Goal: Task Accomplishment & Management: Use online tool/utility

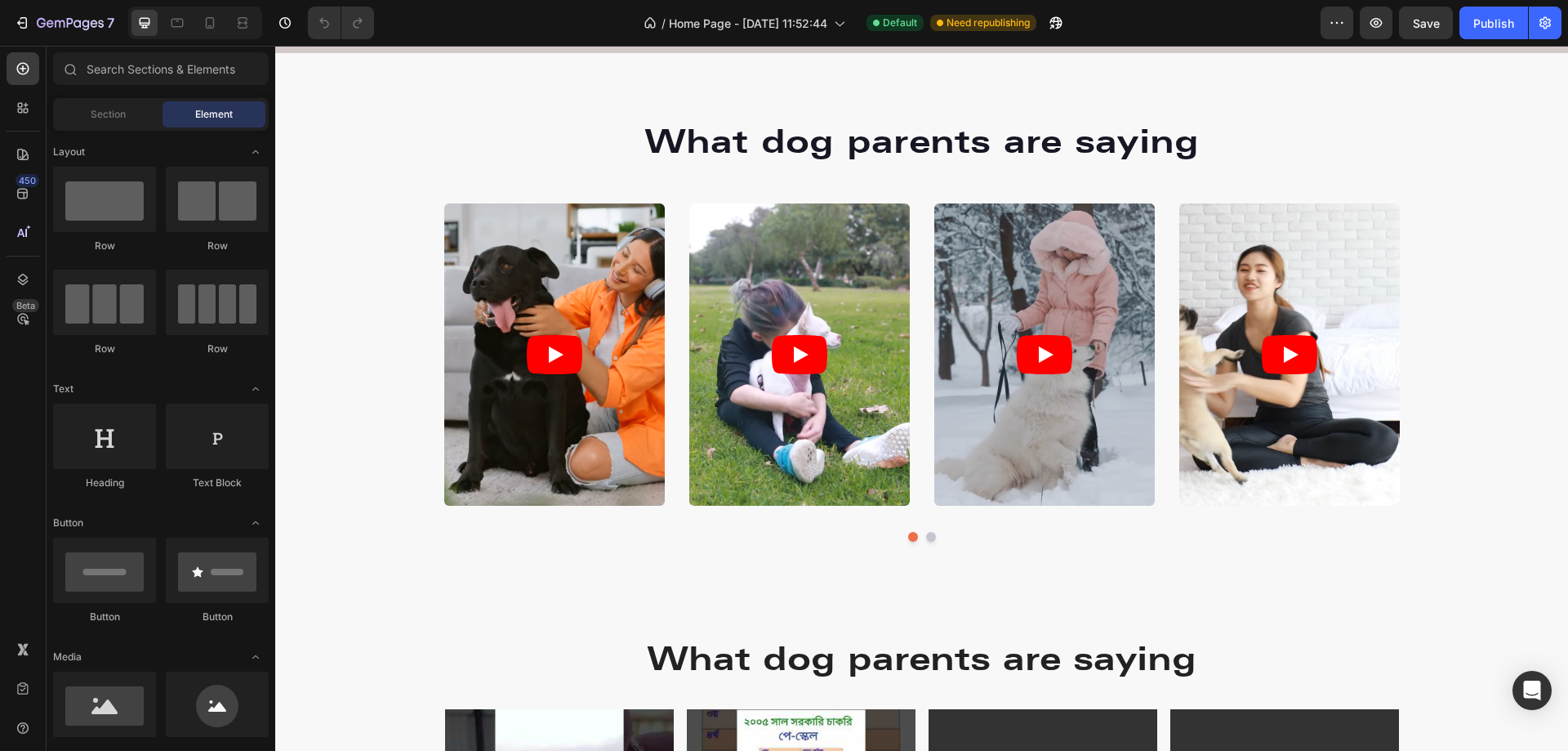
scroll to position [2125, 0]
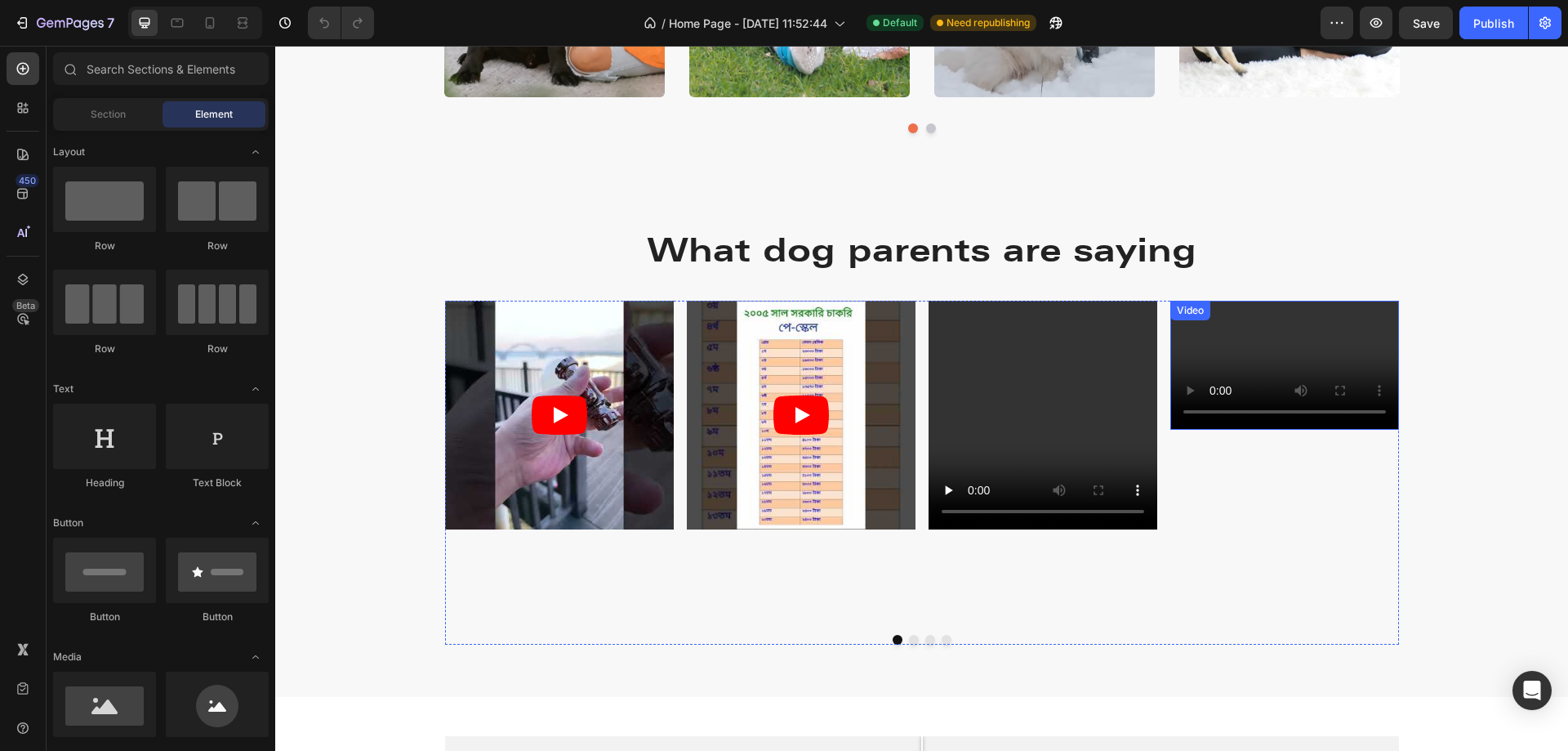
click at [1366, 324] on video at bounding box center [1284, 365] width 229 height 129
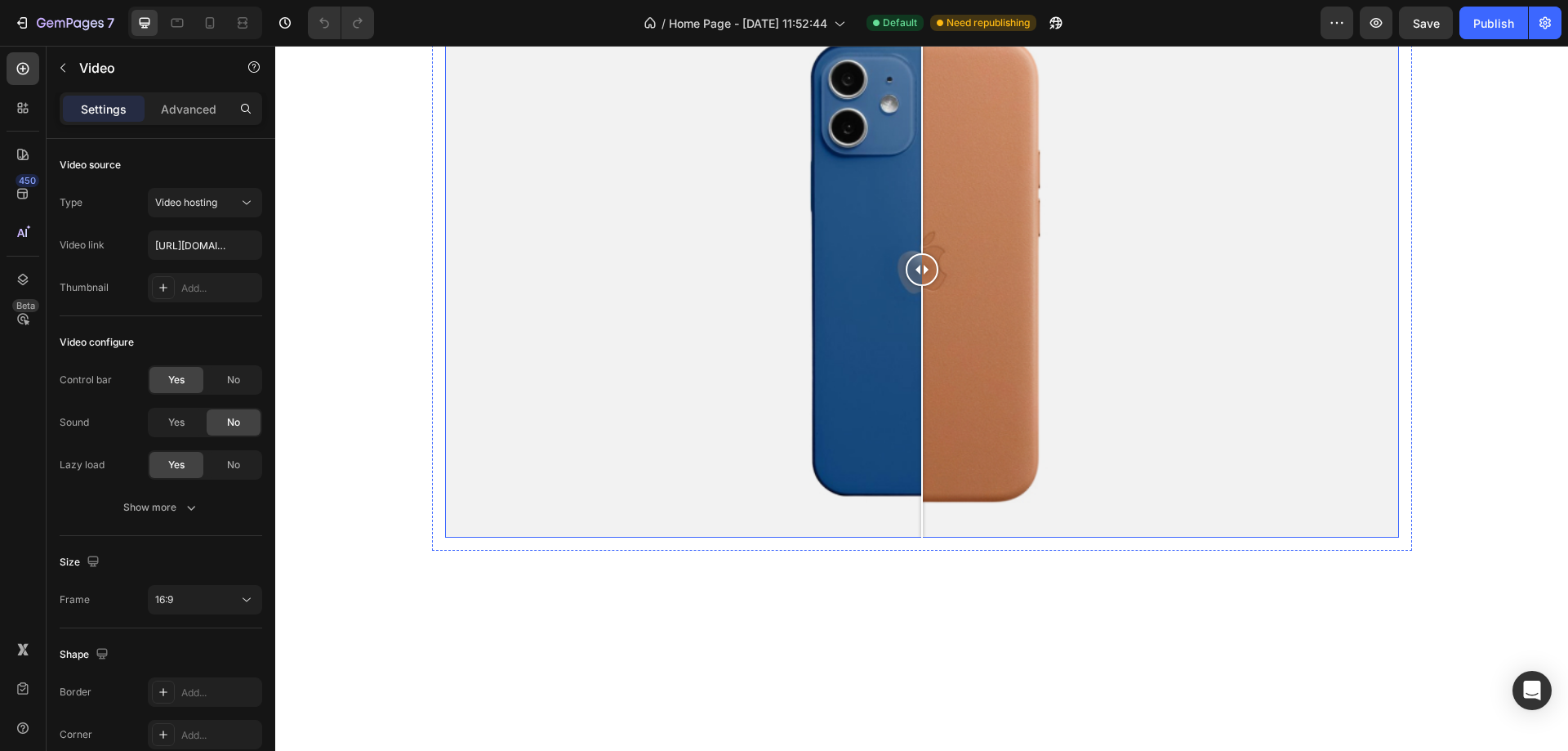
scroll to position [2534, 0]
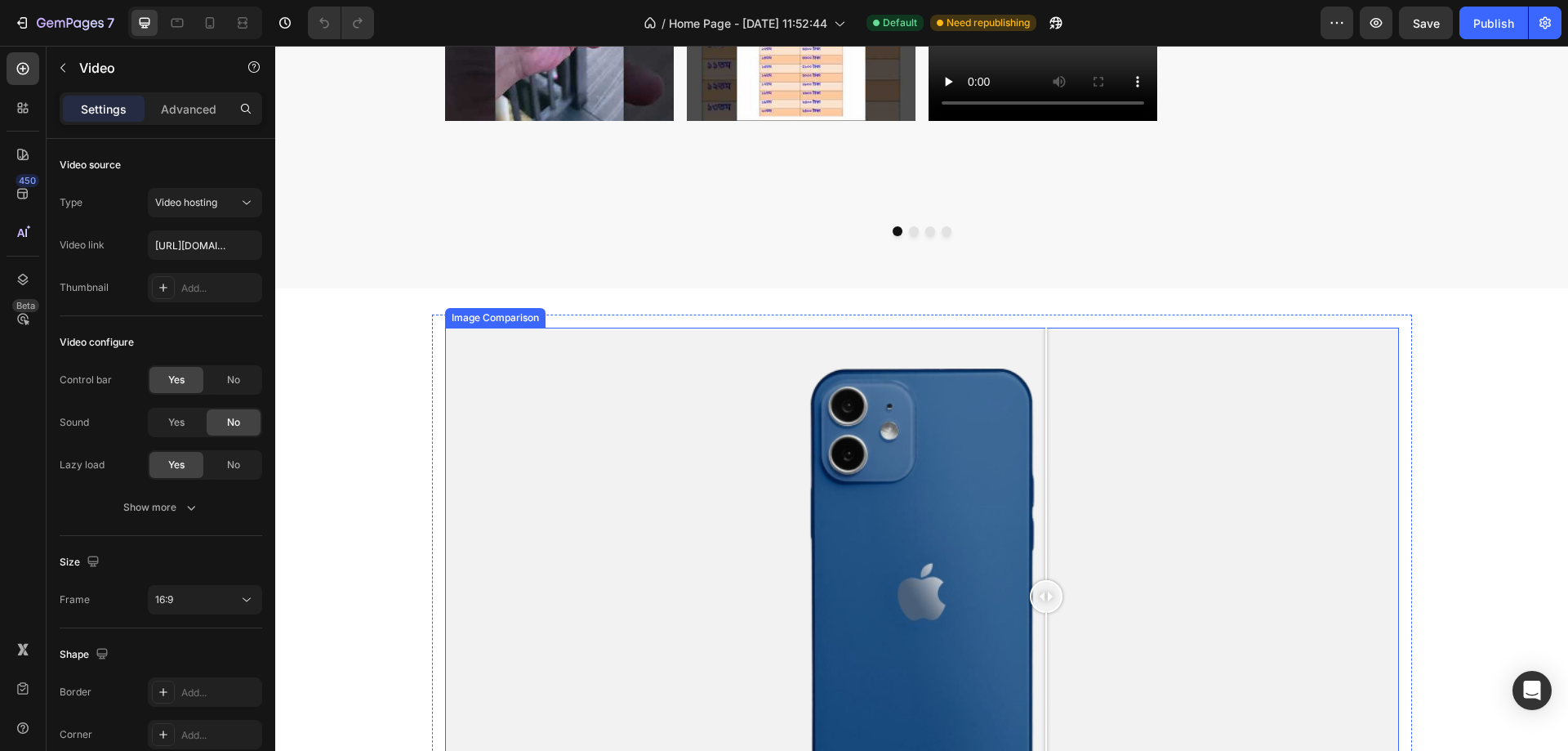
click at [1040, 436] on div at bounding box center [922, 596] width 954 height 537
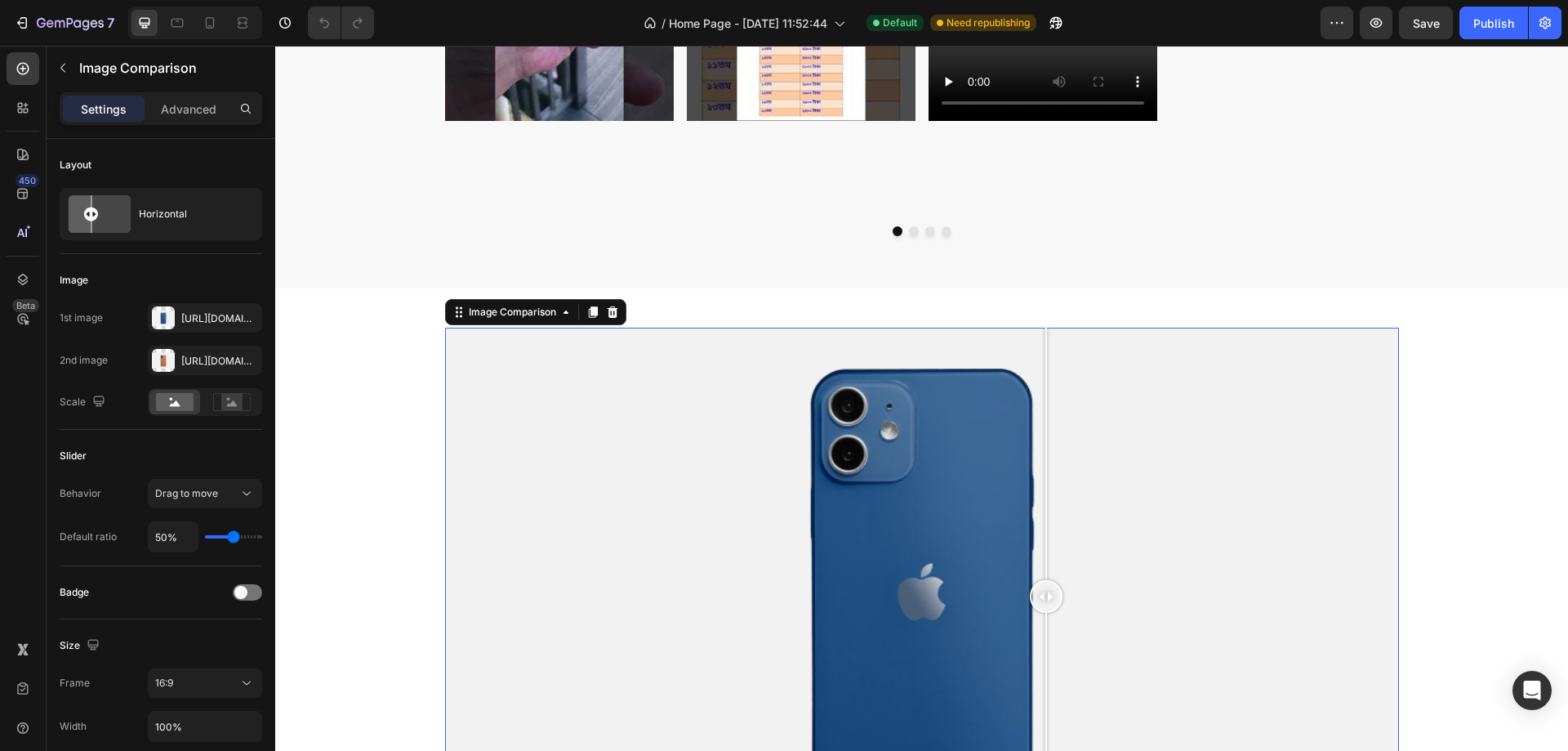
click at [1160, 418] on div at bounding box center [922, 596] width 954 height 537
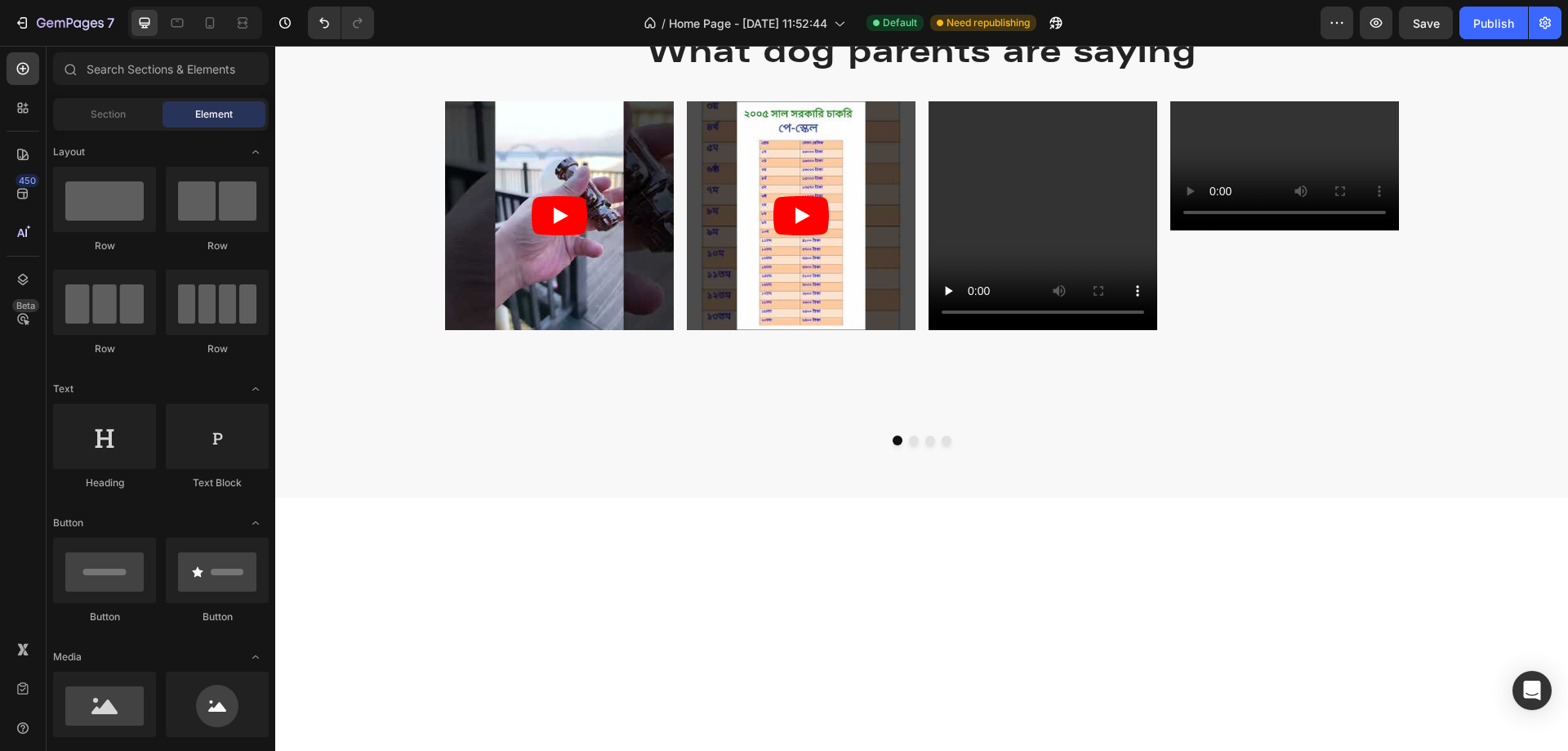
scroll to position [2043, 0]
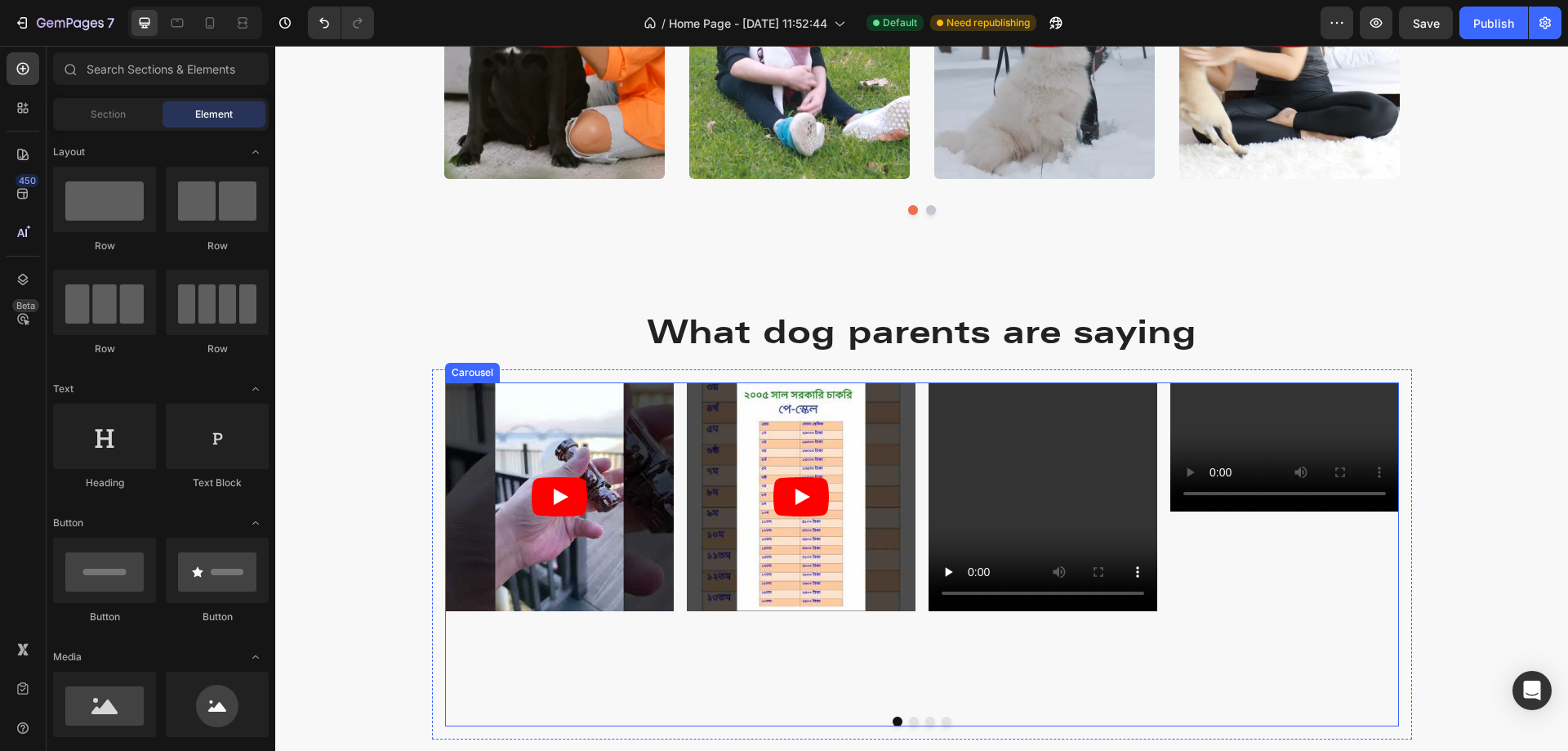
click at [1312, 557] on div "Video" at bounding box center [1284, 543] width 229 height 321
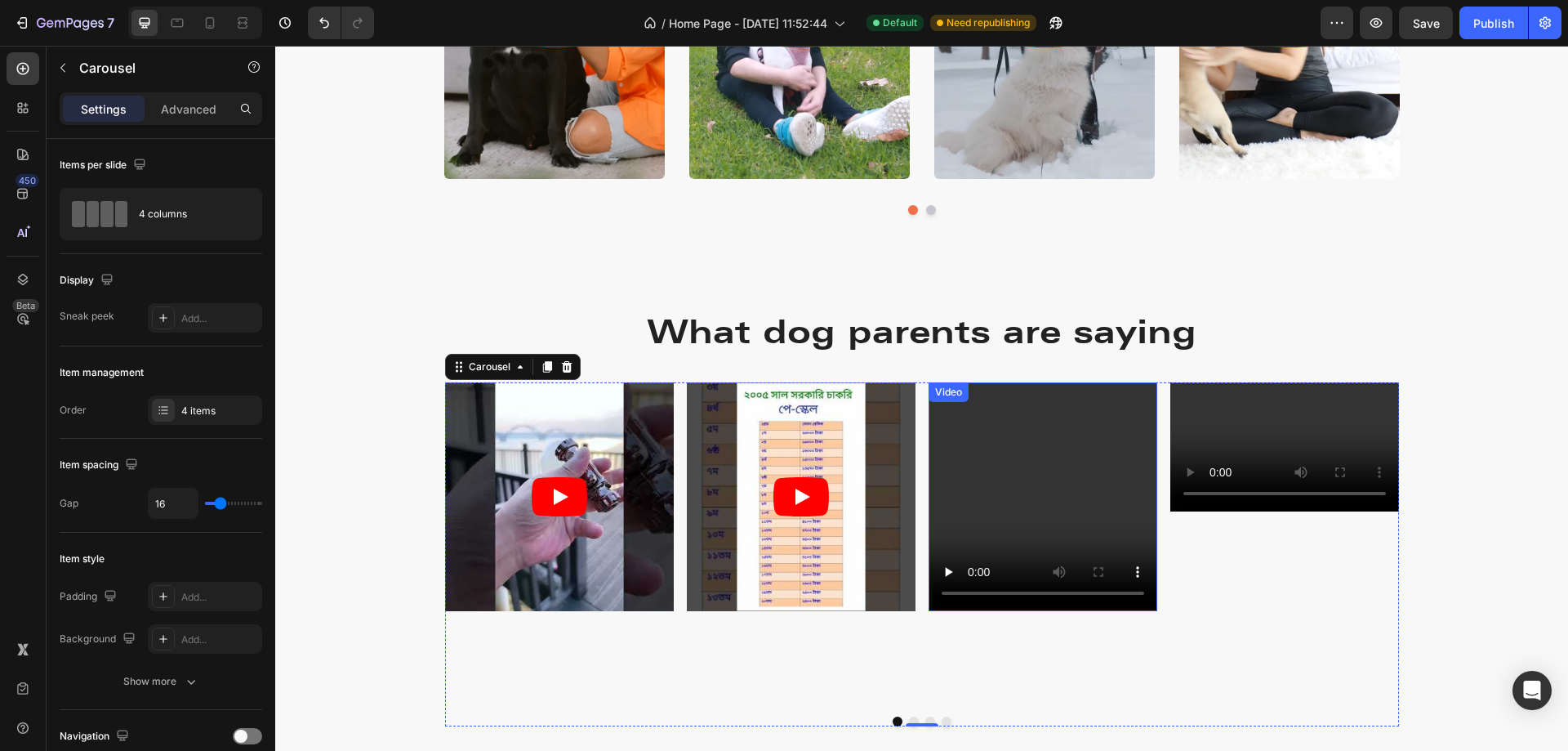
click at [1064, 401] on video at bounding box center [1043, 497] width 229 height 229
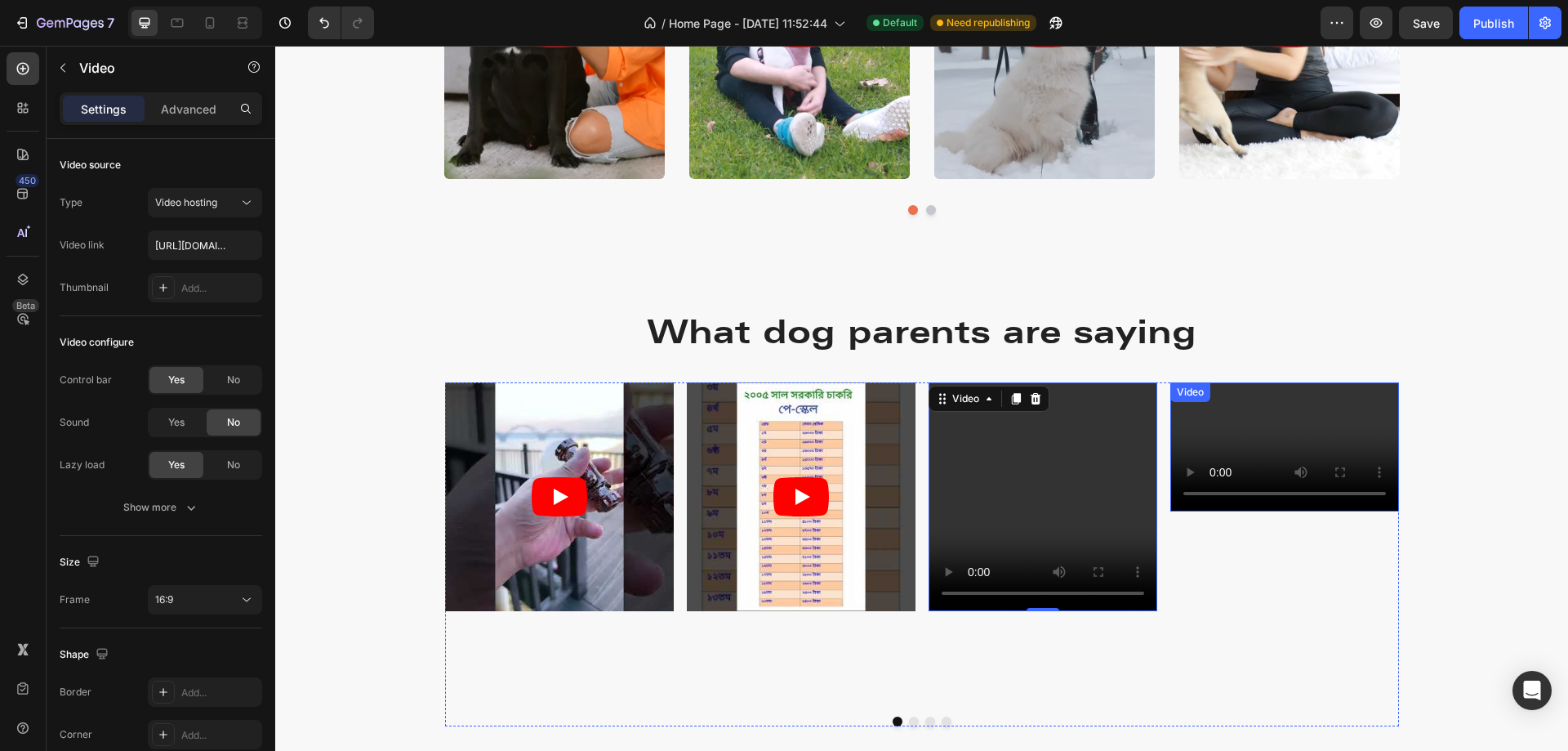
click at [1299, 405] on video at bounding box center [1284, 446] width 229 height 129
drag, startPoint x: 1284, startPoint y: 509, endPoint x: 1293, endPoint y: 538, distance: 30.4
click at [1284, 630] on div "Video 148" at bounding box center [1284, 543] width 229 height 321
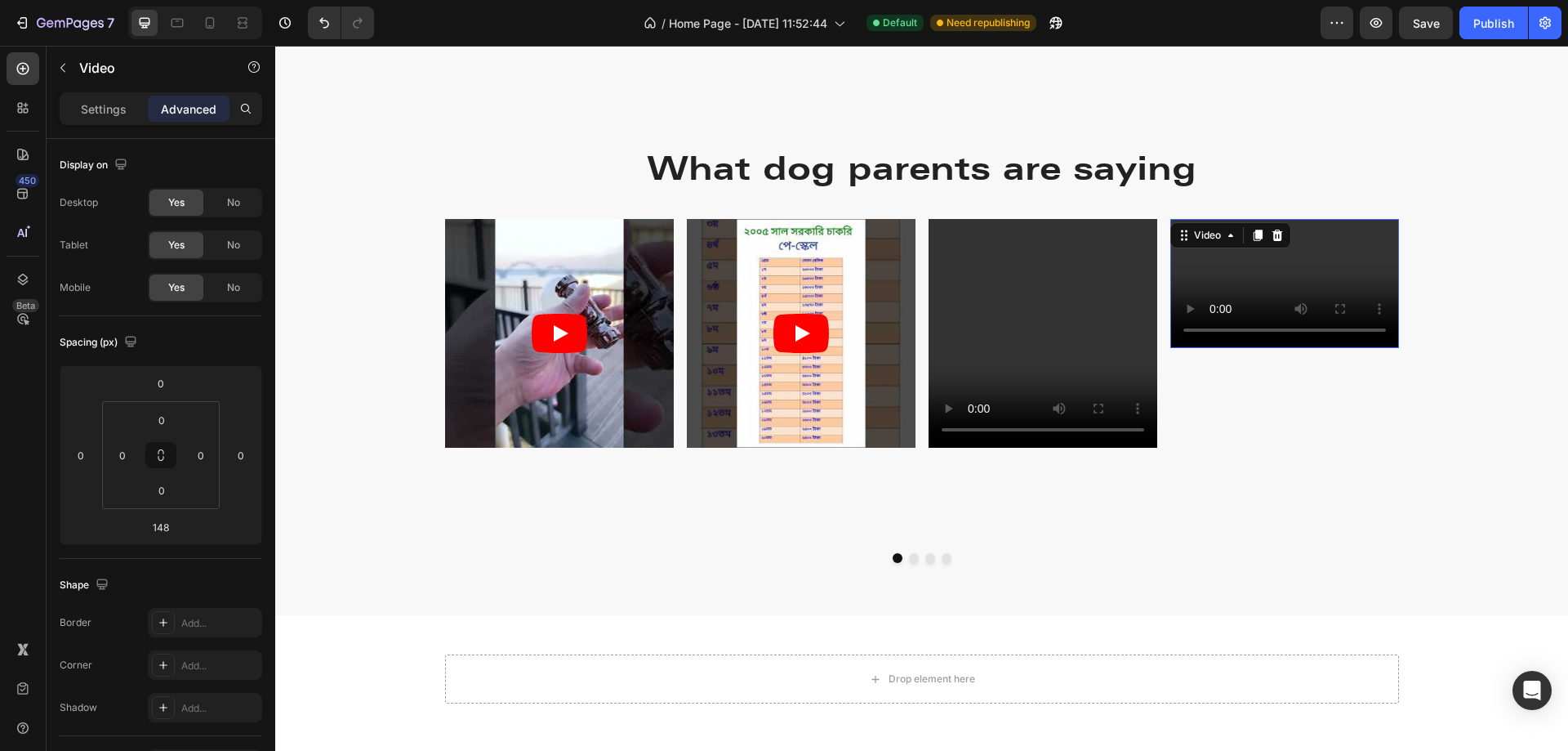
scroll to position [2534, 0]
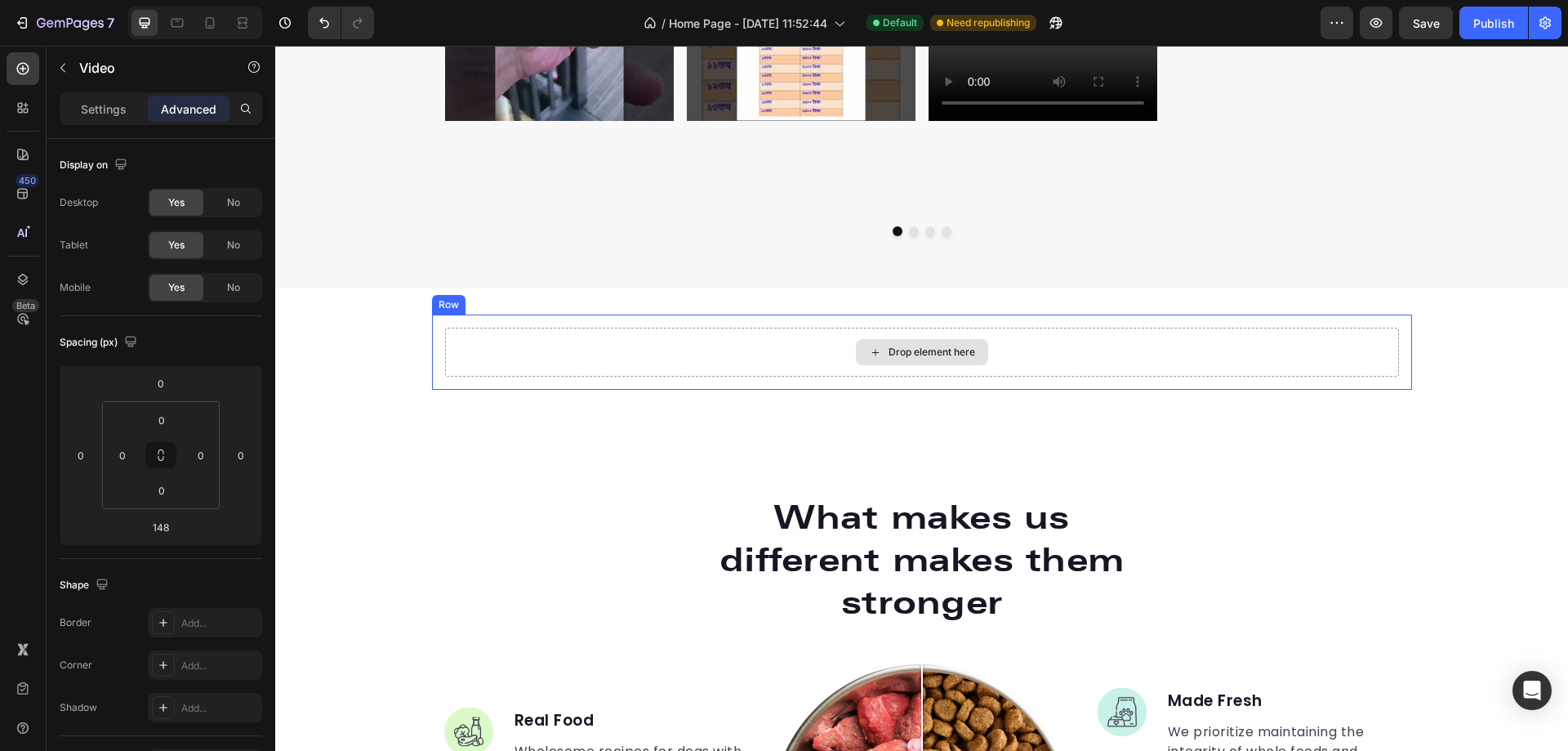
click at [1146, 347] on div "Drop element here" at bounding box center [922, 353] width 954 height 49
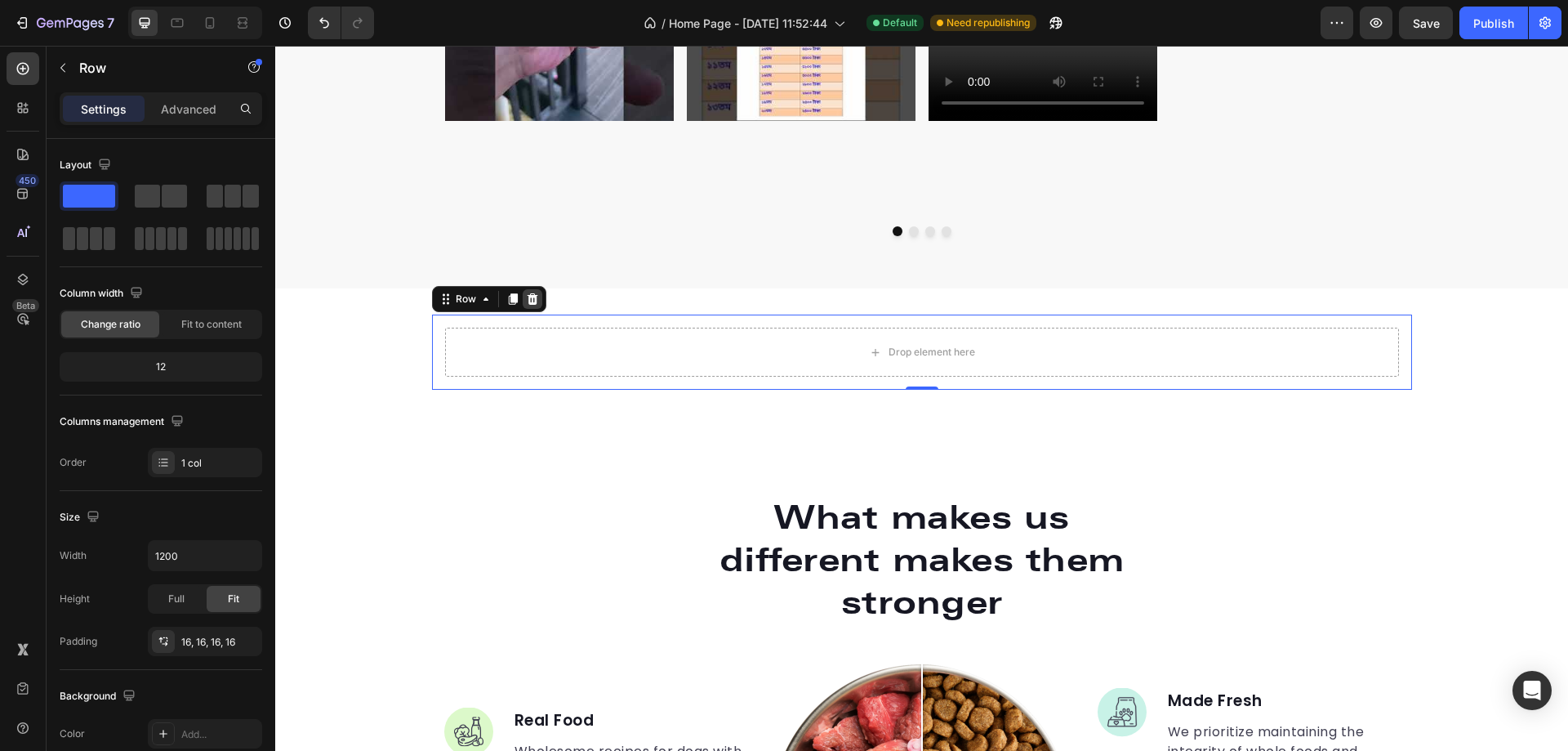
click at [530, 300] on icon at bounding box center [532, 299] width 13 height 13
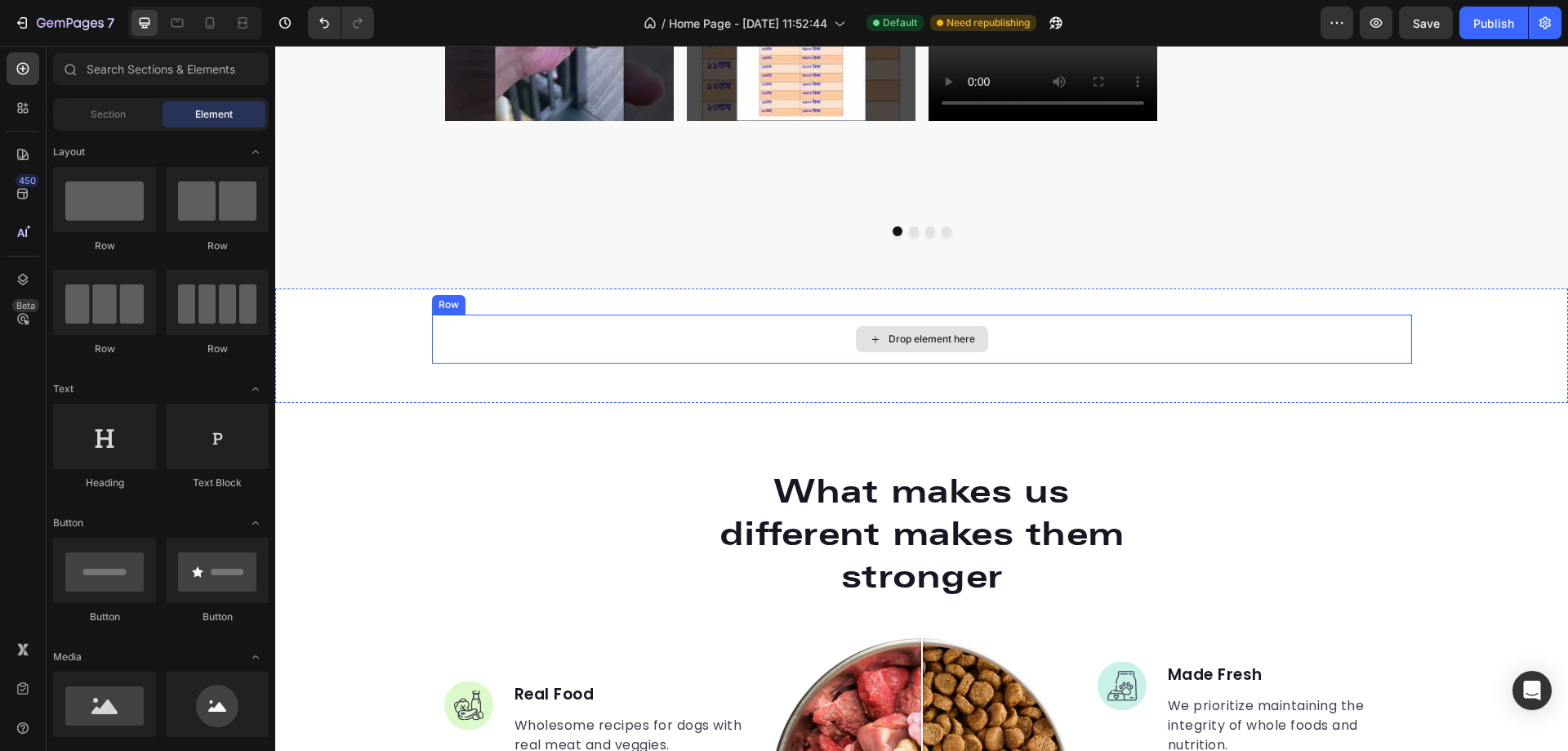
click at [546, 343] on div "Drop element here" at bounding box center [922, 339] width 980 height 49
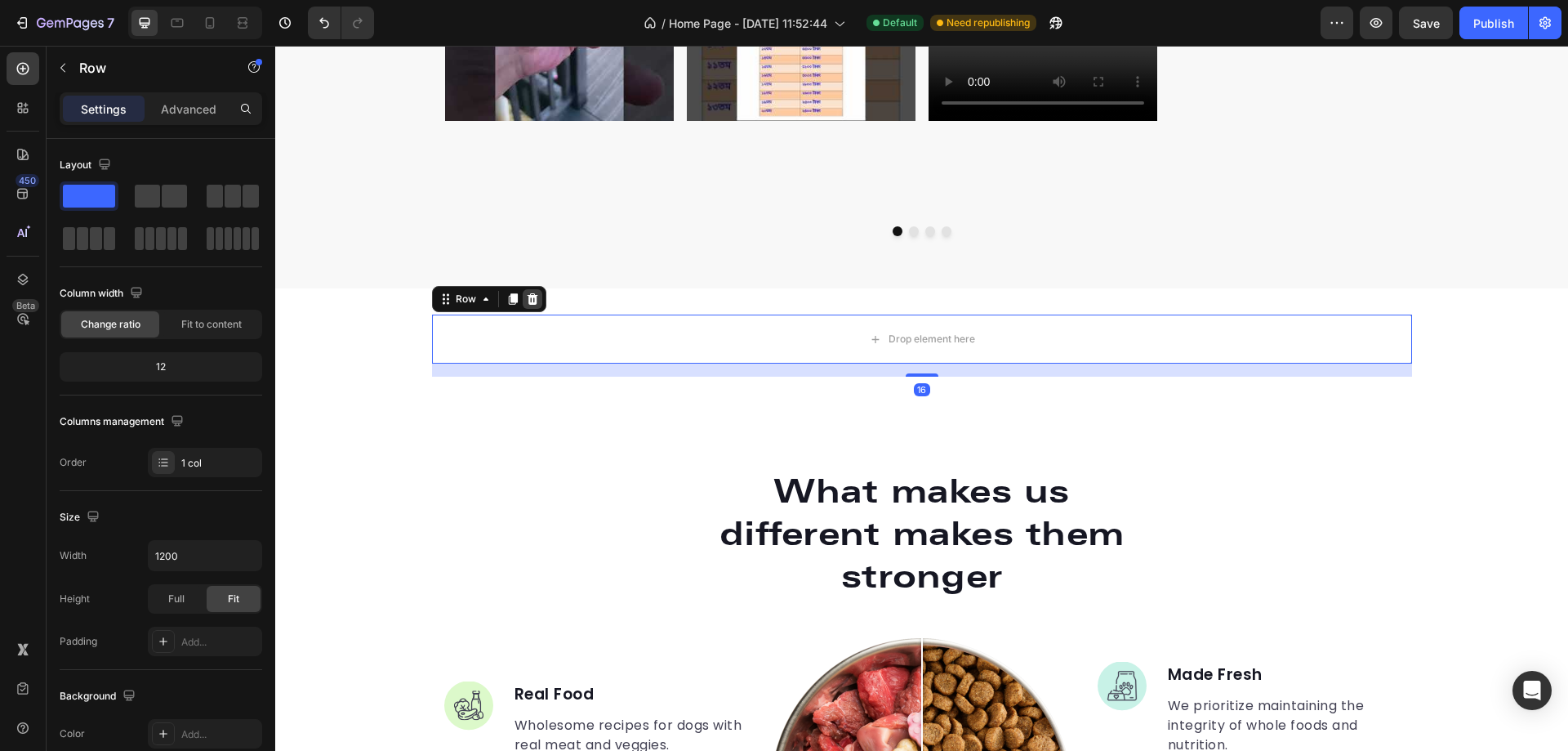
click at [527, 296] on icon at bounding box center [532, 300] width 11 height 12
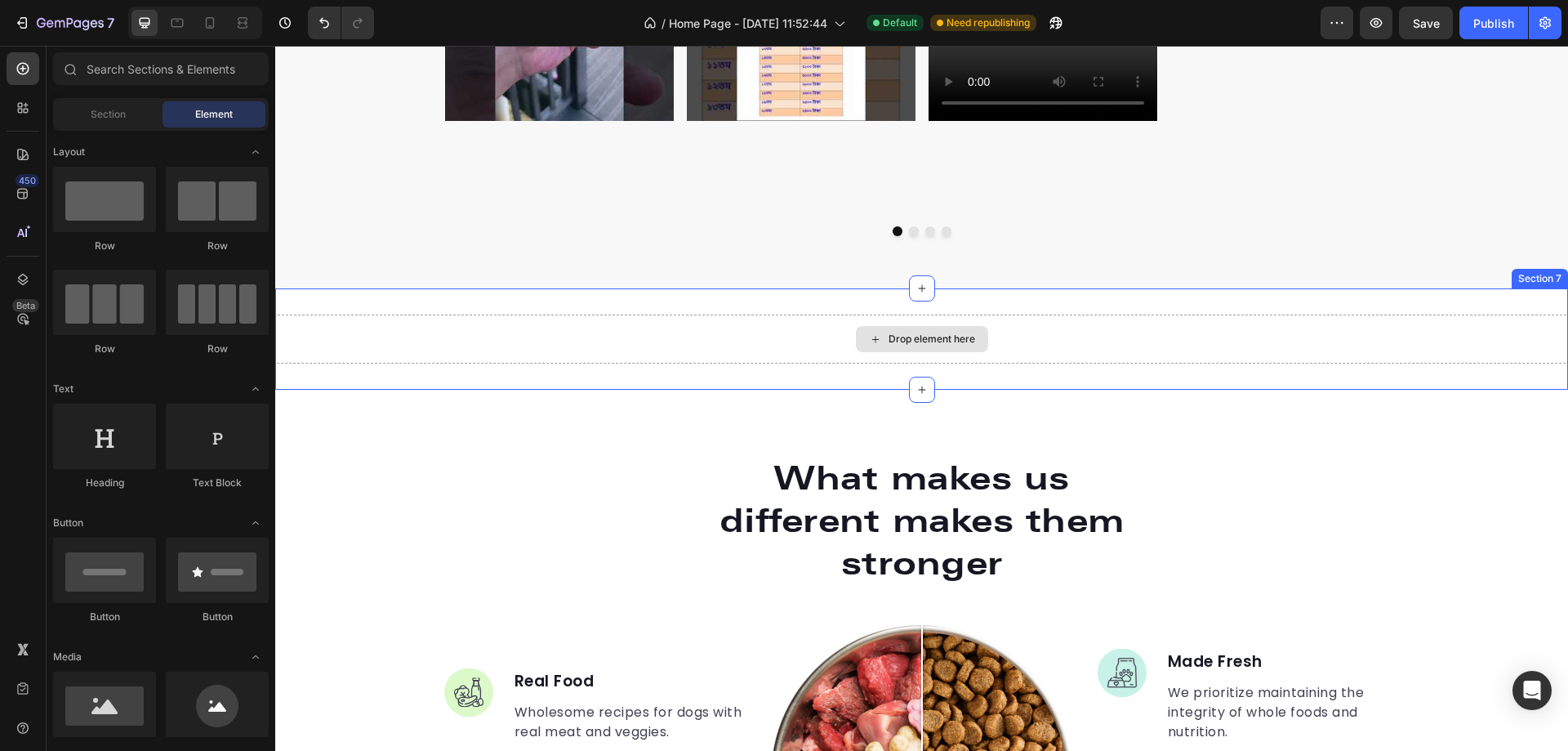
click at [538, 342] on div "Drop element here" at bounding box center [921, 339] width 1293 height 49
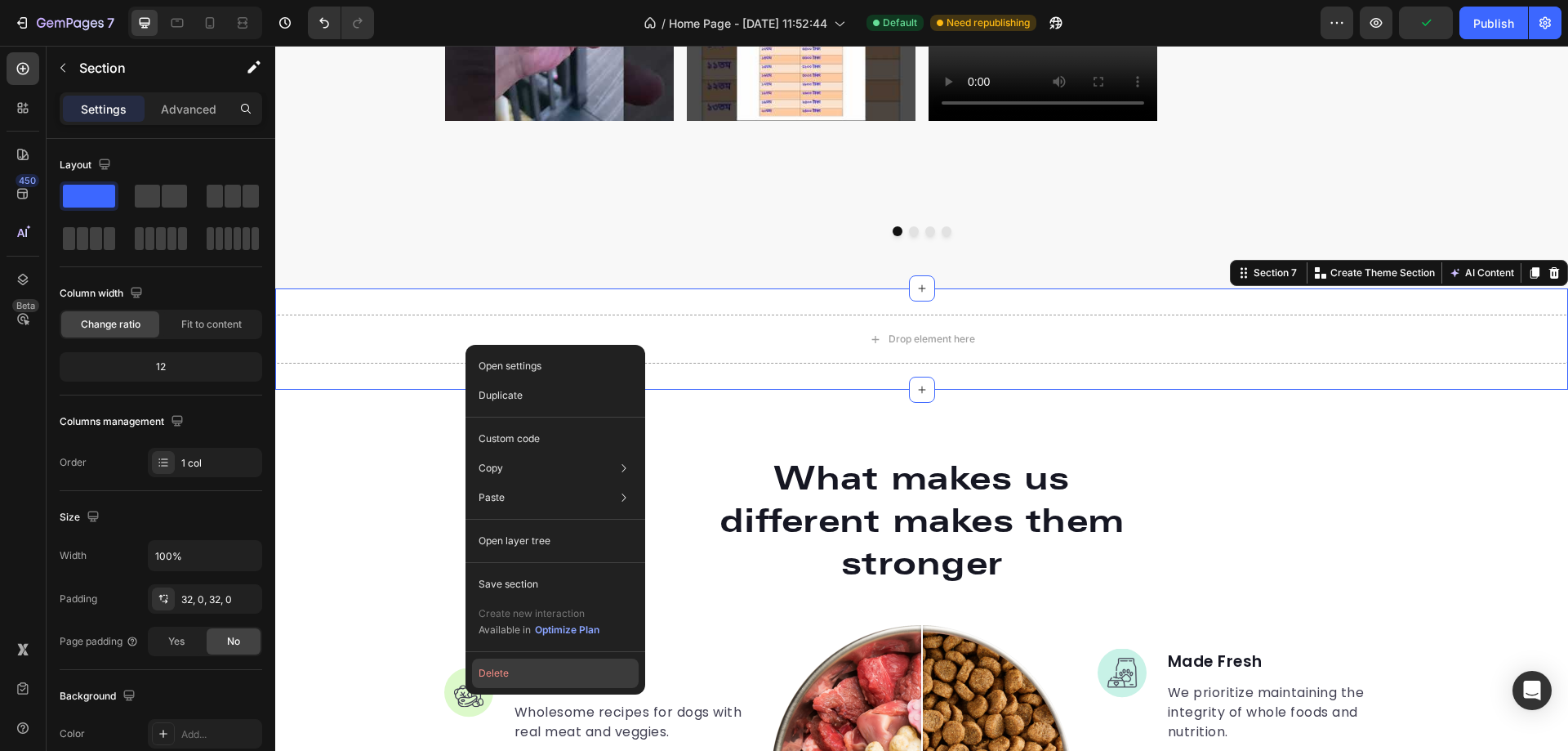
click at [557, 676] on button "Delete" at bounding box center [555, 673] width 166 height 30
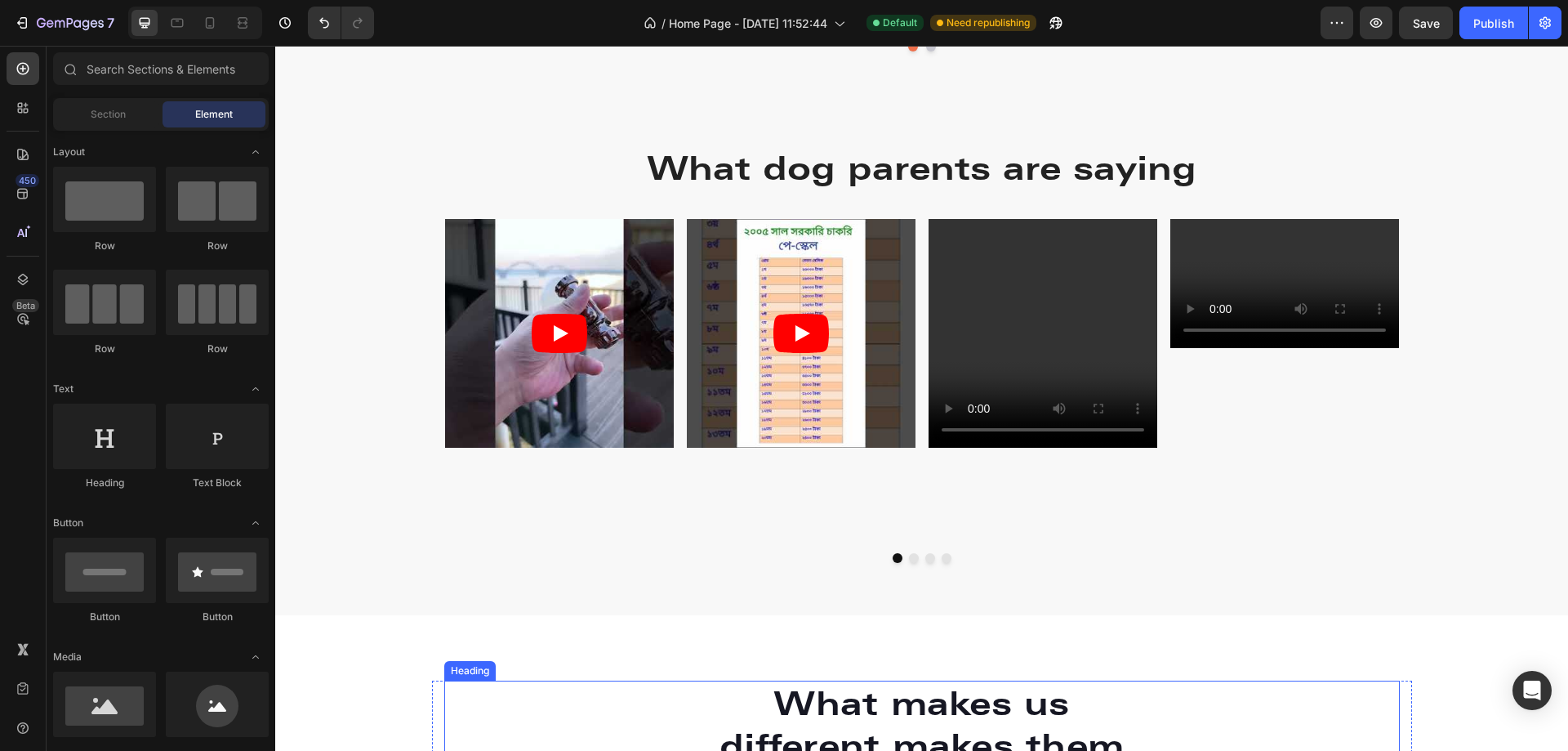
scroll to position [2043, 0]
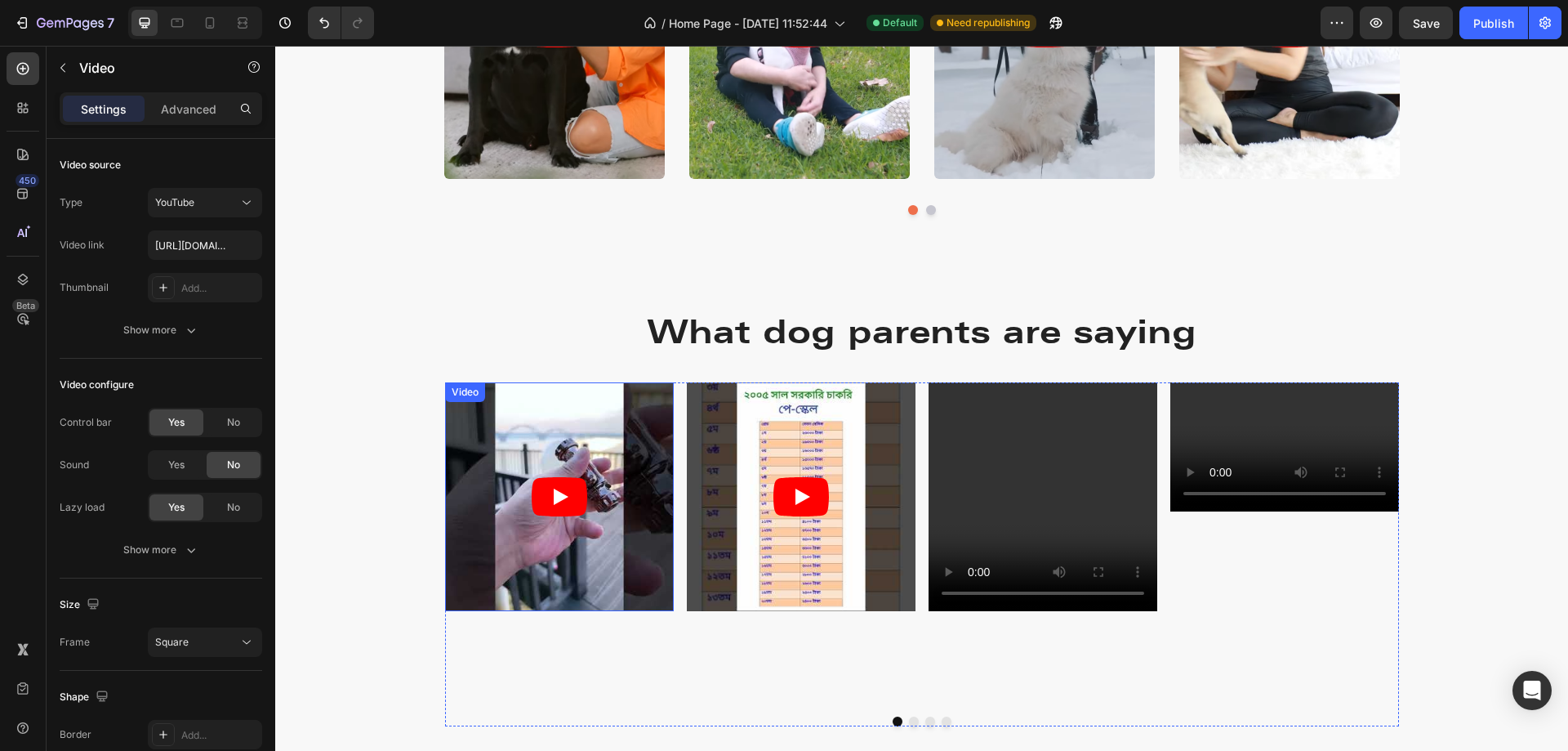
click at [573, 399] on article at bounding box center [559, 497] width 229 height 229
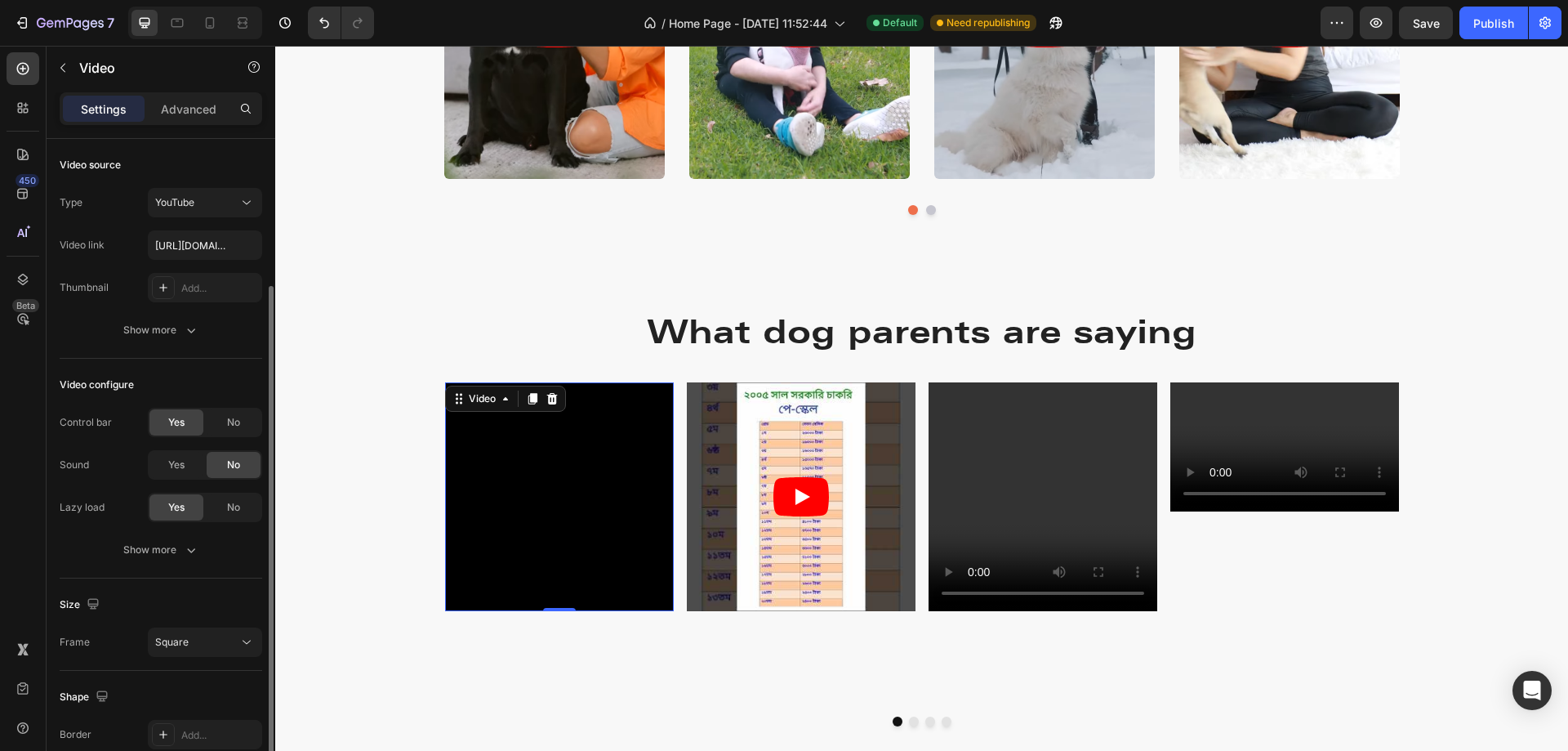
scroll to position [162, 0]
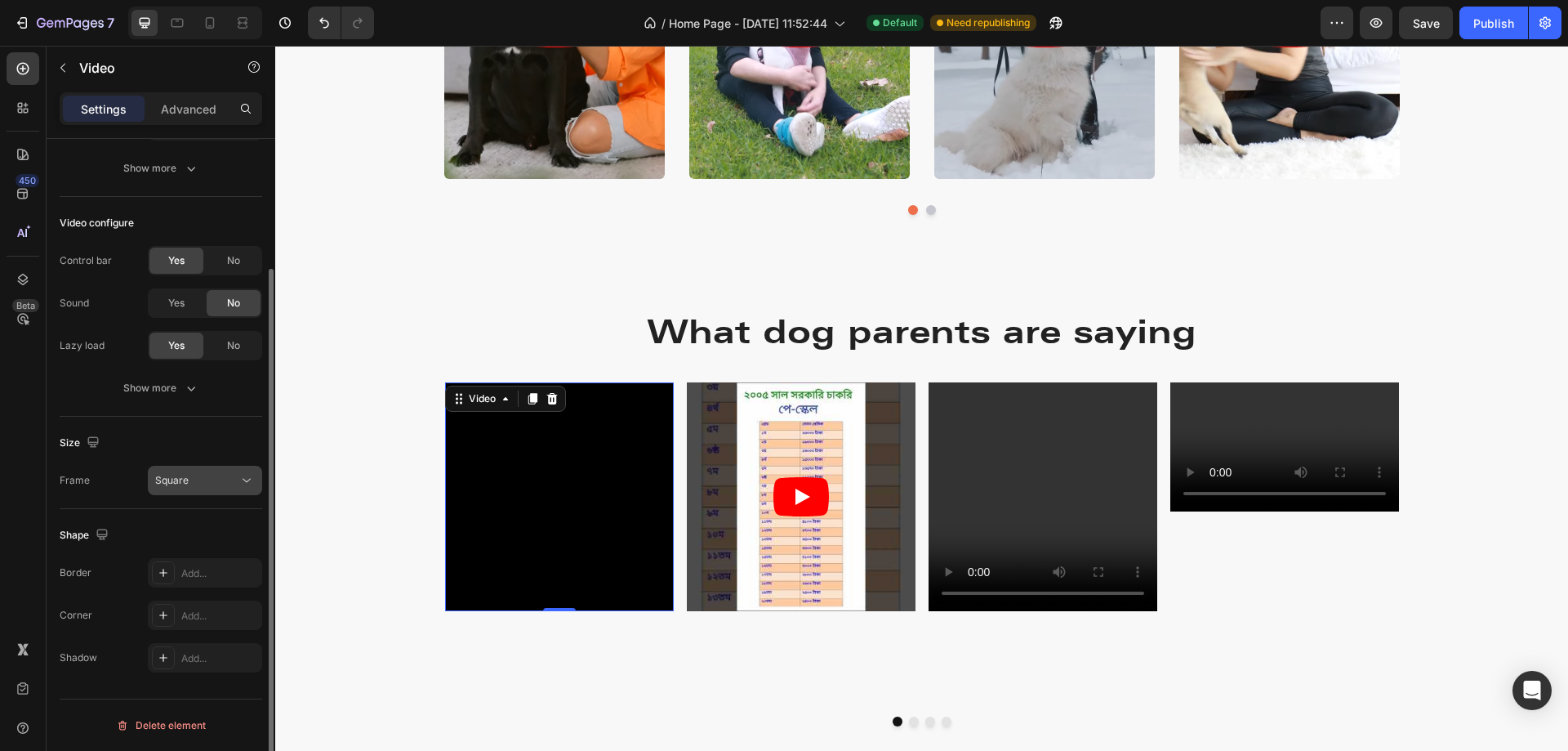
click at [237, 476] on div "Square" at bounding box center [197, 480] width 84 height 15
click at [250, 433] on div "Size" at bounding box center [162, 443] width 203 height 27
click at [162, 580] on div at bounding box center [163, 573] width 23 height 23
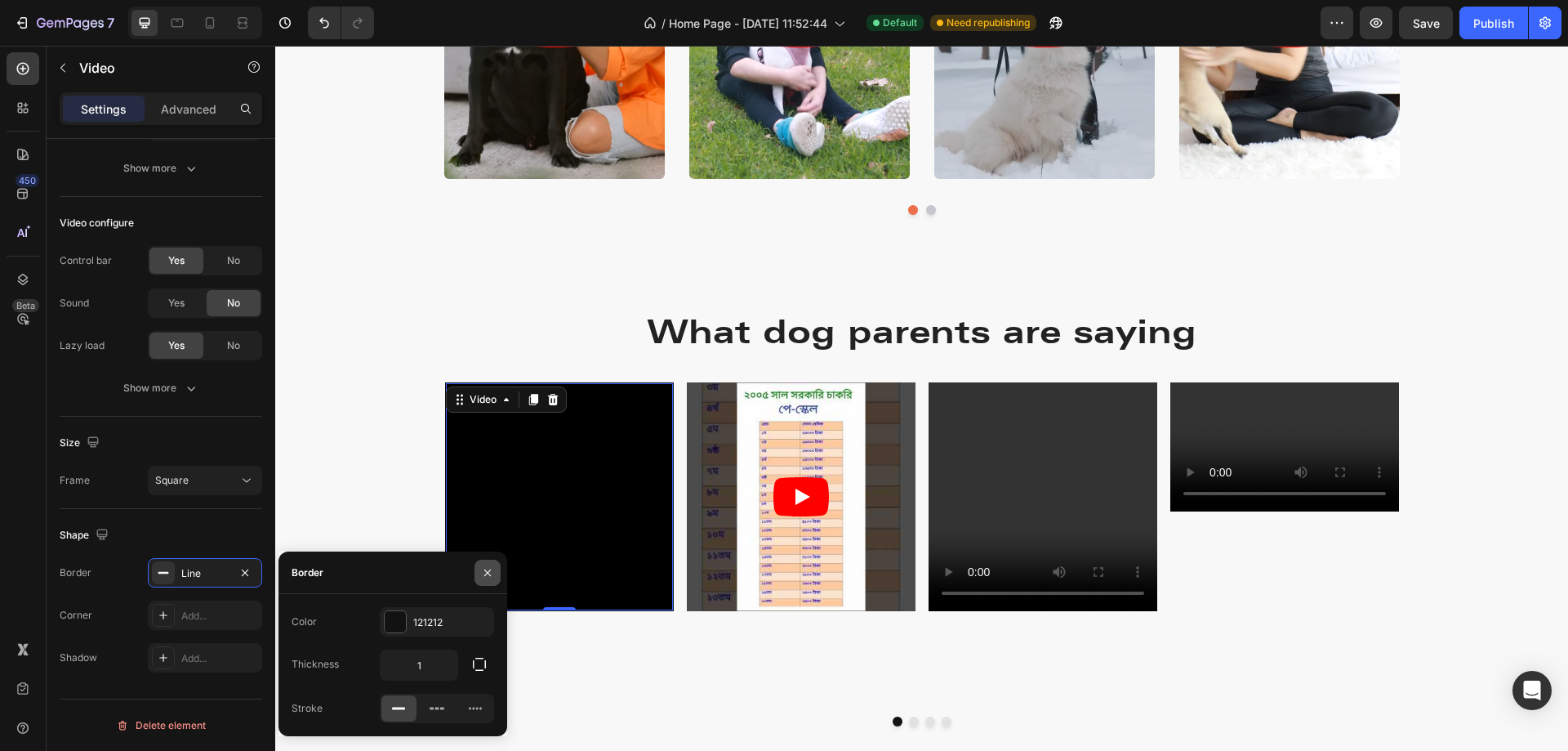
click at [490, 571] on icon "button" at bounding box center [488, 572] width 7 height 7
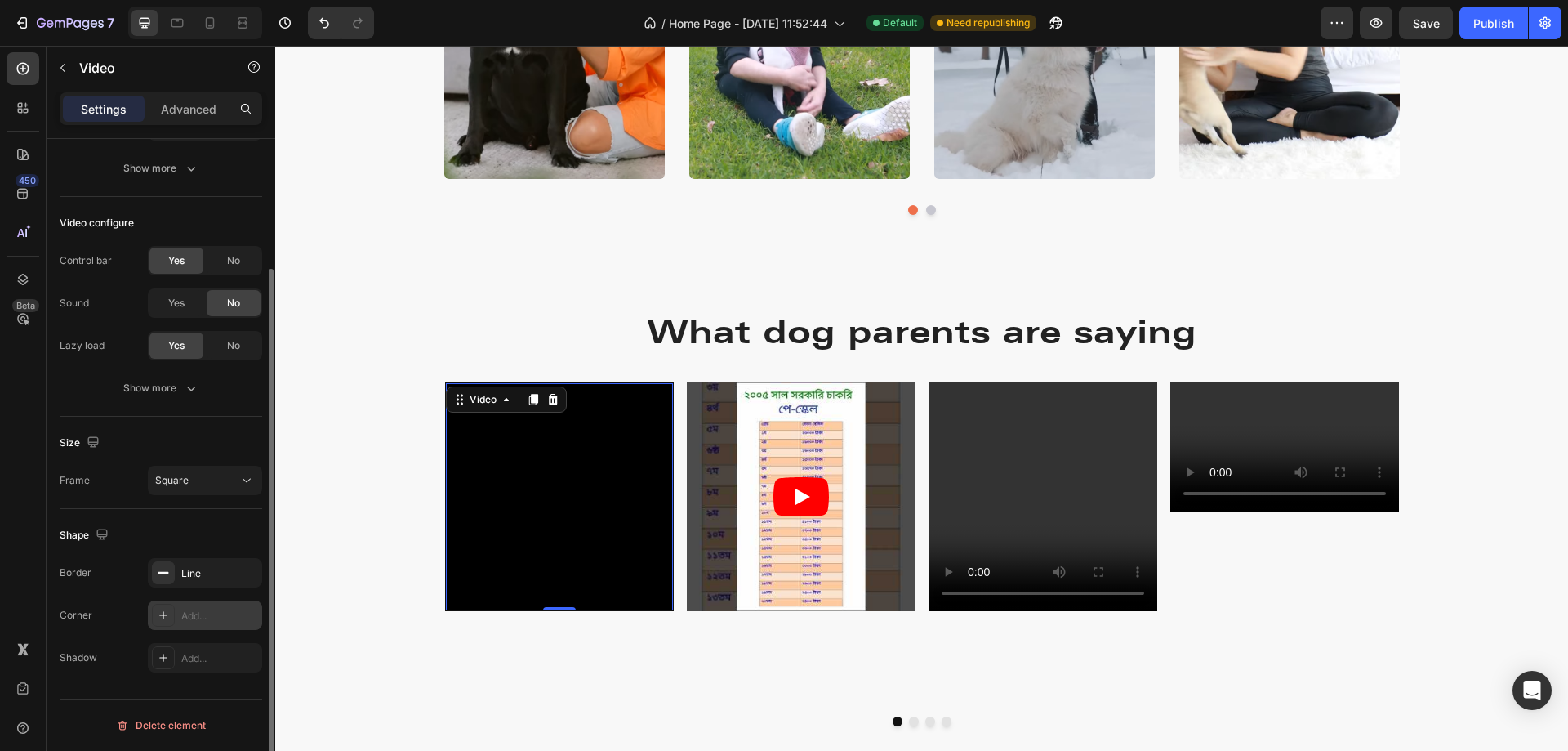
click at [162, 619] on icon at bounding box center [163, 615] width 13 height 13
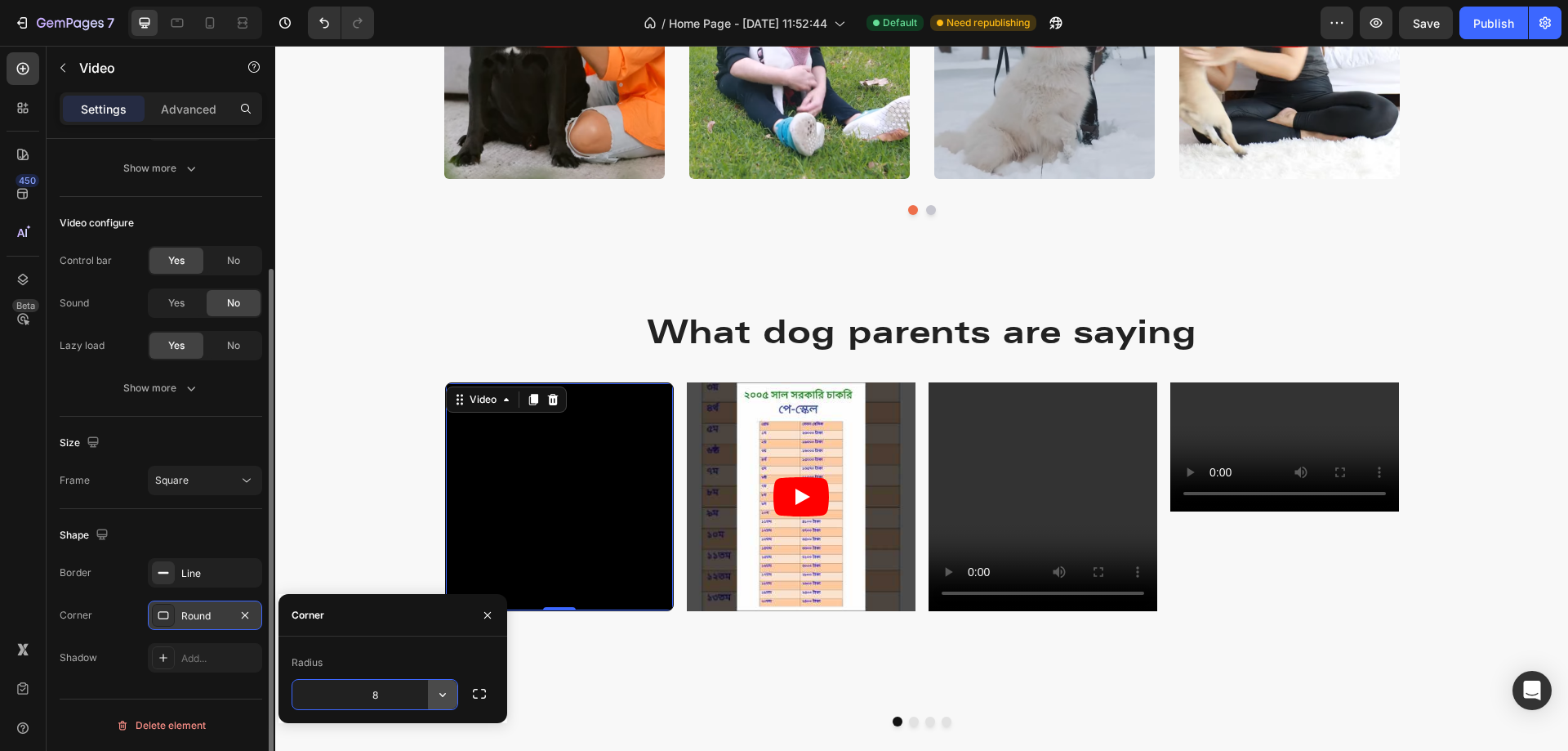
click at [437, 697] on icon "button" at bounding box center [442, 695] width 17 height 17
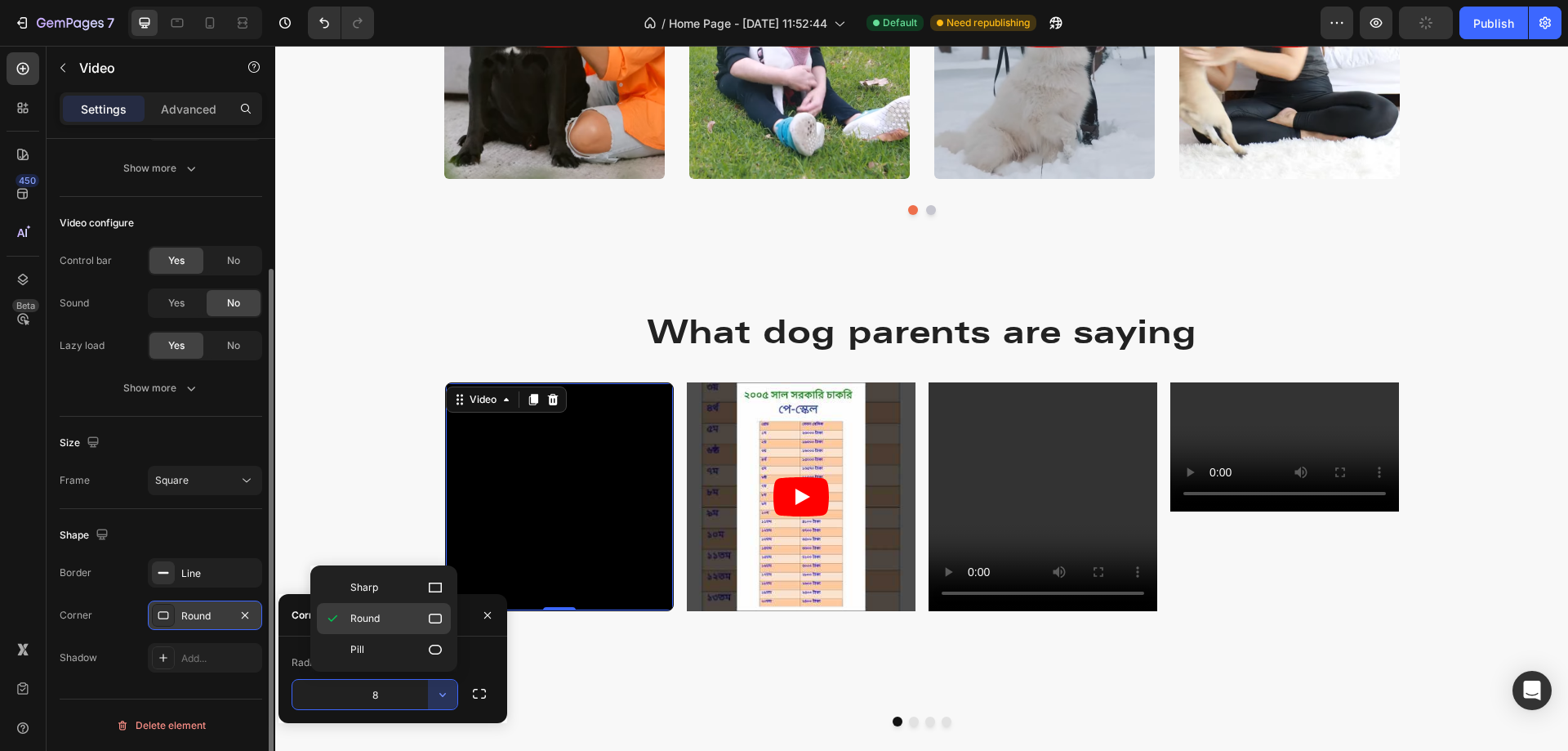
click at [428, 613] on icon at bounding box center [435, 618] width 17 height 17
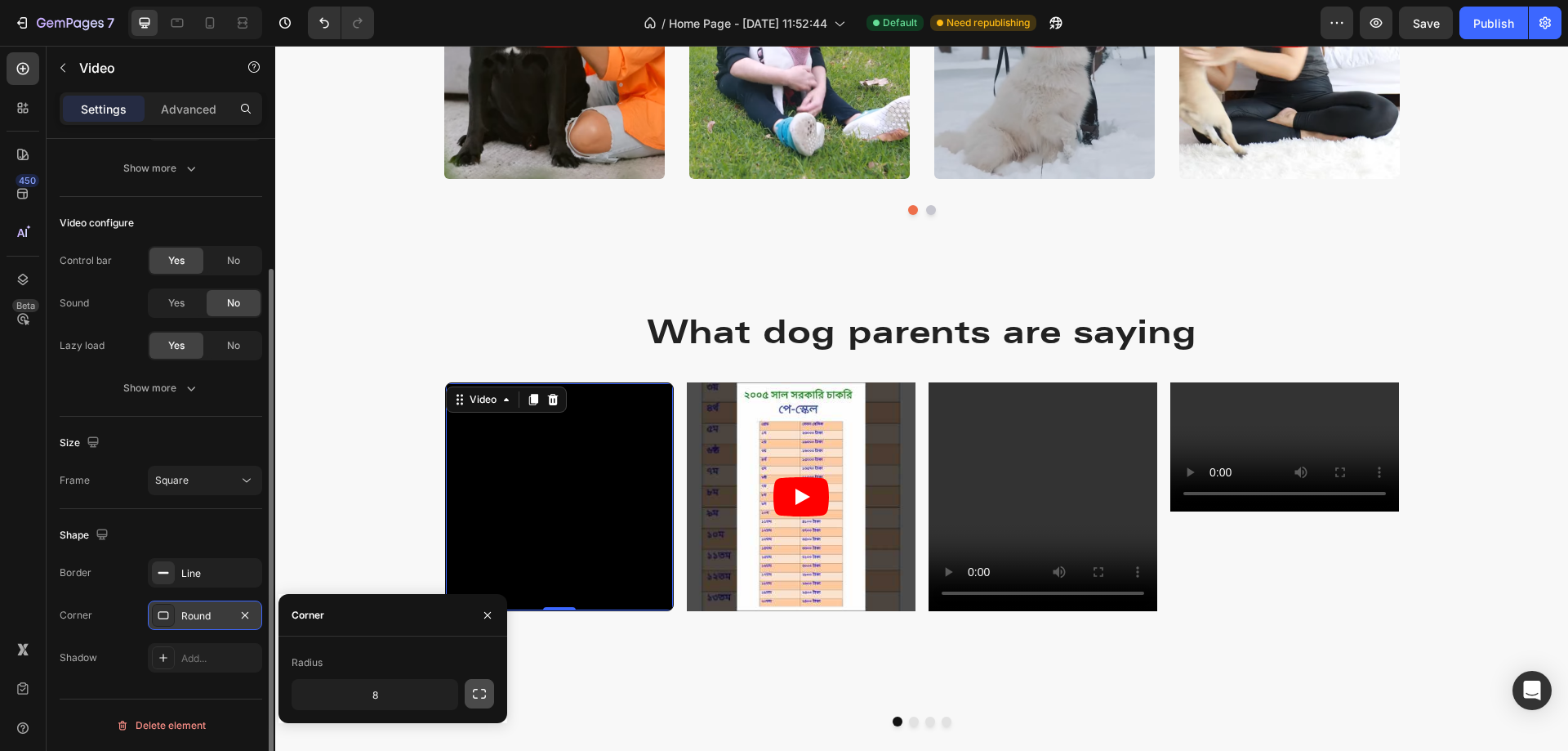
click at [471, 695] on icon "button" at bounding box center [479, 694] width 17 height 17
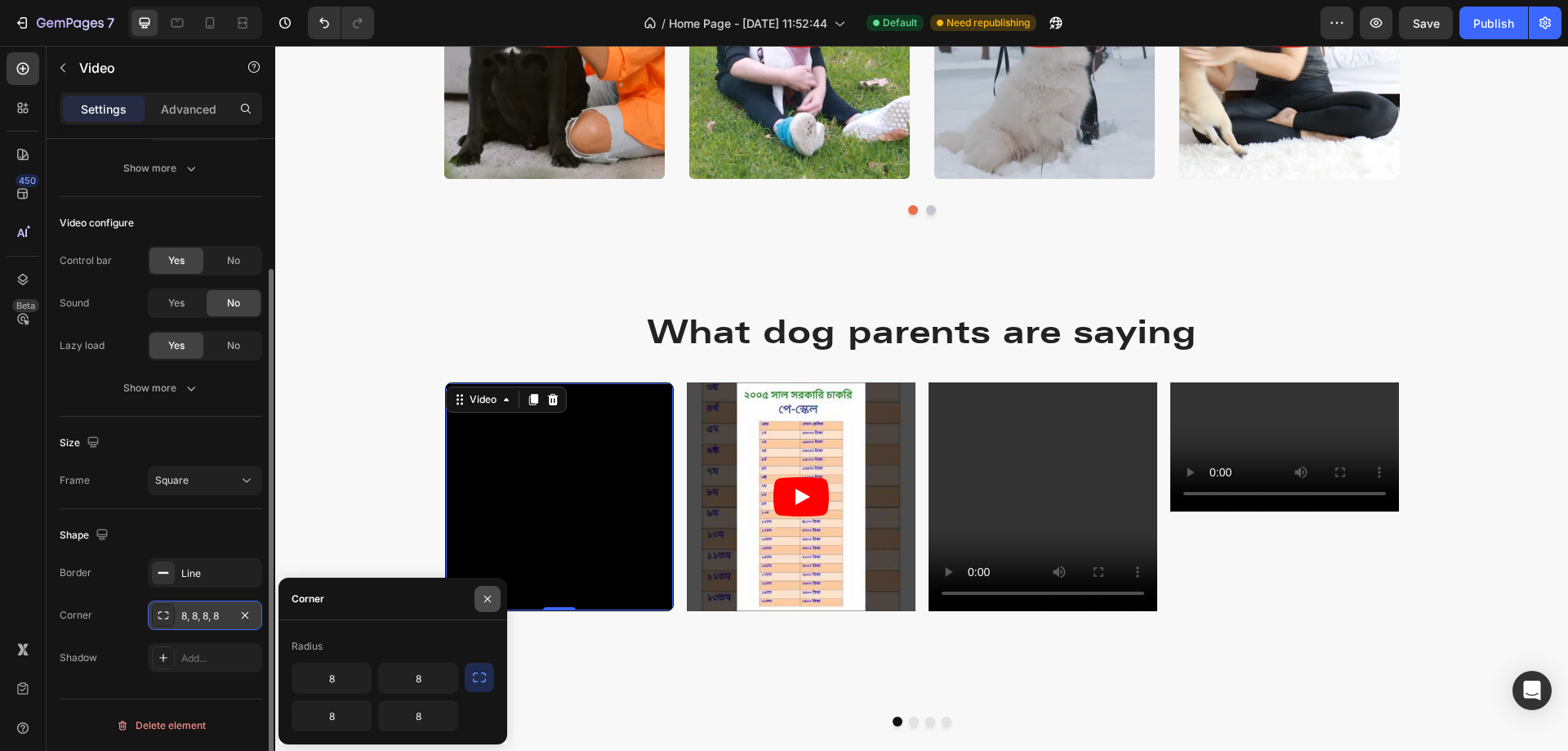
click at [491, 599] on icon "button" at bounding box center [487, 598] width 13 height 13
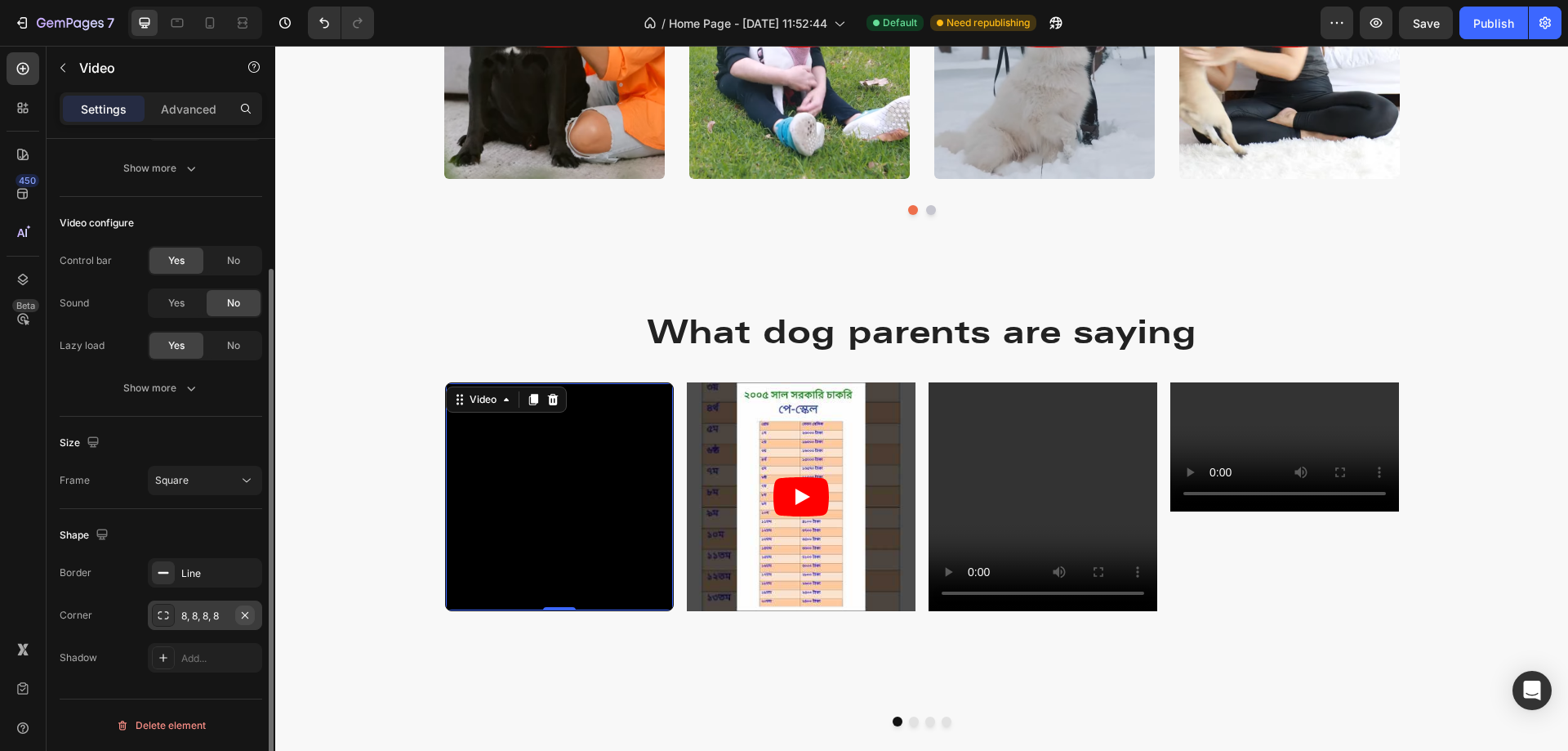
click at [244, 620] on icon "button" at bounding box center [244, 615] width 13 height 13
click at [169, 614] on div at bounding box center [163, 615] width 23 height 23
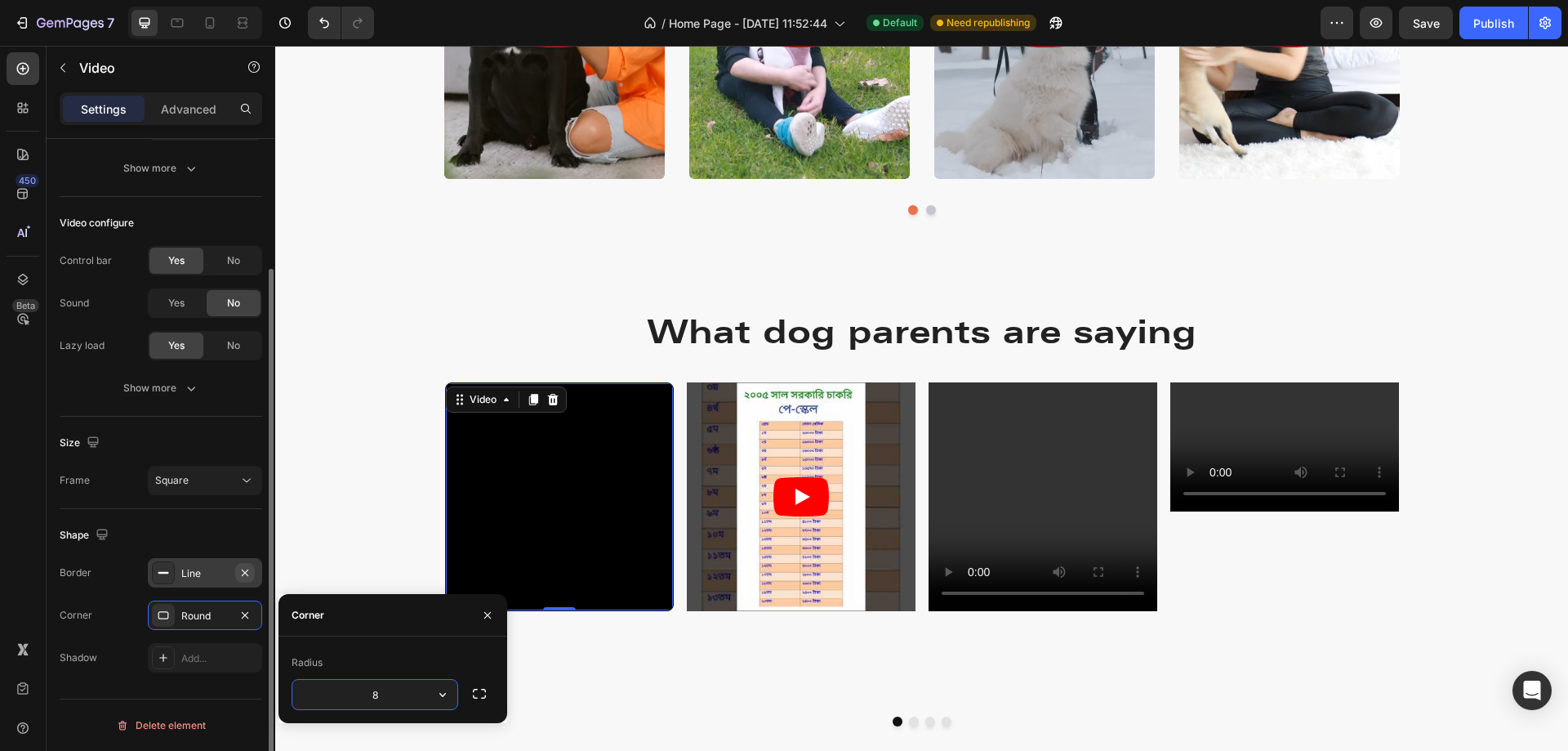
click at [246, 573] on icon "button" at bounding box center [244, 573] width 13 height 13
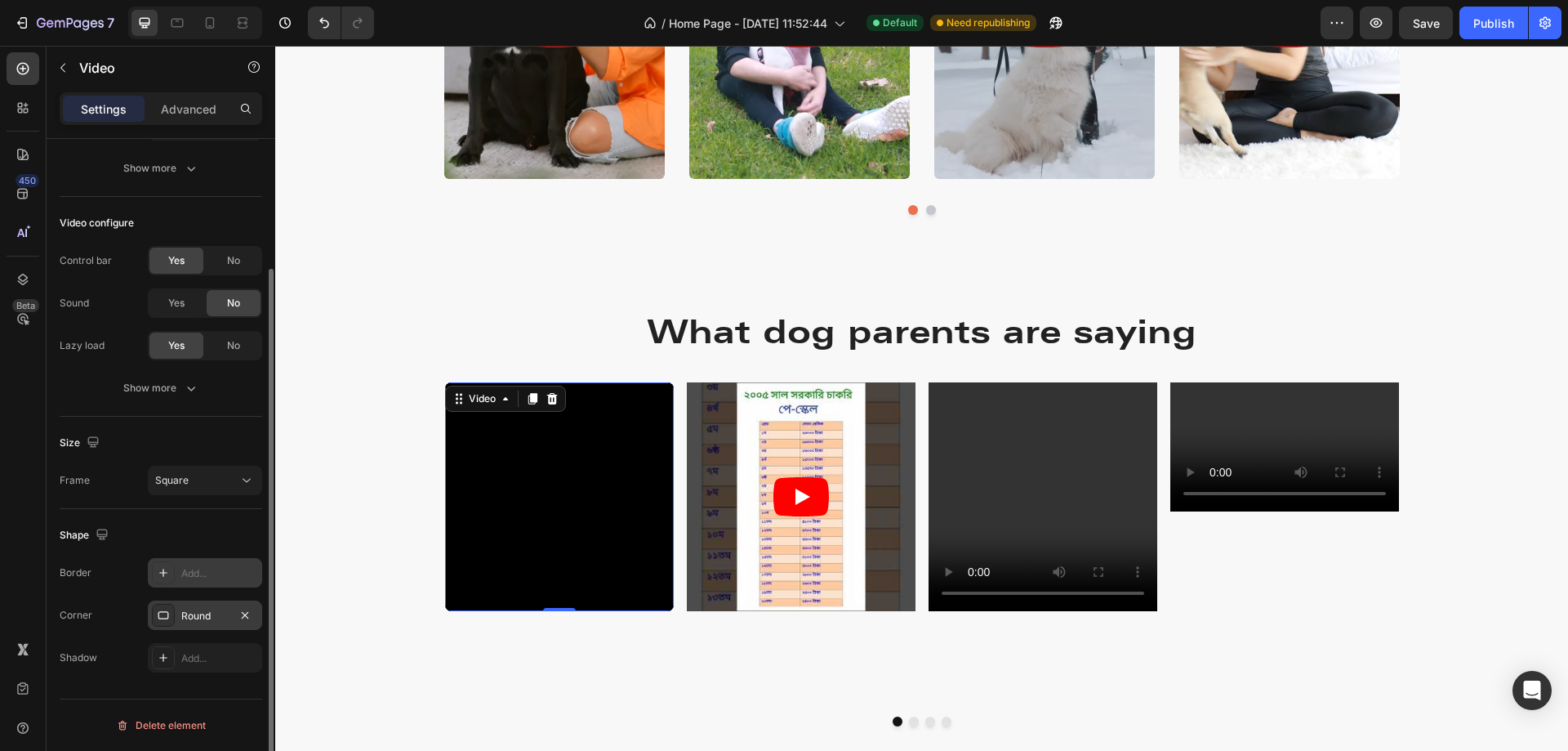
click at [224, 611] on div "Round" at bounding box center [205, 616] width 47 height 15
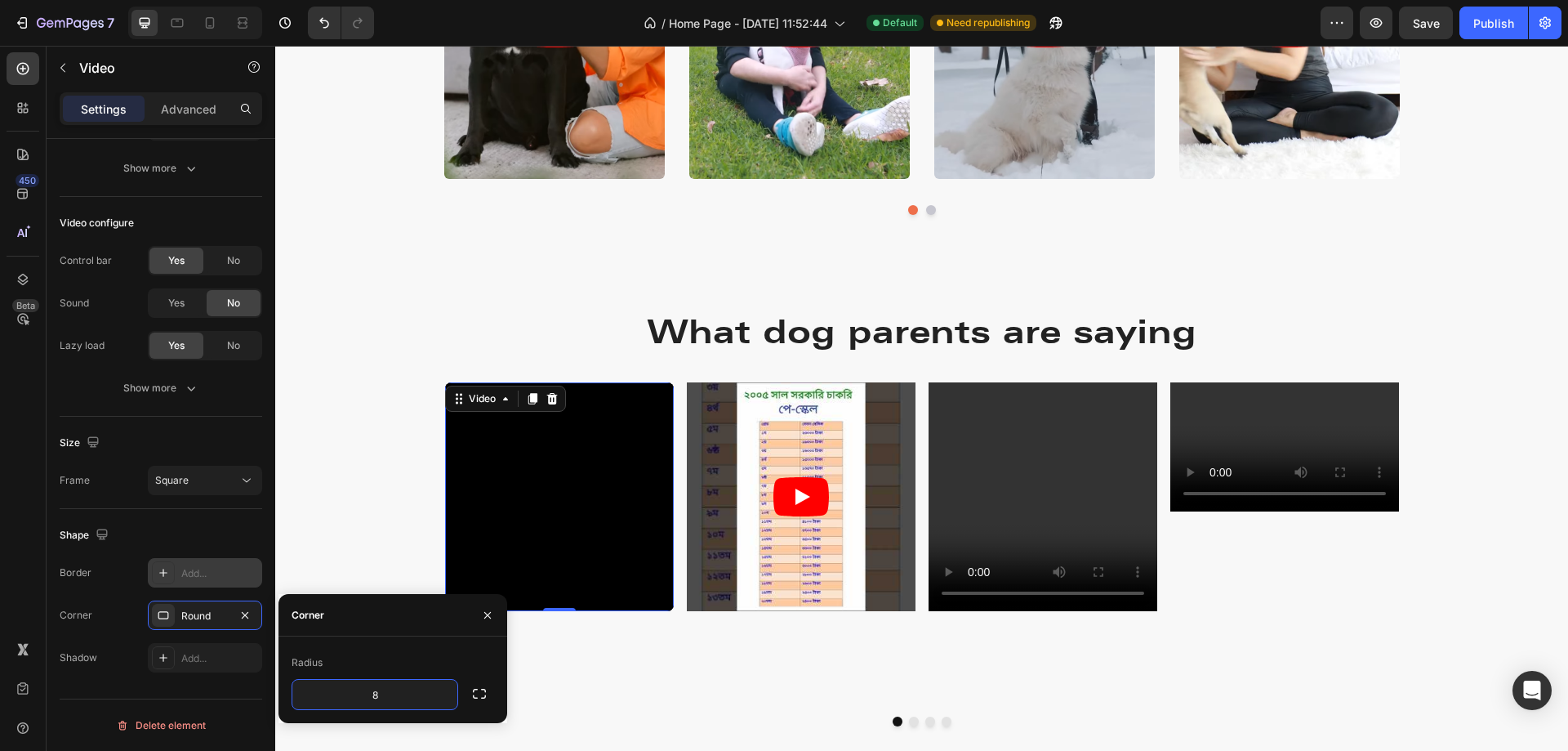
click at [301, 663] on div "Radius" at bounding box center [307, 662] width 32 height 15
click at [246, 614] on icon "button" at bounding box center [244, 614] width 7 height 7
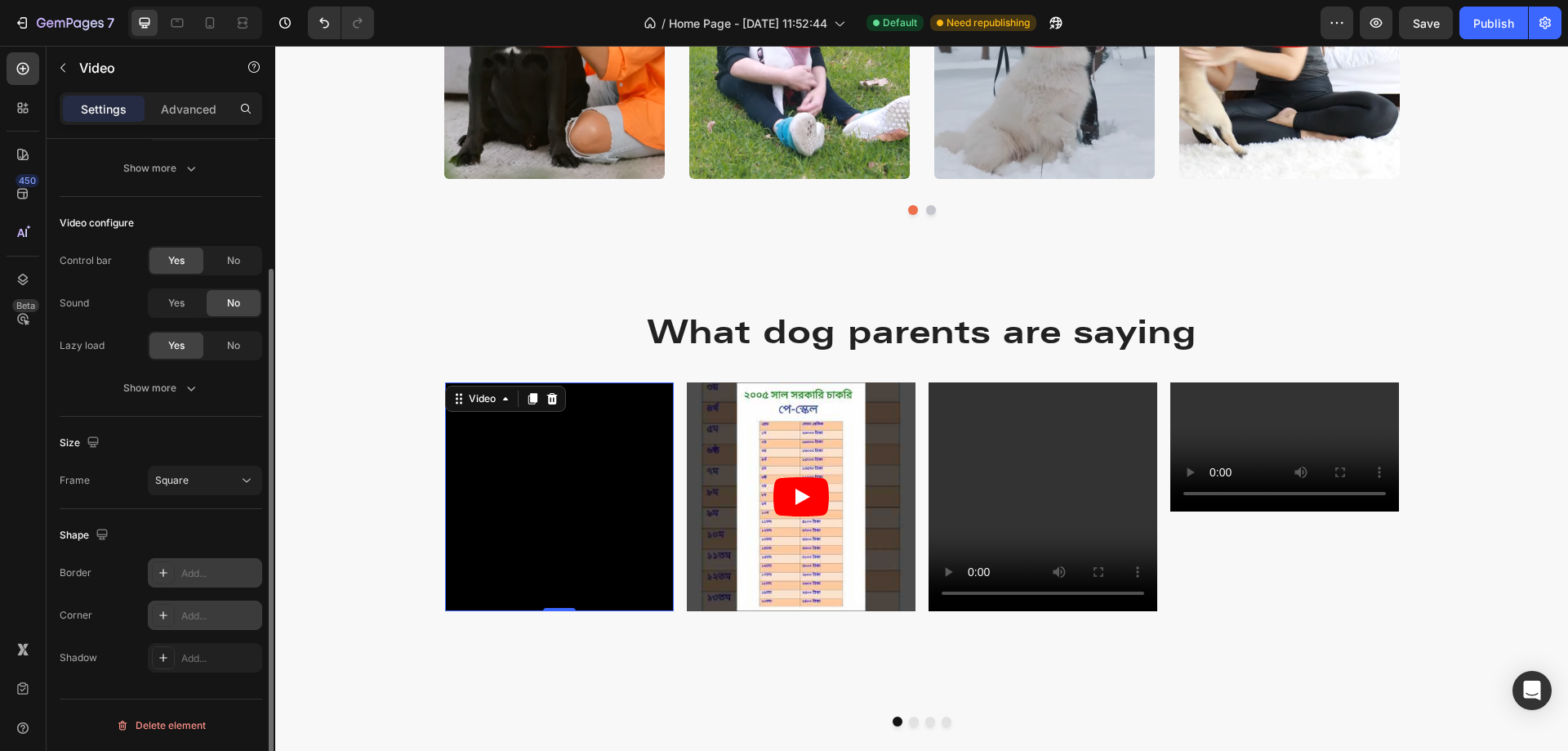
click at [163, 616] on icon at bounding box center [163, 615] width 13 height 13
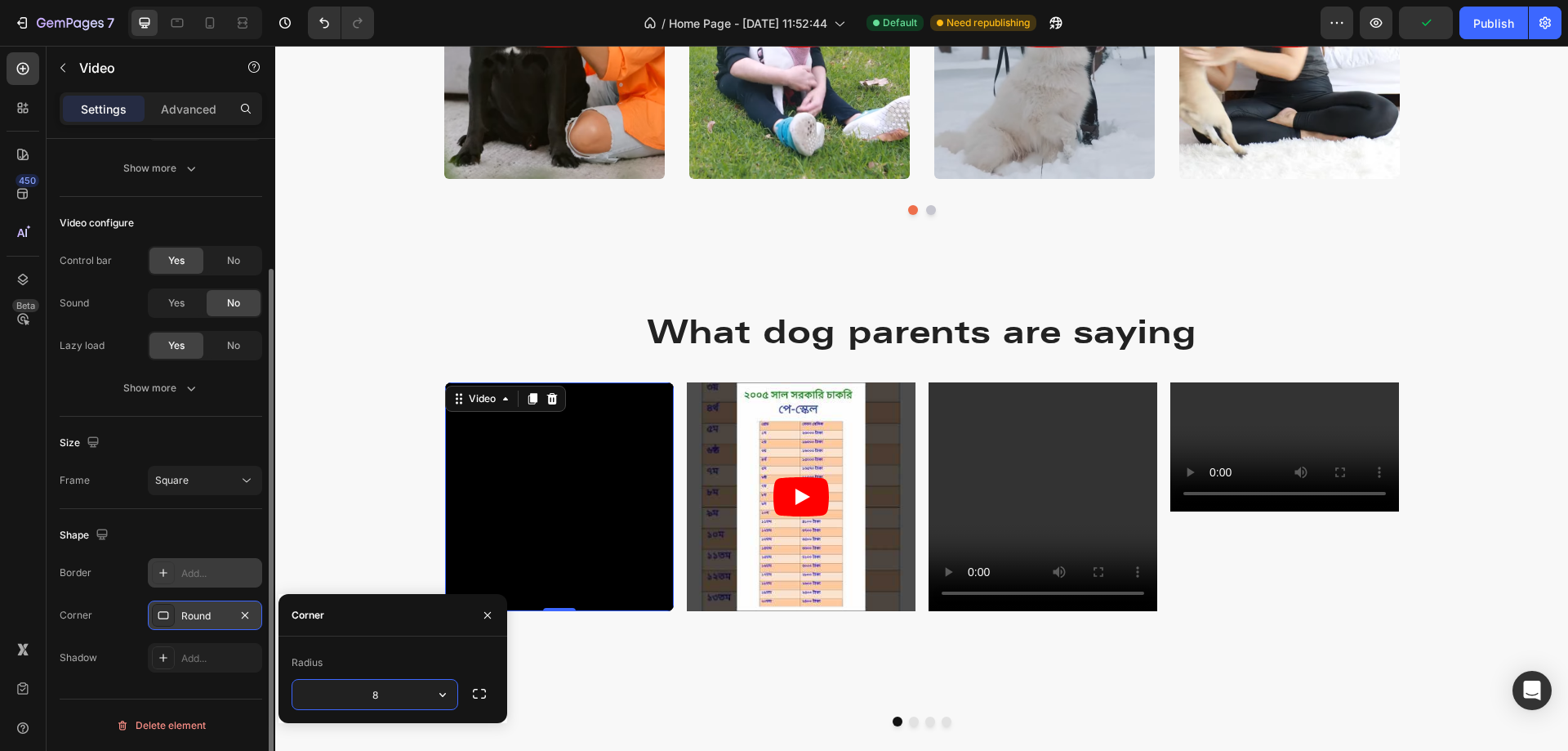
click at [414, 697] on input "8" at bounding box center [375, 695] width 165 height 30
click at [441, 697] on icon "button" at bounding box center [442, 695] width 17 height 17
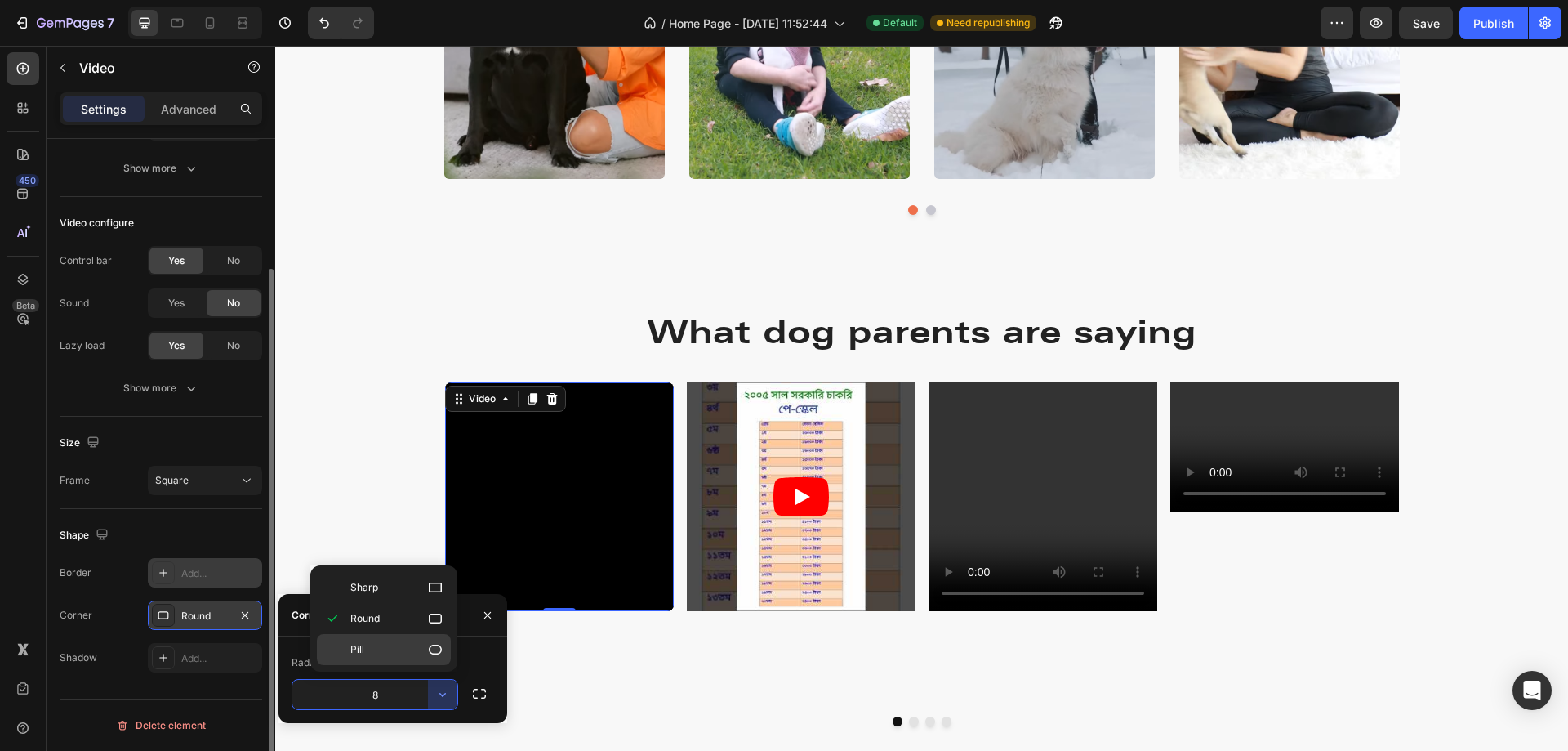
click at [437, 641] on div "Pill" at bounding box center [384, 649] width 134 height 32
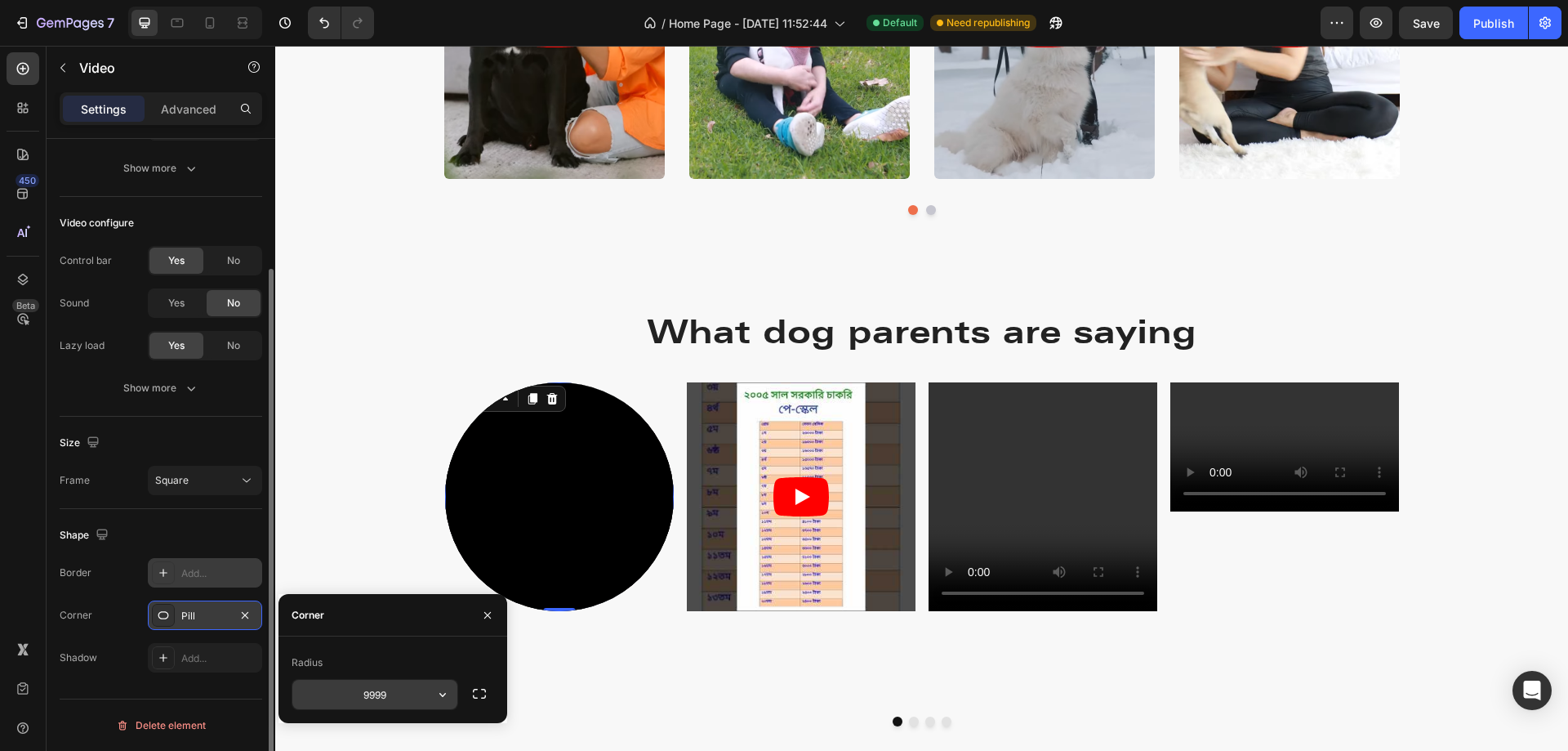
click at [414, 694] on input "9999" at bounding box center [375, 695] width 165 height 30
type input "3"
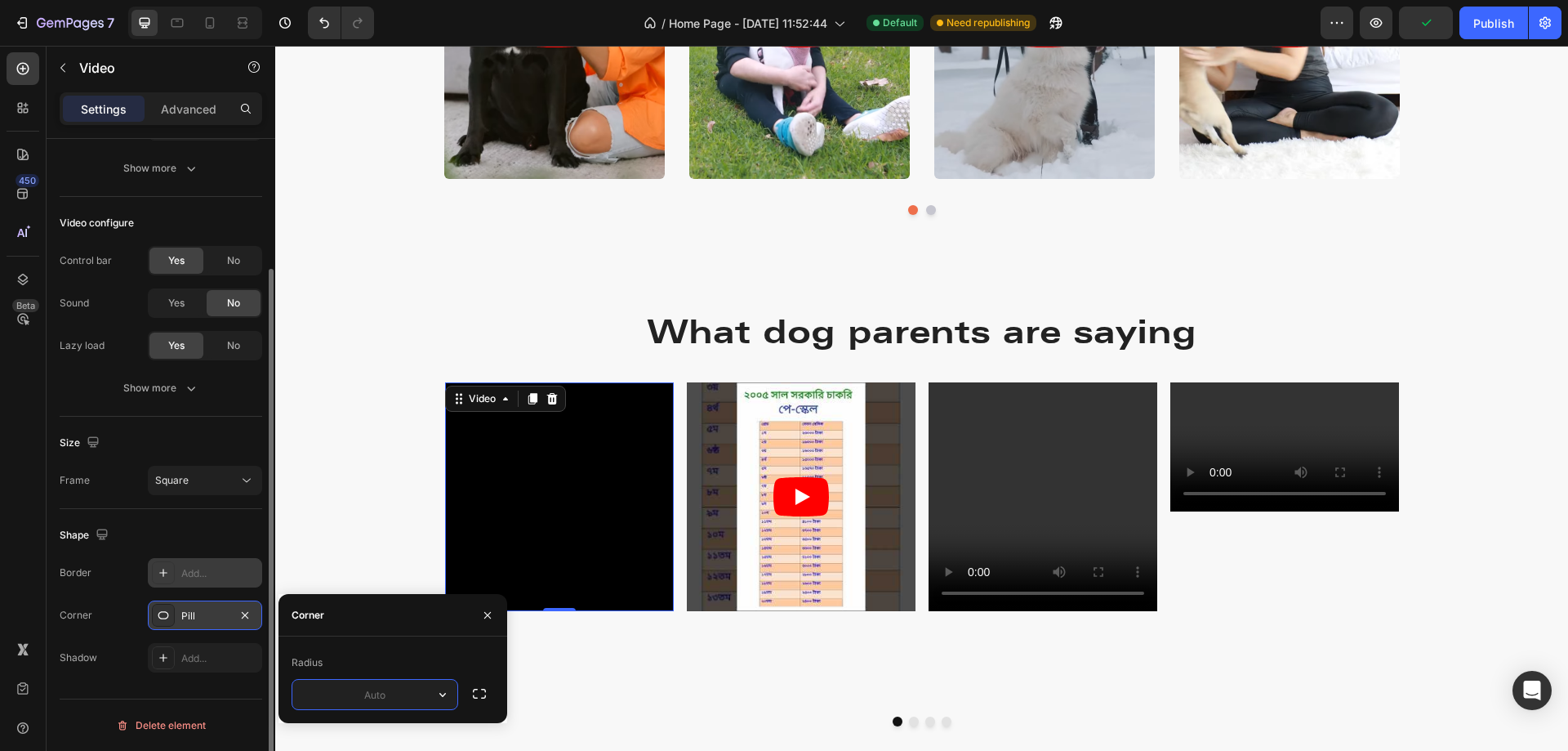
type input "5"
click at [242, 524] on div "Shape" at bounding box center [162, 535] width 203 height 27
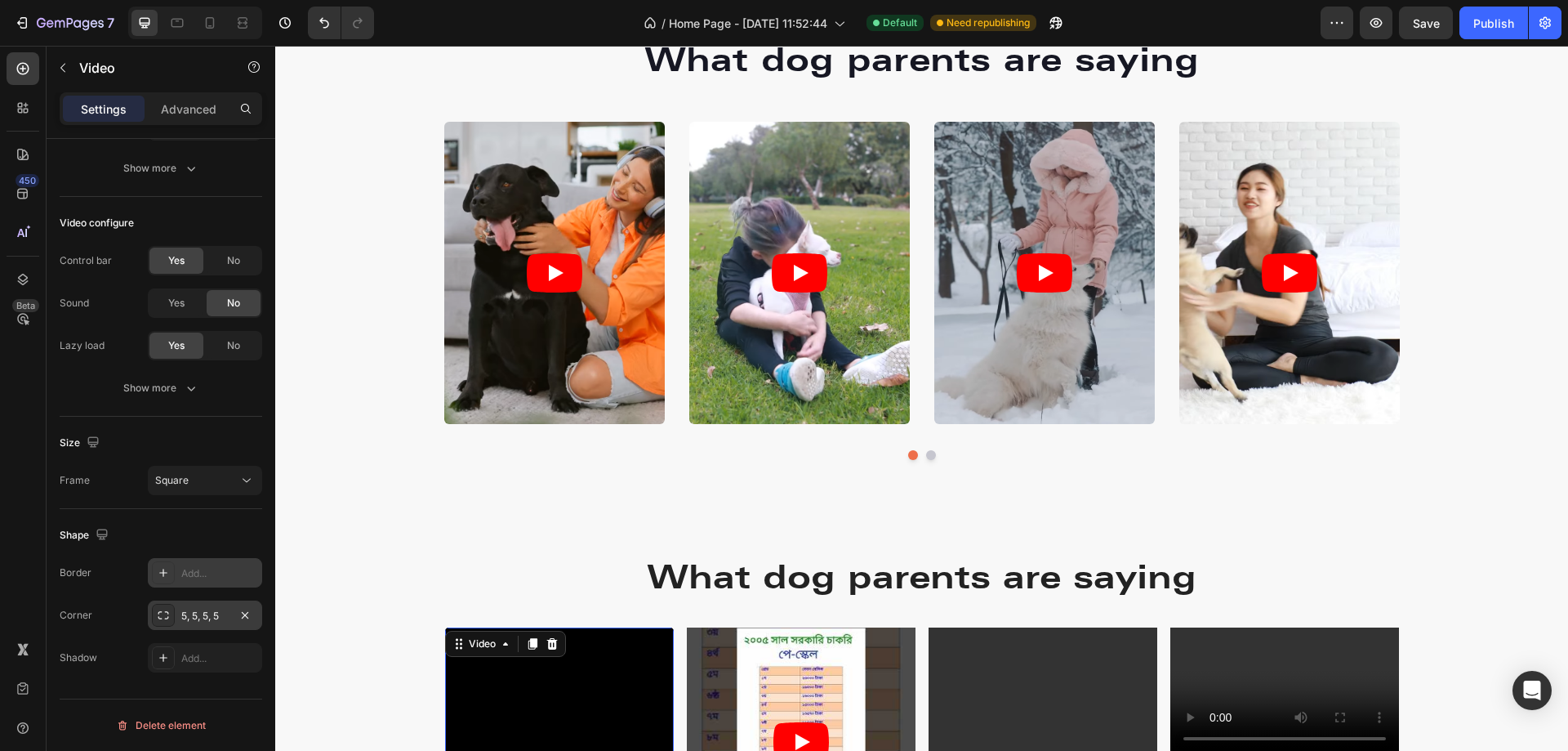
scroll to position [2207, 0]
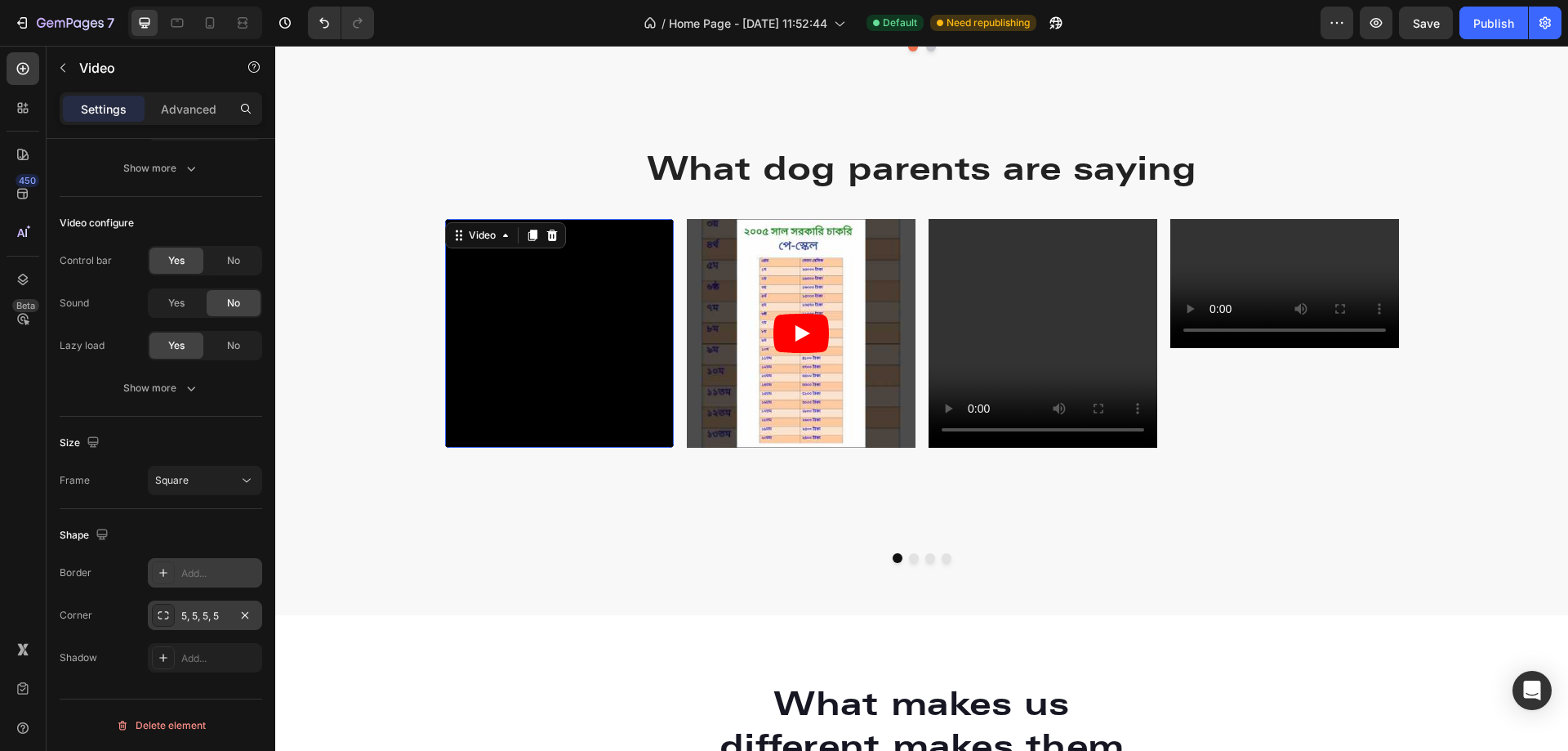
drag, startPoint x: 555, startPoint y: 446, endPoint x: 546, endPoint y: 536, distance: 90.4
click at [546, 536] on div "Video 110" at bounding box center [559, 379] width 229 height 321
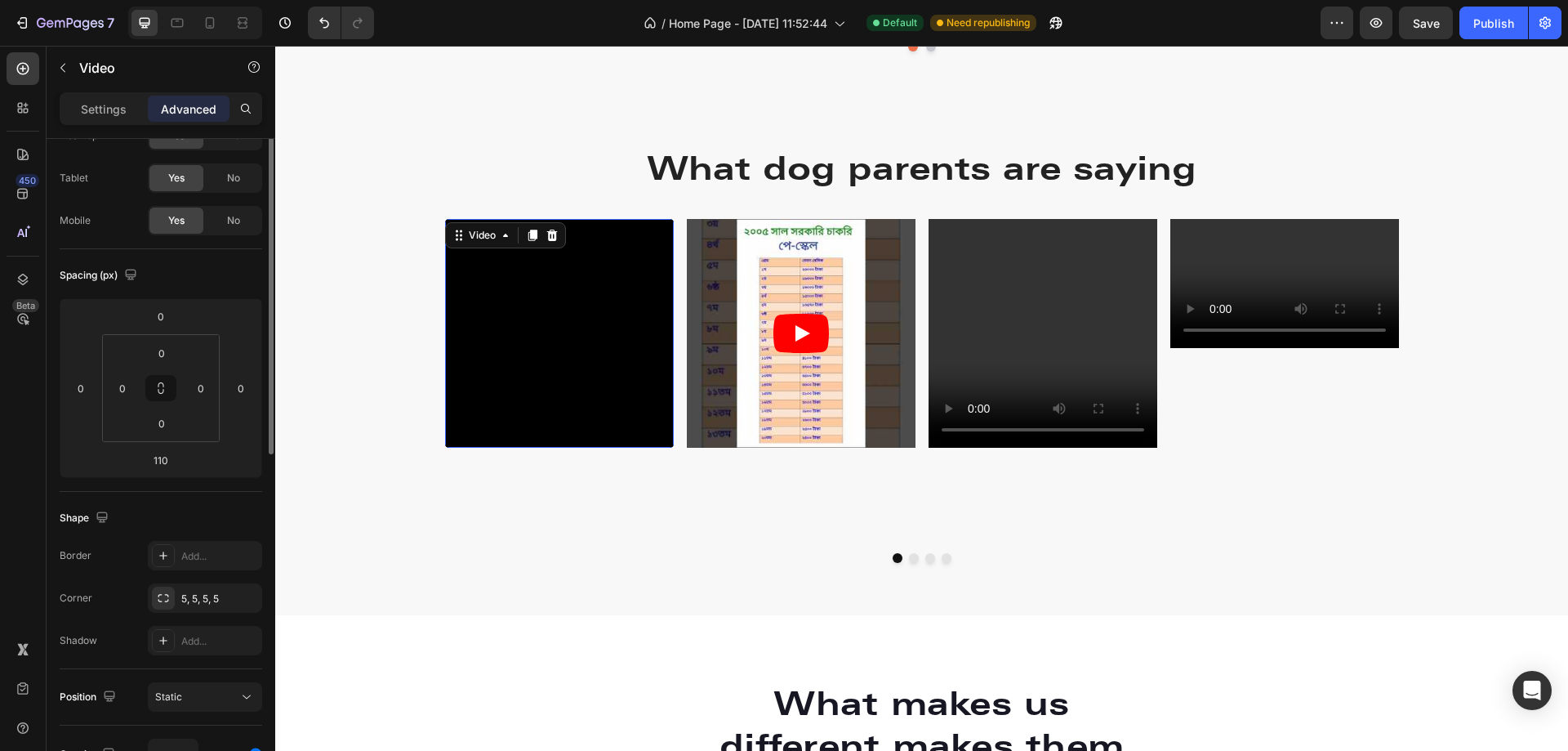
scroll to position [0, 0]
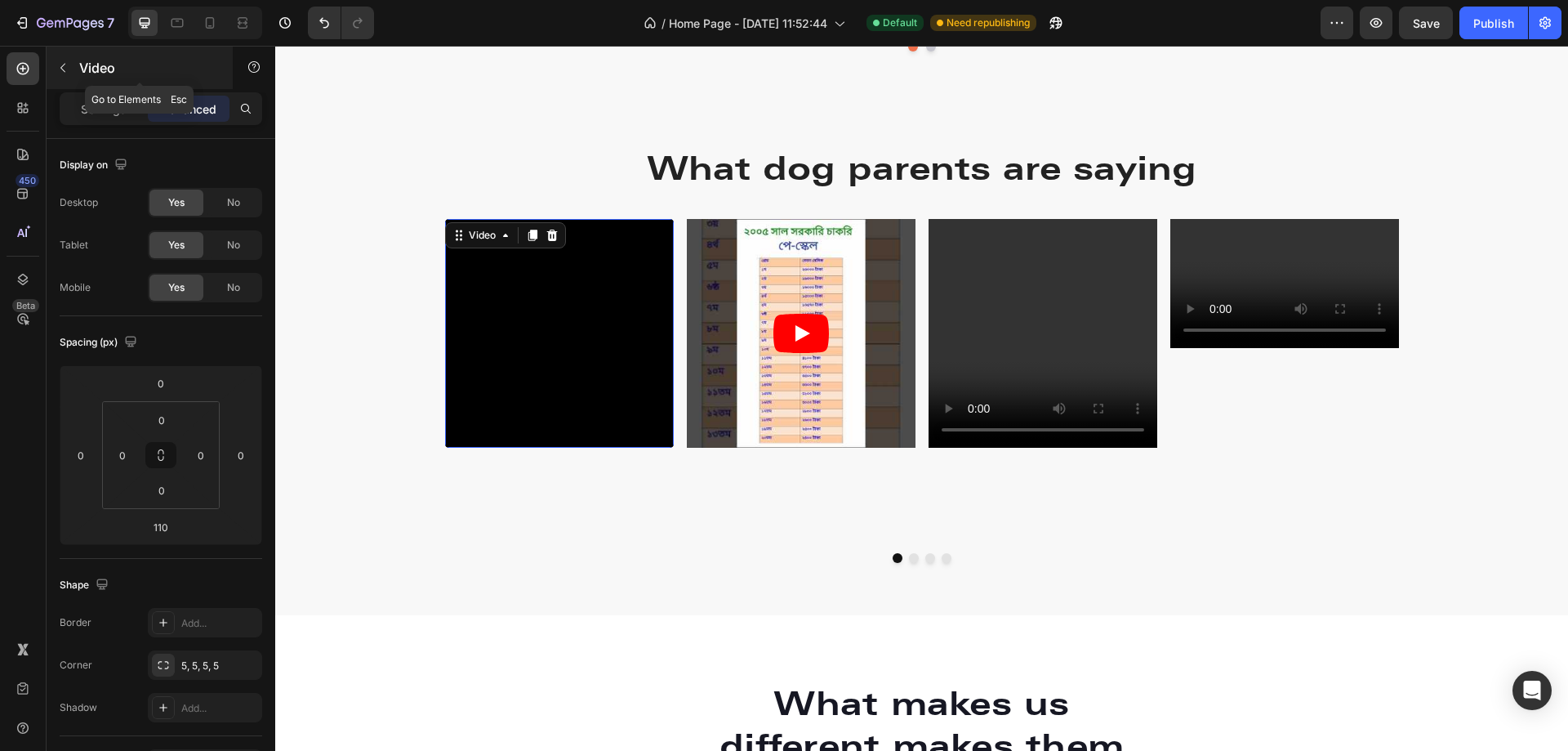
click at [63, 59] on button "button" at bounding box center [63, 68] width 27 height 27
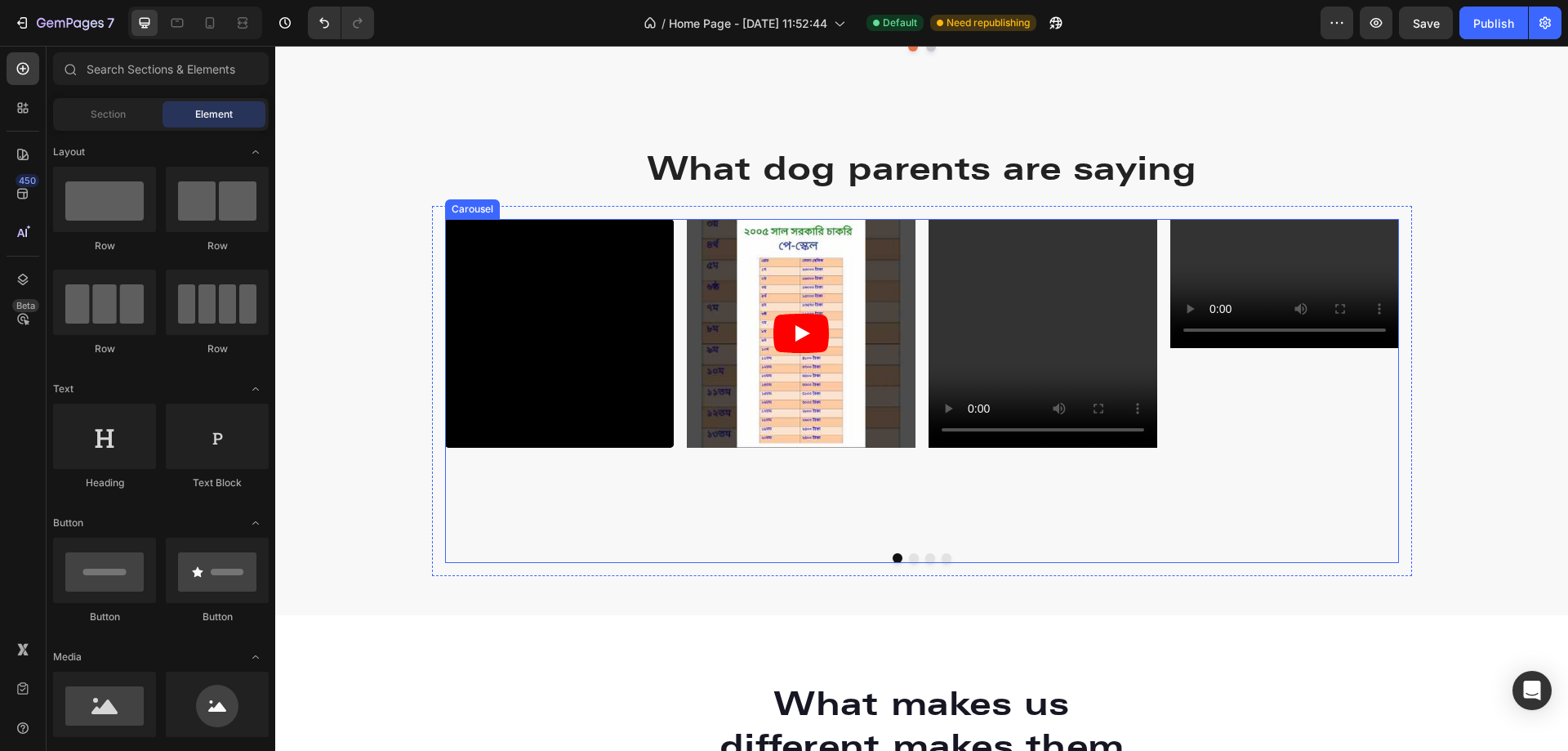
click at [675, 237] on div "Video Video Video Video" at bounding box center [922, 379] width 954 height 321
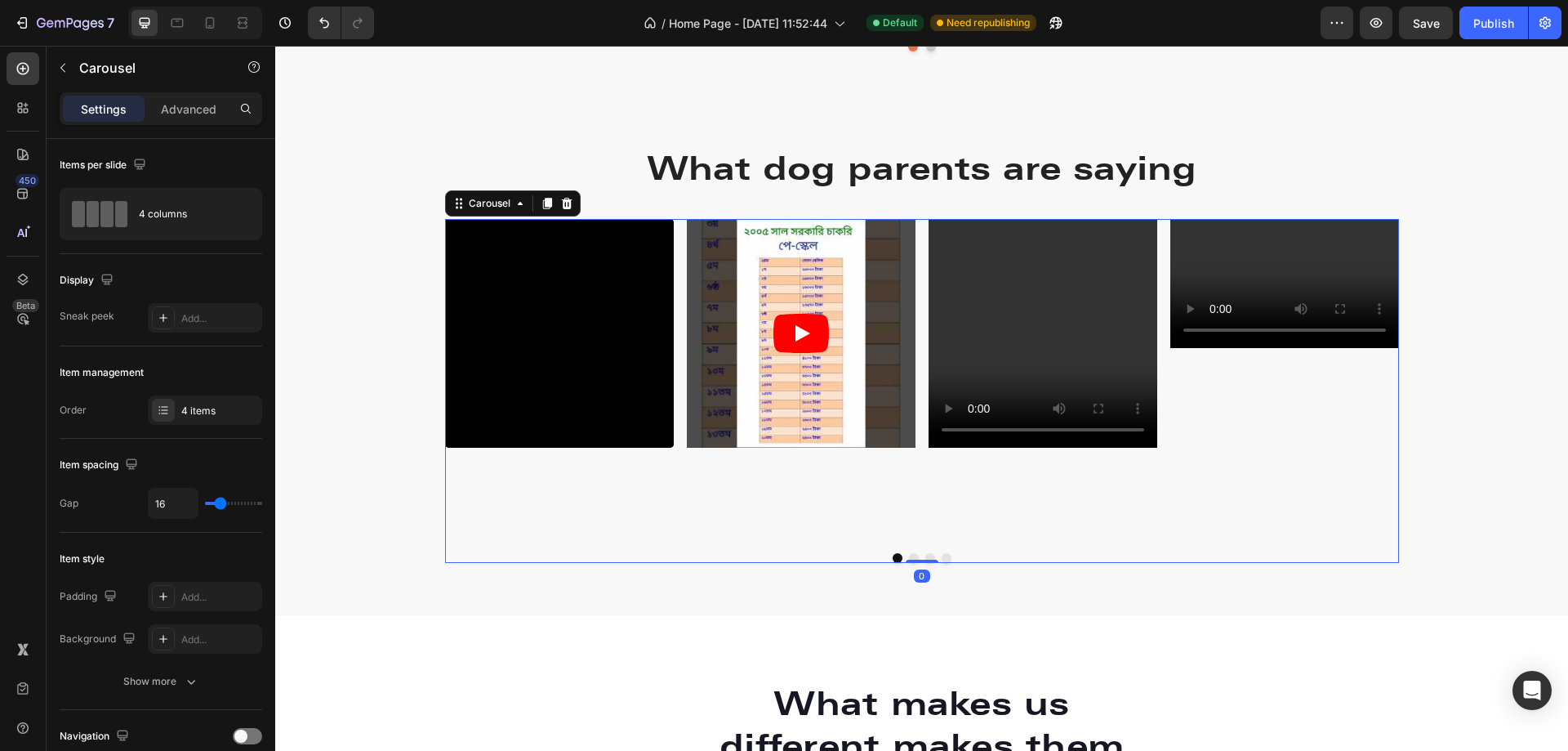
drag, startPoint x: 921, startPoint y: 561, endPoint x: 918, endPoint y: 462, distance: 99.0
click at [918, 462] on div "Video Video Video Video Carousel 0" at bounding box center [922, 390] width 954 height 344
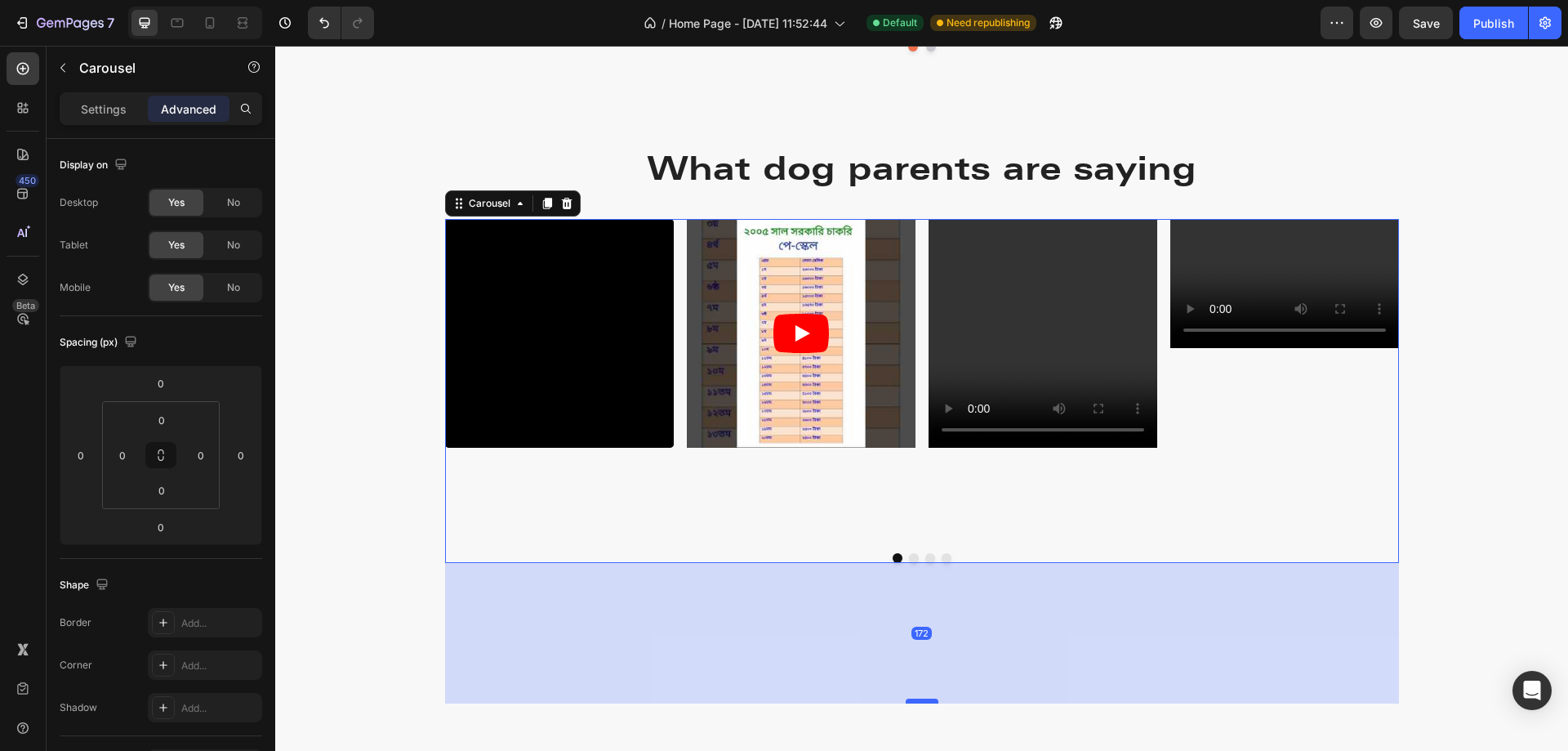
drag, startPoint x: 913, startPoint y: 560, endPoint x: 914, endPoint y: 702, distance: 142.0
click at [914, 702] on div at bounding box center [922, 701] width 33 height 5
type input "174"
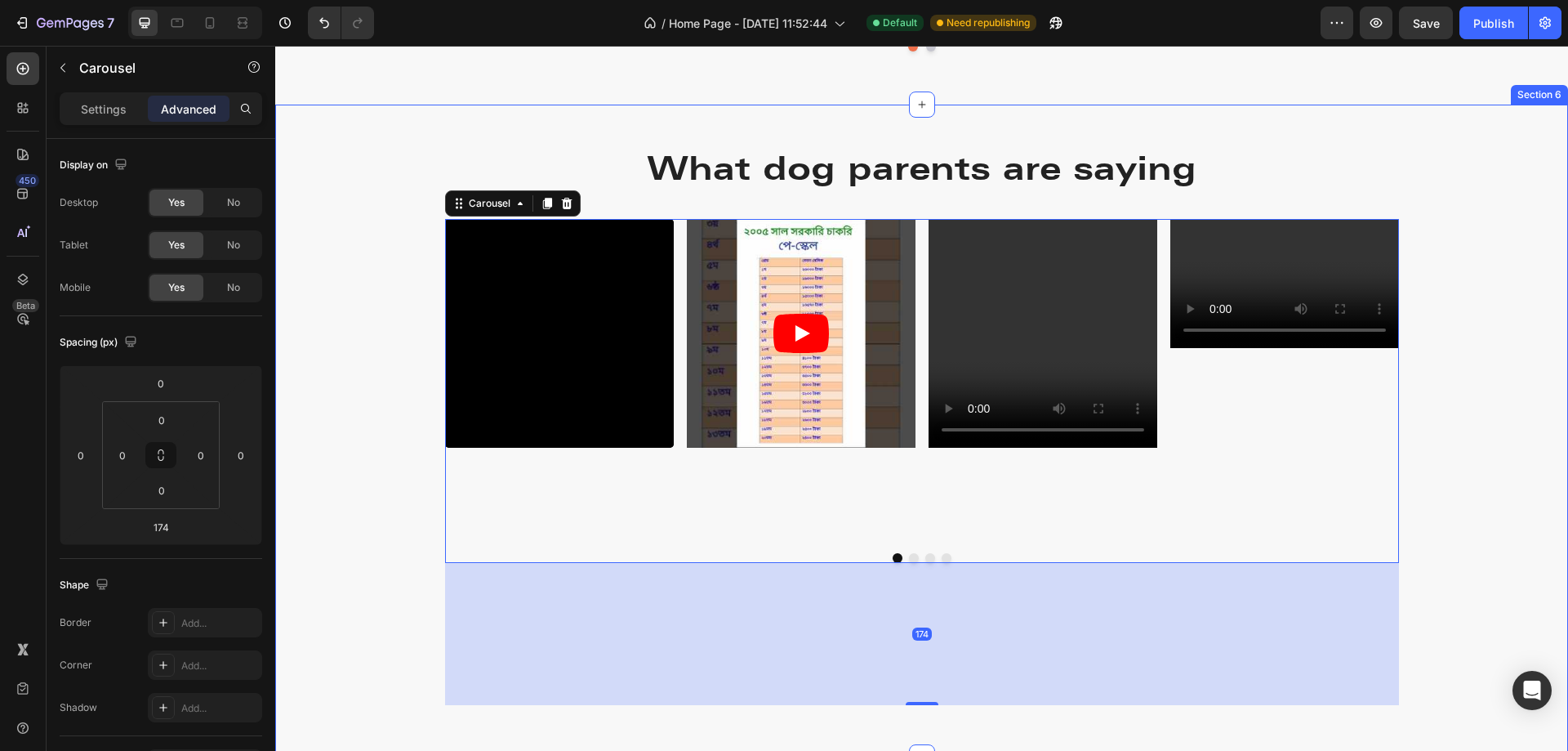
click at [356, 447] on div "What dog parents are saying Text Block Row Video Video Video Video Carousel 174…" at bounding box center [921, 431] width 1293 height 600
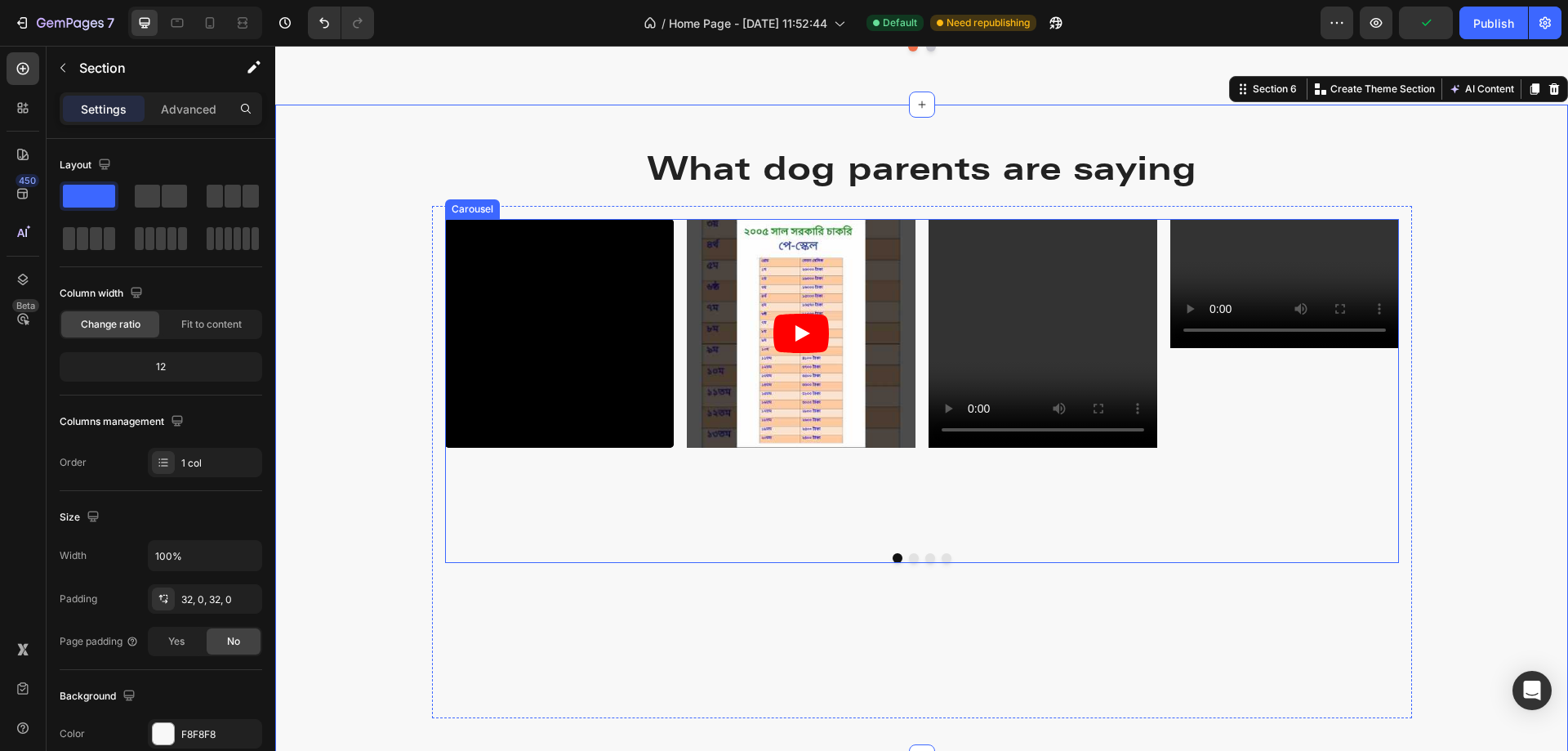
click at [673, 241] on div "Video Video Video Video" at bounding box center [922, 379] width 954 height 321
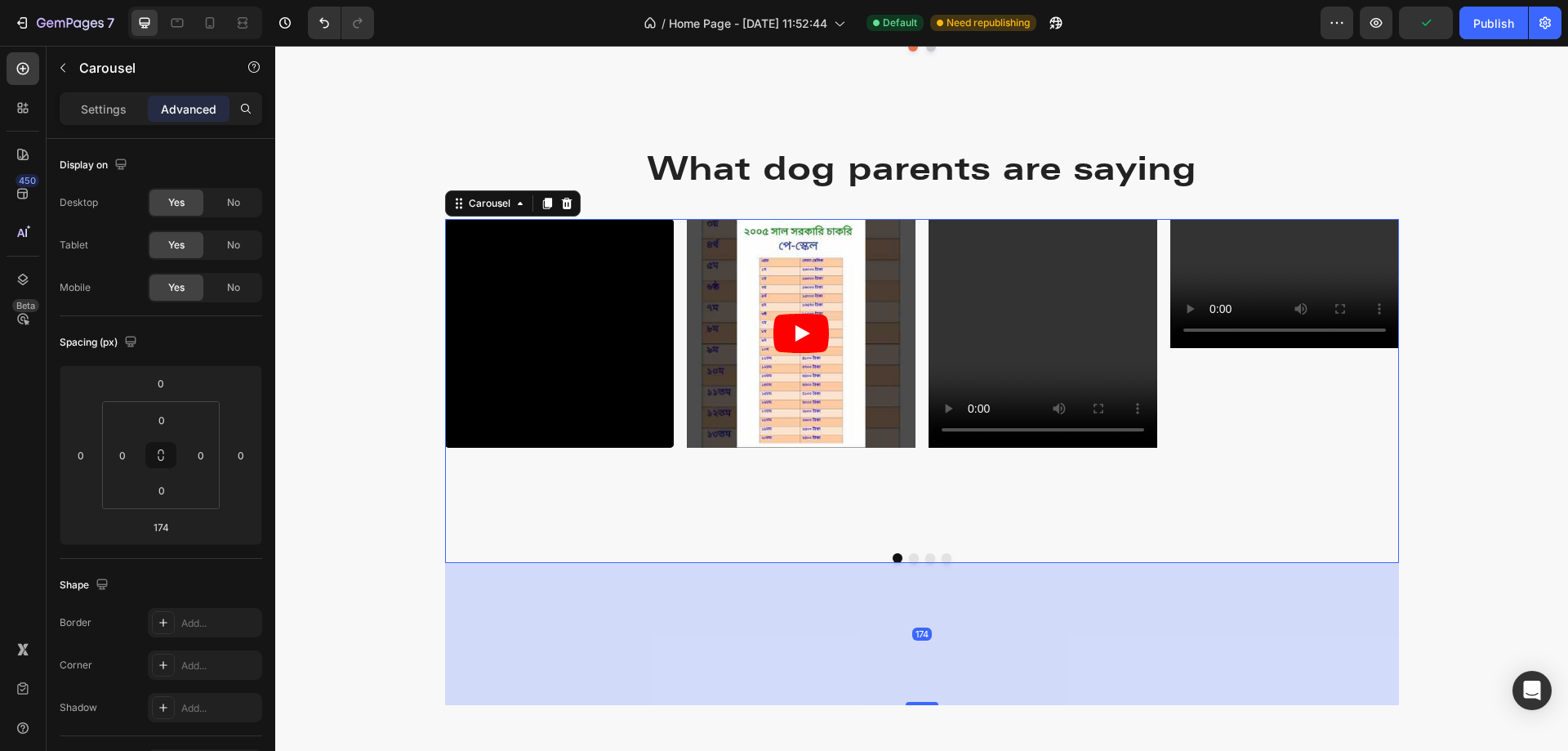
click at [673, 241] on div "Video Video Video Video" at bounding box center [922, 379] width 954 height 321
click at [361, 389] on div "What dog parents are saying Text Block Row Video Video Video Video Carousel 174…" at bounding box center [921, 431] width 1293 height 600
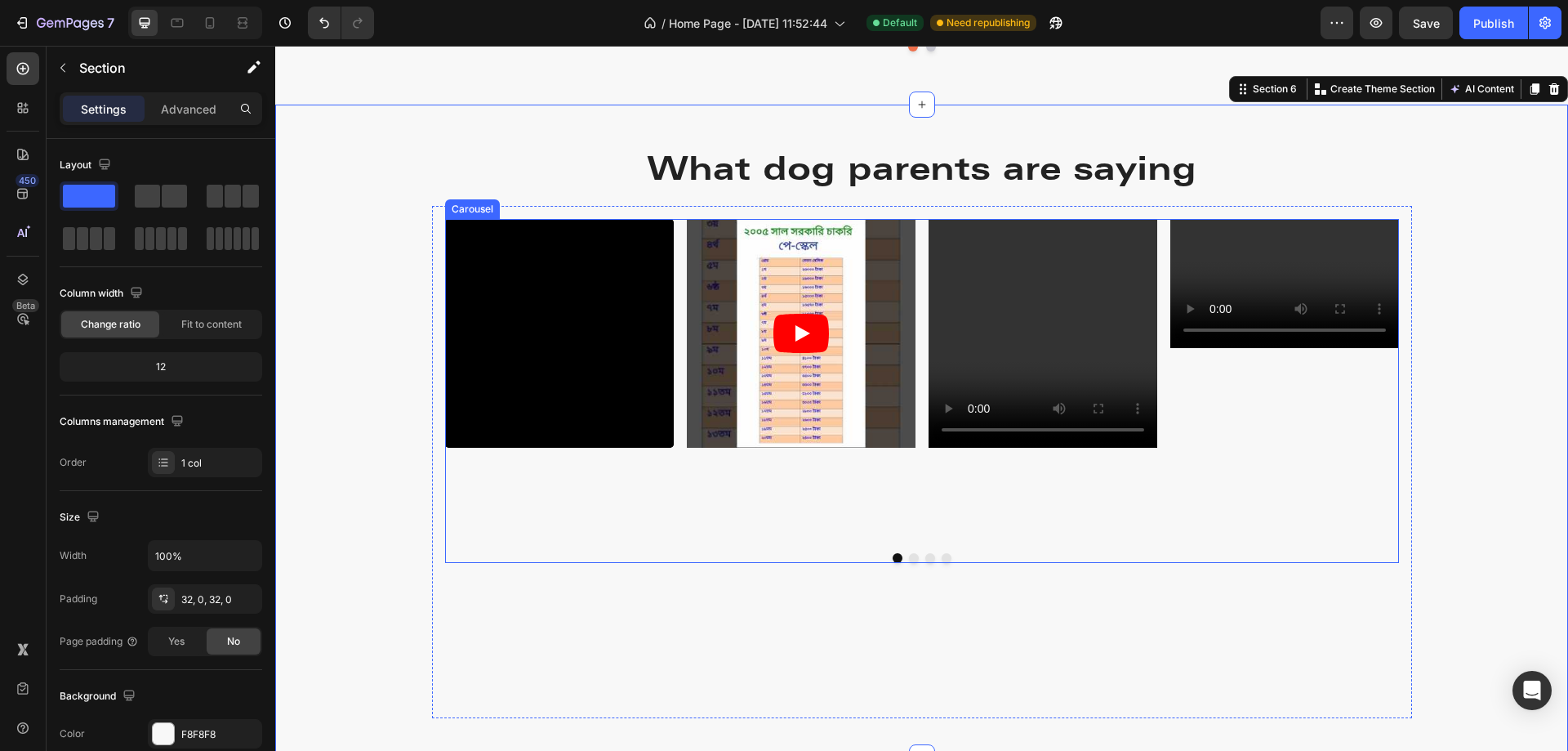
click at [679, 488] on div "Video Video Video Video" at bounding box center [922, 379] width 954 height 321
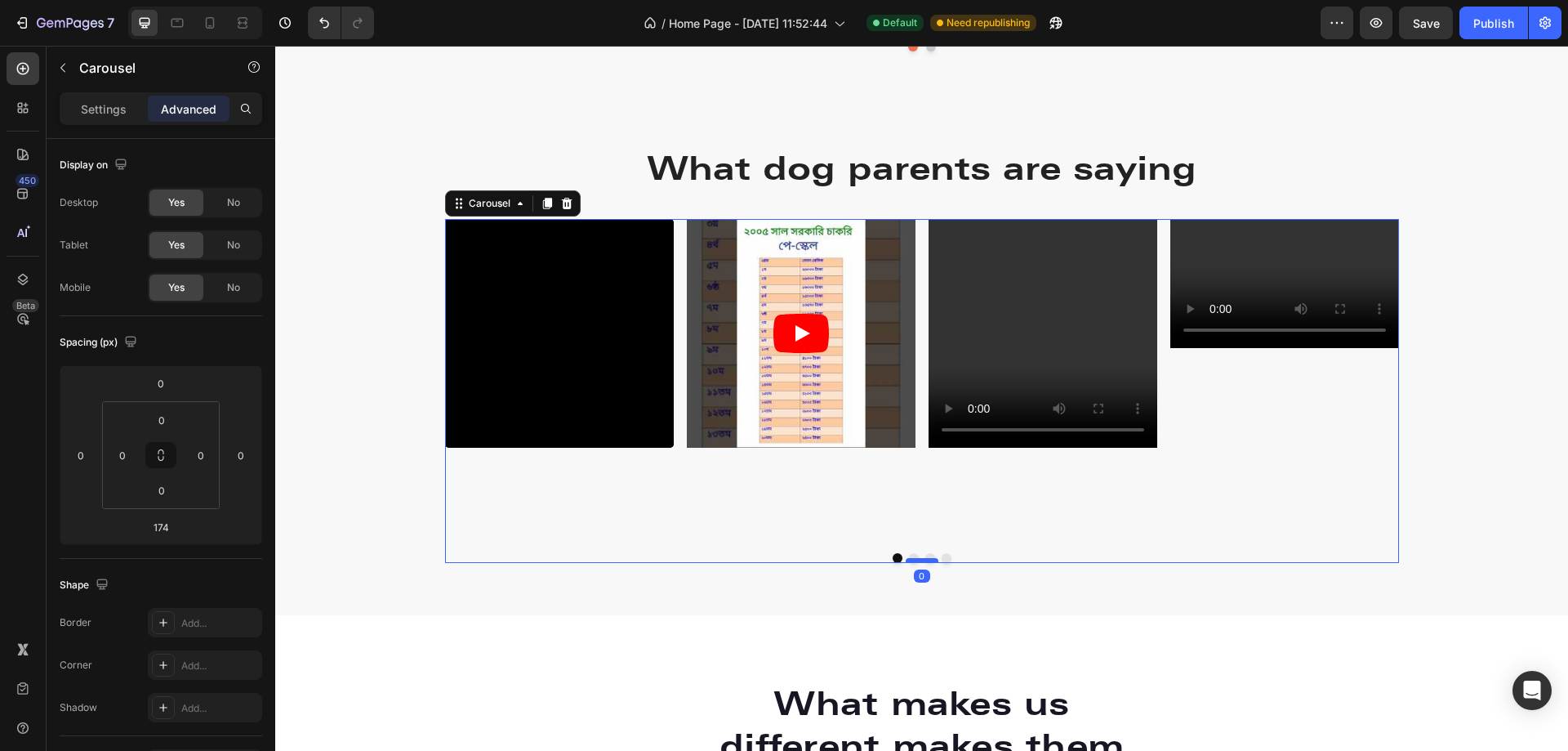
drag, startPoint x: 919, startPoint y: 704, endPoint x: 921, endPoint y: 558, distance: 146.0
click at [921, 558] on div at bounding box center [922, 560] width 33 height 5
type input "0"
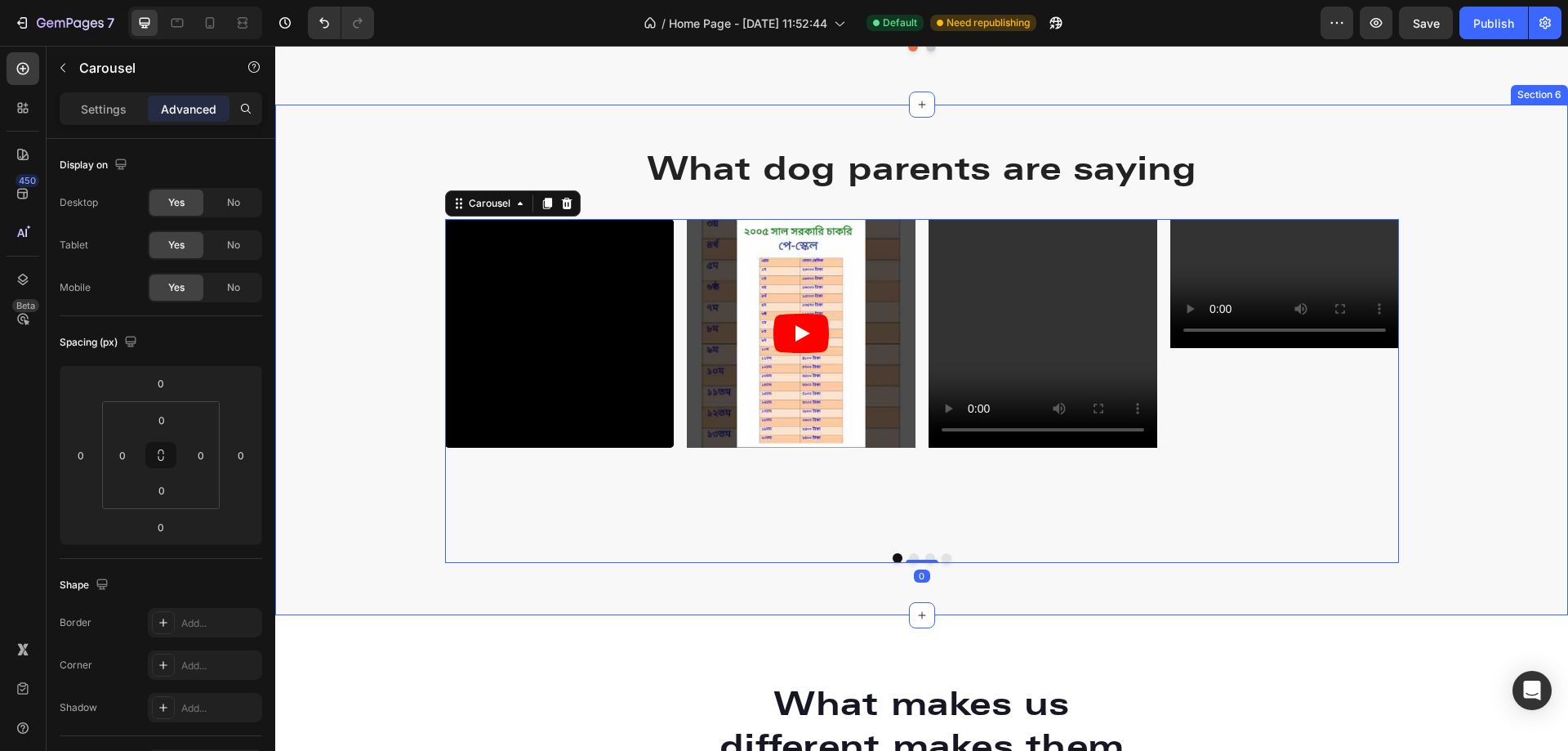
click at [1515, 449] on div "What dog parents are saying Text Block Row Video Video Video Video Carousel 0 R…" at bounding box center [921, 360] width 1293 height 458
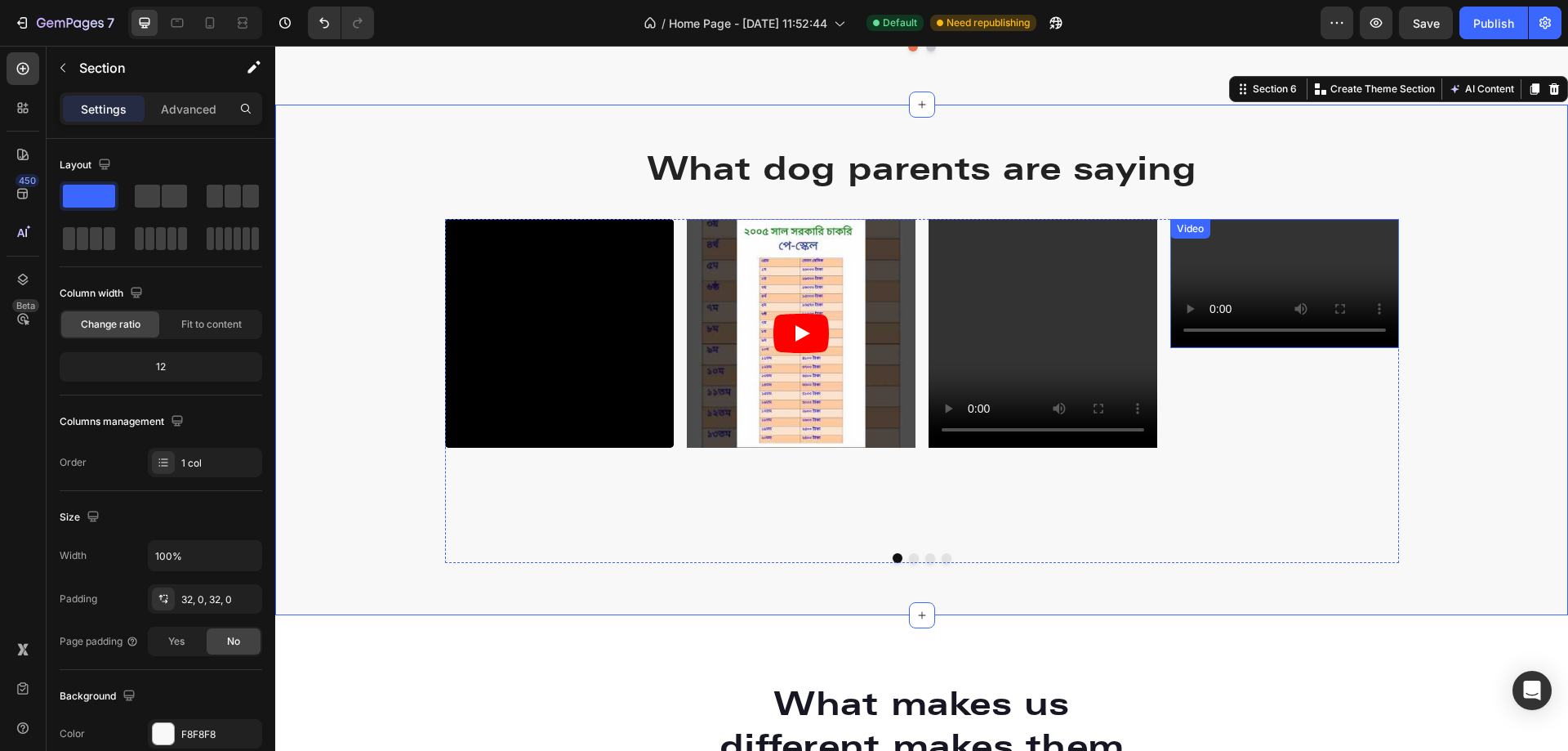
click at [1225, 281] on video at bounding box center [1284, 283] width 229 height 129
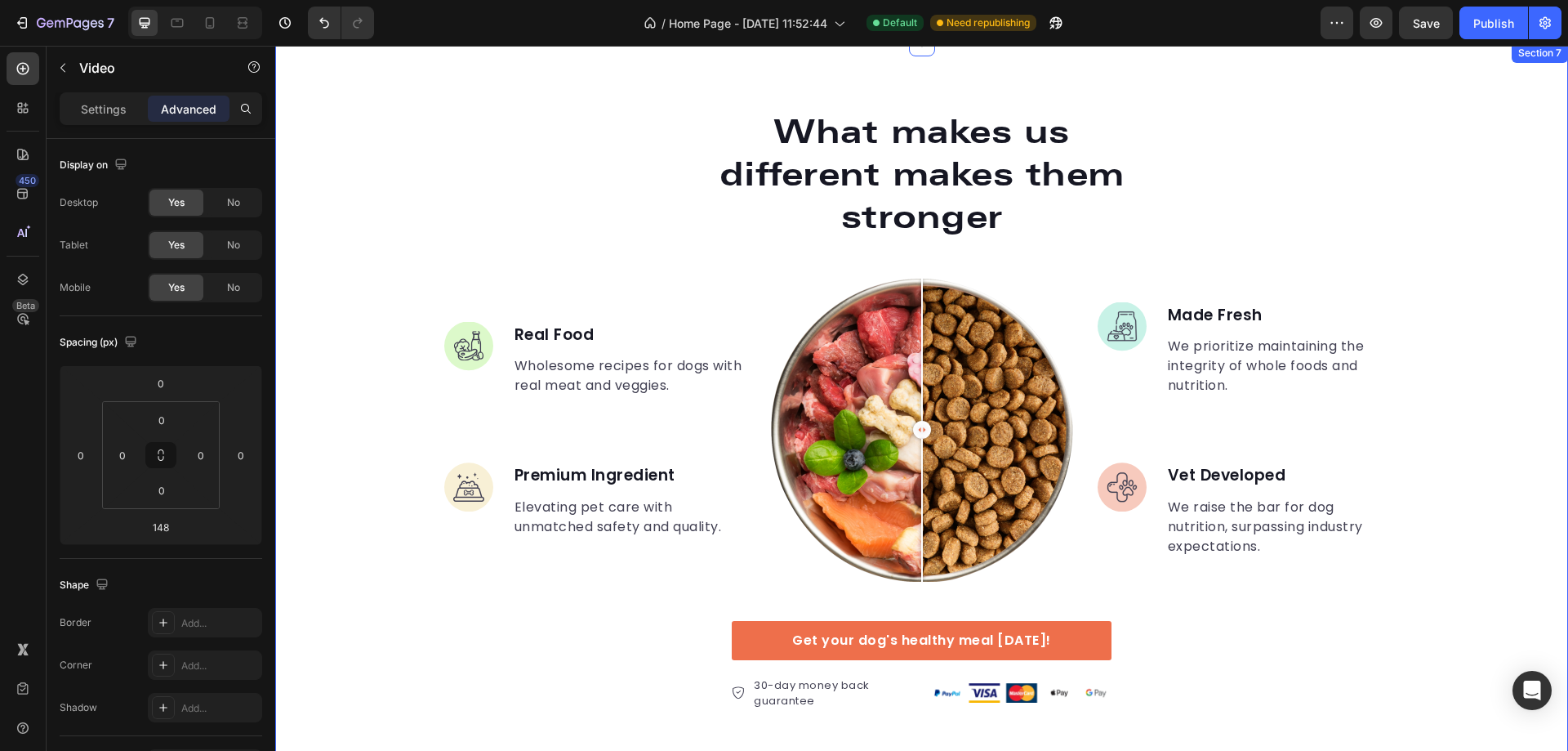
scroll to position [2534, 0]
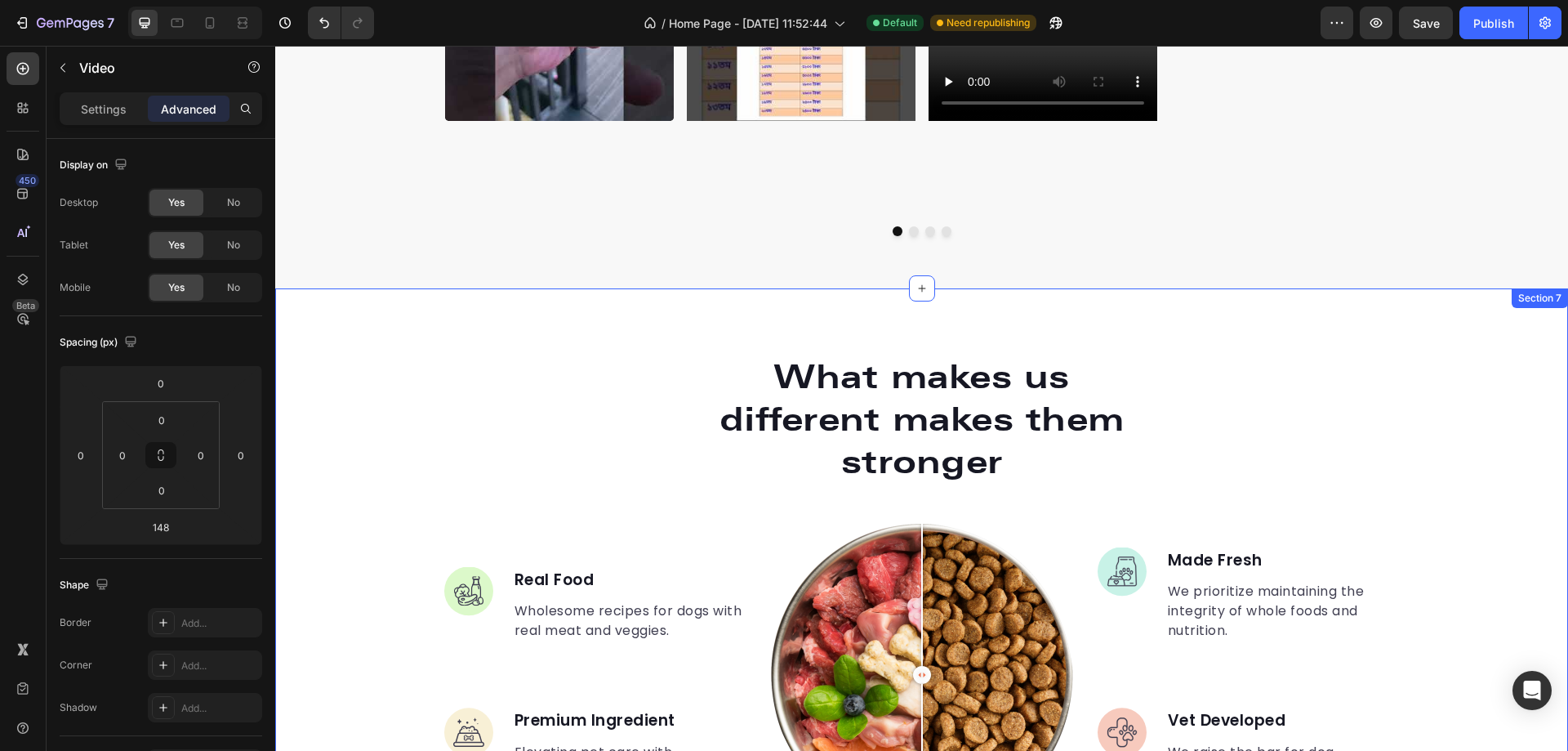
click at [1178, 312] on div "What makes us different makes them stronger Heading Image Real Food Text block …" at bounding box center [921, 655] width 1293 height 733
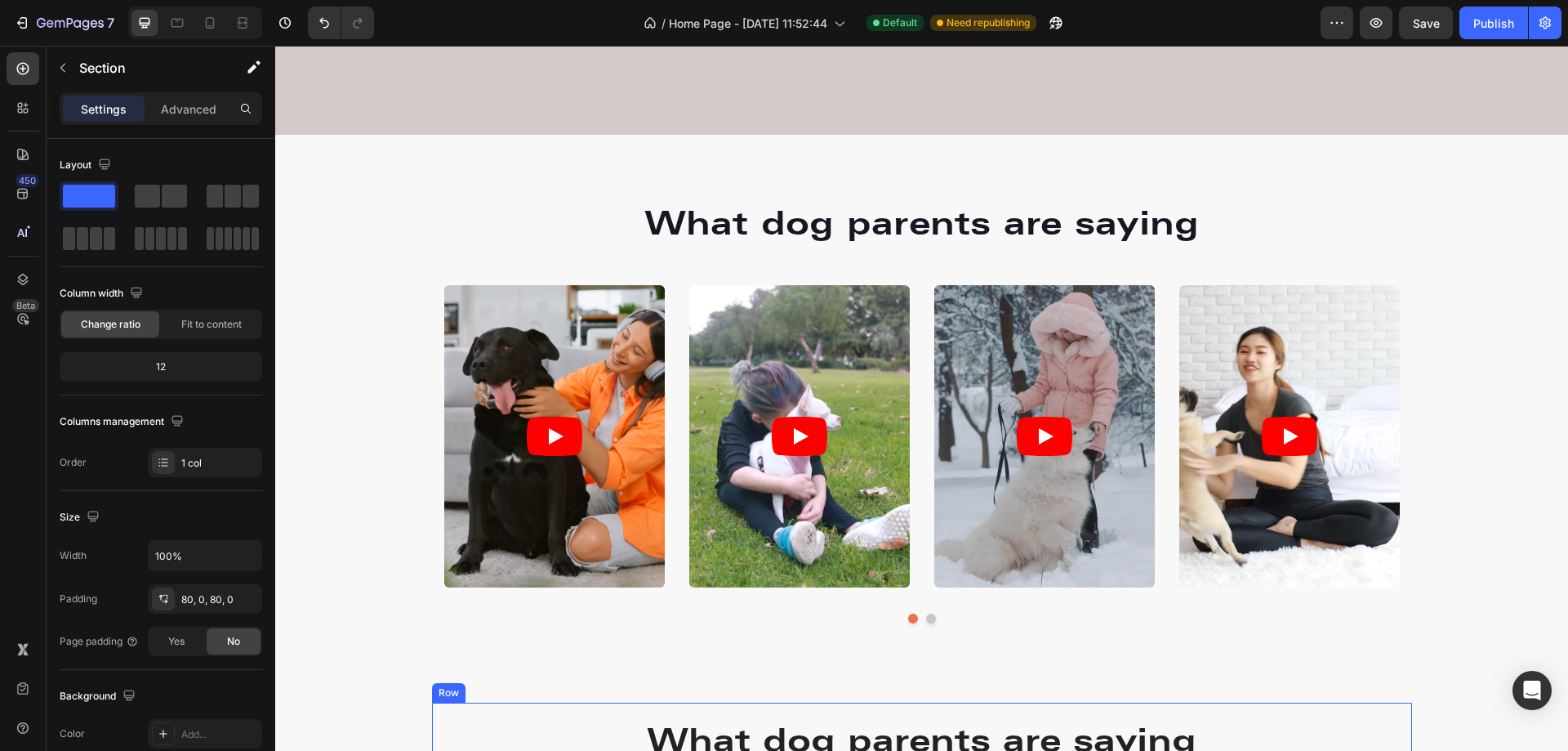
scroll to position [2043, 0]
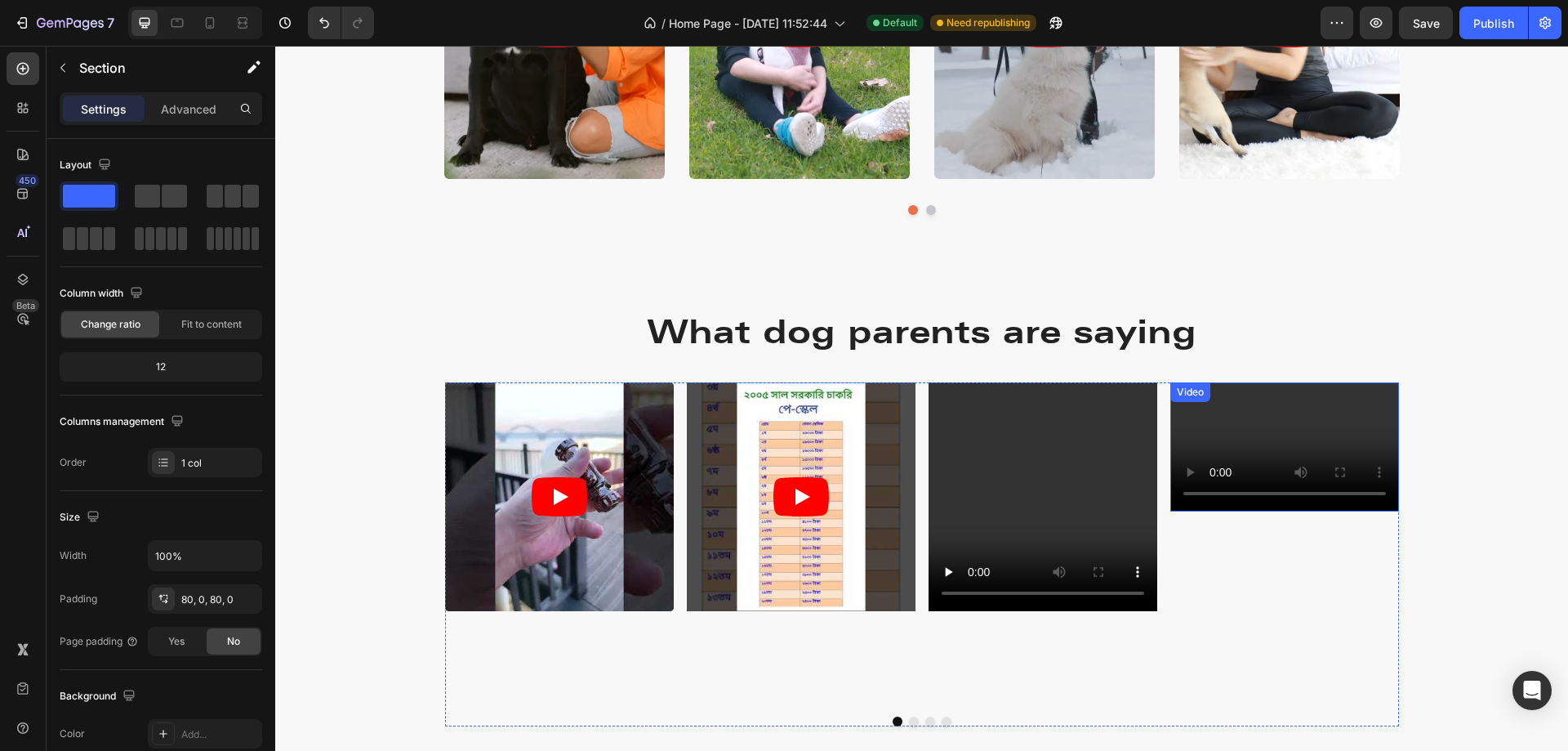
click at [1303, 424] on video at bounding box center [1284, 446] width 229 height 129
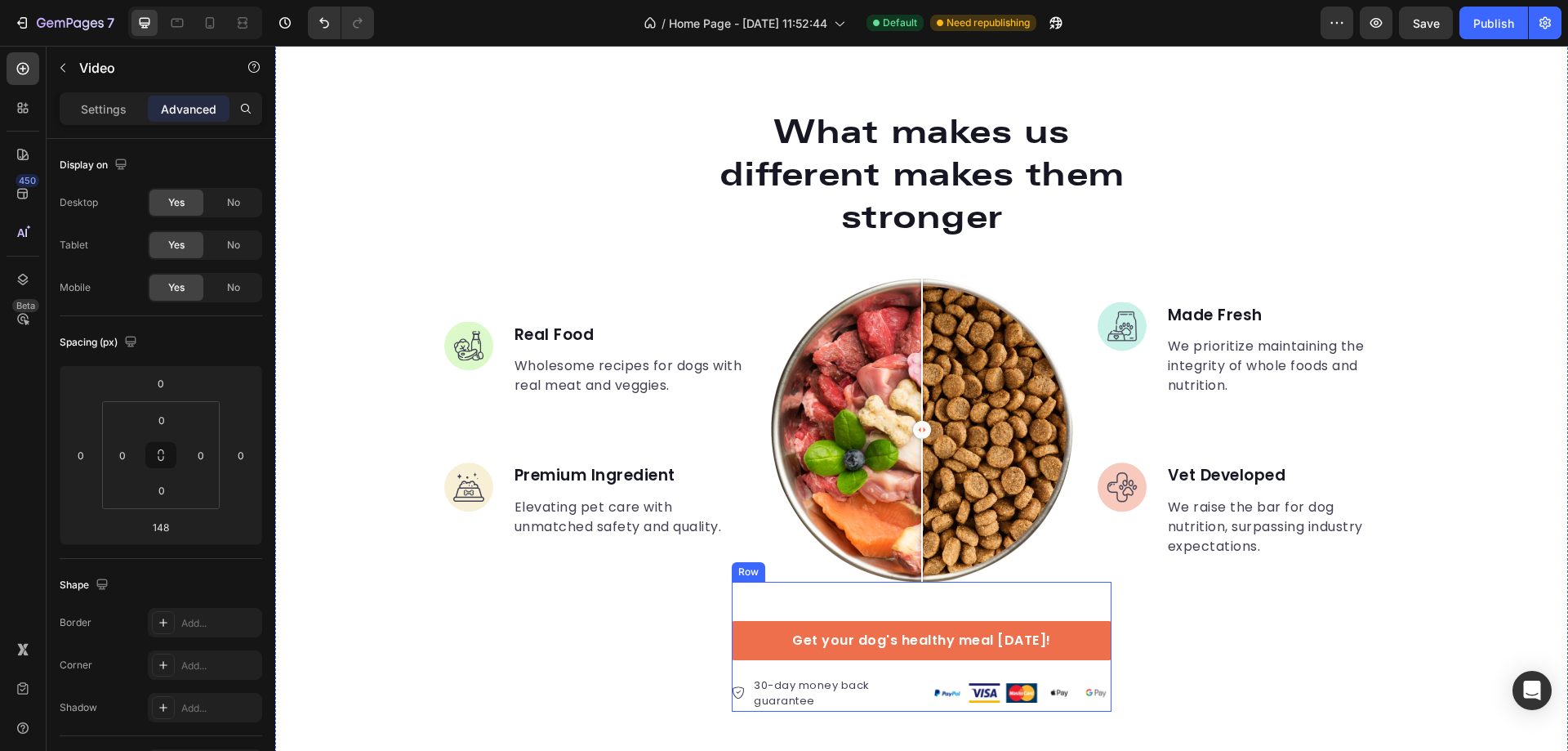
scroll to position [2697, 0]
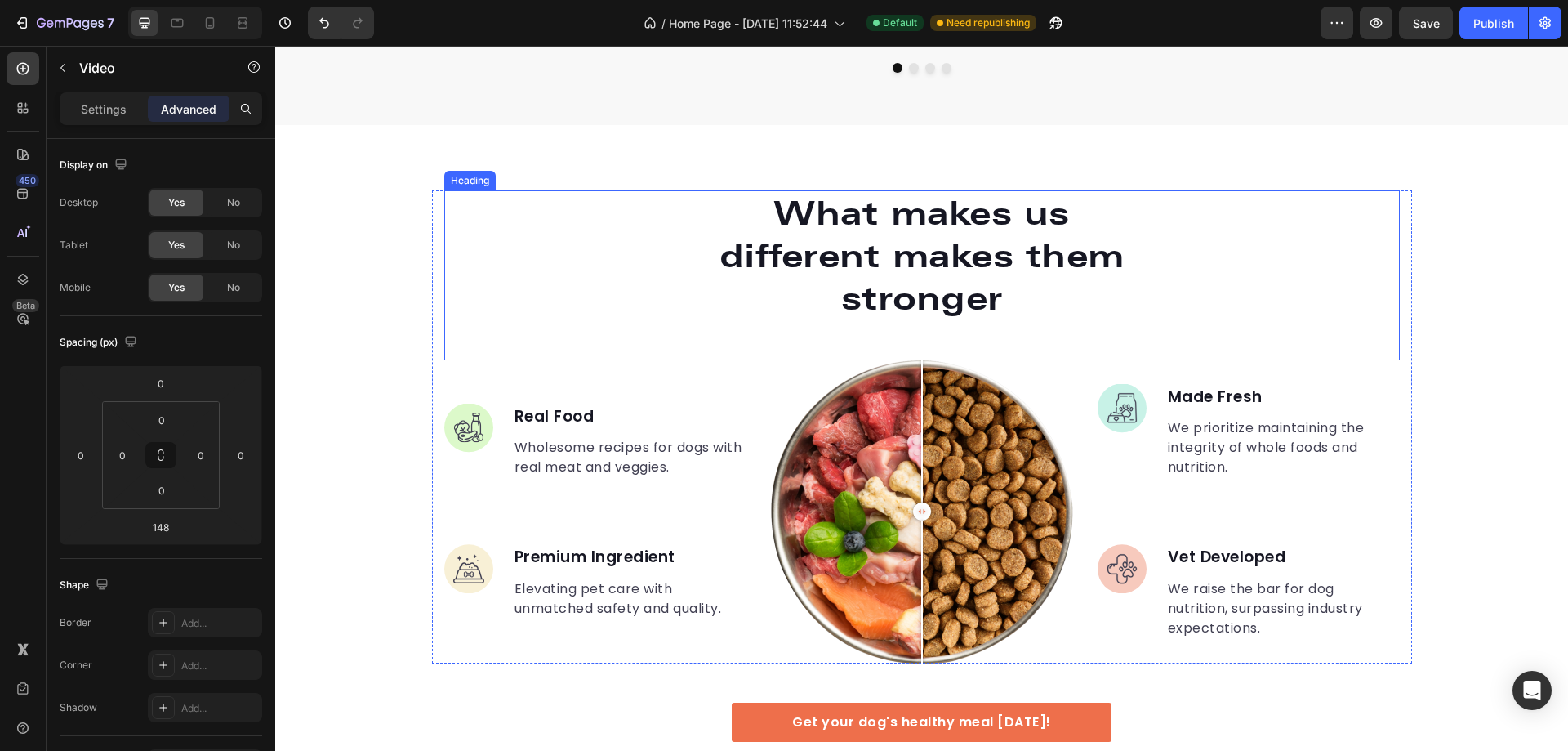
click at [612, 266] on div "What makes us different makes them stronger" at bounding box center [922, 255] width 955 height 131
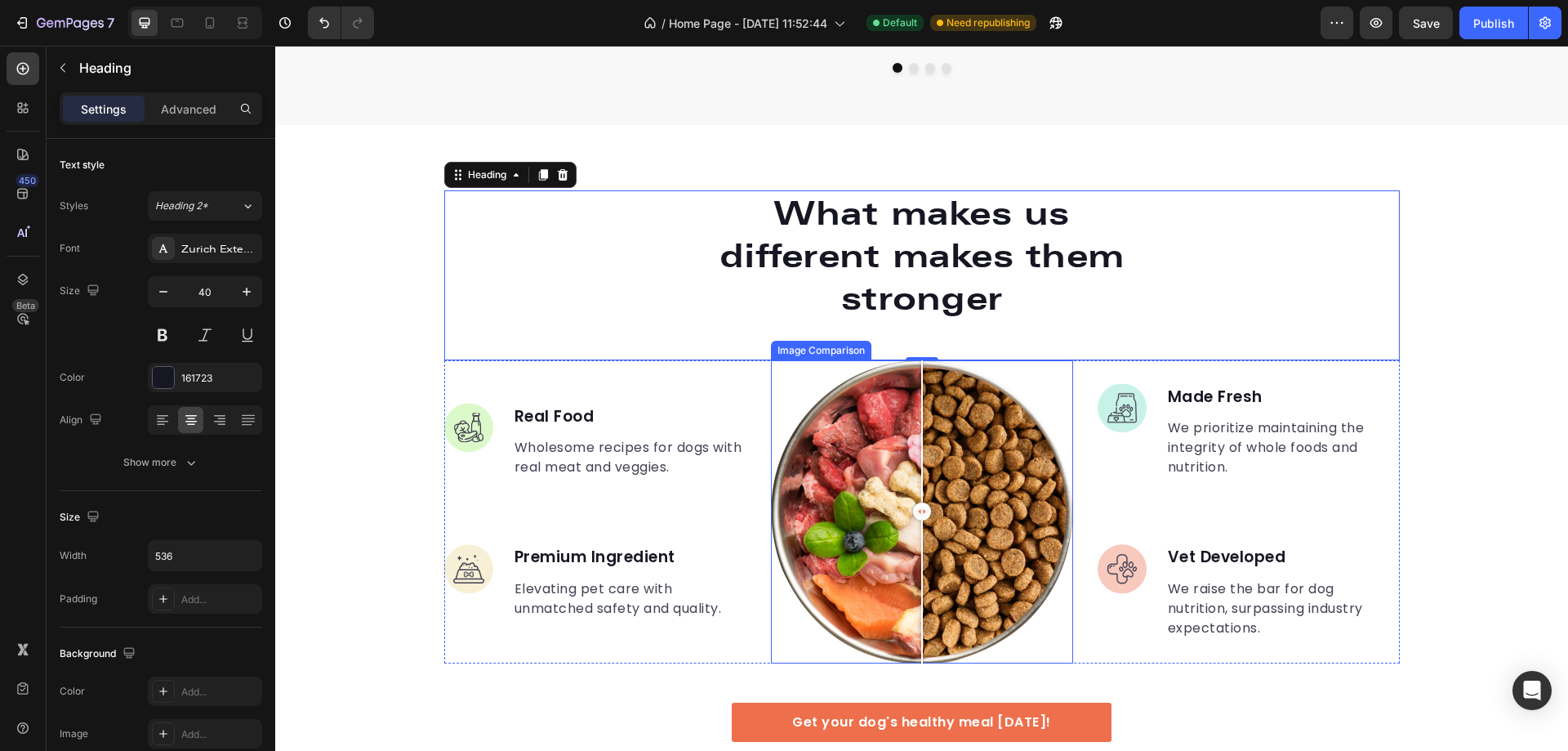
scroll to position [2452, 0]
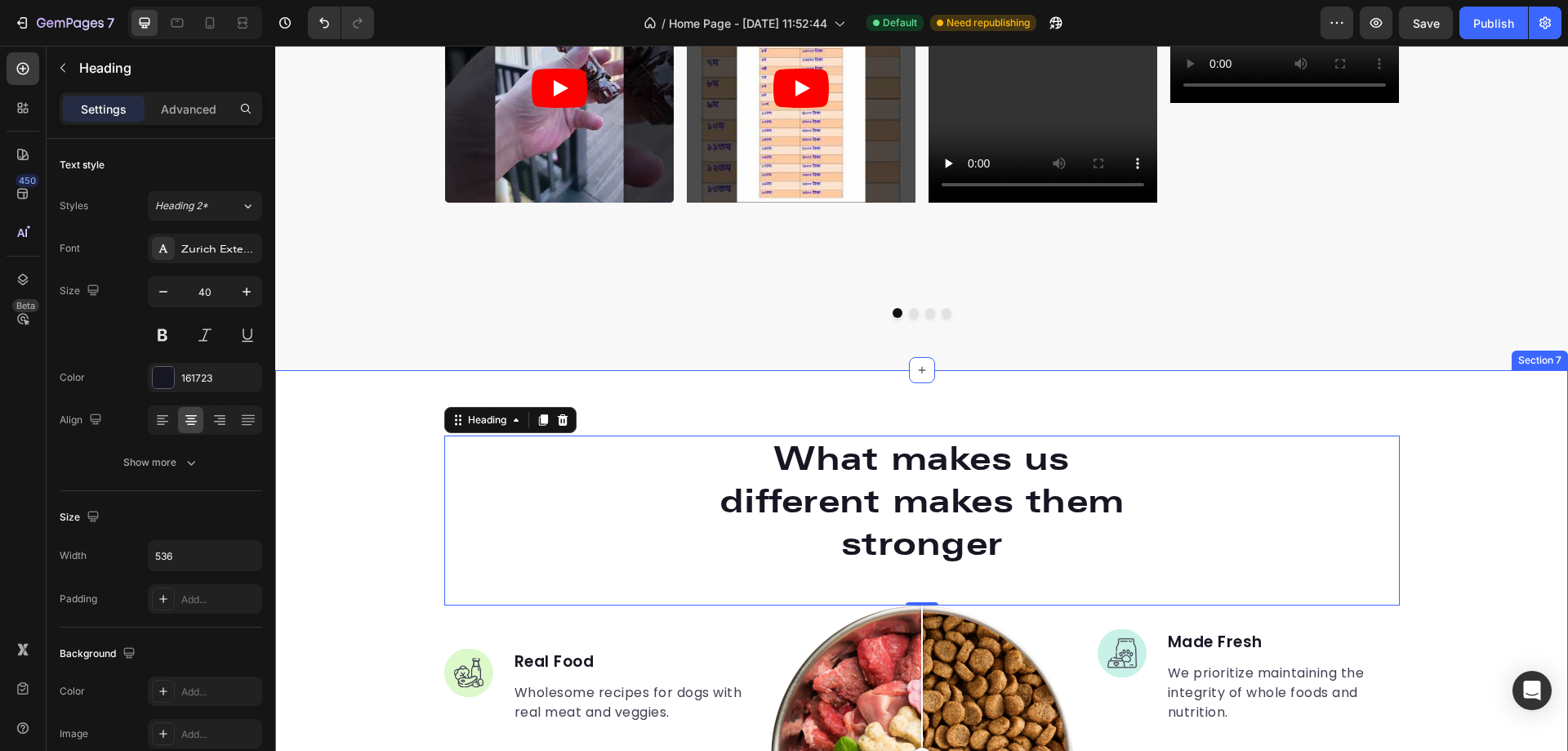
click at [797, 390] on div "What makes us different makes them stronger Heading 0 Image Real Food Text bloc…" at bounding box center [921, 737] width 1293 height 733
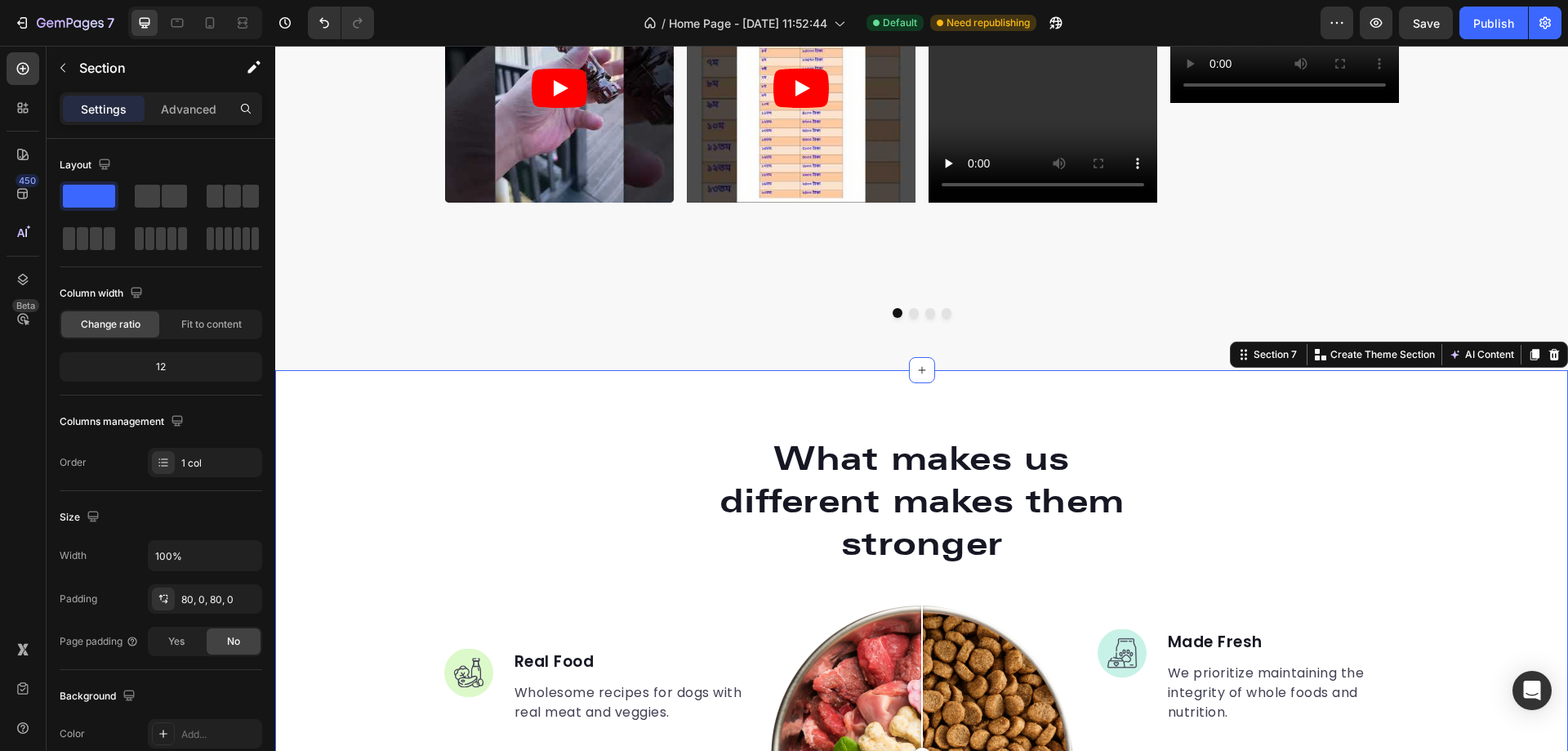
click at [730, 394] on div "What makes us different makes them stronger Heading Image Real Food Text block …" at bounding box center [921, 737] width 1293 height 733
click at [65, 62] on icon "button" at bounding box center [62, 67] width 13 height 13
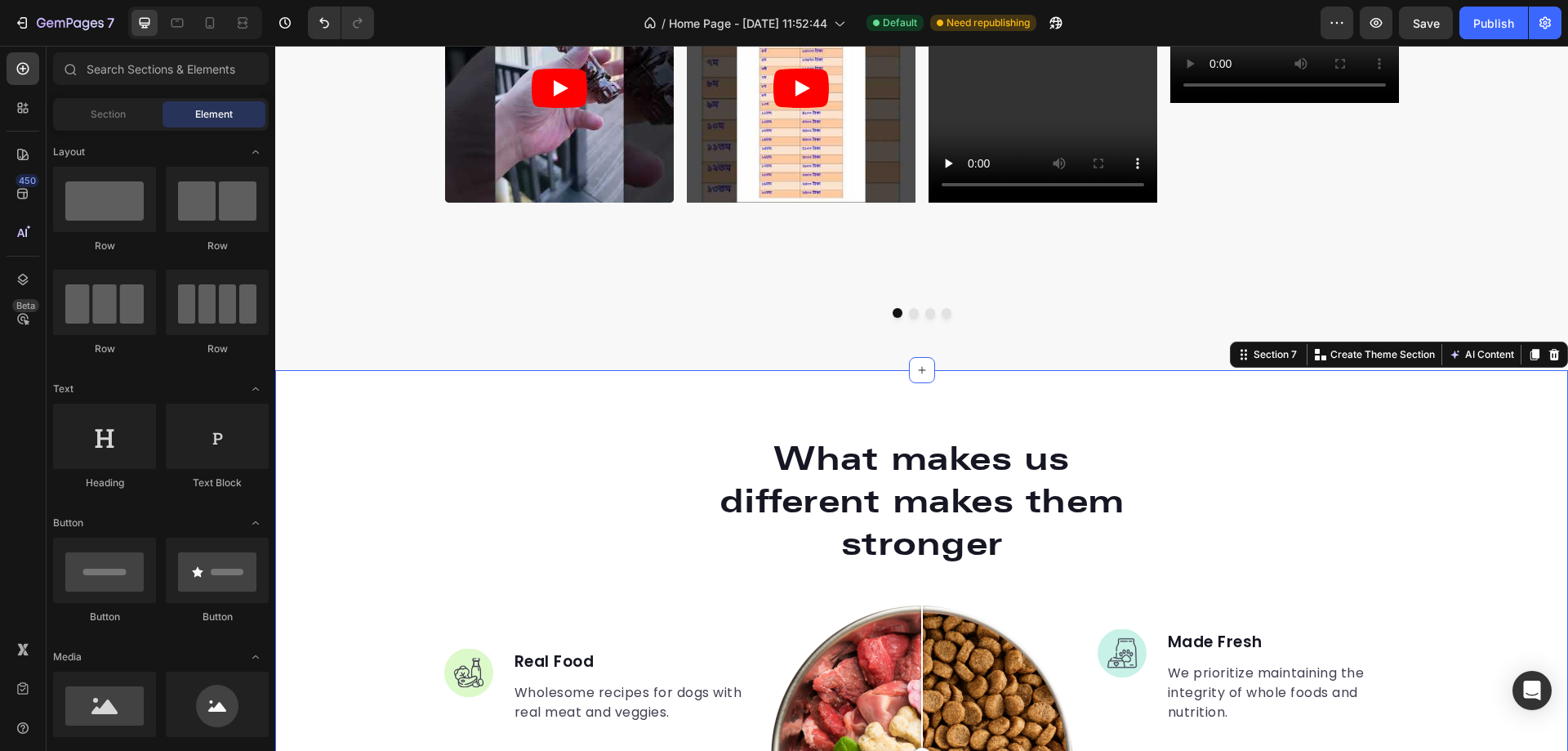
click at [362, 396] on div "What makes us different makes them stronger Heading Image Real Food Text block …" at bounding box center [921, 737] width 1293 height 733
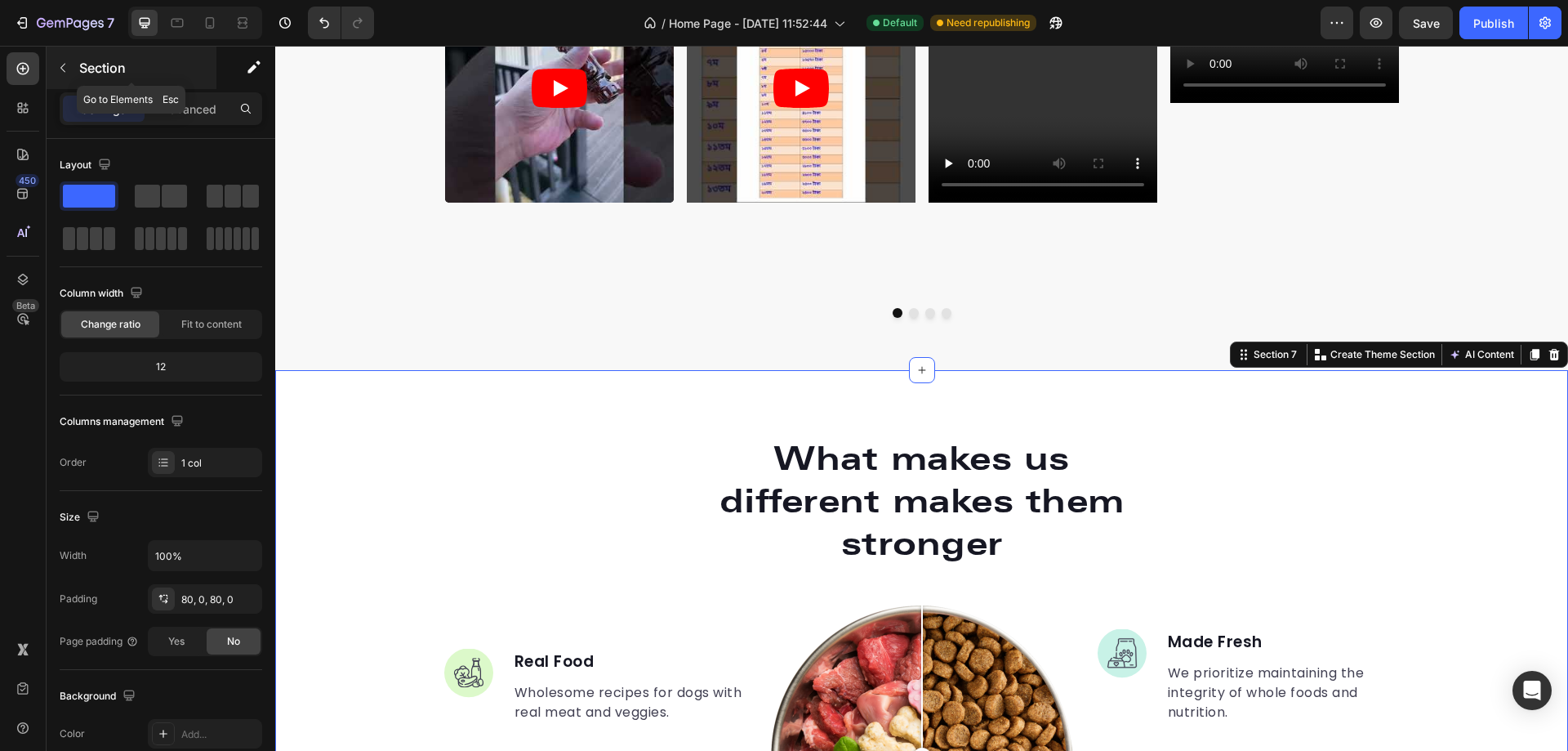
click at [60, 69] on icon "button" at bounding box center [62, 67] width 13 height 13
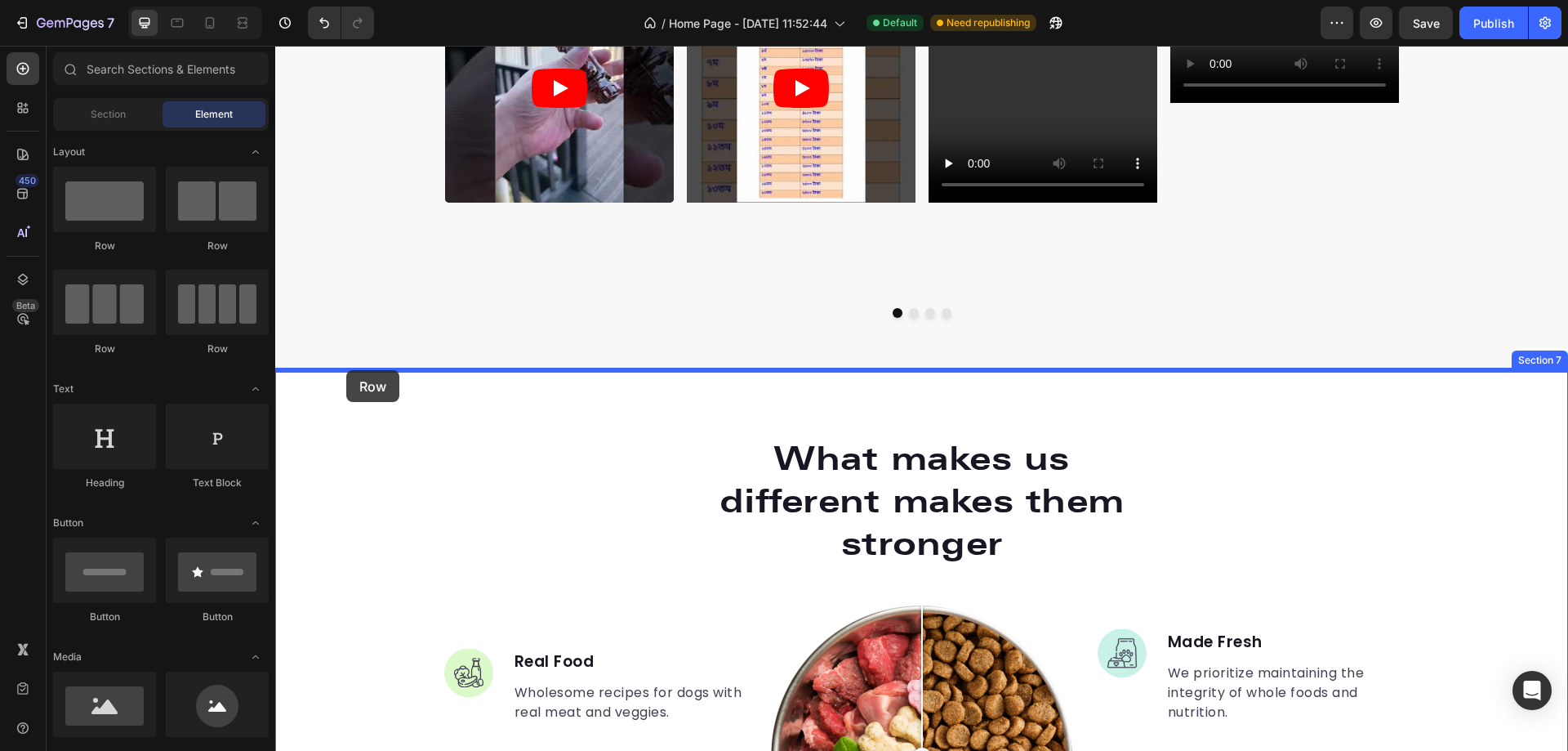
drag, startPoint x: 389, startPoint y: 251, endPoint x: 347, endPoint y: 373, distance: 129.0
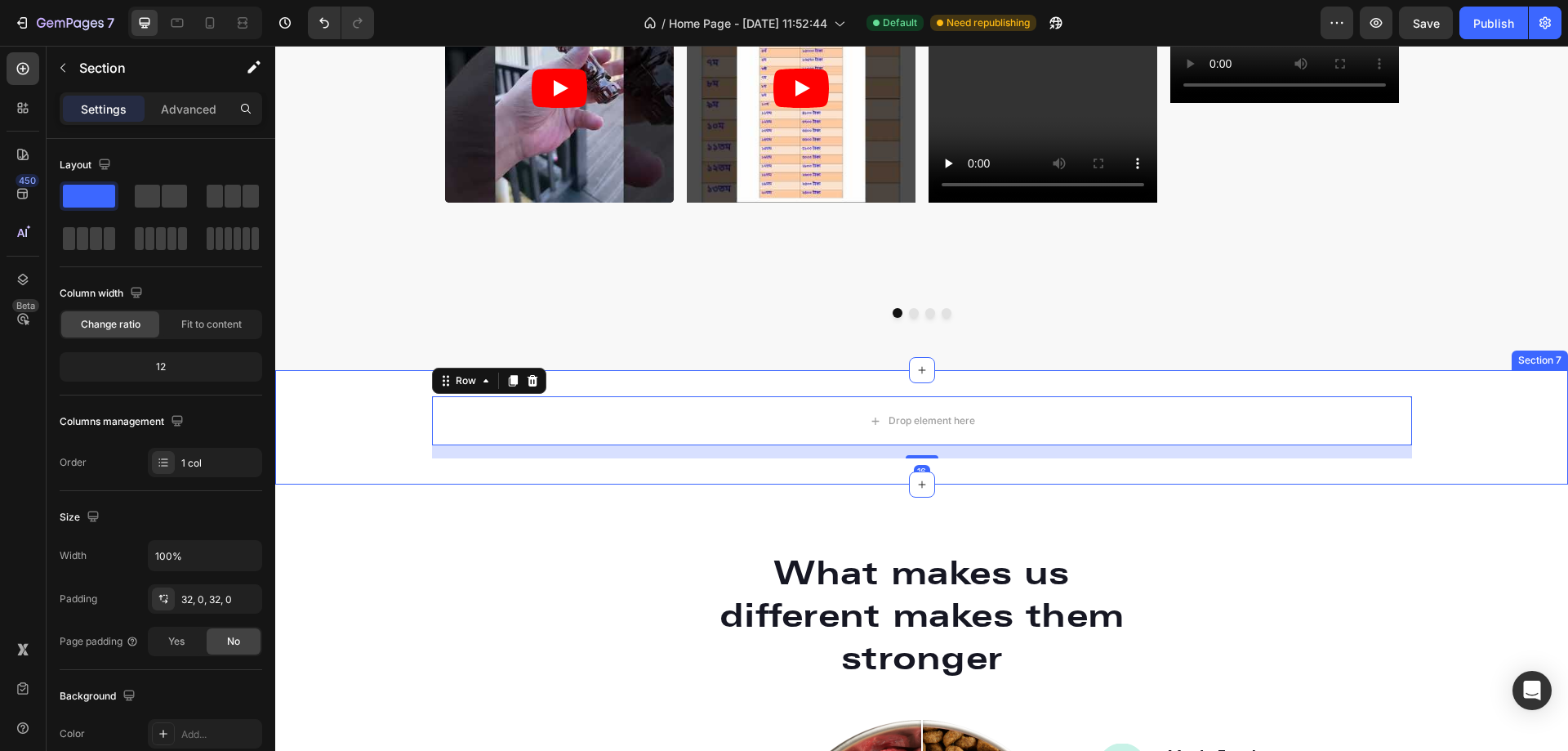
click at [335, 414] on div "Drop element here Row 16" at bounding box center [921, 427] width 1293 height 62
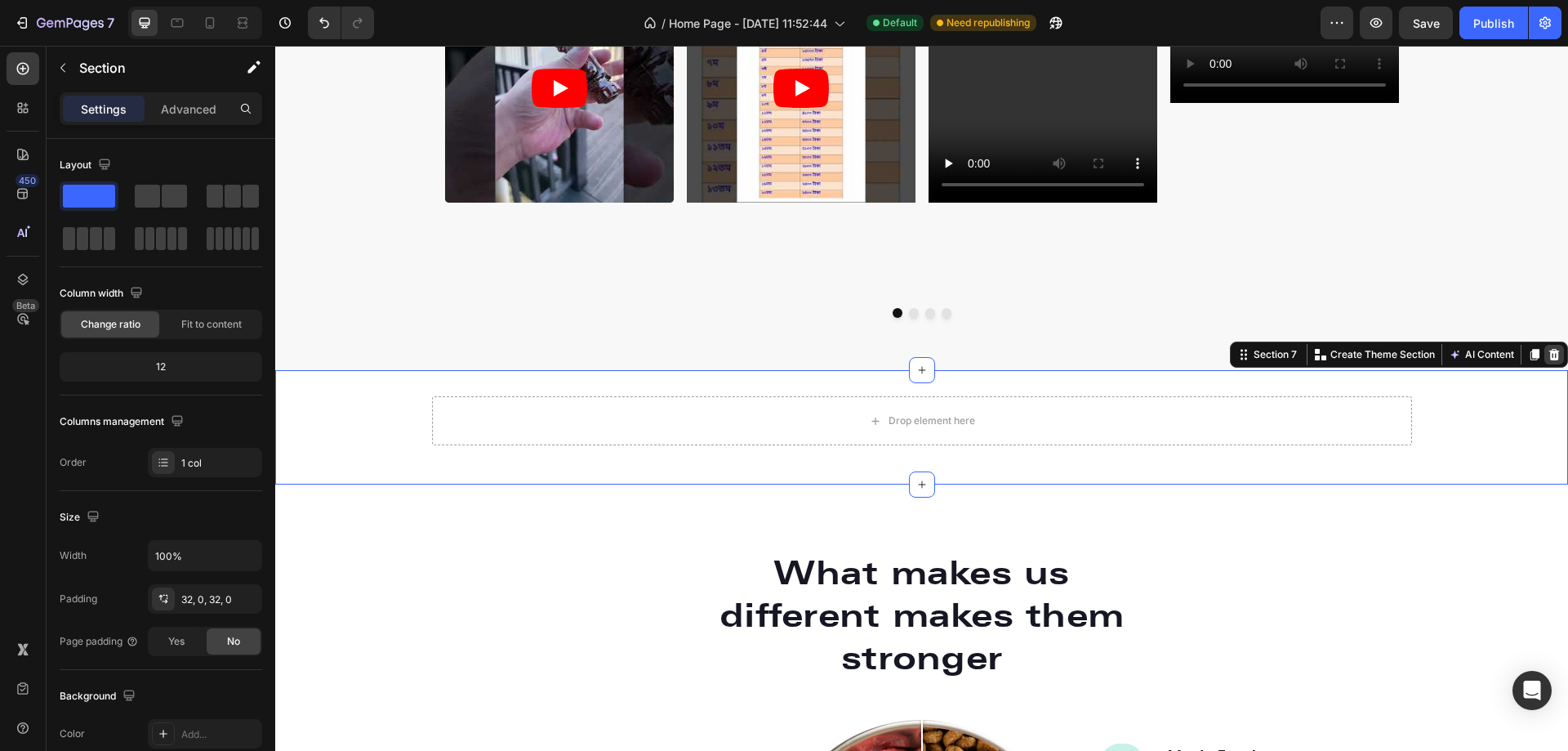
click at [1547, 357] on icon at bounding box center [1553, 354] width 13 height 13
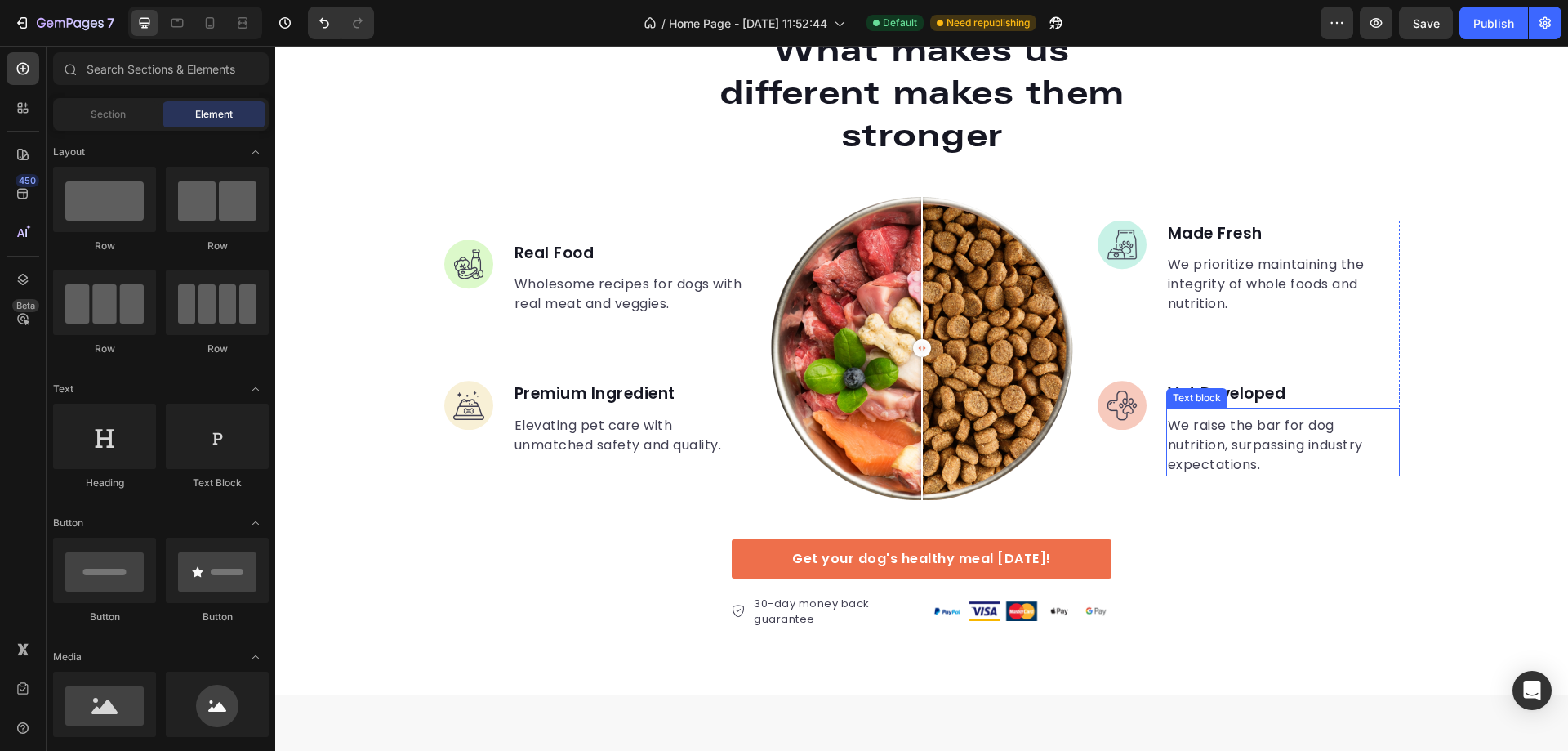
scroll to position [3024, 0]
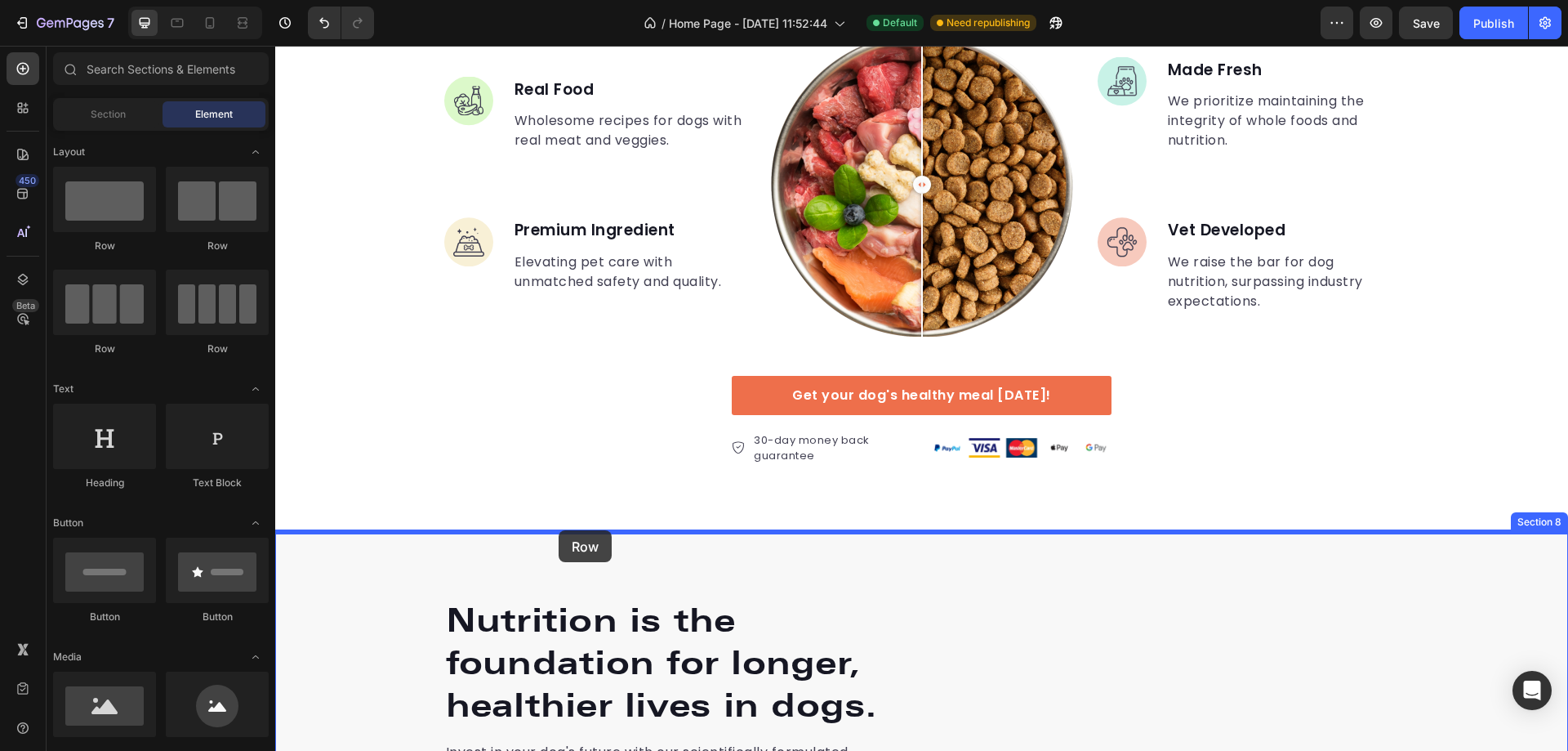
drag, startPoint x: 395, startPoint y: 265, endPoint x: 557, endPoint y: 529, distance: 309.7
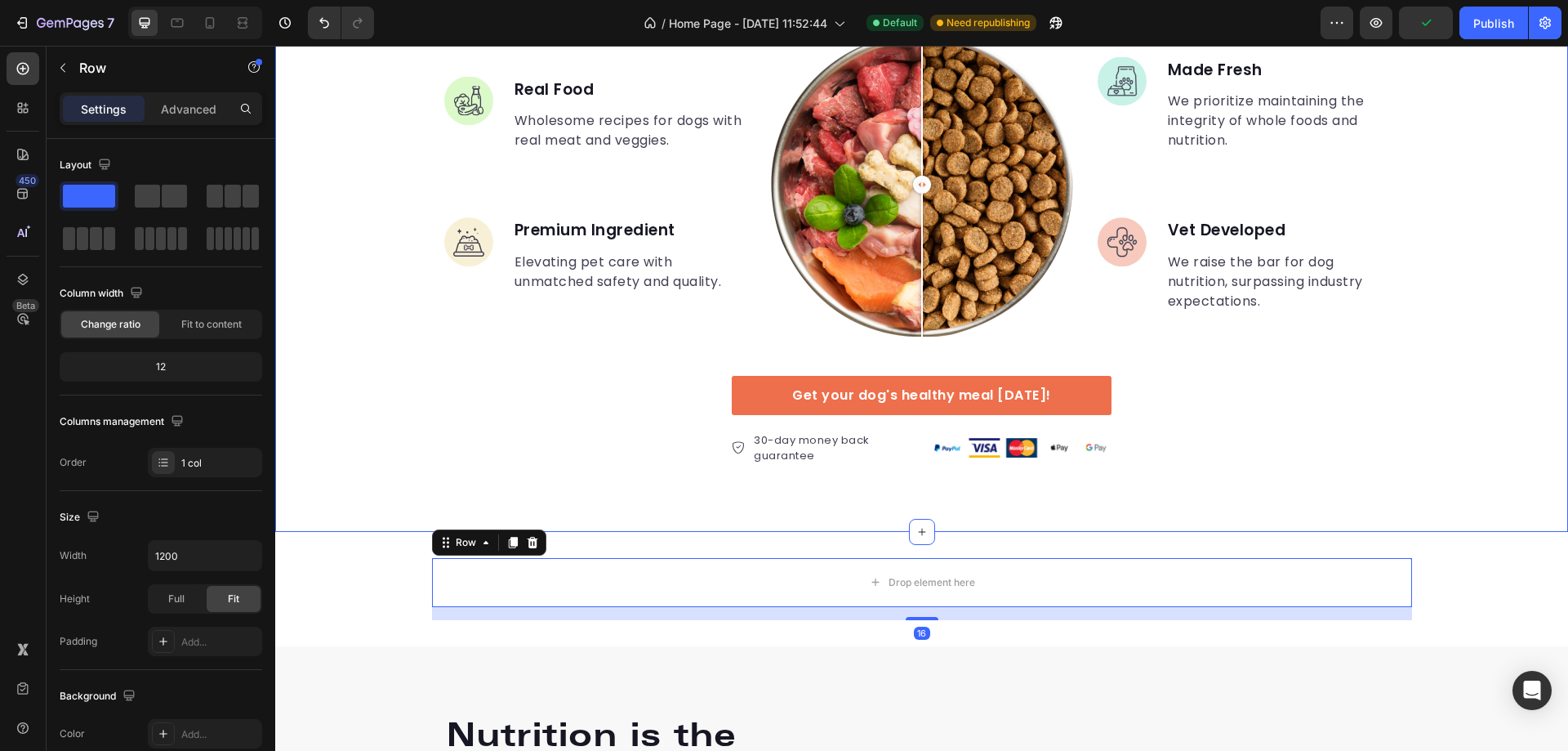
scroll to position [3187, 0]
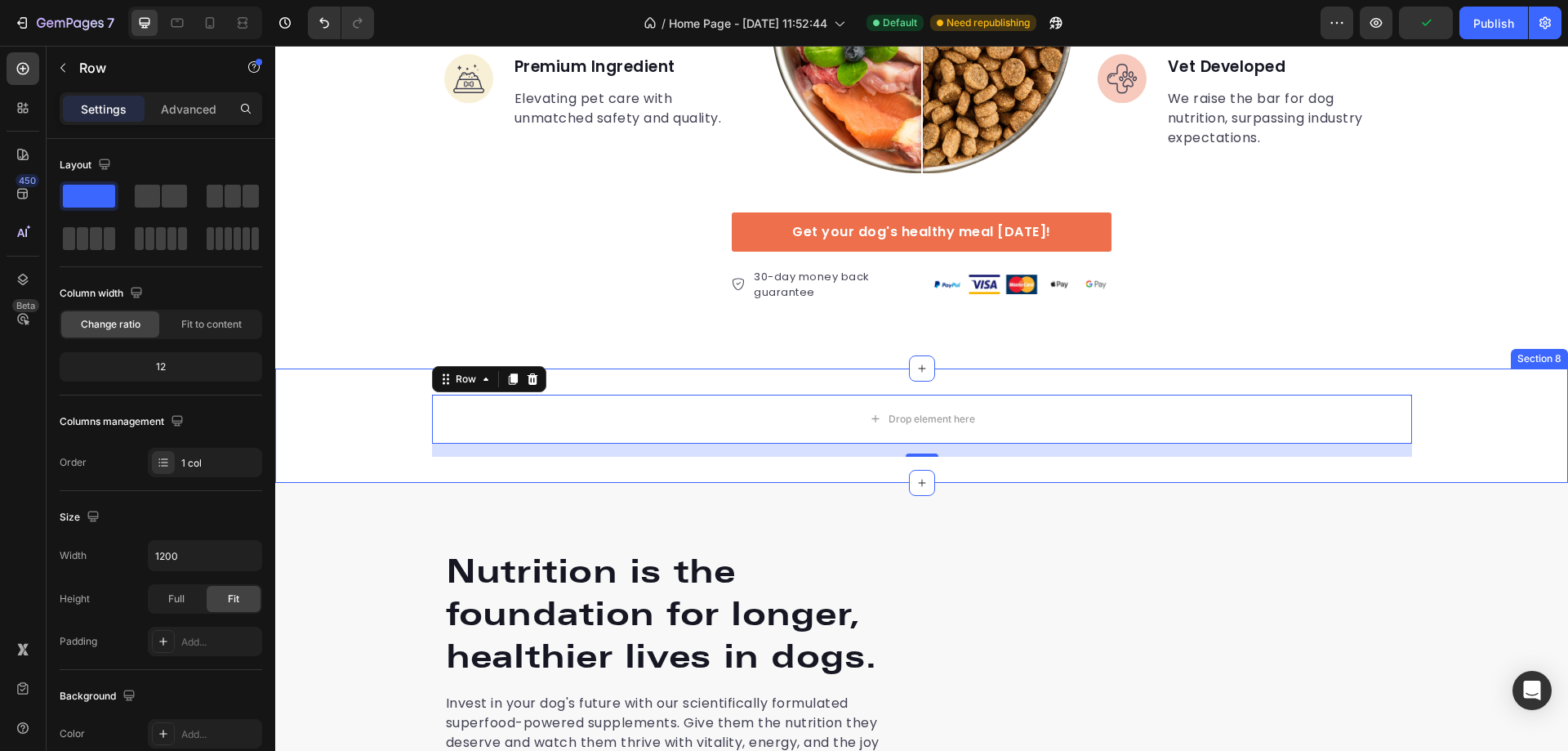
click at [391, 411] on div "Drop element here Row 16" at bounding box center [921, 426] width 1293 height 62
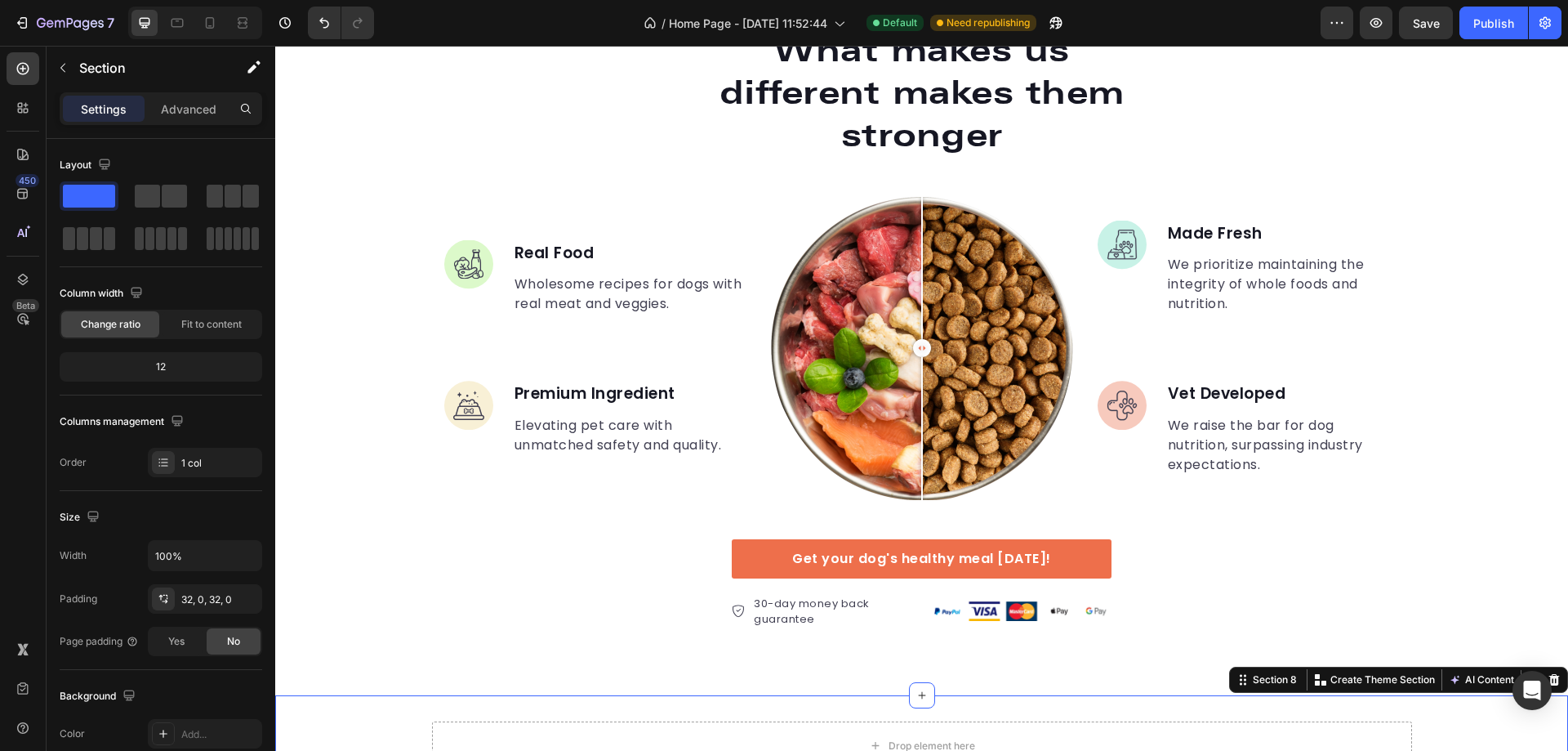
scroll to position [3106, 0]
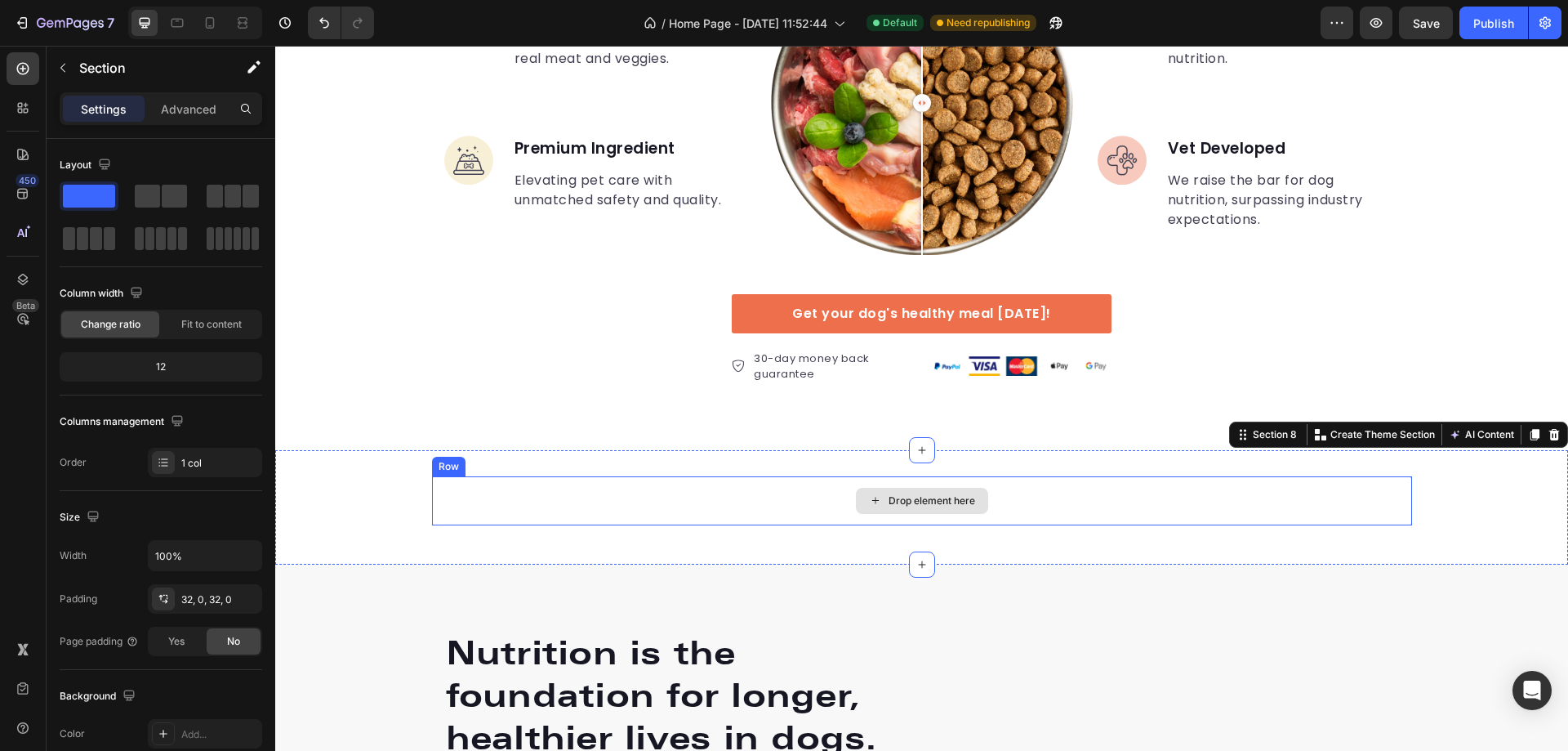
drag, startPoint x: 354, startPoint y: 235, endPoint x: 630, endPoint y: 505, distance: 386.1
click at [379, 480] on div "Drop element here Row" at bounding box center [921, 507] width 1293 height 62
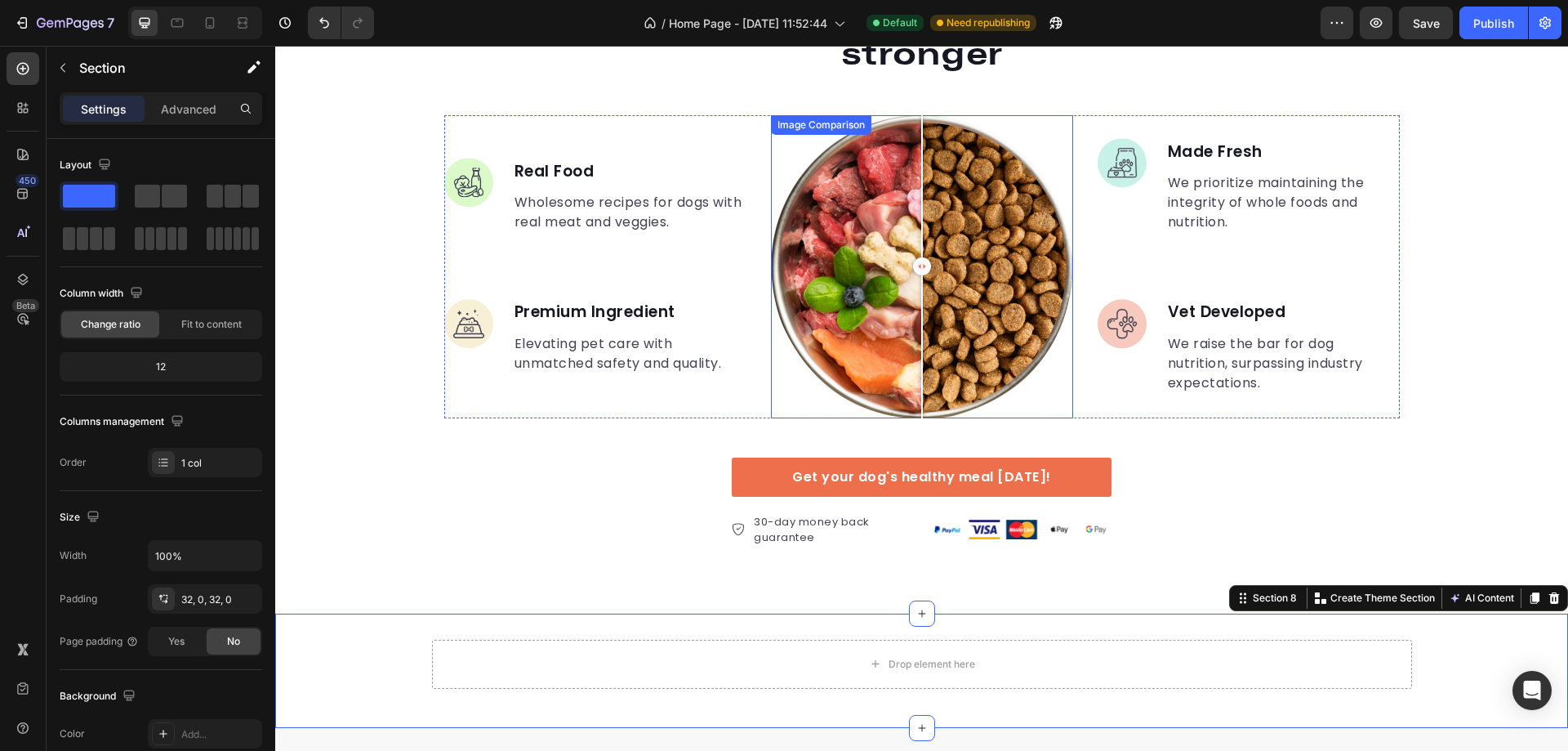
scroll to position [3269, 0]
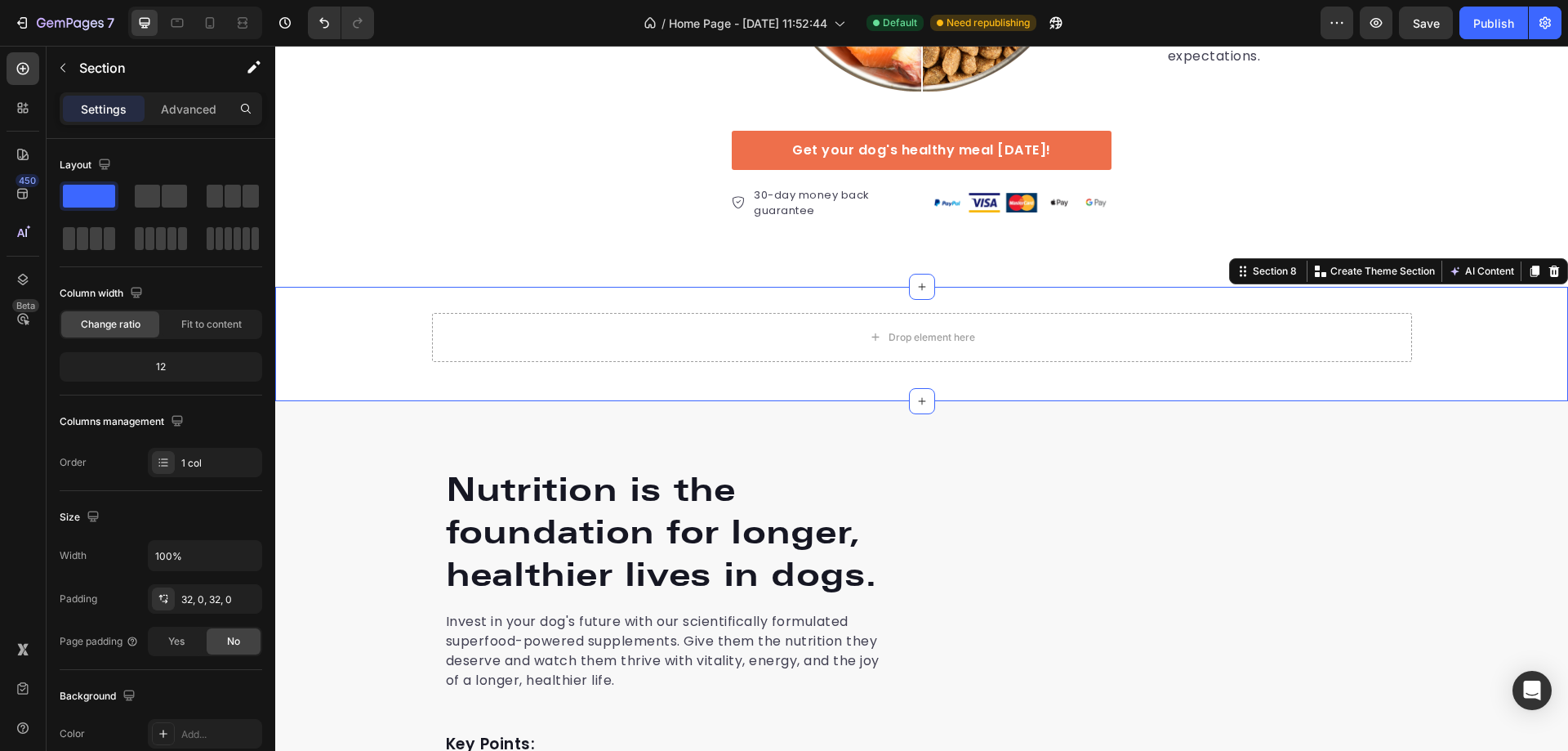
click at [736, 380] on div "Drop element here Row Section 8 You can create reusable sections Create Theme S…" at bounding box center [921, 344] width 1293 height 114
click at [562, 378] on div "Drop element here Row Section 8 You can create reusable sections Create Theme S…" at bounding box center [921, 344] width 1293 height 114
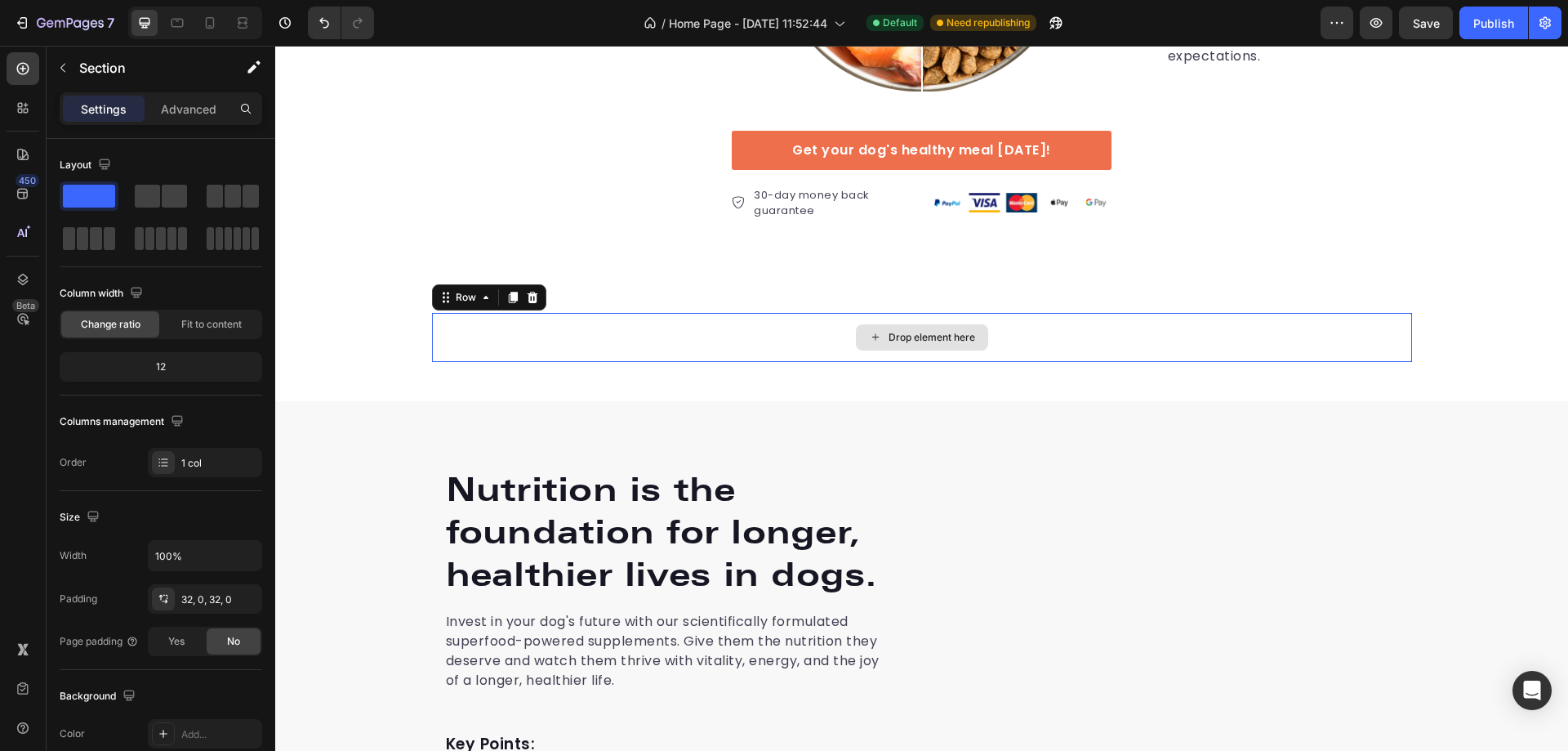
click at [524, 334] on div "Drop element here" at bounding box center [922, 338] width 980 height 49
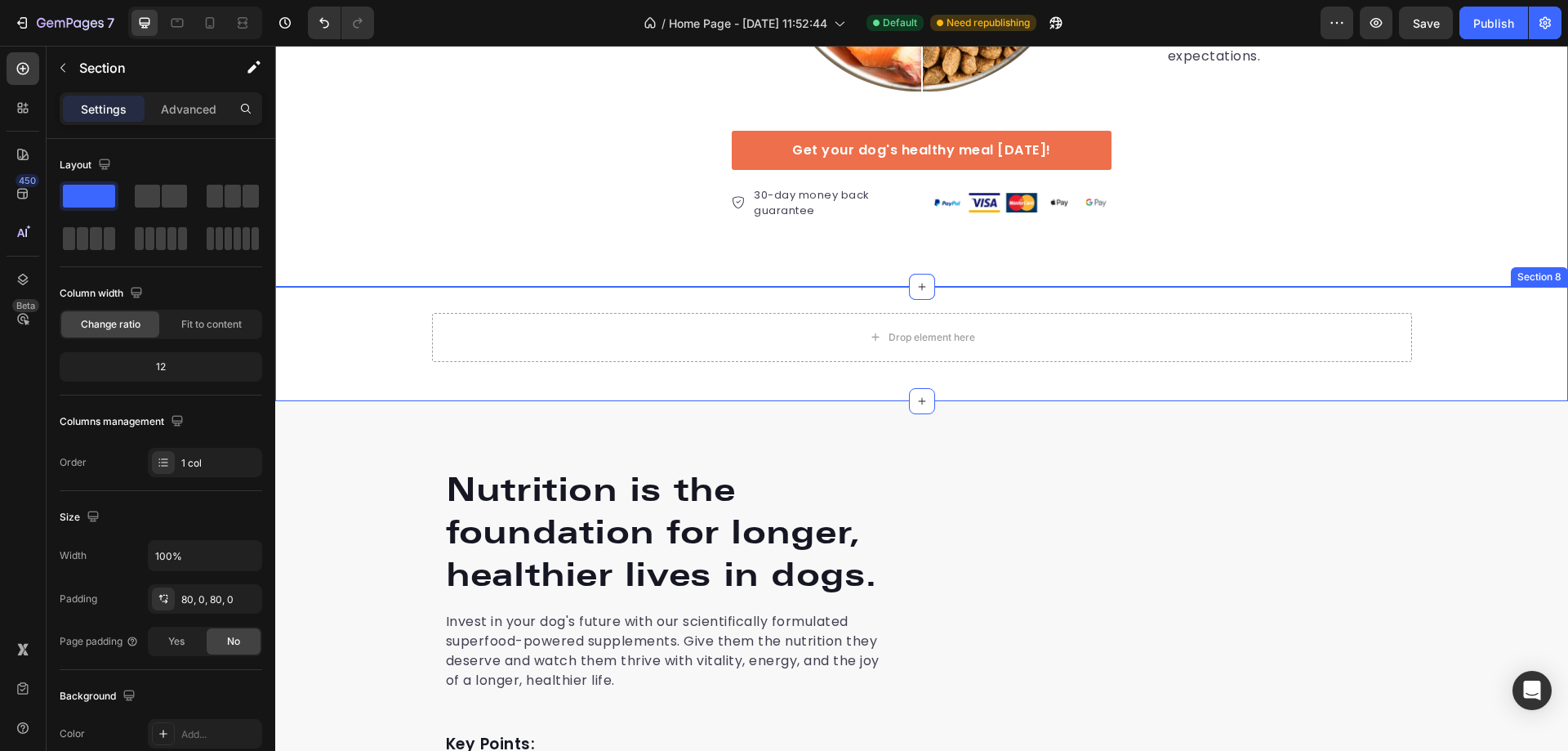
click at [353, 340] on div "Drop element here Row" at bounding box center [921, 344] width 1293 height 62
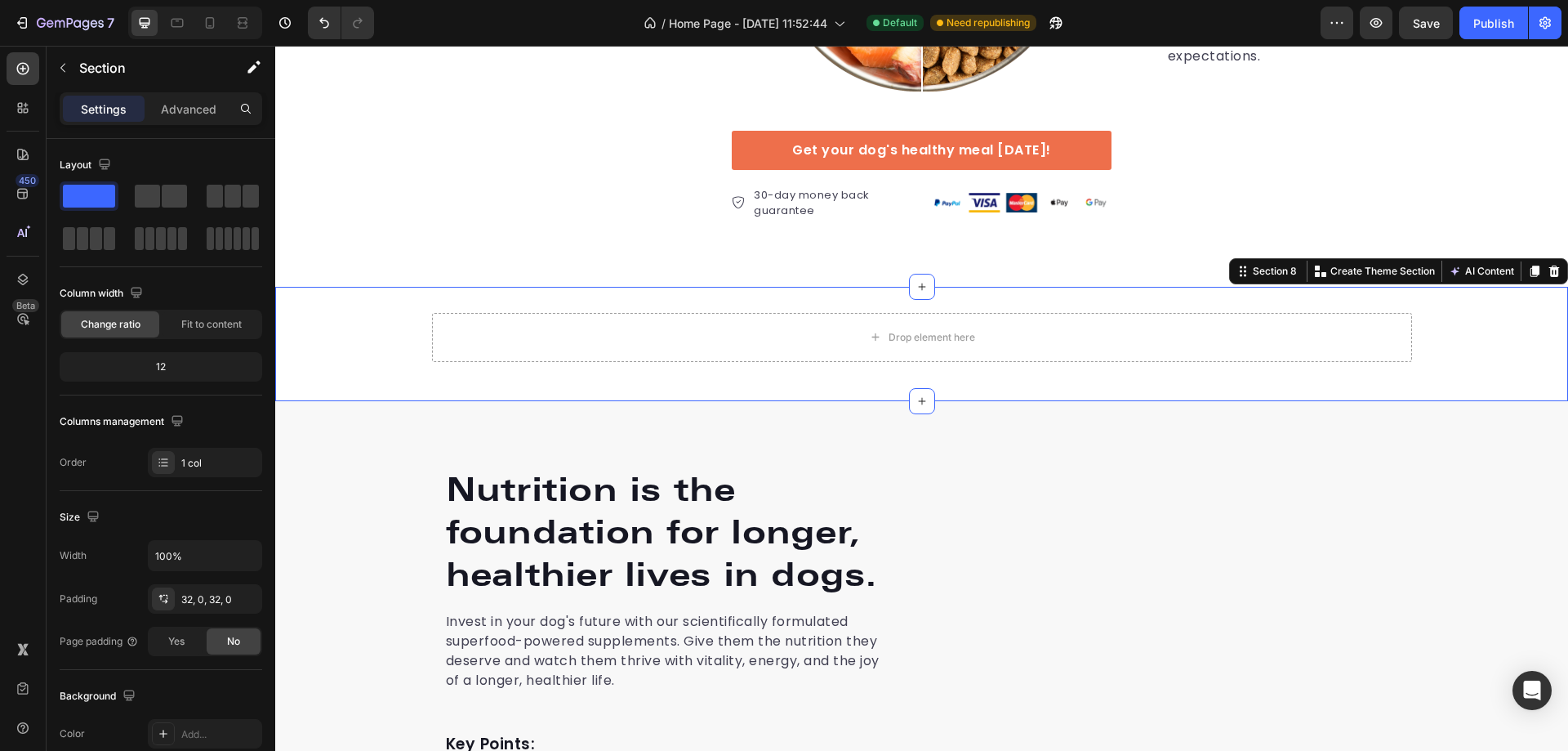
drag, startPoint x: 366, startPoint y: 237, endPoint x: 555, endPoint y: 385, distance: 240.1
click at [699, 324] on div "Drop element here" at bounding box center [922, 338] width 980 height 49
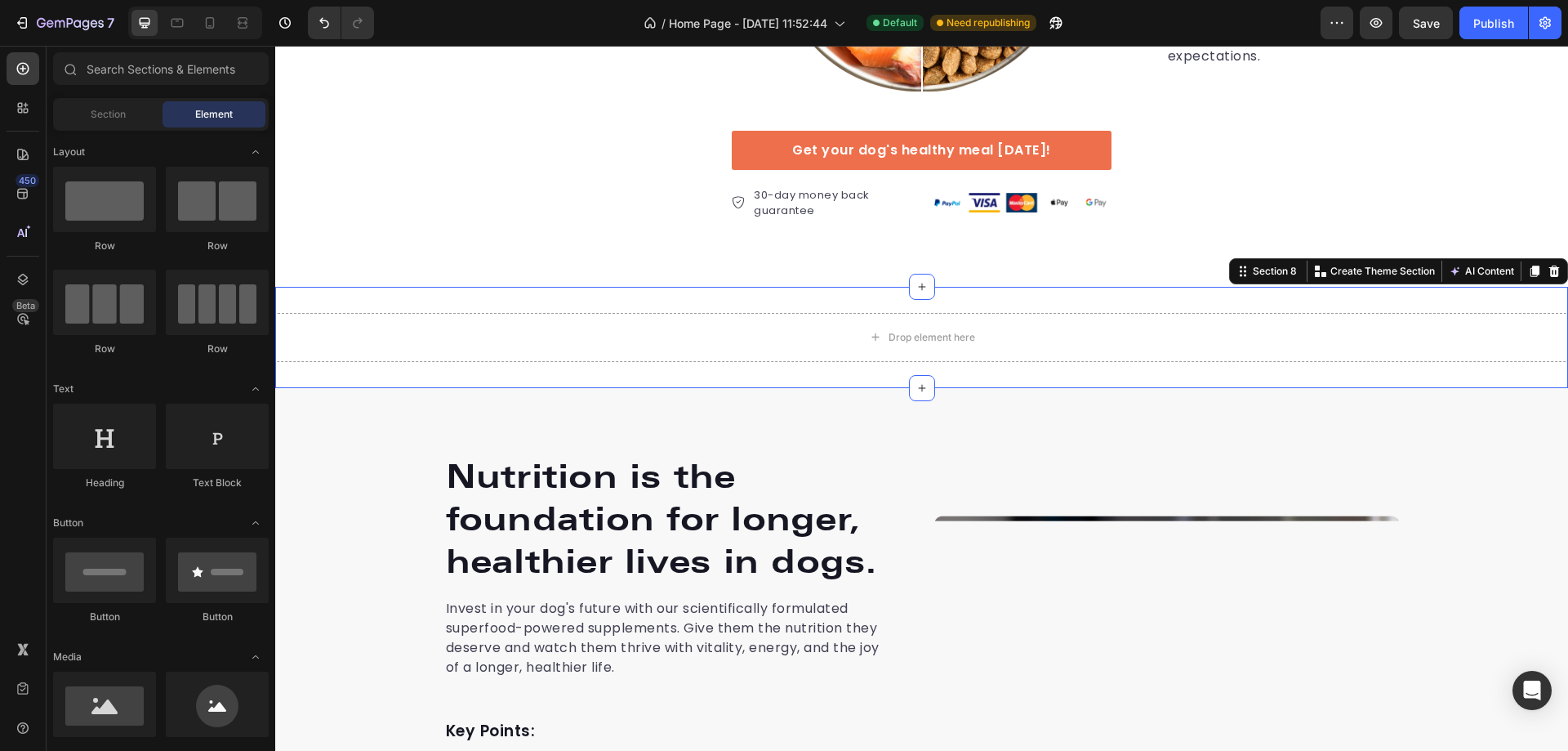
click at [465, 295] on div "Drop element here Section 8 You can create reusable sections Create Theme Secti…" at bounding box center [921, 337] width 1293 height 102
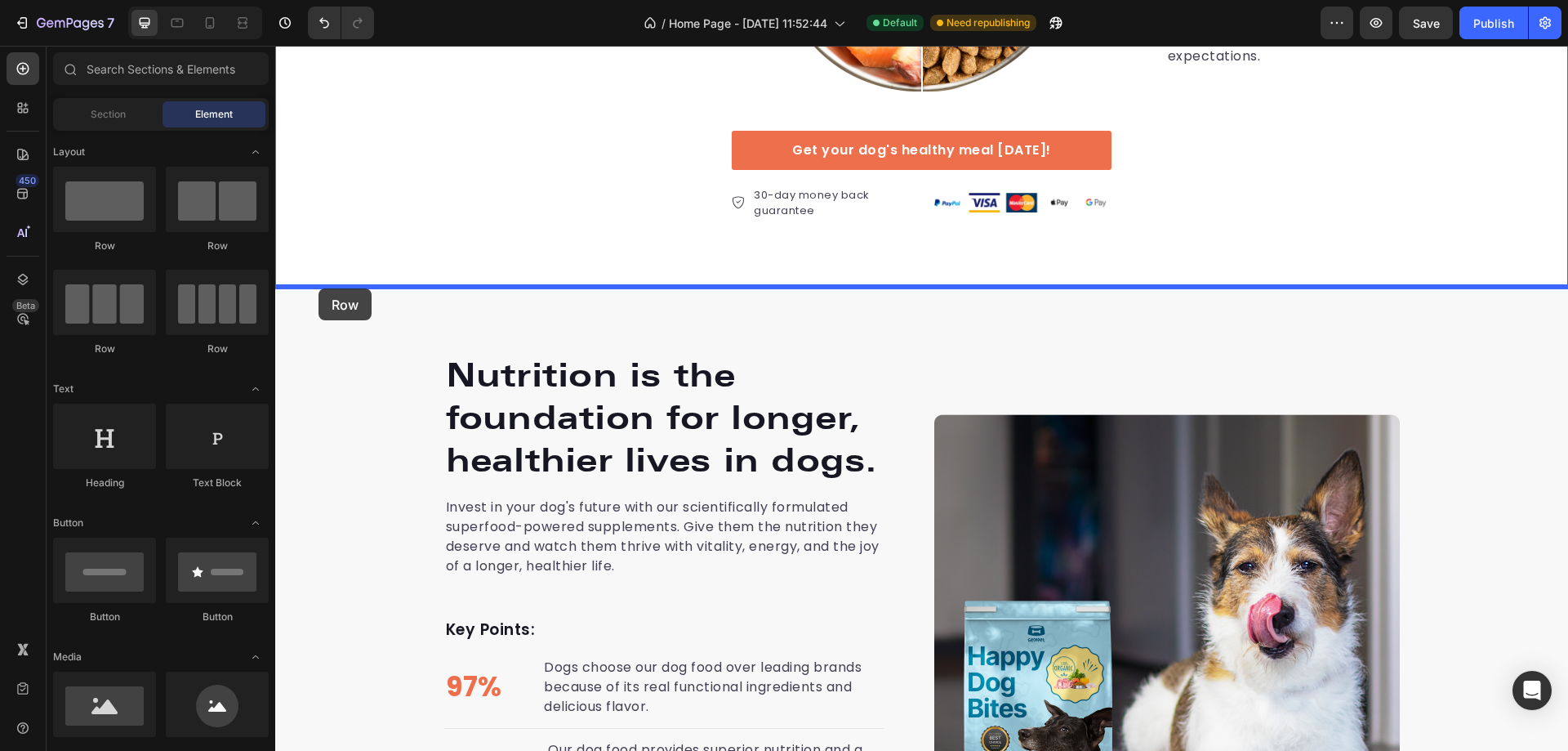
drag, startPoint x: 396, startPoint y: 248, endPoint x: 318, endPoint y: 287, distance: 87.2
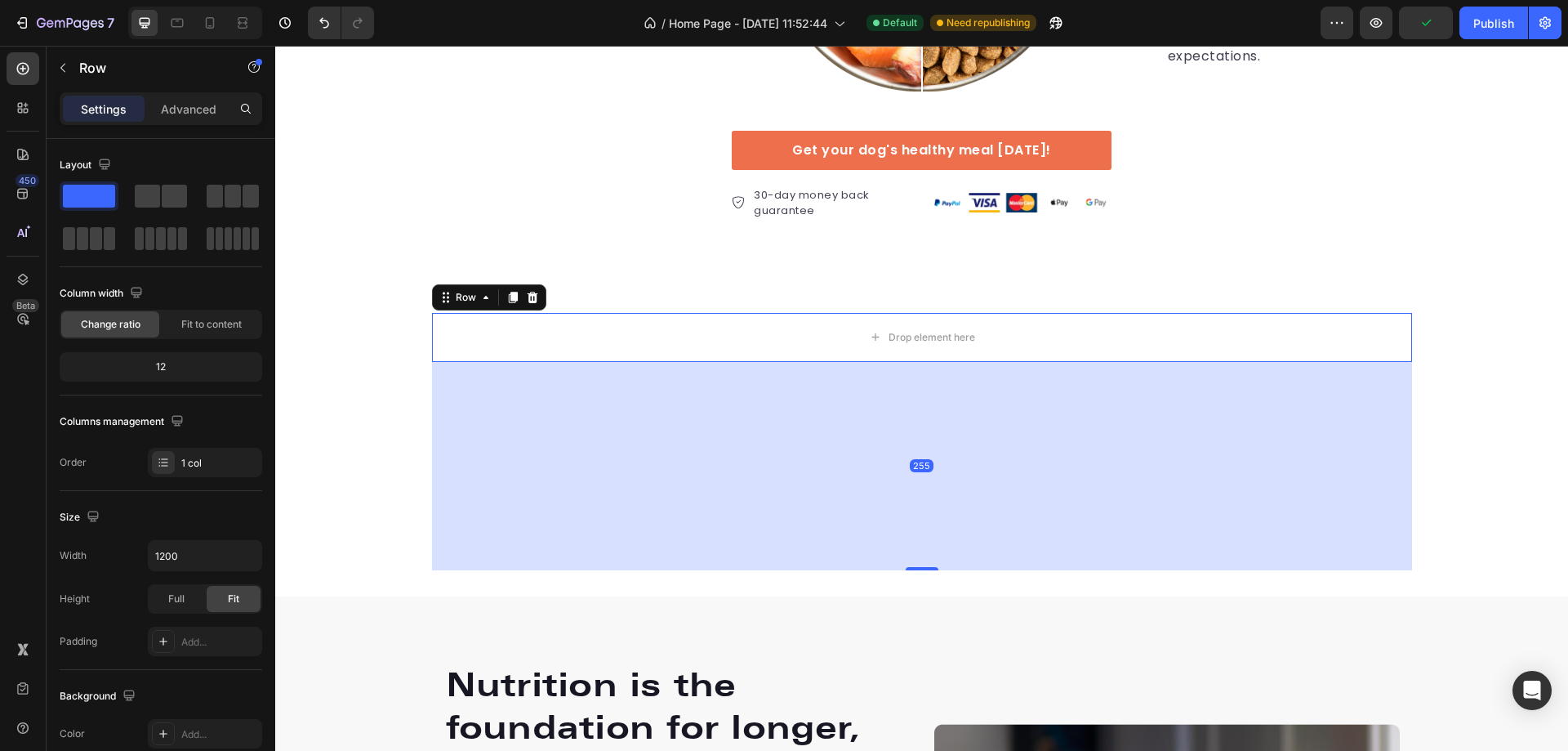
drag, startPoint x: 916, startPoint y: 370, endPoint x: 898, endPoint y: 578, distance: 208.8
click at [898, 362] on div "255" at bounding box center [922, 362] width 980 height 0
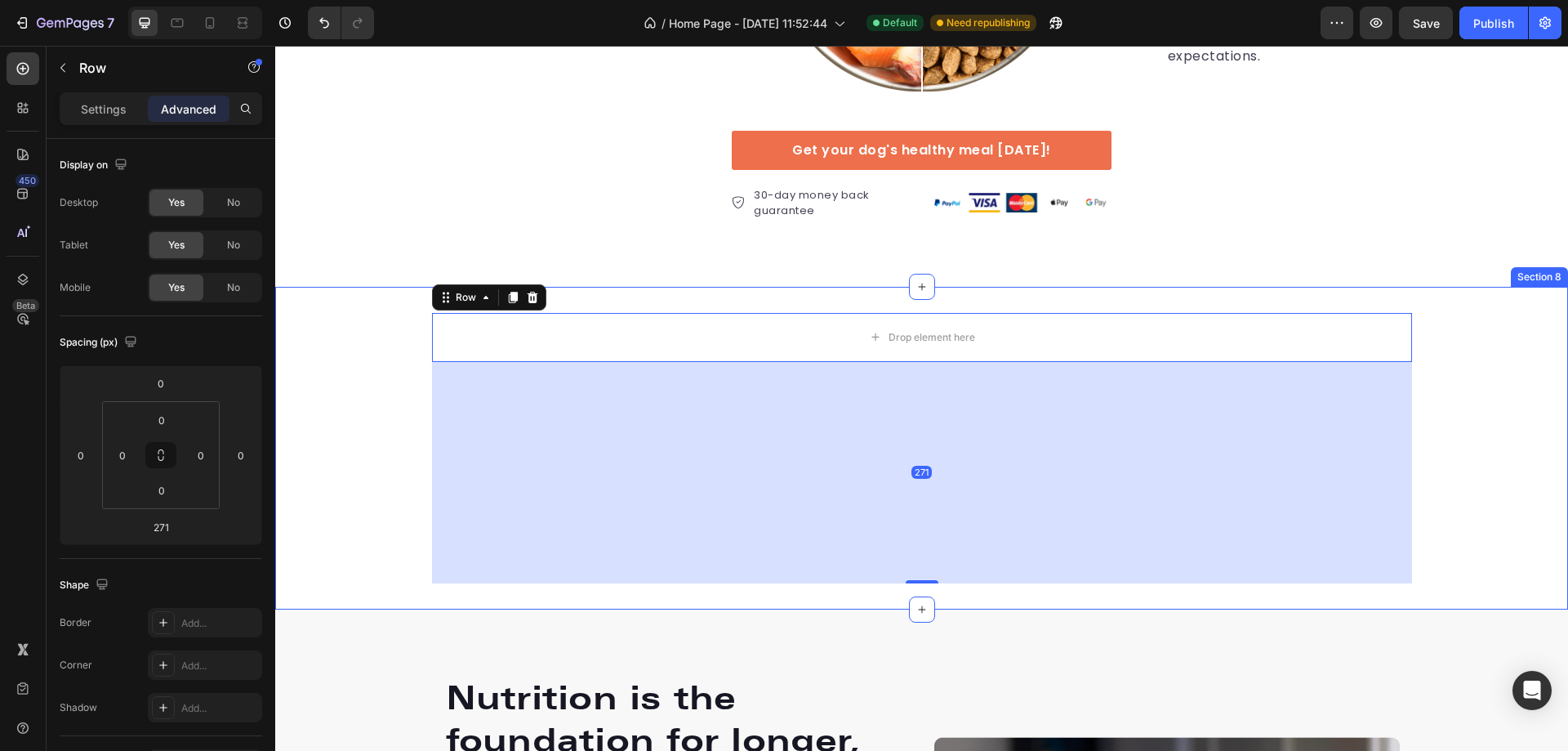
click at [324, 359] on div "Drop element here Row 271" at bounding box center [921, 448] width 1293 height 270
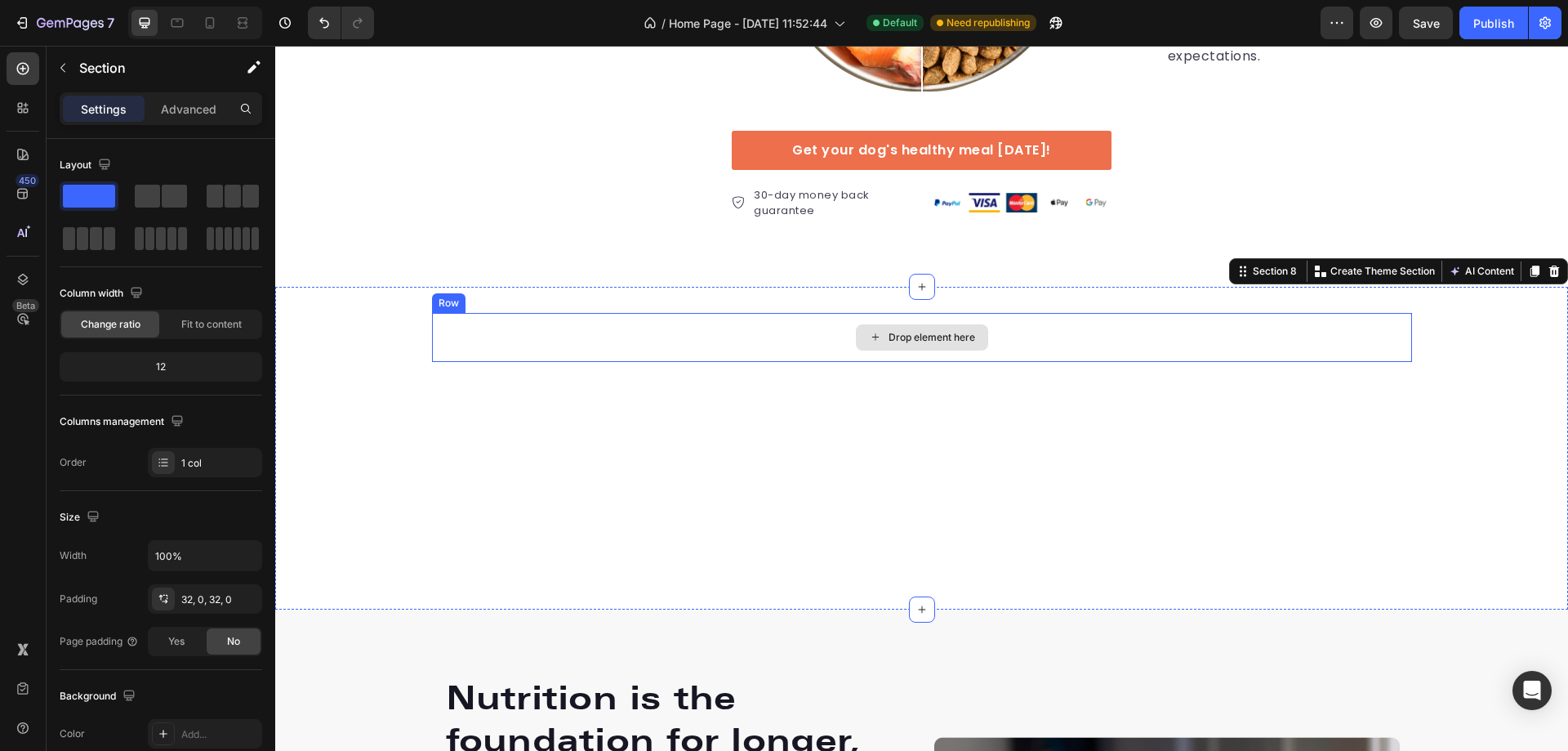
drag, startPoint x: 380, startPoint y: 234, endPoint x: 529, endPoint y: 313, distance: 168.6
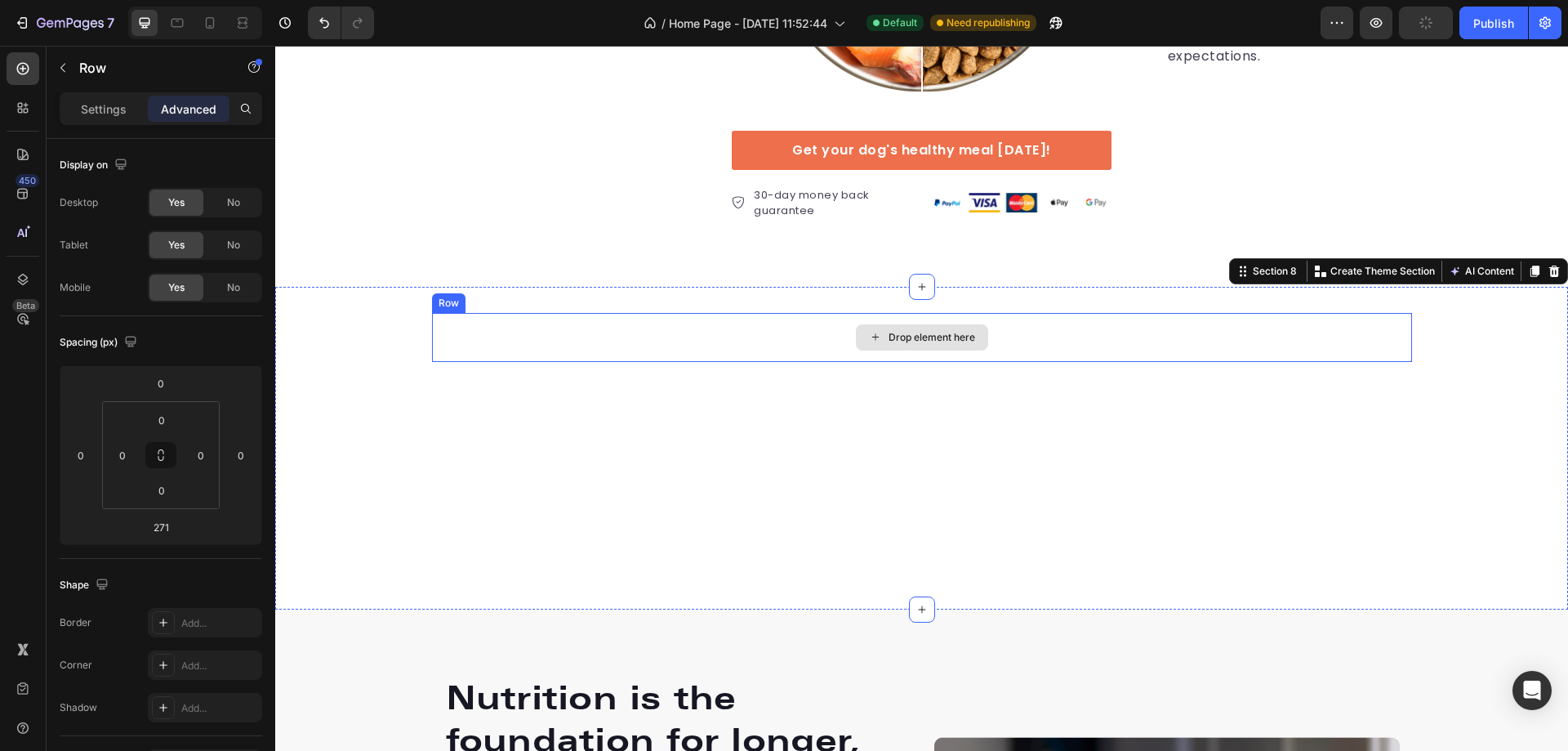
click at [670, 348] on div "Drop element here" at bounding box center [922, 338] width 980 height 49
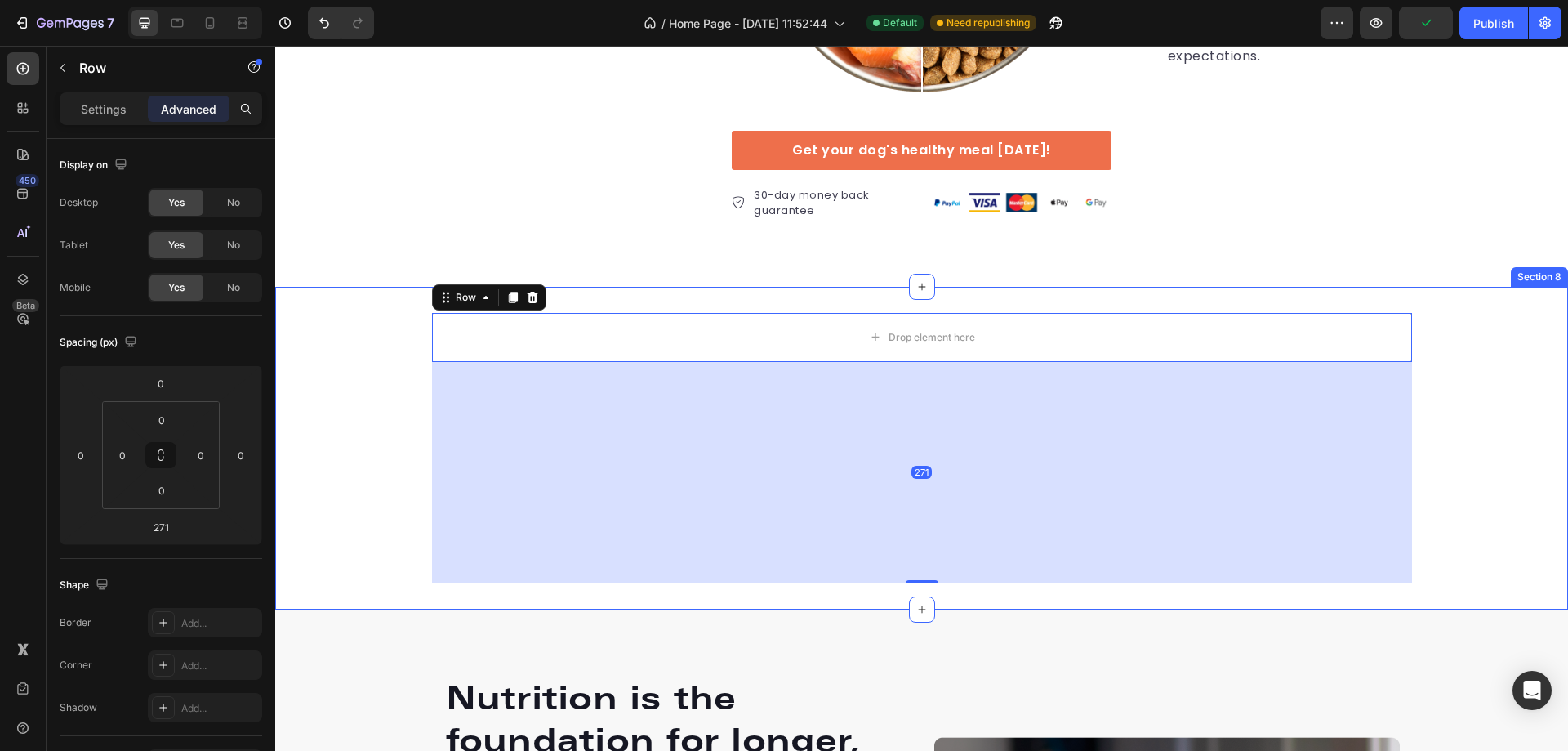
click at [355, 326] on div "Drop element here Row 271" at bounding box center [921, 448] width 1293 height 270
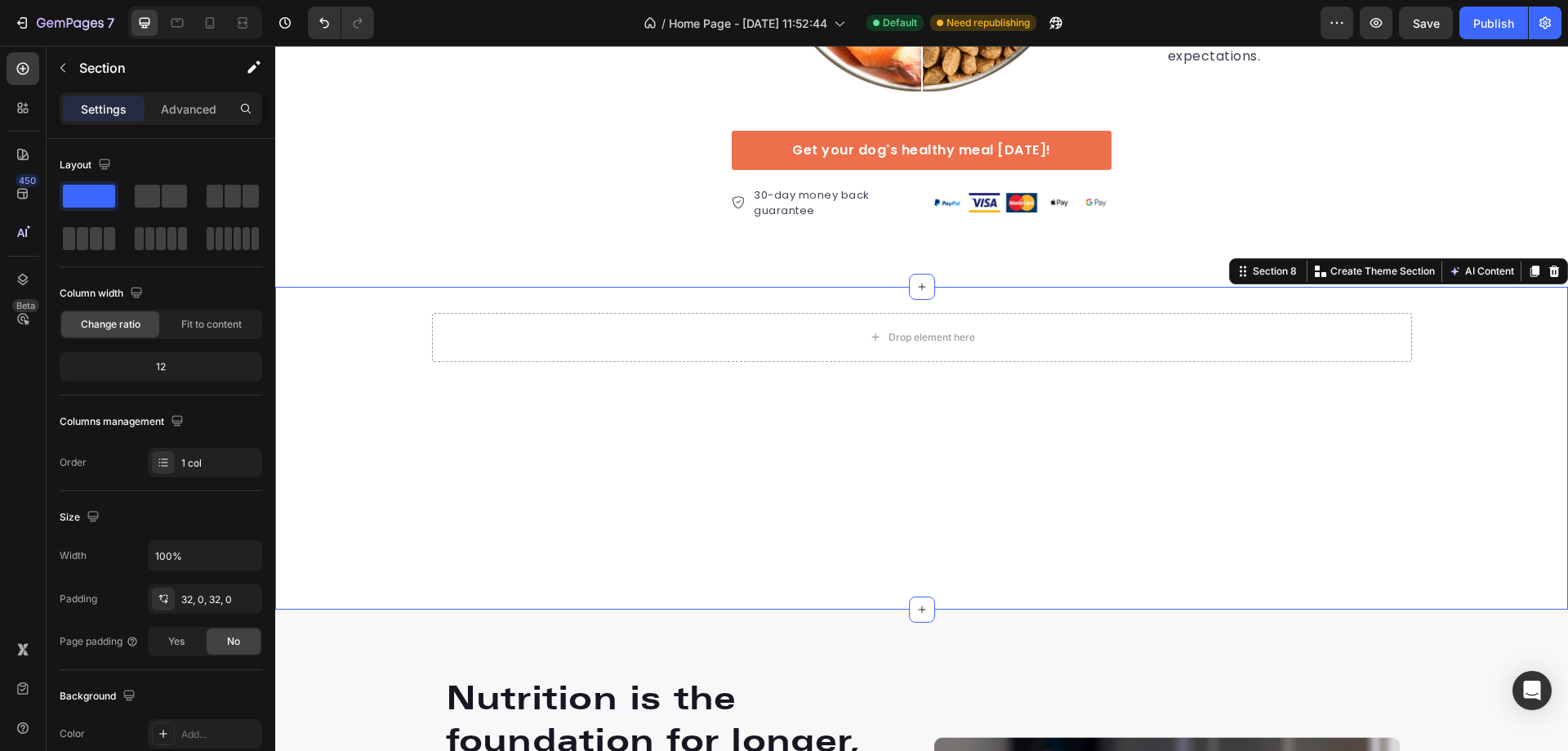
click at [672, 443] on div "Drop element here Row" at bounding box center [921, 448] width 1293 height 270
click at [623, 332] on div "Drop element here" at bounding box center [922, 338] width 980 height 49
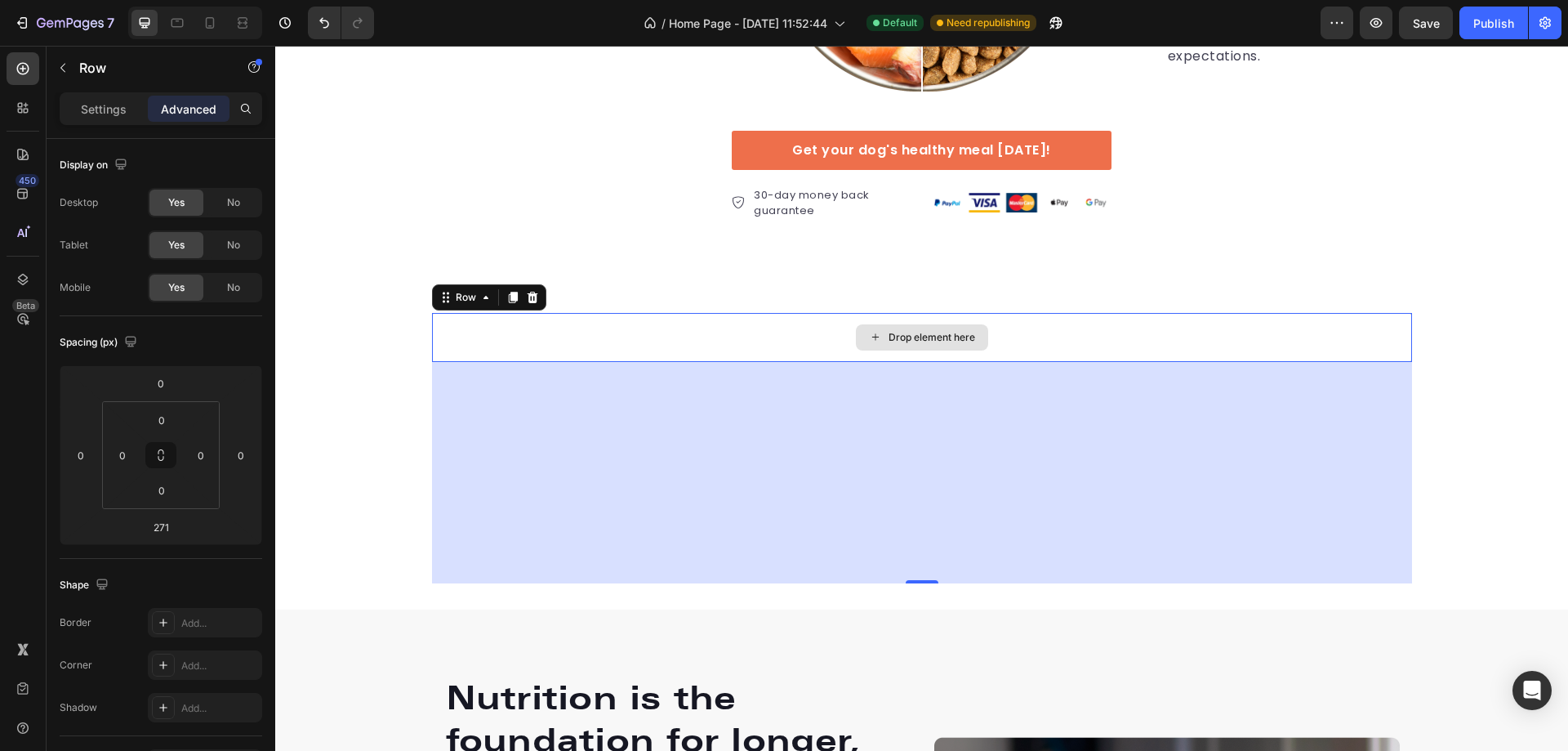
click at [479, 337] on div "Drop element here" at bounding box center [922, 338] width 980 height 49
click at [102, 111] on p "Settings" at bounding box center [103, 108] width 45 height 17
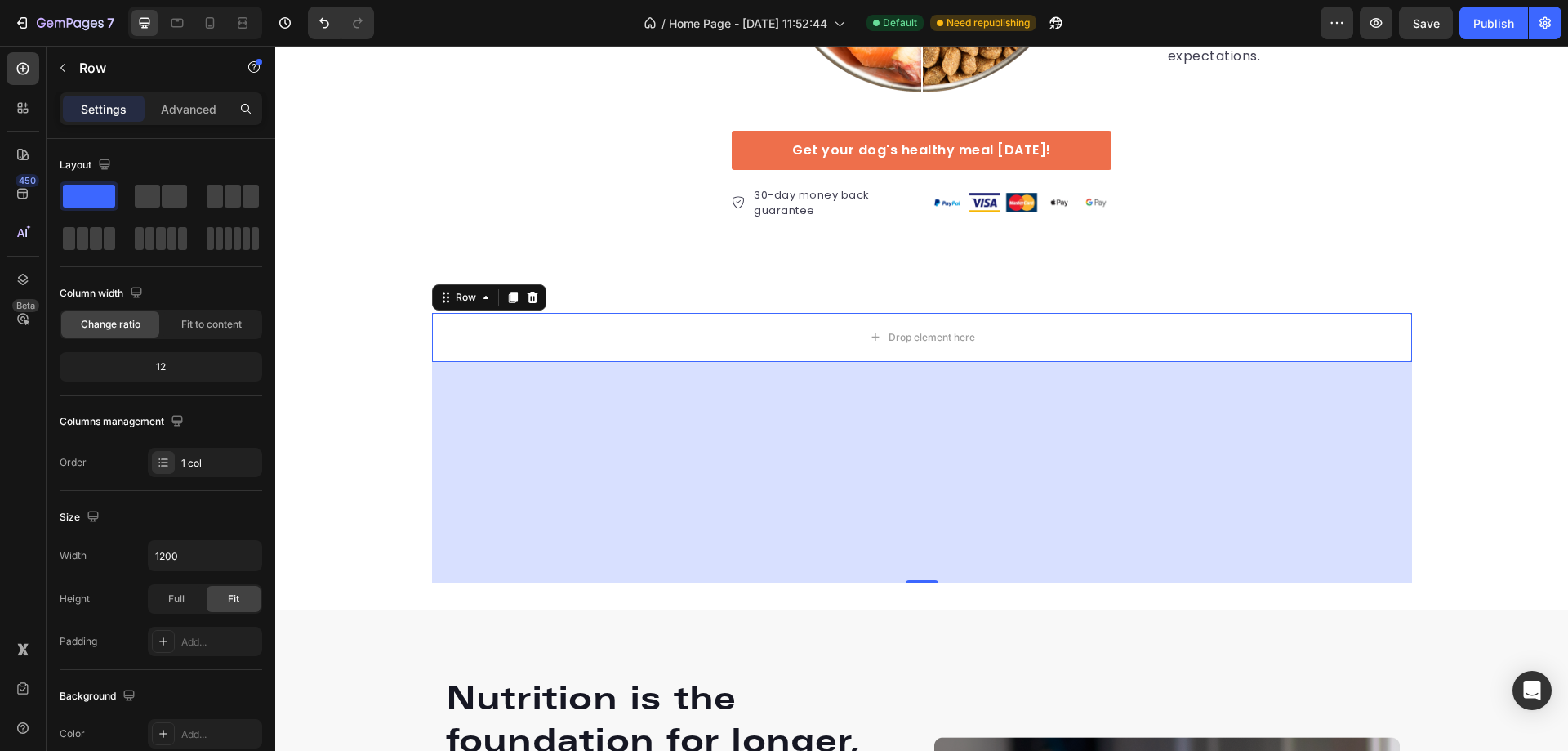
drag, startPoint x: 501, startPoint y: 244, endPoint x: 677, endPoint y: 519, distance: 326.5
click at [888, 334] on div "Drop element here" at bounding box center [932, 337] width 87 height 13
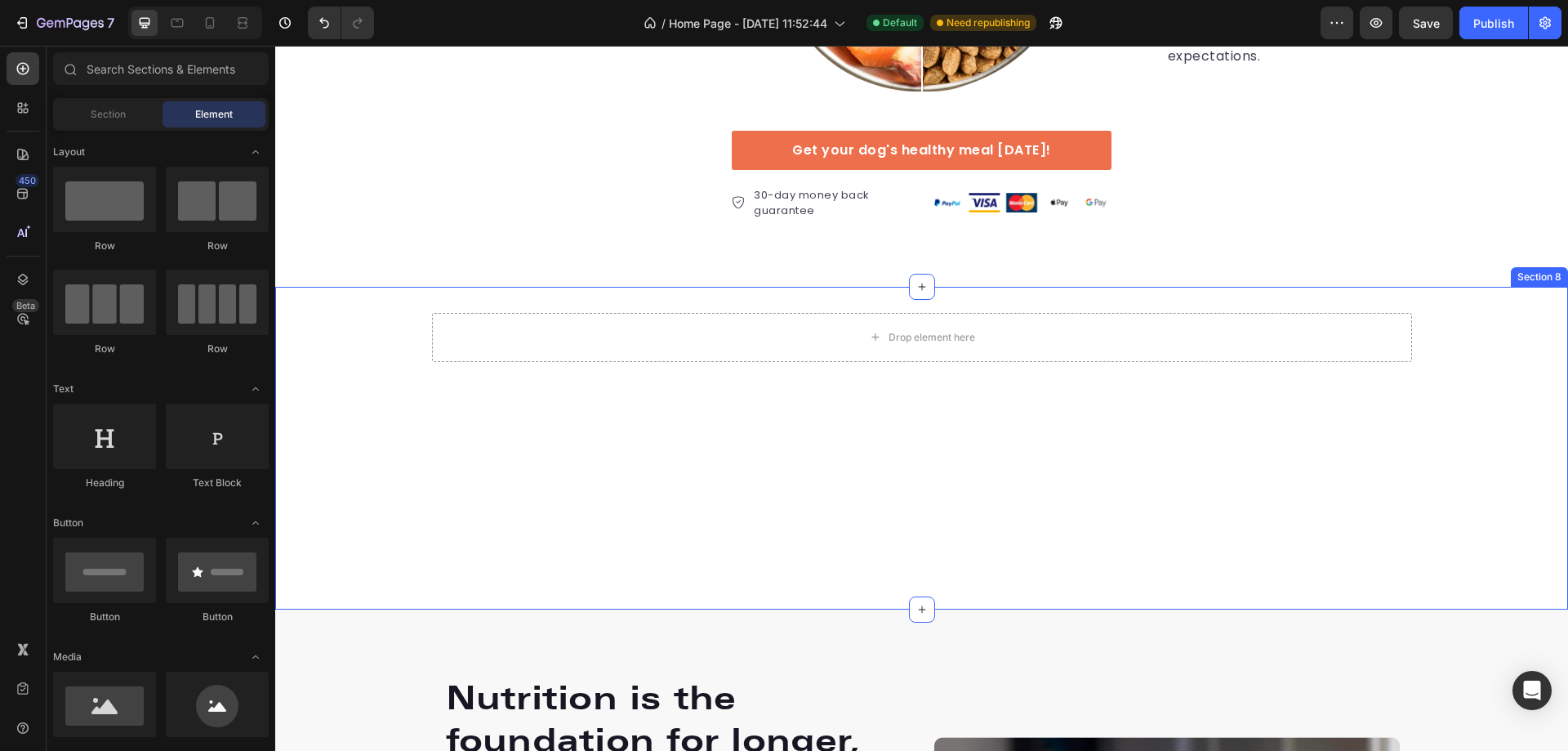
click at [588, 449] on div "Drop element here Row" at bounding box center [921, 448] width 1293 height 270
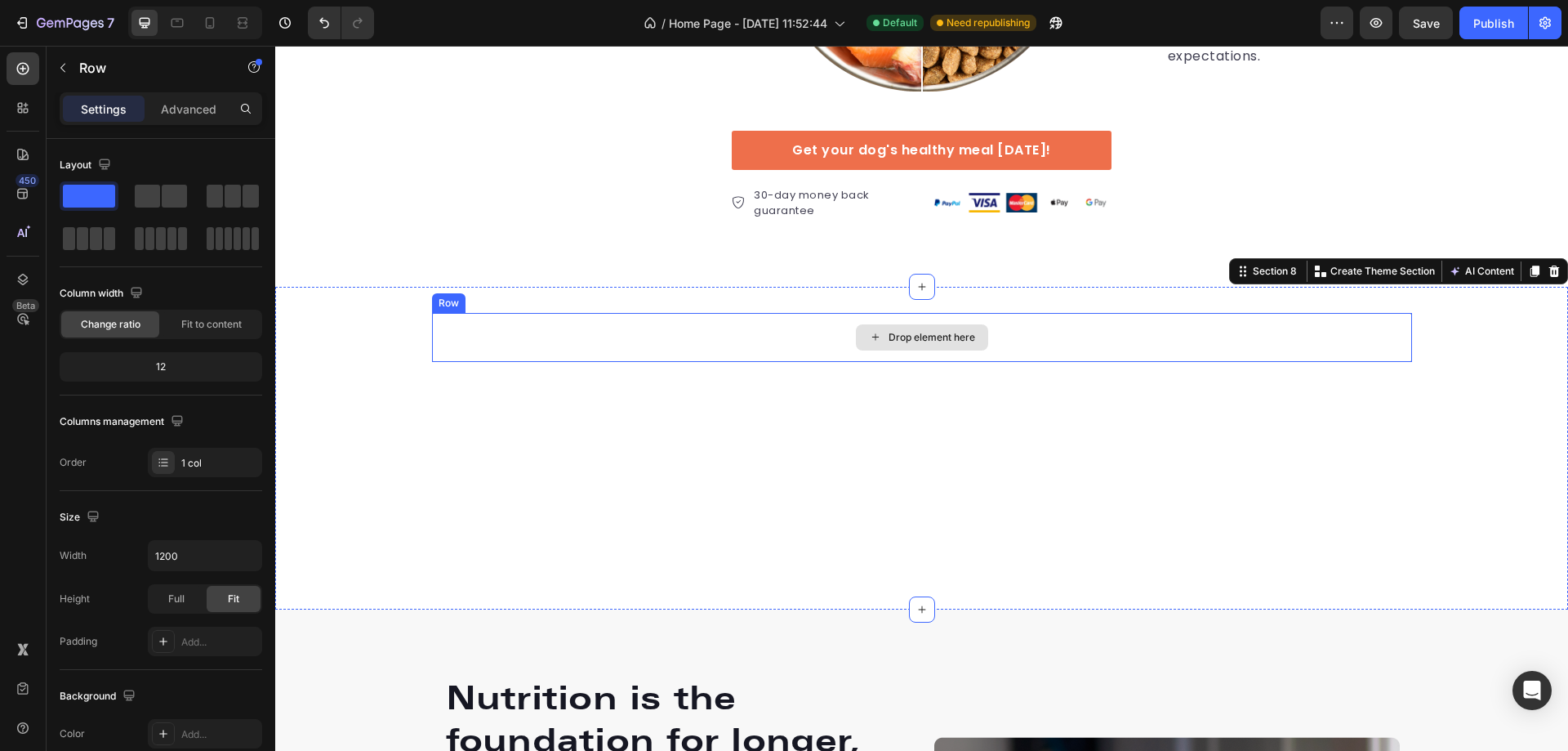
click at [471, 326] on div "Drop element here" at bounding box center [922, 338] width 980 height 49
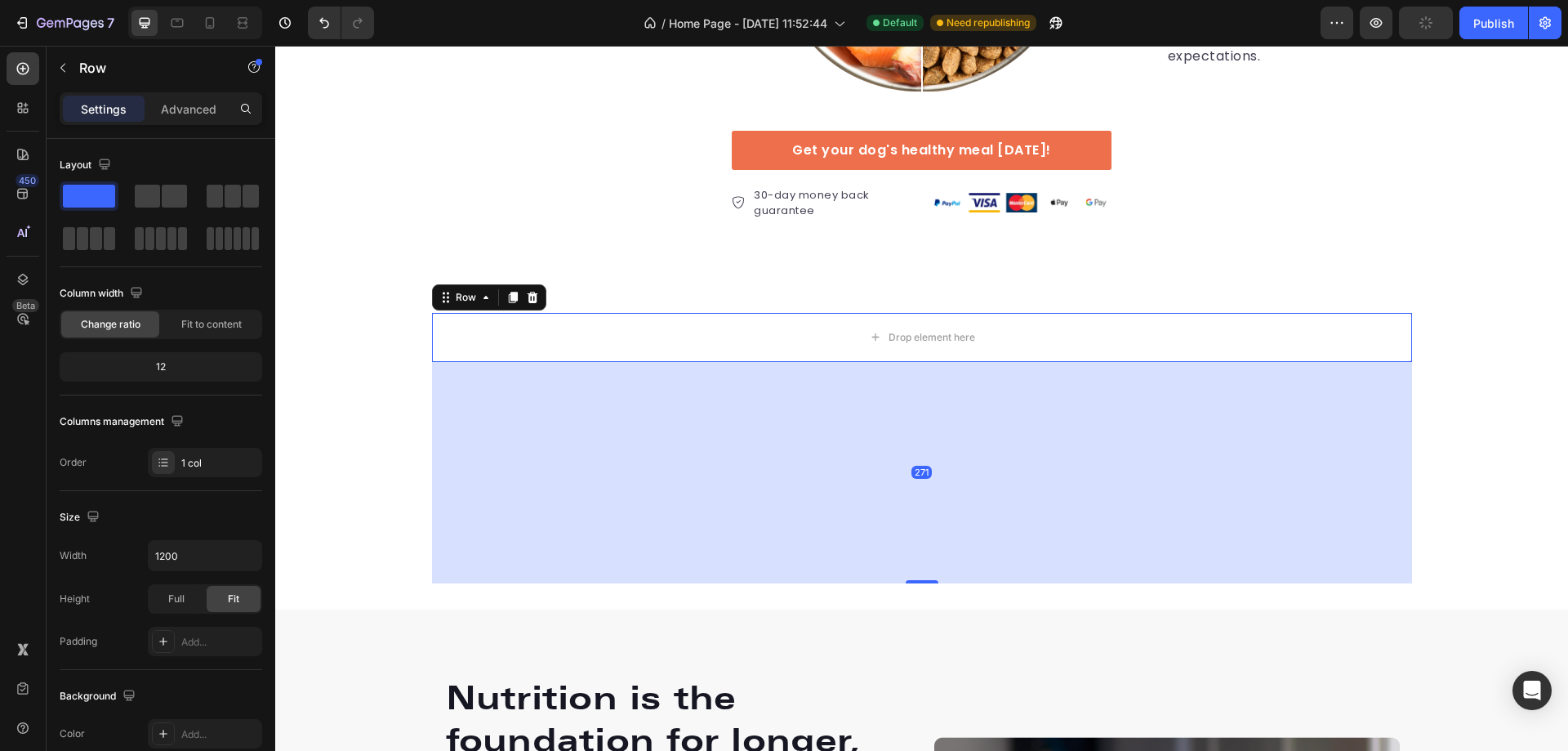
click at [543, 459] on div "271" at bounding box center [922, 472] width 980 height 222
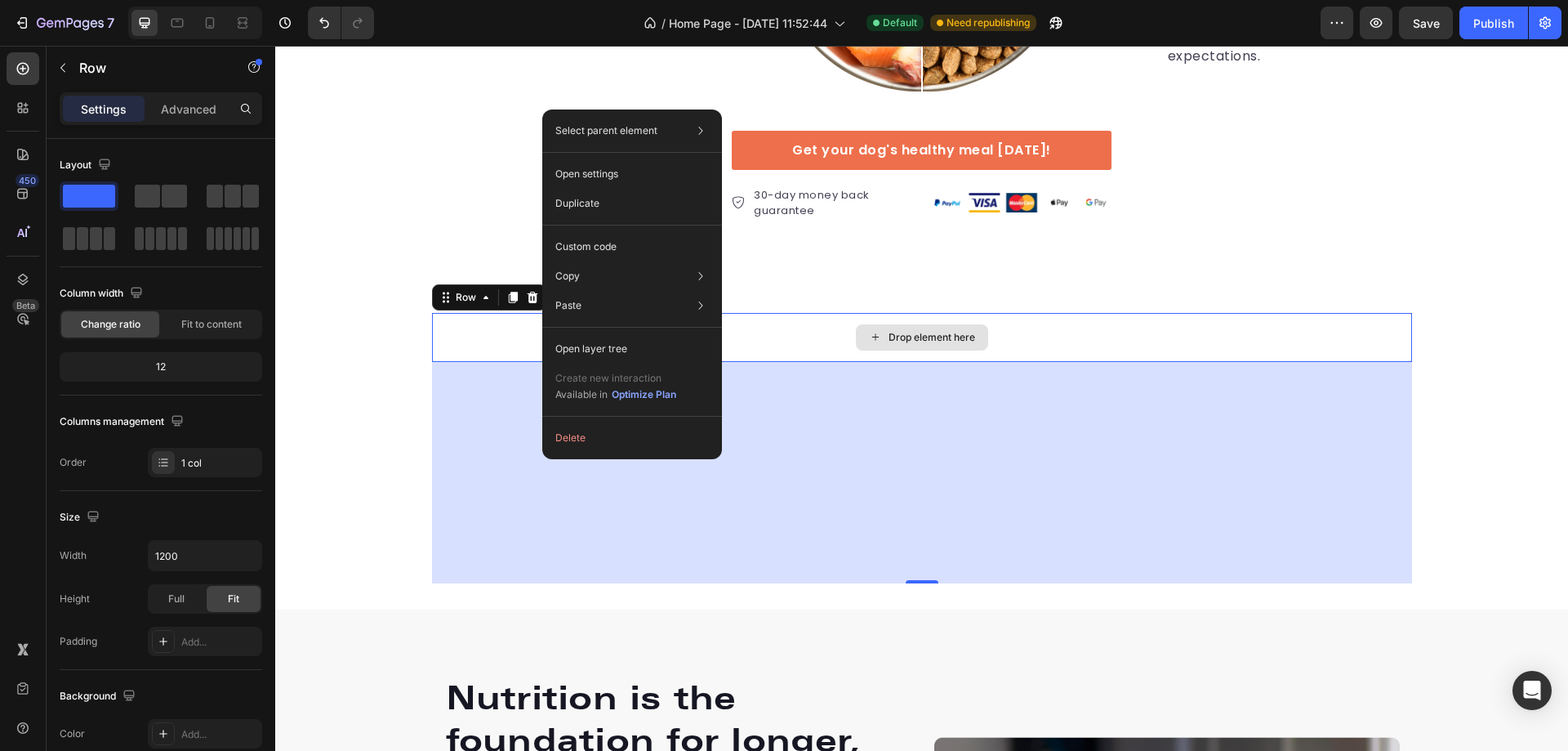
click at [465, 338] on div "Drop element here" at bounding box center [922, 338] width 980 height 49
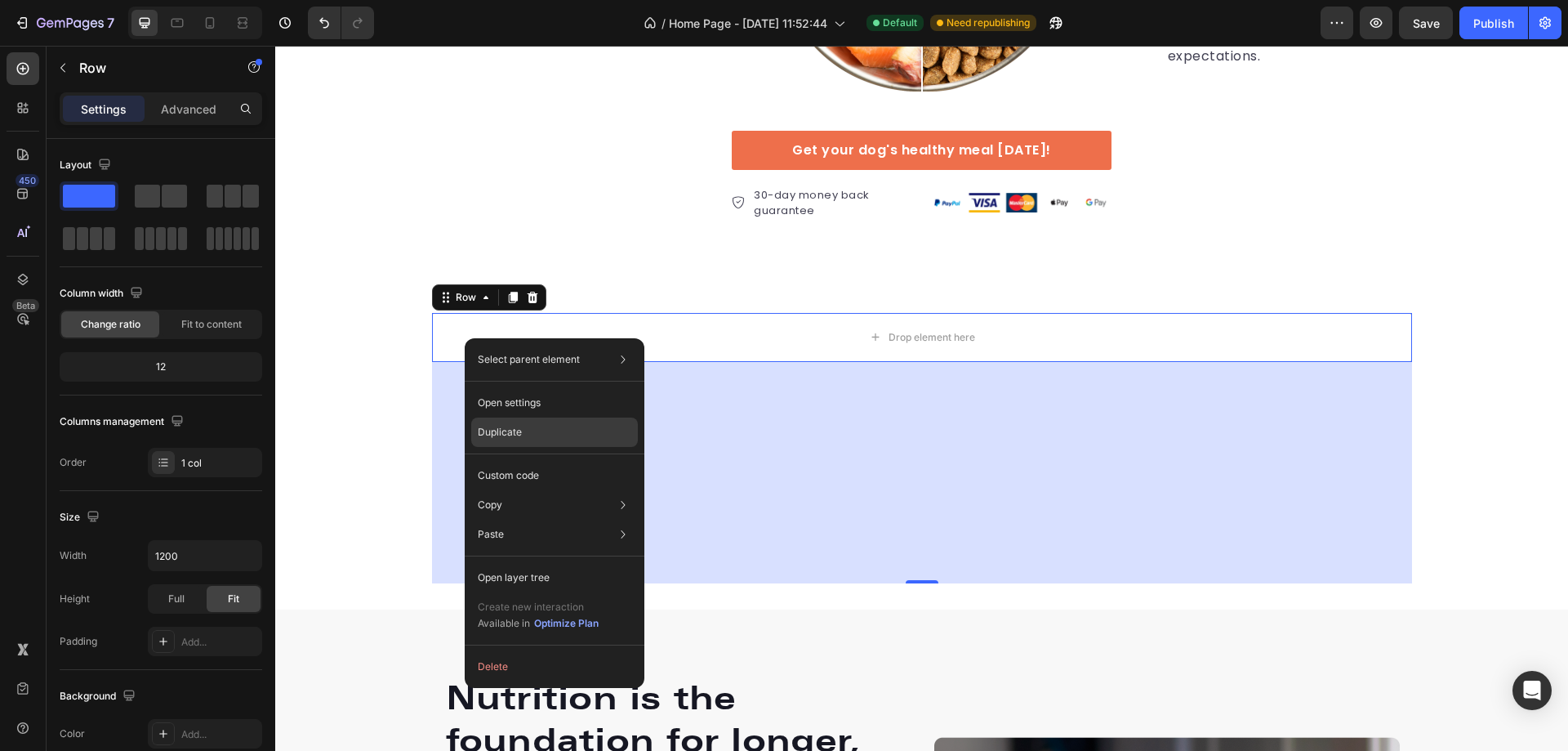
click at [519, 433] on p "Duplicate" at bounding box center [499, 432] width 44 height 15
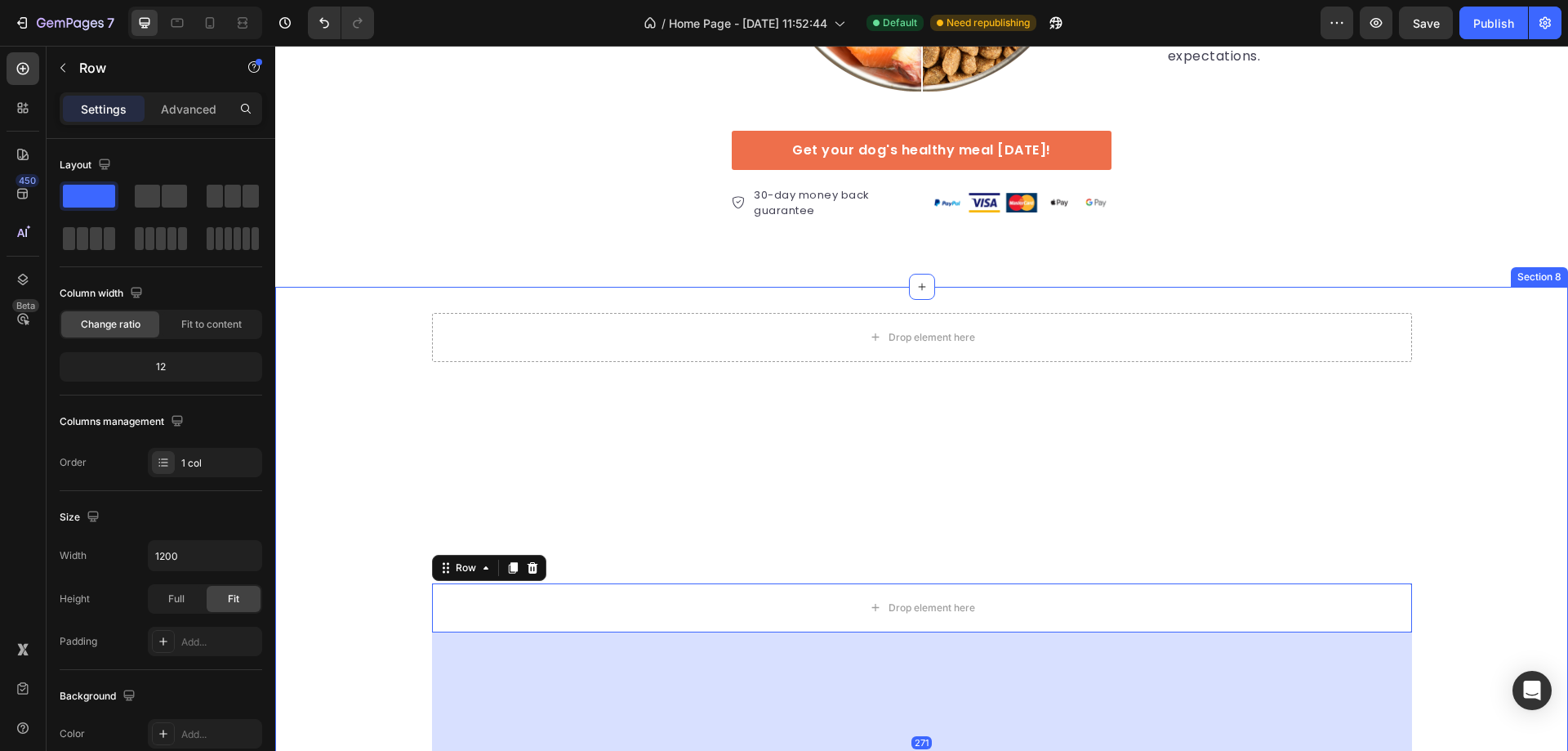
click at [746, 439] on div "Drop element here Row Drop element here Row 271" at bounding box center [921, 583] width 1293 height 541
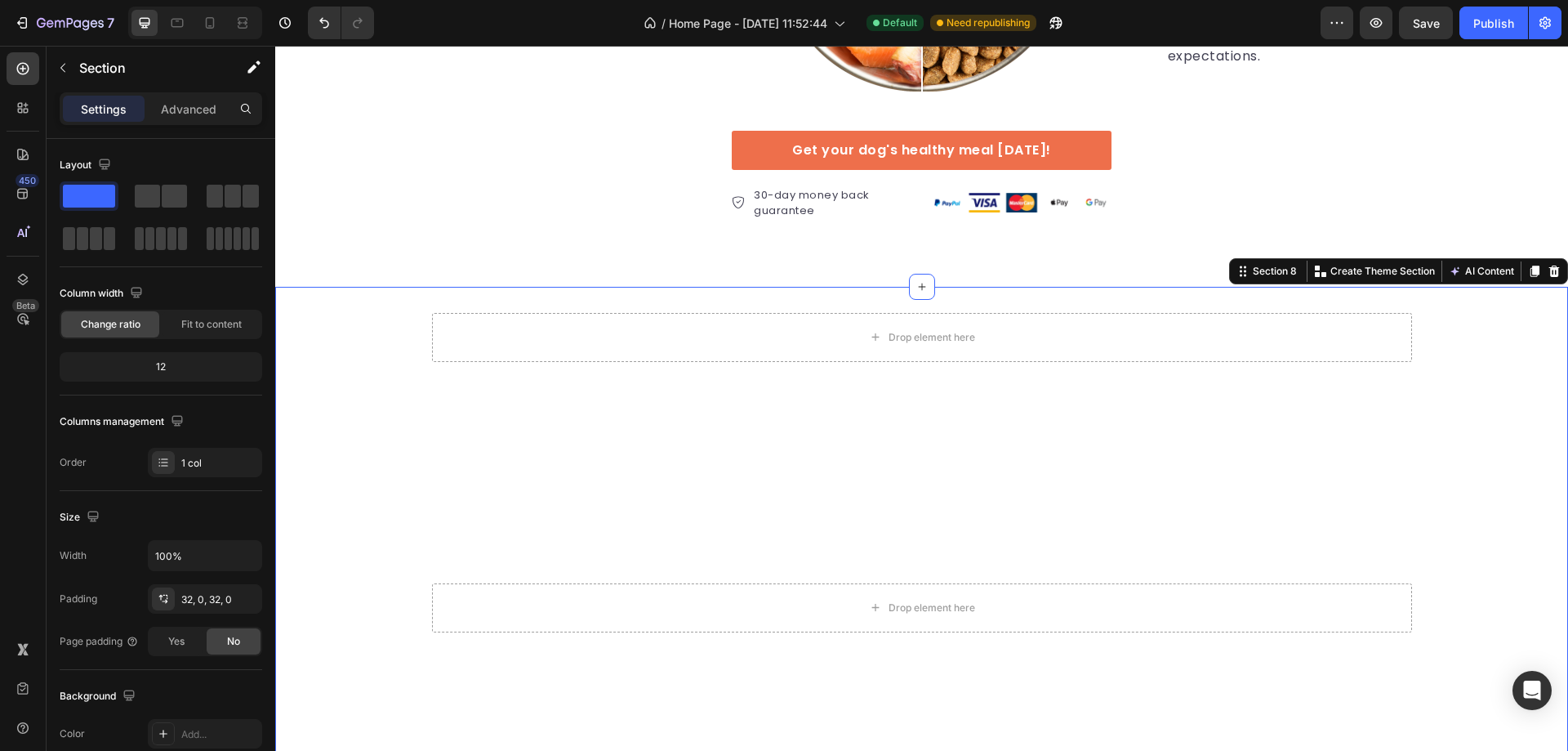
click at [698, 438] on div "Drop element here Row Drop element here Row" at bounding box center [921, 583] width 1293 height 541
click at [859, 602] on div "Drop element here" at bounding box center [922, 608] width 132 height 27
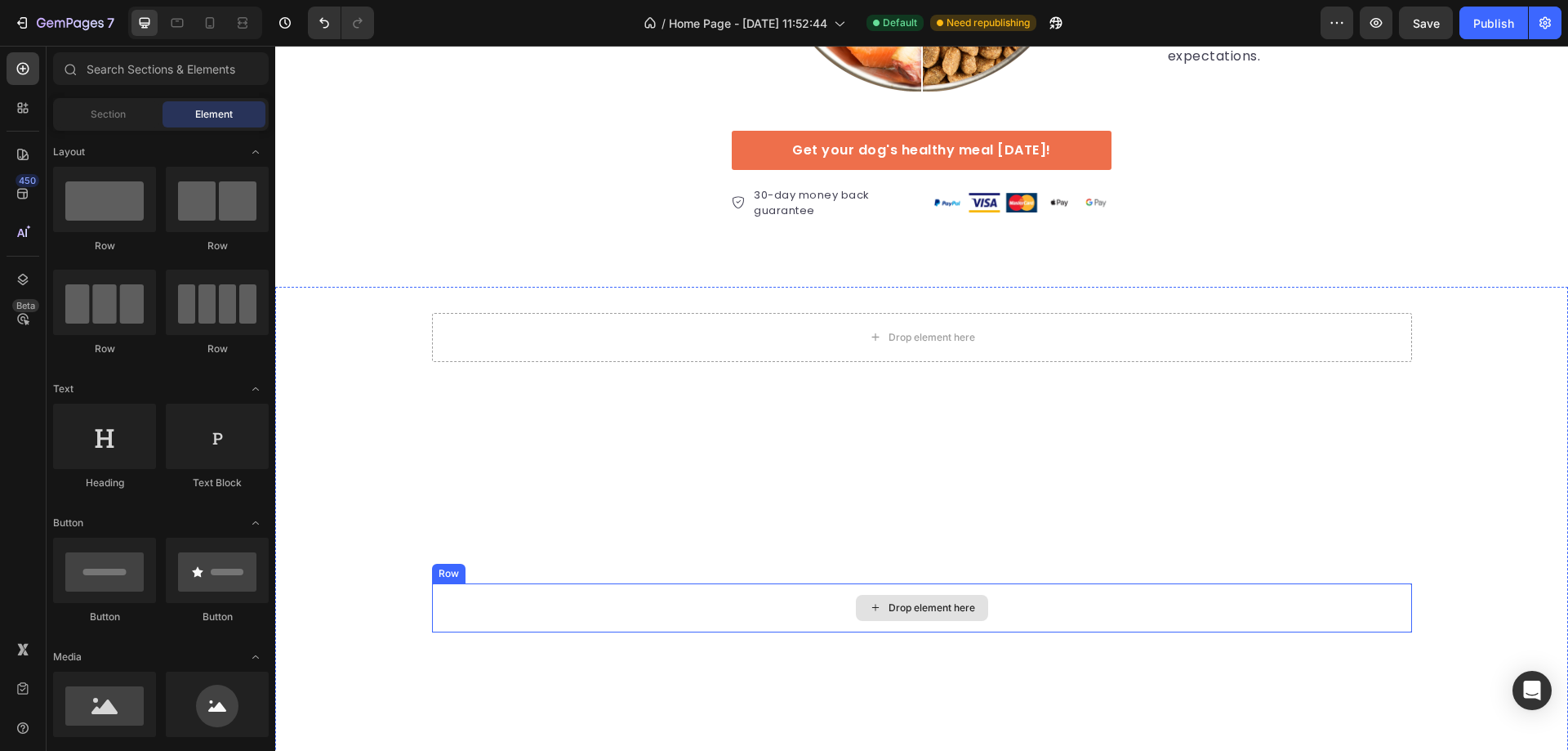
click at [658, 609] on div "Drop element here" at bounding box center [922, 608] width 980 height 49
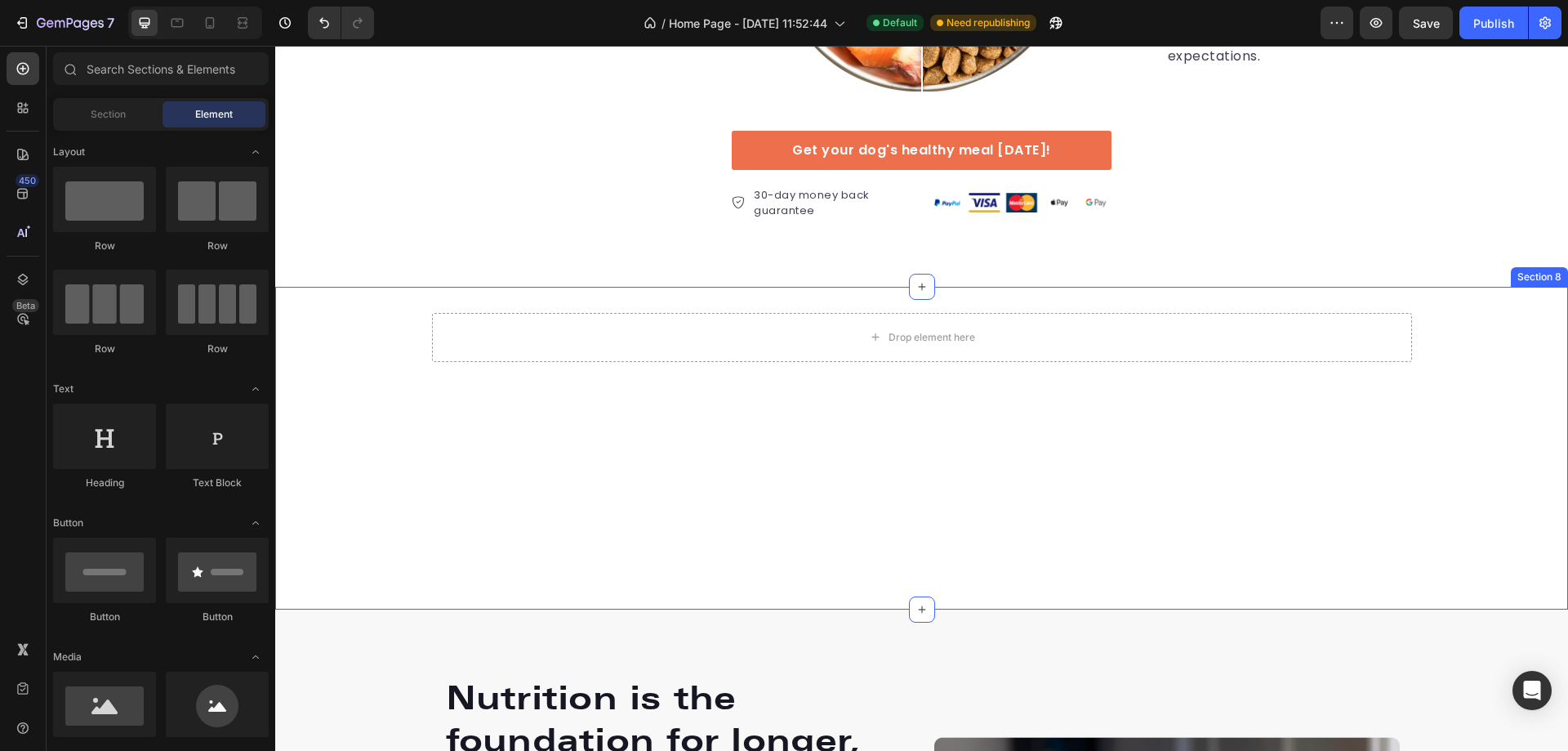
click at [686, 462] on div "Drop element here Row" at bounding box center [921, 448] width 1293 height 270
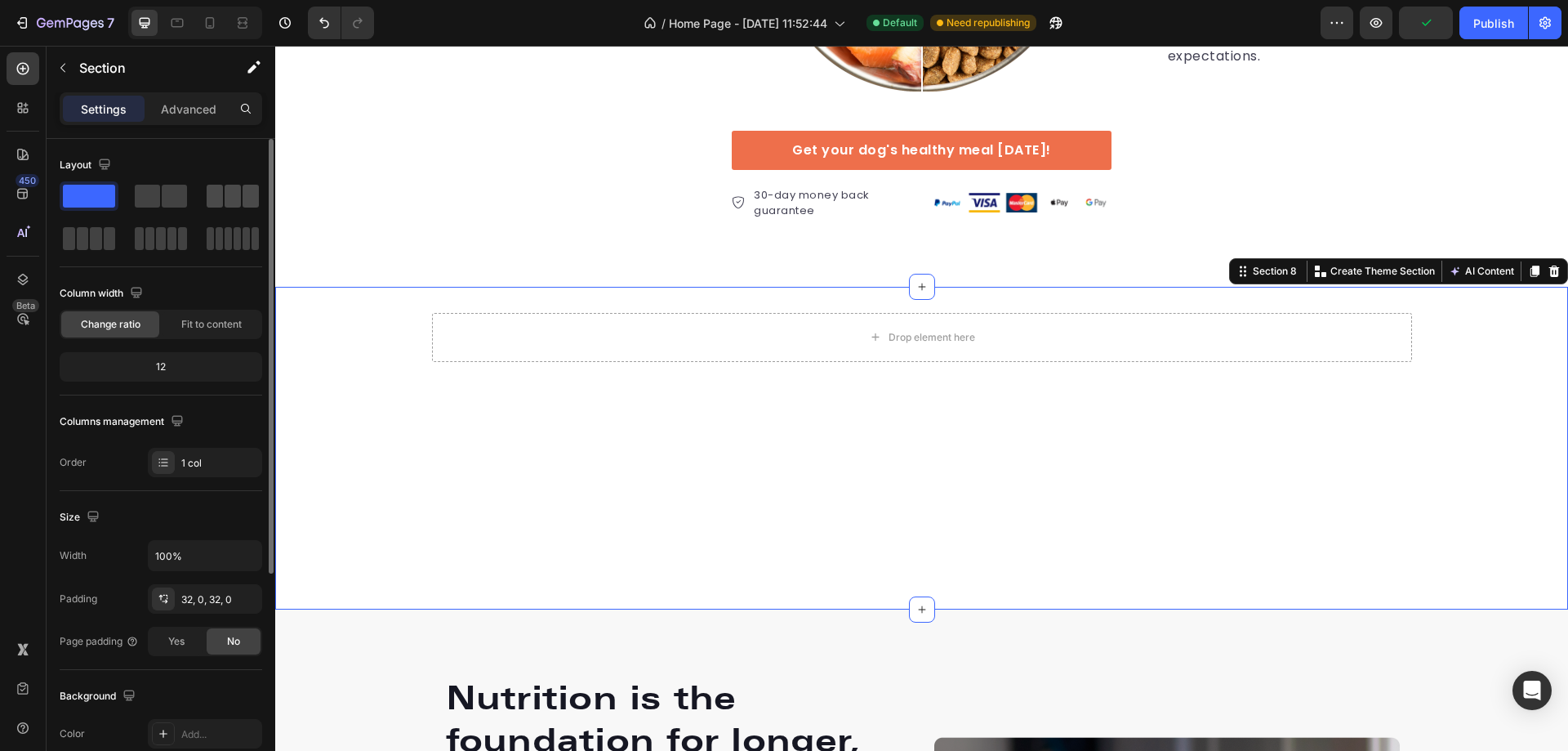
click at [223, 191] on span at bounding box center [215, 195] width 17 height 23
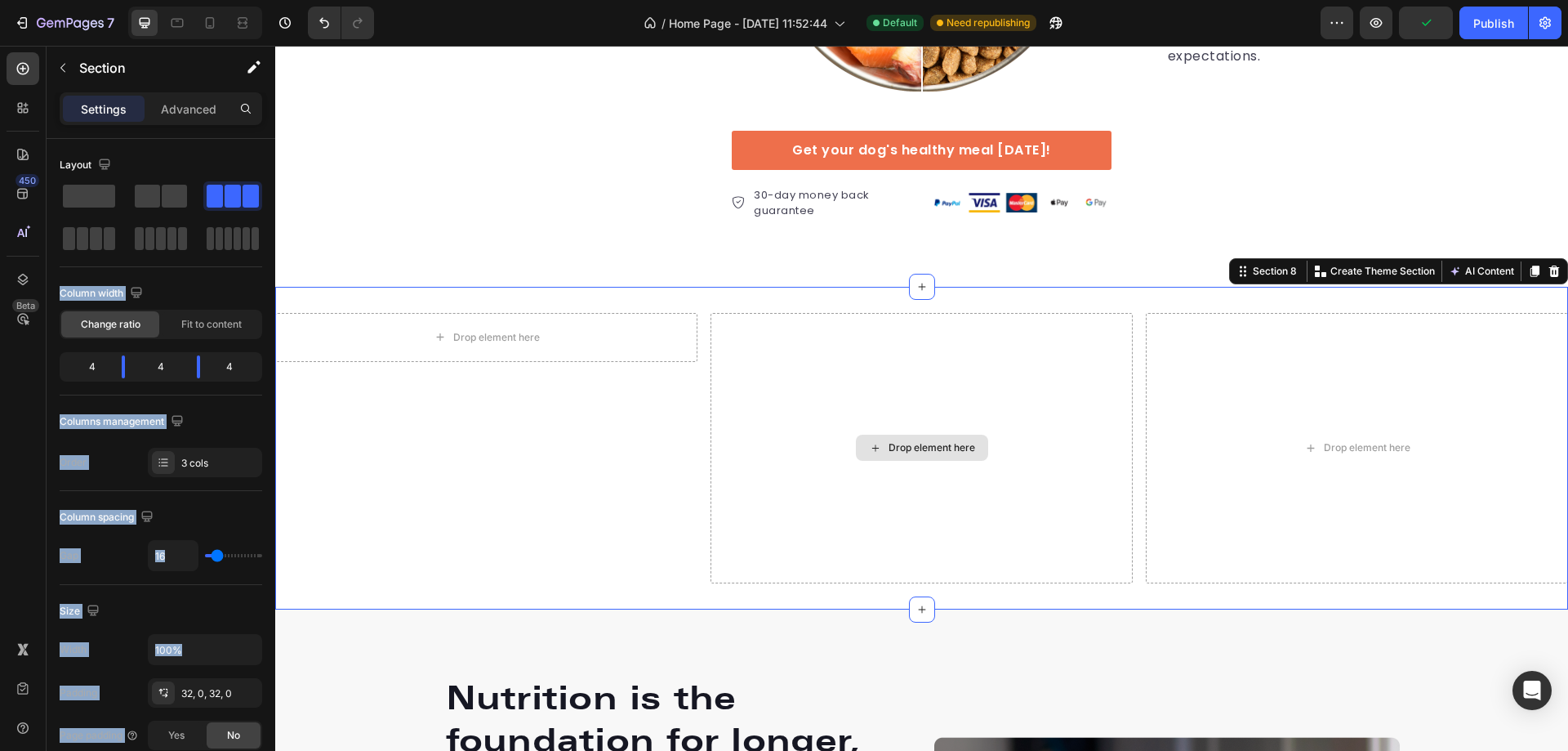
drag, startPoint x: 493, startPoint y: 238, endPoint x: 722, endPoint y: 438, distance: 304.0
click at [239, 402] on div "Layout Column width Change ratio Fit to content 4 4 4 Columns management Order …" at bounding box center [162, 314] width 203 height 325
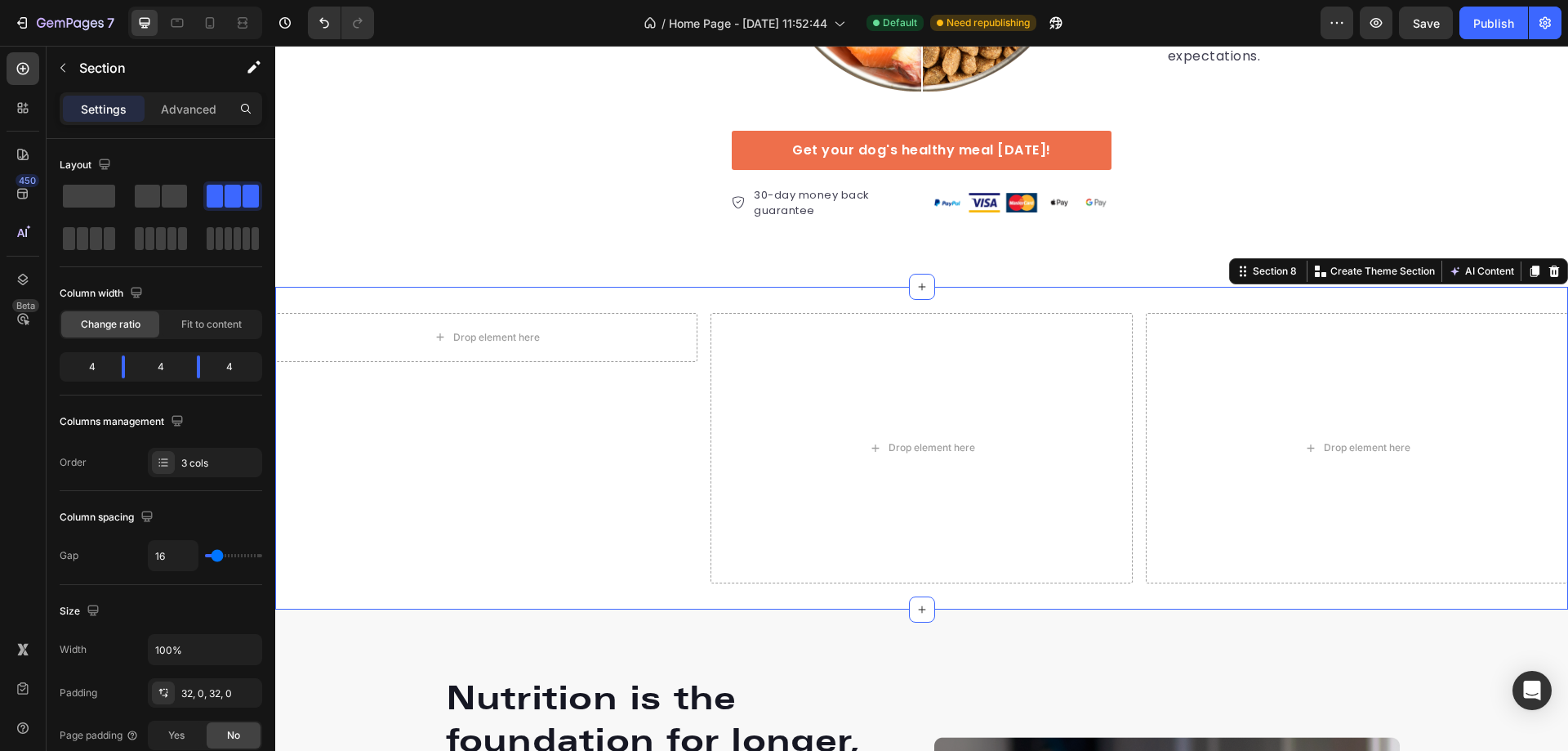
click at [586, 429] on div "Drop element here Row" at bounding box center [486, 448] width 423 height 270
drag, startPoint x: 360, startPoint y: 233, endPoint x: 610, endPoint y: 302, distance: 259.3
click at [91, 196] on span at bounding box center [89, 195] width 52 height 23
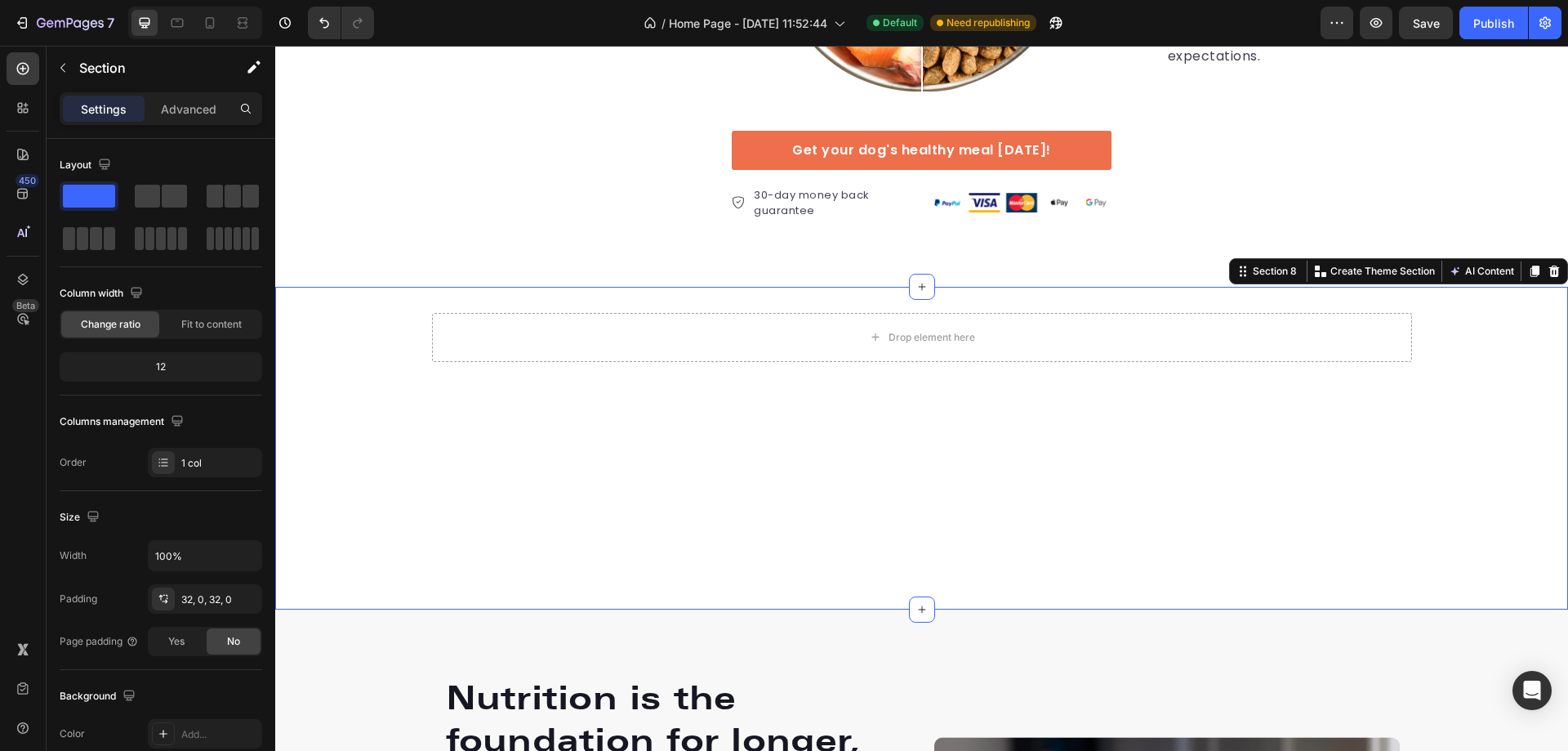
click at [844, 523] on div "Drop element here Row" at bounding box center [921, 448] width 1293 height 270
click at [860, 456] on div "Drop element here Row" at bounding box center [921, 448] width 1293 height 270
click at [776, 355] on div "Drop element here" at bounding box center [922, 338] width 980 height 49
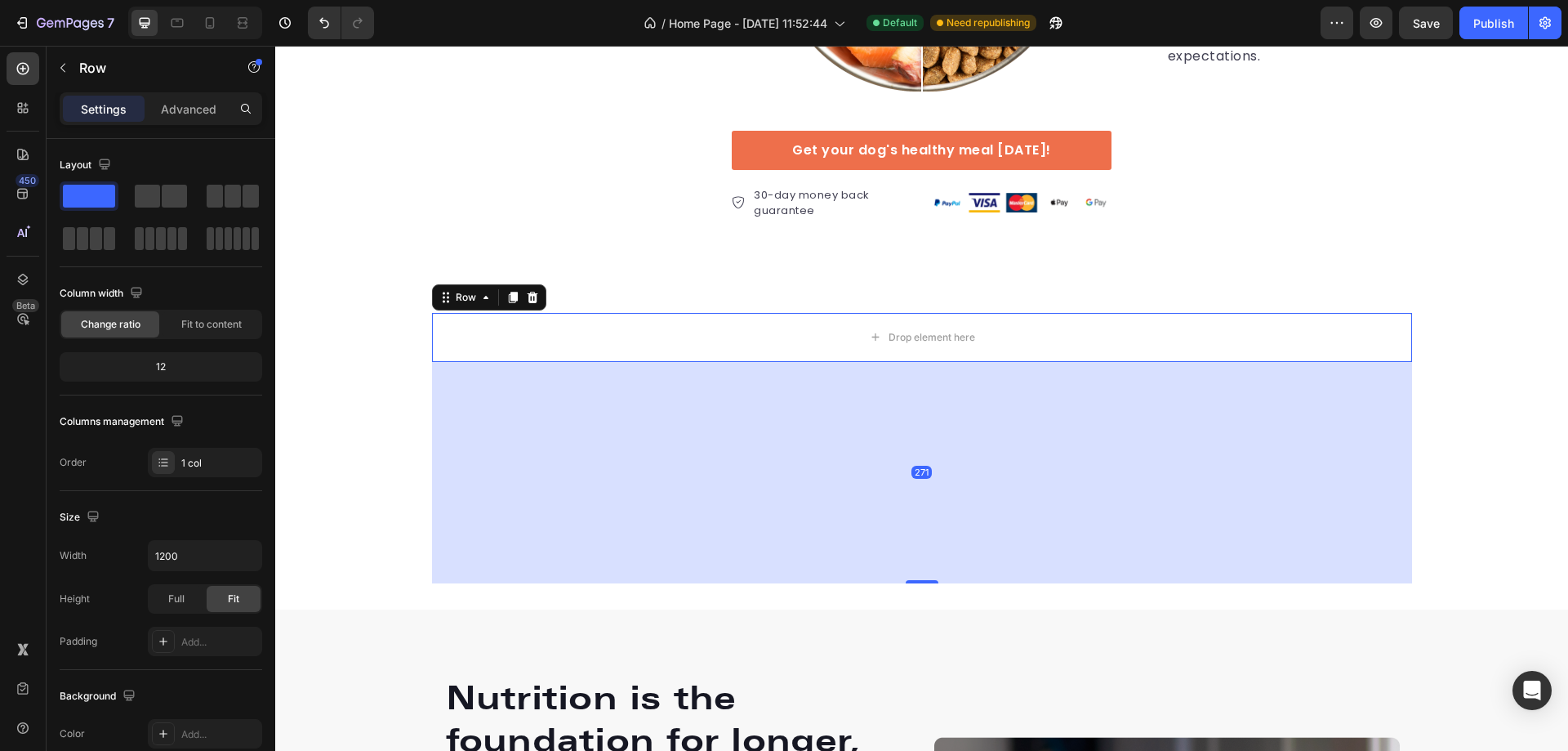
click at [778, 505] on div "271" at bounding box center [922, 472] width 980 height 222
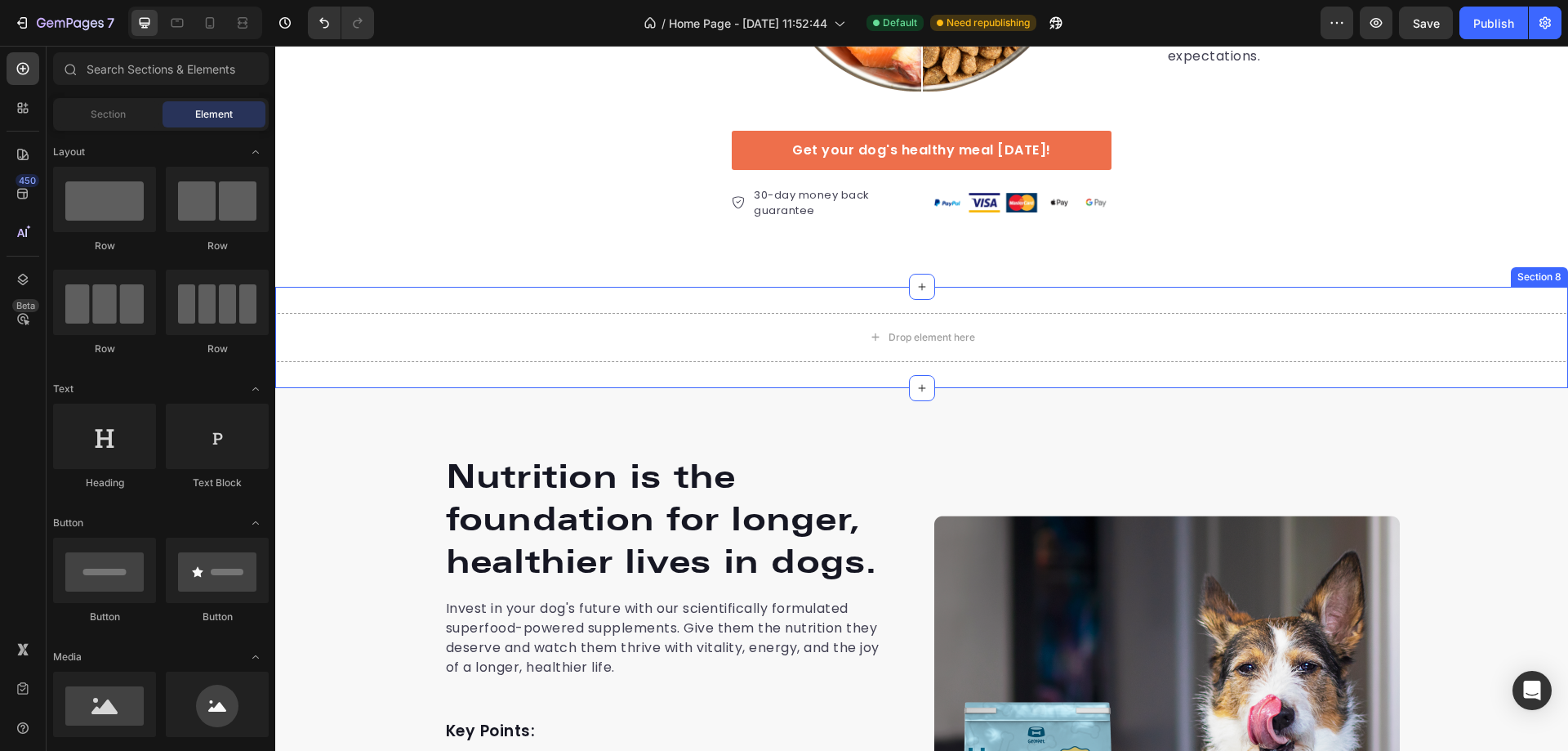
click at [732, 355] on div "Drop element here" at bounding box center [921, 338] width 1293 height 49
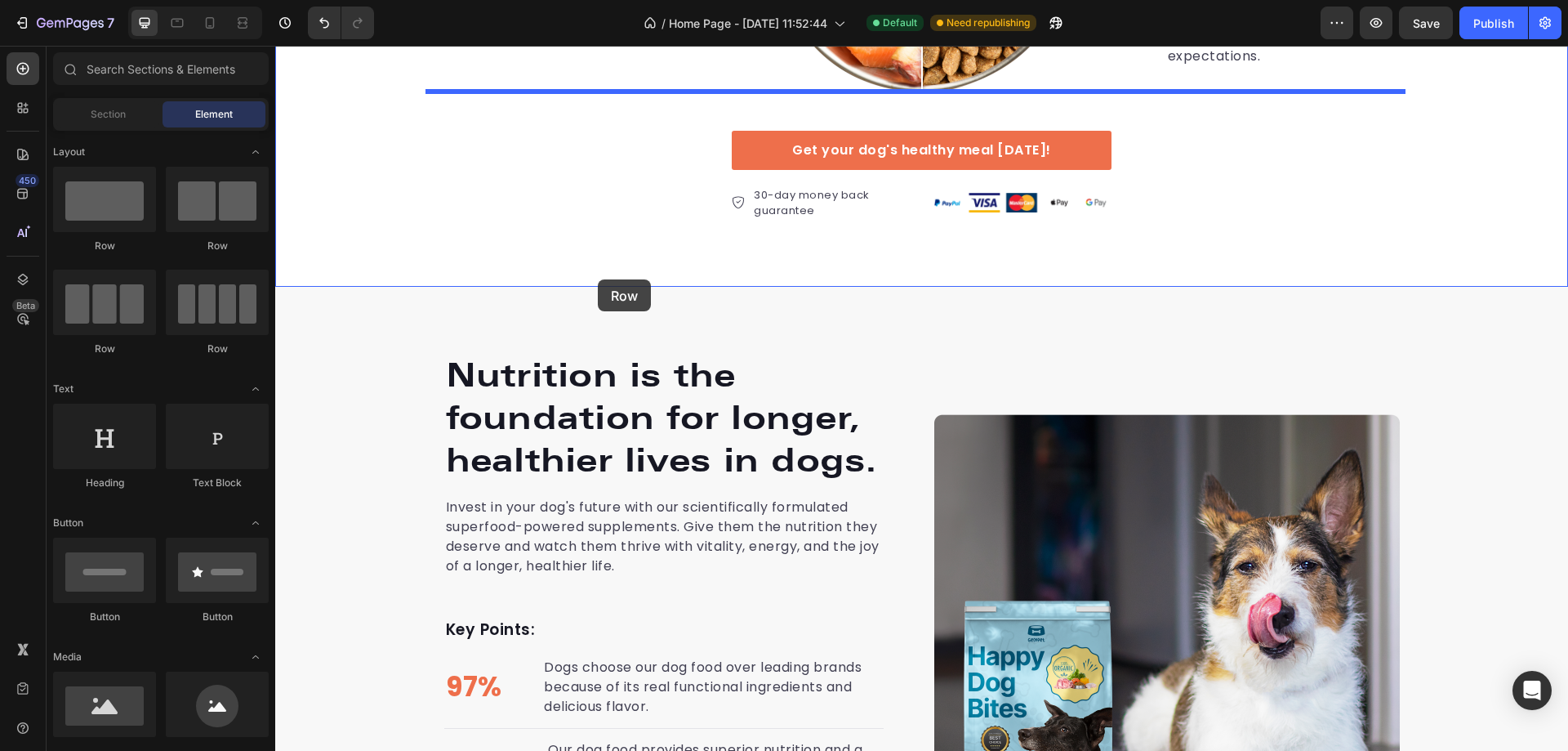
drag, startPoint x: 377, startPoint y: 248, endPoint x: 598, endPoint y: 280, distance: 223.3
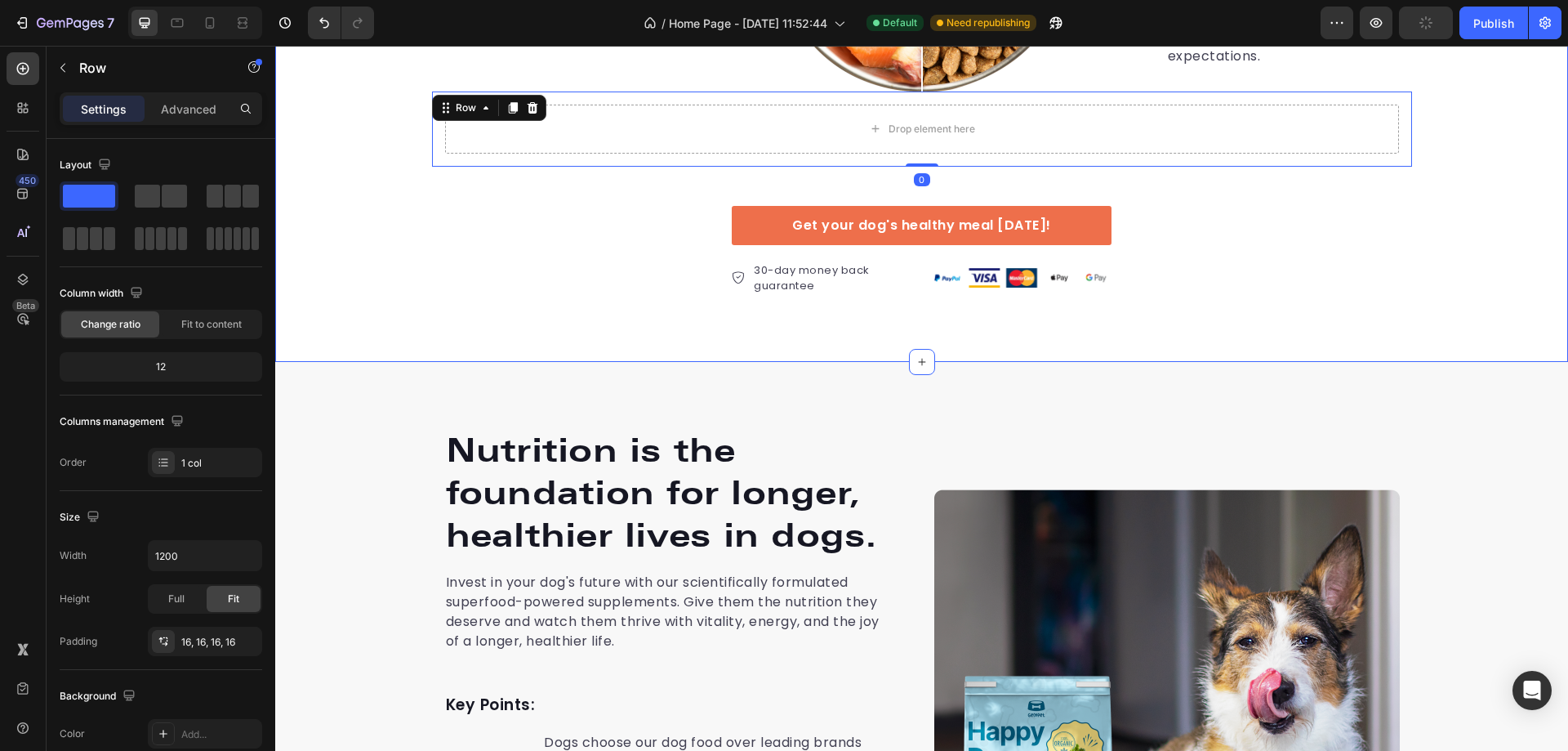
scroll to position [3024, 0]
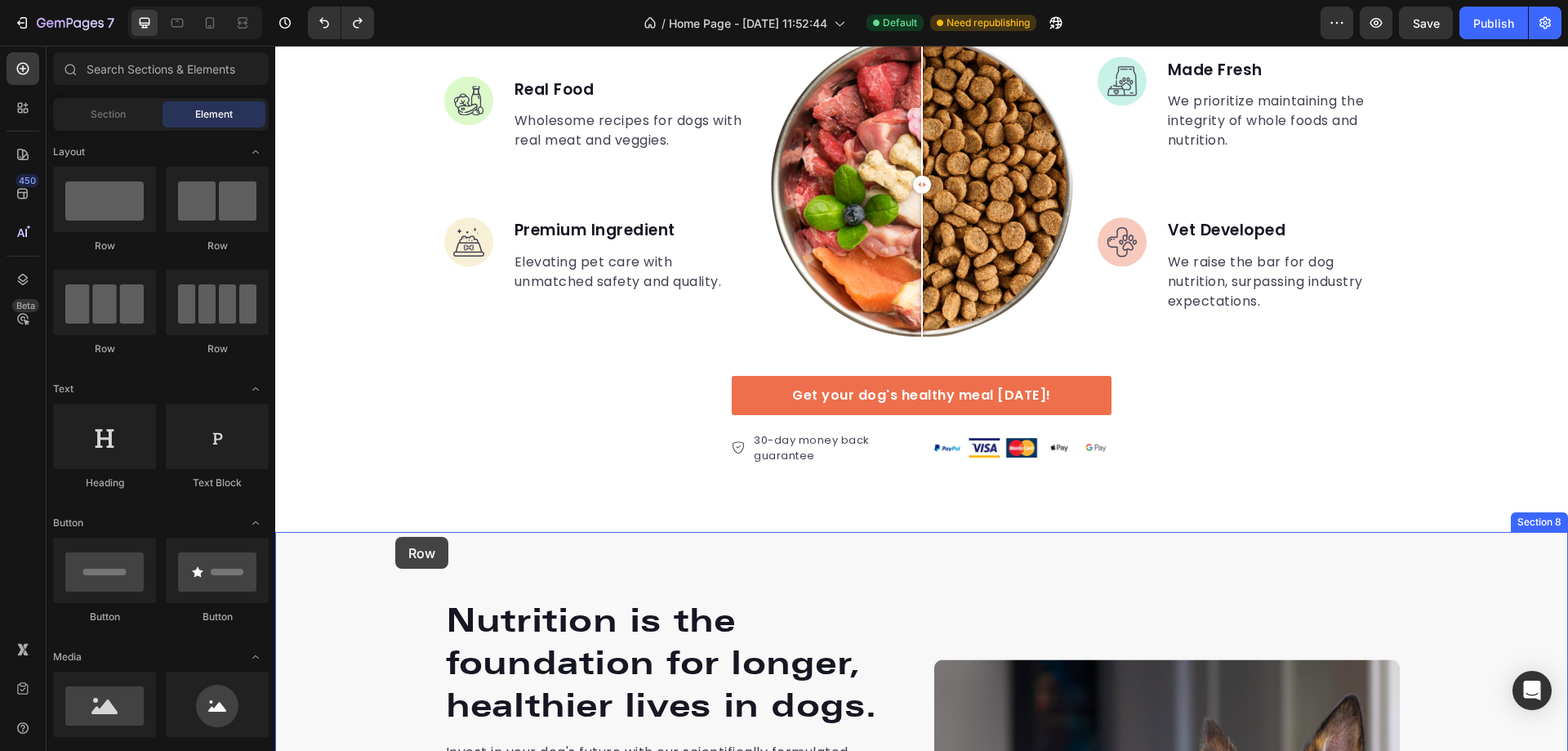
drag, startPoint x: 366, startPoint y: 244, endPoint x: 395, endPoint y: 537, distance: 294.4
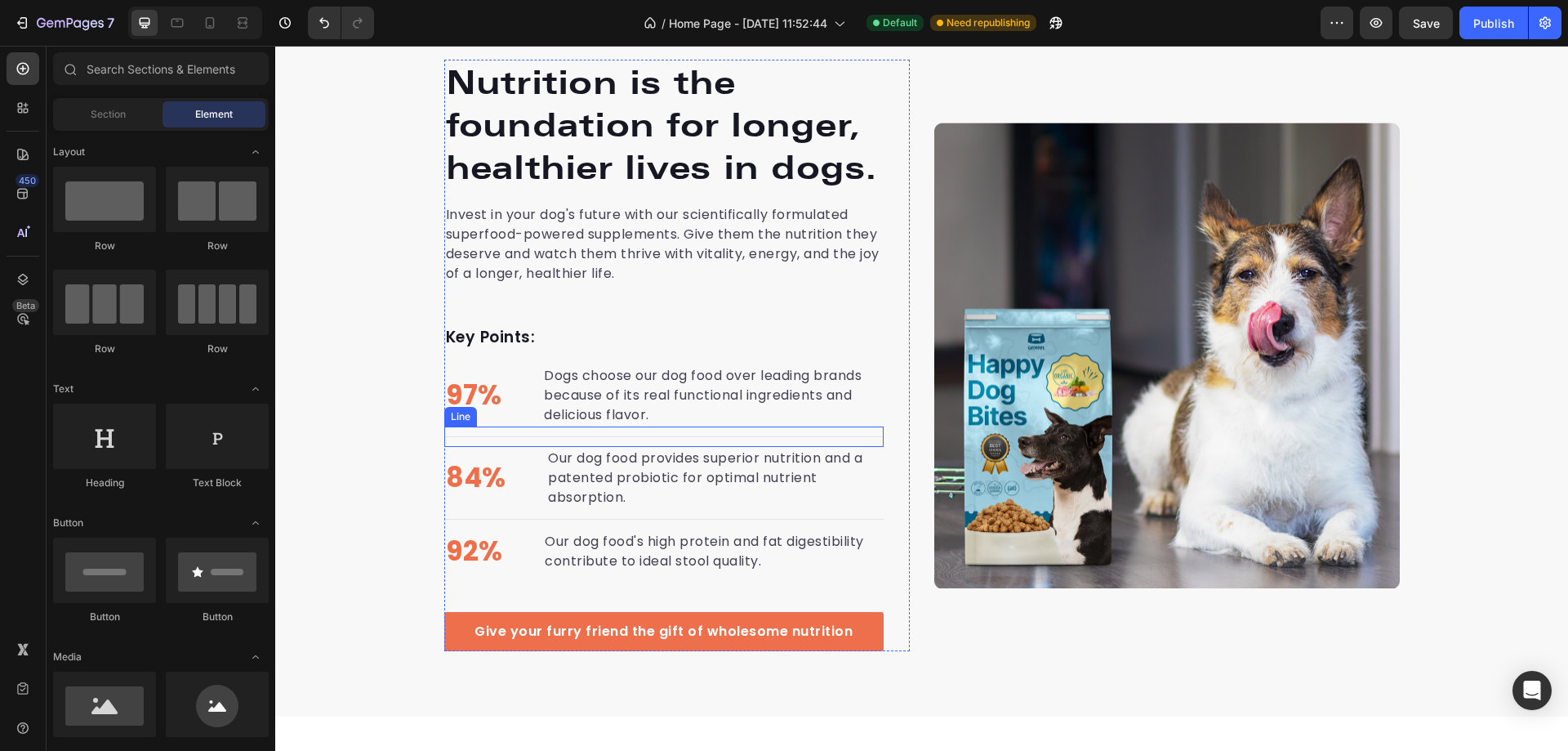
scroll to position [3187, 0]
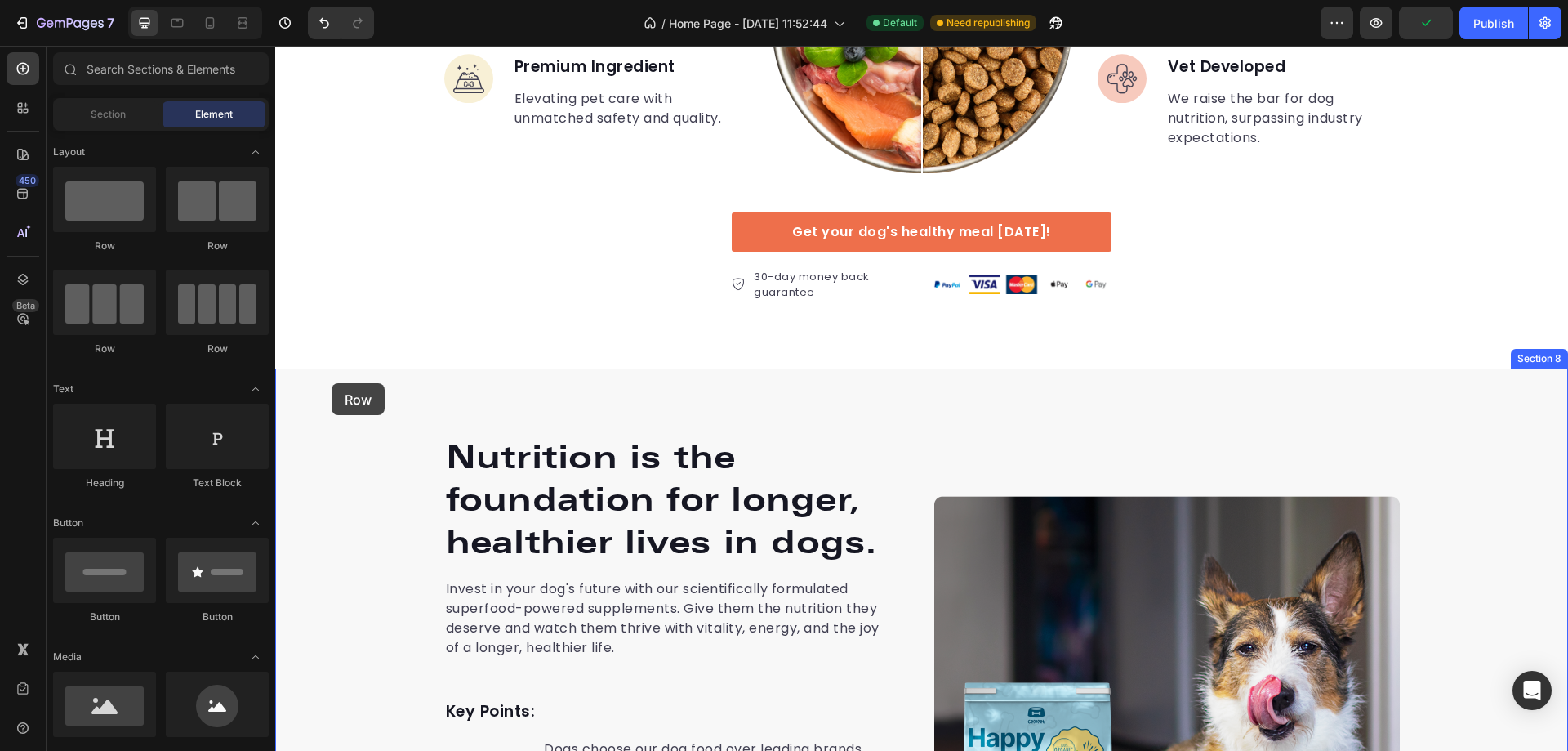
drag, startPoint x: 383, startPoint y: 257, endPoint x: 332, endPoint y: 383, distance: 135.9
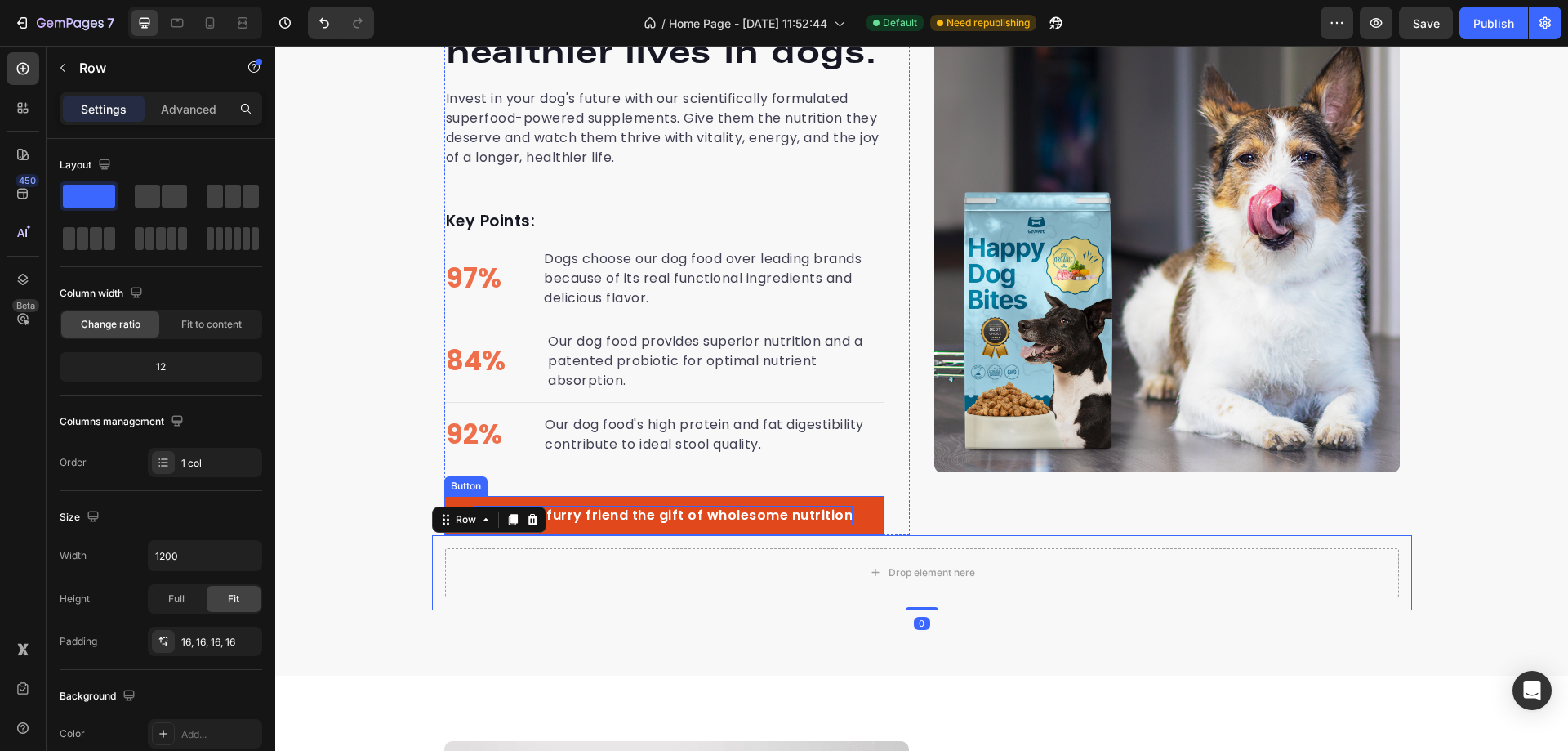
scroll to position [3923, 0]
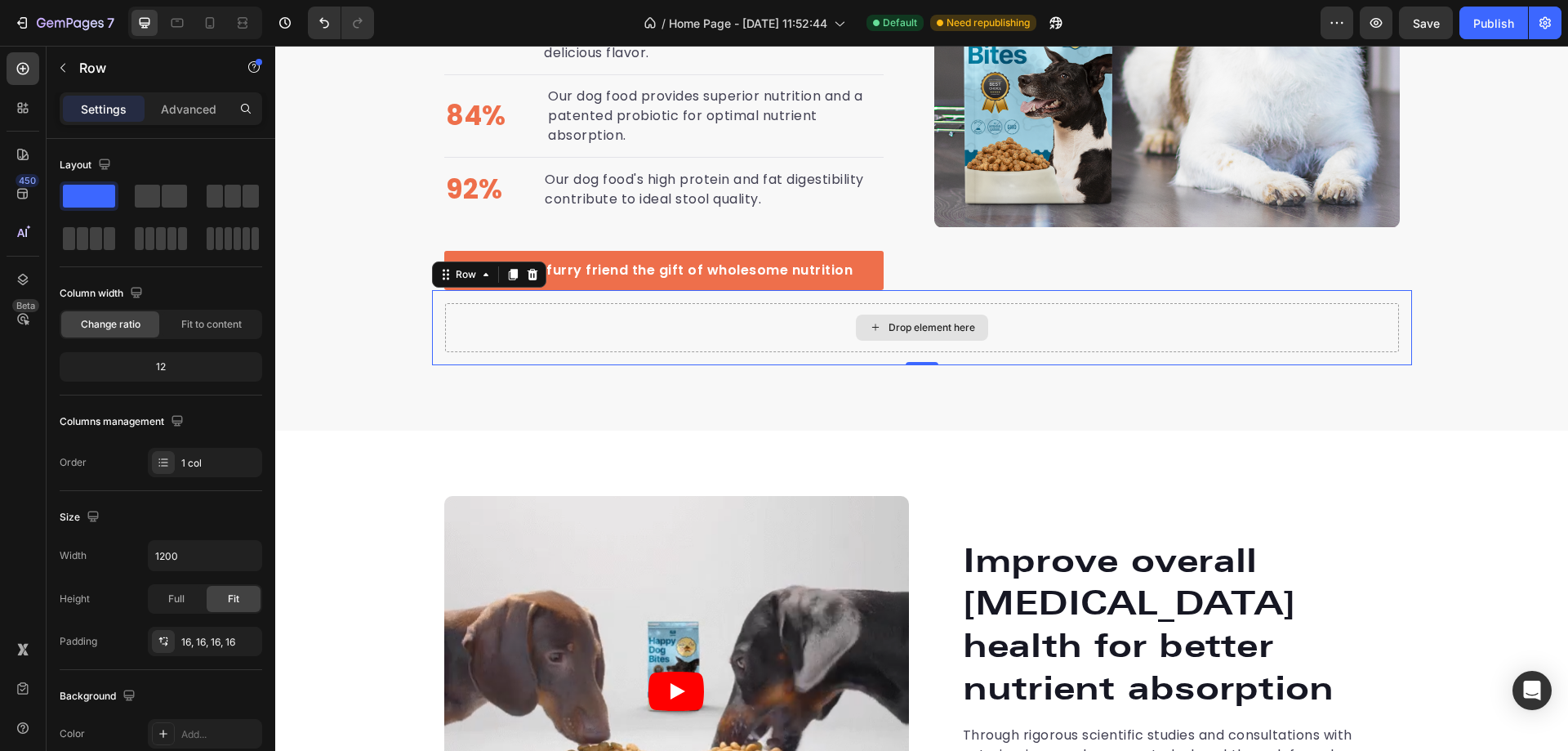
click at [668, 336] on div "Drop element here" at bounding box center [922, 328] width 954 height 49
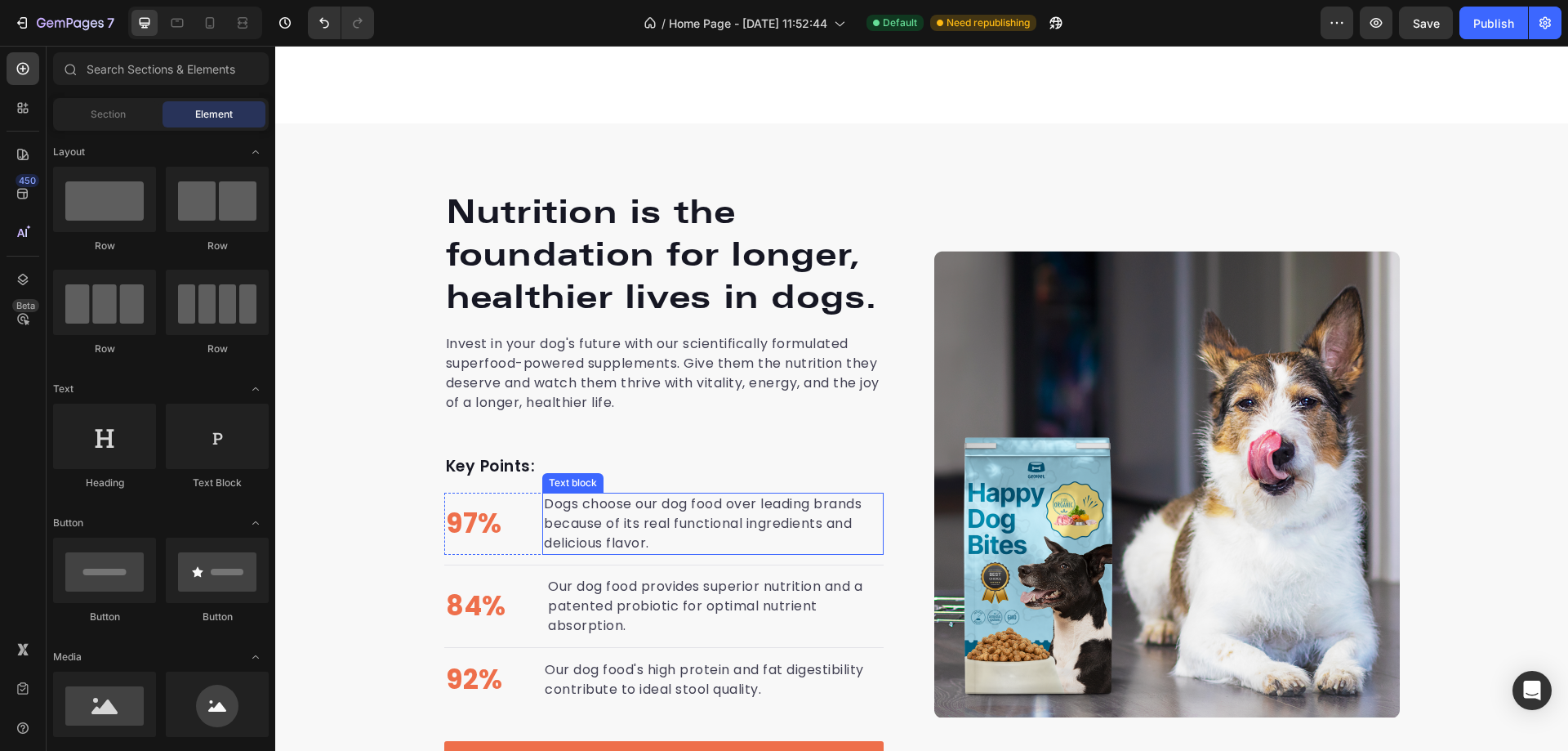
scroll to position [3187, 0]
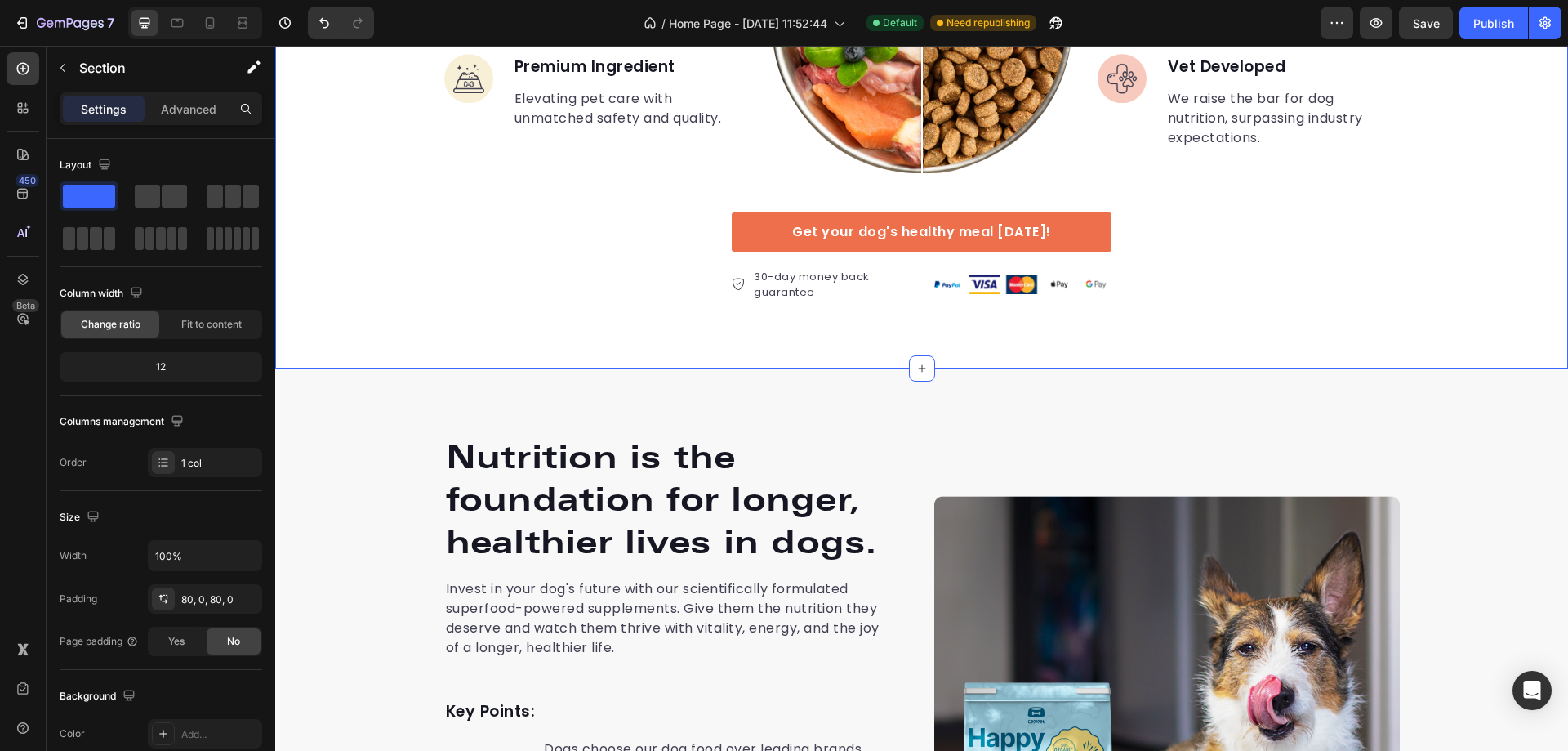
click at [507, 350] on div "What makes us different makes them stronger Heading Image Real Food Text block …" at bounding box center [921, 1] width 1293 height 733
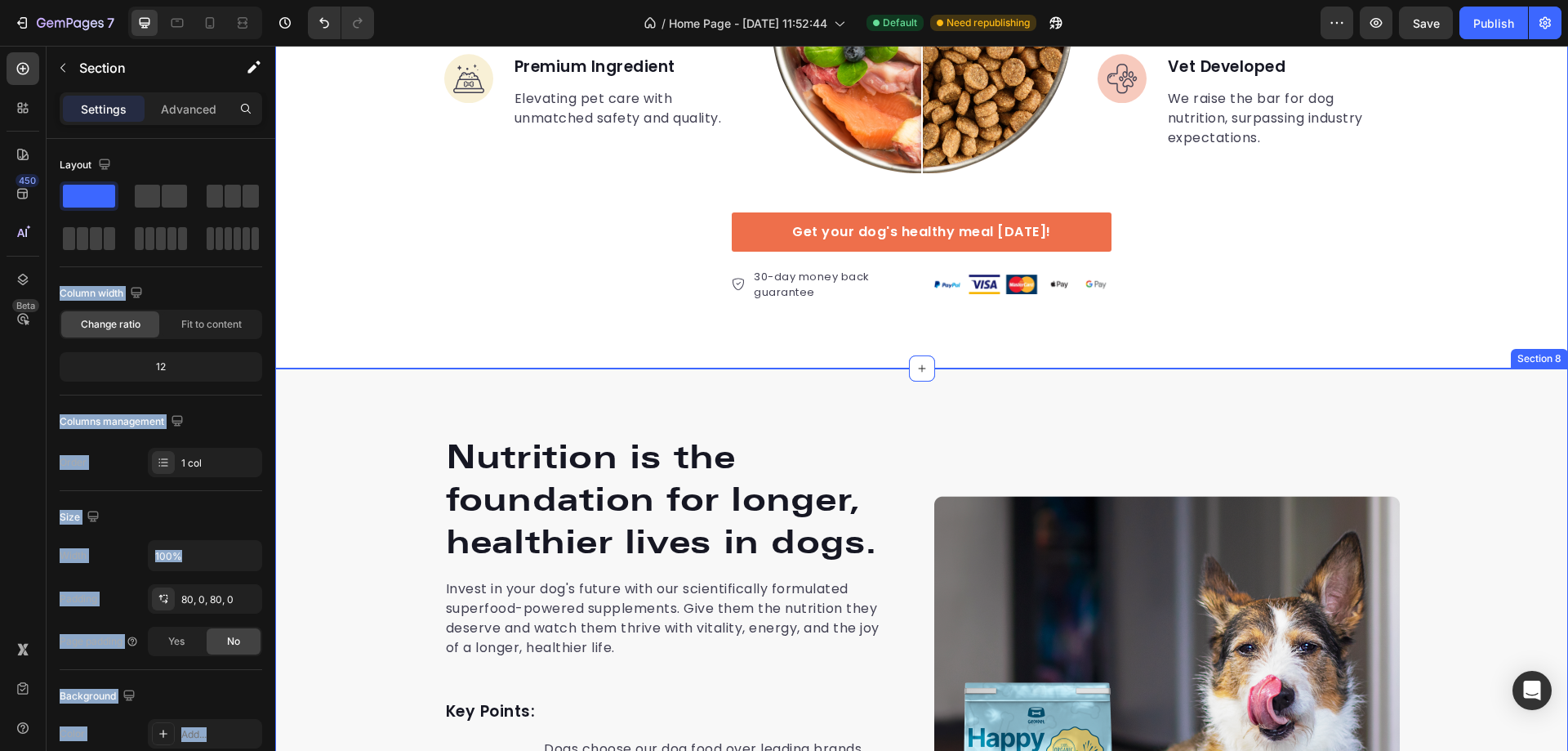
drag, startPoint x: 369, startPoint y: 236, endPoint x: 367, endPoint y: 362, distance: 126.0
click at [390, 281] on div "What makes us different makes them stronger Heading Image Real Food Text block …" at bounding box center [921, 1] width 1293 height 602
click at [253, 279] on div "Layout Column width Change ratio Fit to content 12 Columns management Order 1 c…" at bounding box center [162, 314] width 203 height 325
click at [430, 280] on div "What makes us different makes them stronger Heading Image Real Food Text block …" at bounding box center [921, 1] width 1293 height 602
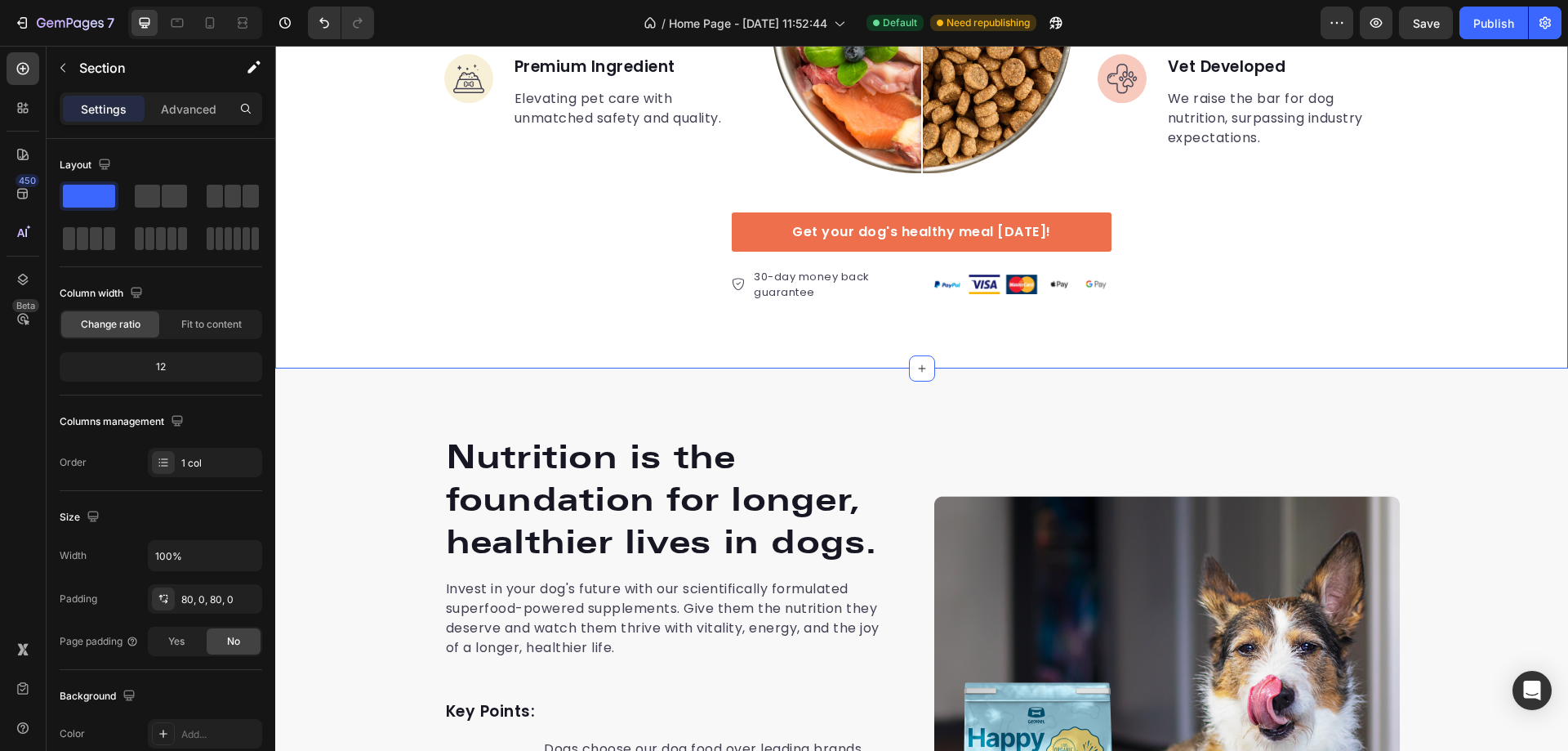
click at [6, 376] on div "450 Beta" at bounding box center [23, 398] width 46 height 706
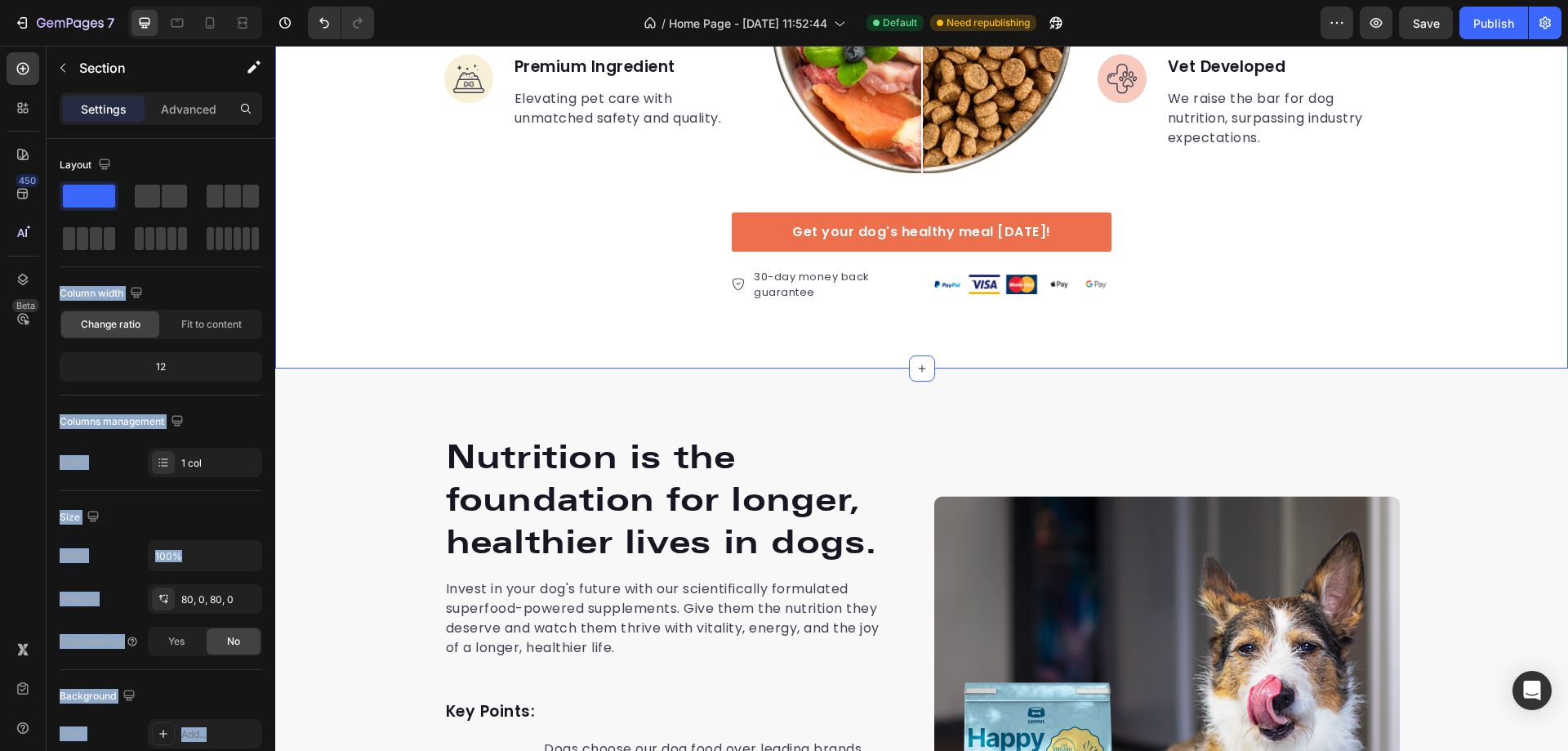
drag, startPoint x: 353, startPoint y: 235, endPoint x: 333, endPoint y: 356, distance: 122.6
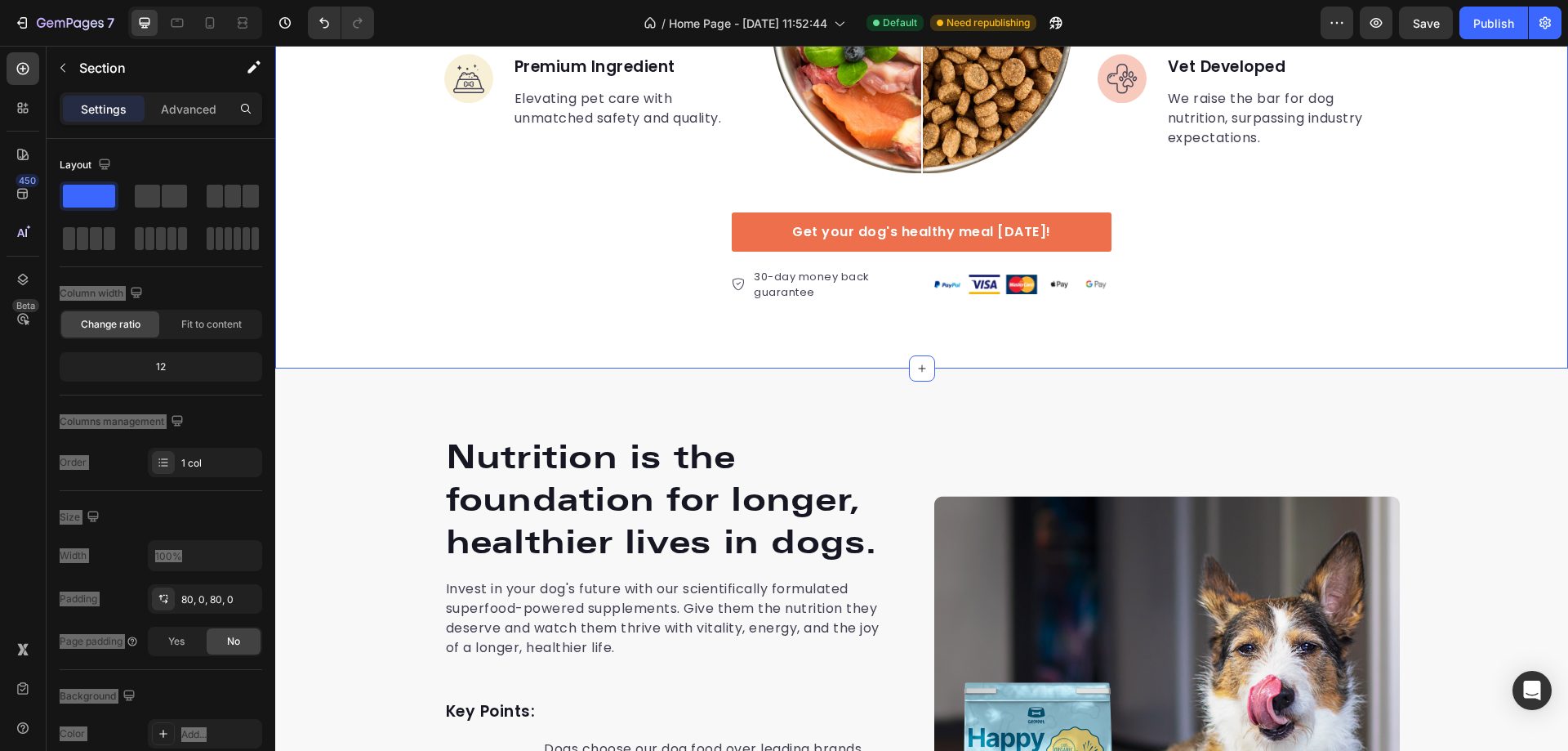
click at [460, 263] on div "What makes us different makes them stronger Heading Image Real Food Text block …" at bounding box center [921, 1] width 1293 height 602
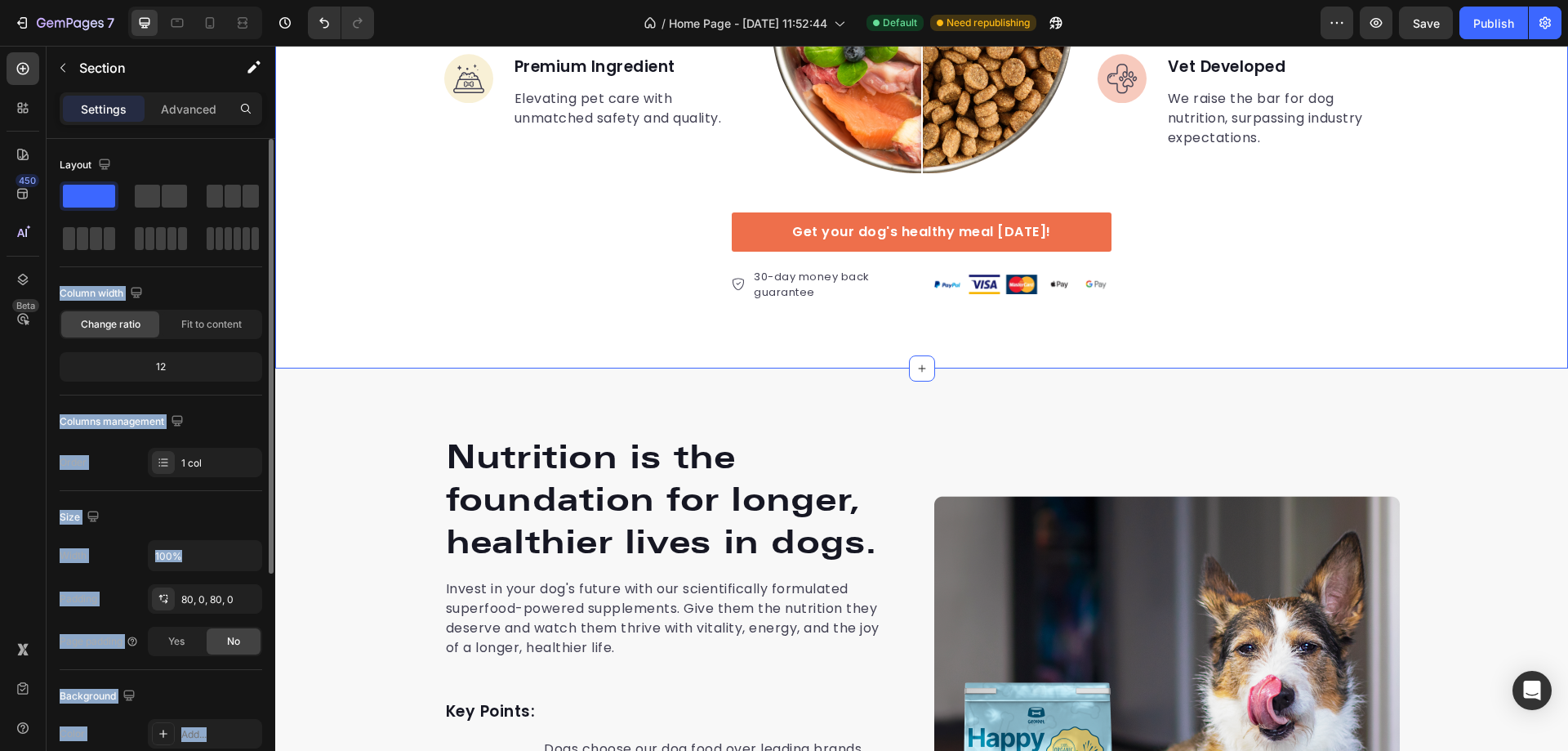
click at [232, 293] on div "Column width" at bounding box center [162, 293] width 203 height 27
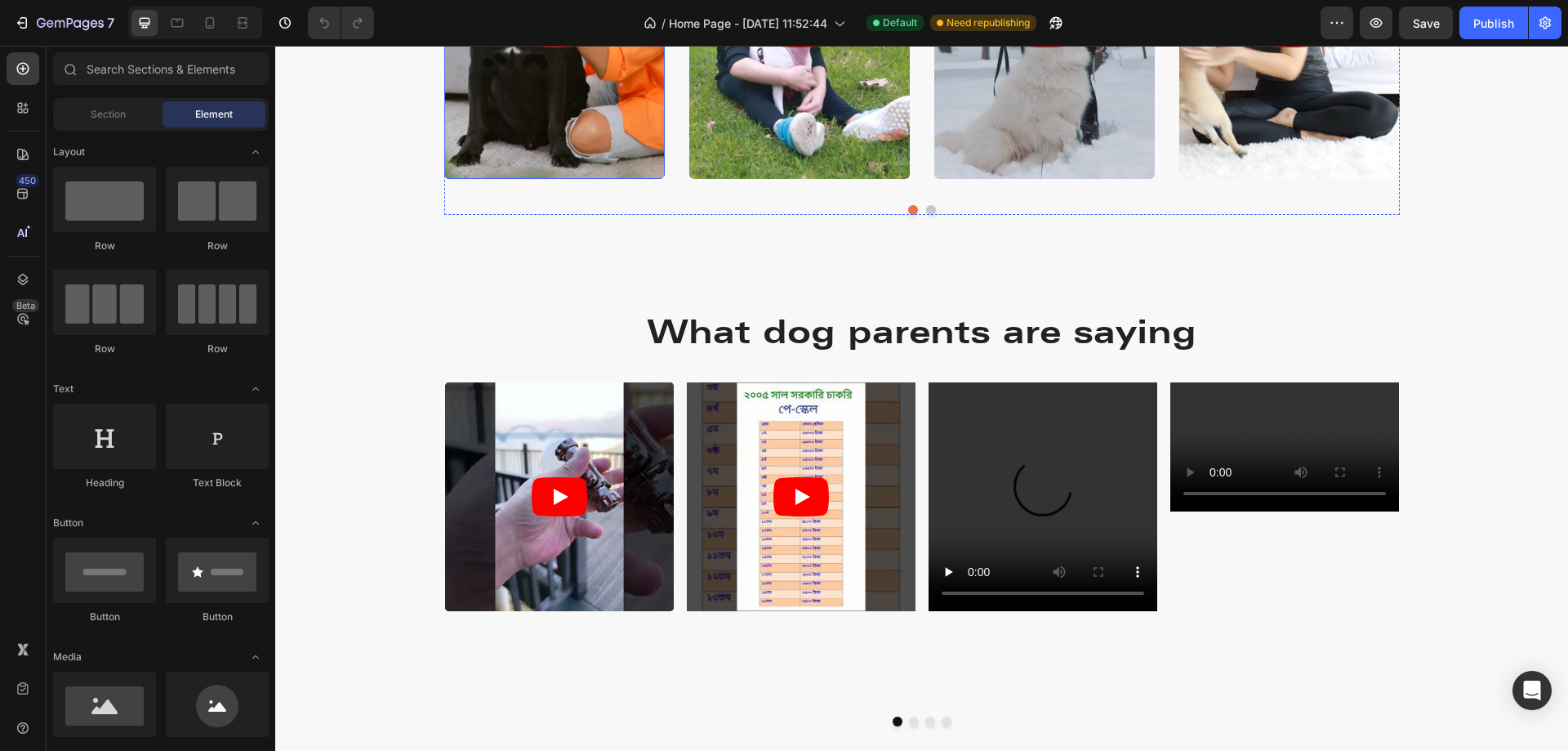
scroll to position [2452, 0]
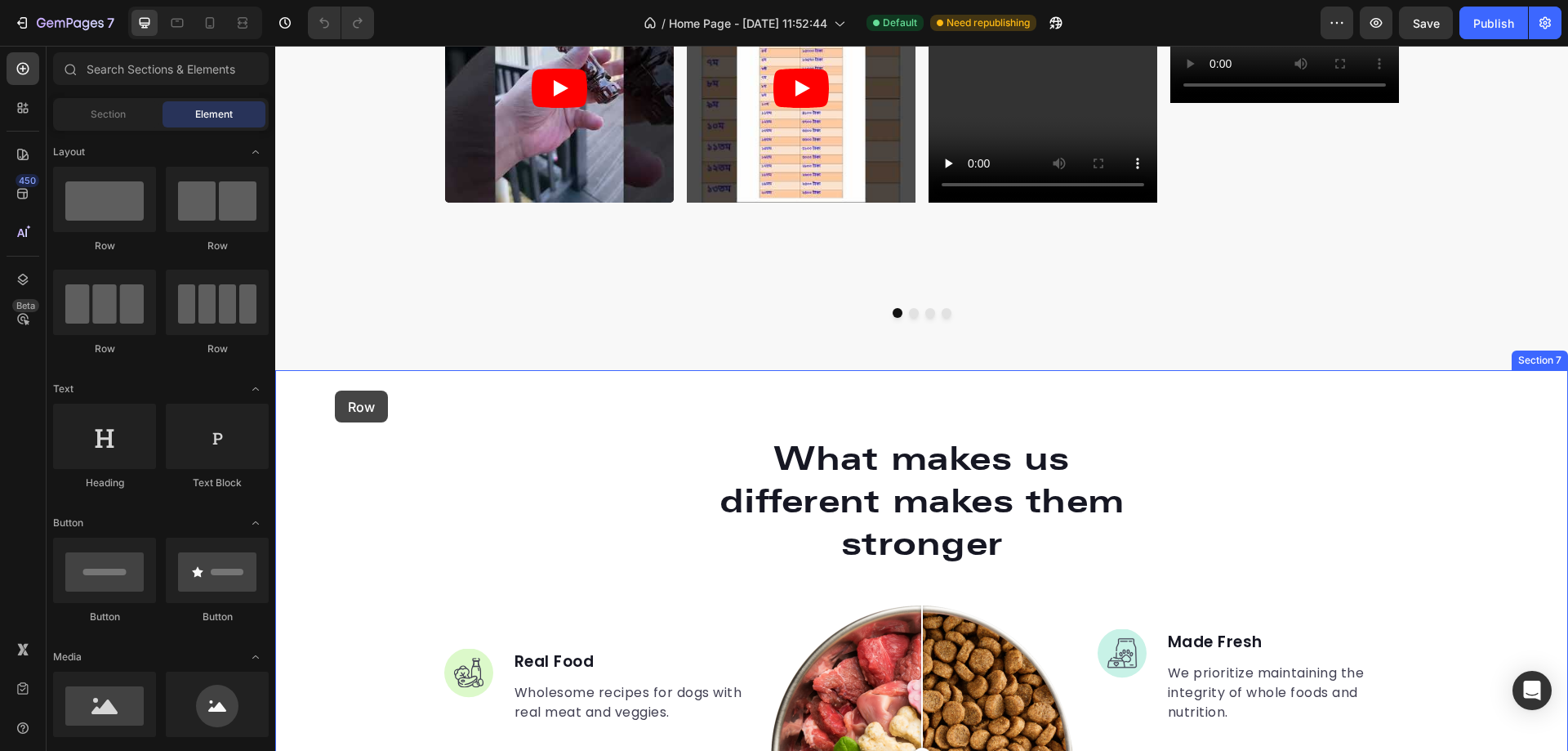
drag, startPoint x: 388, startPoint y: 257, endPoint x: 335, endPoint y: 390, distance: 143.2
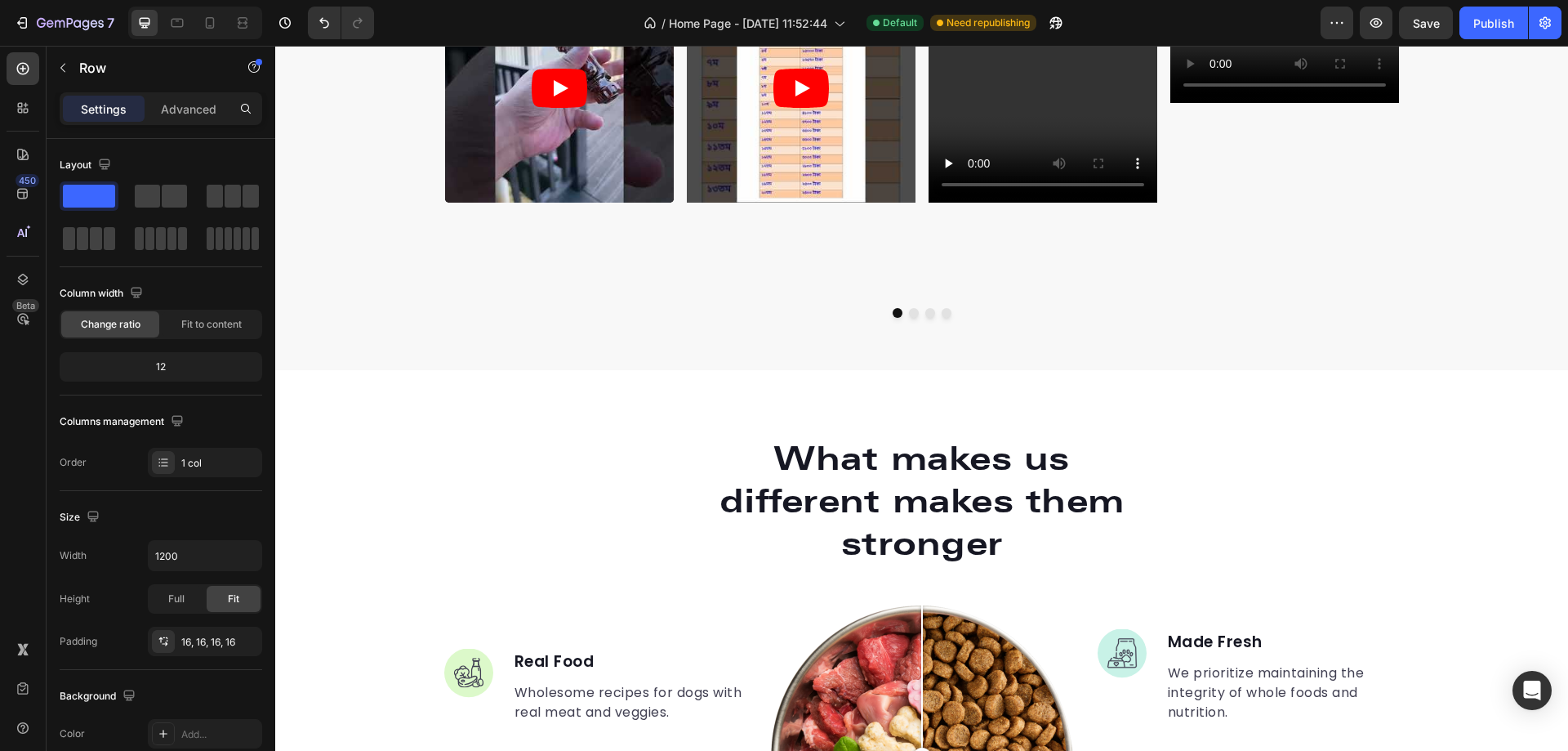
scroll to position [2942, 0]
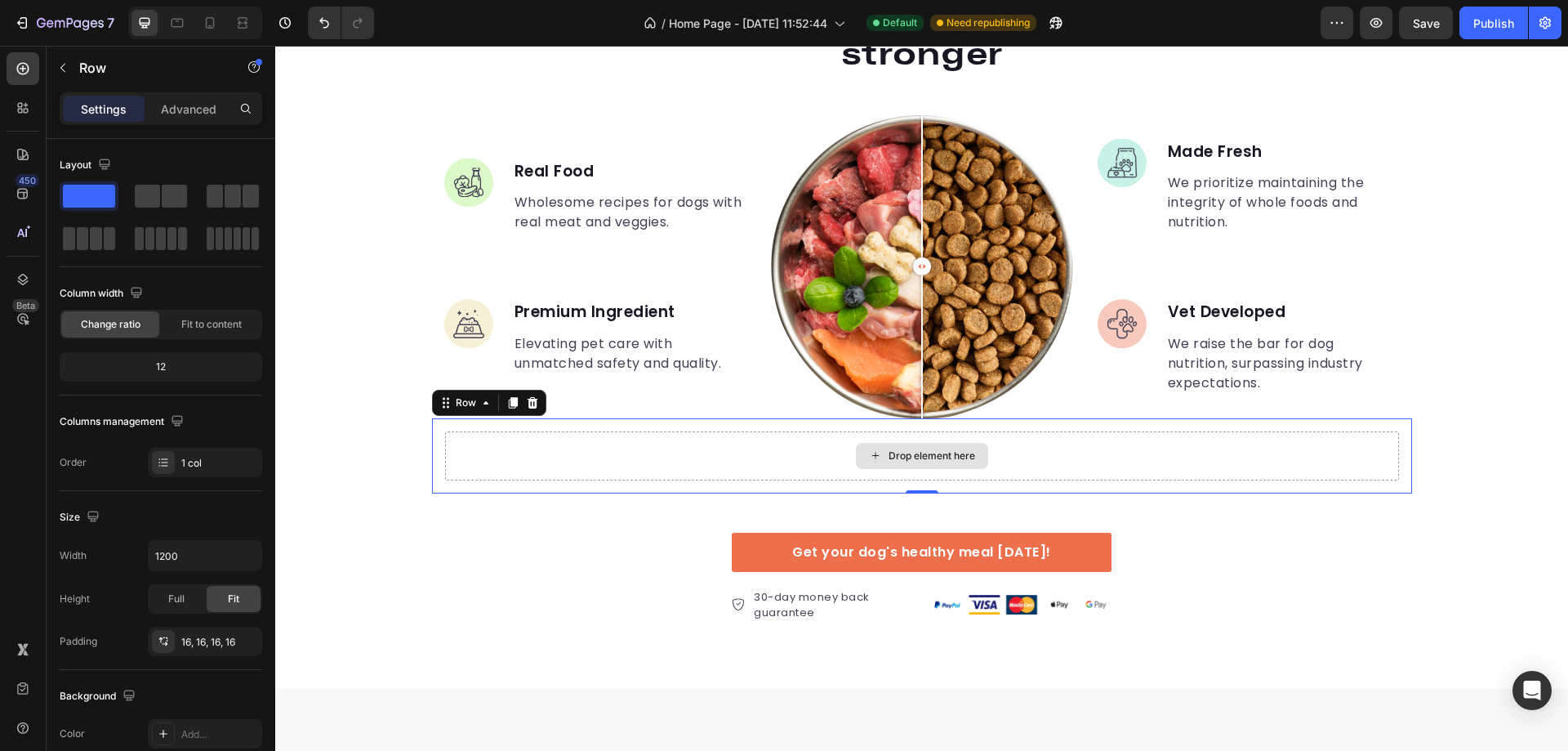
click at [486, 447] on div "Drop element here" at bounding box center [922, 456] width 954 height 49
click at [533, 403] on div at bounding box center [533, 403] width 20 height 20
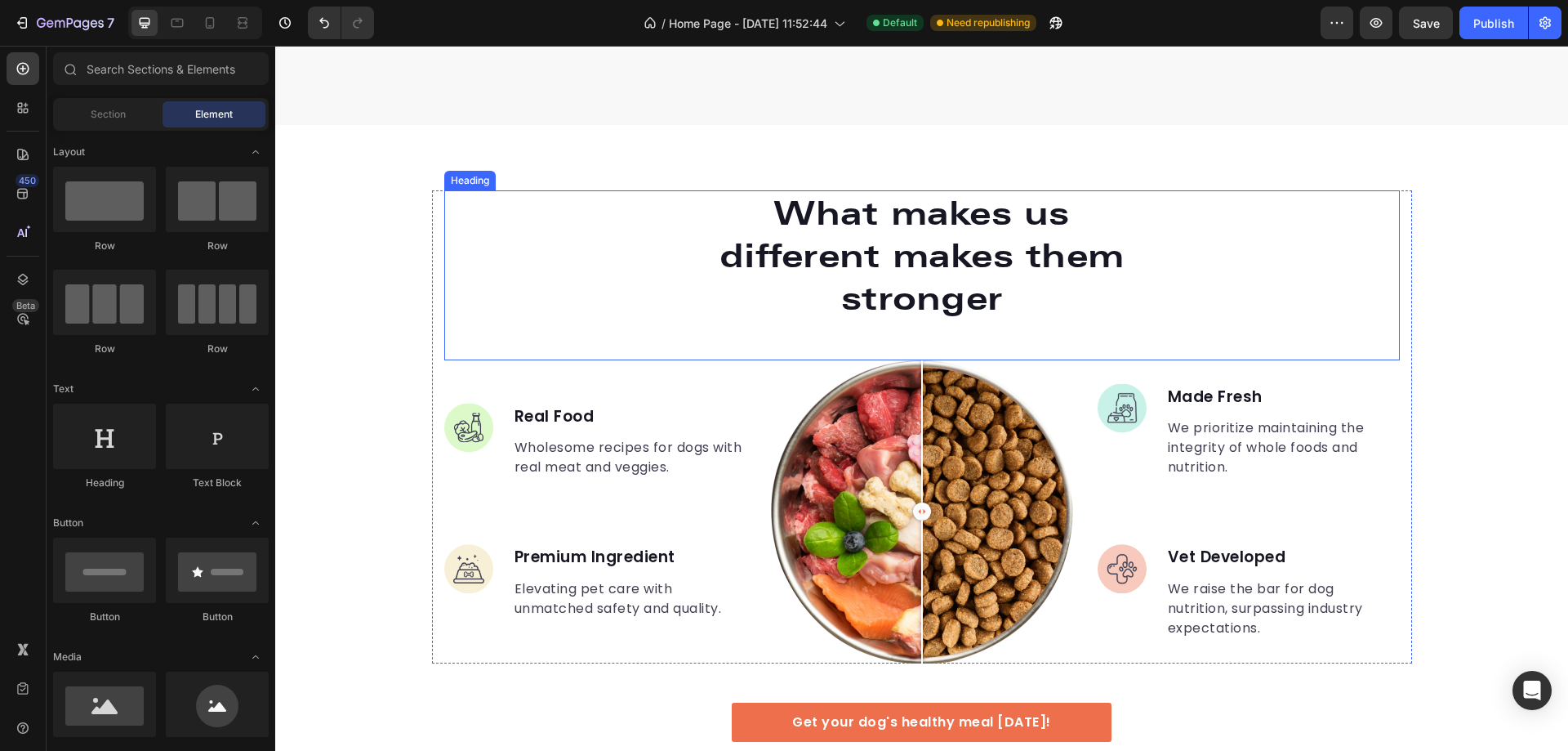
scroll to position [3106, 0]
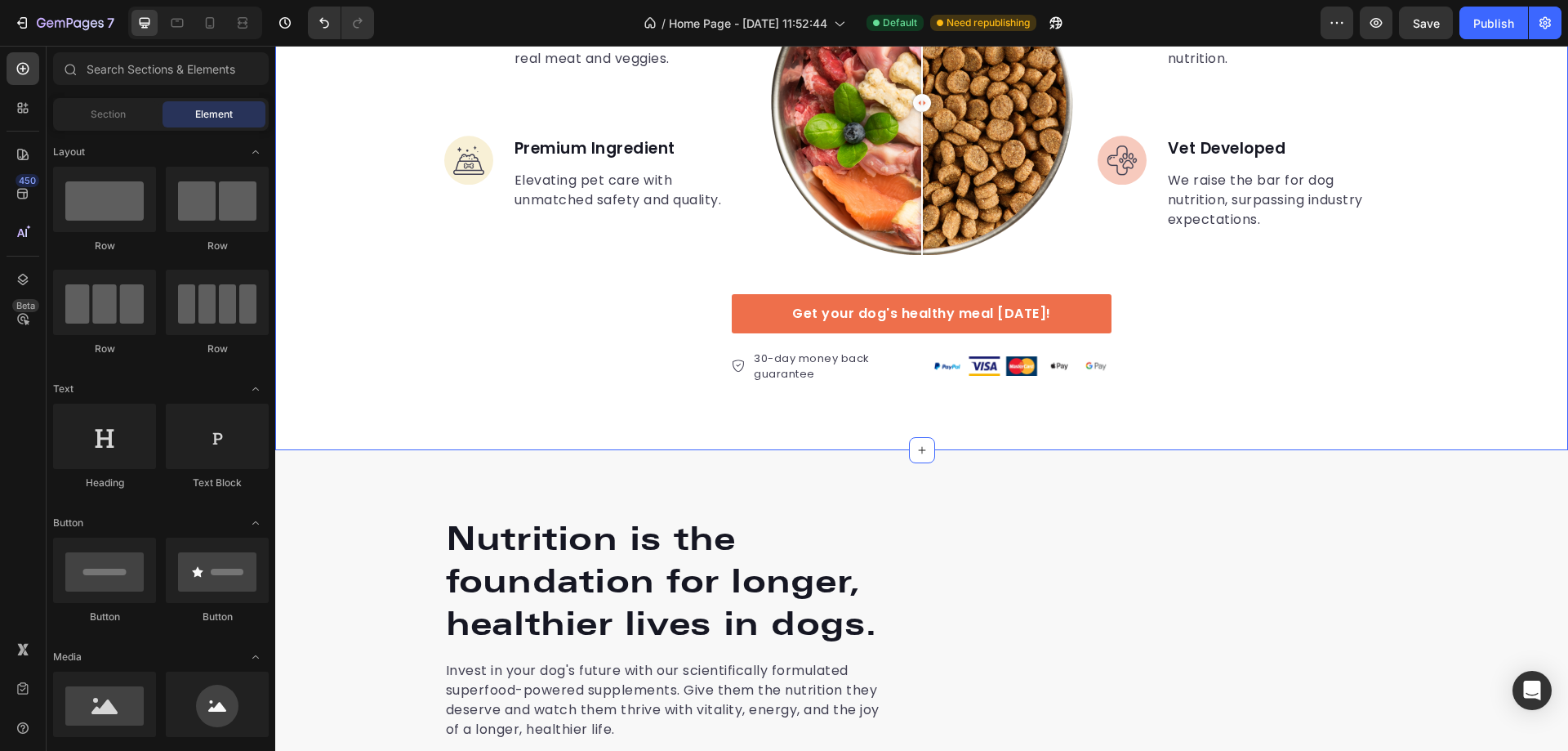
click at [567, 430] on div "What makes us different makes them stronger Heading Image Real Food Text block …" at bounding box center [921, 83] width 1293 height 733
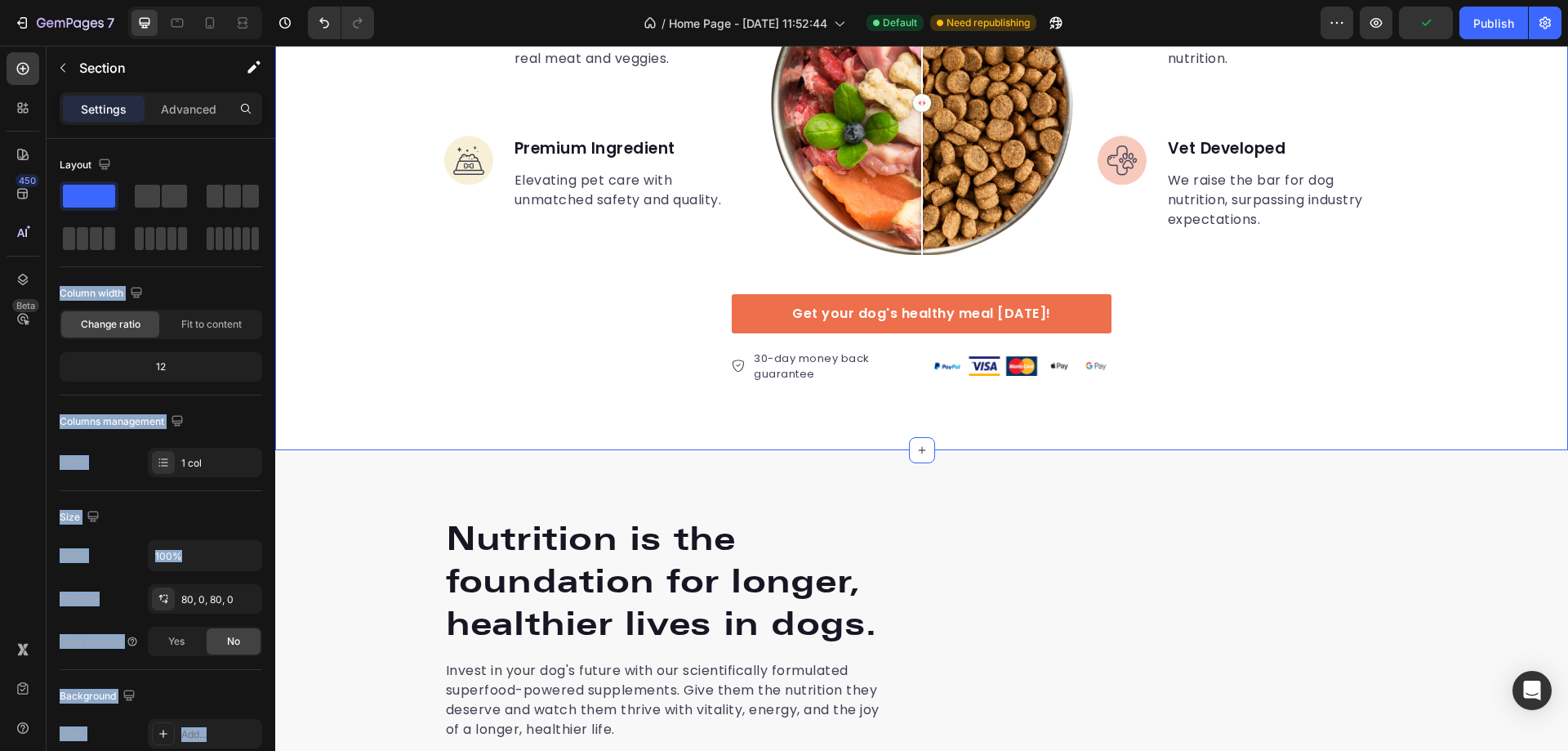
drag, startPoint x: 366, startPoint y: 237, endPoint x: 451, endPoint y: 439, distance: 219.2
click at [464, 422] on div "What makes us different makes them stronger Heading Image Real Food Text block …" at bounding box center [921, 83] width 1293 height 733
click at [459, 299] on div "What makes us different makes them stronger Heading Image Real Food Text block …" at bounding box center [921, 83] width 1293 height 602
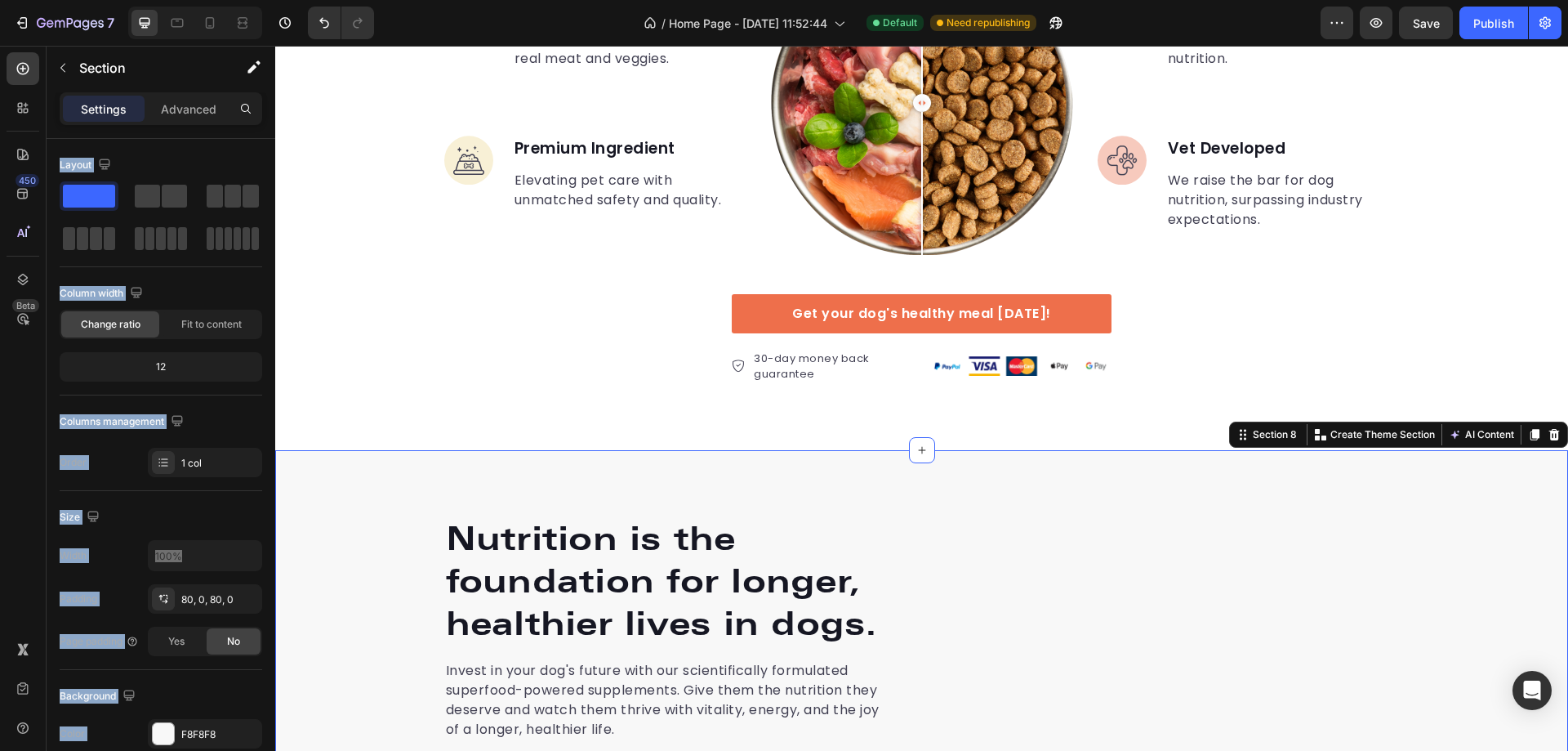
click at [1497, 355] on div "What makes us different makes them stronger Heading Image Real Food Text block …" at bounding box center [921, 83] width 1293 height 602
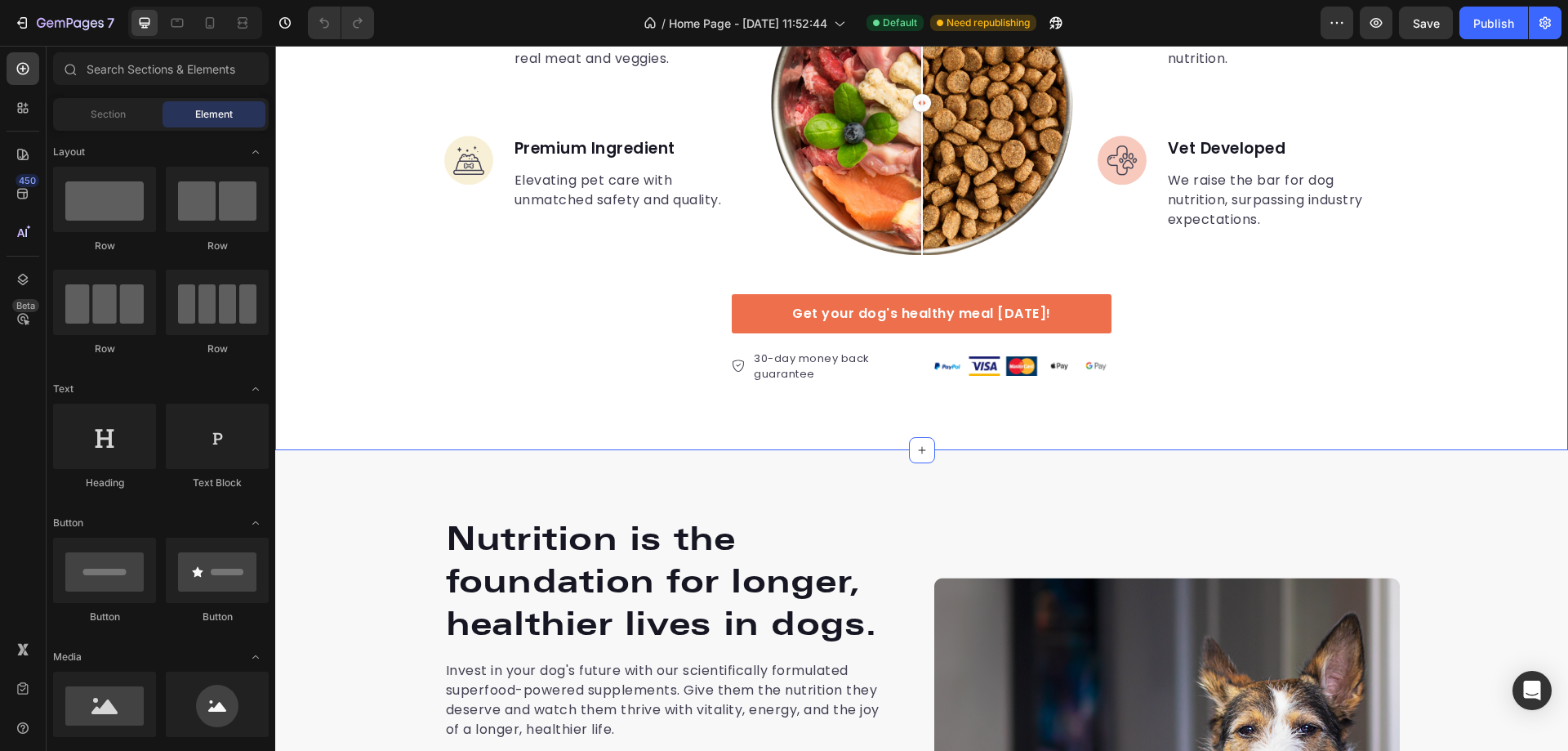
scroll to position [3351, 0]
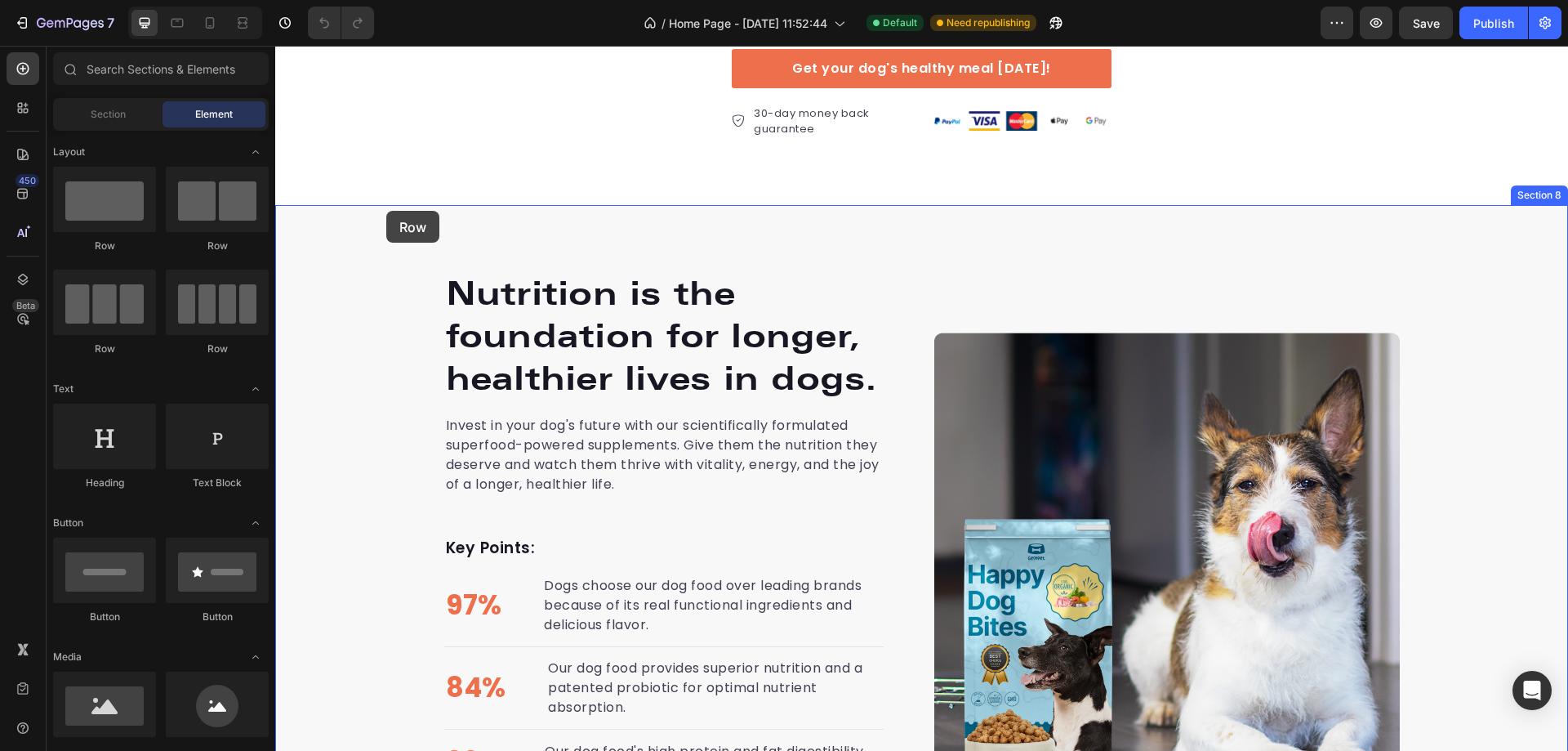
drag, startPoint x: 385, startPoint y: 248, endPoint x: 386, endPoint y: 211, distance: 37.0
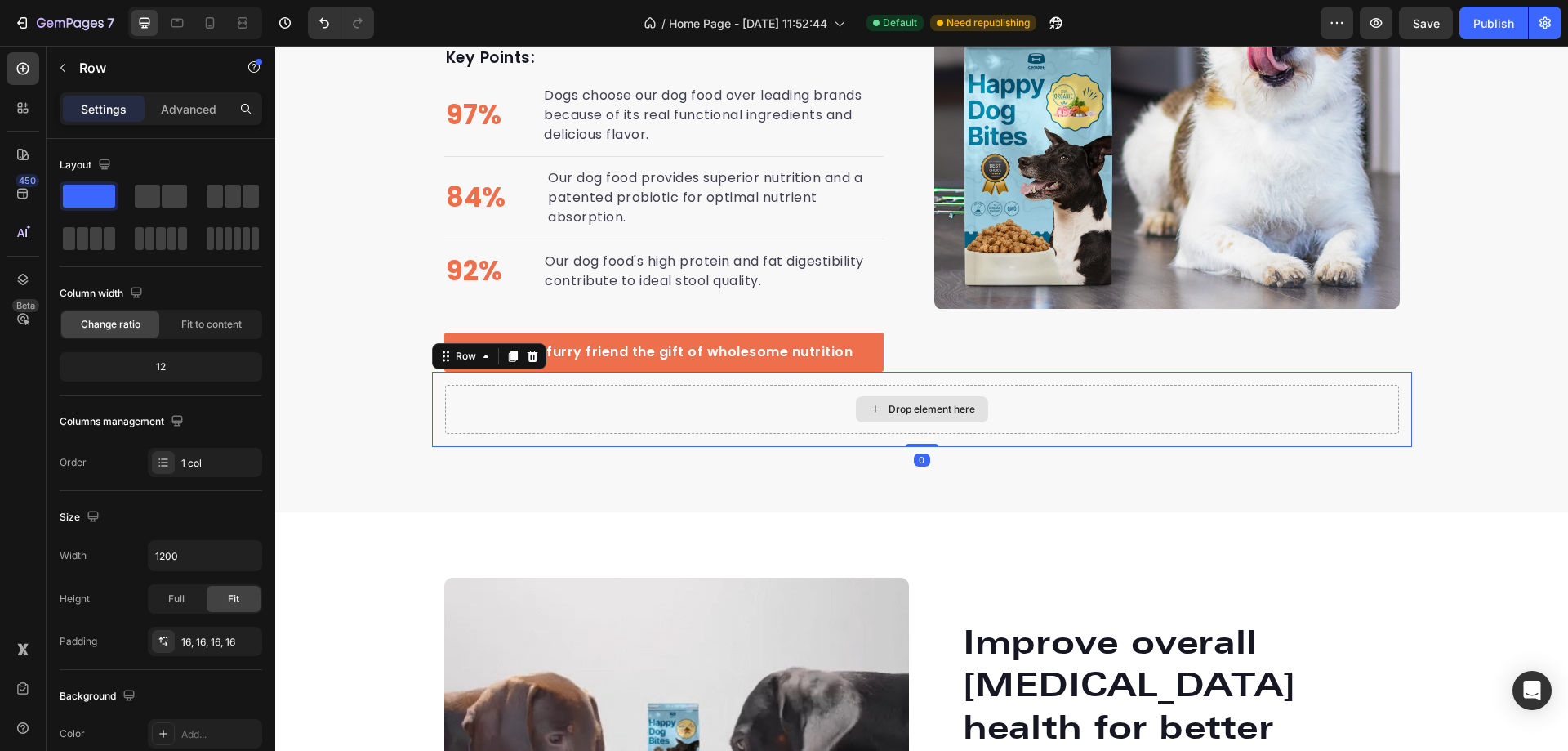
scroll to position [3923, 0]
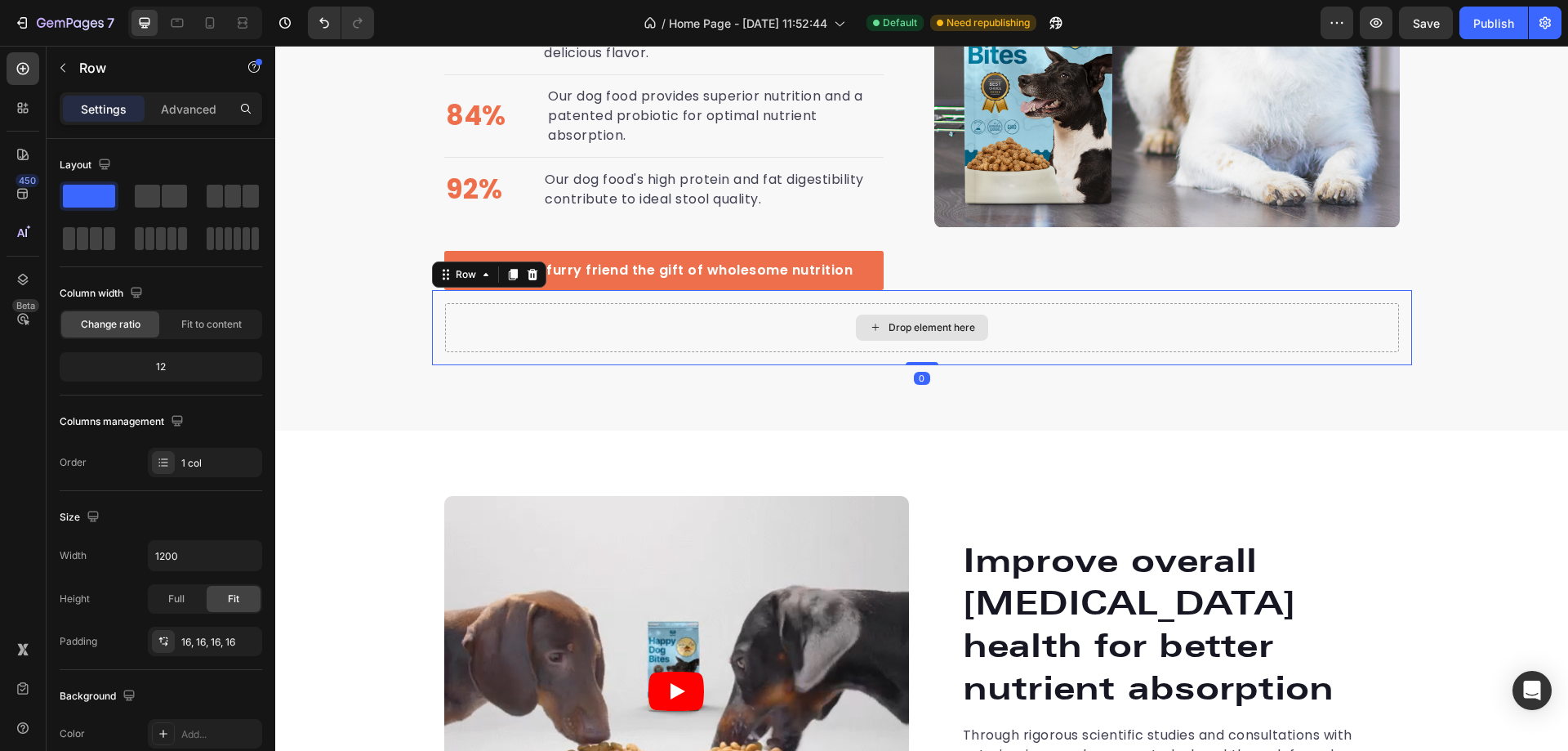
click at [603, 342] on div "Drop element here" at bounding box center [922, 328] width 954 height 49
click at [526, 270] on icon at bounding box center [532, 274] width 13 height 13
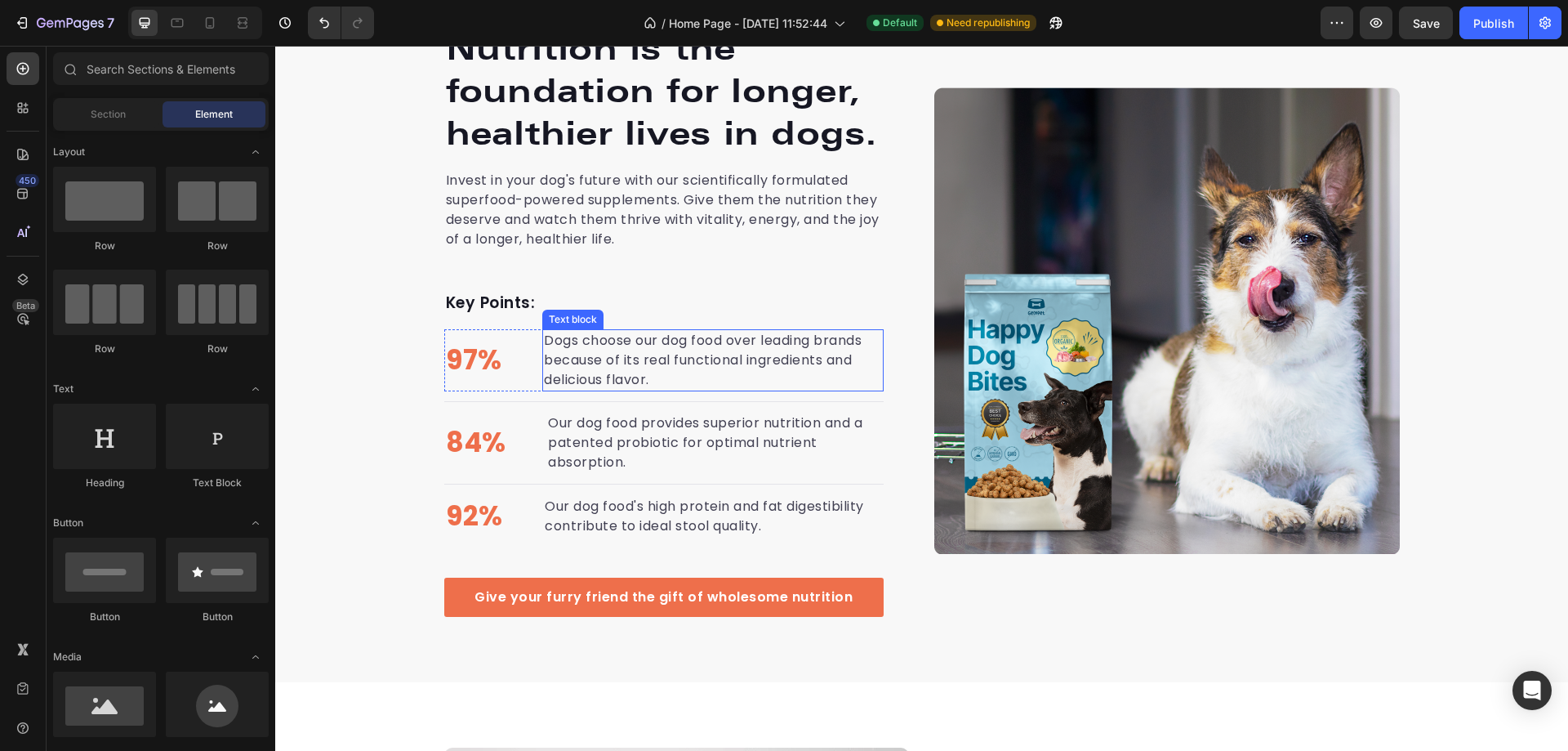
scroll to position [3336, 0]
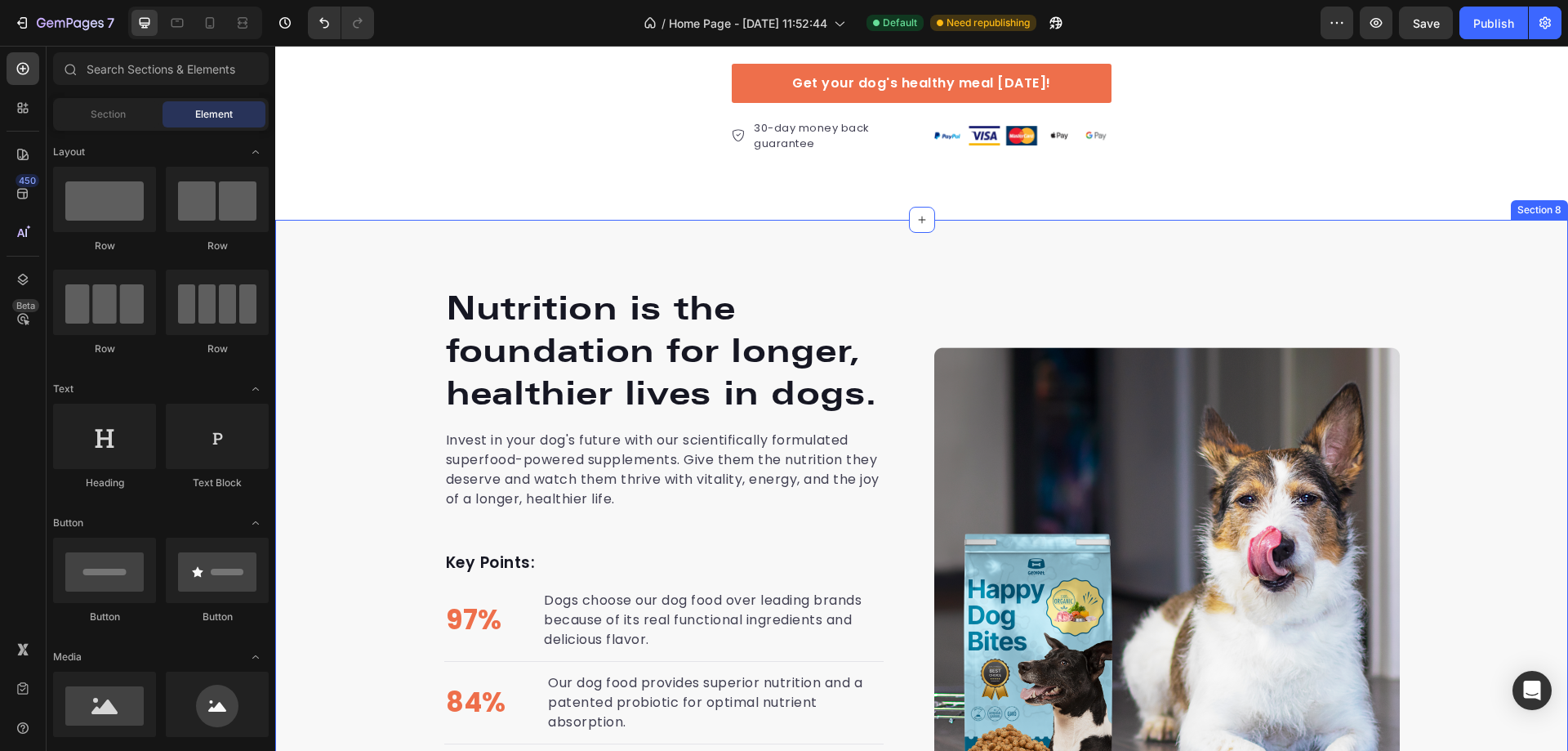
click at [381, 223] on div "Nutrition is the foundation for longer, healthier lives in dogs. Heading Invest…" at bounding box center [921, 580] width 1293 height 722
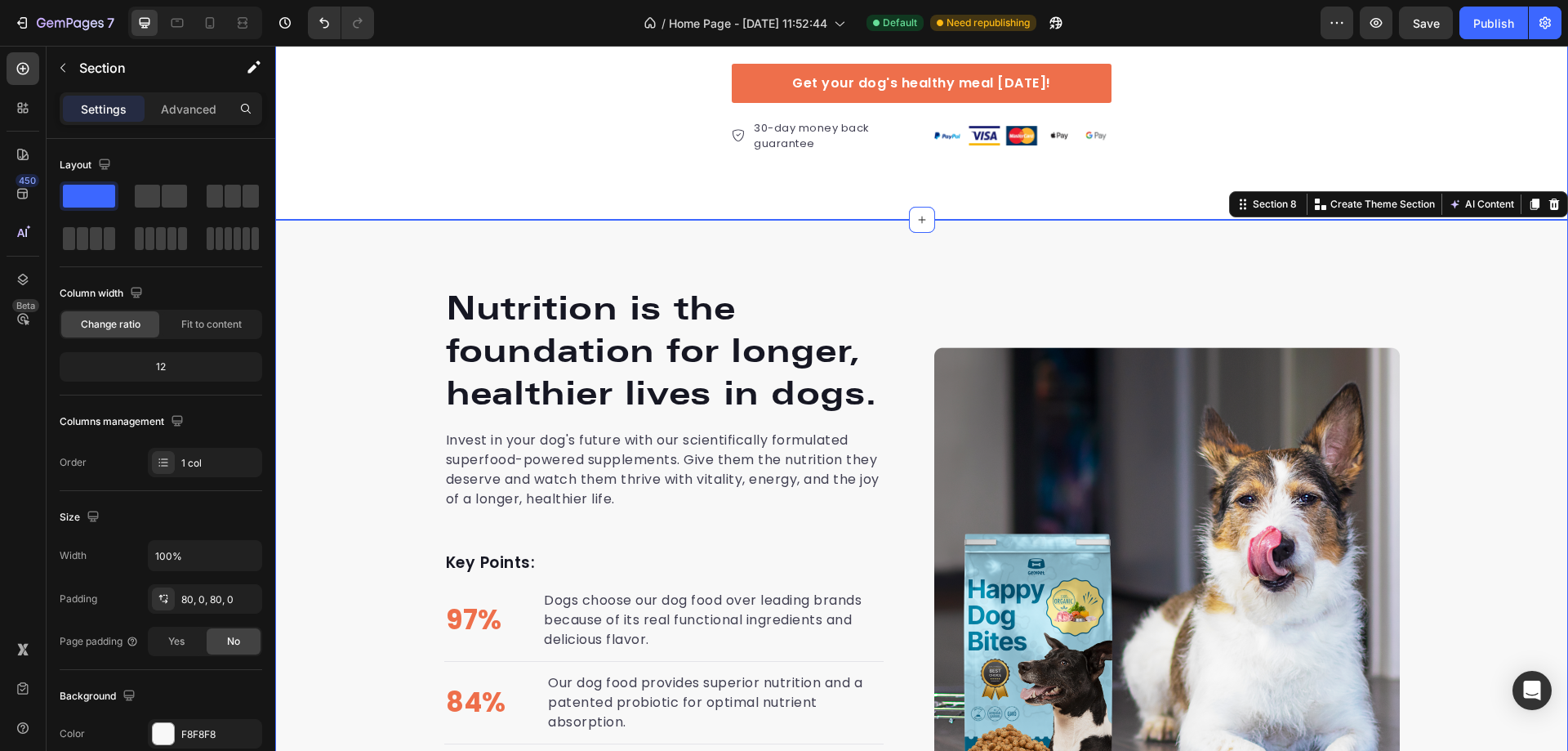
drag, startPoint x: 354, startPoint y: 248, endPoint x: 367, endPoint y: 213, distance: 37.3
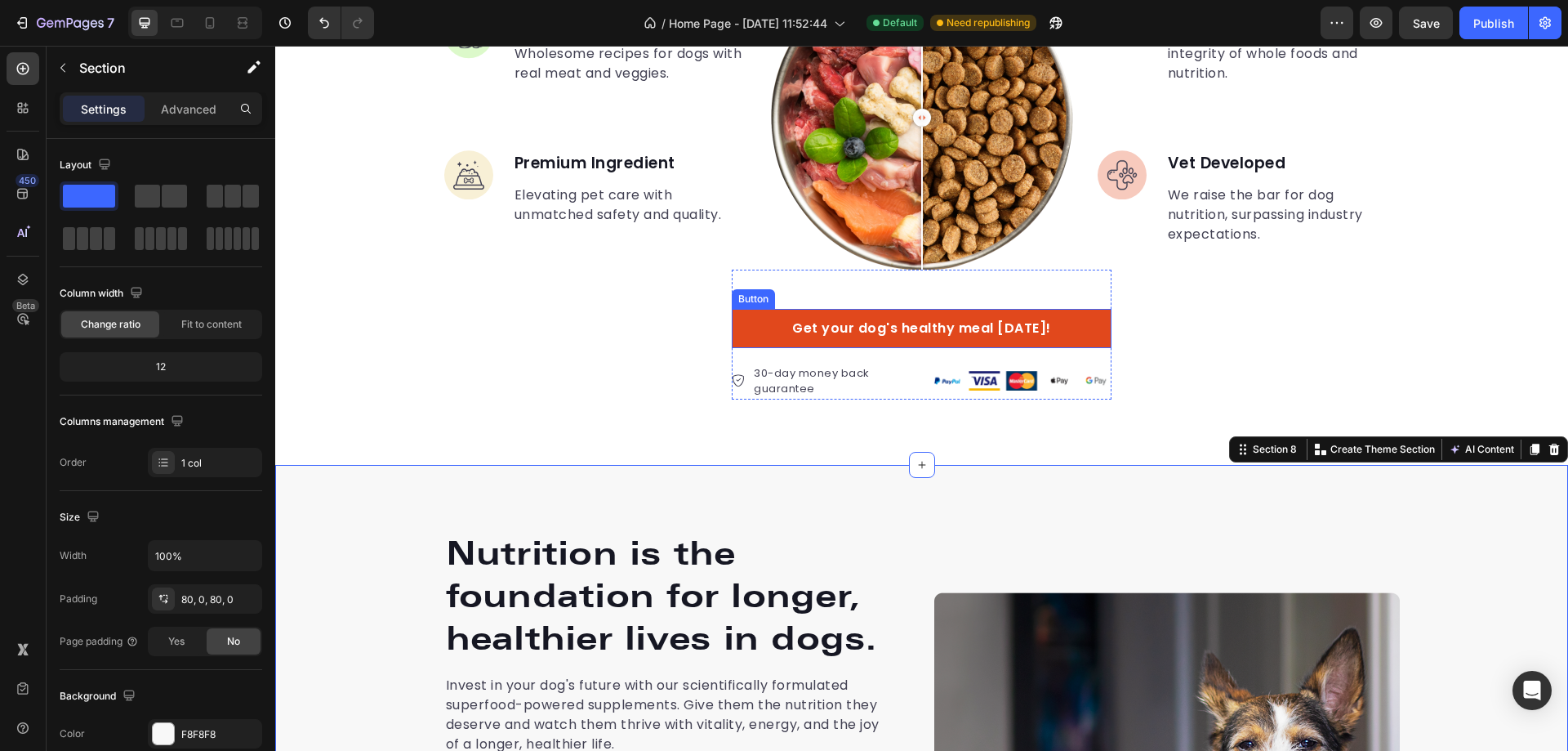
scroll to position [3173, 0]
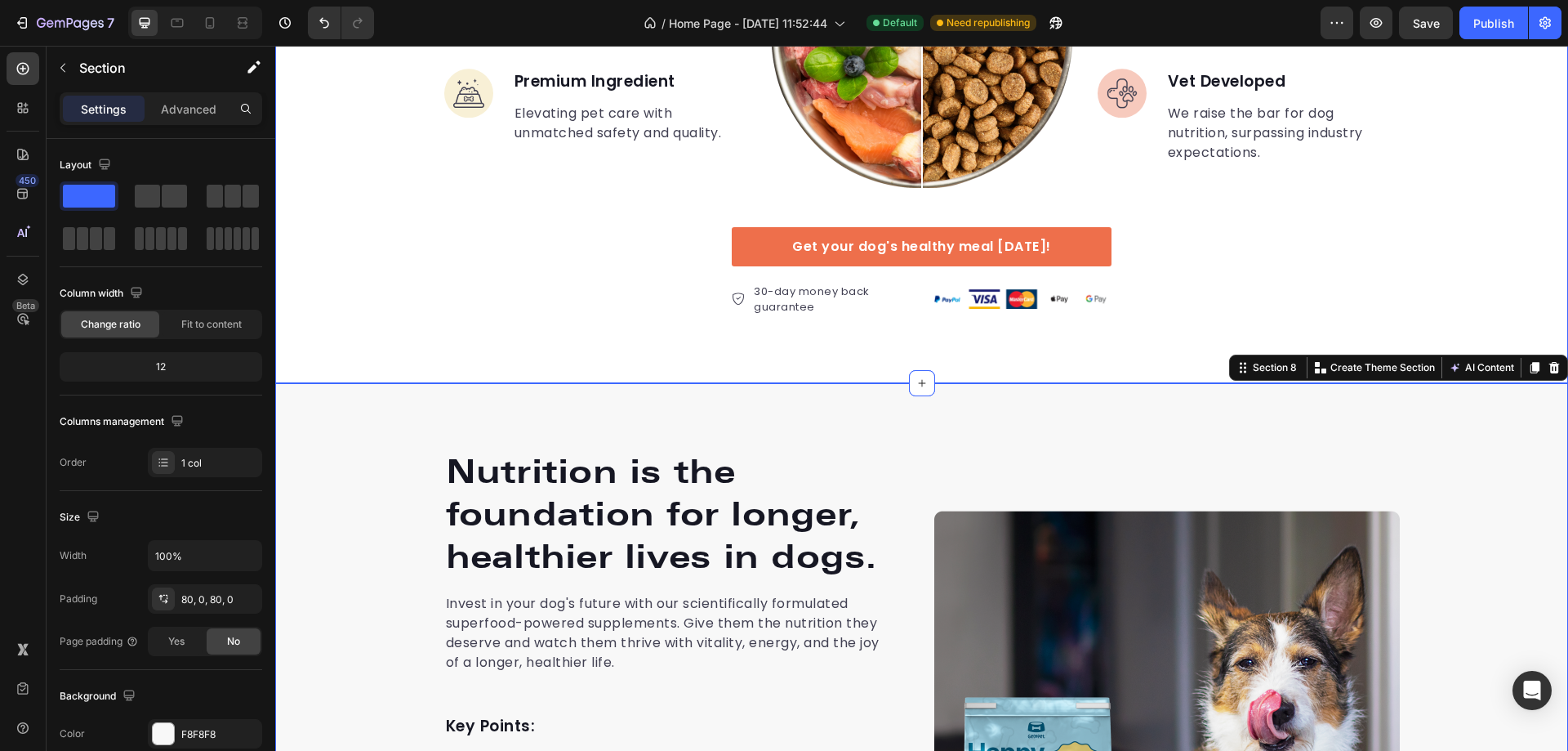
click at [490, 307] on div "What makes us different makes them stronger Heading Image Real Food Text block …" at bounding box center [921, 16] width 1293 height 602
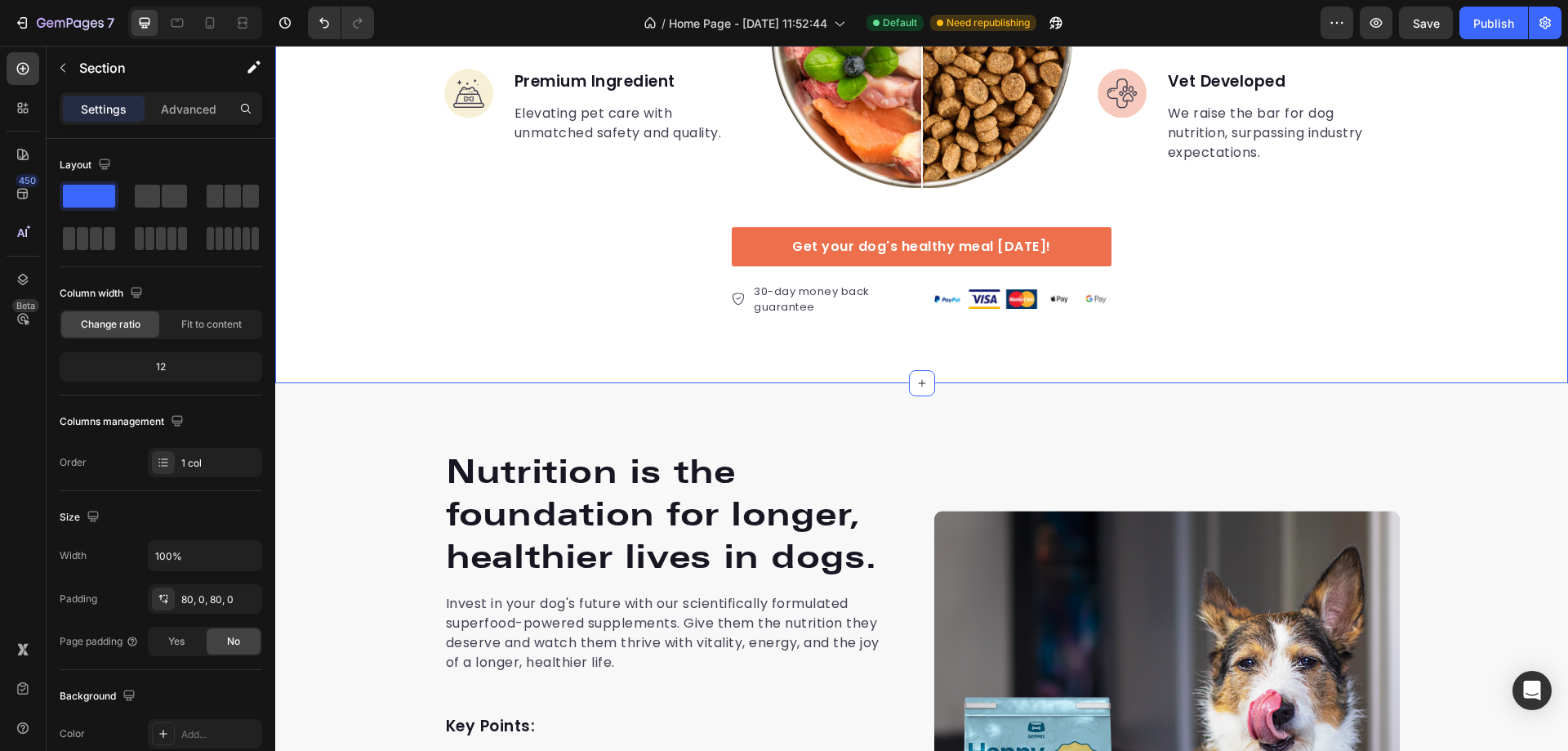
scroll to position [3091, 0]
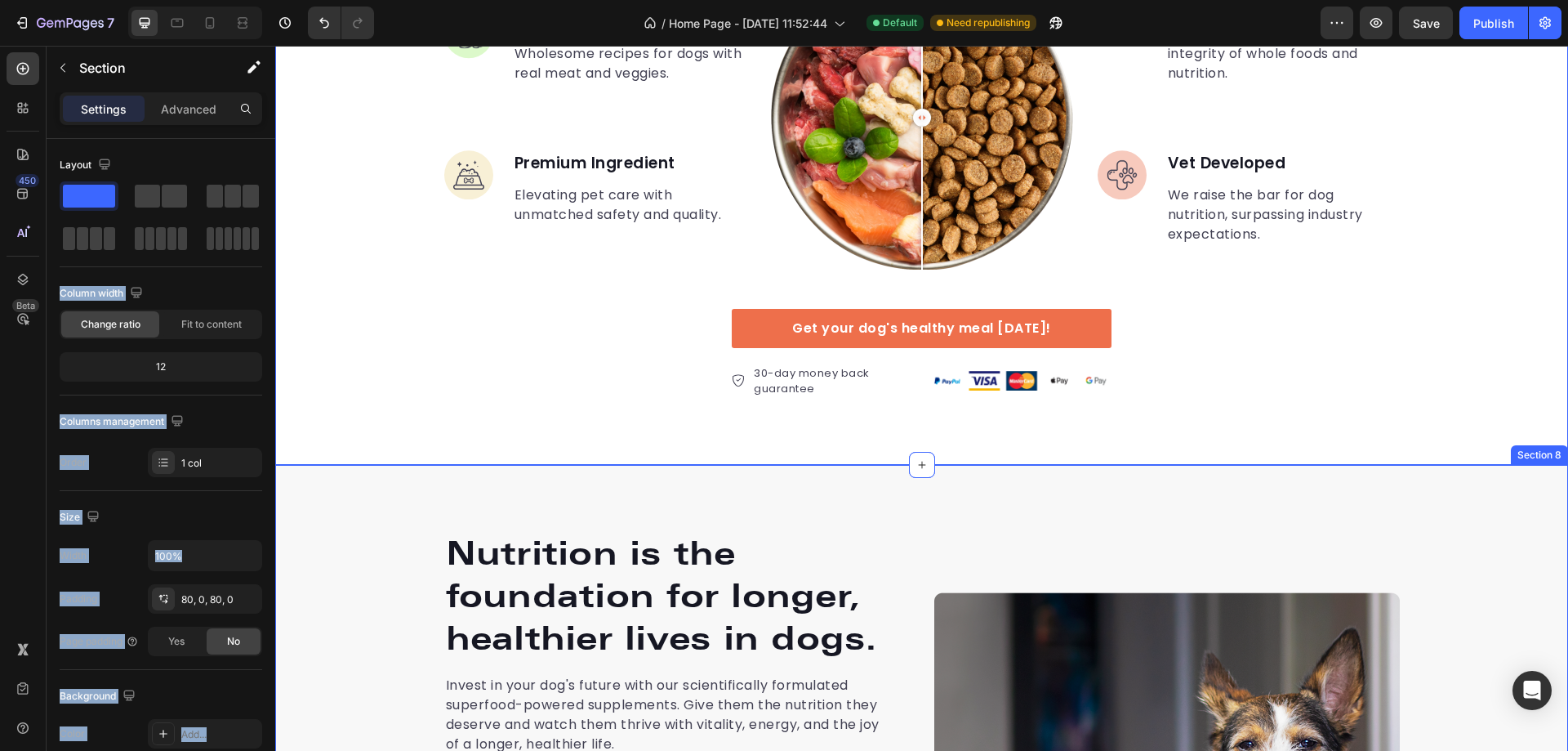
drag, startPoint x: 368, startPoint y: 237, endPoint x: 439, endPoint y: 467, distance: 240.7
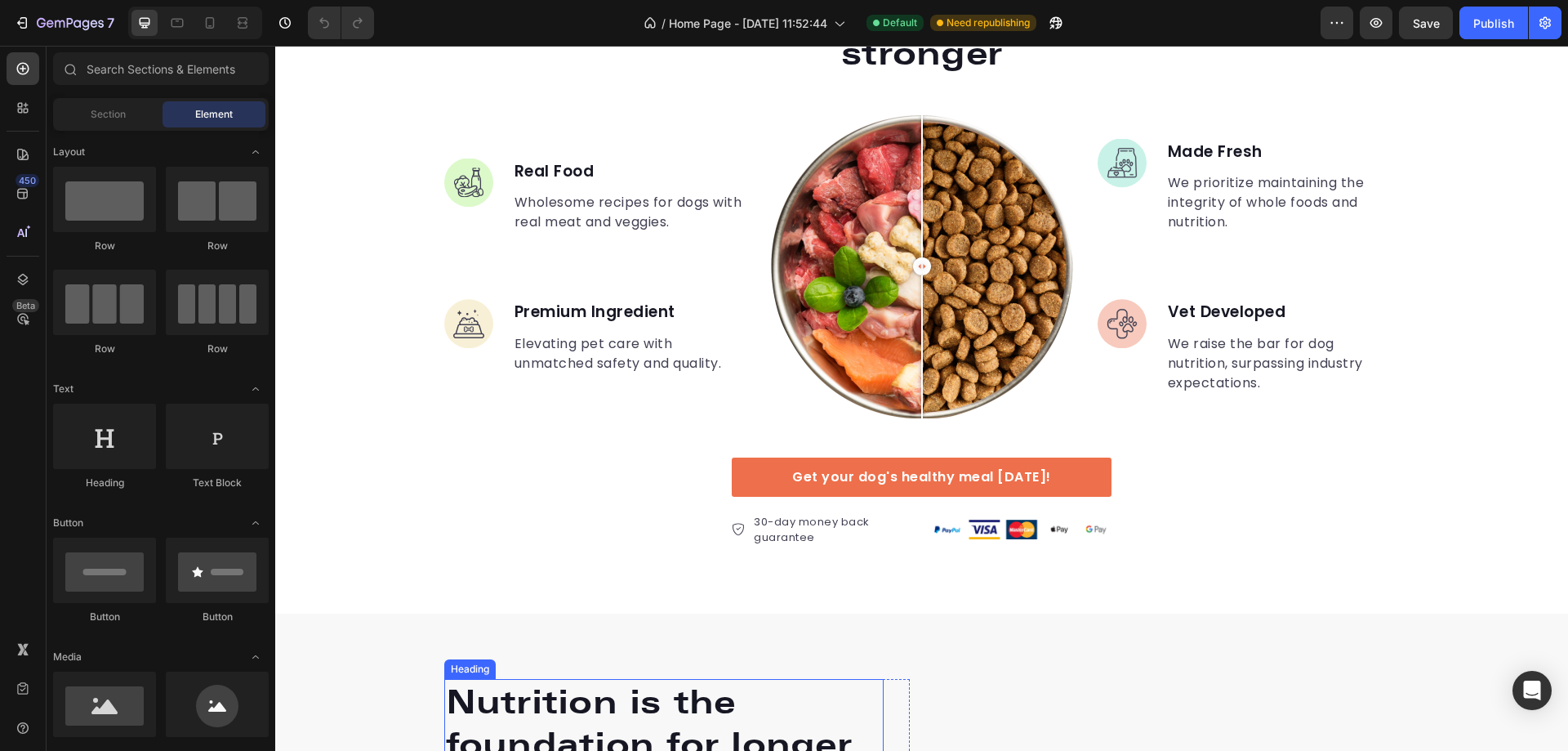
scroll to position [3269, 0]
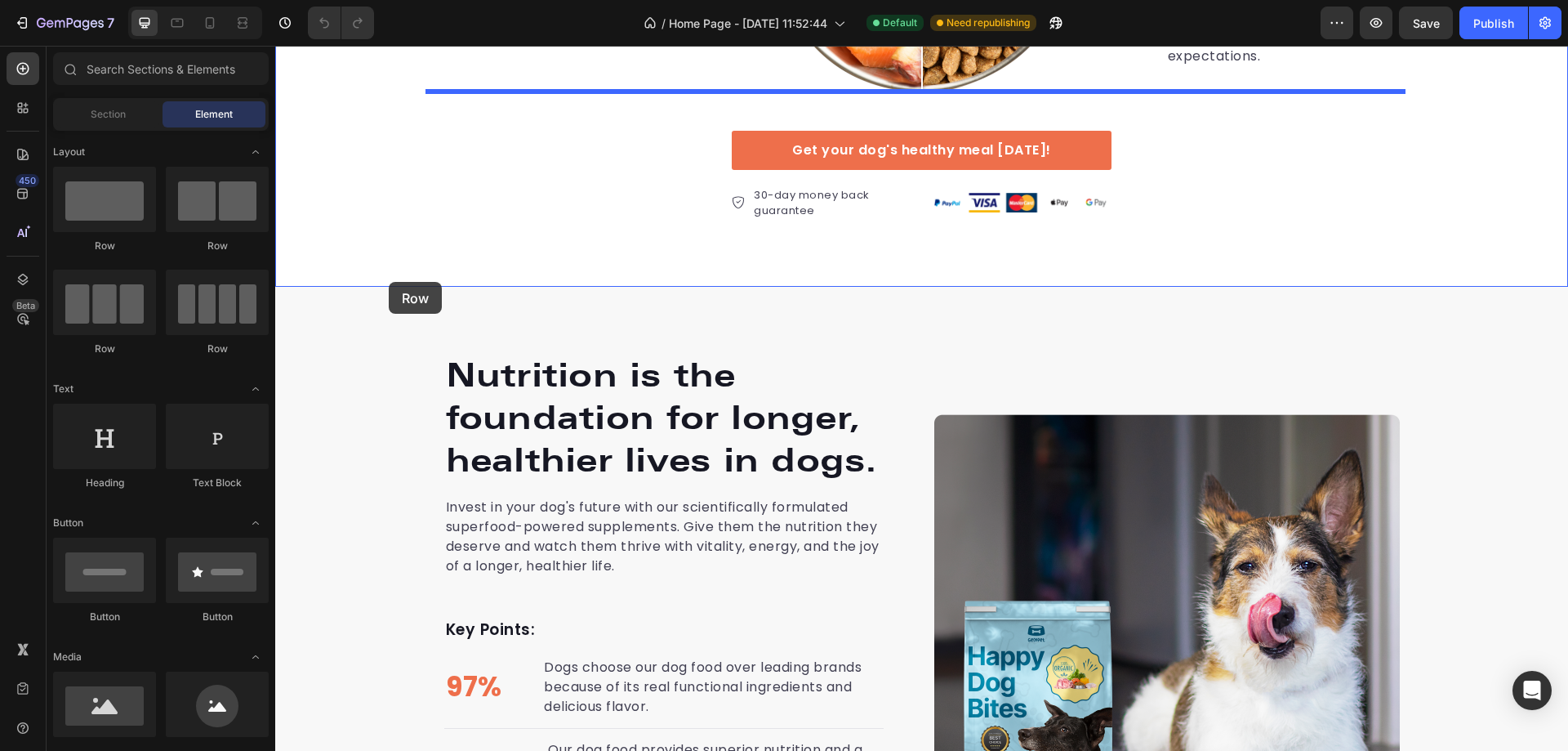
drag, startPoint x: 395, startPoint y: 260, endPoint x: 389, endPoint y: 282, distance: 22.8
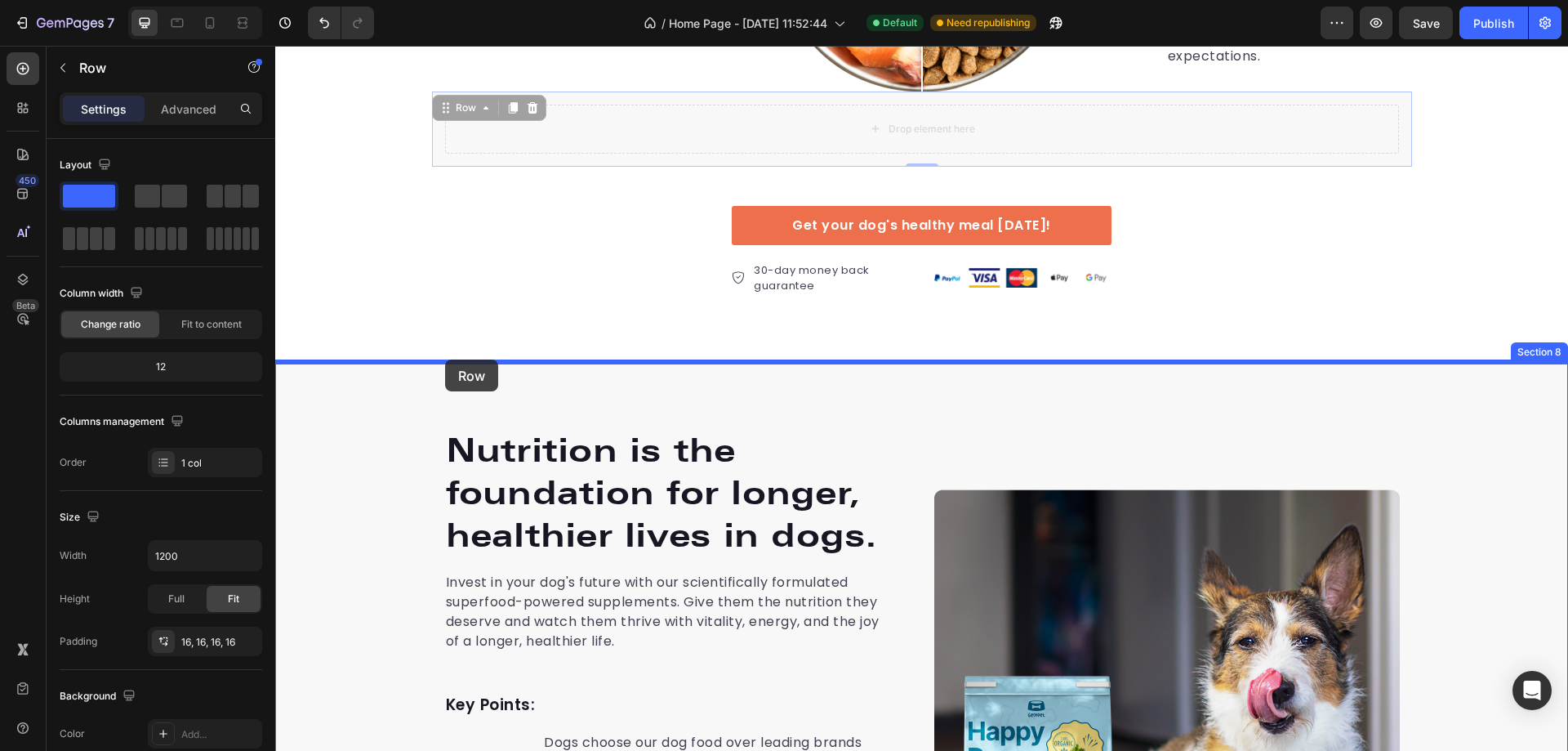
drag, startPoint x: 574, startPoint y: 125, endPoint x: 442, endPoint y: 365, distance: 273.9
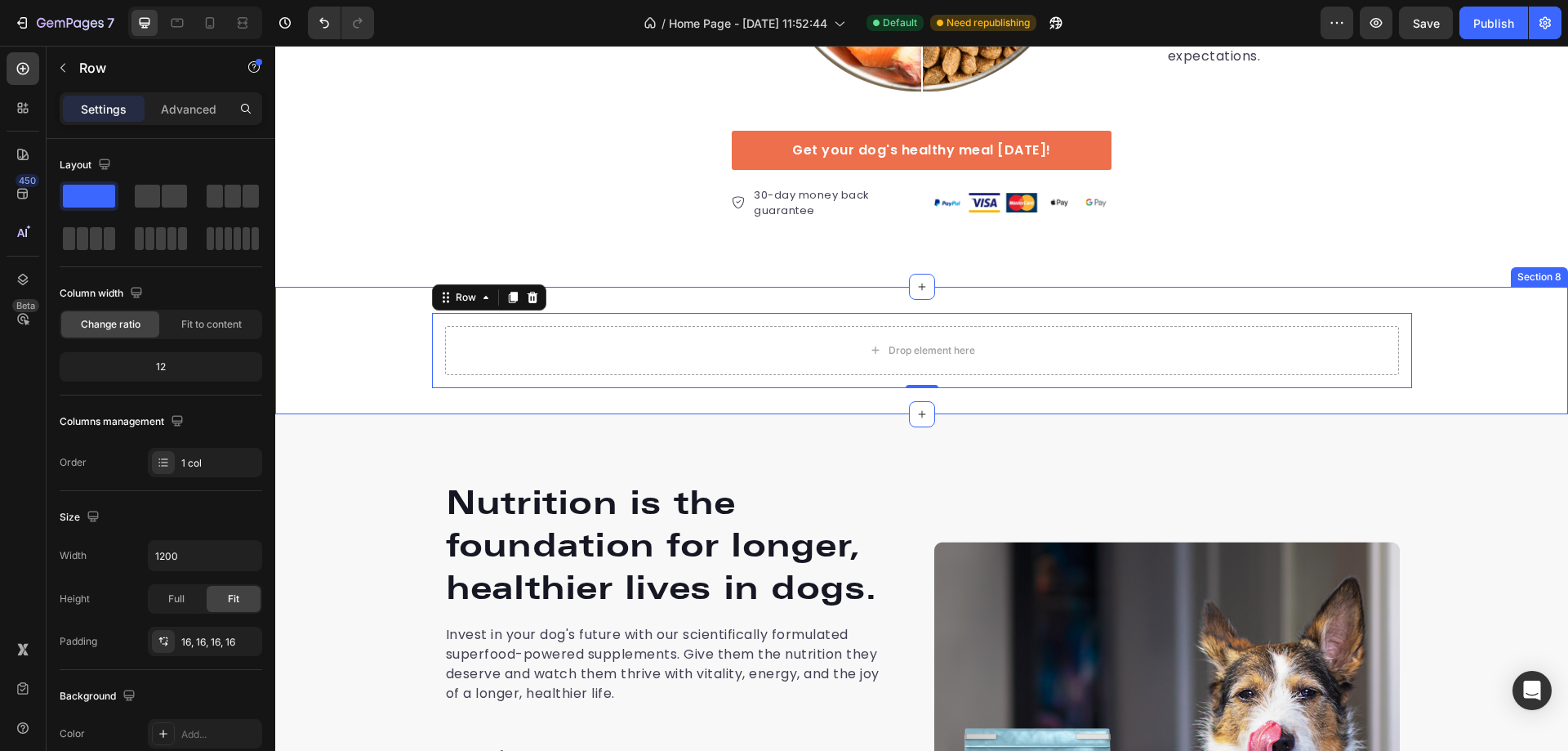
click at [344, 307] on div "Drop element here Row 0 Section 8" at bounding box center [921, 350] width 1293 height 127
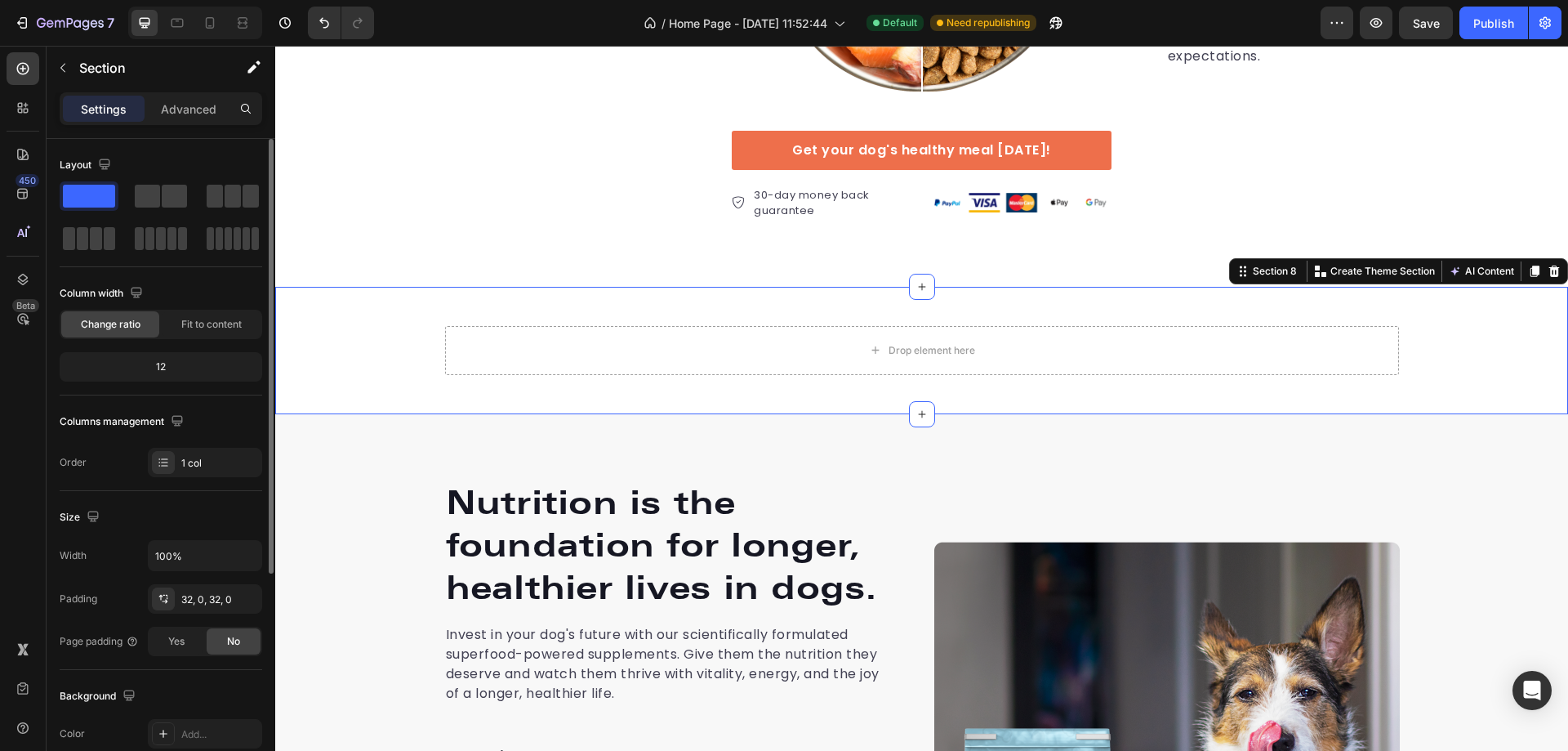
scroll to position [338, 0]
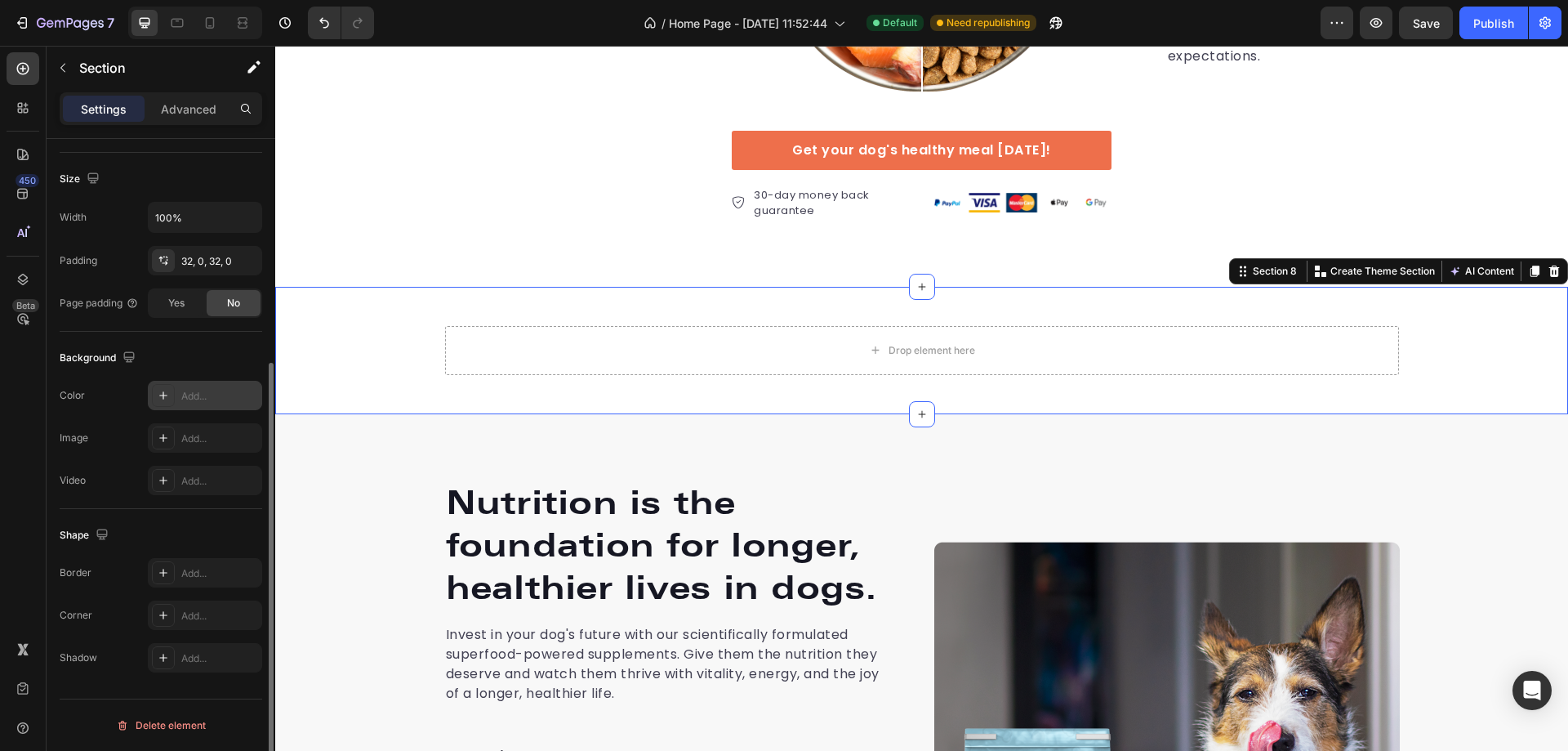
click at [168, 396] on icon at bounding box center [163, 395] width 13 height 13
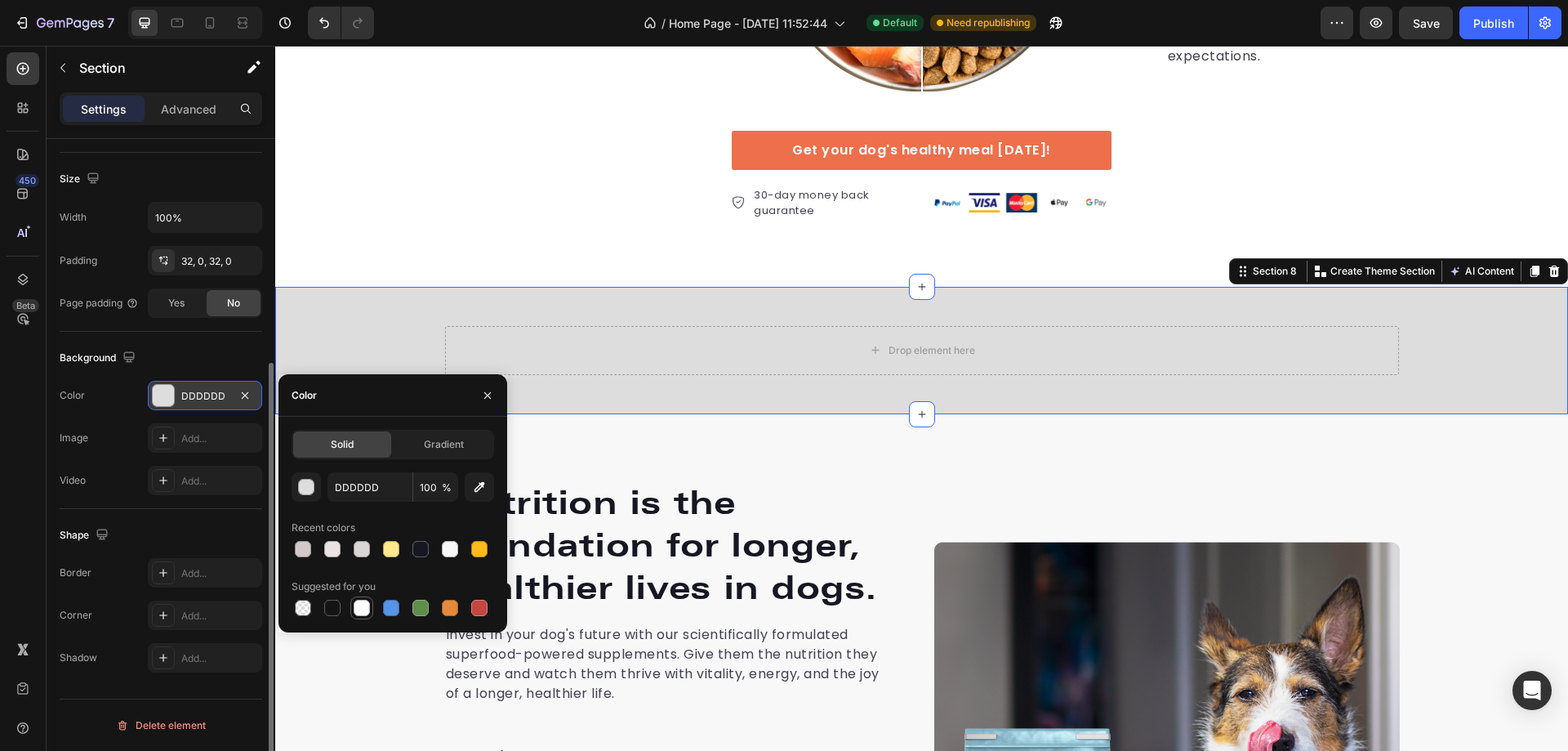
click at [359, 608] on div at bounding box center [361, 608] width 17 height 17
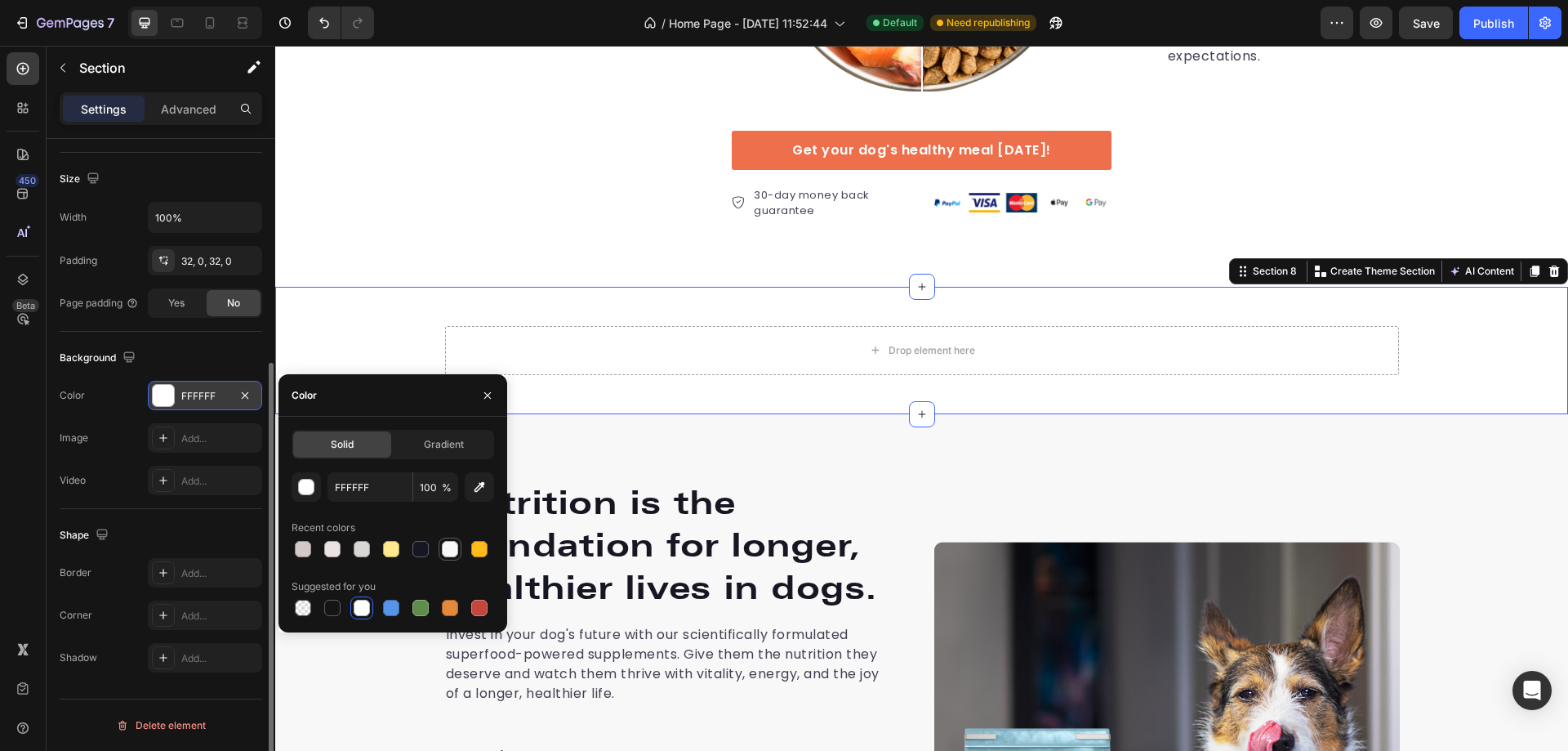
click at [448, 549] on div at bounding box center [450, 549] width 17 height 17
click at [358, 552] on div at bounding box center [361, 549] width 17 height 17
type input "DBD6D6"
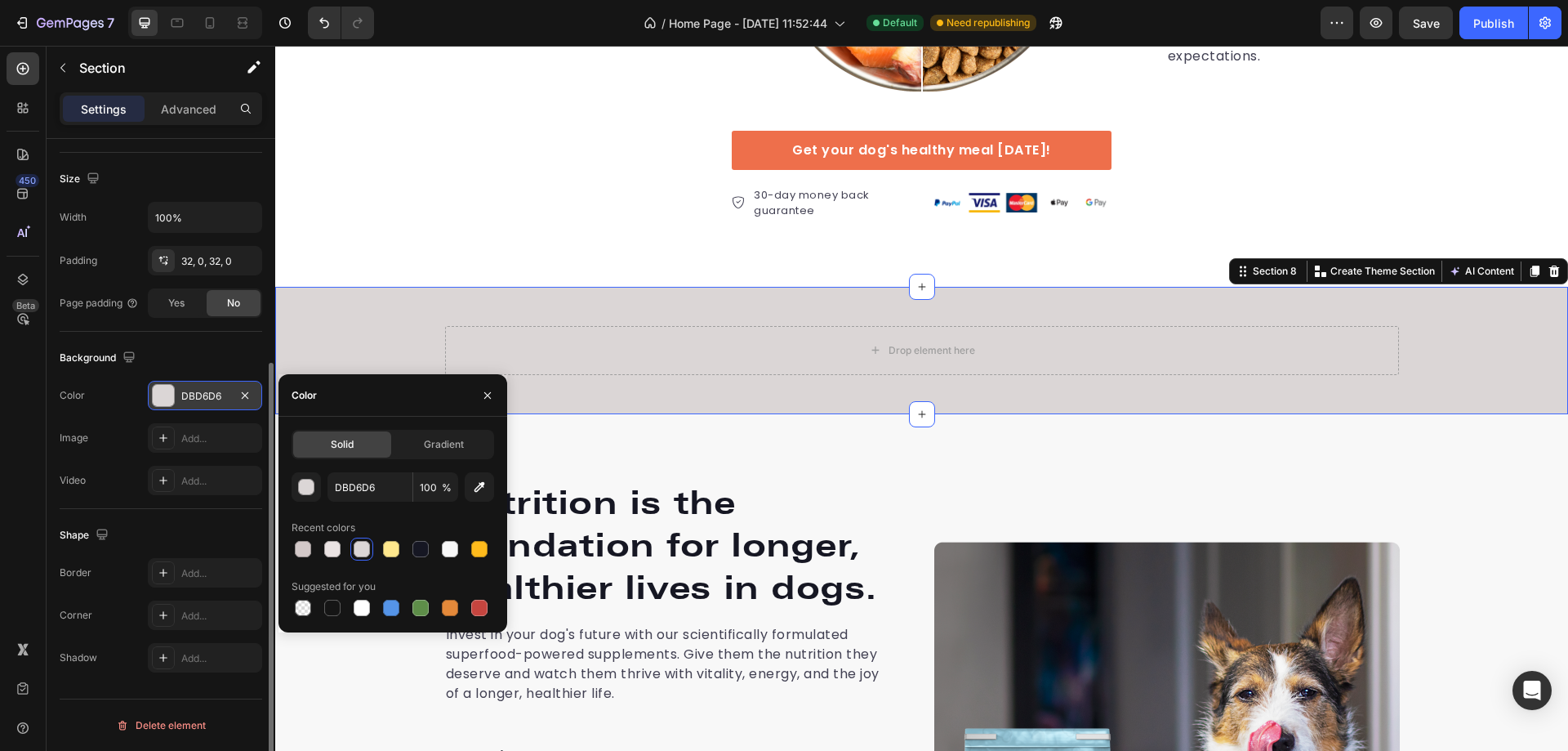
click at [380, 303] on div "Drop element here Row Section 8 You can create reusable sections Create Theme S…" at bounding box center [921, 350] width 1293 height 127
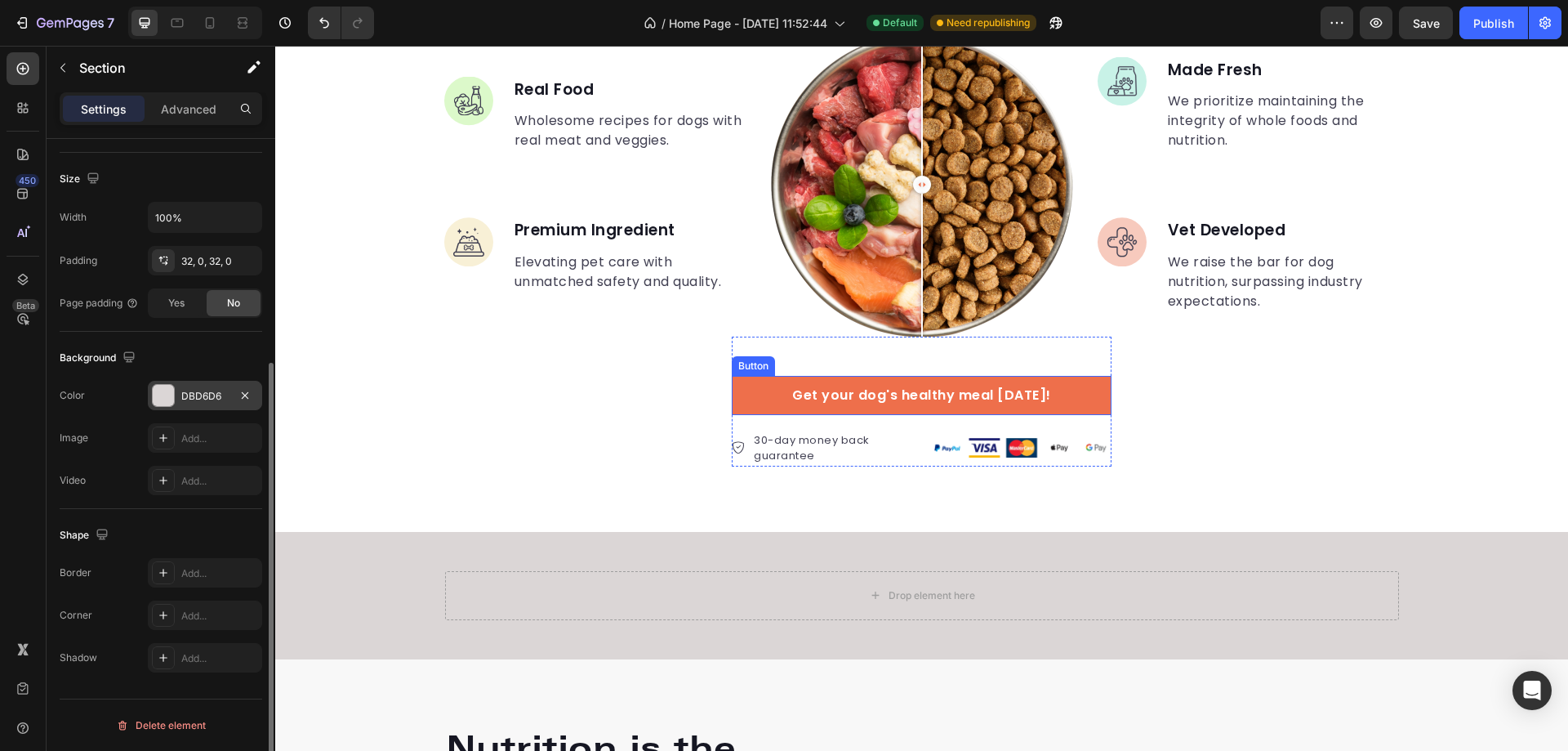
scroll to position [3351, 0]
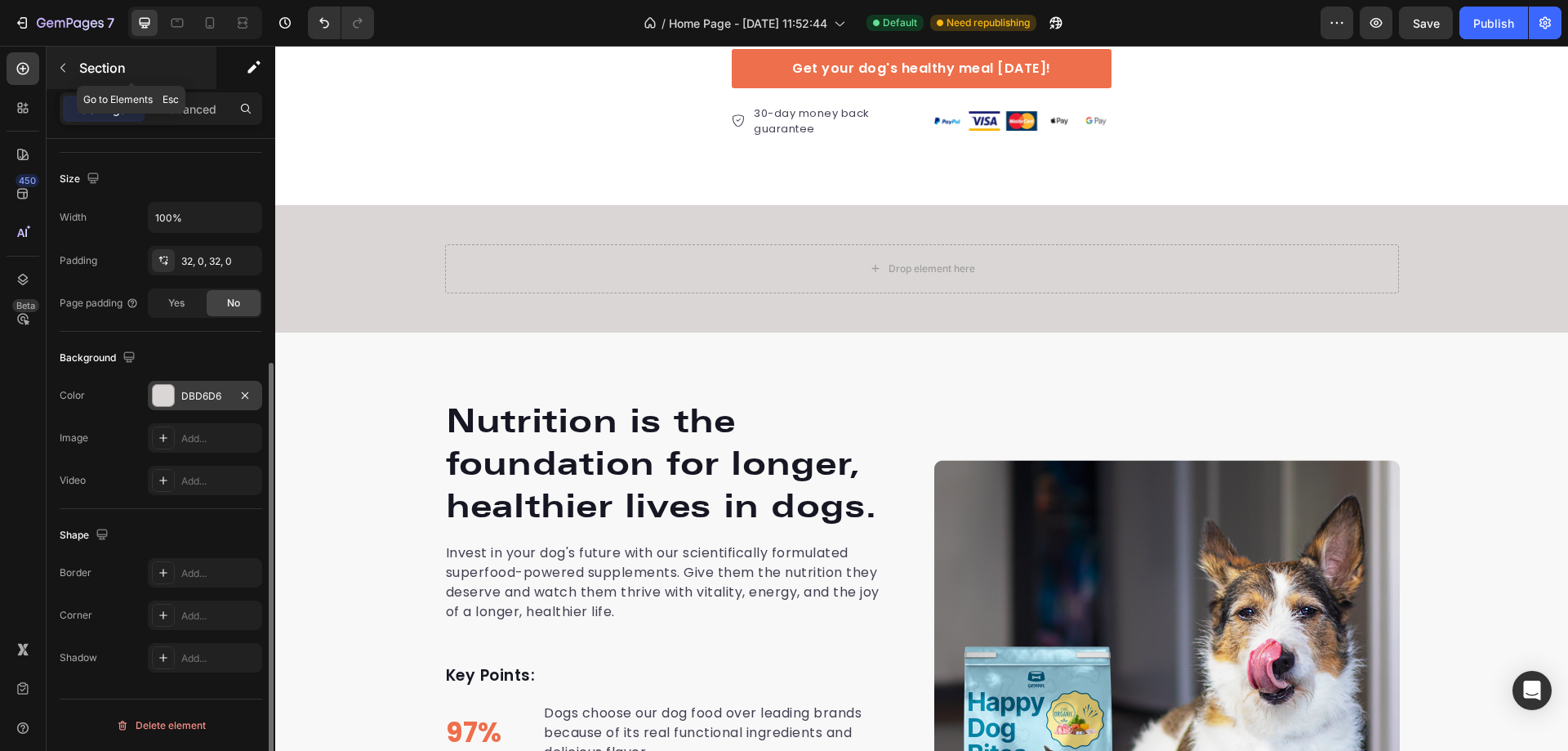
click at [67, 61] on icon "button" at bounding box center [62, 67] width 13 height 13
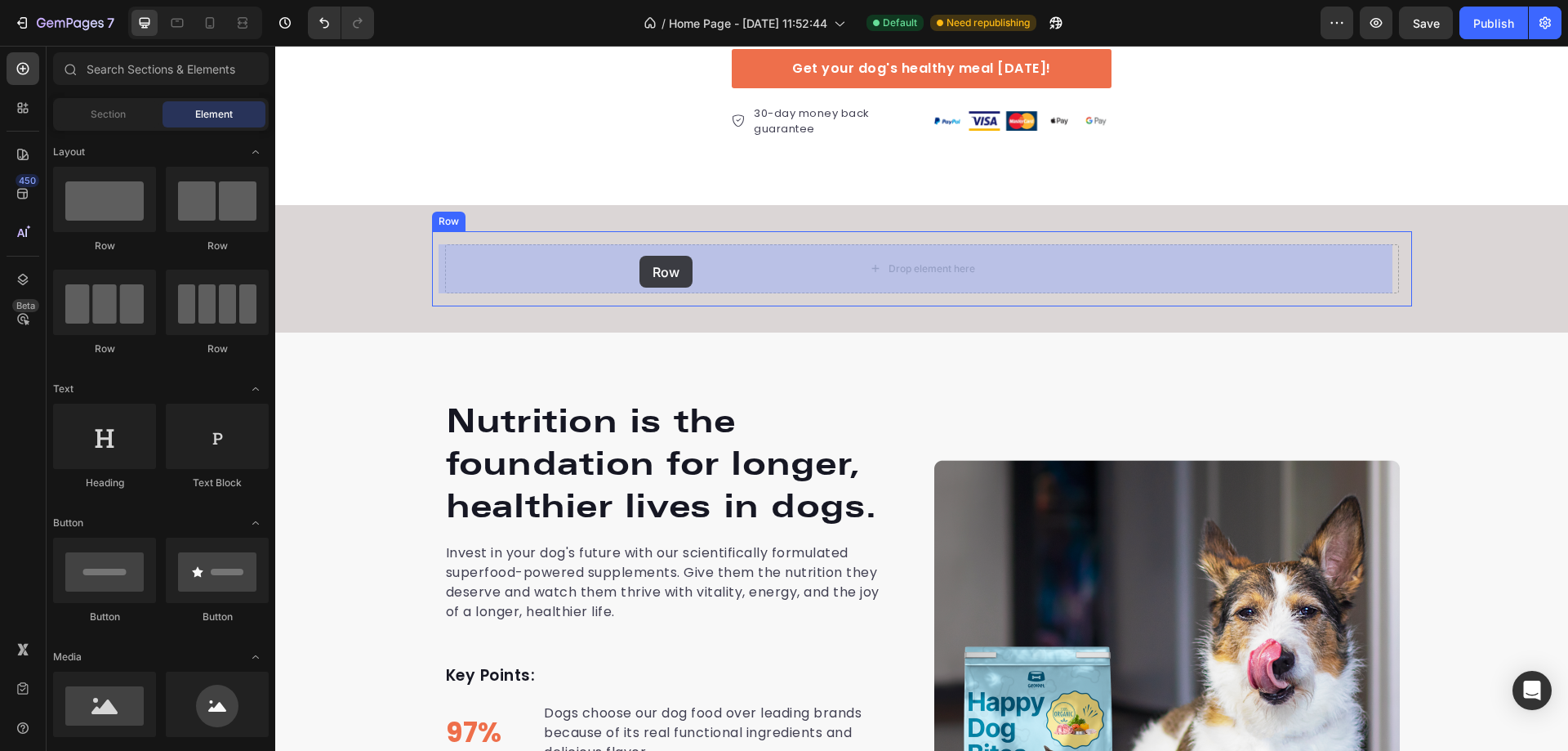
drag, startPoint x: 368, startPoint y: 237, endPoint x: 639, endPoint y: 256, distance: 271.7
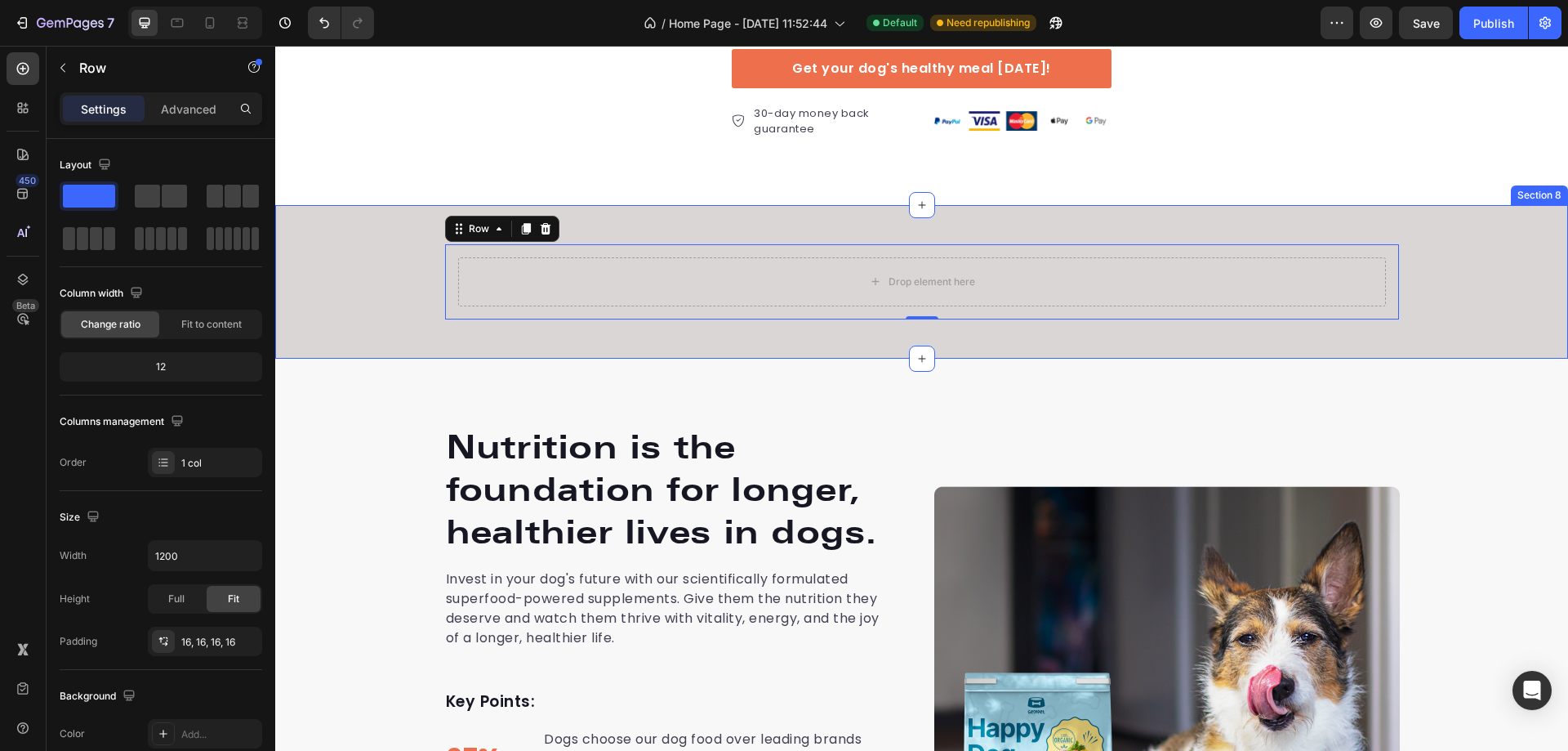
scroll to position [3106, 0]
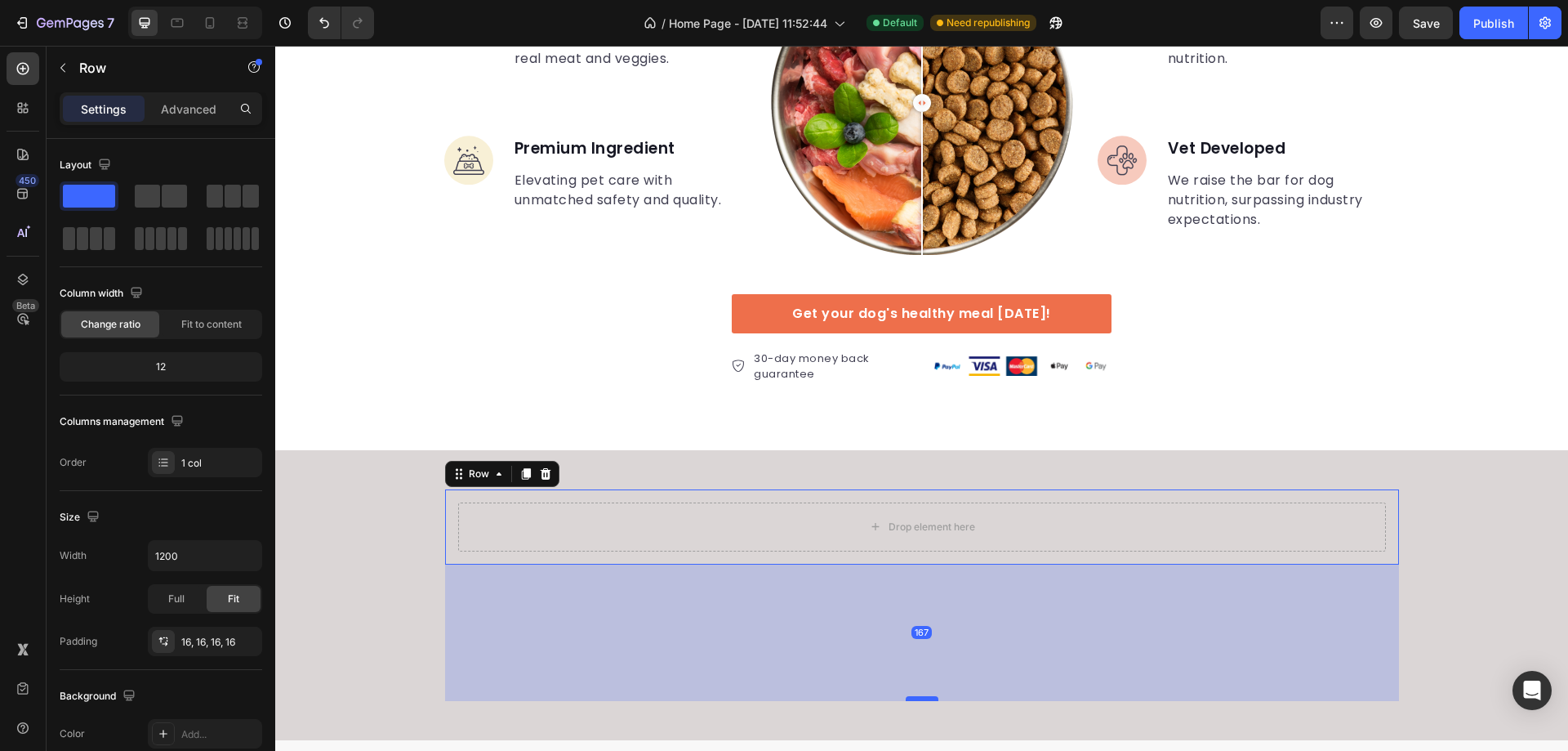
drag, startPoint x: 913, startPoint y: 562, endPoint x: 913, endPoint y: 700, distance: 138.0
click at [913, 700] on div at bounding box center [922, 699] width 33 height 5
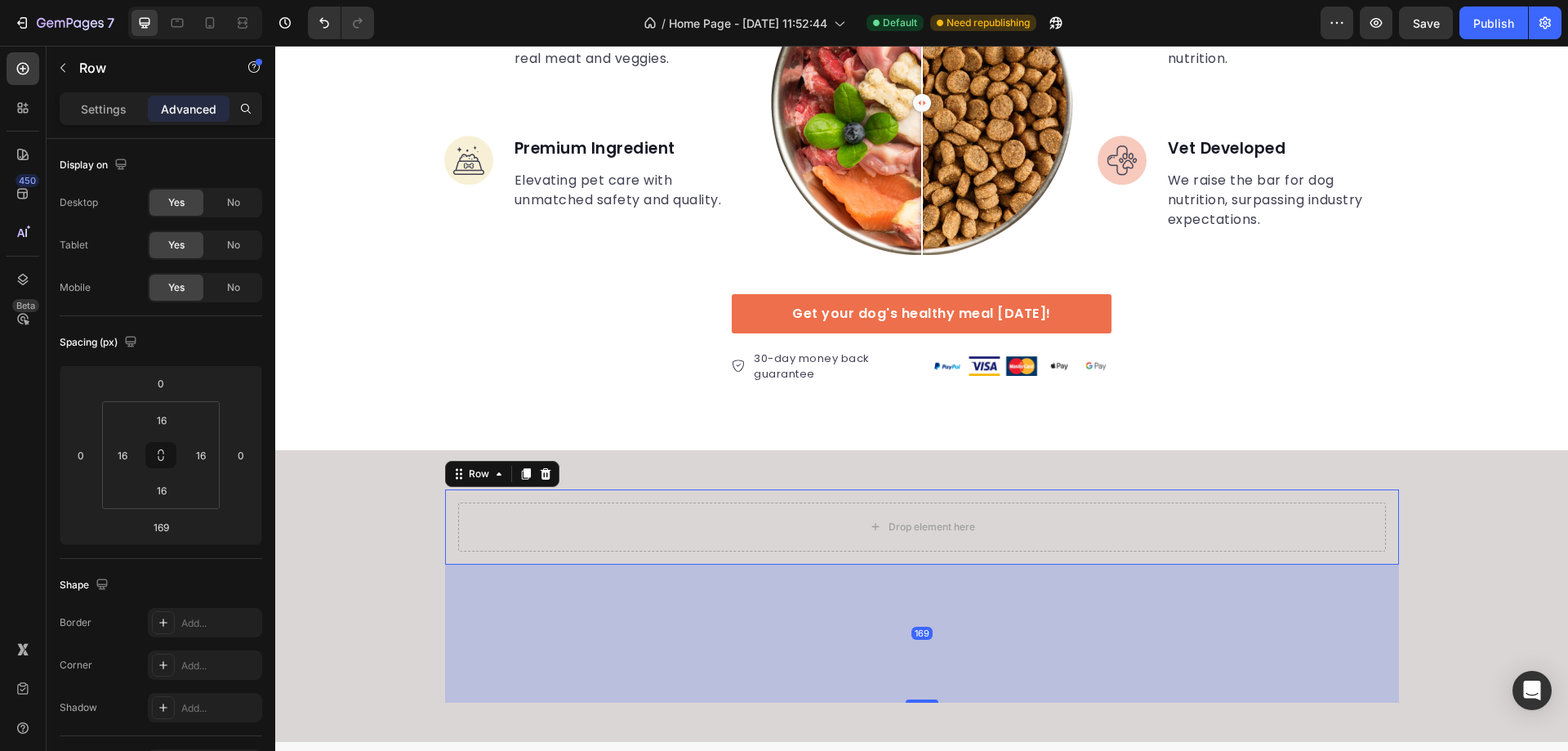
scroll to position [3351, 0]
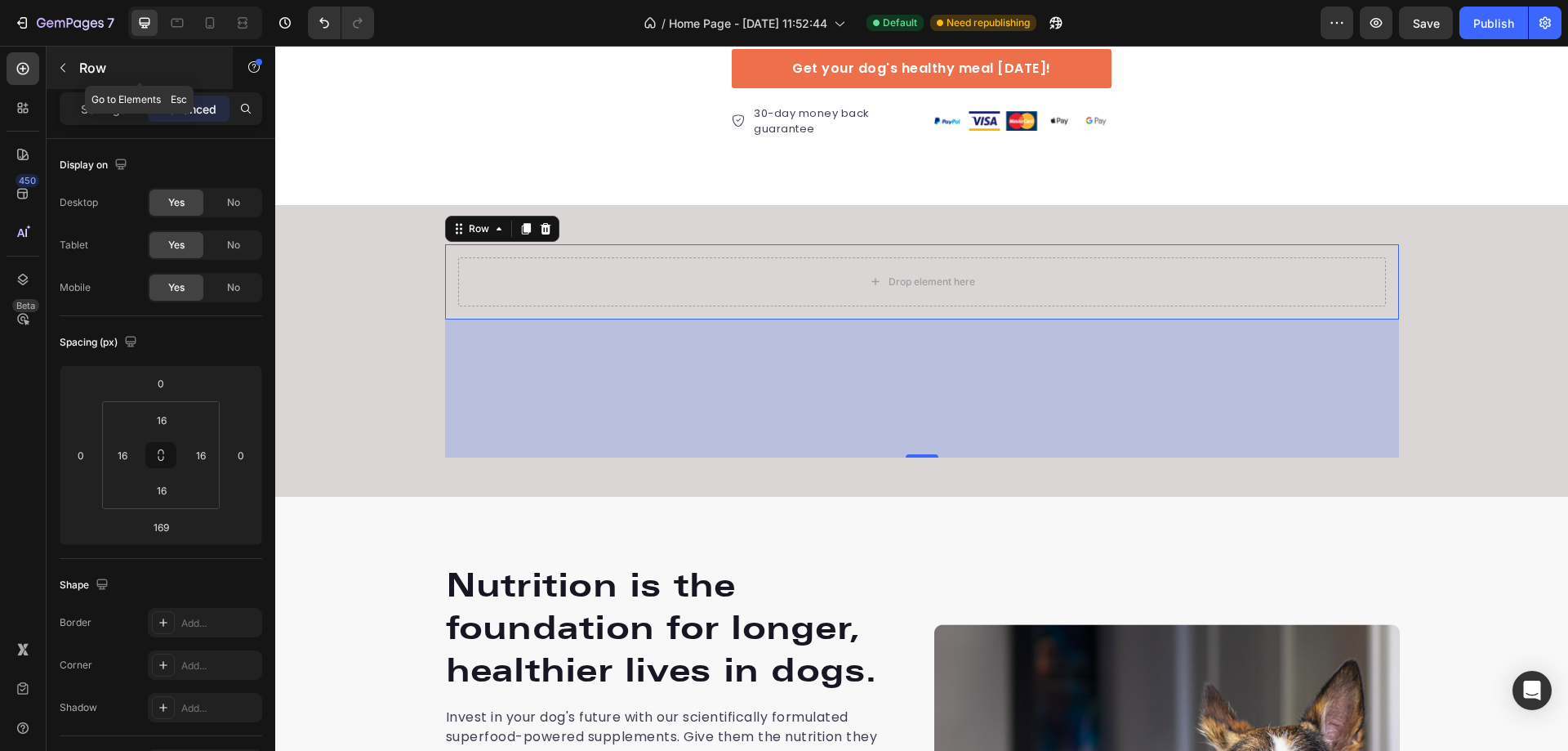
click at [61, 69] on icon "button" at bounding box center [62, 67] width 13 height 13
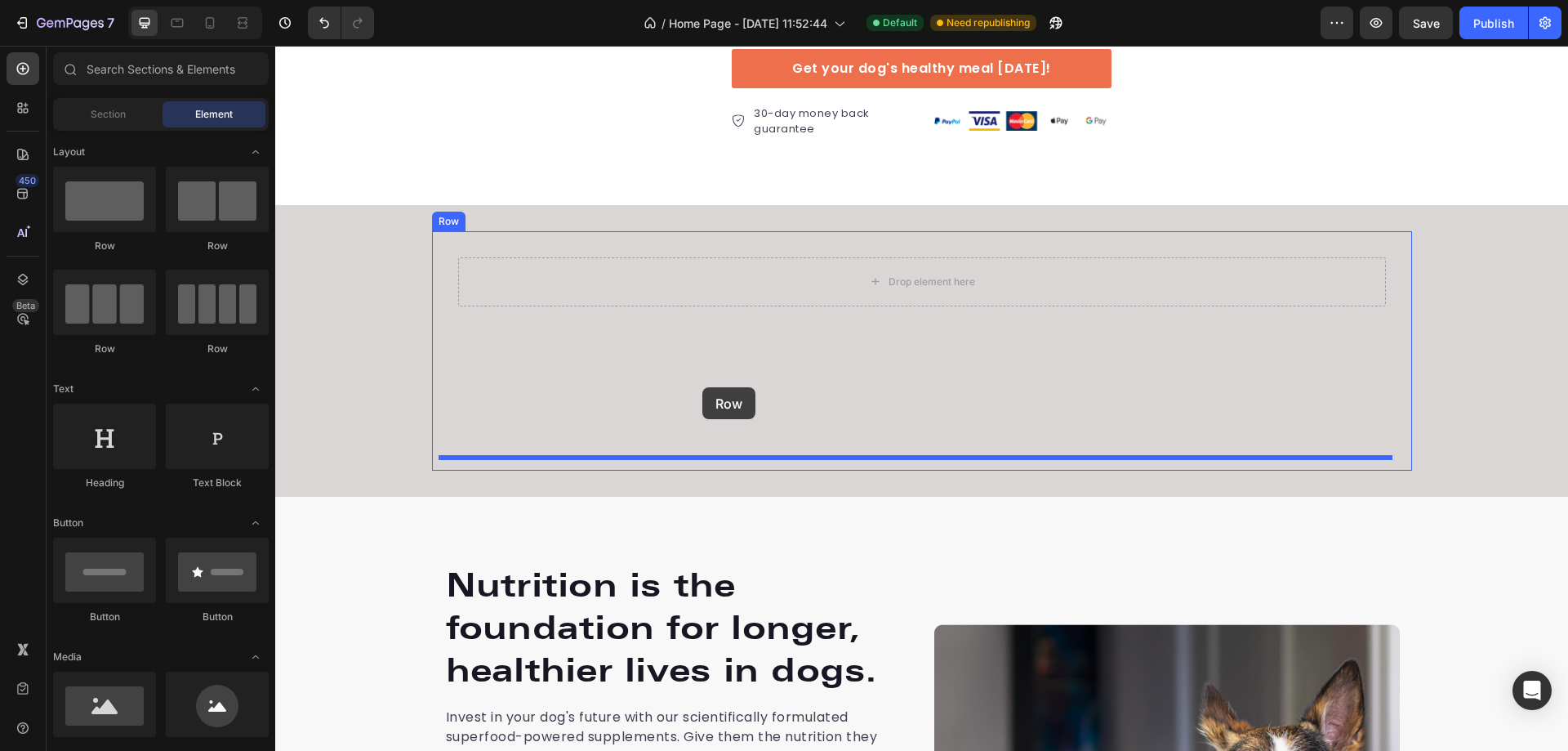
drag, startPoint x: 389, startPoint y: 256, endPoint x: 702, endPoint y: 387, distance: 339.3
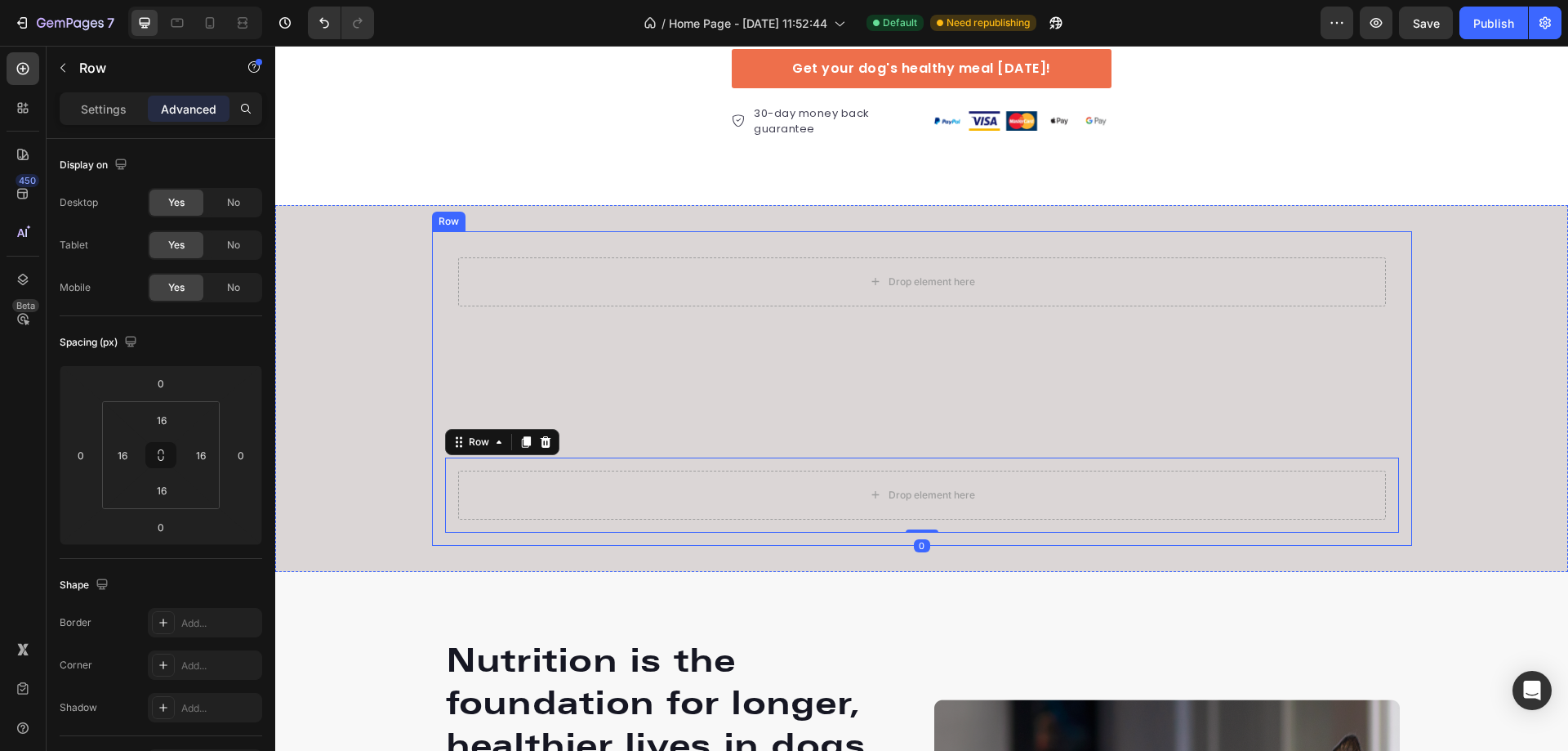
click at [709, 356] on div "Drop element here Row Drop element here Row 0" at bounding box center [922, 388] width 954 height 289
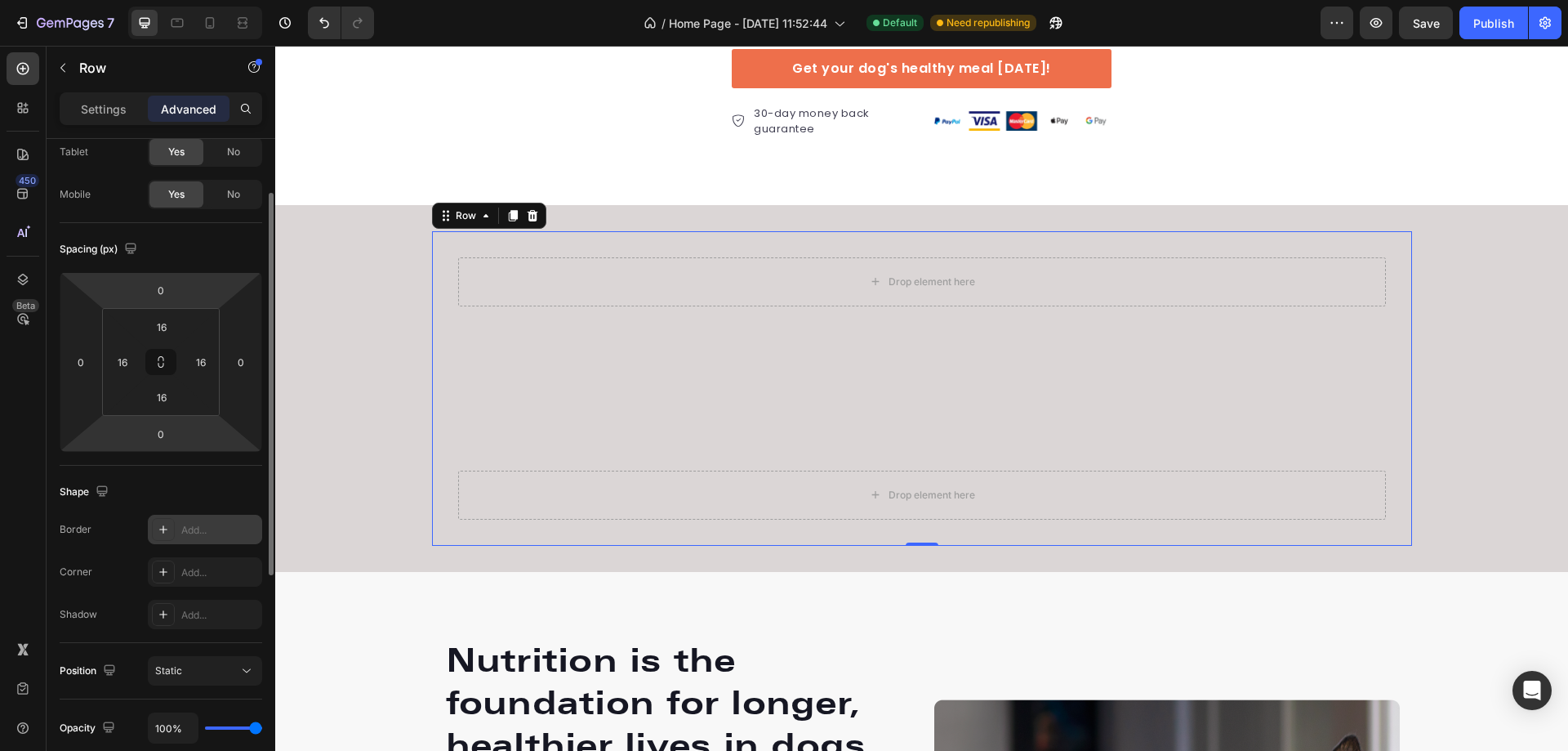
scroll to position [0, 0]
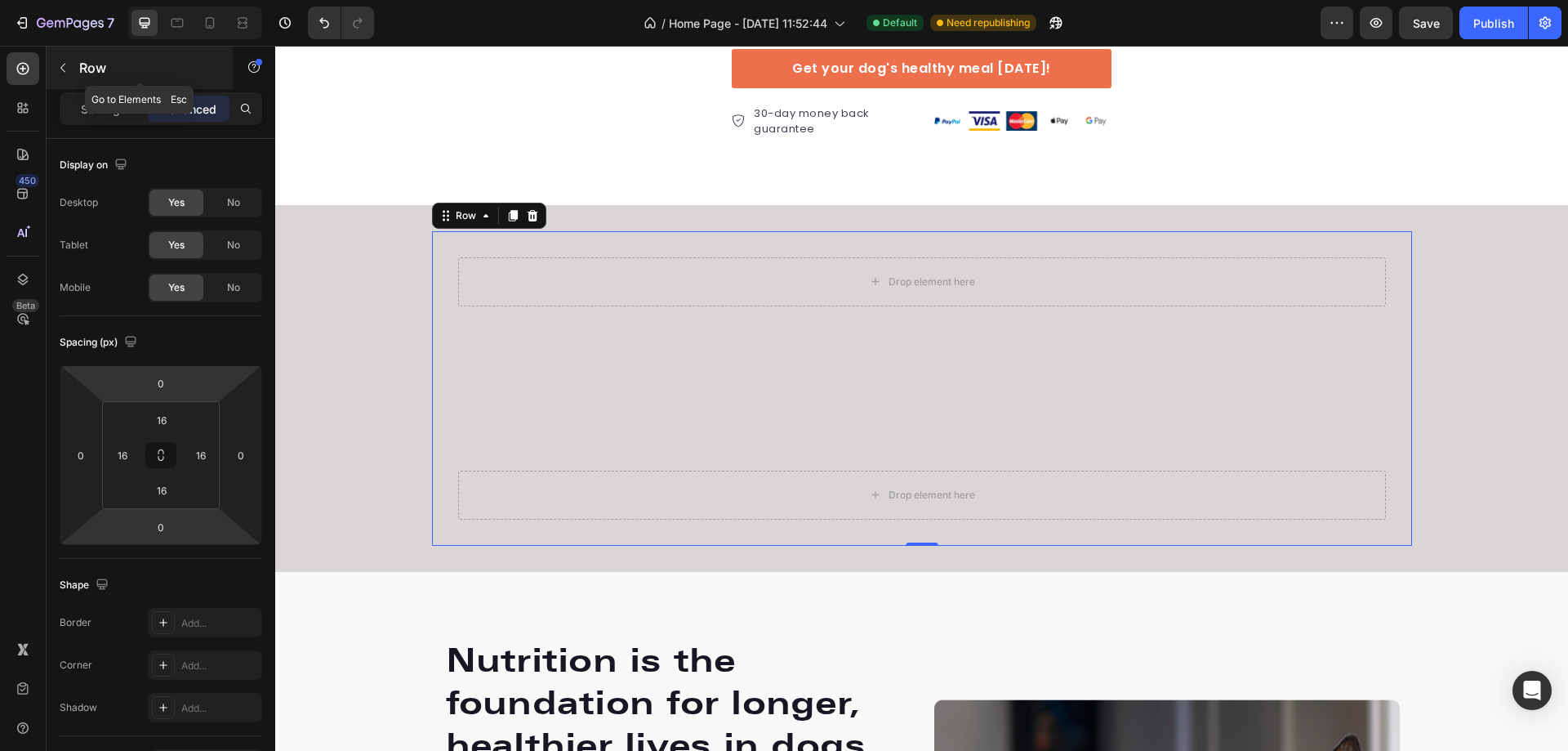
click at [60, 63] on icon "button" at bounding box center [62, 67] width 13 height 13
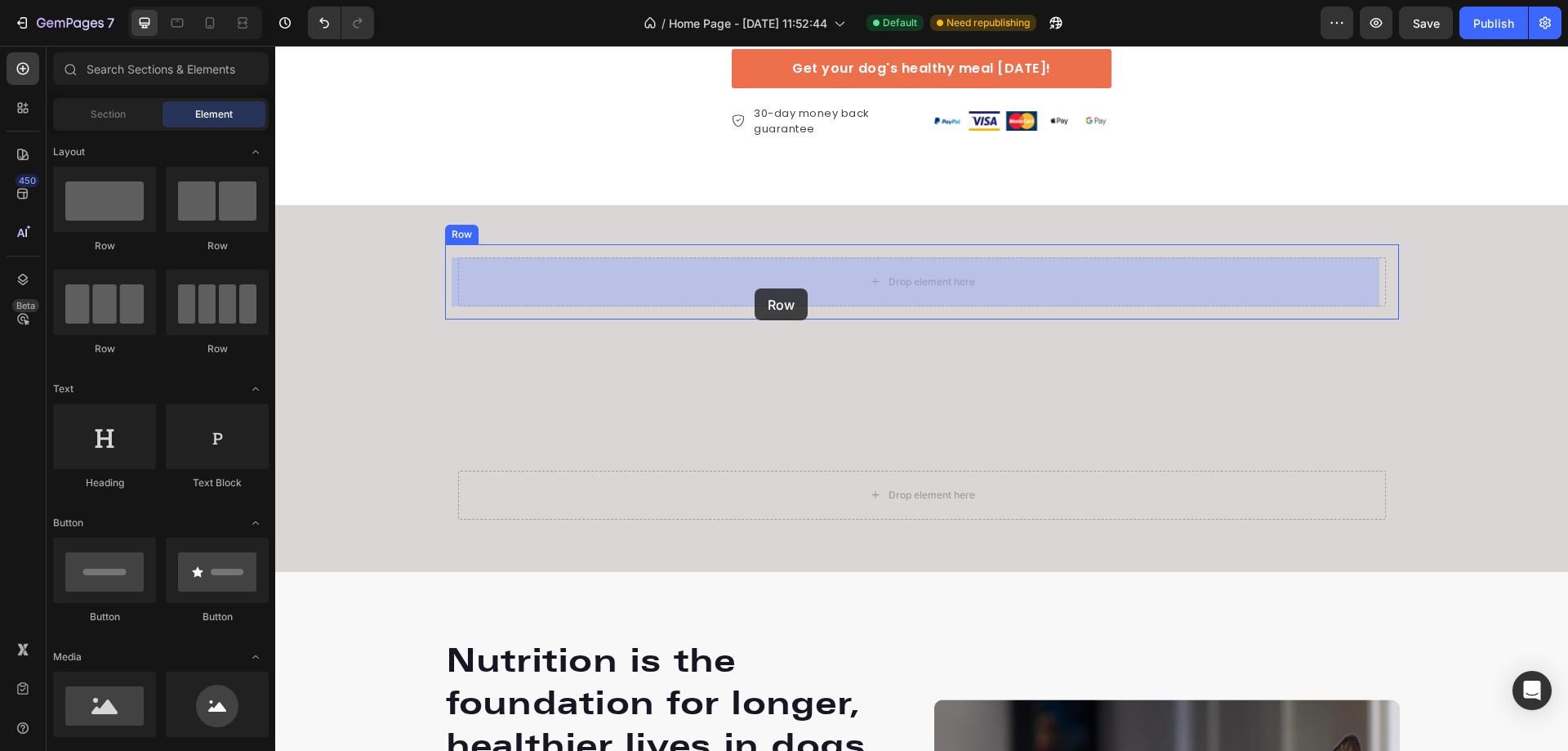
drag, startPoint x: 389, startPoint y: 353, endPoint x: 754, endPoint y: 289, distance: 370.6
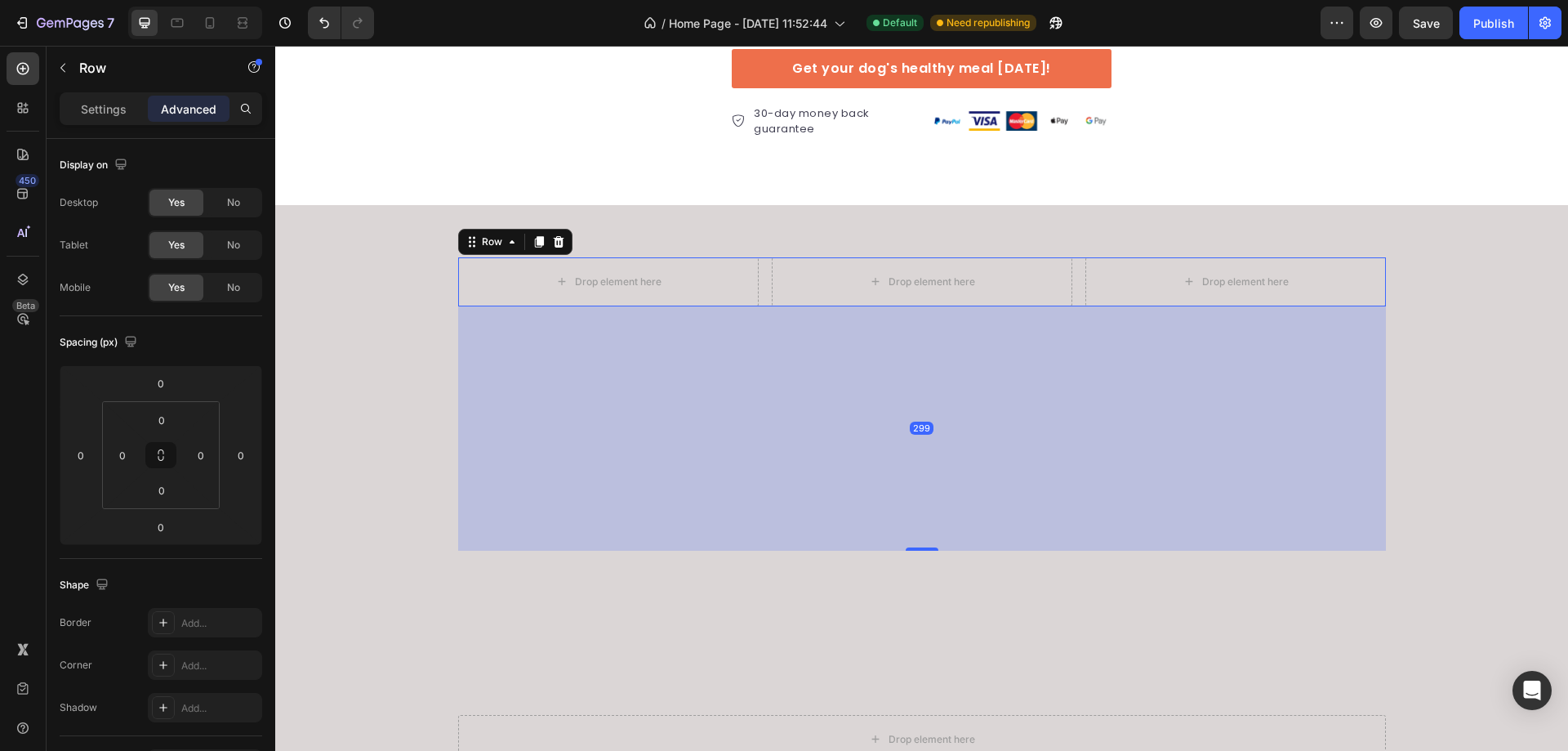
drag, startPoint x: 916, startPoint y: 304, endPoint x: 942, endPoint y: 548, distance: 245.4
click at [941, 307] on div "299" at bounding box center [922, 307] width 928 height 0
type input "302"
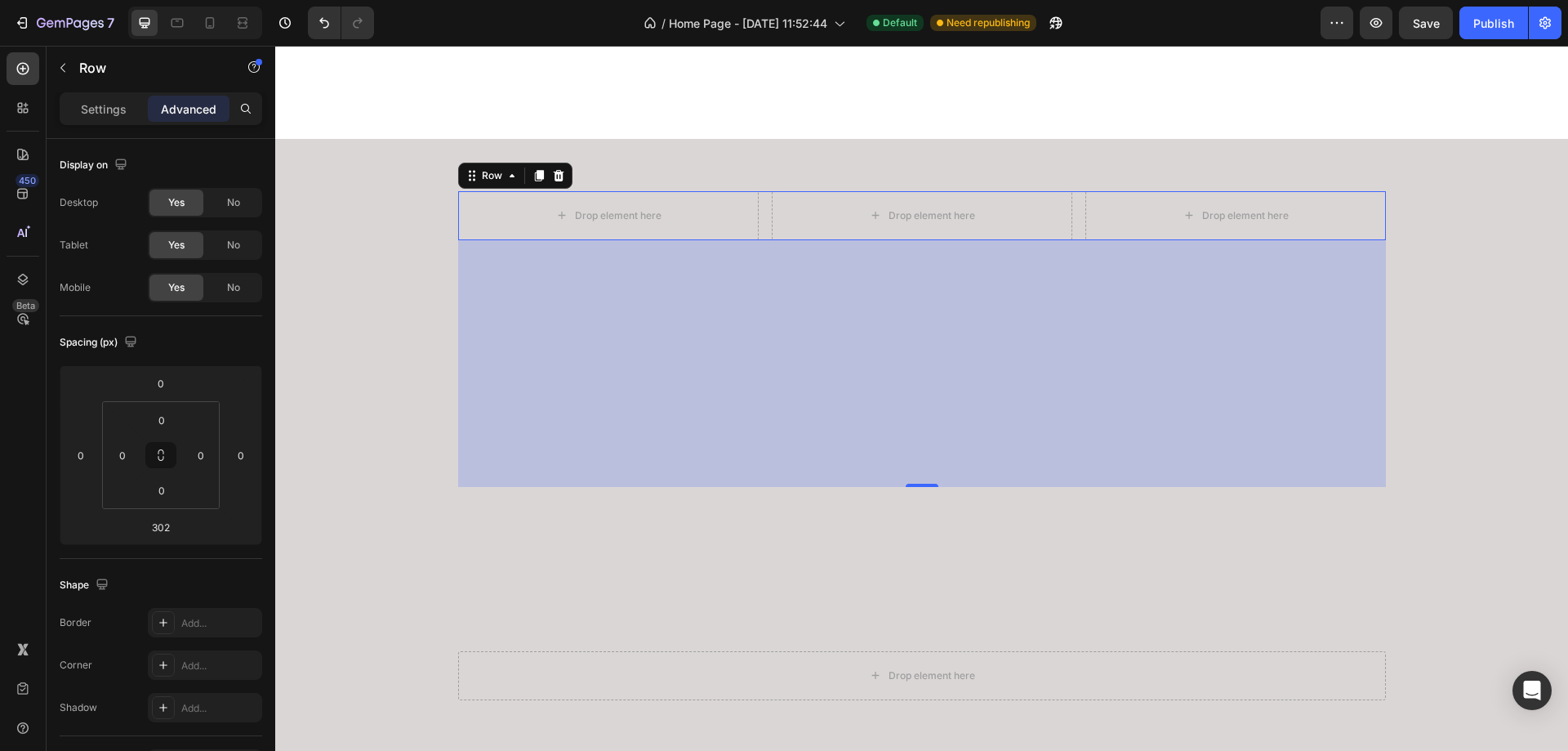
scroll to position [3581, 0]
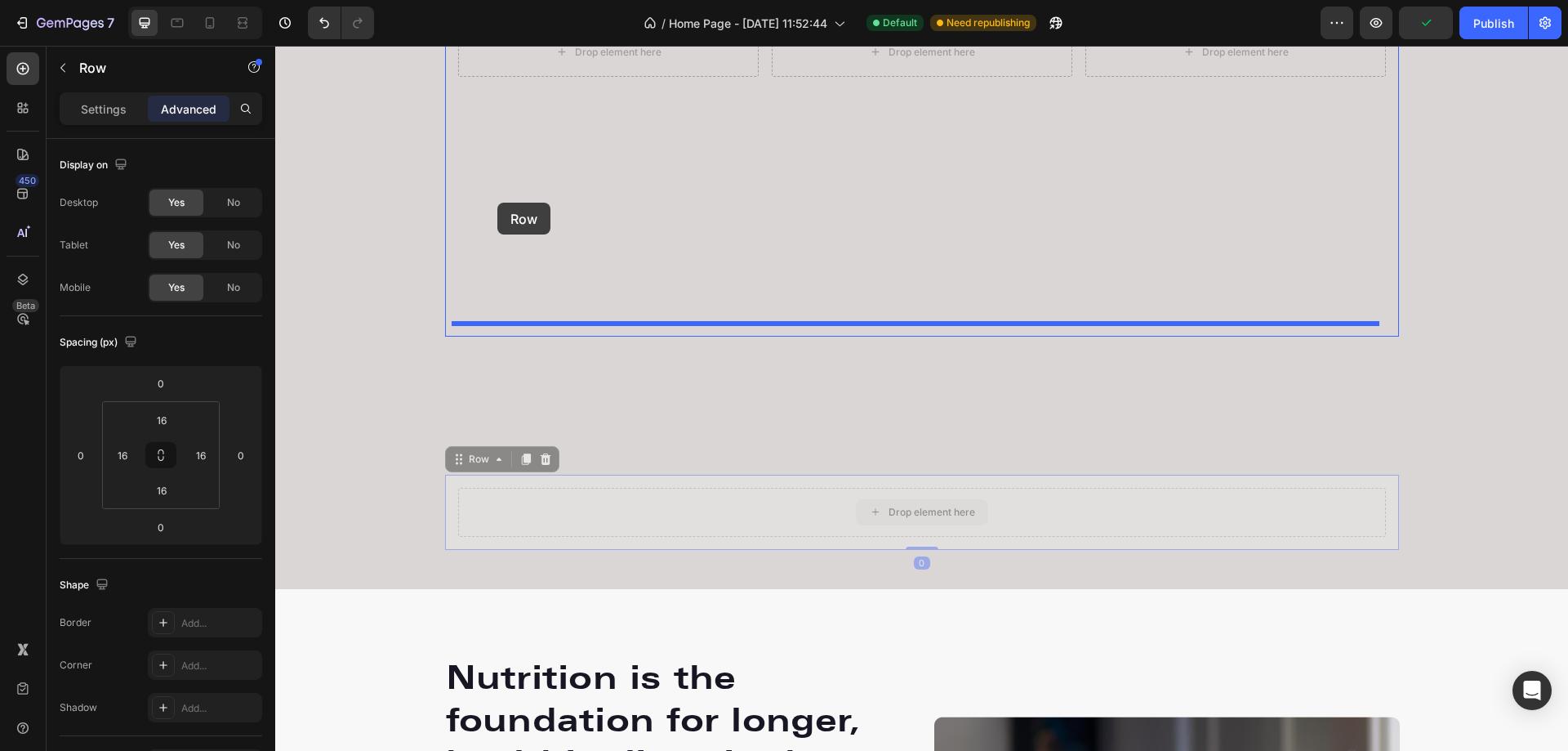
drag, startPoint x: 486, startPoint y: 508, endPoint x: 497, endPoint y: 203, distance: 305.2
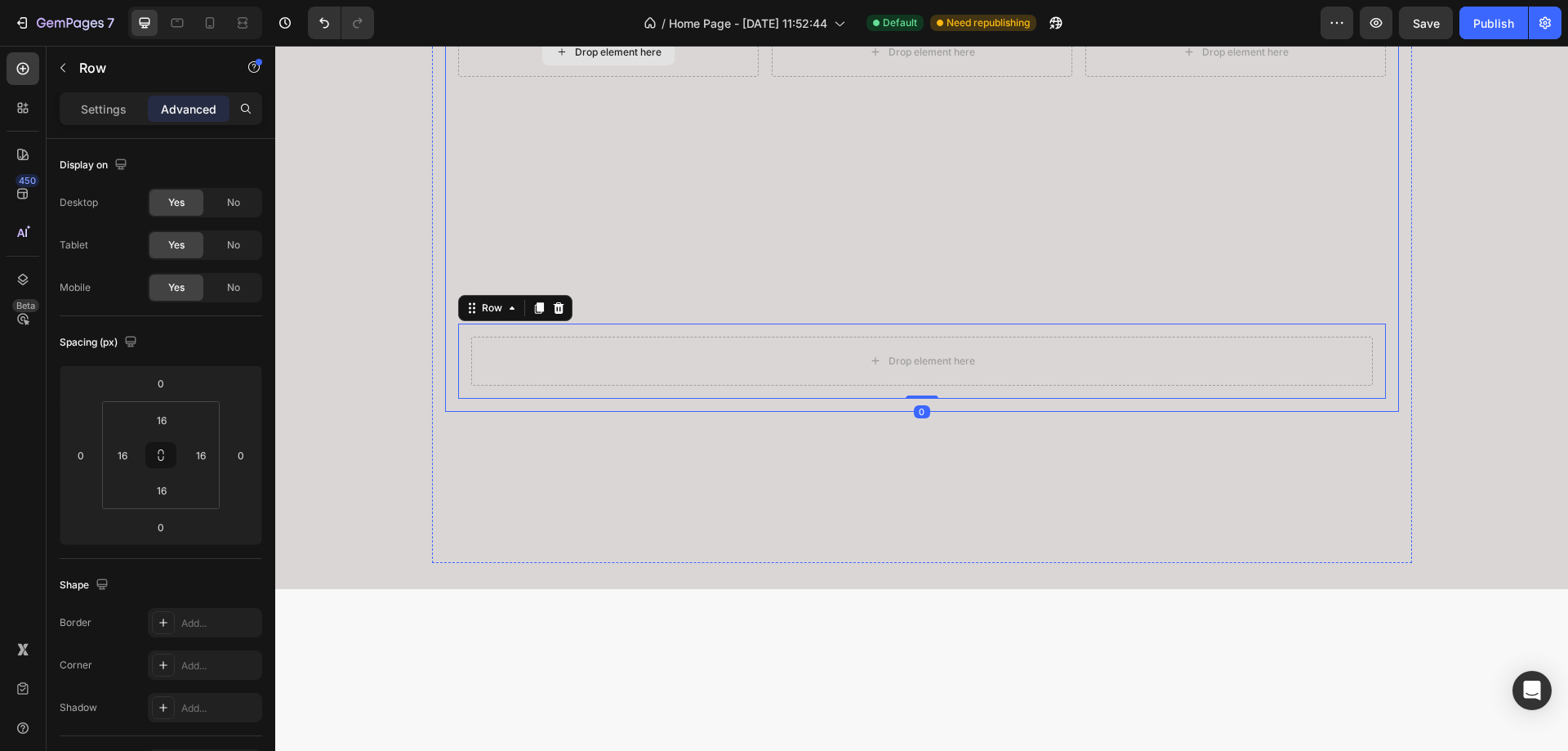
scroll to position [3417, 0]
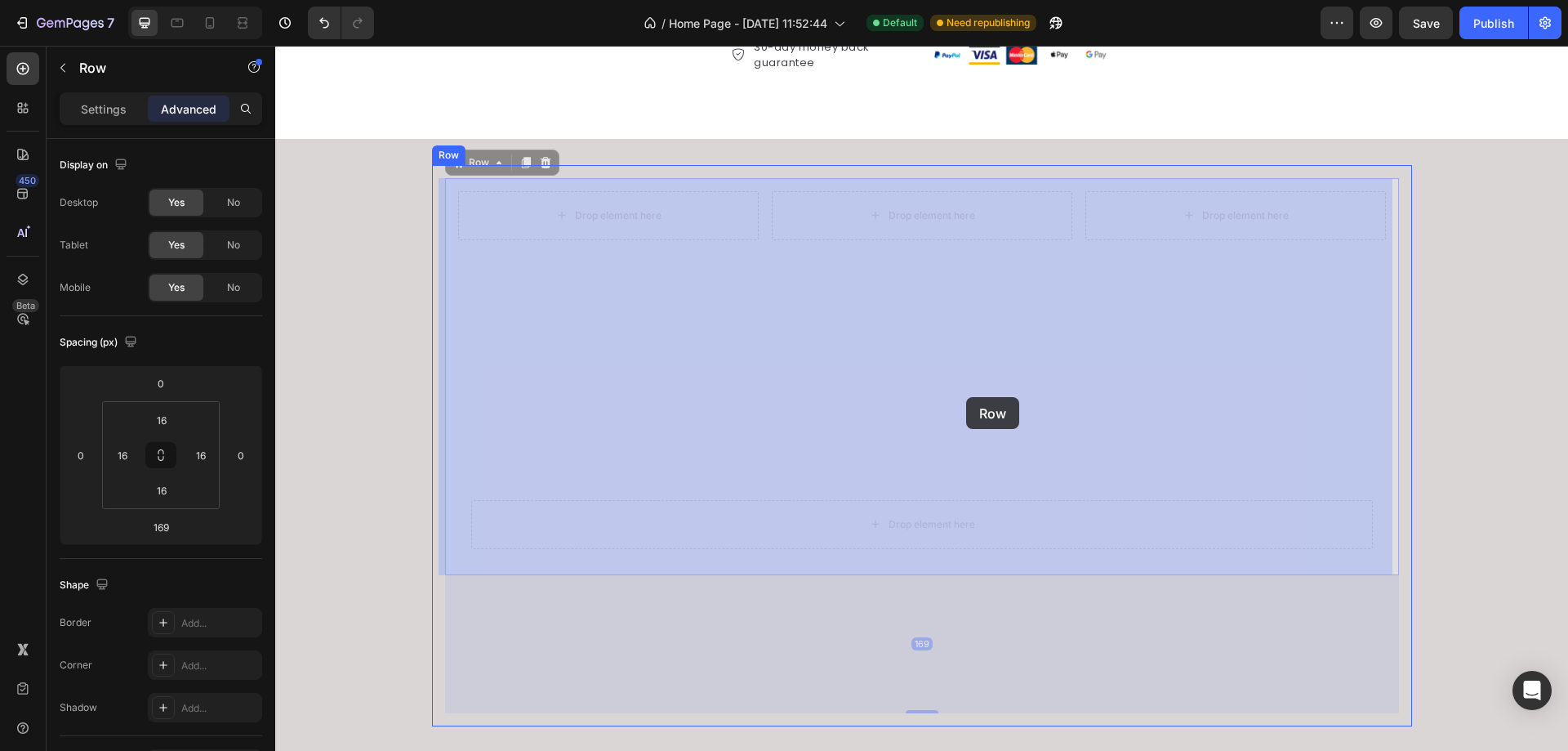
drag, startPoint x: 959, startPoint y: 295, endPoint x: 968, endPoint y: 398, distance: 103.4
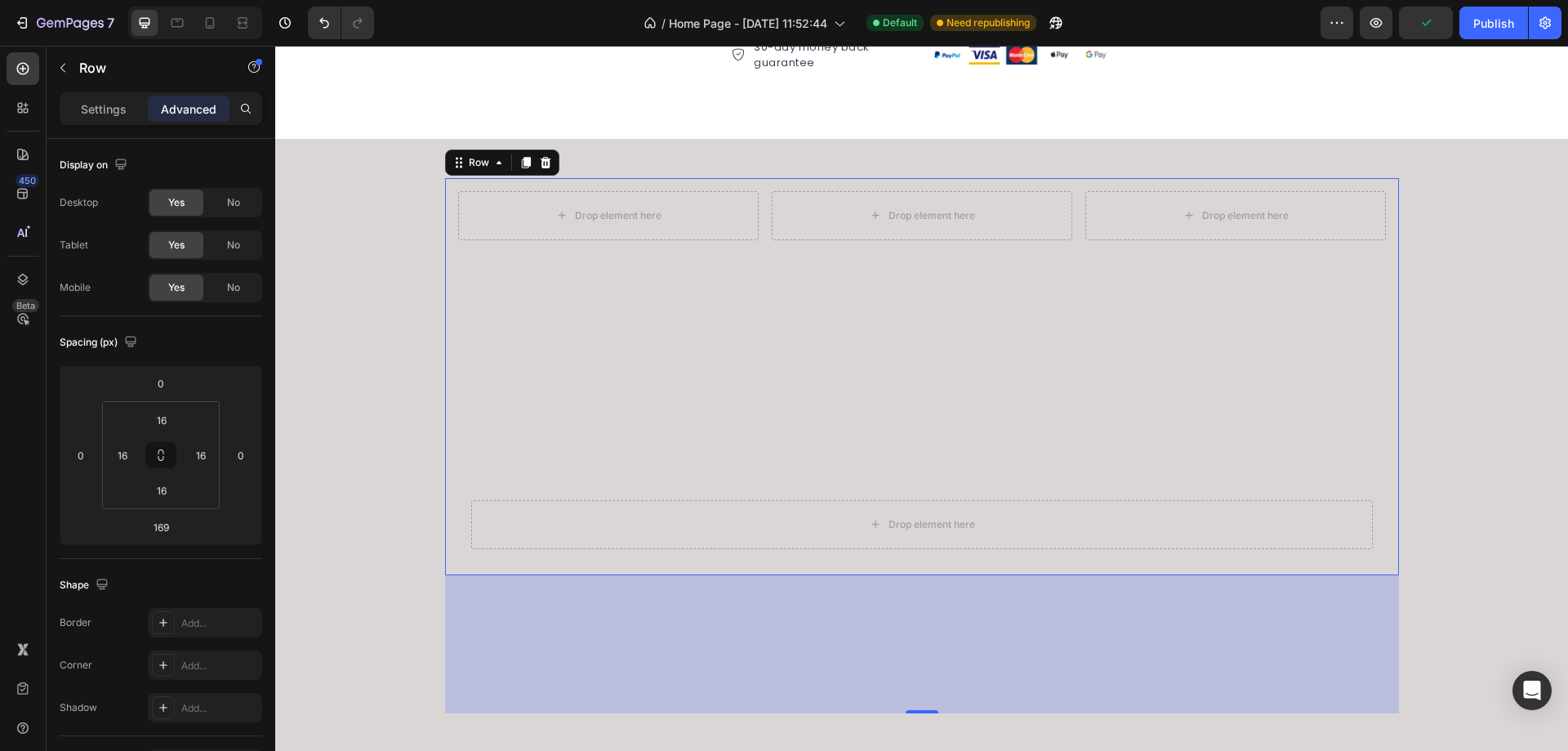
click at [1026, 639] on div "169" at bounding box center [922, 645] width 954 height 138
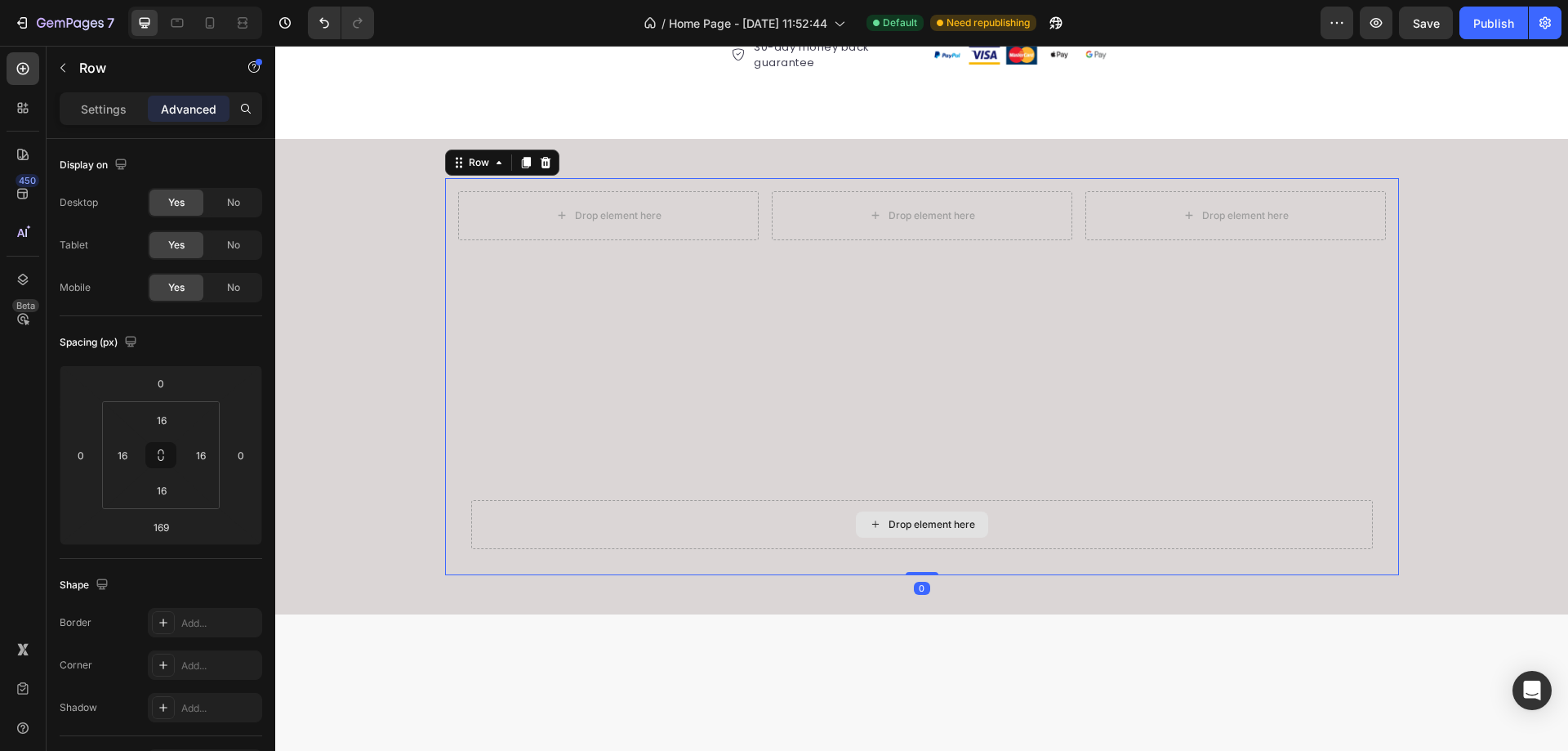
drag, startPoint x: 921, startPoint y: 711, endPoint x: 950, endPoint y: 543, distance: 170.5
click at [950, 543] on div "Drop element here Drop element here Drop element here Row Drop element here Row…" at bounding box center [922, 376] width 954 height 397
type input "0"
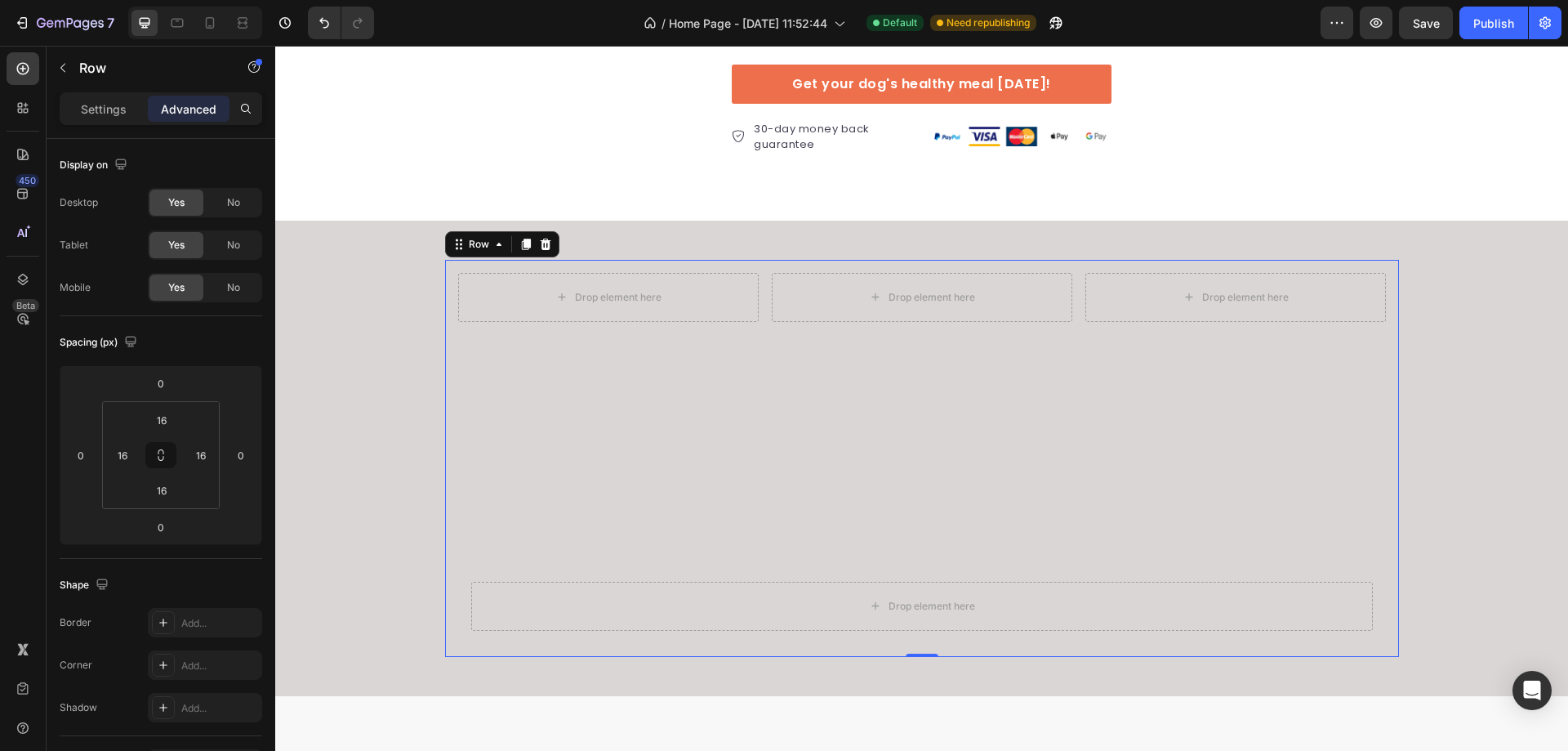
scroll to position [3008, 0]
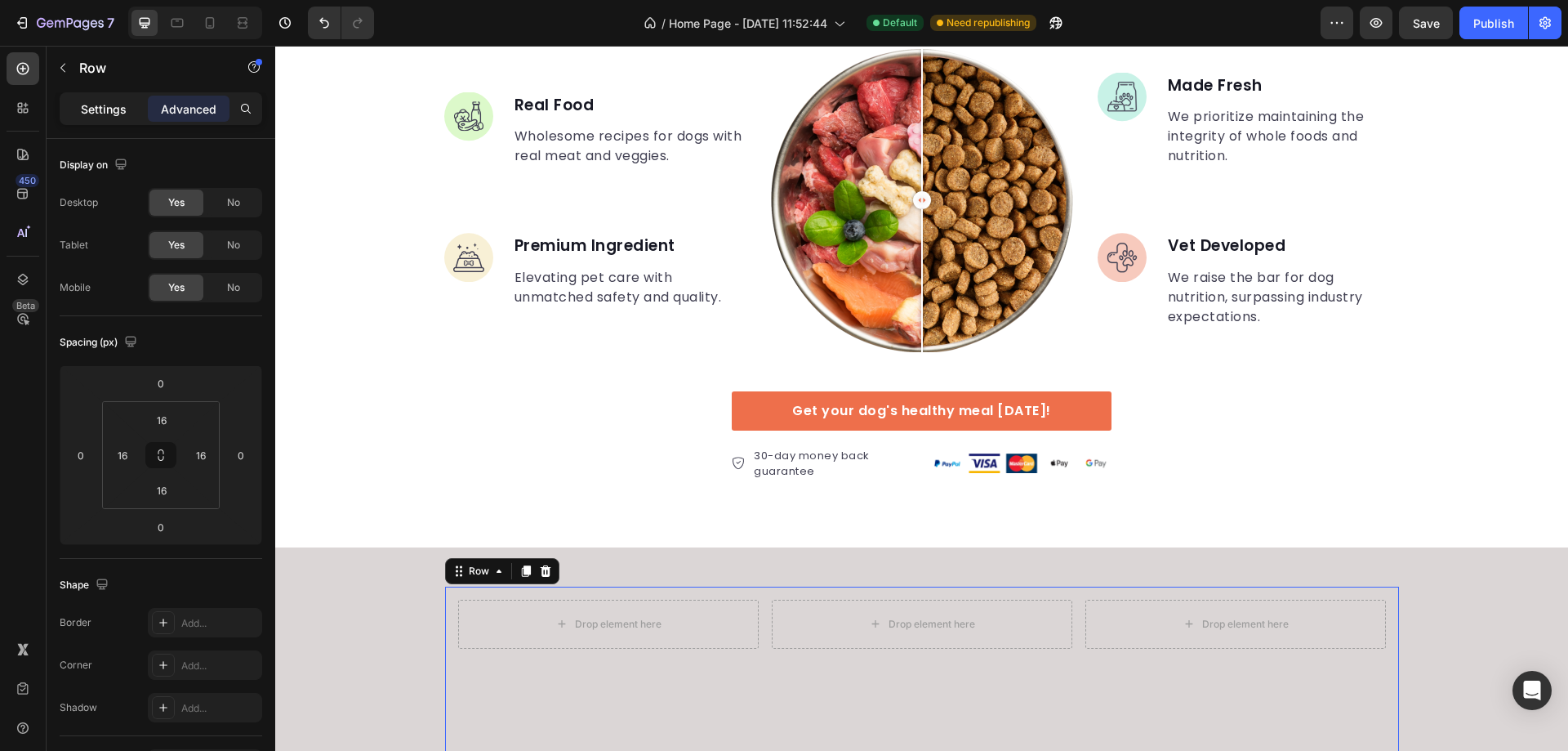
click at [112, 105] on p "Settings" at bounding box center [103, 108] width 45 height 17
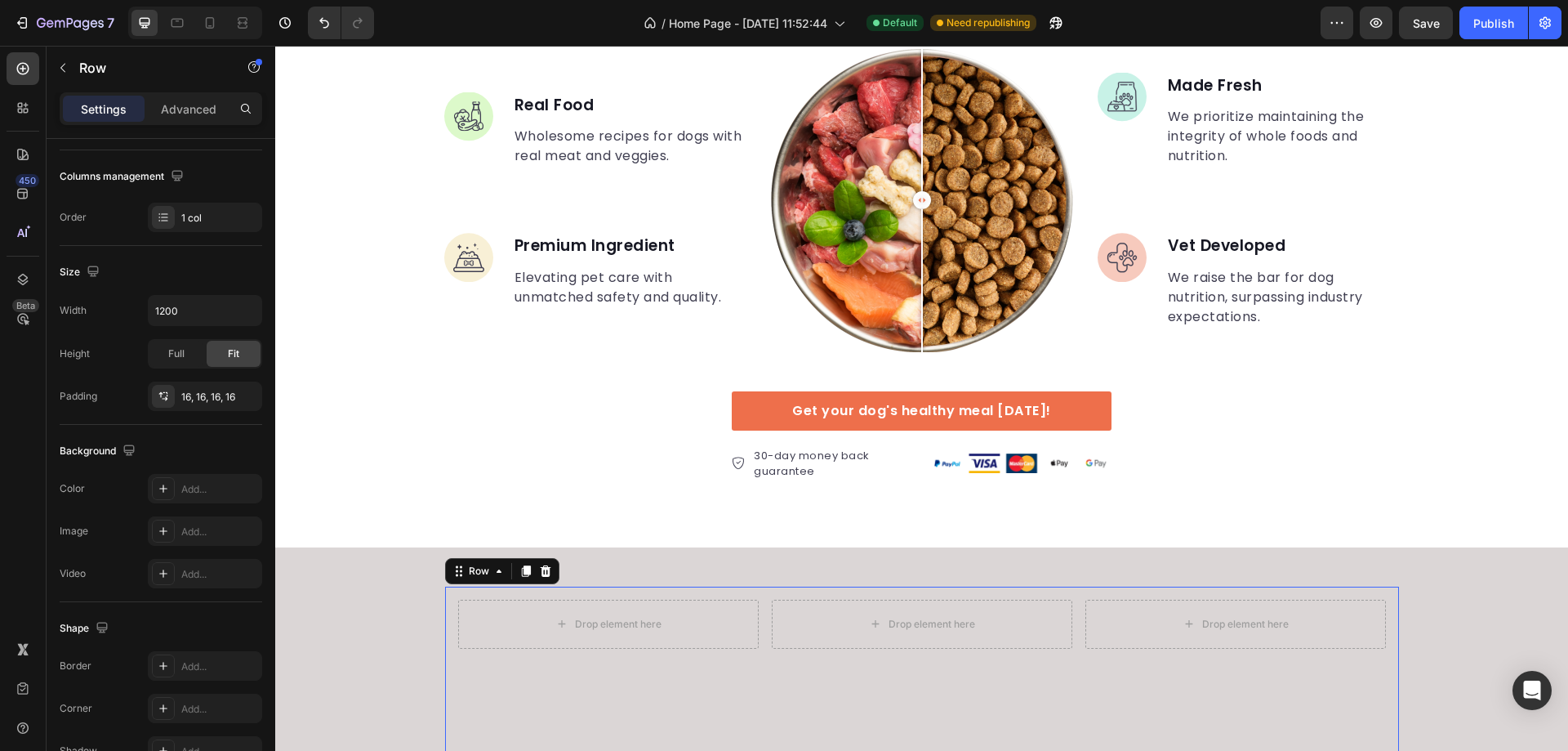
scroll to position [3335, 0]
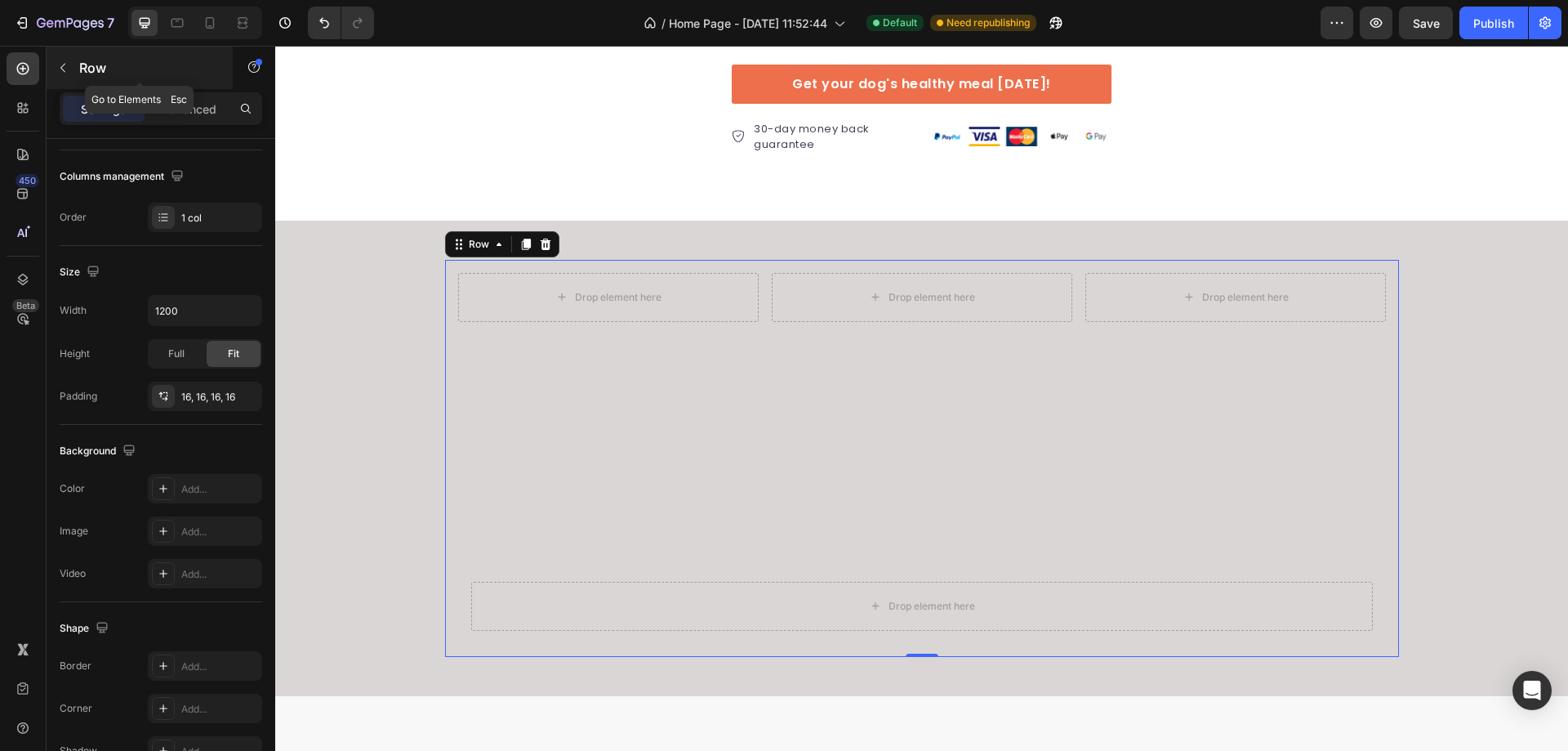
click at [64, 63] on icon "button" at bounding box center [62, 67] width 13 height 13
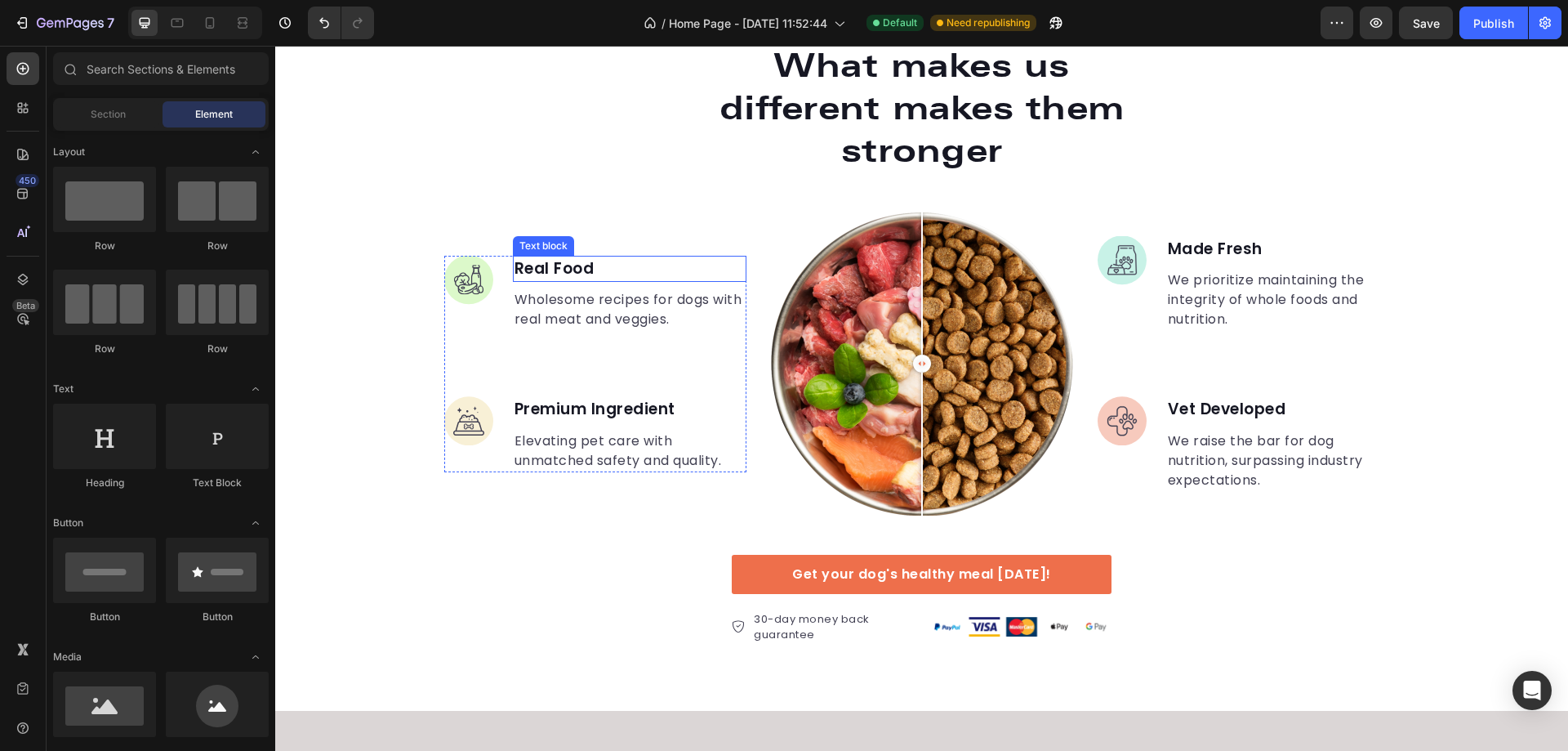
scroll to position [3253, 0]
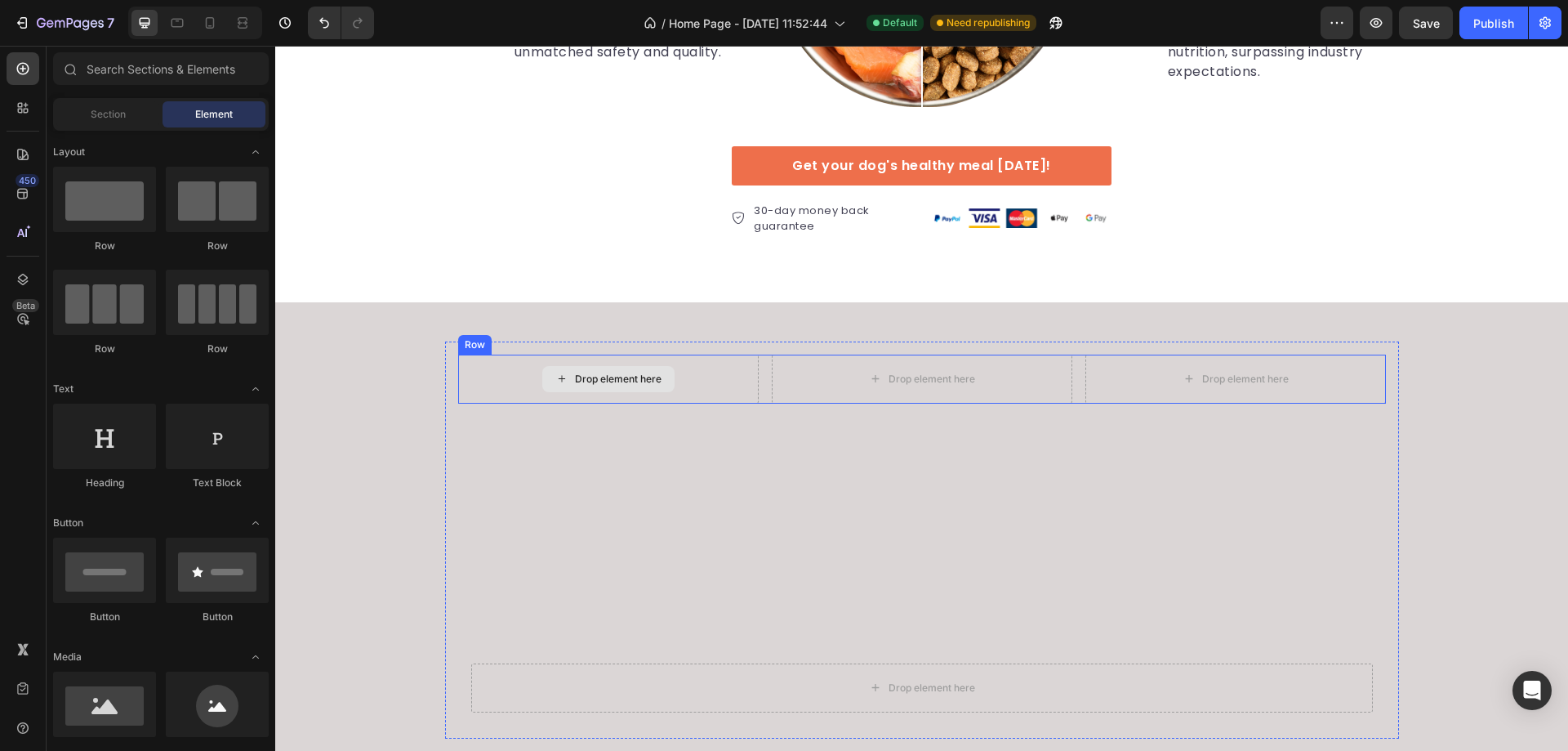
click at [707, 375] on div "Drop element here" at bounding box center [608, 379] width 300 height 49
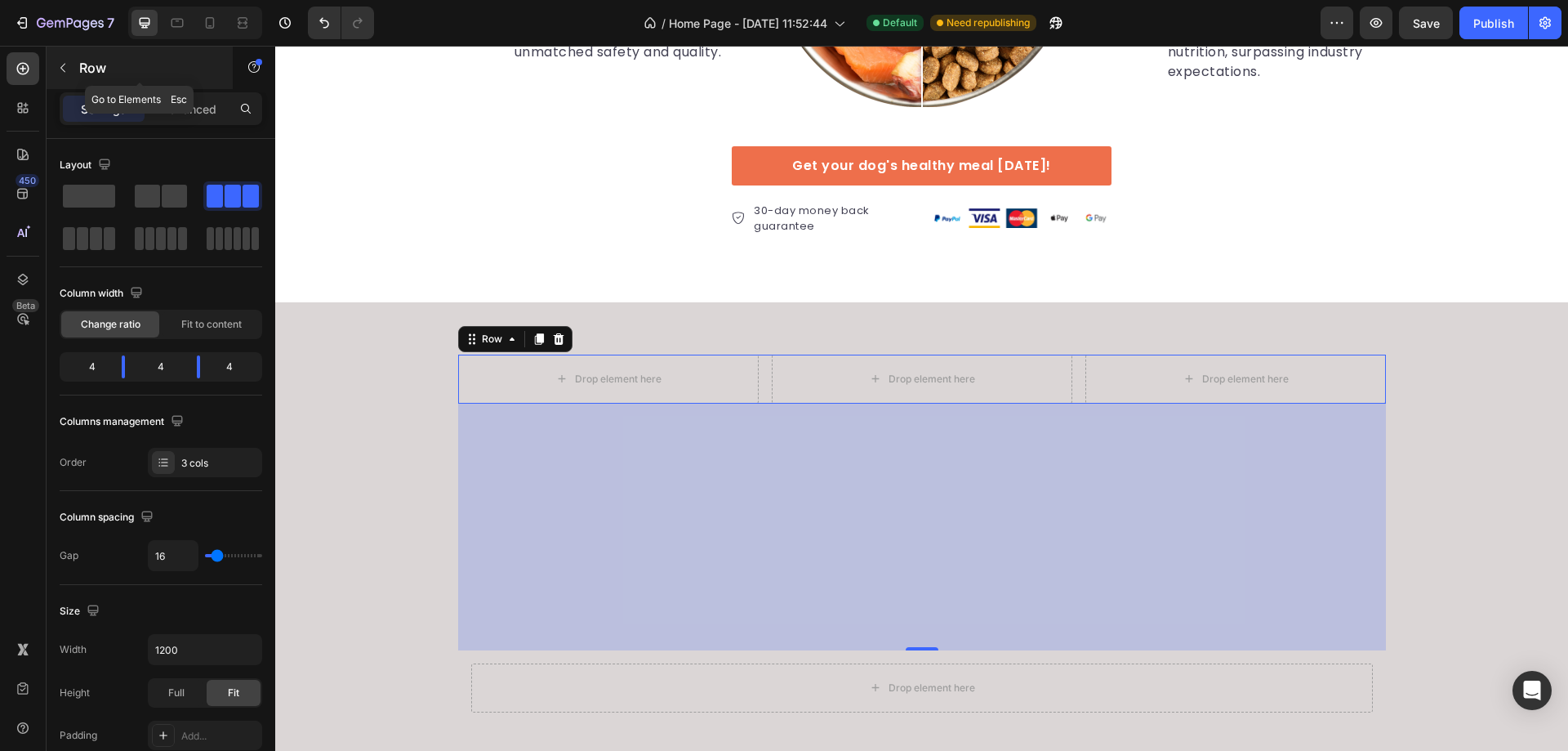
click at [65, 60] on button "button" at bounding box center [63, 68] width 27 height 27
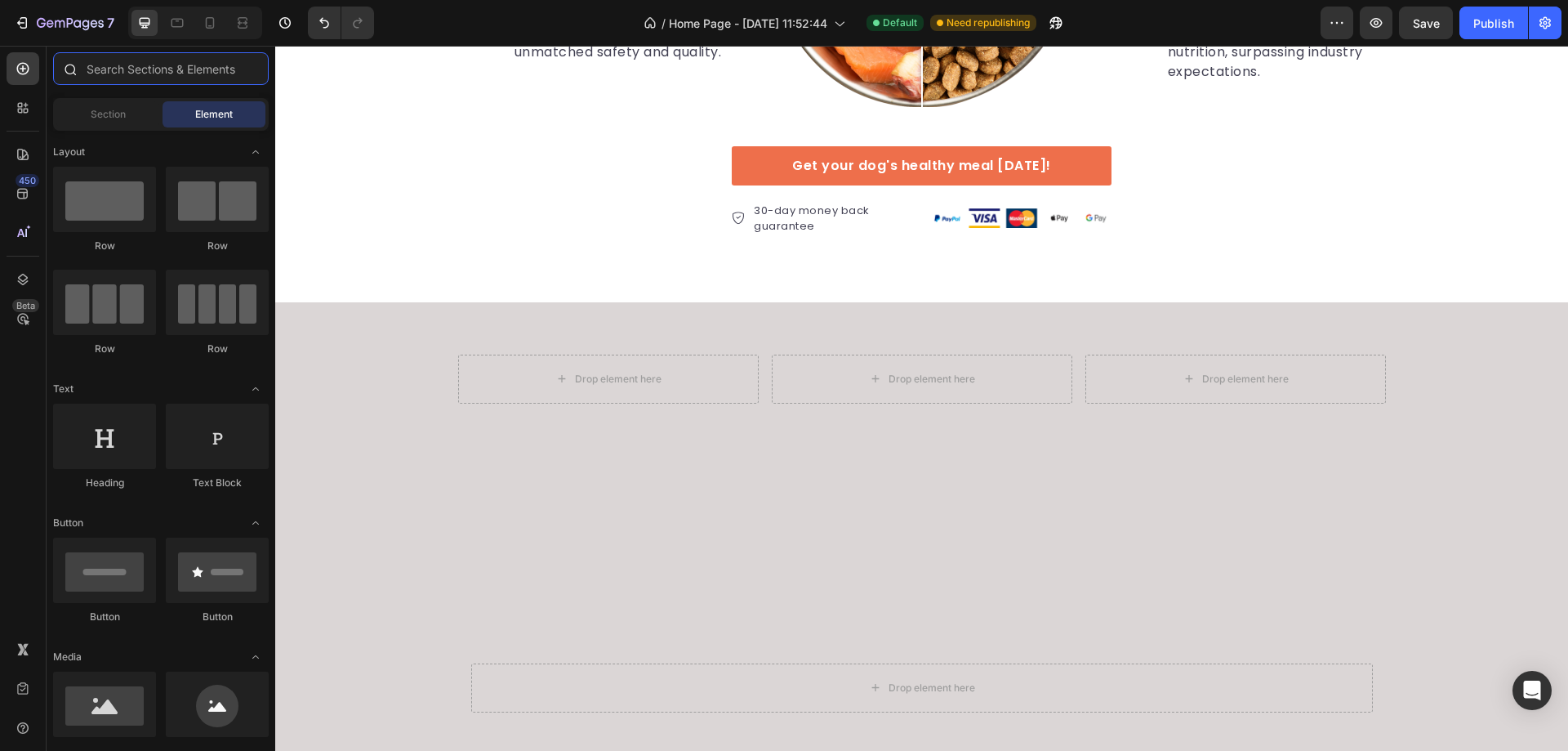
click at [152, 65] on input "text" at bounding box center [161, 68] width 216 height 33
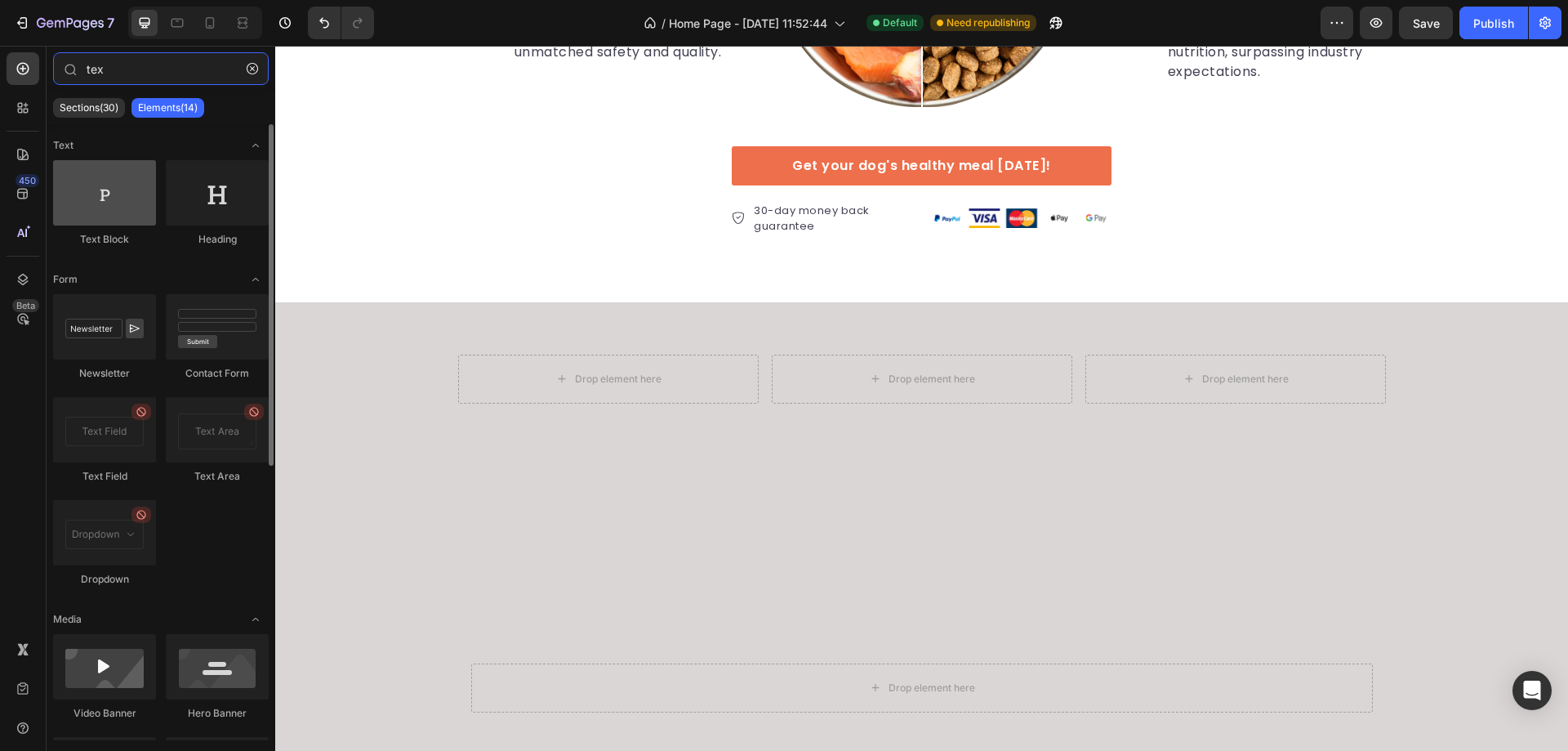
type input "tex"
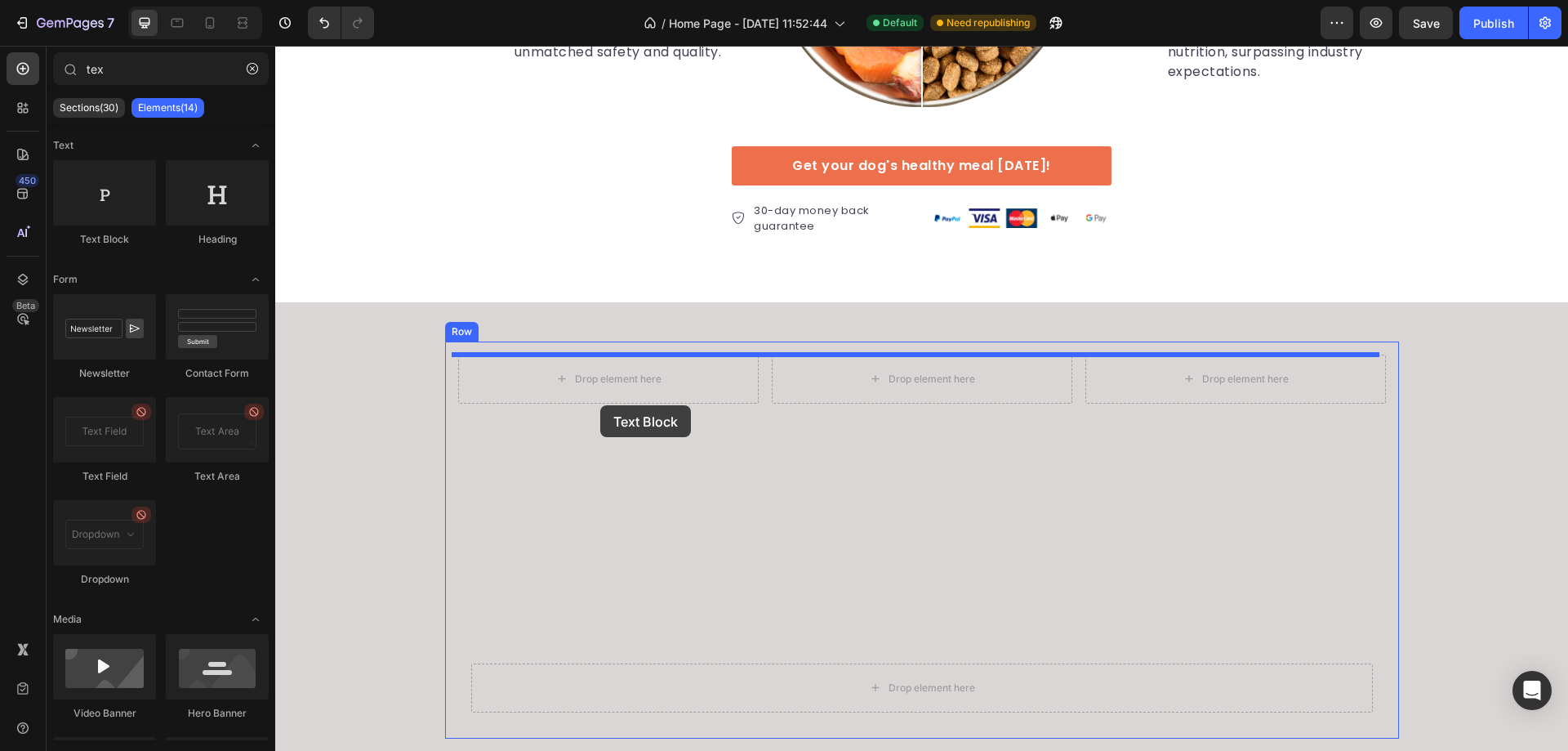
drag, startPoint x: 372, startPoint y: 258, endPoint x: 600, endPoint y: 405, distance: 271.3
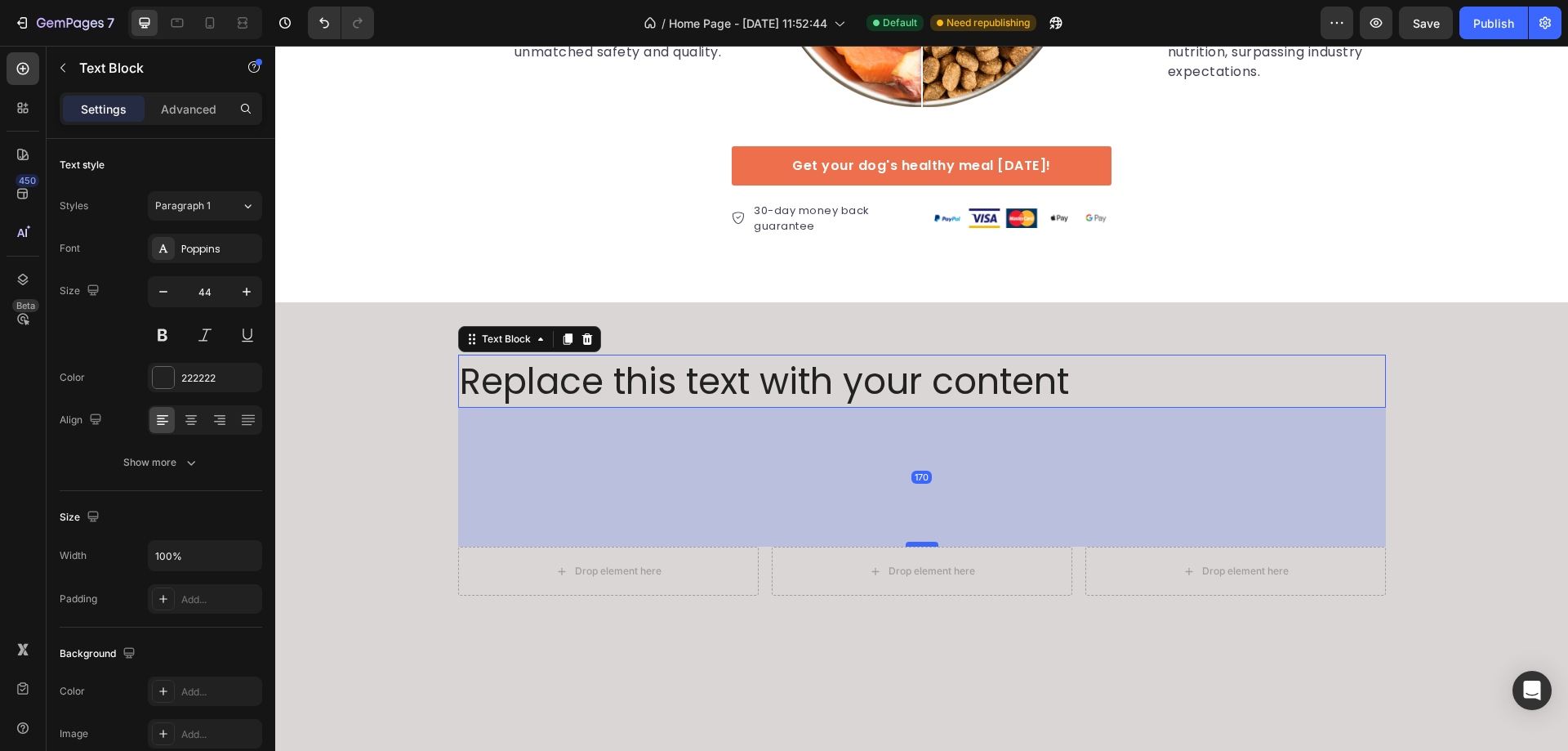
drag, startPoint x: 925, startPoint y: 653, endPoint x: 930, endPoint y: 546, distance: 107.1
click at [930, 546] on div at bounding box center [922, 544] width 33 height 5
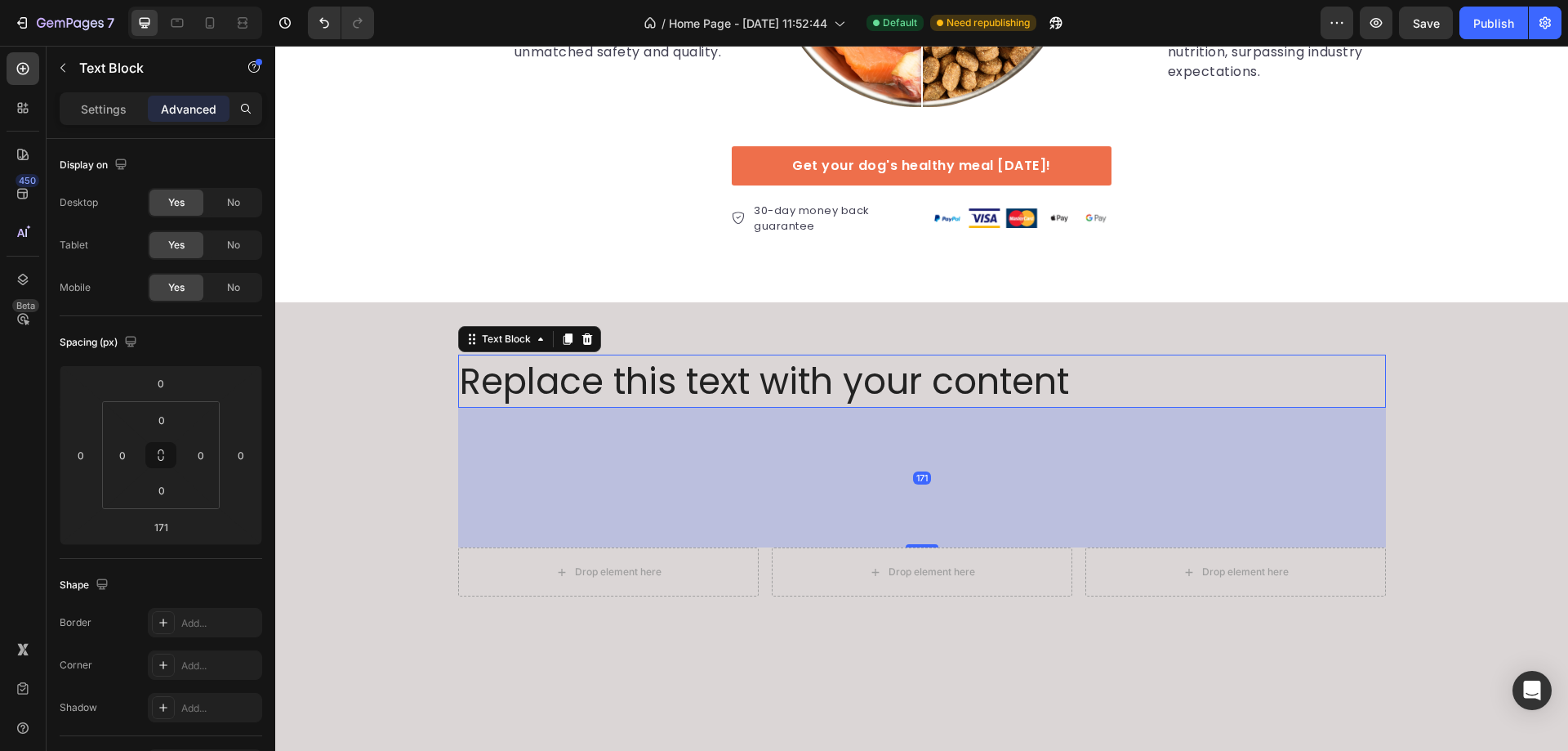
click at [1316, 479] on div "171" at bounding box center [922, 478] width 928 height 140
click at [720, 462] on div "171" at bounding box center [922, 478] width 928 height 140
click at [1145, 371] on div "Replace this text with your content" at bounding box center [922, 381] width 928 height 54
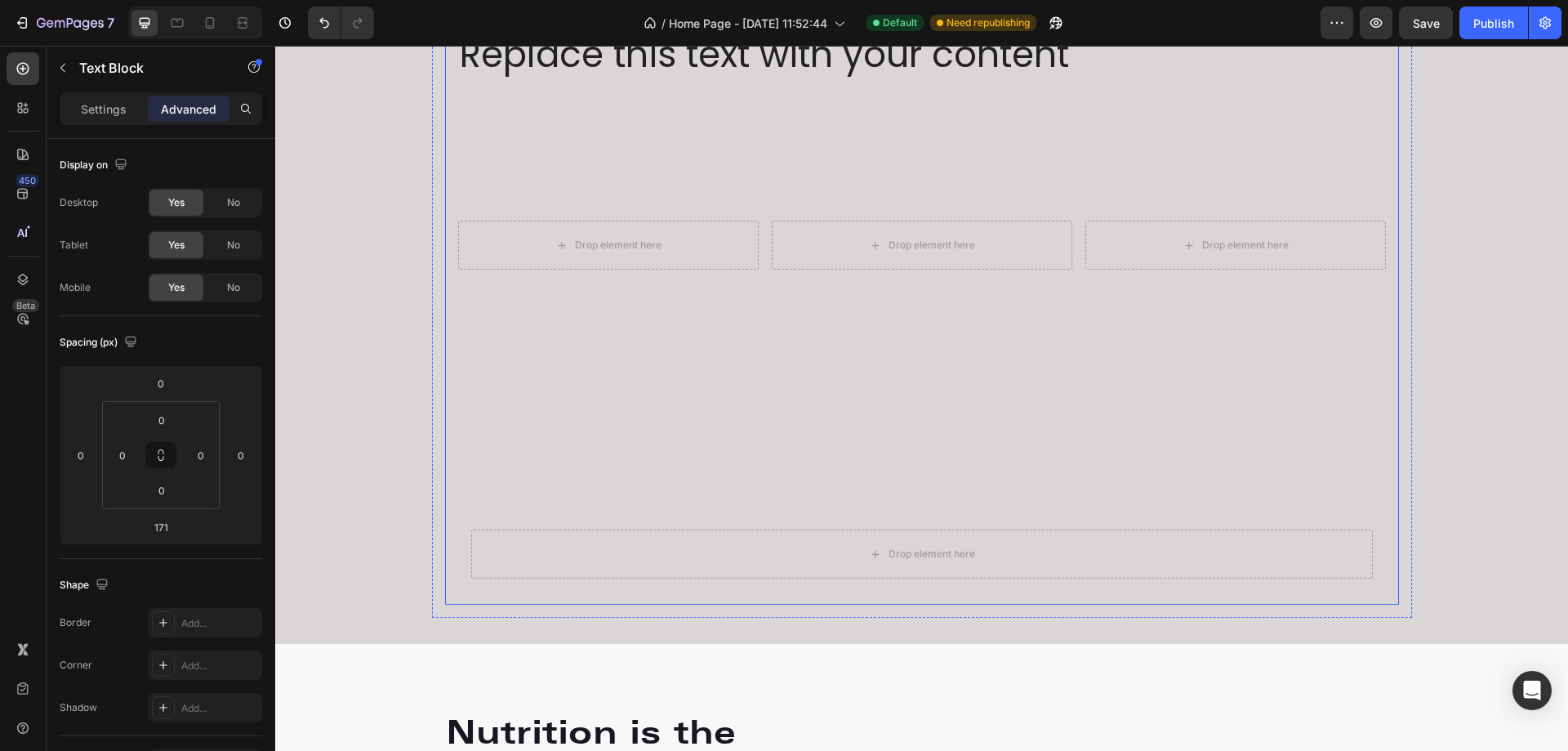
scroll to position [3402, 0]
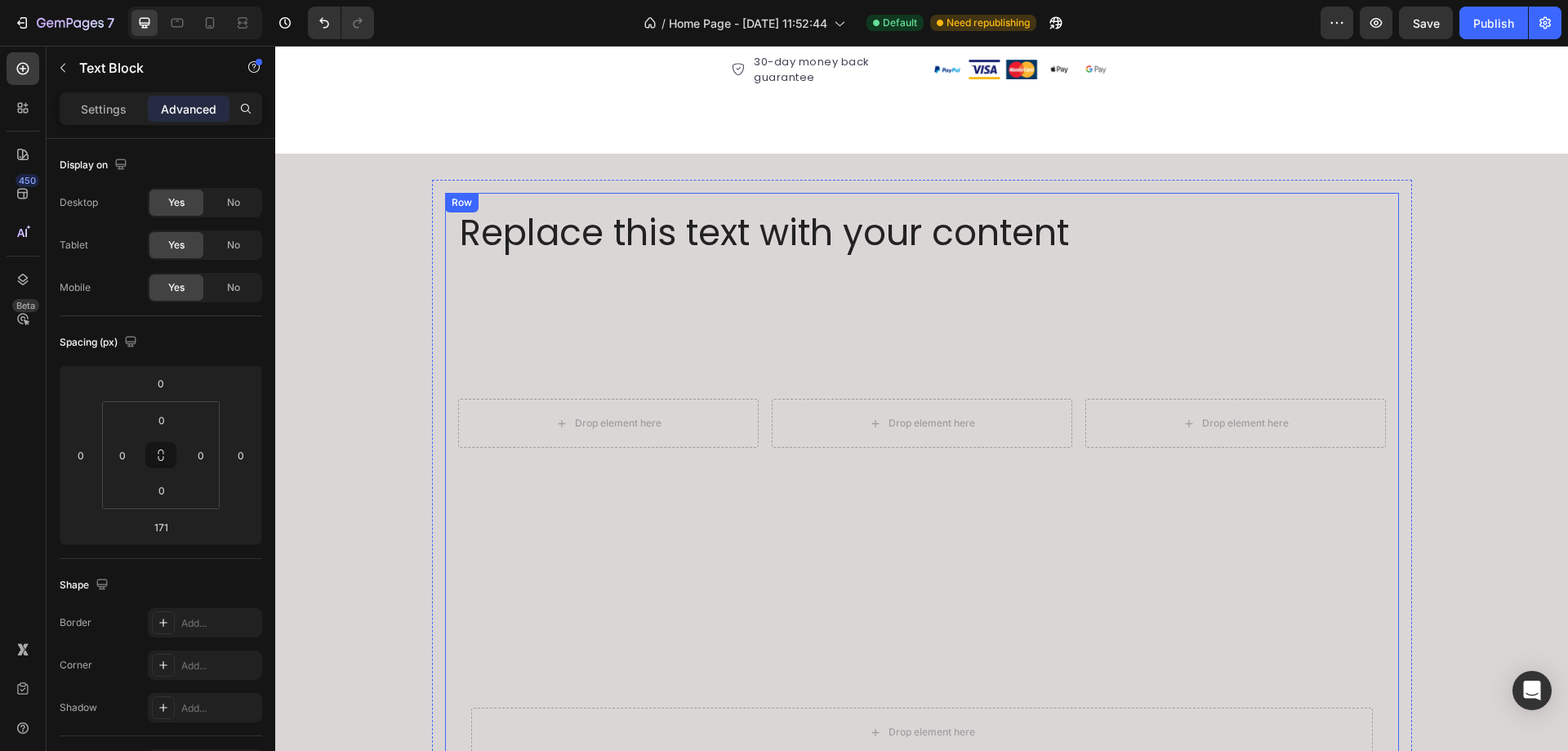
click at [929, 269] on div "Replace this text with your content Text Block Drop element here Drop element h…" at bounding box center [922, 488] width 928 height 565
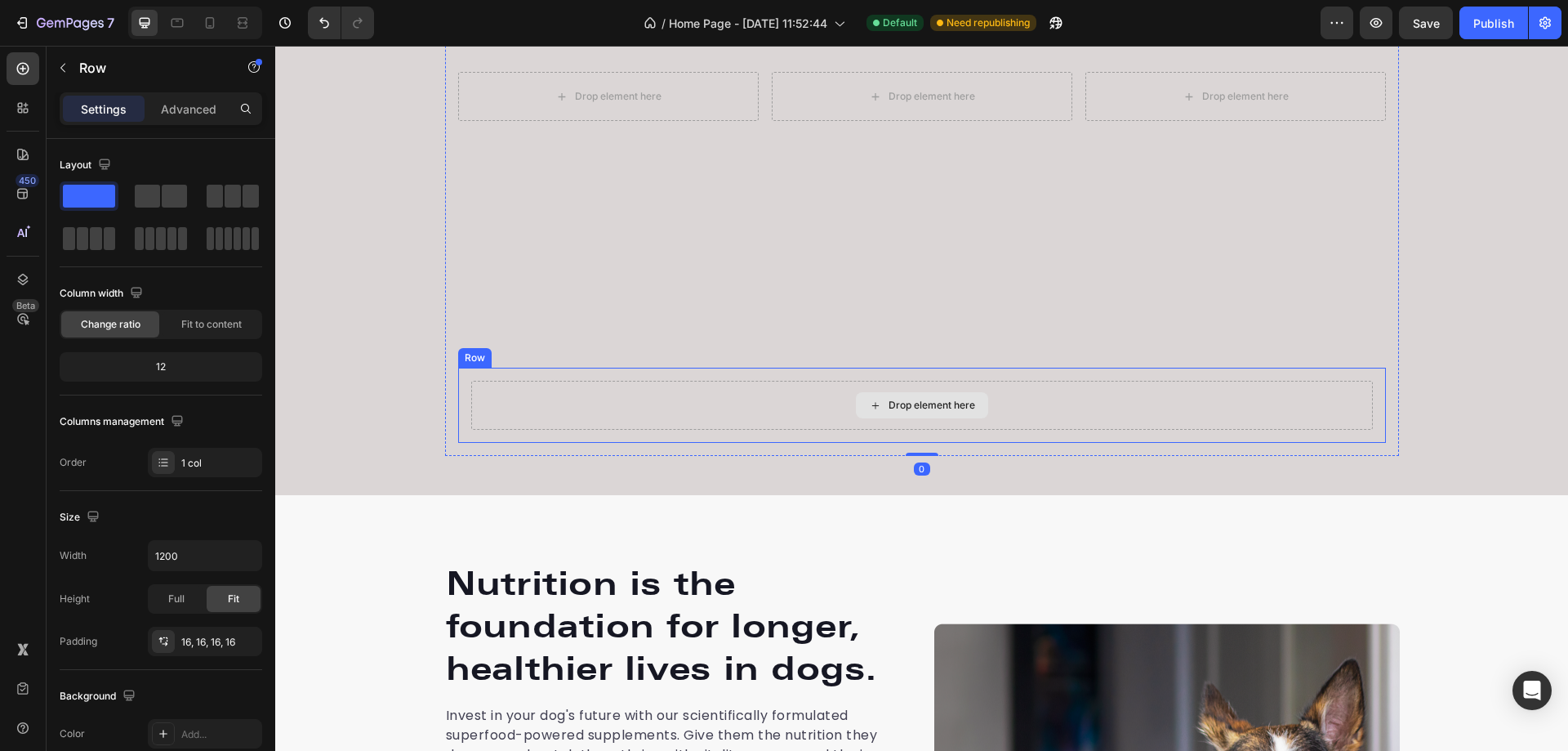
scroll to position [3566, 0]
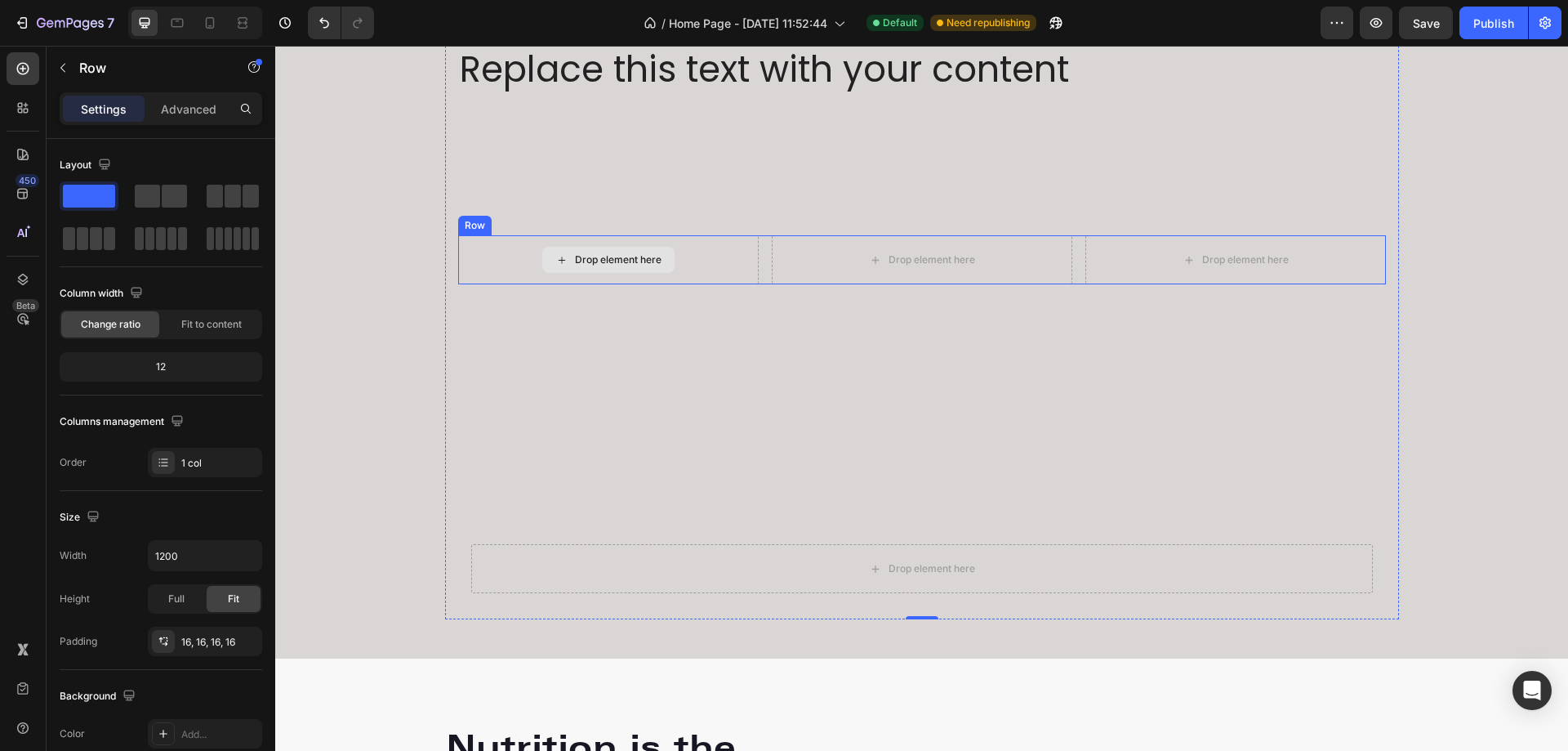
click at [711, 259] on div "Drop element here" at bounding box center [608, 260] width 300 height 49
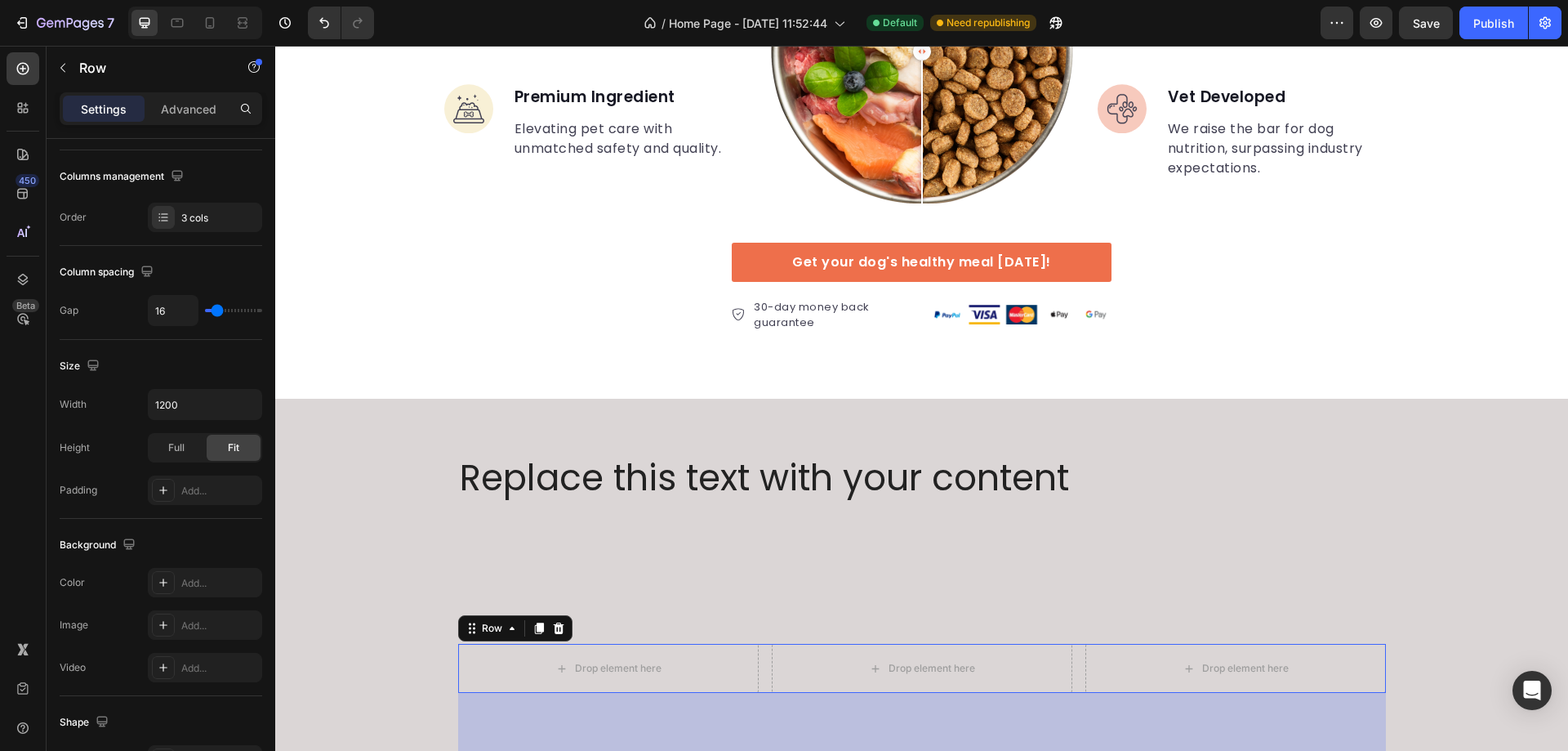
scroll to position [3402, 0]
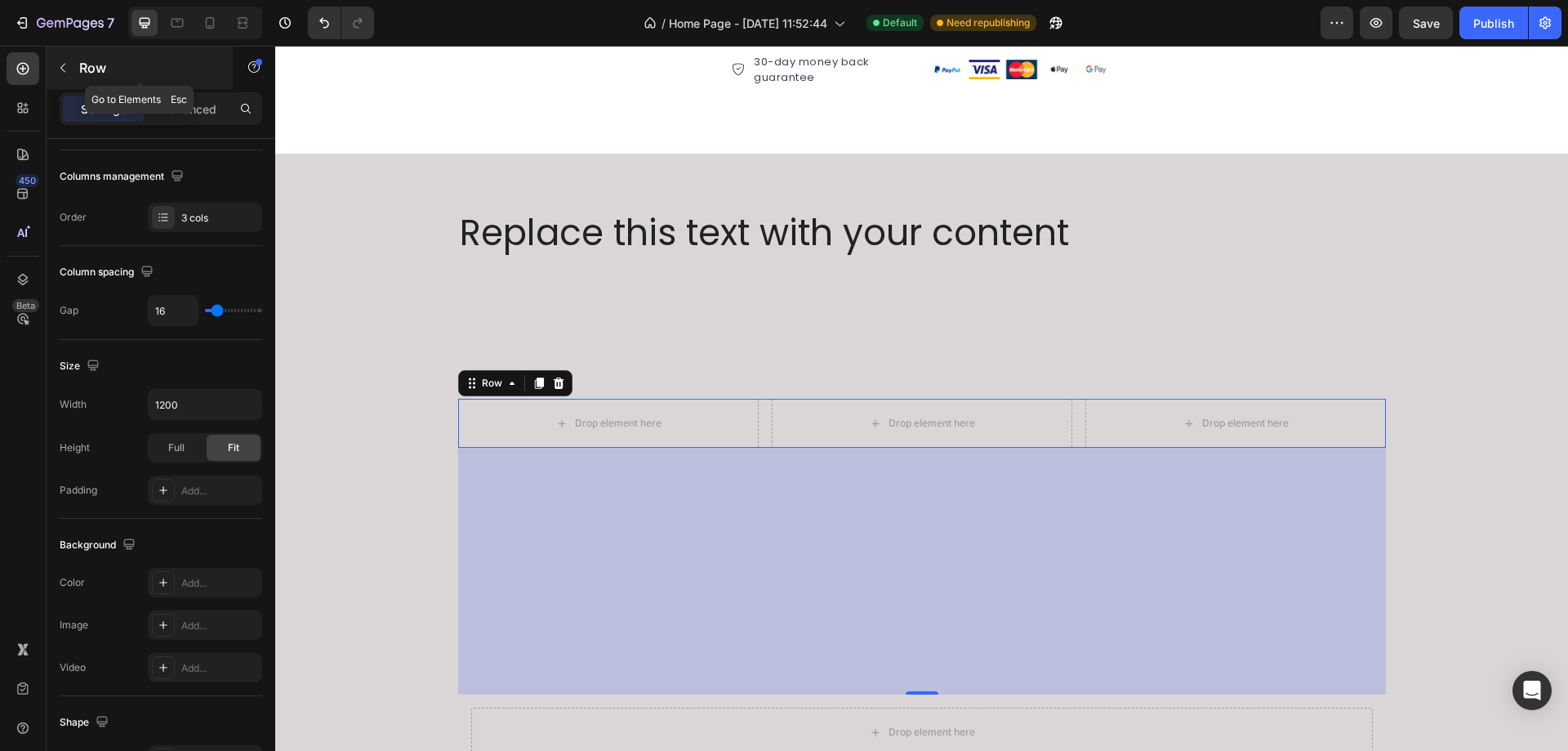
click at [65, 60] on button "button" at bounding box center [63, 68] width 27 height 27
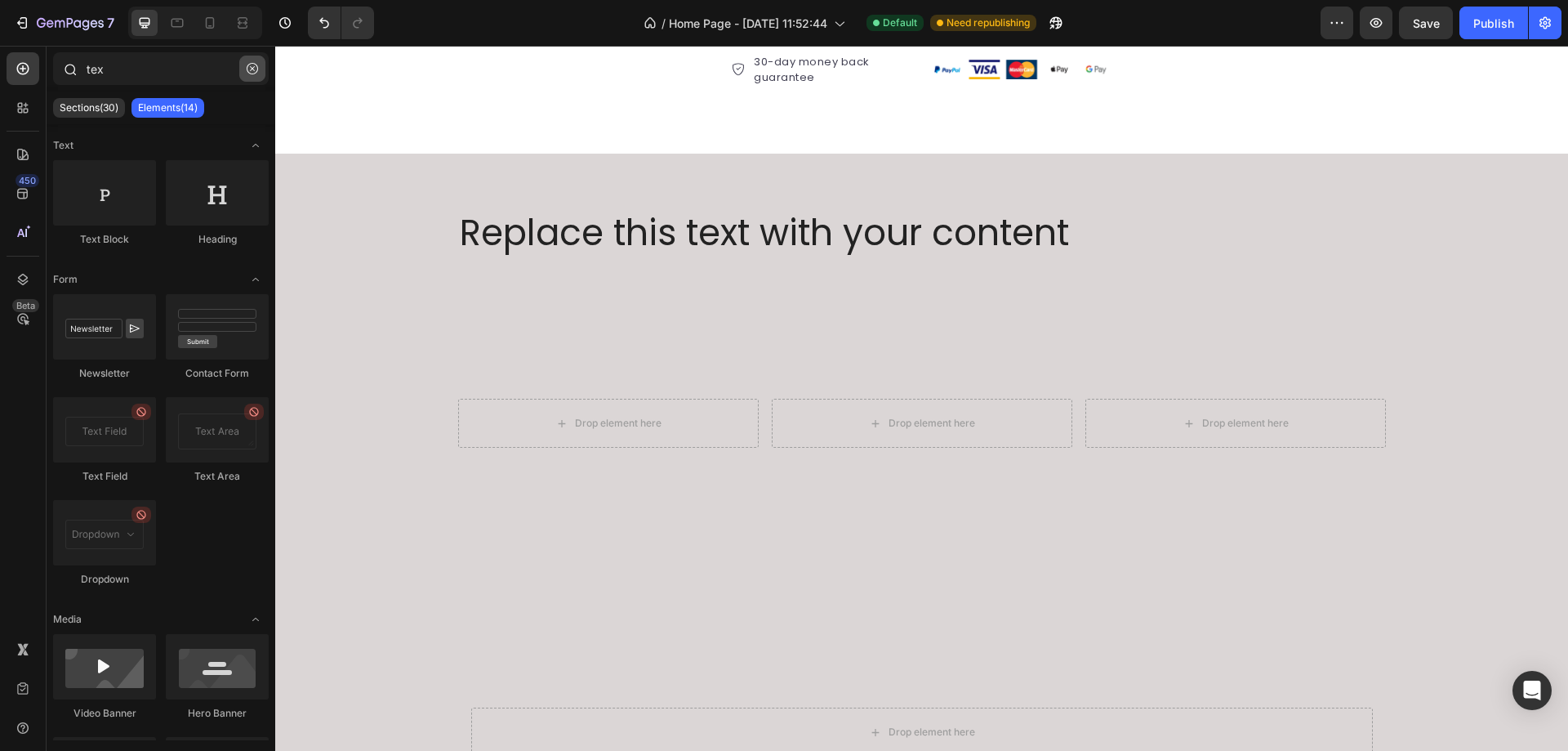
click at [254, 65] on icon "button" at bounding box center [252, 69] width 12 height 12
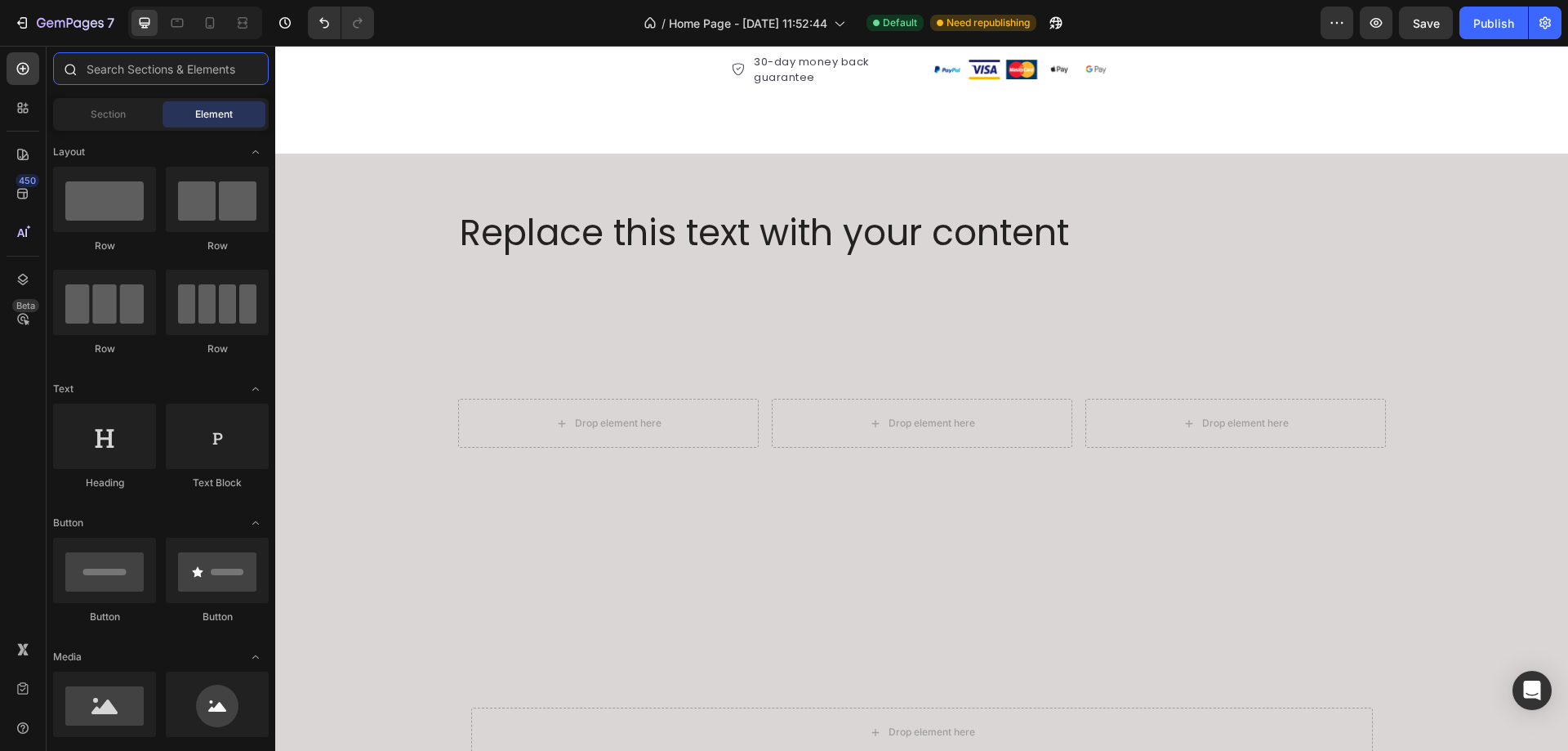
click at [168, 63] on input "text" at bounding box center [161, 68] width 216 height 33
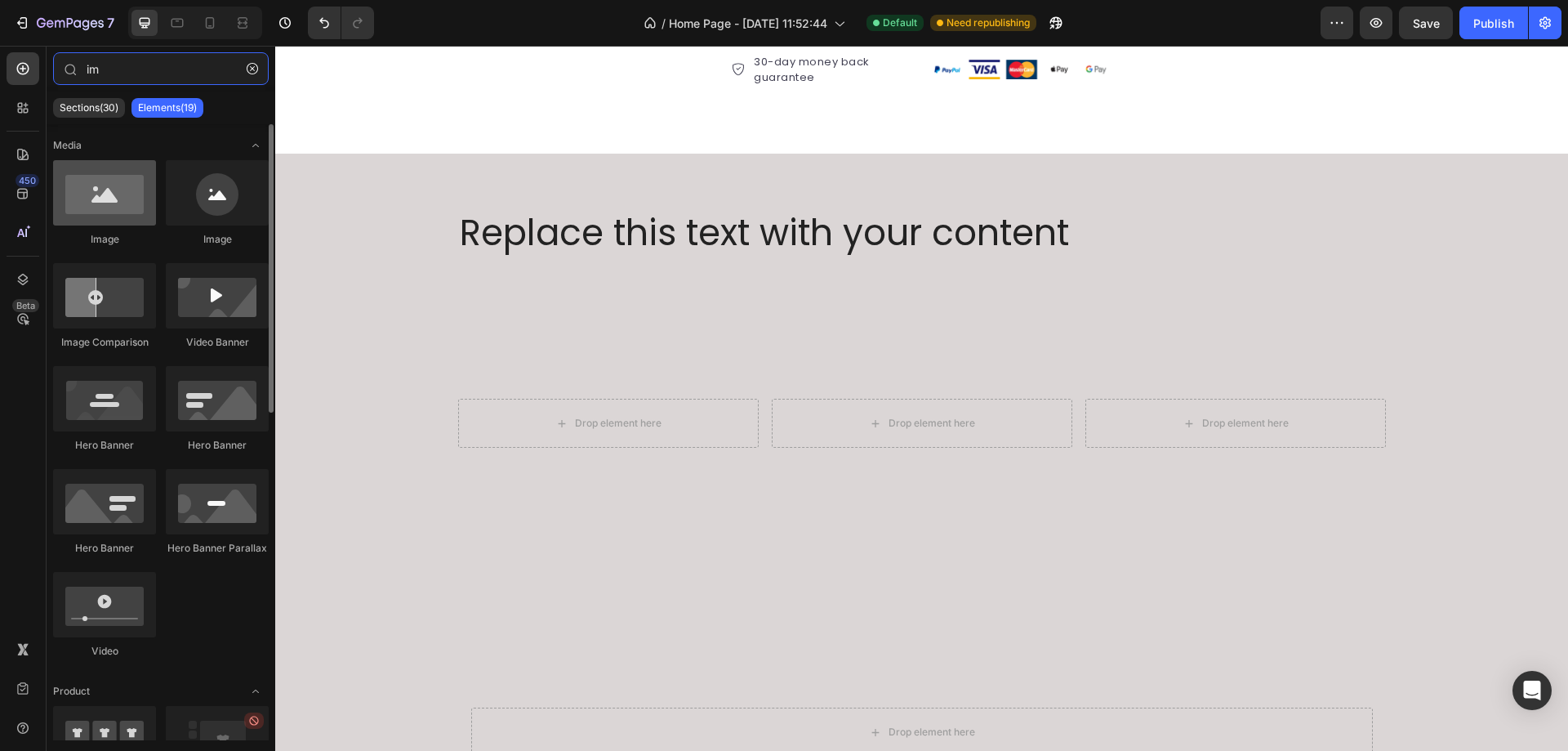
type input "im"
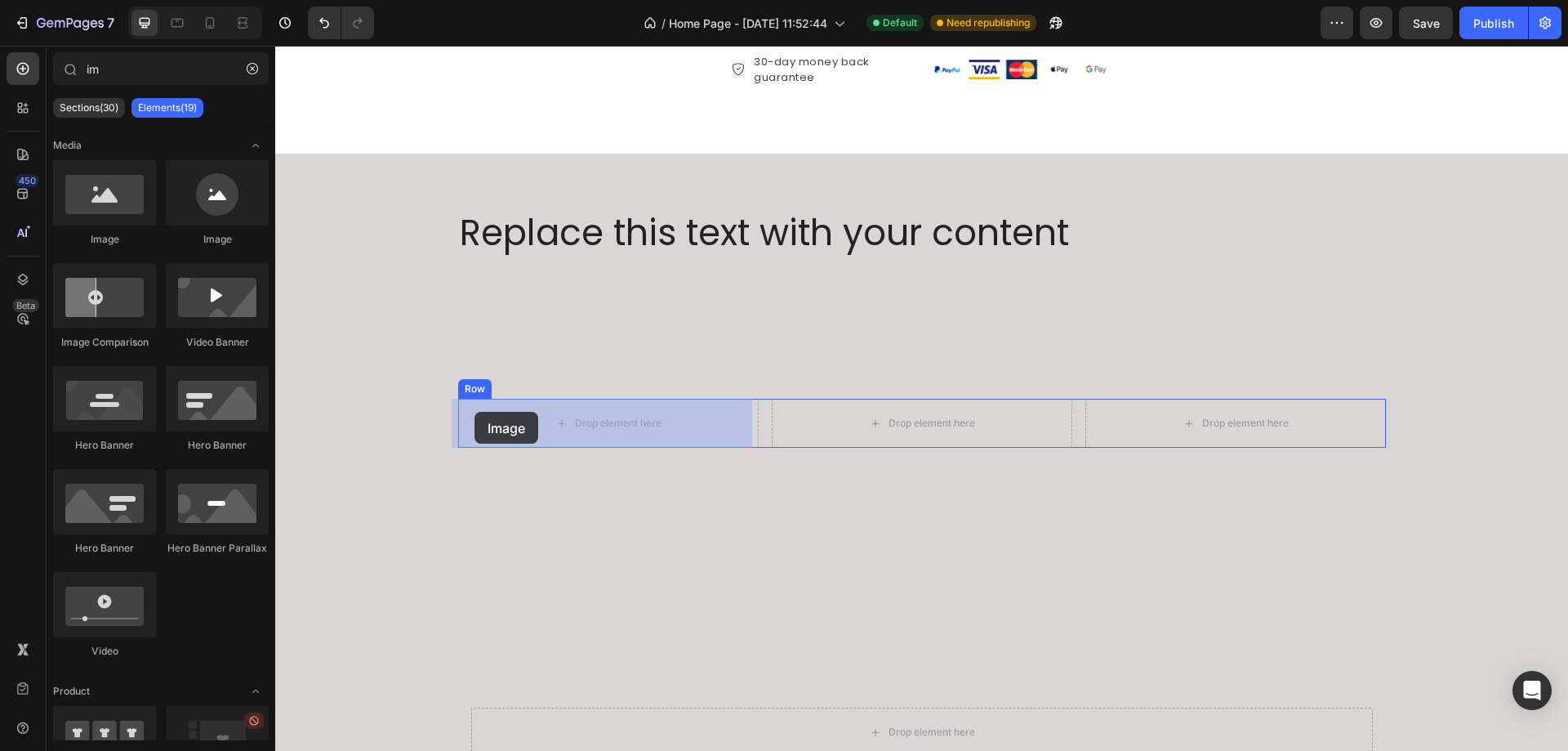
drag, startPoint x: 383, startPoint y: 242, endPoint x: 475, endPoint y: 412, distance: 193.3
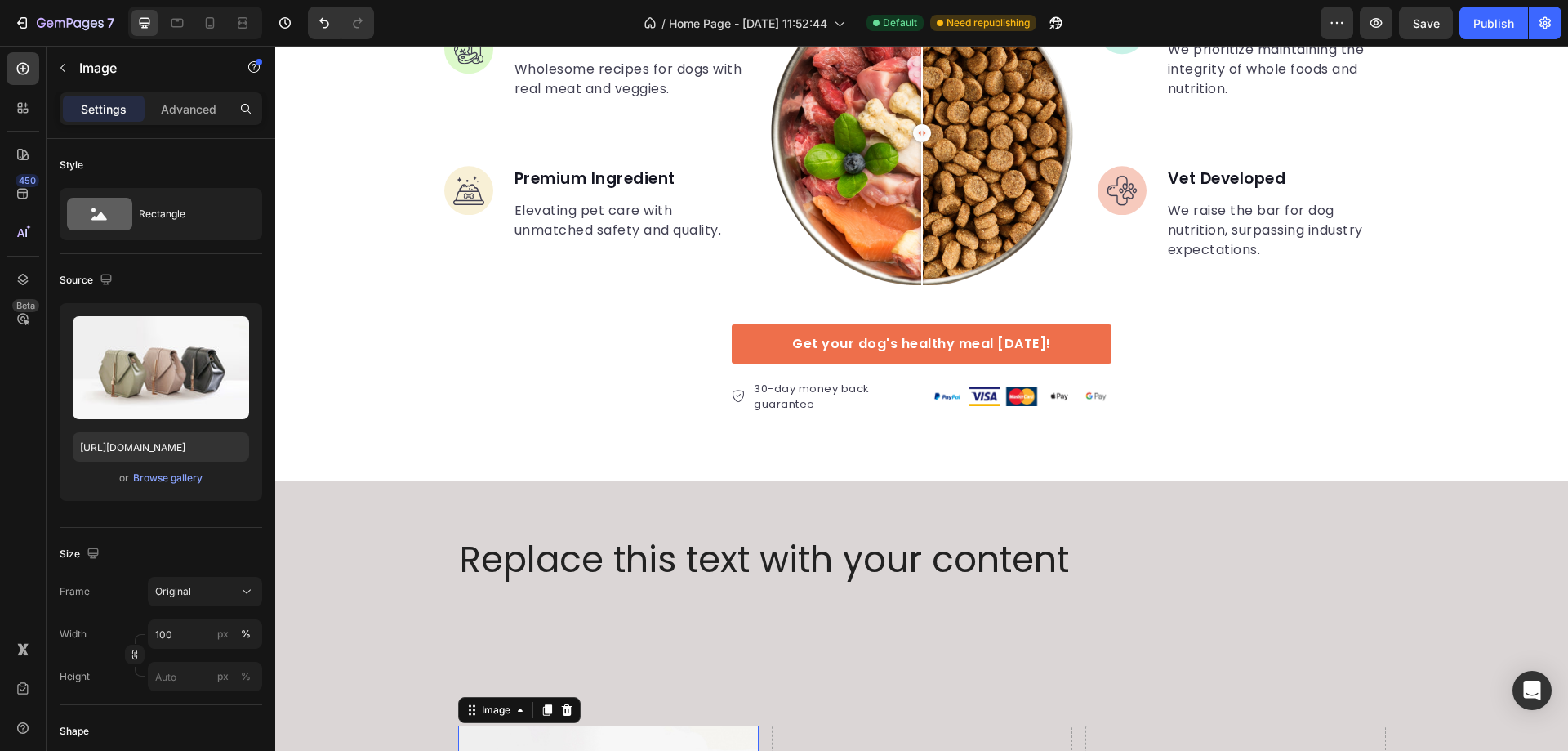
scroll to position [2831, 0]
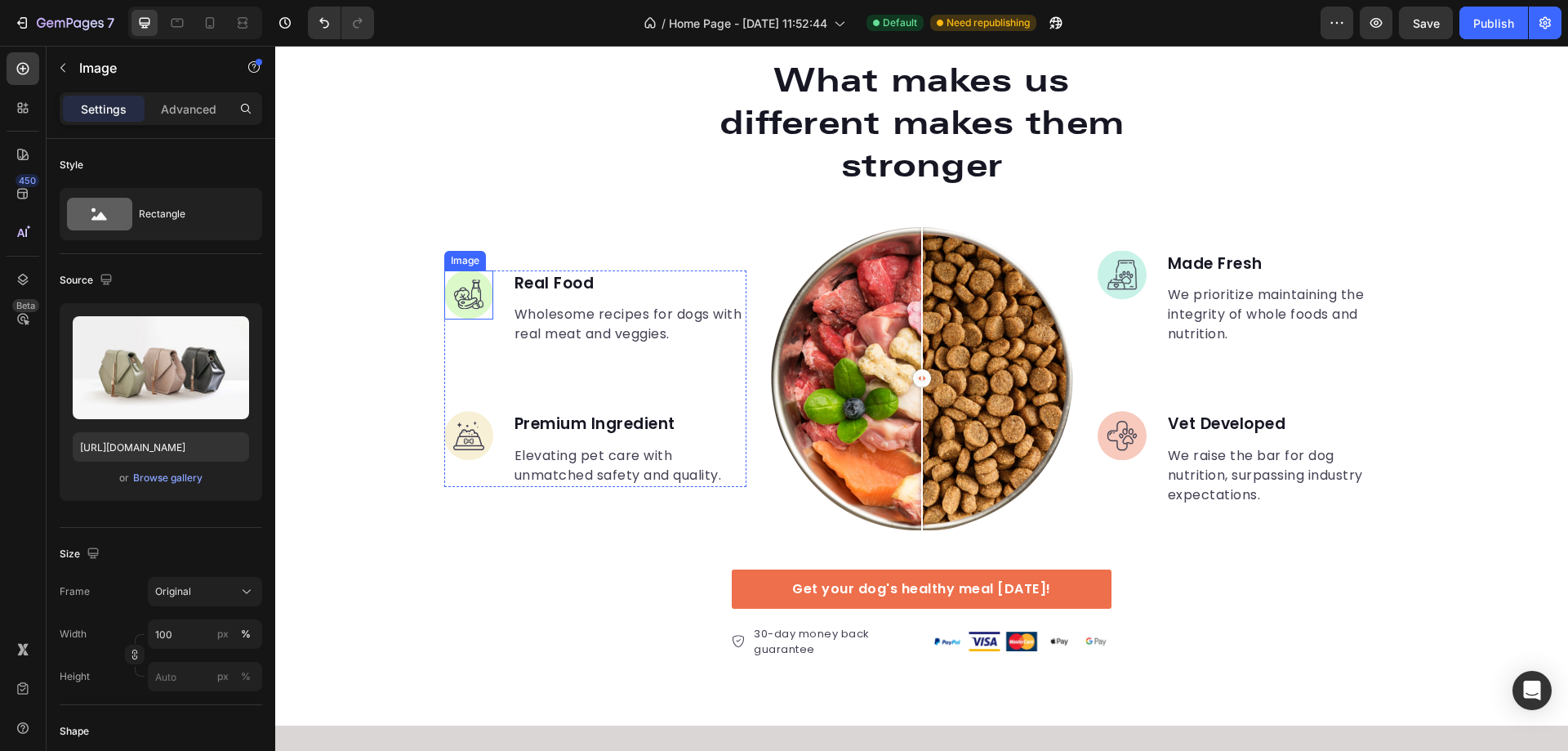
click at [467, 290] on img at bounding box center [469, 295] width 49 height 49
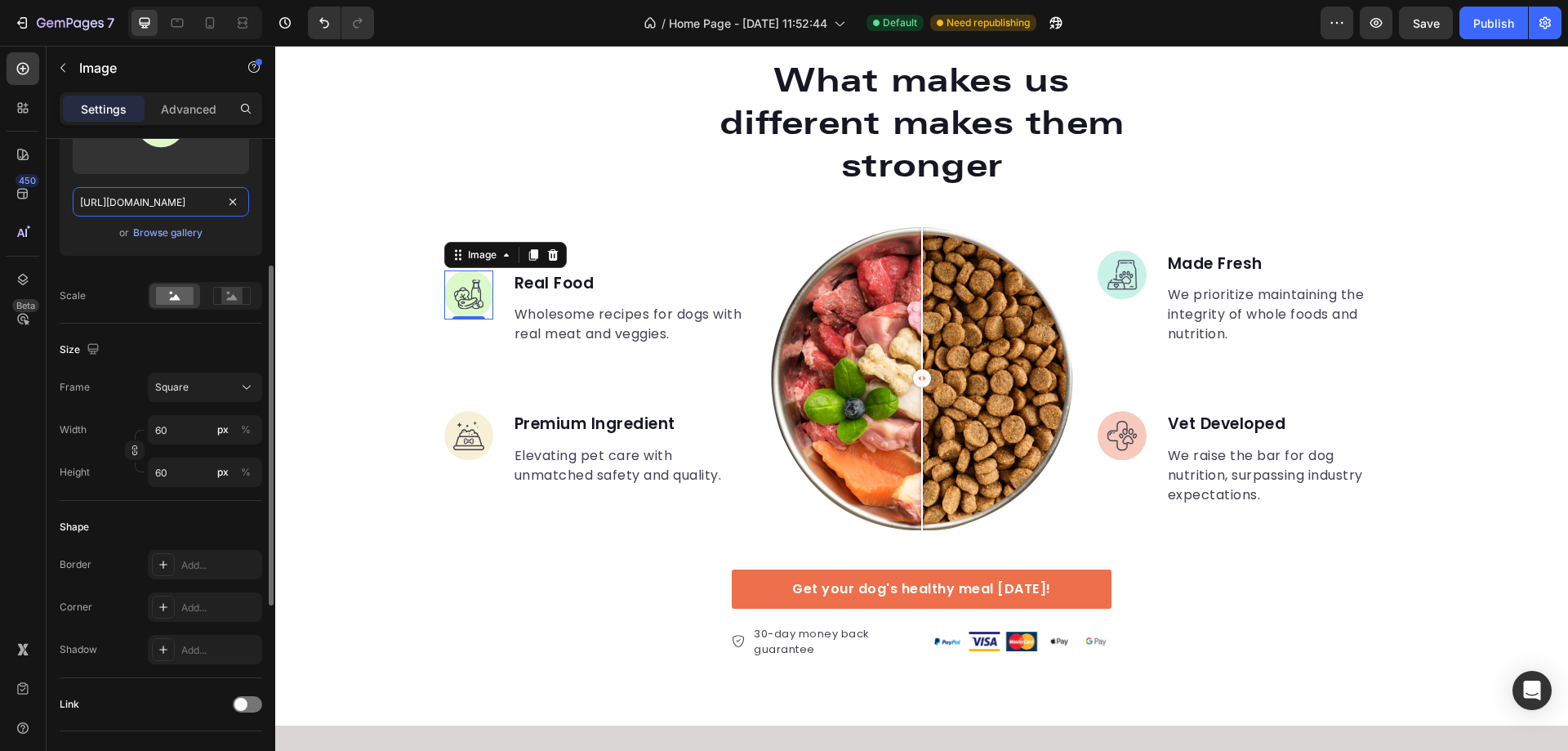
click at [194, 199] on input "[URL][DOMAIN_NAME]" at bounding box center [161, 202] width 176 height 30
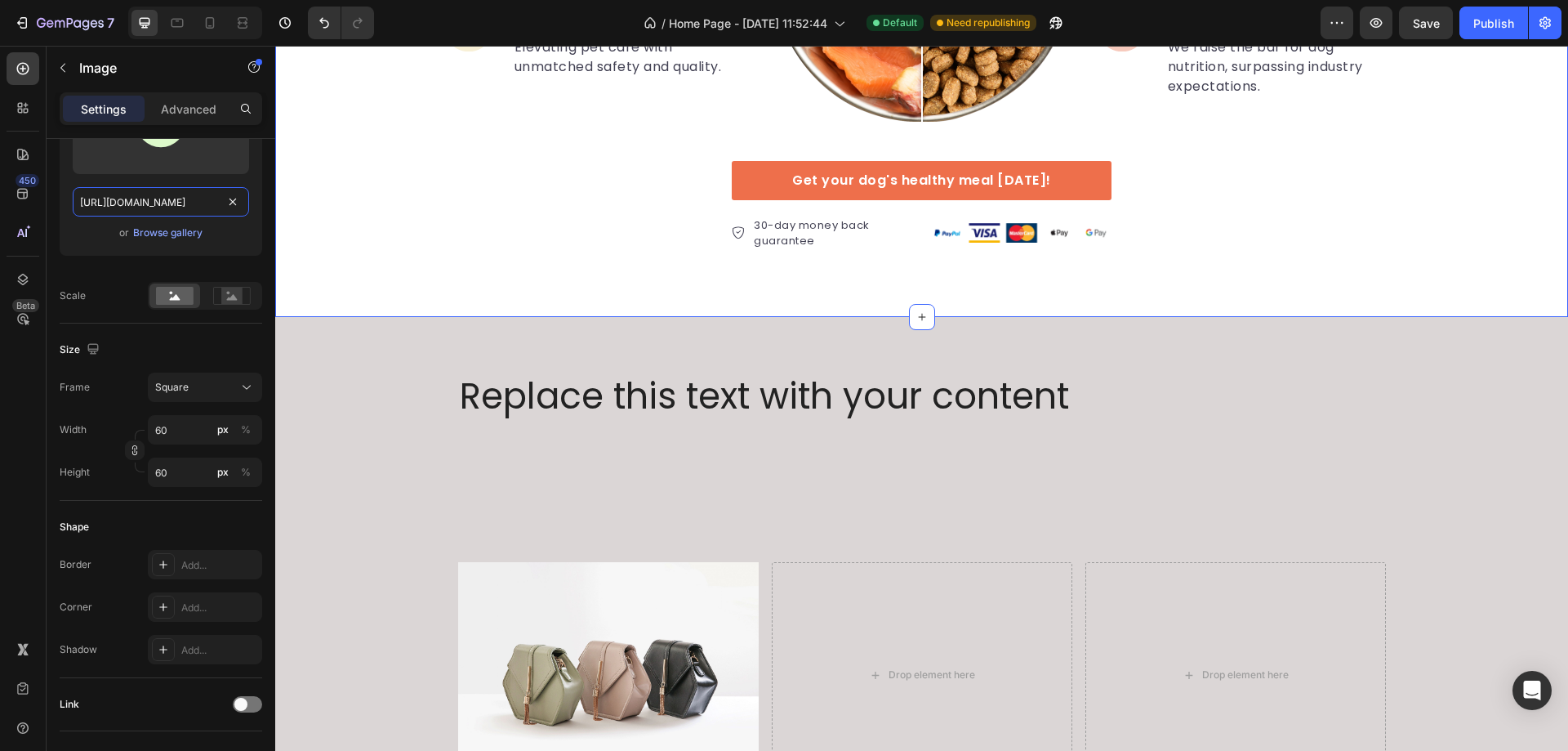
scroll to position [3484, 0]
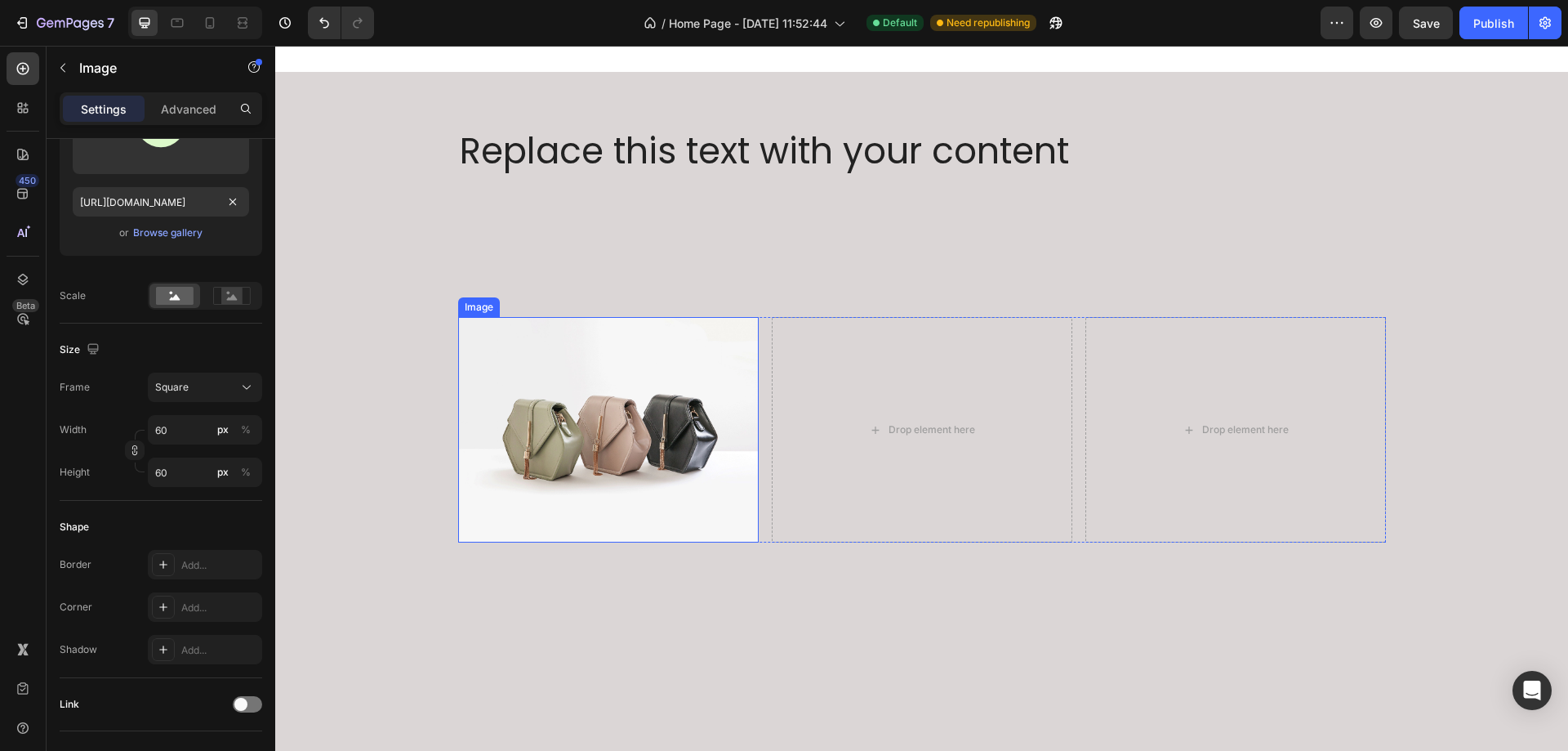
click at [618, 404] on img at bounding box center [608, 430] width 300 height 226
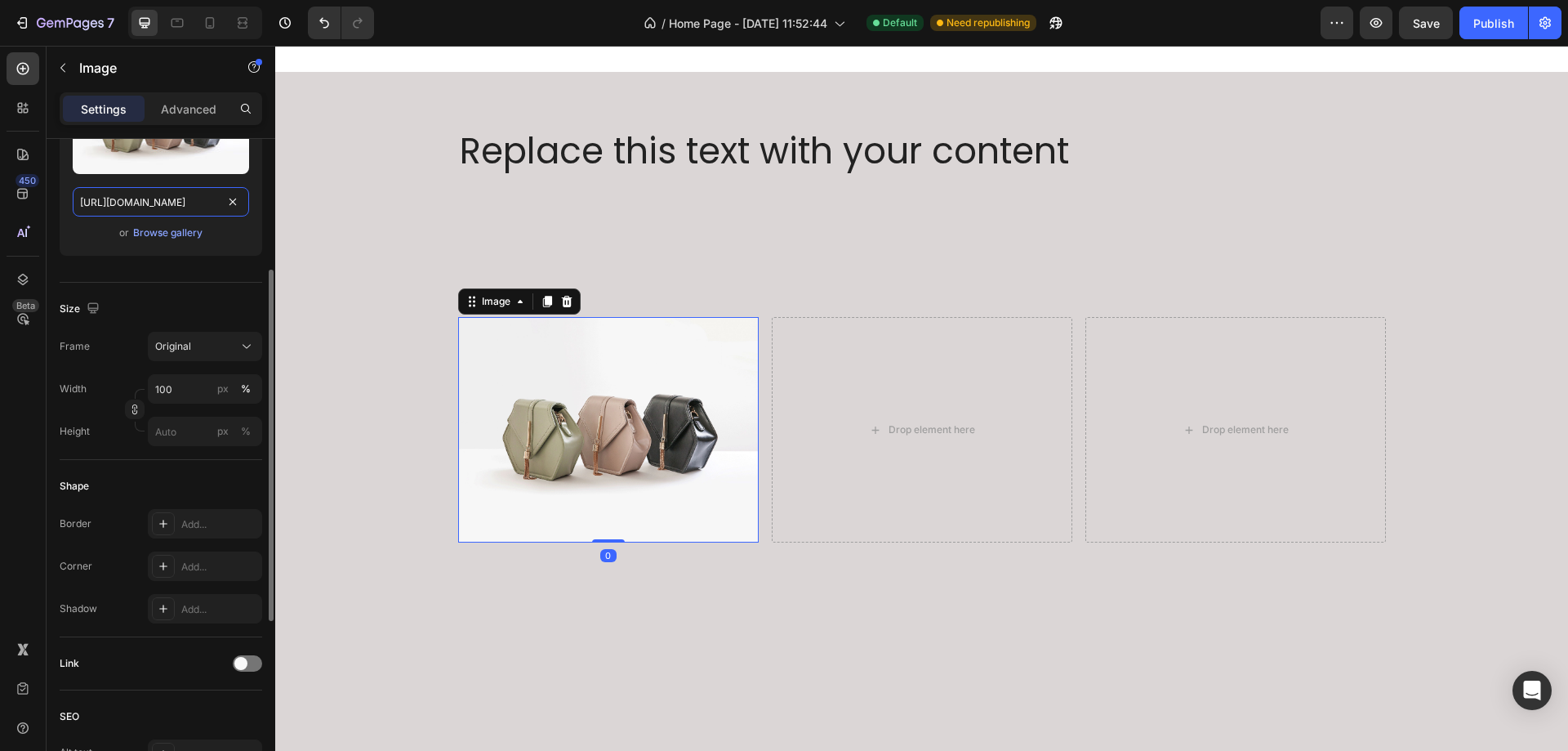
click at [169, 198] on input "[URL][DOMAIN_NAME]" at bounding box center [161, 202] width 176 height 30
paste input "[DOMAIN_NAME][URL]"
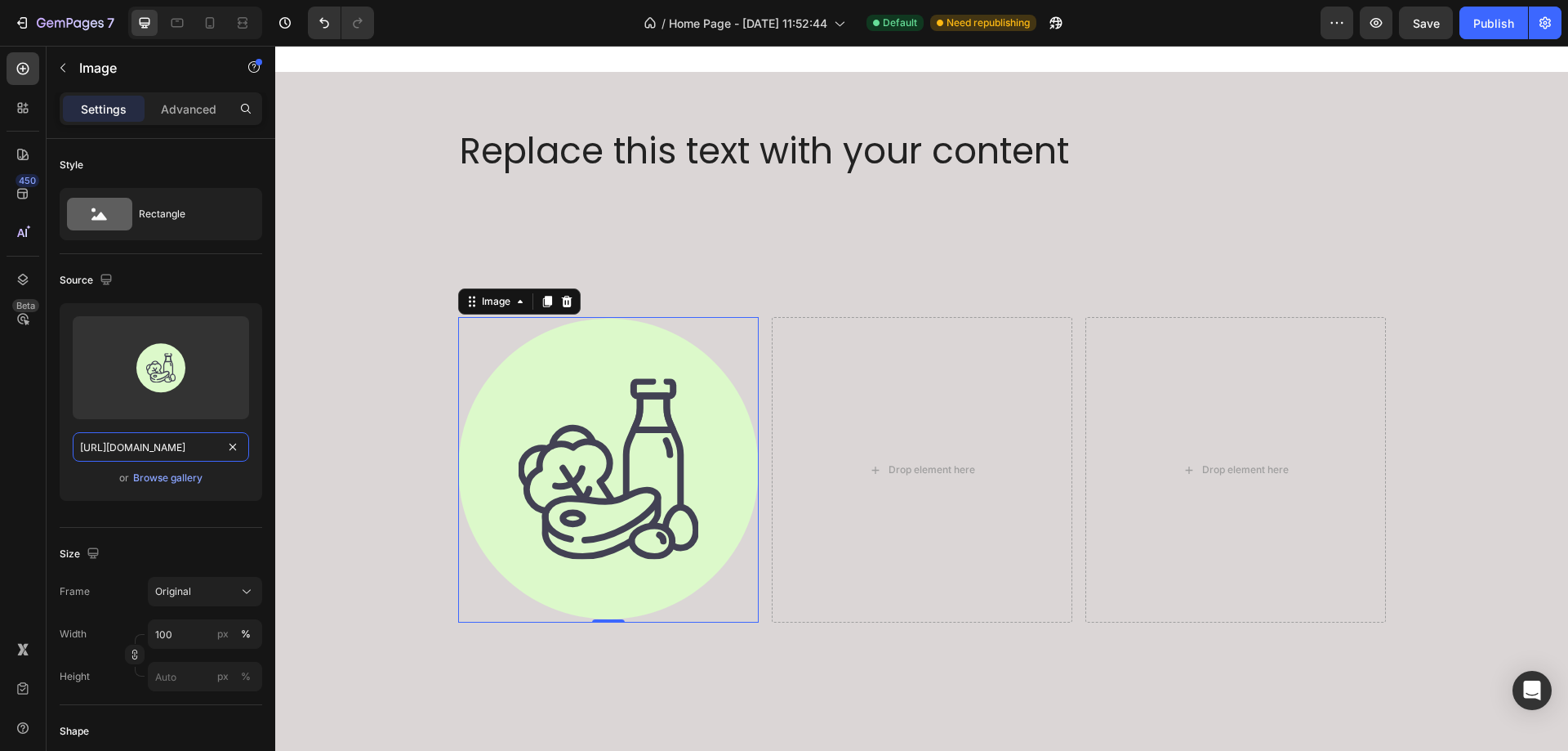
type input "[URL][DOMAIN_NAME]"
click at [596, 437] on img at bounding box center [608, 470] width 300 height 306
click at [71, 62] on button "button" at bounding box center [63, 68] width 27 height 27
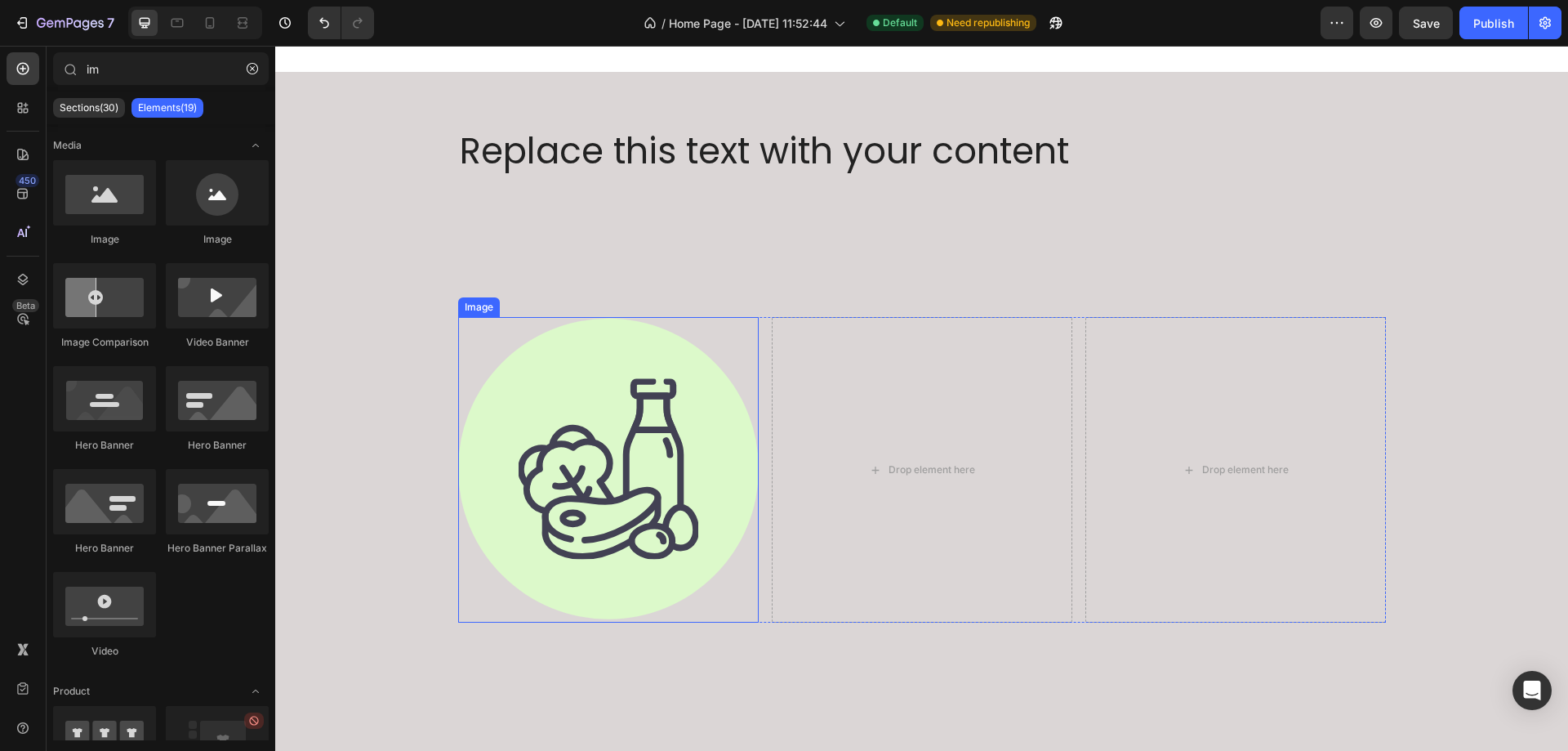
click at [570, 459] on img at bounding box center [608, 470] width 300 height 306
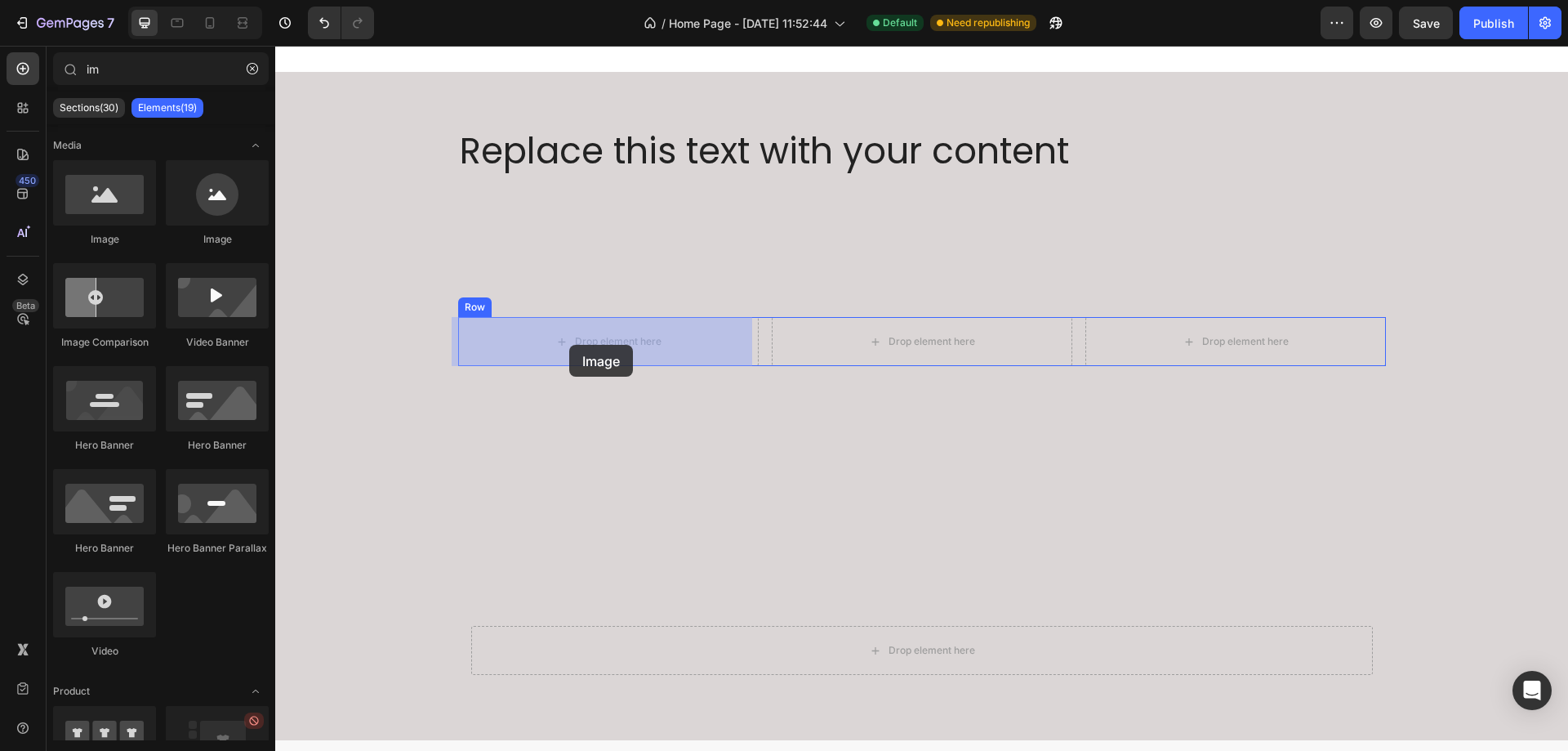
drag, startPoint x: 495, startPoint y: 249, endPoint x: 569, endPoint y: 345, distance: 121.2
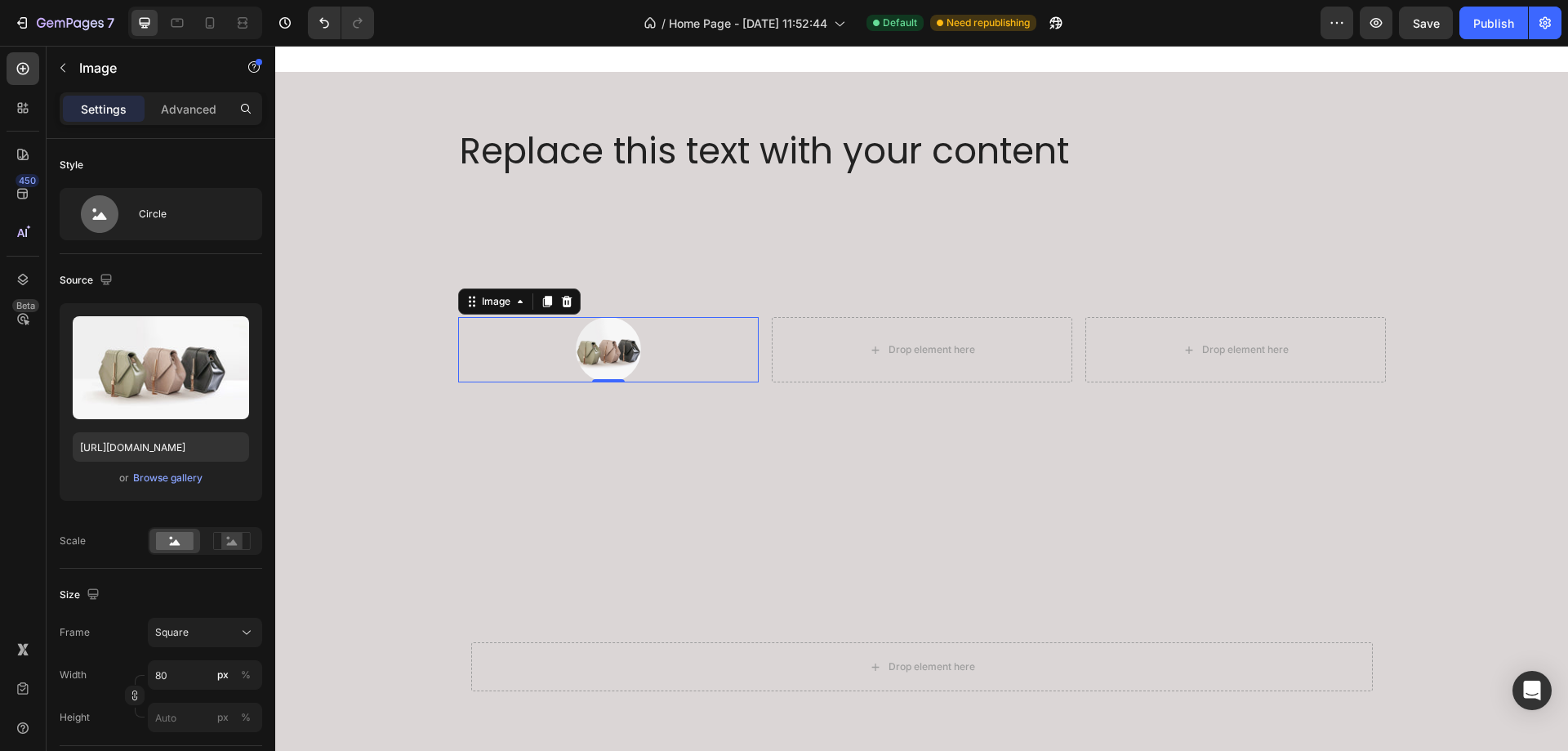
click at [622, 337] on img at bounding box center [609, 350] width 65 height 65
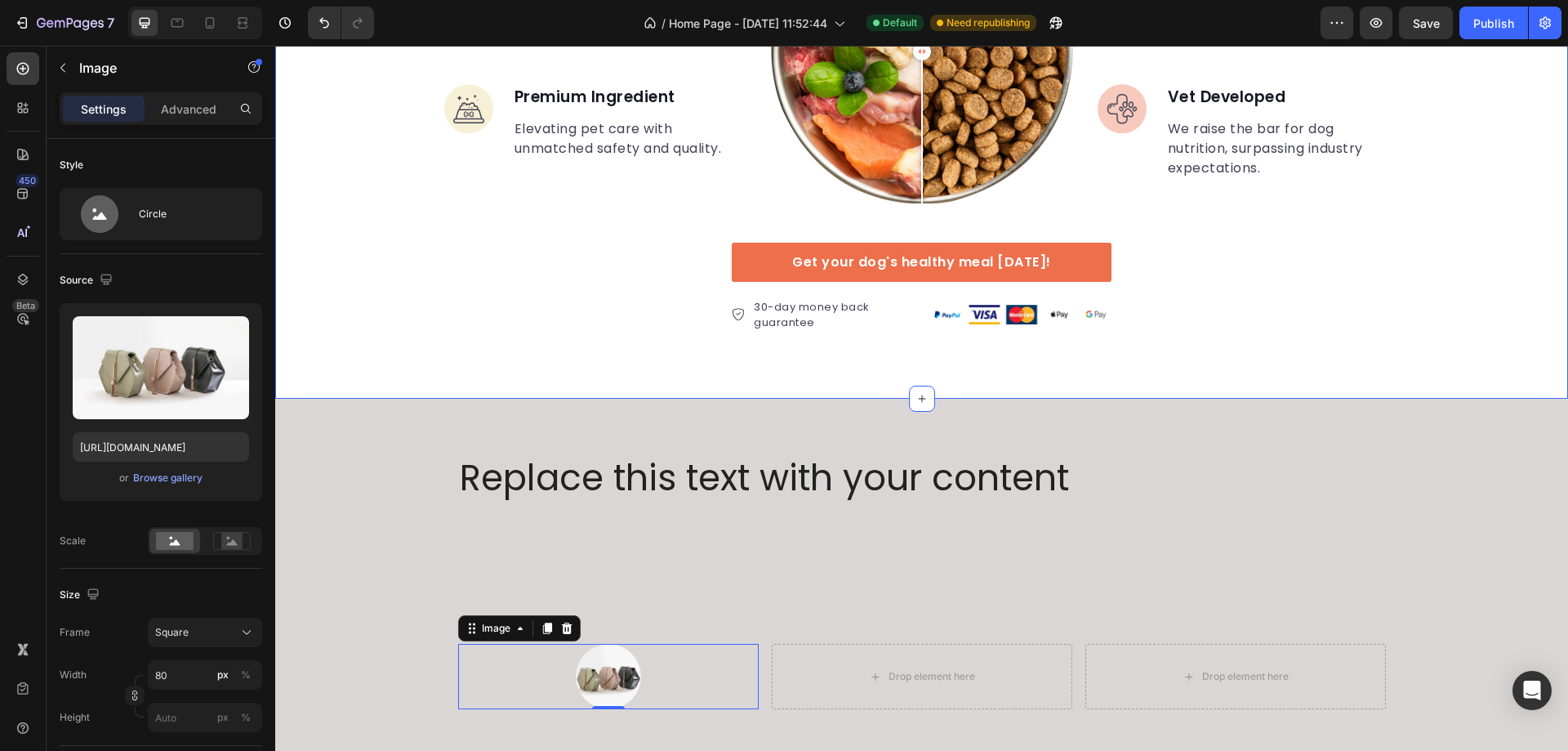
scroll to position [2912, 0]
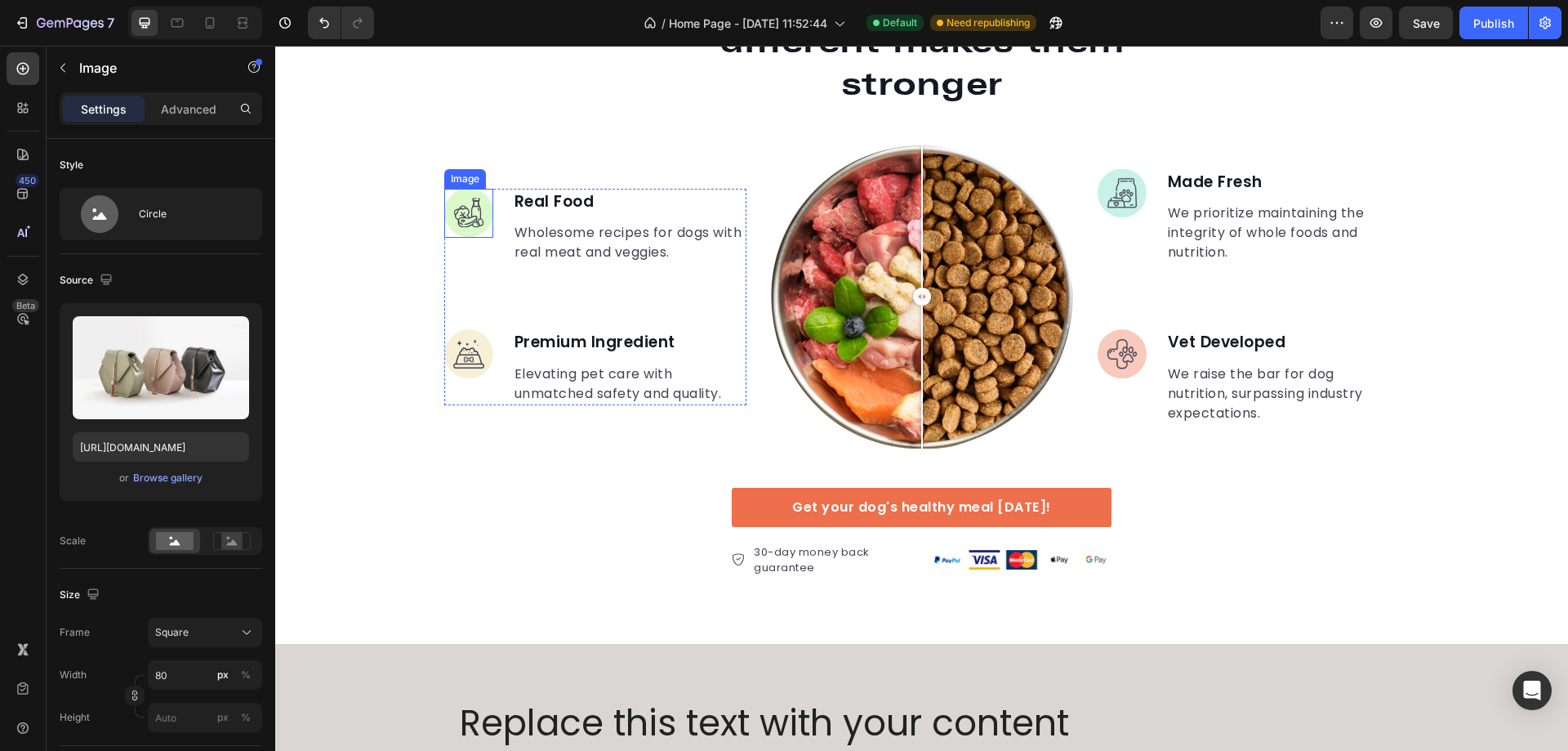
click at [477, 213] on img at bounding box center [469, 214] width 49 height 49
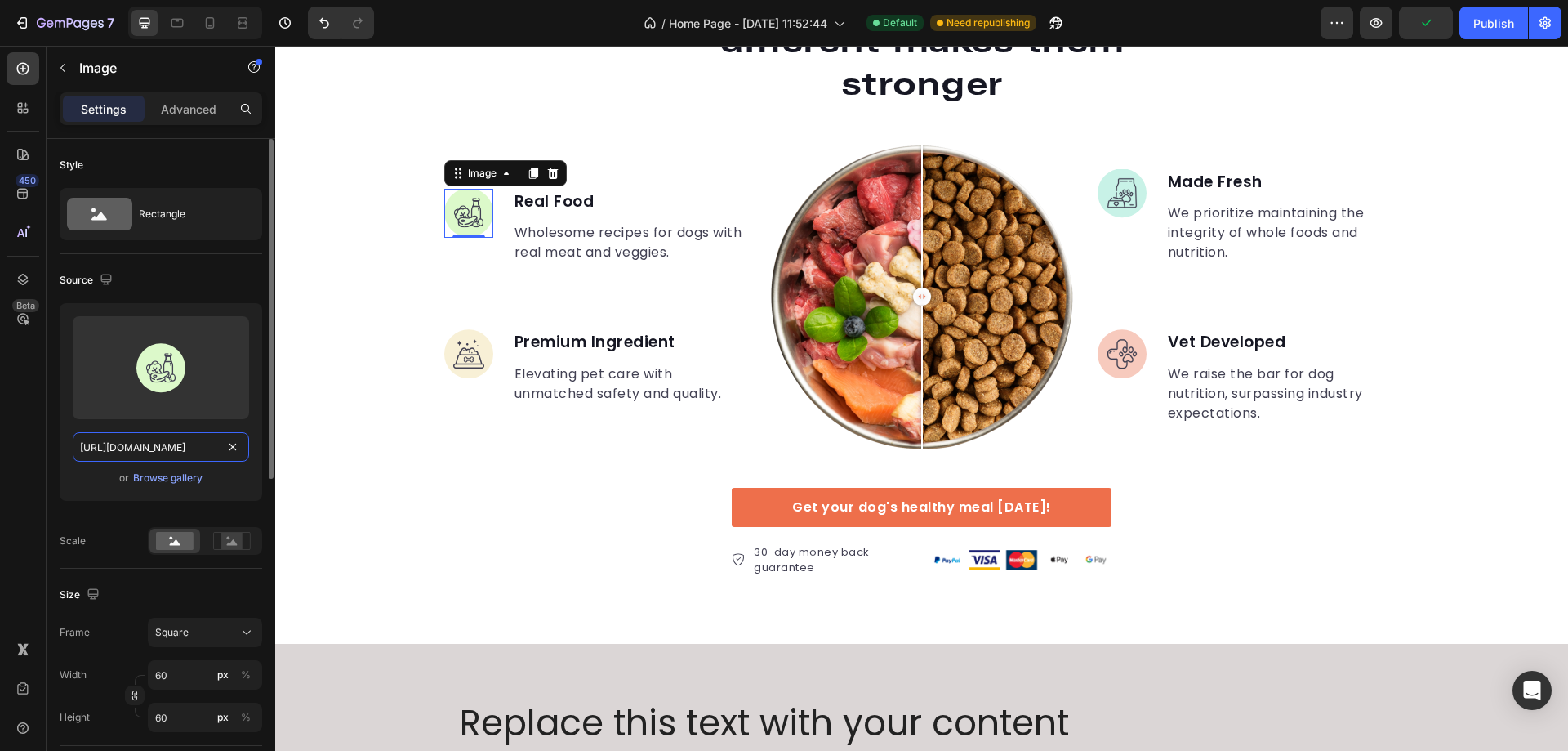
click at [171, 438] on input "[URL][DOMAIN_NAME]" at bounding box center [161, 447] width 176 height 30
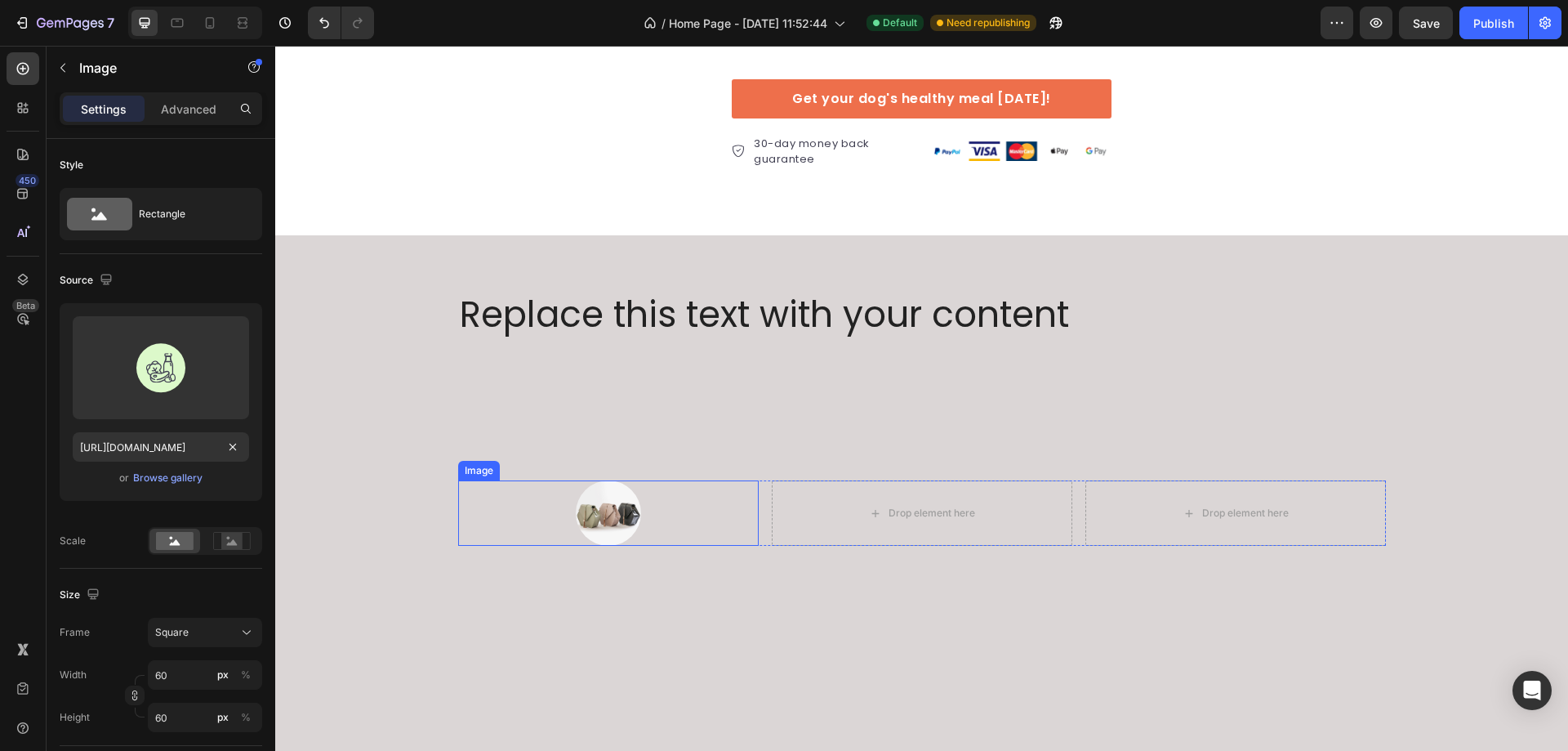
click at [583, 497] on img at bounding box center [609, 513] width 65 height 65
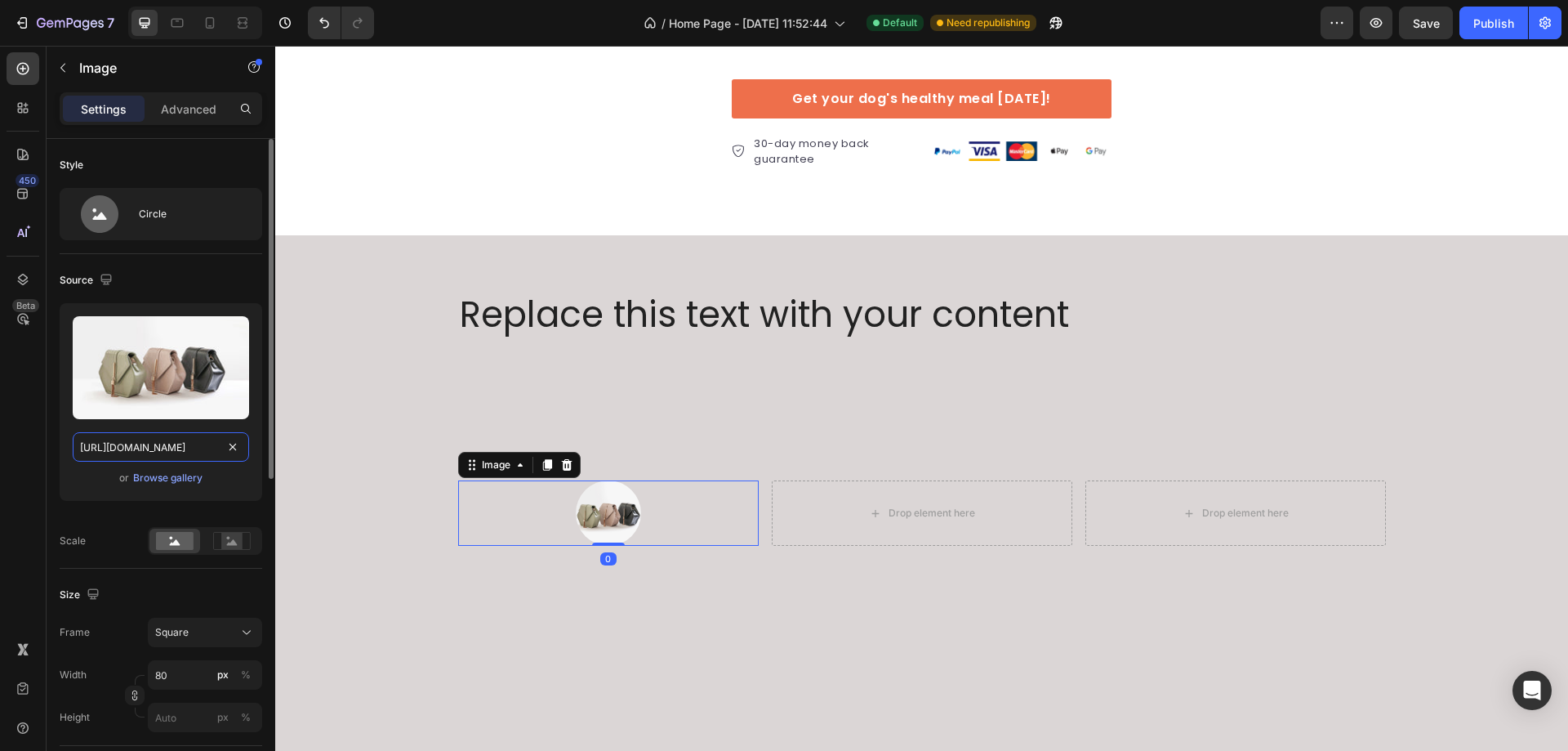
click at [161, 447] on input "[URL][DOMAIN_NAME]" at bounding box center [161, 447] width 176 height 30
paste input "[DOMAIN_NAME][URL]"
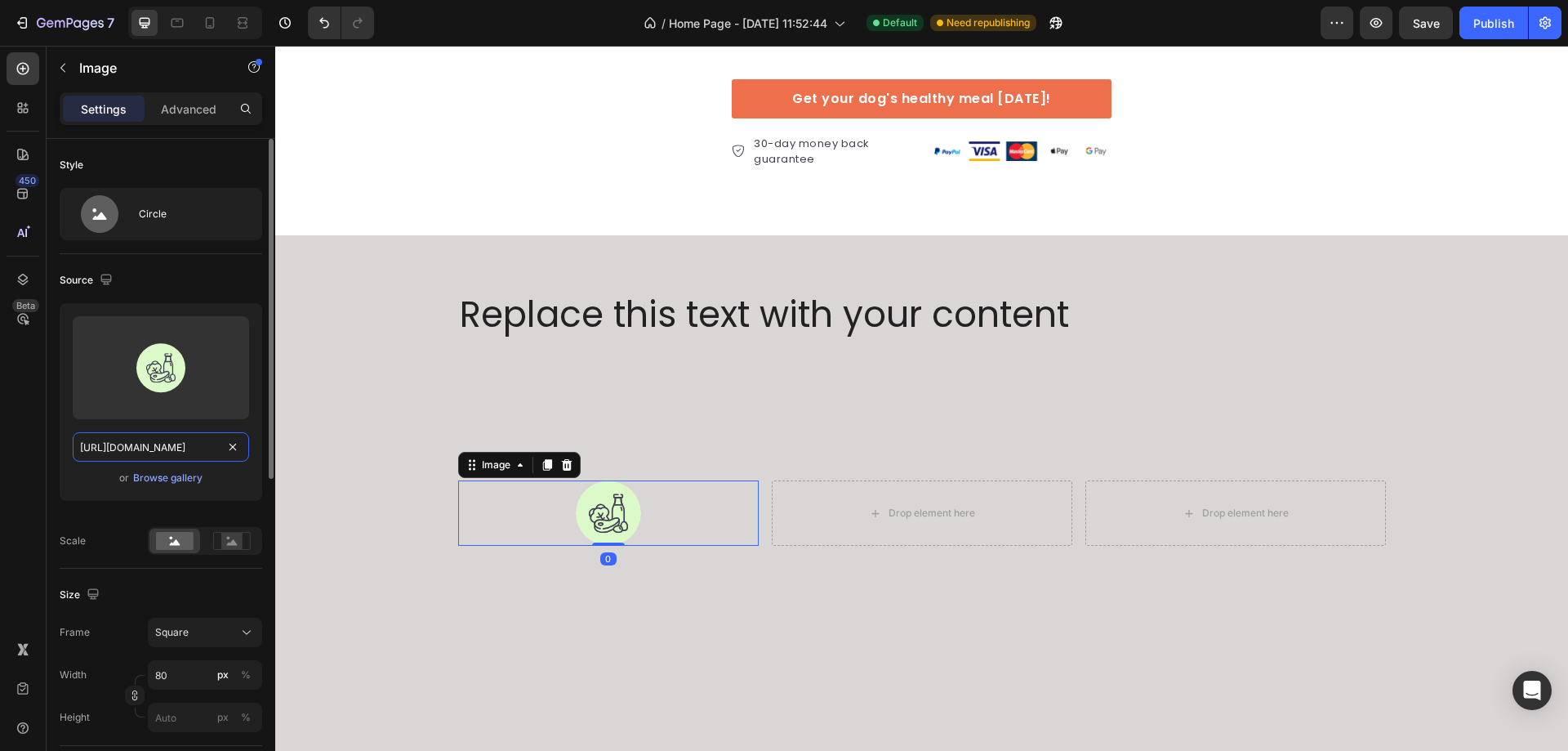
scroll to position [0, 651]
type input "[URL][DOMAIN_NAME]"
click at [686, 519] on div at bounding box center [608, 513] width 300 height 65
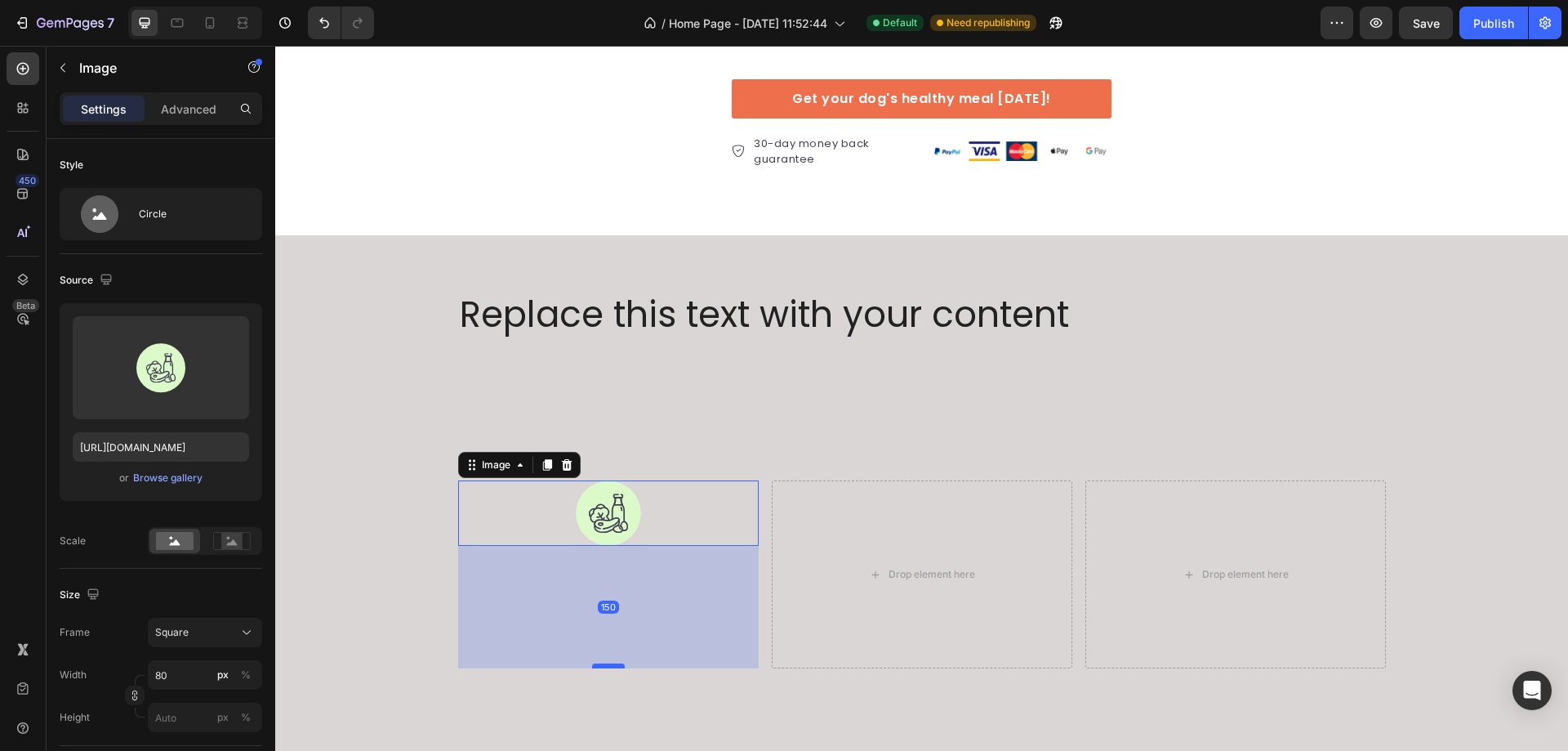
drag, startPoint x: 610, startPoint y: 545, endPoint x: 615, endPoint y: 692, distance: 147.1
click at [615, 668] on div at bounding box center [608, 665] width 33 height 5
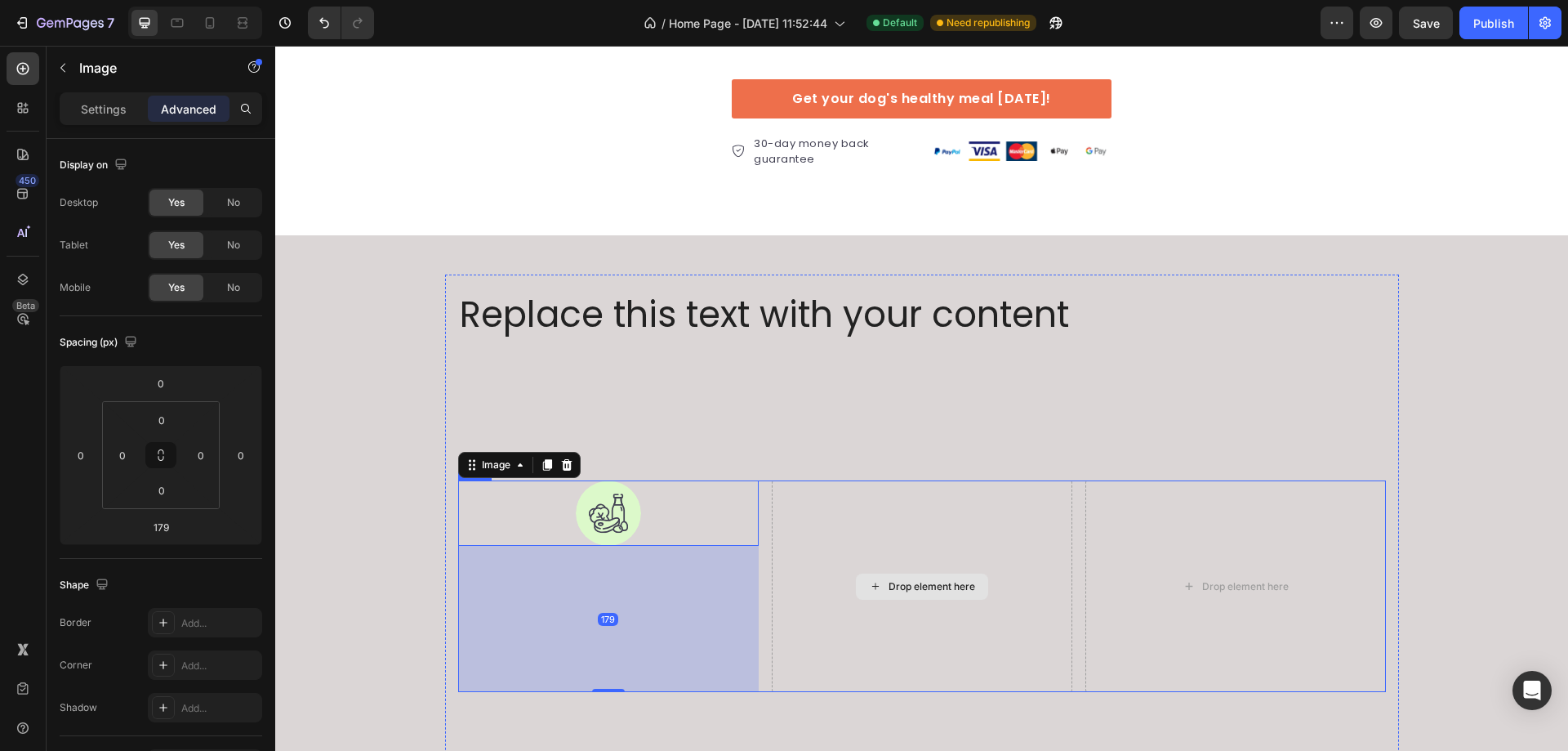
scroll to position [3648, 0]
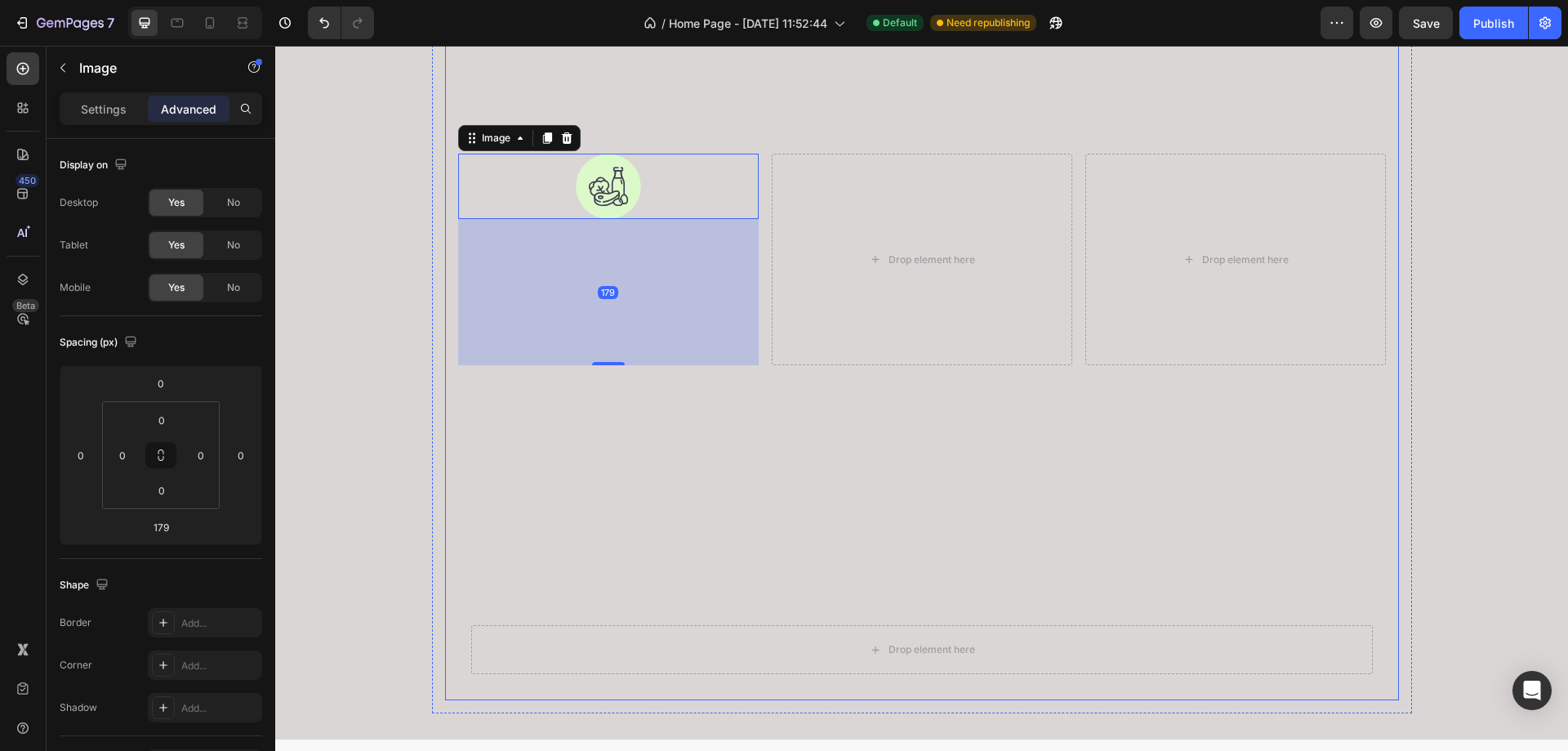
click at [766, 447] on div "Replace this text with your content Text Block Image 179 Drop element here Drop…" at bounding box center [922, 324] width 928 height 727
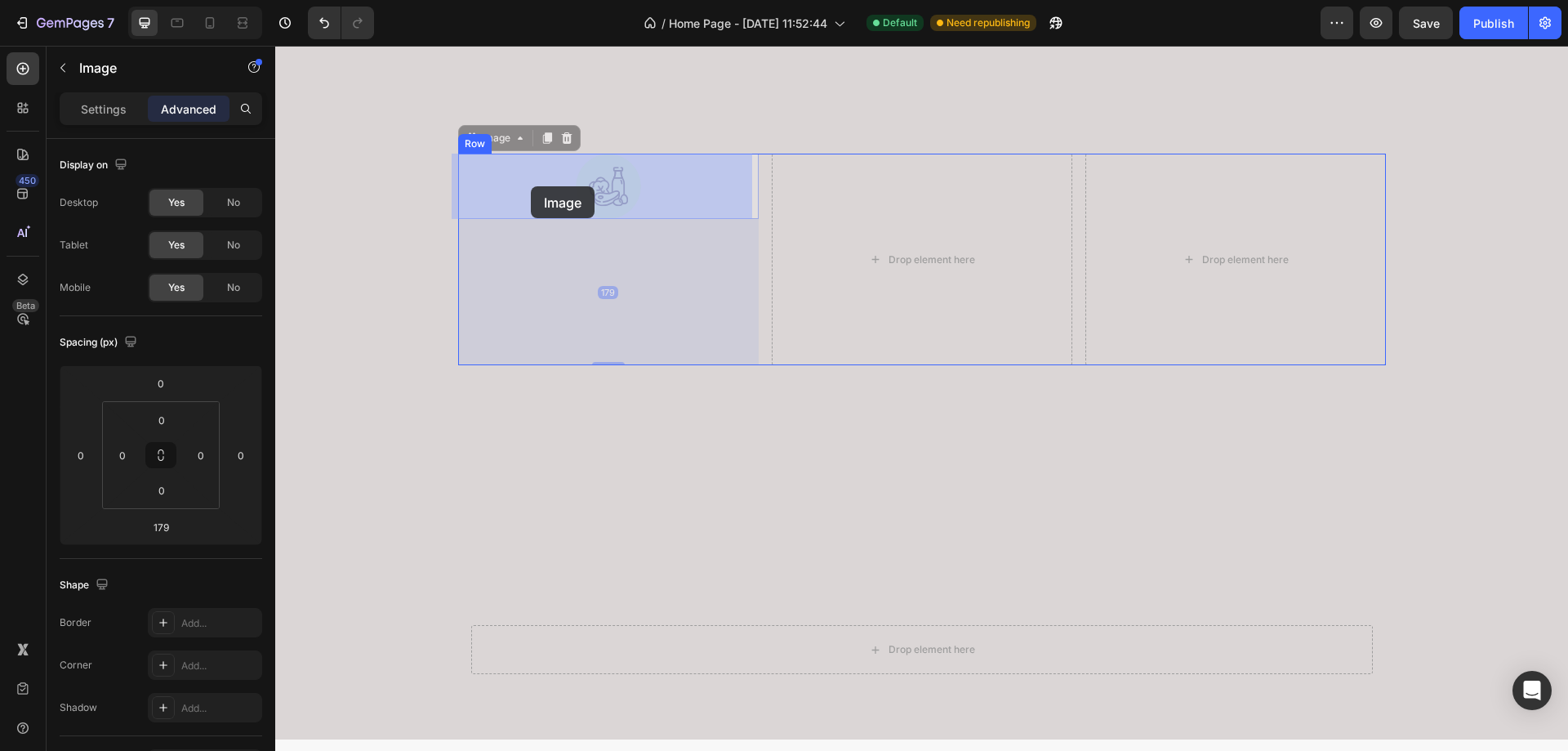
drag, startPoint x: 609, startPoint y: 179, endPoint x: 531, endPoint y: 186, distance: 78.3
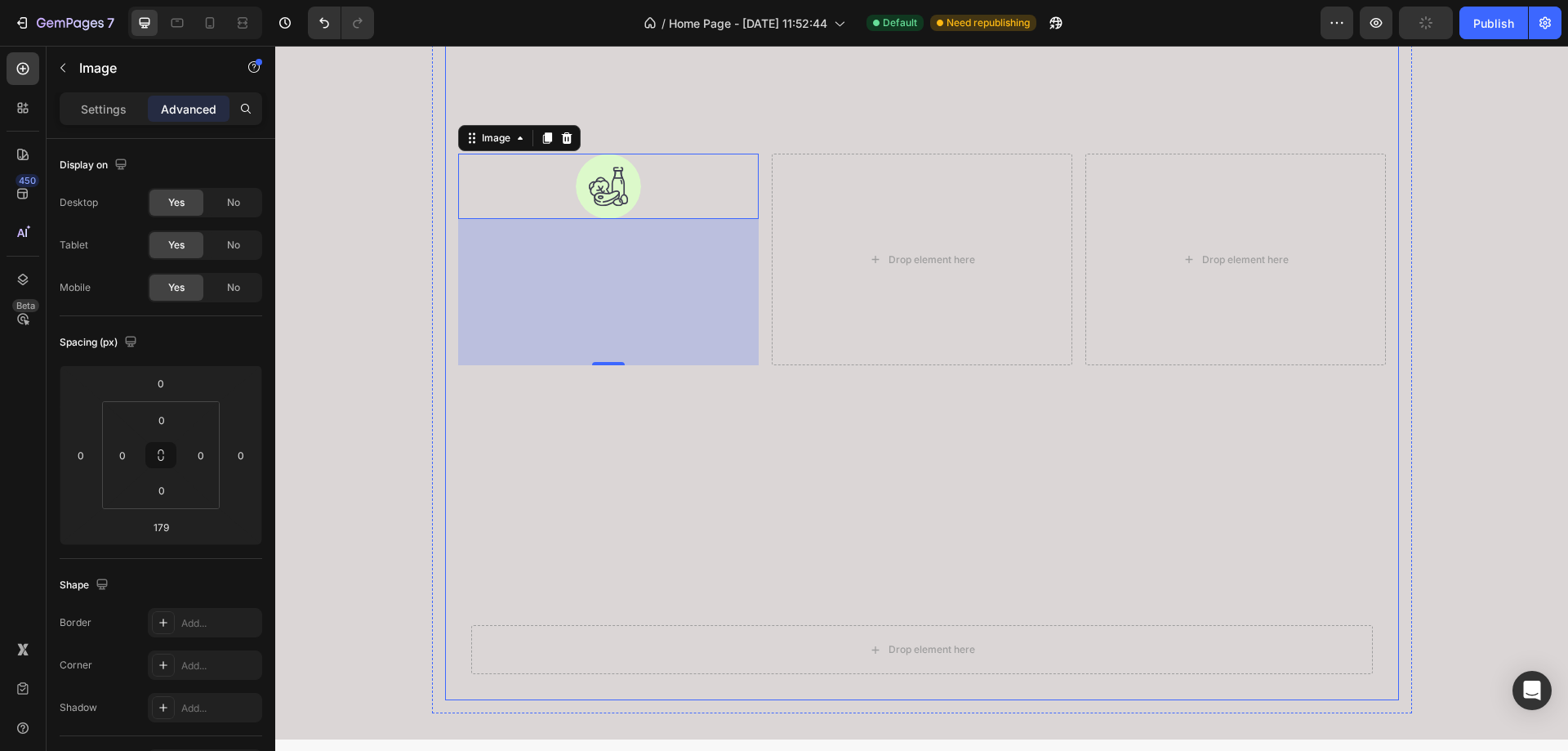
scroll to position [3402, 0]
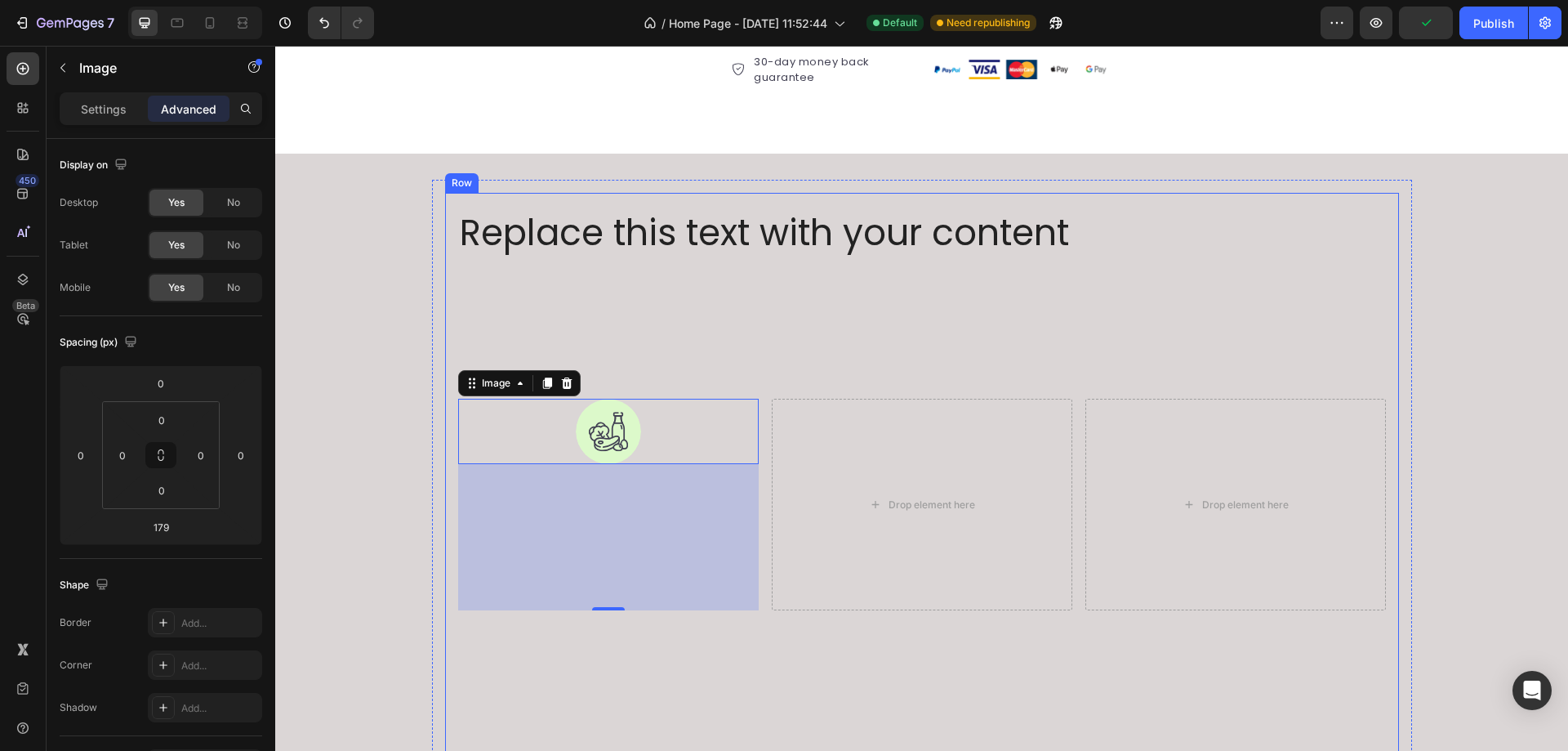
click at [949, 269] on div "Replace this text with your content Text Block Image 179 Drop element here Drop…" at bounding box center [922, 570] width 928 height 727
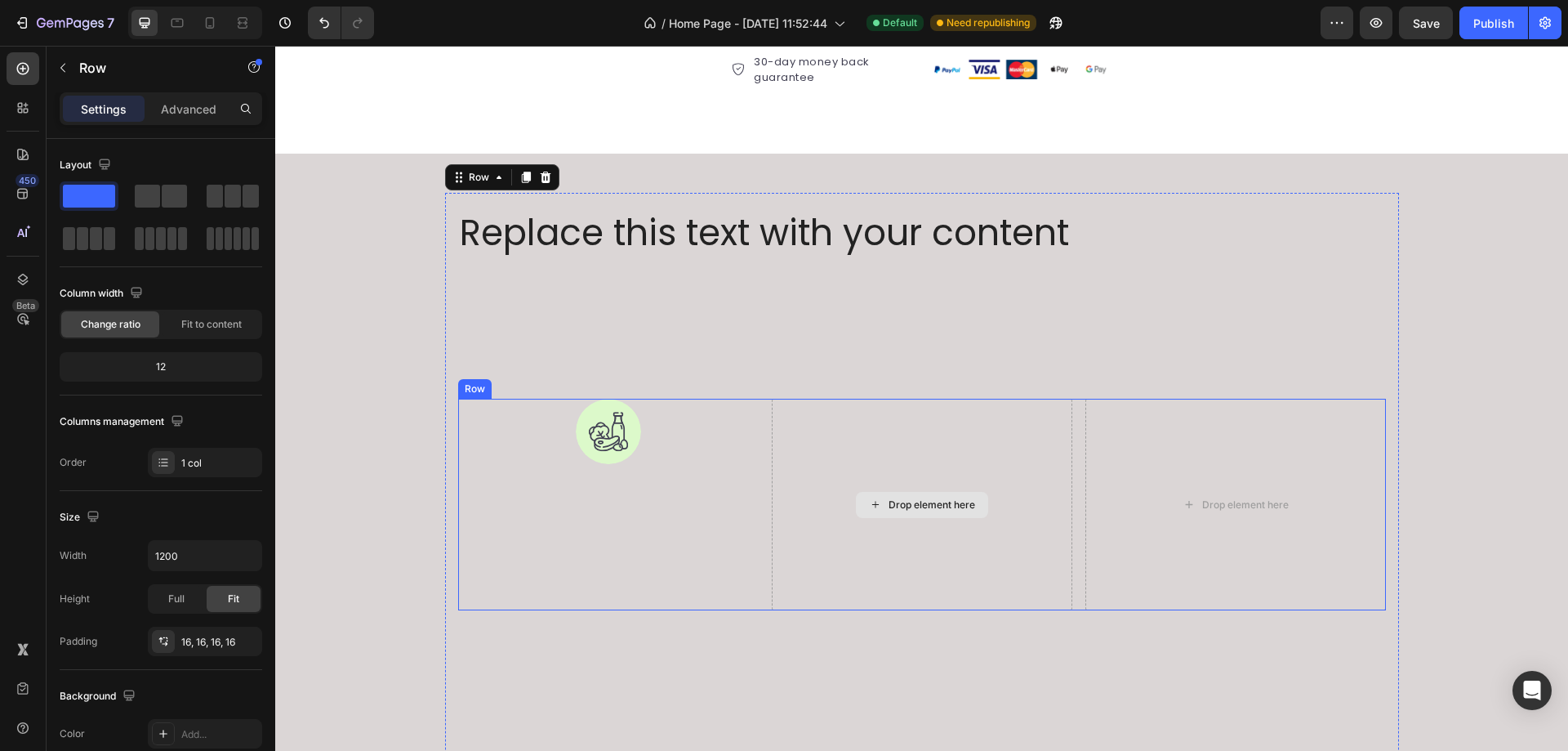
click at [967, 415] on div "Drop element here" at bounding box center [922, 505] width 300 height 212
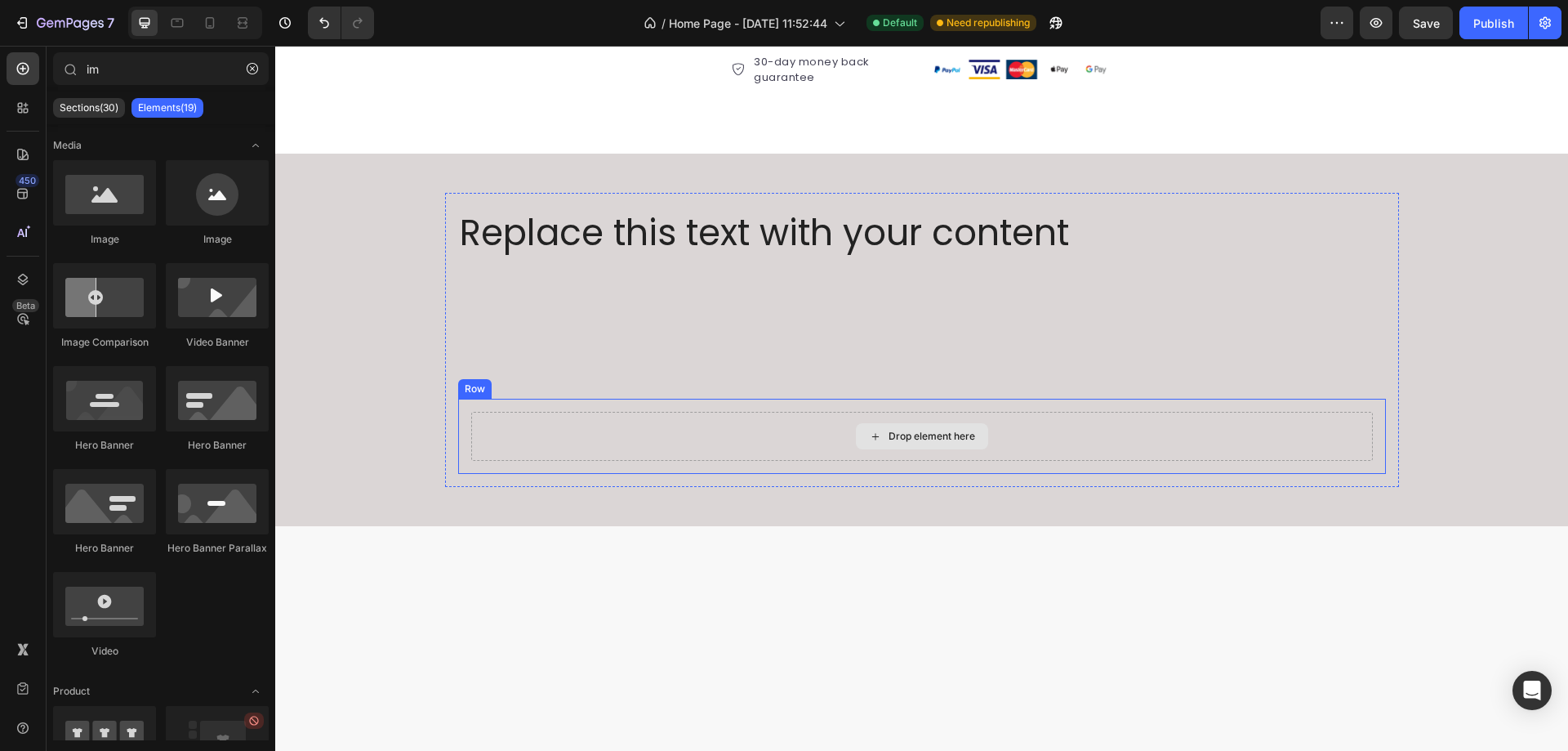
click at [1215, 421] on div "Drop element here" at bounding box center [921, 437] width 901 height 49
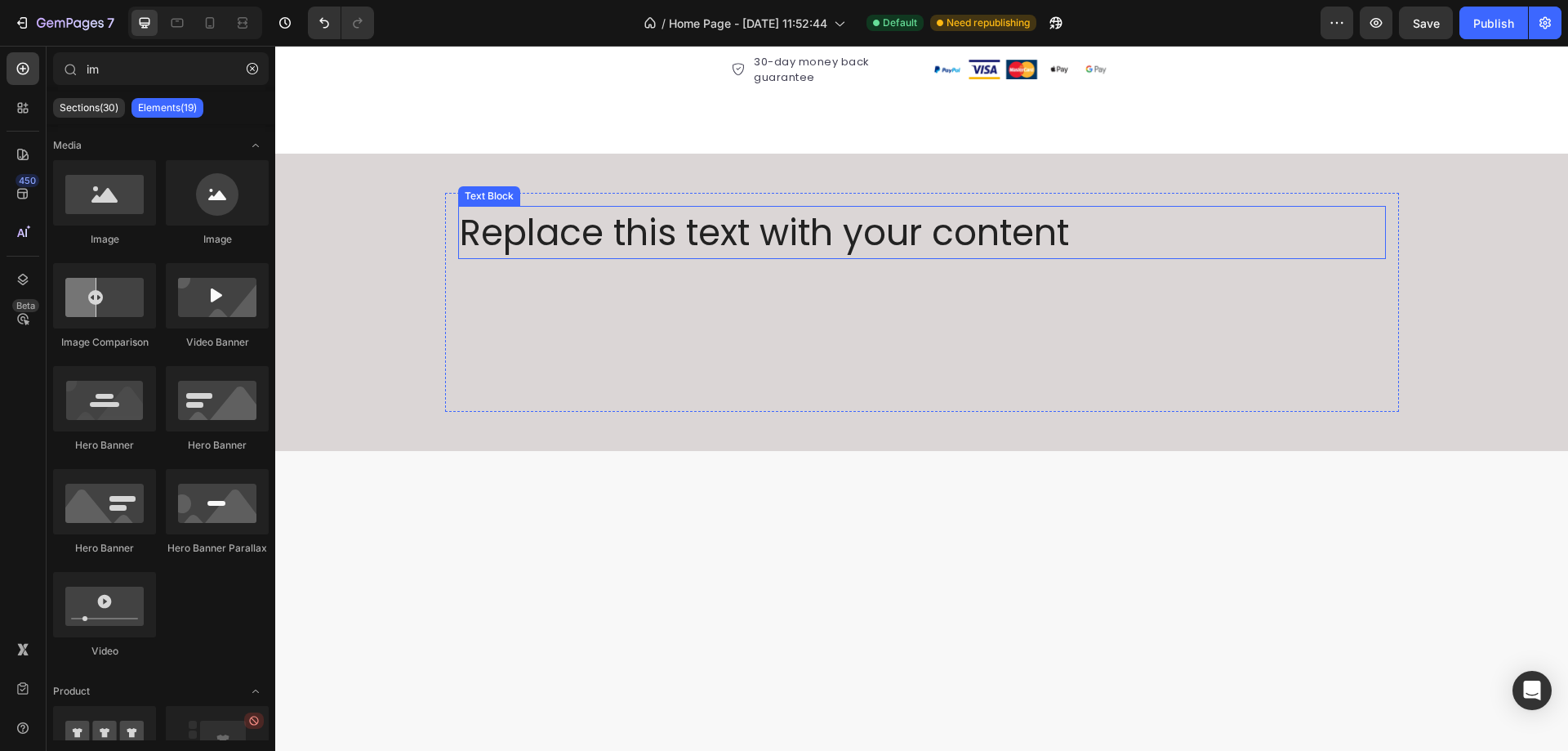
click at [1049, 218] on div "Replace this text with your content" at bounding box center [922, 233] width 928 height 54
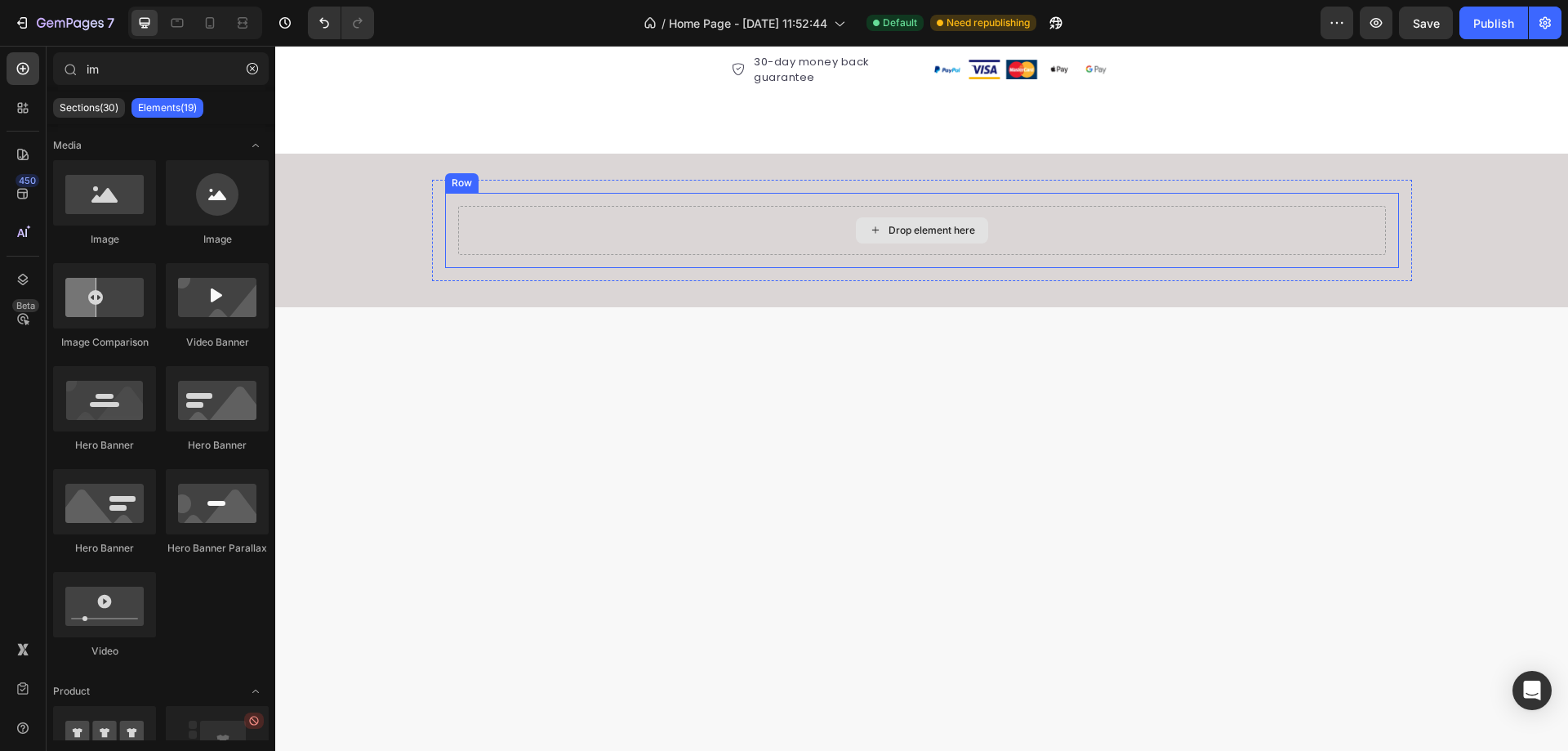
click at [1026, 217] on div "Drop element here" at bounding box center [922, 231] width 928 height 49
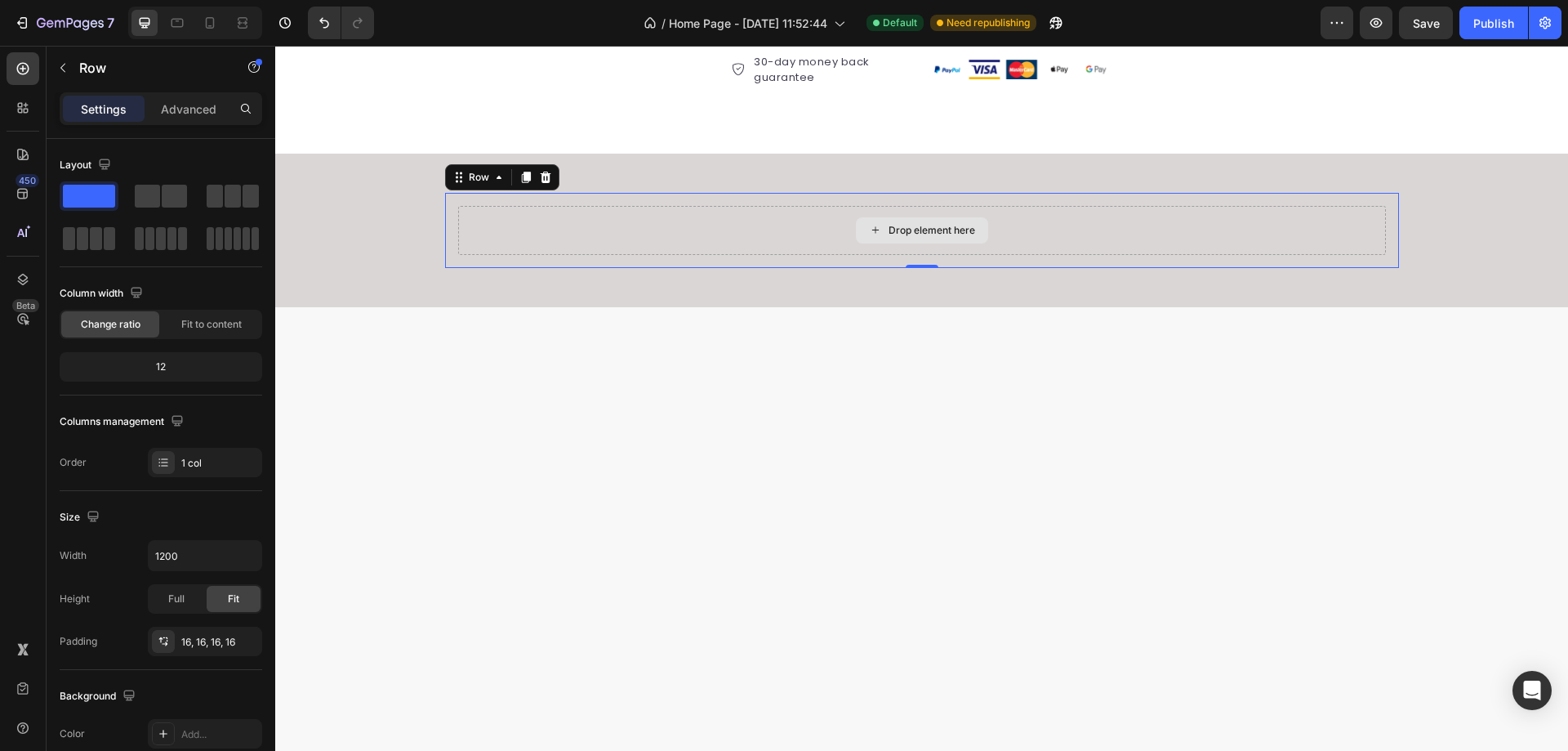
click at [613, 214] on div "Drop element here" at bounding box center [922, 231] width 928 height 49
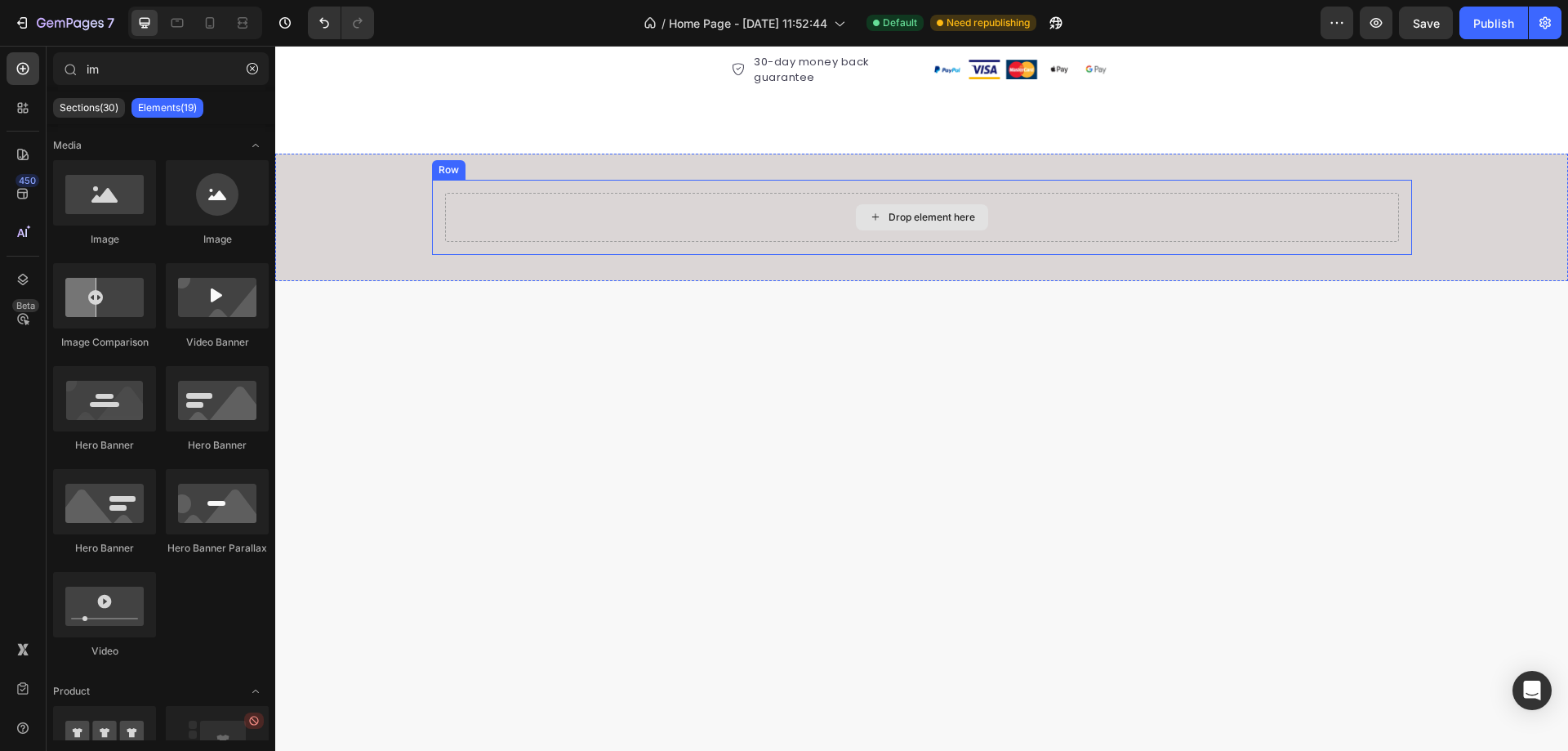
click at [618, 214] on div "Drop element here" at bounding box center [922, 218] width 954 height 49
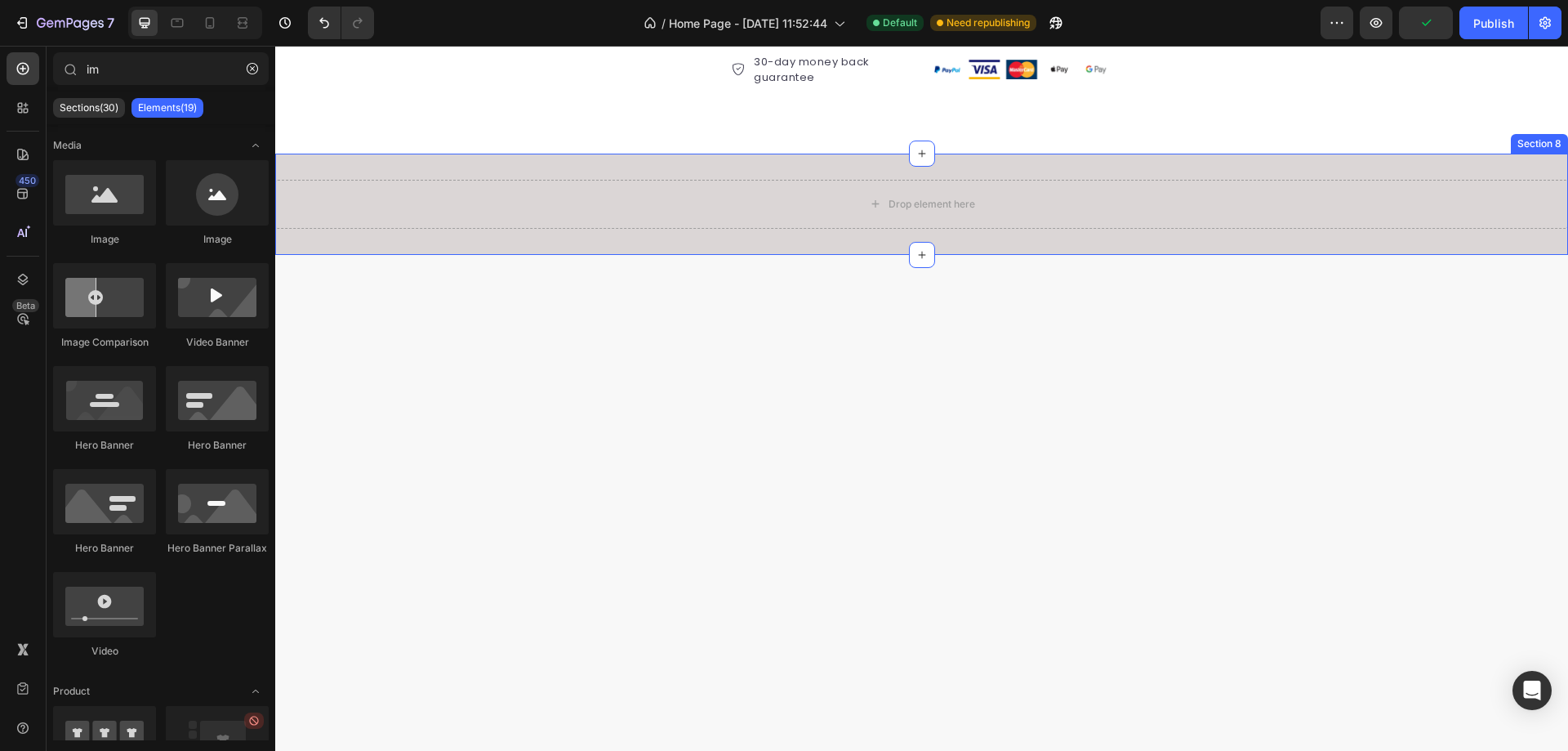
click at [678, 165] on div "Drop element here Section 8" at bounding box center [921, 204] width 1293 height 102
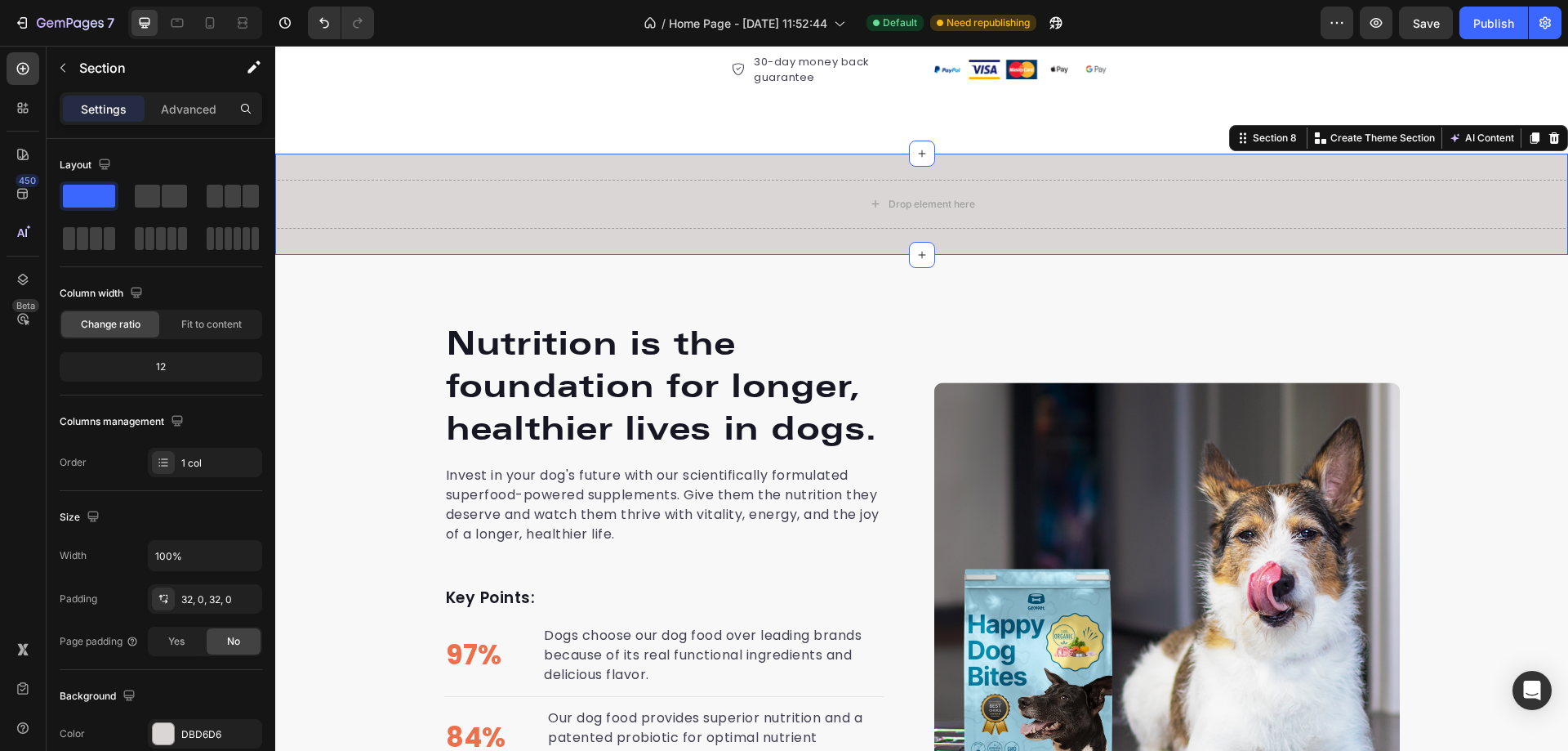
scroll to position [3239, 0]
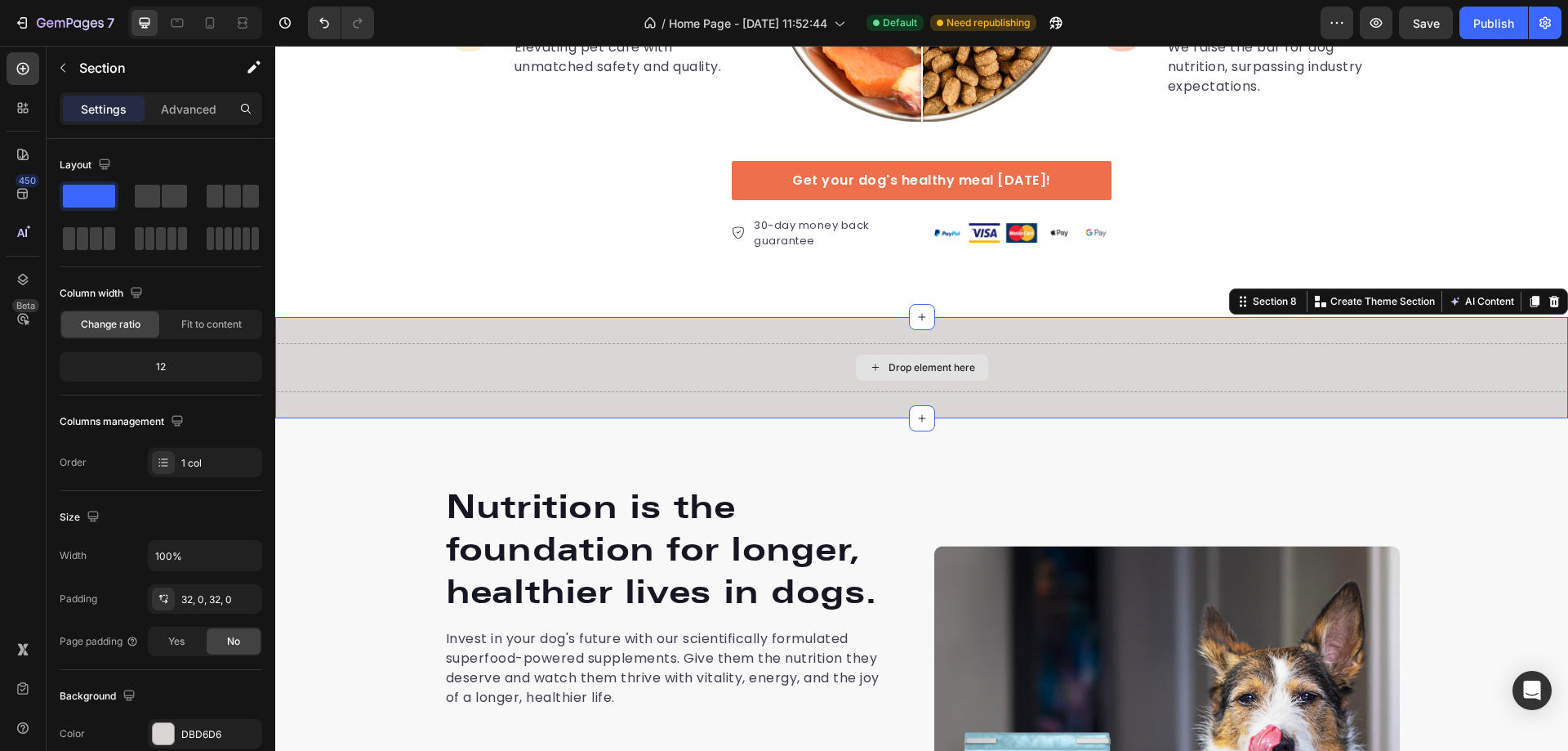
drag, startPoint x: 359, startPoint y: 233, endPoint x: 767, endPoint y: 357, distance: 426.4
click at [99, 197] on span at bounding box center [89, 195] width 52 height 23
click at [895, 364] on div "Drop element here" at bounding box center [932, 368] width 87 height 13
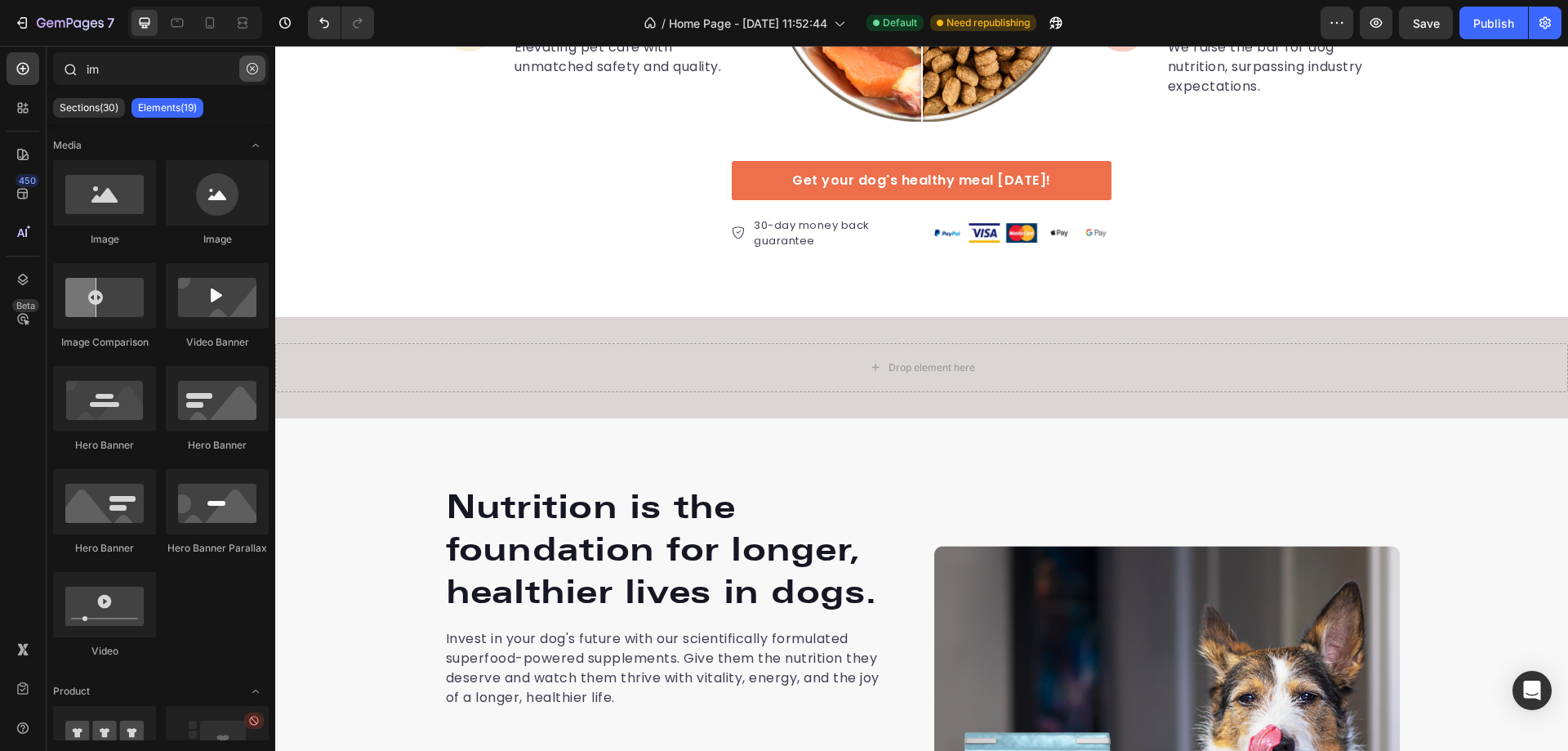
click at [251, 73] on icon "button" at bounding box center [252, 69] width 12 height 12
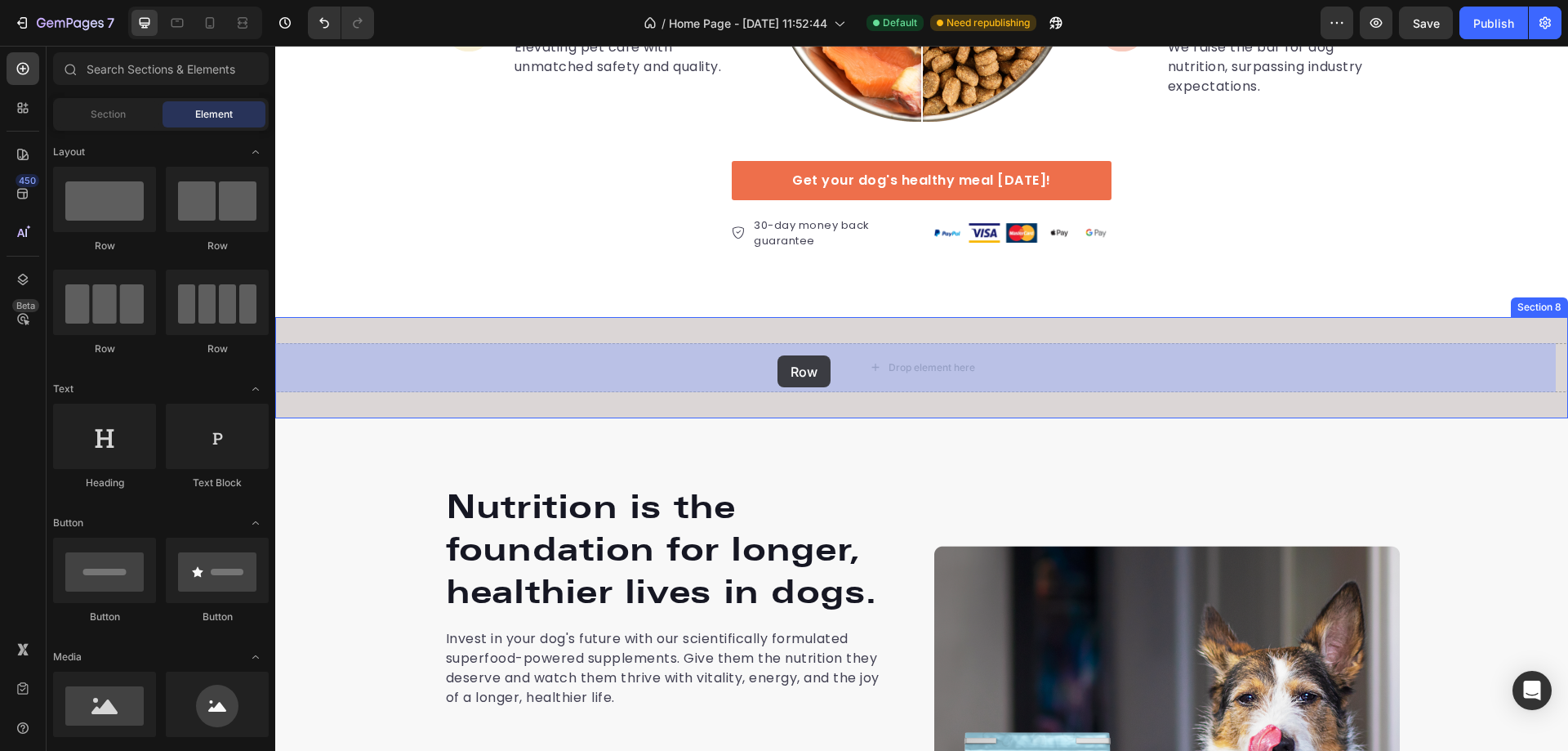
drag, startPoint x: 370, startPoint y: 241, endPoint x: 687, endPoint y: 330, distance: 329.3
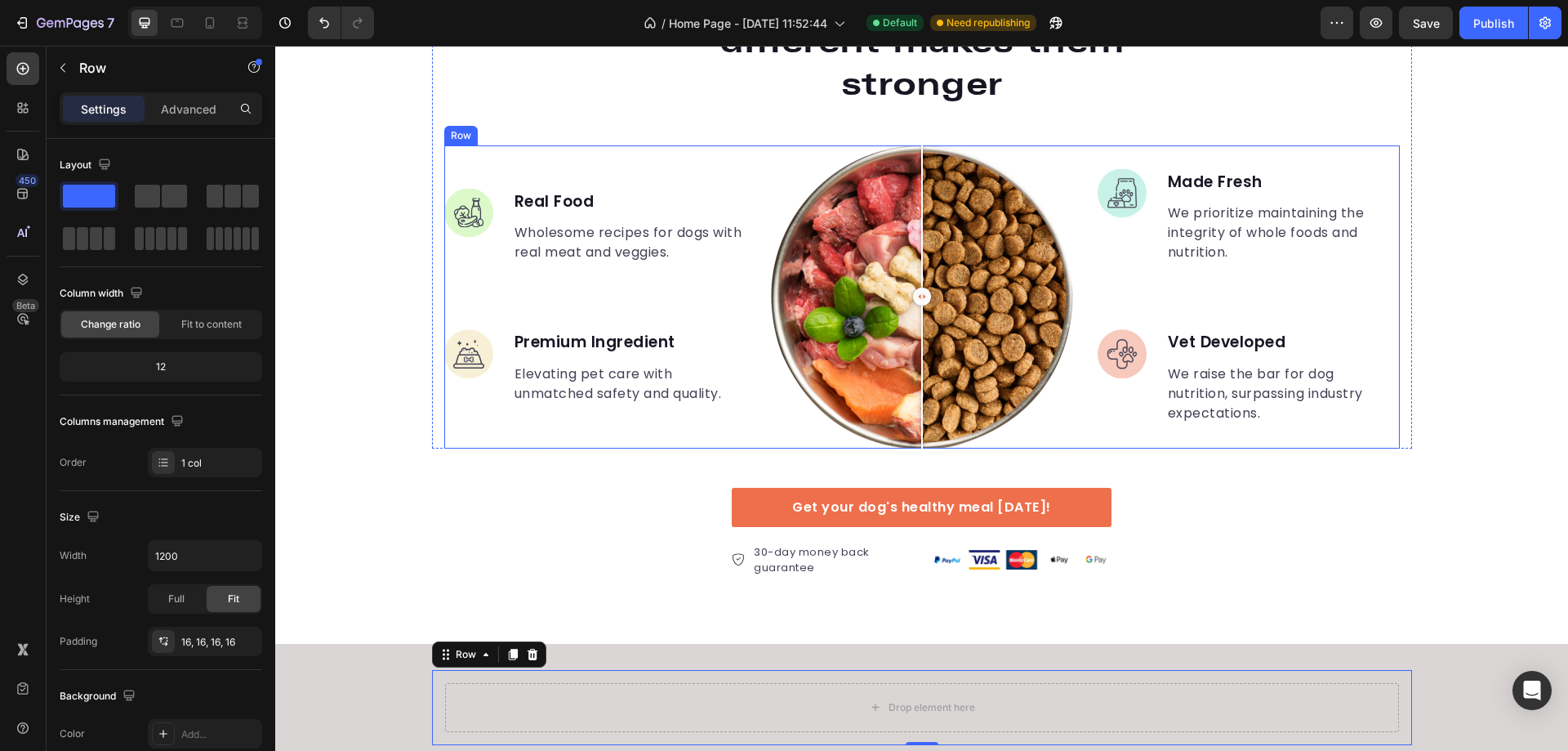
scroll to position [3157, 0]
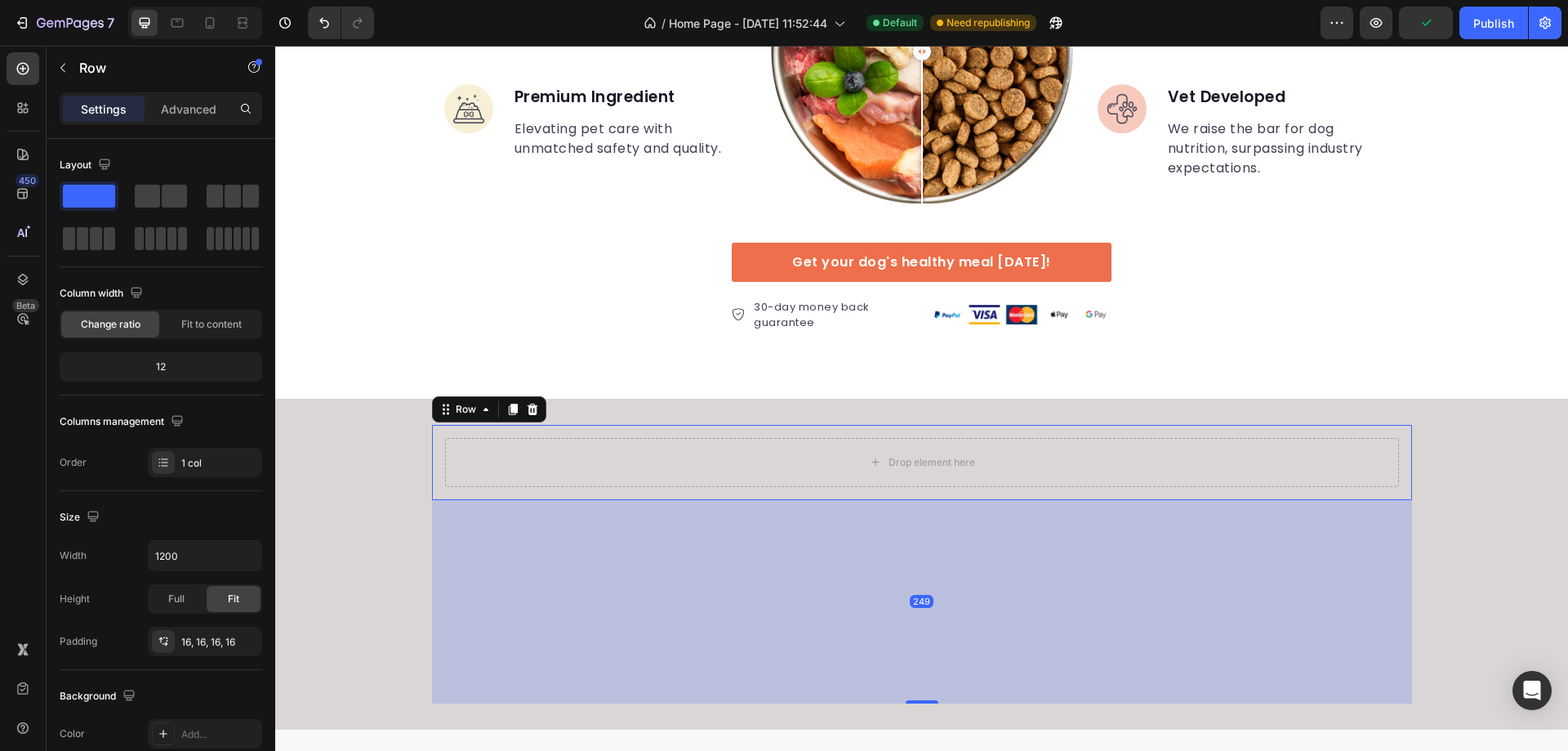
drag, startPoint x: 916, startPoint y: 500, endPoint x: 935, endPoint y: 714, distance: 214.8
click at [935, 501] on div "249" at bounding box center [922, 501] width 980 height 0
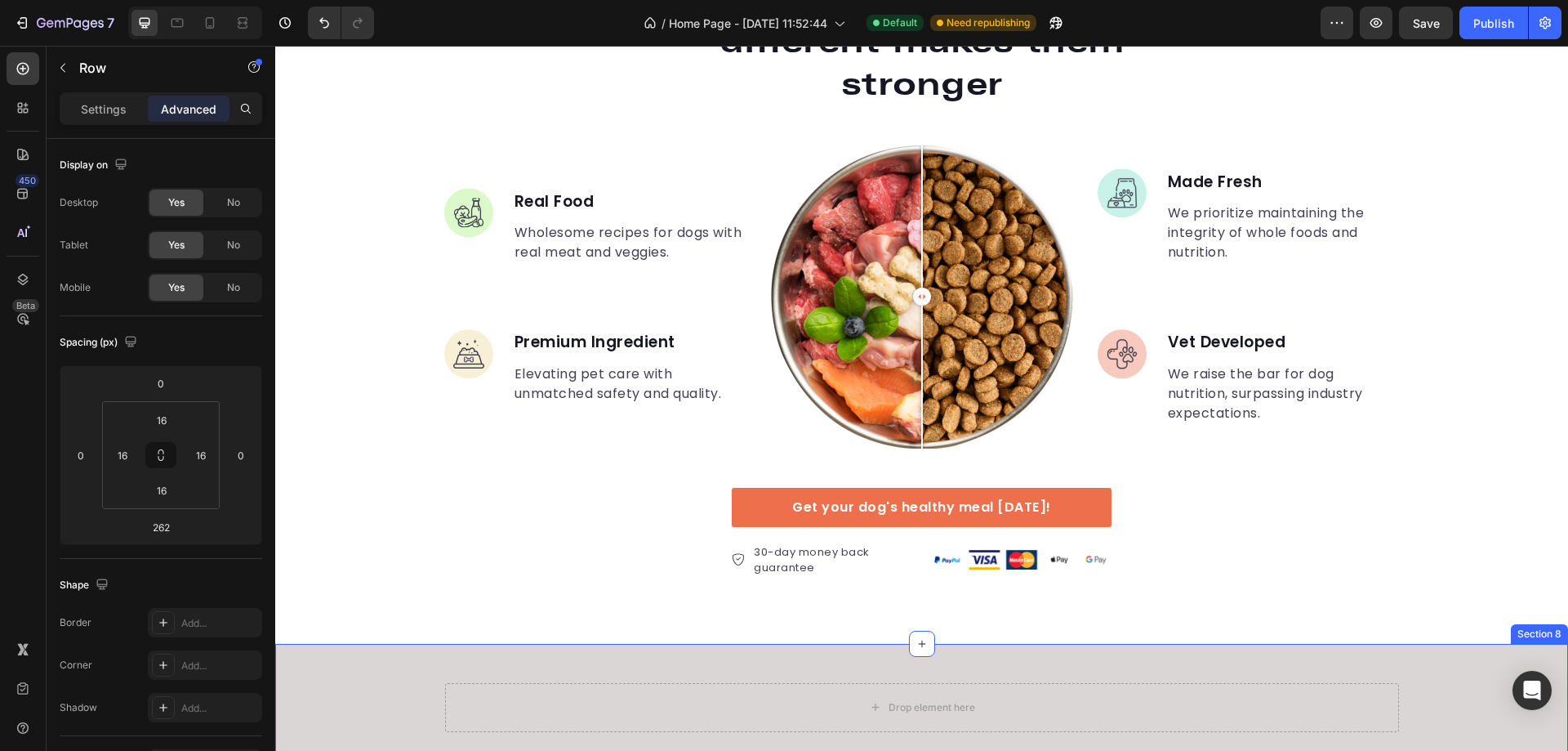
scroll to position [3402, 0]
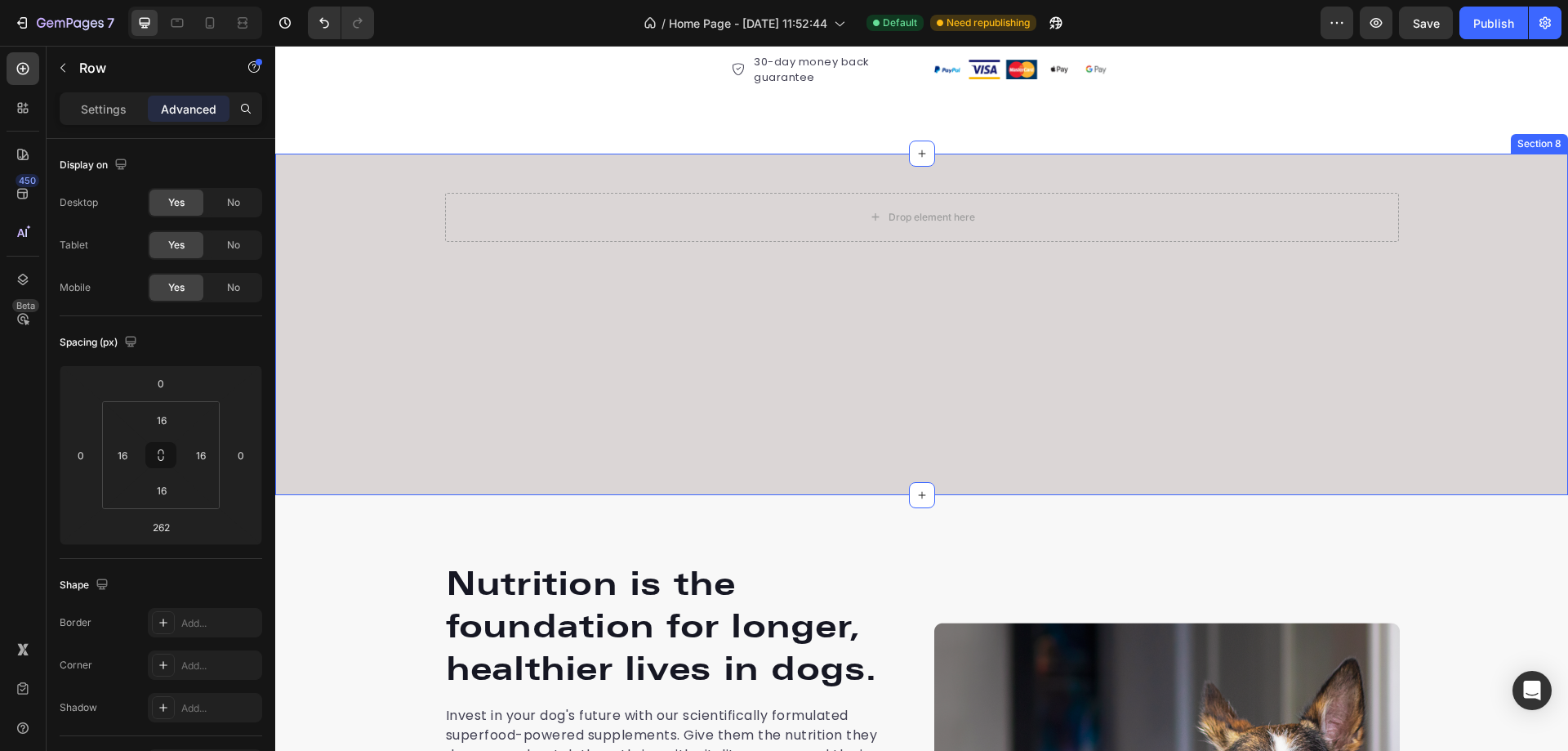
click at [905, 295] on div "Drop element here Row" at bounding box center [921, 324] width 1293 height 290
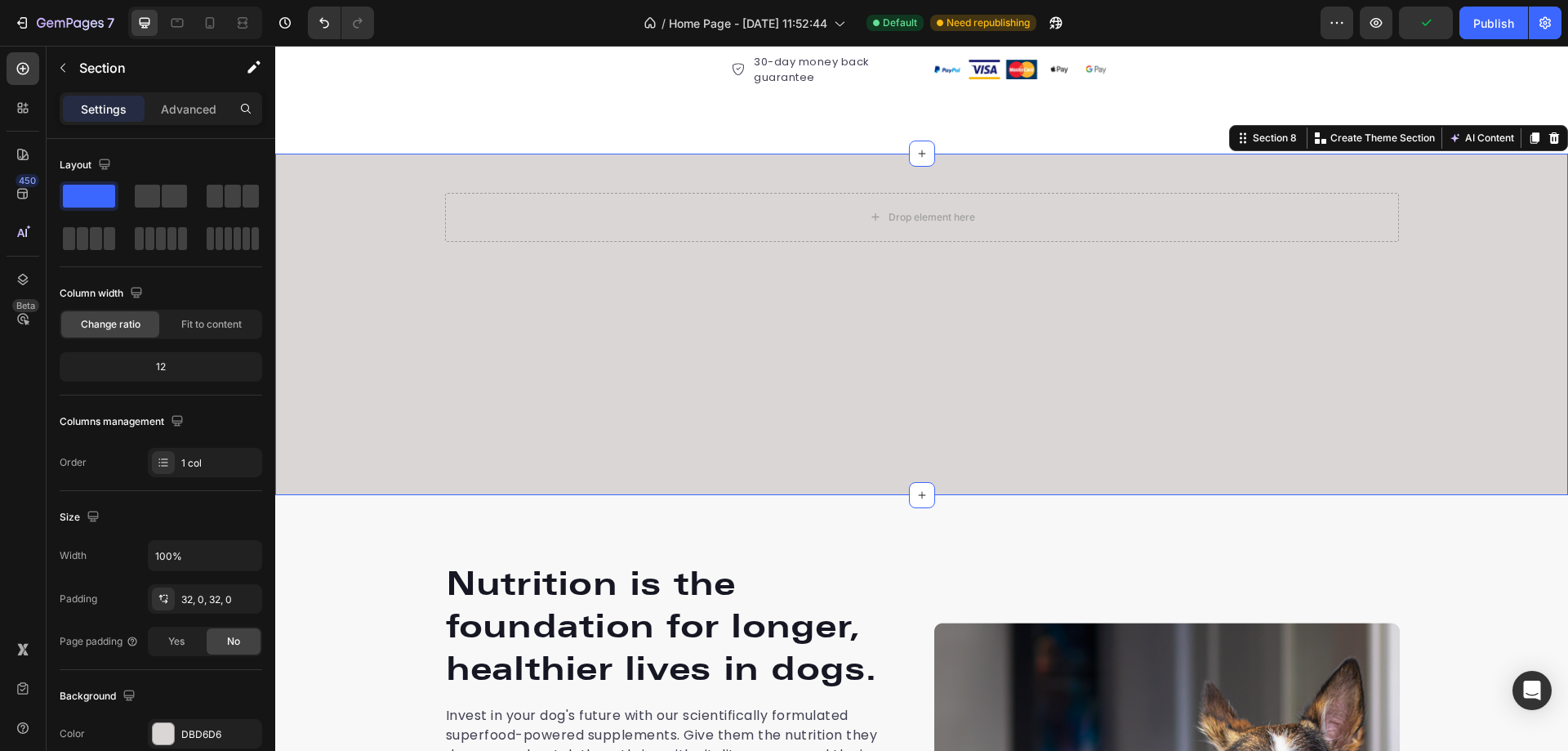
click at [575, 280] on div "Drop element here Row" at bounding box center [921, 324] width 1293 height 290
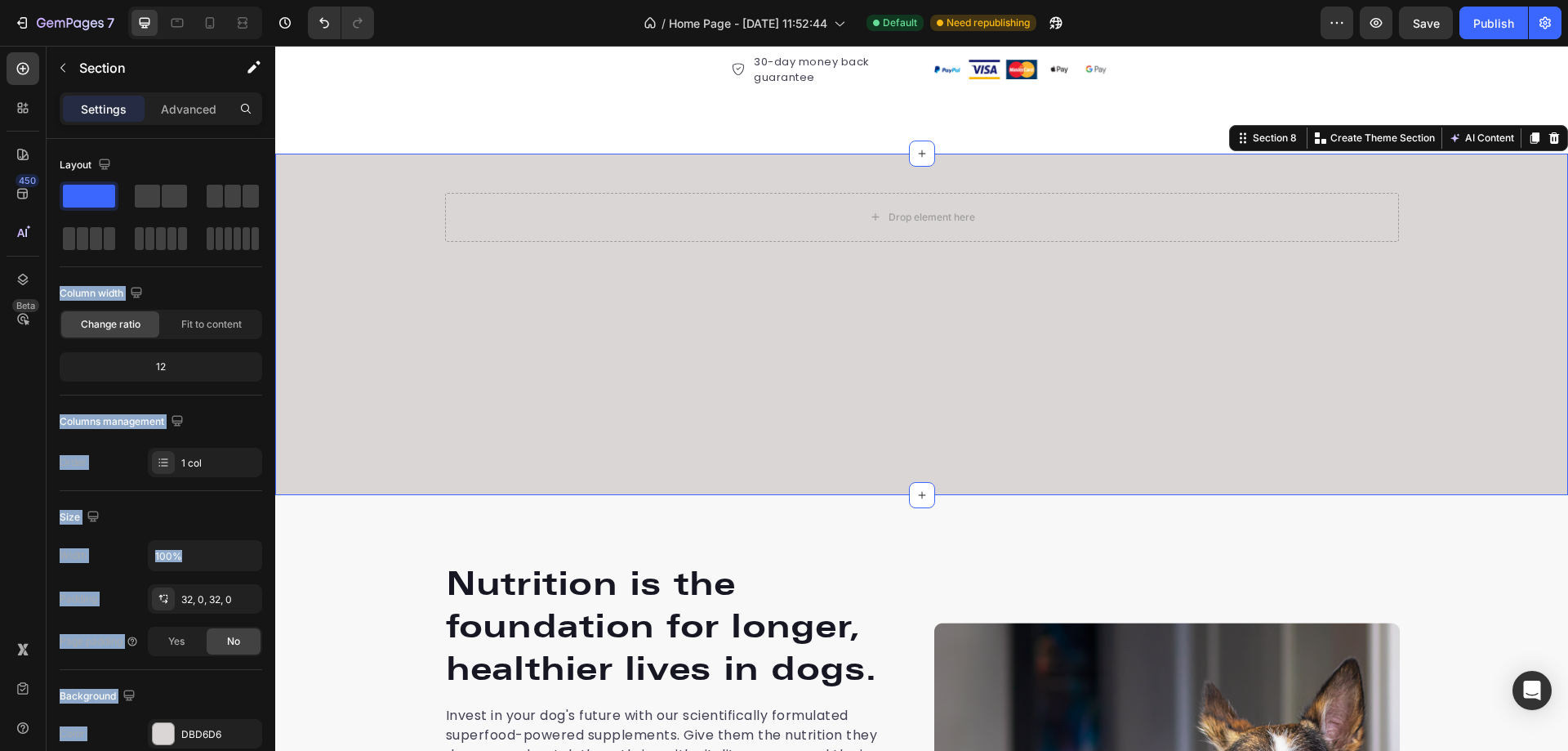
drag, startPoint x: 495, startPoint y: 236, endPoint x: 344, endPoint y: 248, distance: 151.5
click at [241, 194] on div at bounding box center [232, 195] width 52 height 23
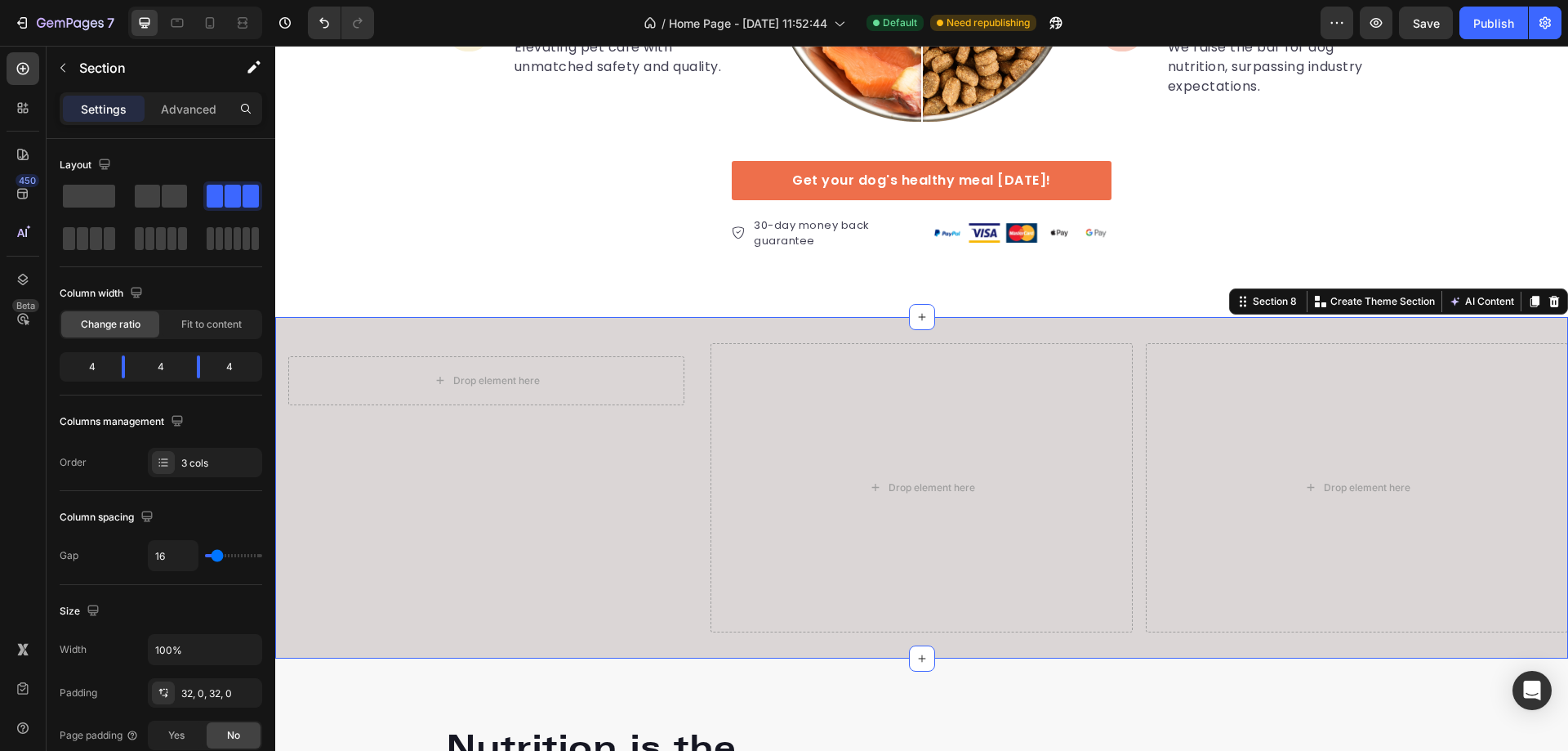
scroll to position [3484, 0]
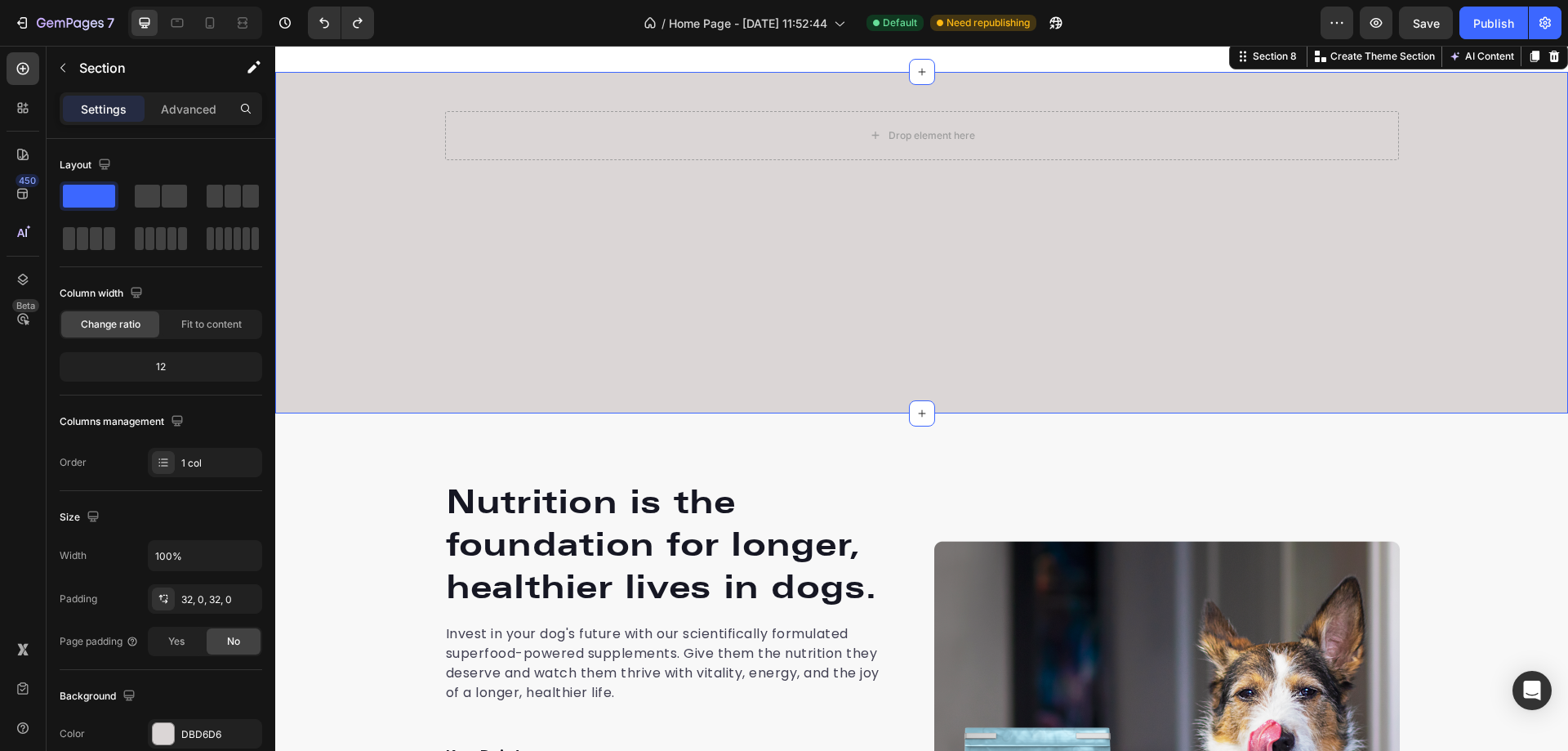
click at [873, 250] on div "Drop element here Row" at bounding box center [921, 243] width 1293 height 290
click at [88, 193] on span at bounding box center [89, 195] width 52 height 23
click at [638, 135] on div "Drop element here" at bounding box center [922, 136] width 954 height 49
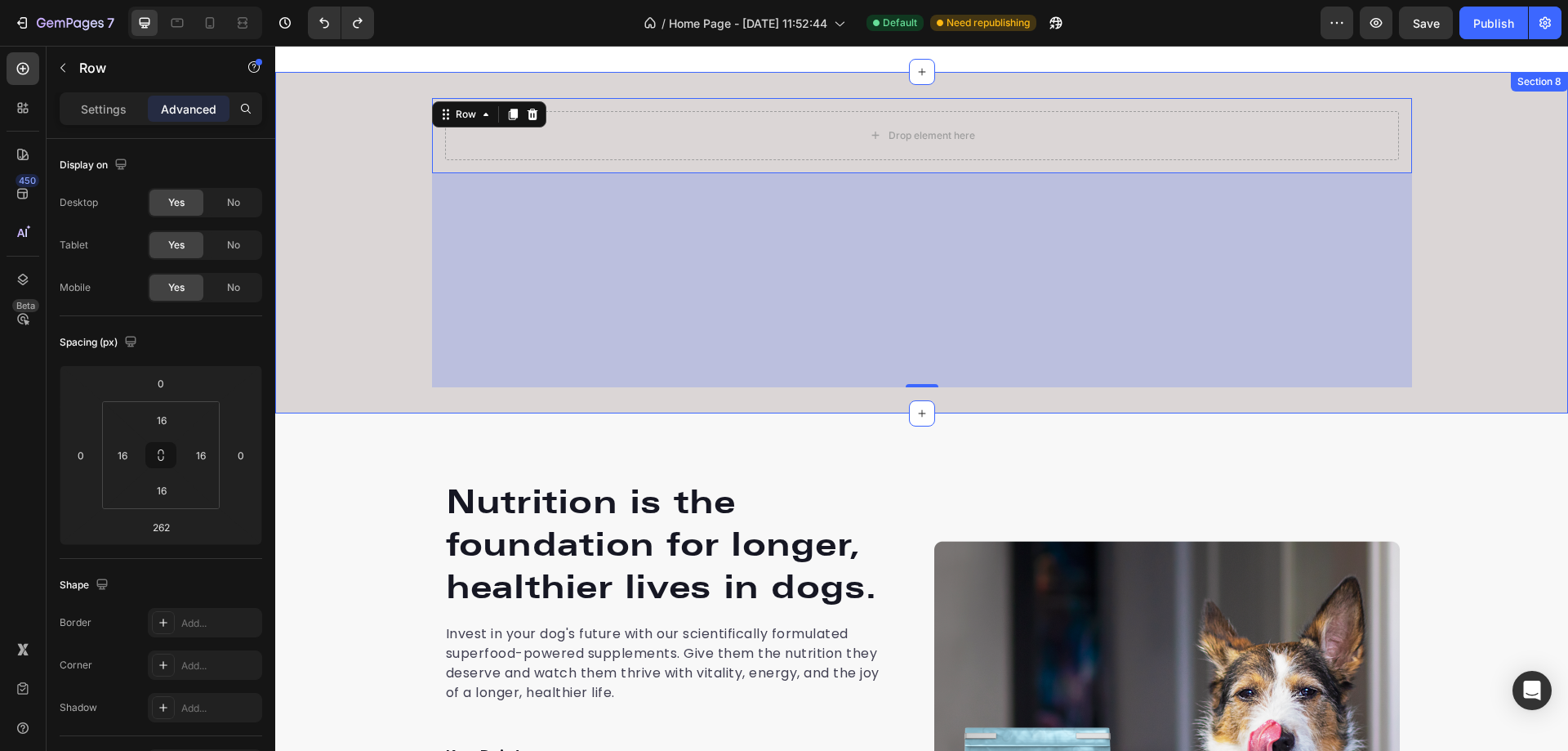
click at [340, 199] on div "Drop element here Row 262" at bounding box center [921, 243] width 1293 height 290
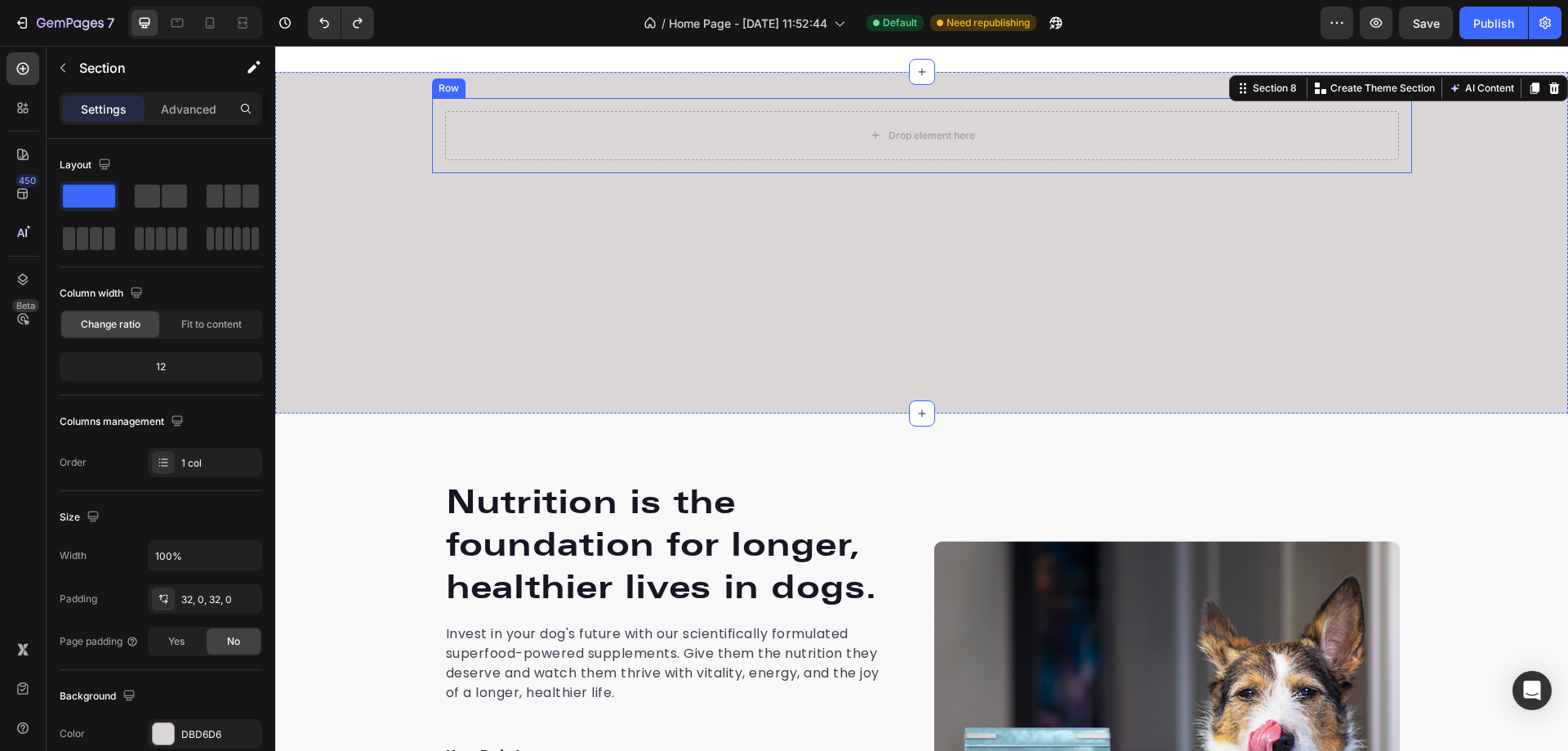
click at [435, 156] on div "Drop element here Row" at bounding box center [922, 136] width 980 height 75
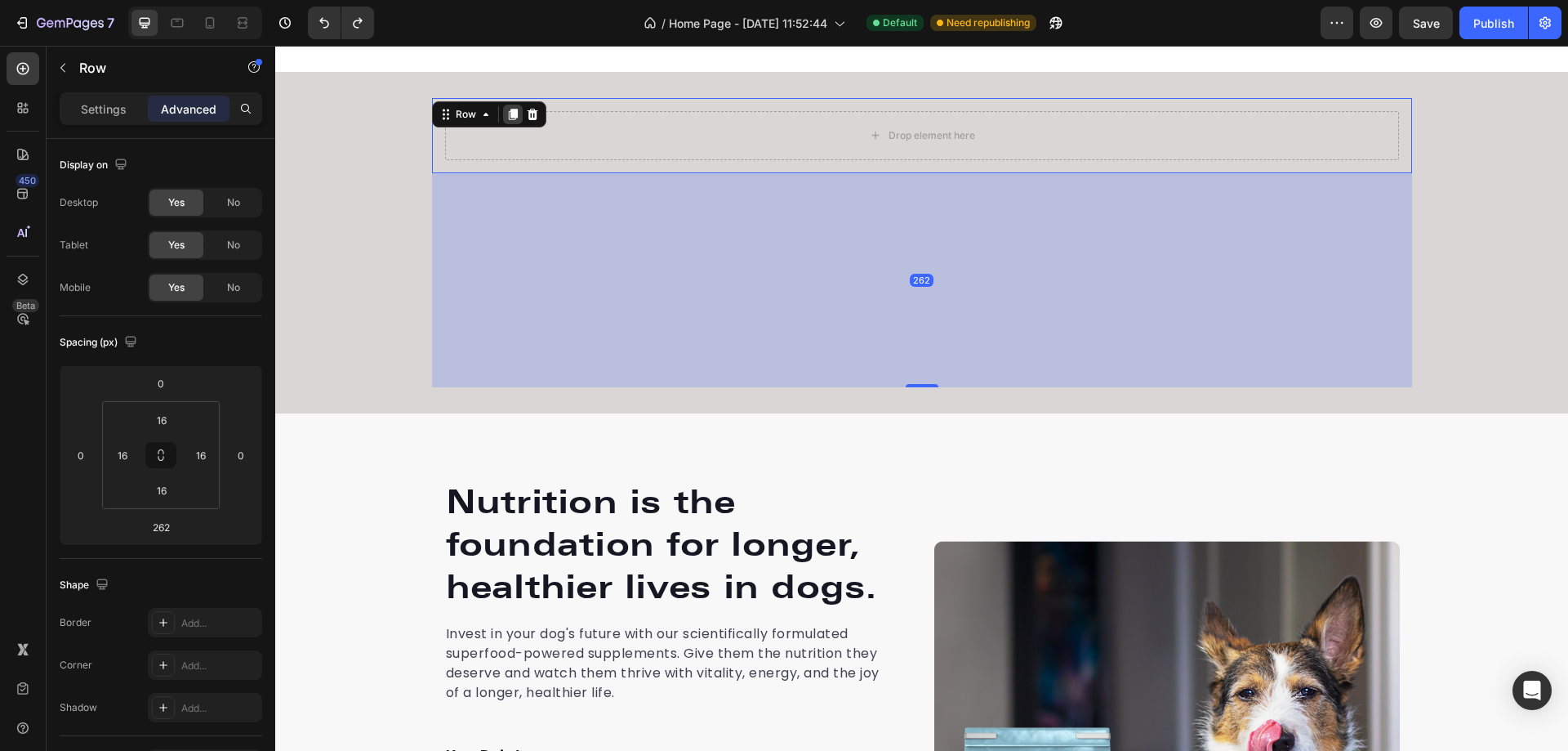
click at [508, 112] on icon at bounding box center [512, 114] width 9 height 12
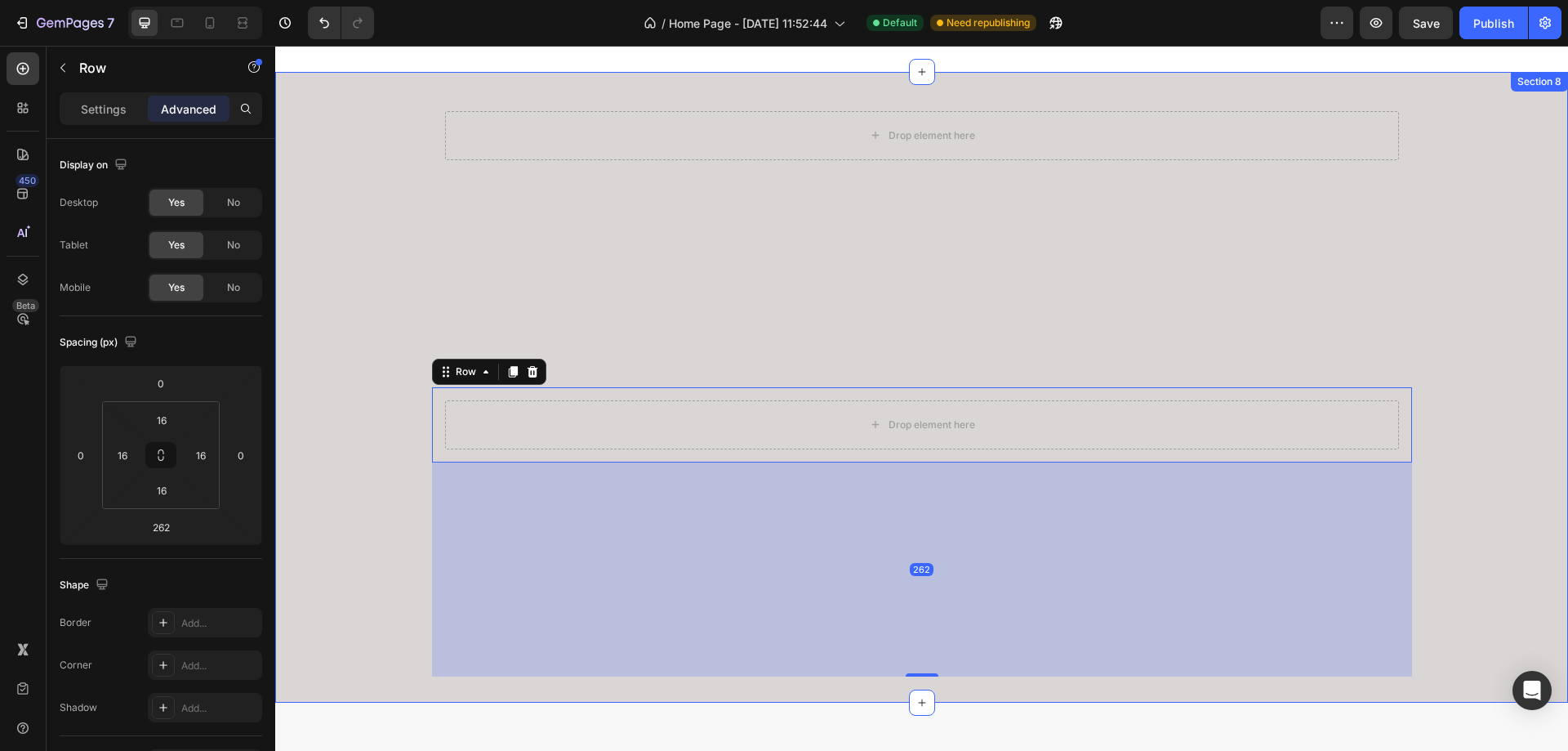
click at [825, 236] on div "Drop element here Row Drop element here Row 262" at bounding box center [921, 387] width 1293 height 579
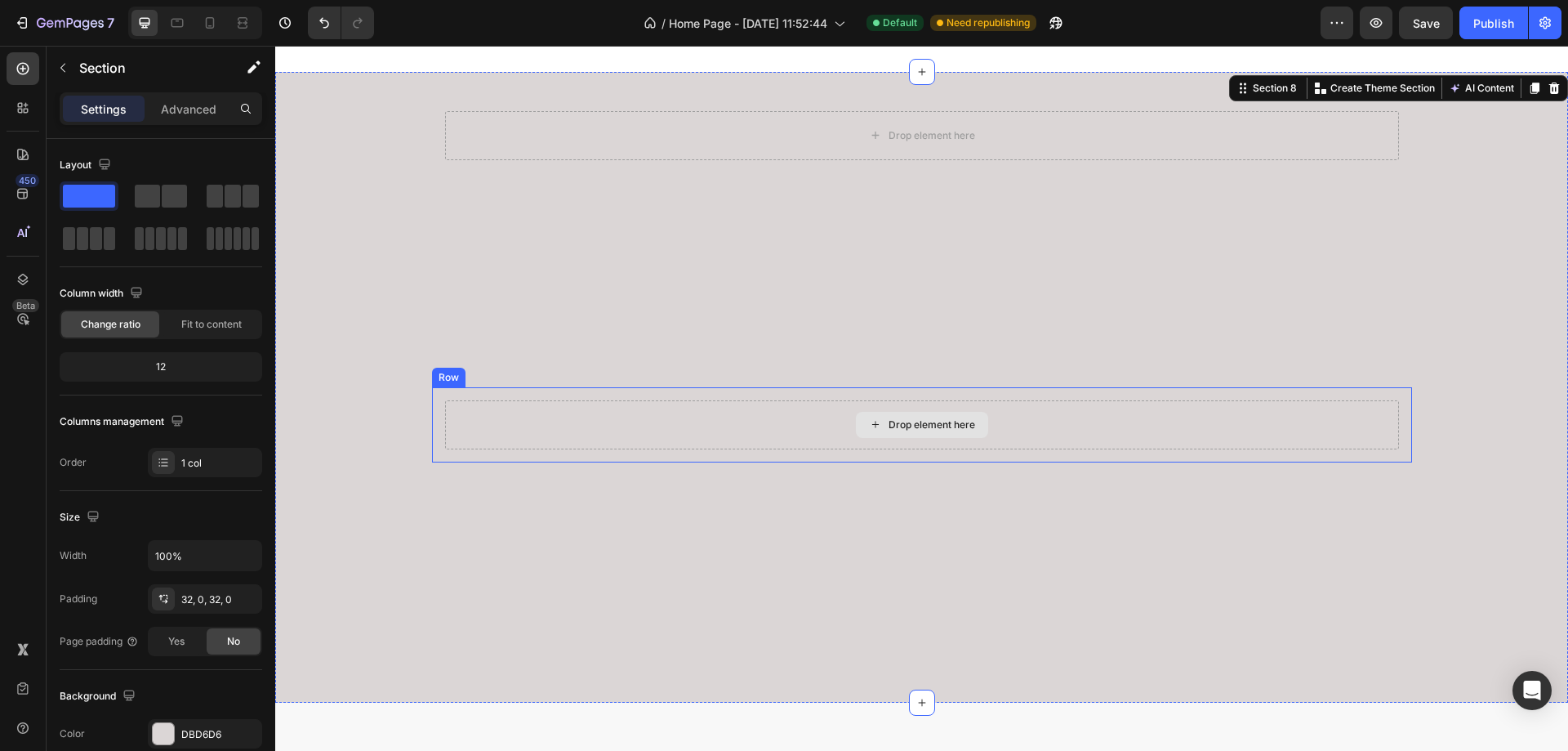
click at [682, 443] on div "Drop element here" at bounding box center [922, 425] width 954 height 49
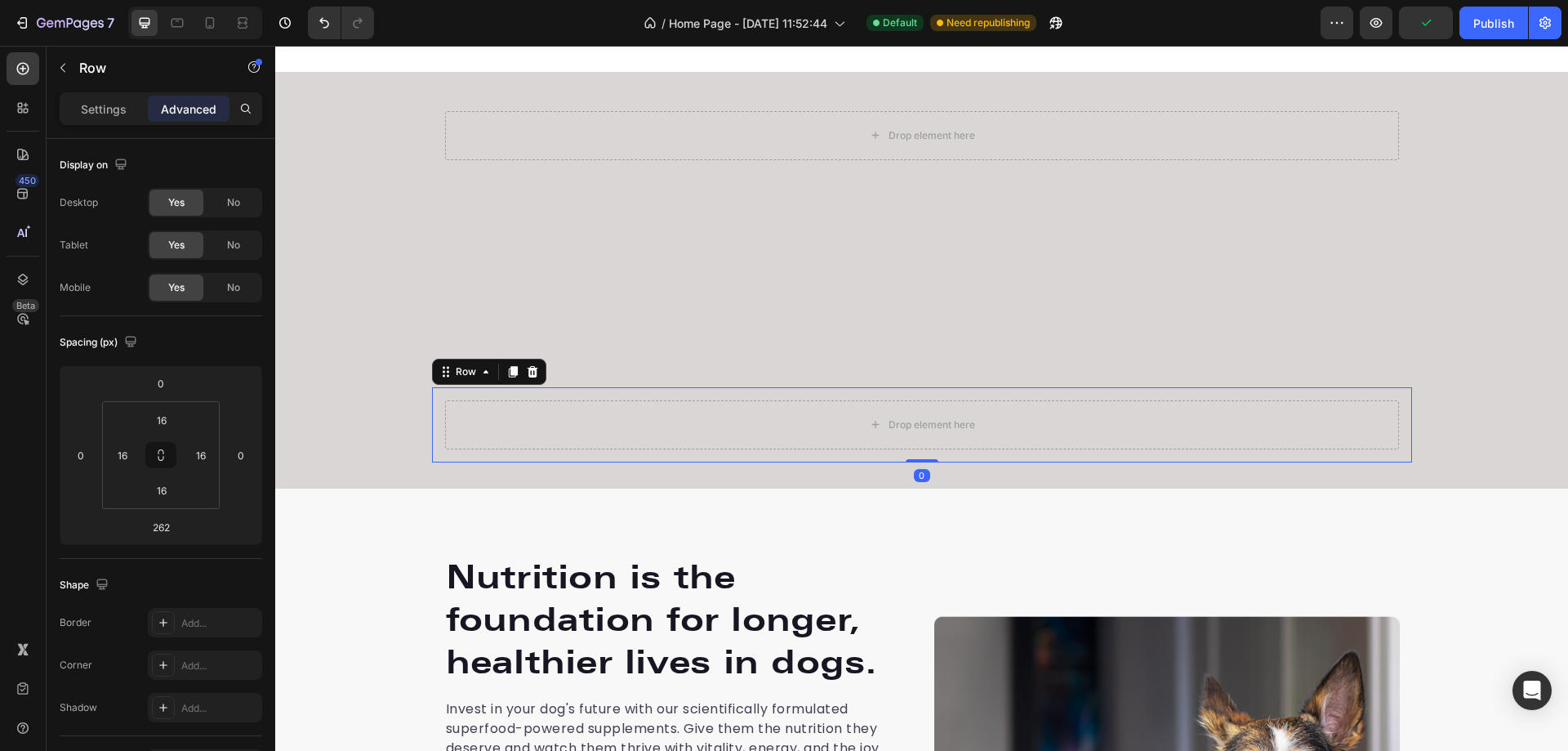
drag, startPoint x: 921, startPoint y: 674, endPoint x: 929, endPoint y: 455, distance: 219.1
click at [929, 455] on div "Drop element here Row 0" at bounding box center [922, 425] width 980 height 75
type input "0"
click at [768, 144] on div "Drop element here" at bounding box center [922, 136] width 954 height 49
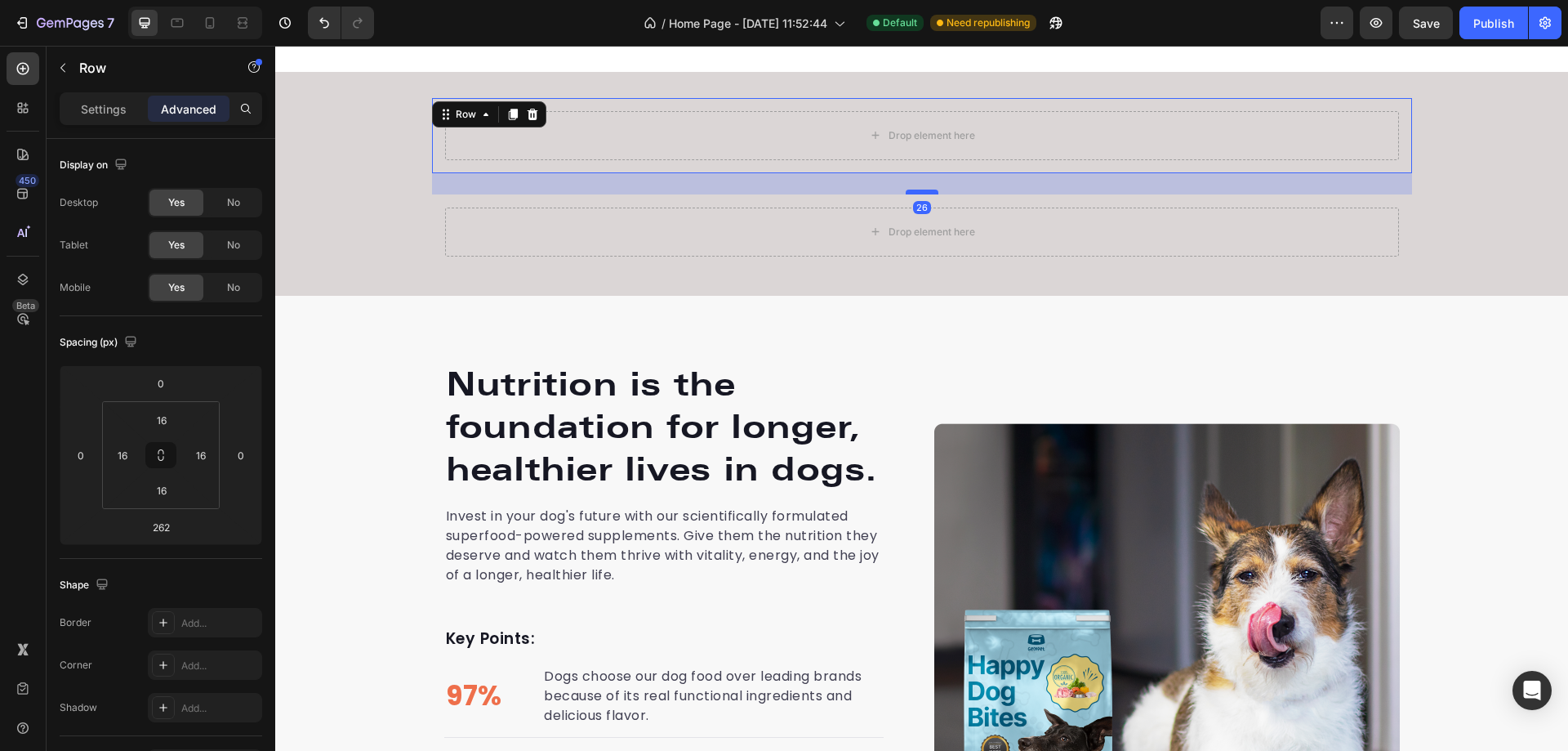
drag, startPoint x: 921, startPoint y: 384, endPoint x: 918, endPoint y: 191, distance: 193.0
click at [918, 191] on div at bounding box center [922, 191] width 33 height 5
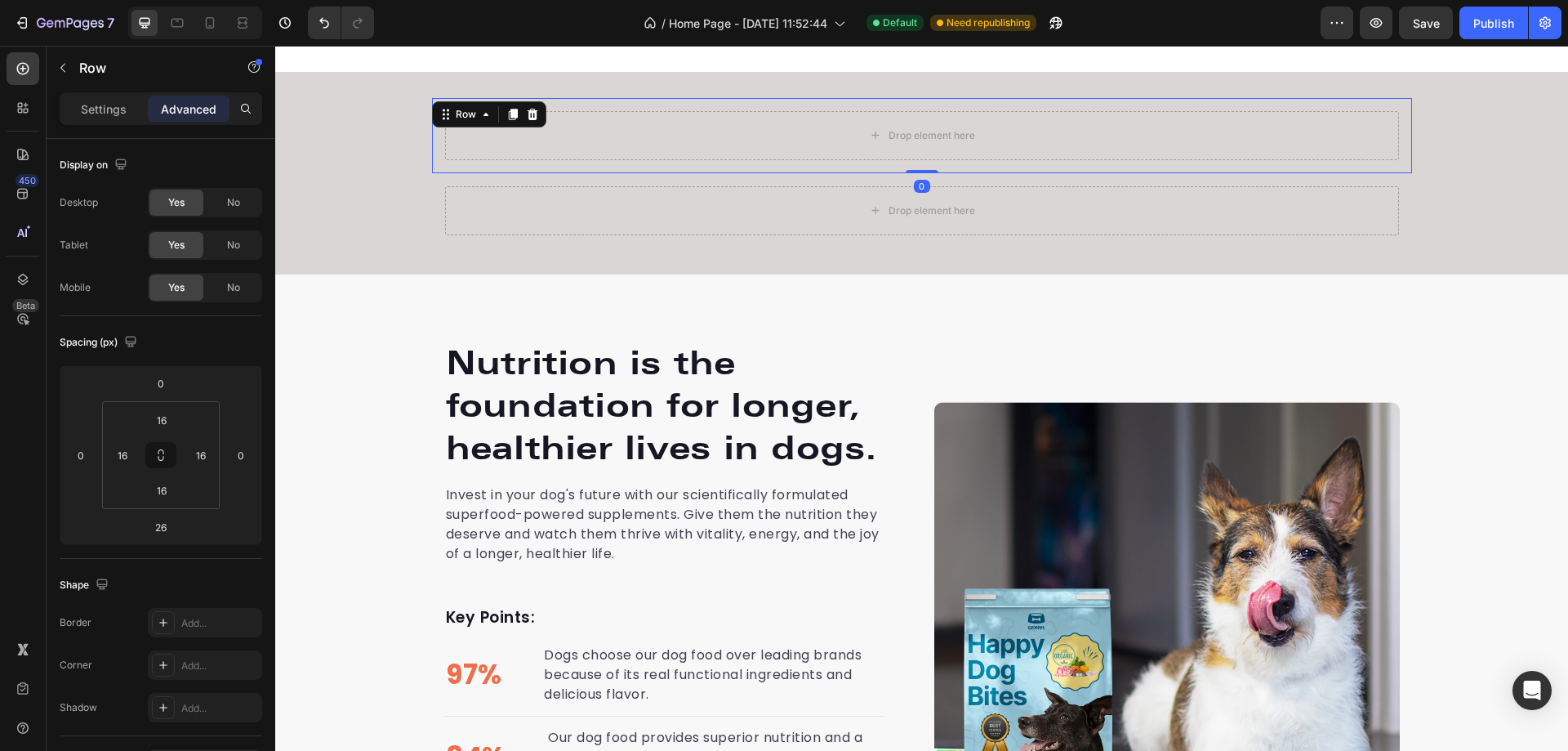
drag, startPoint x: 916, startPoint y: 193, endPoint x: 919, endPoint y: 161, distance: 32.1
click at [919, 161] on div "Drop element here Row 0" at bounding box center [922, 136] width 980 height 75
type input "0"
click at [686, 218] on div "Drop element here" at bounding box center [922, 211] width 954 height 49
click at [98, 102] on p "Settings" at bounding box center [103, 108] width 45 height 17
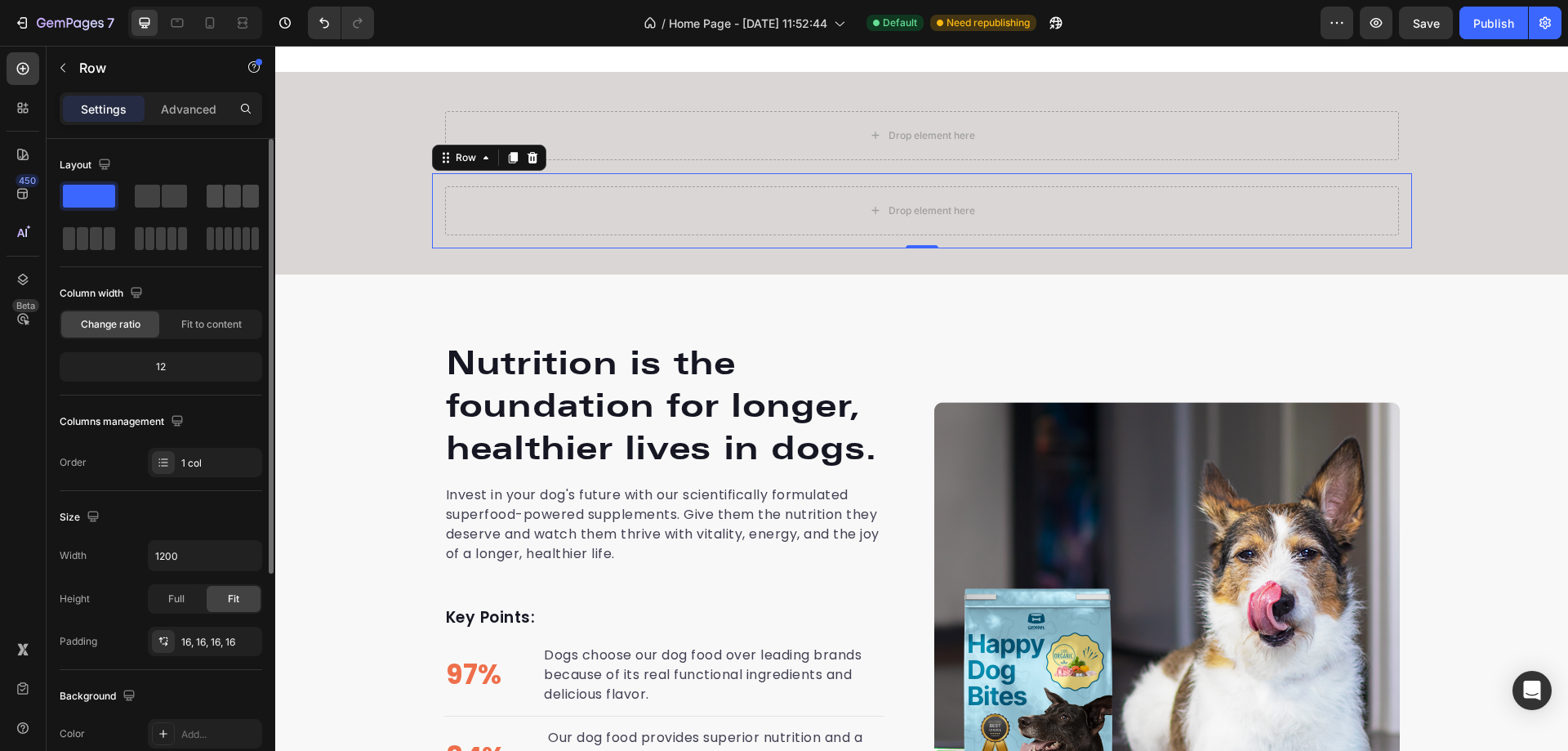
click at [219, 186] on span at bounding box center [215, 195] width 17 height 23
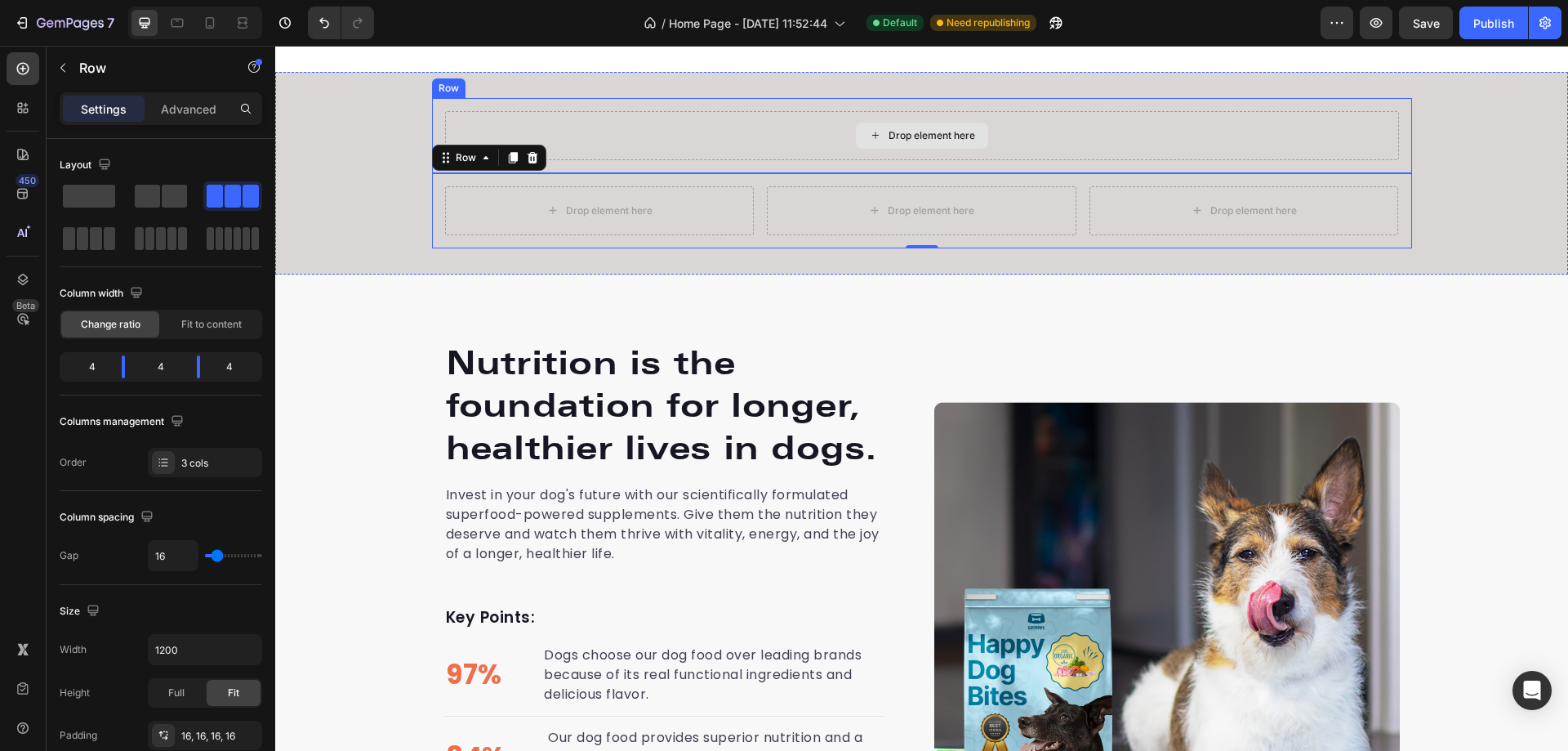
click at [625, 122] on div "Drop element here" at bounding box center [922, 136] width 954 height 49
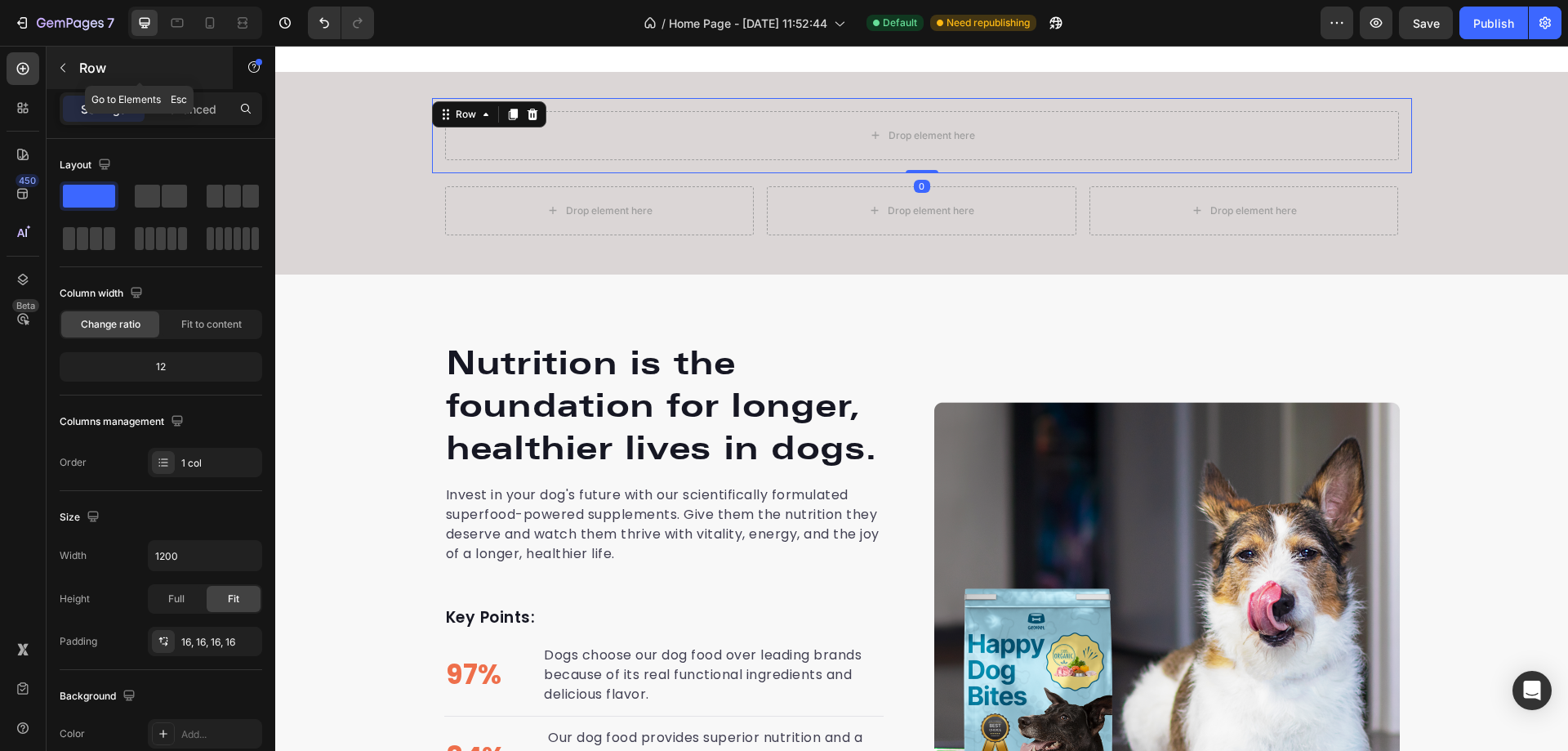
click at [66, 67] on icon "button" at bounding box center [62, 67] width 13 height 13
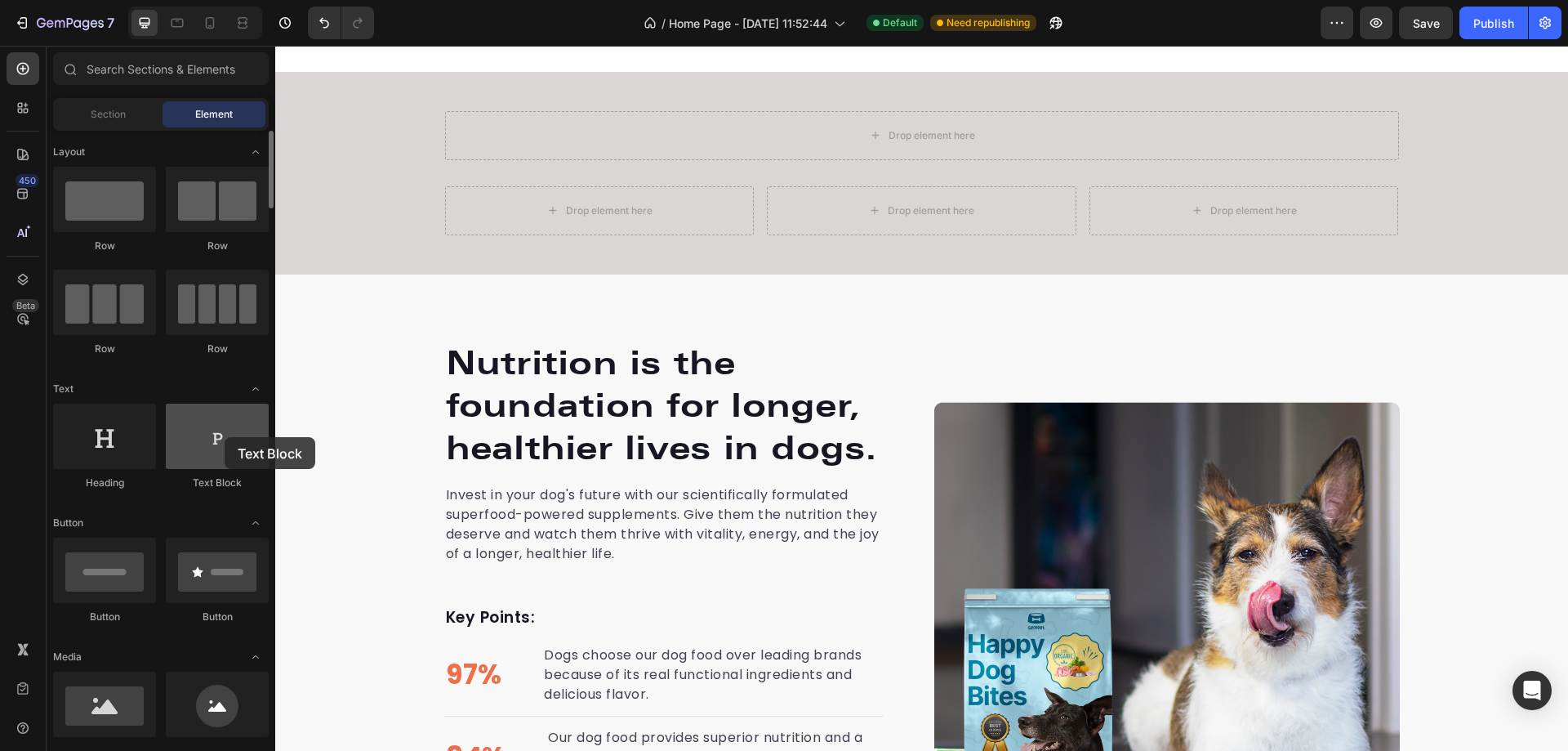
click at [225, 438] on div at bounding box center [217, 437] width 102 height 65
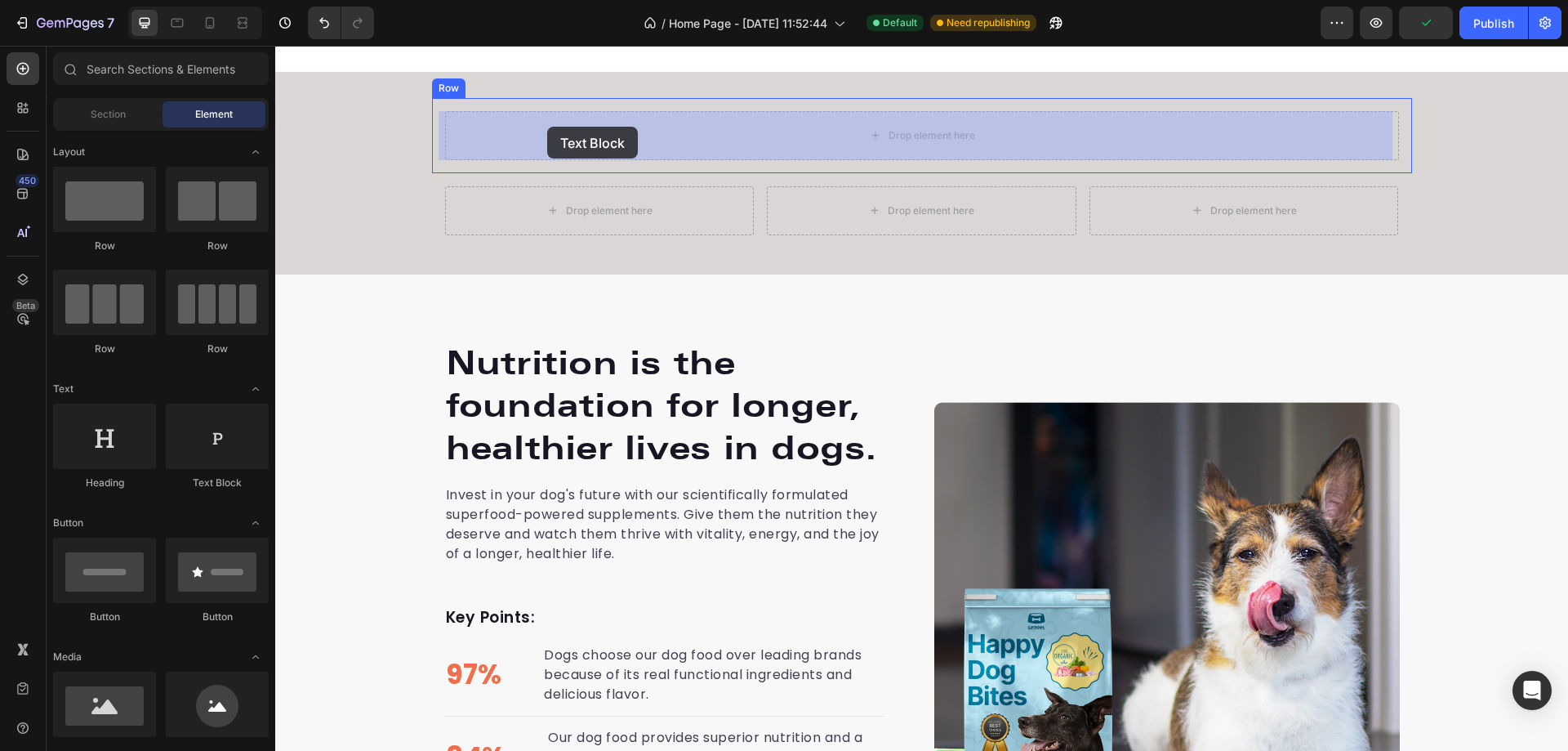
drag, startPoint x: 500, startPoint y: 483, endPoint x: 548, endPoint y: 127, distance: 359.2
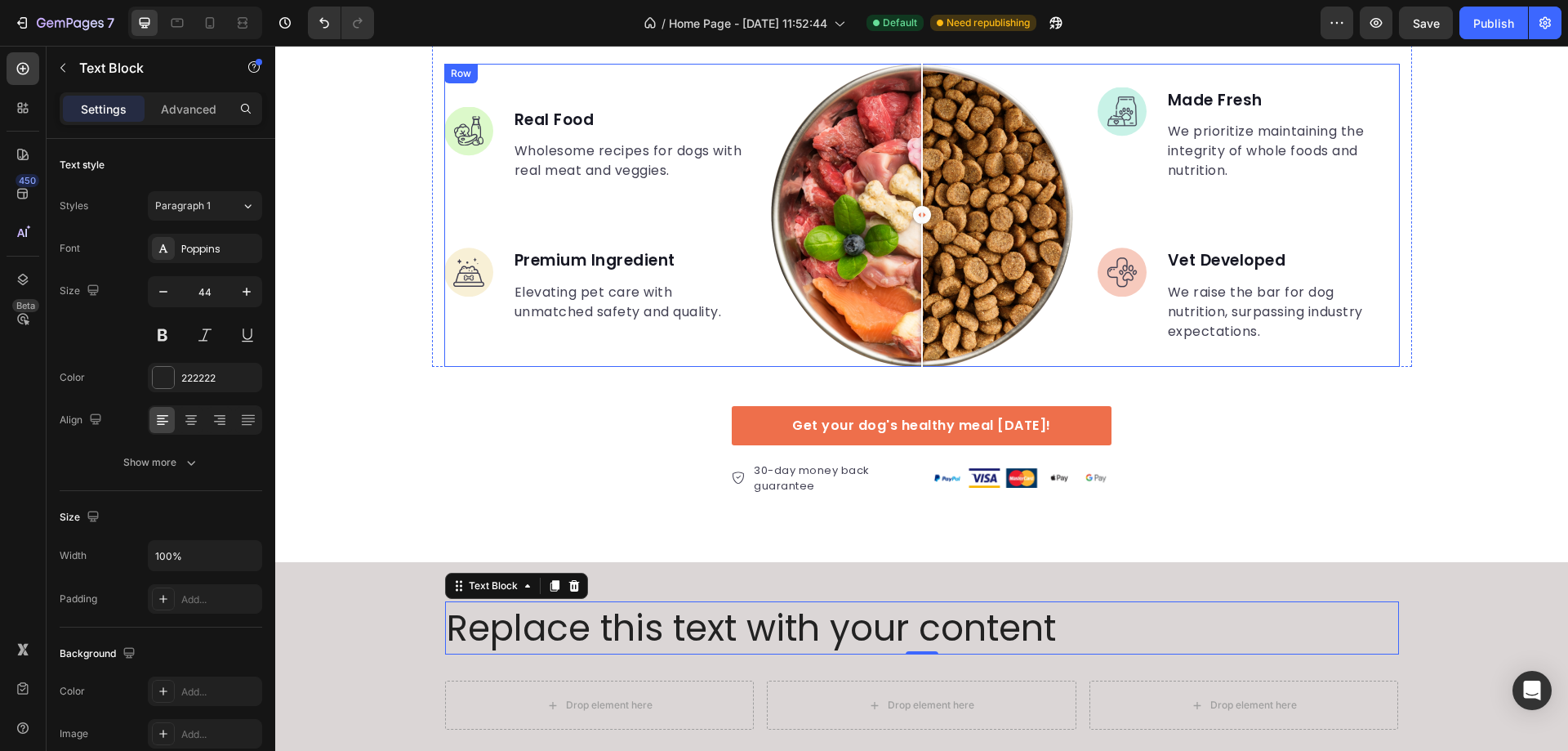
scroll to position [2831, 0]
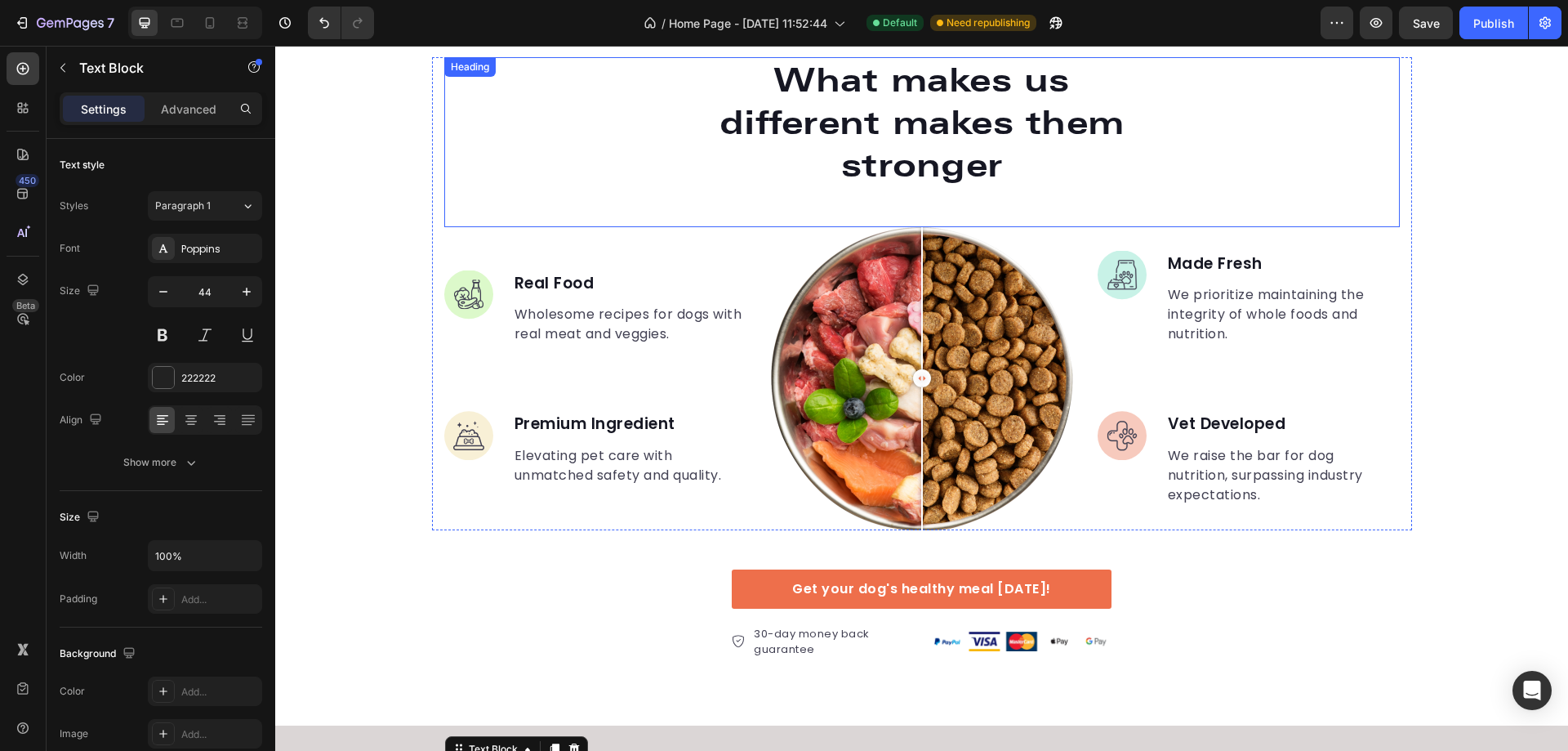
click at [868, 127] on p "What makes us different makes them stronger" at bounding box center [922, 122] width 434 height 127
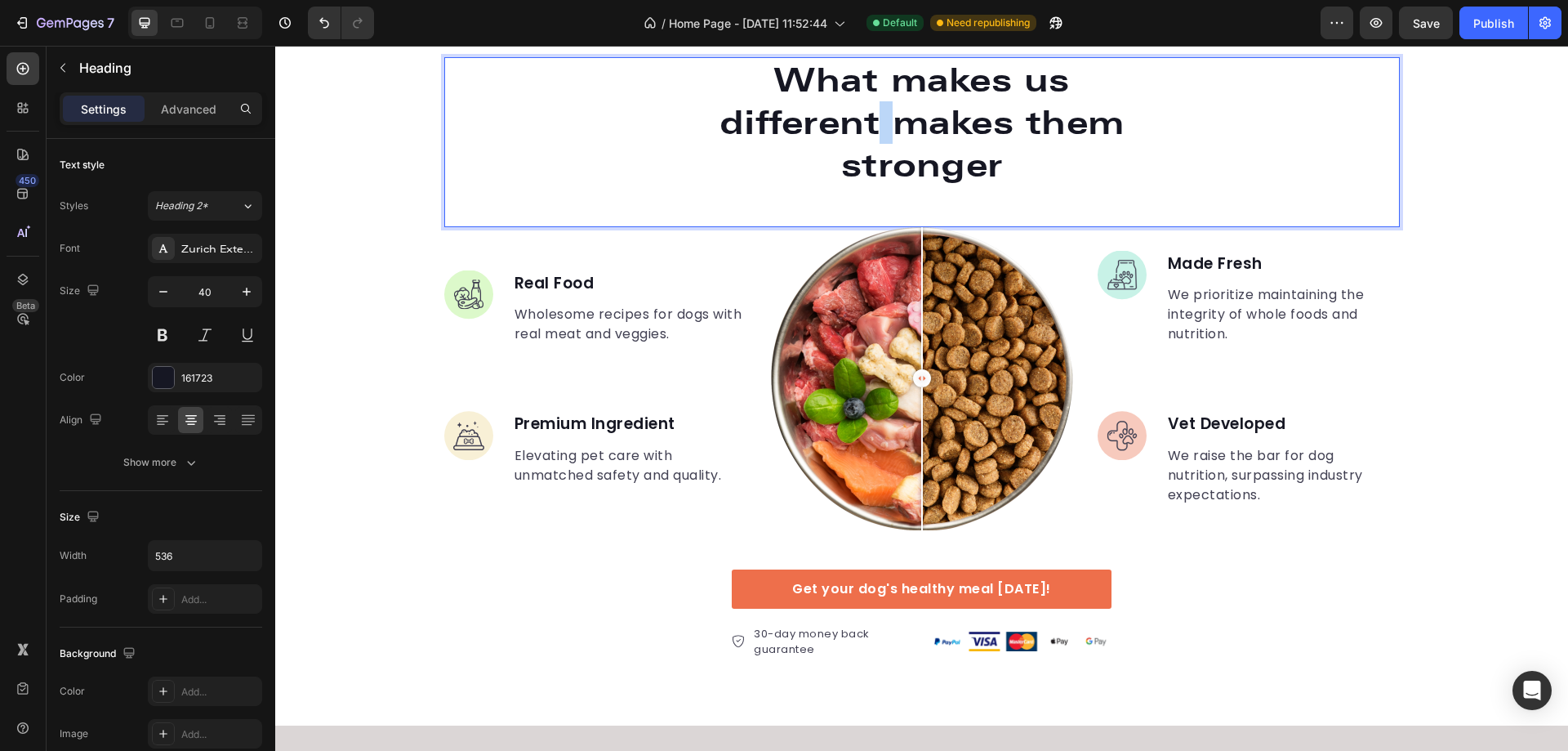
click at [868, 127] on p "What makes us different makes them stronger" at bounding box center [922, 122] width 434 height 127
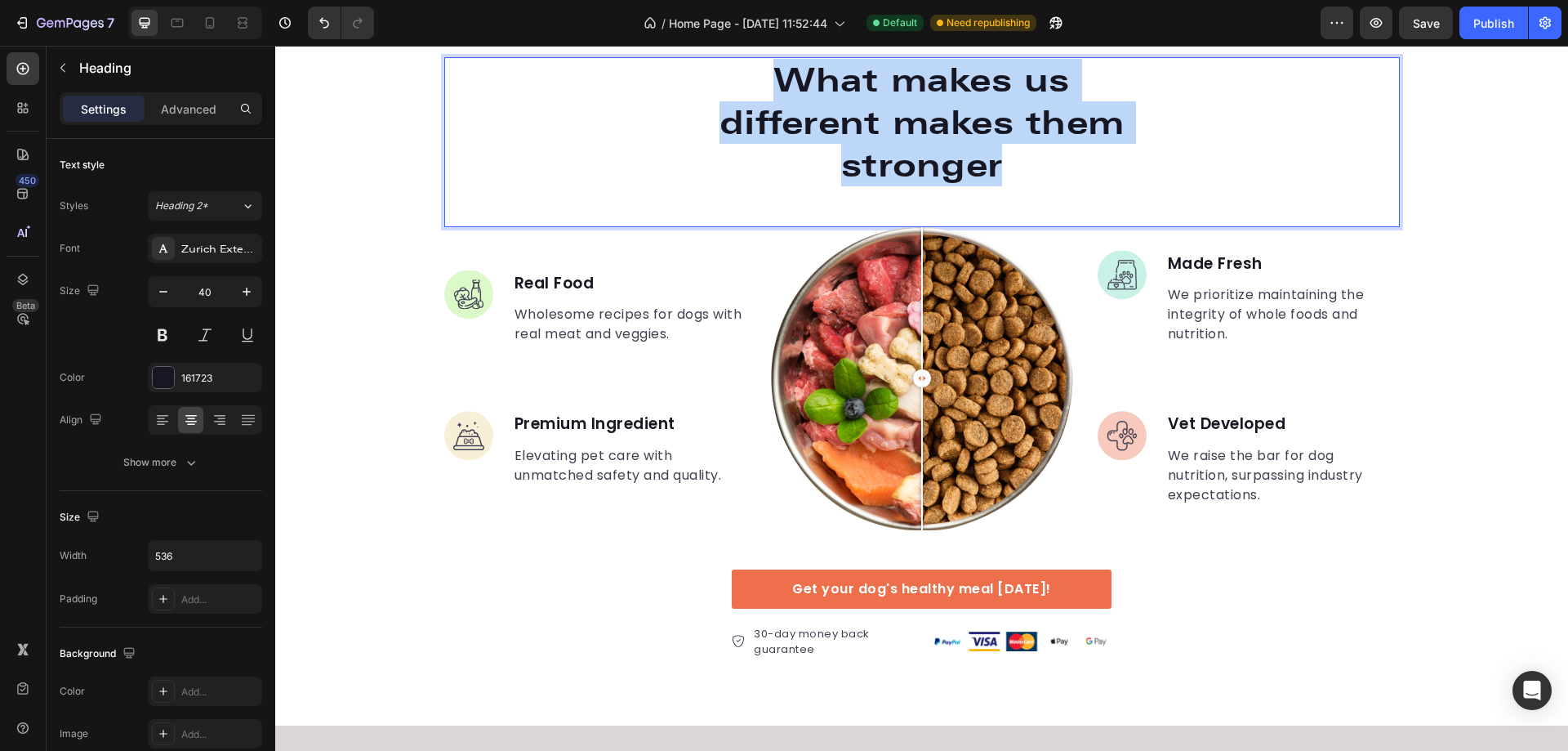
click at [868, 127] on p "What makes us different makes them stronger" at bounding box center [922, 122] width 434 height 127
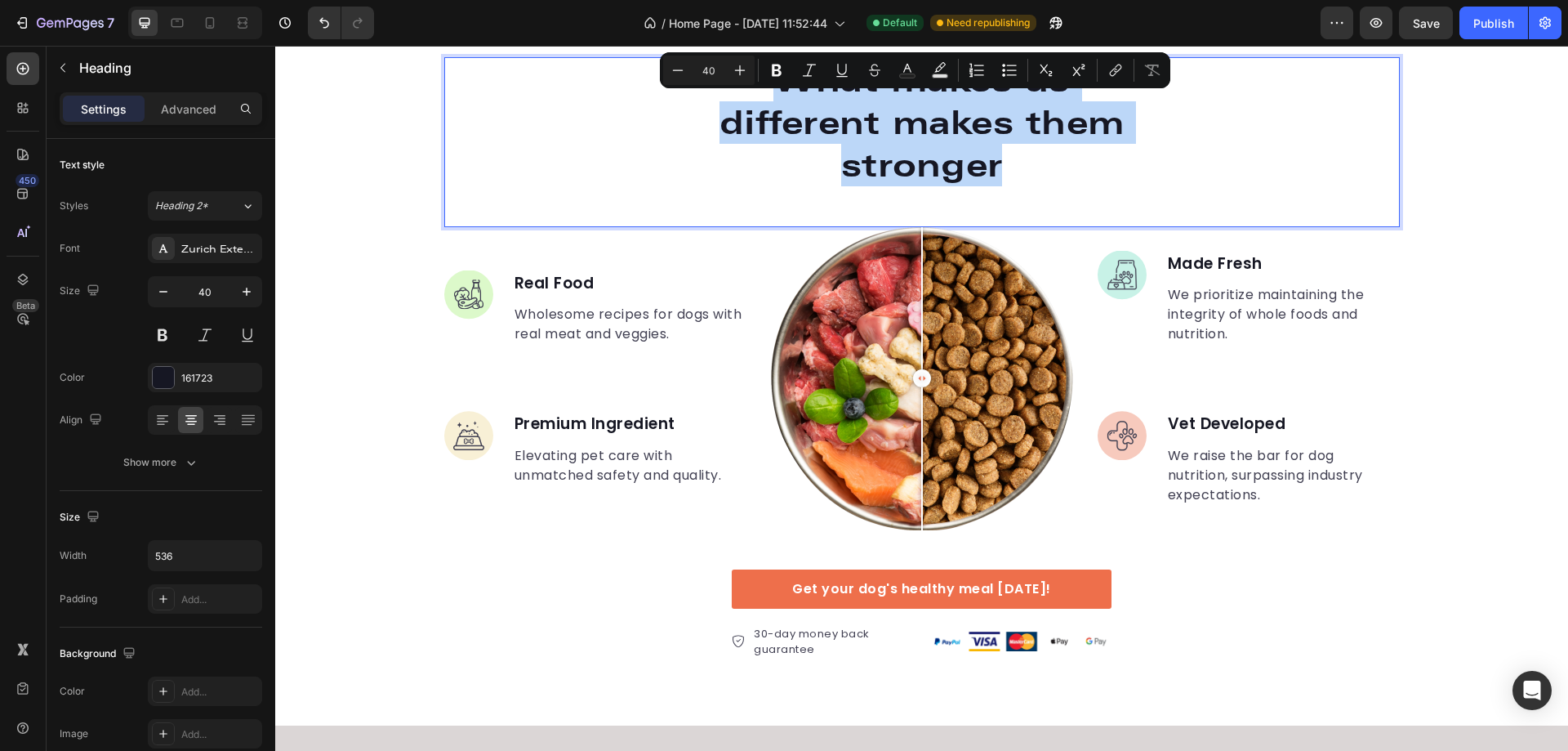
copy p "What makes us different makes them stronger"
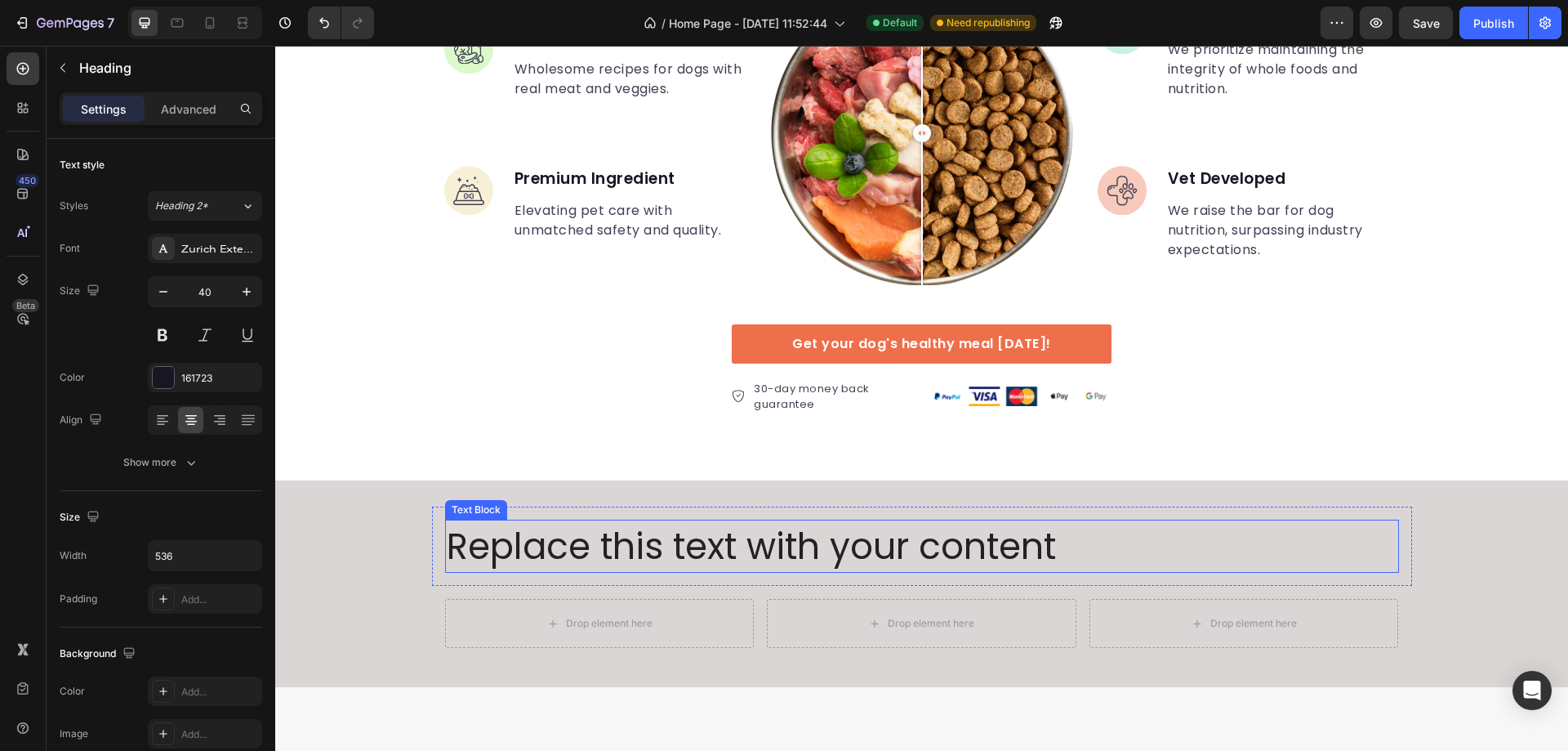
scroll to position [3239, 0]
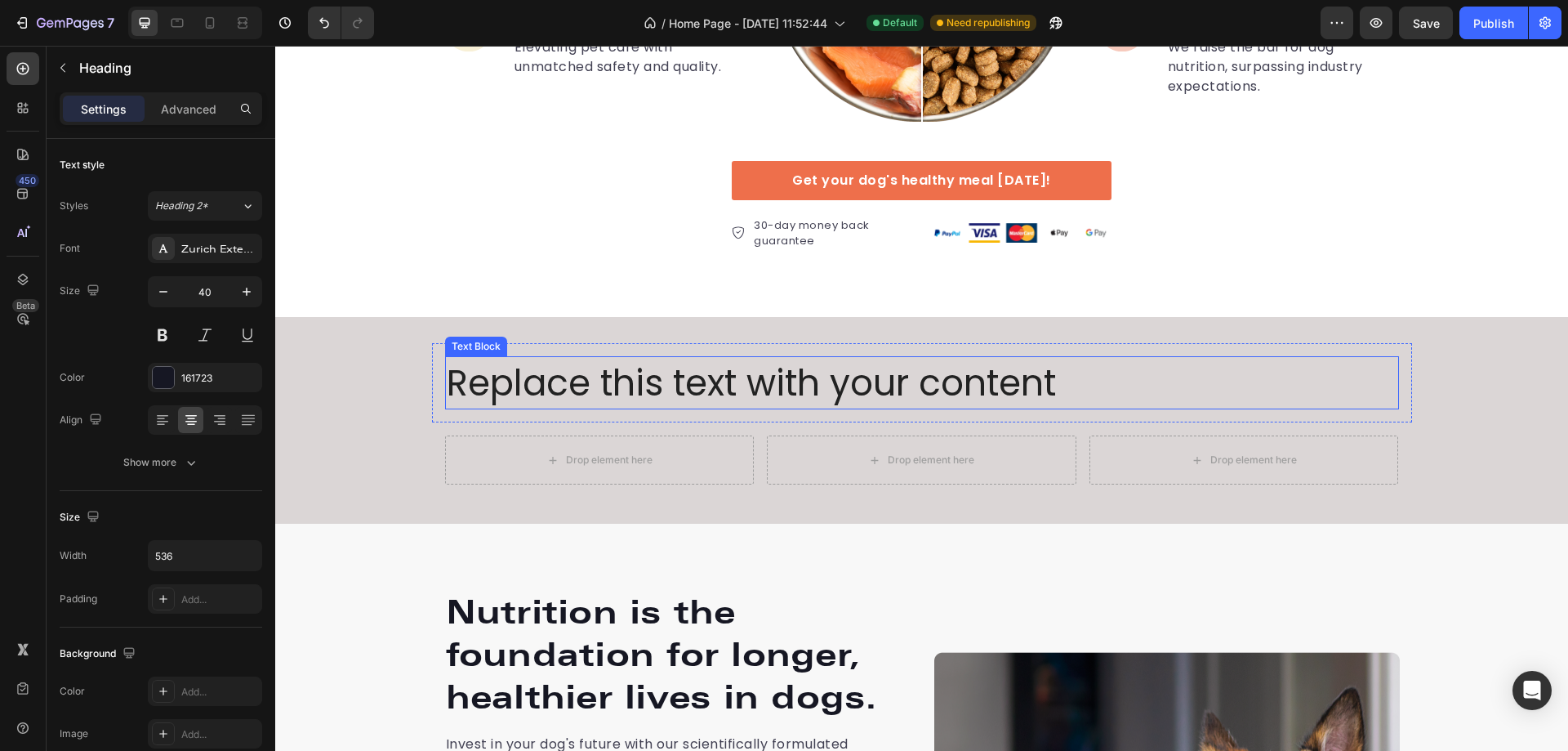
click at [833, 378] on div "Replace this text with your content" at bounding box center [922, 383] width 954 height 54
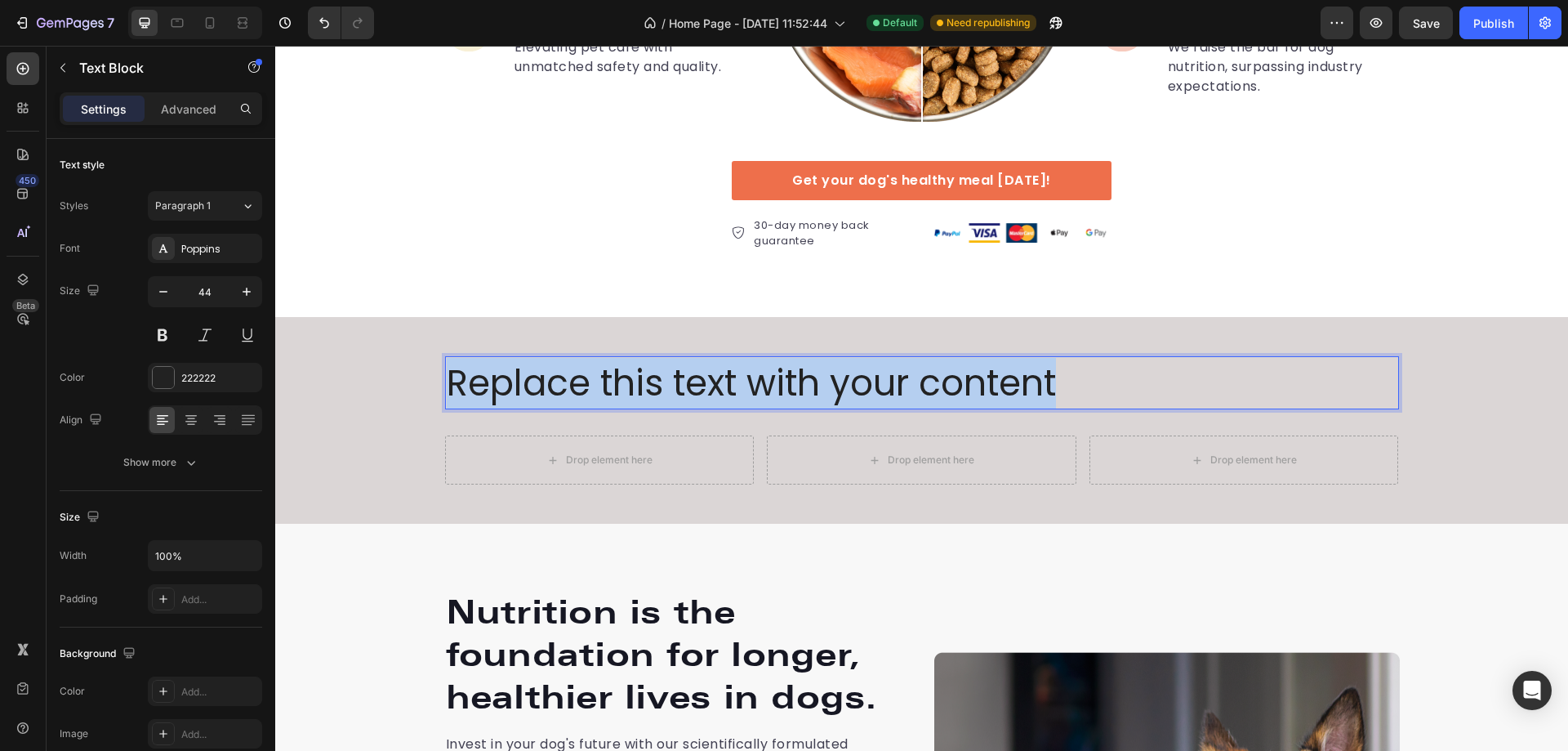
click at [833, 378] on p "Replace this text with your content" at bounding box center [922, 382] width 950 height 50
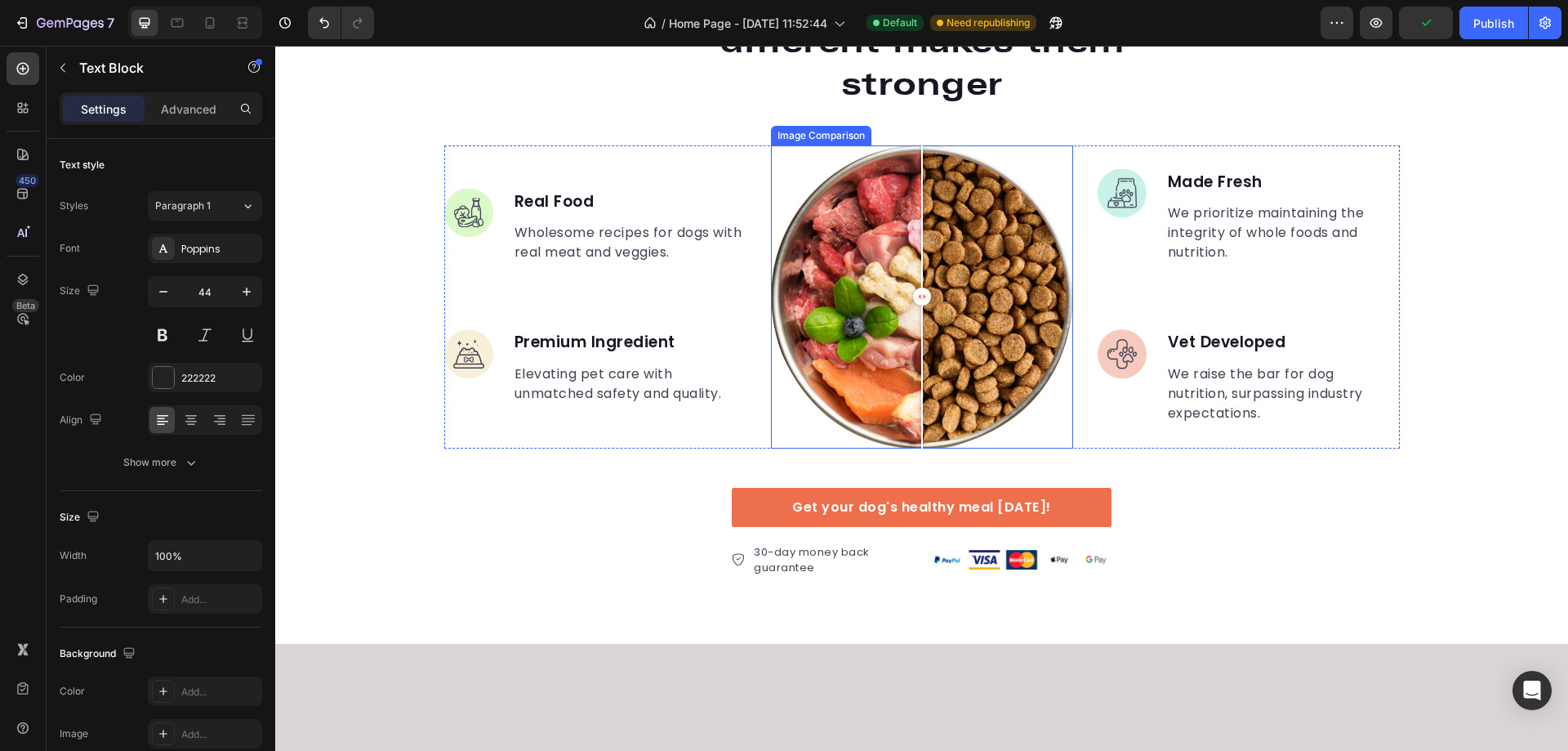
scroll to position [2585, 0]
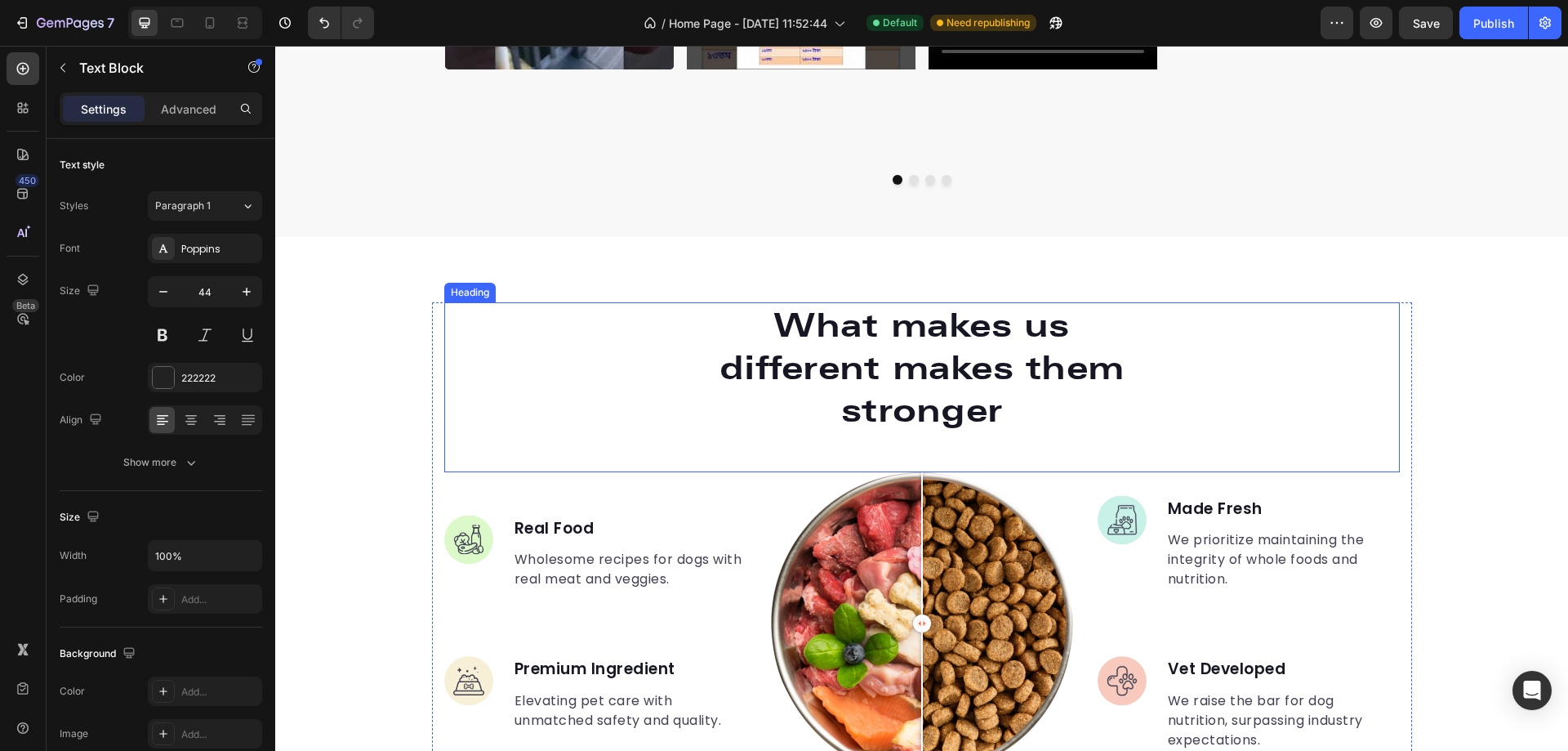
click at [844, 351] on p "What makes us different makes them stronger" at bounding box center [922, 367] width 434 height 127
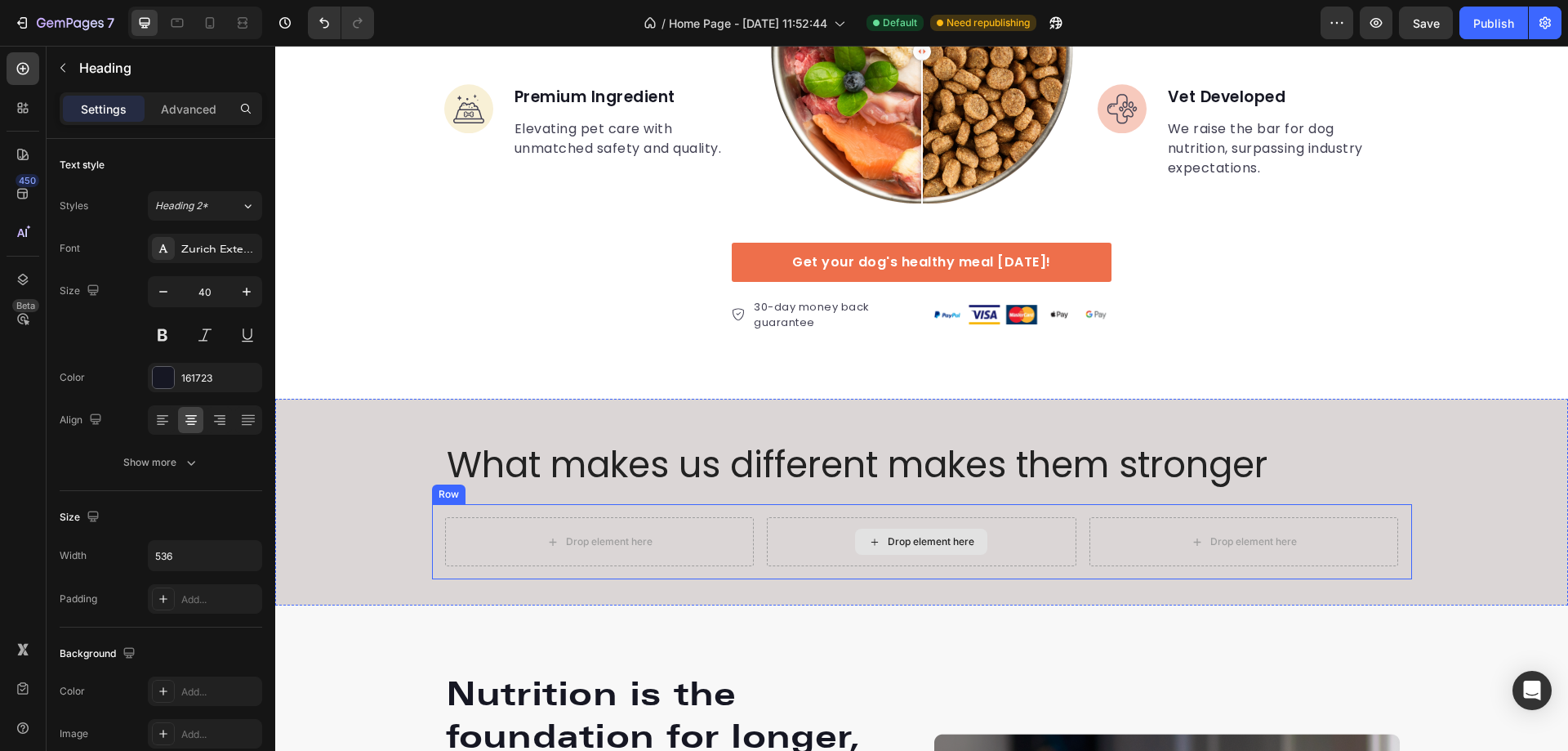
scroll to position [3320, 0]
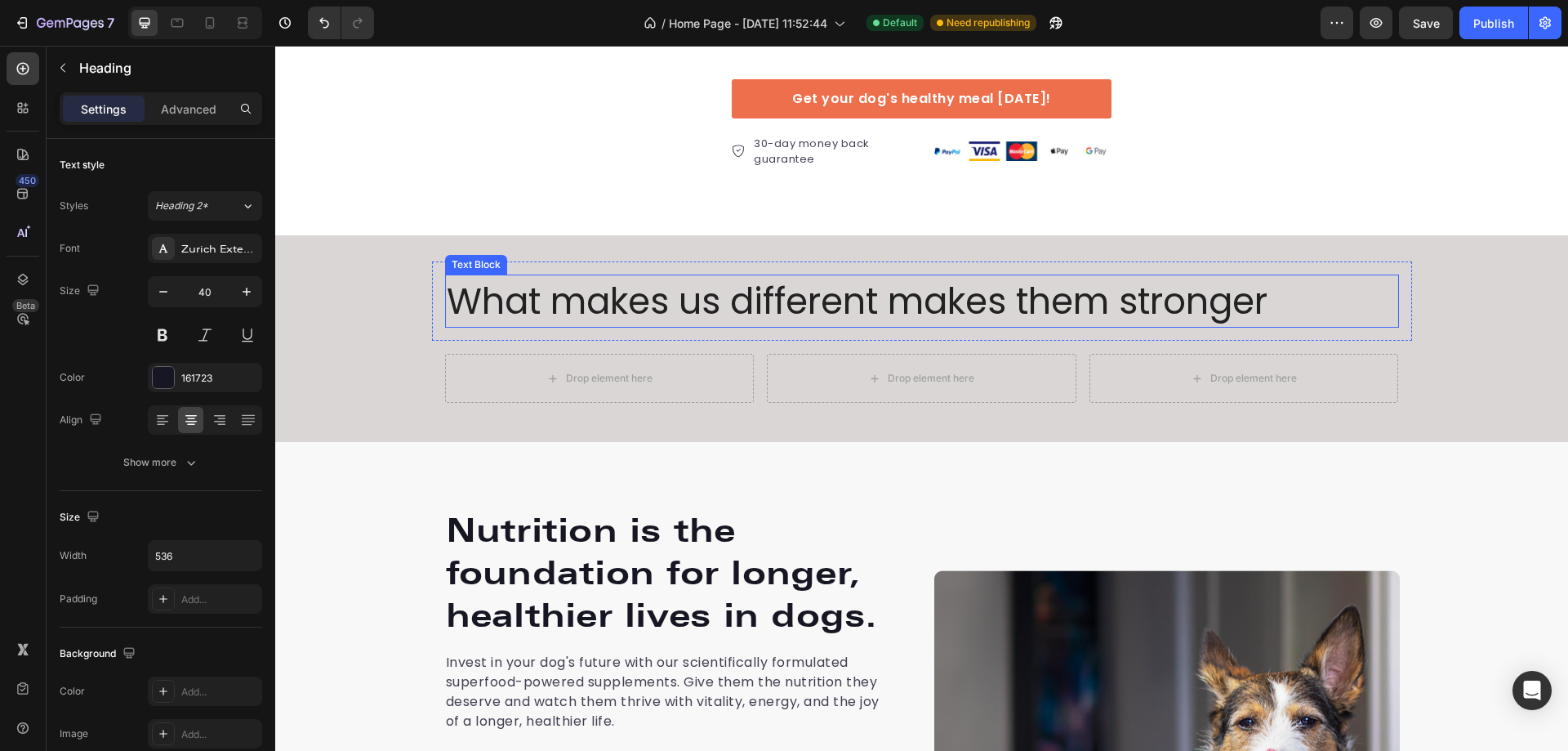
click at [861, 309] on p "What makes us different makes them stronger" at bounding box center [922, 301] width 950 height 50
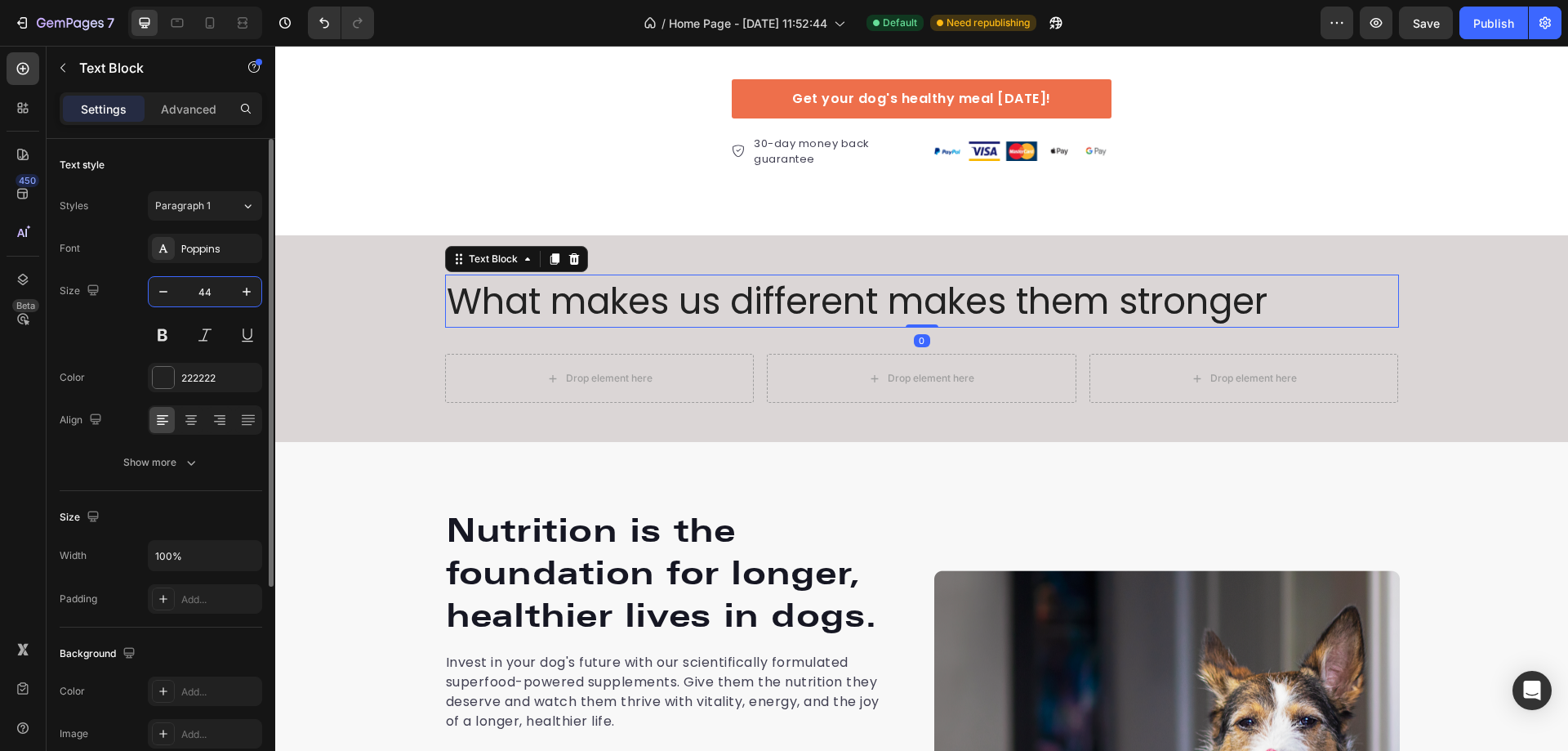
click at [215, 291] on input "44" at bounding box center [205, 292] width 54 height 30
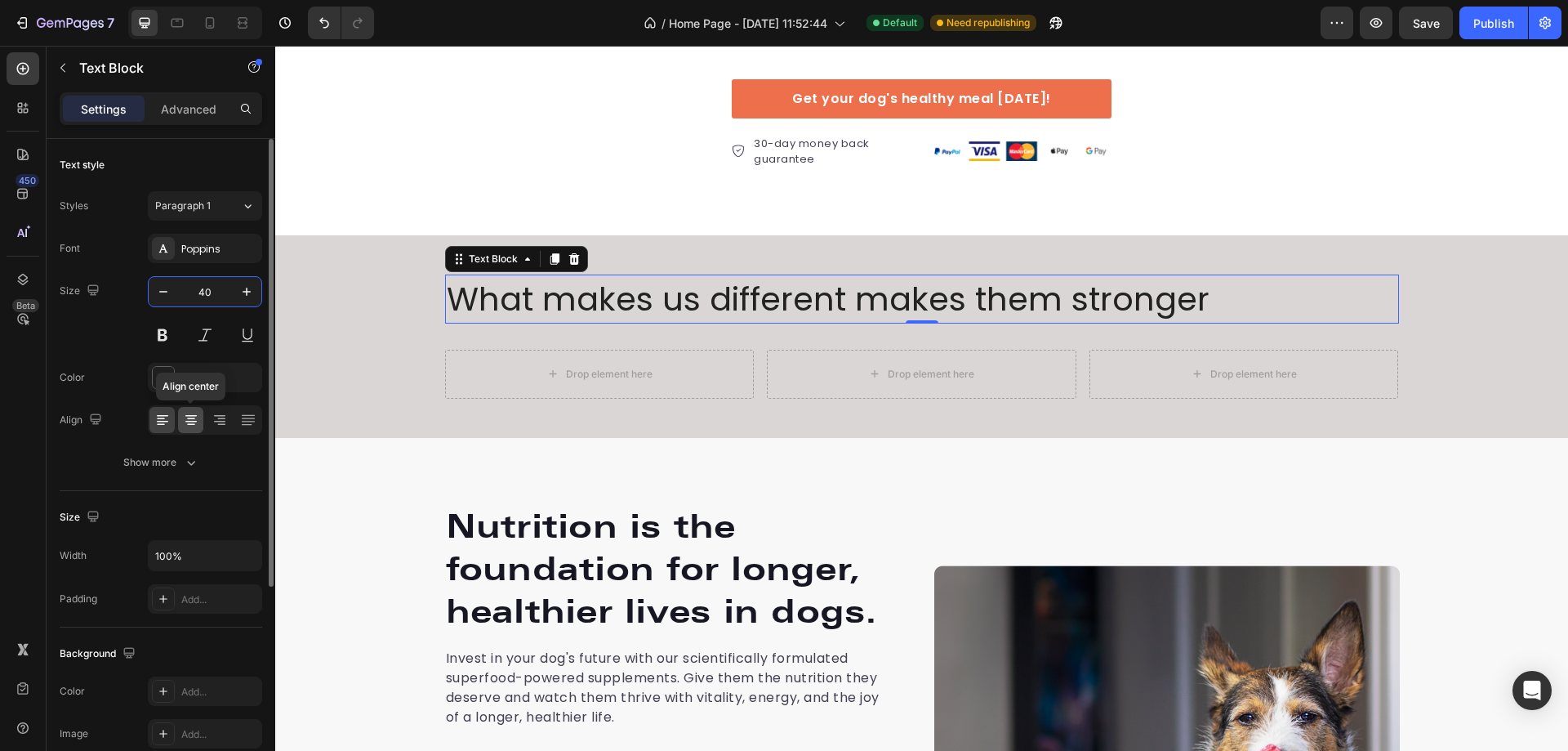
type input "40"
click at [191, 421] on icon at bounding box center [191, 422] width 12 height 2
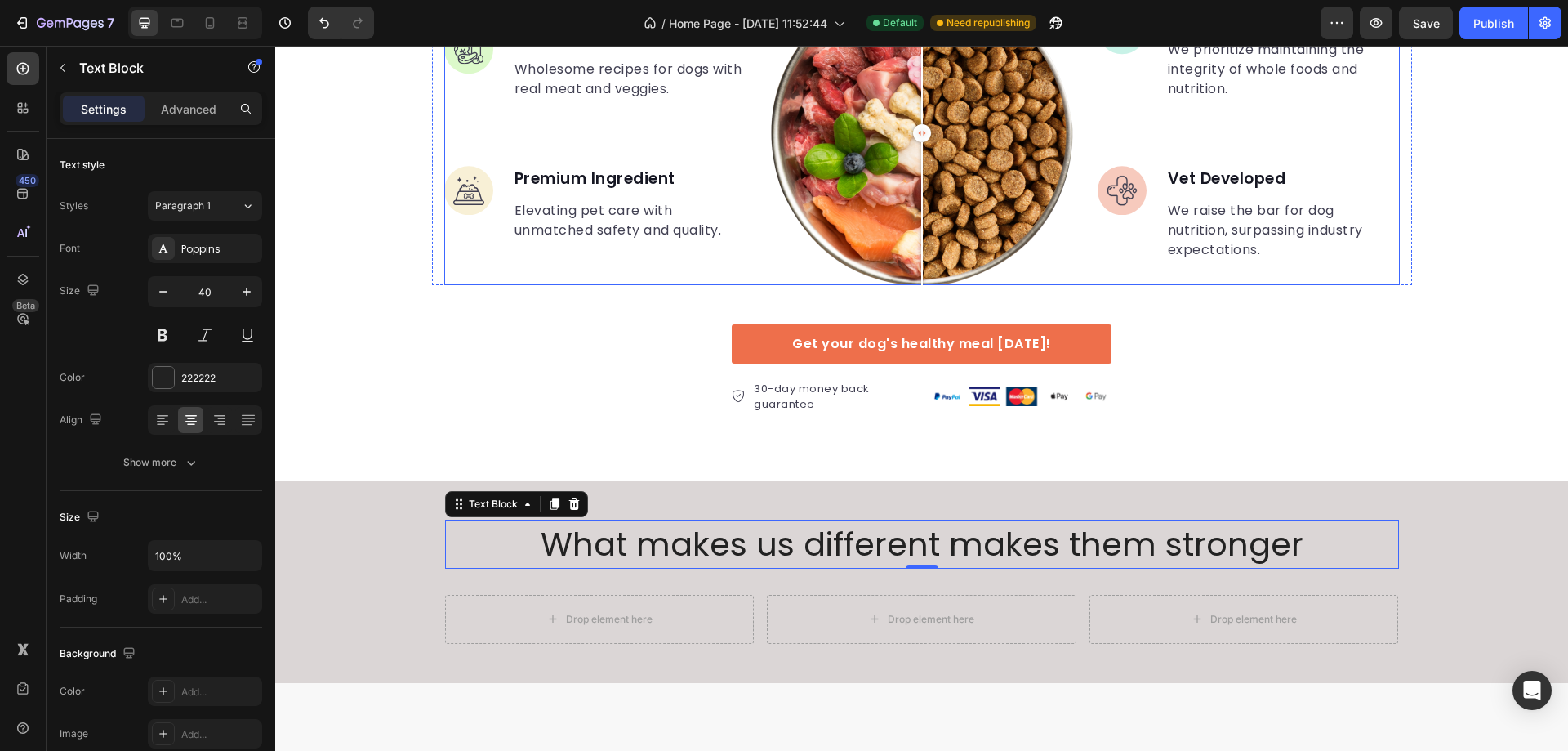
scroll to position [2831, 0]
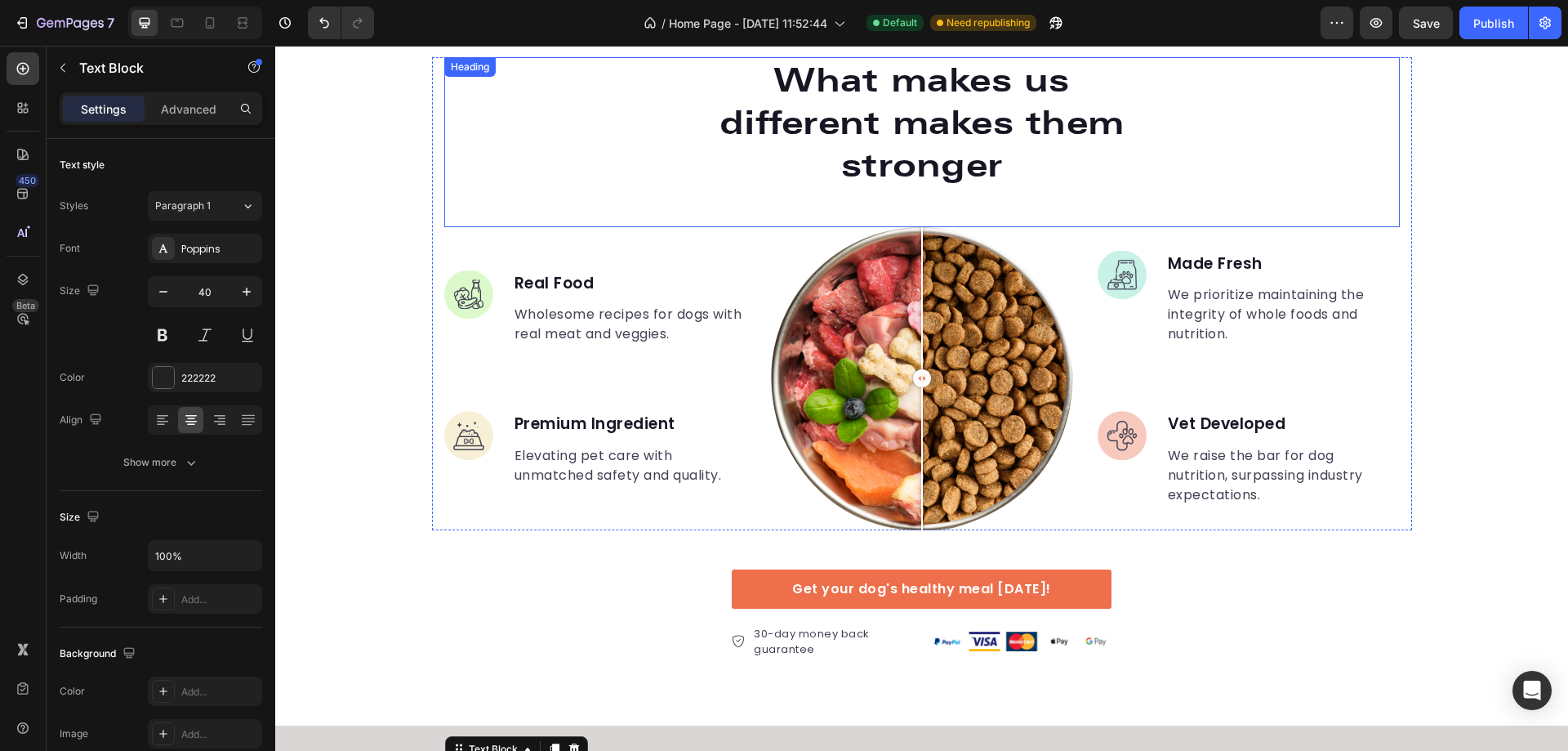
click at [849, 122] on p "What makes us different makes them stronger" at bounding box center [922, 122] width 434 height 127
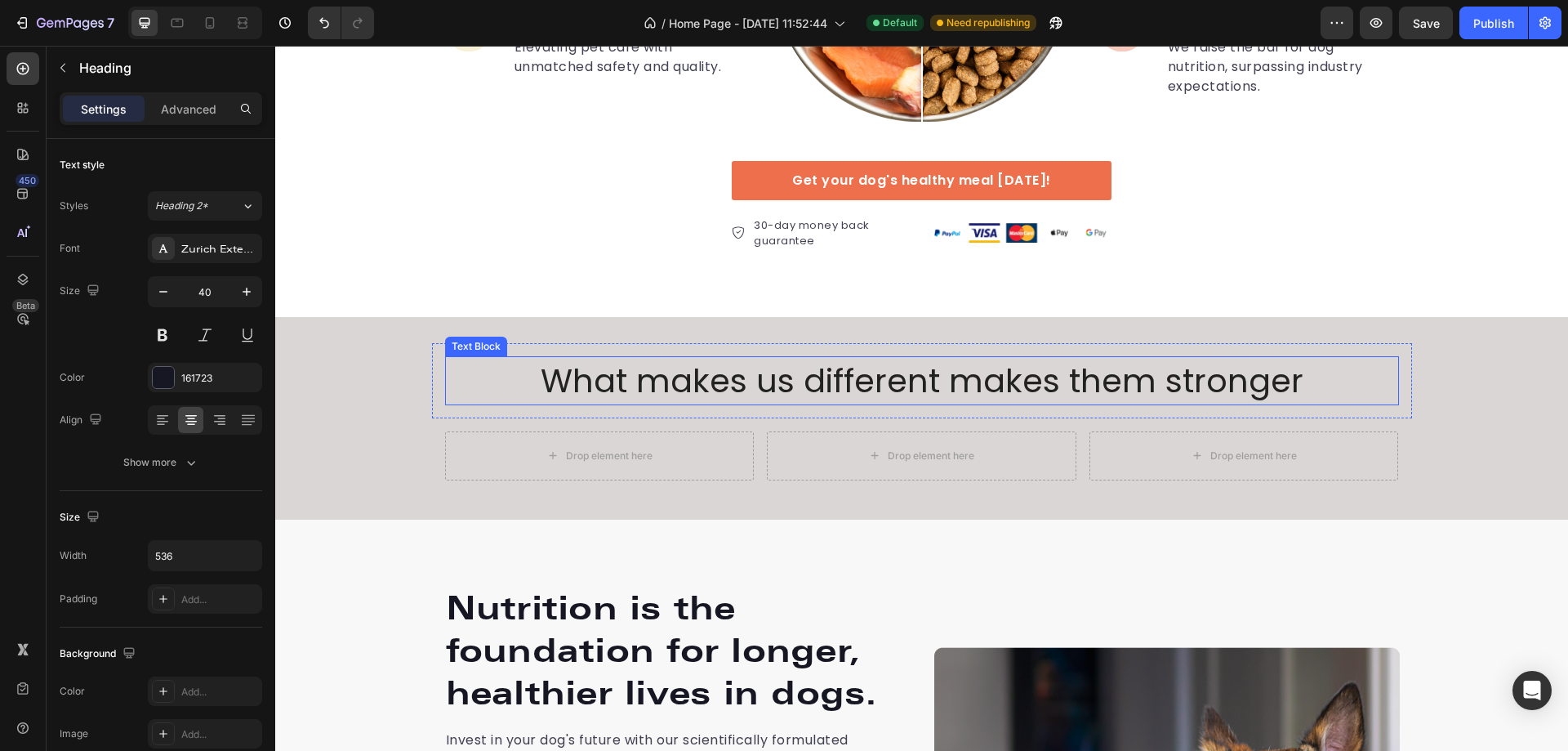
click at [806, 373] on p "What makes us different makes them stronger" at bounding box center [922, 380] width 950 height 45
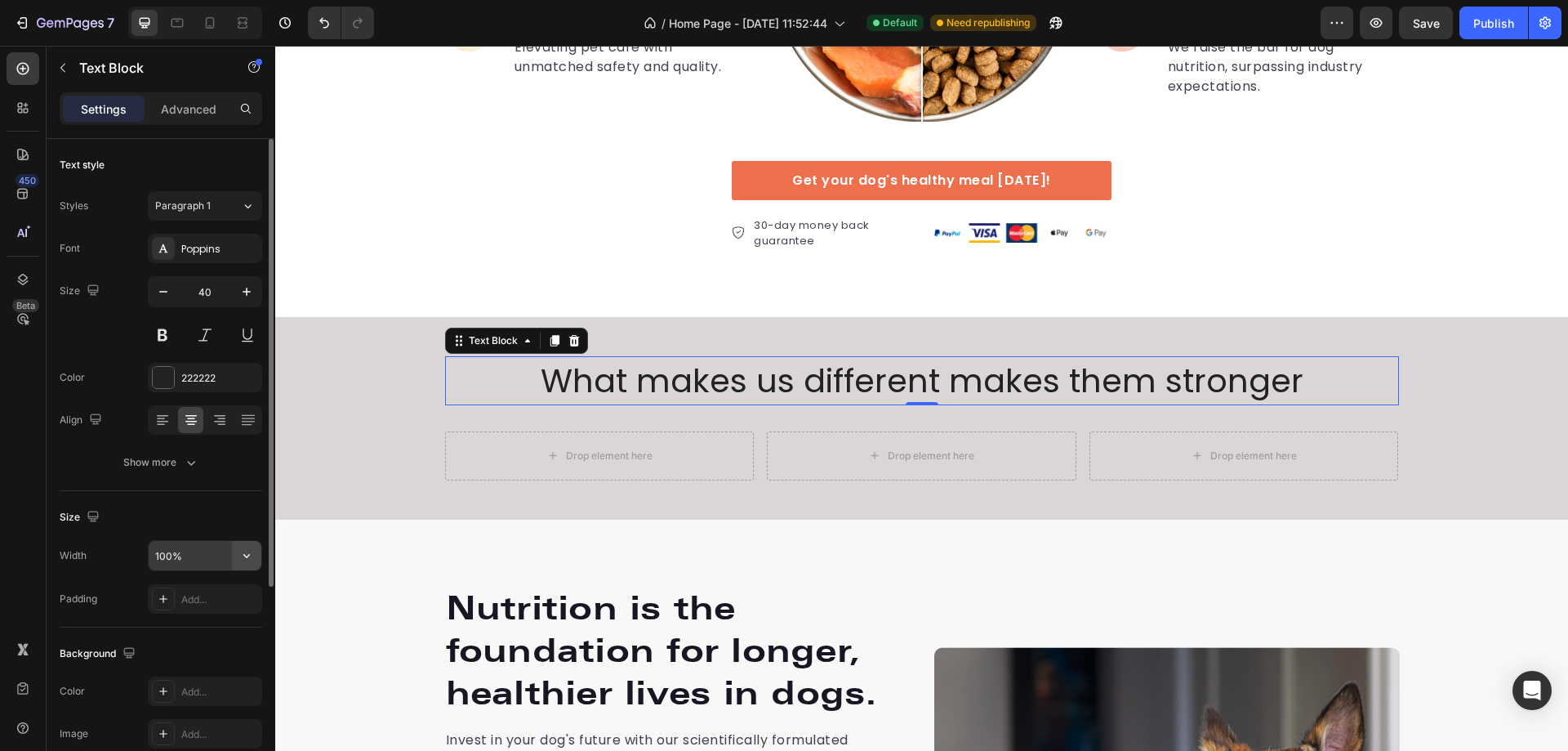
click at [241, 557] on icon "button" at bounding box center [246, 556] width 17 height 17
click at [201, 556] on input "100%" at bounding box center [205, 556] width 112 height 30
type input "563%"
click at [192, 515] on div "Size" at bounding box center [162, 517] width 203 height 27
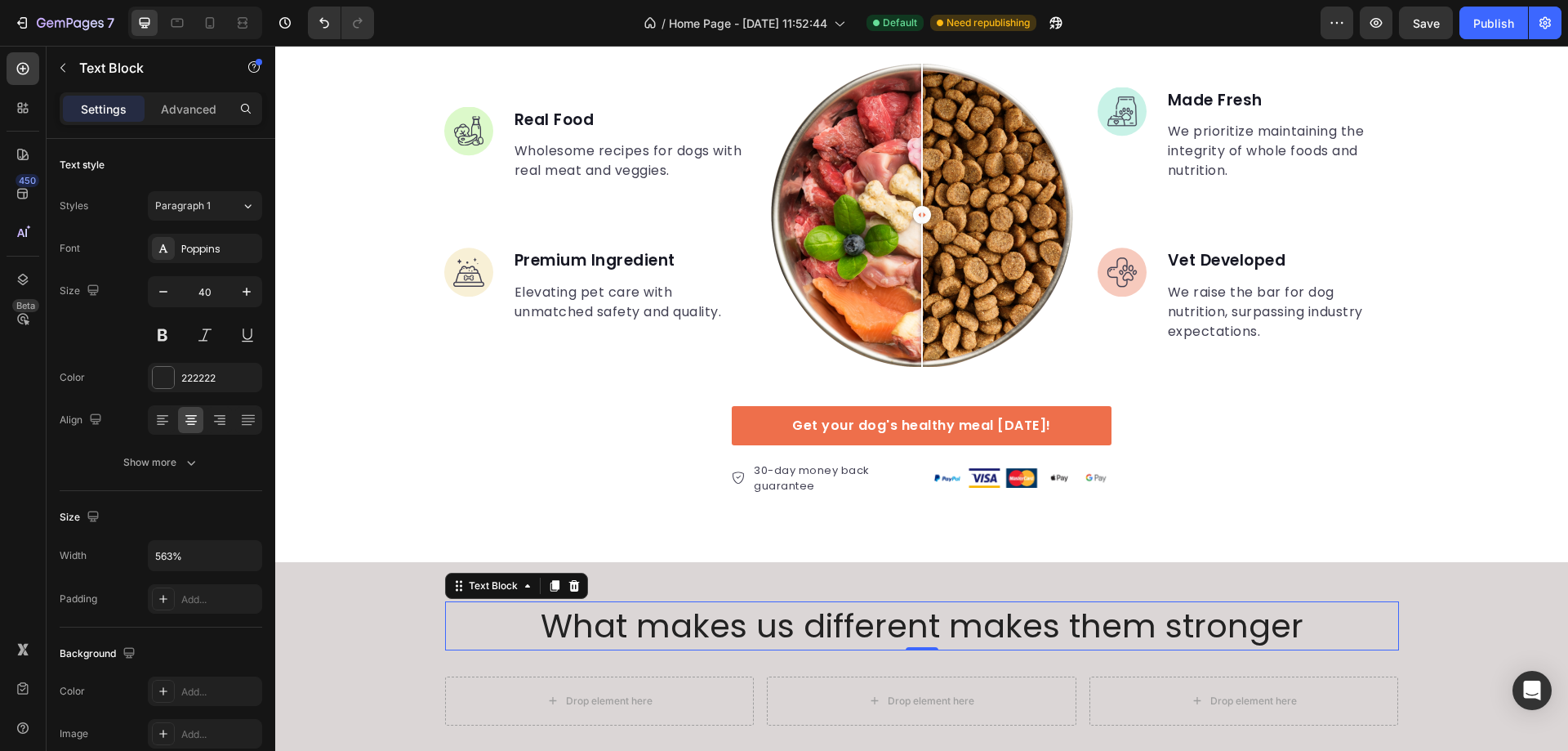
scroll to position [2749, 0]
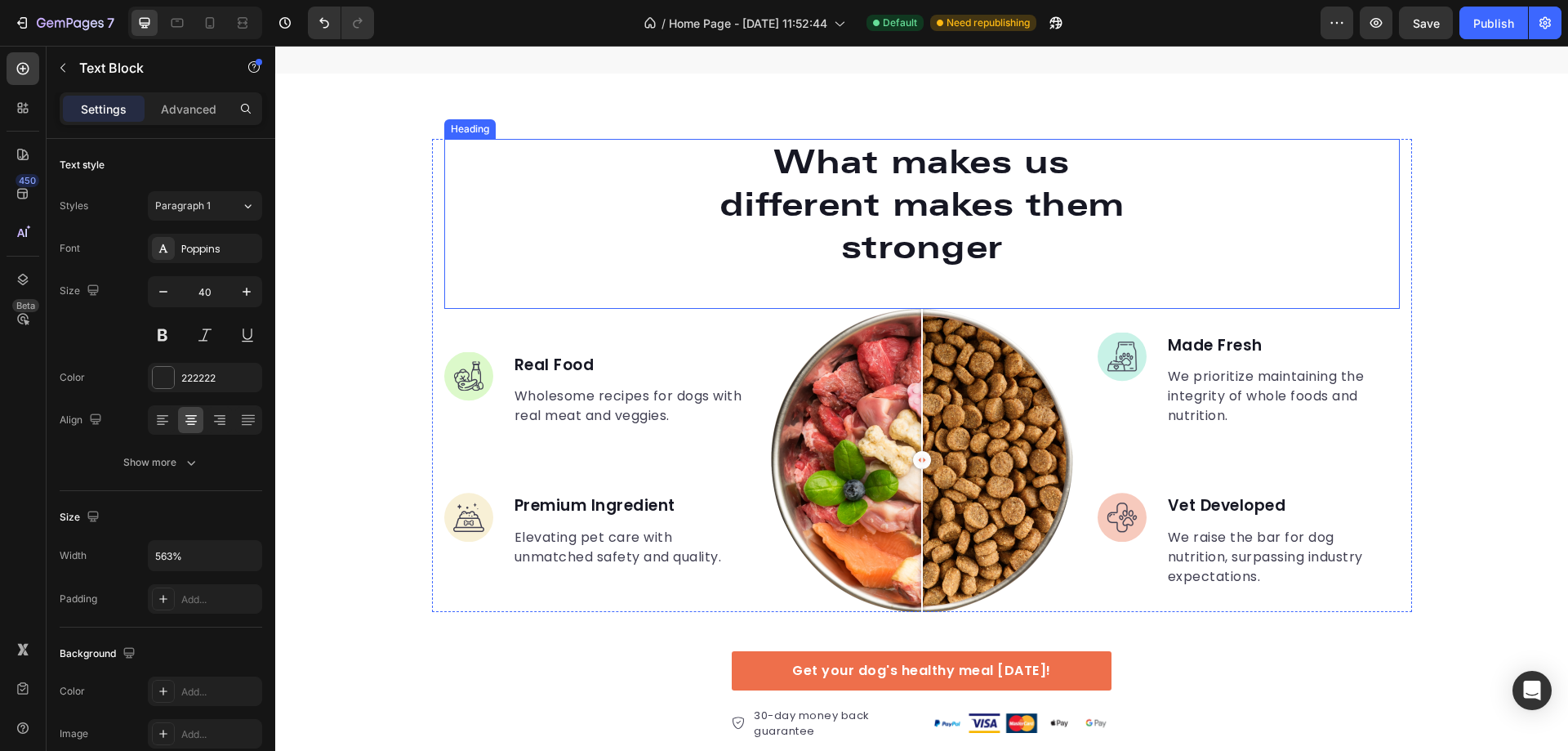
click at [758, 184] on p "What makes us different makes them stronger" at bounding box center [922, 204] width 434 height 127
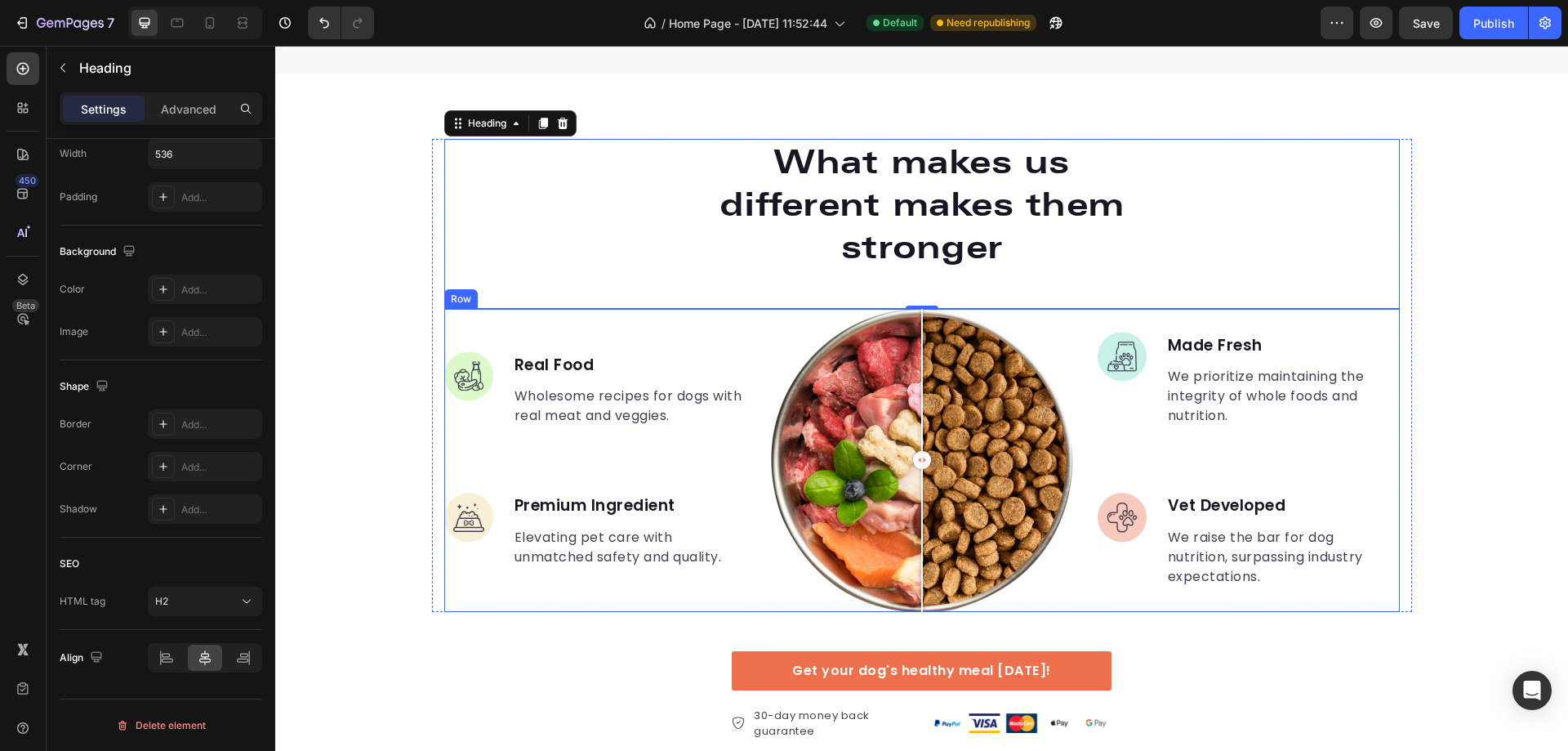
scroll to position [3239, 0]
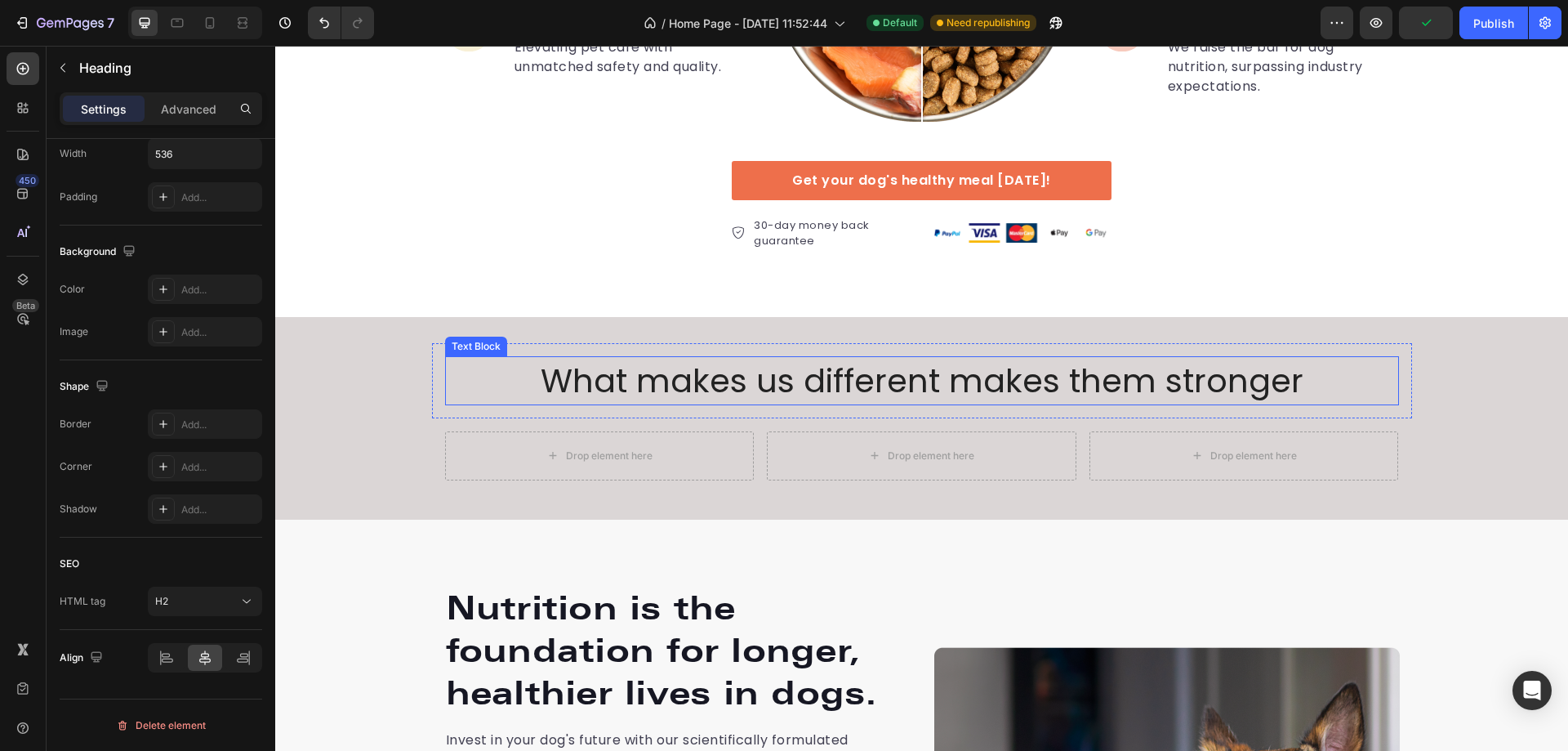
click at [887, 366] on p "What makes us different makes them stronger" at bounding box center [922, 380] width 950 height 45
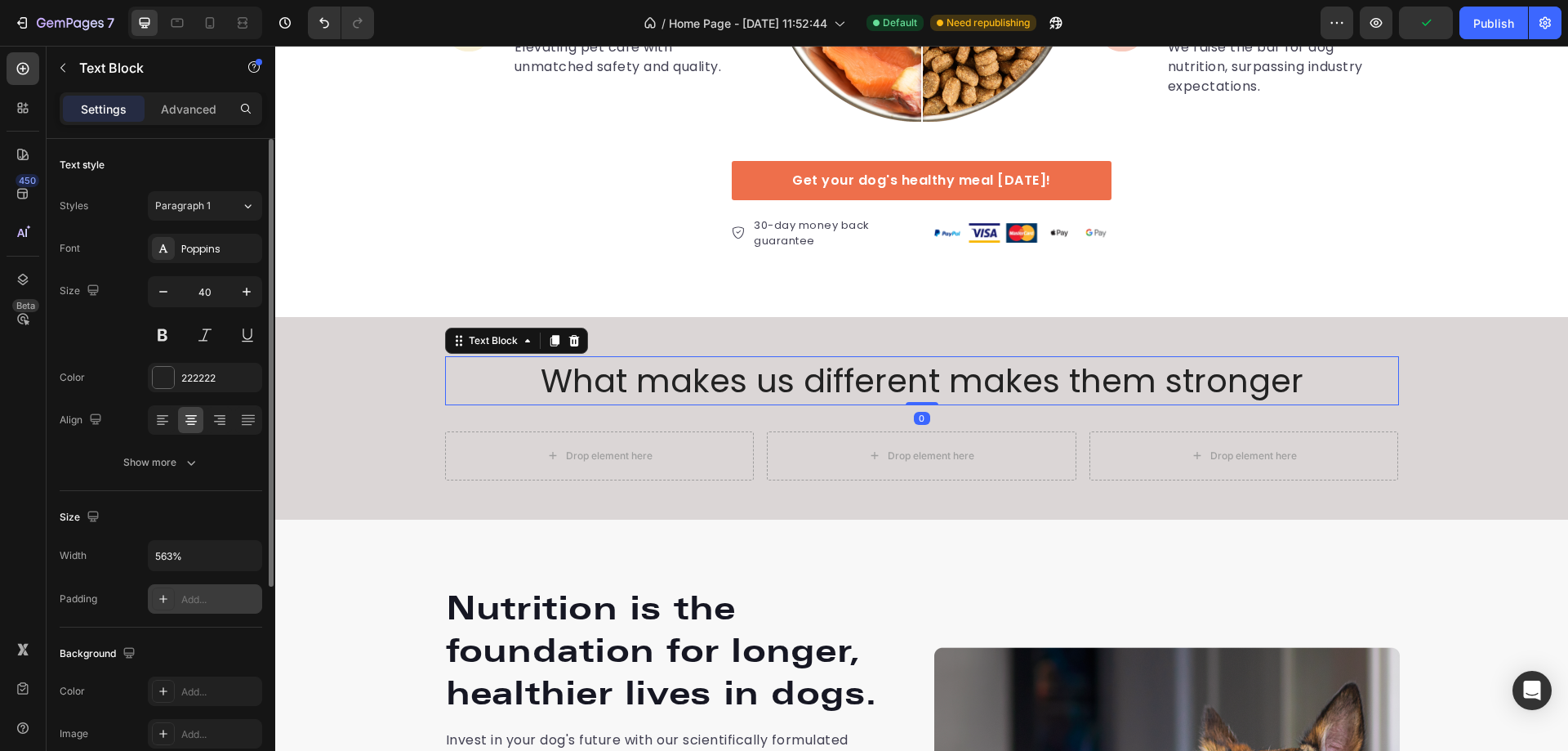
scroll to position [309, 0]
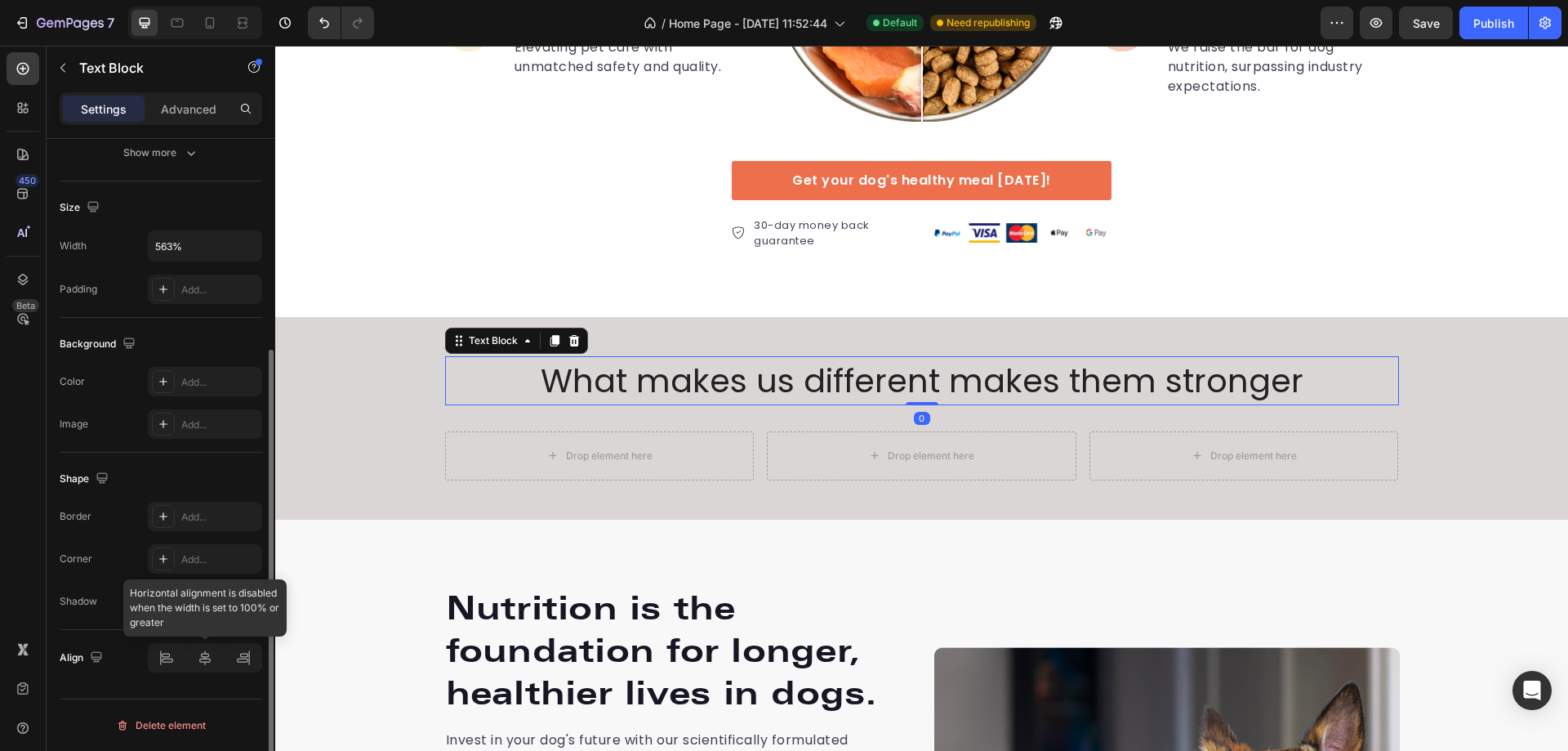
click at [205, 662] on div at bounding box center [205, 658] width 114 height 30
click at [211, 663] on div at bounding box center [205, 658] width 114 height 30
click at [767, 371] on p "What makes us different makes them stronger" at bounding box center [922, 380] width 950 height 45
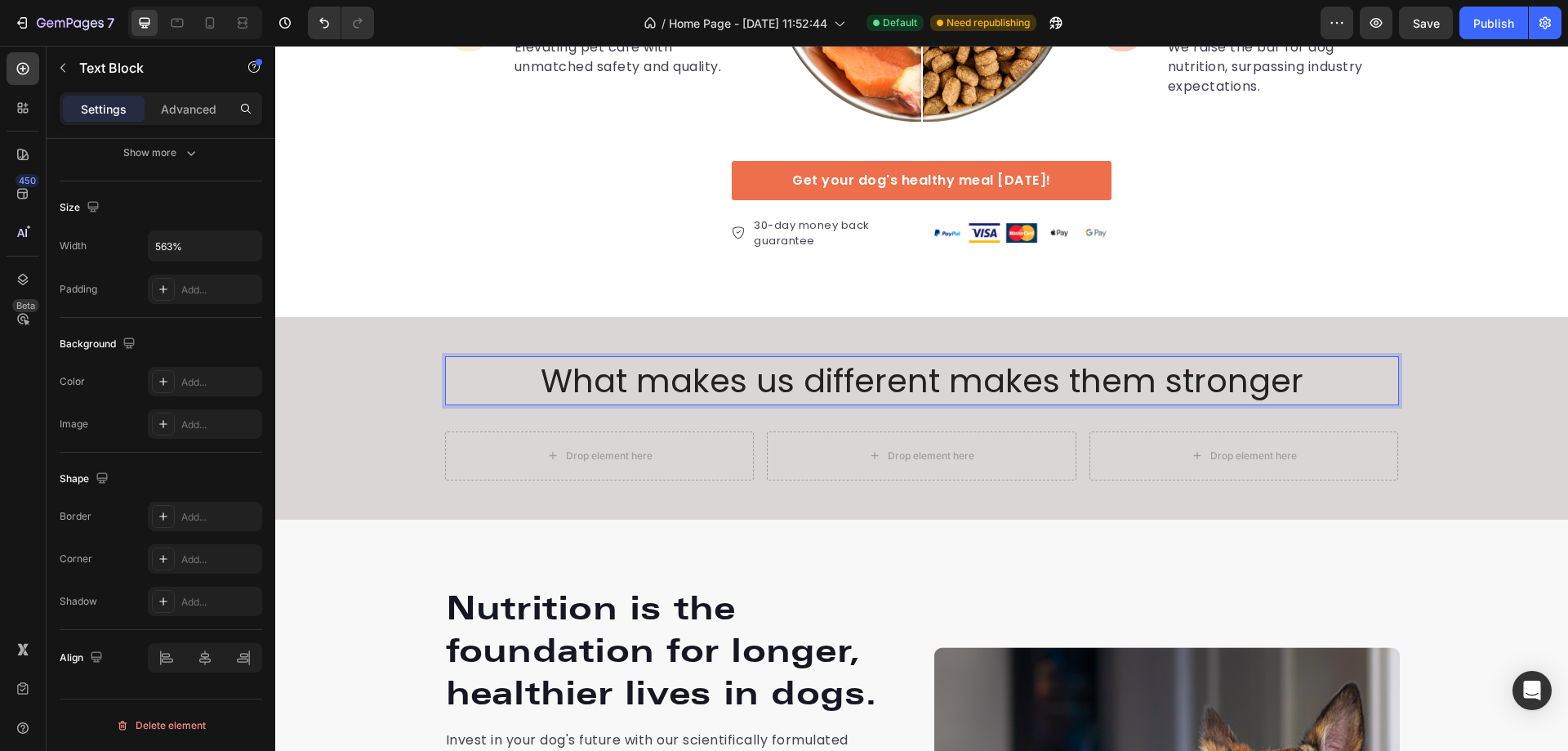
click at [953, 371] on p "What makes us different makes them stronger" at bounding box center [922, 380] width 950 height 45
click at [864, 390] on p "What makes us different makes them stronger" at bounding box center [922, 380] width 950 height 45
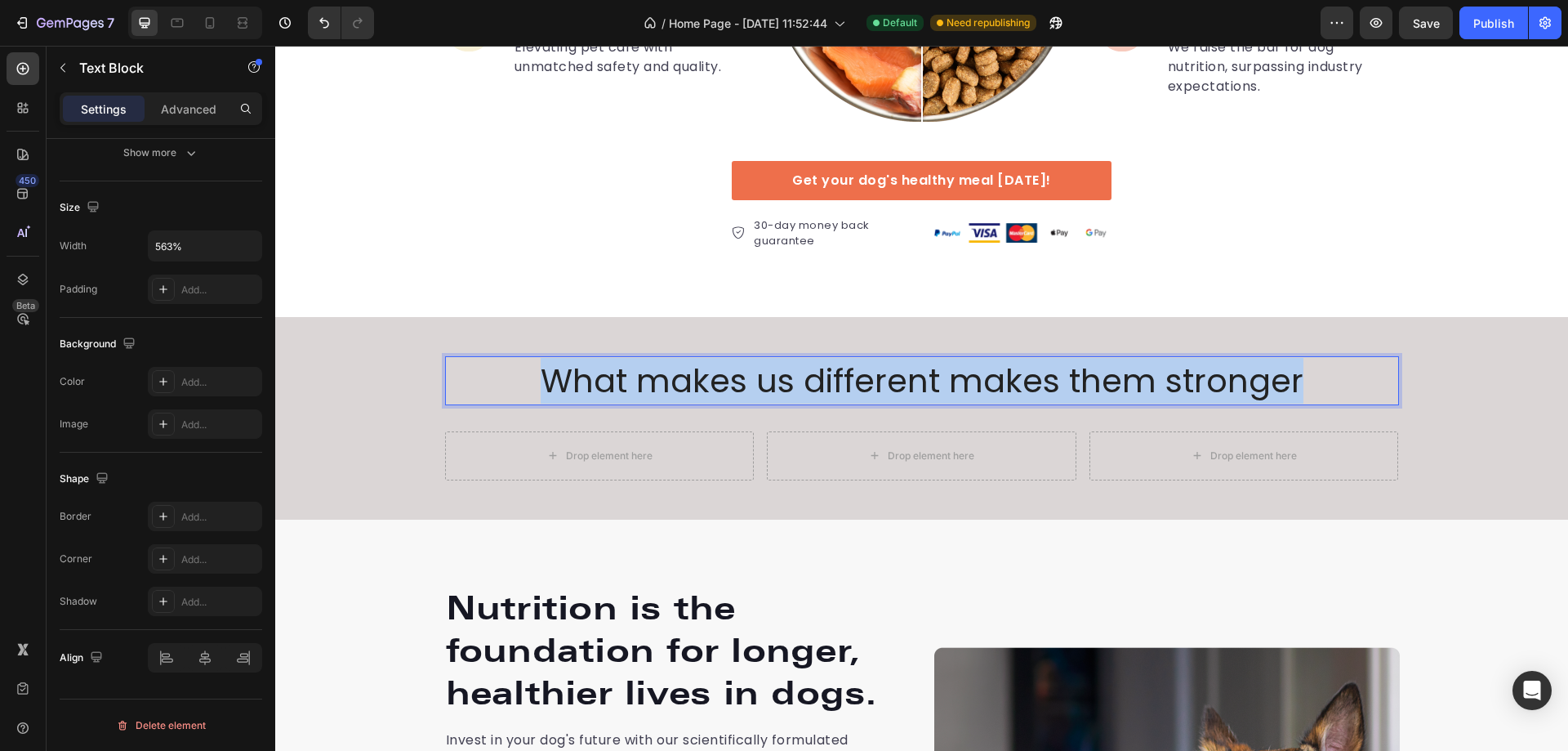
click at [864, 390] on p "What makes us different makes them stronger" at bounding box center [922, 380] width 950 height 45
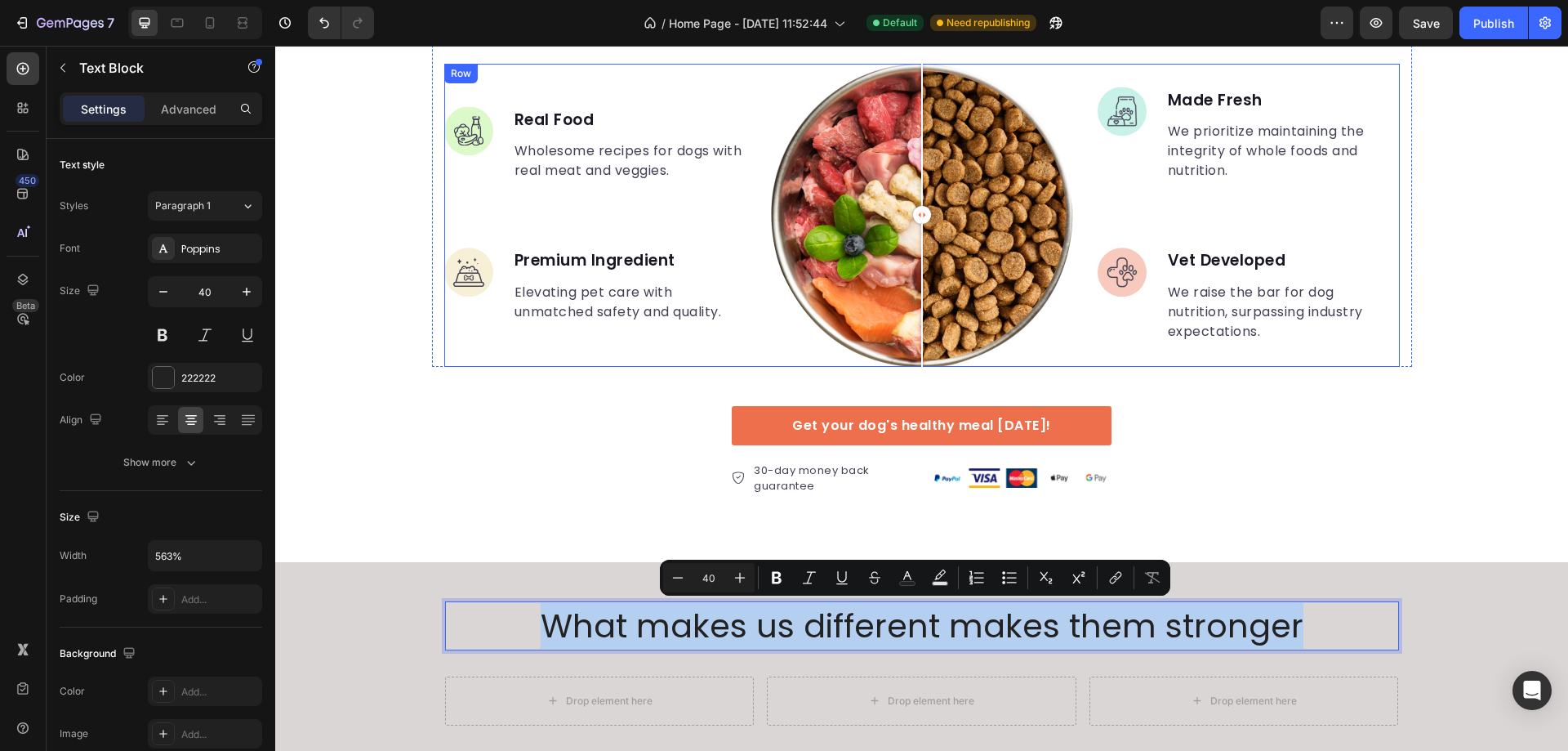
scroll to position [2831, 0]
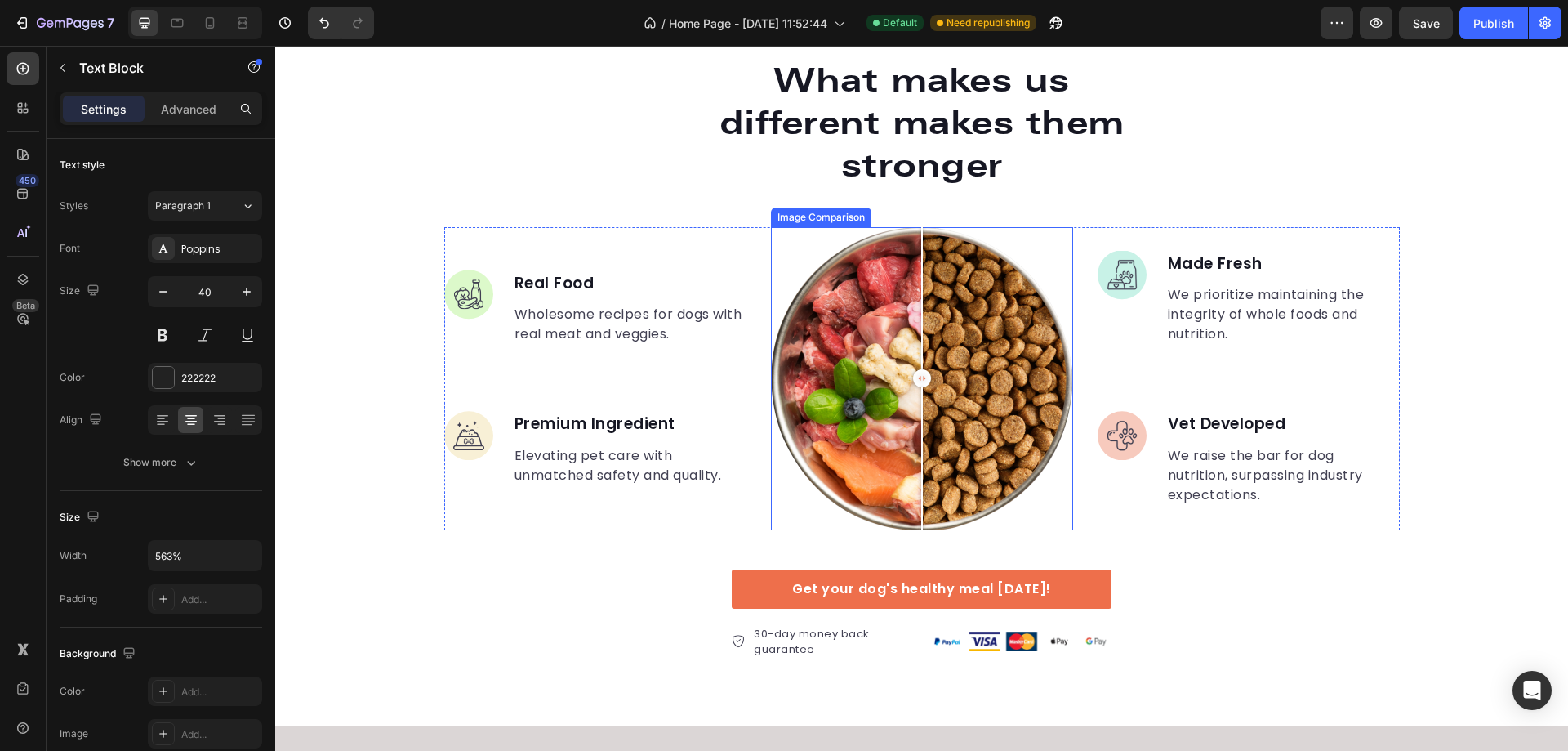
type input "16"
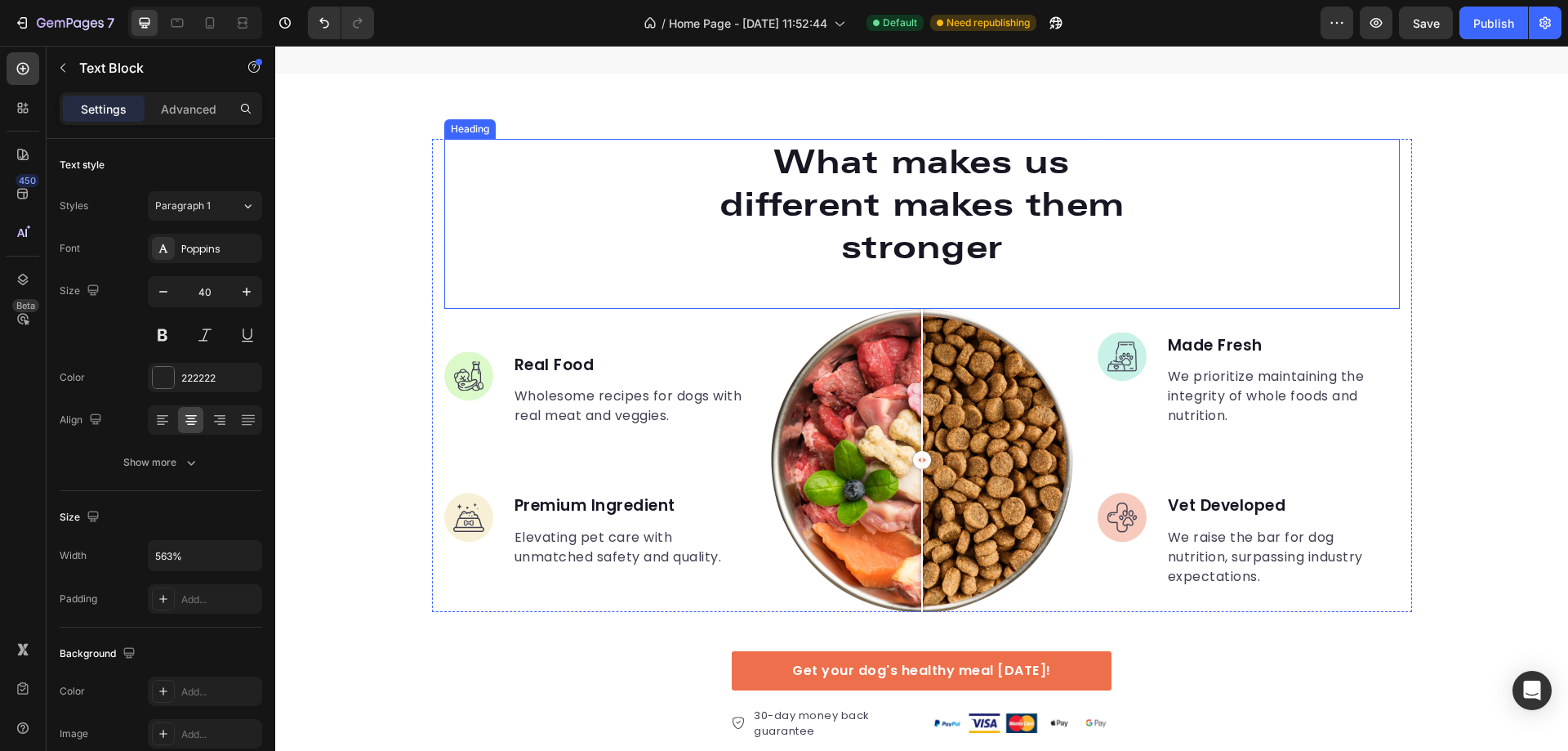
click at [888, 184] on p "What makes us different makes them stronger" at bounding box center [922, 204] width 434 height 127
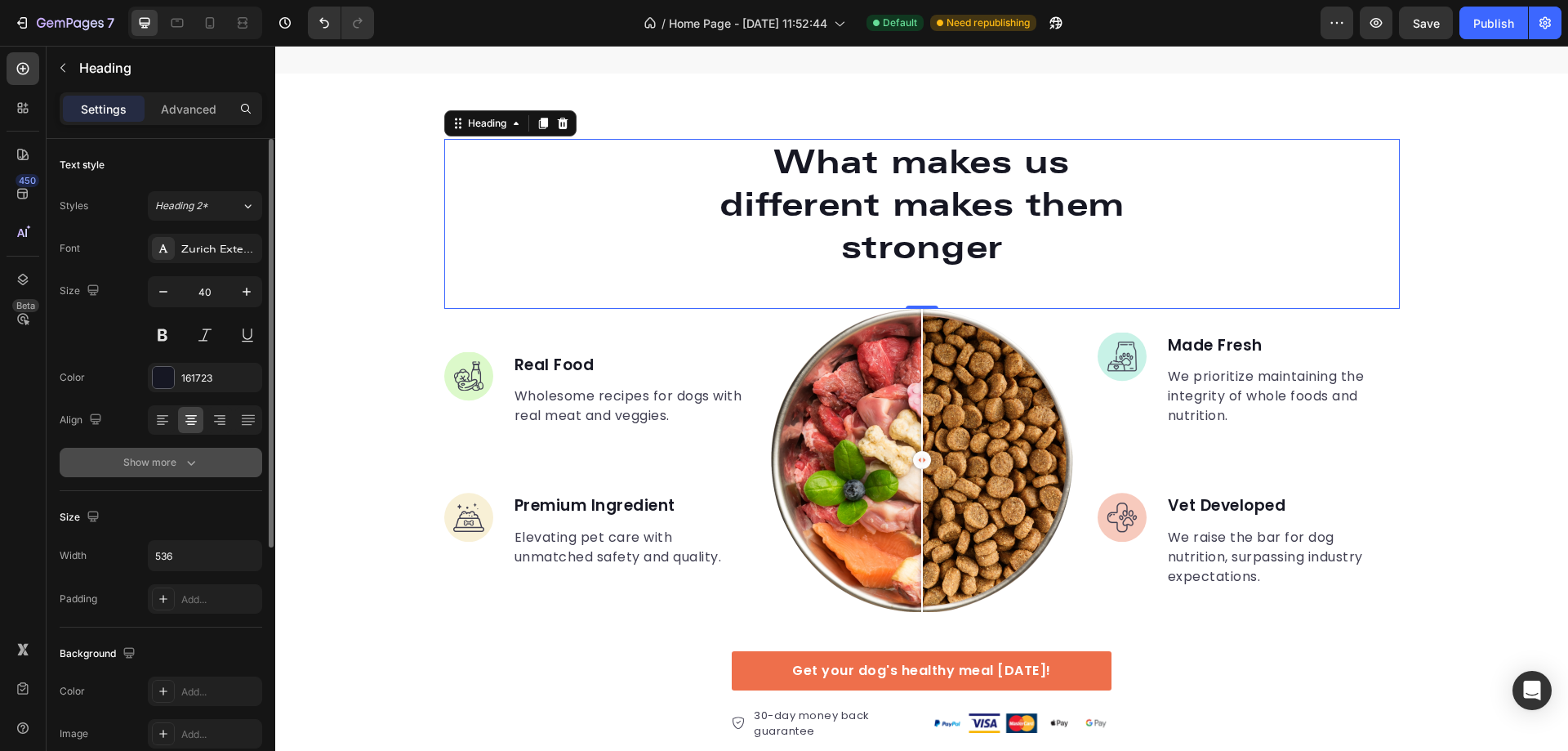
click at [188, 462] on icon "button" at bounding box center [191, 463] width 8 height 5
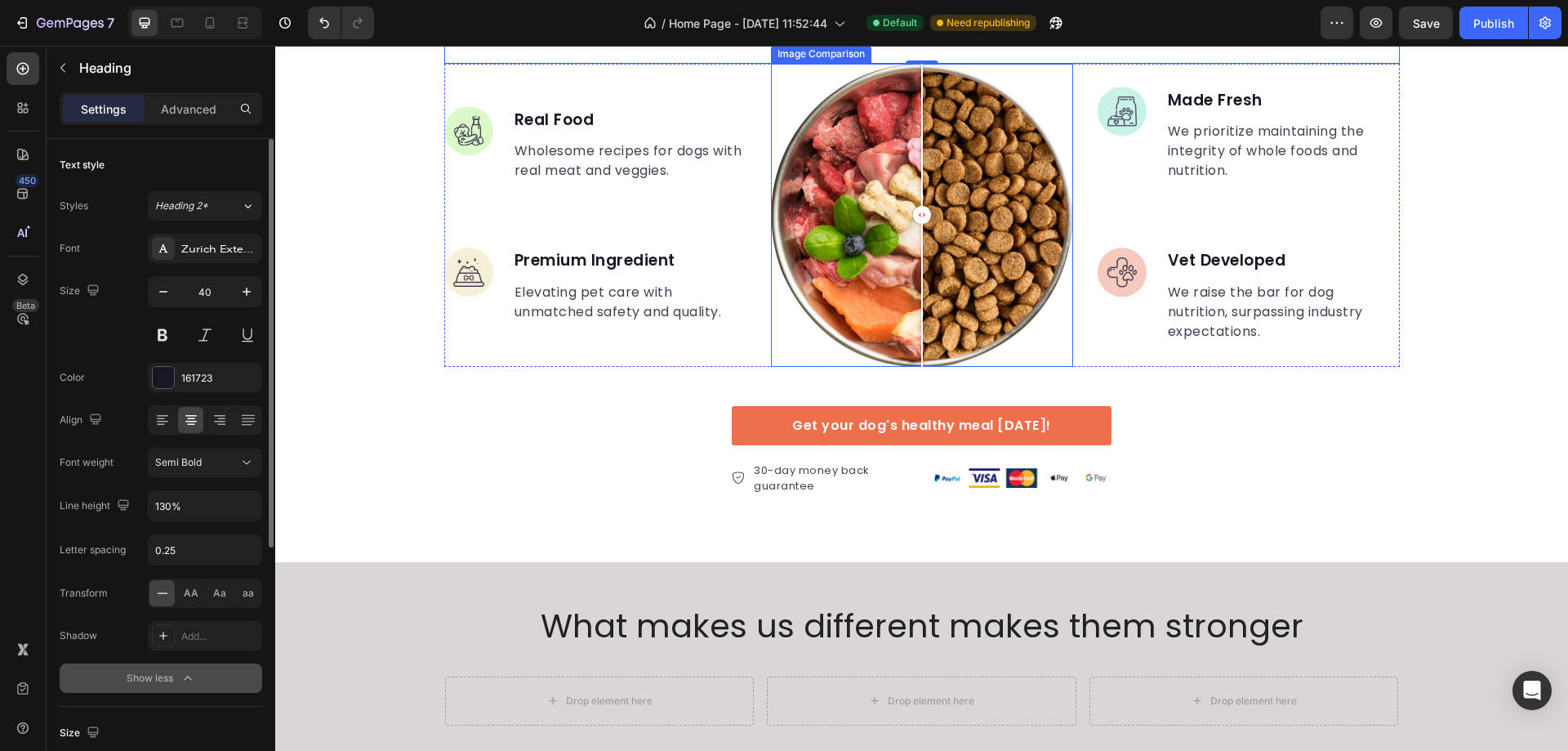
scroll to position [3075, 0]
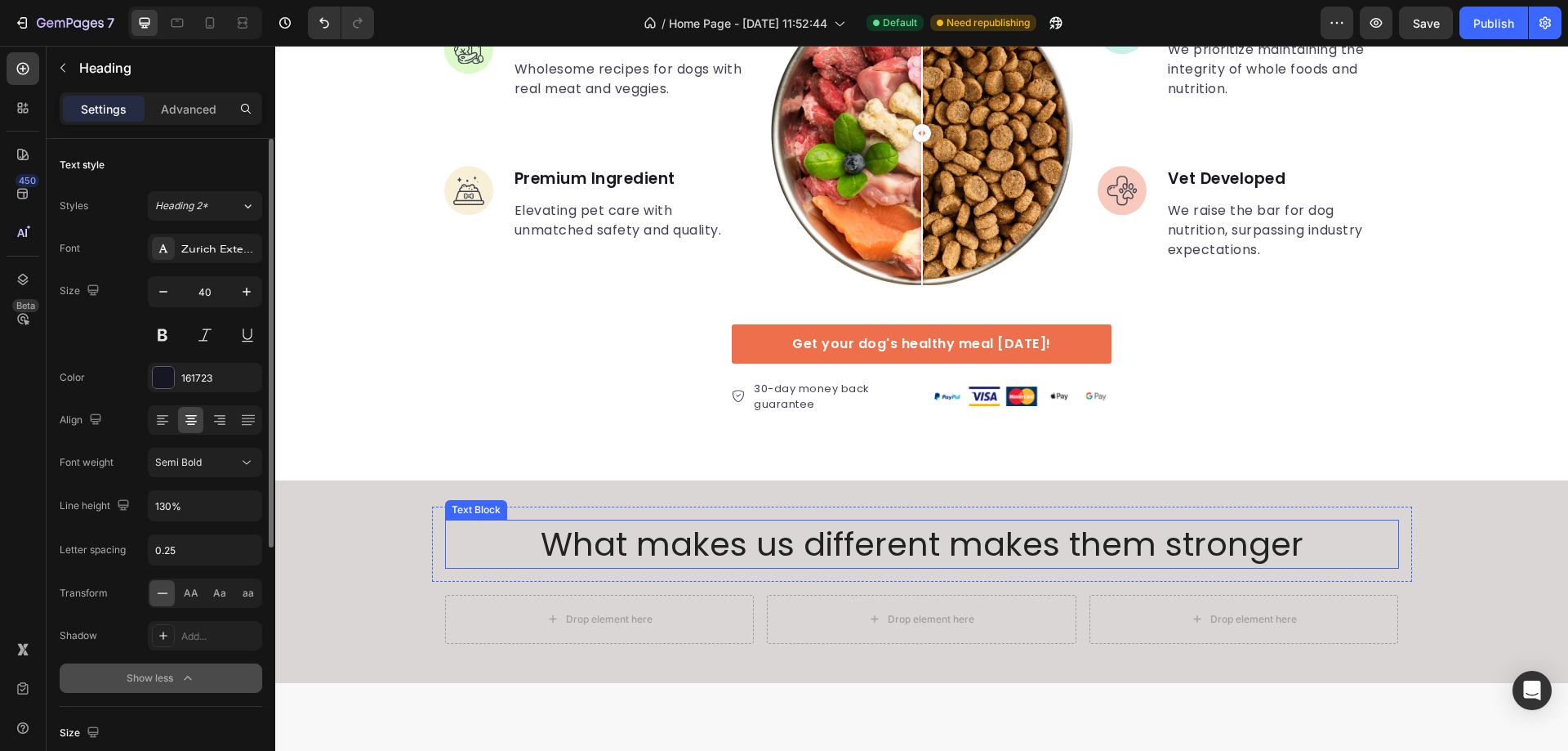
click at [839, 553] on p "What makes us different makes them stronger" at bounding box center [922, 544] width 950 height 45
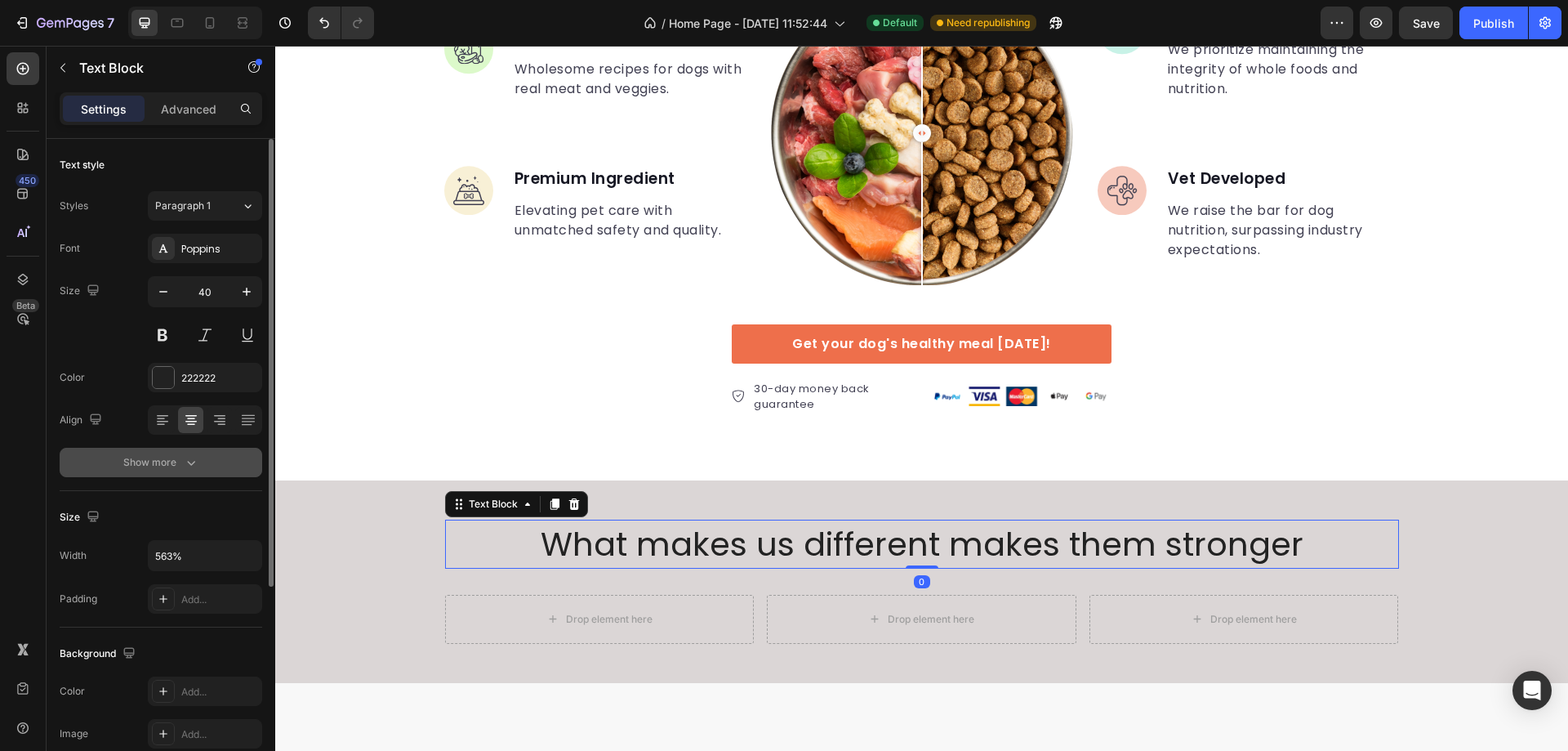
click at [183, 459] on icon "button" at bounding box center [191, 462] width 17 height 17
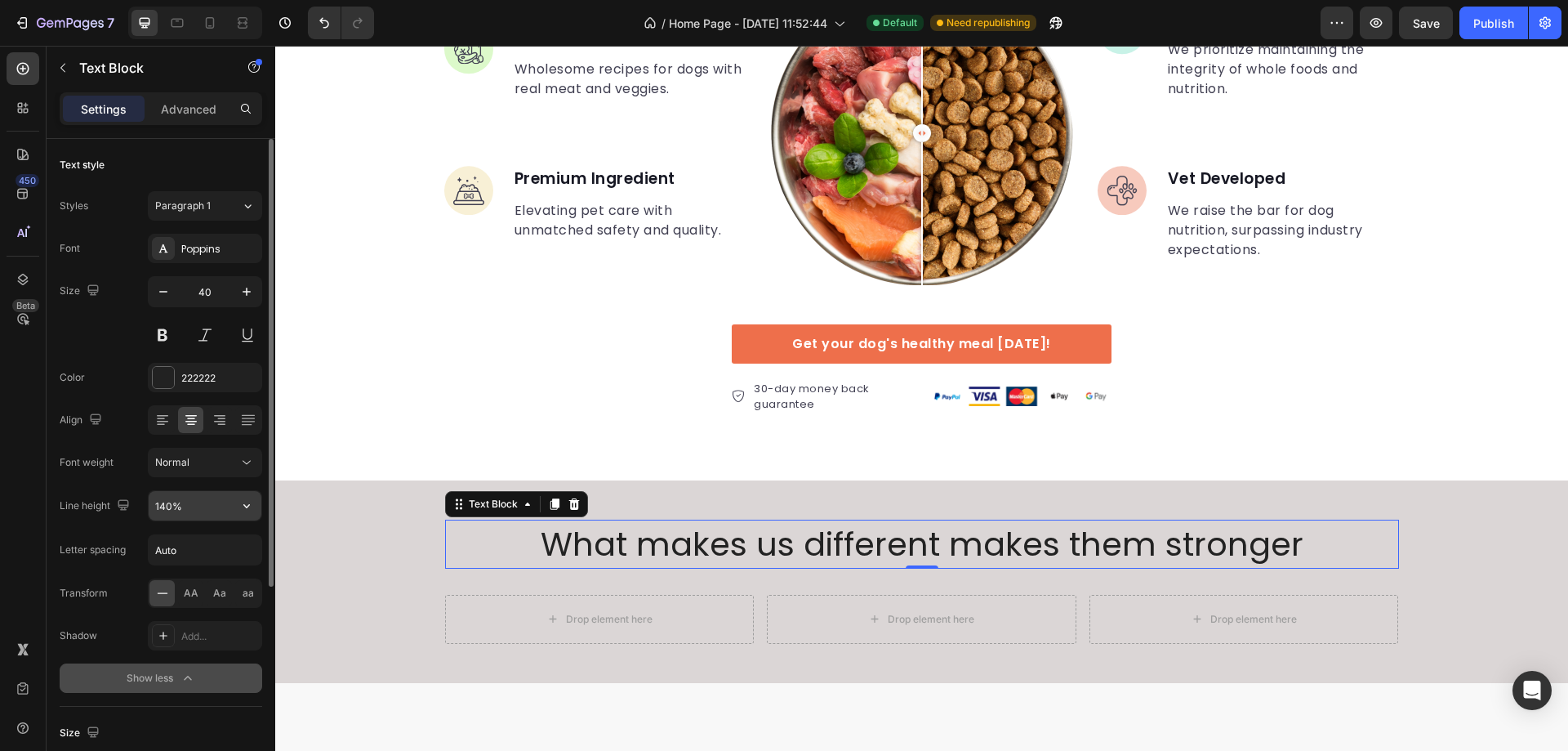
click at [201, 504] on input "140%" at bounding box center [205, 506] width 112 height 30
click at [168, 501] on input "140%" at bounding box center [205, 506] width 112 height 30
type input "130%"
click at [221, 560] on input "Auto" at bounding box center [205, 550] width 112 height 30
type input ".5"
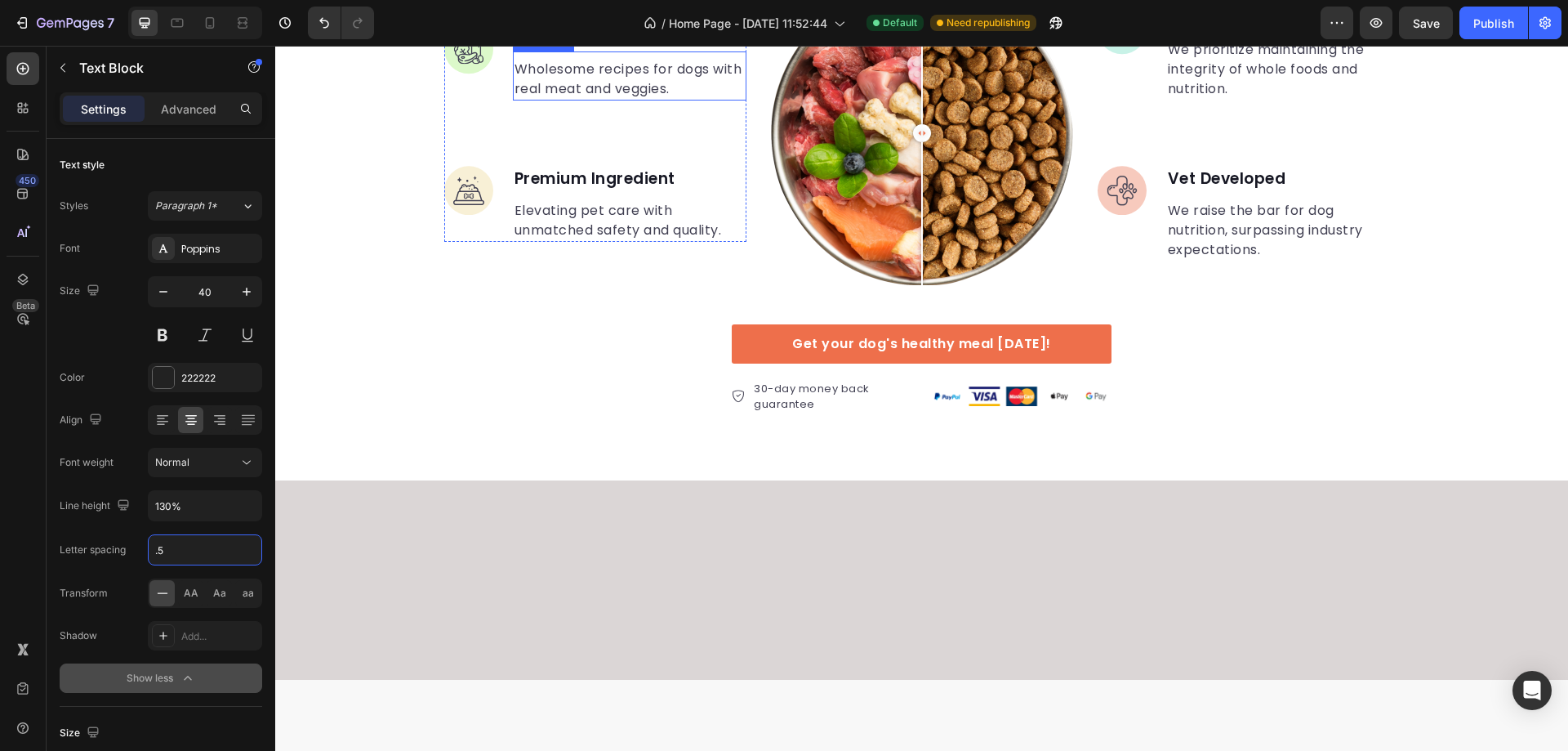
scroll to position [2749, 0]
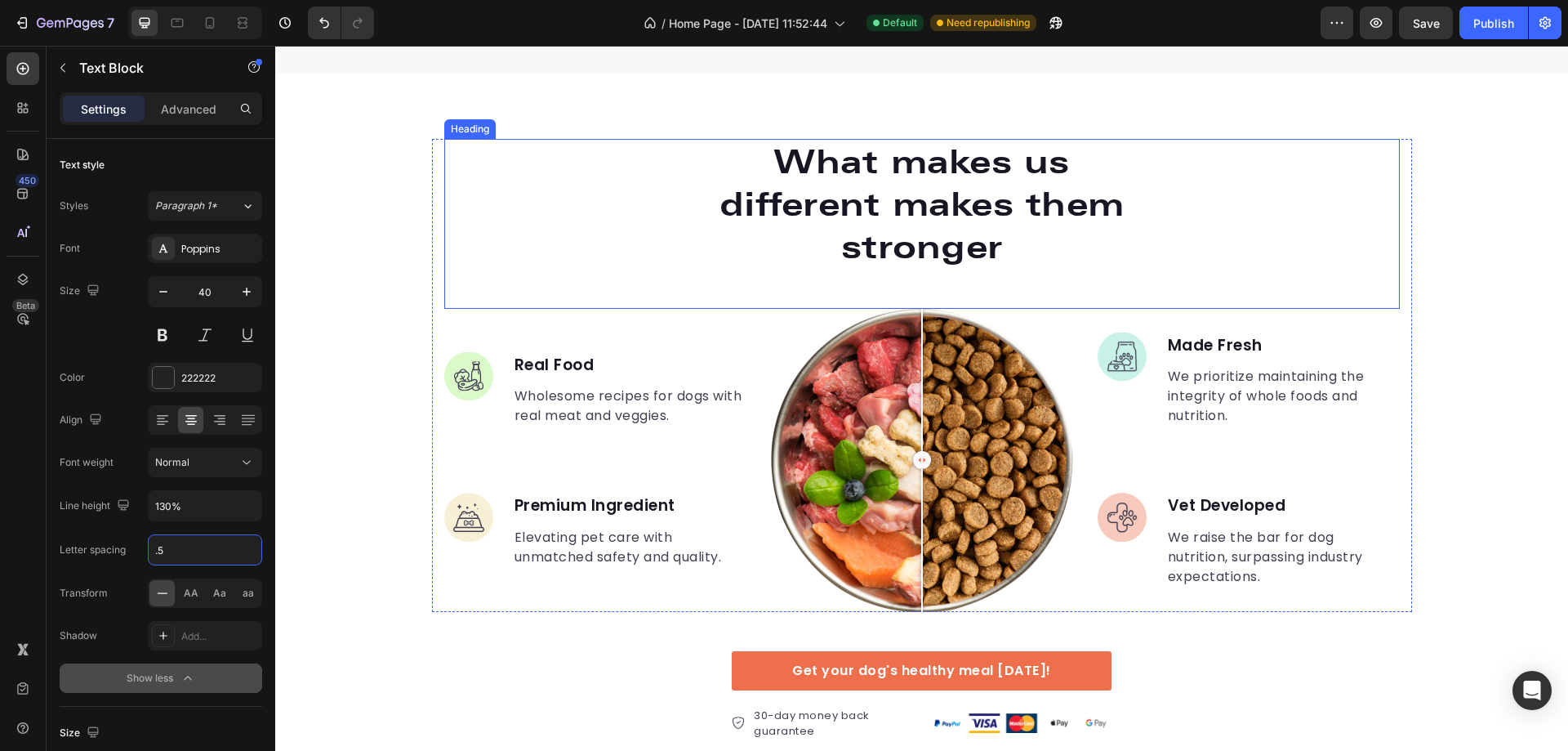
click at [832, 231] on p "What makes us different makes them stronger" at bounding box center [922, 204] width 434 height 127
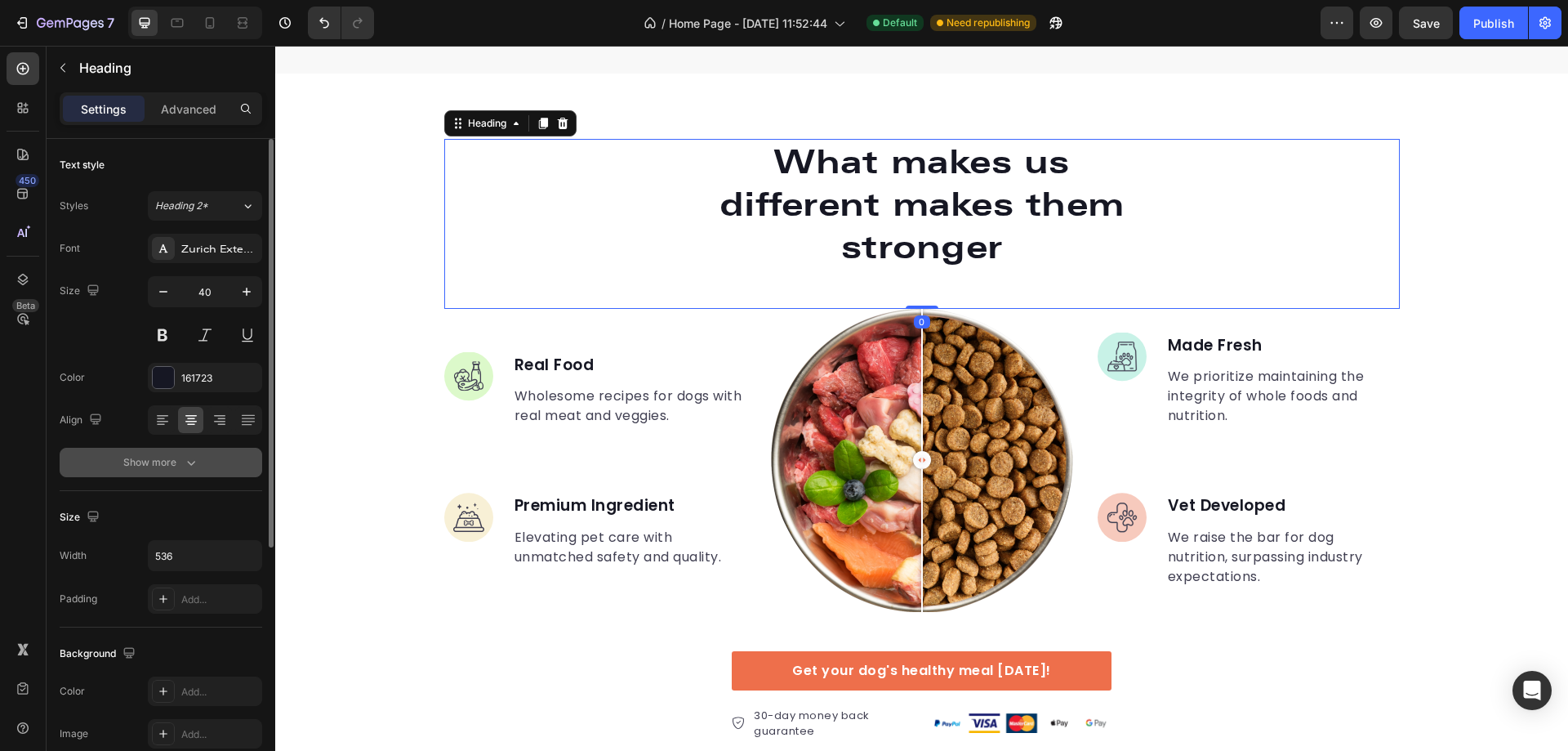
click at [185, 460] on icon "button" at bounding box center [191, 462] width 17 height 17
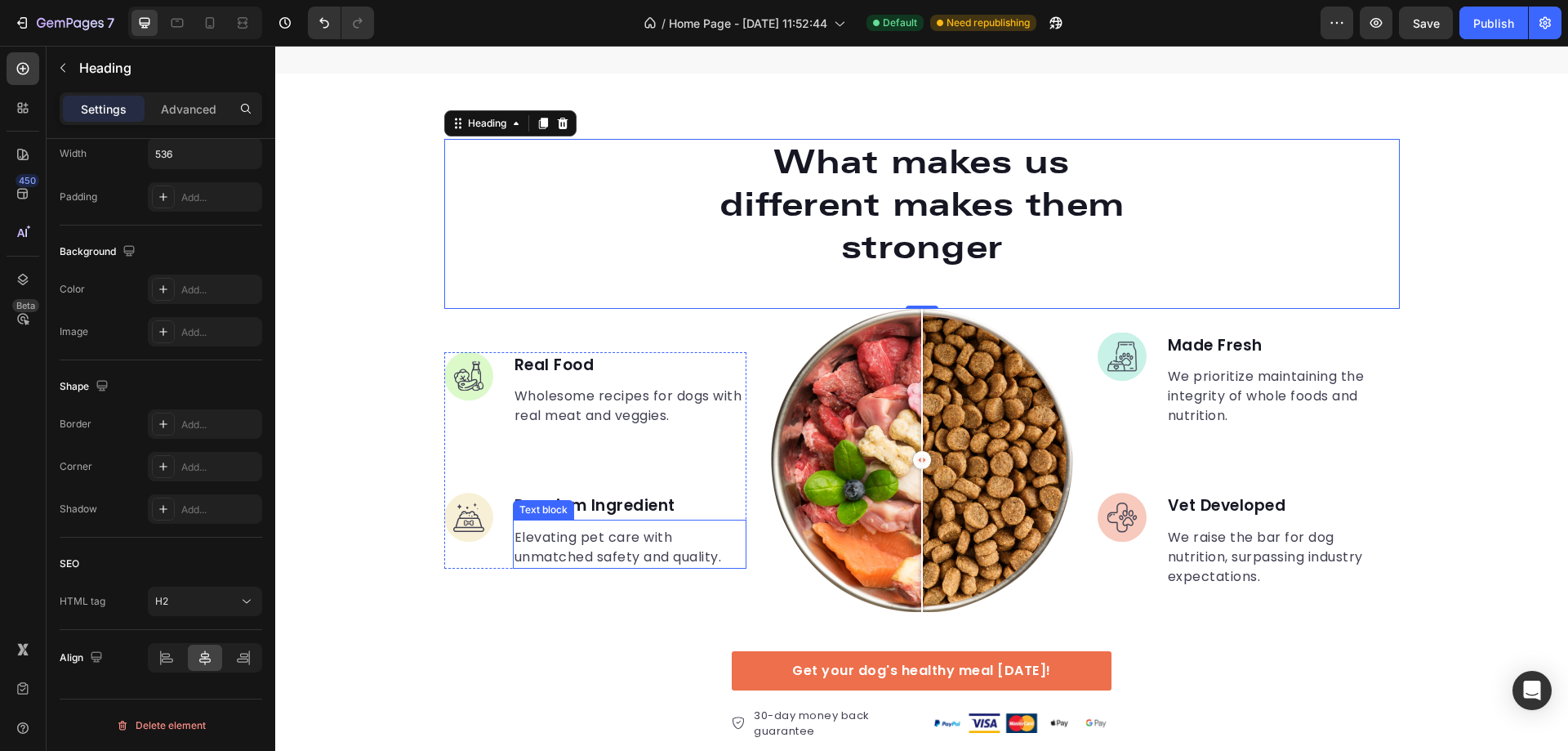
scroll to position [3075, 0]
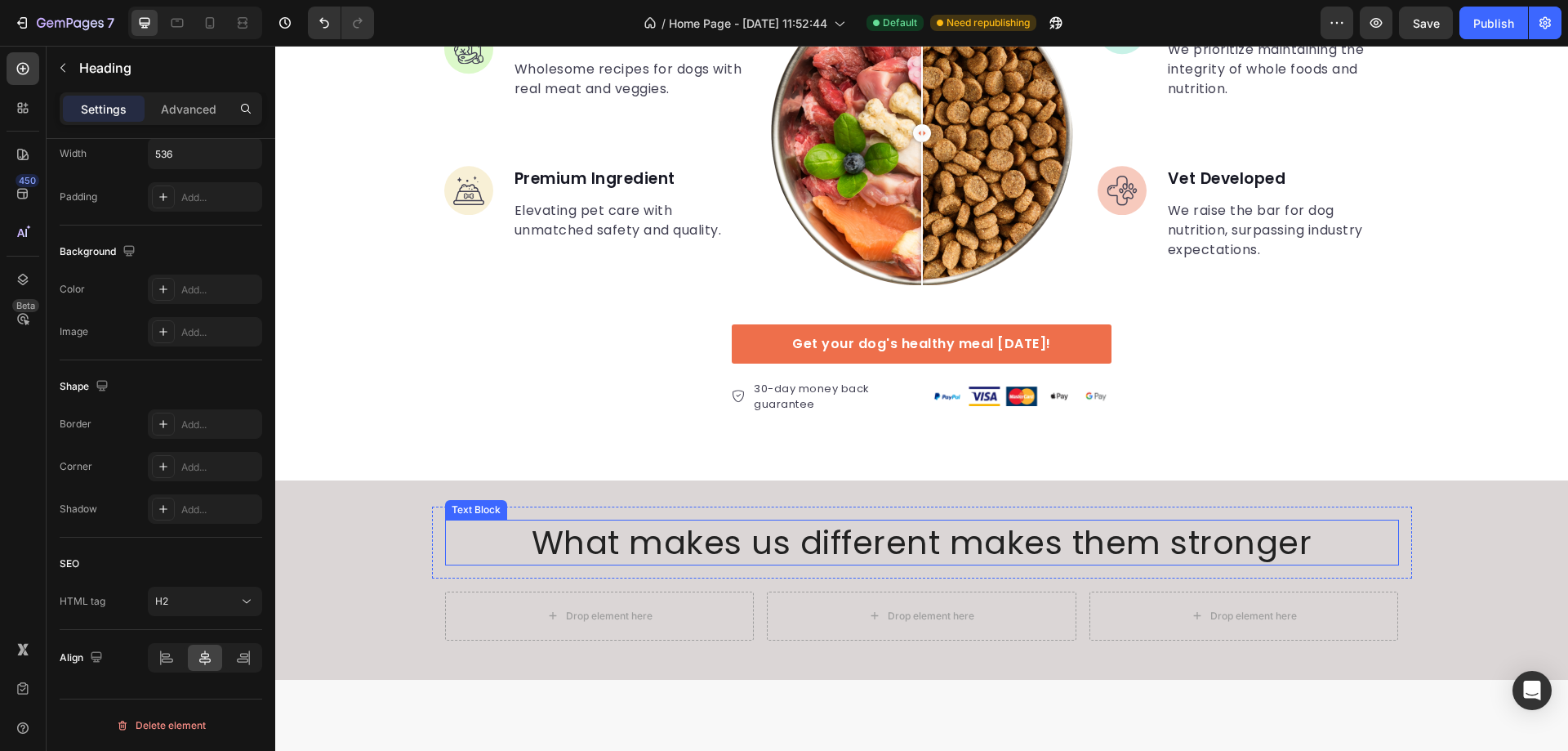
click at [831, 554] on p "What makes us different makes them stronger" at bounding box center [922, 542] width 950 height 42
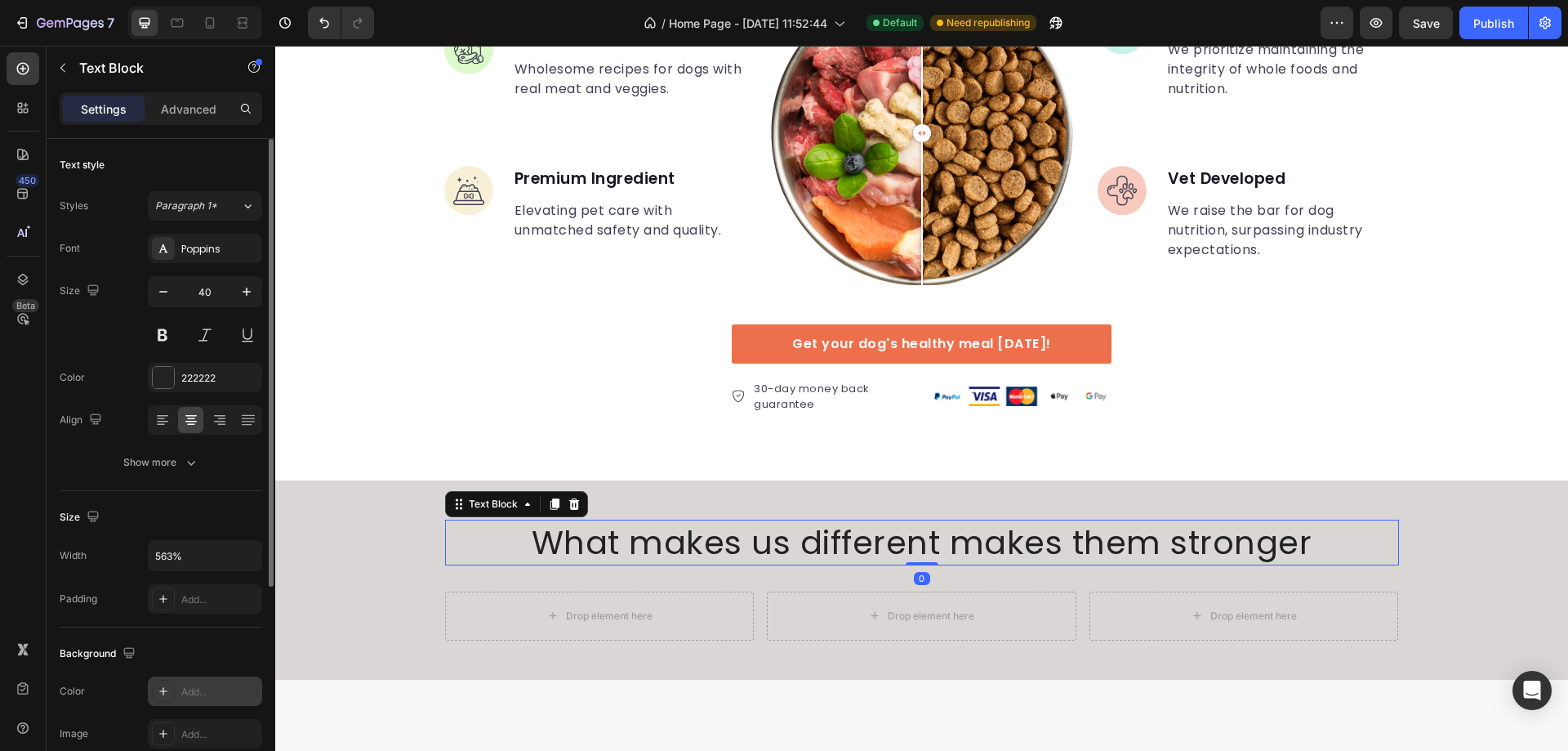
scroll to position [309, 0]
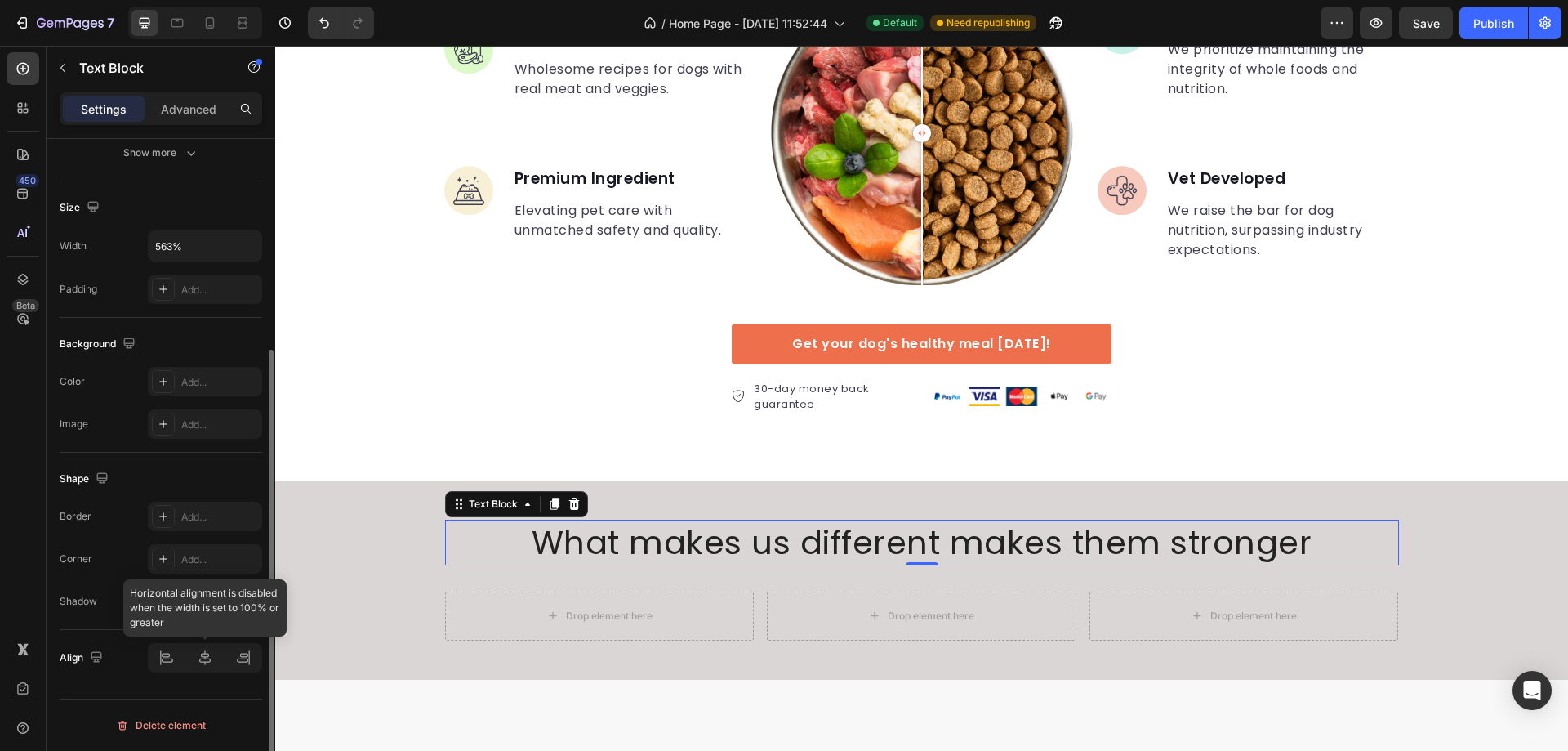
click at [207, 663] on div at bounding box center [205, 658] width 114 height 30
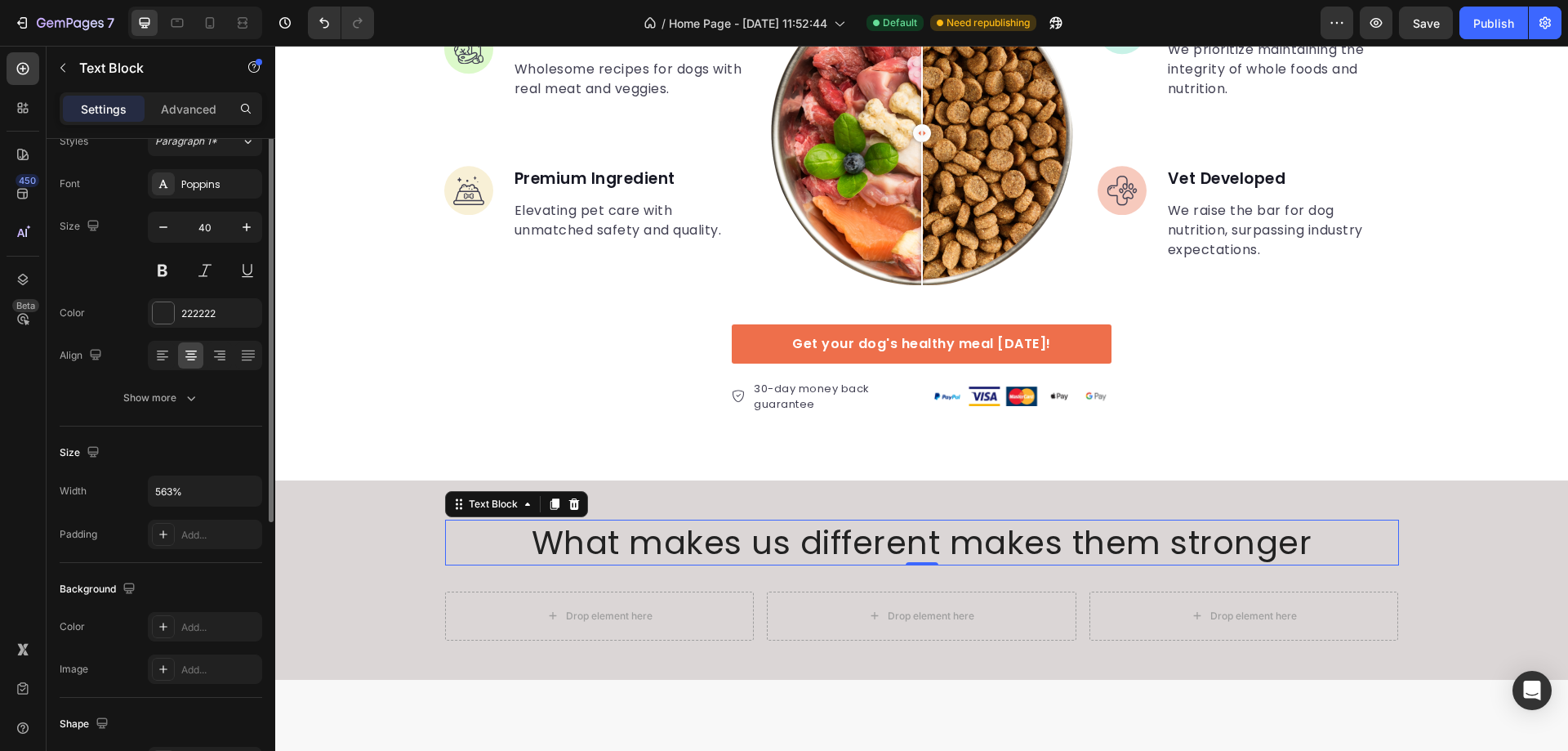
scroll to position [0, 0]
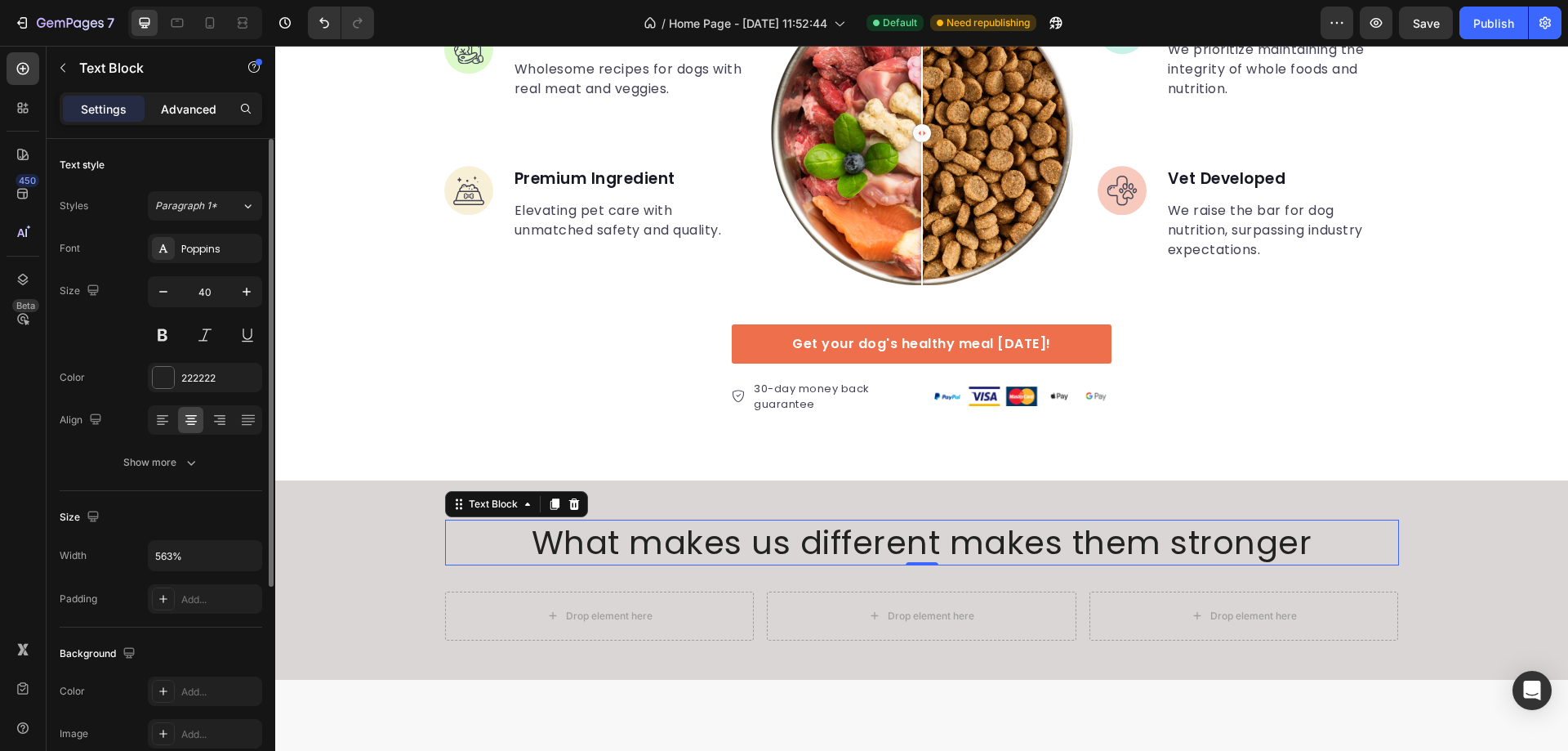
click at [197, 103] on p "Advanced" at bounding box center [188, 108] width 55 height 17
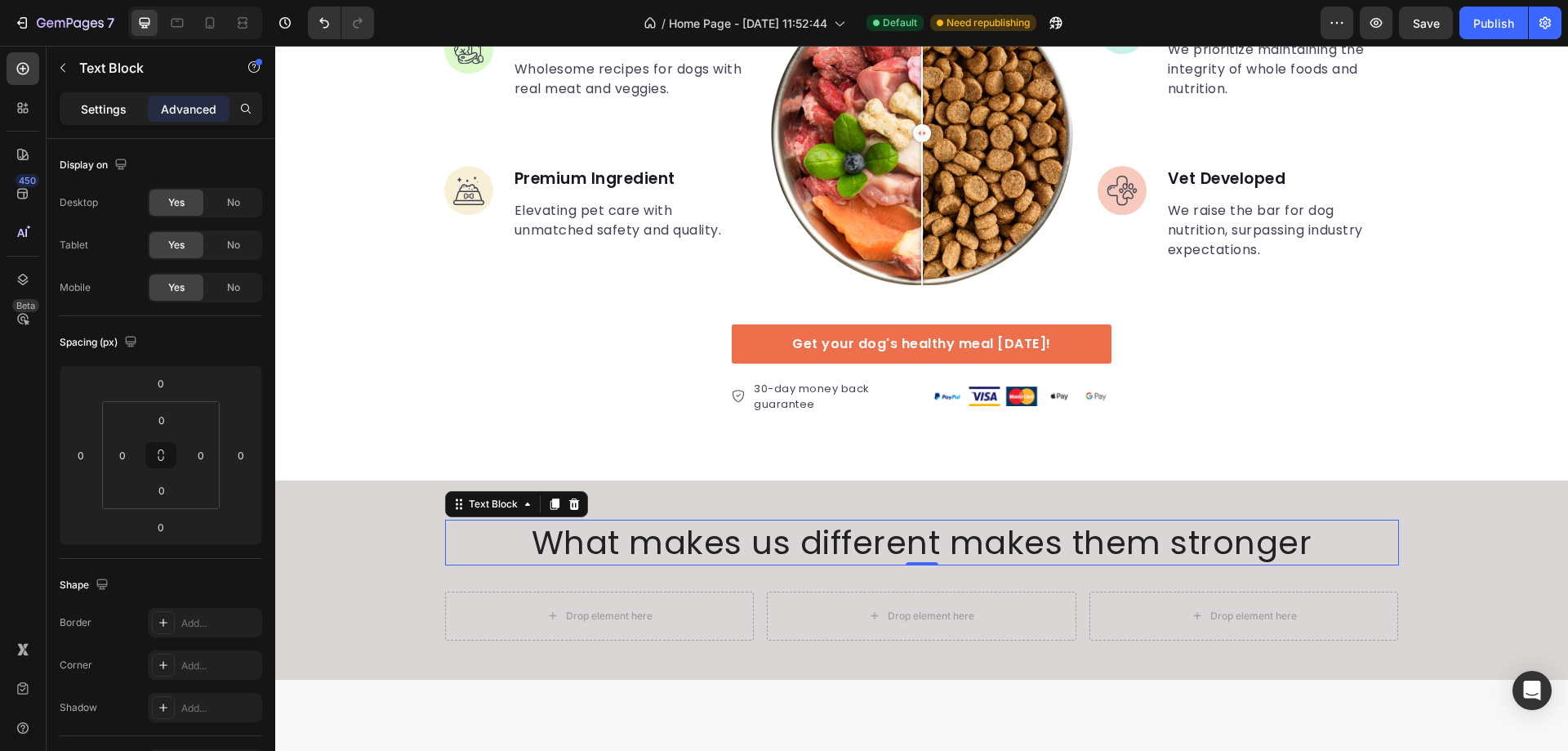
click at [106, 102] on p "Settings" at bounding box center [103, 108] width 45 height 17
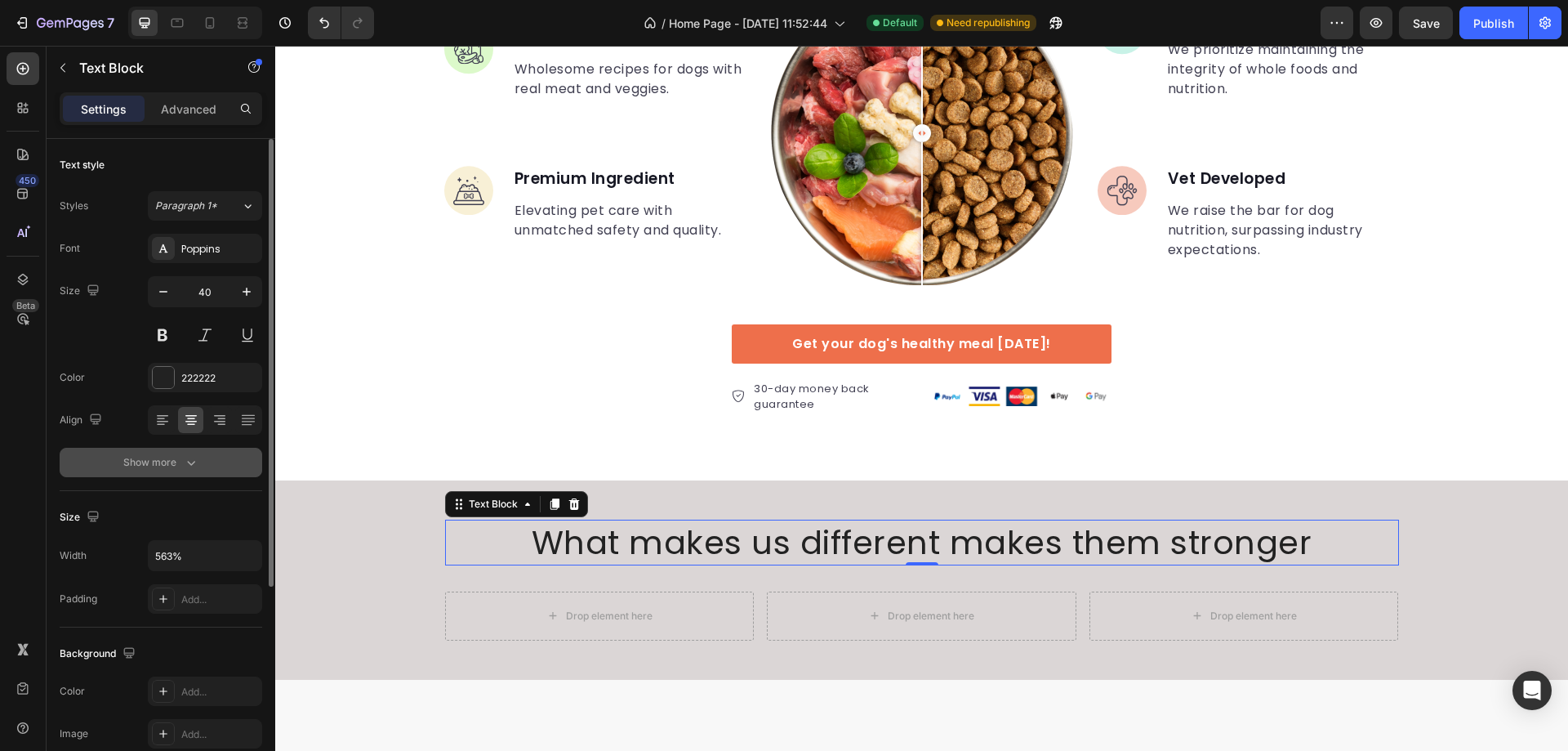
click at [196, 463] on icon "button" at bounding box center [191, 462] width 17 height 17
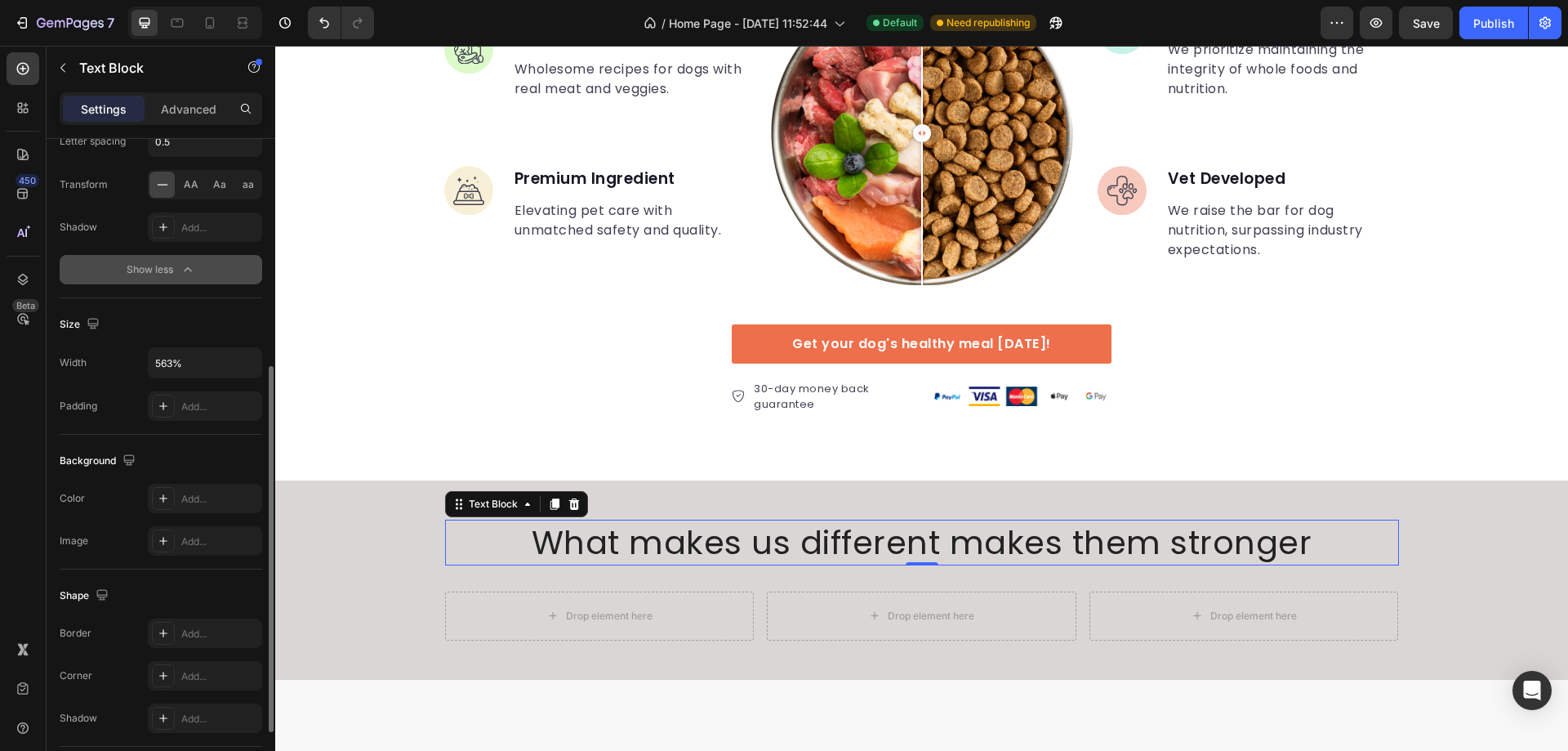
scroll to position [525, 0]
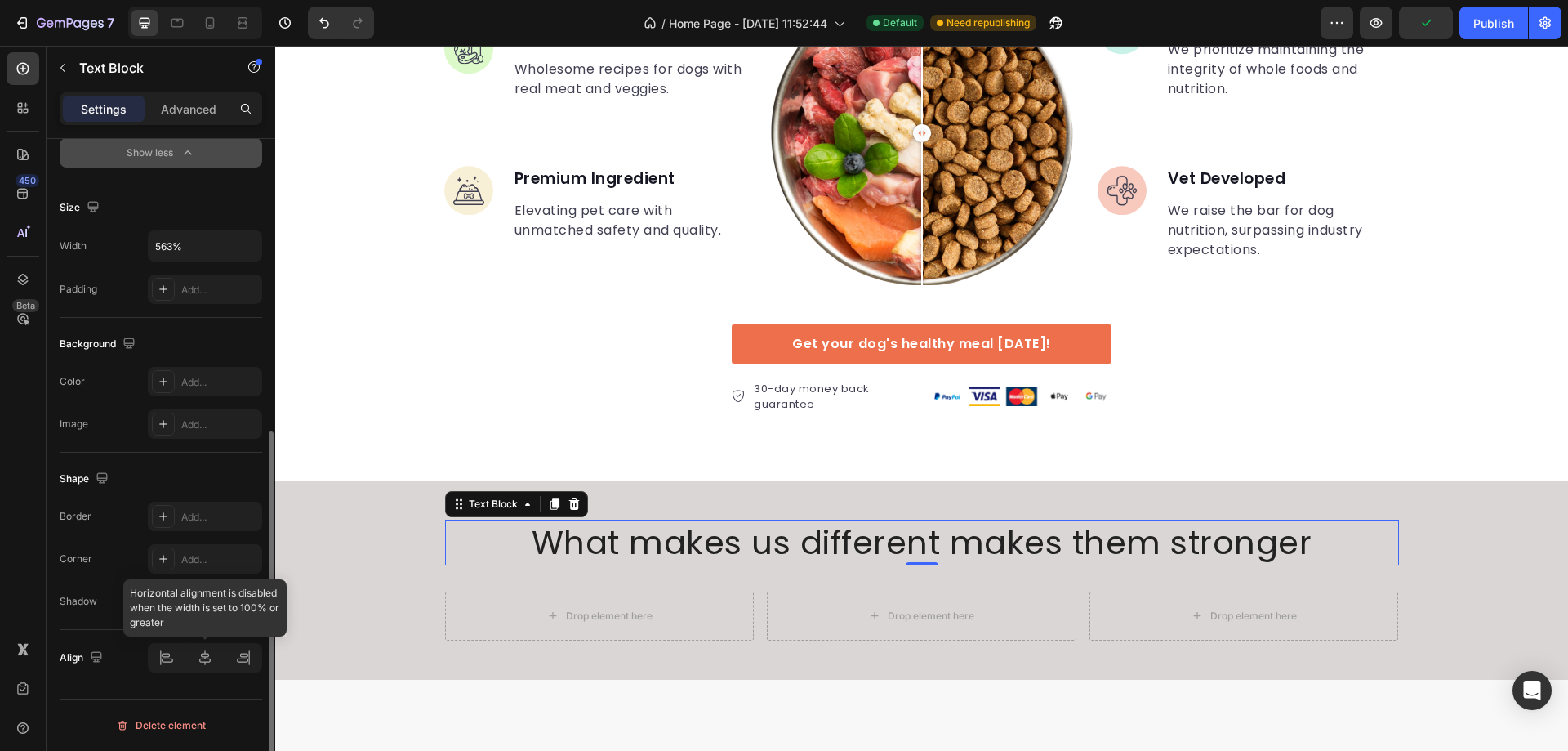
click at [208, 664] on div at bounding box center [205, 658] width 114 height 30
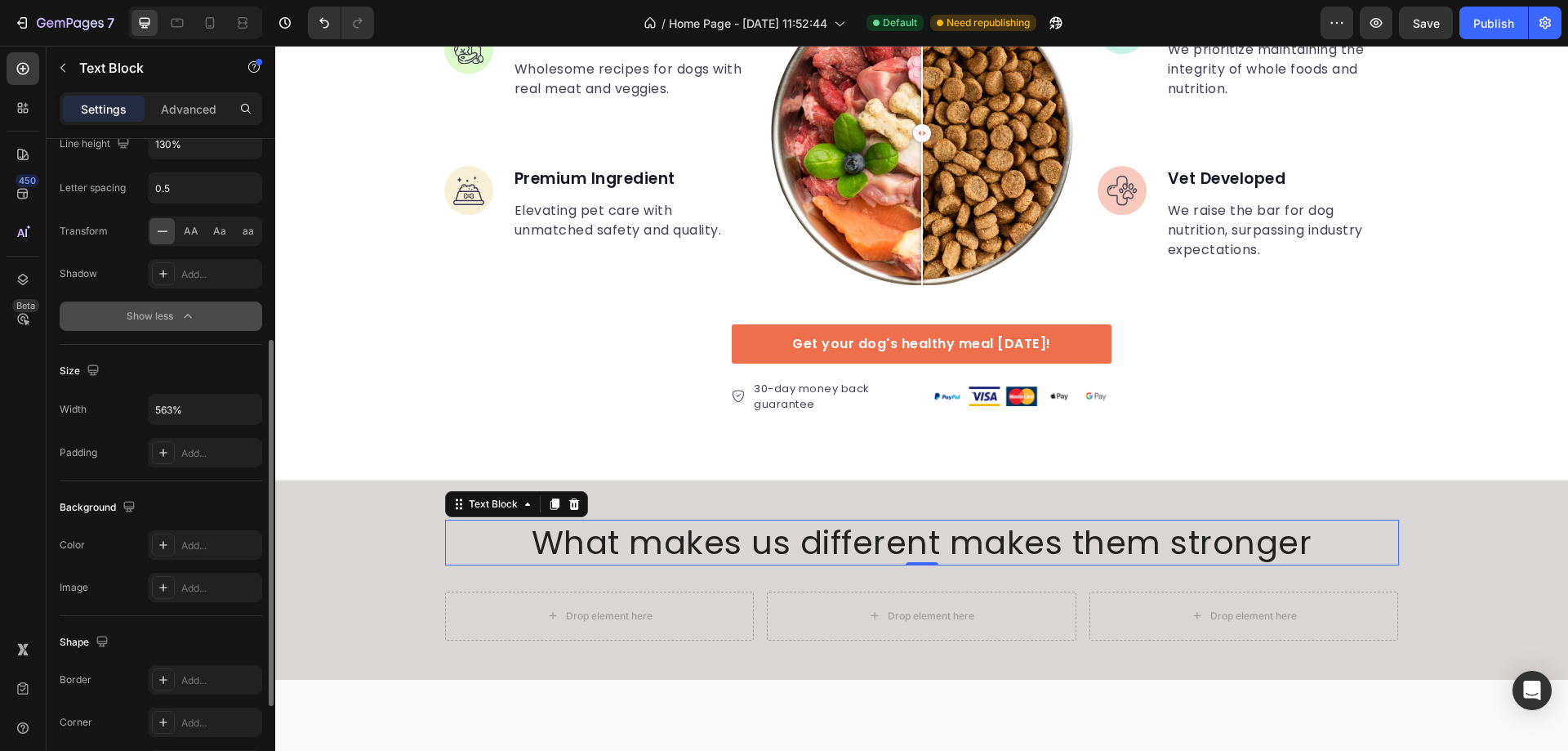
scroll to position [117, 0]
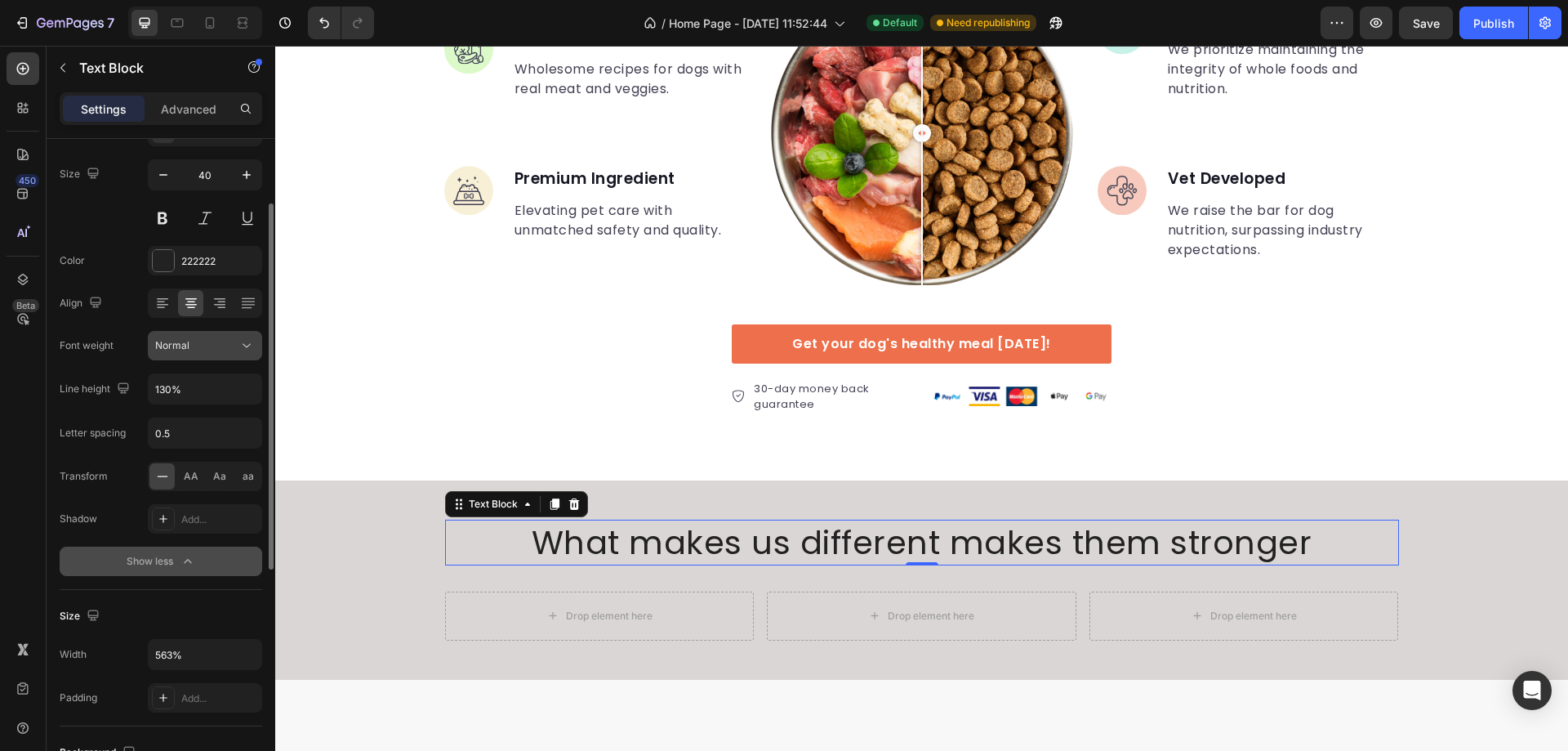
click at [236, 352] on div "Normal" at bounding box center [197, 345] width 84 height 15
click at [104, 250] on div "Color 222222" at bounding box center [162, 261] width 203 height 30
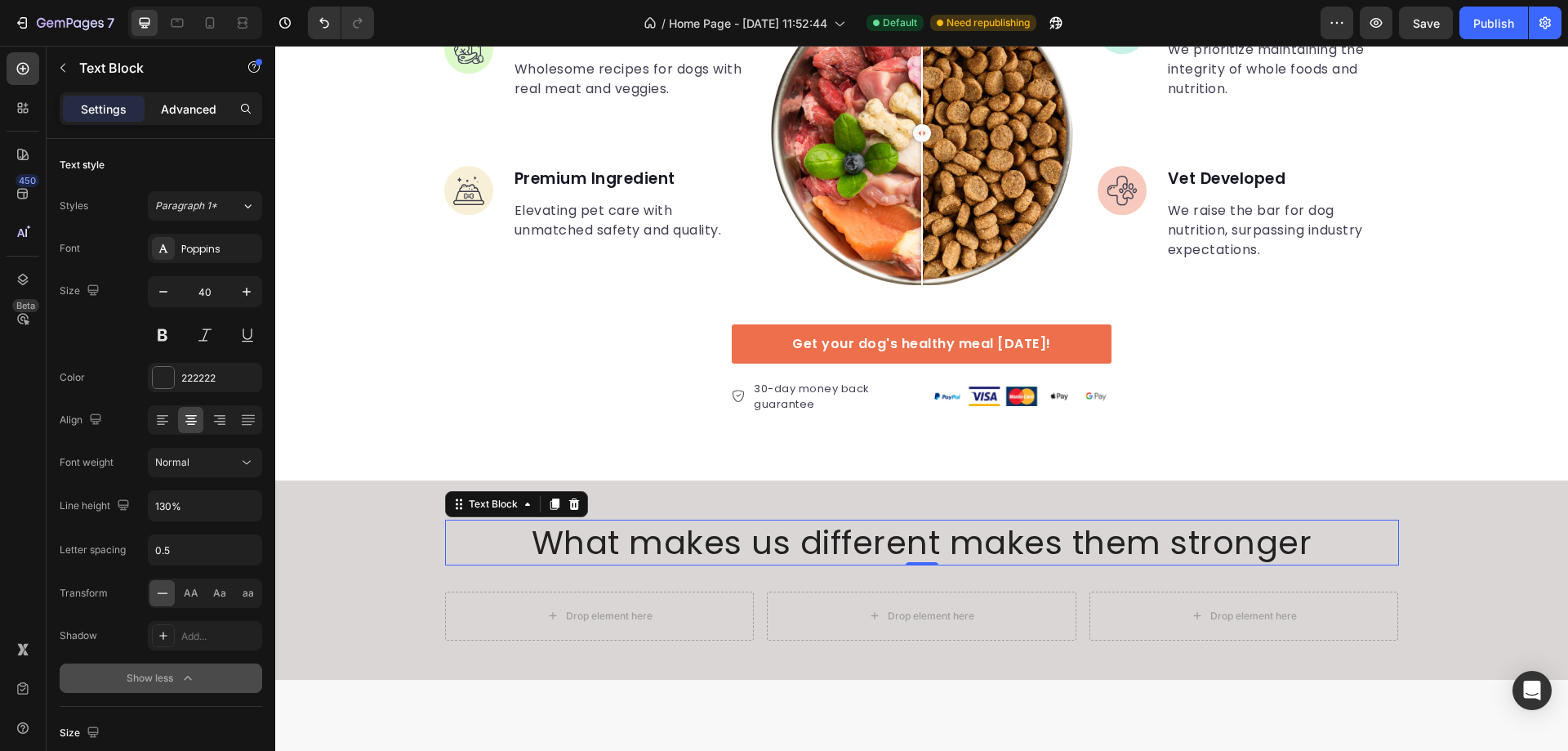
click at [199, 107] on p "Advanced" at bounding box center [188, 108] width 55 height 17
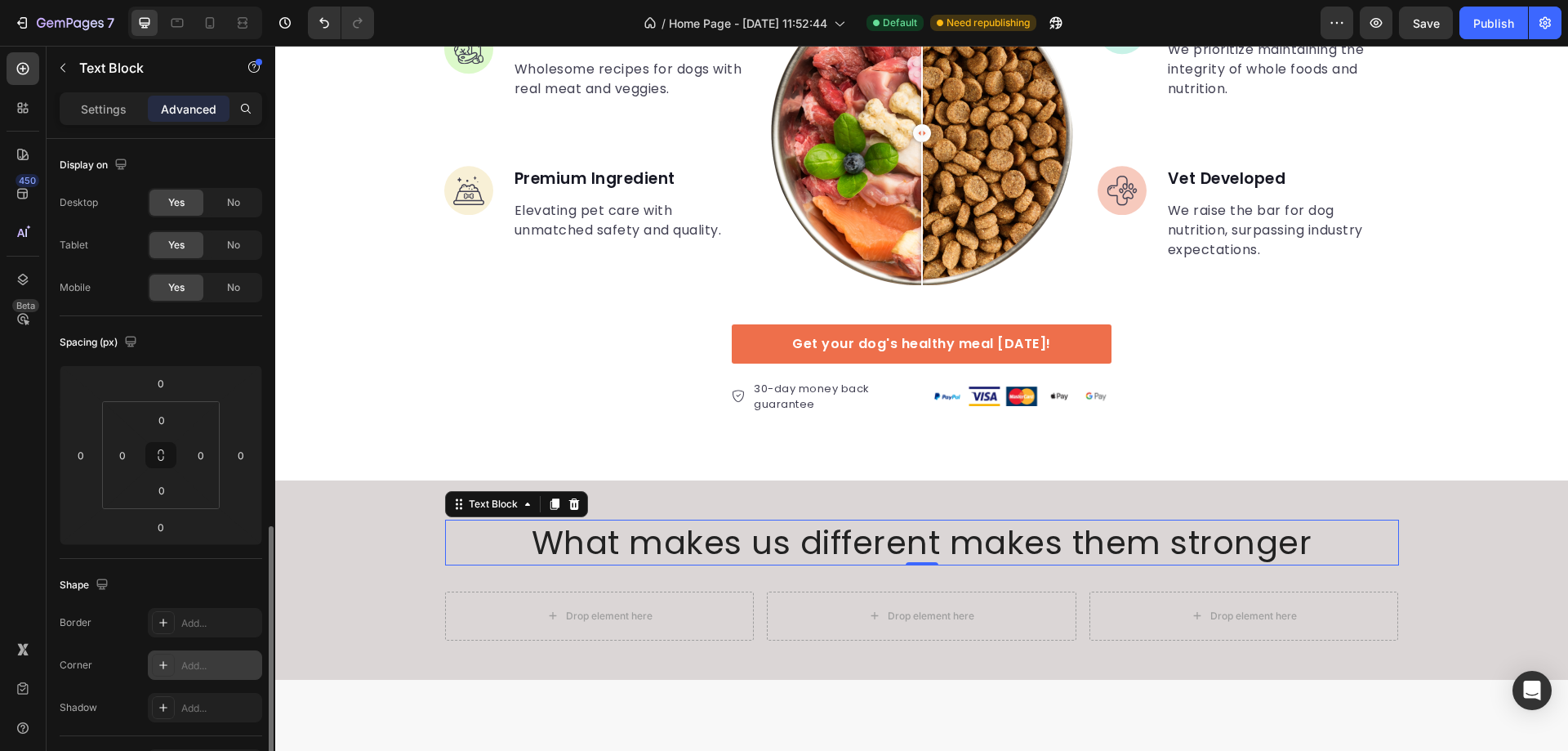
scroll to position [327, 0]
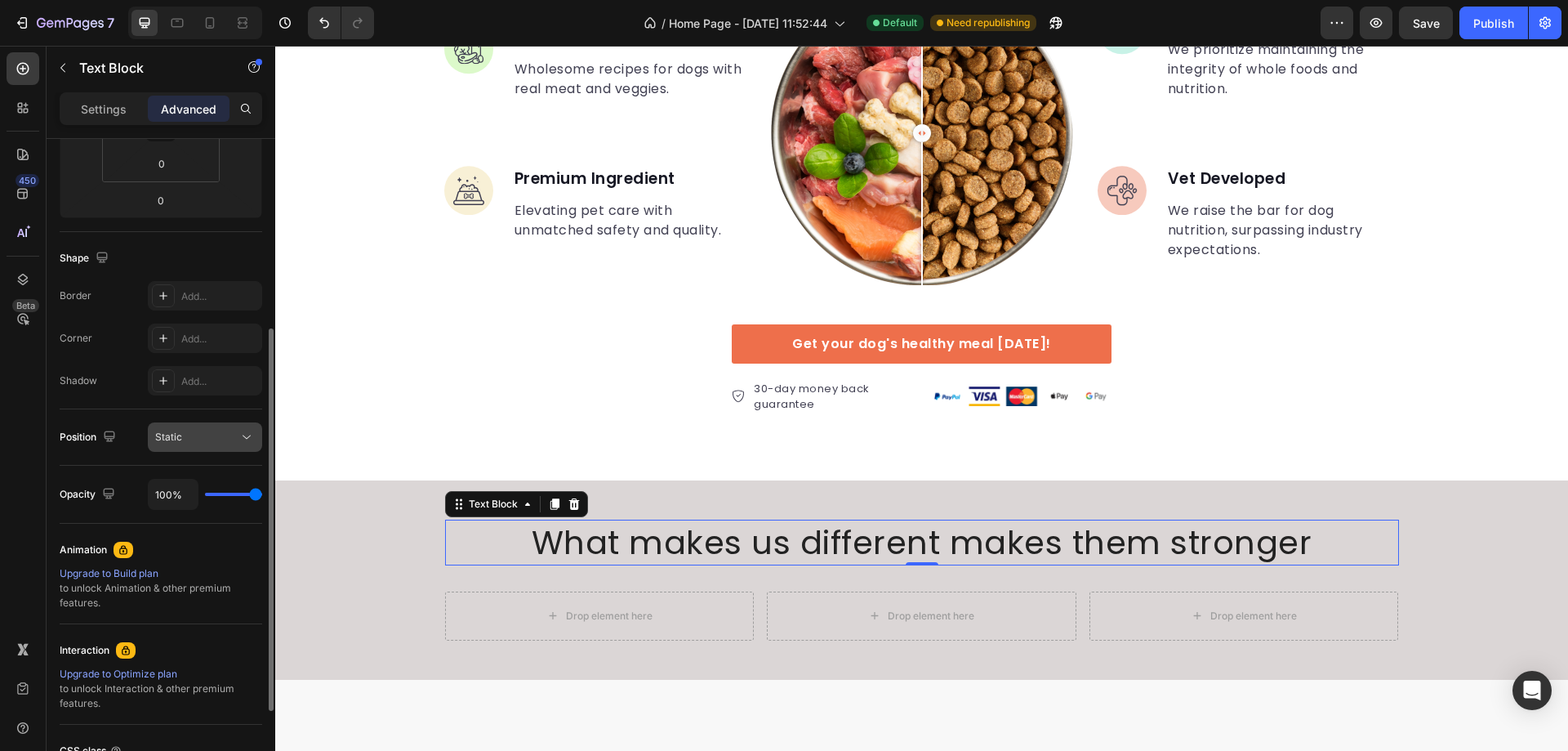
click at [237, 442] on div "Static" at bounding box center [197, 437] width 84 height 15
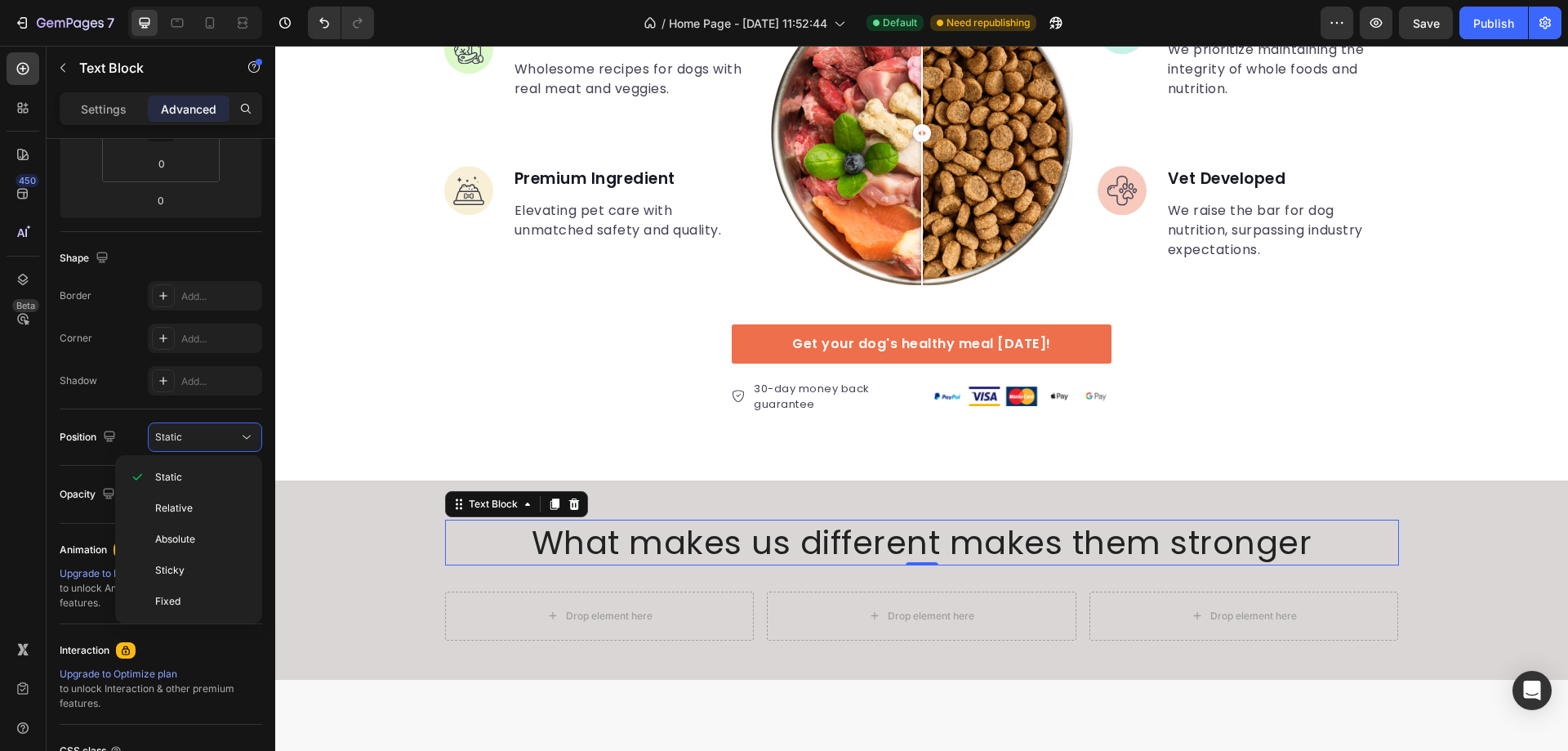
click at [7, 426] on div "450 Beta" at bounding box center [23, 343] width 33 height 581
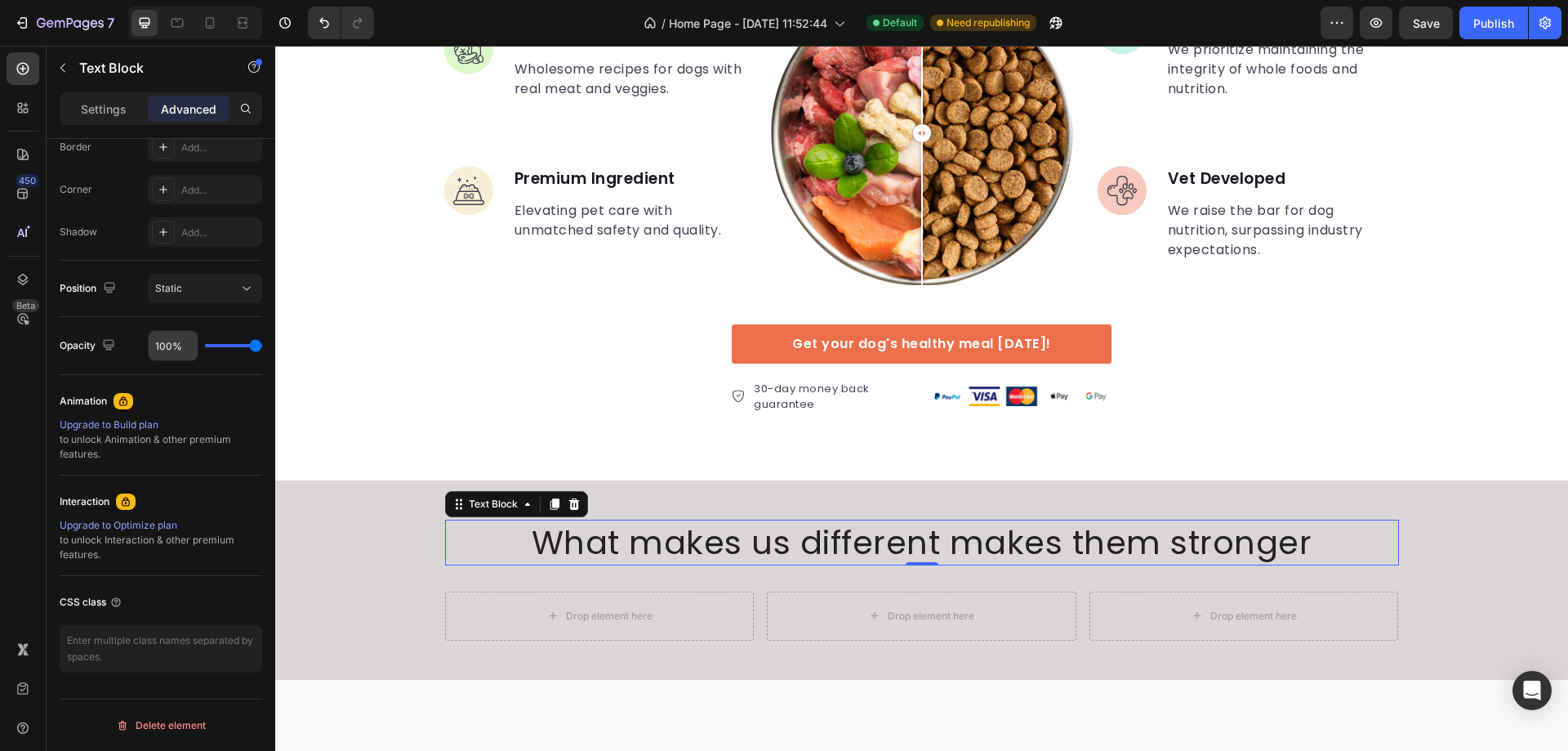
scroll to position [0, 0]
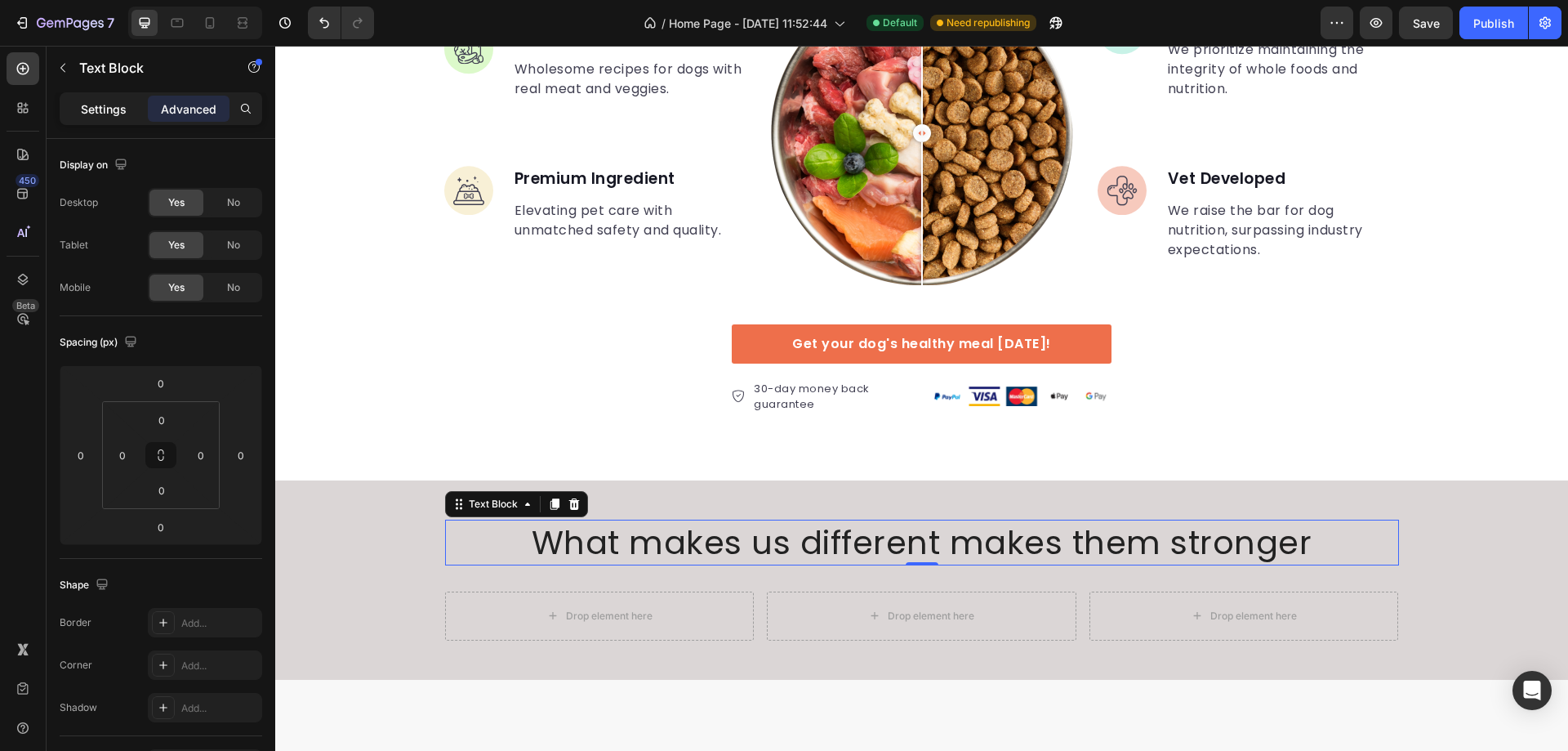
click at [98, 112] on p "Settings" at bounding box center [103, 108] width 45 height 17
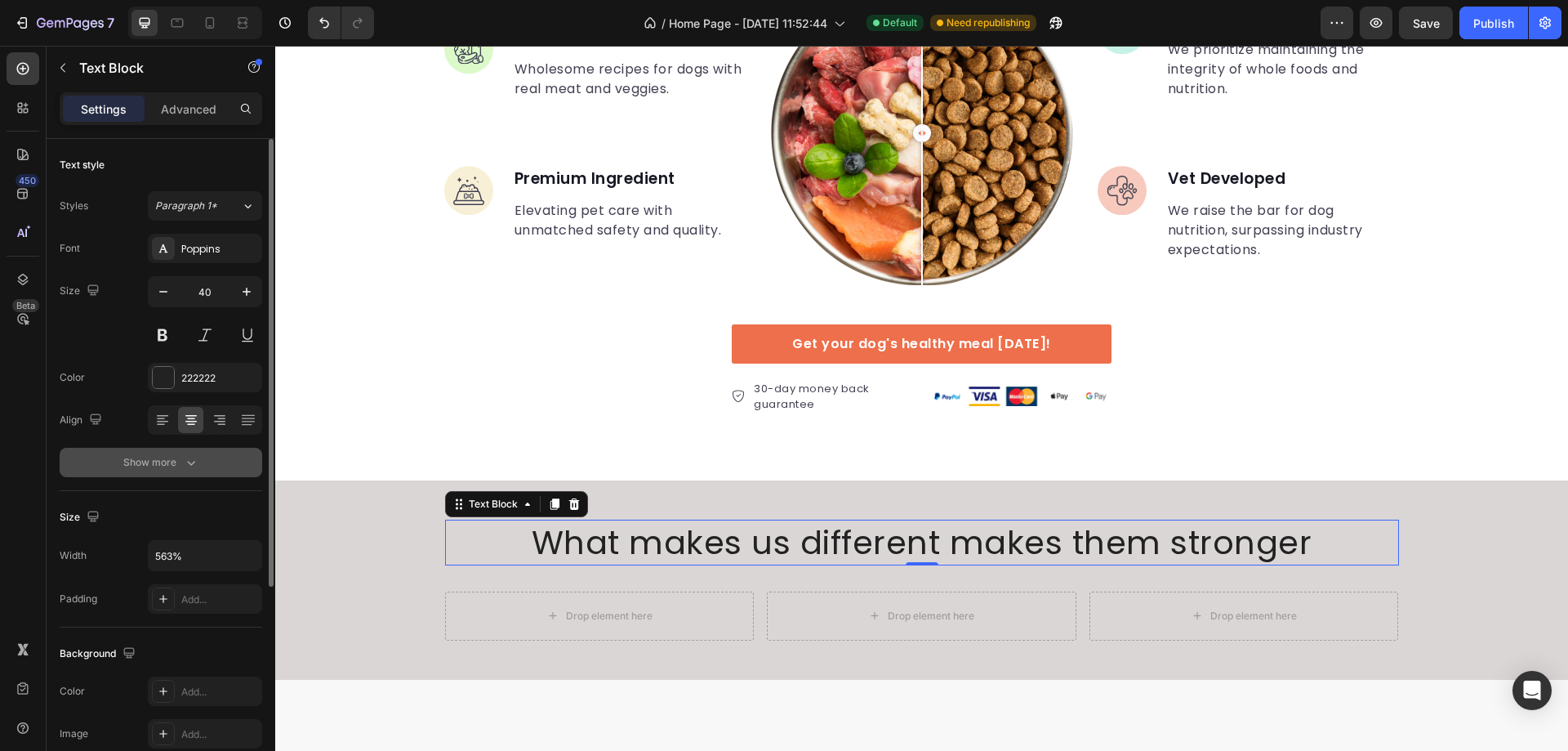
click at [184, 471] on button "Show more" at bounding box center [162, 462] width 203 height 30
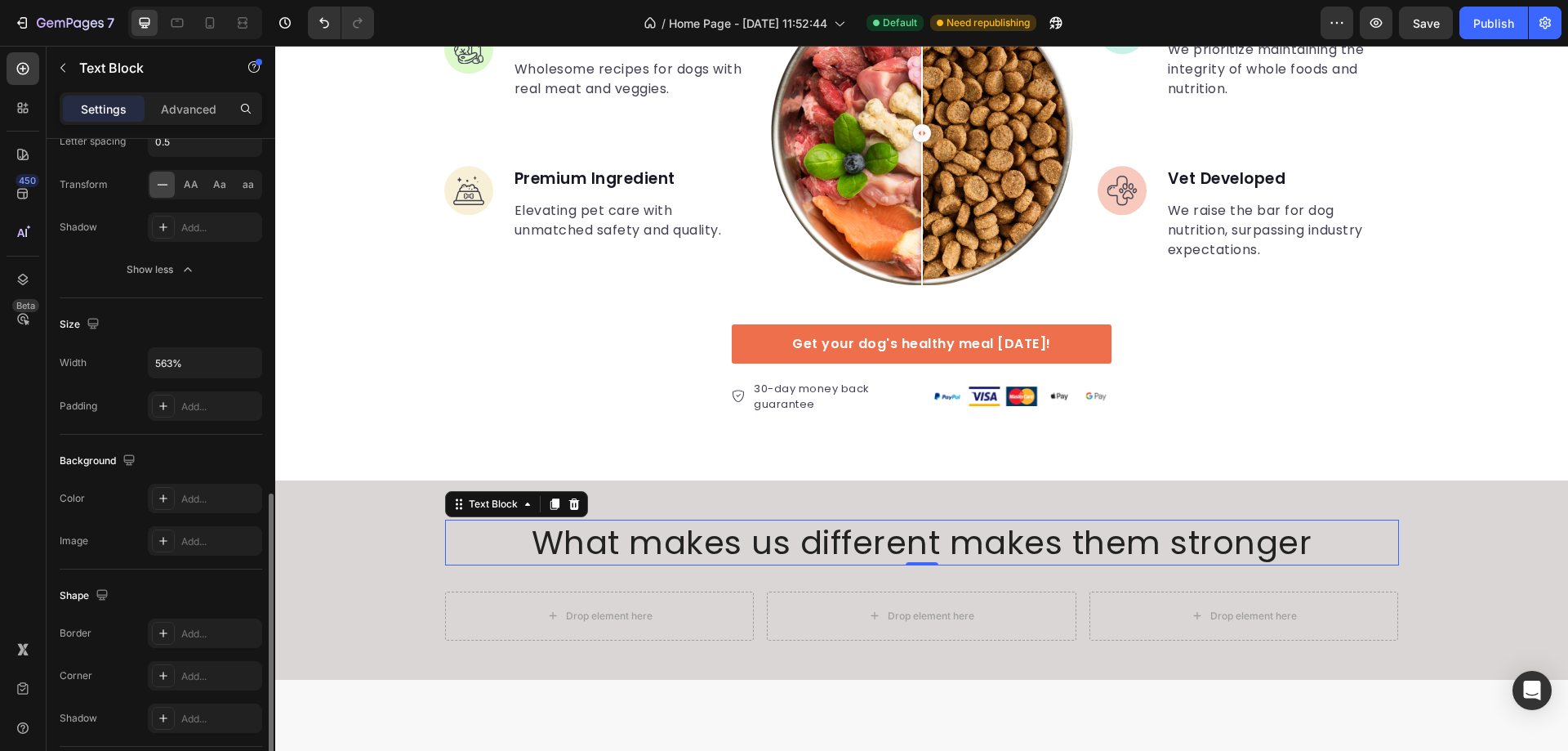
scroll to position [525, 0]
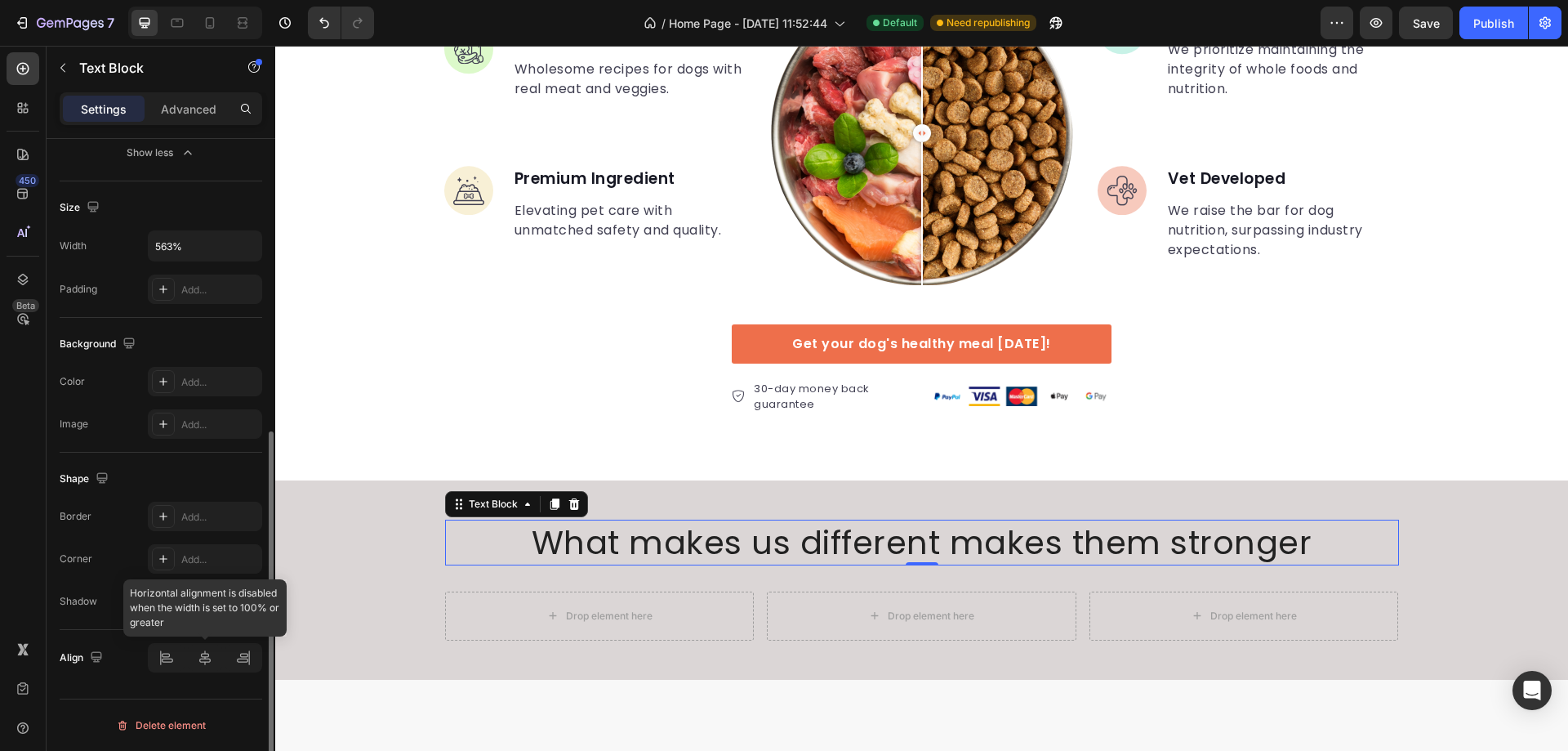
click at [204, 663] on div at bounding box center [205, 658] width 114 height 30
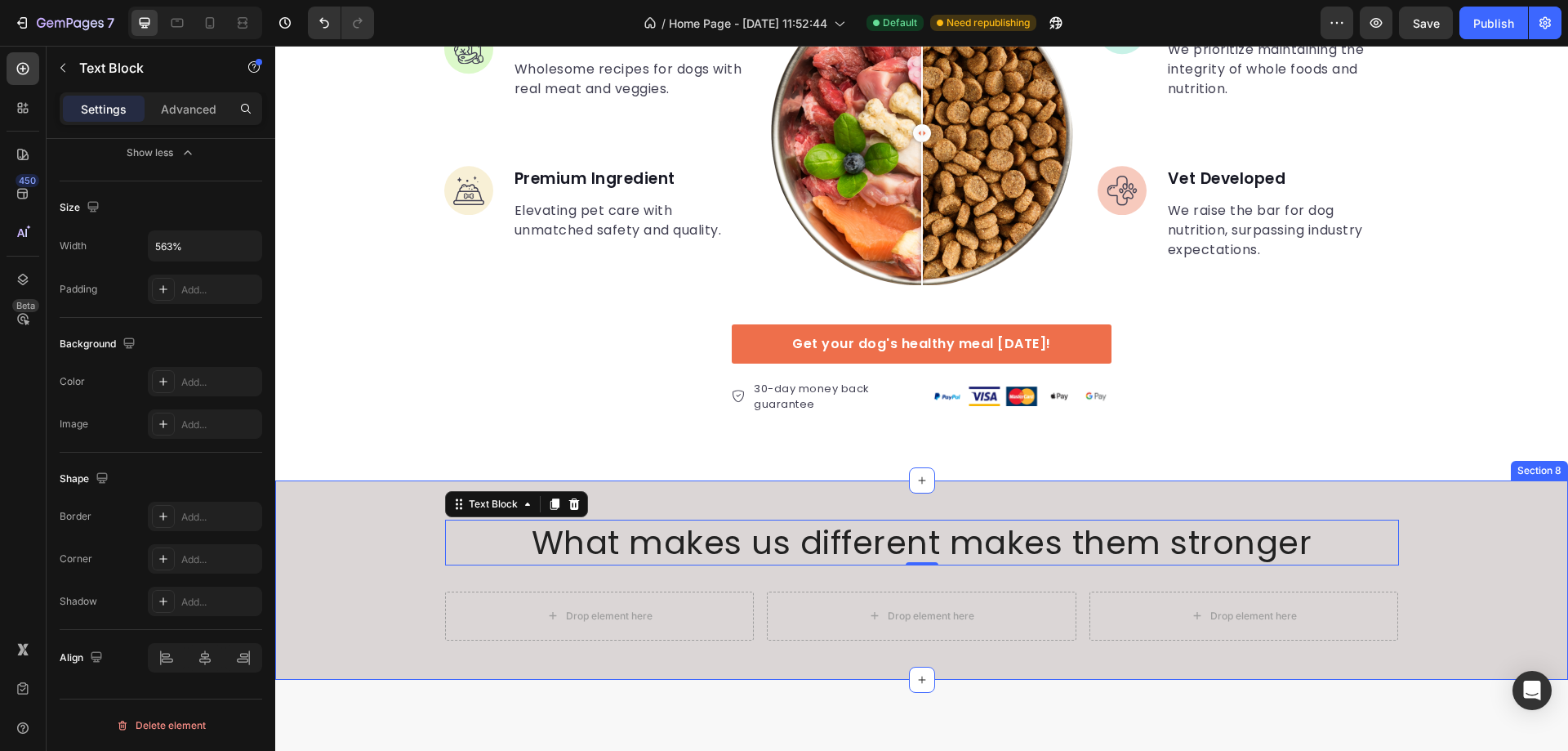
click at [846, 501] on div "What makes us different makes them stronger Text Block 0 Row Drop element here …" at bounding box center [921, 580] width 1293 height 199
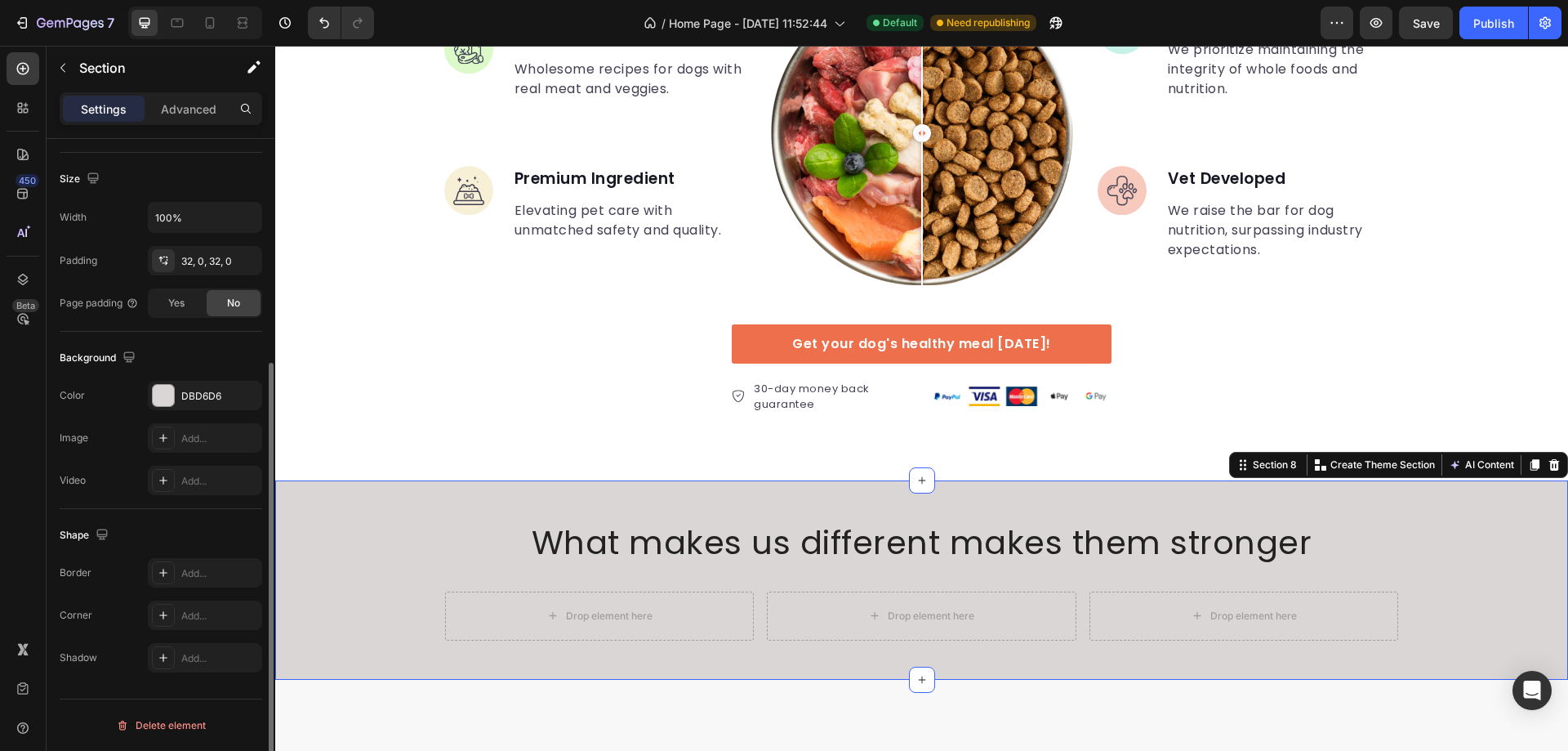
scroll to position [0, 0]
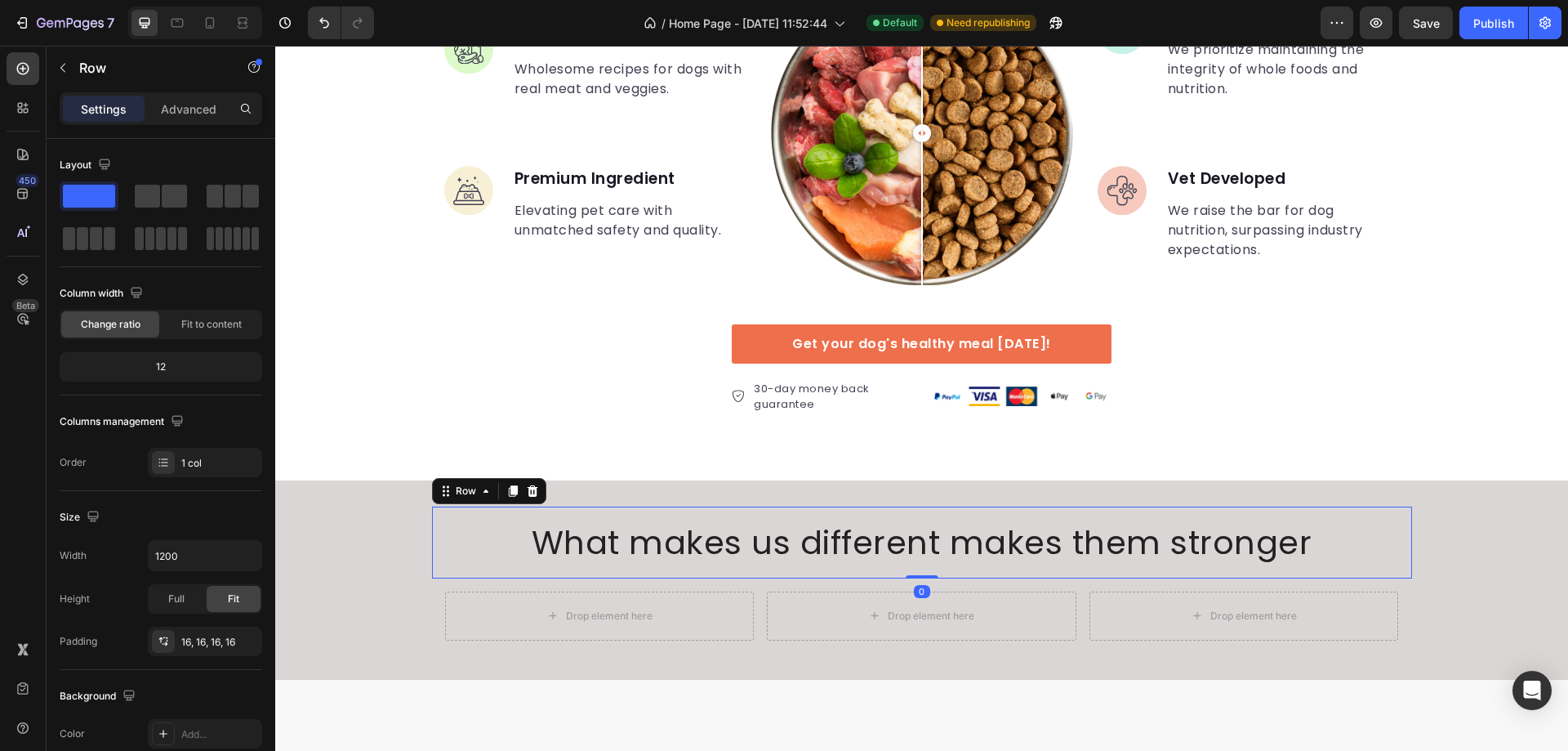
click at [432, 523] on div "What makes us different makes them stronger Text Block Row 0" at bounding box center [922, 542] width 980 height 72
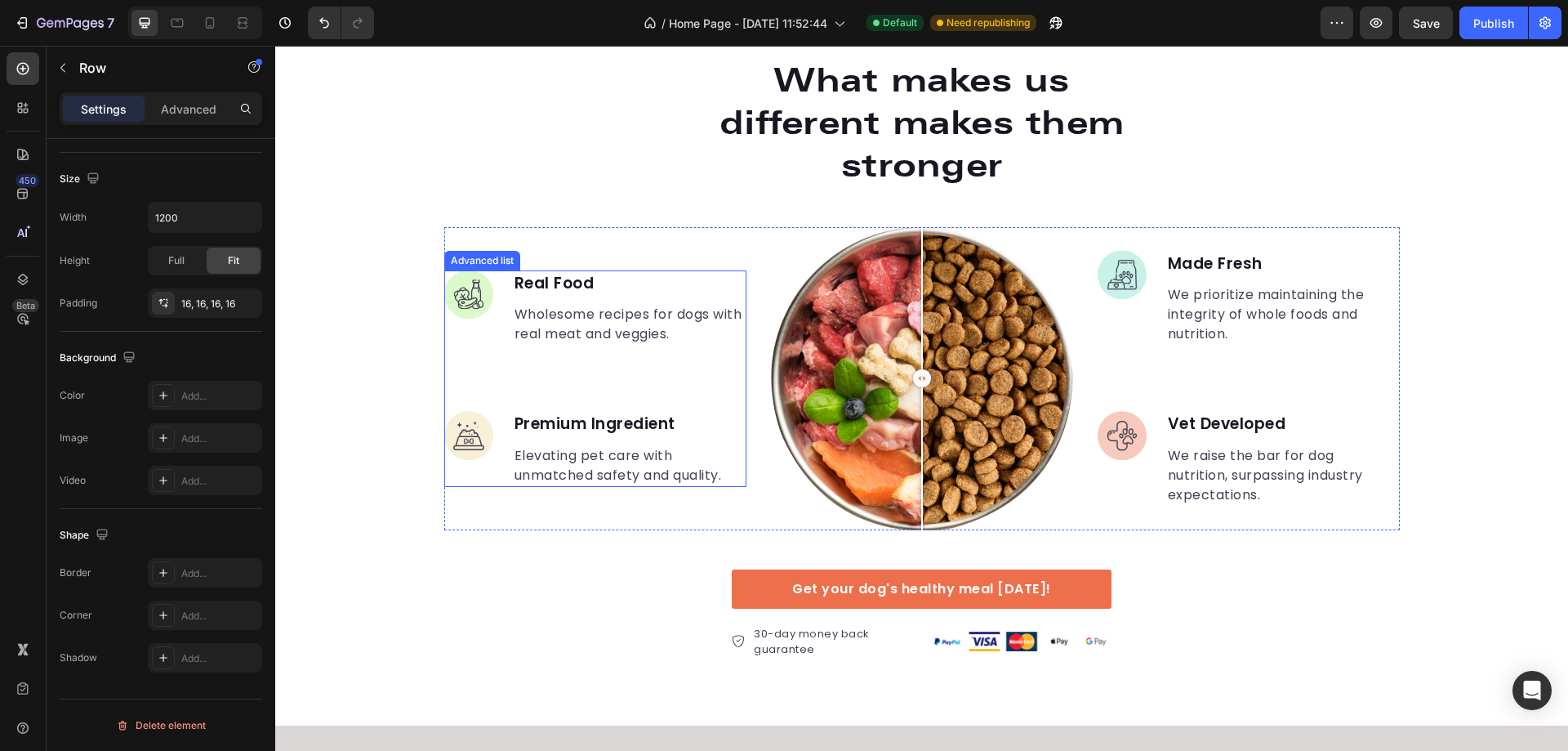
scroll to position [2503, 0]
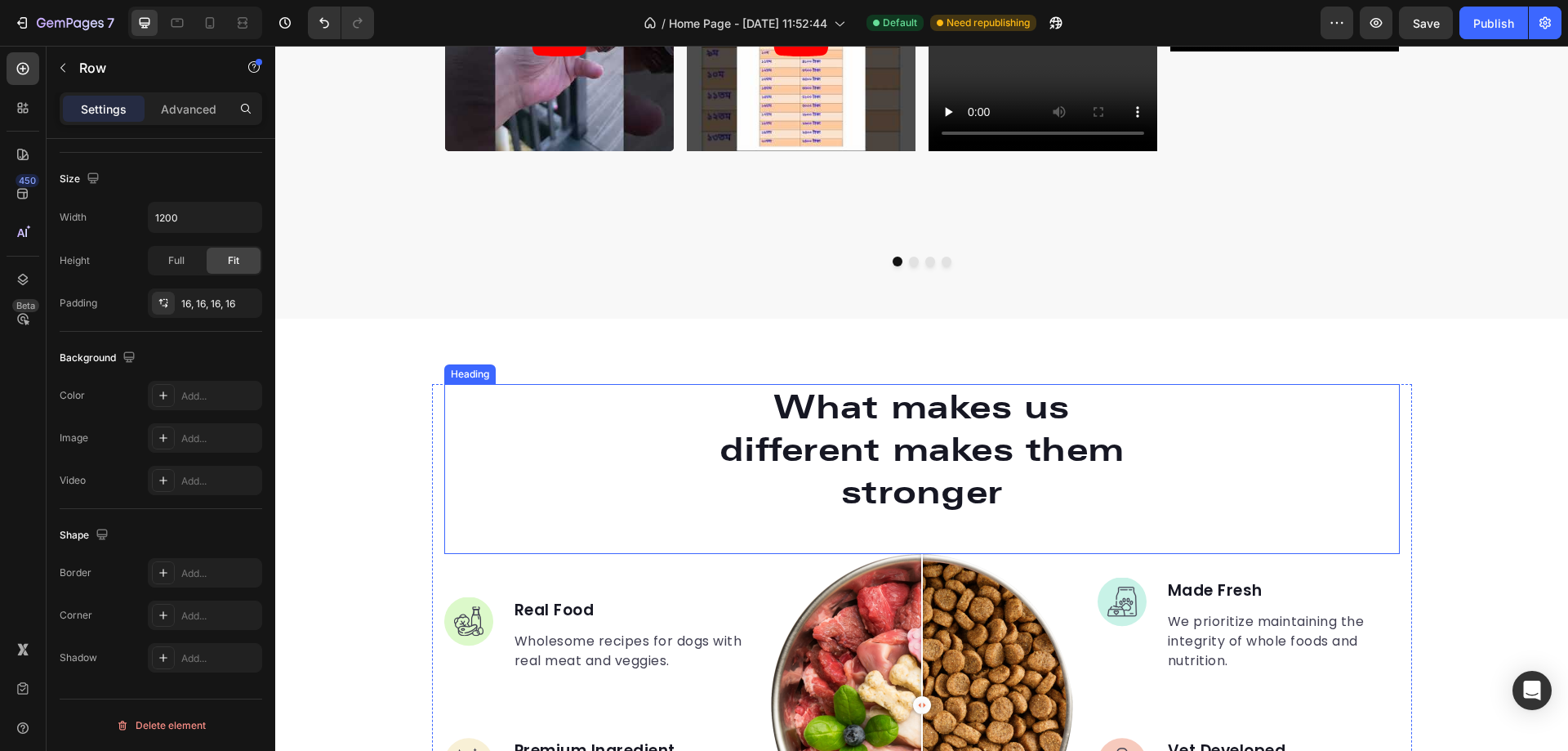
click at [504, 394] on div "What makes us different makes them stronger" at bounding box center [922, 449] width 955 height 131
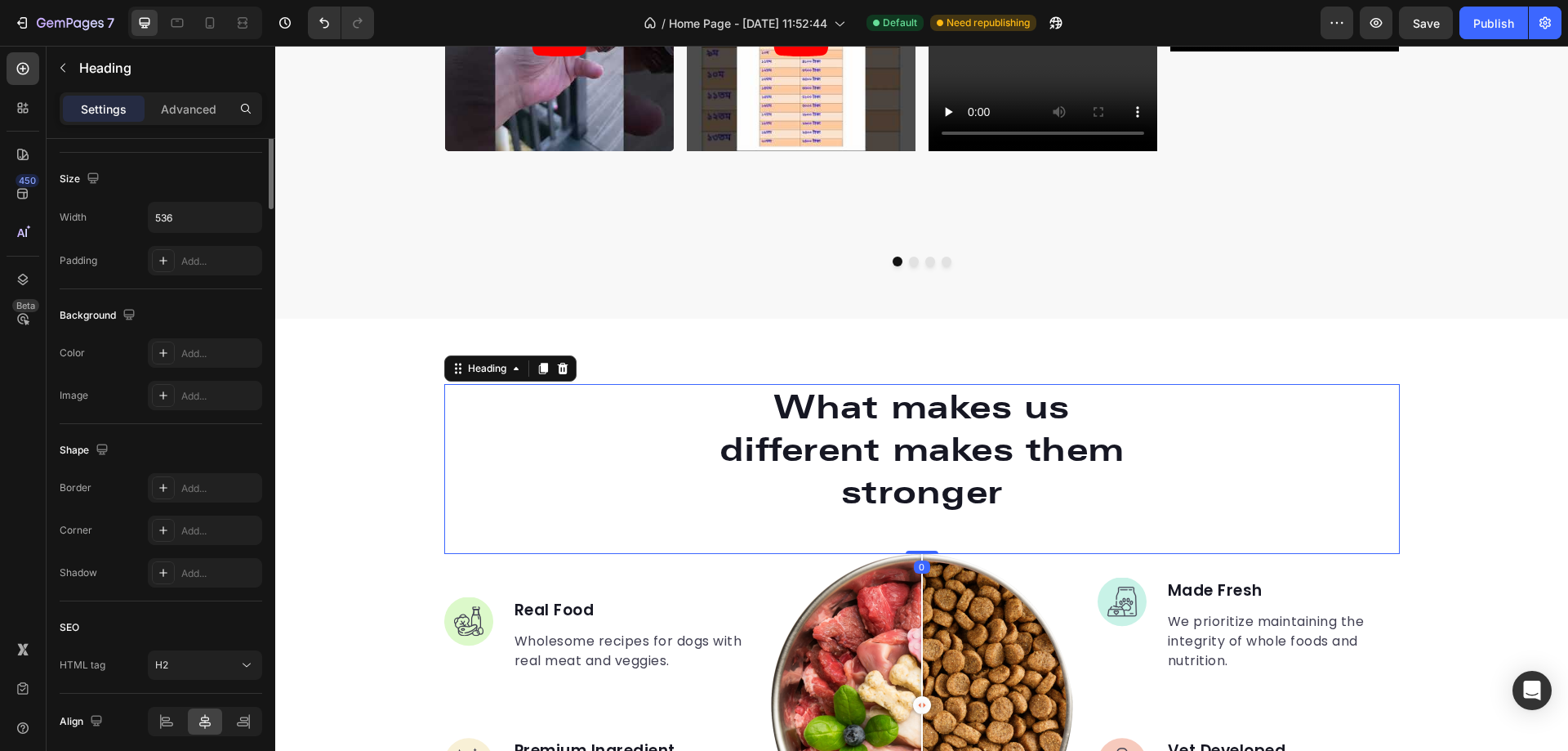
scroll to position [0, 0]
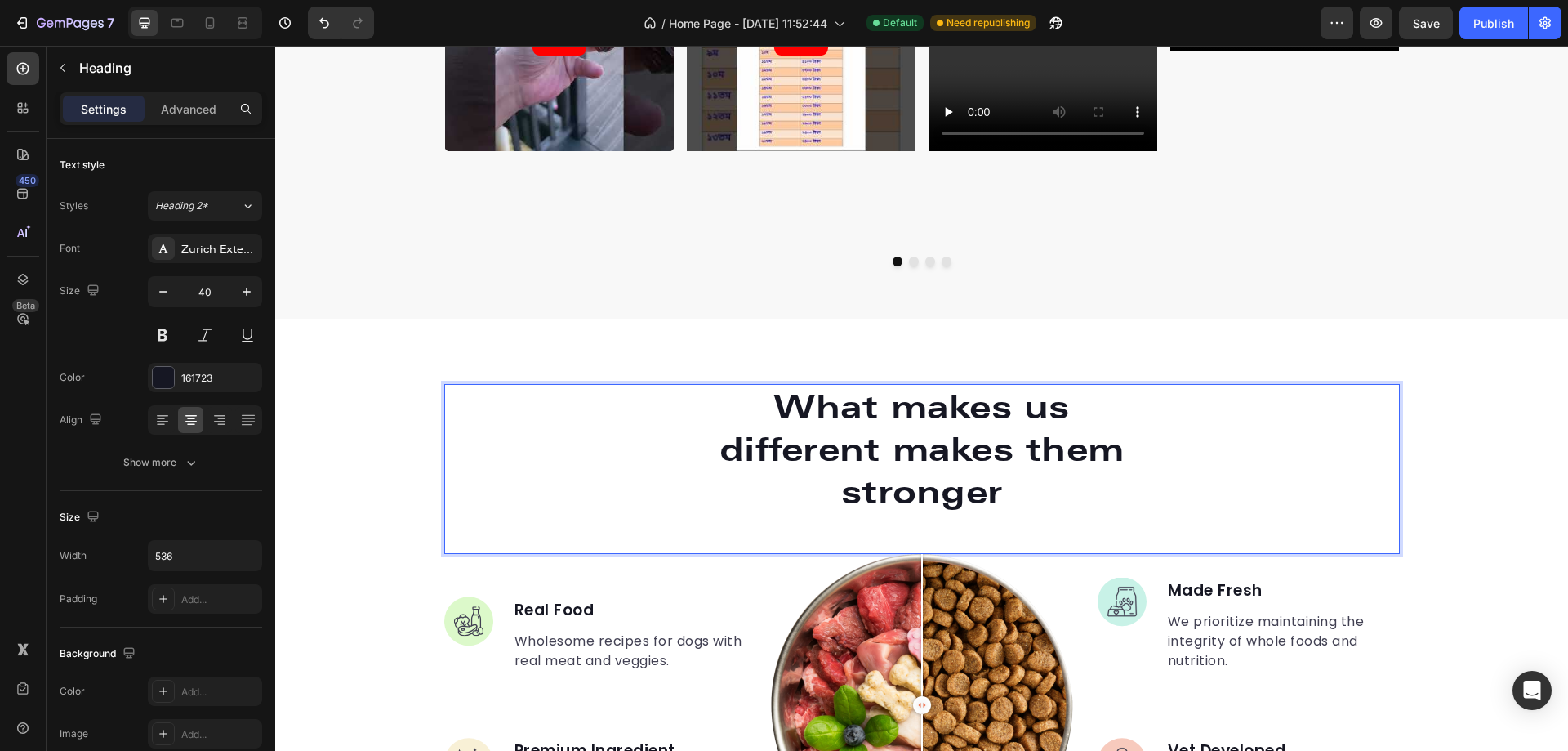
click at [1270, 433] on div "What makes us different makes them stronger" at bounding box center [922, 449] width 955 height 131
click at [663, 404] on div "What makes us different makes them stronger" at bounding box center [922, 449] width 955 height 131
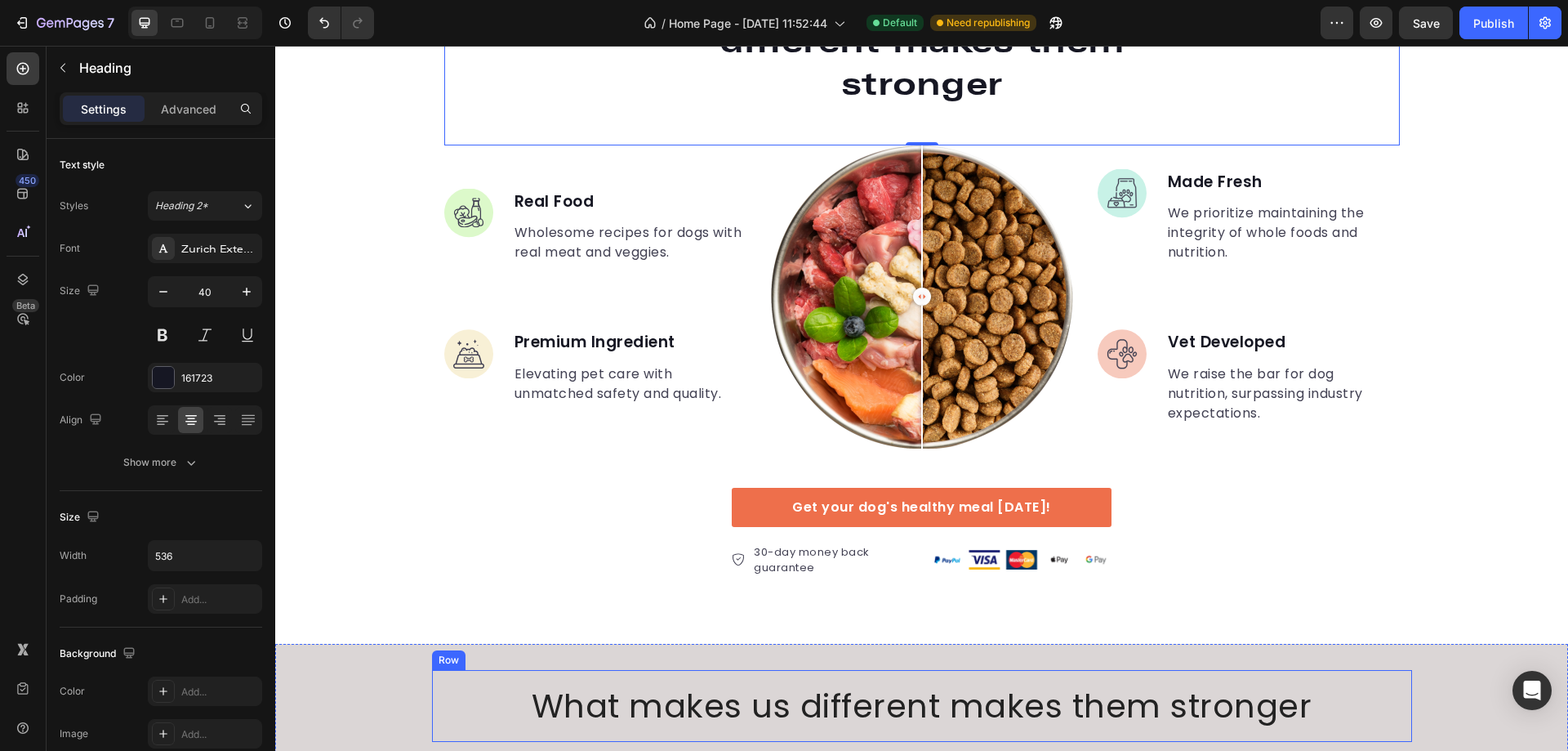
scroll to position [3239, 0]
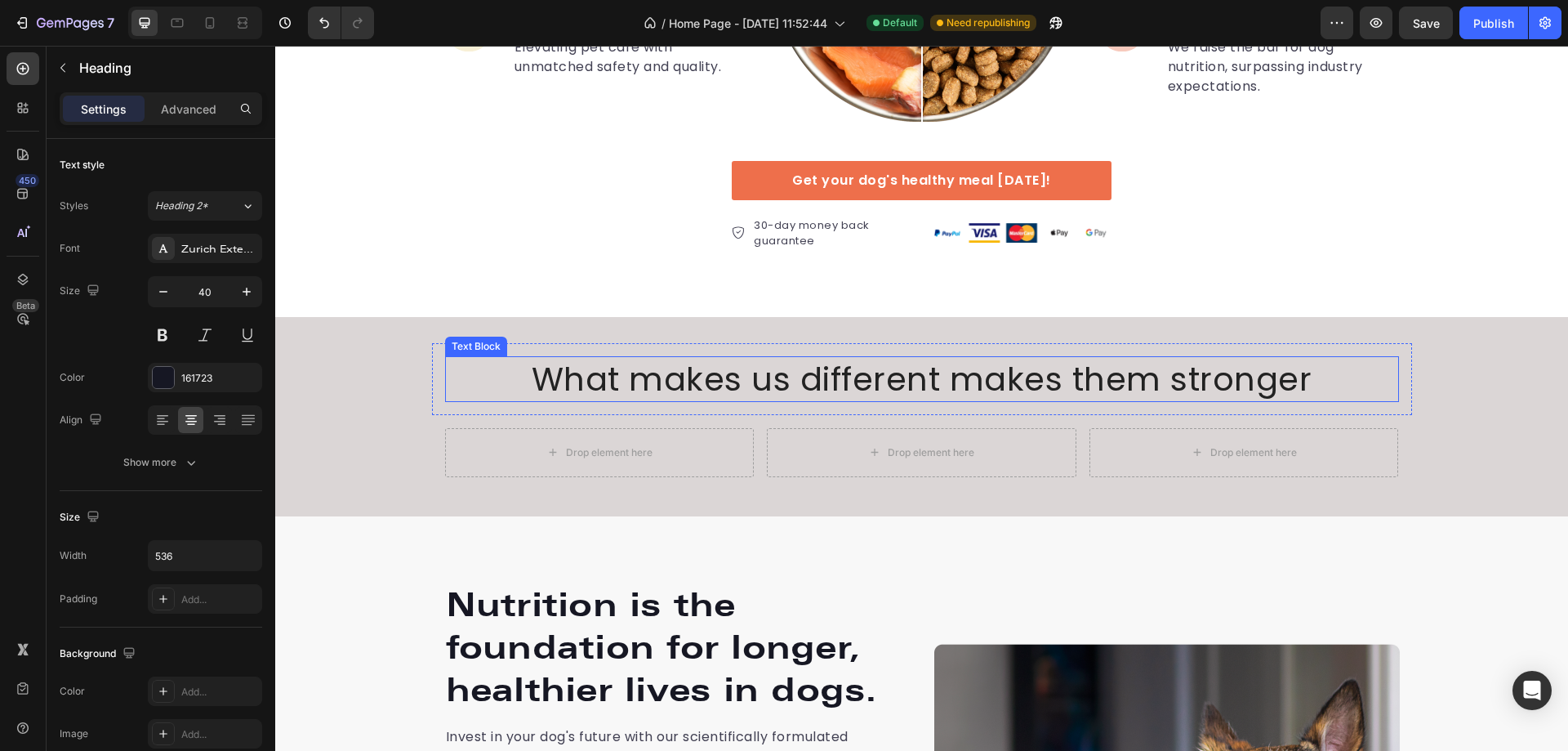
click at [877, 385] on p "What makes us different makes them stronger" at bounding box center [922, 378] width 950 height 42
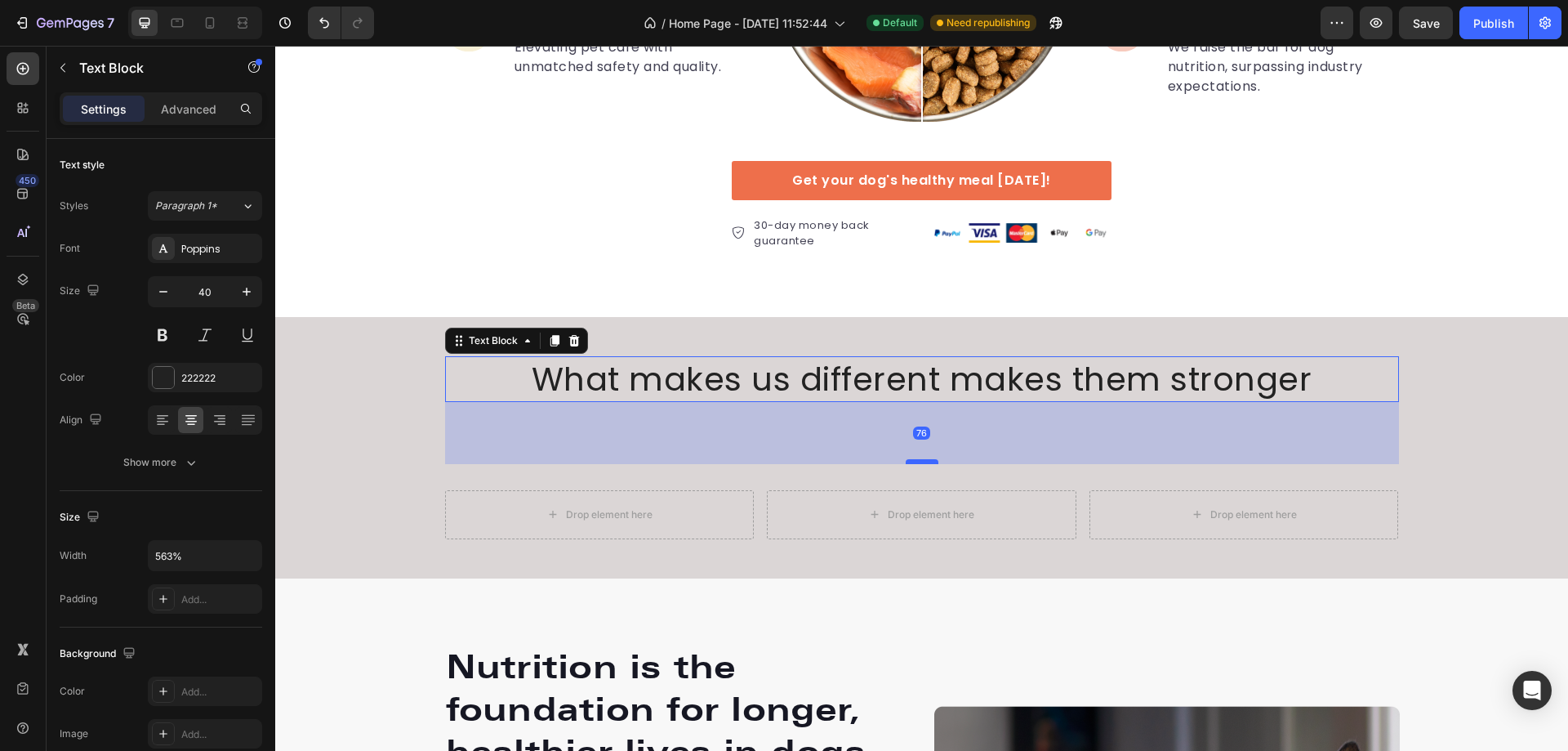
drag, startPoint x: 920, startPoint y: 400, endPoint x: 916, endPoint y: 462, distance: 62.1
click at [916, 462] on div at bounding box center [922, 461] width 33 height 5
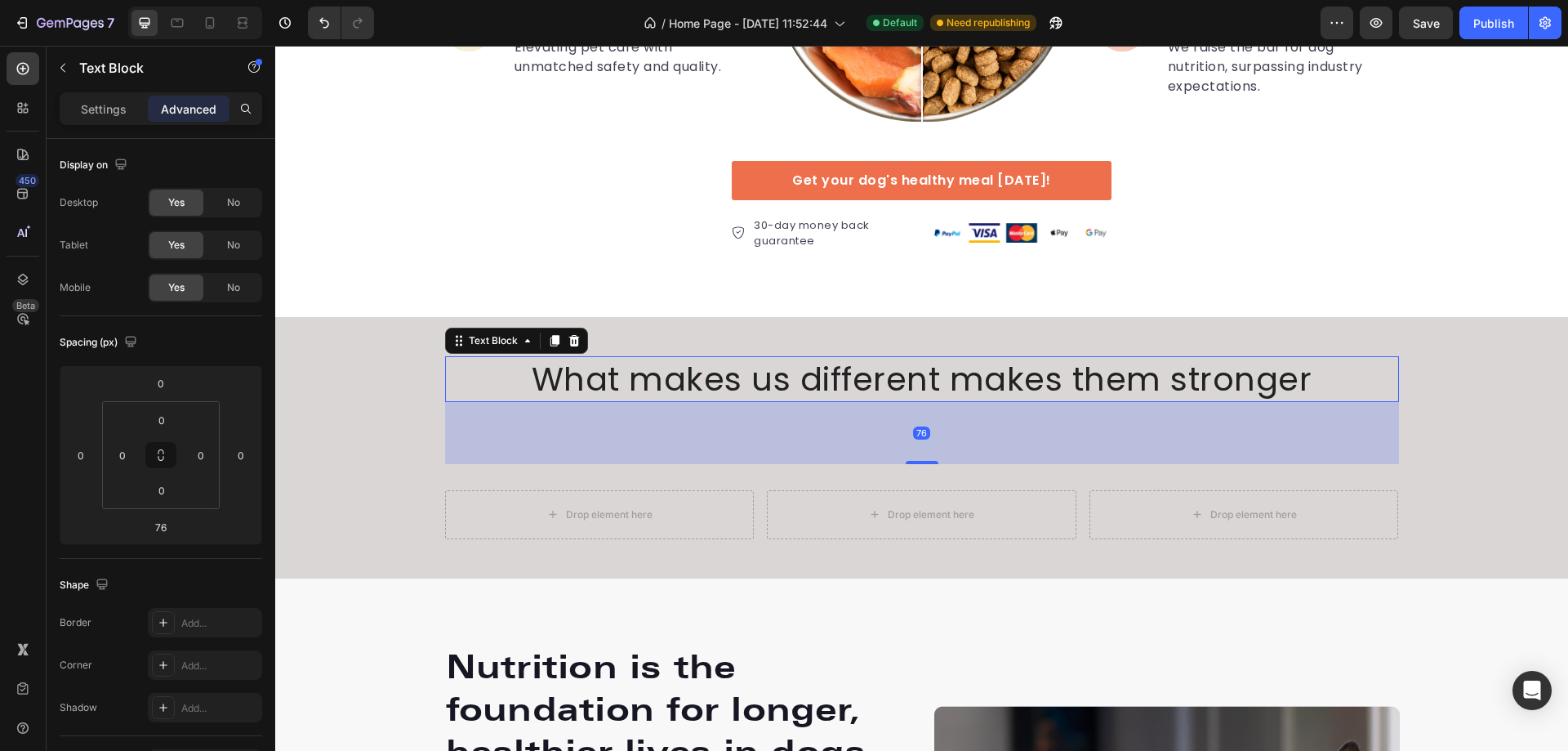
click at [661, 371] on p "What makes us different makes them stronger" at bounding box center [922, 378] width 950 height 42
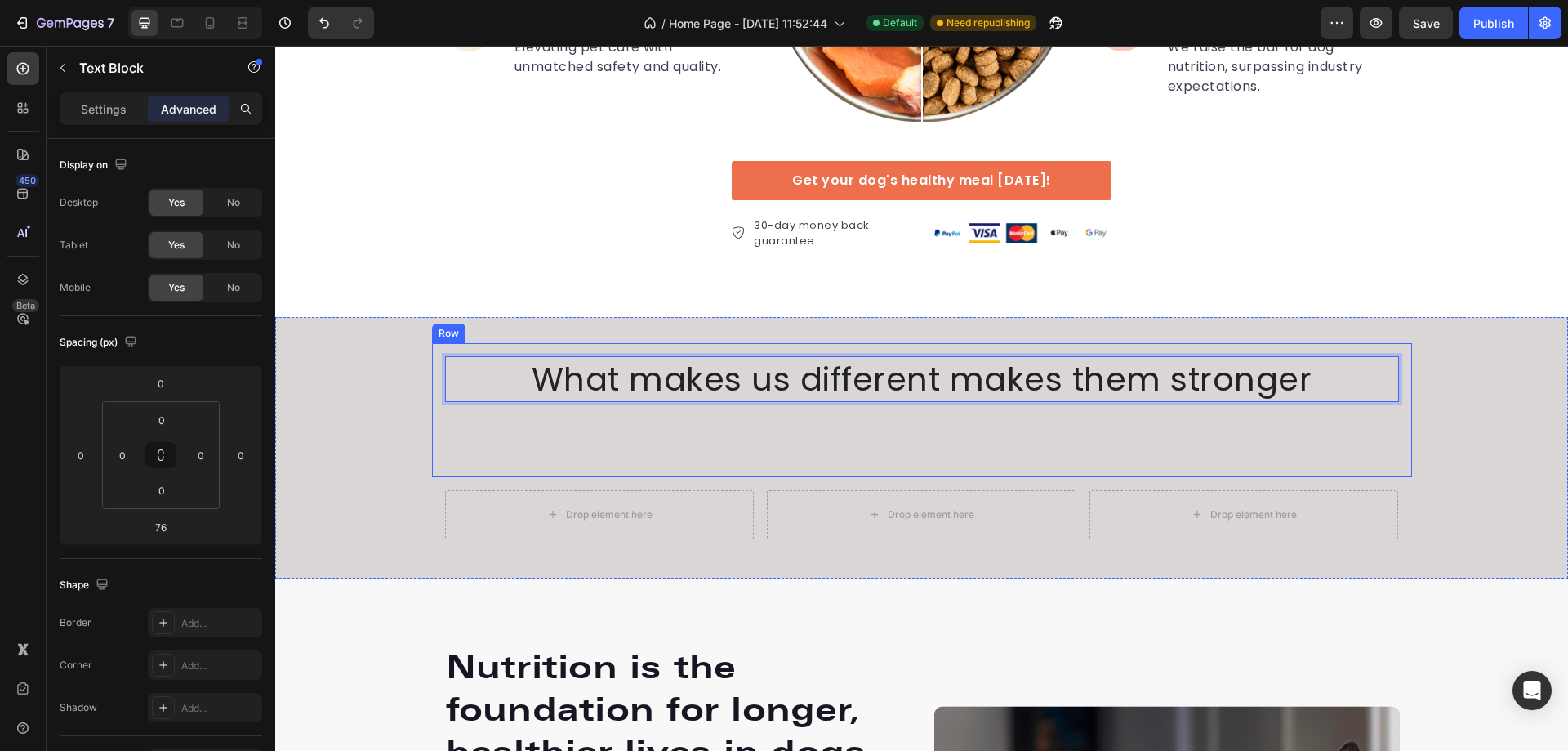
click at [889, 424] on div "What makes us different makes them stronger Text Block 76" at bounding box center [922, 410] width 954 height 107
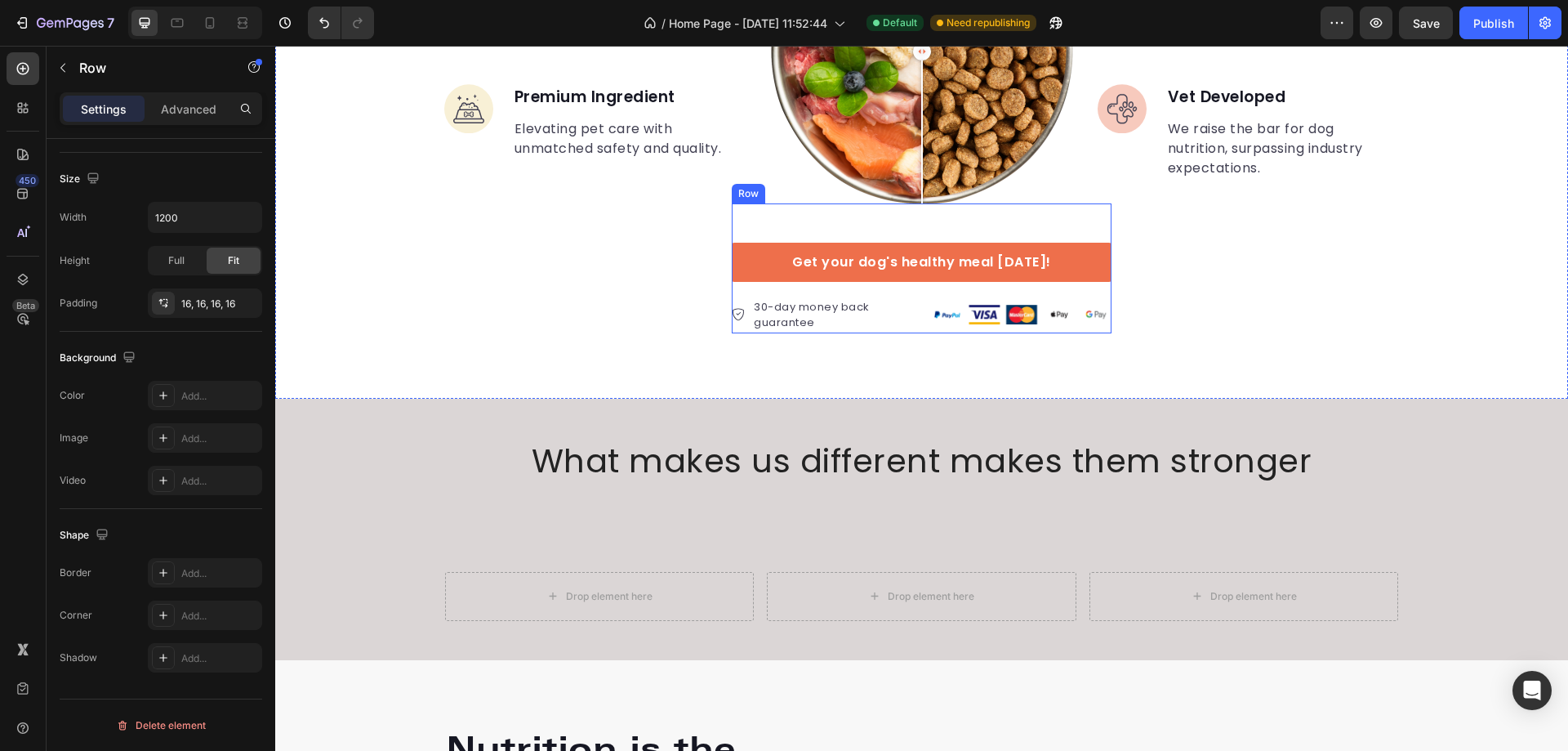
scroll to position [2831, 0]
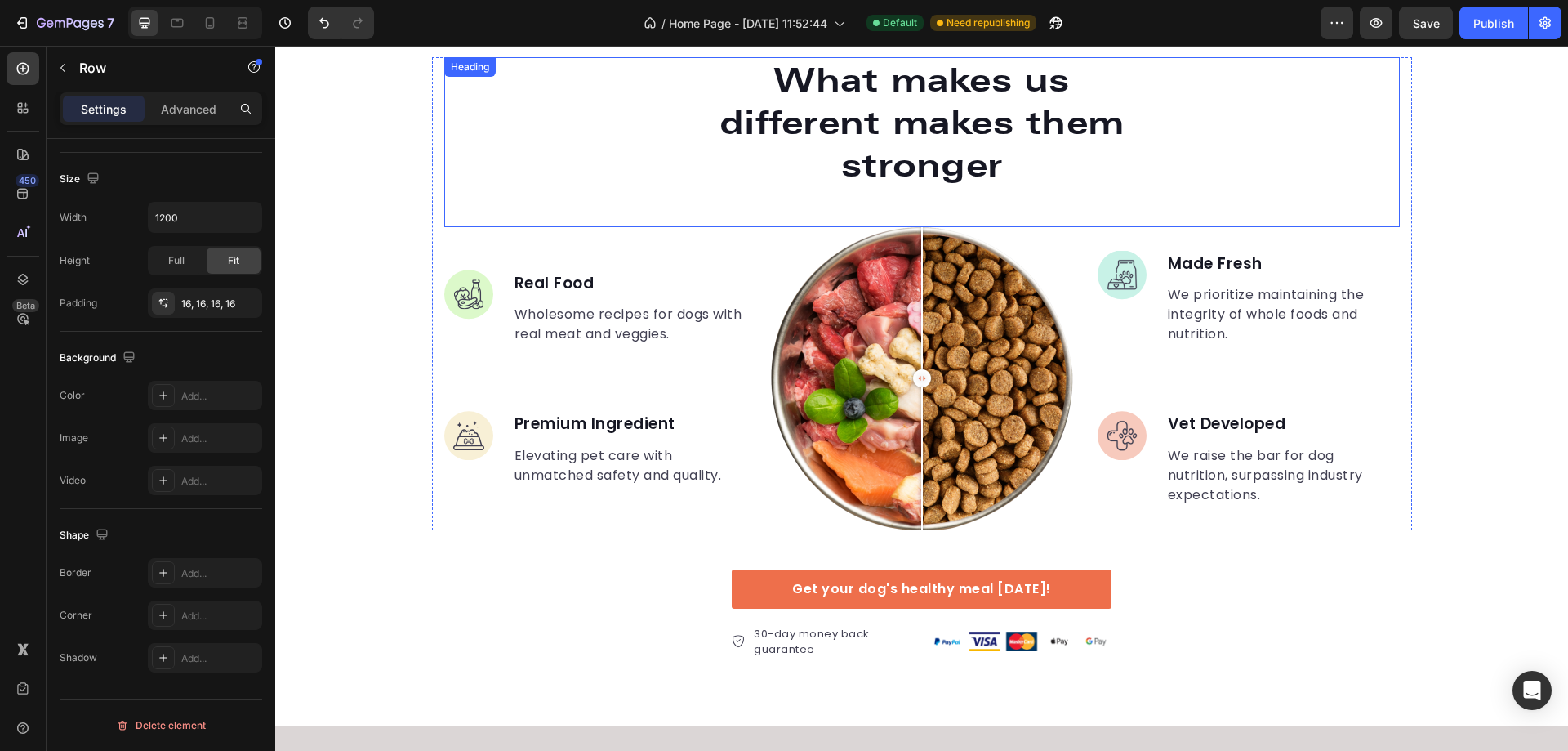
click at [768, 111] on p "What makes us different makes them stronger" at bounding box center [922, 122] width 434 height 127
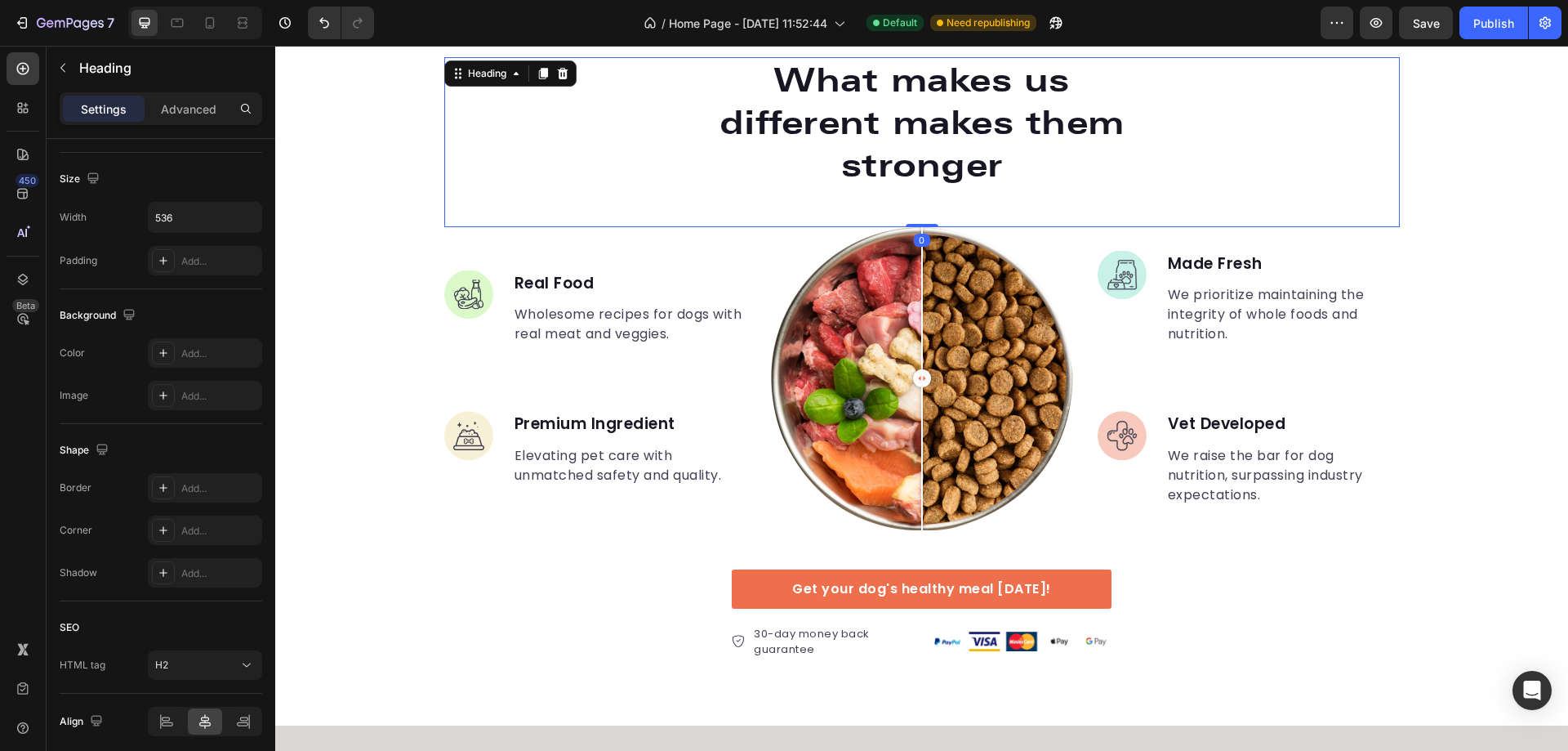
scroll to position [0, 0]
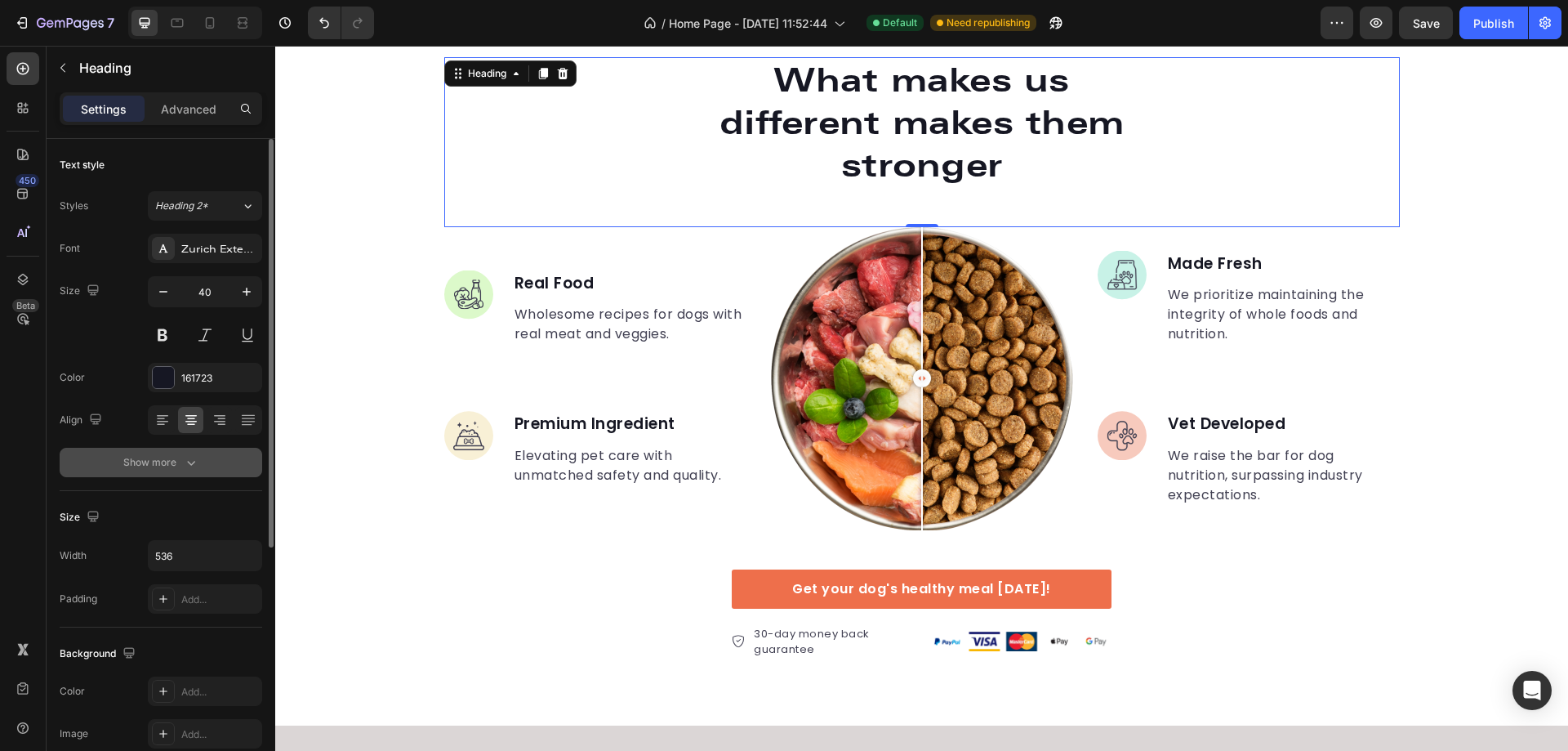
click at [196, 460] on icon "button" at bounding box center [191, 462] width 17 height 17
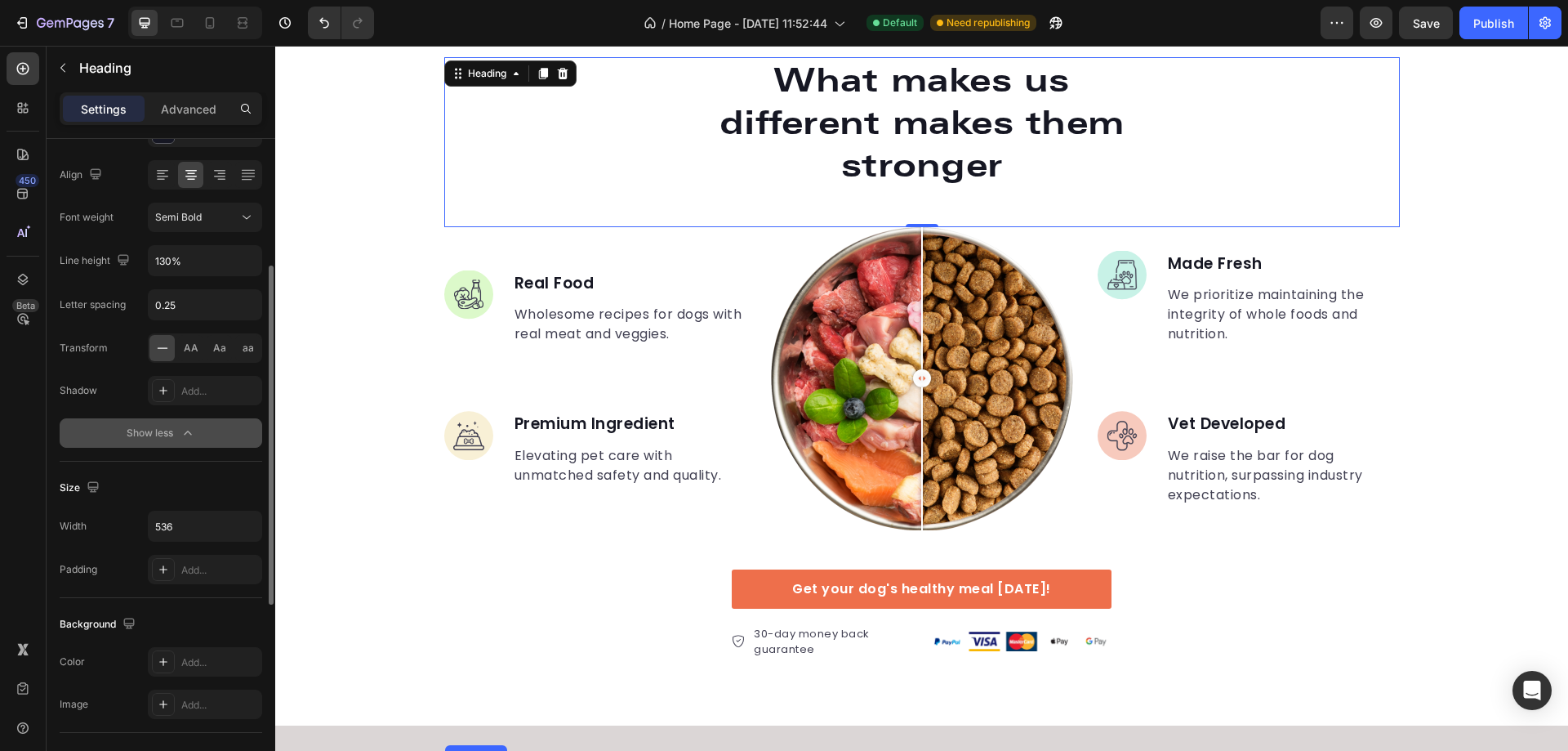
scroll to position [3157, 0]
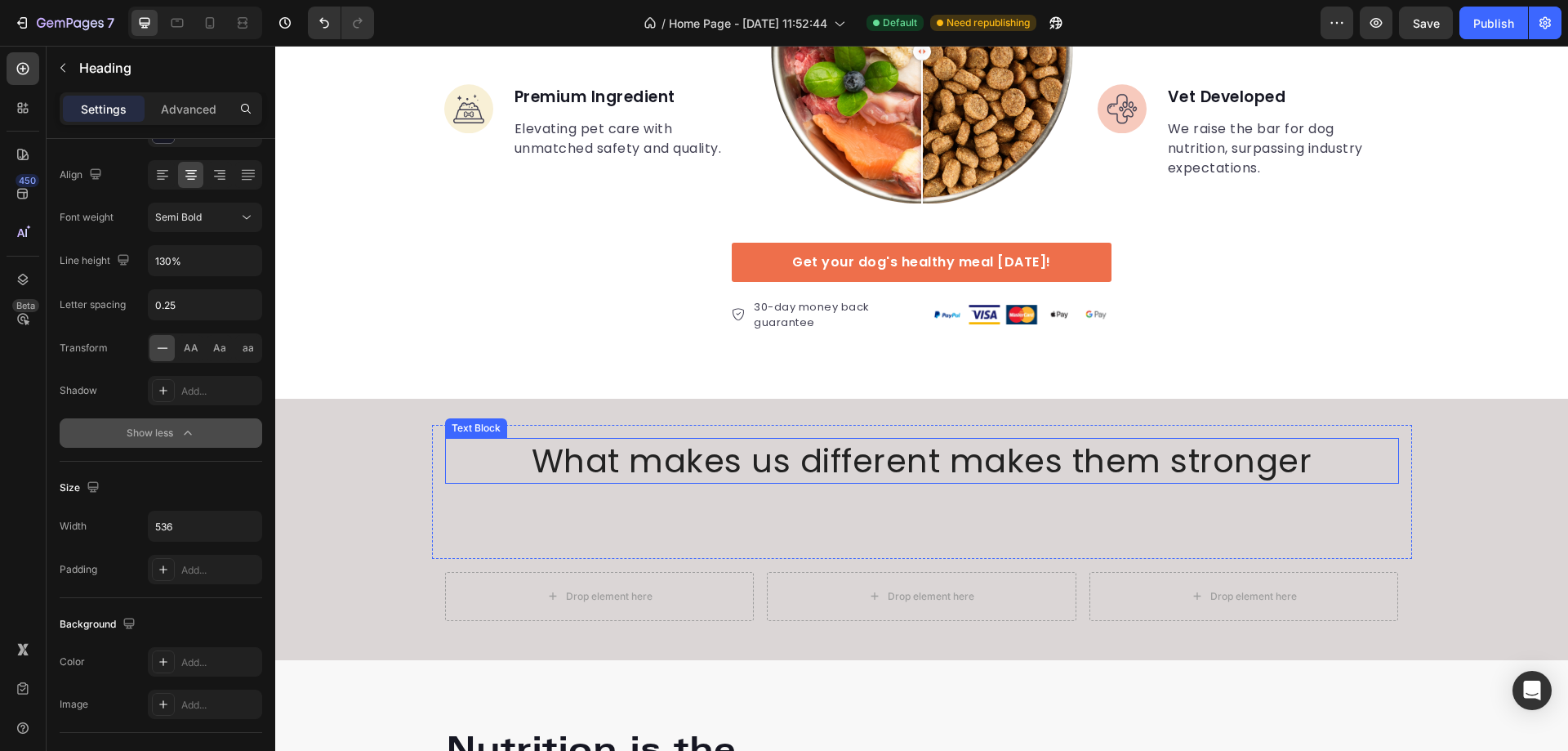
click at [656, 460] on p "What makes us different makes them stronger" at bounding box center [922, 460] width 950 height 42
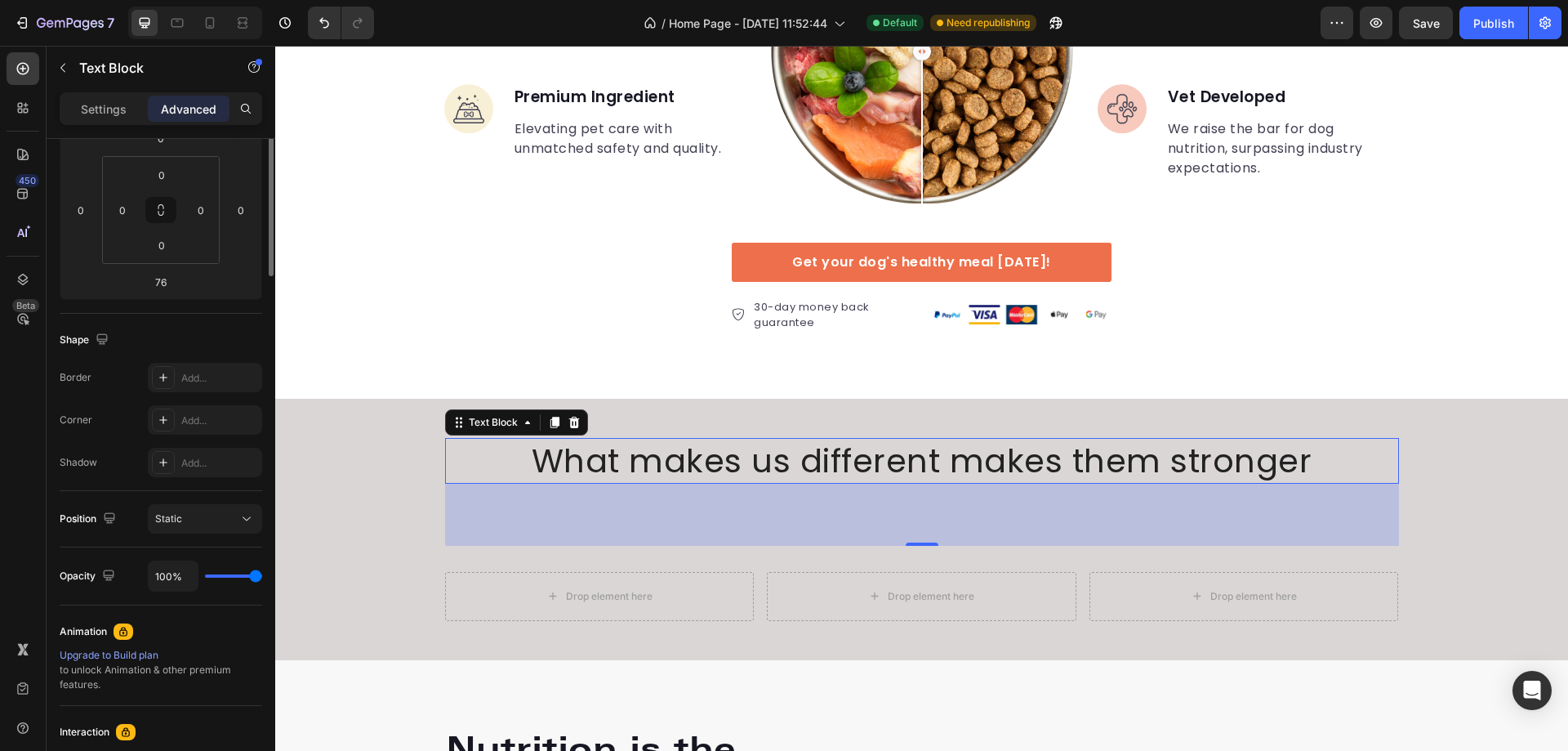
scroll to position [0, 0]
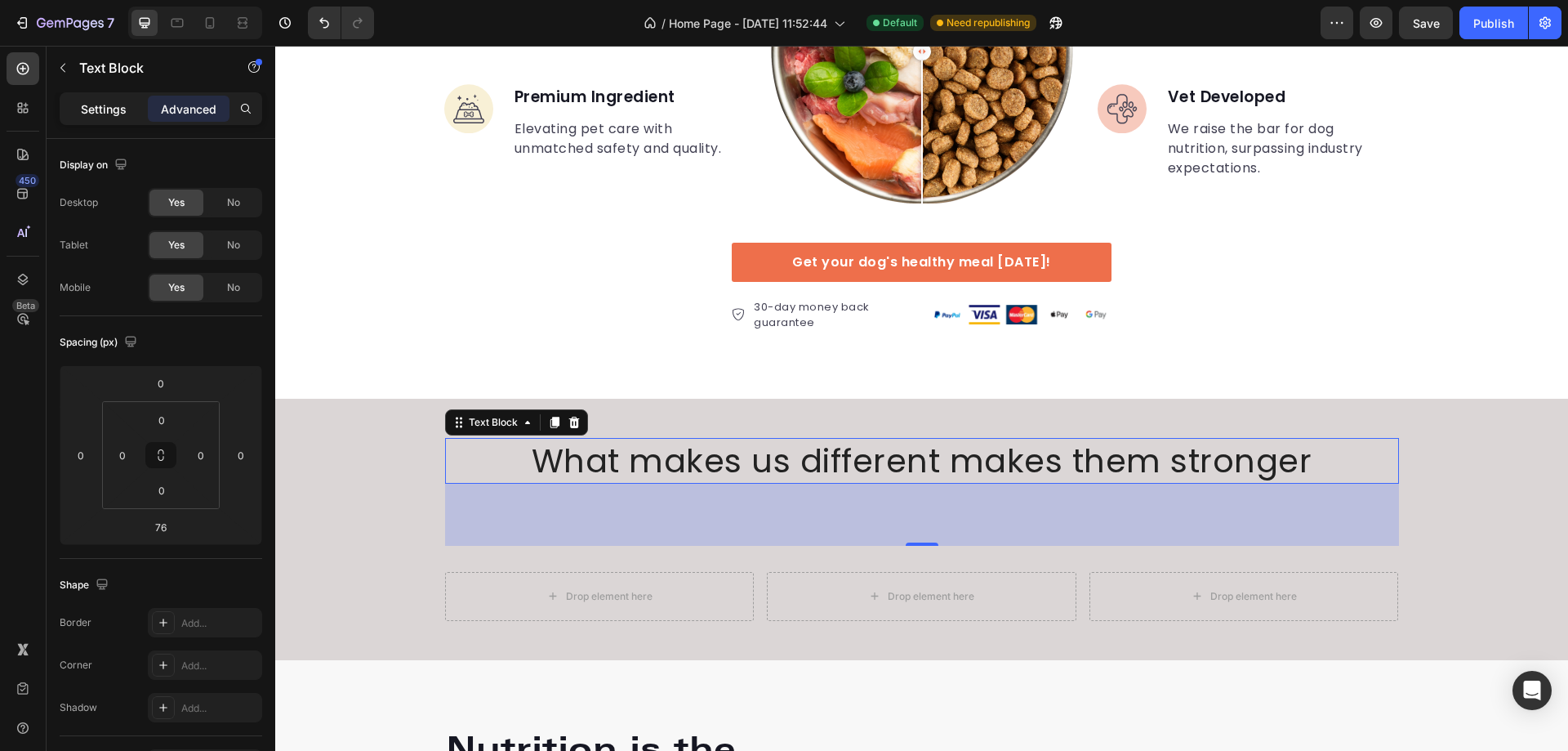
click at [88, 99] on div "Settings" at bounding box center [103, 108] width 82 height 27
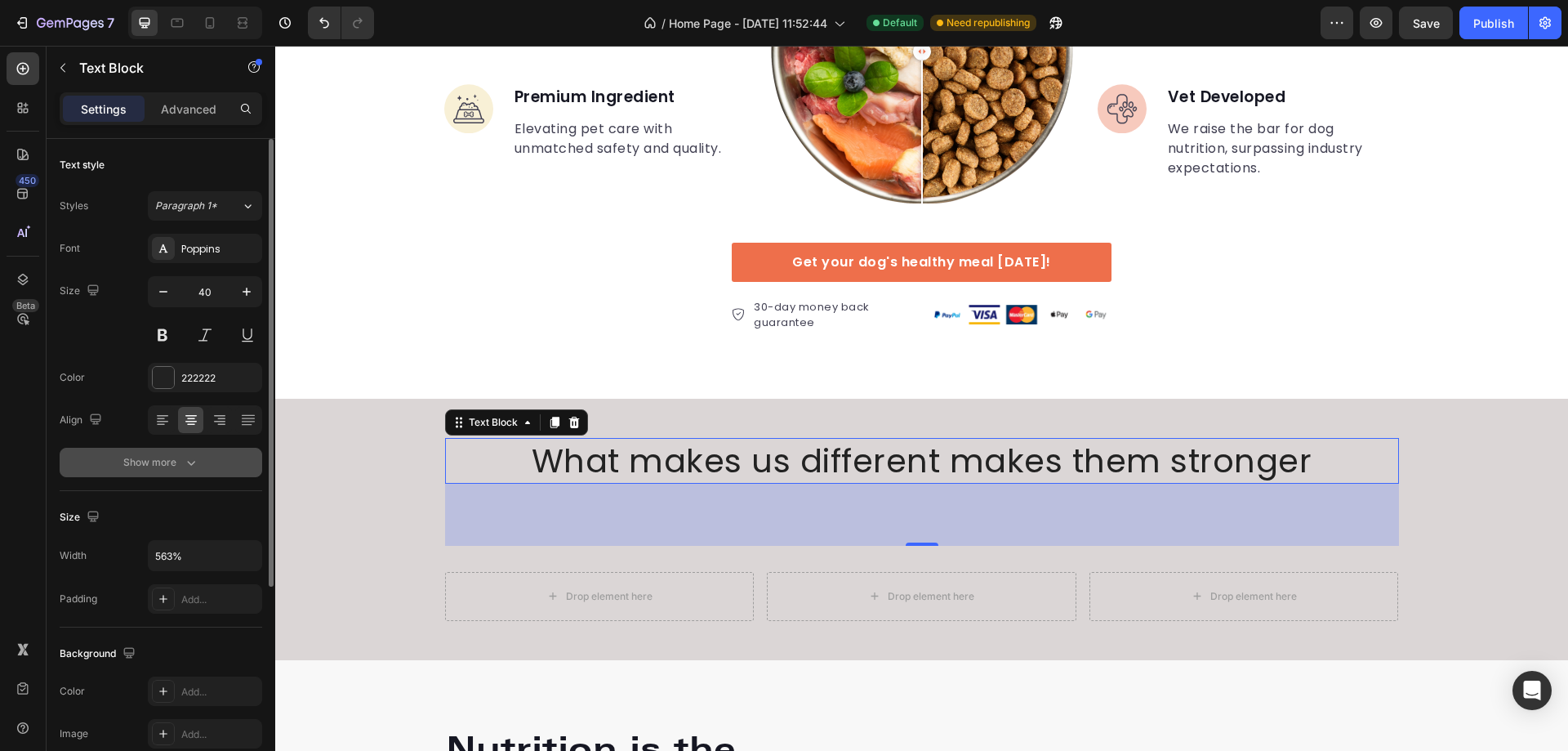
click at [190, 459] on icon "button" at bounding box center [191, 462] width 17 height 17
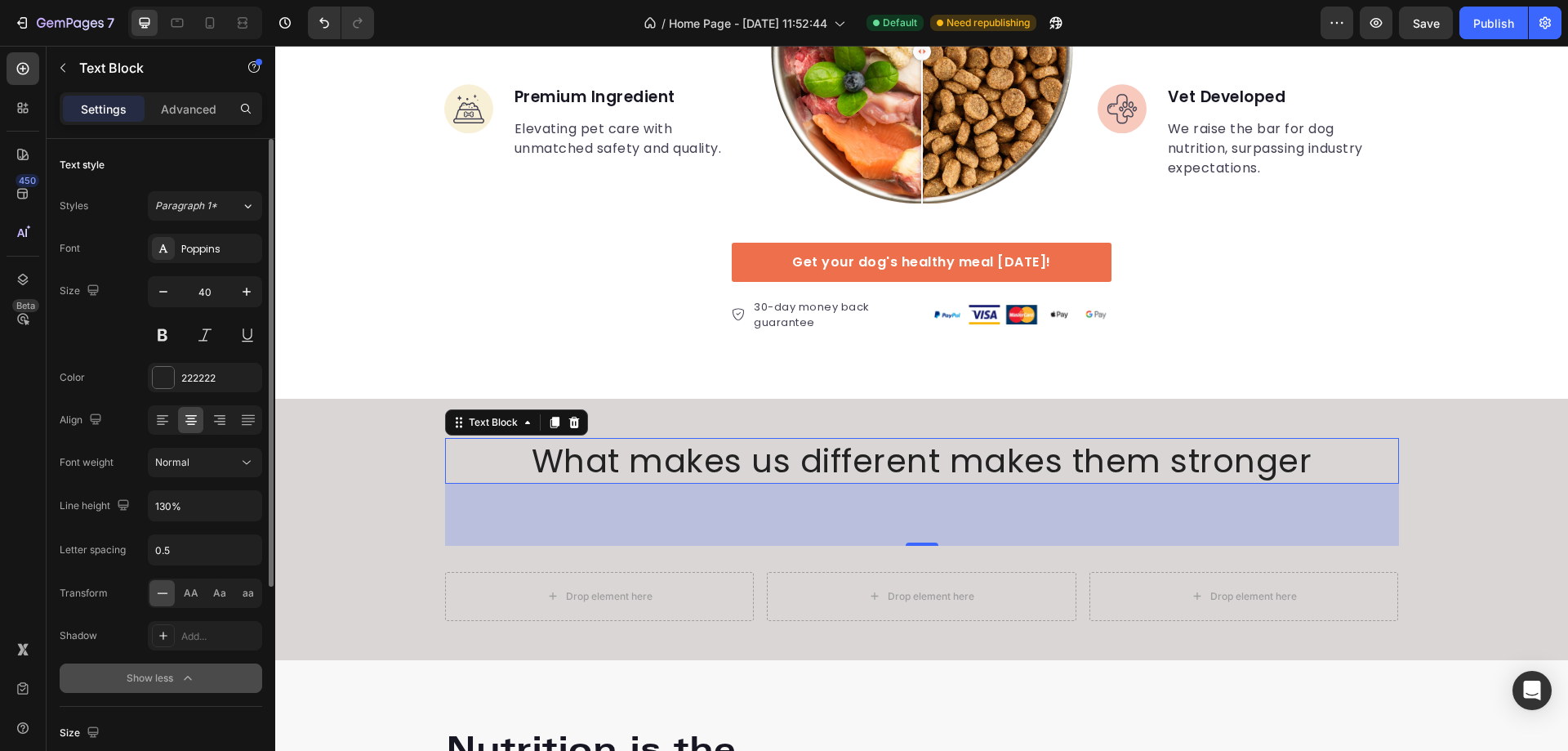
click at [477, 511] on div "76" at bounding box center [922, 514] width 954 height 62
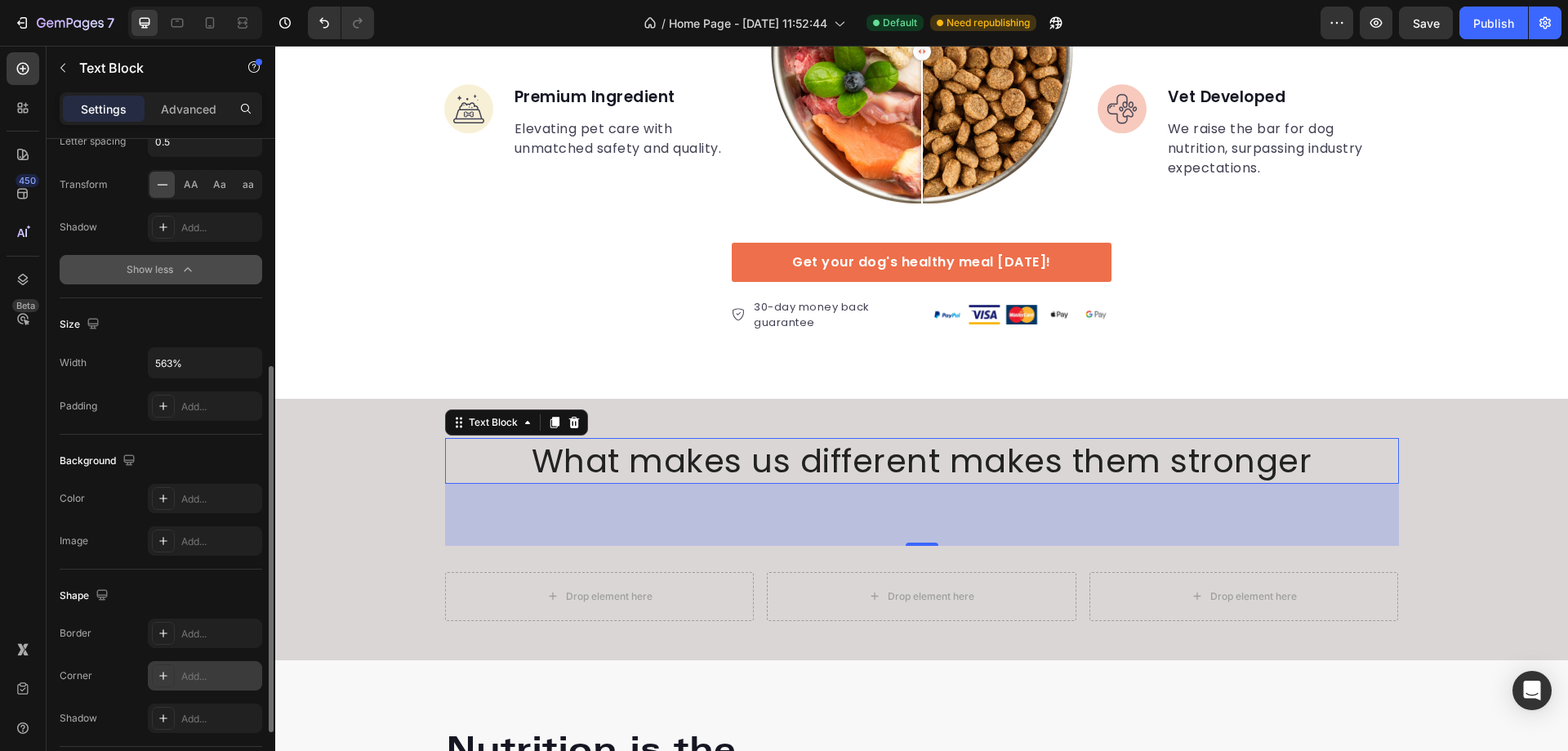
scroll to position [525, 0]
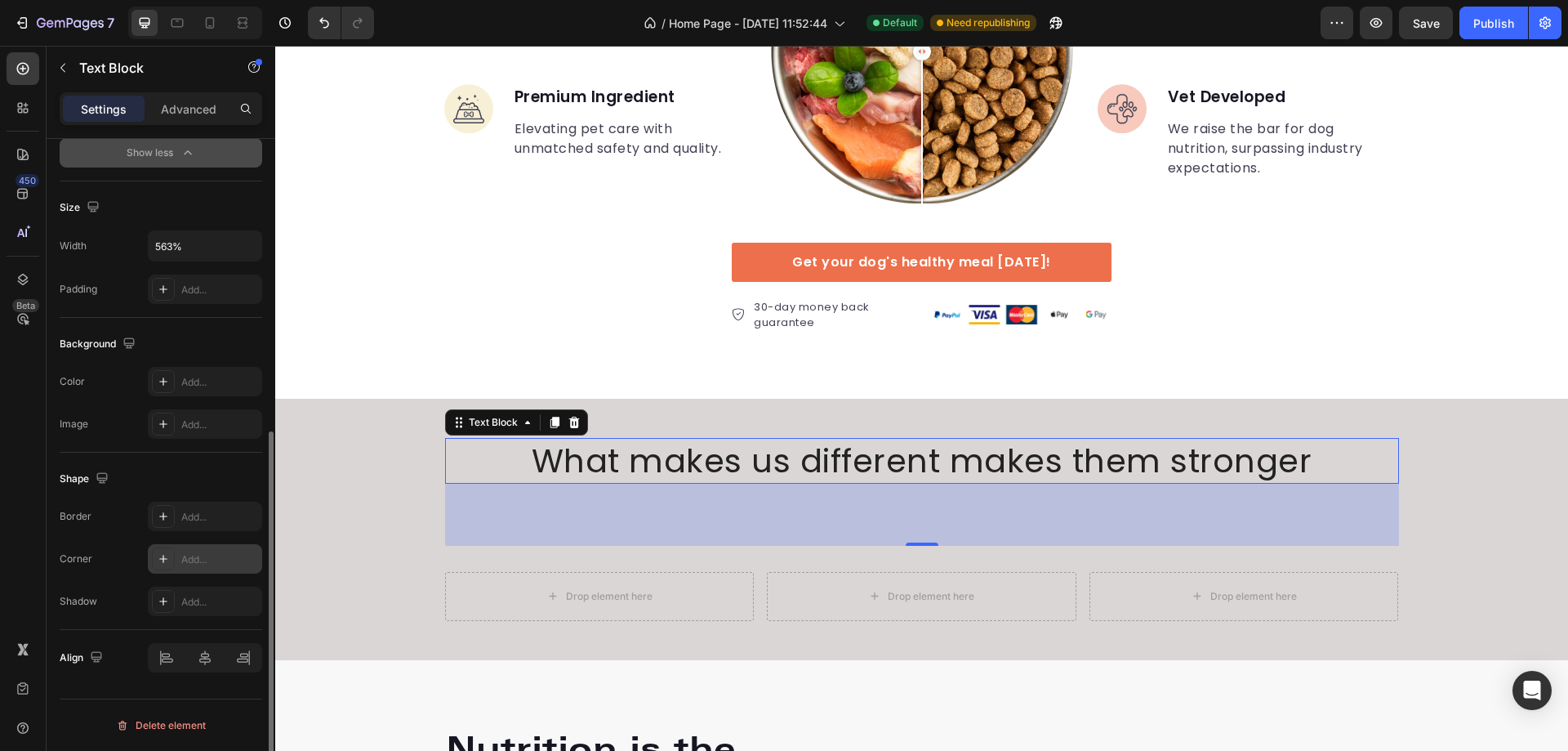
click at [199, 572] on div "Add..." at bounding box center [205, 559] width 114 height 30
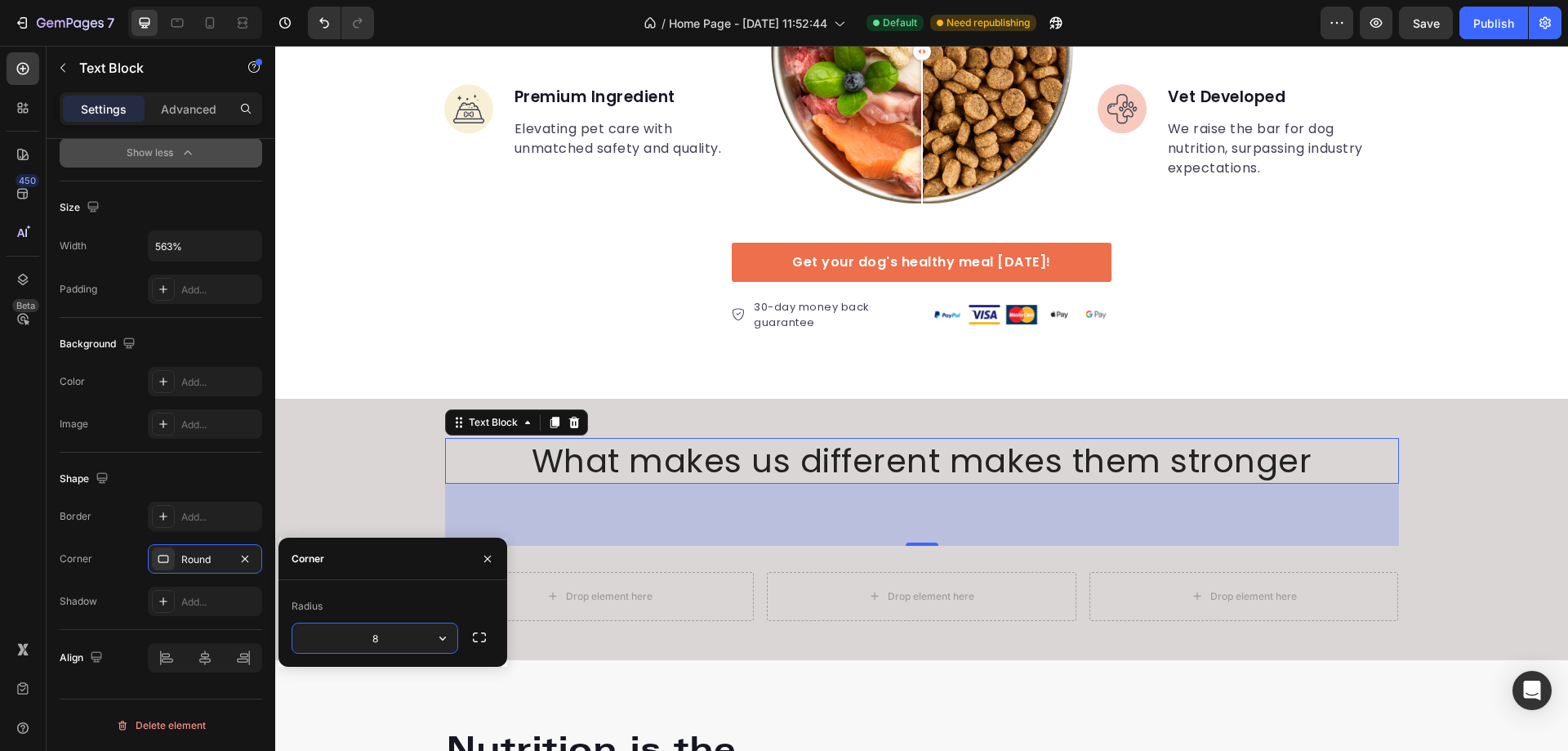
click at [32, 575] on div "450 Beta" at bounding box center [23, 343] width 33 height 581
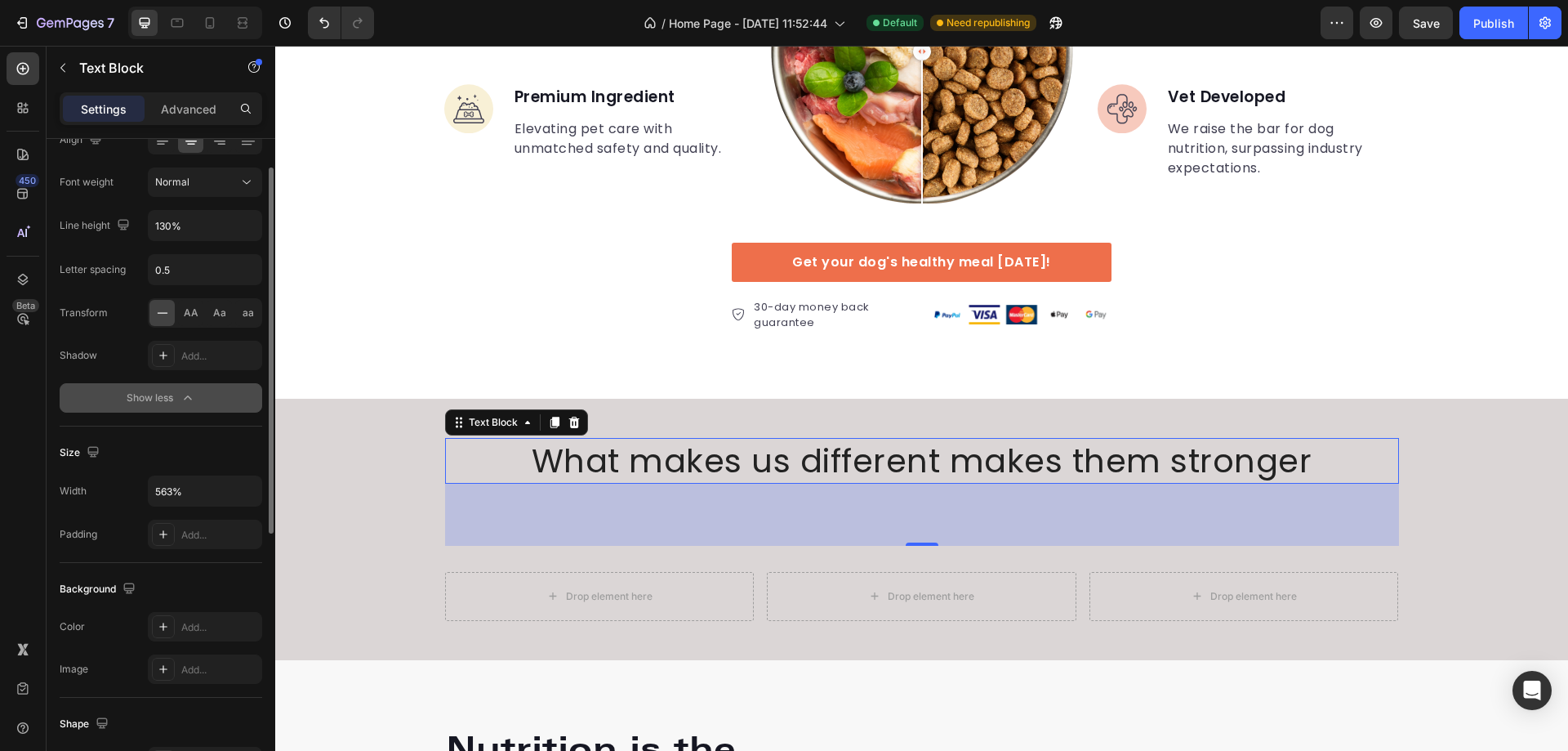
scroll to position [117, 0]
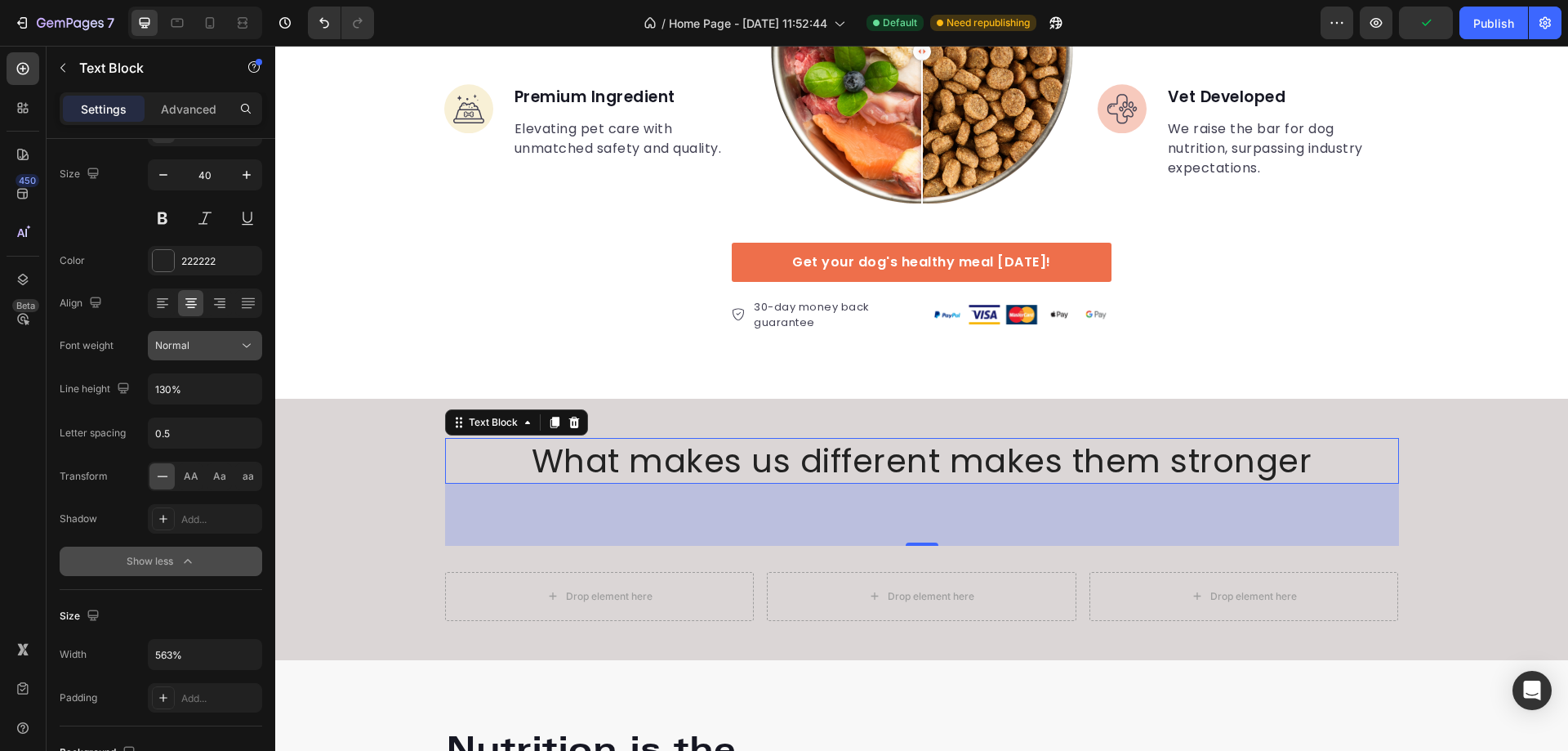
click at [211, 337] on div "Normal" at bounding box center [205, 345] width 99 height 17
click at [9, 390] on div "450 Beta" at bounding box center [23, 343] width 33 height 581
click at [228, 342] on div "Normal" at bounding box center [197, 345] width 84 height 15
click at [192, 507] on span "Medium" at bounding box center [174, 510] width 37 height 15
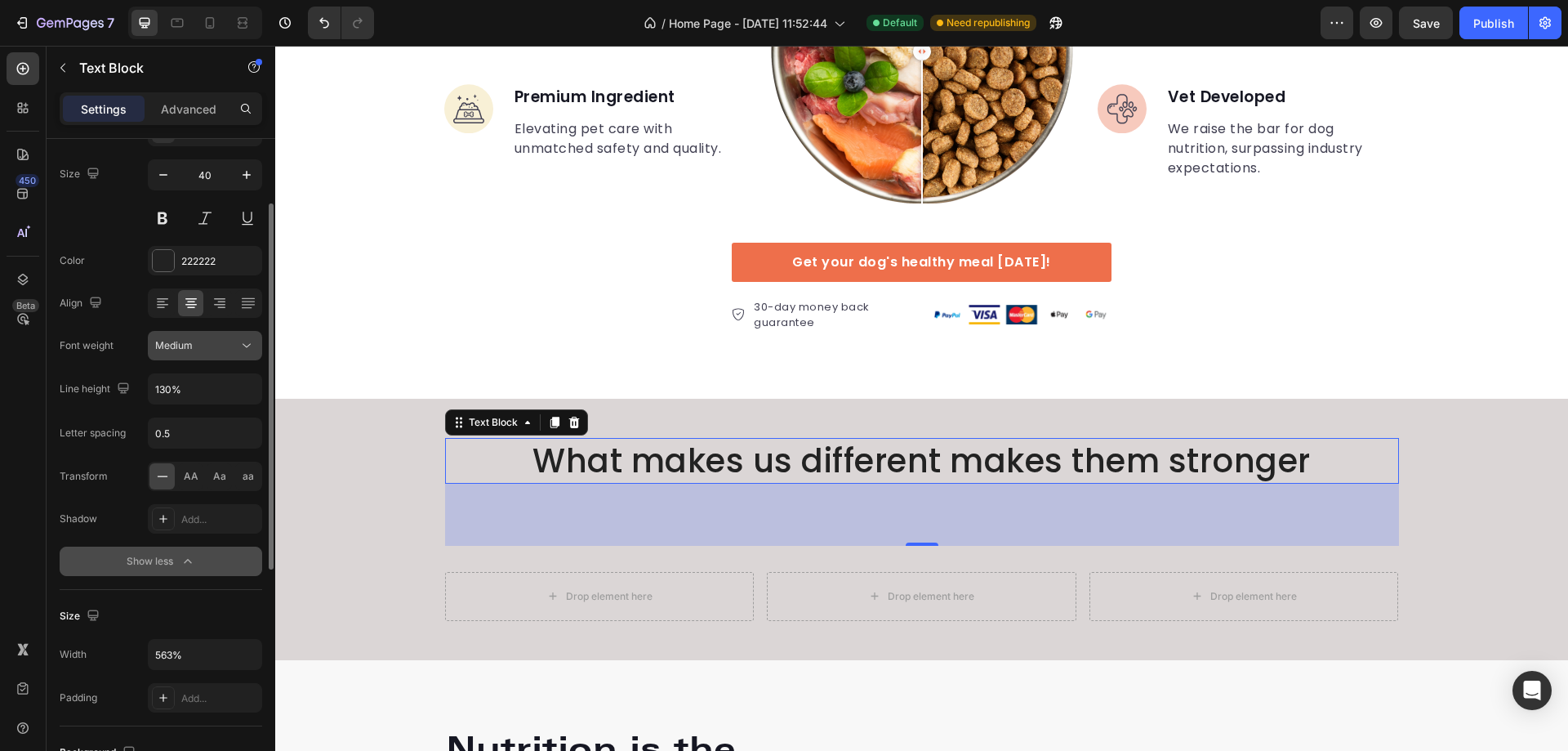
click at [235, 340] on div "Medium" at bounding box center [197, 345] width 84 height 15
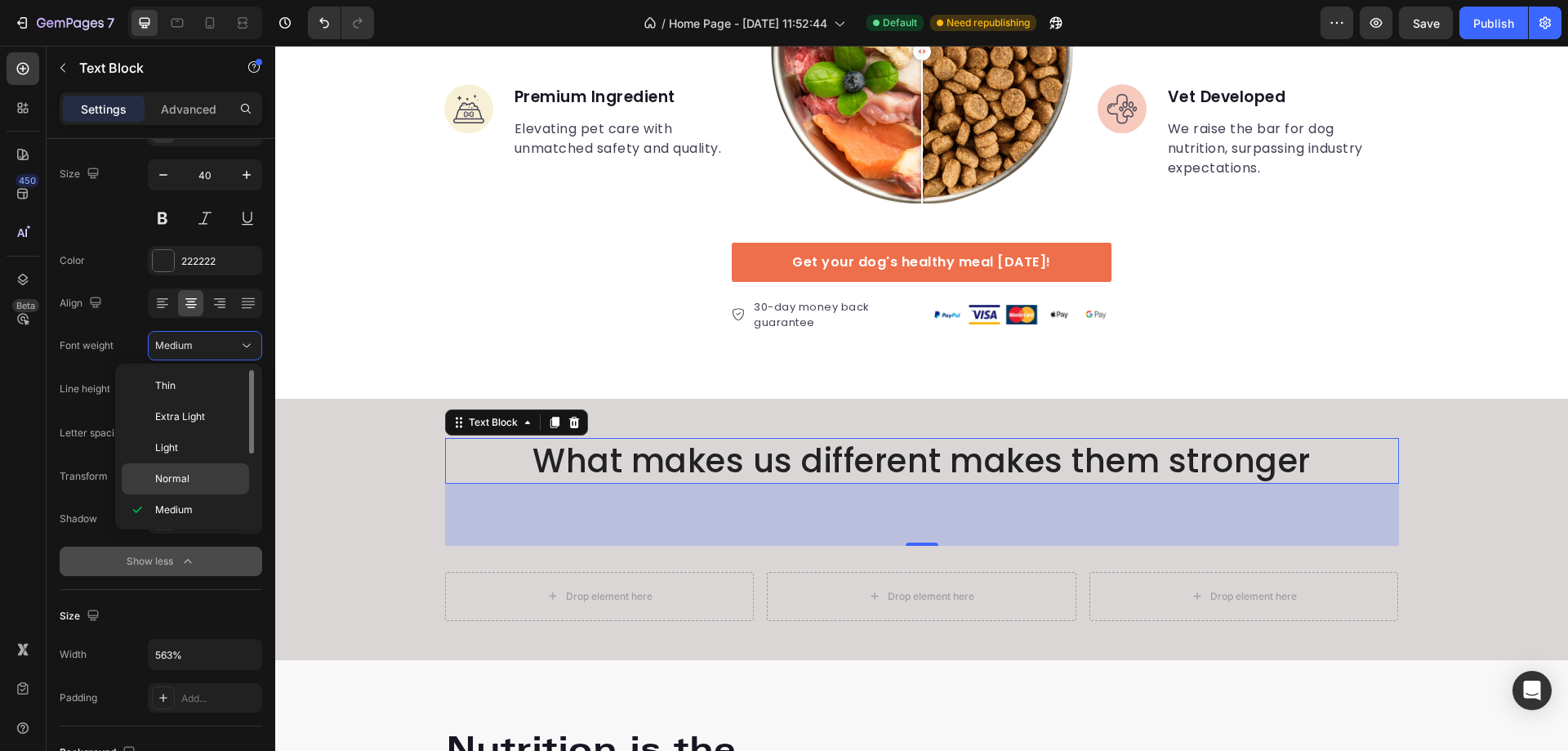
click at [201, 473] on p "Normal" at bounding box center [199, 478] width 87 height 15
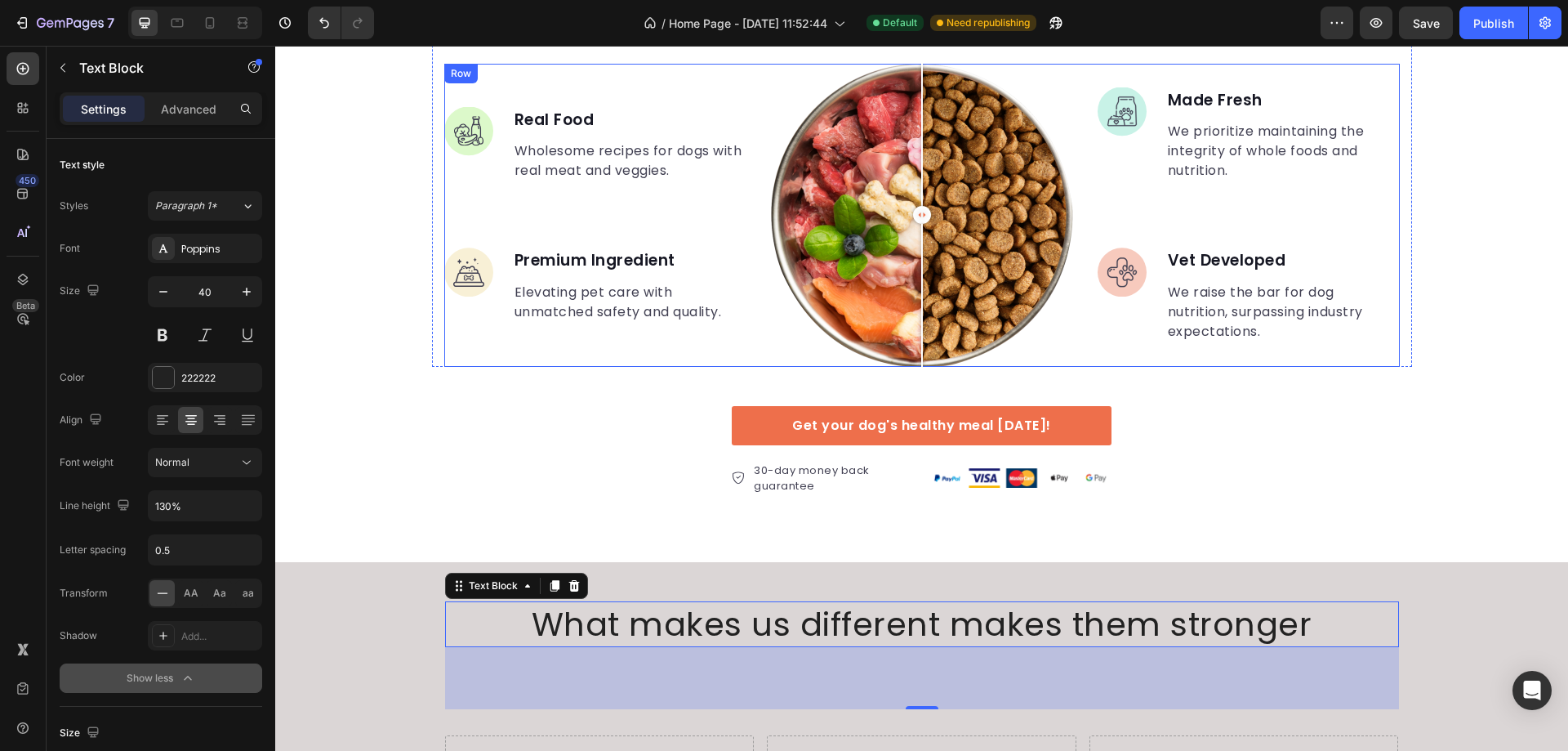
scroll to position [2831, 0]
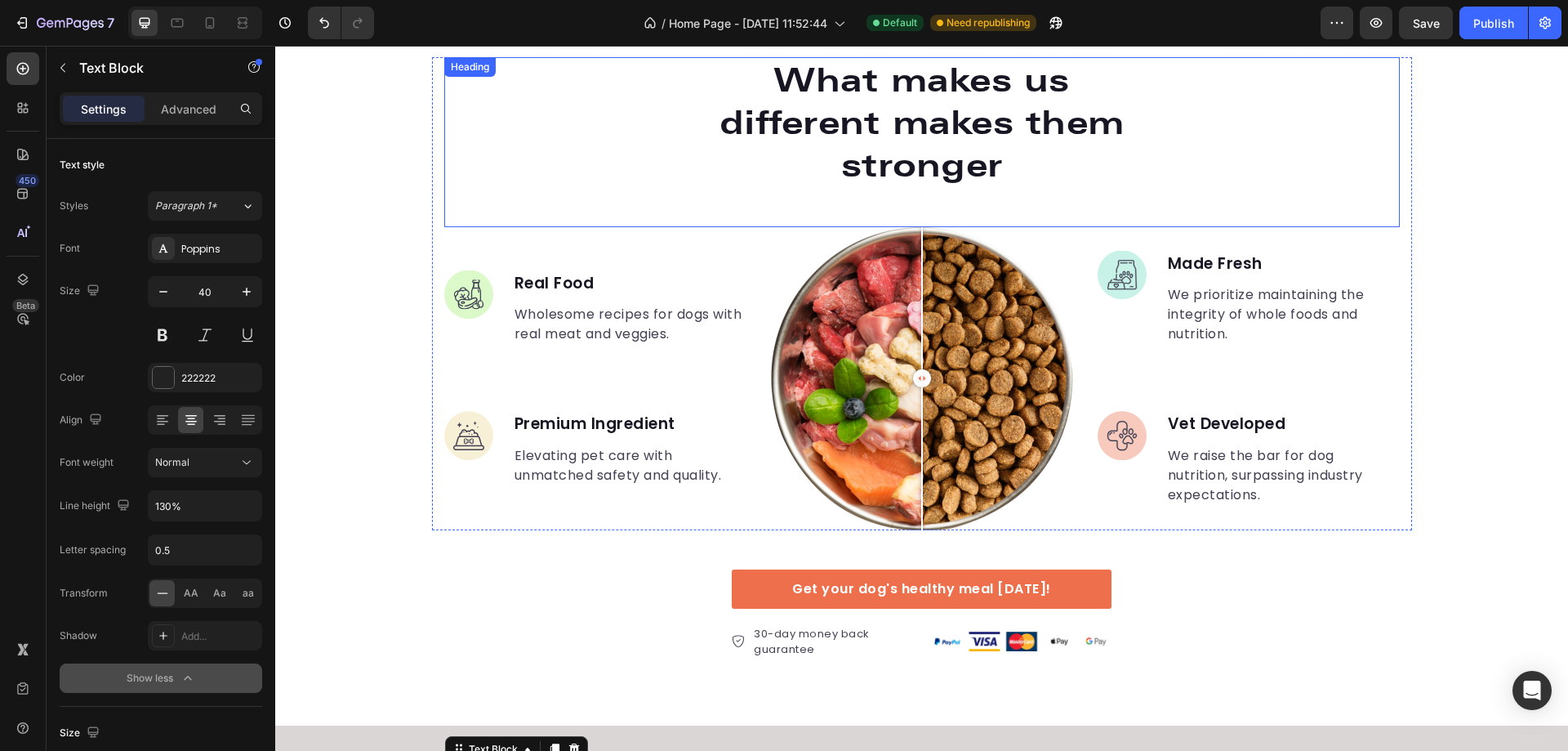
click at [842, 102] on p "What makes us different makes them stronger" at bounding box center [922, 122] width 434 height 127
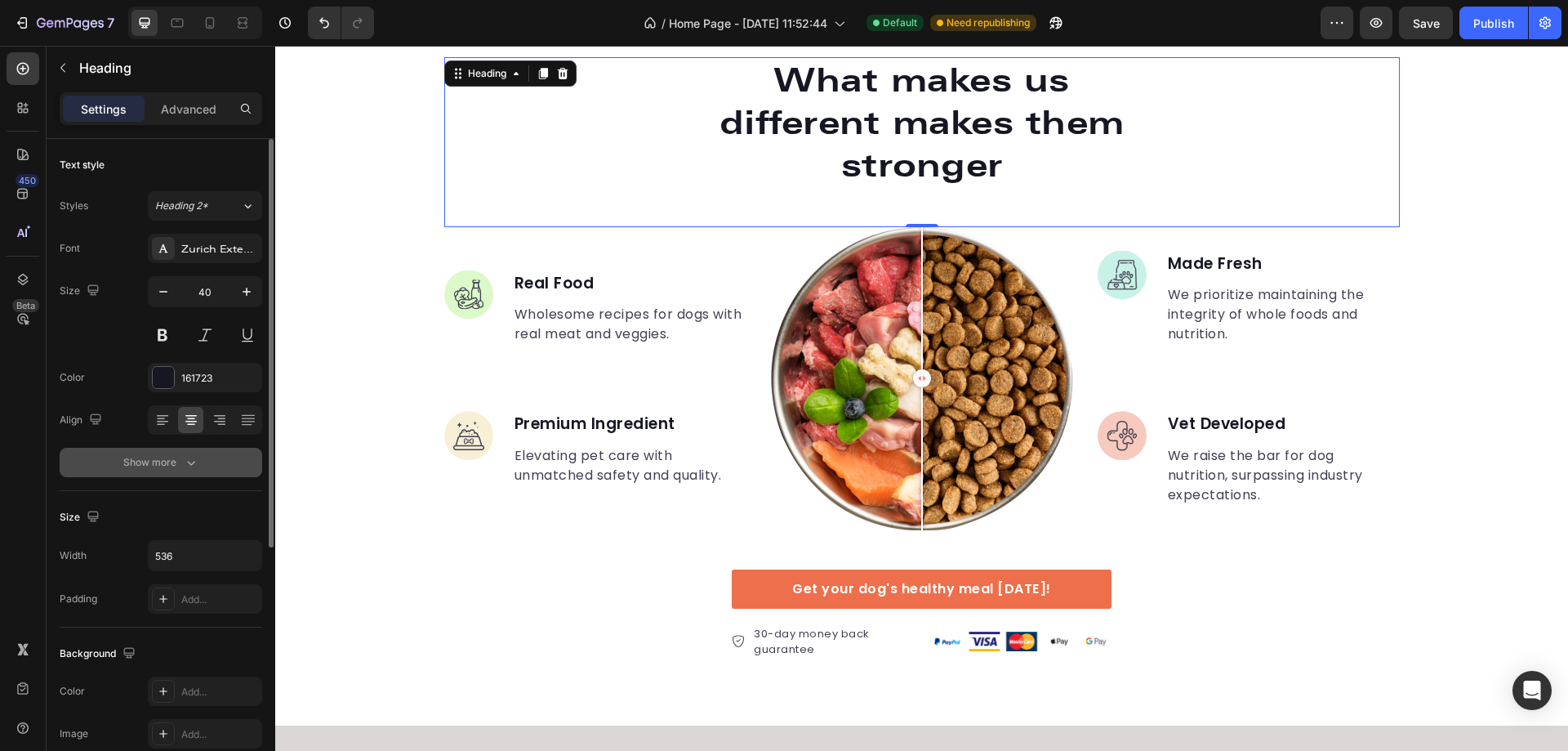
click at [200, 459] on button "Show more" at bounding box center [162, 462] width 203 height 30
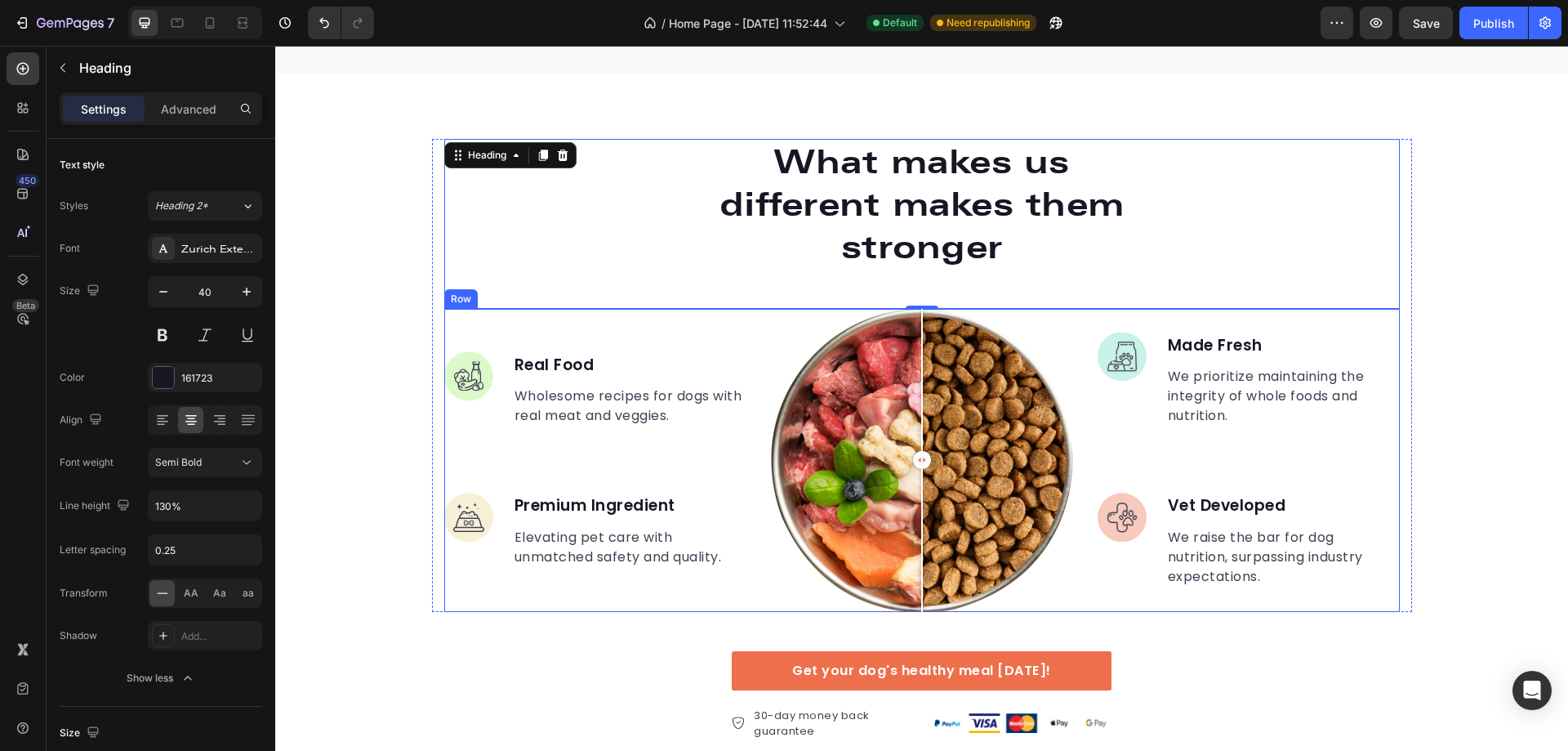
scroll to position [2585, 0]
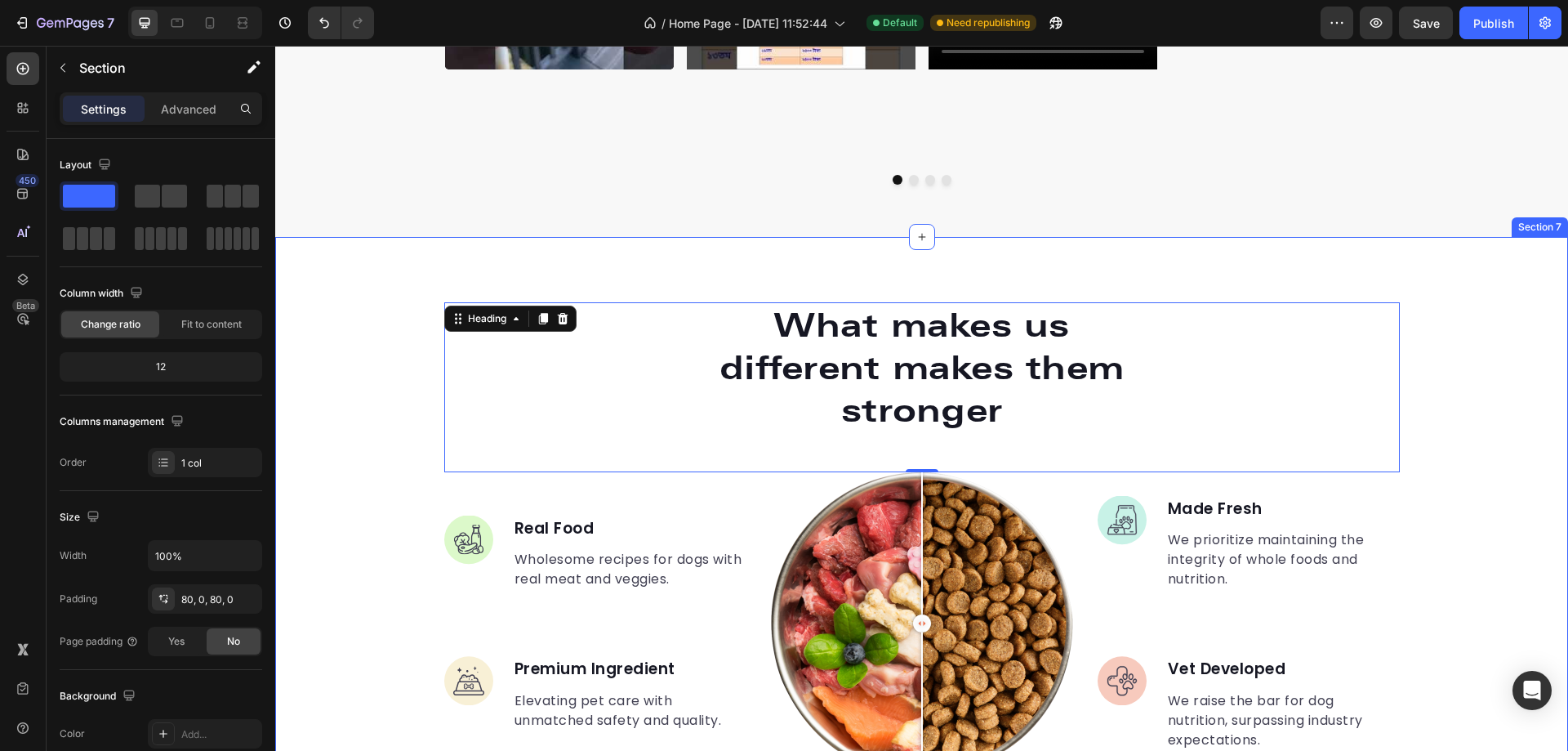
click at [615, 274] on div "What makes us different makes them stronger Heading 0 Image Real Food Text bloc…" at bounding box center [921, 603] width 1293 height 733
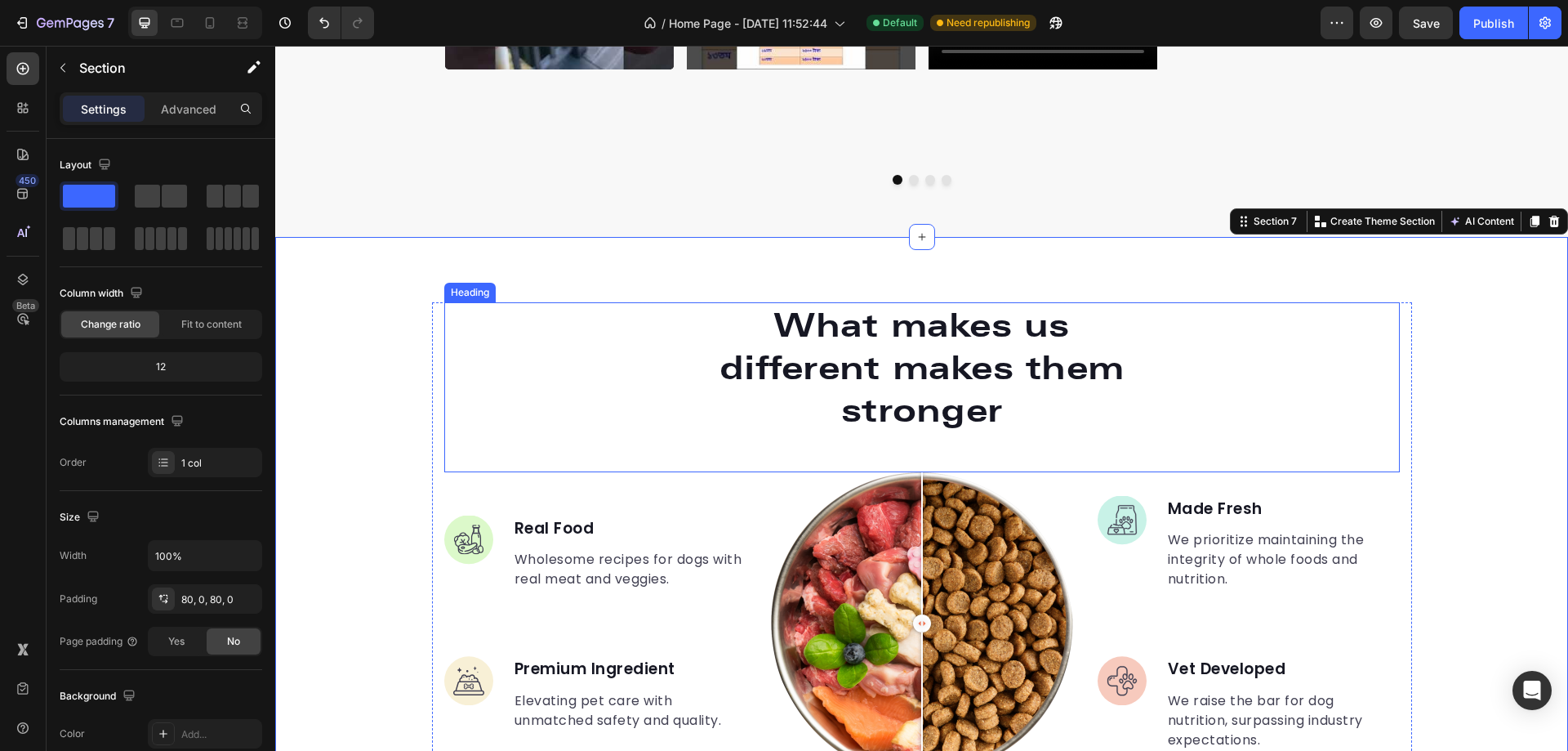
click at [569, 382] on div "What makes us different makes them stronger" at bounding box center [922, 368] width 955 height 131
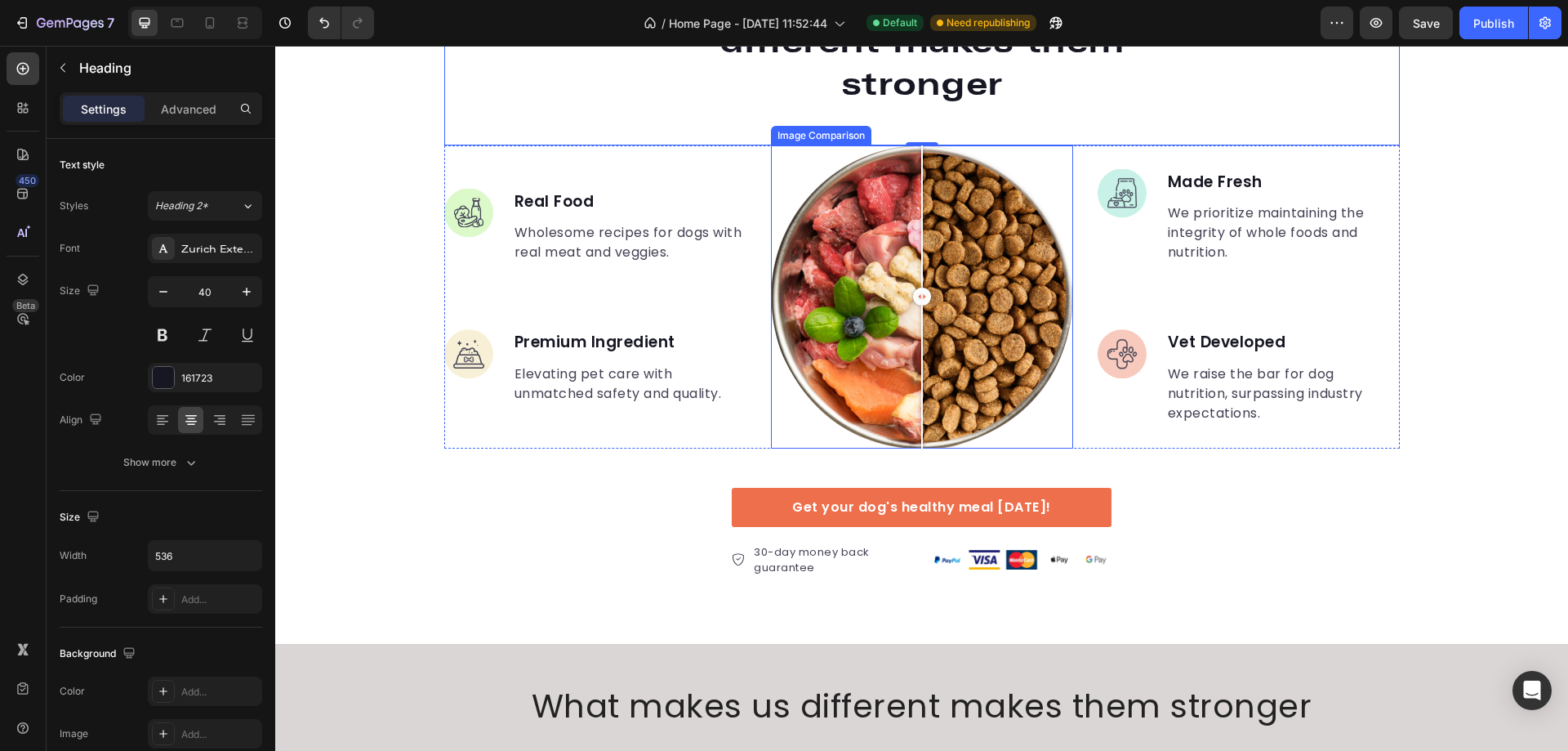
scroll to position [3157, 0]
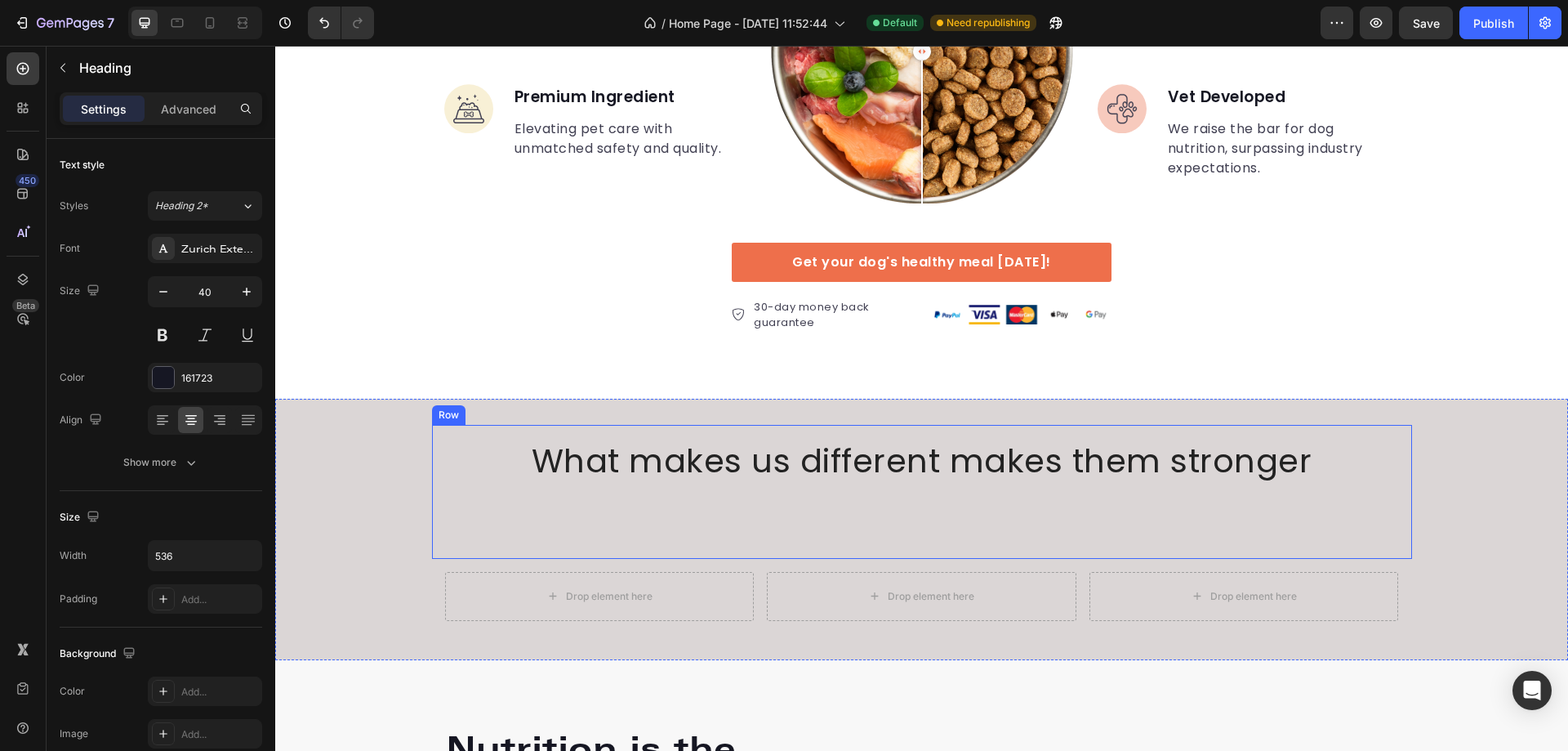
click at [432, 441] on div "What makes us different makes them stronger Text Block Row" at bounding box center [922, 492] width 980 height 134
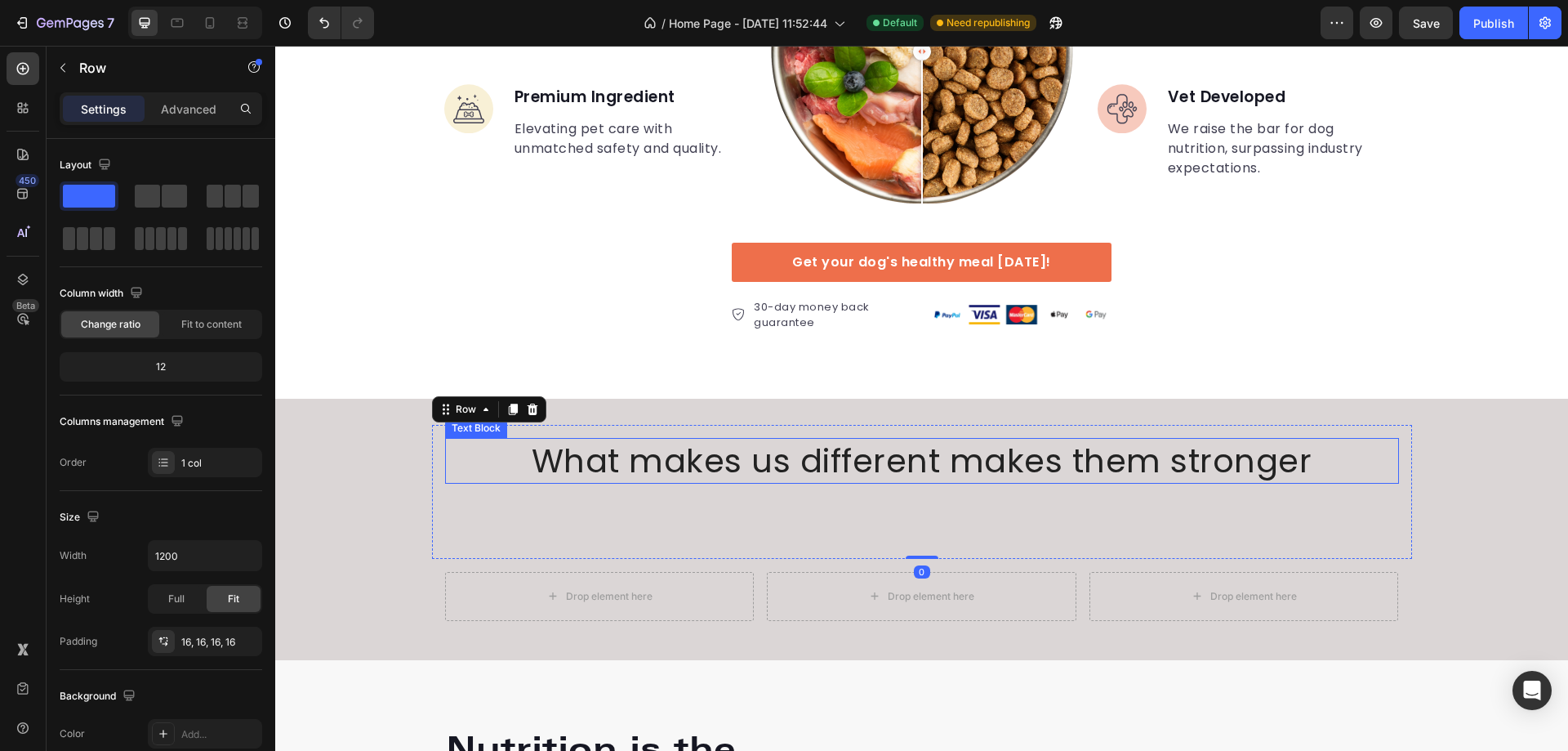
click at [480, 474] on p "What makes us different makes them stronger" at bounding box center [922, 460] width 950 height 42
click at [432, 445] on div "What makes us different makes them stronger Text Block Row 0" at bounding box center [922, 492] width 980 height 134
click at [513, 446] on p "What makes us different makes them stronger" at bounding box center [922, 460] width 950 height 42
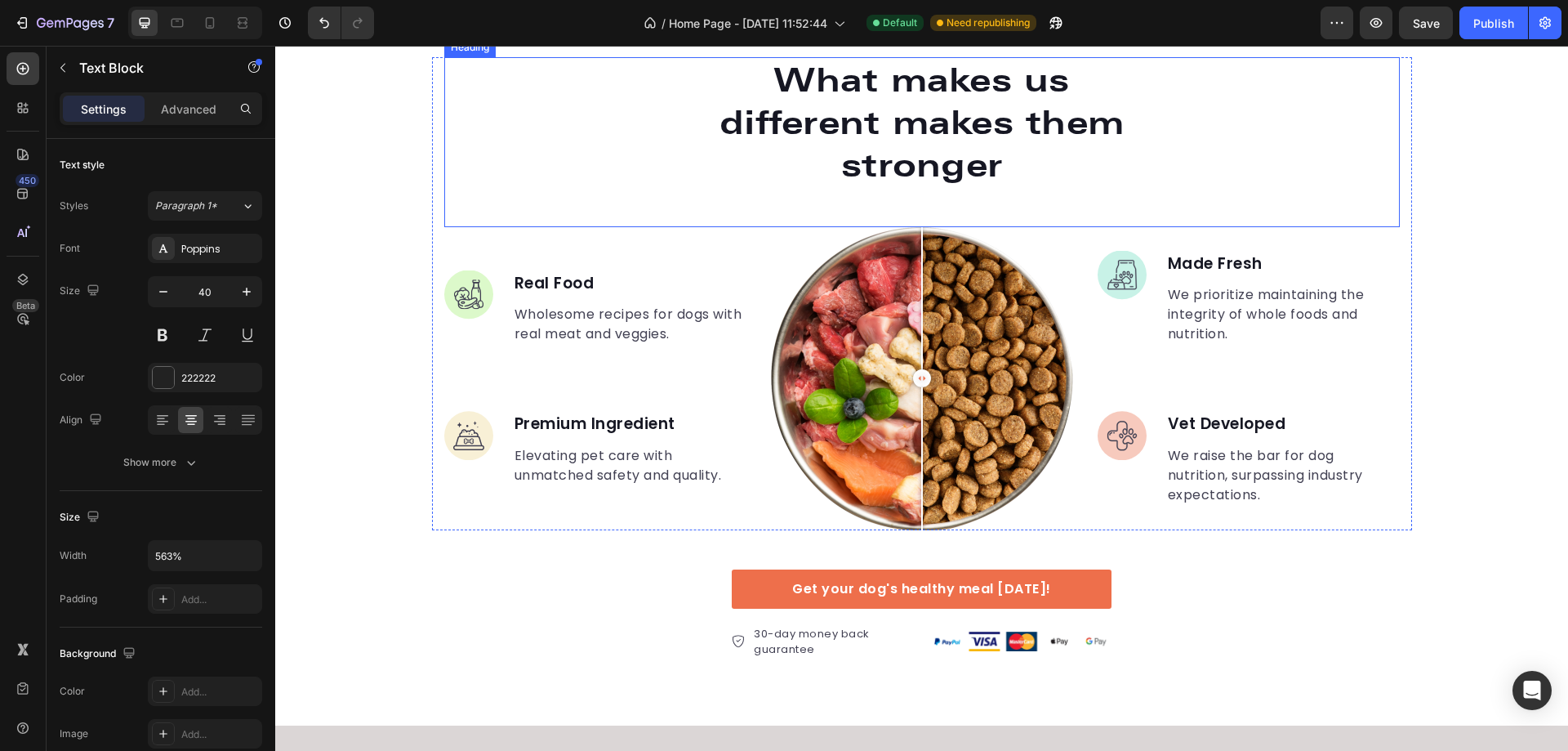
scroll to position [2503, 0]
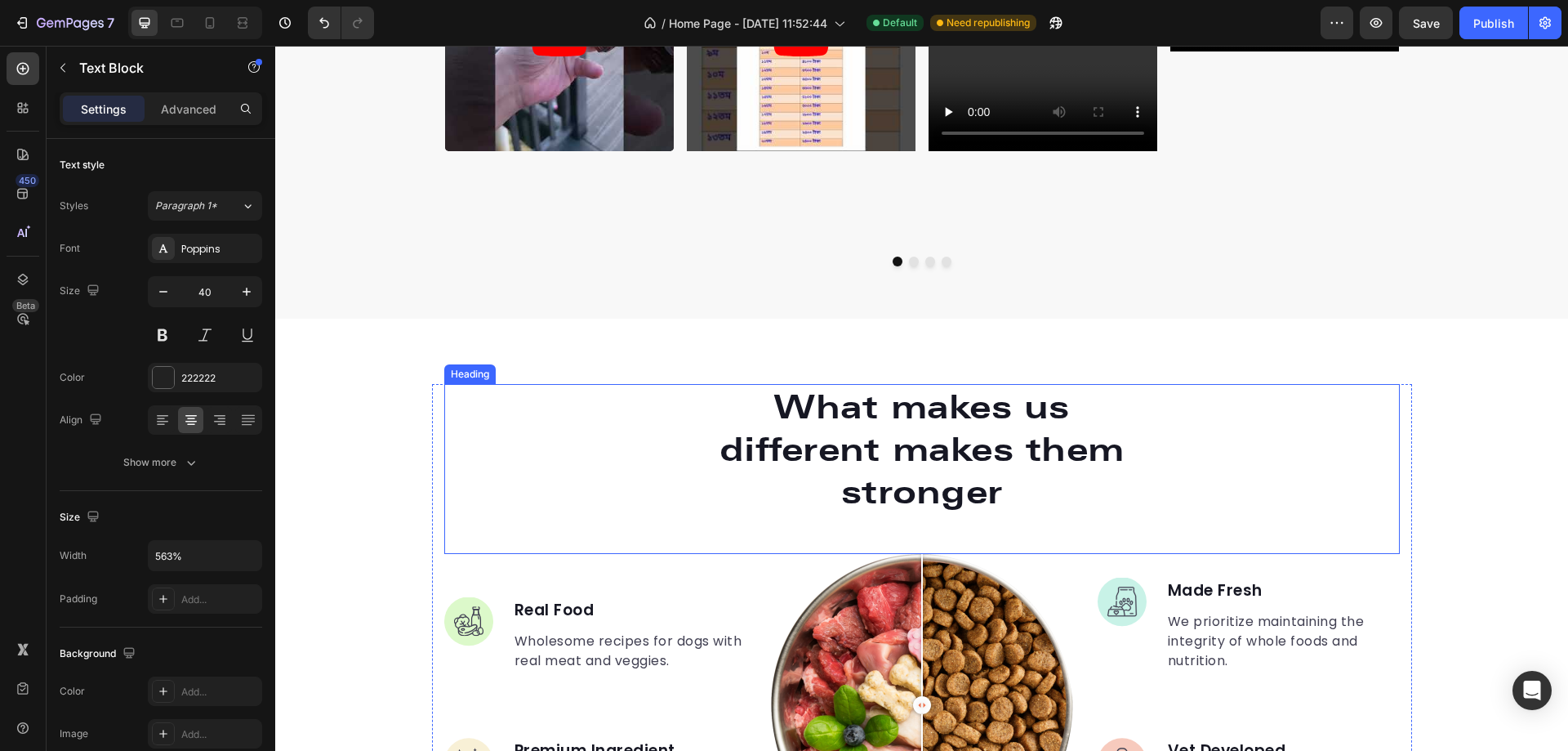
click at [565, 401] on div "What makes us different makes them stronger" at bounding box center [922, 449] width 955 height 131
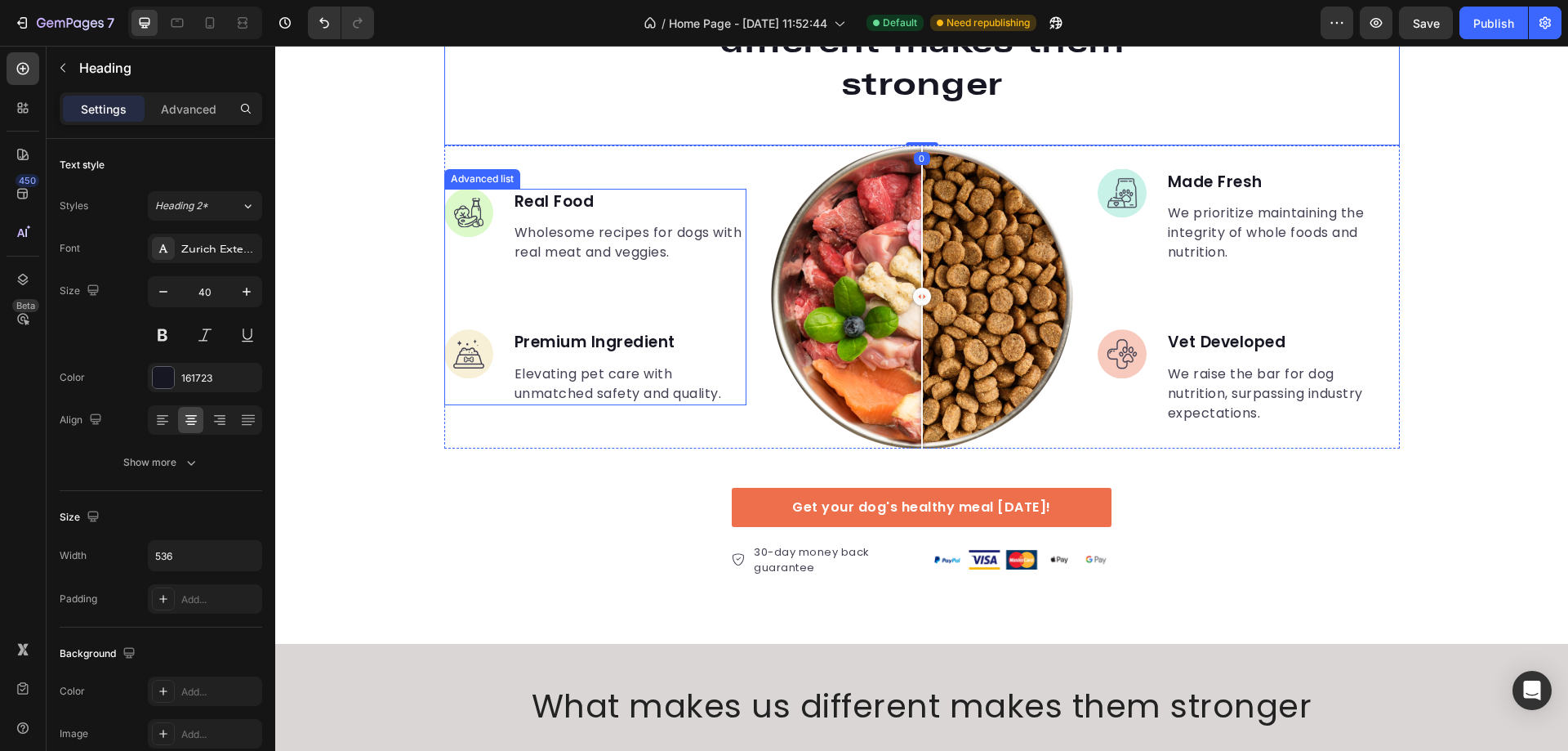
scroll to position [3239, 0]
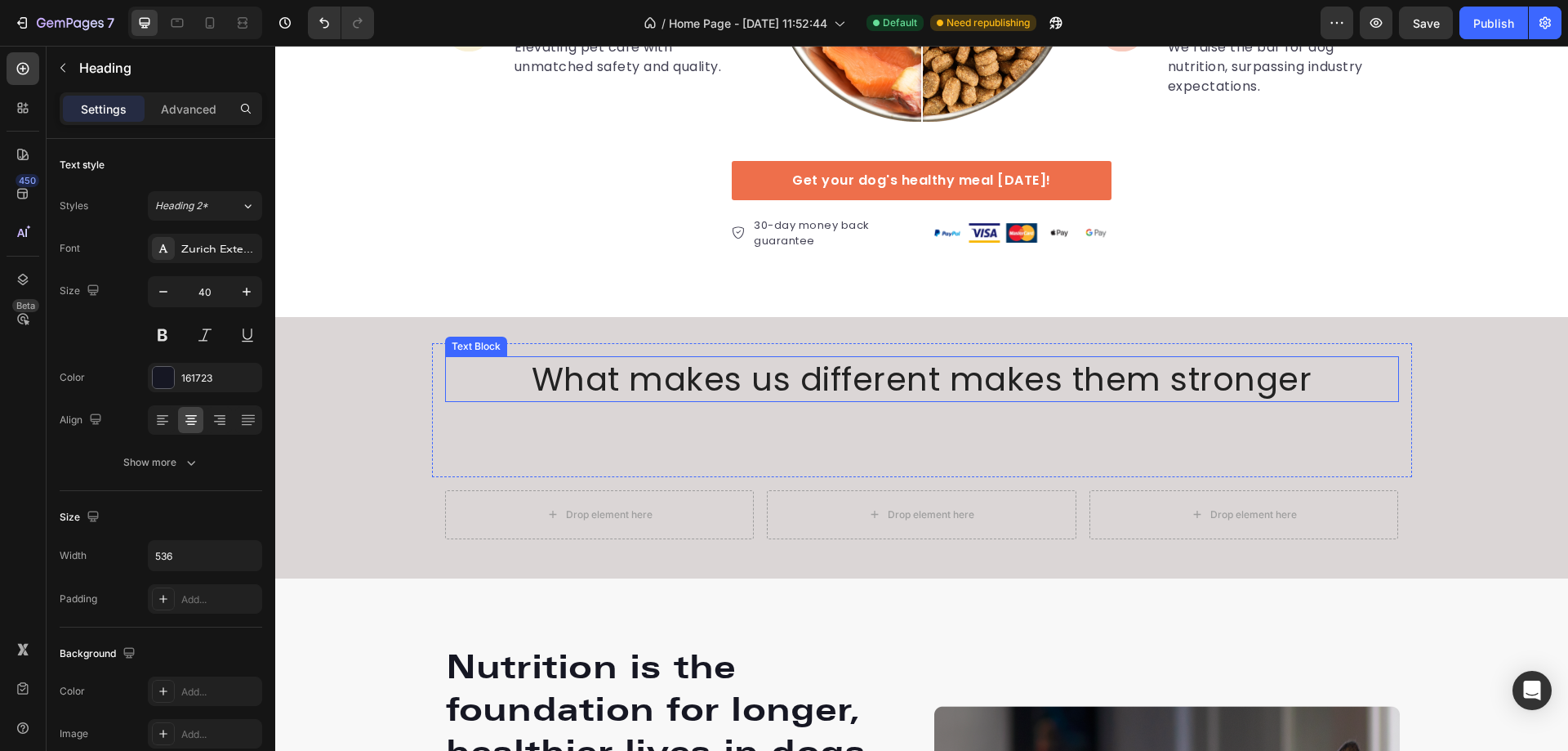
click at [576, 372] on p "What makes us different makes them stronger" at bounding box center [922, 378] width 950 height 42
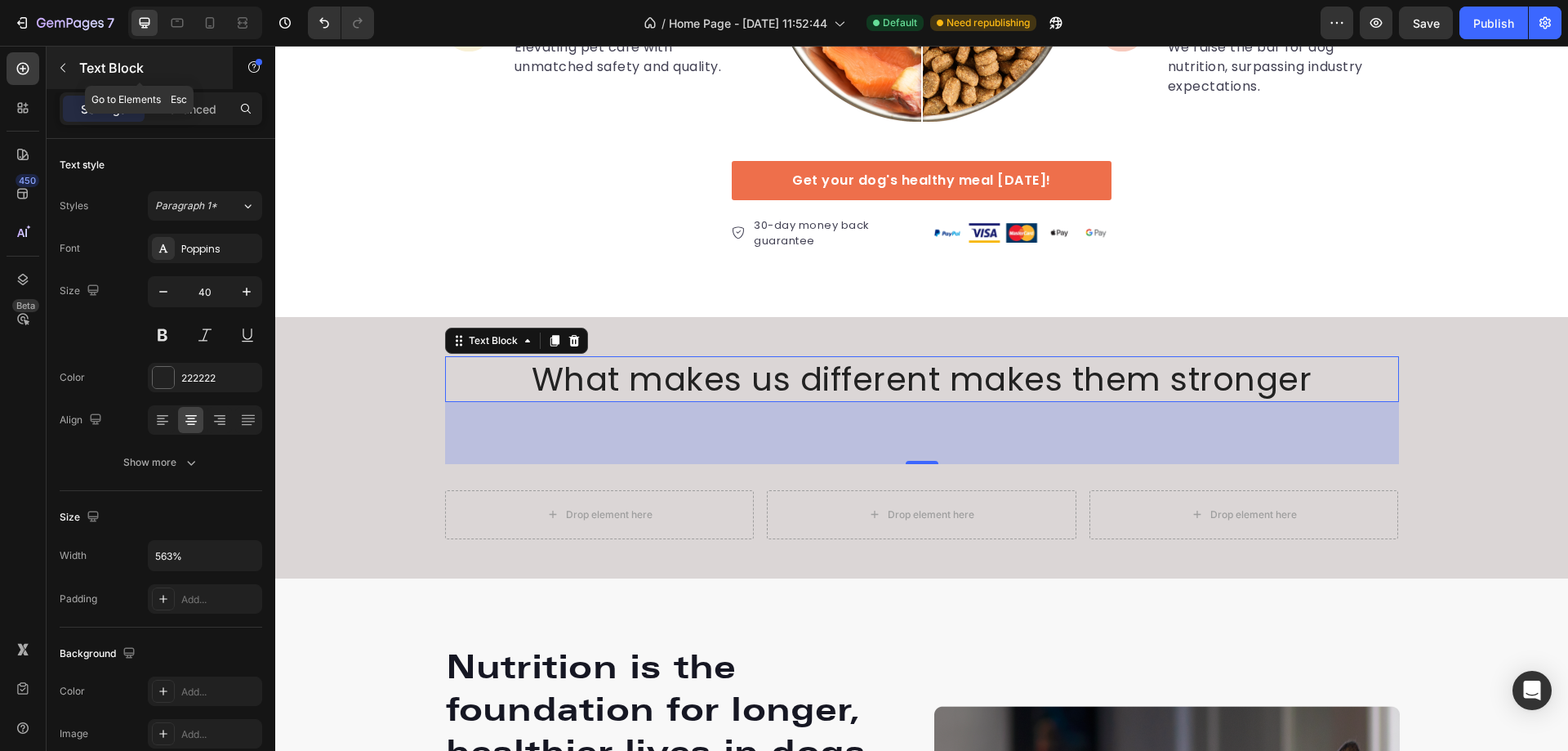
click at [66, 58] on button "button" at bounding box center [63, 68] width 27 height 27
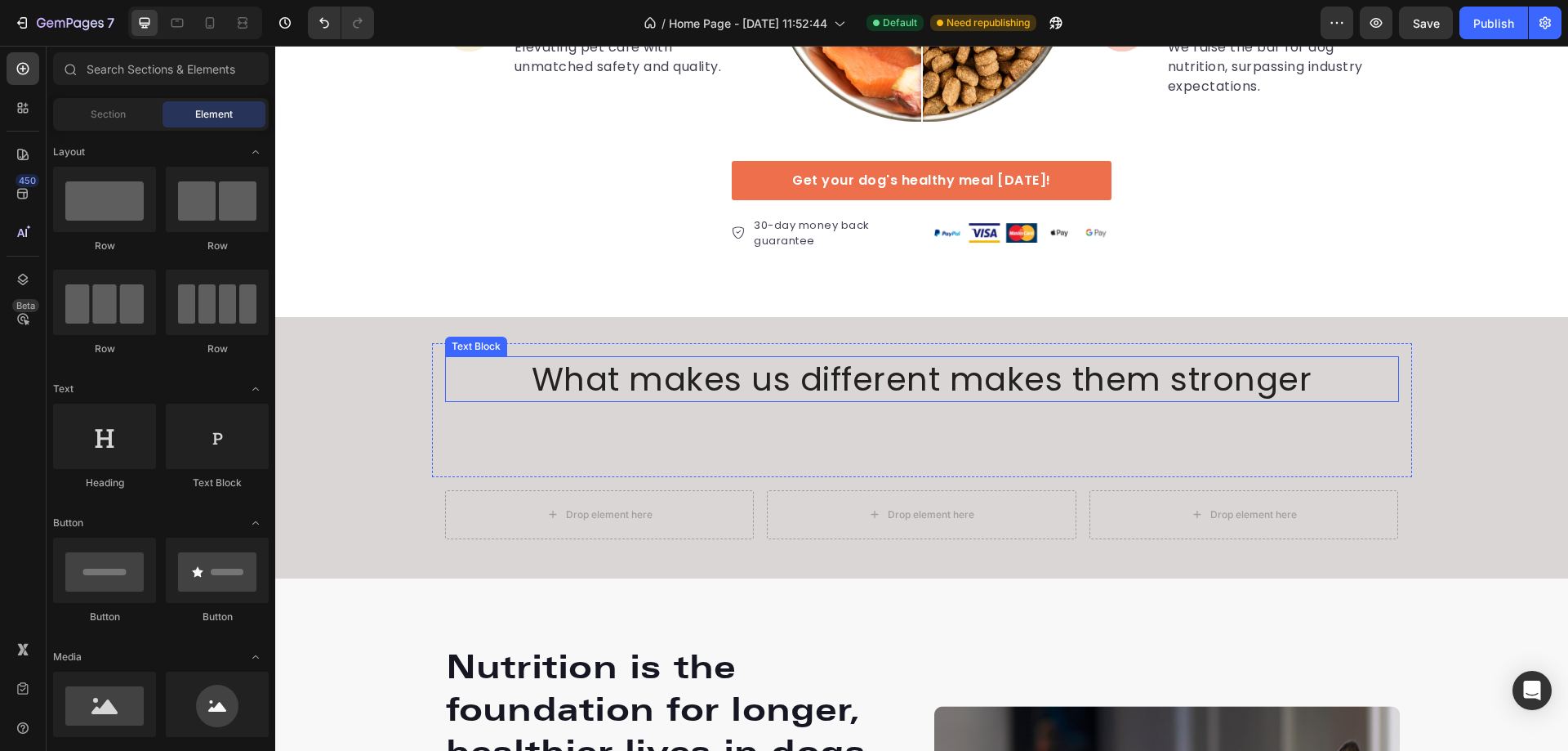
click at [615, 390] on p "What makes us different makes them stronger" at bounding box center [922, 378] width 950 height 42
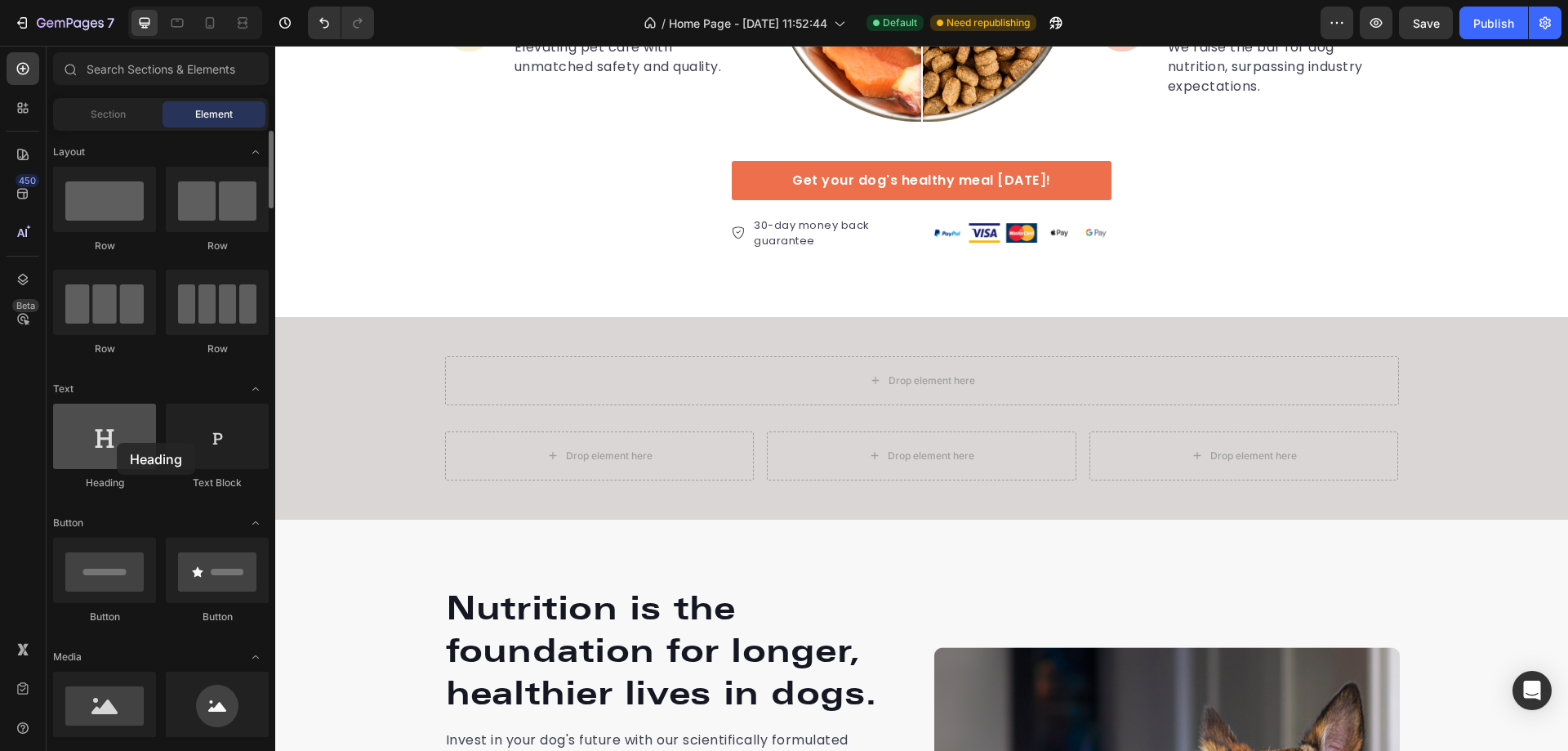
click at [117, 443] on div at bounding box center [104, 437] width 102 height 65
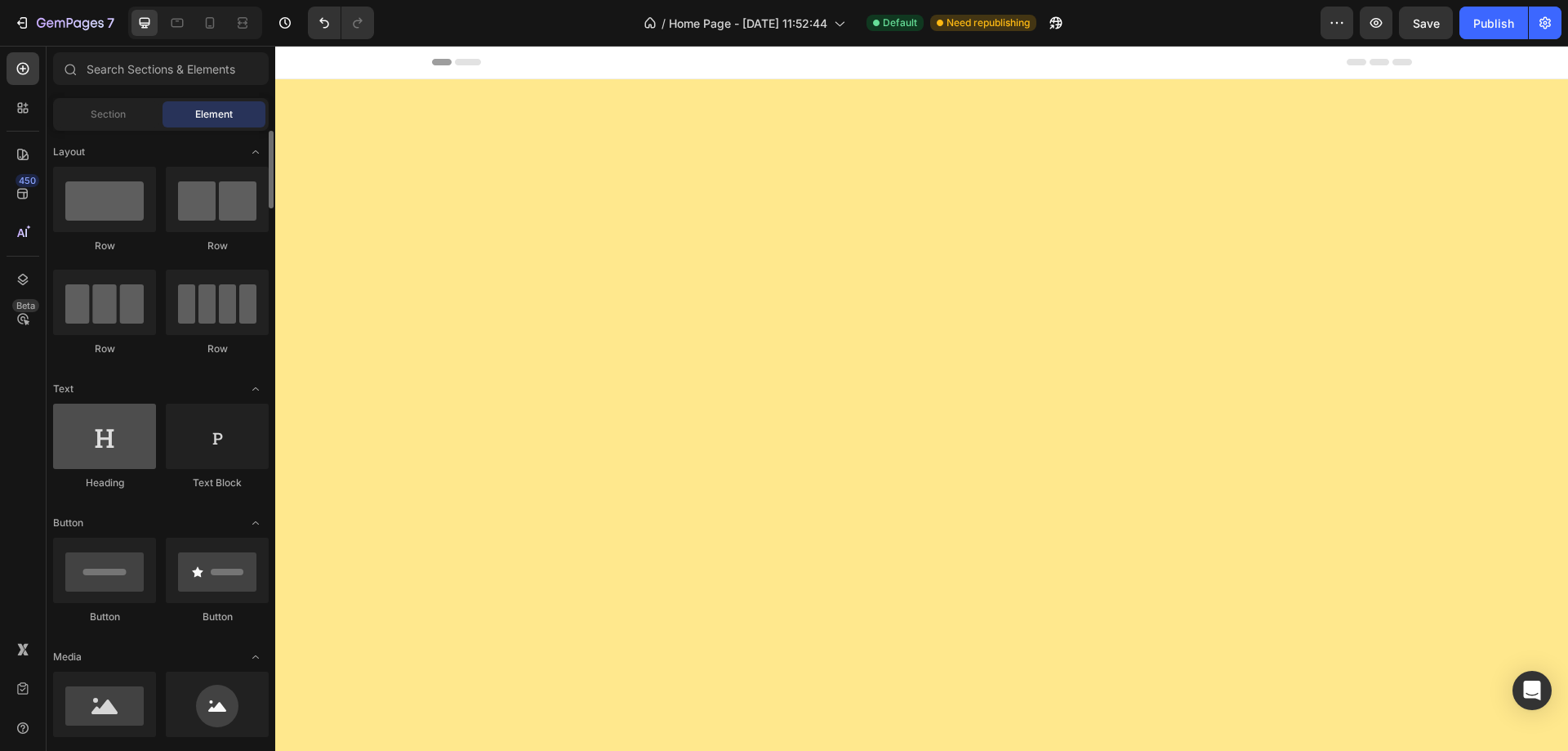
scroll to position [3239, 0]
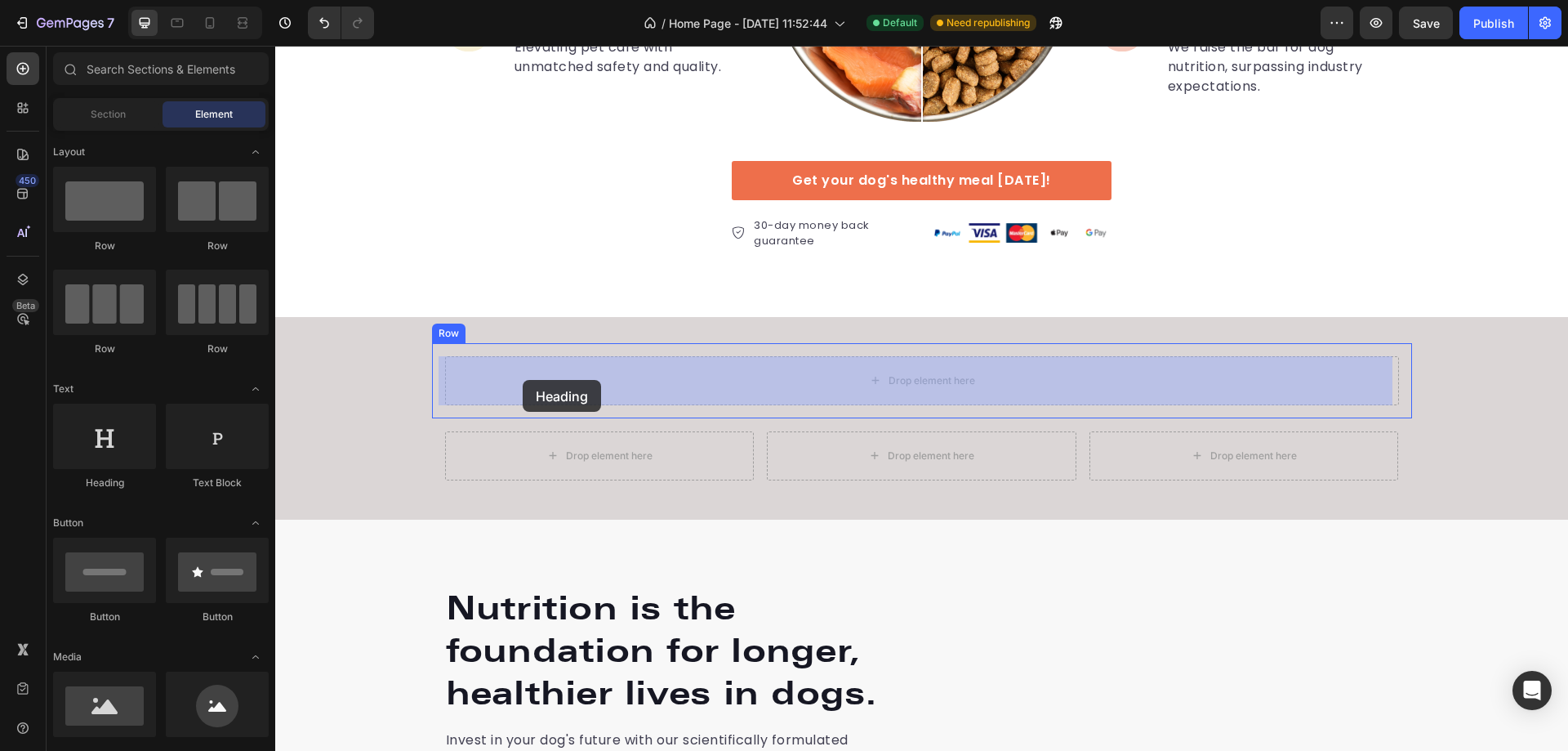
drag, startPoint x: 361, startPoint y: 492, endPoint x: 523, endPoint y: 380, distance: 196.9
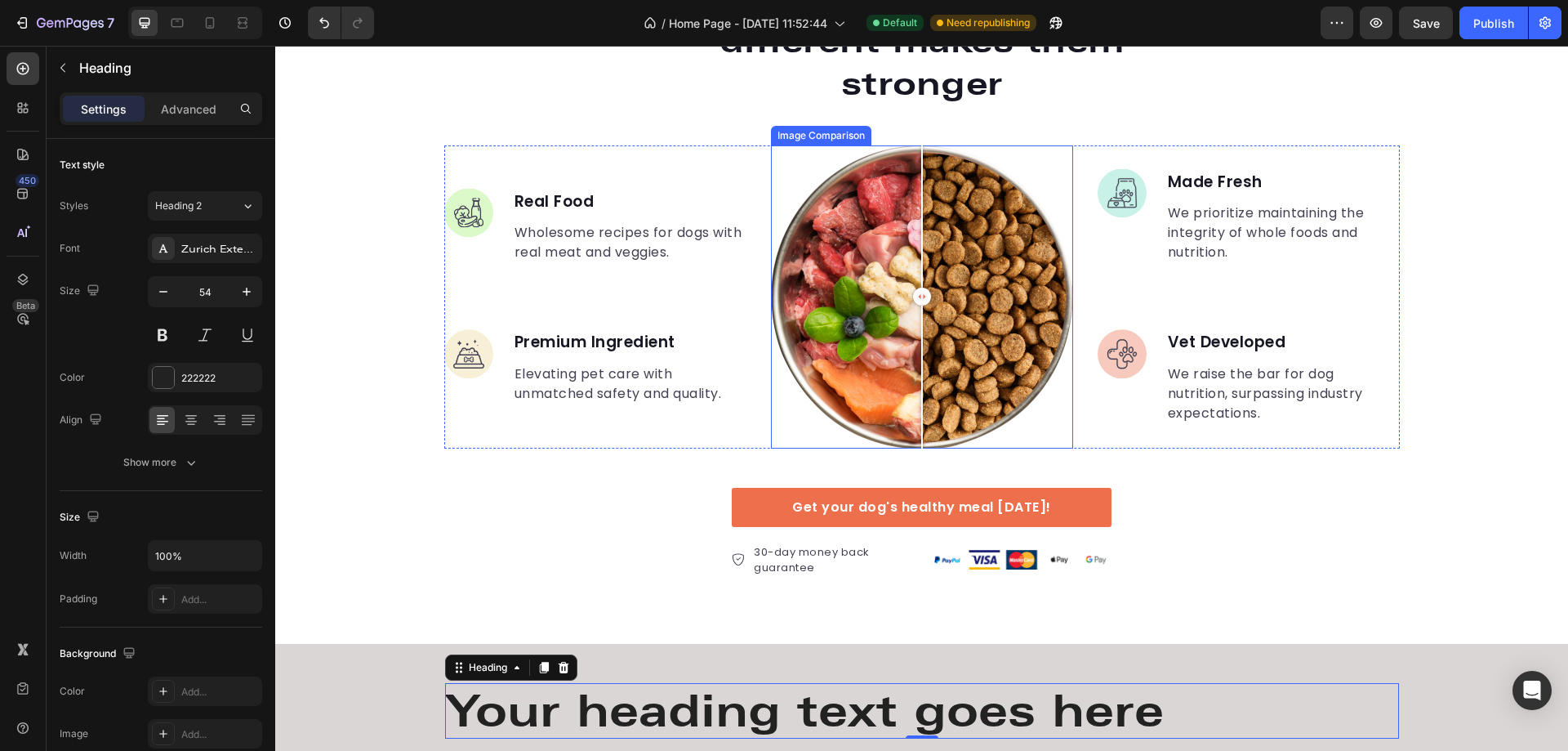
scroll to position [2667, 0]
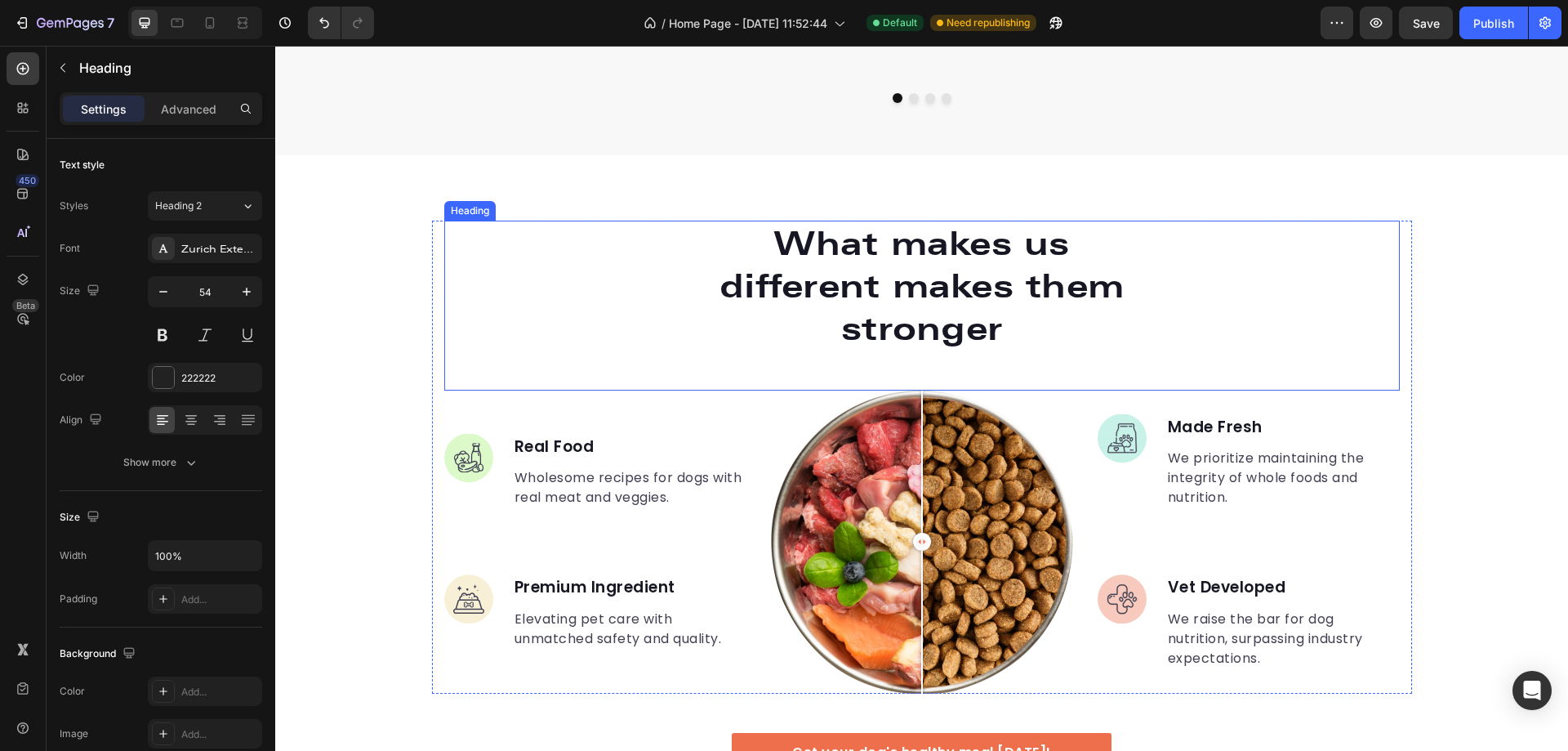
click at [894, 292] on h2 "What makes us different makes them stronger" at bounding box center [922, 286] width 437 height 131
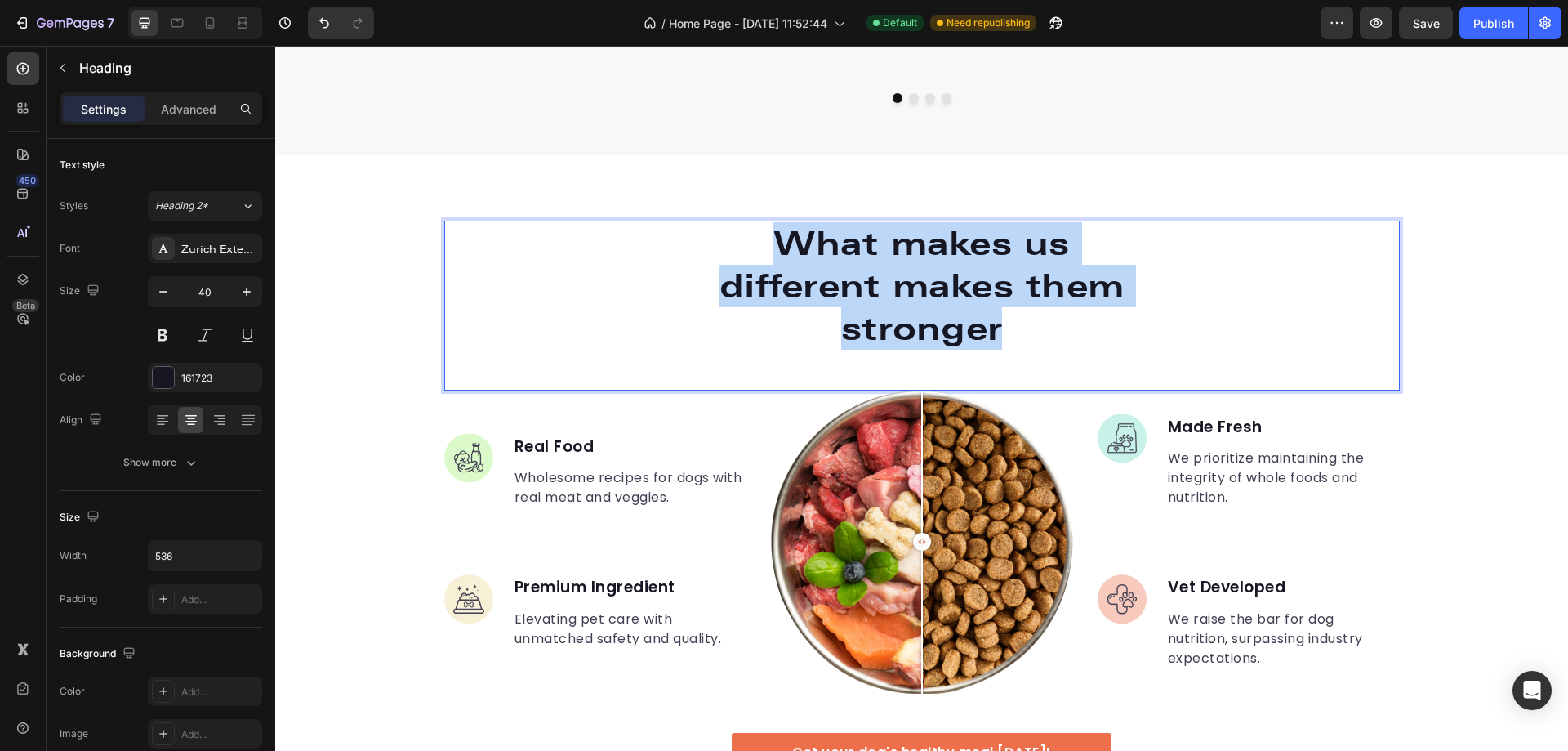
click at [894, 292] on p "What makes us different makes them stronger" at bounding box center [922, 286] width 434 height 127
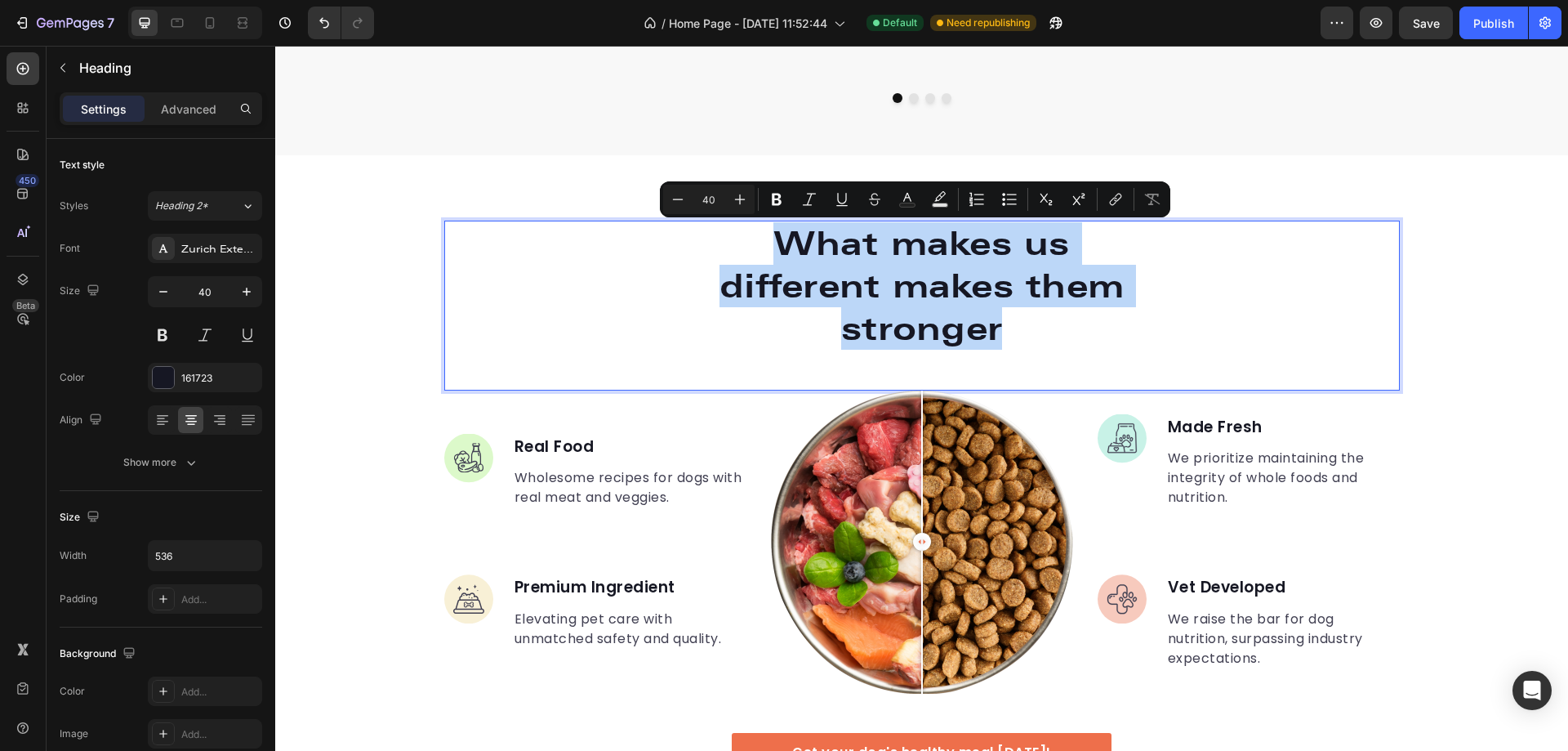
copy p "What makes us different makes them stronger"
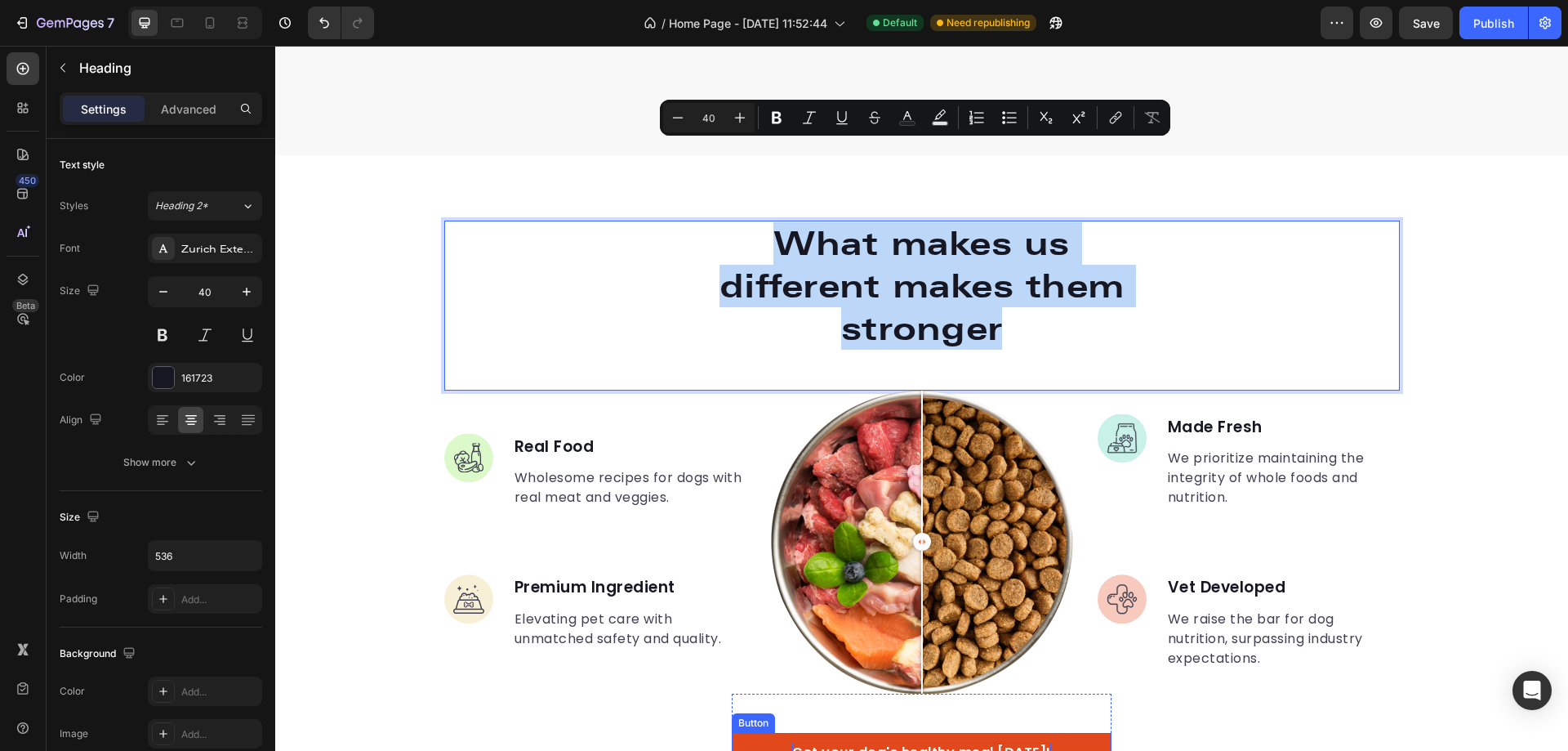
scroll to position [3075, 0]
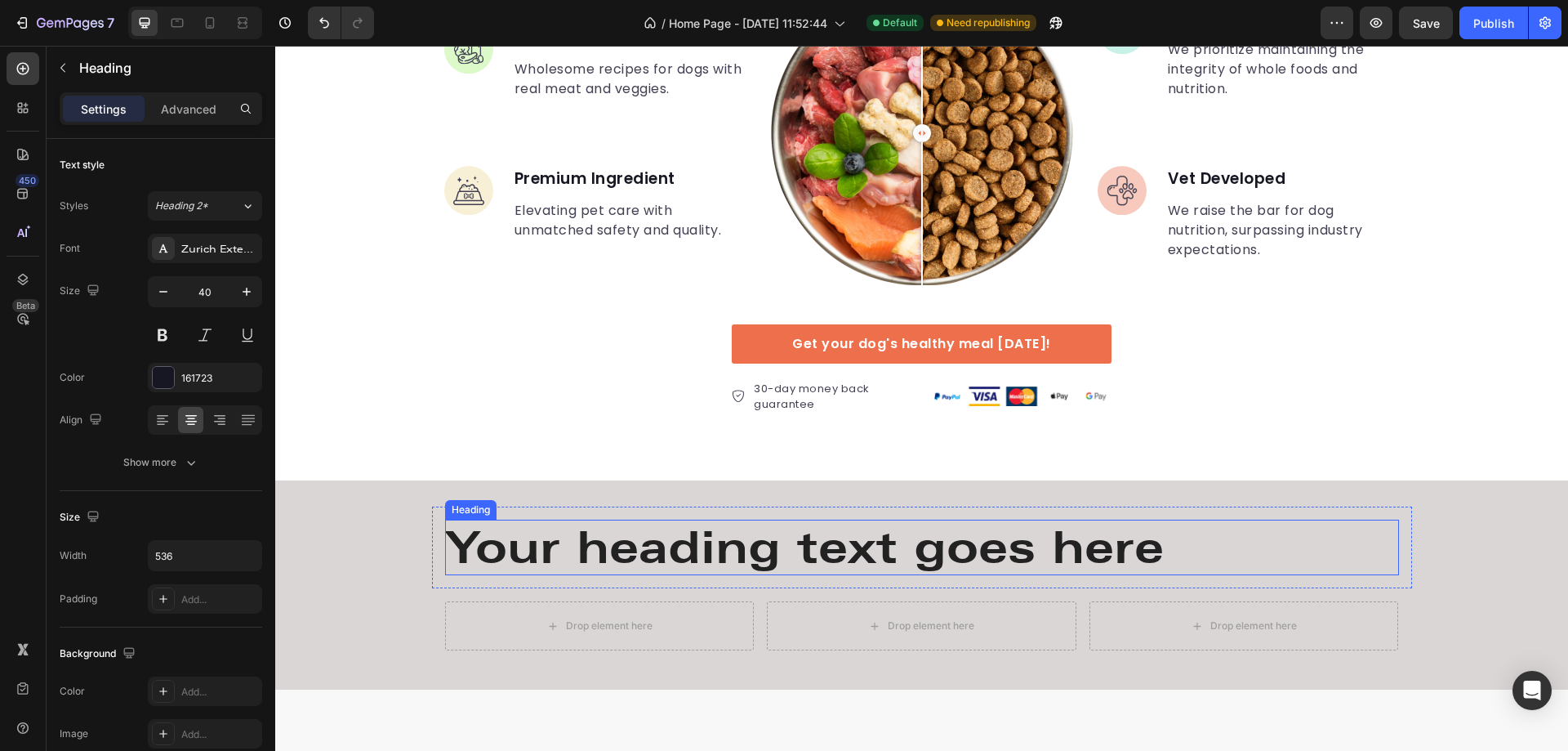
click at [794, 550] on h2 "Your heading text goes here" at bounding box center [922, 547] width 954 height 56
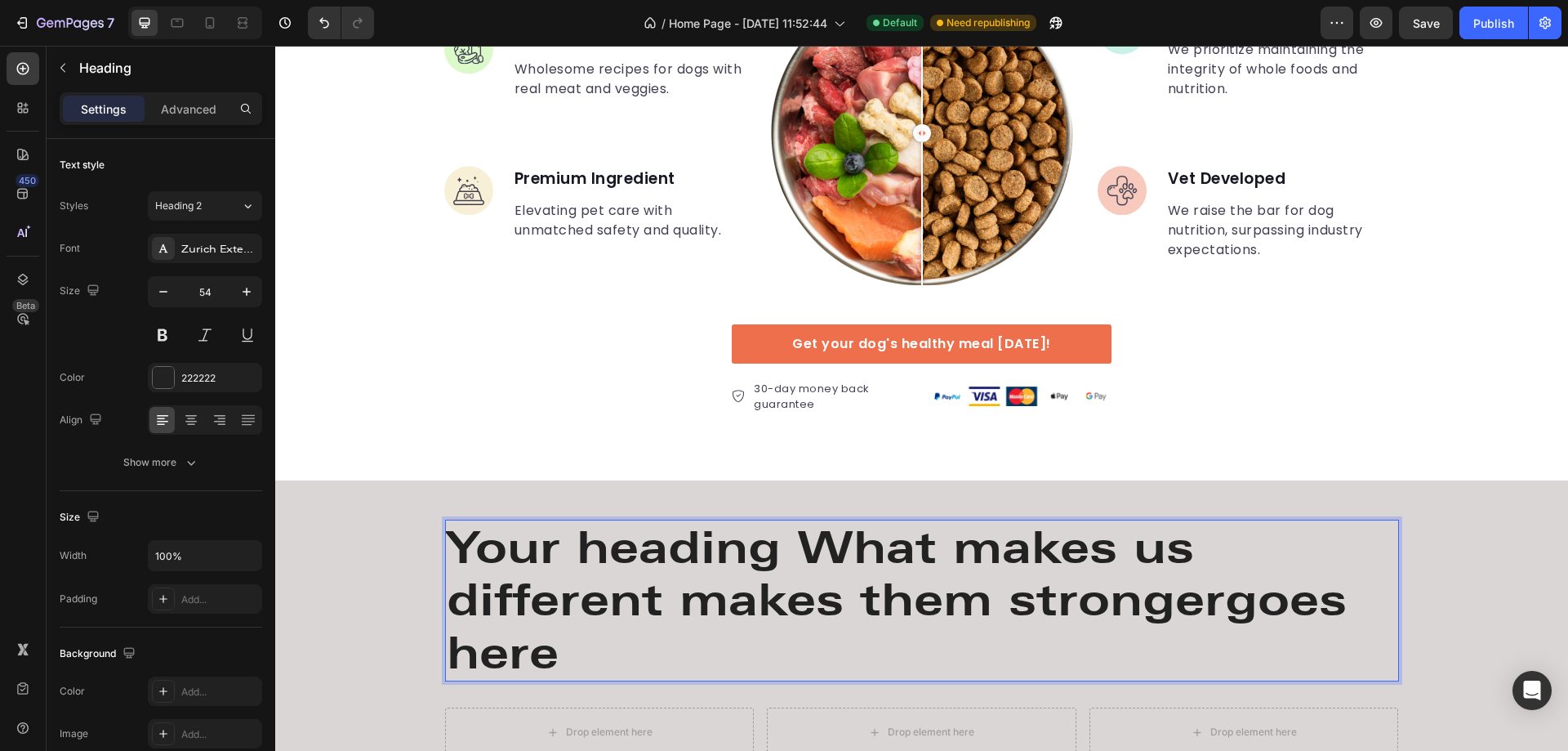
click at [716, 557] on p "Your heading What makes us different makes them strongergoes here" at bounding box center [922, 600] width 950 height 159
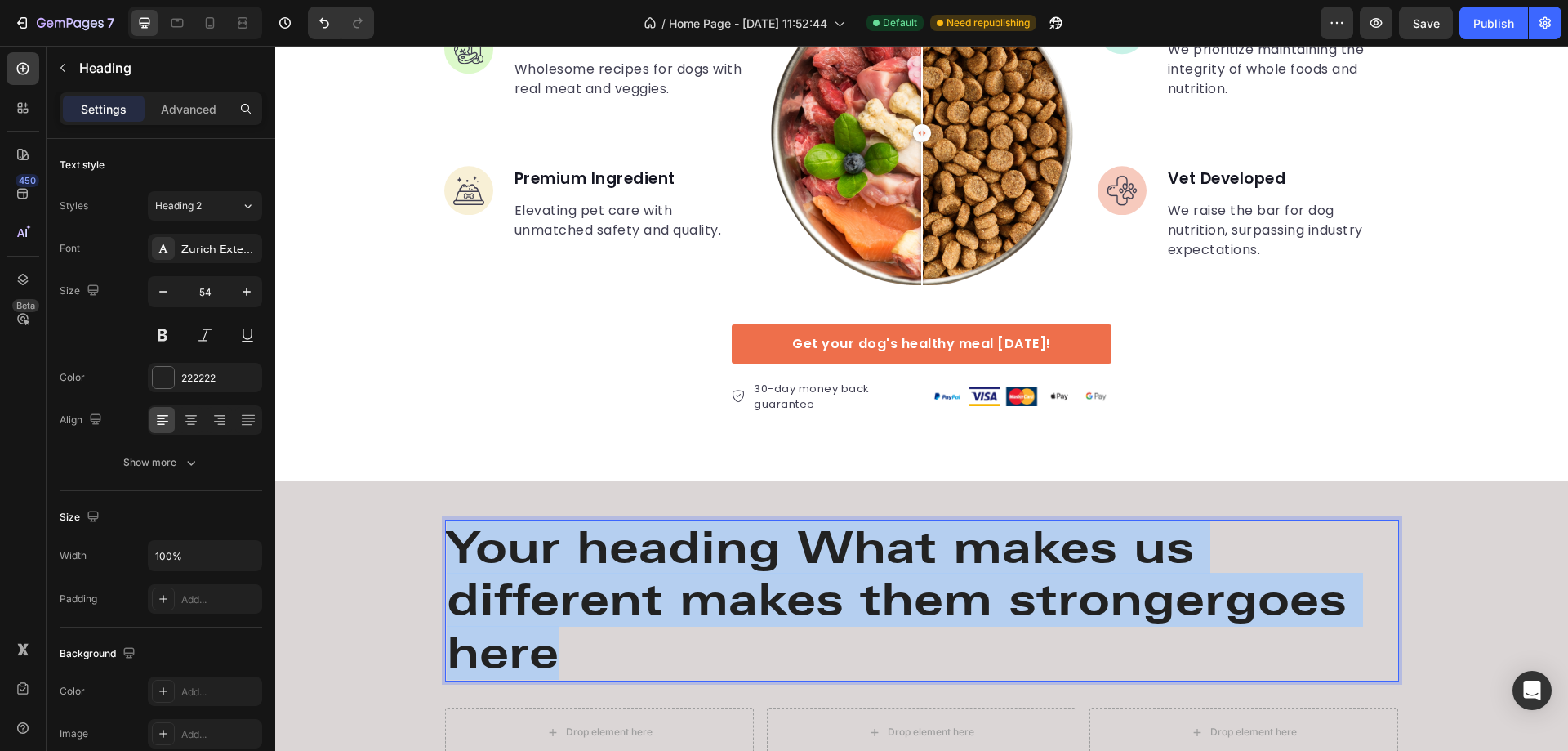
click at [716, 557] on p "Your heading What makes us different makes them strongergoes here" at bounding box center [922, 600] width 950 height 159
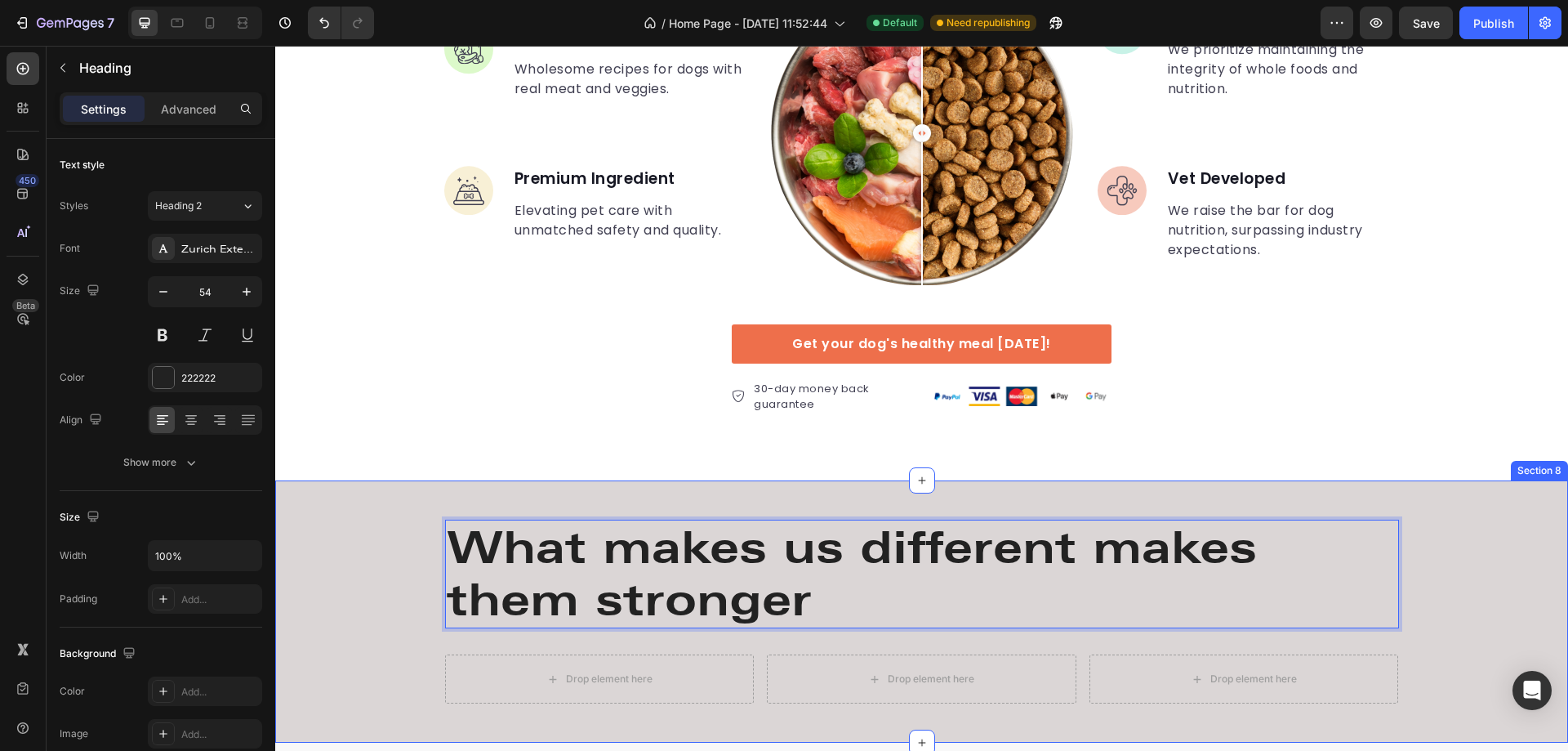
click at [1454, 564] on div "What makes us different makes them stronger Heading 0 Row Drop element here Dro…" at bounding box center [921, 612] width 1293 height 211
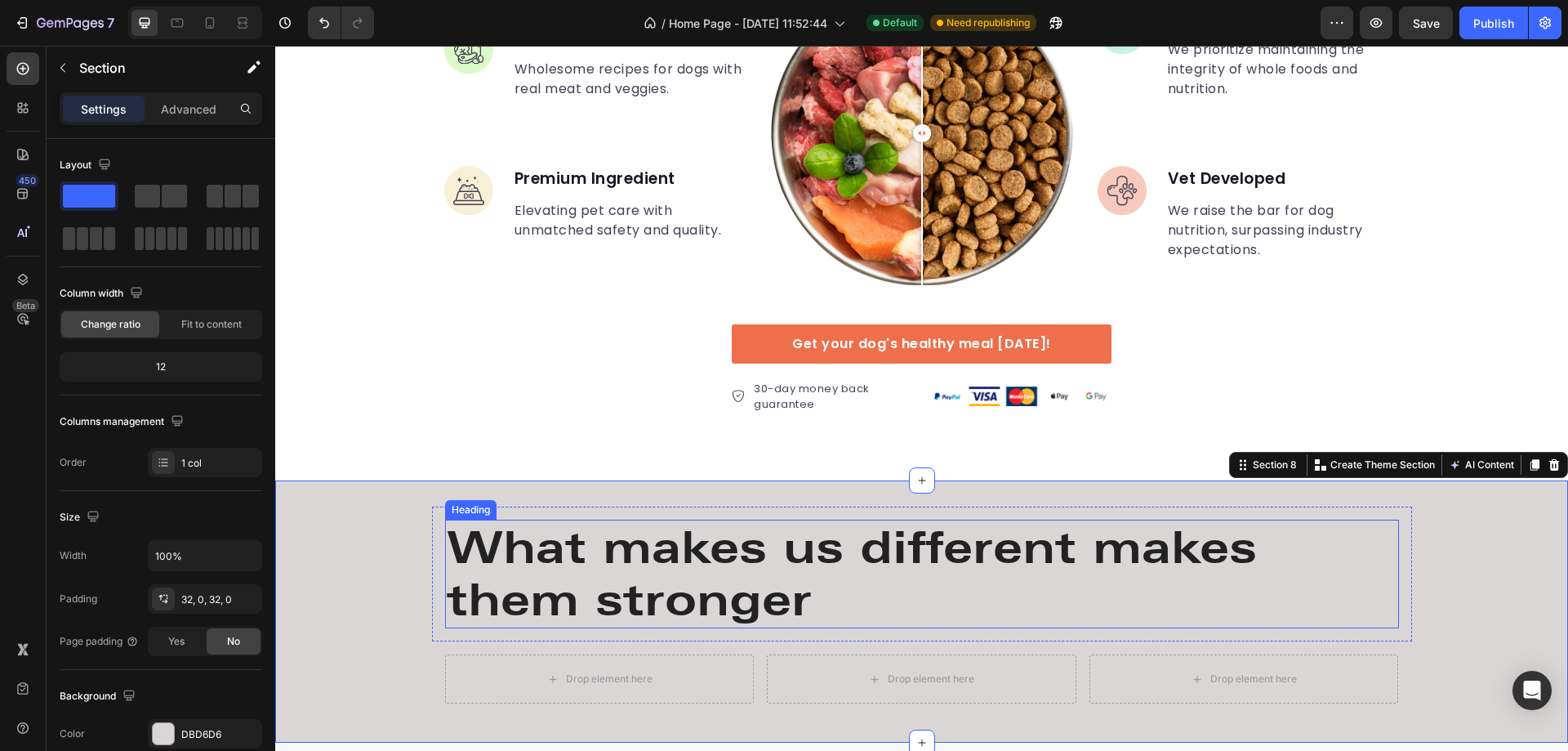
click at [961, 586] on p "What makes us different makes them stronger" at bounding box center [922, 575] width 950 height 106
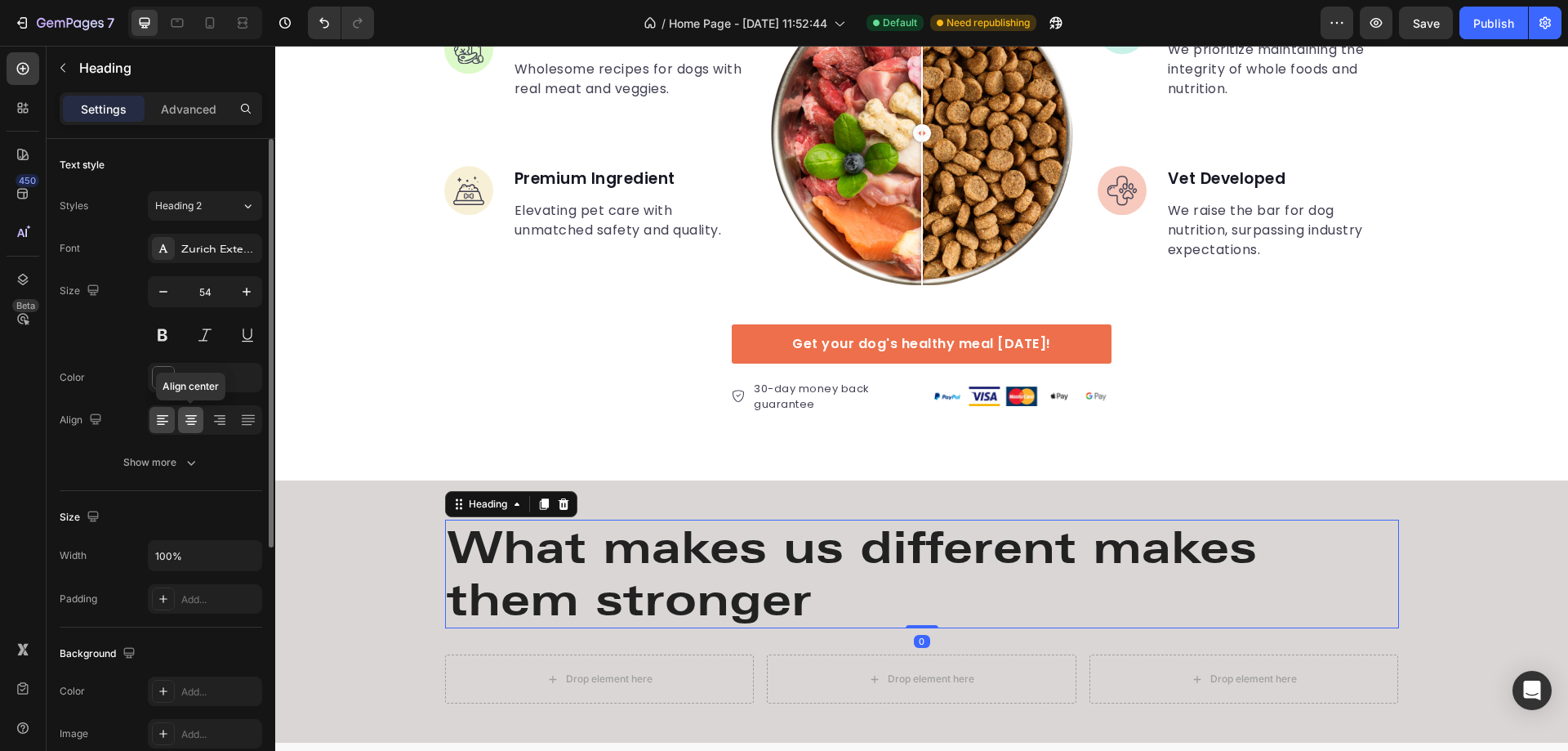
click at [189, 418] on icon at bounding box center [191, 420] width 17 height 17
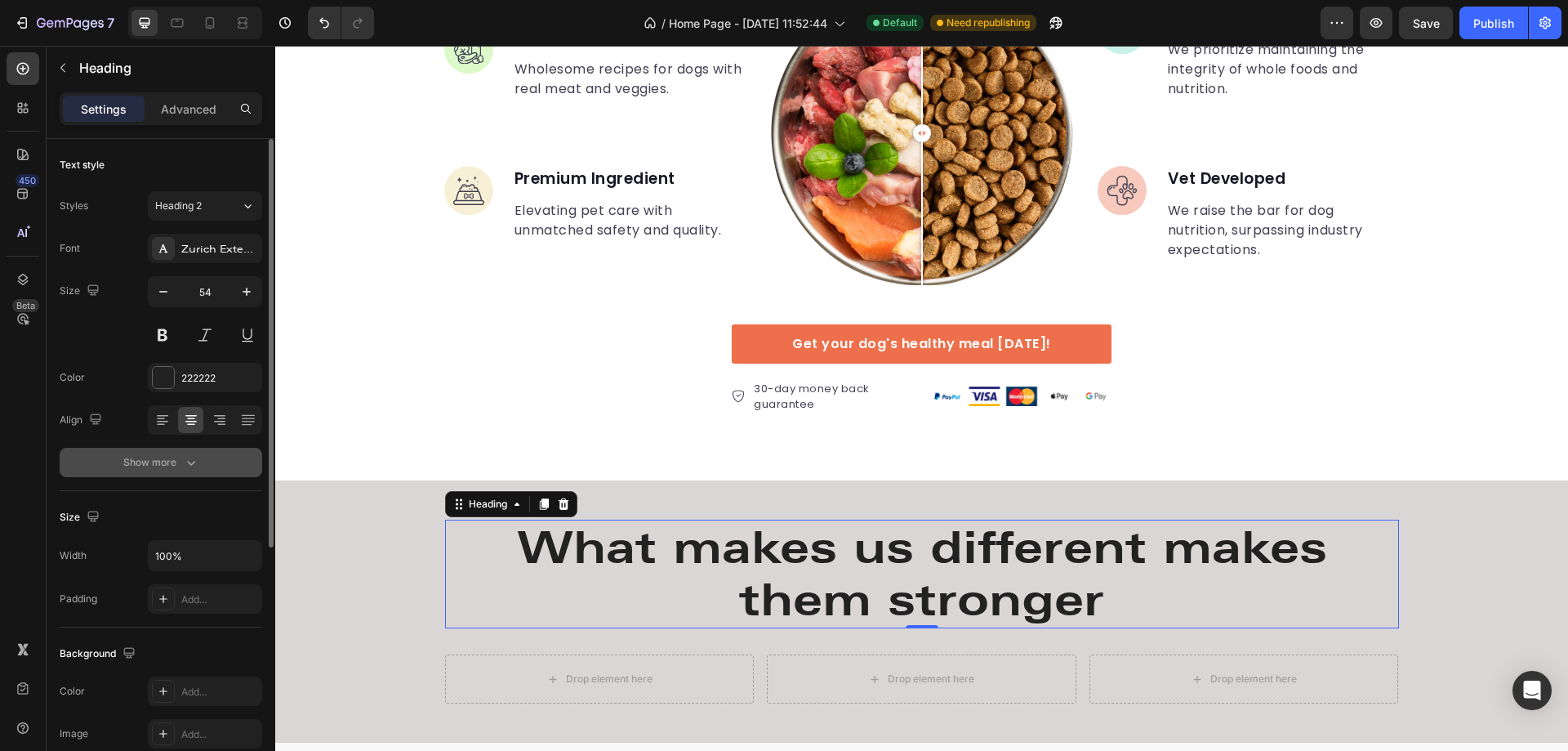
click at [194, 465] on icon "button" at bounding box center [191, 462] width 17 height 17
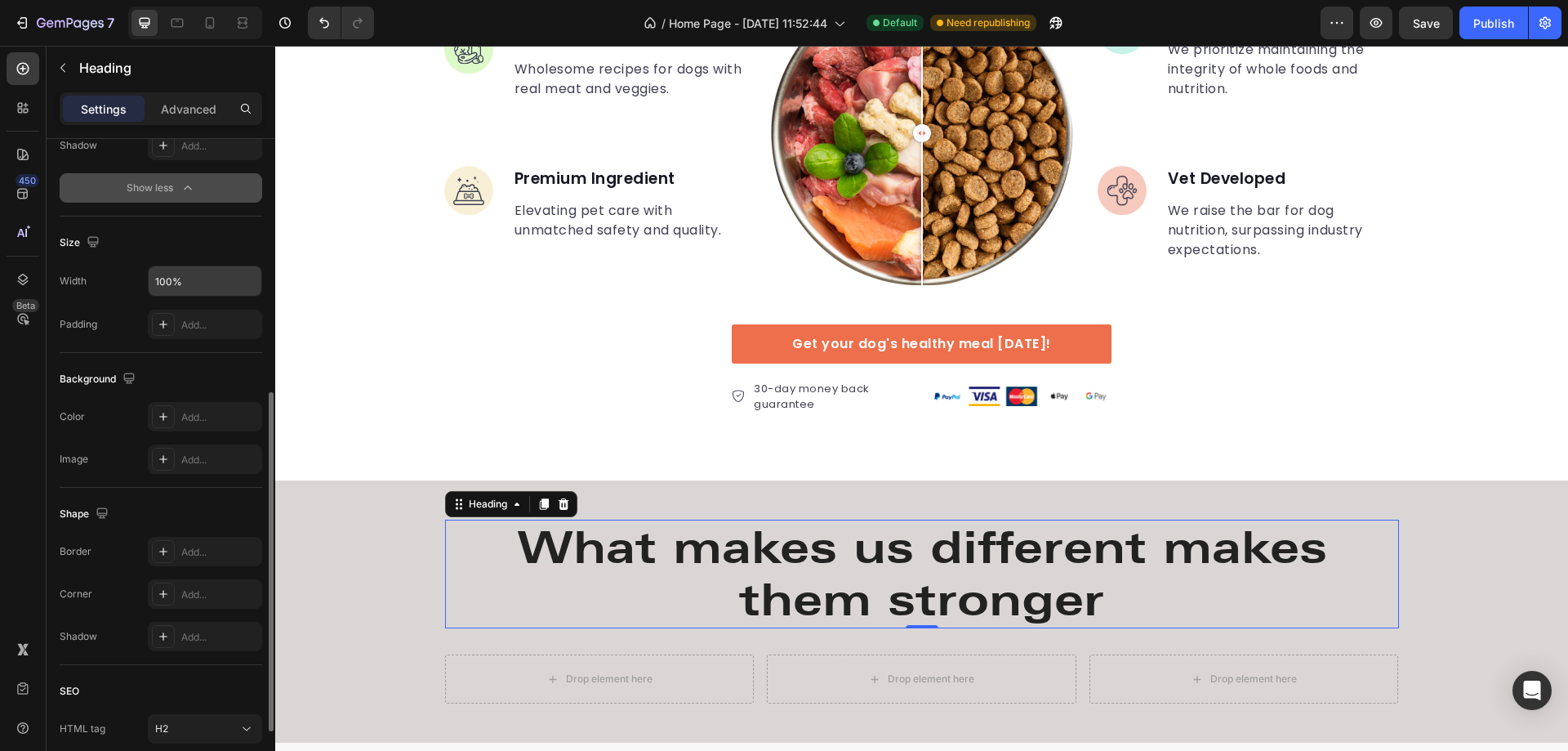
scroll to position [618, 0]
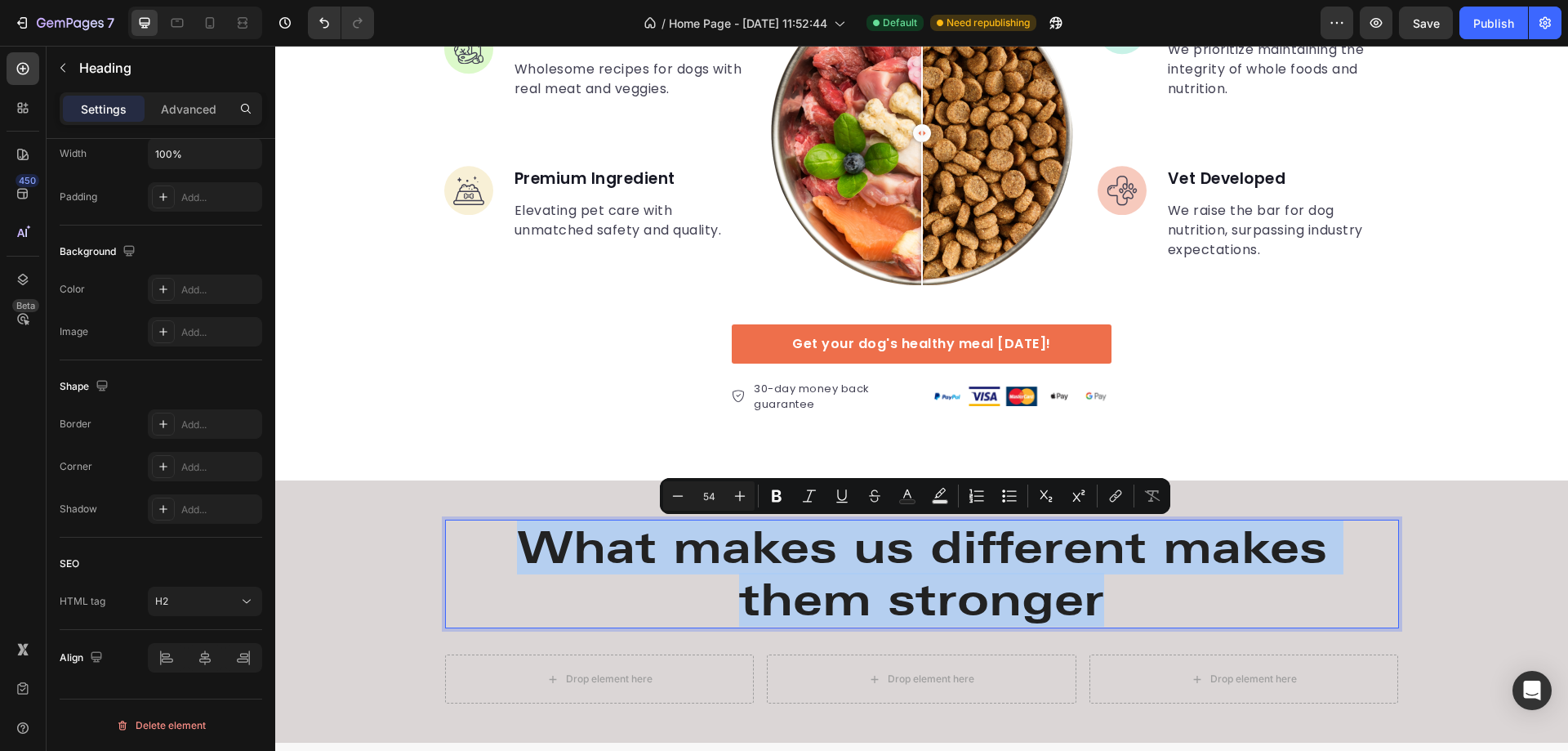
drag, startPoint x: 1117, startPoint y: 600, endPoint x: 529, endPoint y: 526, distance: 592.6
click at [529, 526] on p "What makes us different makes them stronger" at bounding box center [922, 575] width 950 height 106
click at [201, 661] on div at bounding box center [205, 658] width 114 height 30
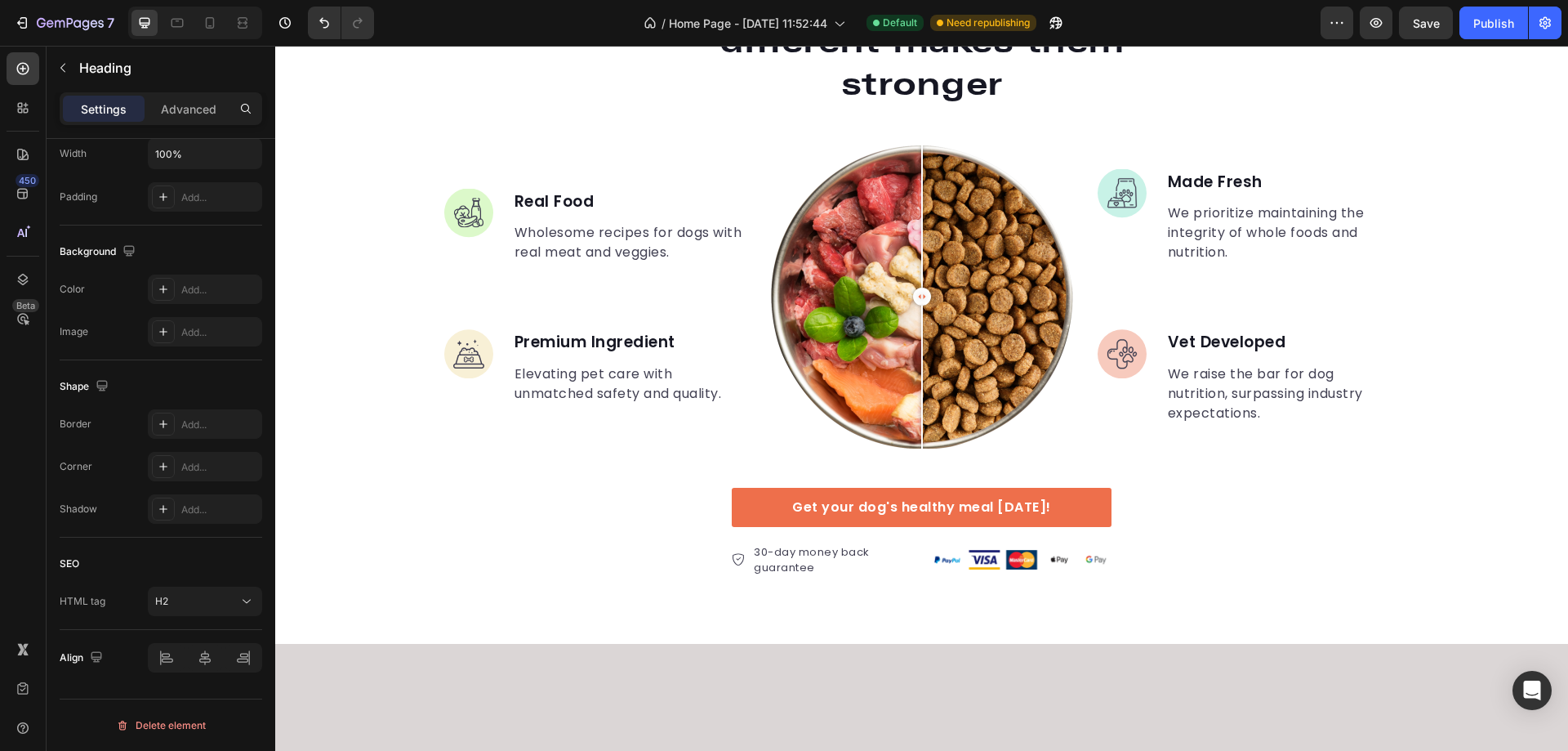
scroll to position [2667, 0]
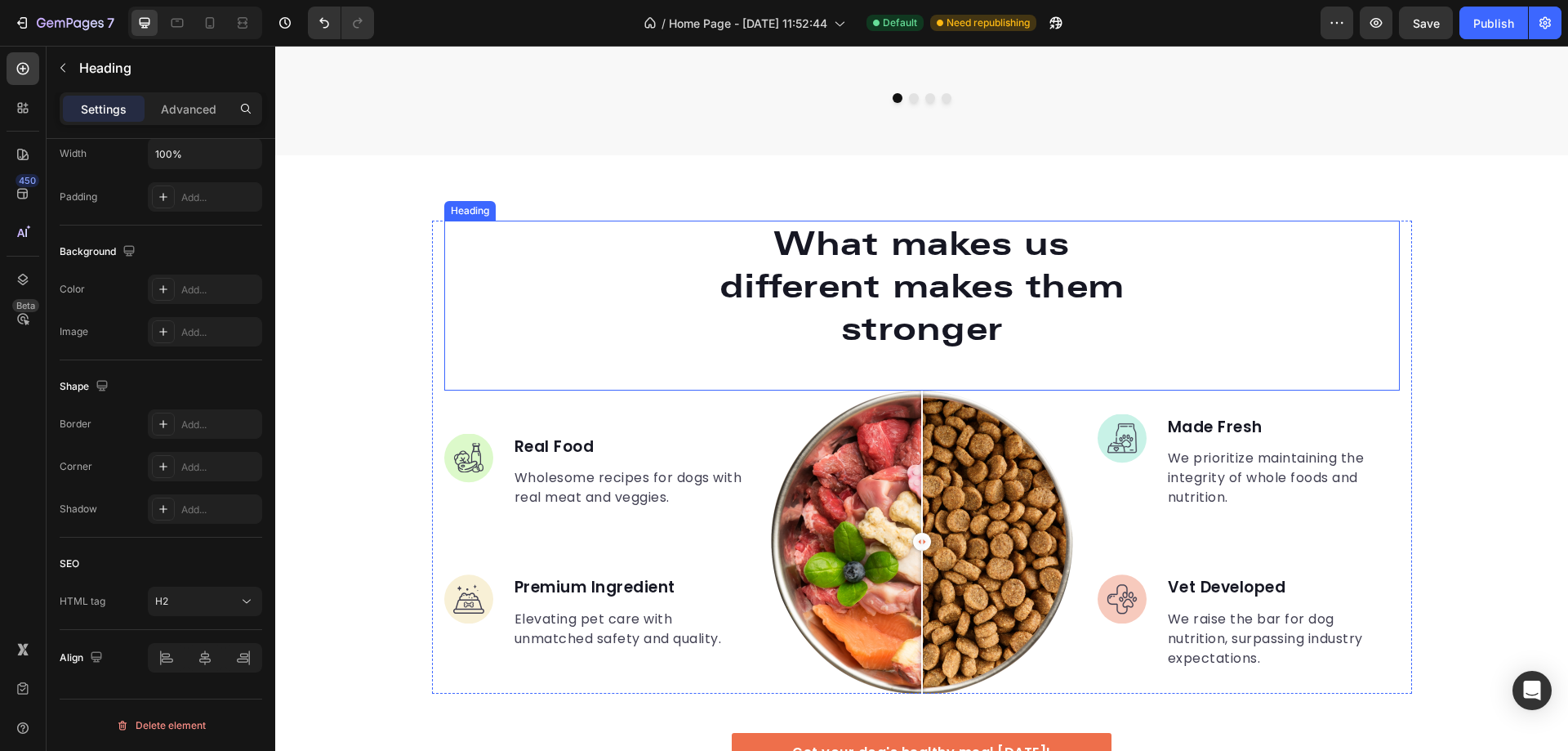
click at [908, 280] on p "What makes us different makes them stronger" at bounding box center [922, 286] width 434 height 127
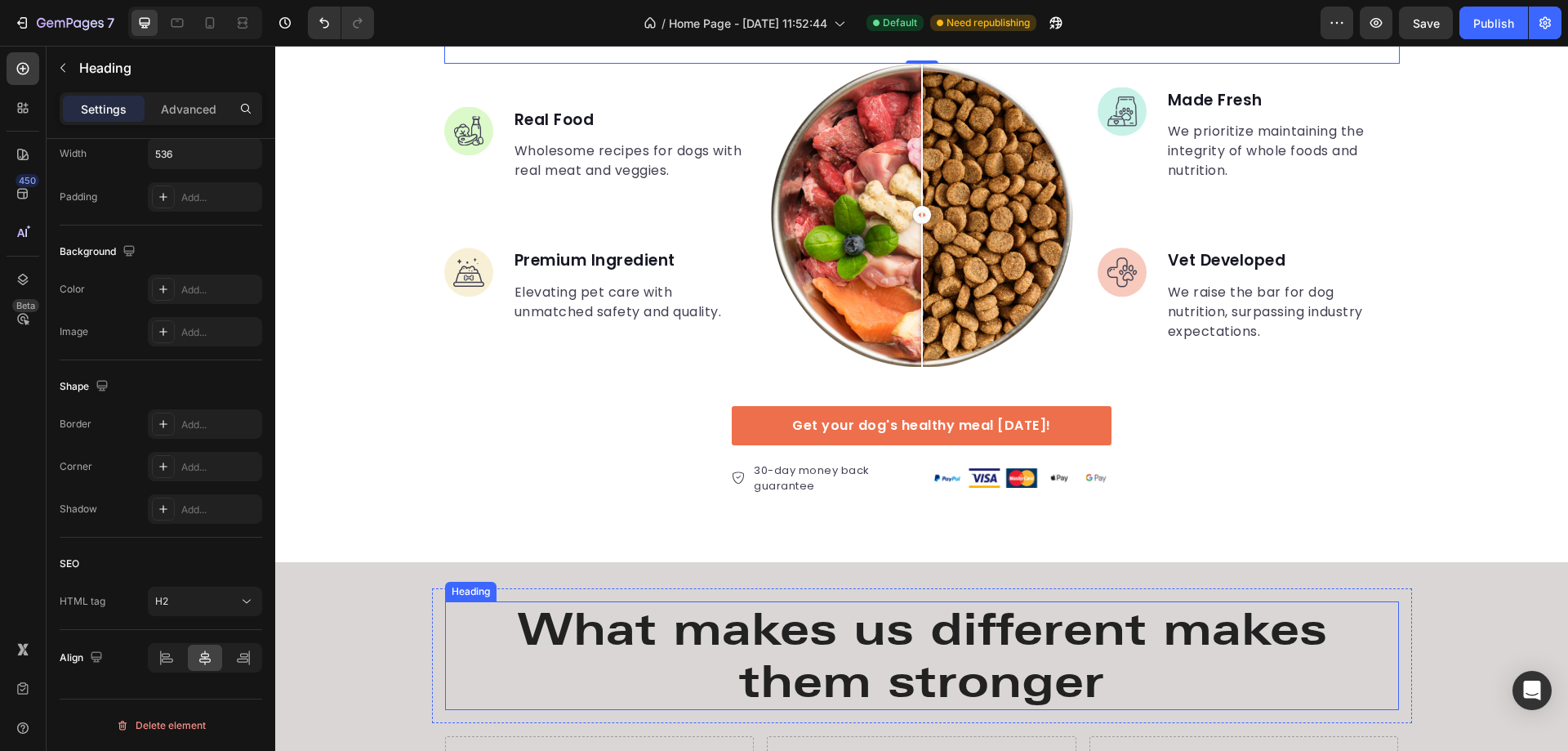
click at [866, 629] on h2 "What makes us different makes them stronger" at bounding box center [922, 655] width 954 height 109
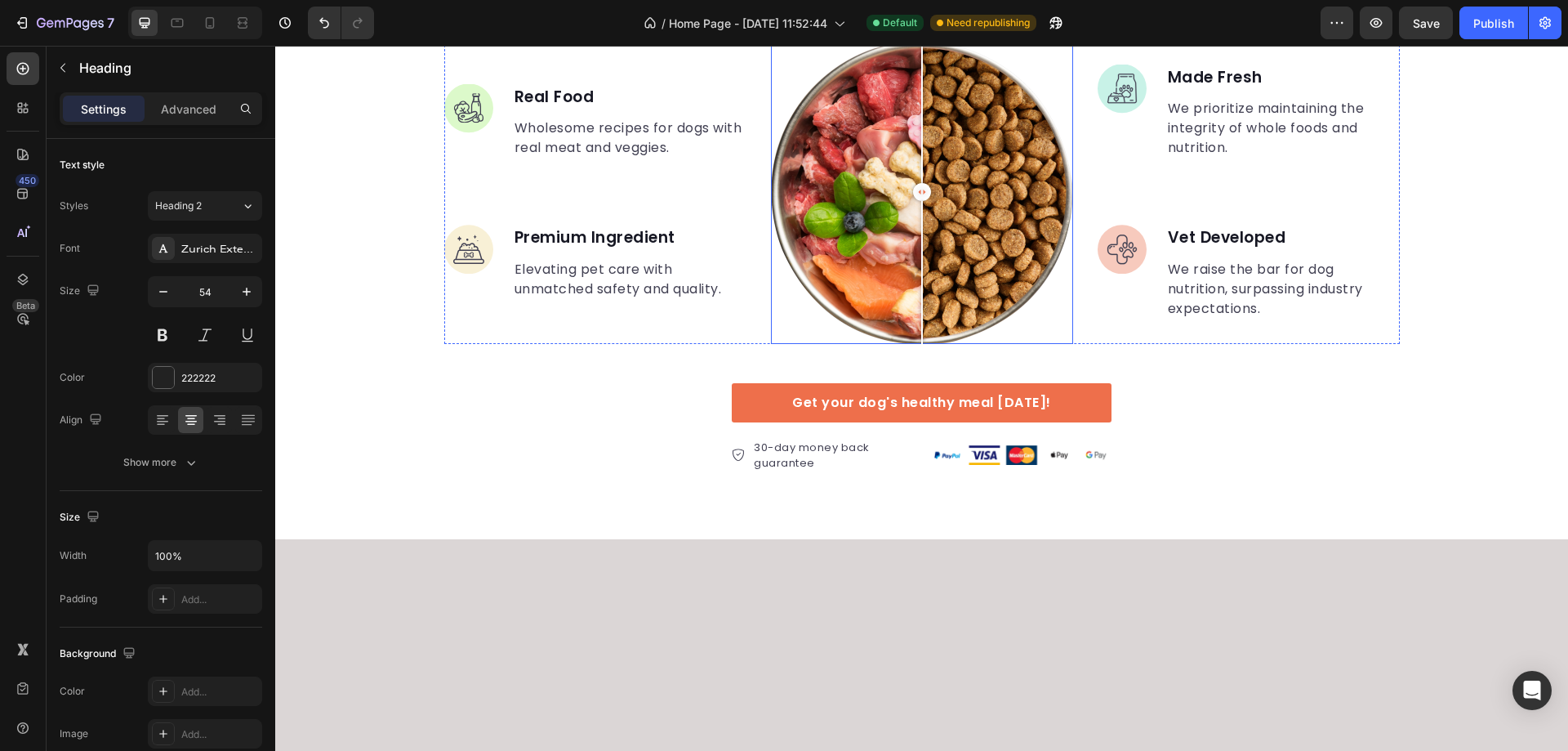
scroll to position [2749, 0]
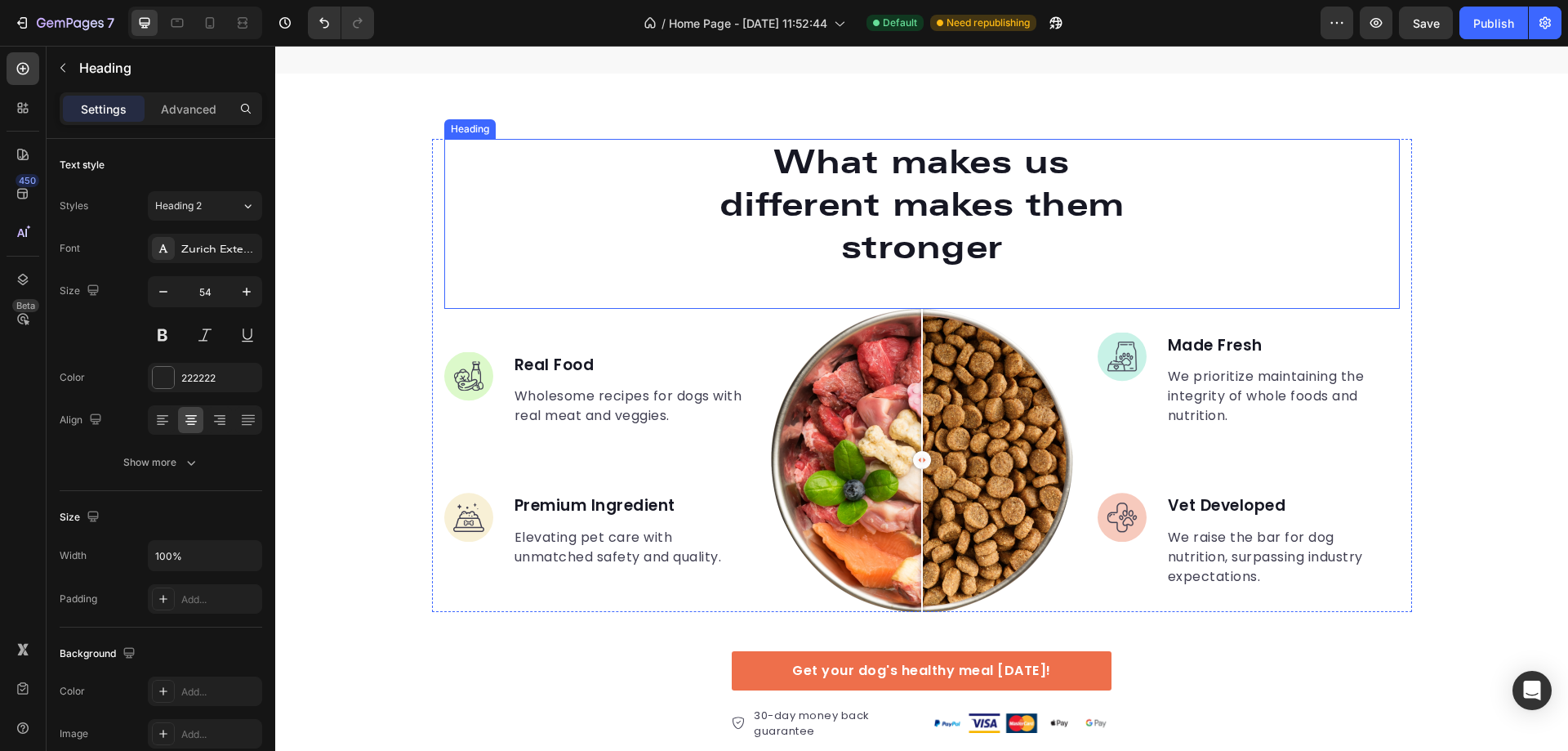
click at [885, 213] on p "What makes us different makes them stronger" at bounding box center [922, 204] width 434 height 127
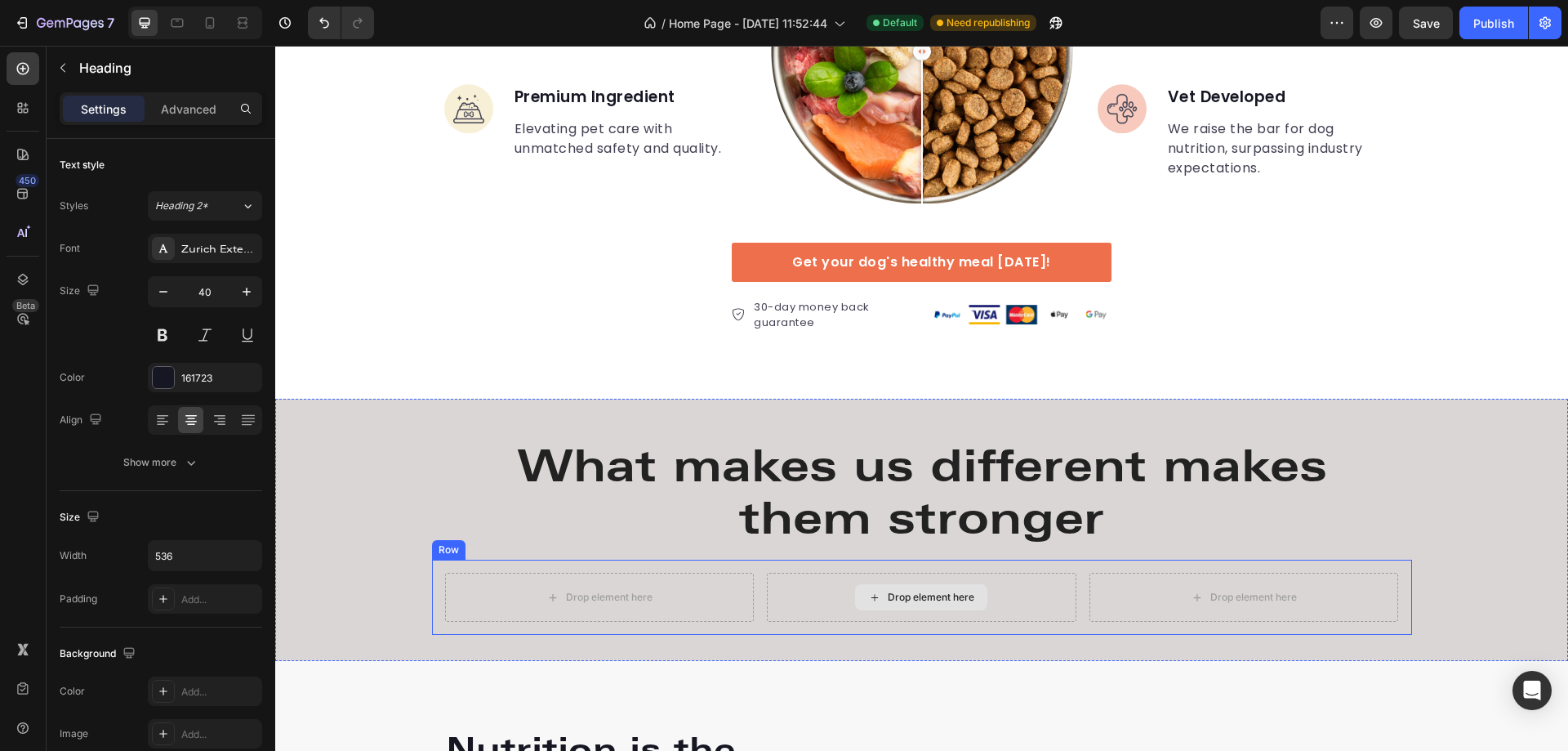
scroll to position [3402, 0]
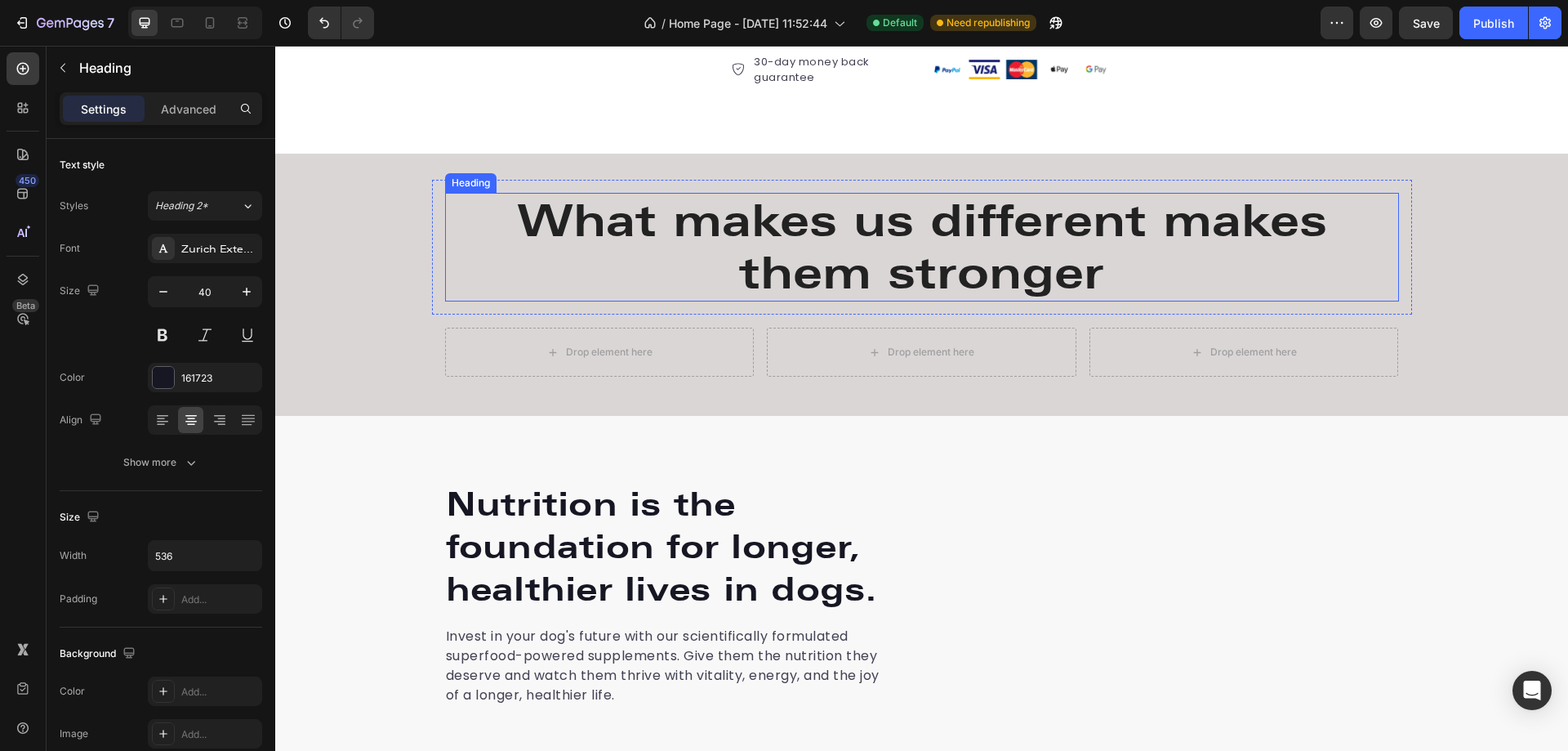
click at [885, 253] on h2 "What makes us different makes them stronger" at bounding box center [922, 247] width 954 height 109
click at [194, 558] on input "100%" at bounding box center [205, 556] width 112 height 30
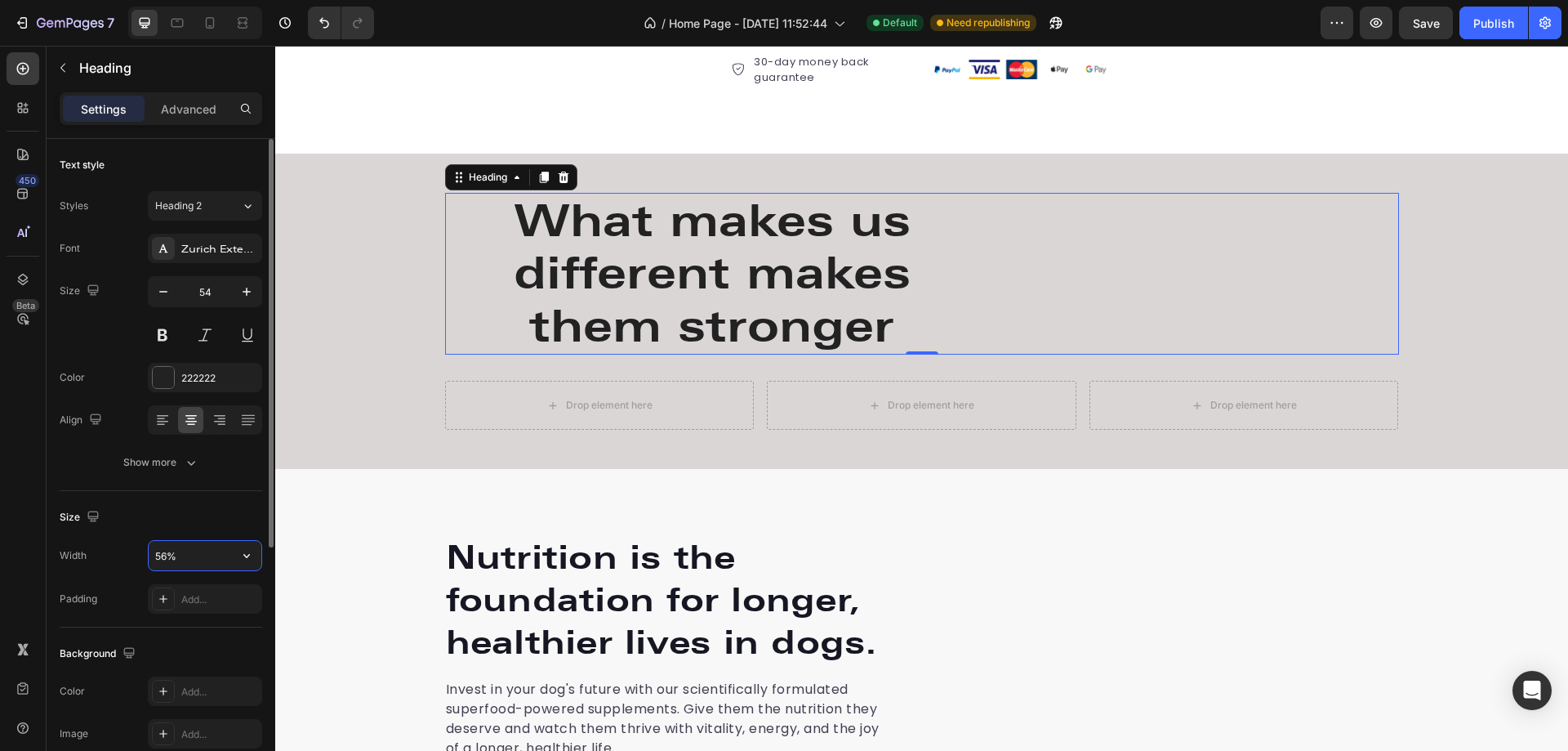
type input "563%"
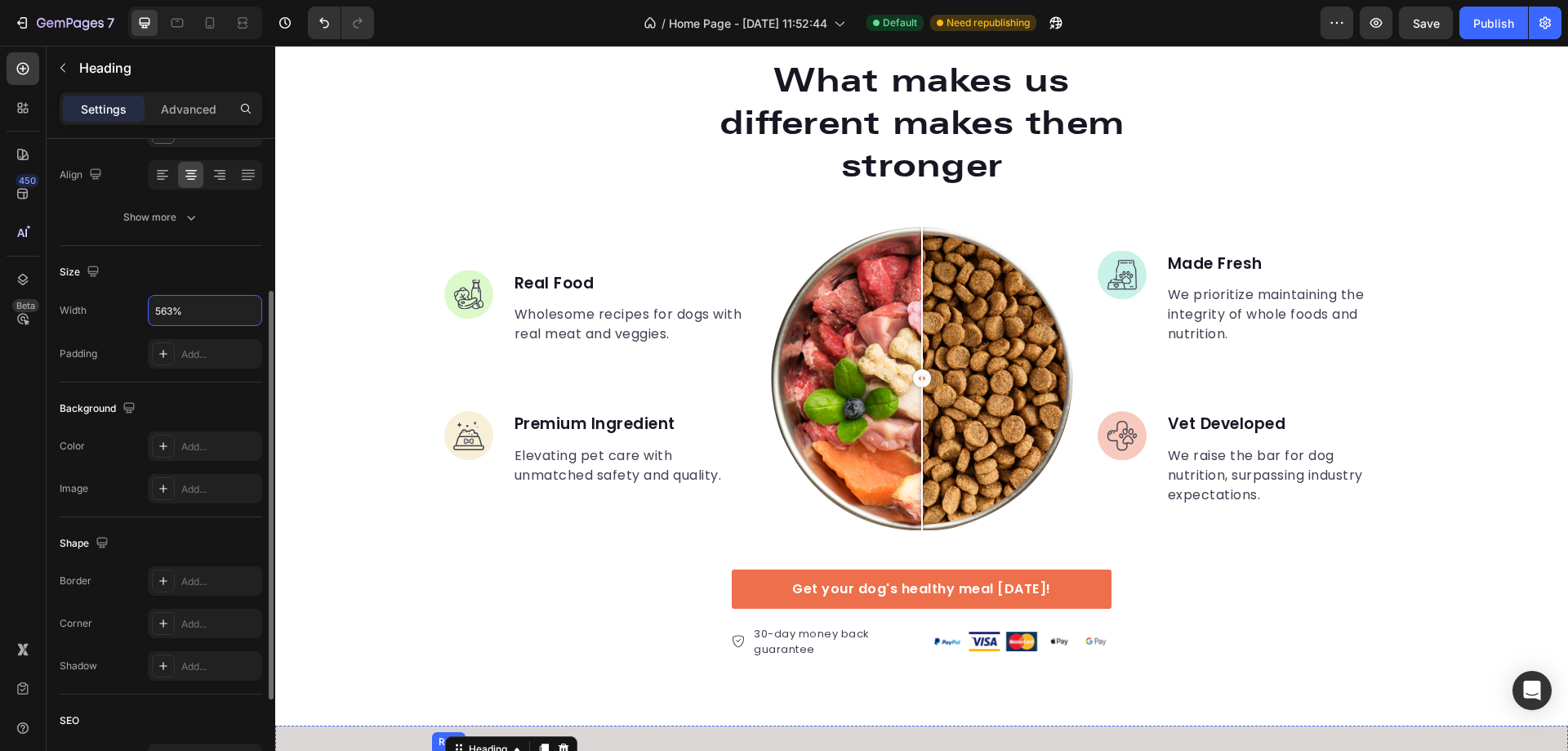
scroll to position [3157, 0]
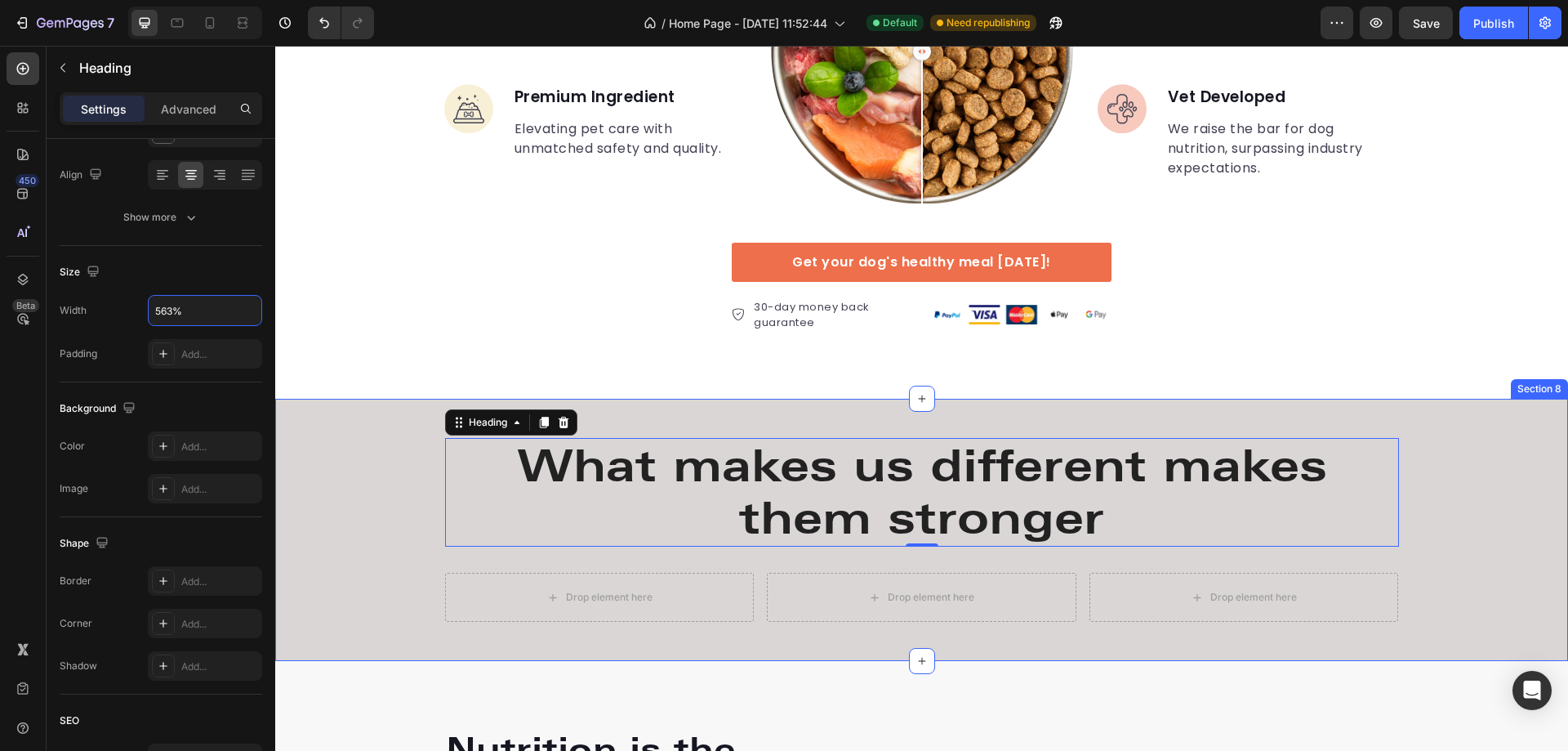
click at [950, 424] on div "What makes us different makes them stronger Heading 0 Row Drop element here Dro…" at bounding box center [921, 530] width 1293 height 263
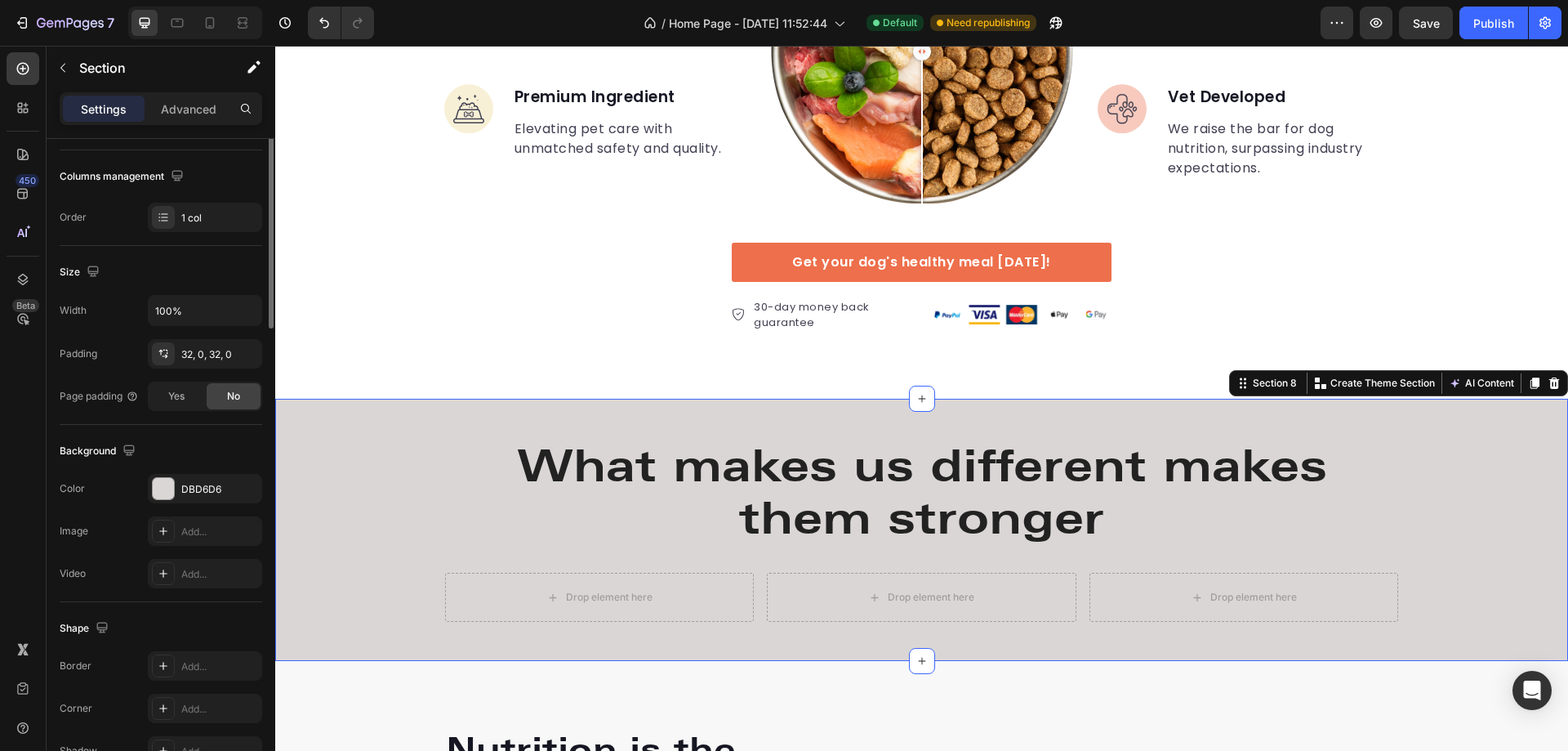
scroll to position [0, 0]
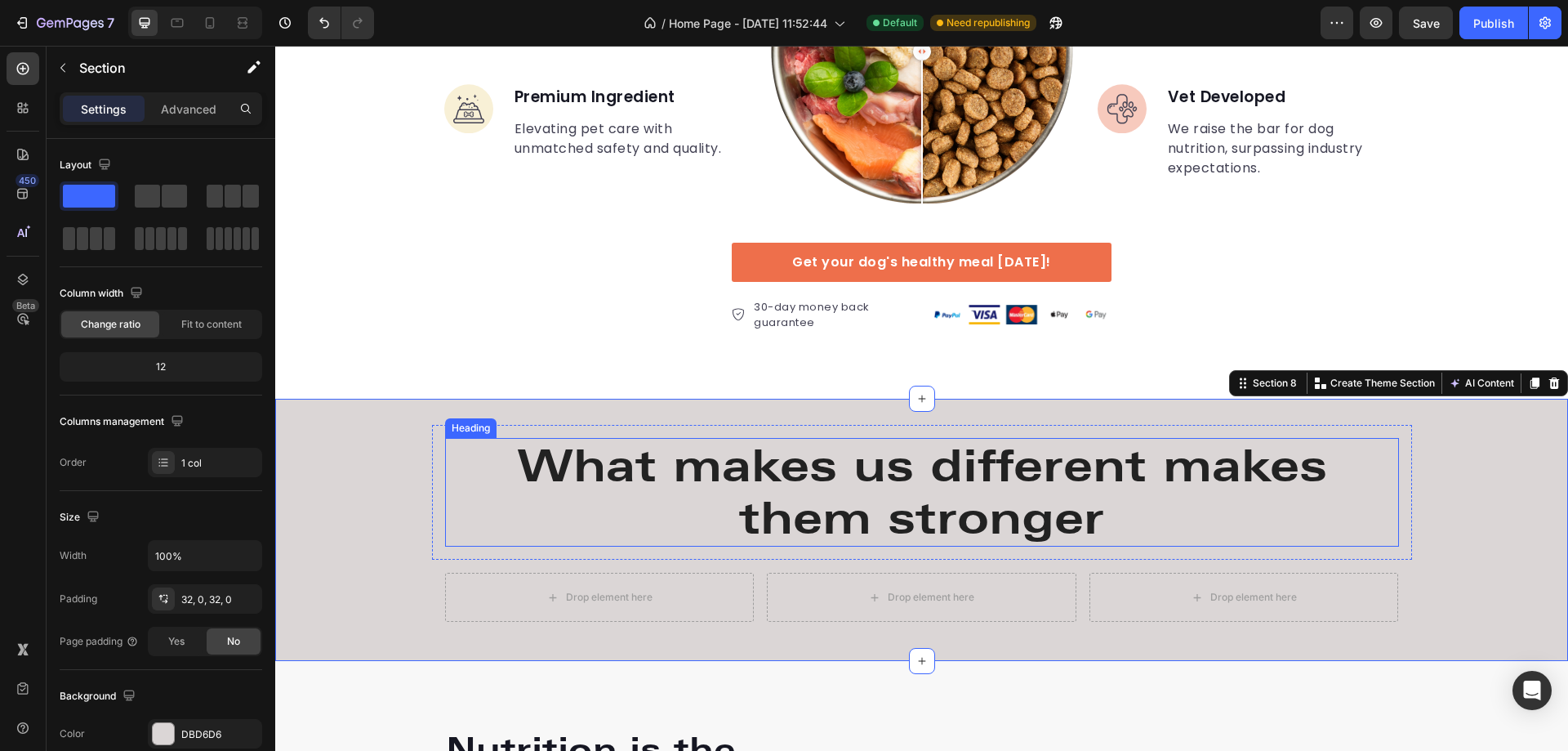
click at [830, 468] on h2 "What makes us different makes them stronger" at bounding box center [922, 492] width 954 height 109
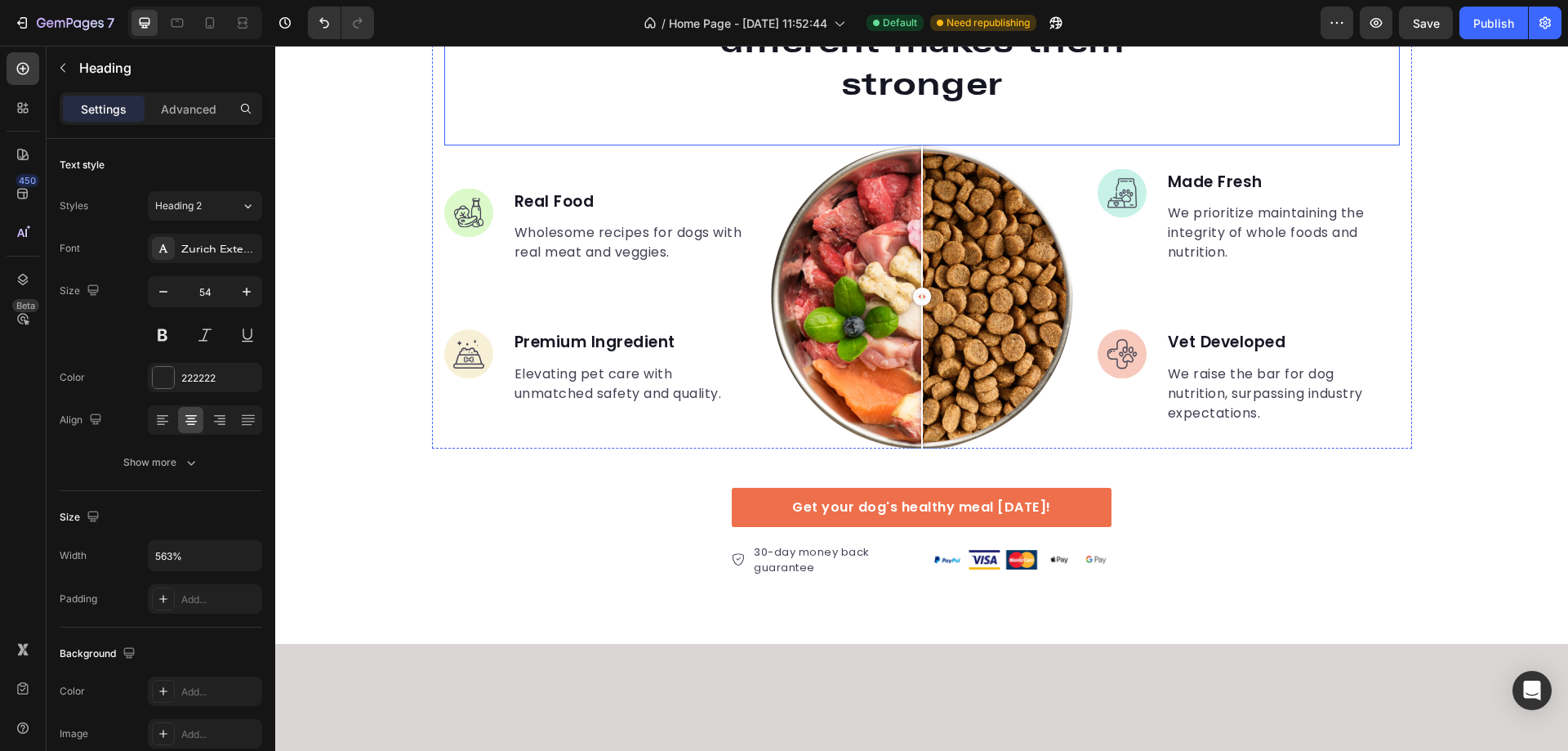
scroll to position [2585, 0]
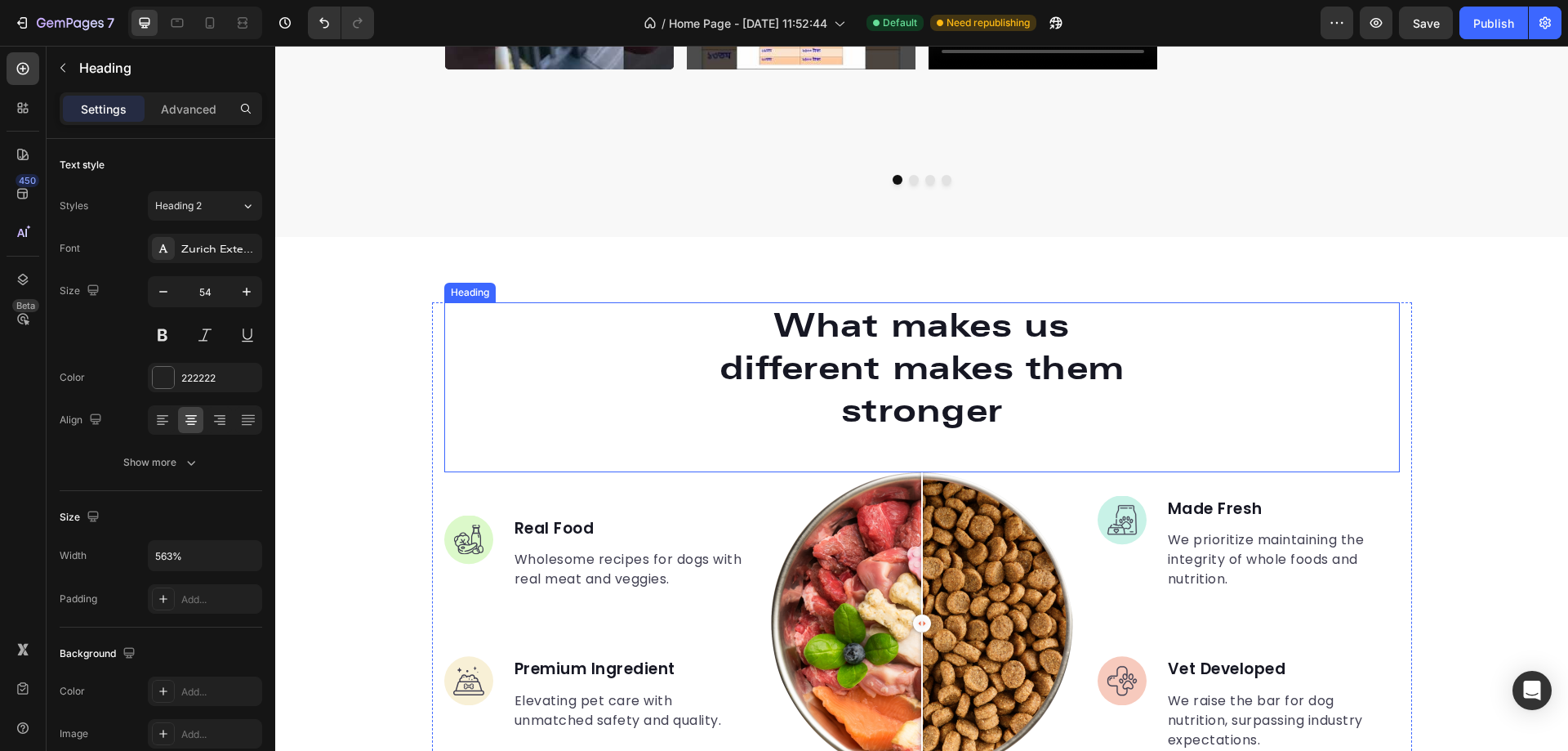
click at [882, 382] on p "What makes us different makes them stronger" at bounding box center [922, 367] width 434 height 127
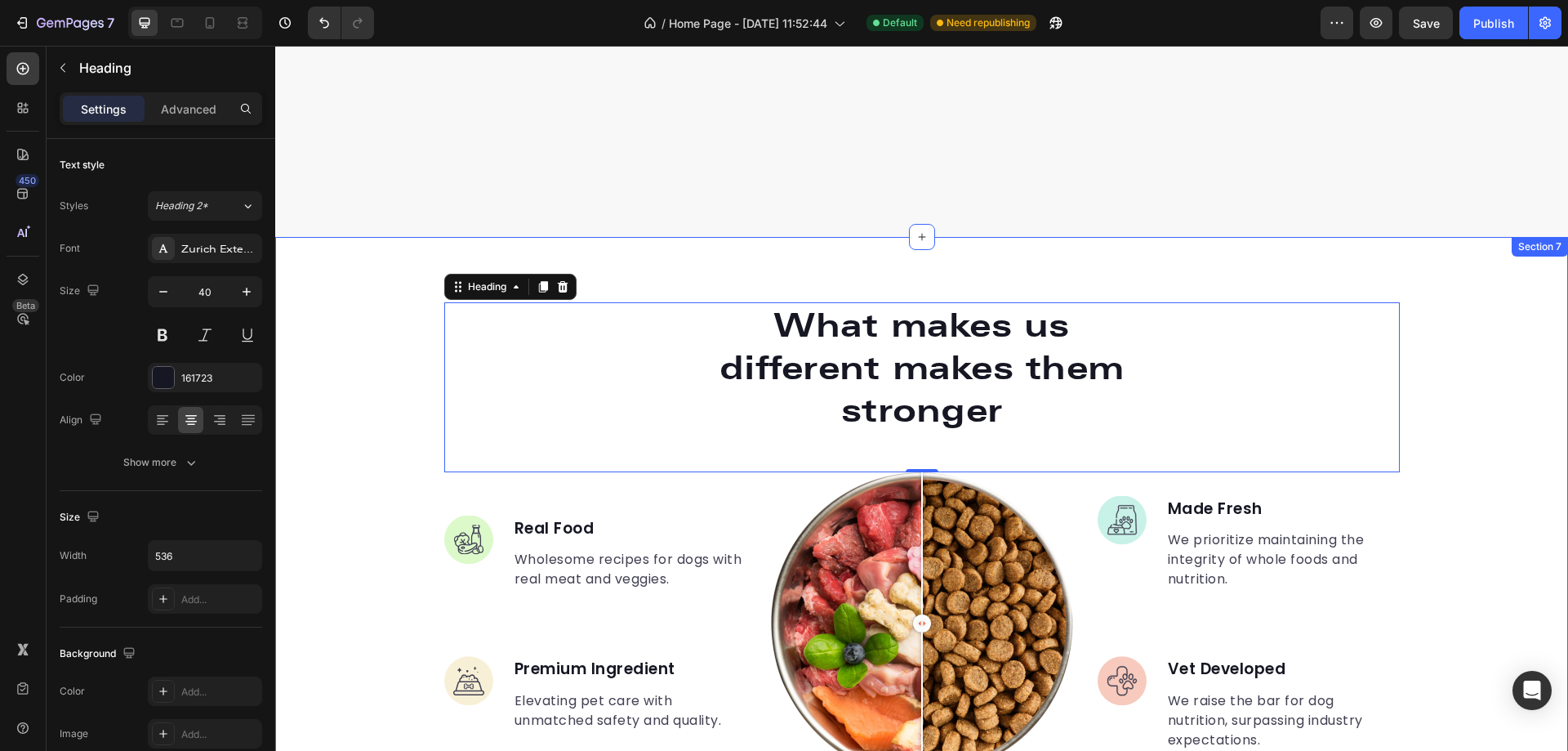
scroll to position [2994, 0]
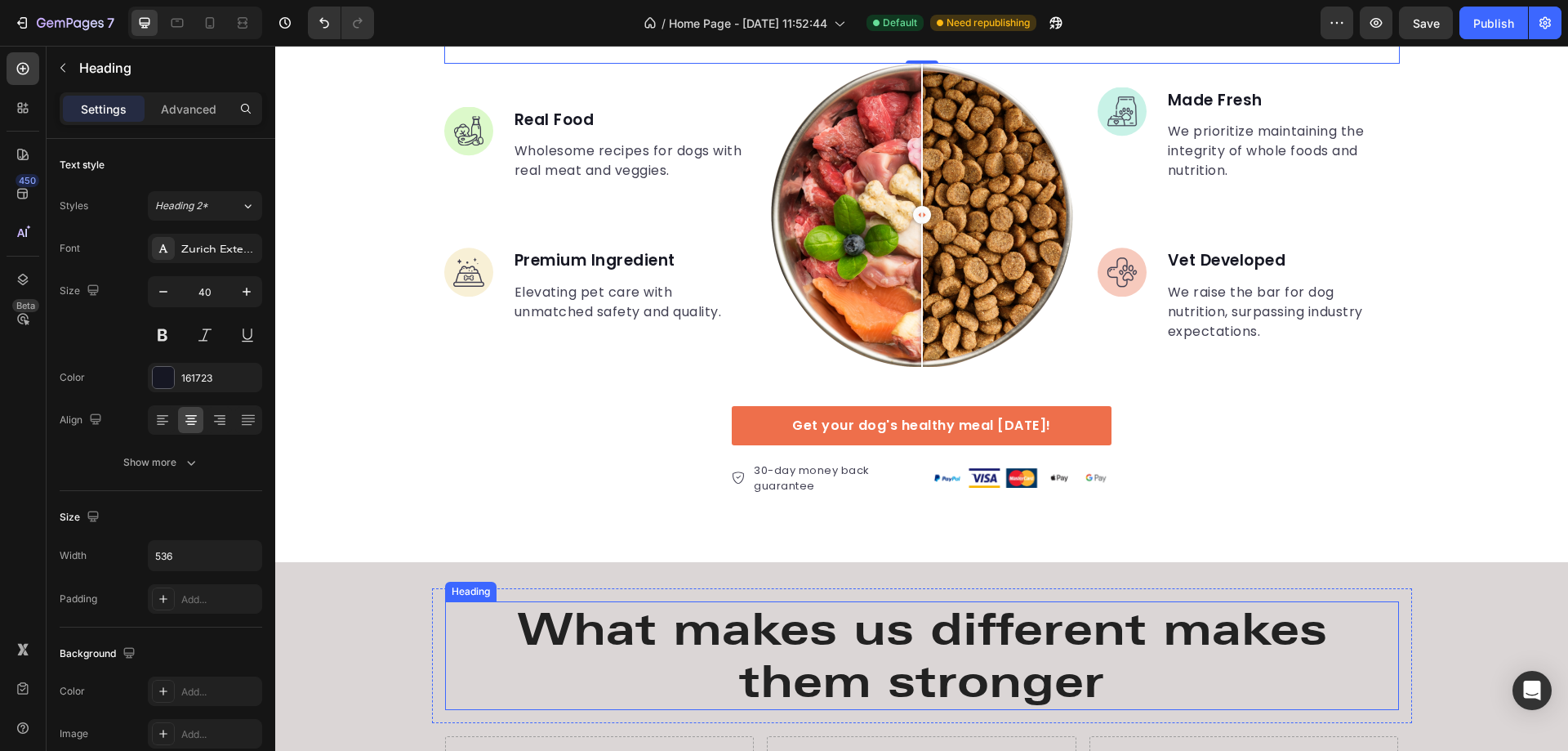
click at [862, 650] on h2 "What makes us different makes them stronger" at bounding box center [922, 655] width 954 height 109
click at [207, 295] on input "54" at bounding box center [205, 292] width 54 height 30
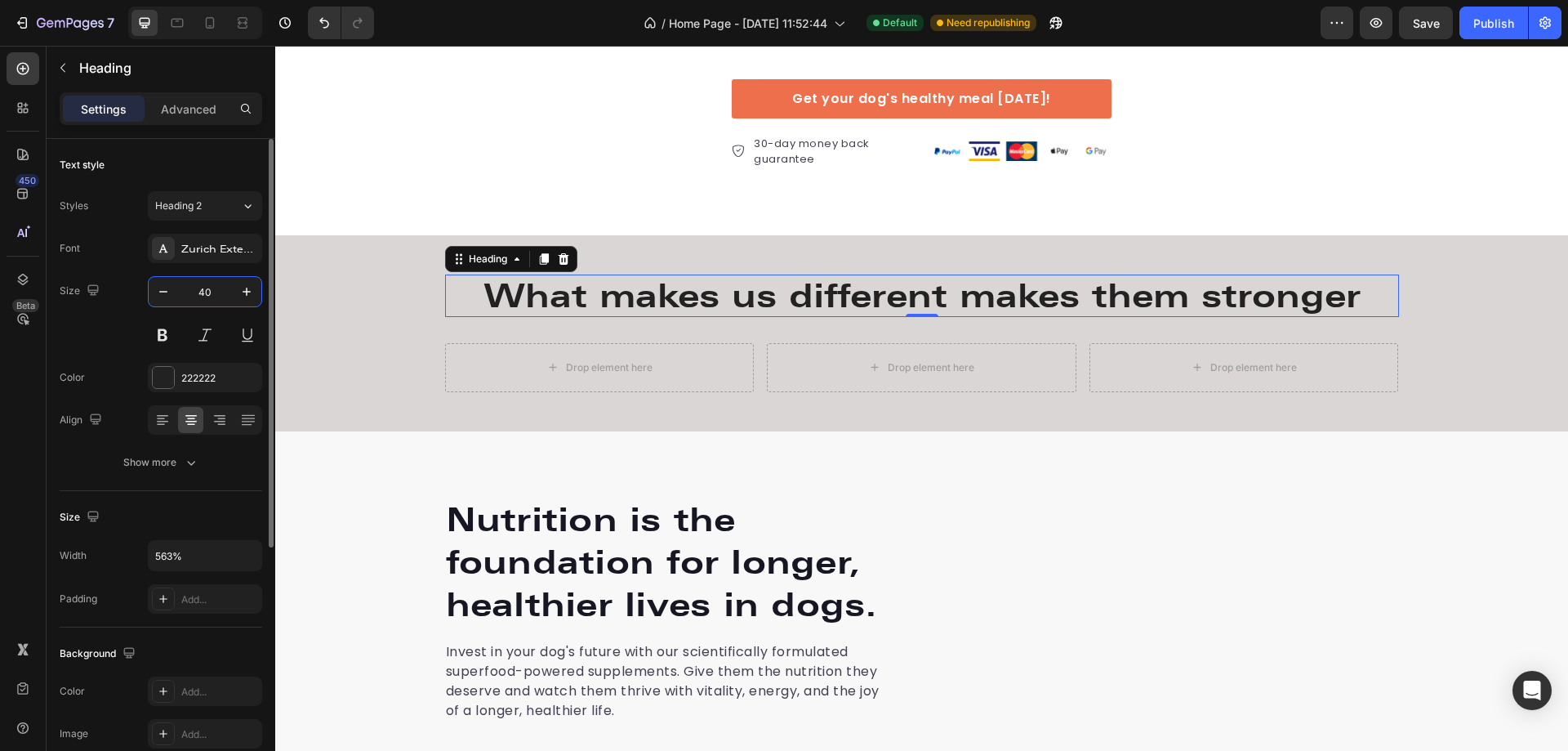
scroll to position [402, 0]
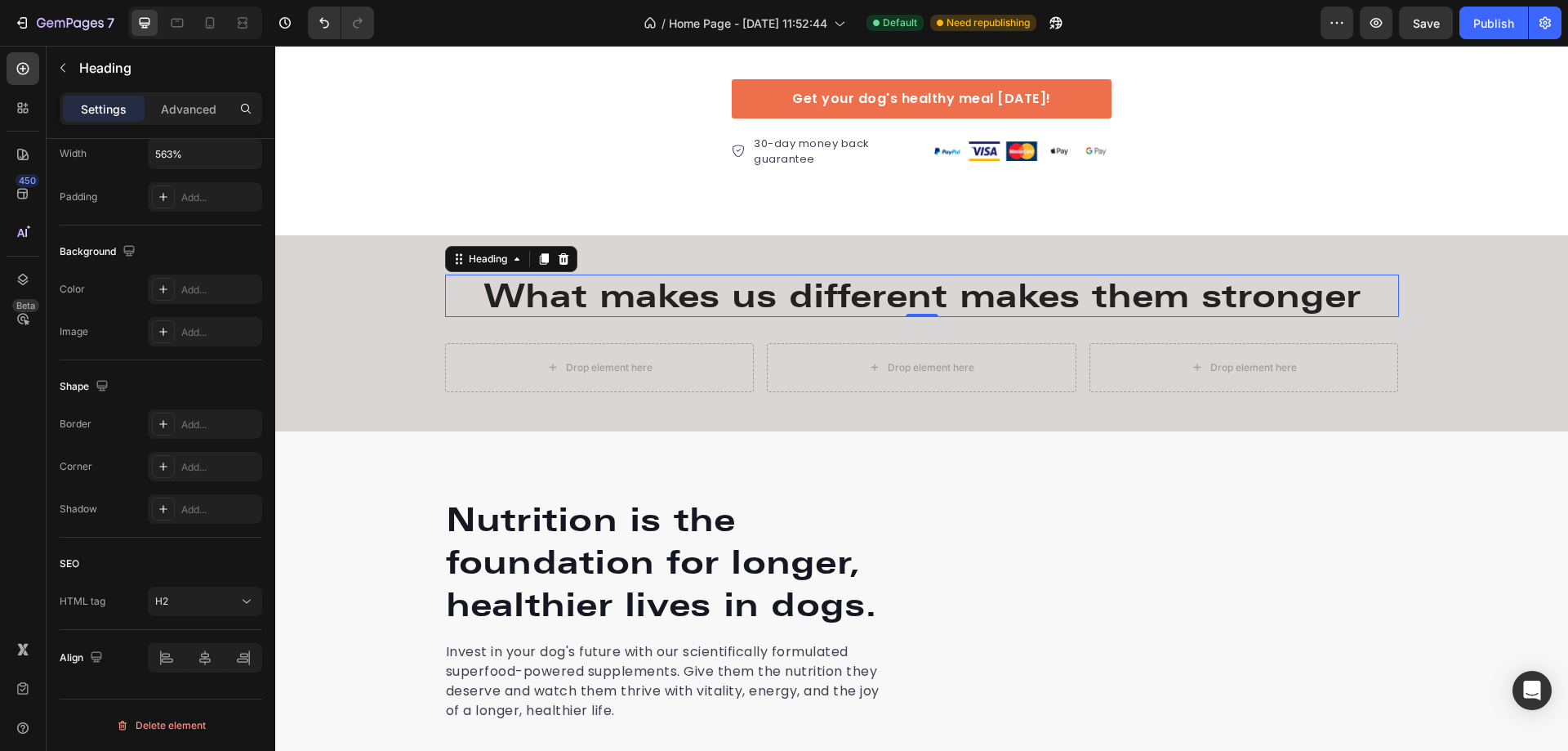
type input "40"
click at [561, 291] on h2 "What makes us different makes them stronger" at bounding box center [922, 296] width 954 height 42
click at [1016, 292] on p "What makes us different makes them stronger" at bounding box center [922, 296] width 950 height 39
click at [954, 303] on p "What makes us different makes them stronger" at bounding box center [922, 296] width 950 height 39
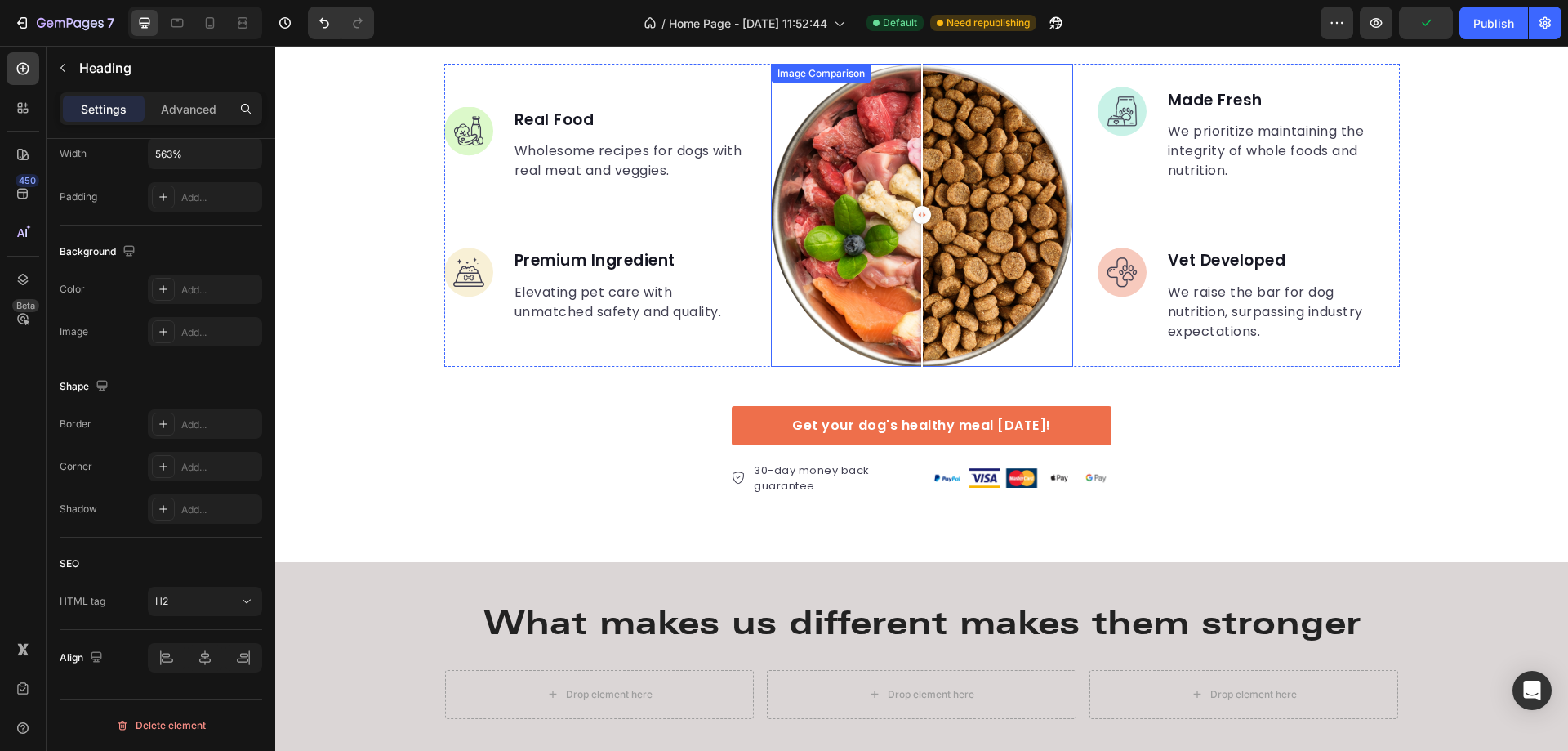
scroll to position [3320, 0]
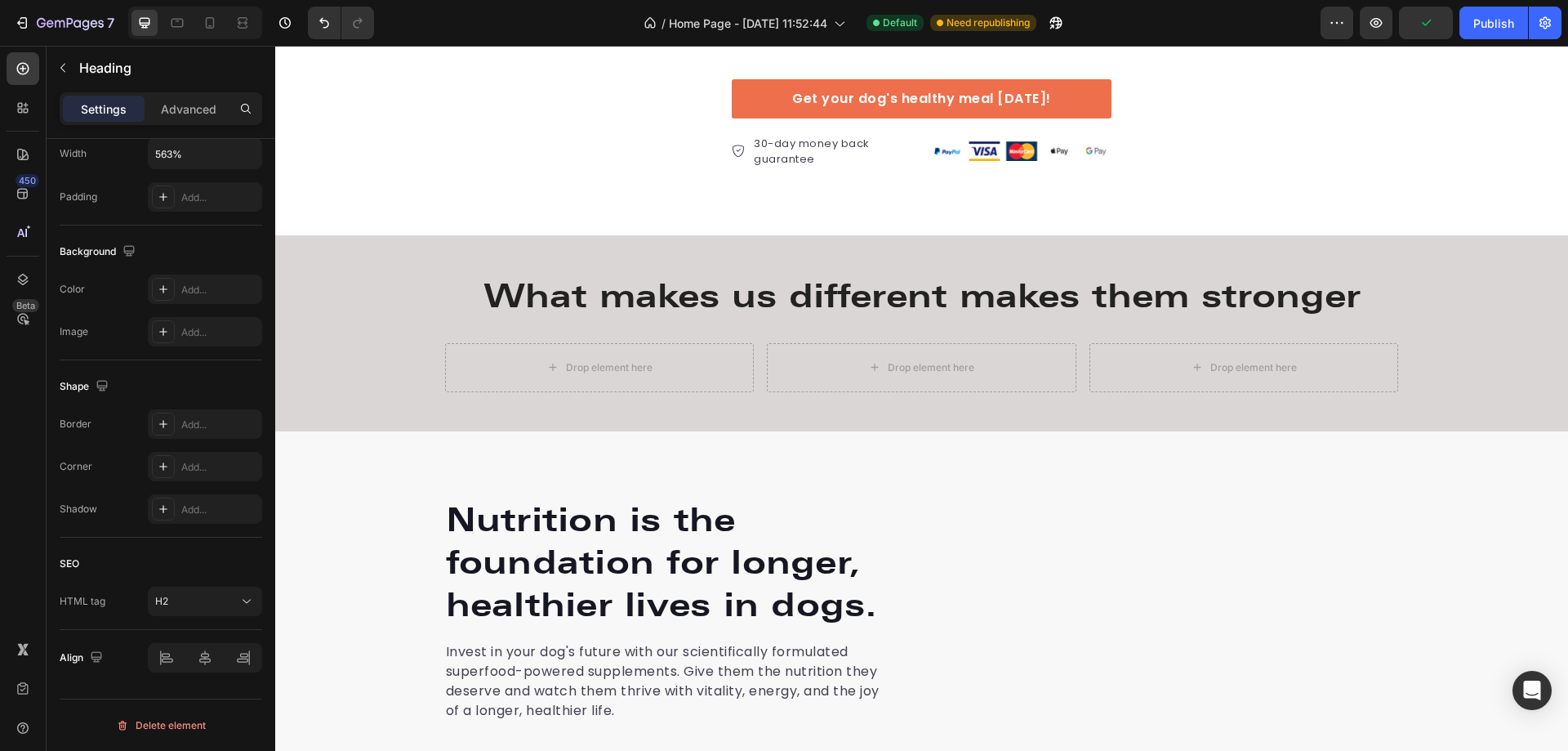
click at [766, 293] on h2 "What makes us different makes them stronger" at bounding box center [922, 296] width 954 height 42
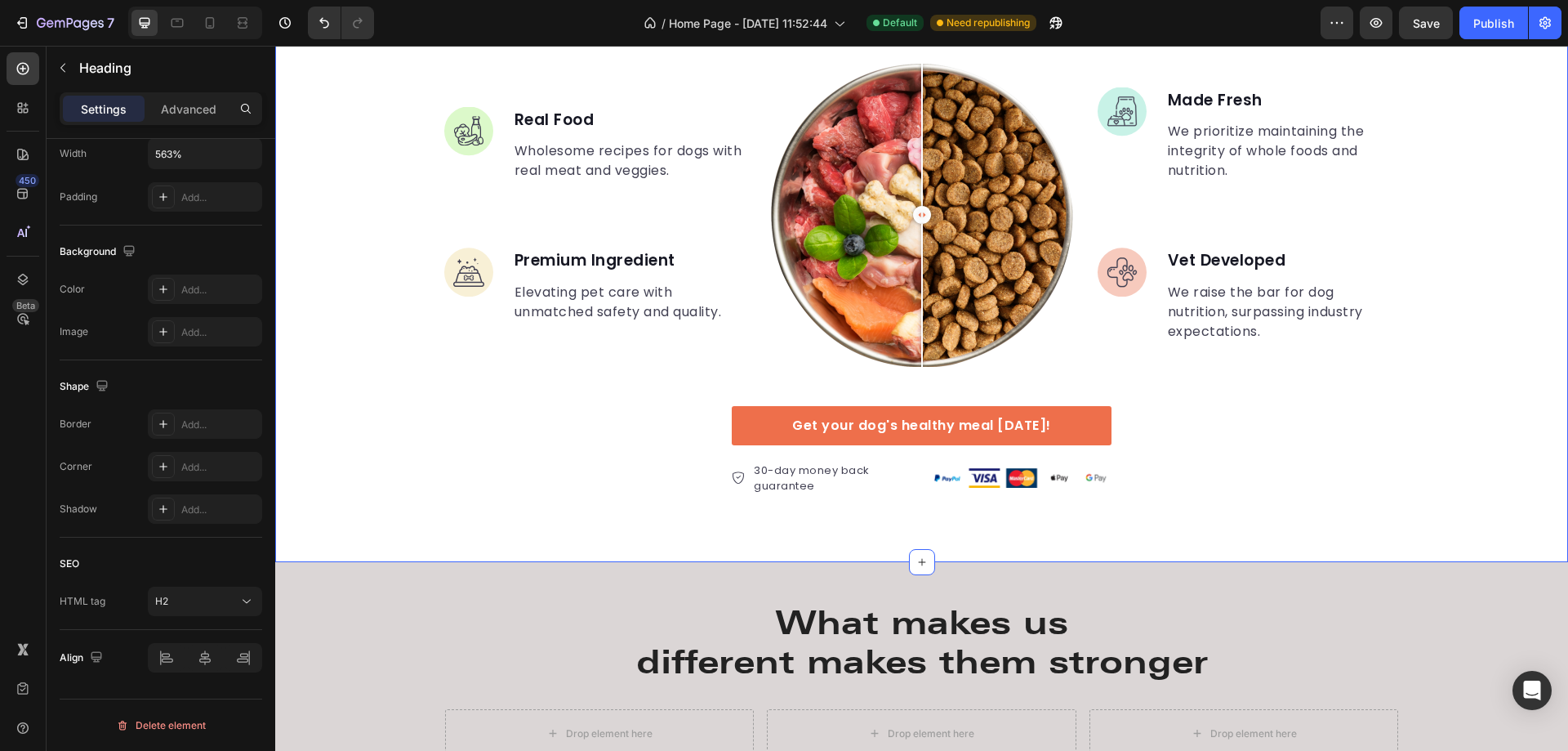
scroll to position [3239, 0]
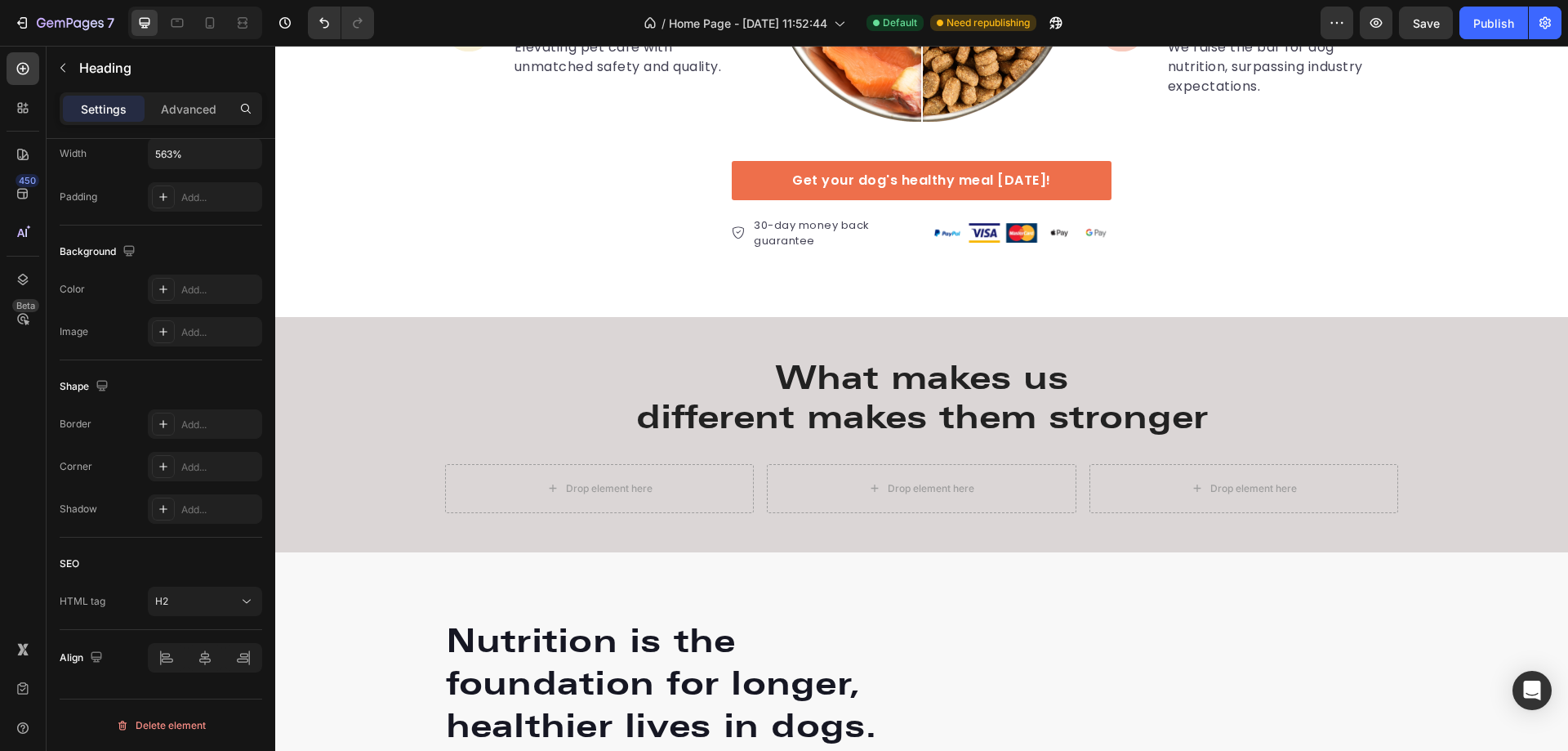
click at [1054, 420] on h2 "What makes us different makes them stronger" at bounding box center [922, 397] width 954 height 82
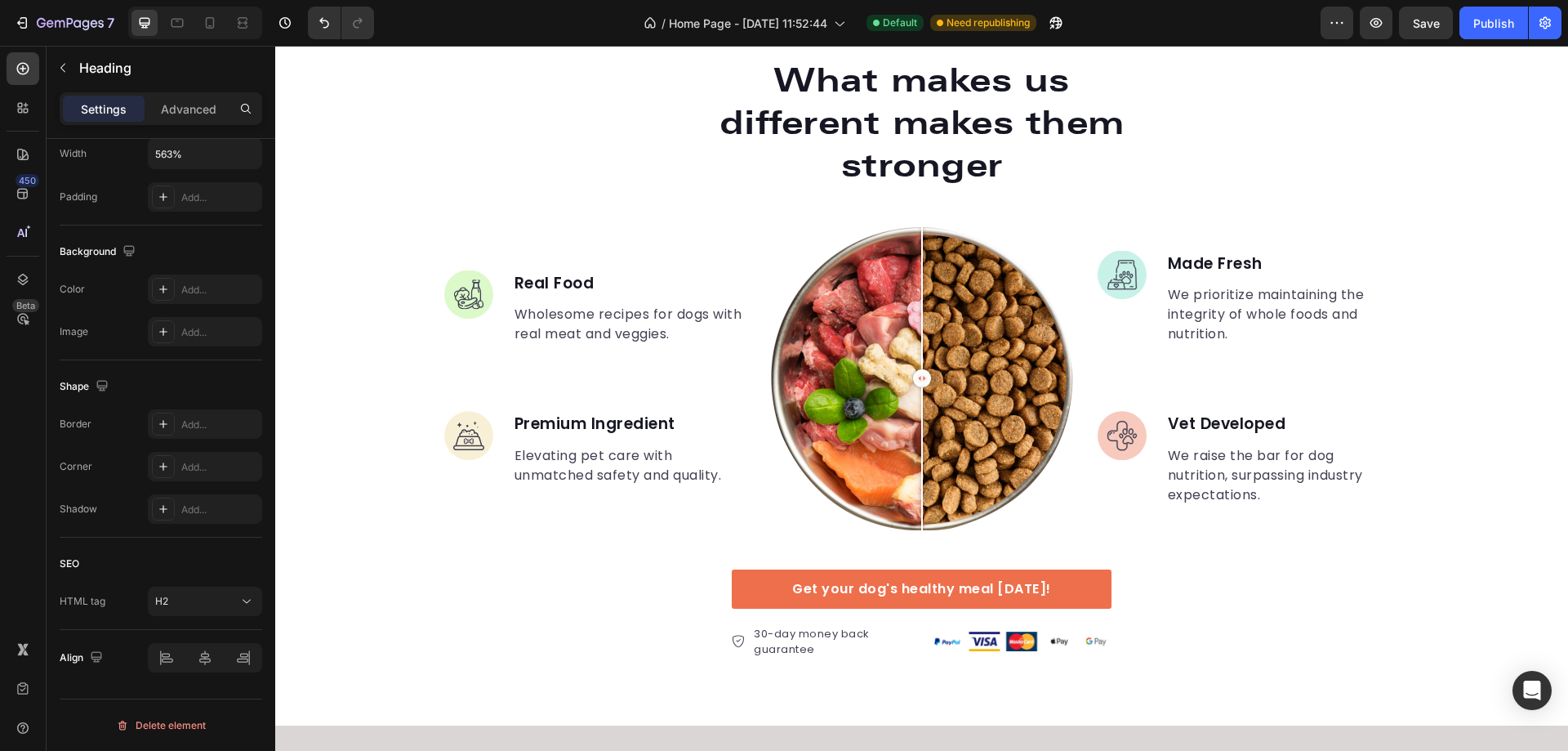
scroll to position [3320, 0]
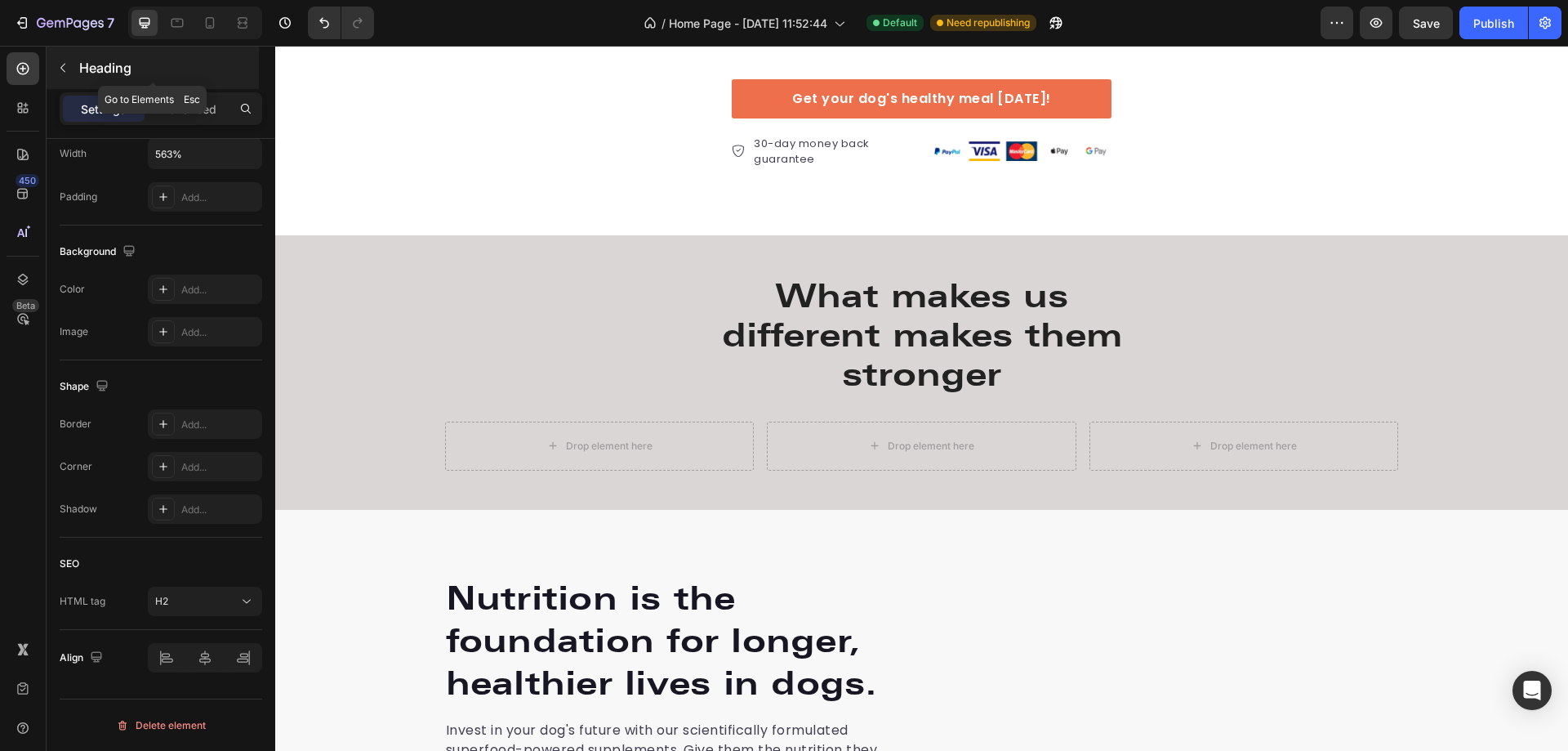
click at [60, 62] on icon "button" at bounding box center [62, 67] width 13 height 13
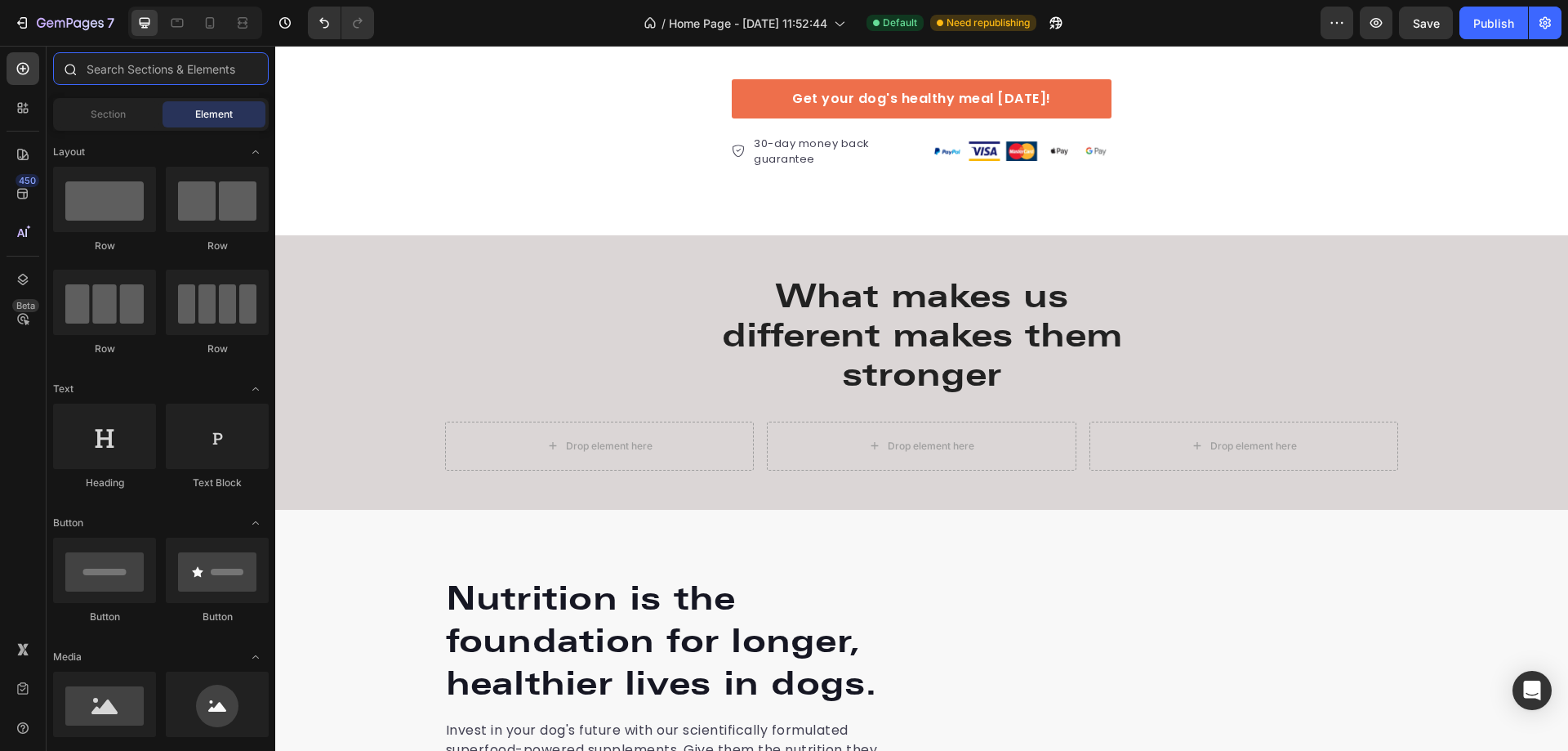
click at [145, 66] on input "text" at bounding box center [161, 68] width 216 height 33
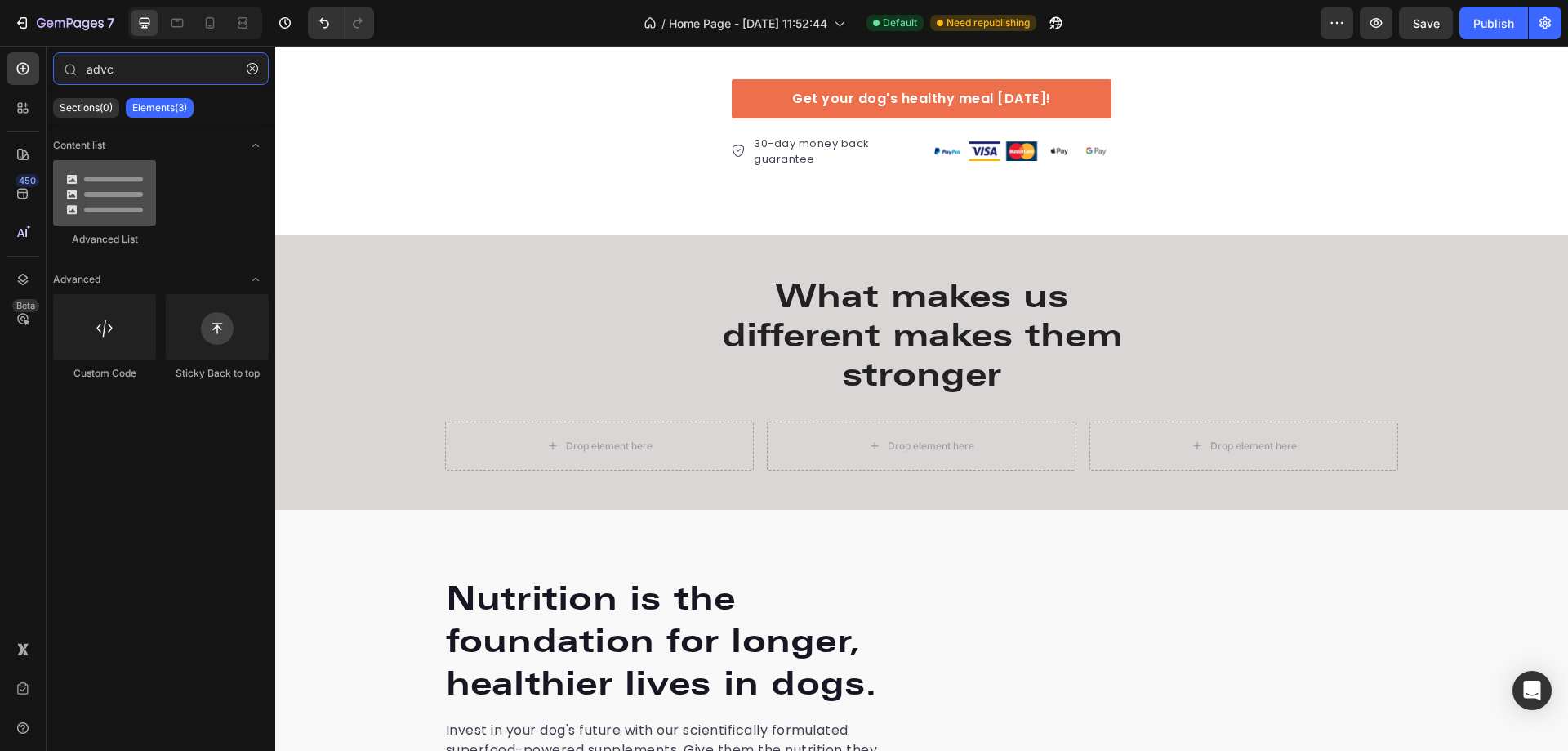
type input "advc"
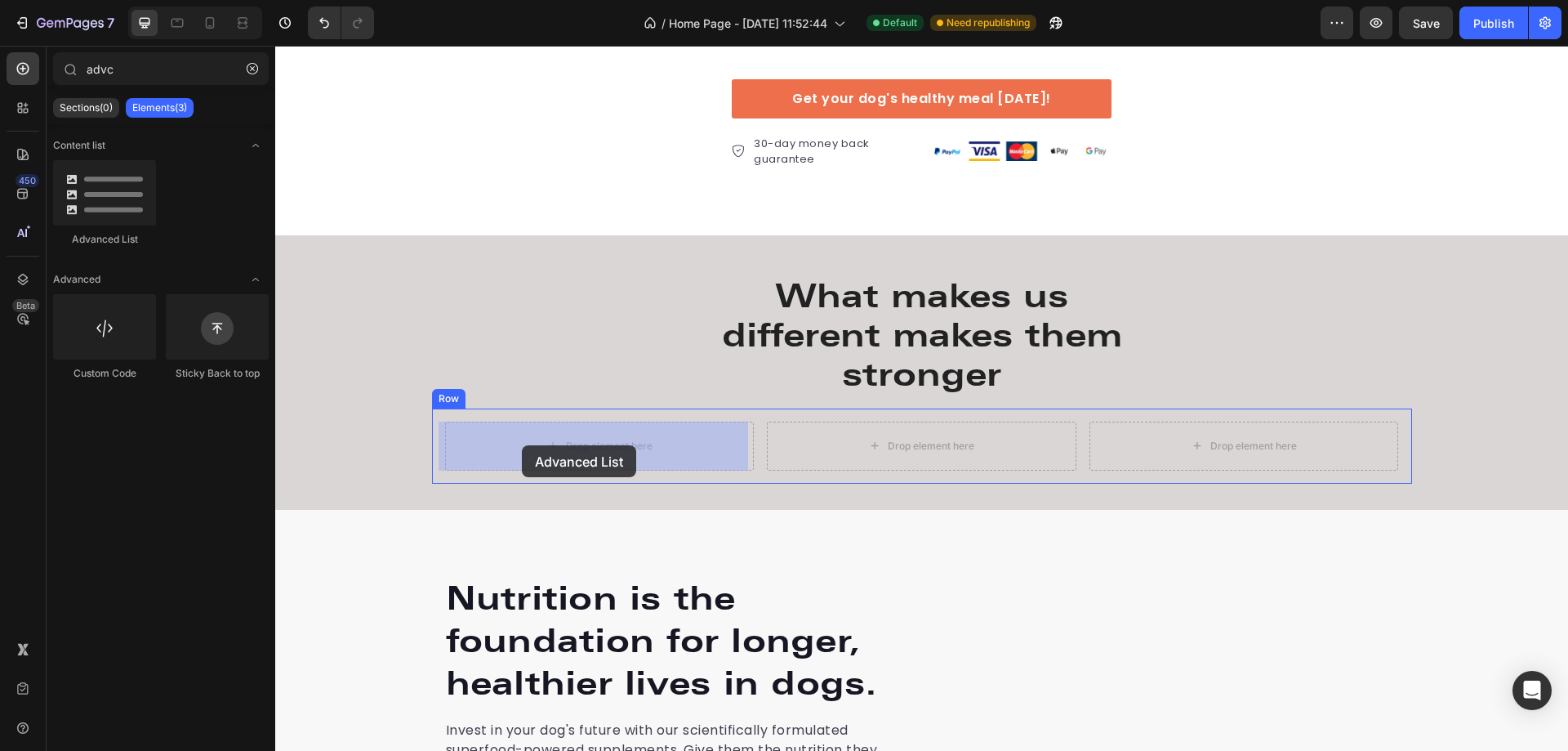
drag, startPoint x: 369, startPoint y: 243, endPoint x: 522, endPoint y: 445, distance: 253.4
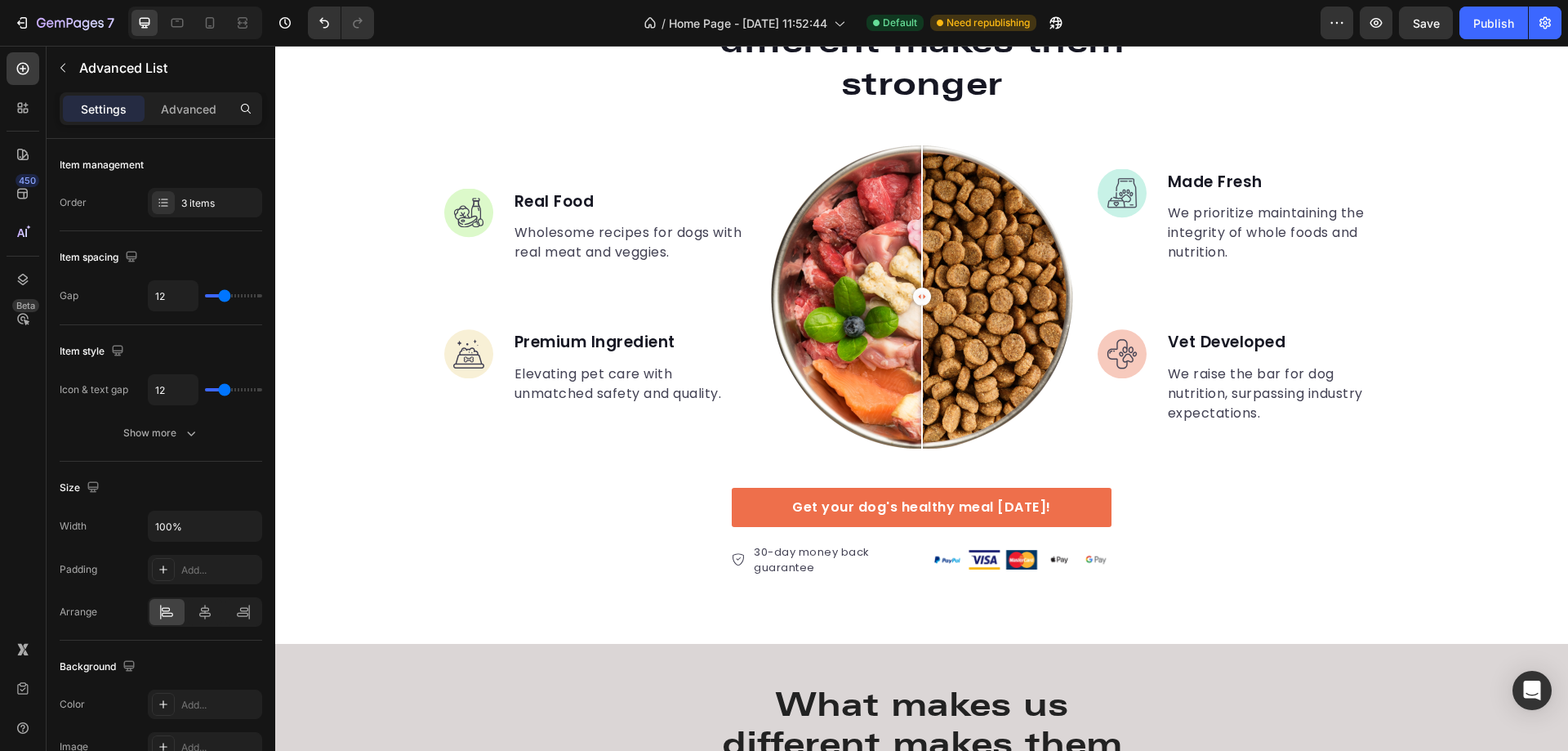
scroll to position [3157, 0]
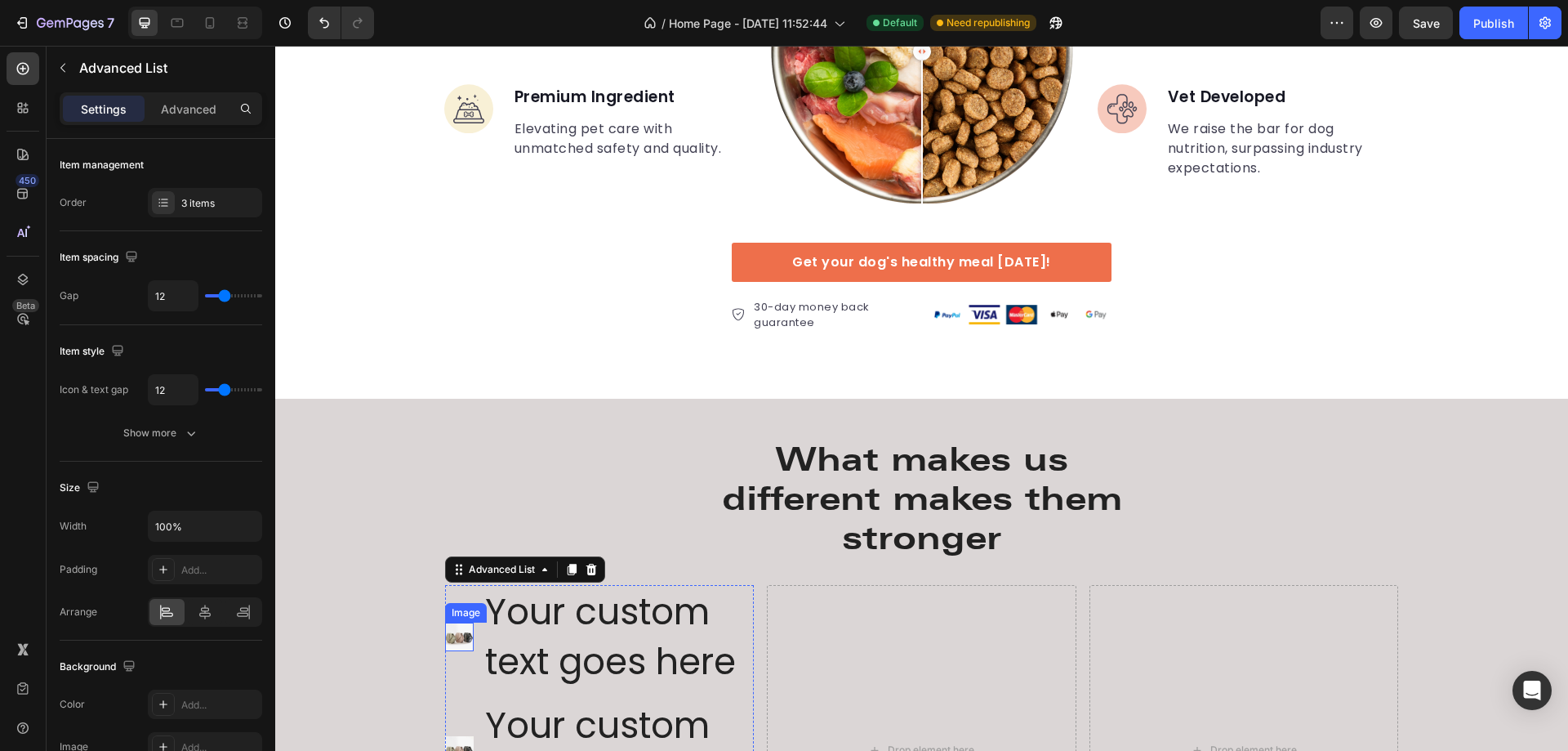
click at [457, 639] on img at bounding box center [459, 637] width 29 height 29
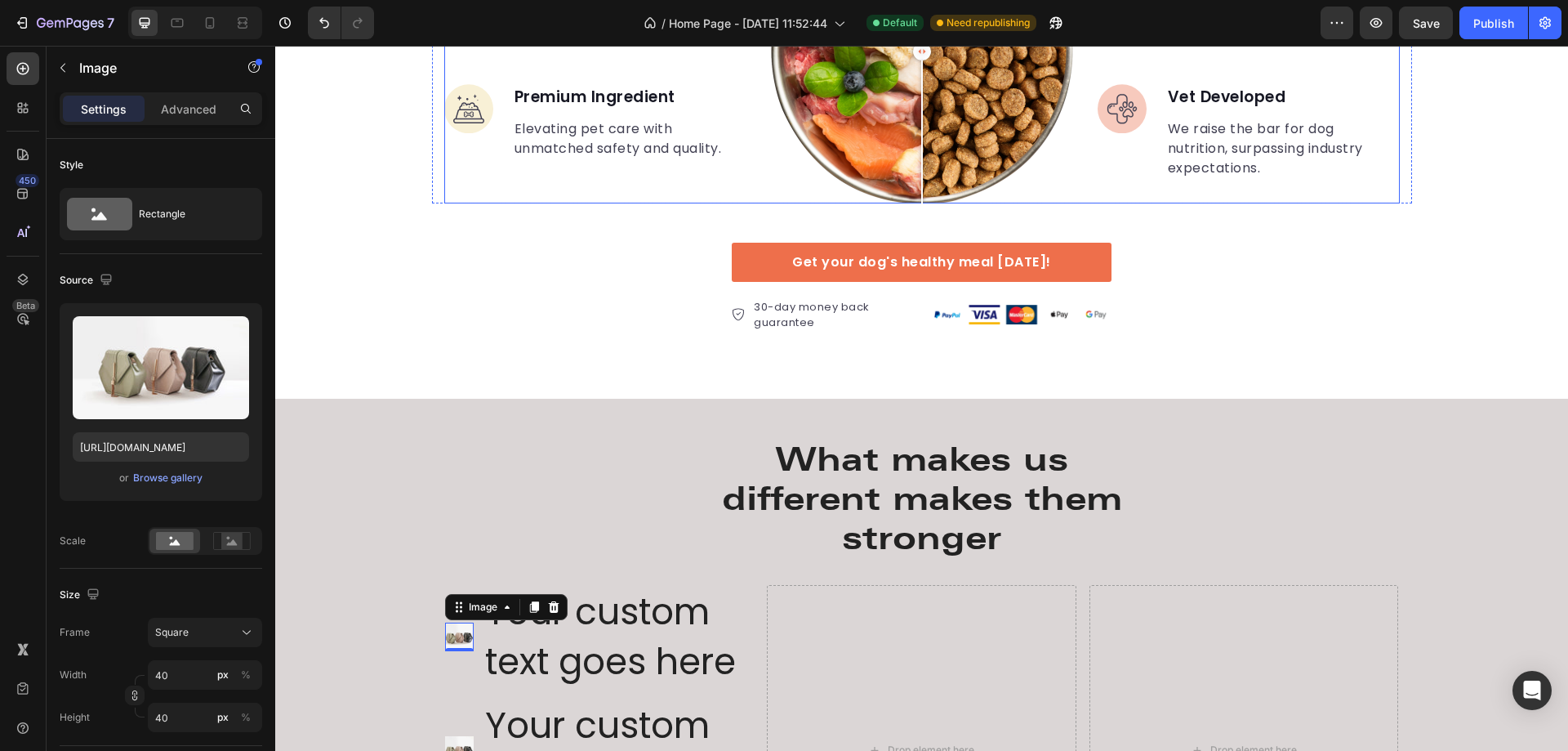
scroll to position [2912, 0]
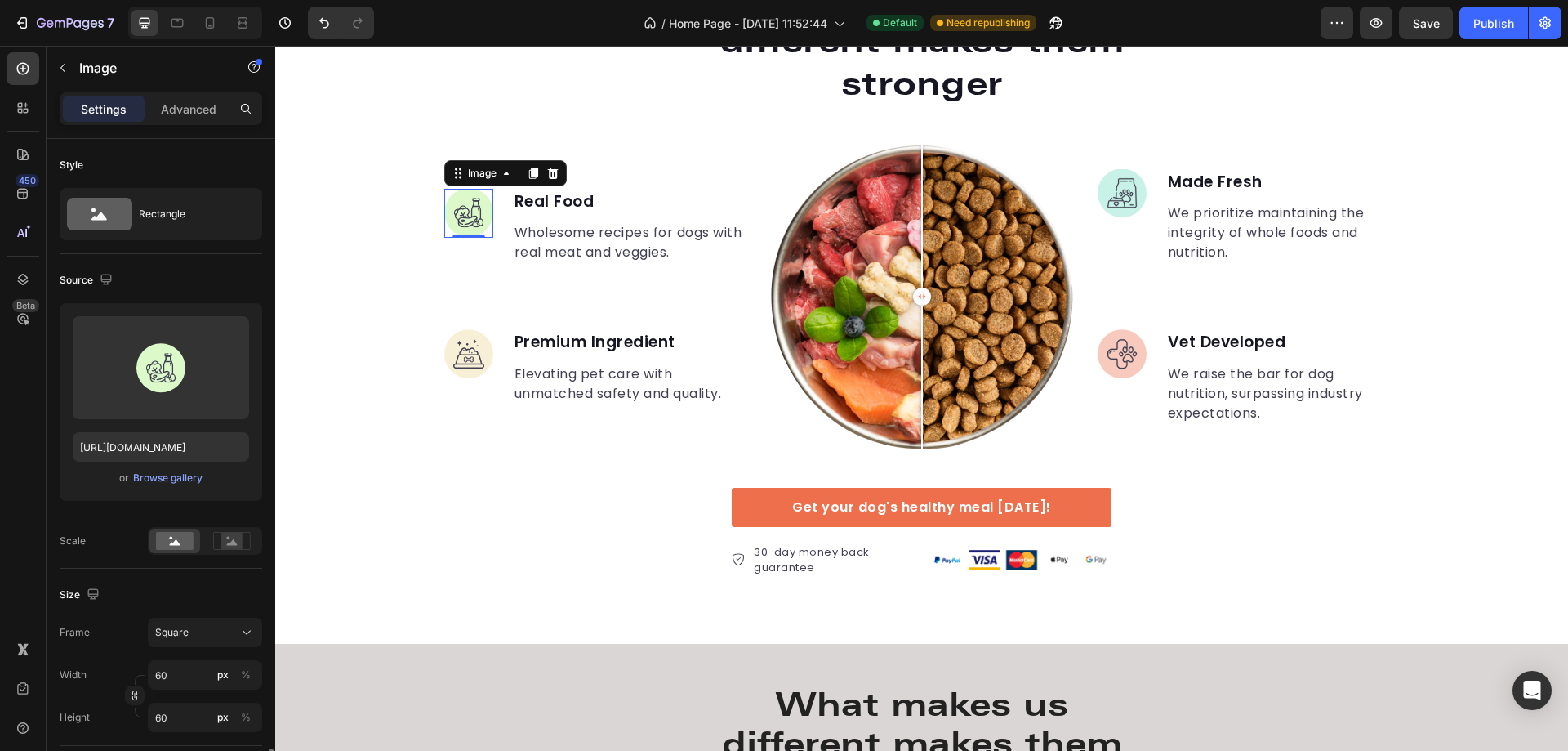
click at [471, 219] on img at bounding box center [469, 214] width 49 height 49
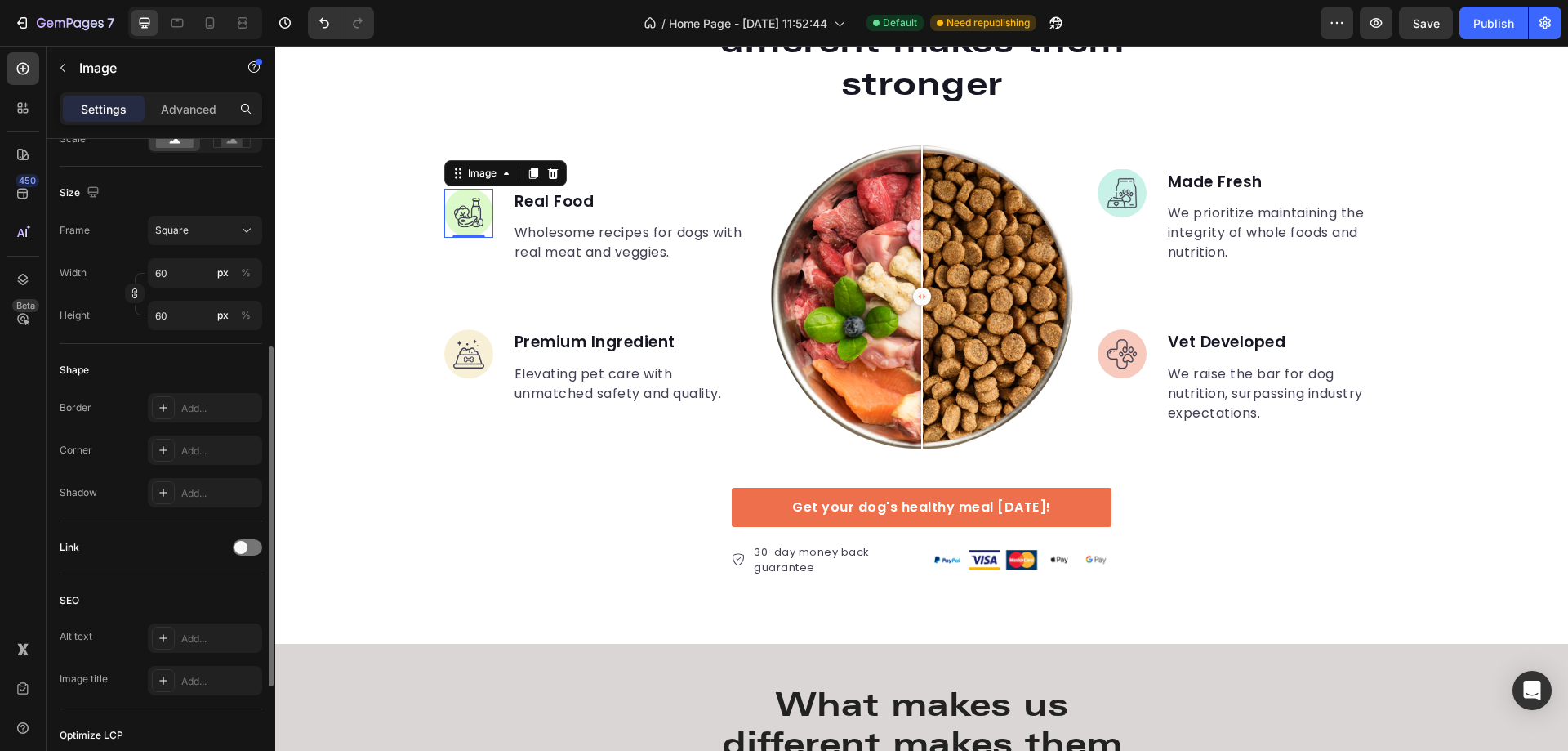
scroll to position [75, 0]
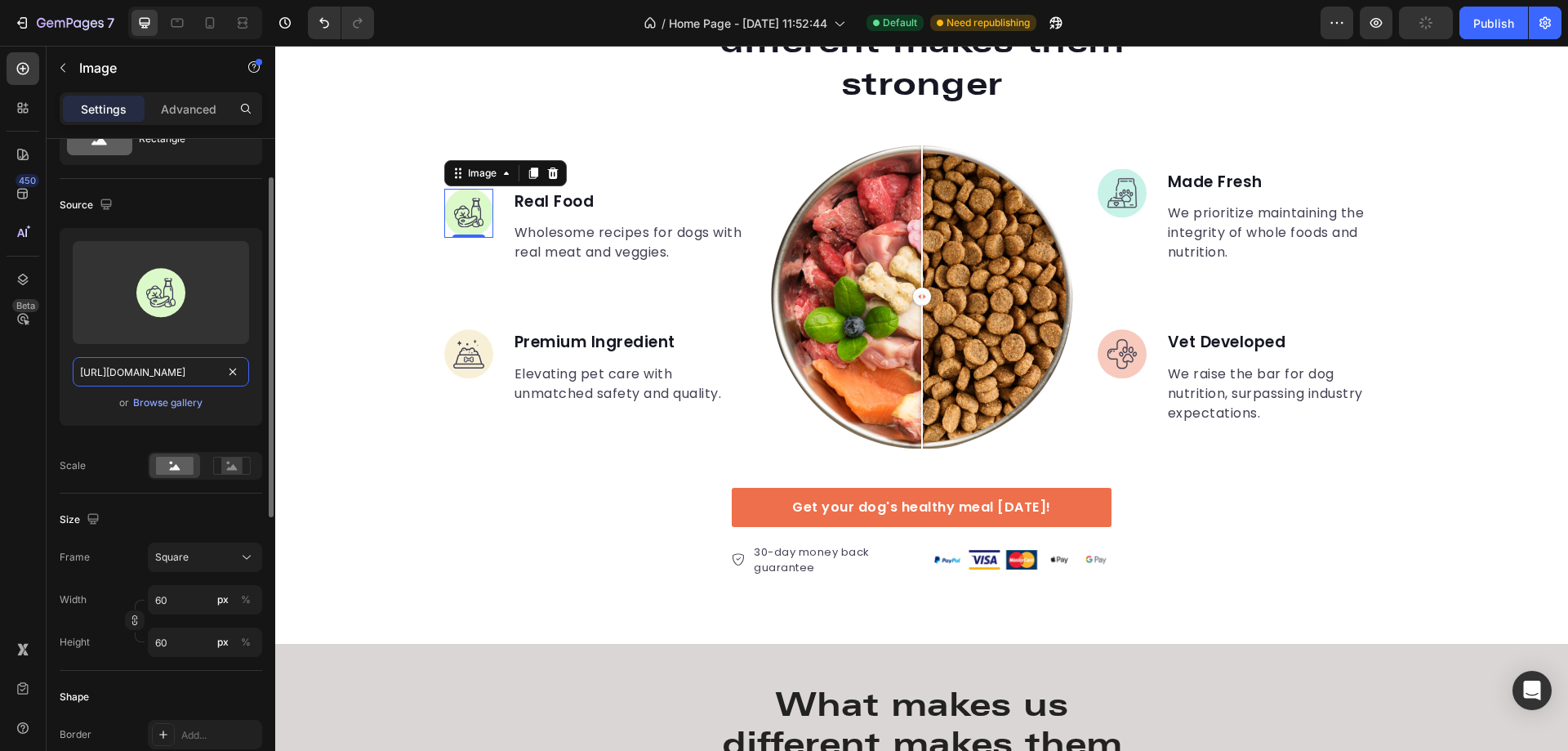
click at [193, 366] on input "[URL][DOMAIN_NAME]" at bounding box center [161, 372] width 176 height 30
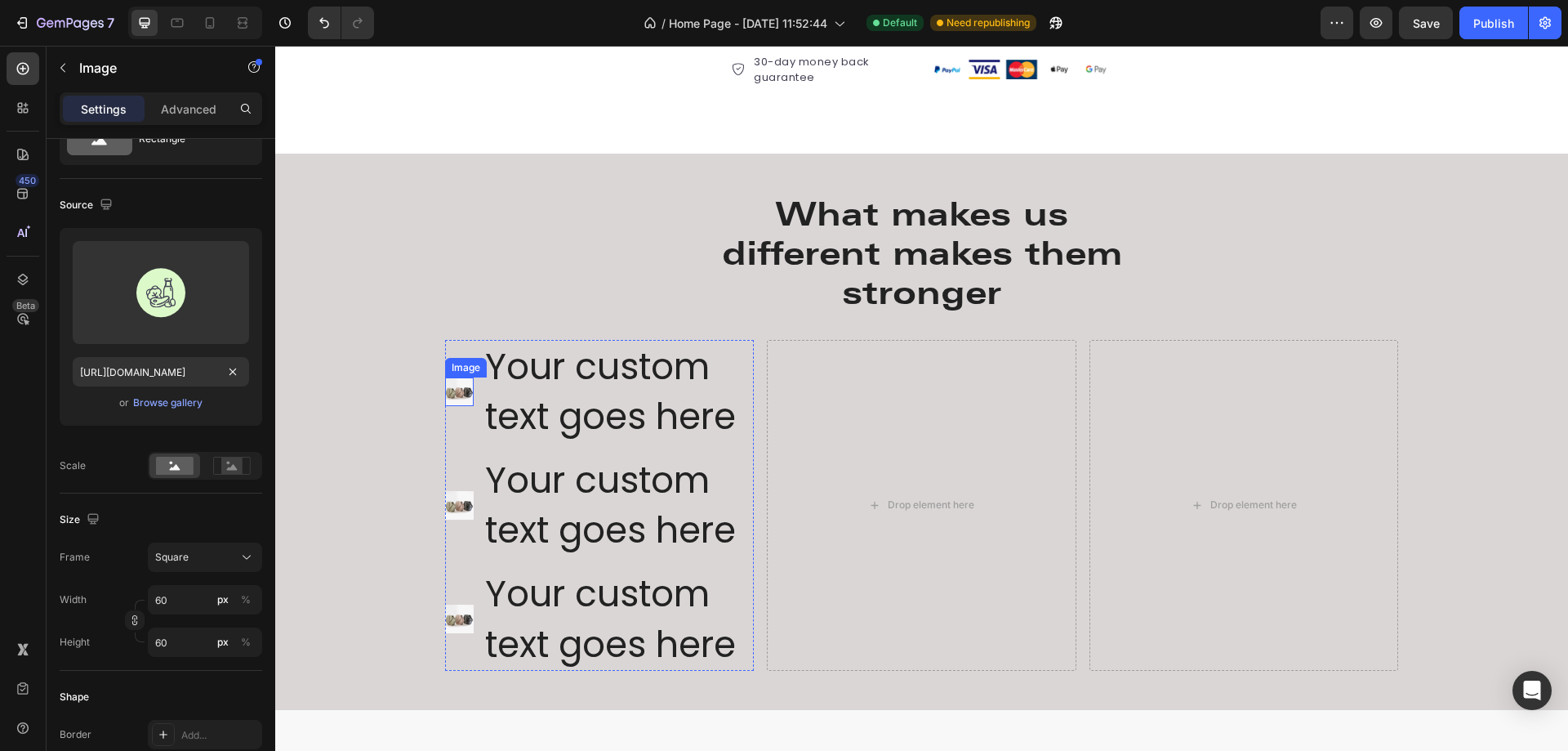
click at [465, 400] on img at bounding box center [459, 391] width 29 height 29
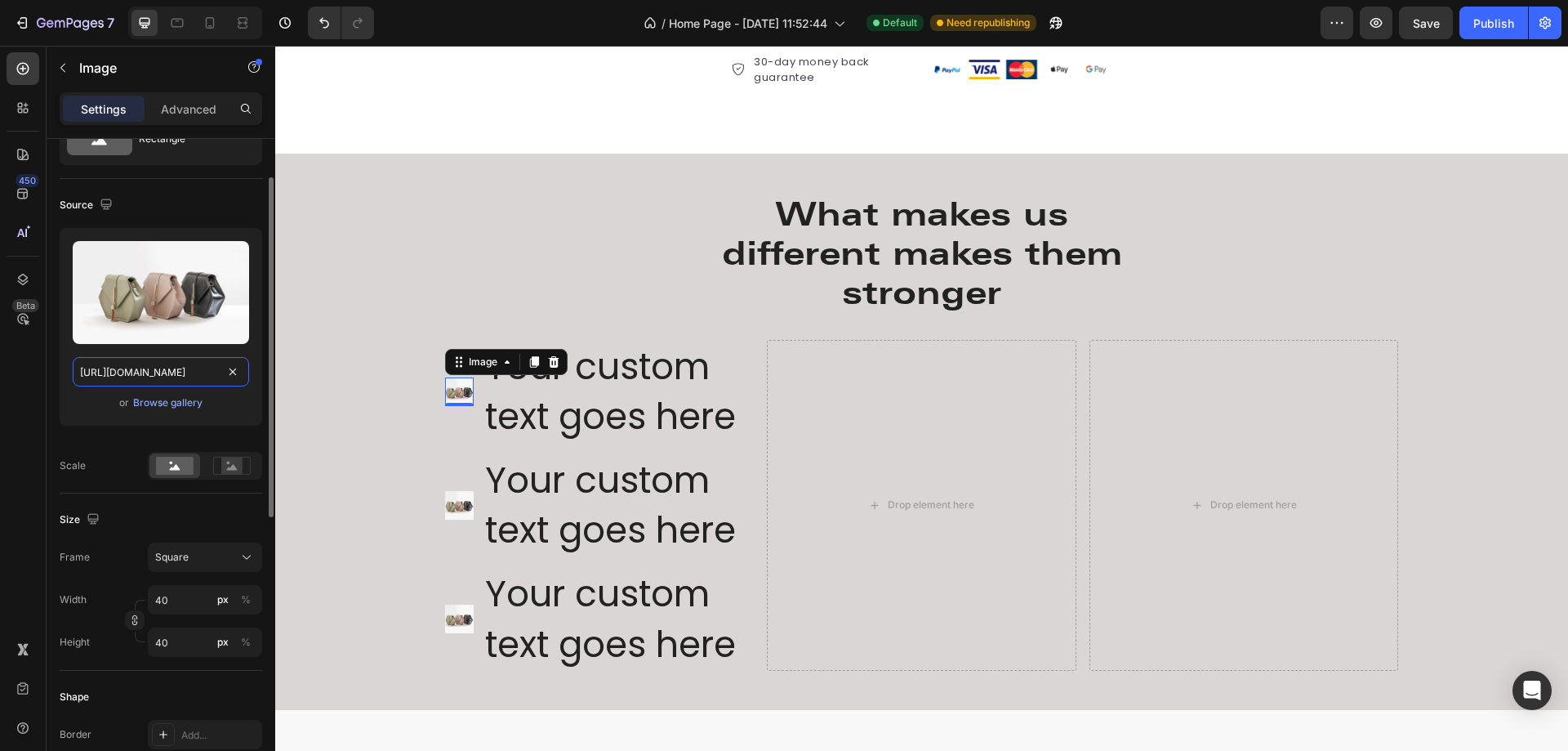
click at [186, 373] on input "[URL][DOMAIN_NAME]" at bounding box center [161, 372] width 176 height 30
paste input "[DOMAIN_NAME][URL]"
type input "[URL][DOMAIN_NAME]"
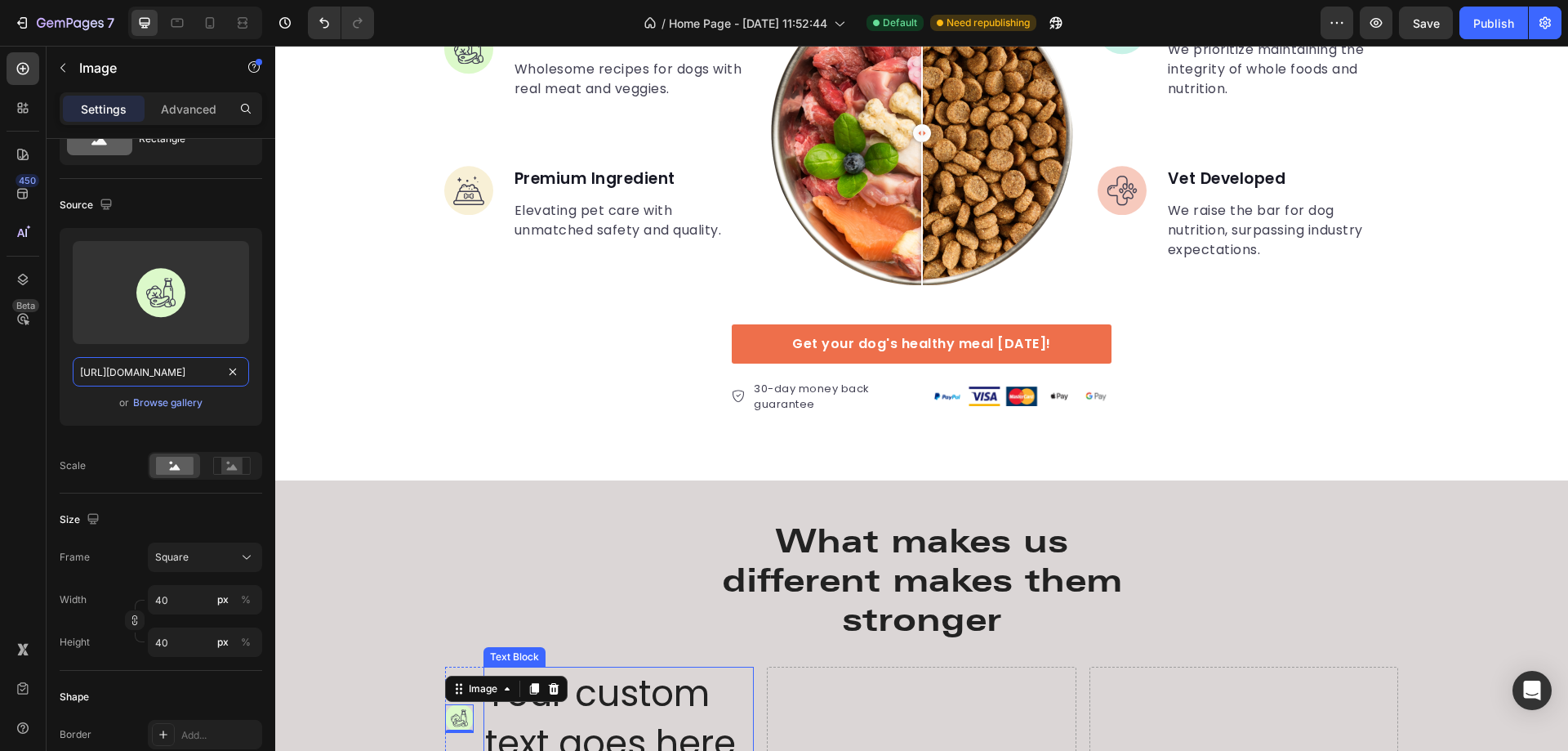
scroll to position [2831, 0]
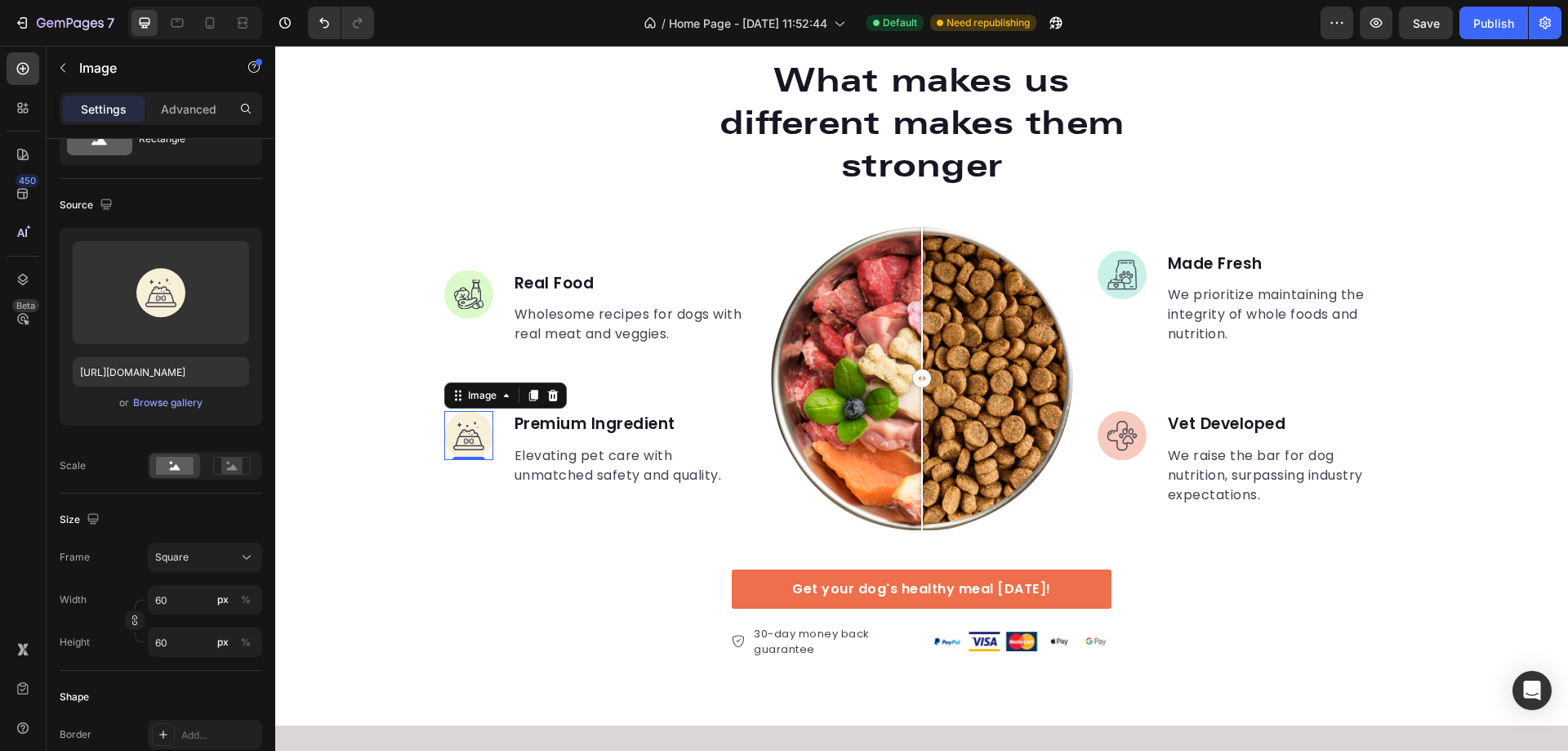
click at [454, 439] on img at bounding box center [469, 436] width 49 height 49
click at [208, 376] on input "[URL][DOMAIN_NAME]" at bounding box center [161, 372] width 176 height 30
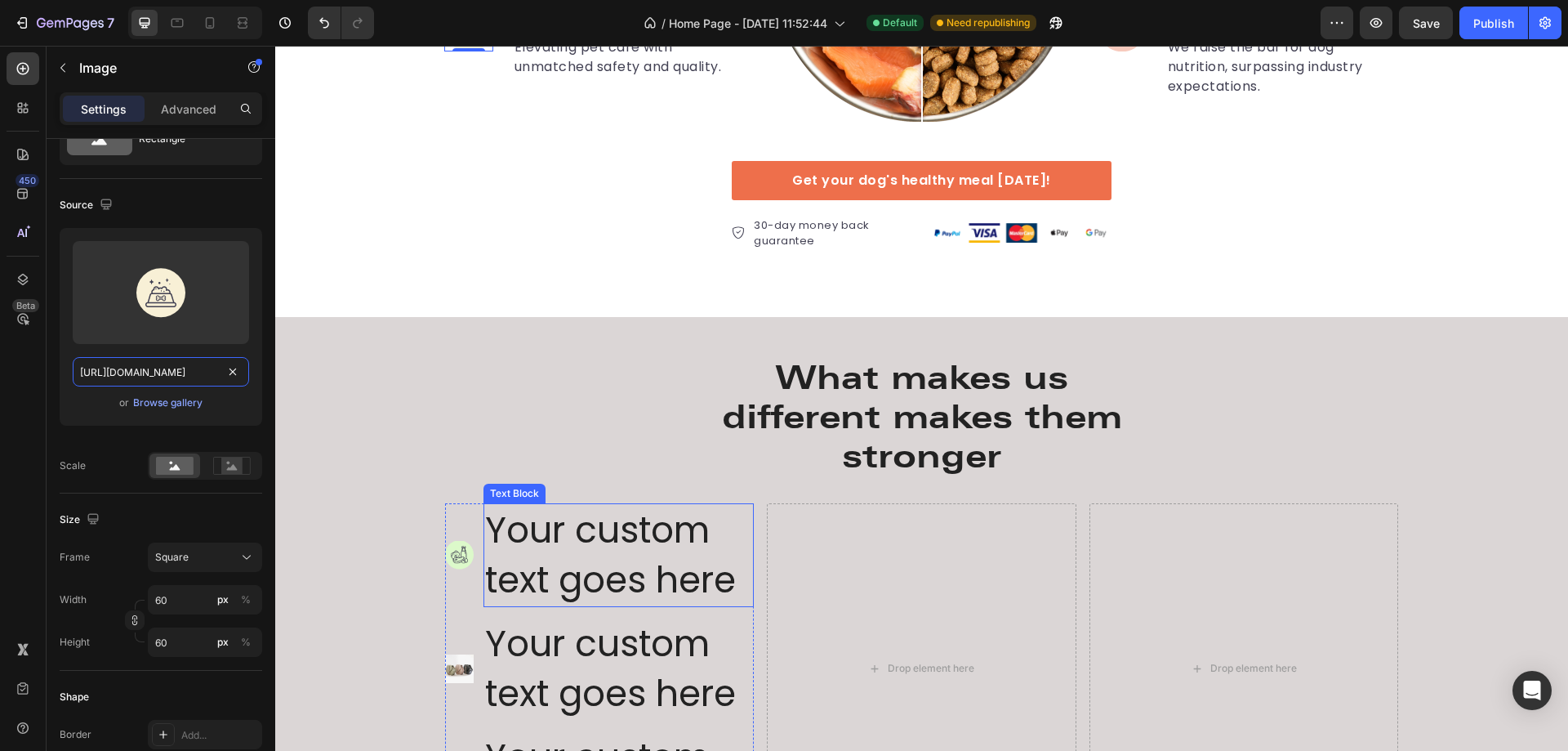
scroll to position [3566, 0]
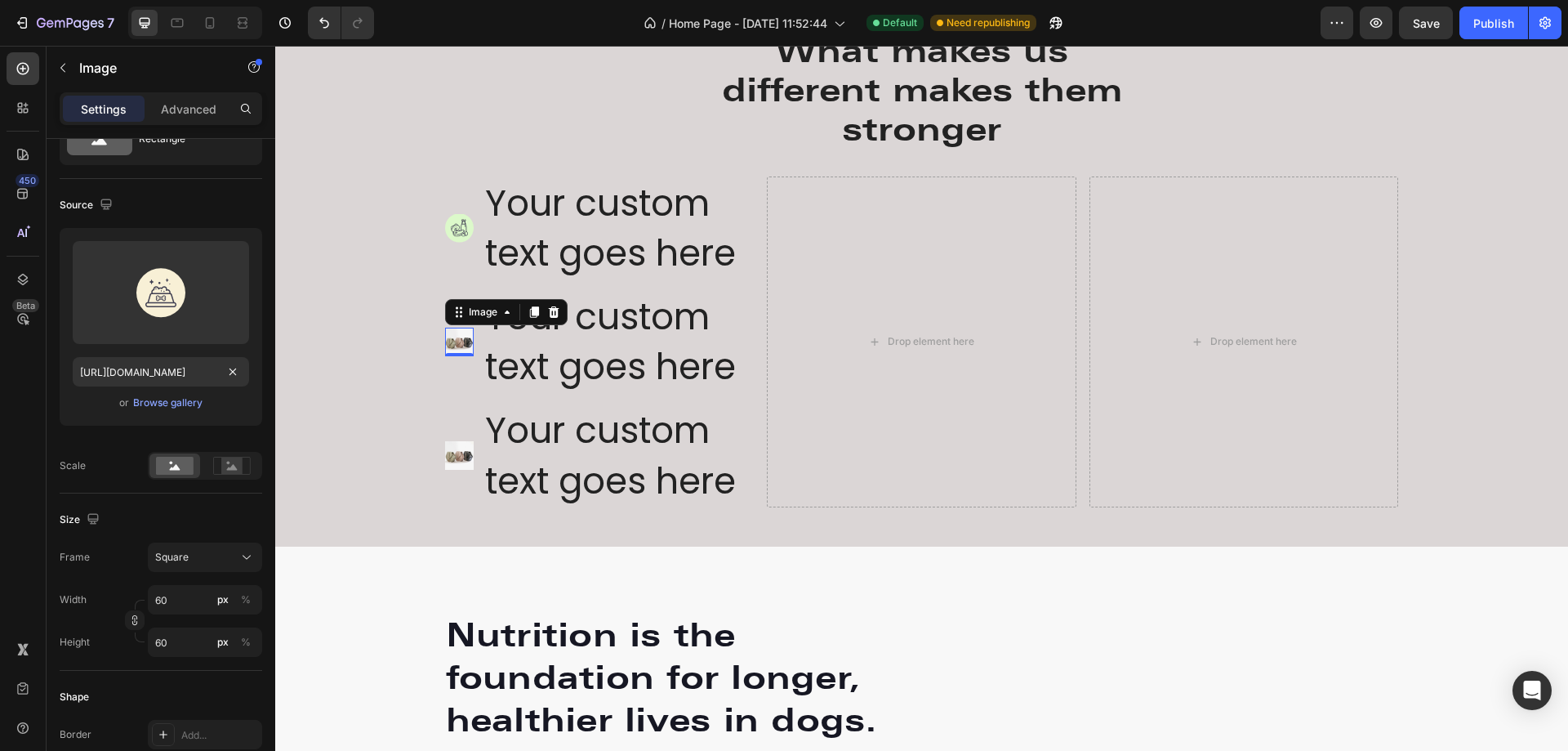
click at [451, 342] on img at bounding box center [459, 342] width 29 height 29
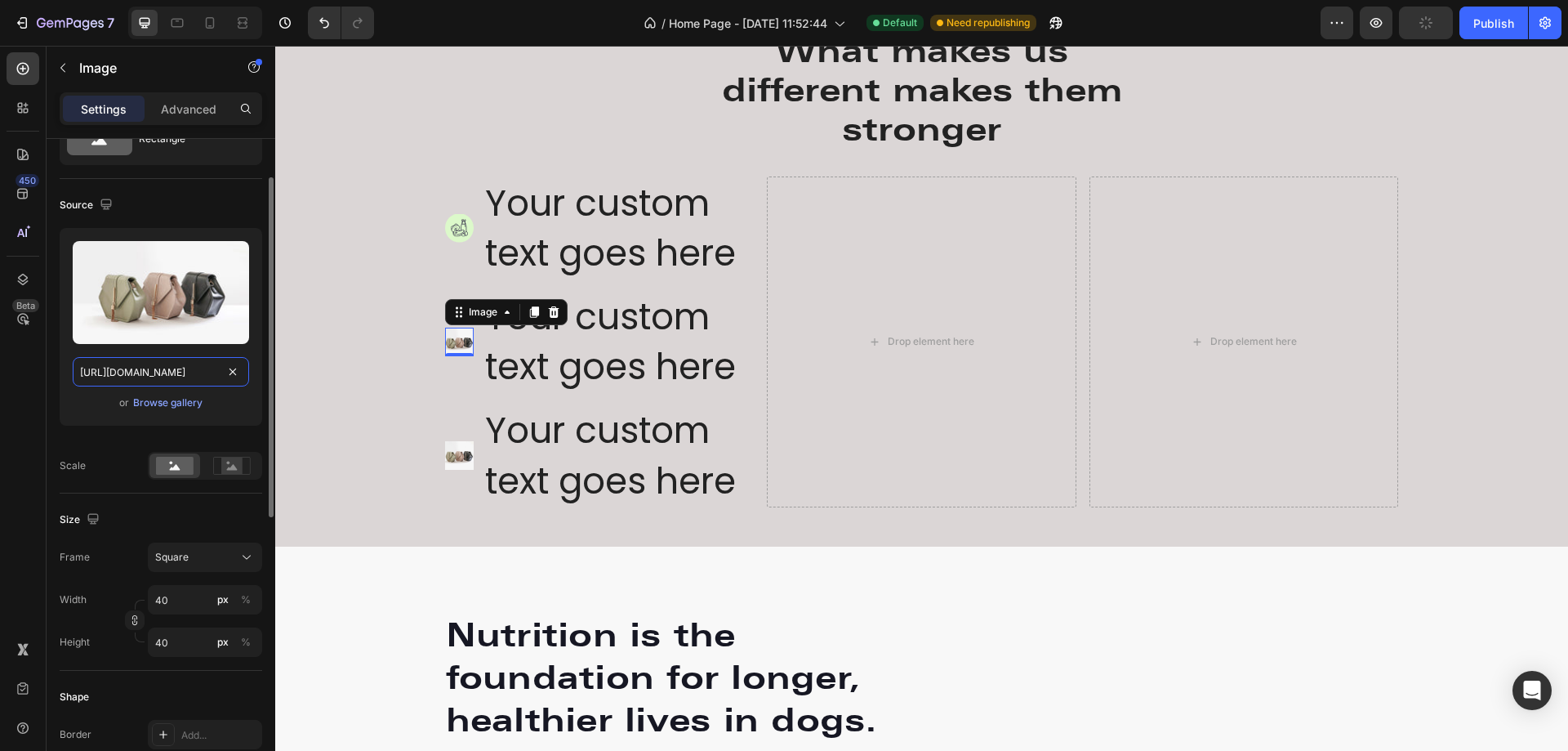
click at [145, 374] on input "[URL][DOMAIN_NAME]" at bounding box center [161, 372] width 176 height 30
paste input "[DOMAIN_NAME][URL]"
type input "[URL][DOMAIN_NAME]"
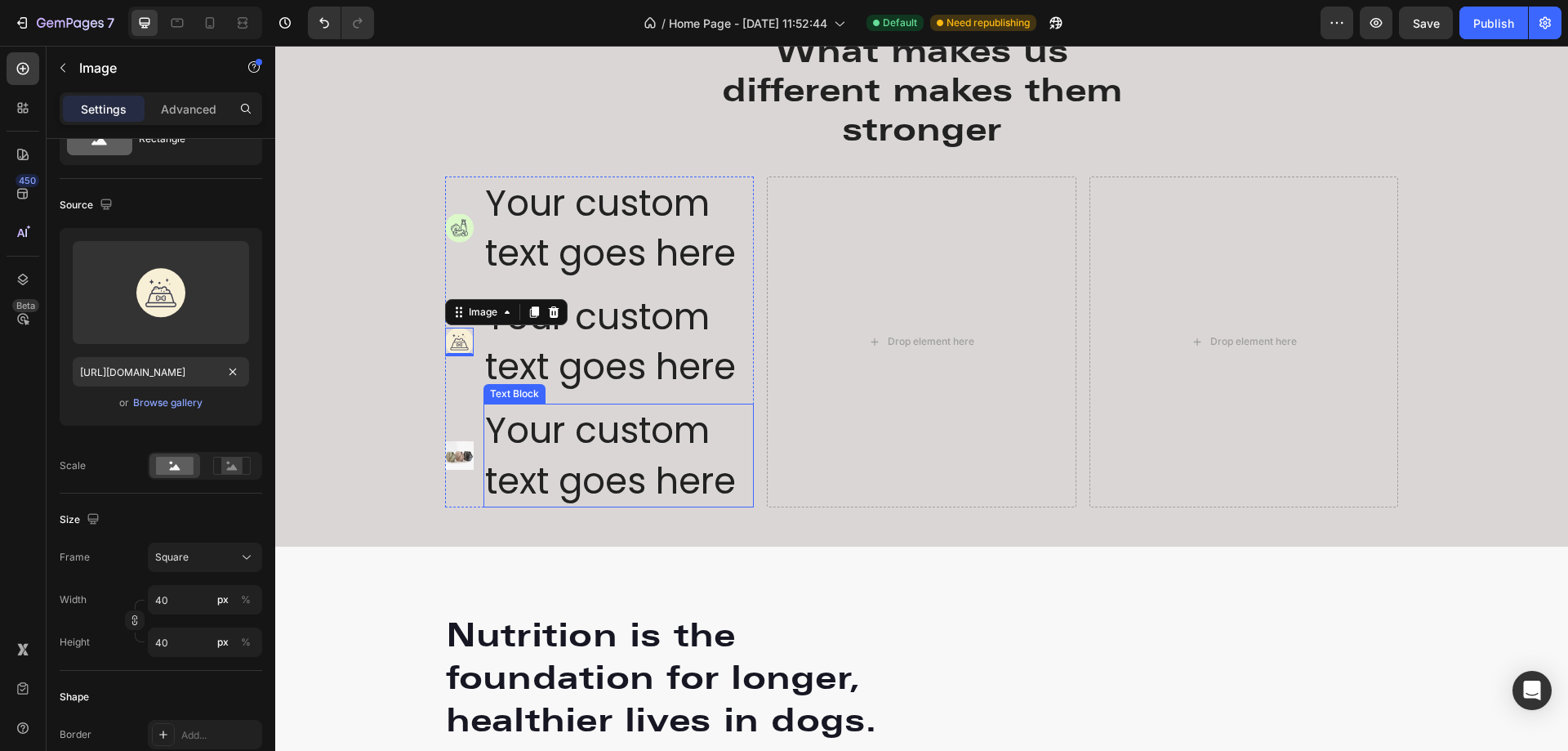
click at [576, 443] on div "Your custom text goes here" at bounding box center [619, 455] width 271 height 103
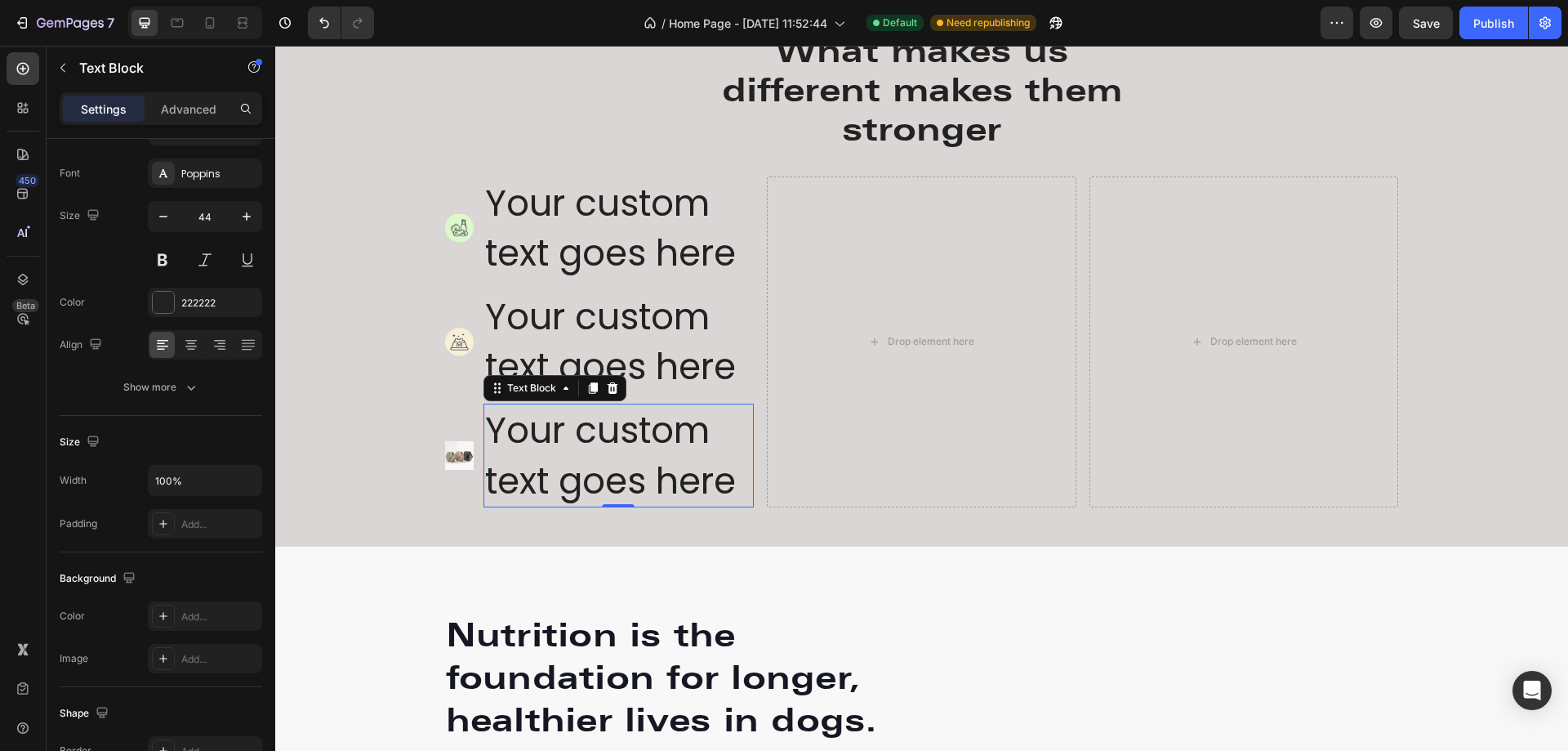
scroll to position [0, 0]
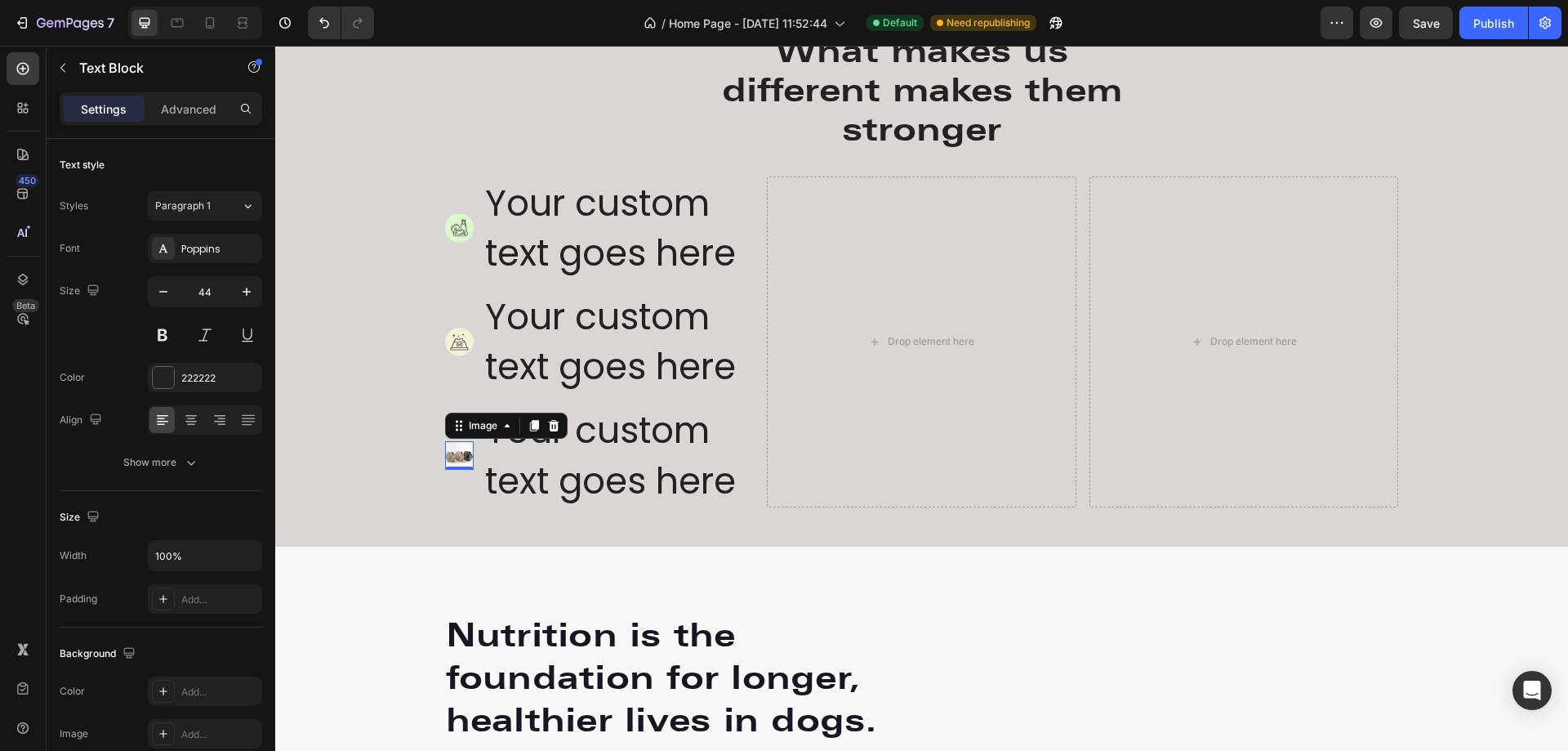
click at [445, 465] on img at bounding box center [459, 455] width 29 height 29
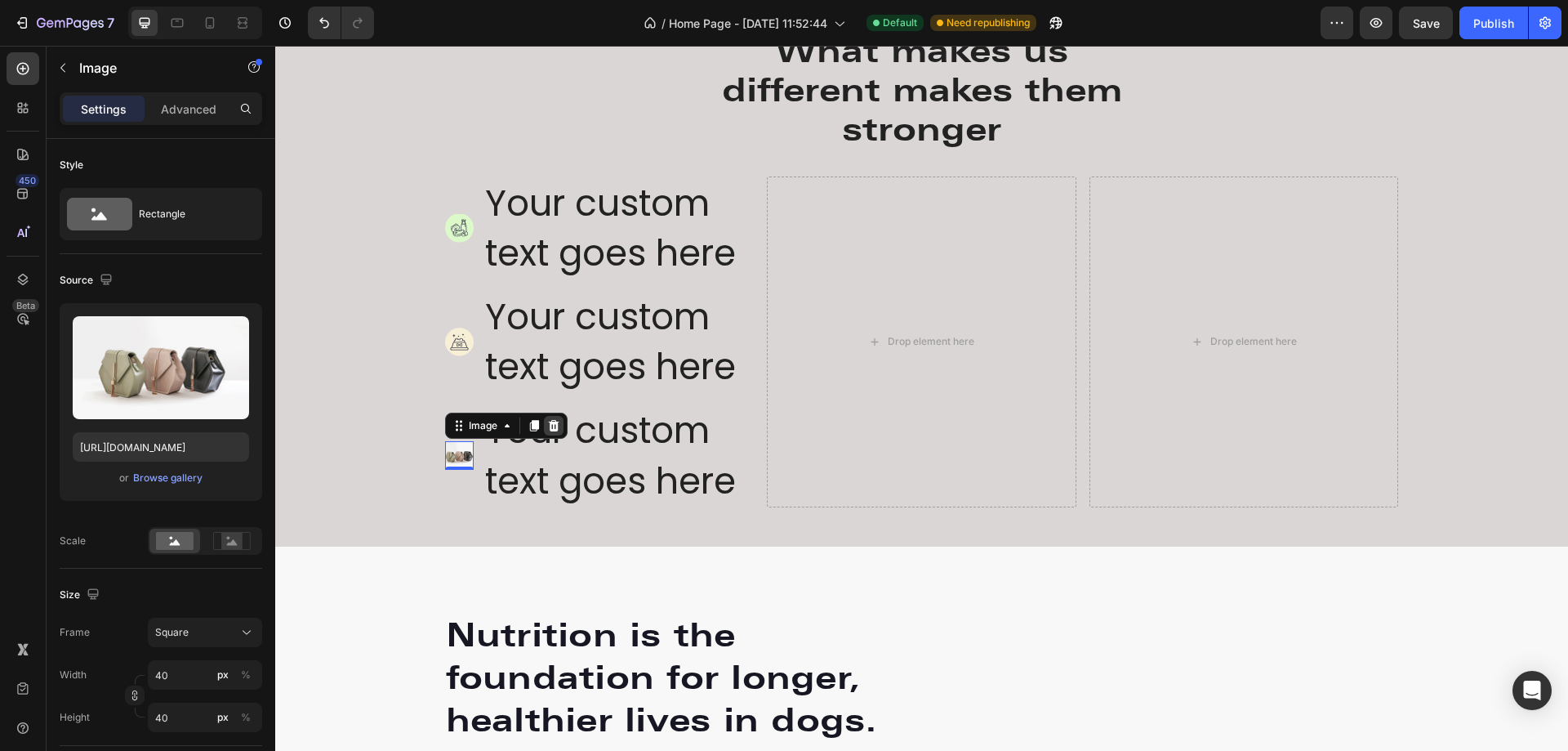
click at [550, 428] on icon at bounding box center [553, 426] width 11 height 12
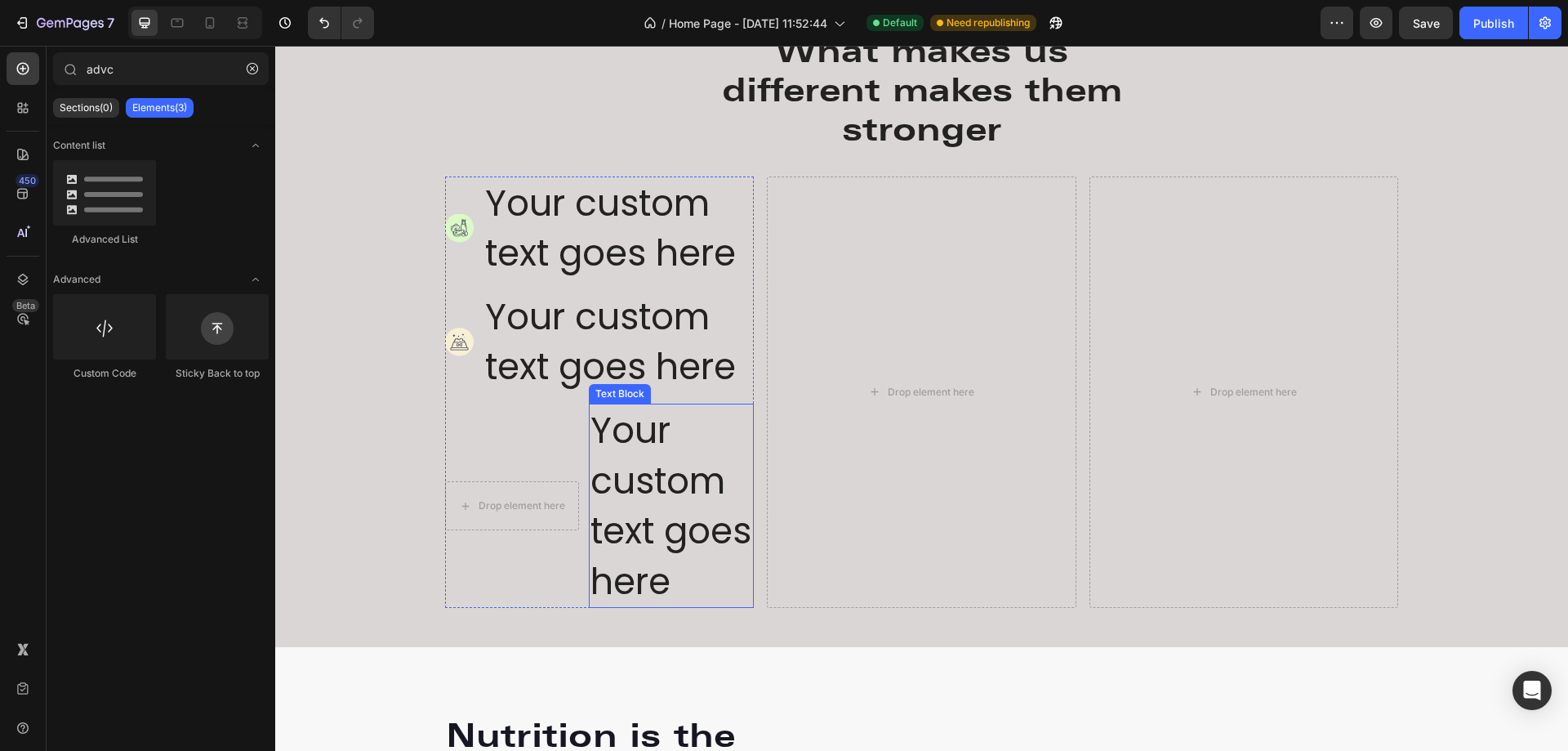
click at [617, 471] on div "Your custom text goes here" at bounding box center [672, 506] width 165 height 204
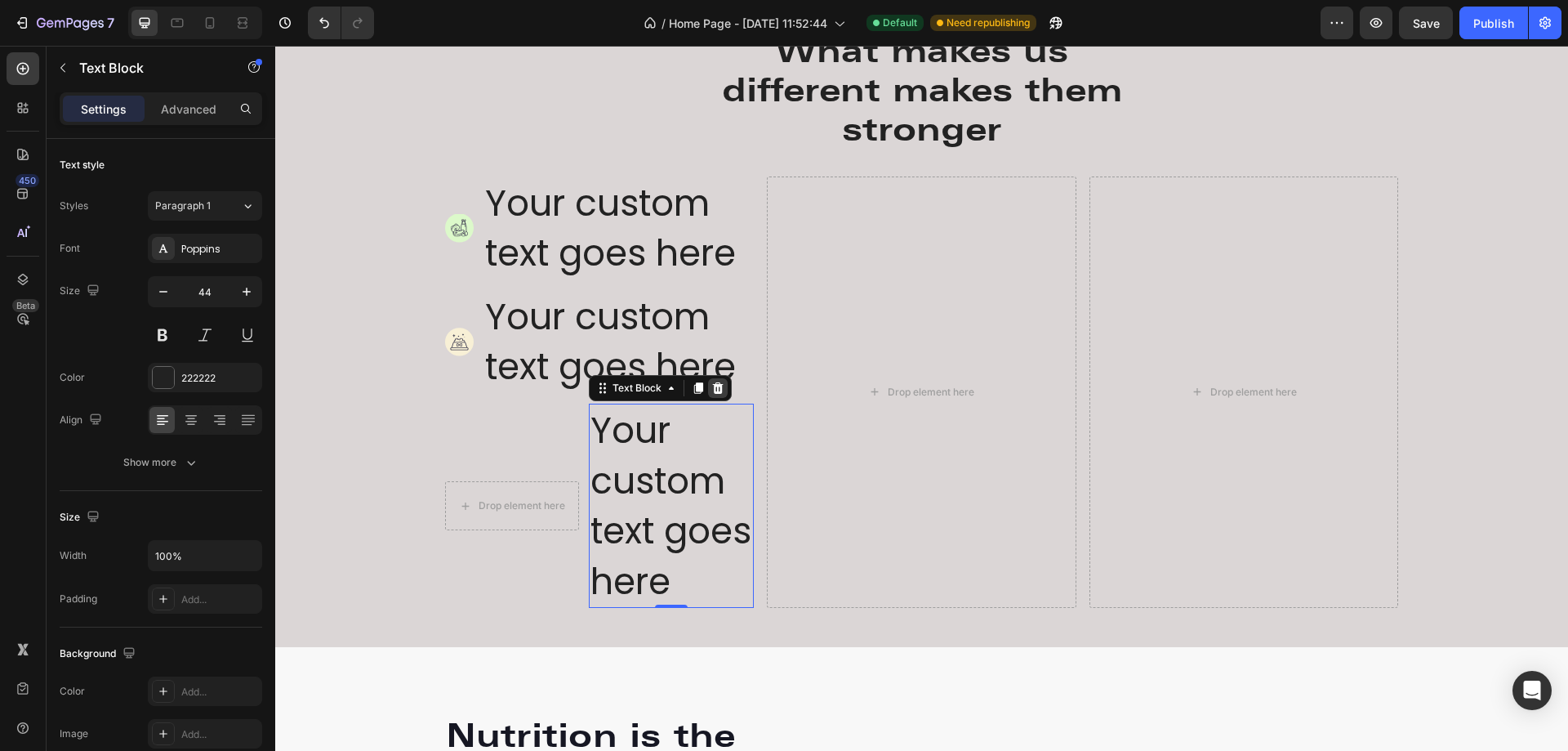
click at [715, 383] on icon at bounding box center [717, 387] width 13 height 13
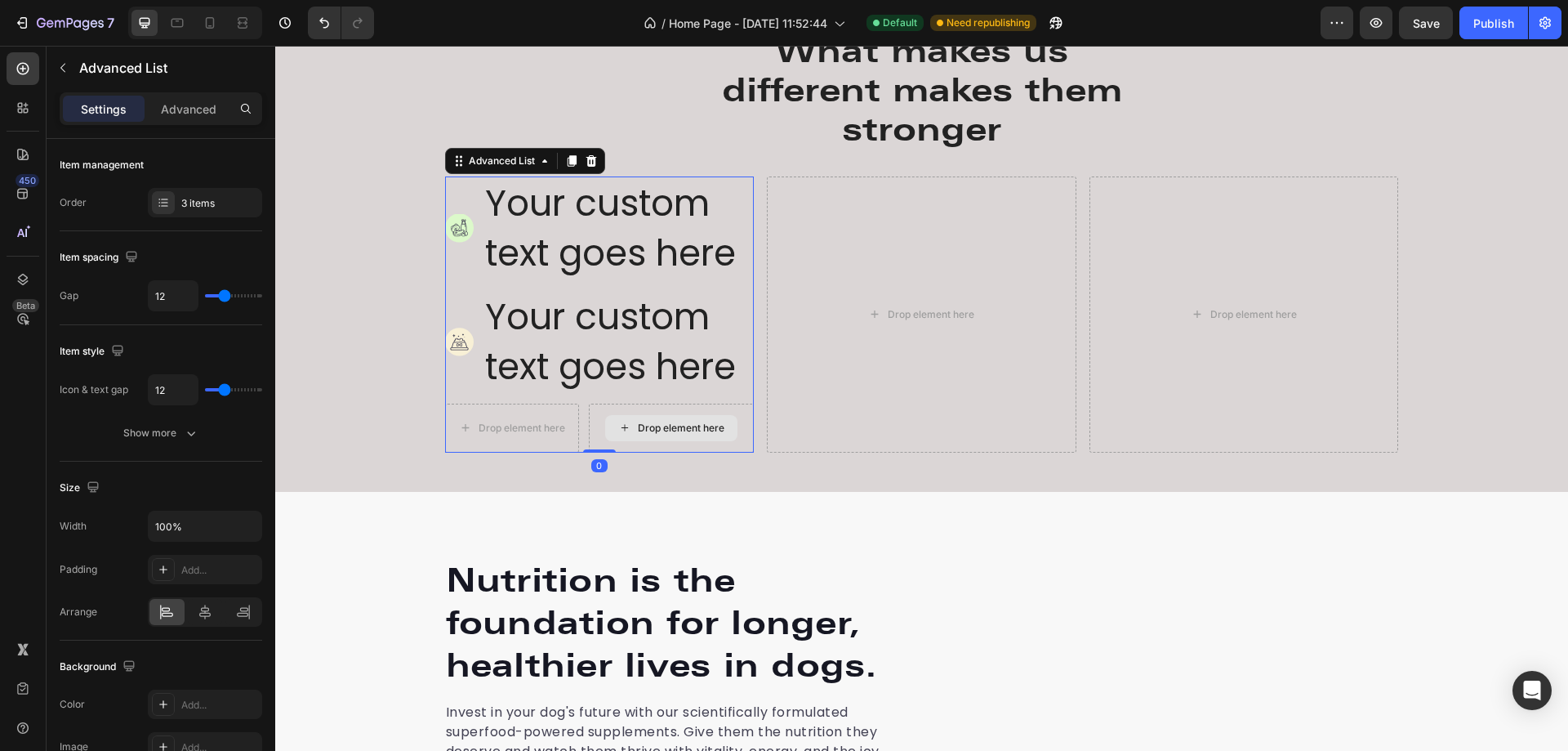
click at [739, 410] on div "Drop element here" at bounding box center [672, 429] width 165 height 49
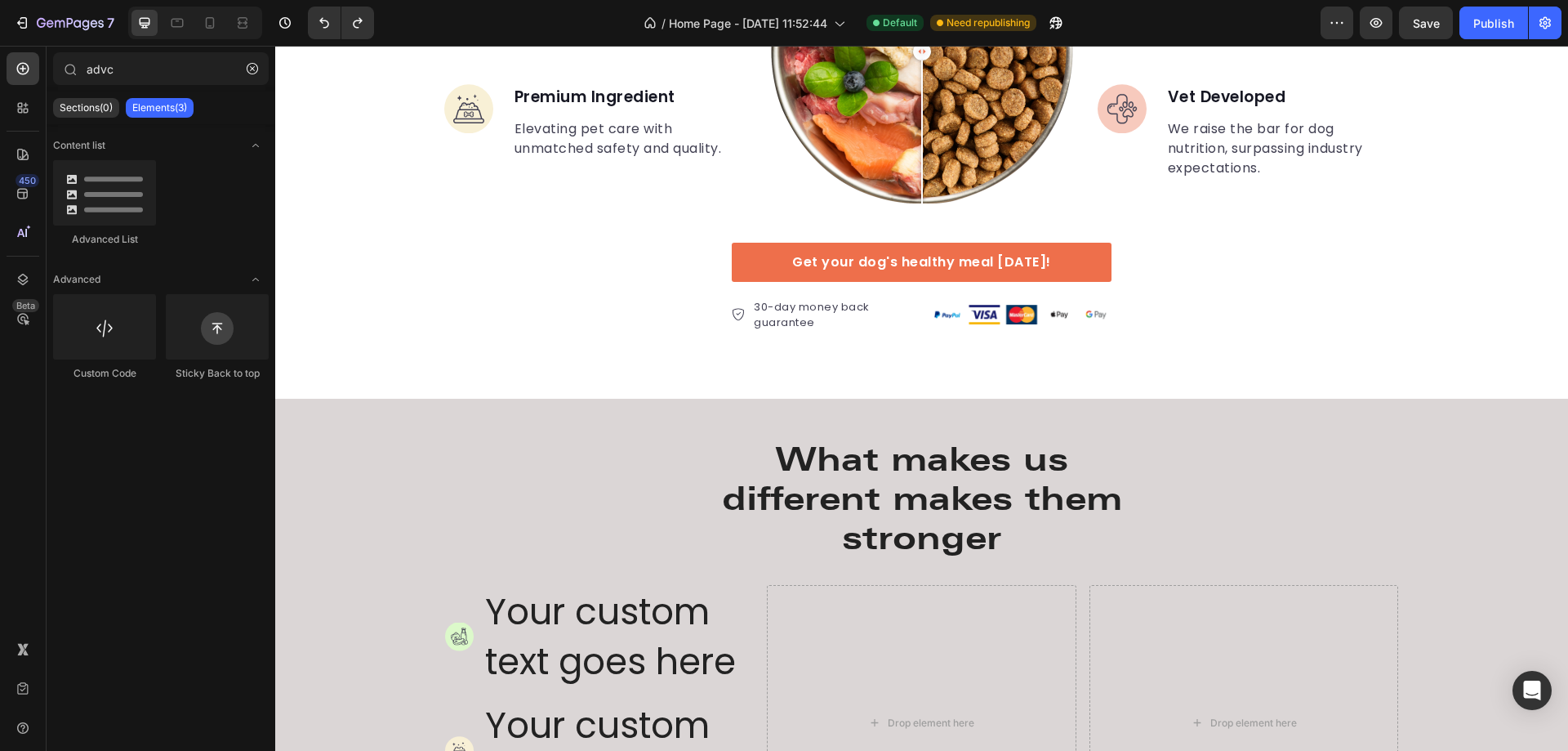
scroll to position [3566, 0]
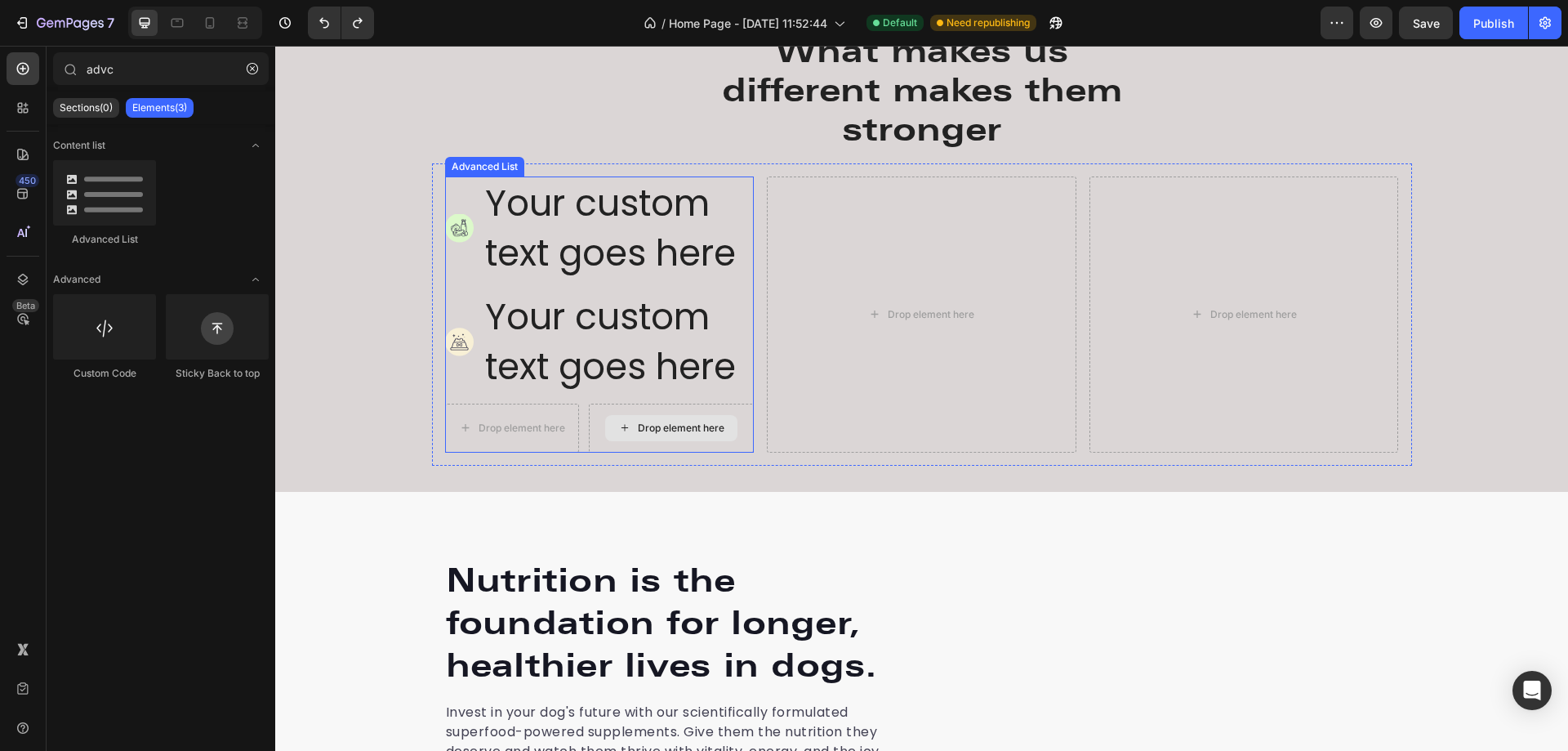
click at [744, 414] on div "Drop element here" at bounding box center [672, 429] width 165 height 49
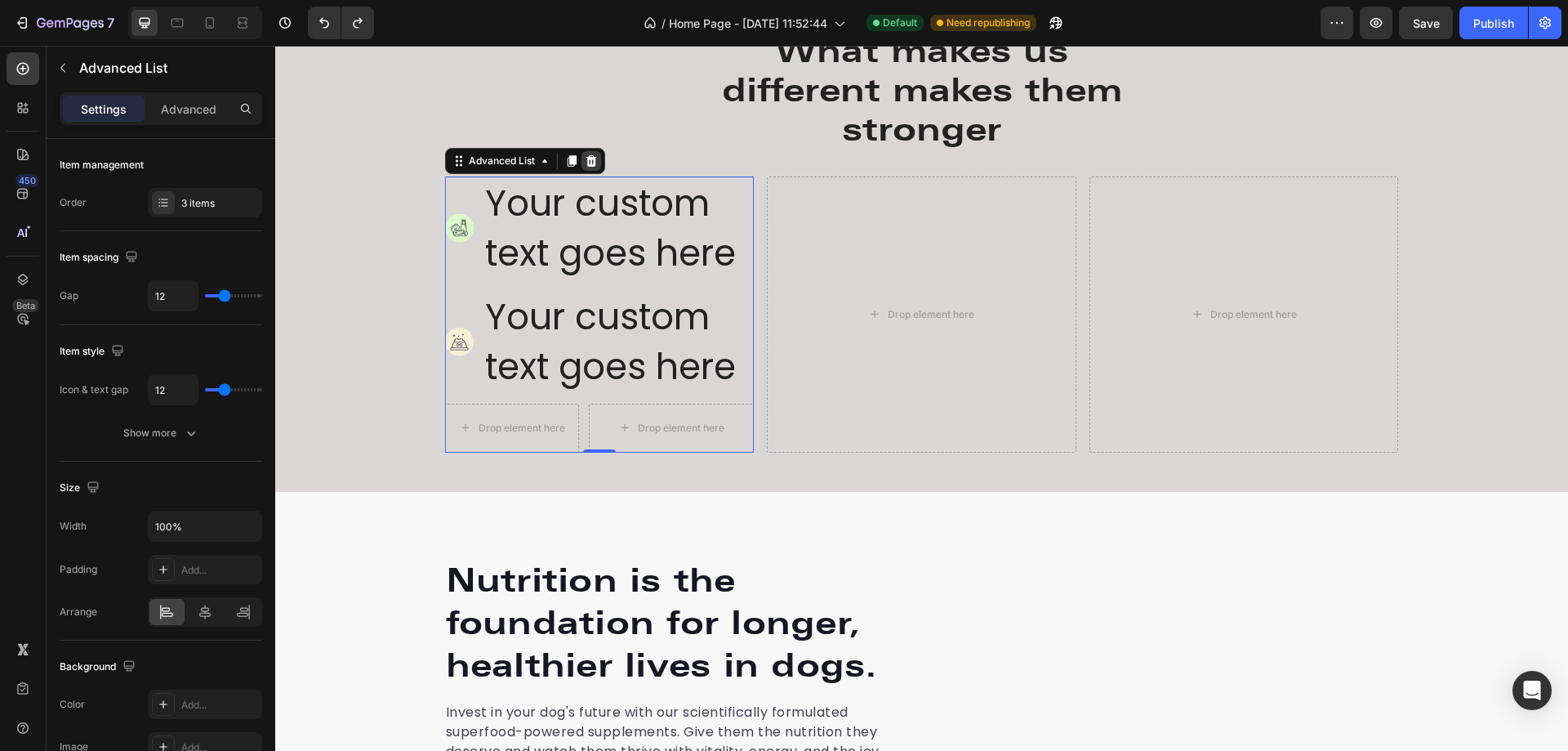
click at [586, 166] on icon at bounding box center [591, 161] width 11 height 12
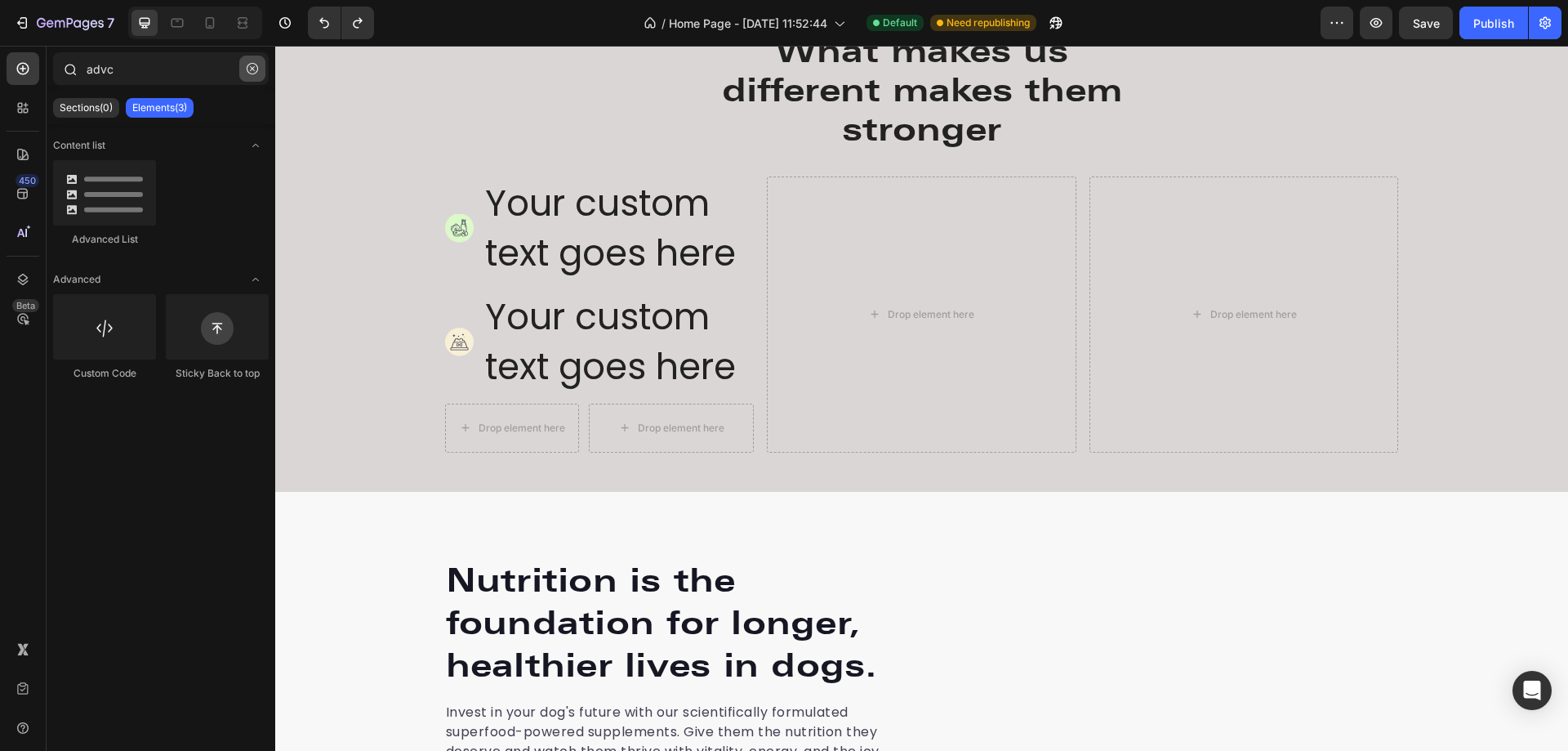
click at [251, 69] on icon "button" at bounding box center [252, 69] width 12 height 12
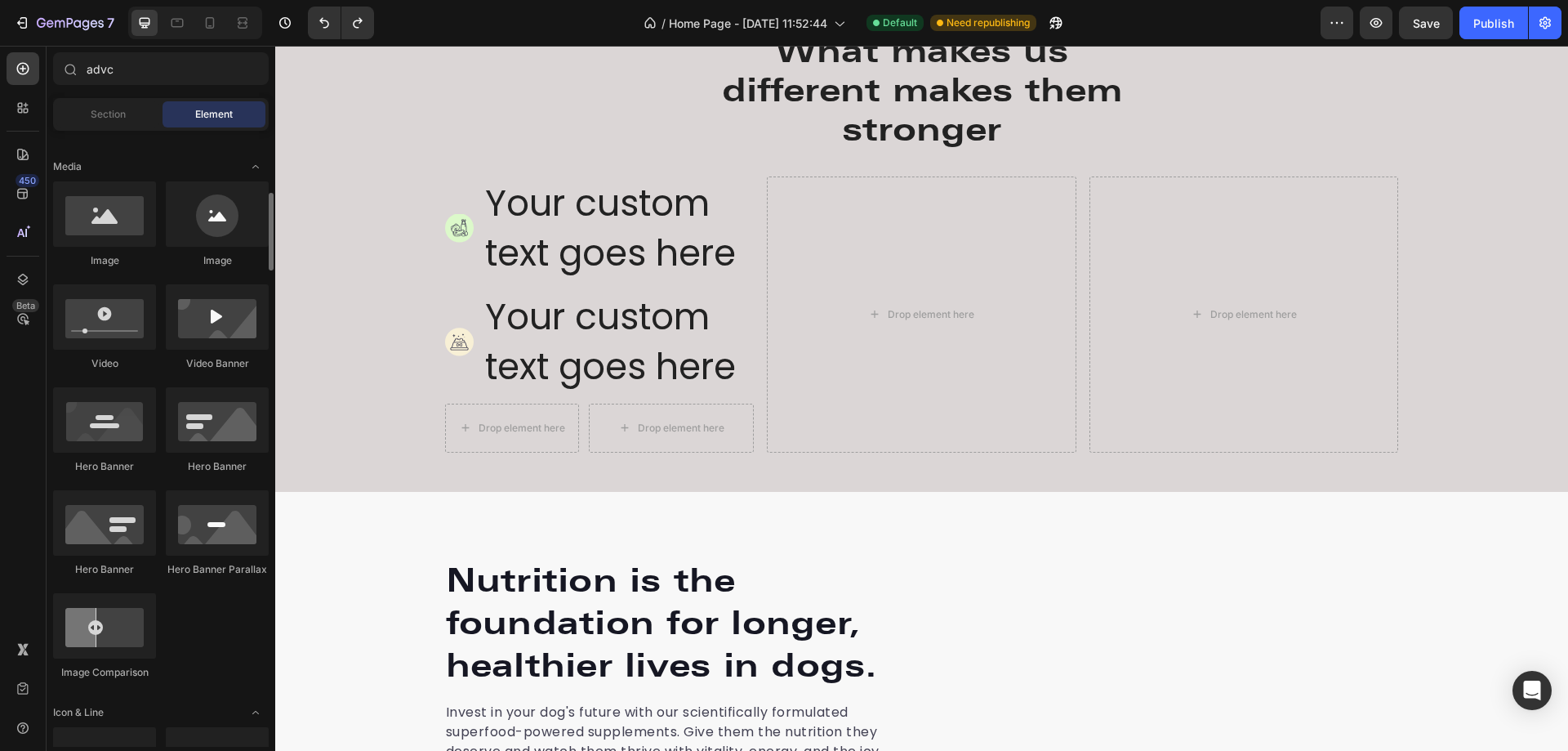
scroll to position [0, 0]
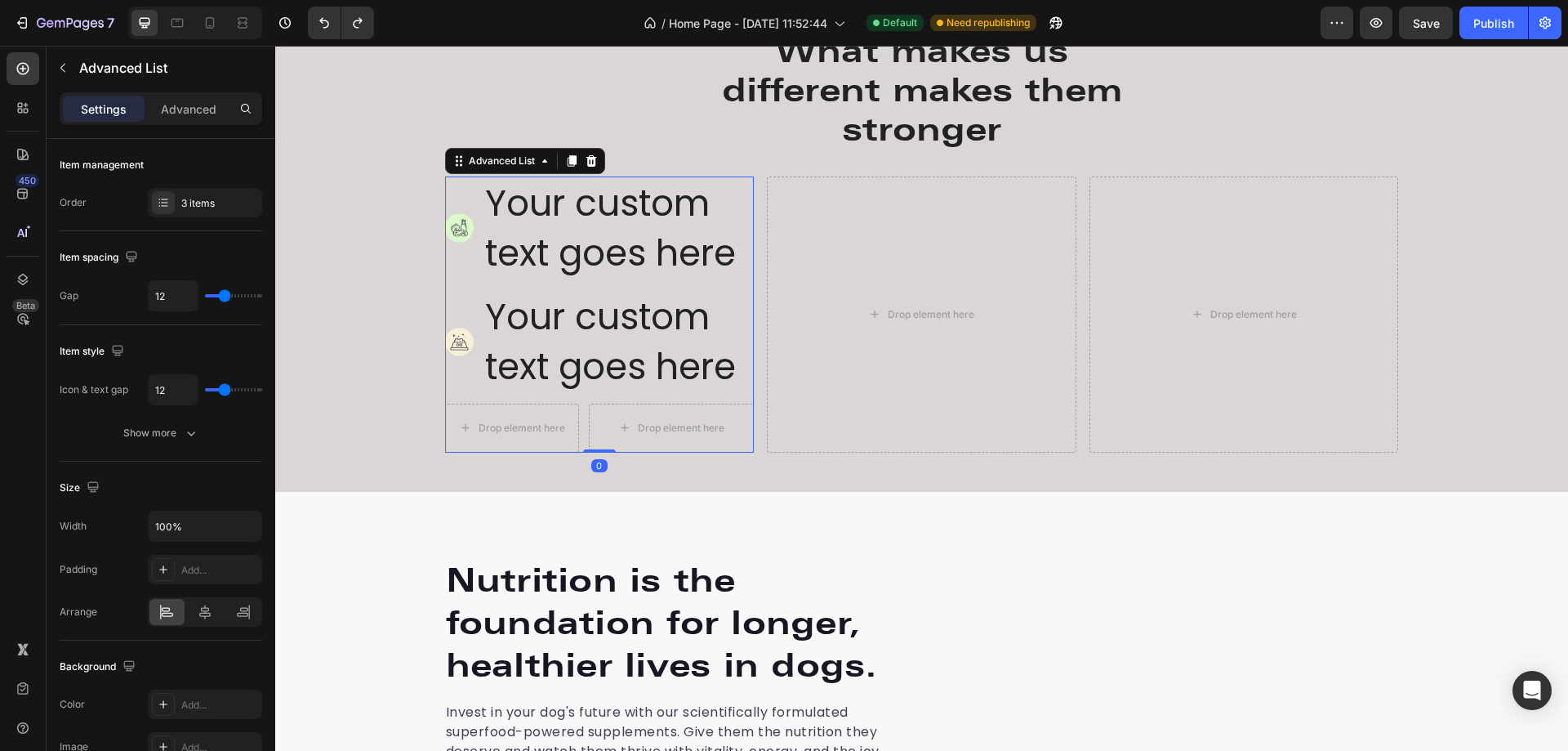
click at [577, 425] on li "Drop element here Drop element here" at bounding box center [600, 429] width 309 height 49
click at [171, 203] on div at bounding box center [163, 202] width 23 height 23
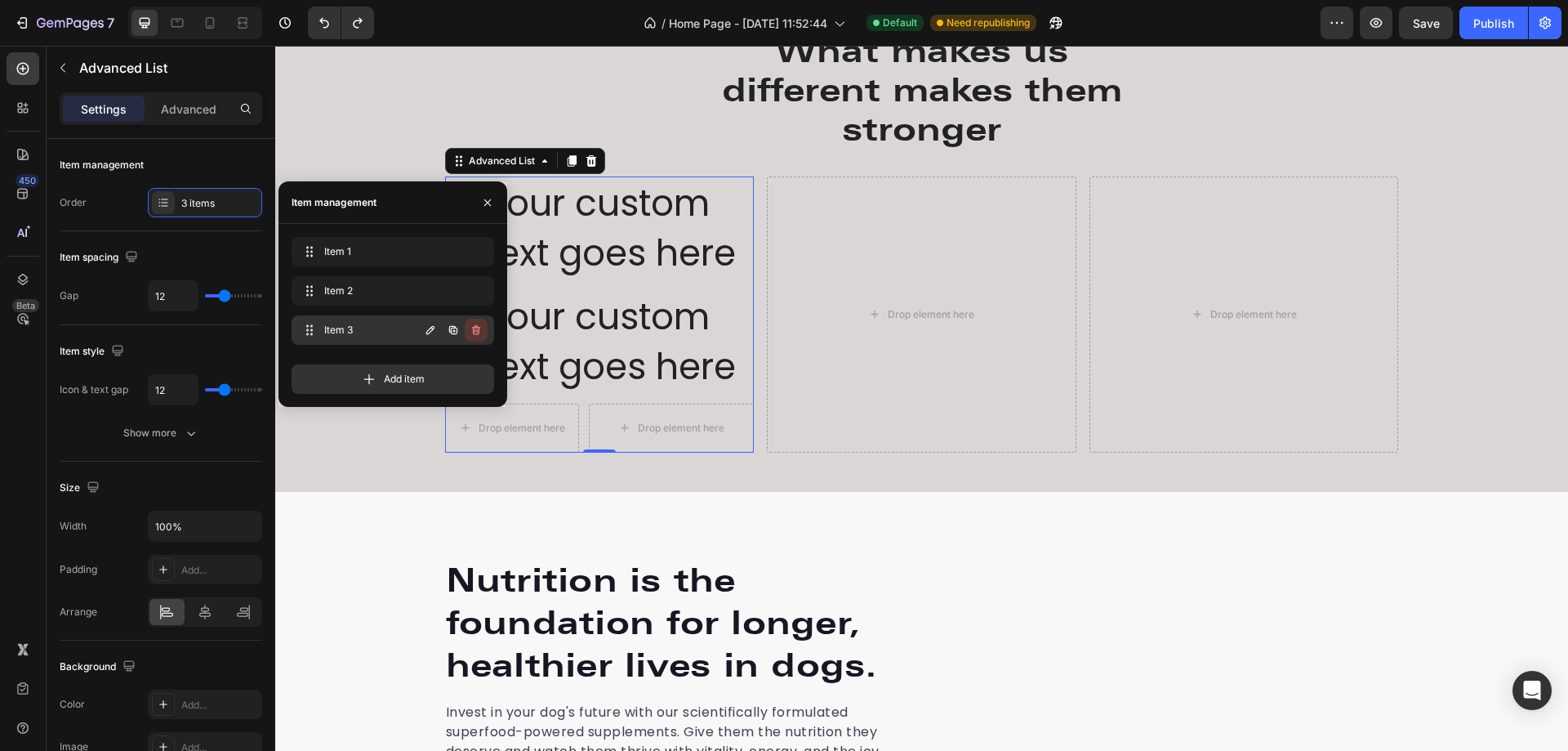
click at [478, 328] on icon "button" at bounding box center [476, 330] width 8 height 10
click at [478, 328] on div "Delete" at bounding box center [465, 330] width 31 height 15
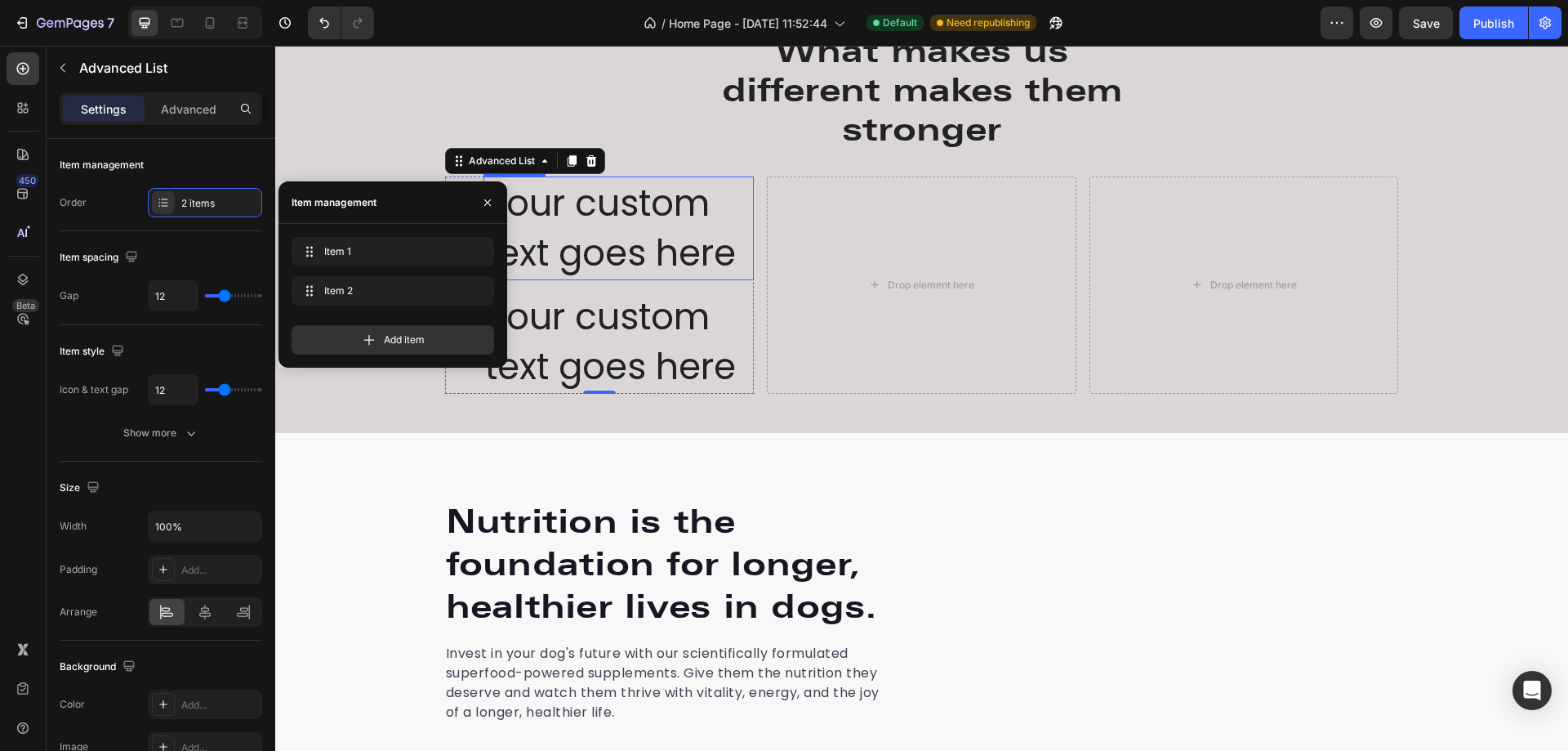
click at [705, 241] on div "Your custom text goes here" at bounding box center [619, 228] width 271 height 103
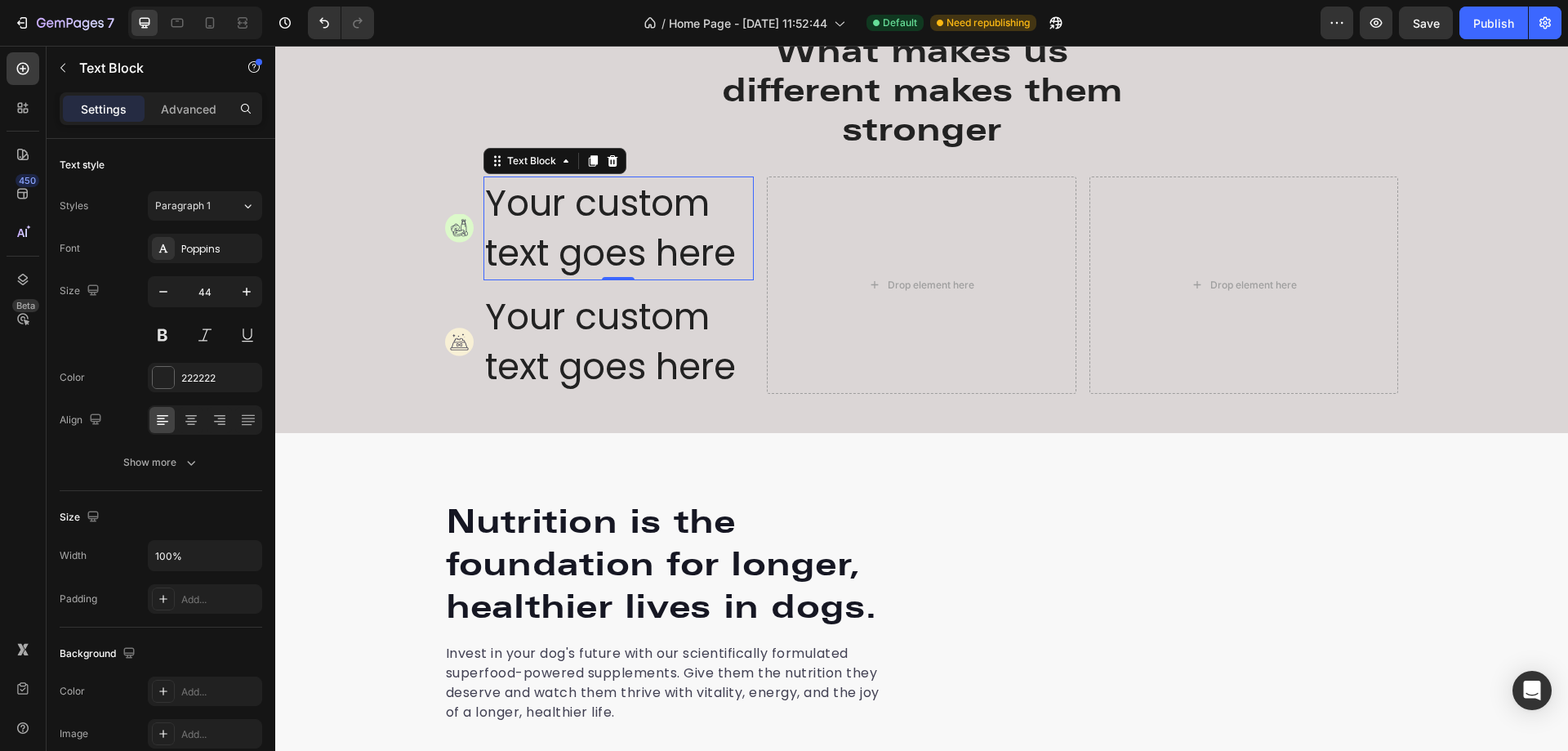
scroll to position [3239, 0]
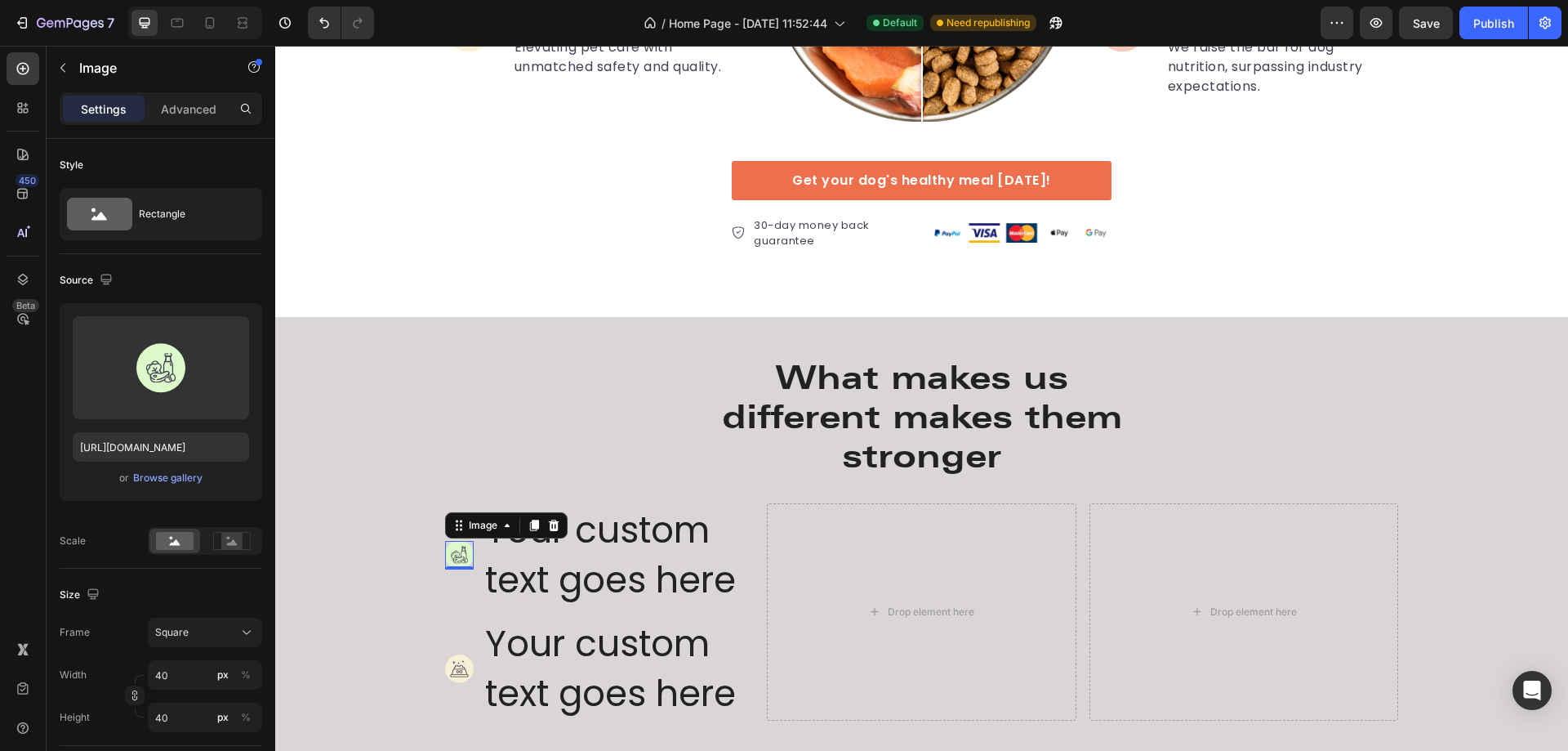
click at [450, 553] on img at bounding box center [459, 555] width 29 height 29
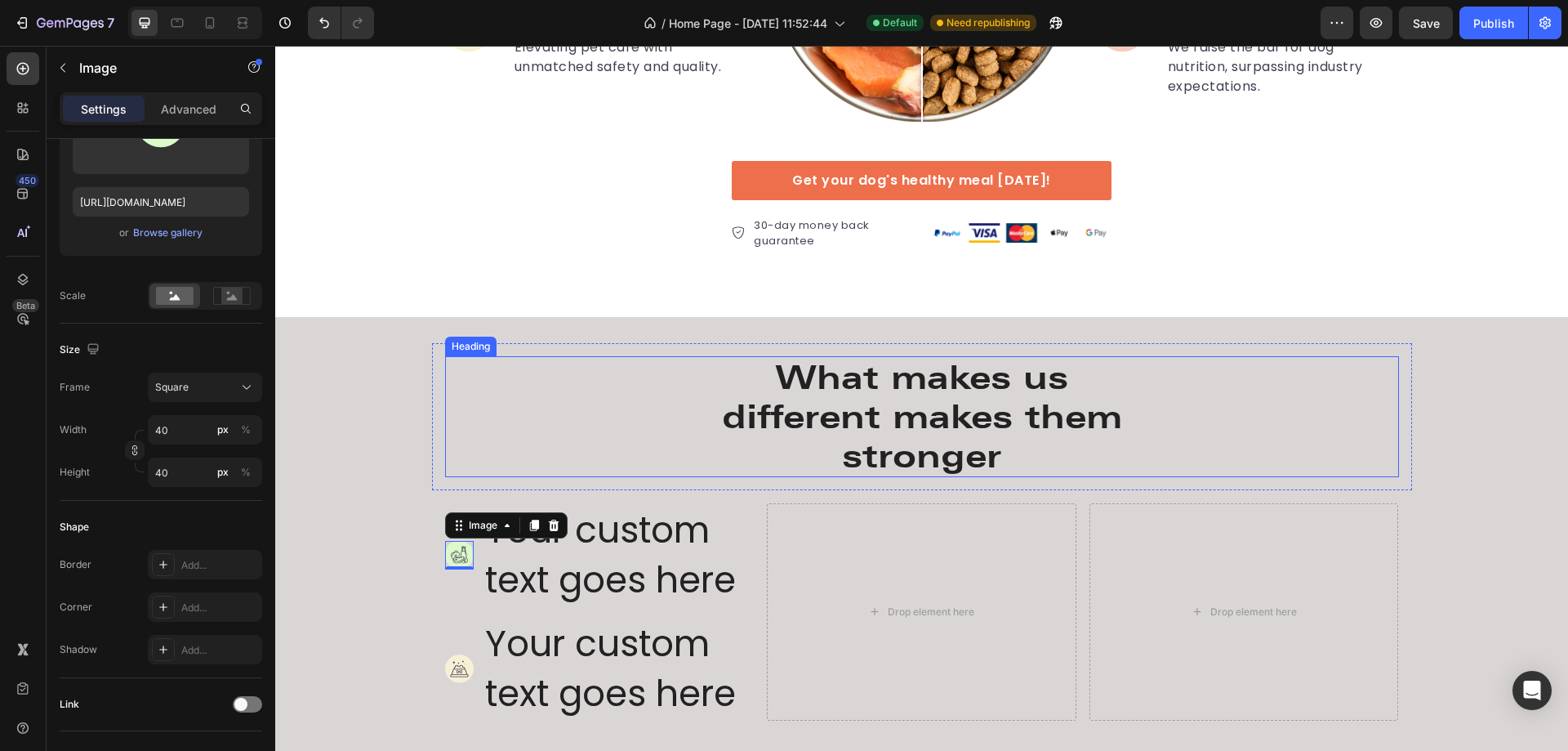
scroll to position [2912, 0]
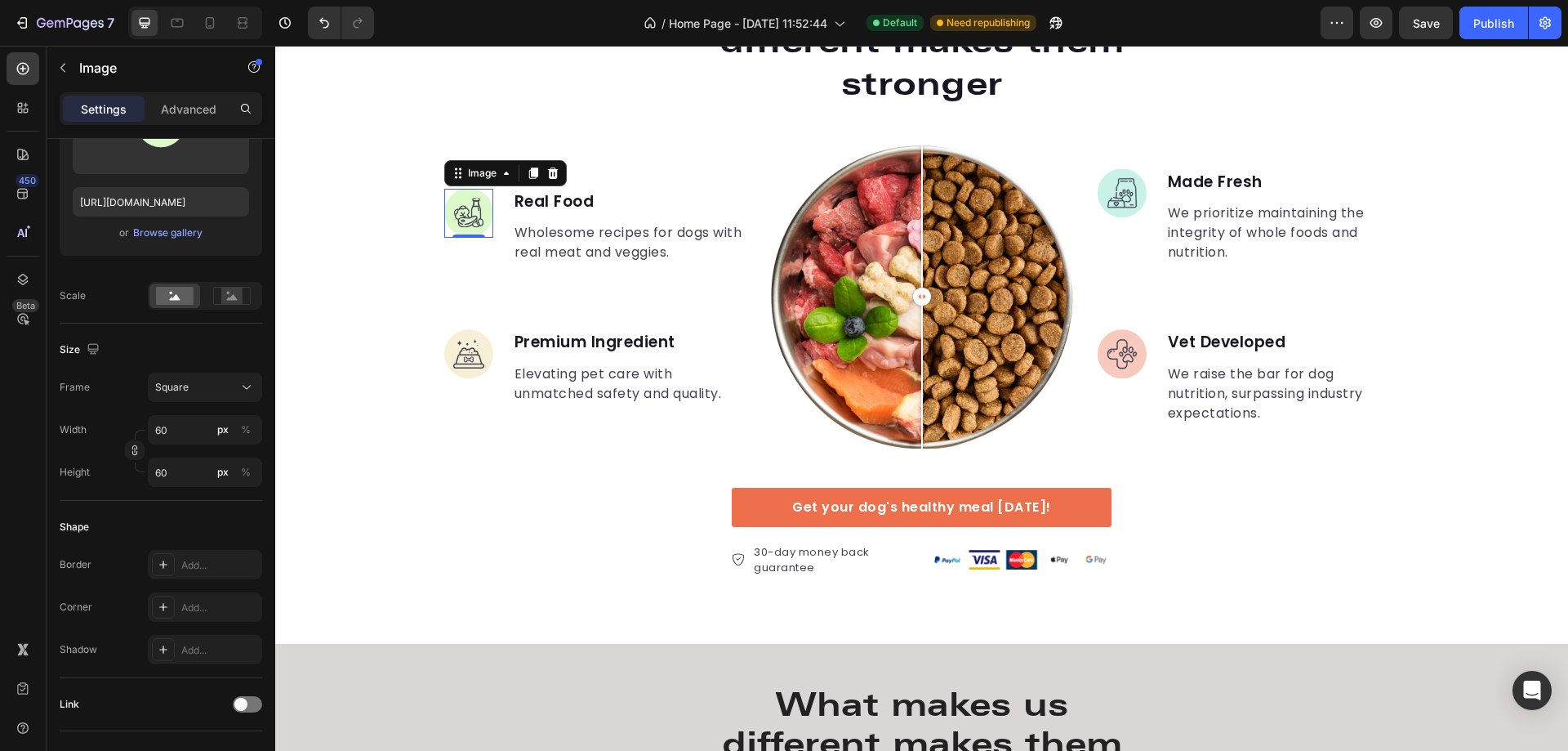
click at [462, 213] on img at bounding box center [469, 214] width 49 height 49
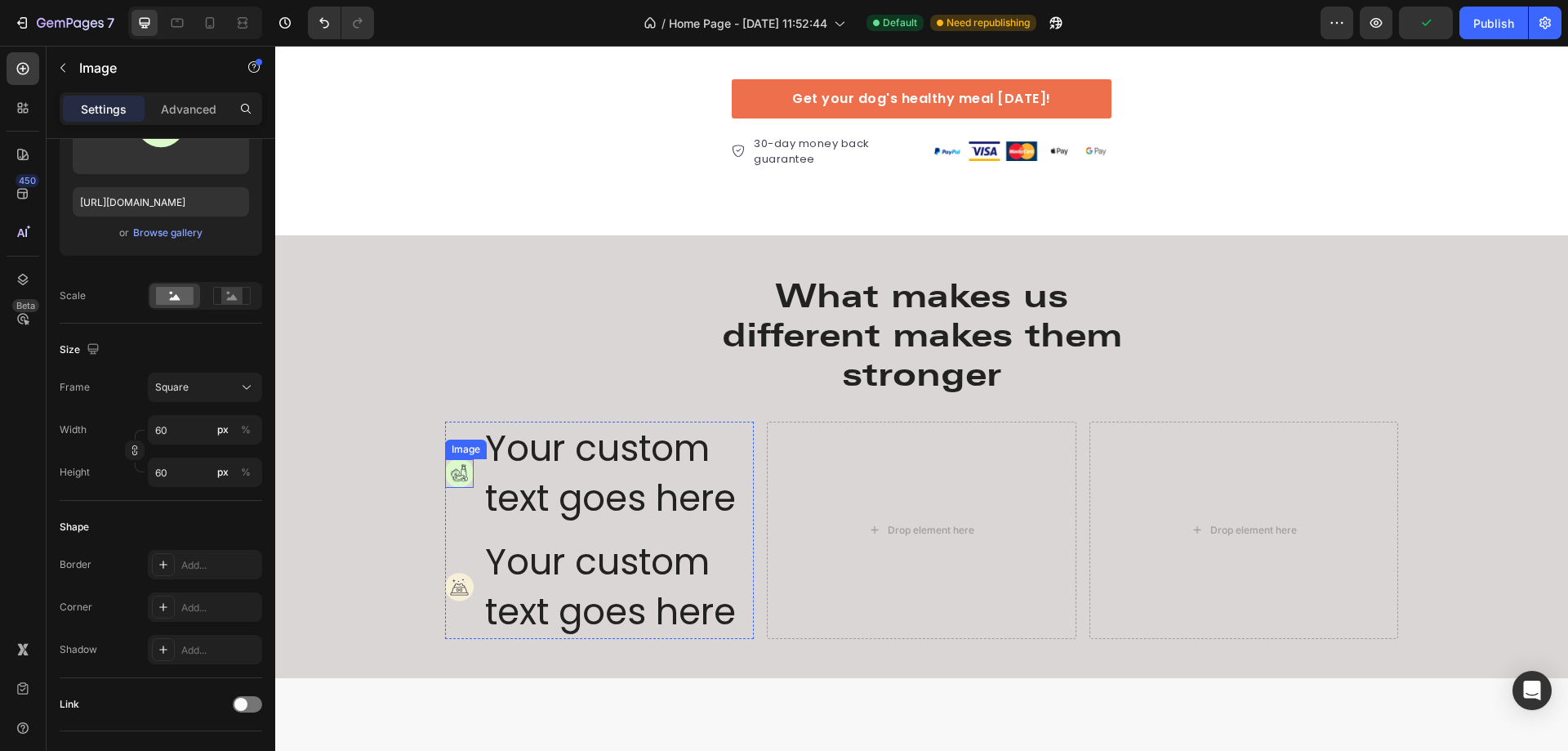
click at [460, 471] on img at bounding box center [459, 473] width 29 height 29
click at [169, 430] on input "40" at bounding box center [205, 430] width 114 height 30
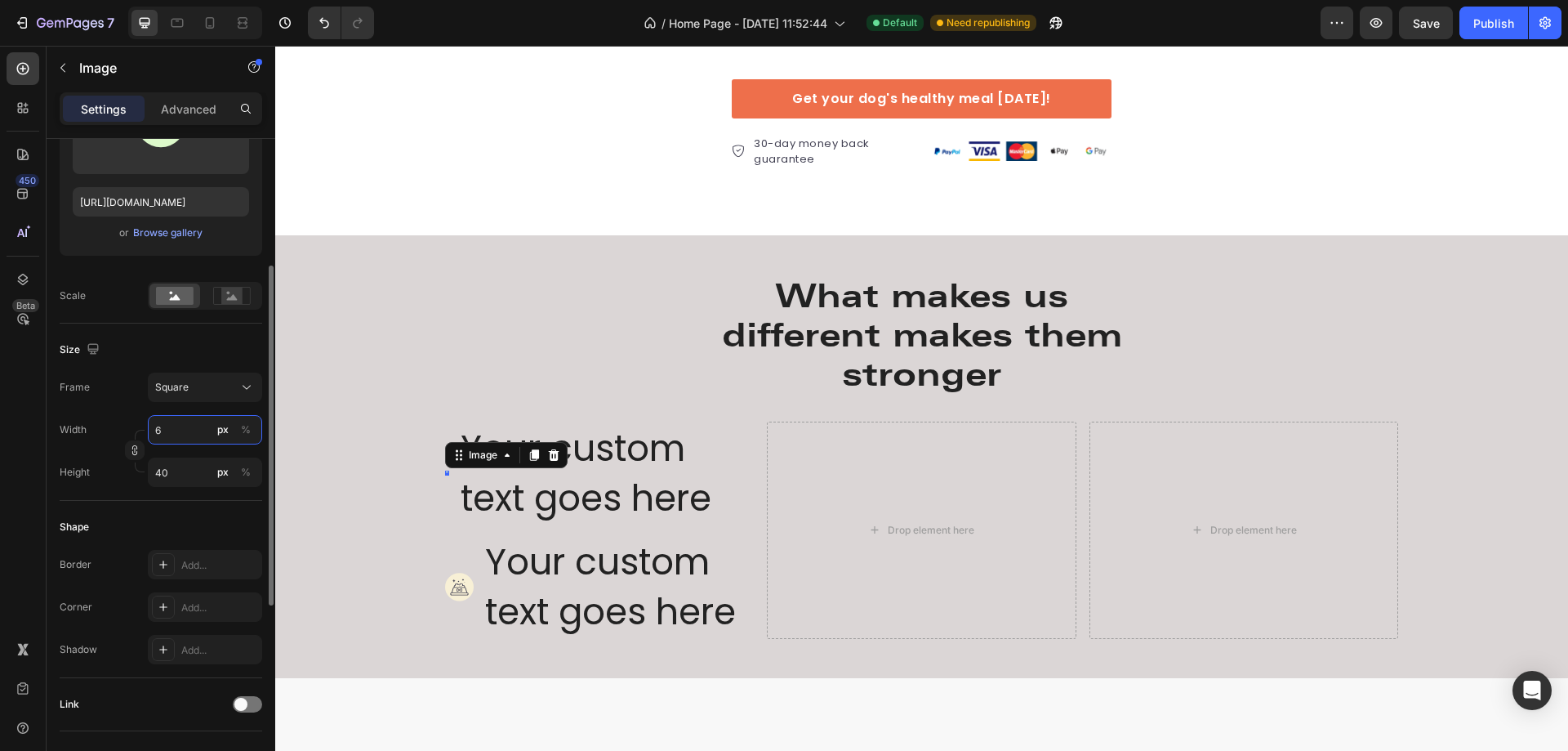
type input "60"
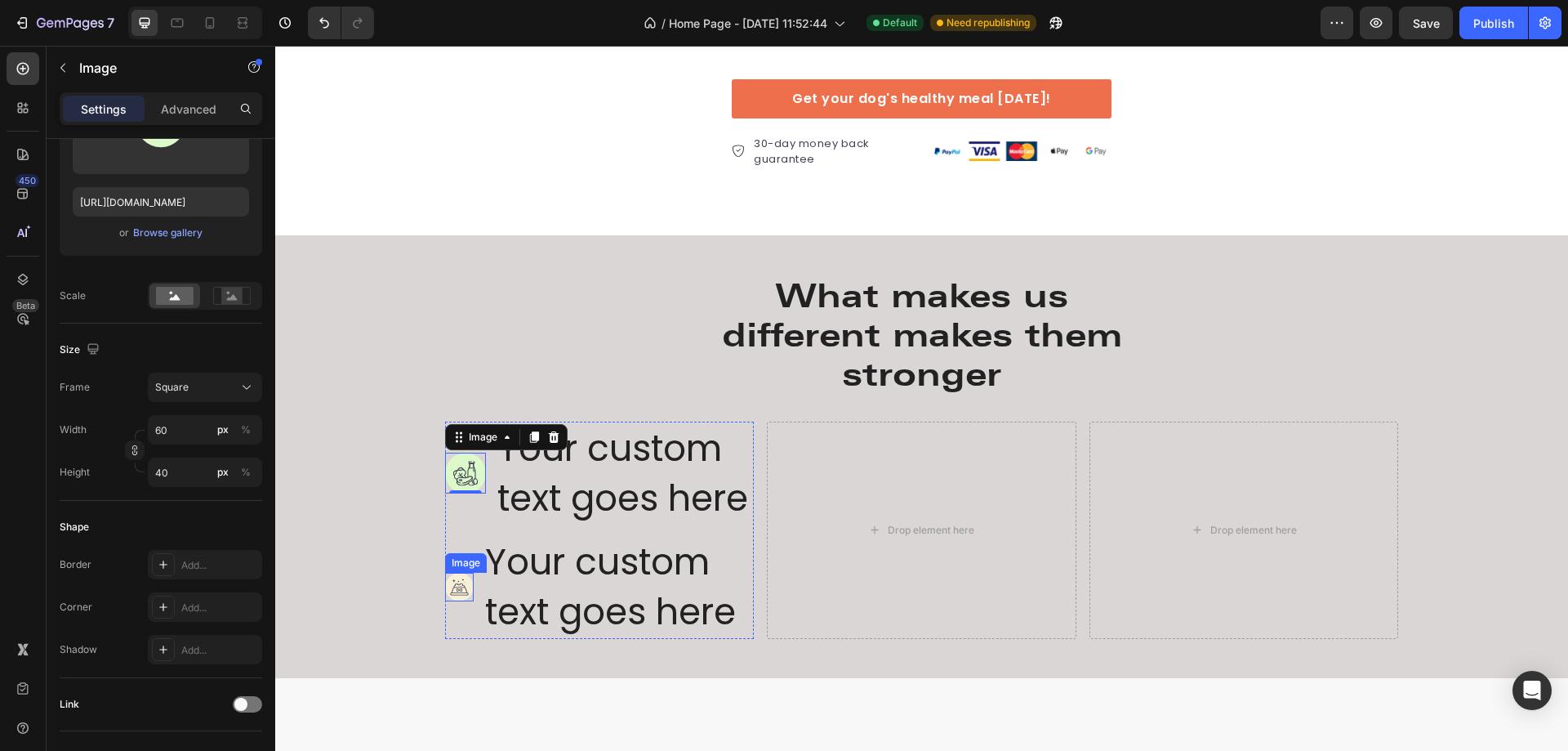
click at [449, 581] on img at bounding box center [459, 586] width 29 height 29
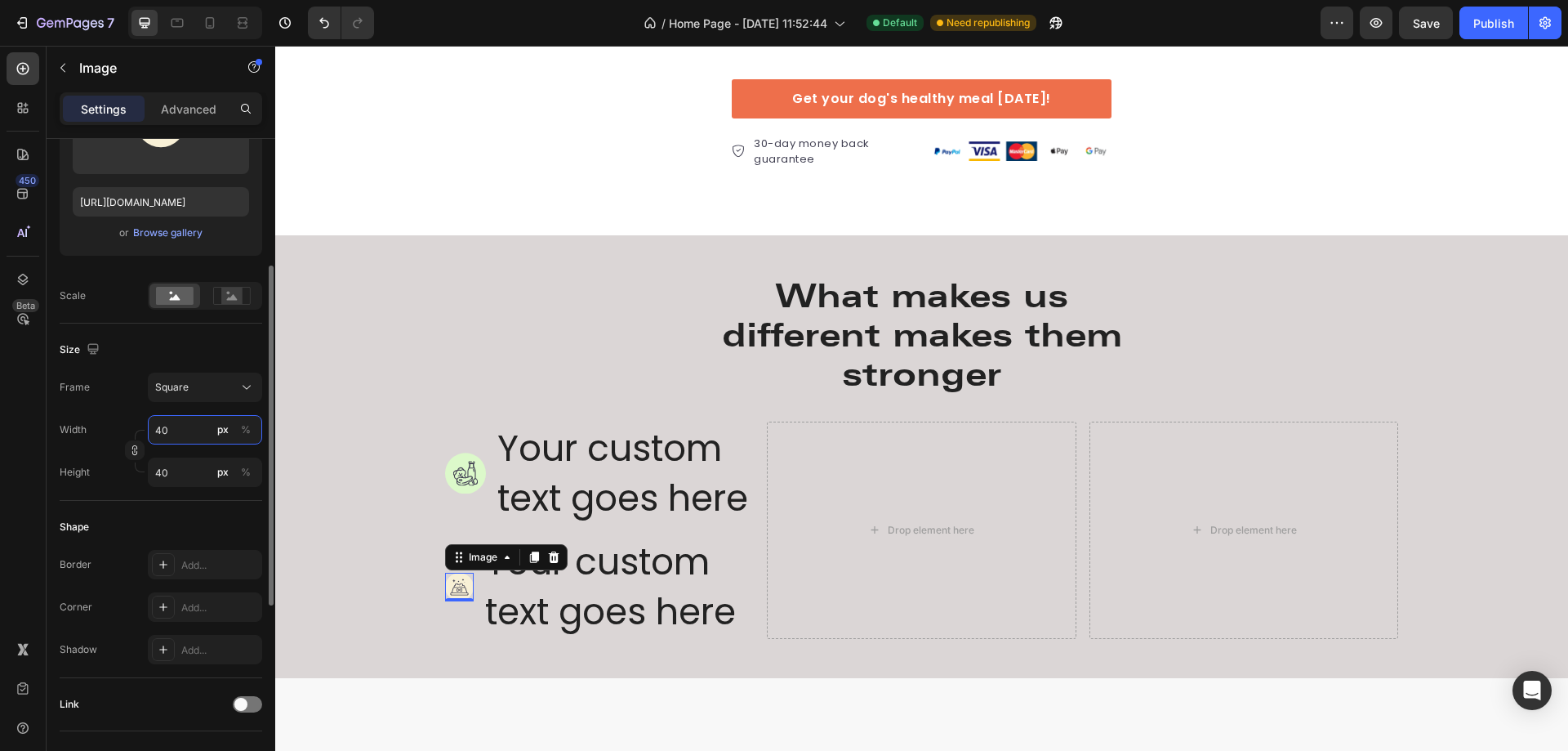
click at [161, 427] on input "40" at bounding box center [205, 430] width 114 height 30
type input "60"
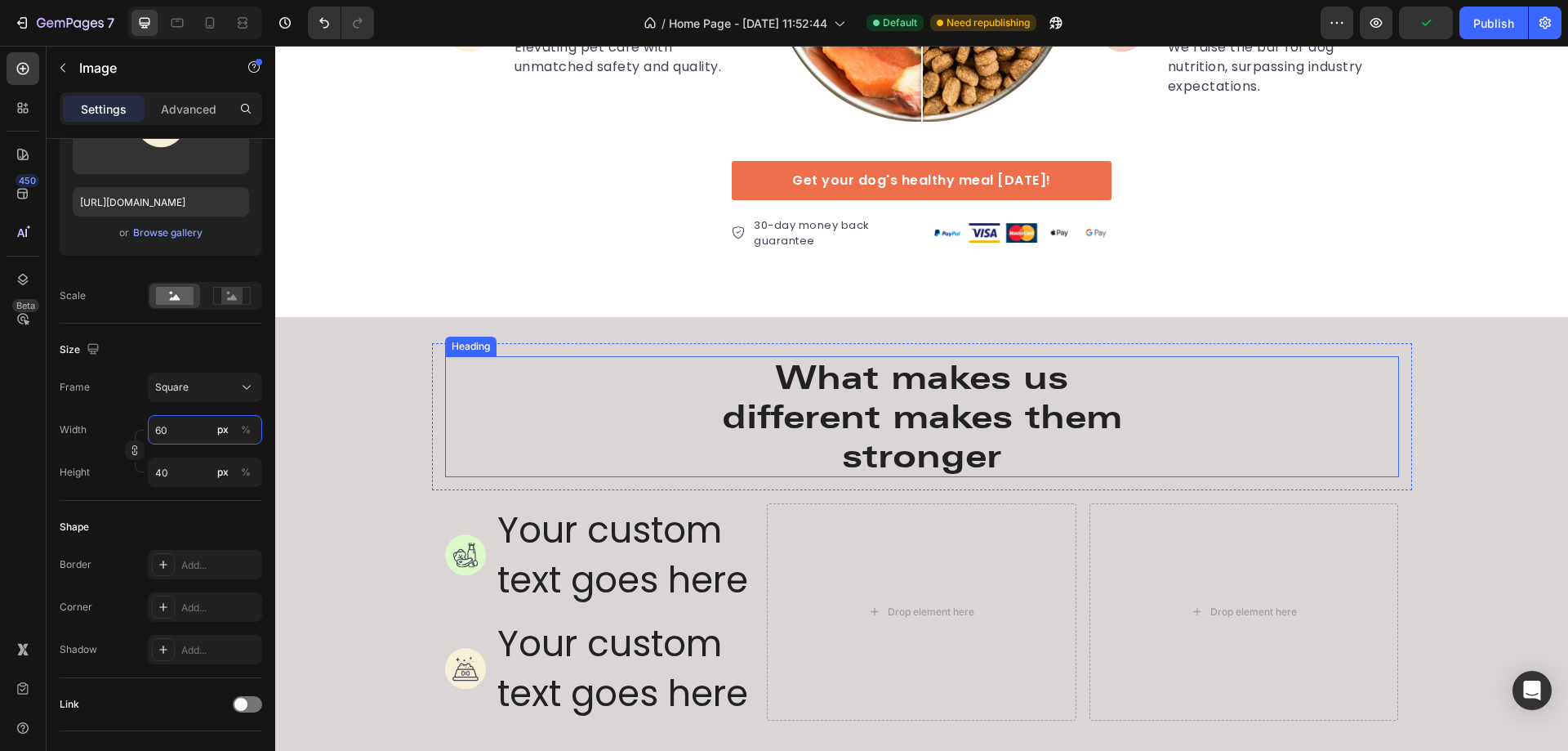
scroll to position [3402, 0]
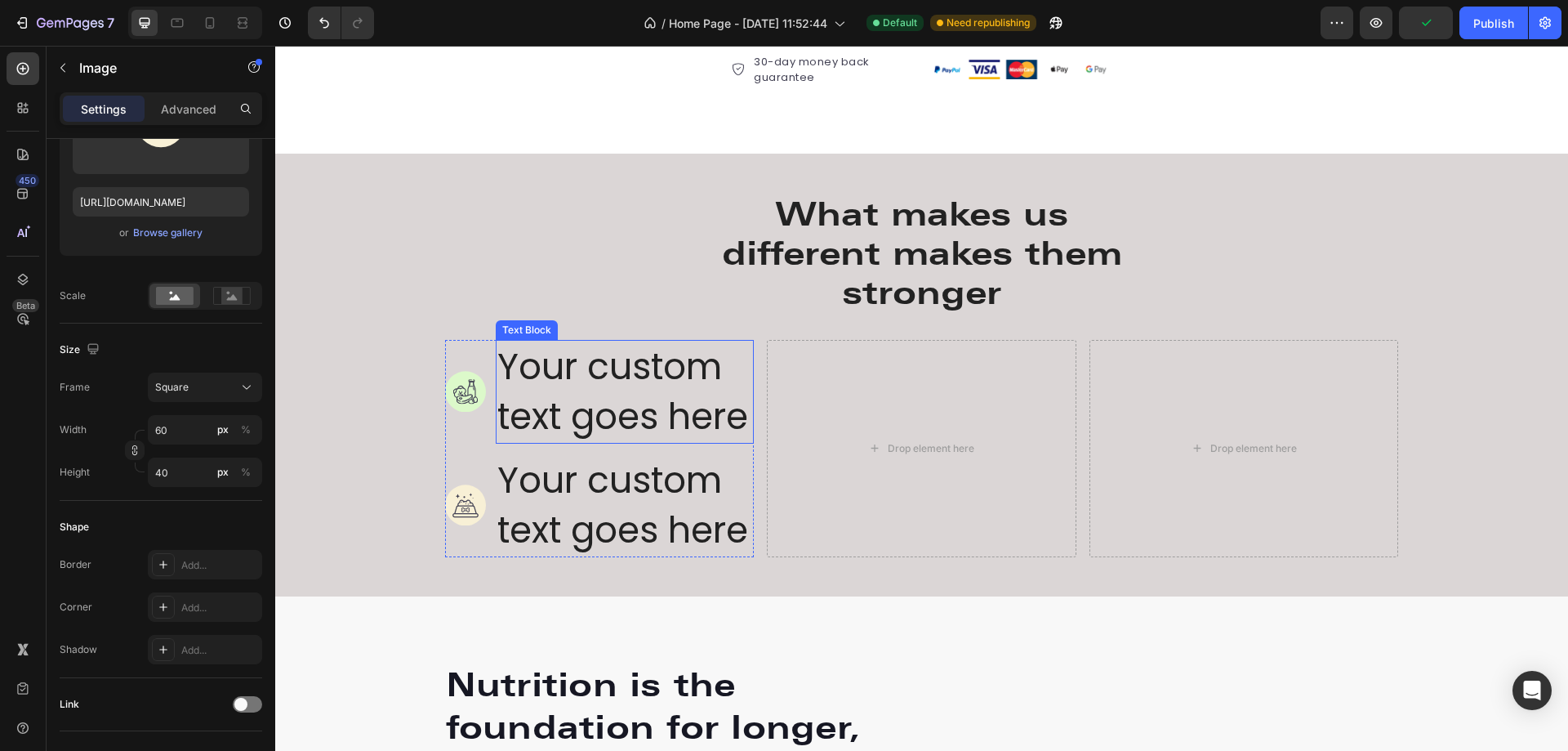
click at [611, 410] on div "Your custom text goes here" at bounding box center [624, 391] width 259 height 103
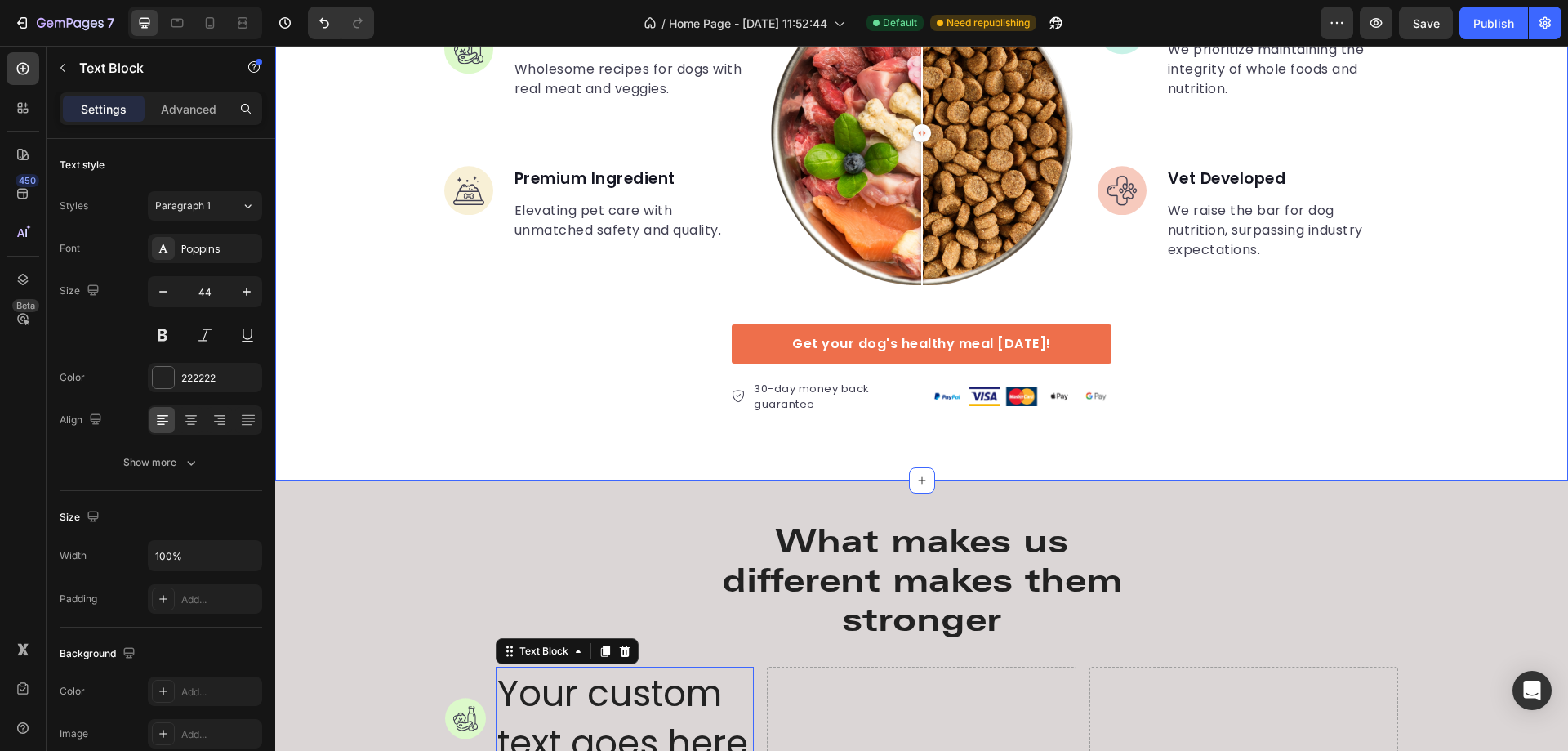
scroll to position [2912, 0]
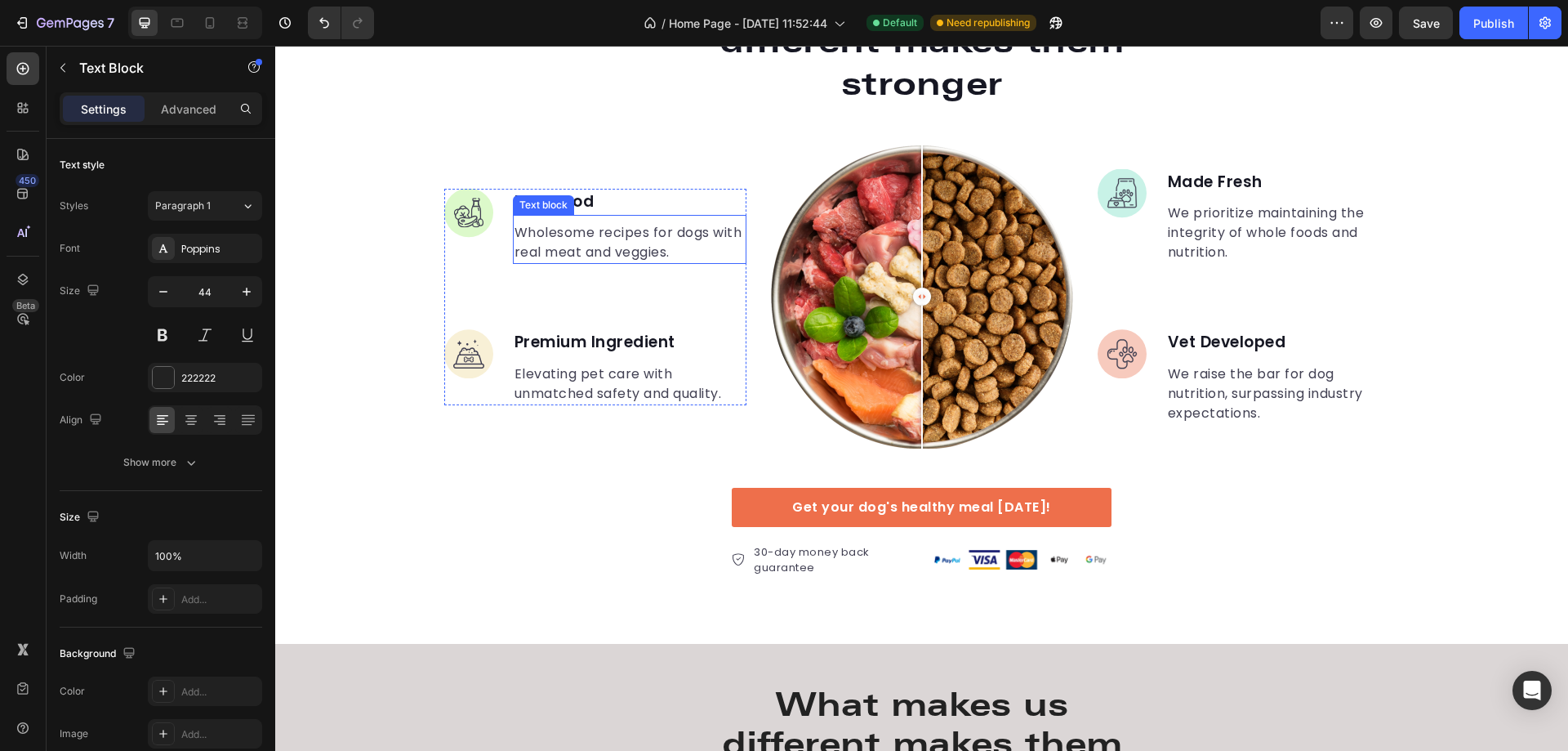
click at [581, 253] on p "Wholesome recipes for dogs with real meat and veggies." at bounding box center [629, 242] width 230 height 39
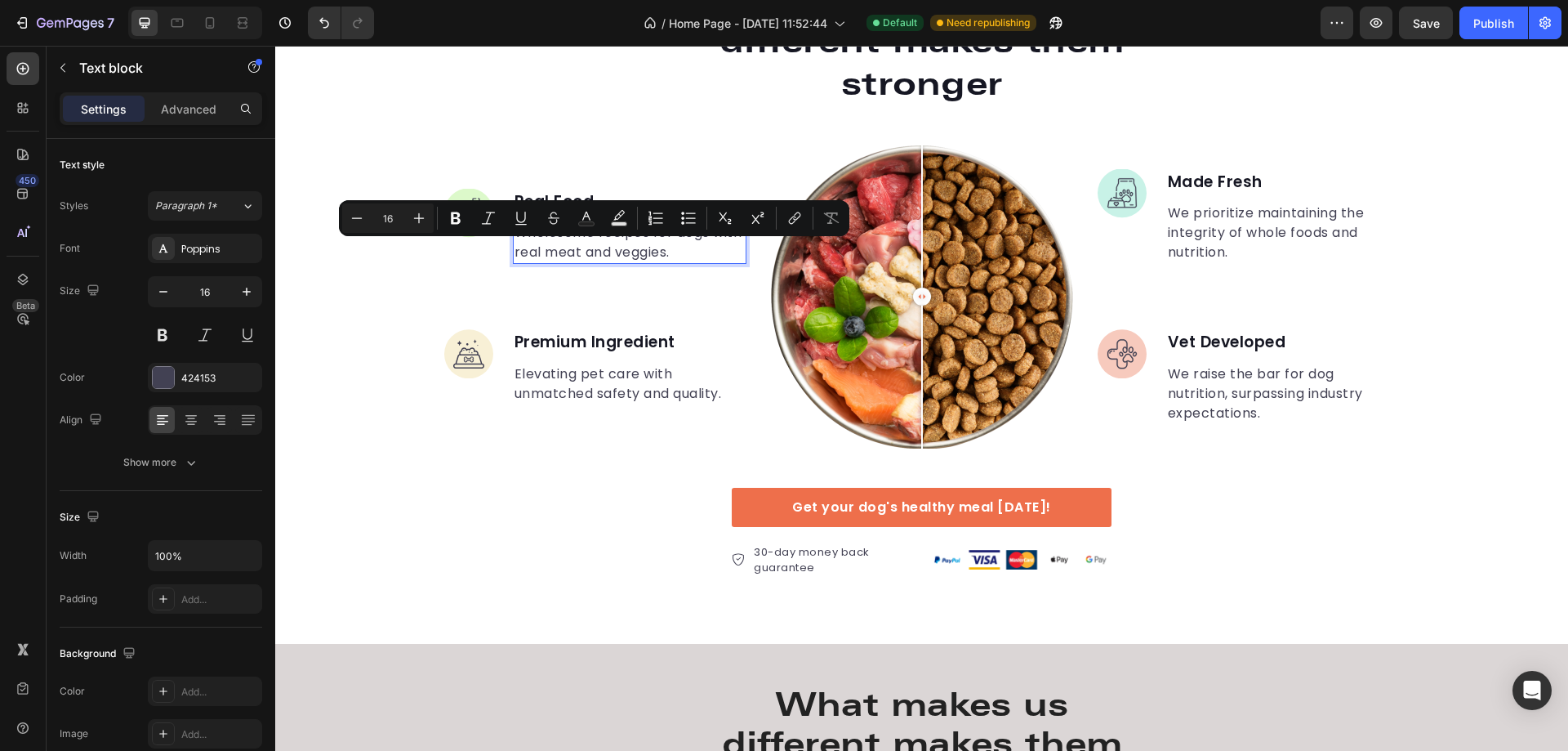
click at [538, 246] on p "Wholesome recipes for dogs with real meat and veggies." at bounding box center [629, 242] width 230 height 39
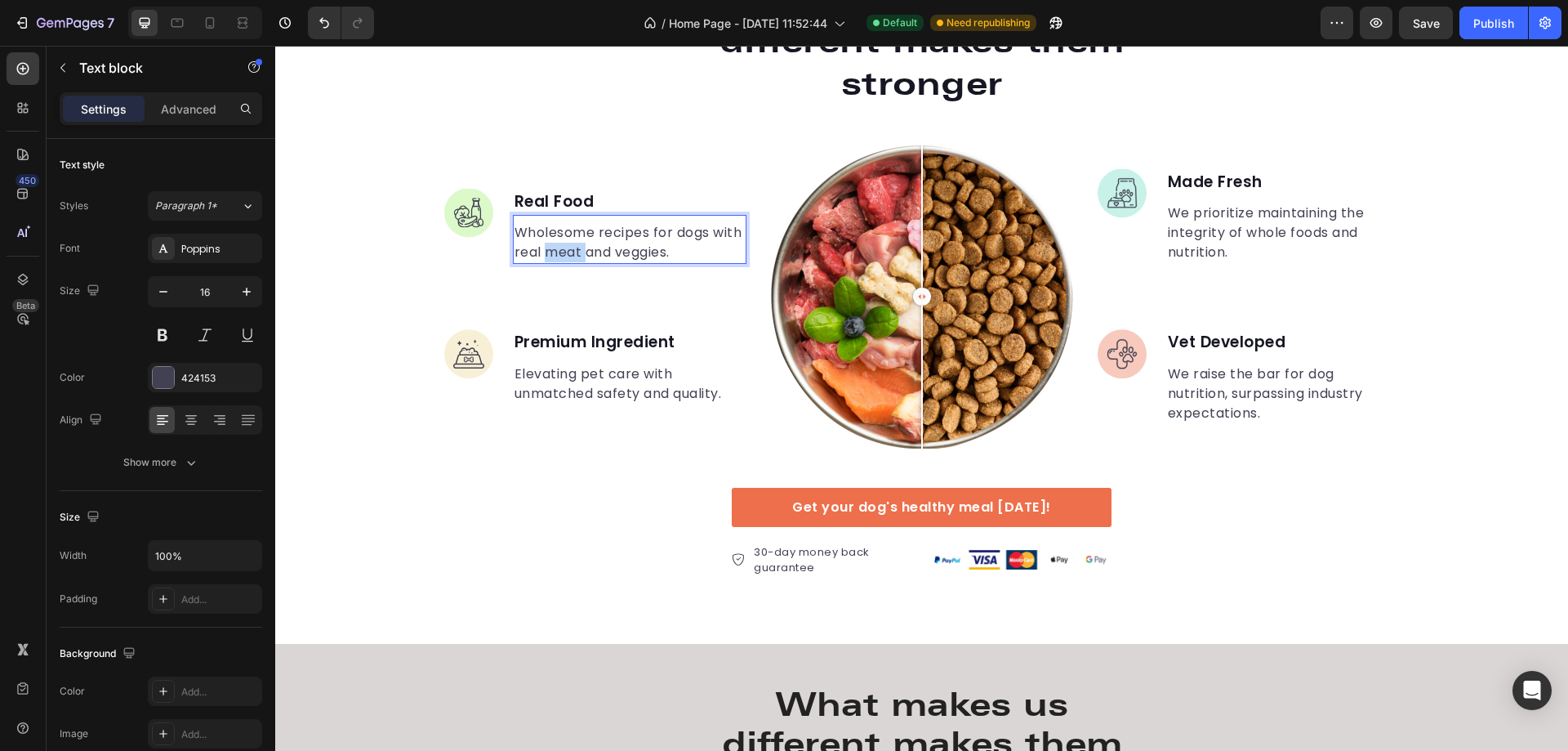
click at [538, 246] on p "Wholesome recipes for dogs with real meat and veggies." at bounding box center [629, 242] width 230 height 39
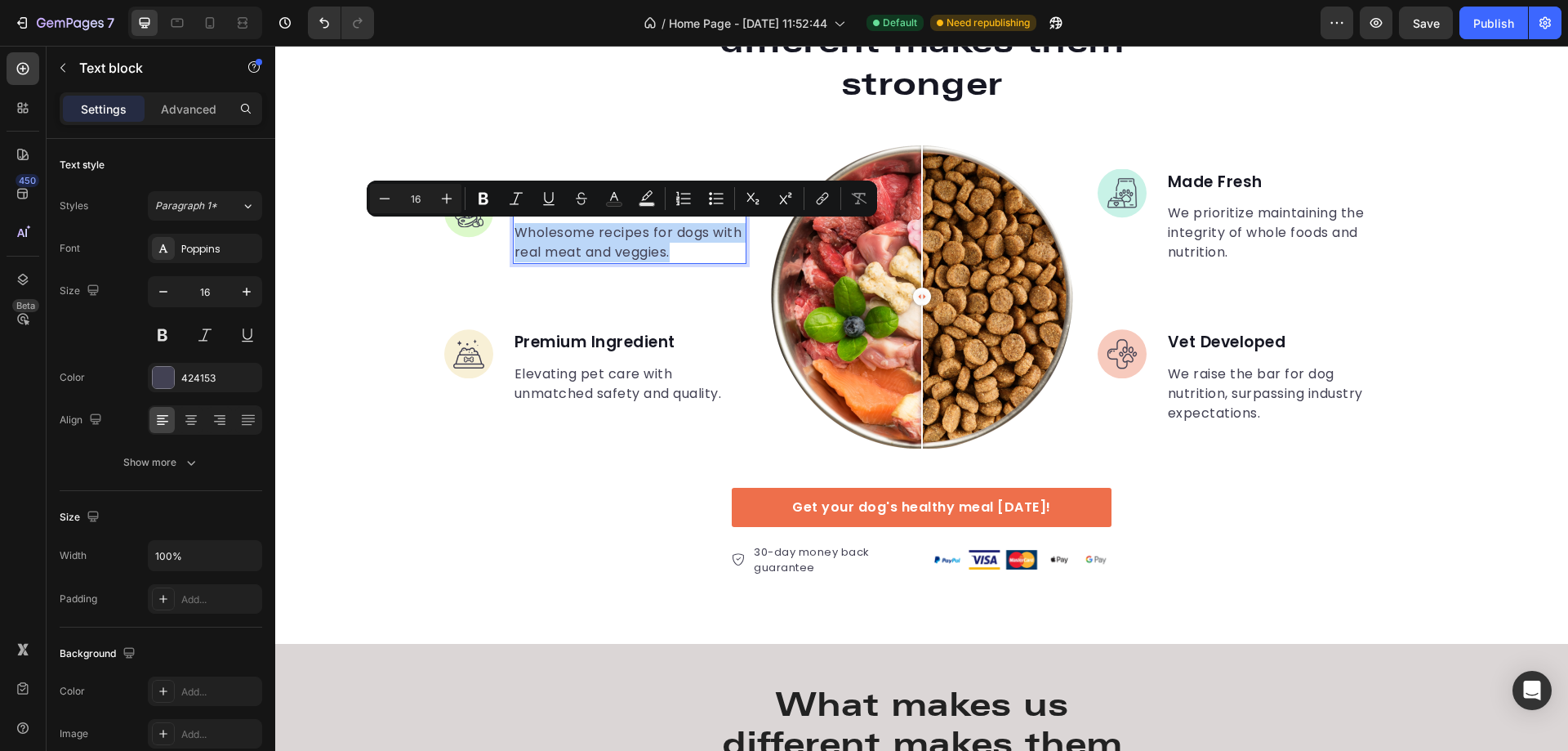
copy p "Wholesome recipes for dogs with real meat and veggies."
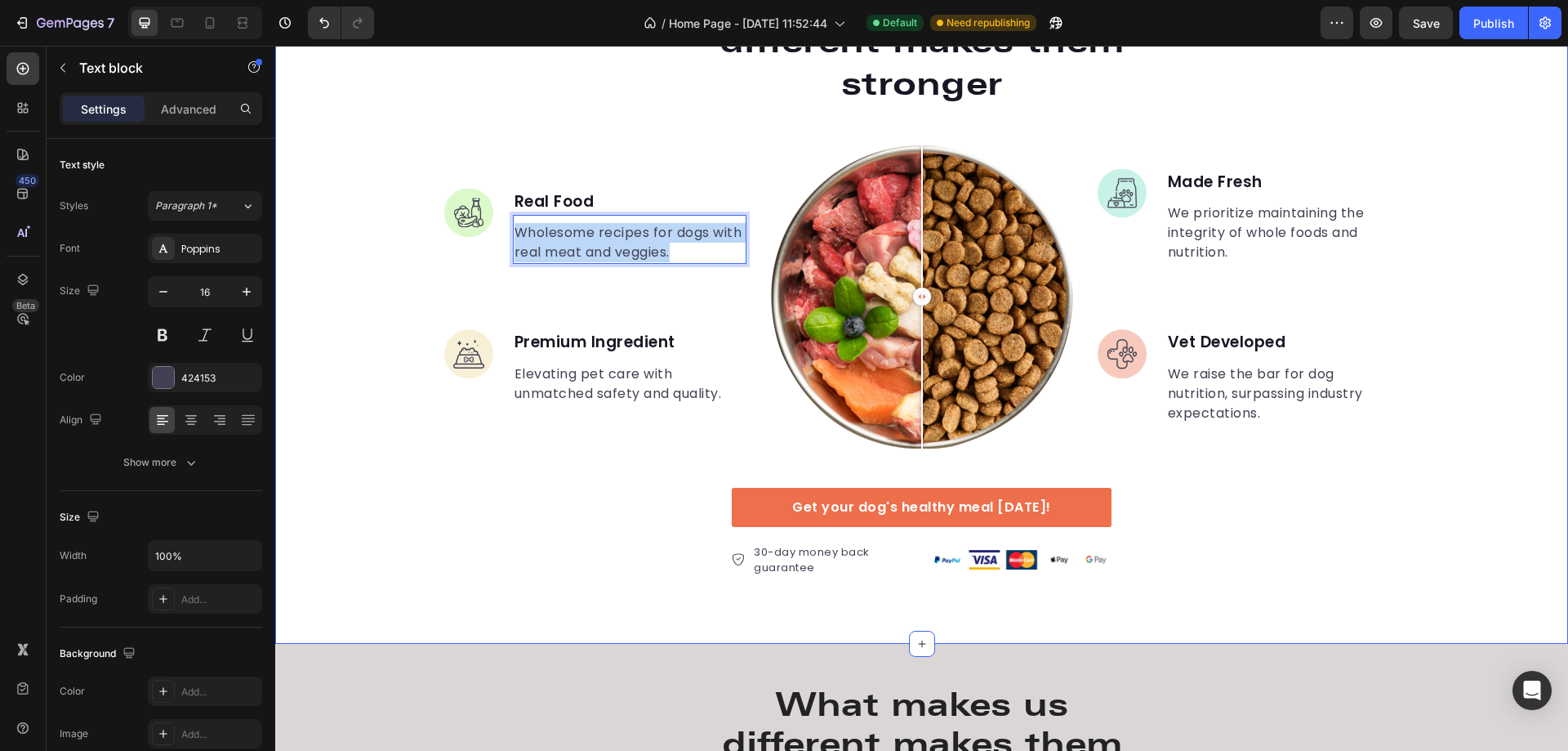
scroll to position [3320, 0]
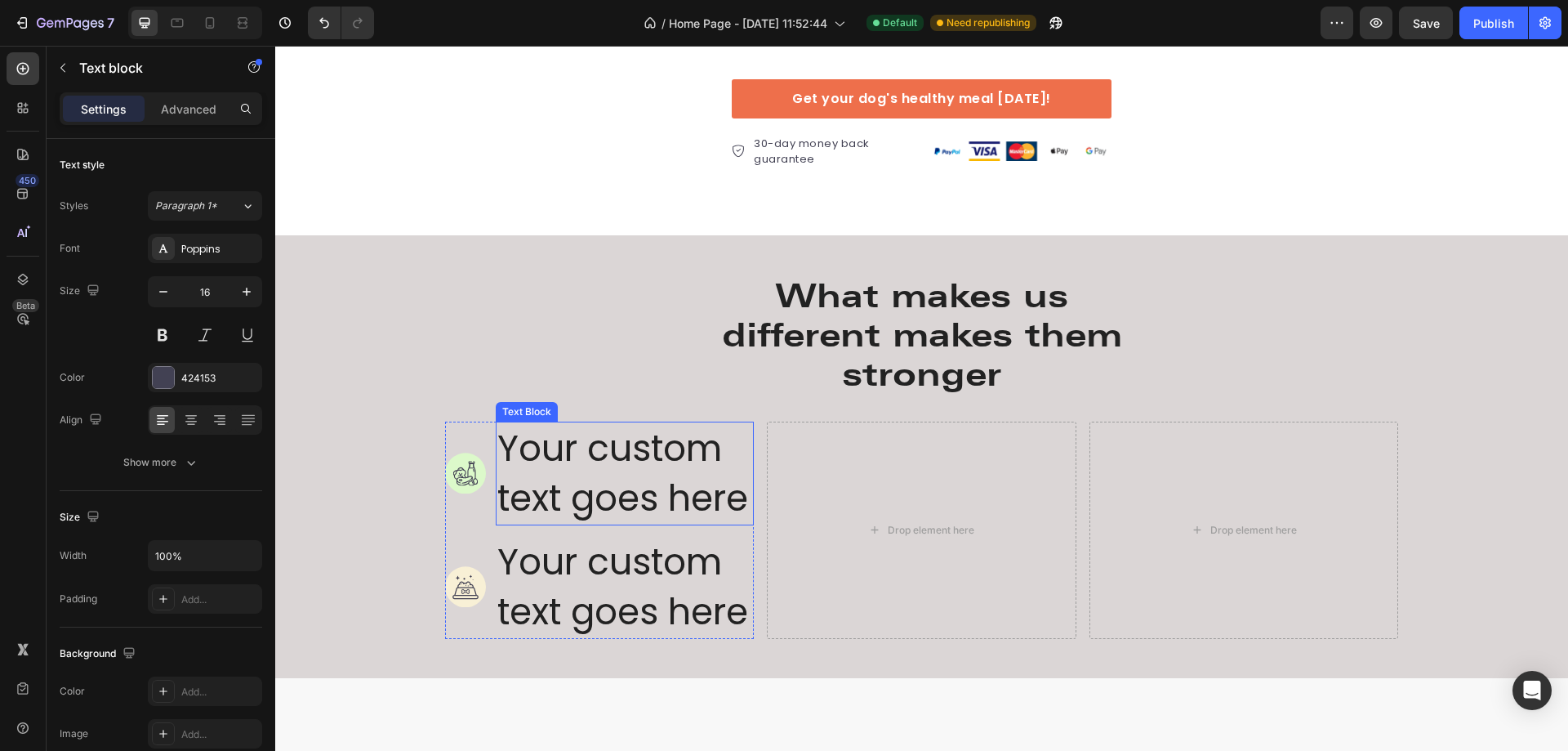
click at [606, 486] on div "Your custom text goes here" at bounding box center [624, 473] width 259 height 103
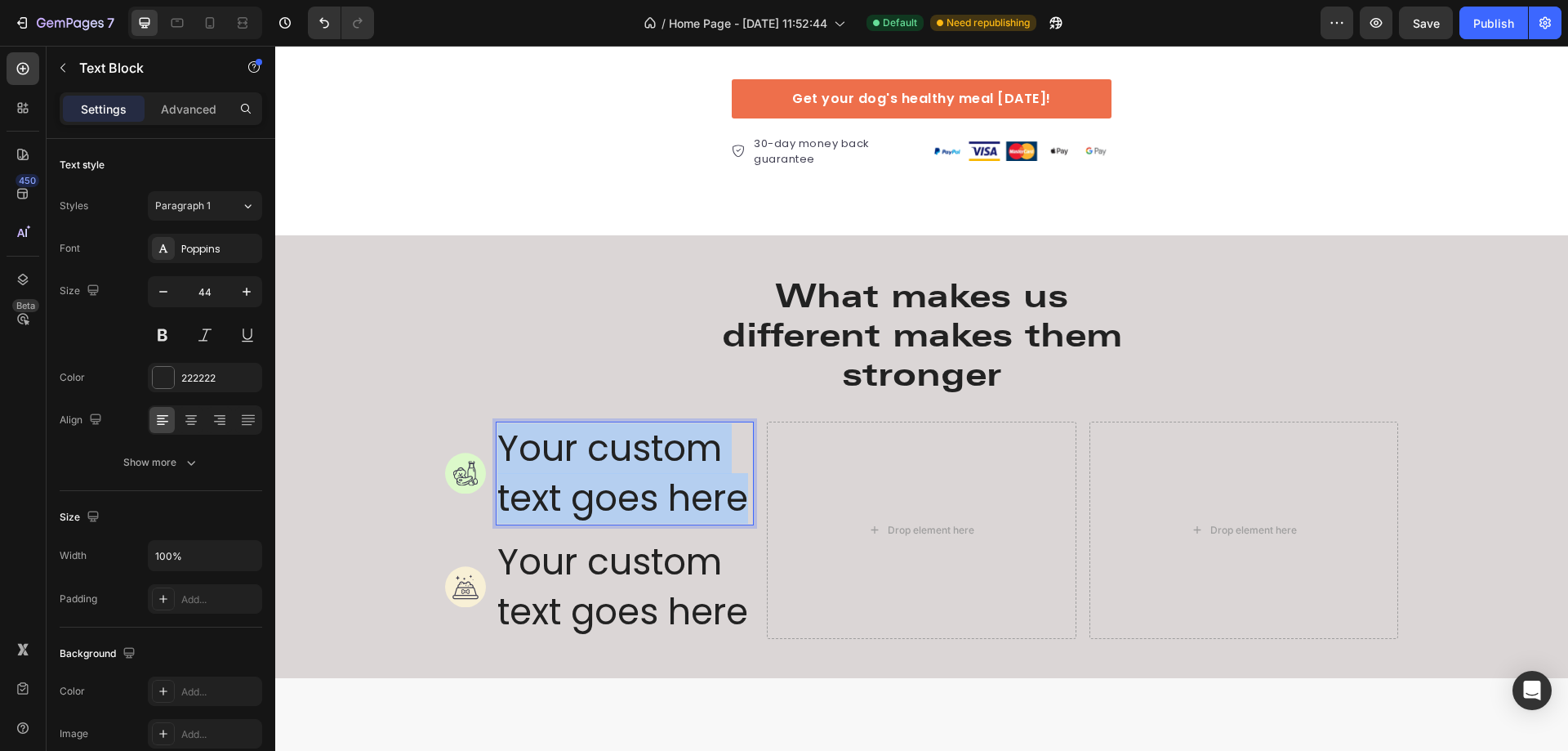
click at [606, 486] on p "Your custom text goes here" at bounding box center [625, 474] width 256 height 101
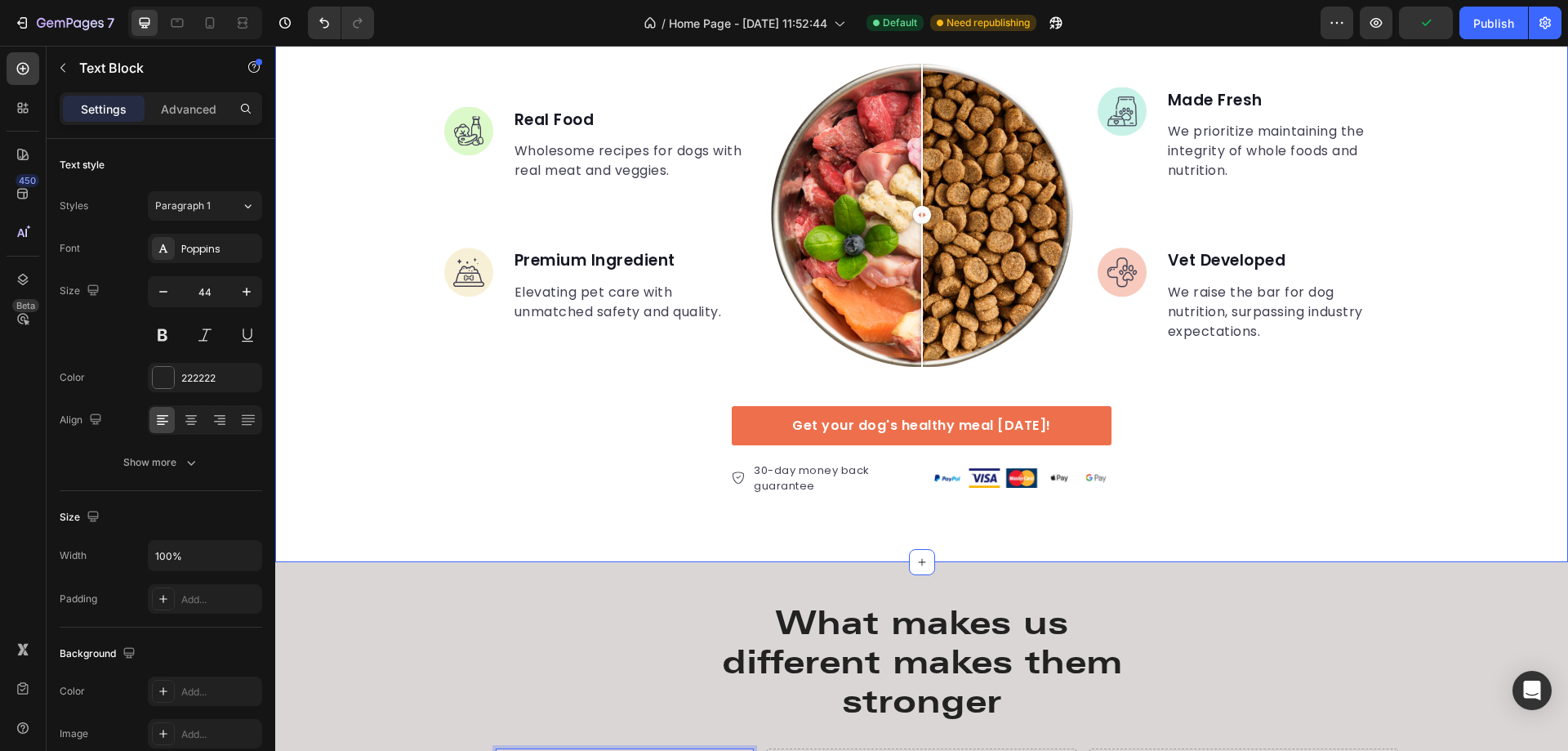
scroll to position [2749, 0]
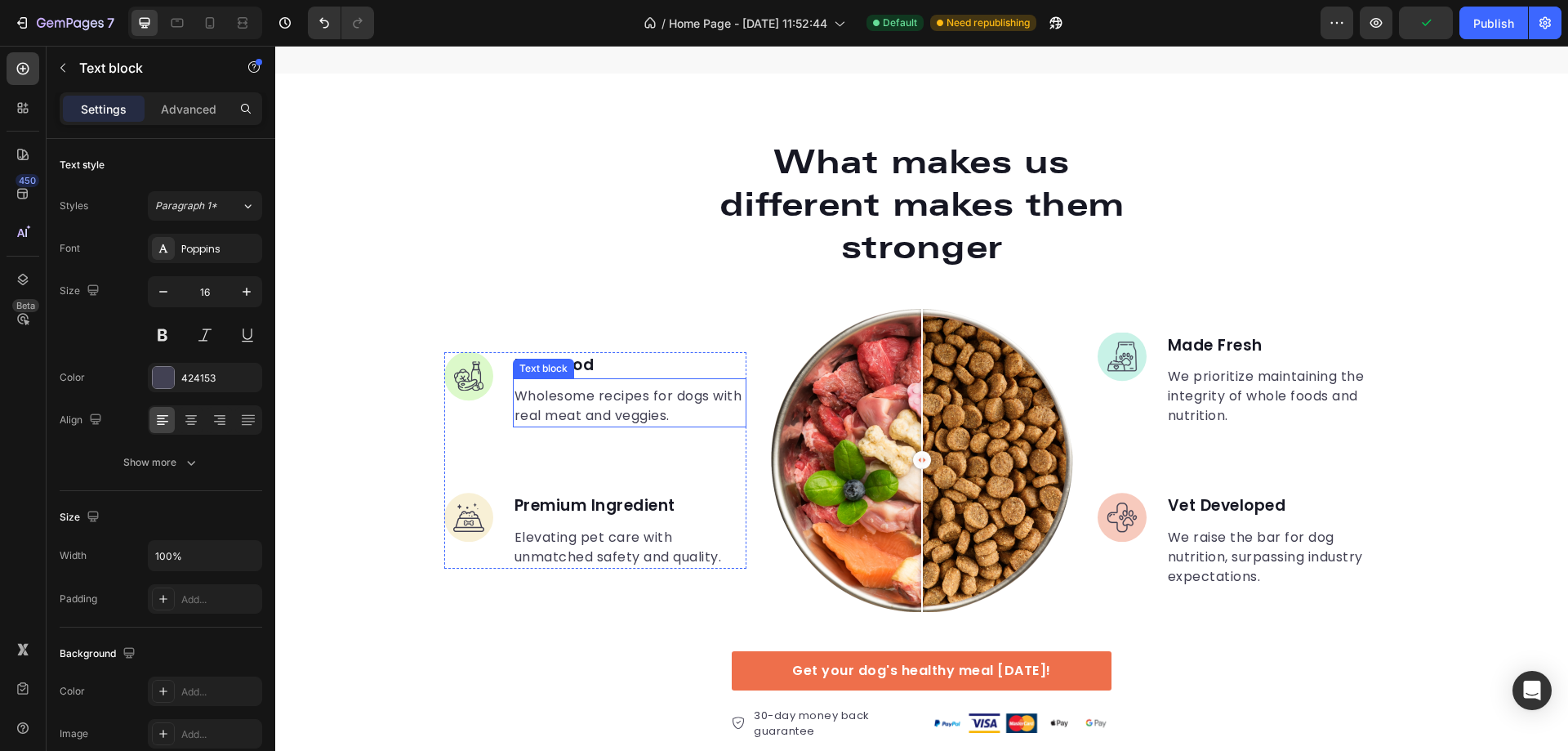
click at [588, 392] on p "Wholesome recipes for dogs with real meat and veggies." at bounding box center [629, 406] width 230 height 39
click at [489, 365] on li "Image Real Food Text block Wholesome recipes for dogs with real meat and veggie…" at bounding box center [595, 389] width 302 height 76
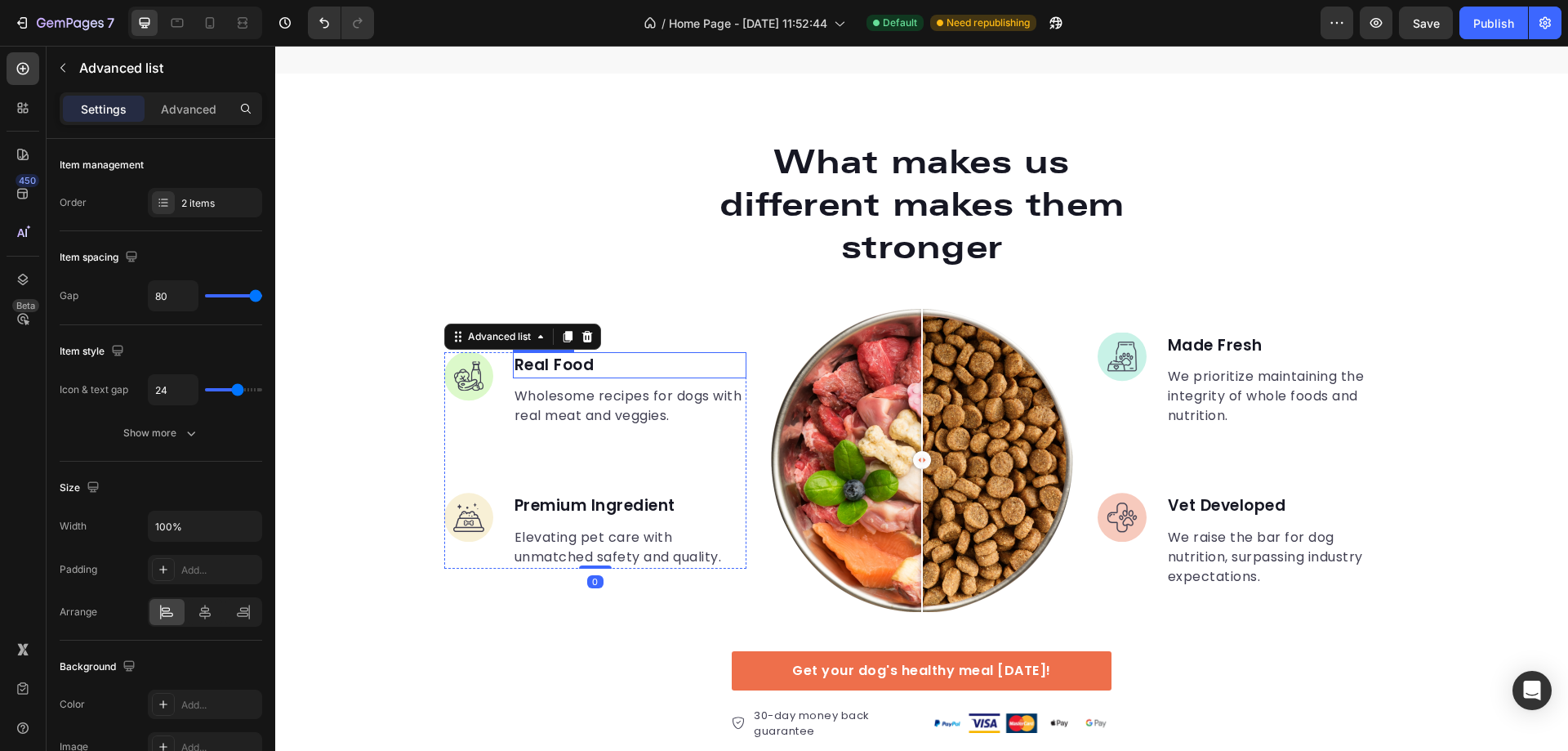
click at [538, 365] on p "Real Food" at bounding box center [629, 366] width 230 height 24
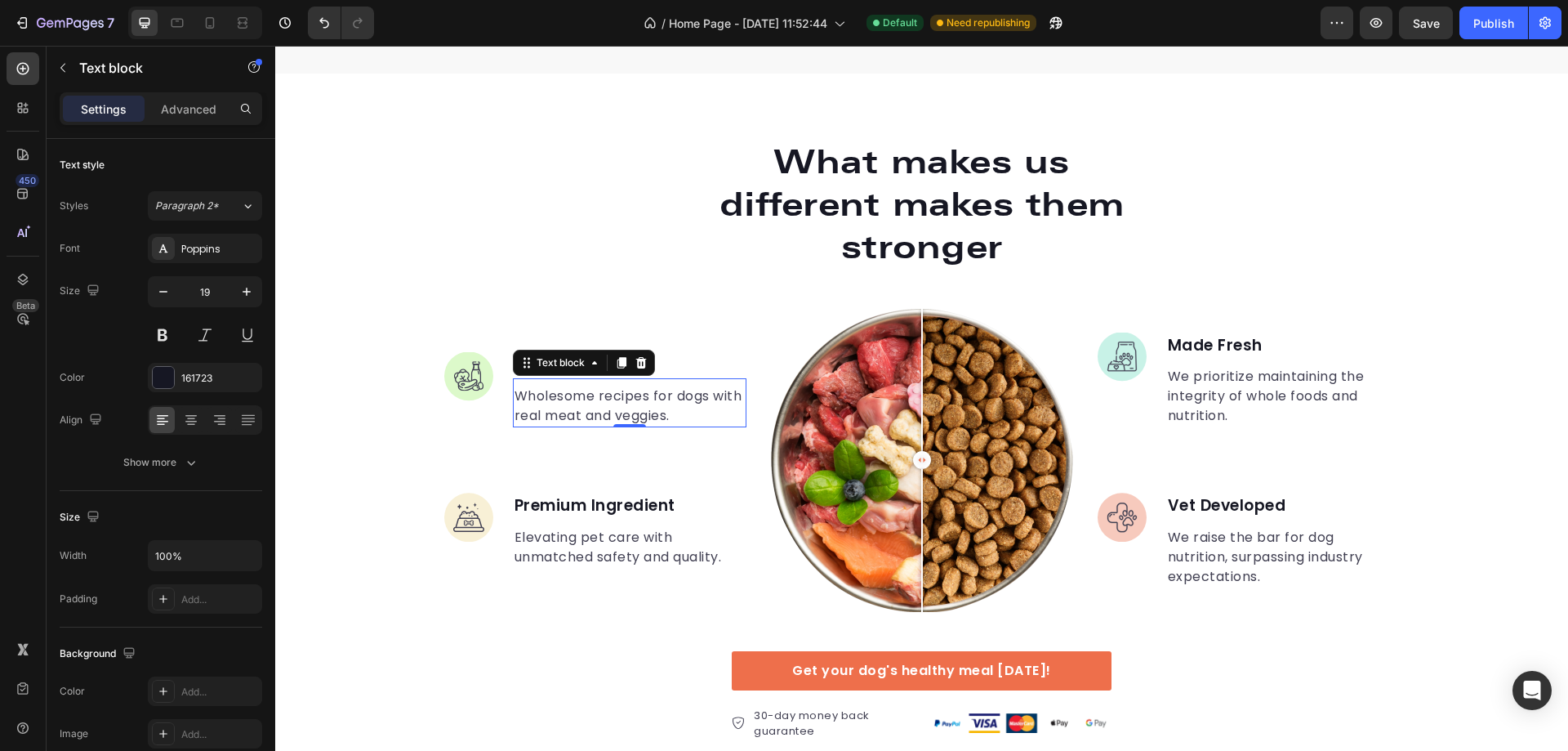
click at [547, 394] on p "Wholesome recipes for dogs with real meat and veggies." at bounding box center [629, 406] width 230 height 39
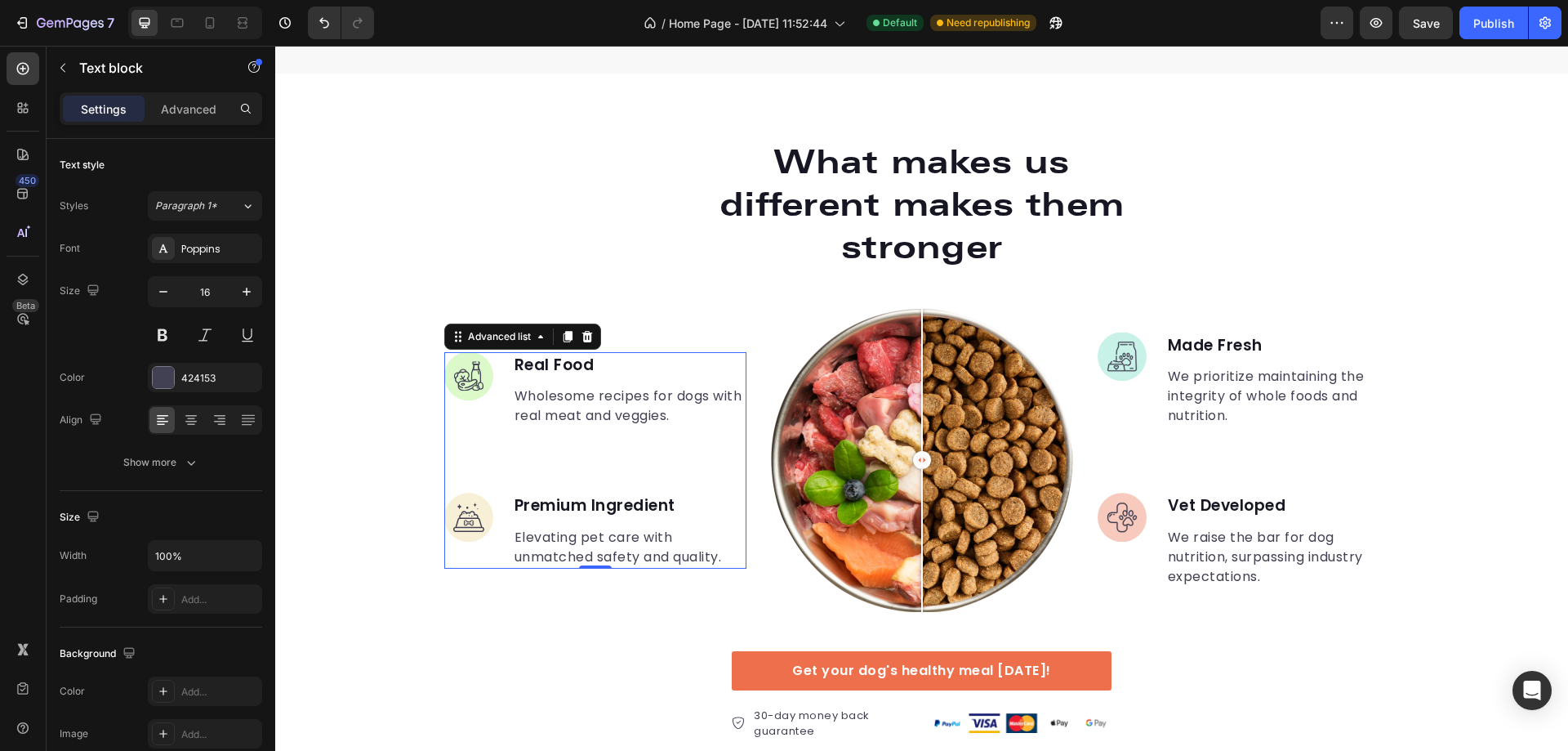
click at [505, 367] on li "Image Real Food Text block Wholesome recipes for dogs with real meat and veggie…" at bounding box center [595, 389] width 302 height 76
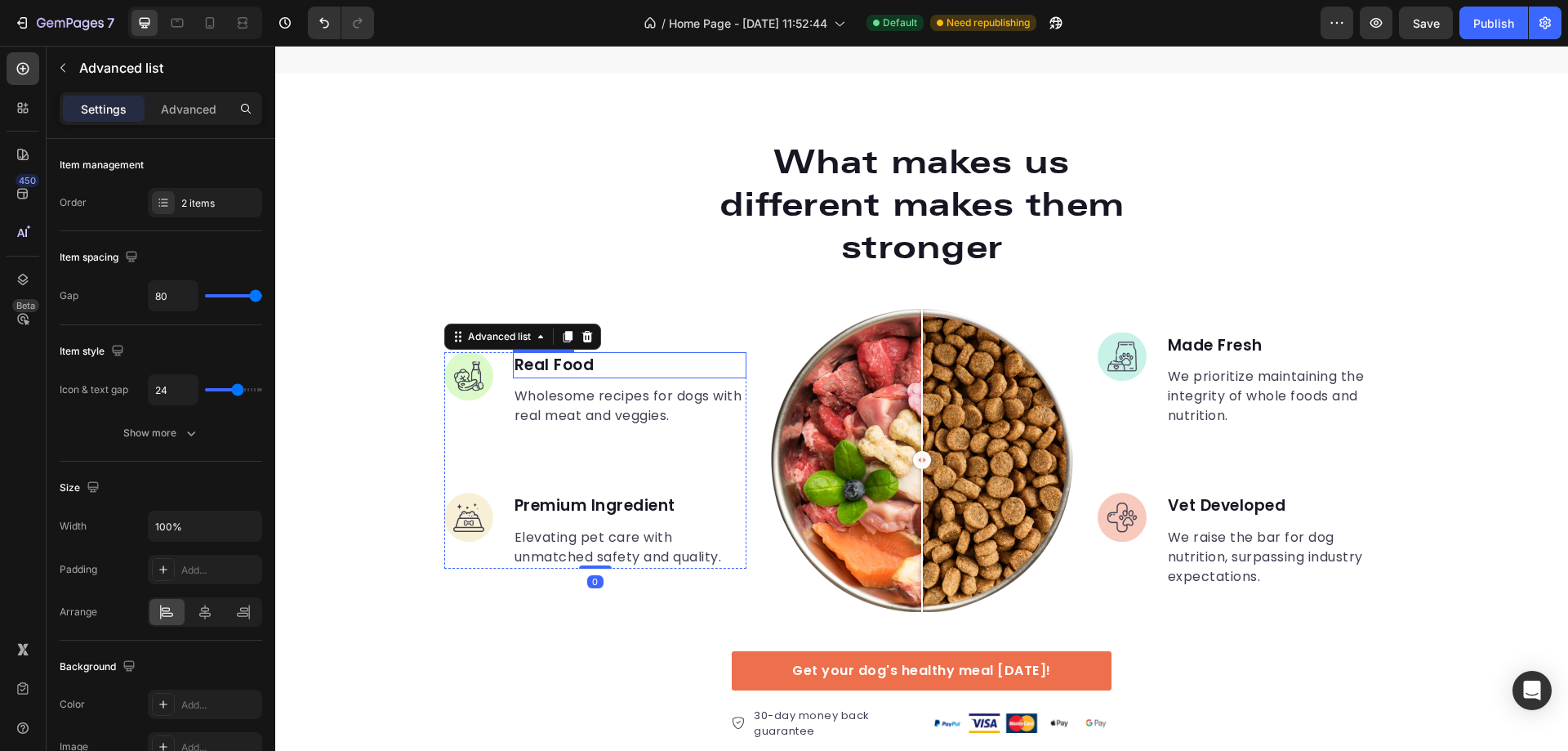
click at [539, 365] on p "Real Food" at bounding box center [629, 366] width 230 height 24
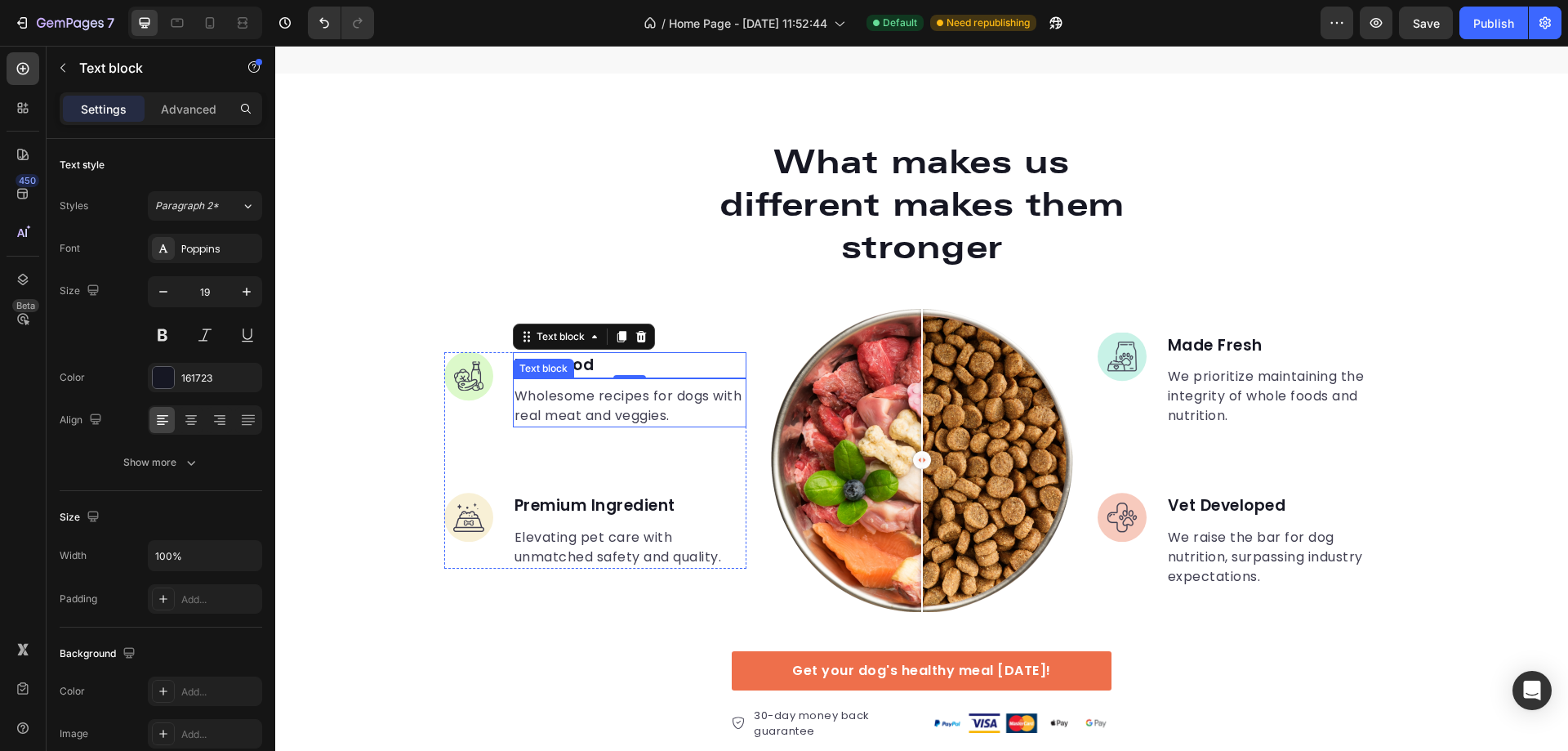
click at [549, 395] on p "Wholesome recipes for dogs with real meat and veggies." at bounding box center [629, 406] width 230 height 39
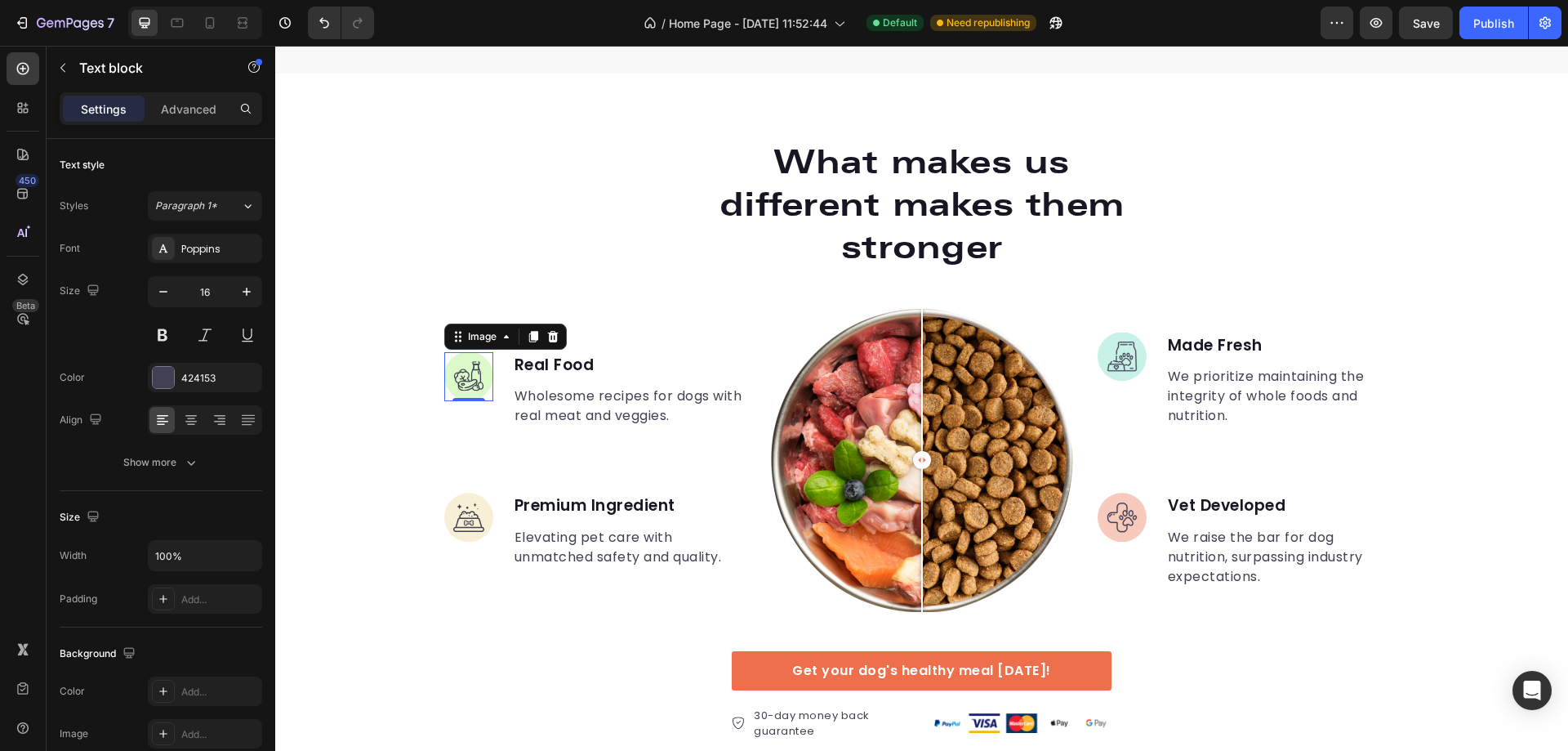
click at [473, 380] on img at bounding box center [469, 376] width 49 height 49
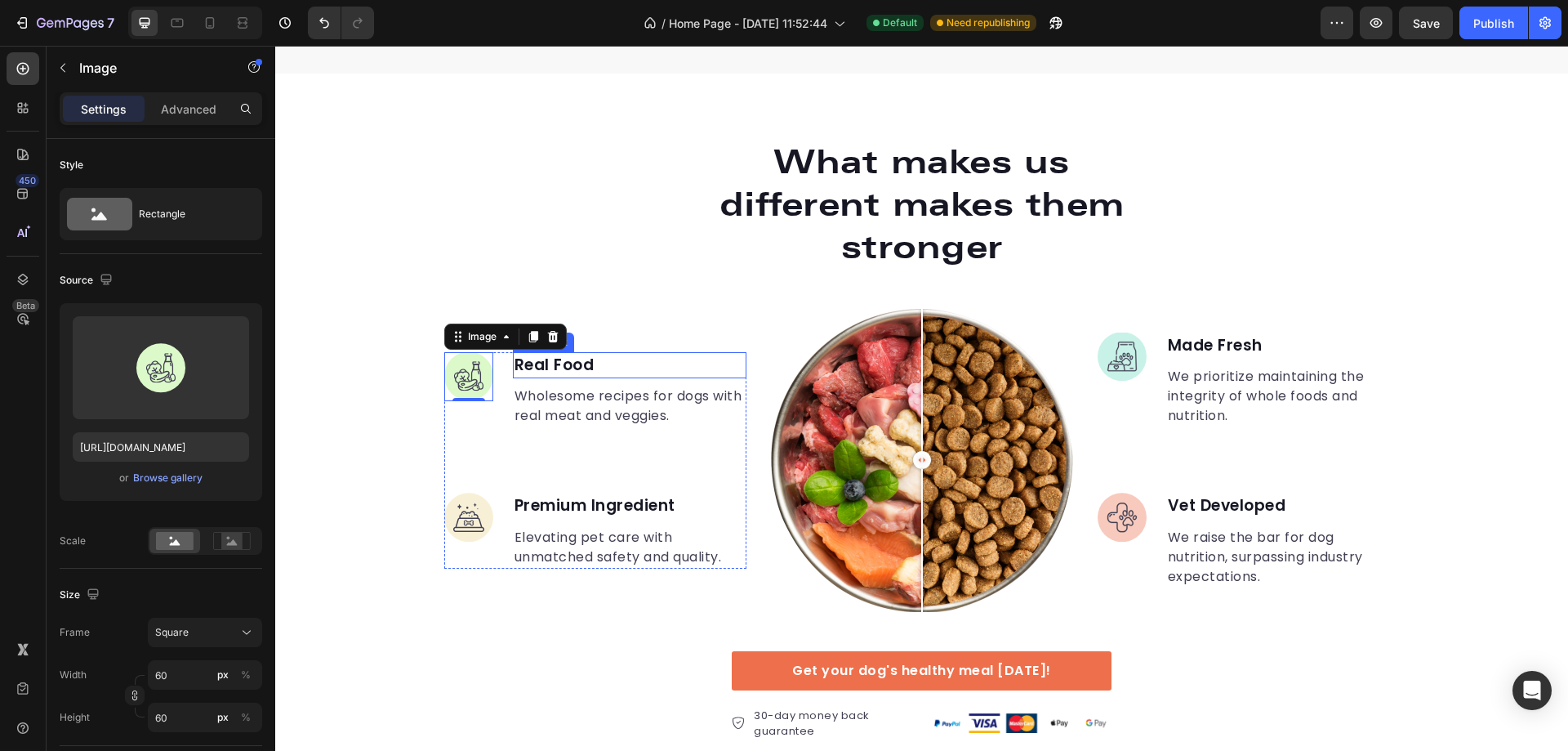
click at [551, 369] on p "Real Food" at bounding box center [629, 366] width 230 height 24
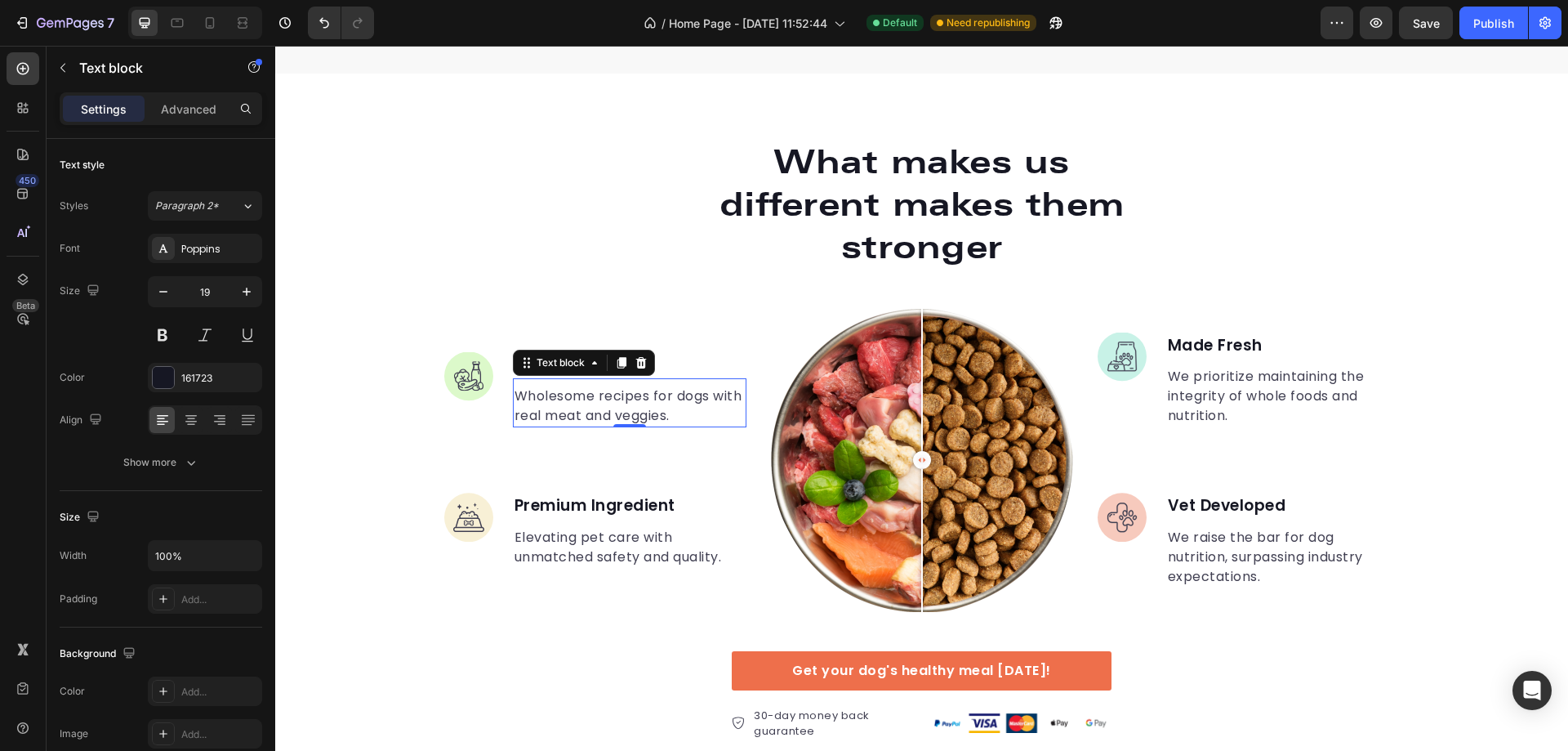
click at [556, 402] on p "Wholesome recipes for dogs with real meat and veggies." at bounding box center [629, 406] width 230 height 39
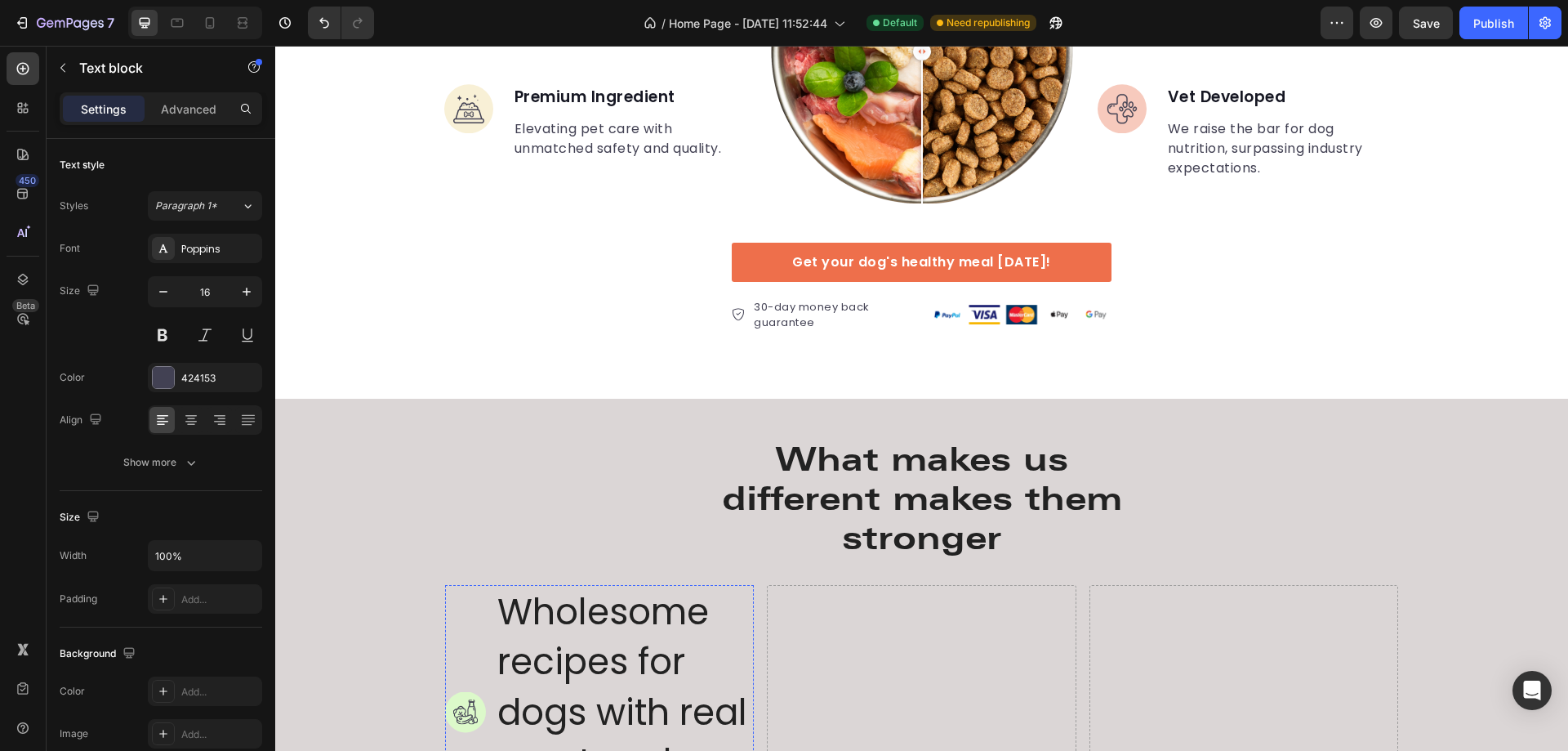
scroll to position [3484, 0]
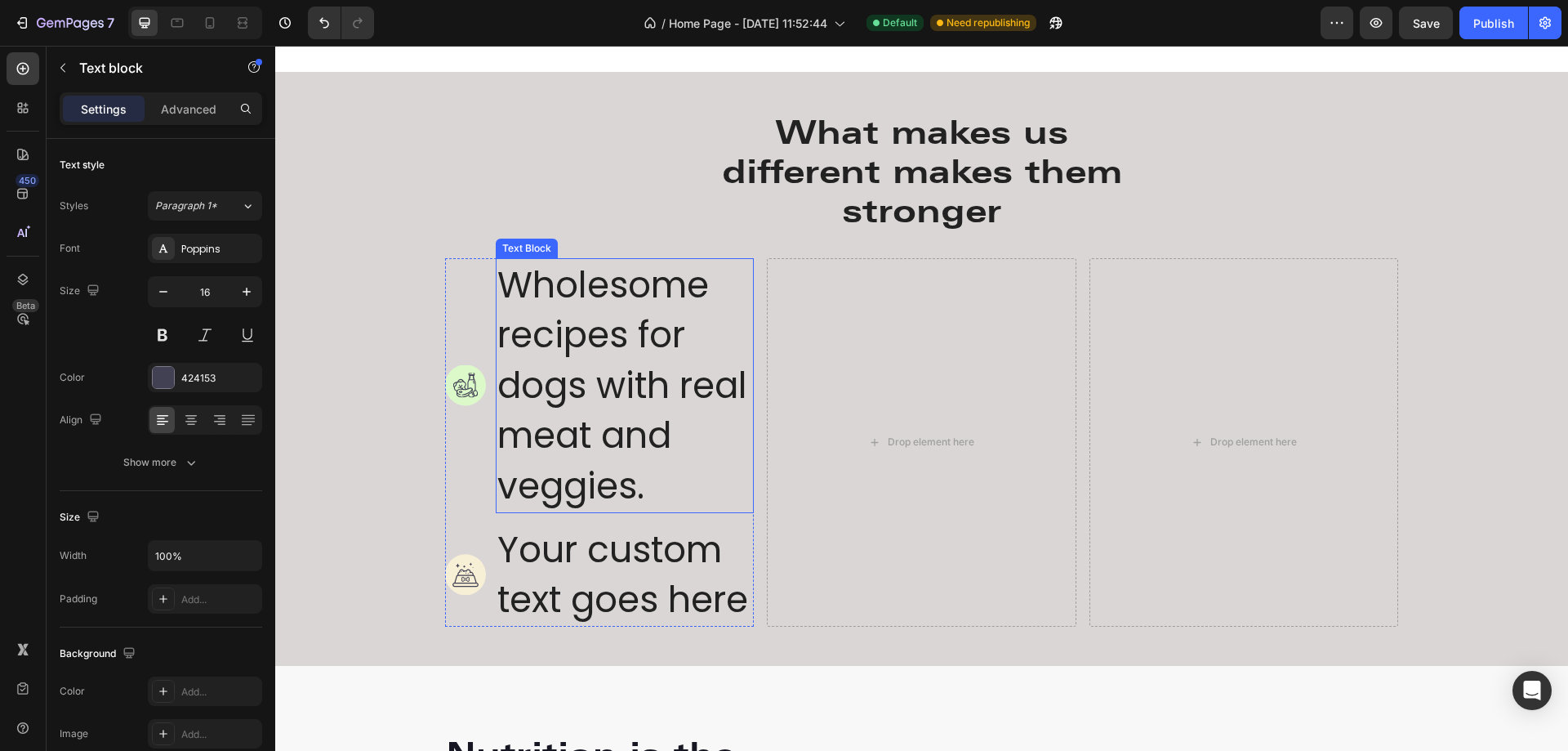
click at [585, 372] on p "Wholesome recipes for dogs with real meat and veggies." at bounding box center [625, 385] width 256 height 251
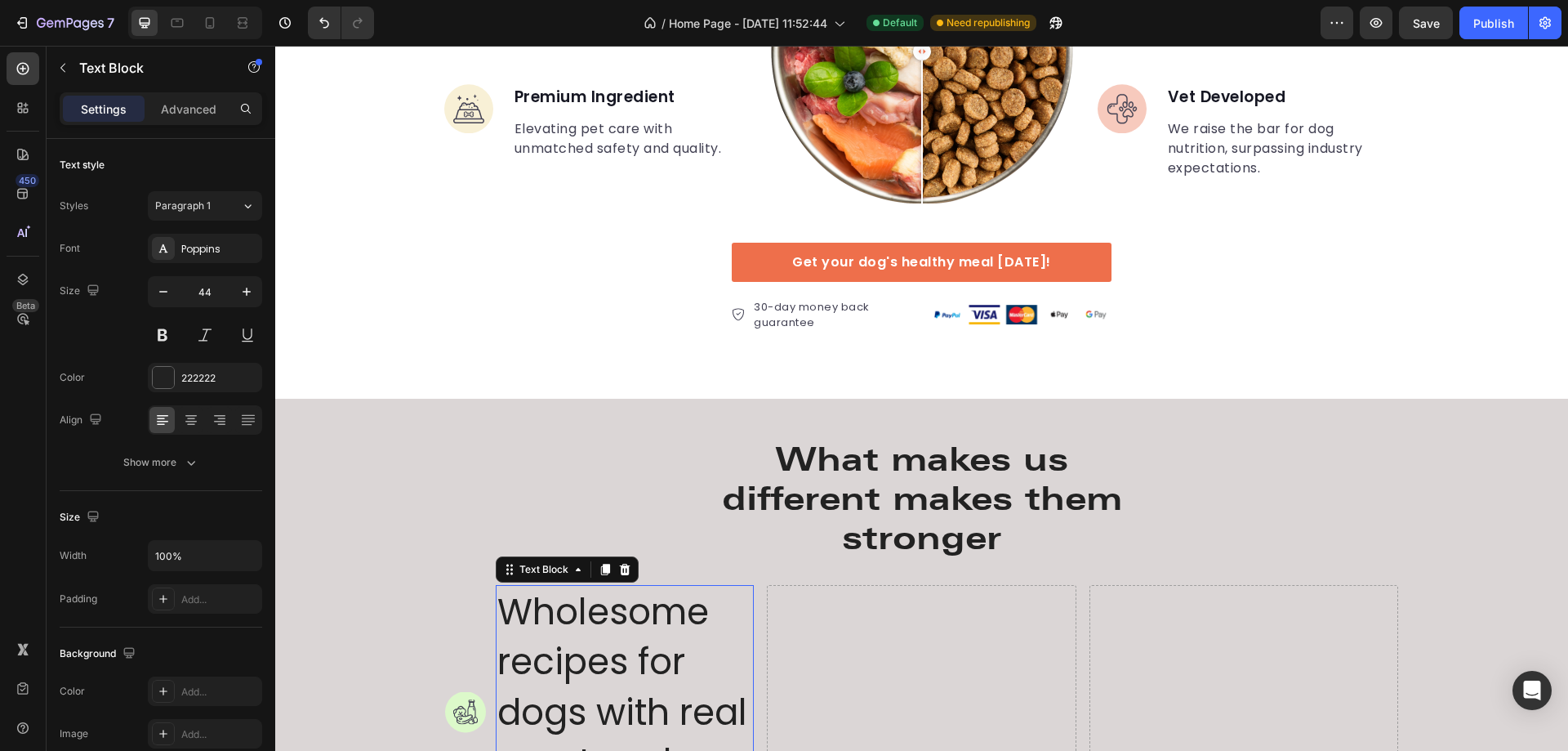
scroll to position [2912, 0]
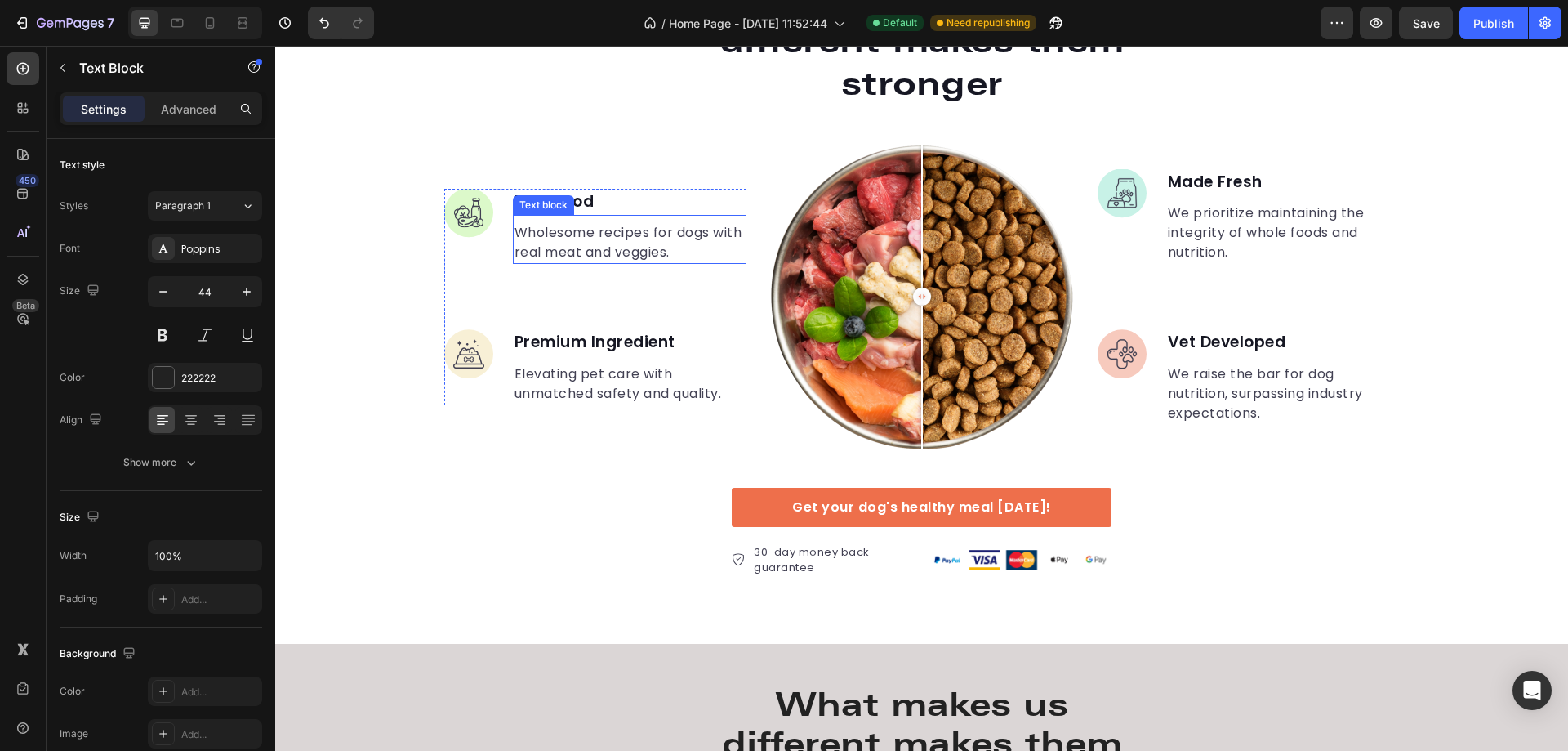
click at [594, 246] on p "Wholesome recipes for dogs with real meat and veggies." at bounding box center [629, 242] width 230 height 39
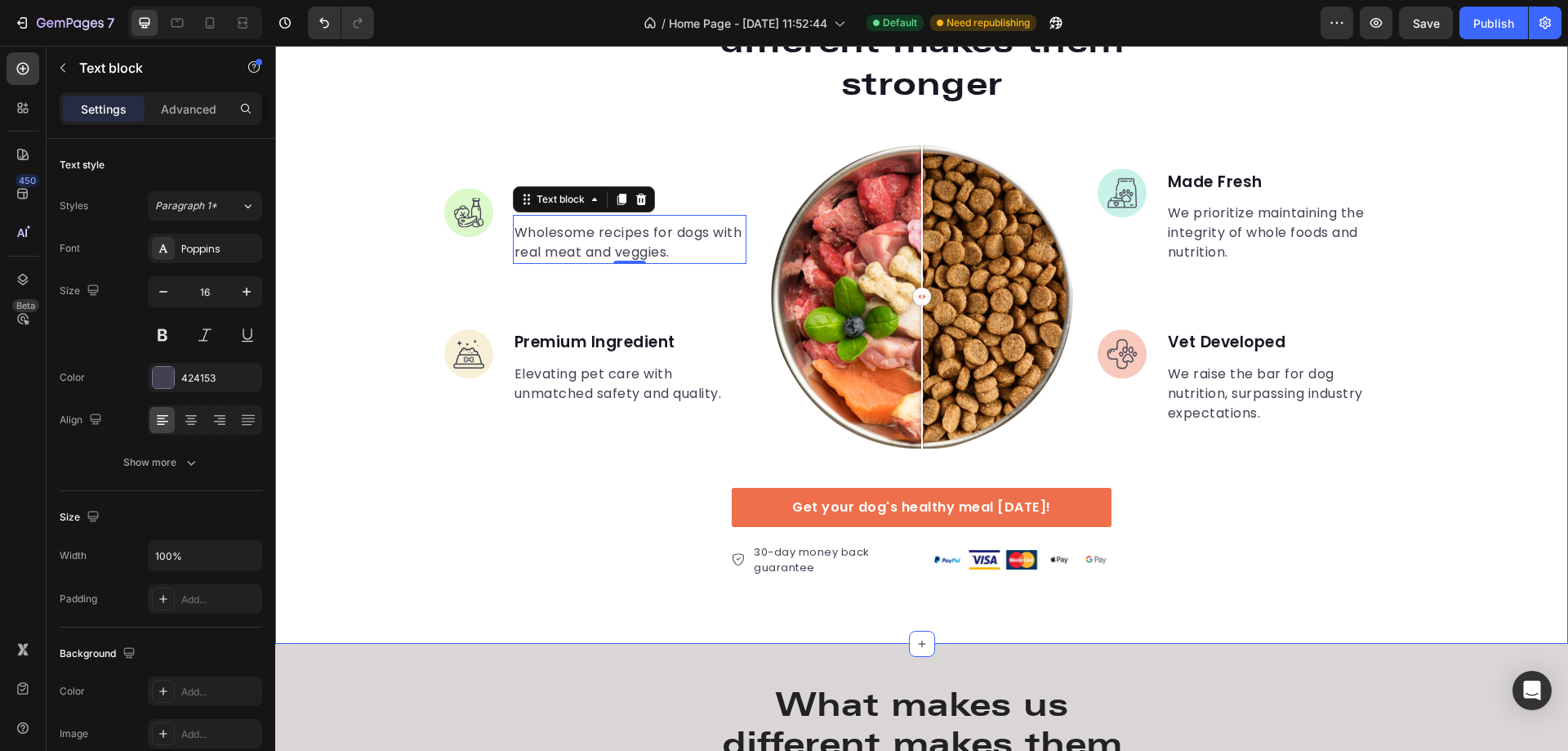
scroll to position [3320, 0]
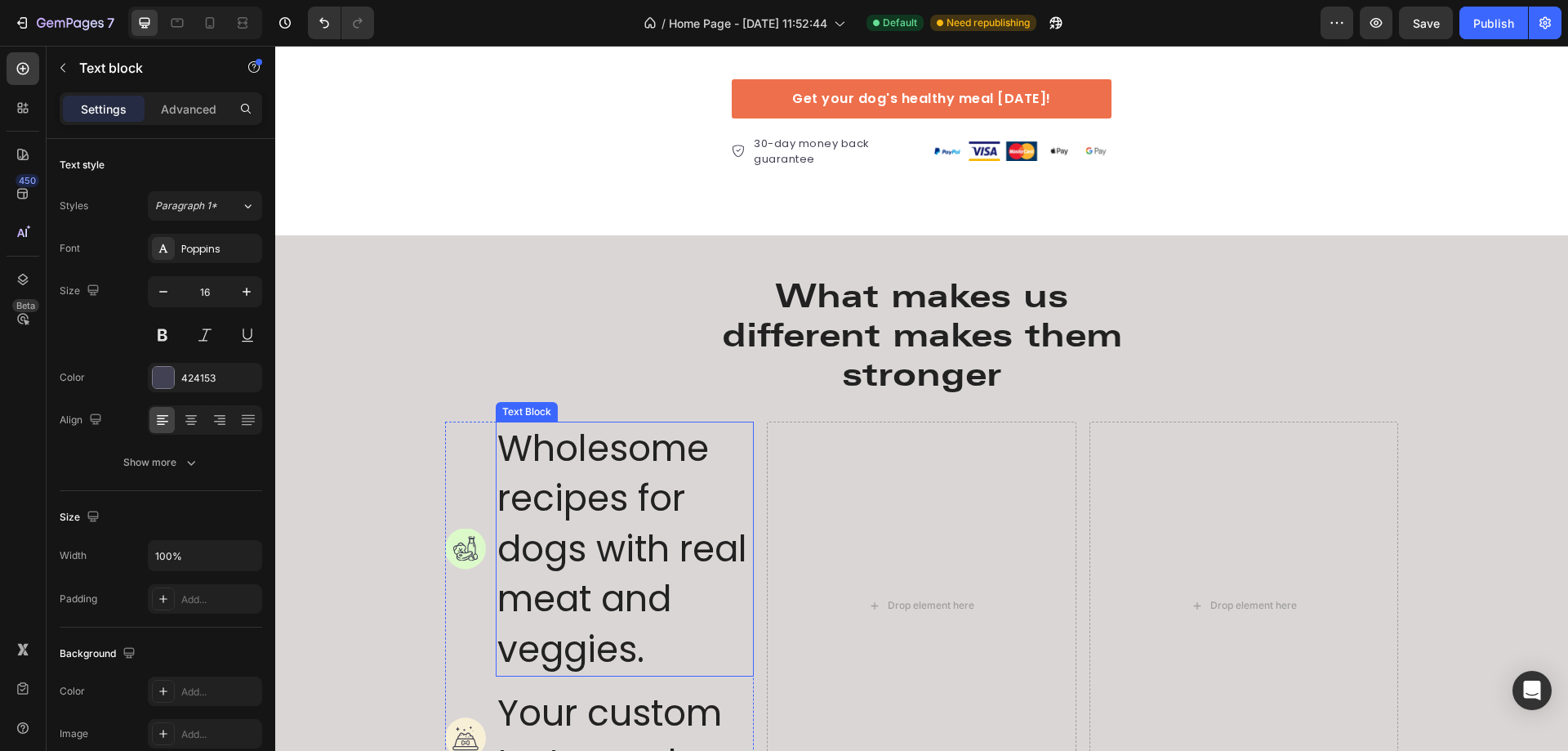
click at [569, 493] on p "Wholesome recipes for dogs with real meat and veggies." at bounding box center [625, 549] width 256 height 251
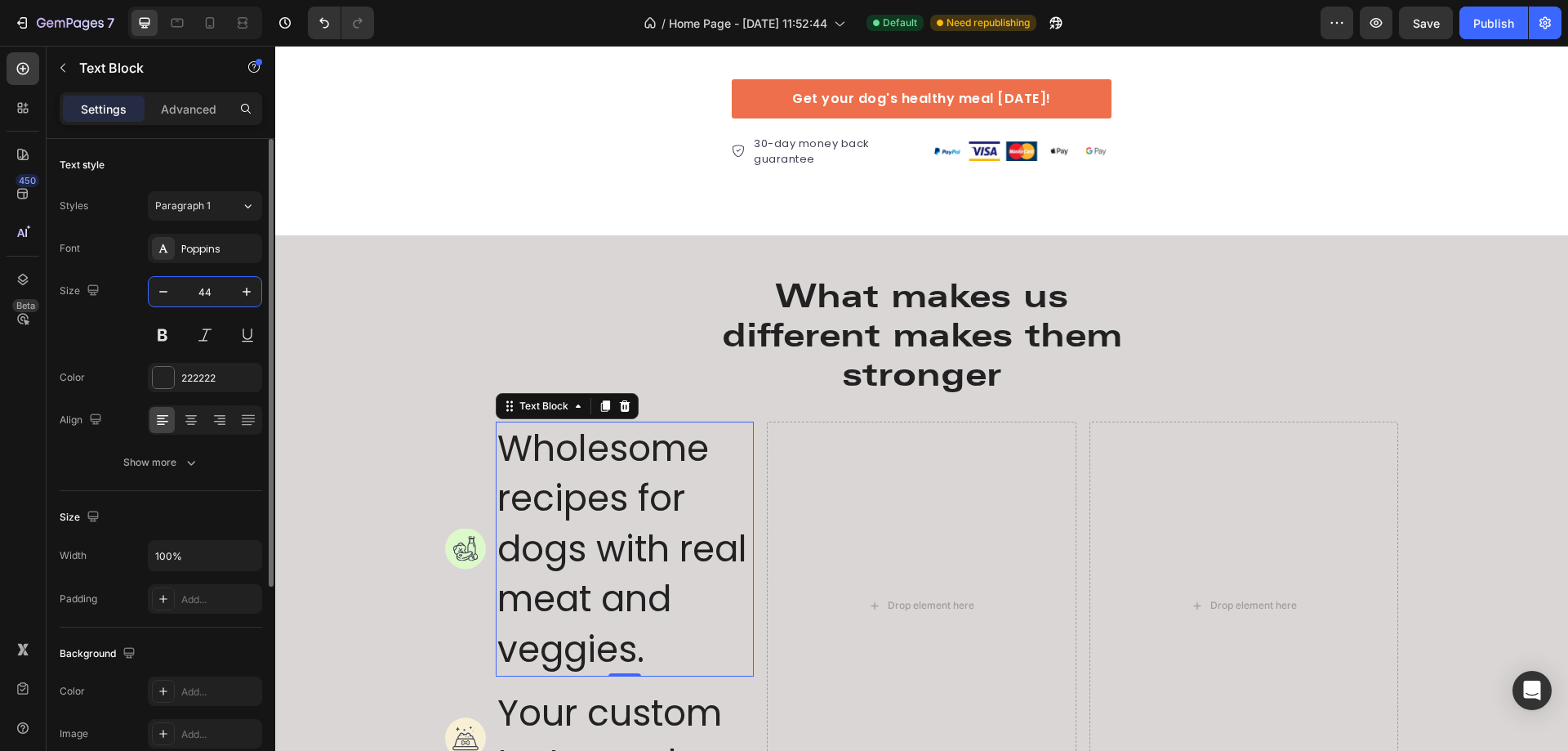
click at [200, 289] on input "44" at bounding box center [205, 292] width 54 height 30
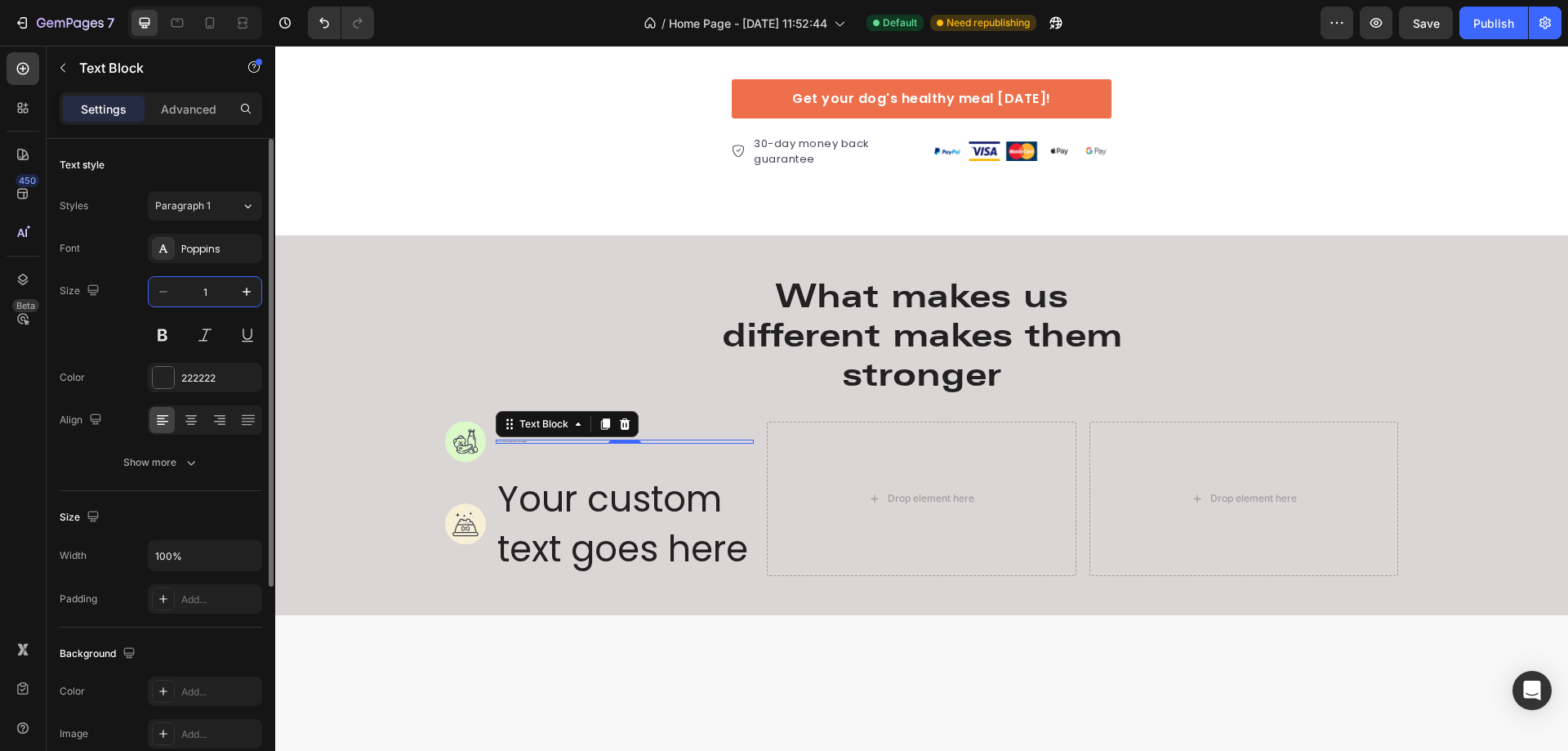
type input "16"
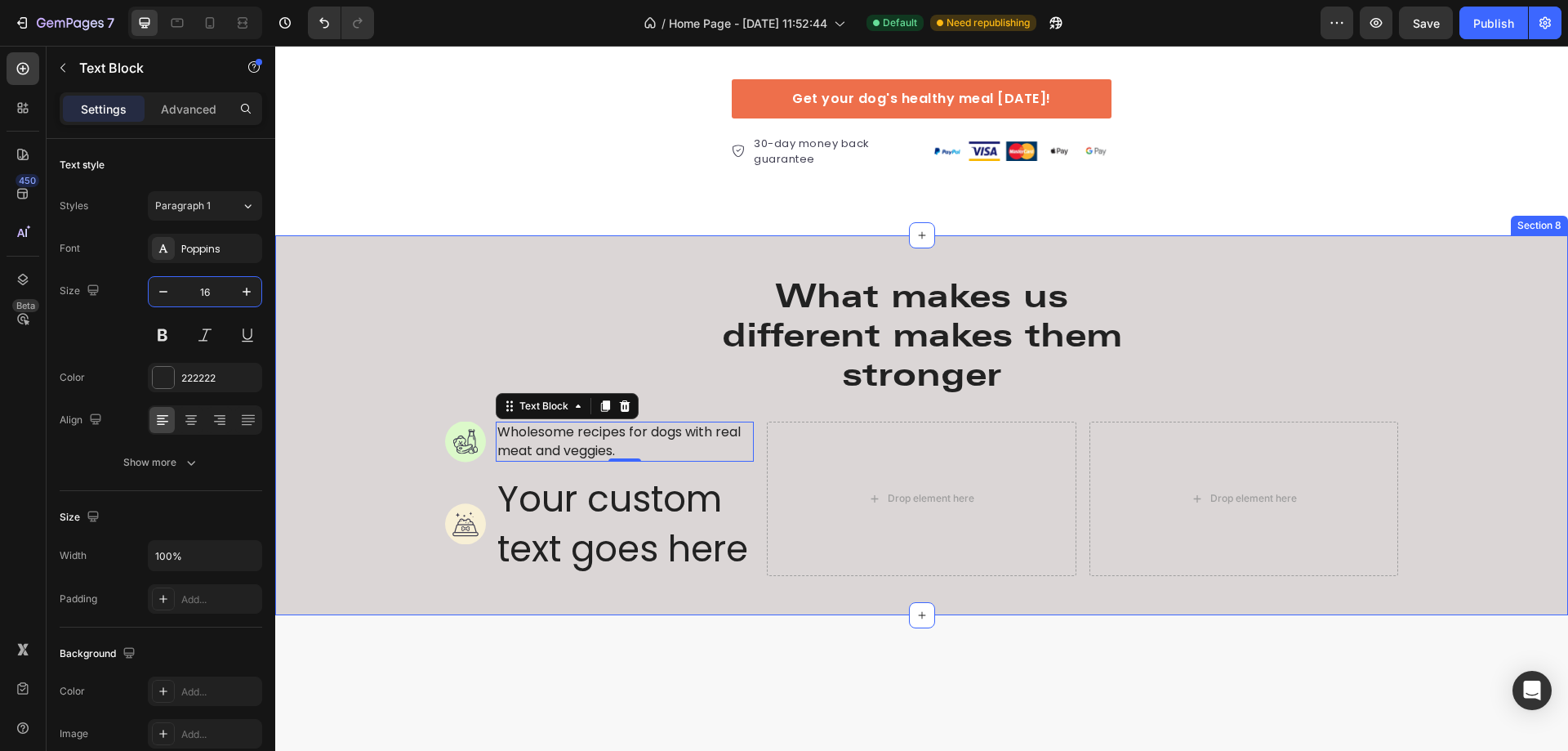
click at [423, 443] on div "What makes us different makes them stronger Heading Row Image Wholesome recipes…" at bounding box center [921, 425] width 1293 height 328
click at [567, 442] on p "Wholesome recipes for dogs with real meat and veggies." at bounding box center [625, 442] width 256 height 36
click at [600, 406] on icon at bounding box center [604, 406] width 9 height 12
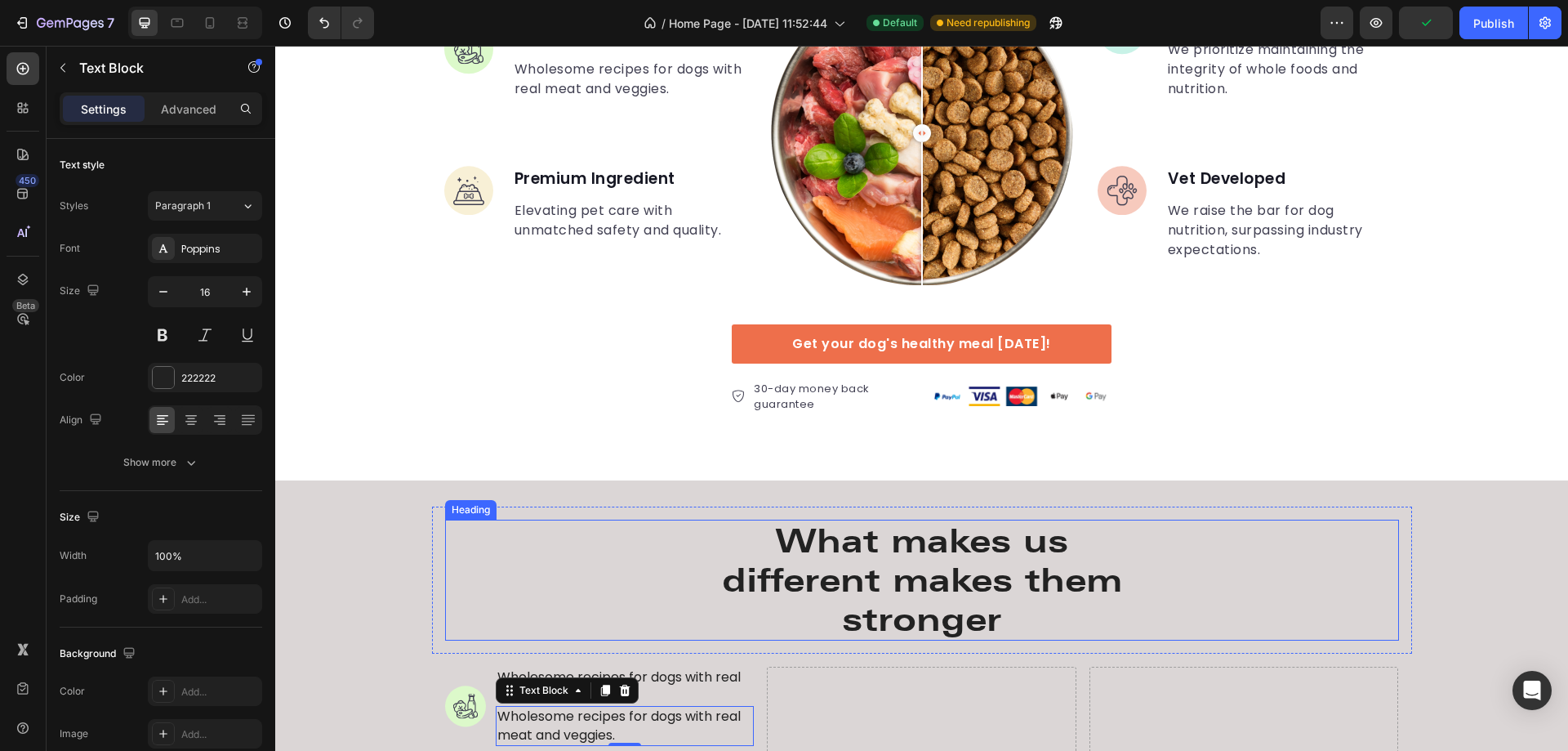
scroll to position [2994, 0]
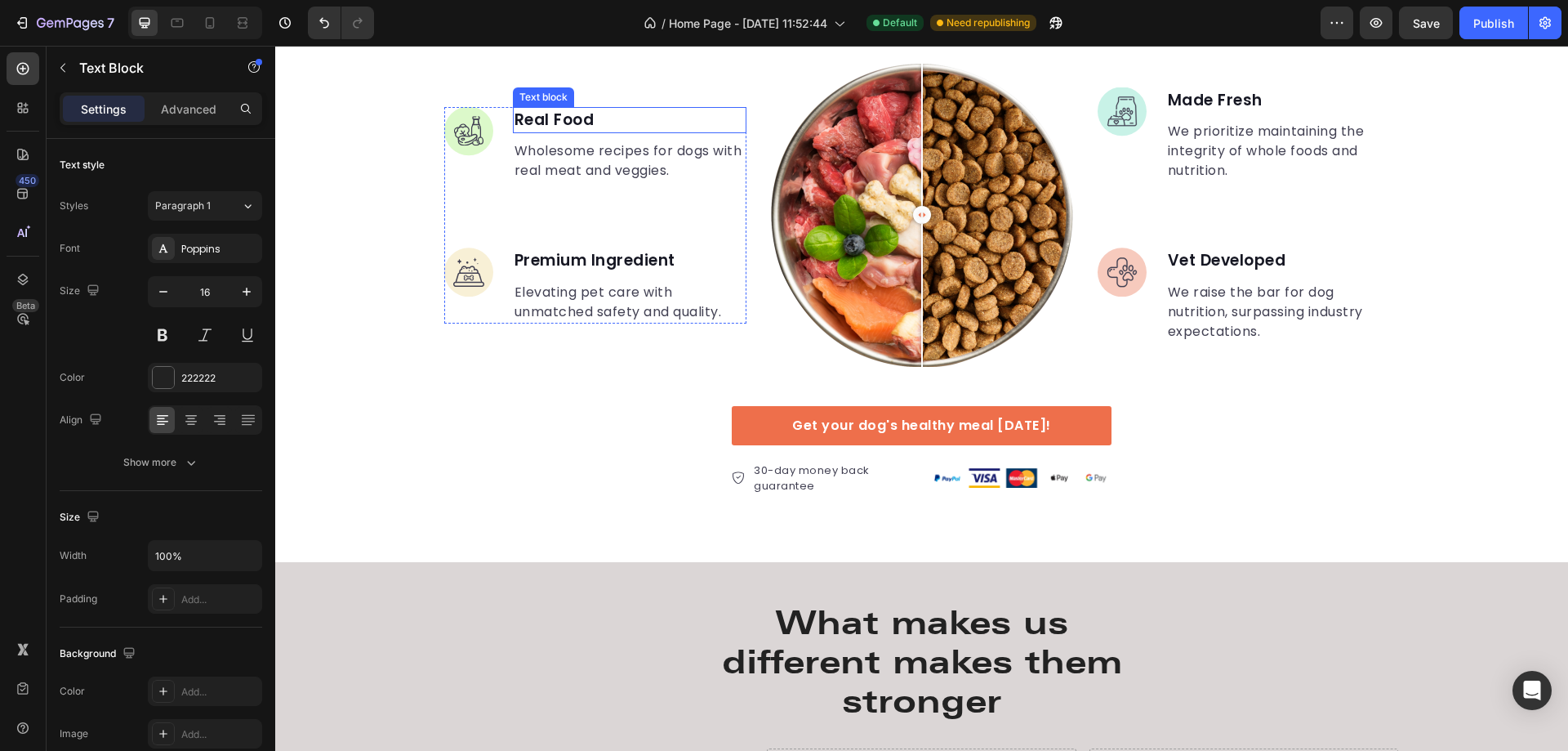
click at [551, 125] on p "Real Food" at bounding box center [629, 120] width 230 height 24
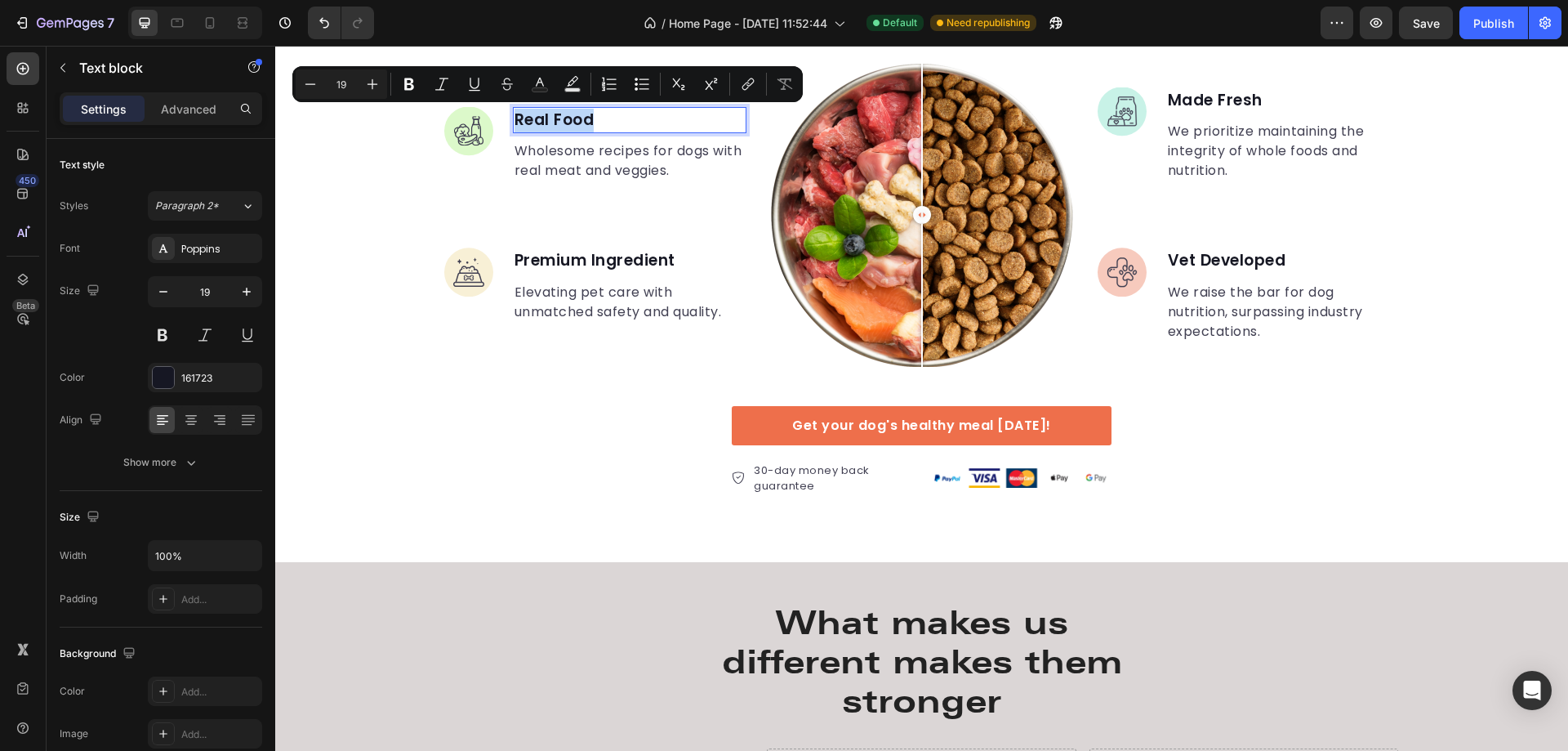
copy p "Real Food"
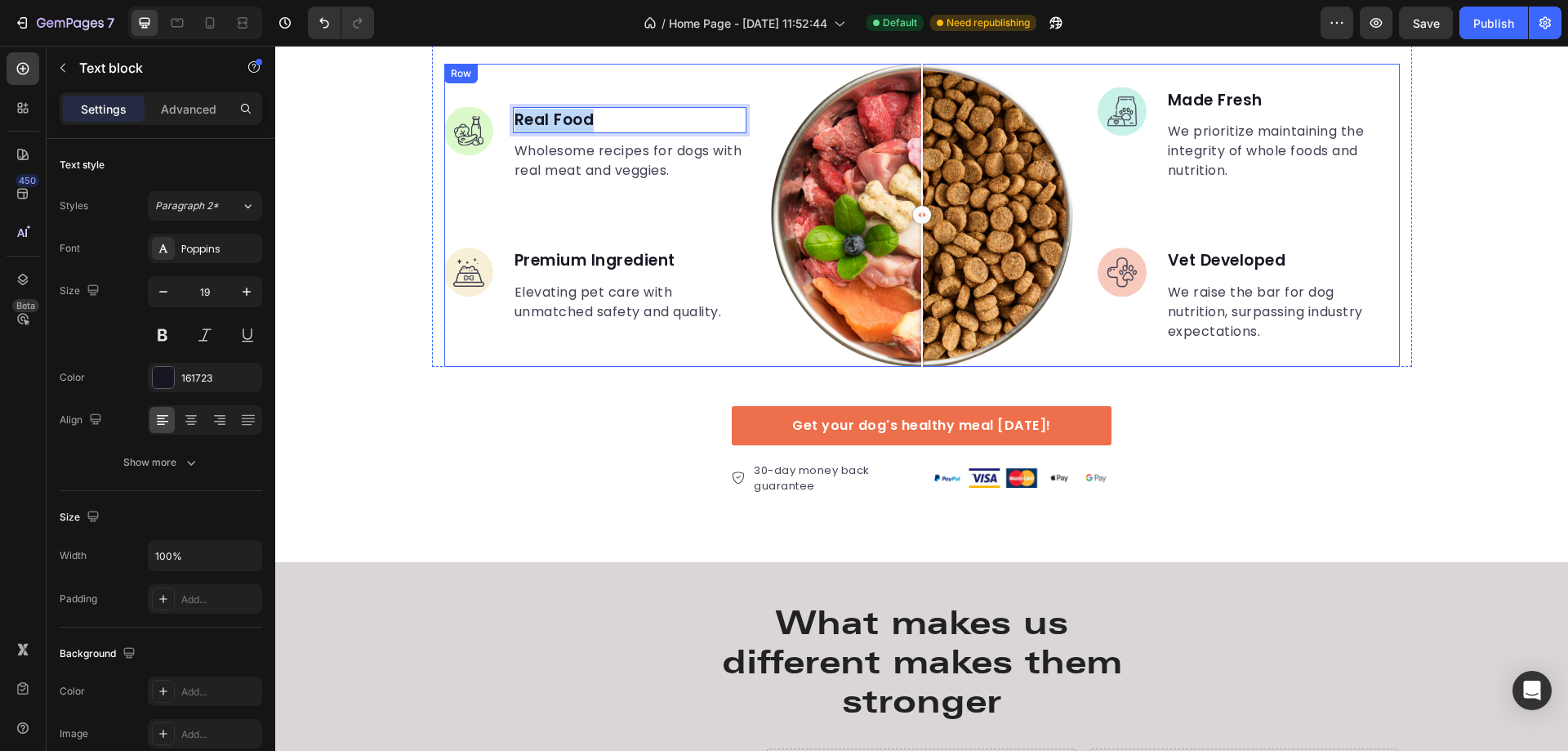
scroll to position [3402, 0]
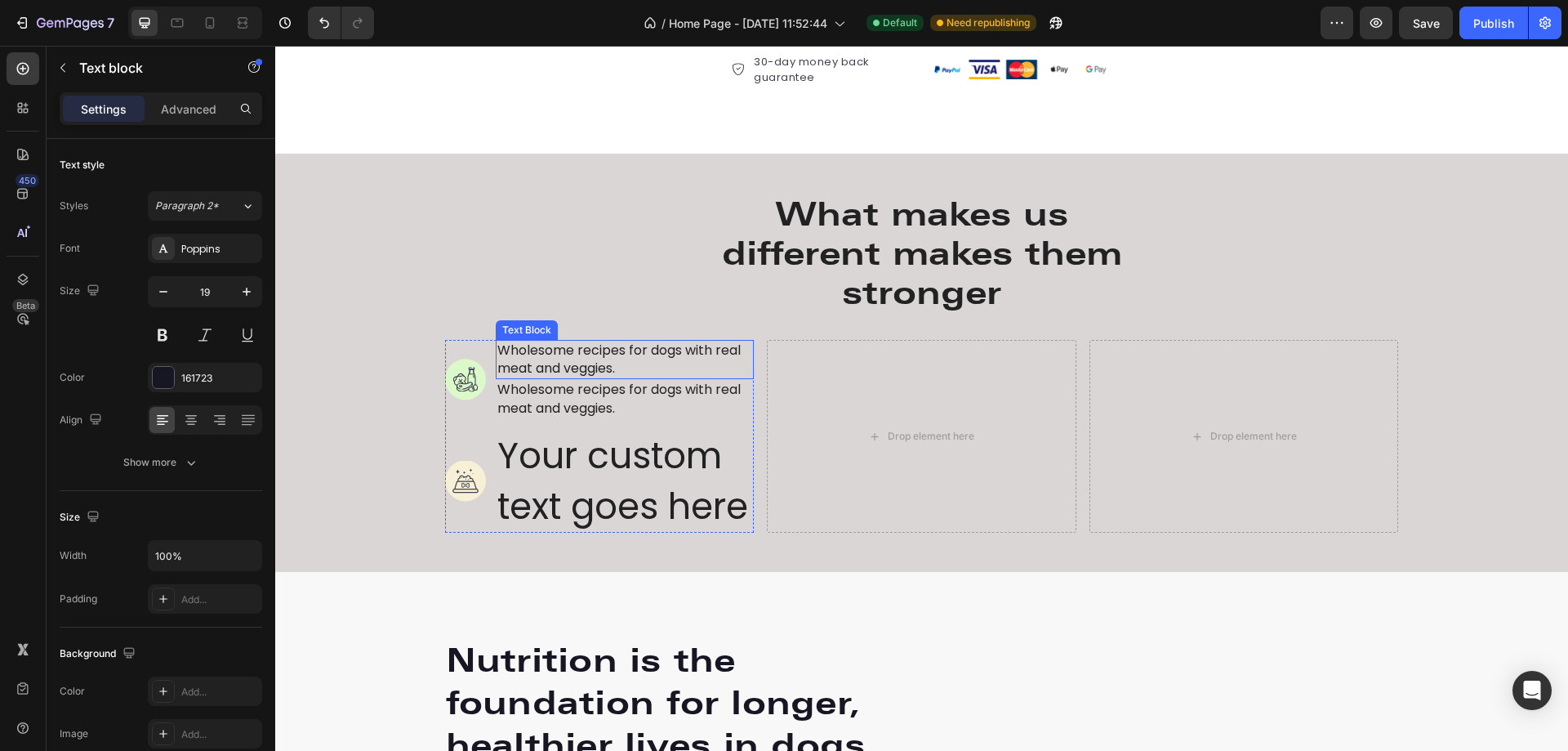
click at [578, 359] on p "Wholesome recipes for dogs with real meat and veggies." at bounding box center [625, 360] width 256 height 36
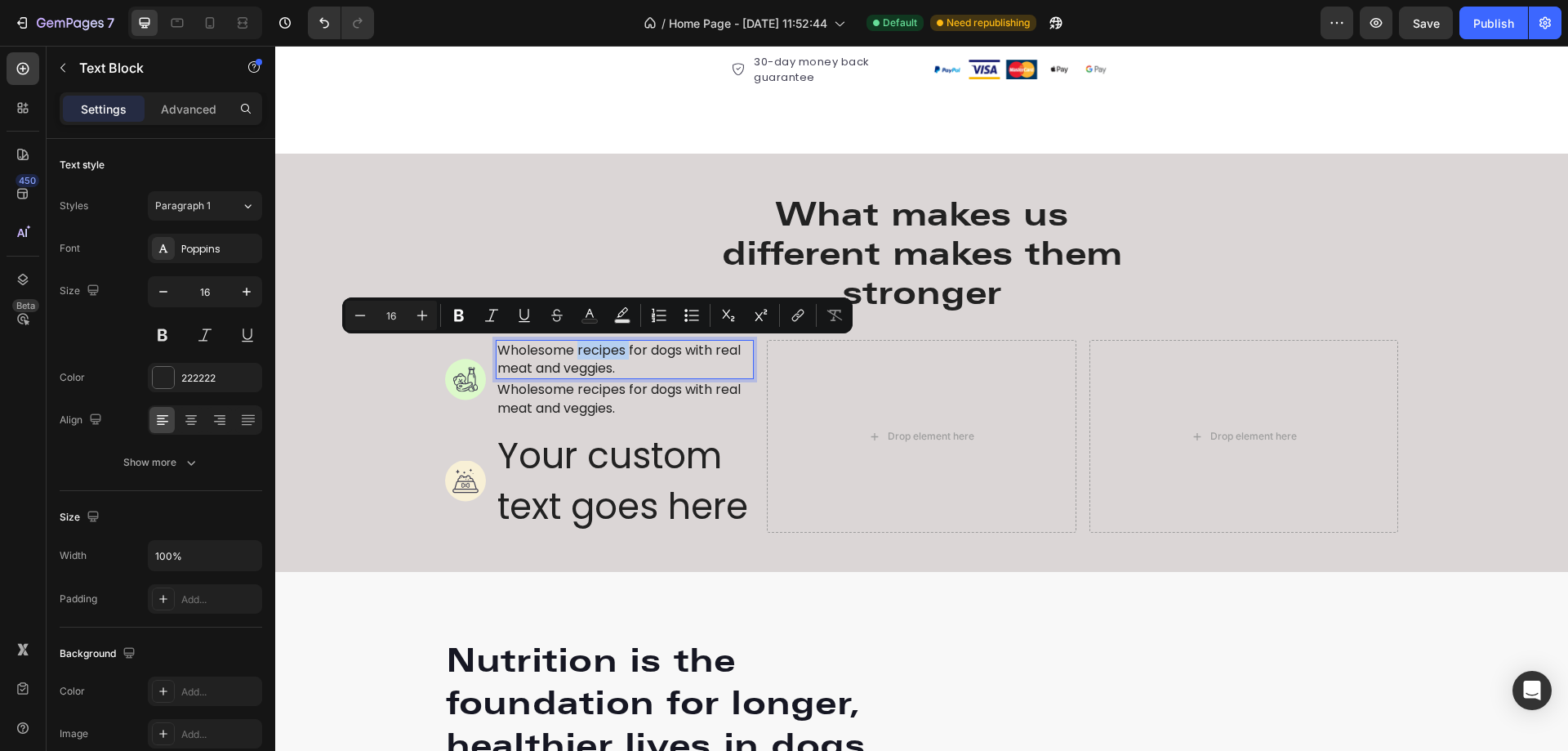
click at [578, 359] on p "Wholesome recipes for dogs with real meat and veggies." at bounding box center [625, 360] width 256 height 36
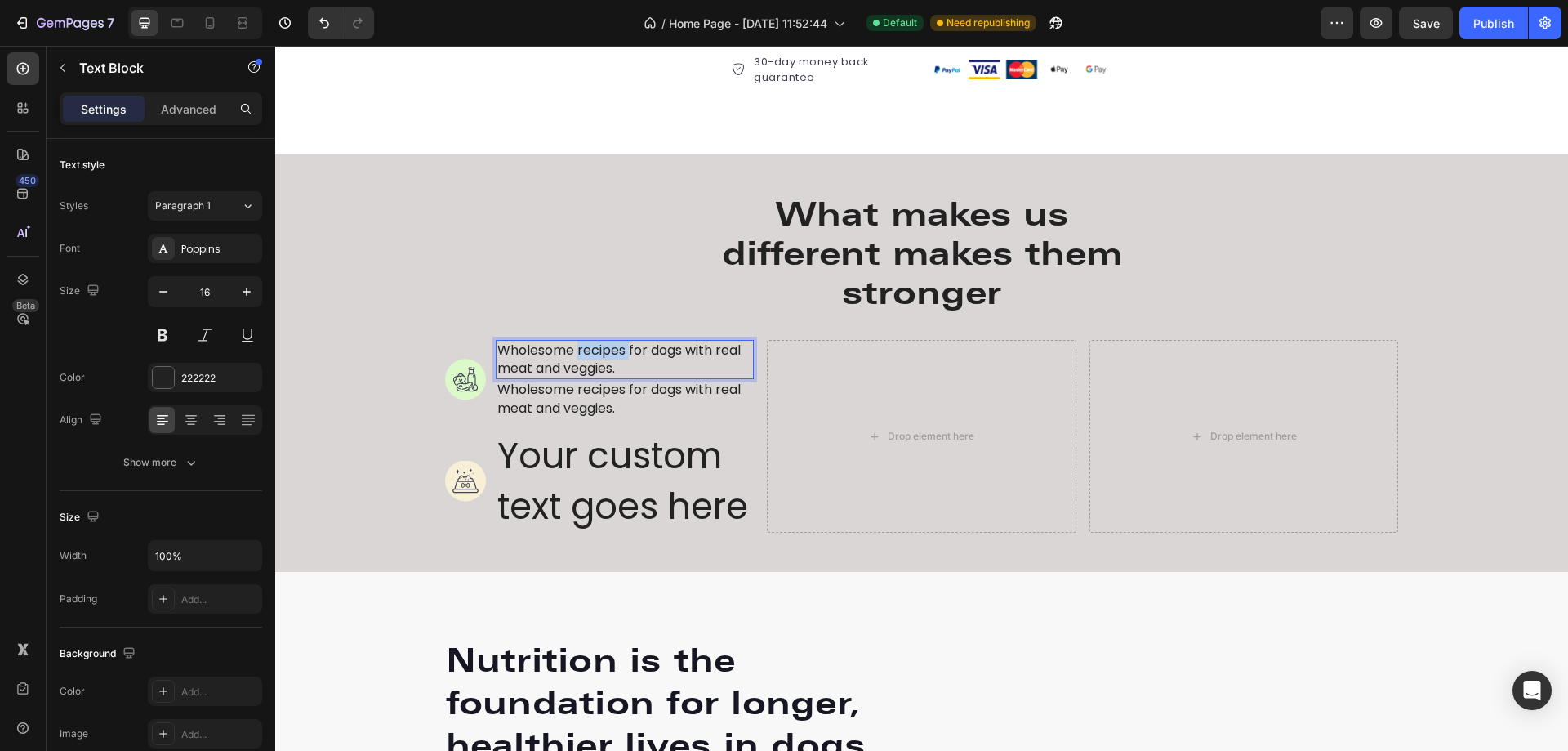
click at [578, 359] on p "Wholesome recipes for dogs with real meat and veggies." at bounding box center [625, 360] width 256 height 36
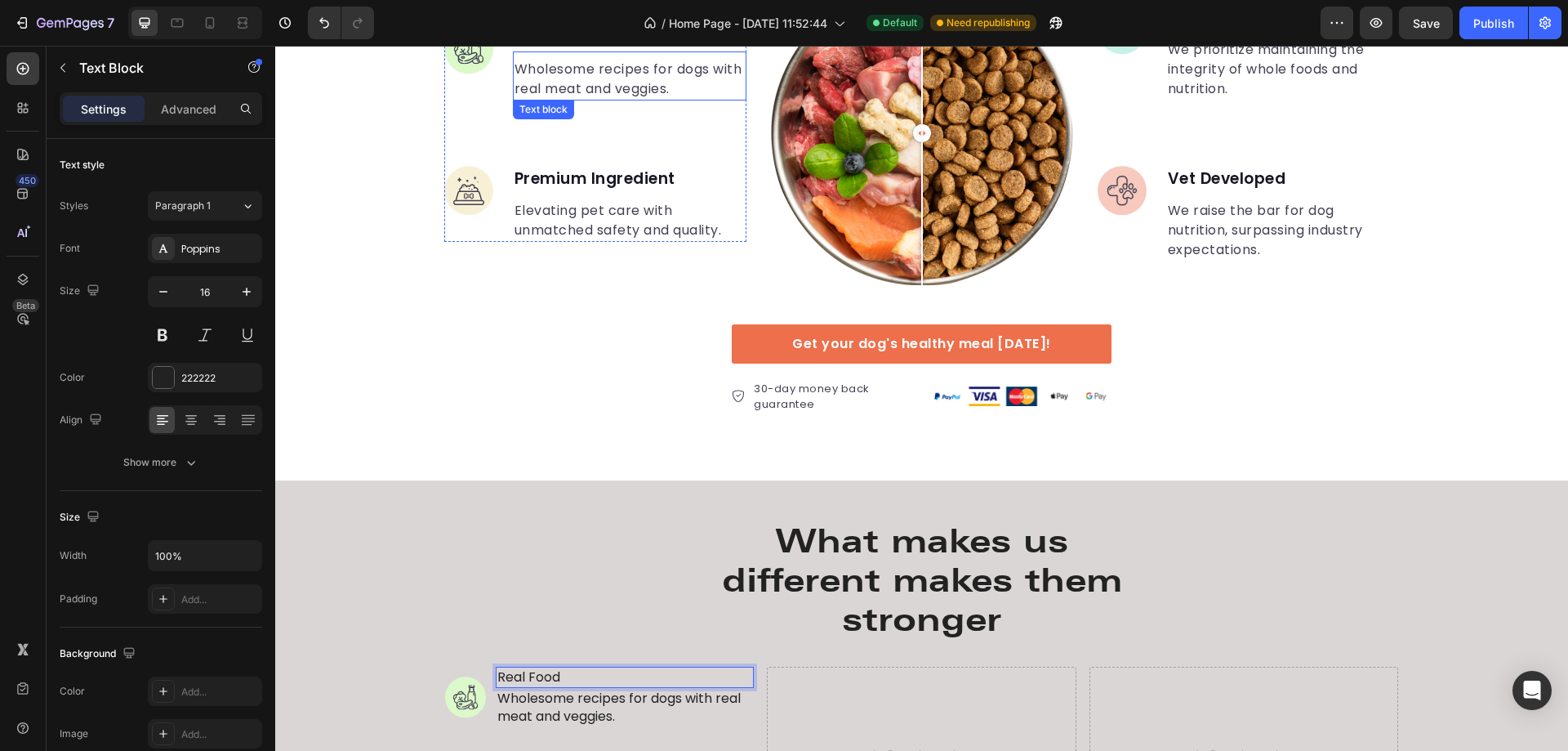
scroll to position [2912, 0]
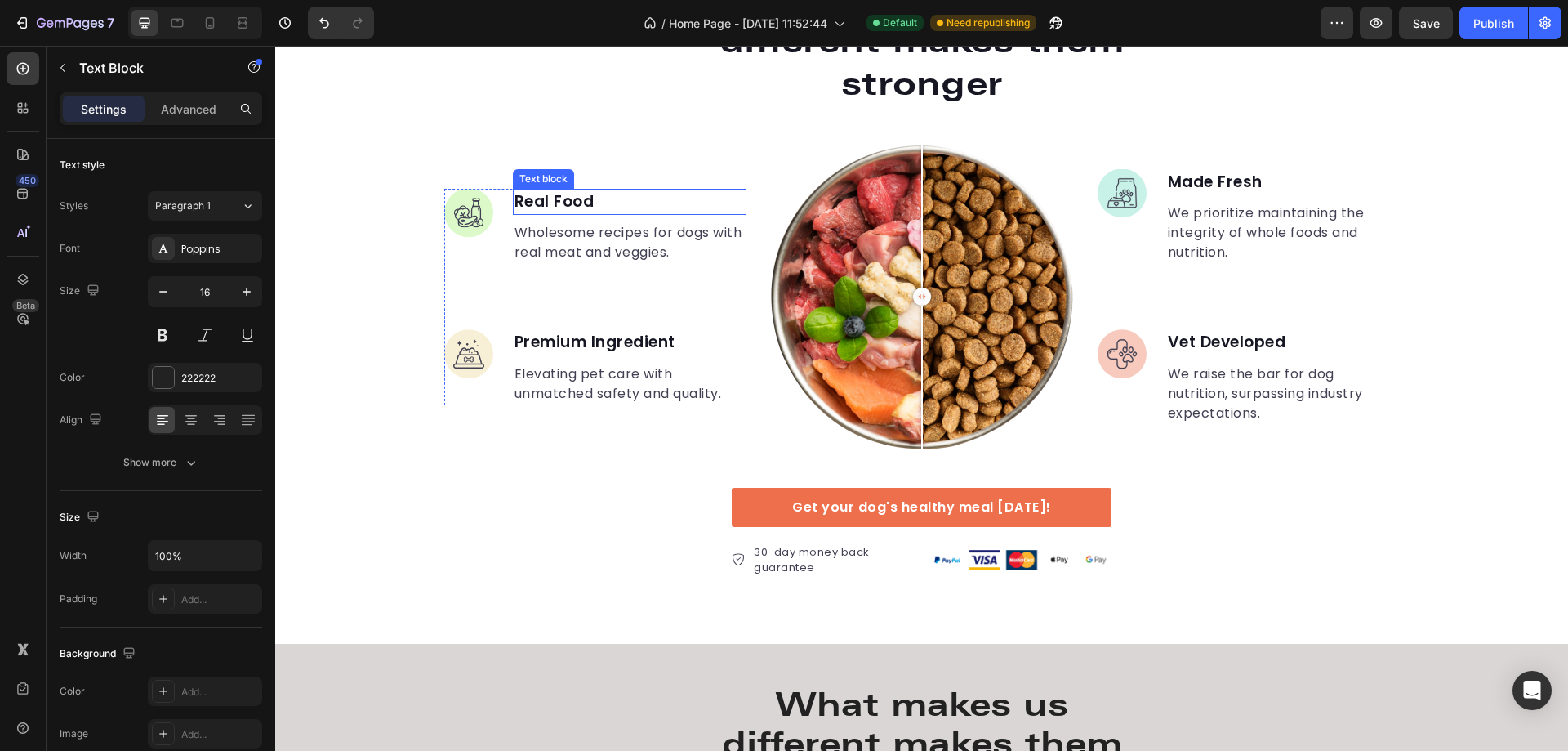
click at [548, 202] on p "Real Food" at bounding box center [629, 202] width 230 height 24
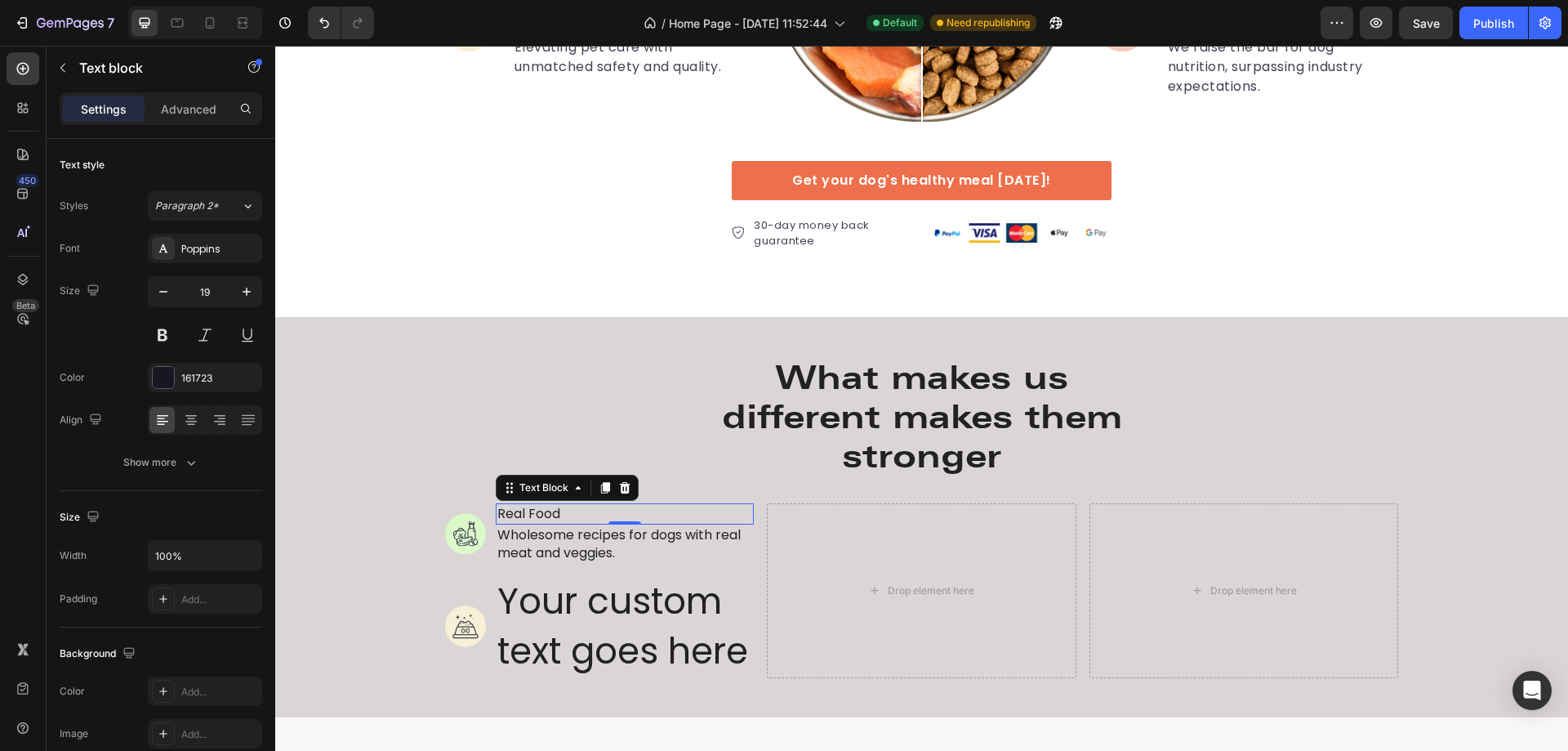
click at [578, 512] on p "Real Food" at bounding box center [625, 513] width 256 height 18
click at [247, 298] on icon "button" at bounding box center [246, 292] width 17 height 17
click at [553, 512] on p "Real Food" at bounding box center [625, 515] width 256 height 22
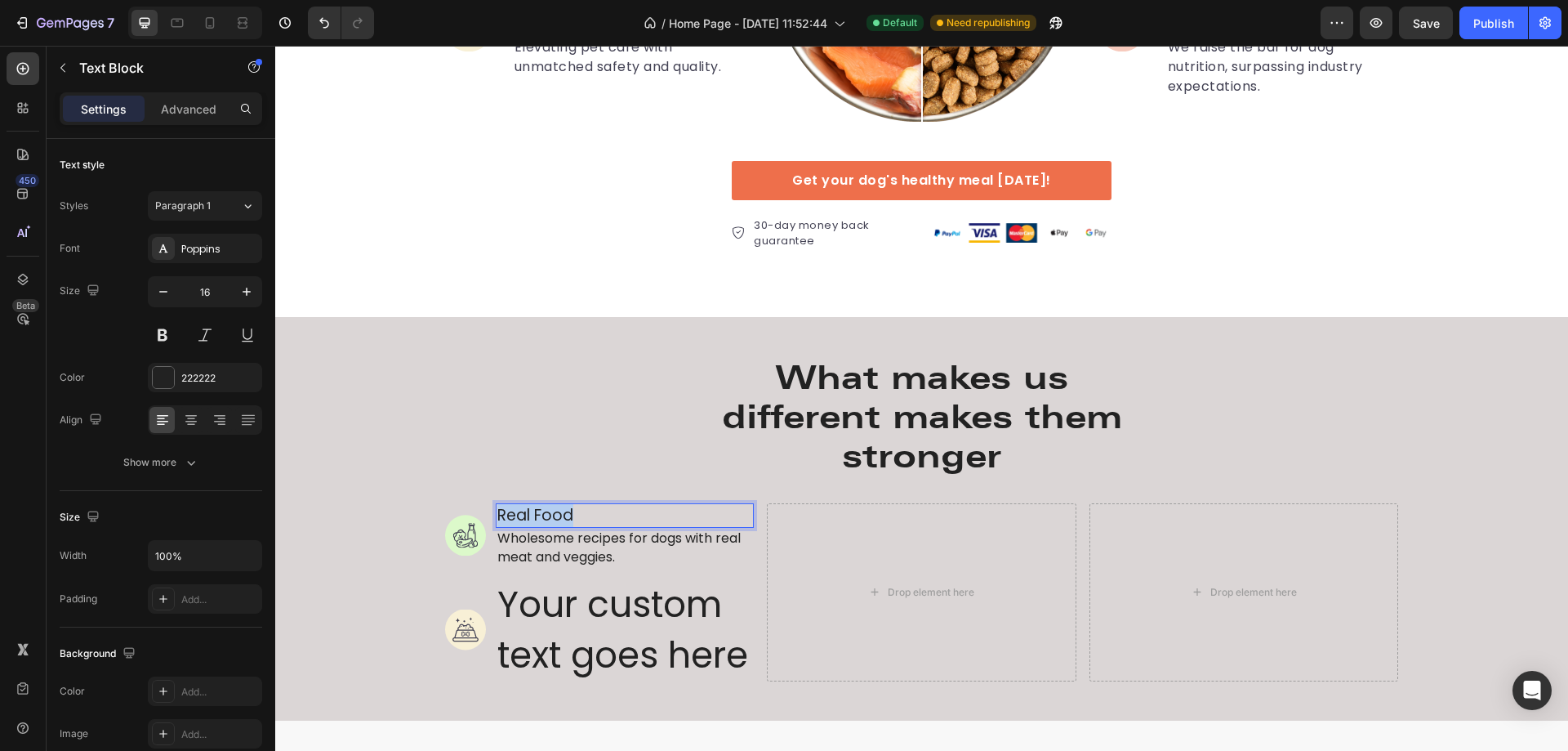
click at [553, 512] on p "Real Food" at bounding box center [625, 515] width 256 height 22
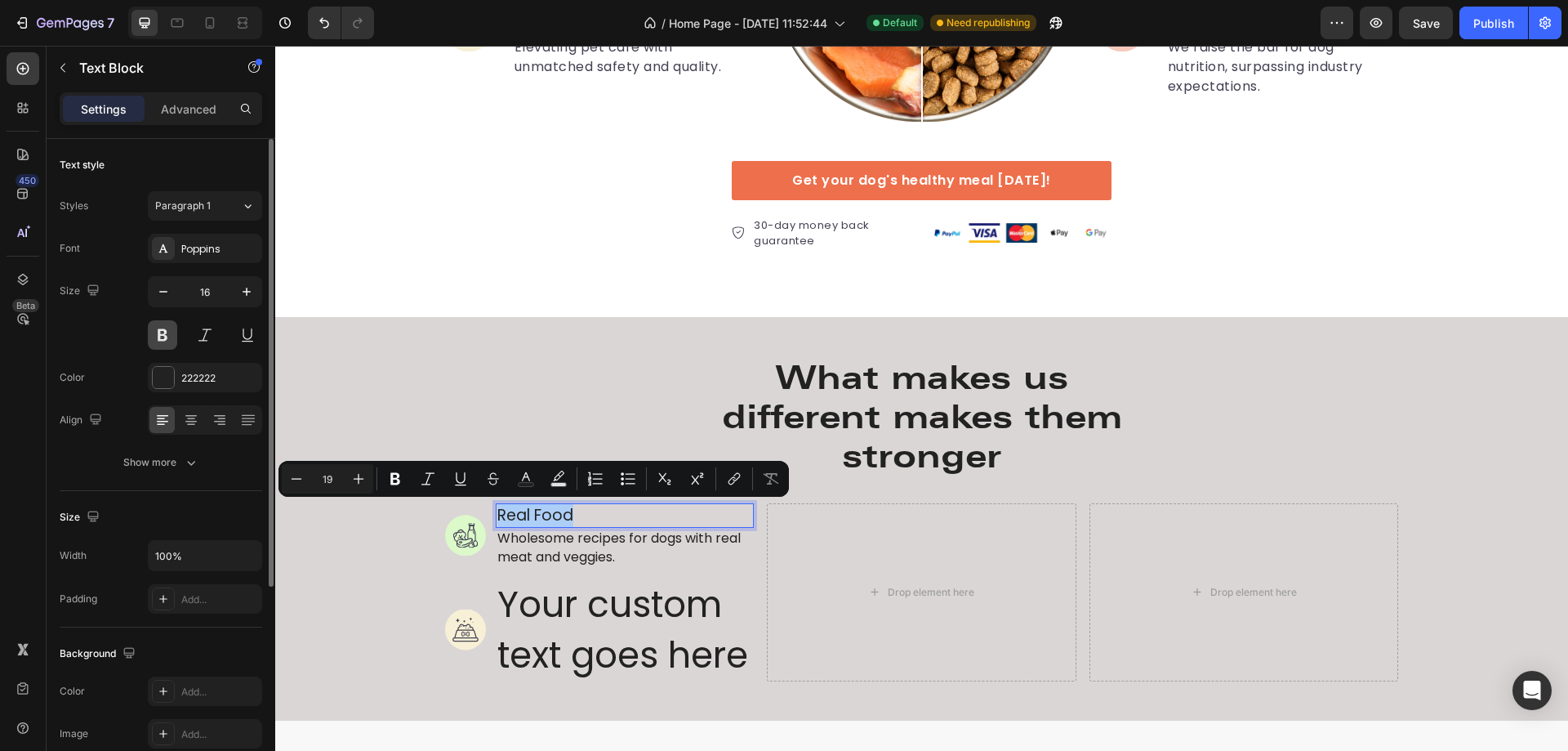
click at [160, 337] on button at bounding box center [163, 335] width 30 height 30
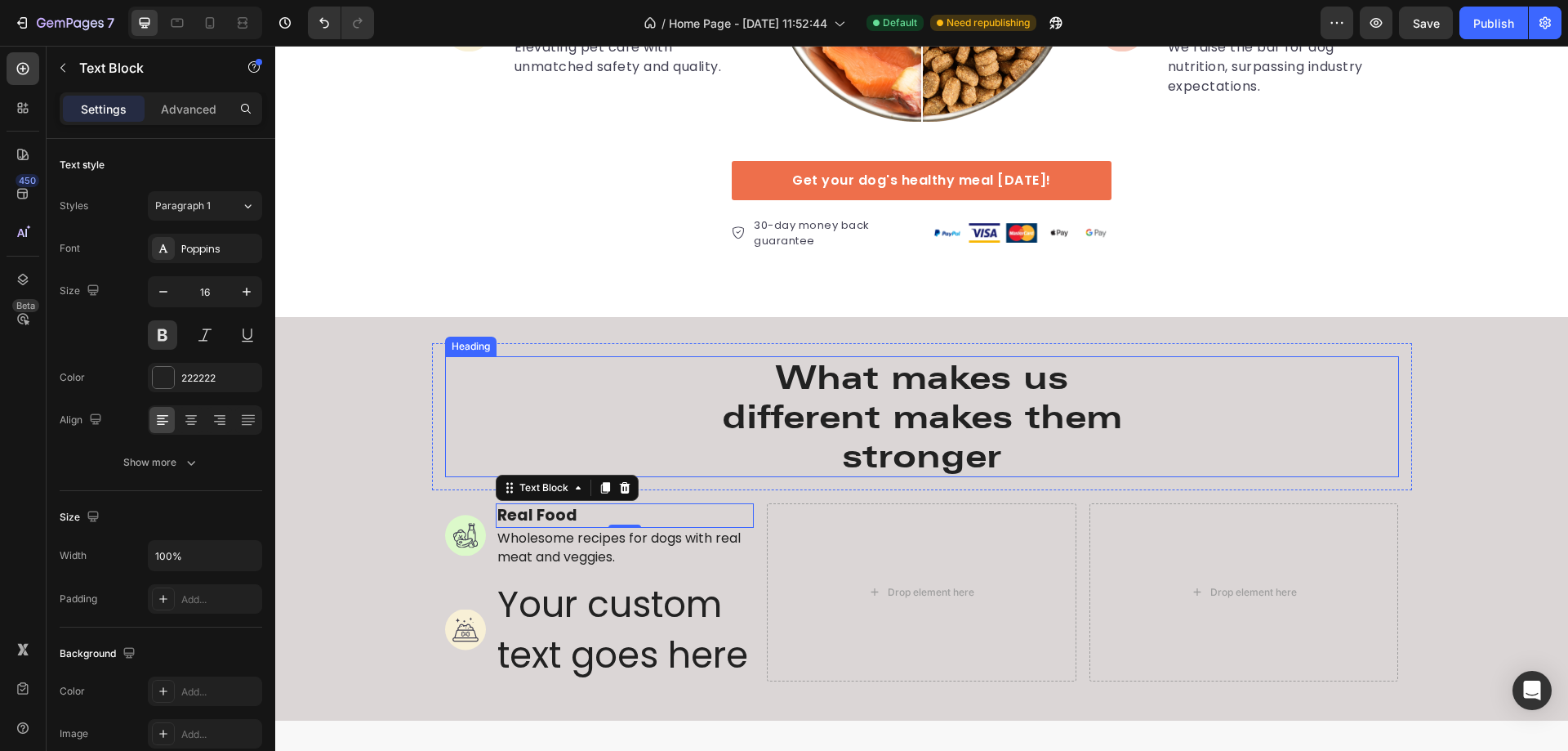
scroll to position [2912, 0]
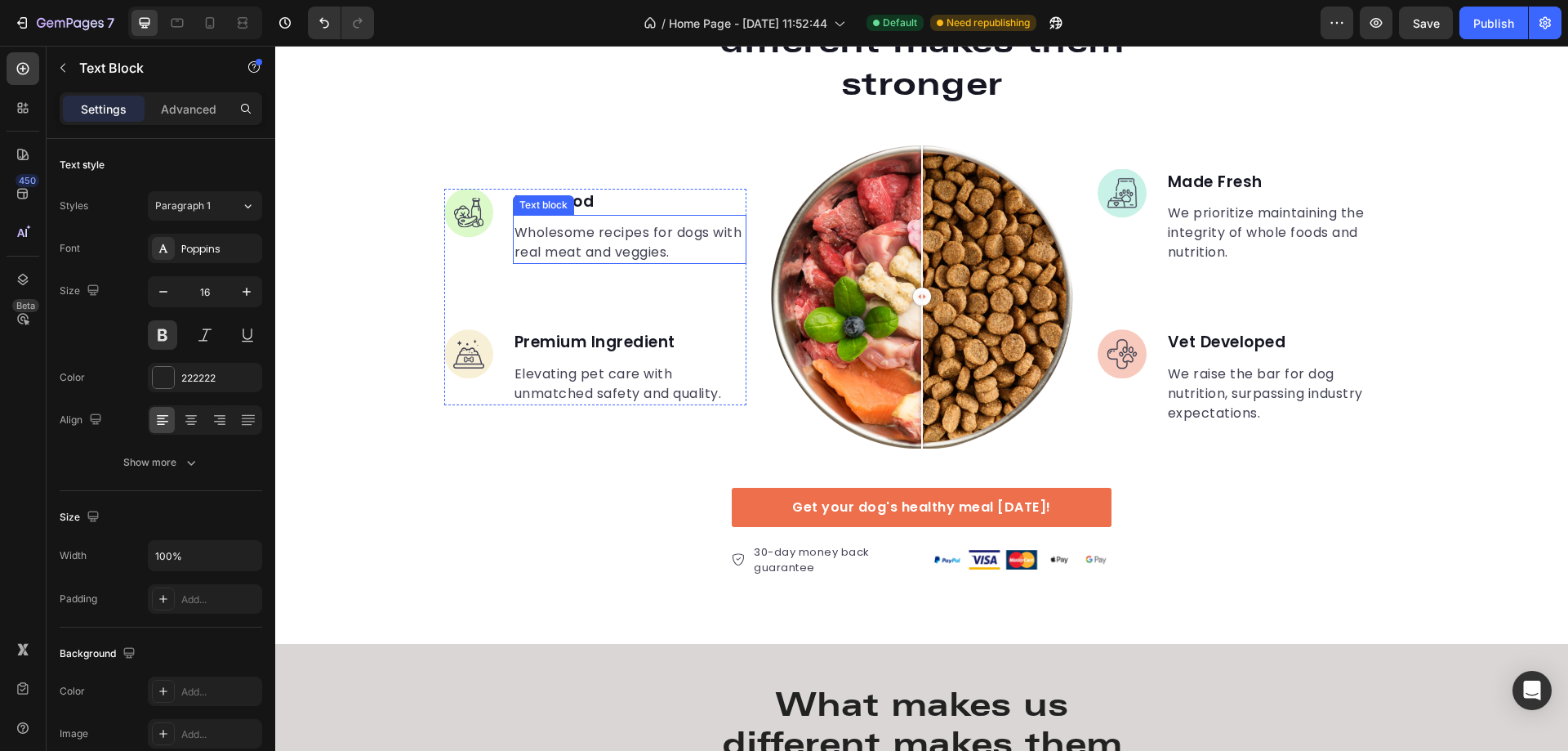
click at [629, 246] on p "Wholesome recipes for dogs with real meat and veggies." at bounding box center [629, 242] width 230 height 39
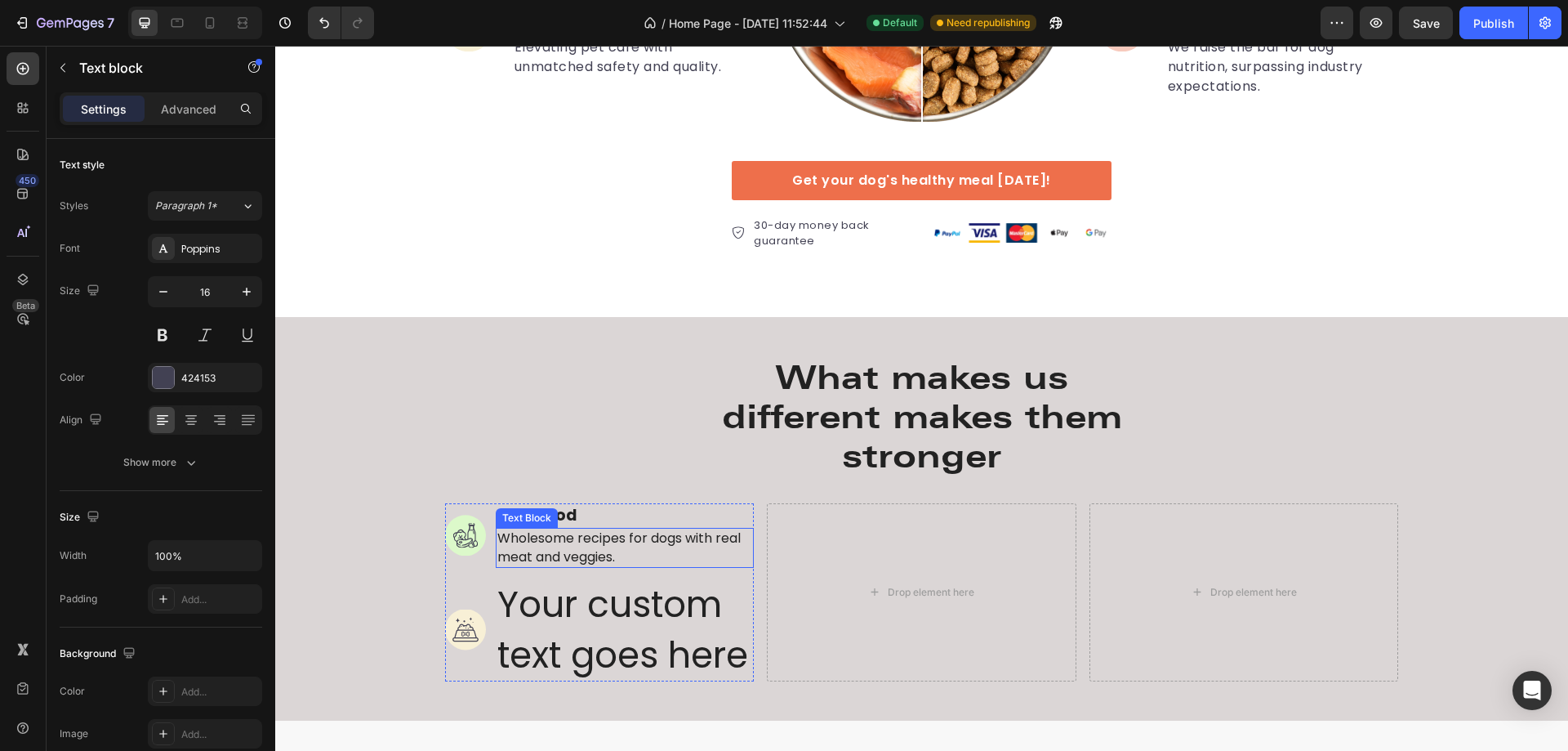
click at [588, 542] on p "Wholesome recipes for dogs with real meat and veggies." at bounding box center [625, 547] width 256 height 36
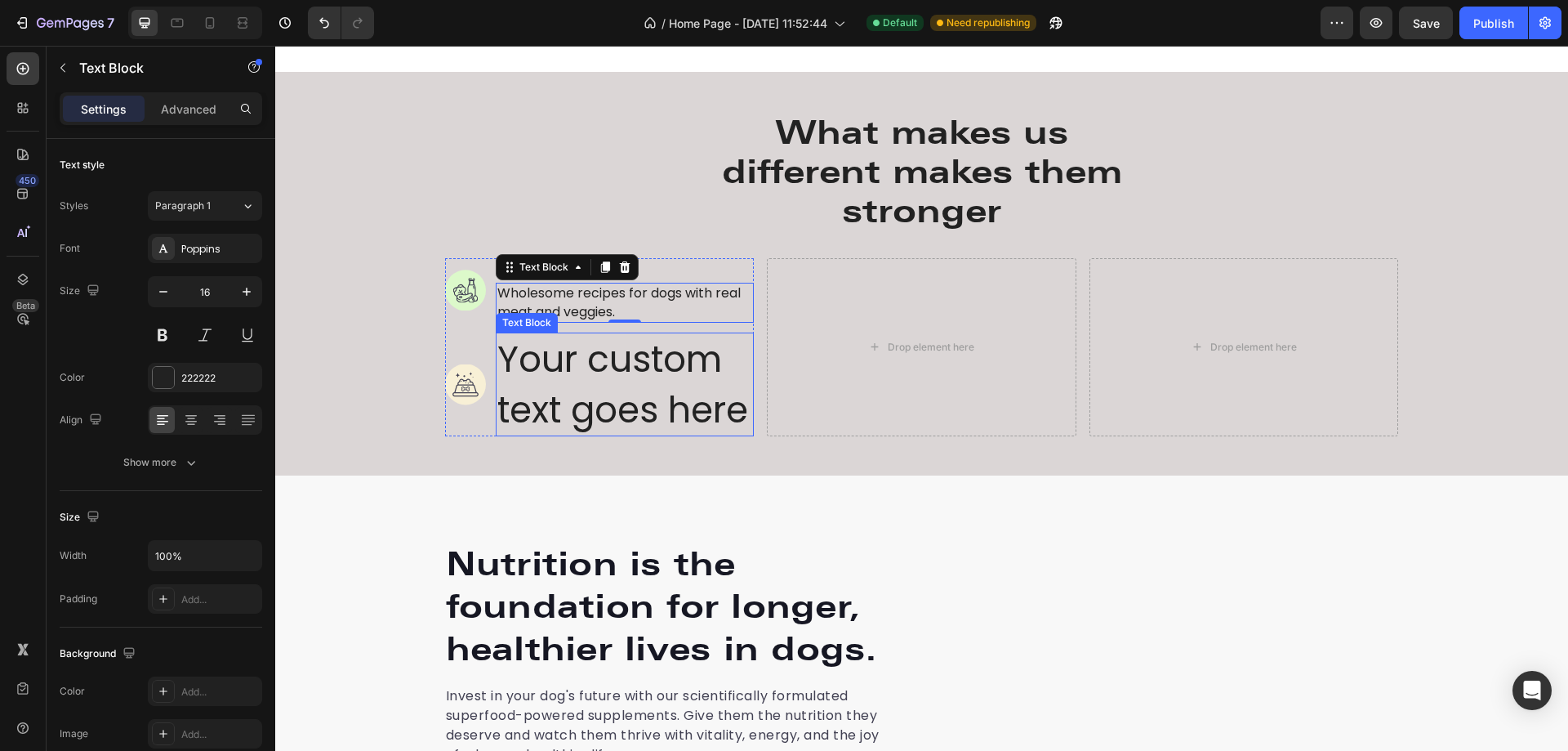
click at [615, 383] on div "Your custom text goes here" at bounding box center [624, 384] width 259 height 103
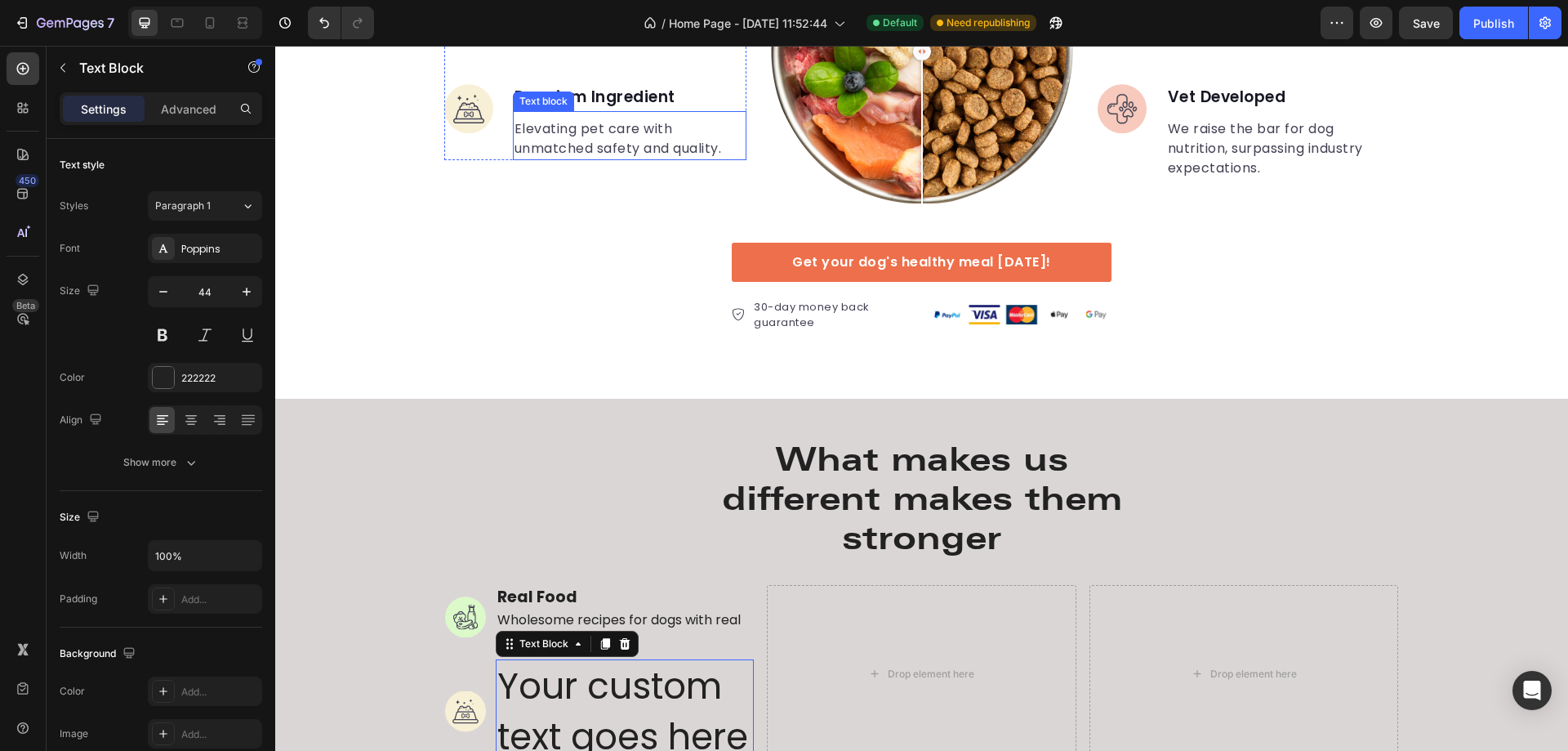
click at [620, 145] on p "Elevating pet care with unmatched safety and quality." at bounding box center [629, 139] width 230 height 39
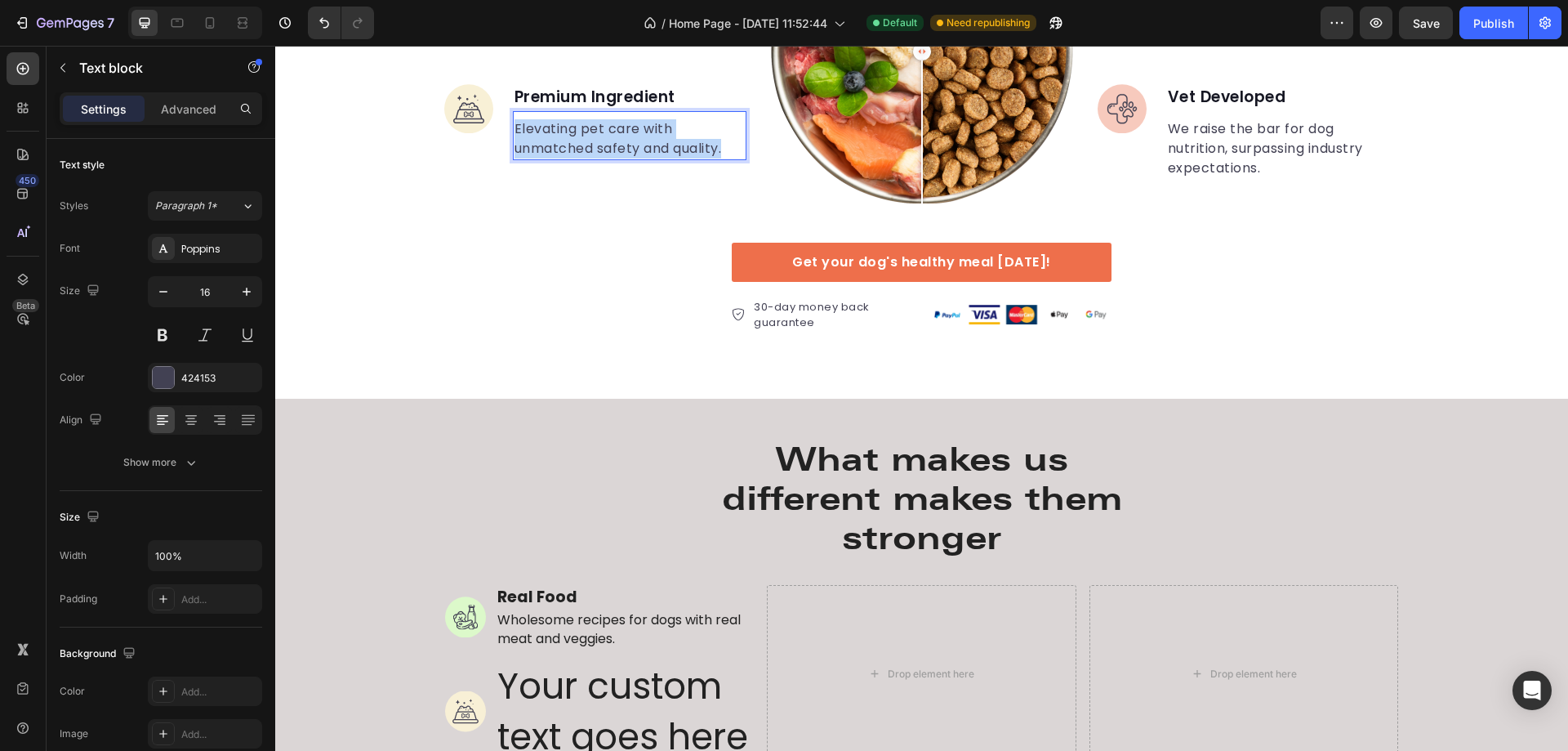
click at [620, 145] on p "Elevating pet care with unmatched safety and quality." at bounding box center [629, 139] width 230 height 39
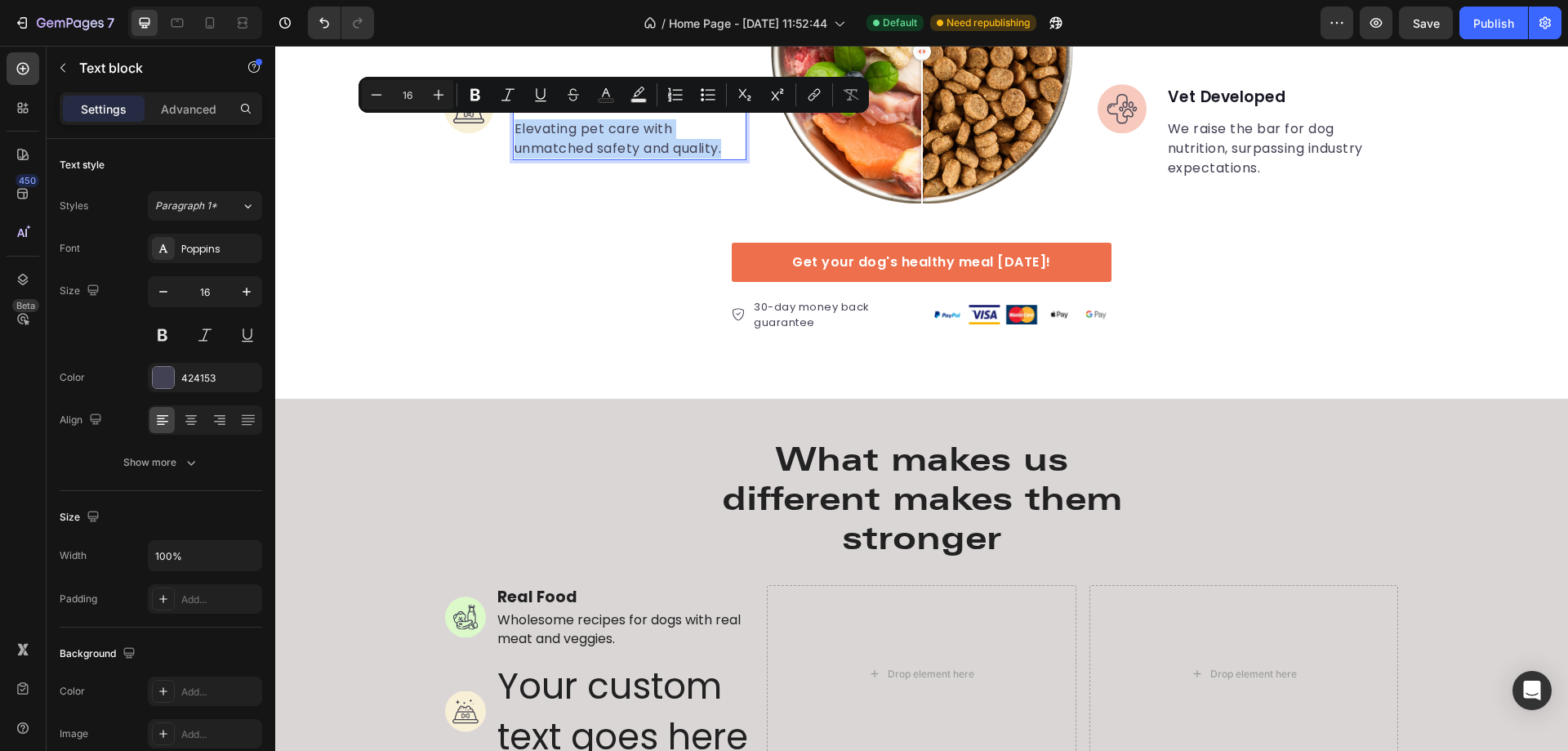
copy p "Elevating pet care with unmatched safety and quality."
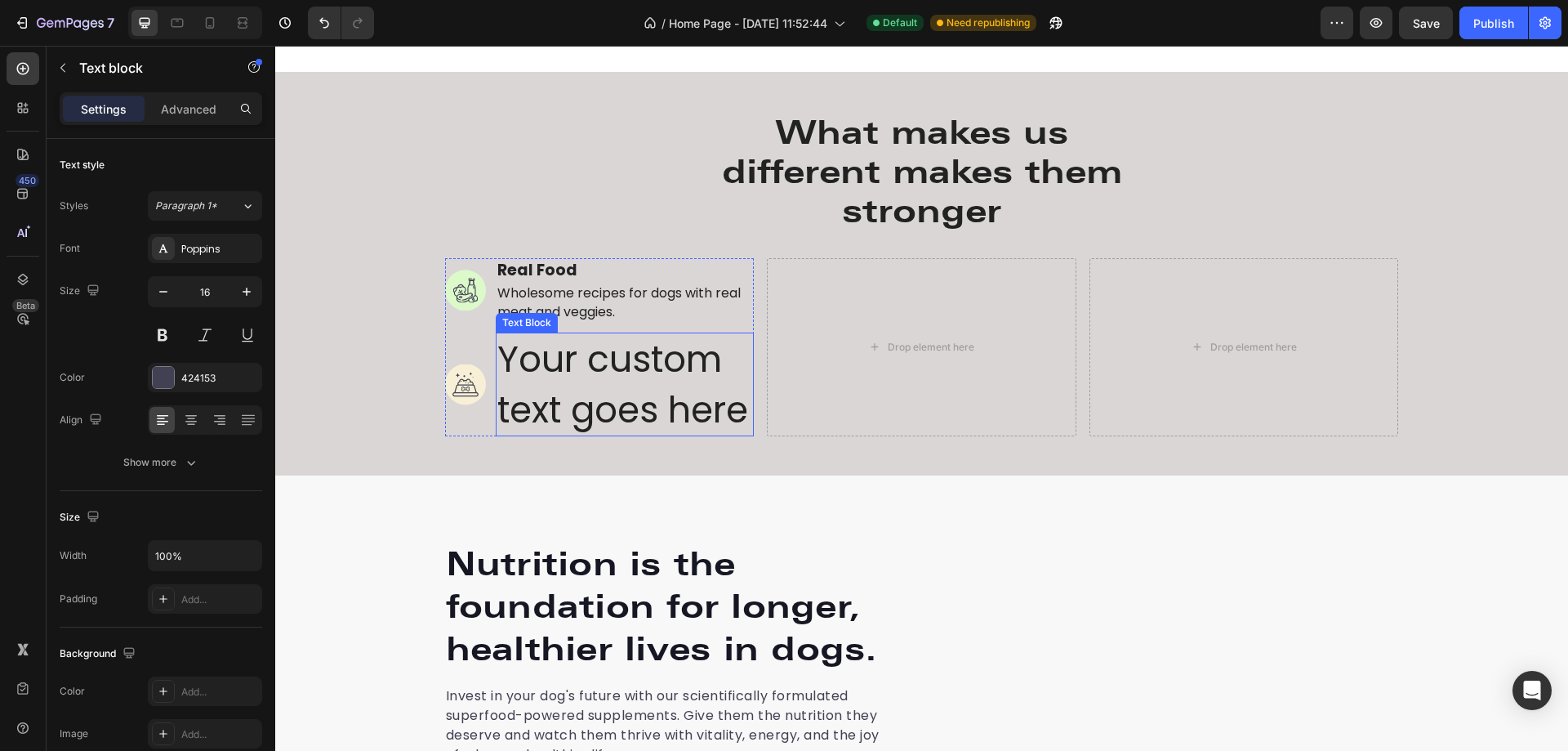
click at [622, 388] on div "Your custom text goes here" at bounding box center [624, 384] width 259 height 103
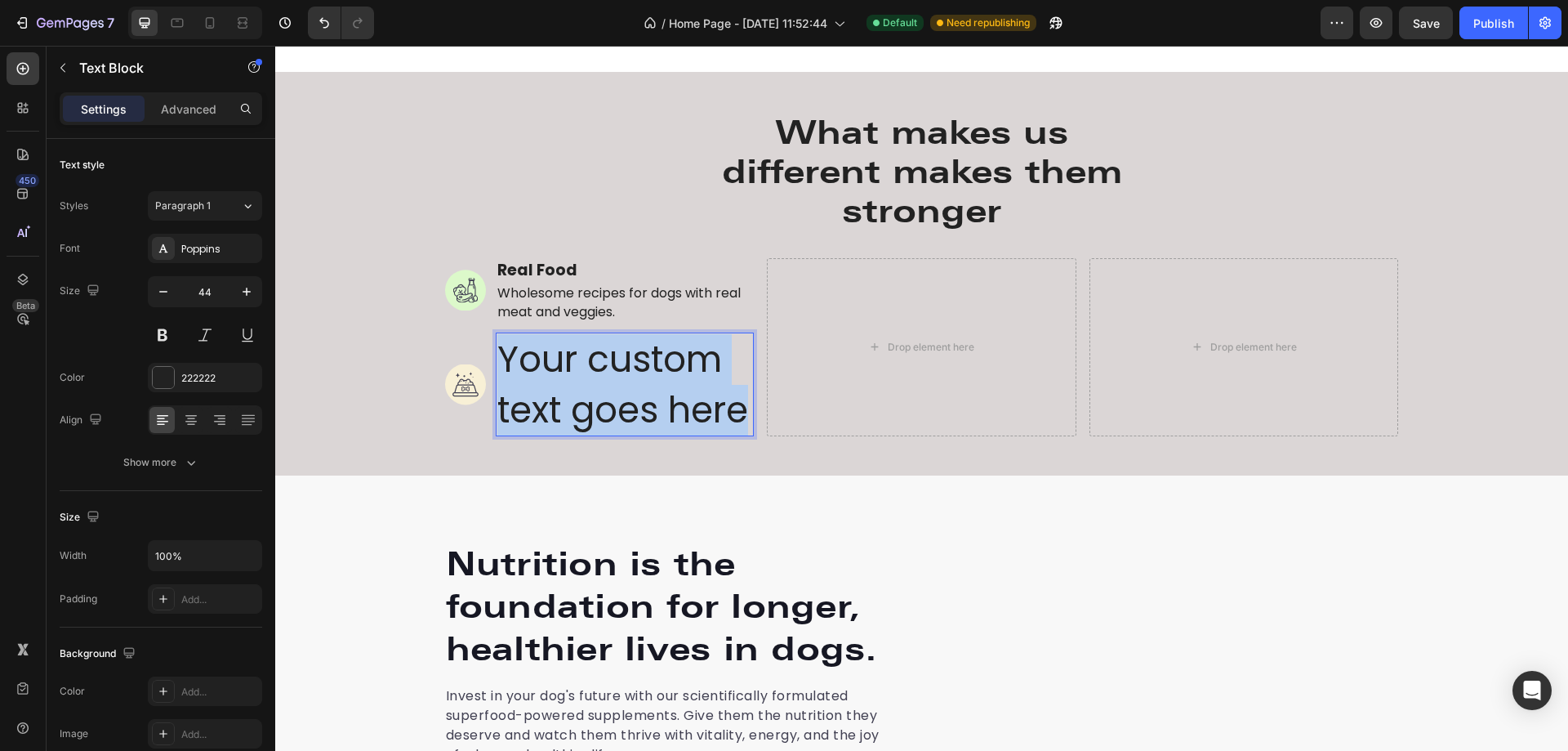
click at [622, 388] on p "Your custom text goes here" at bounding box center [625, 384] width 256 height 101
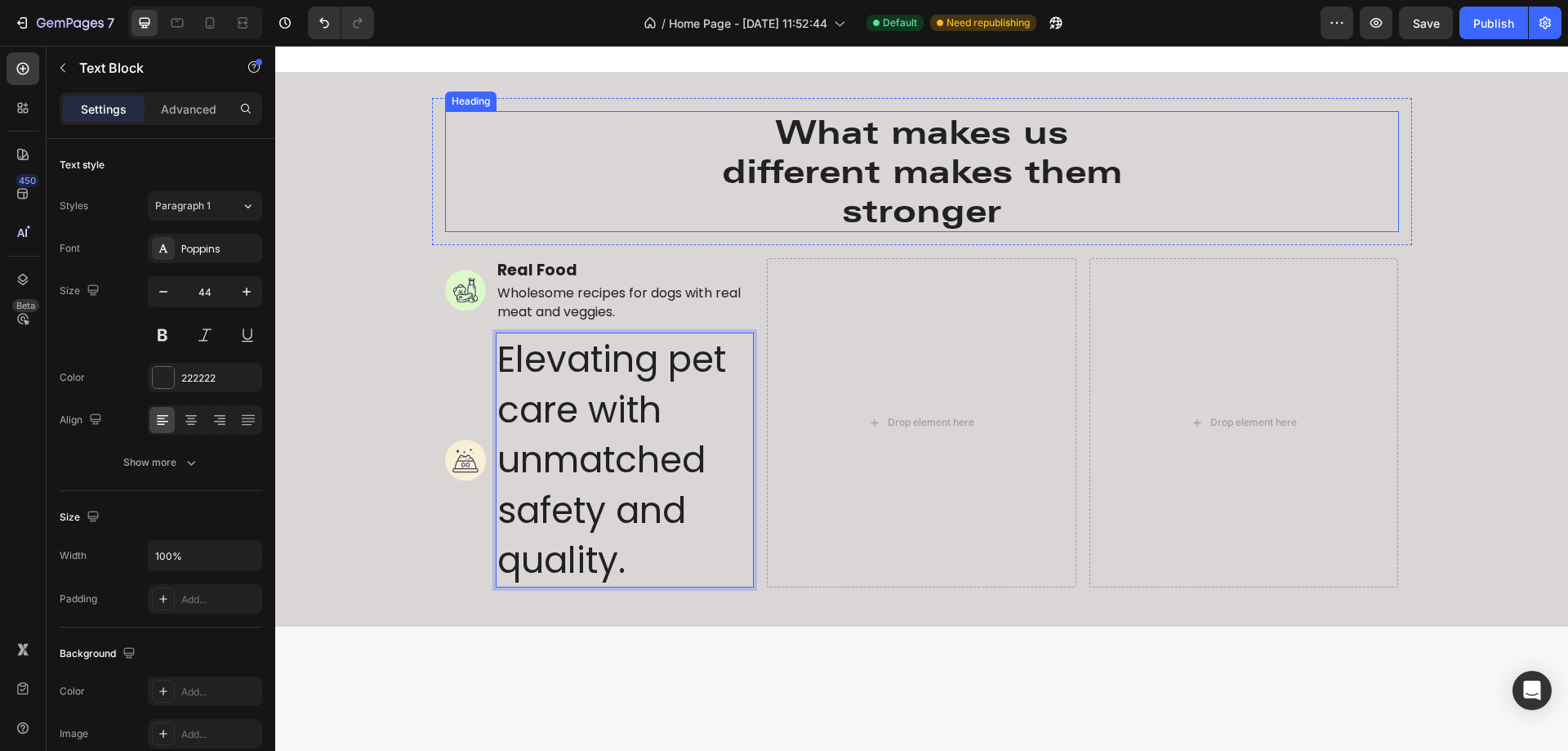
scroll to position [3239, 0]
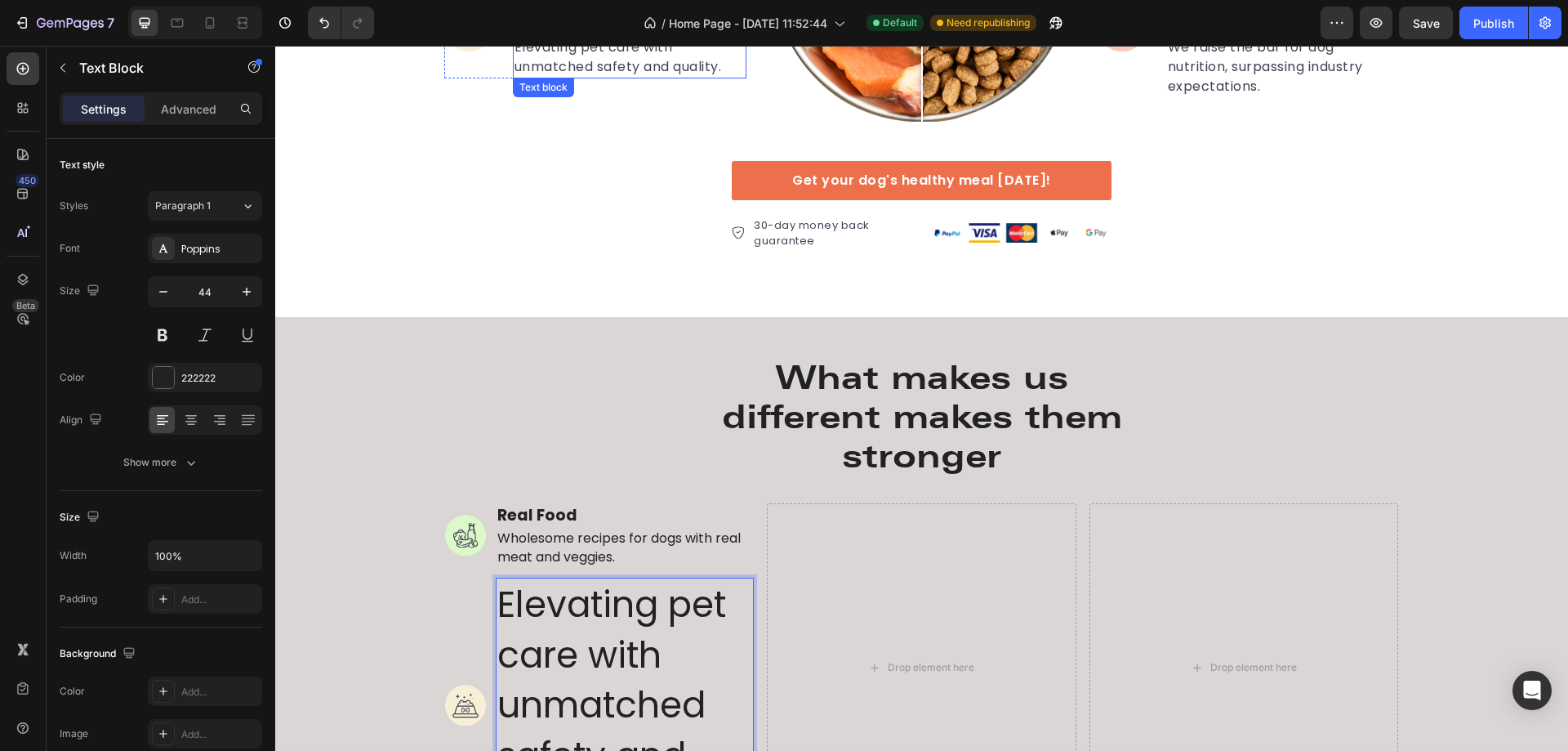
click at [635, 71] on p "Elevating pet care with unmatched safety and quality." at bounding box center [629, 57] width 230 height 39
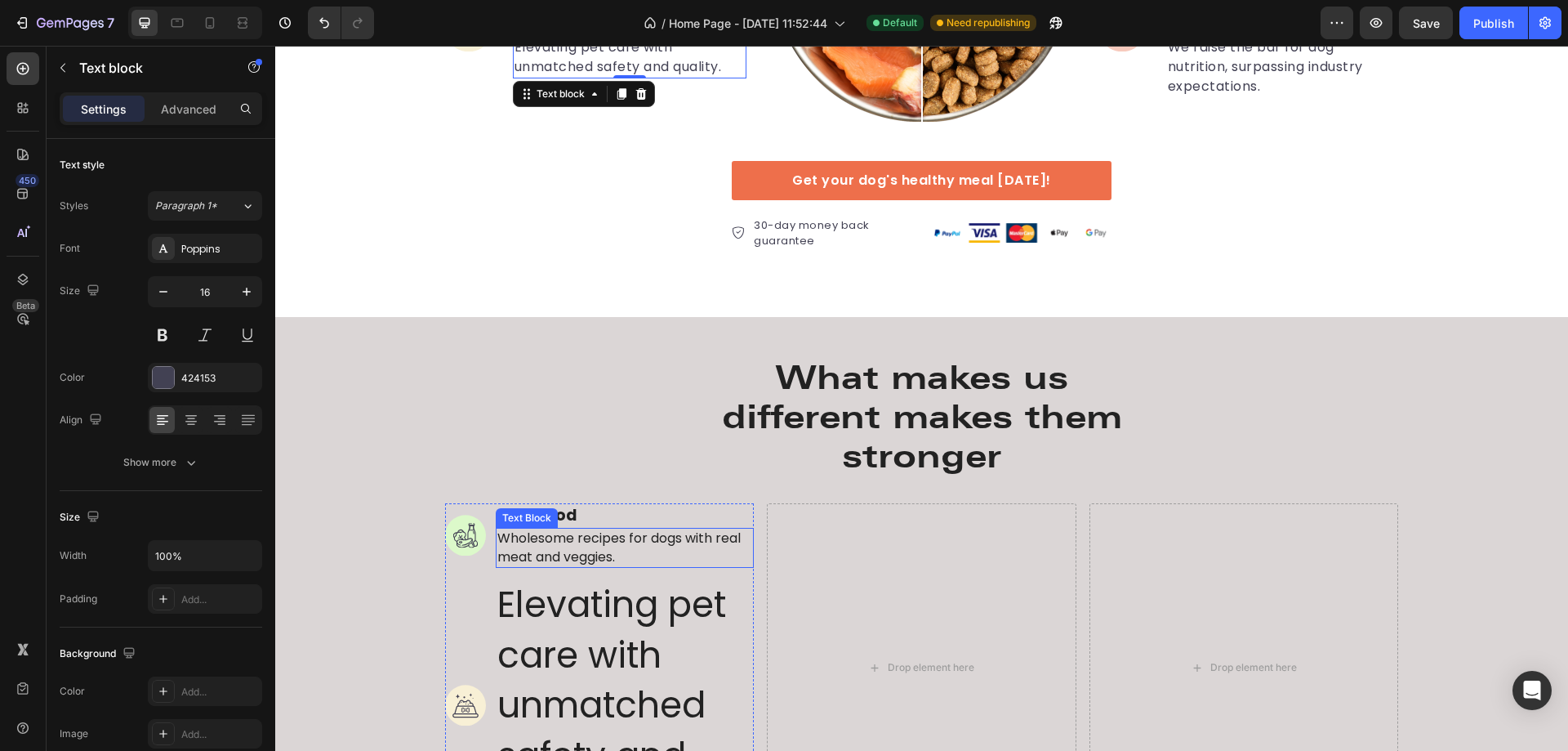
scroll to position [3484, 0]
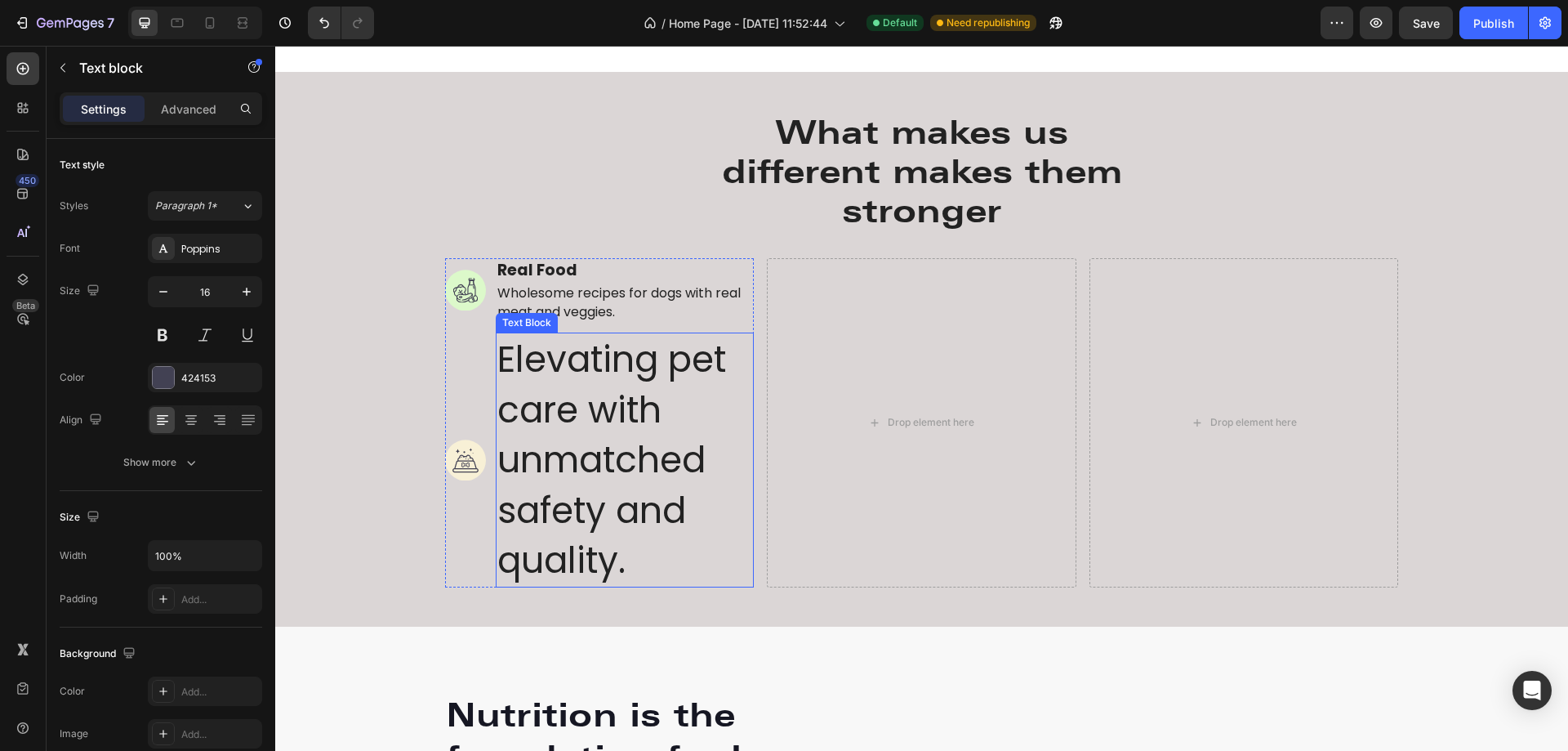
click at [624, 447] on p "Elevating pet care with unmatched safety and quality." at bounding box center [625, 459] width 256 height 251
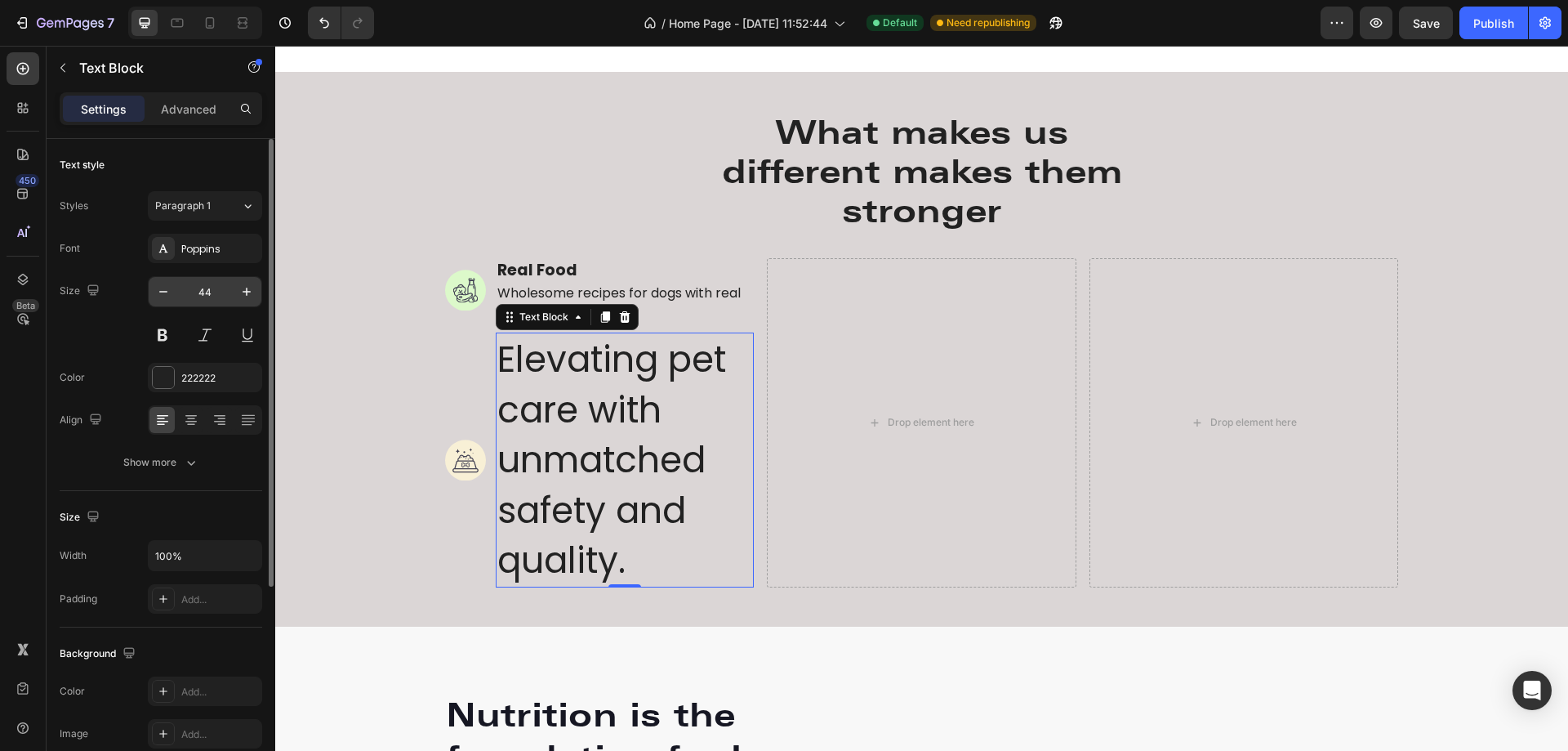
click at [203, 294] on input "44" at bounding box center [205, 292] width 54 height 30
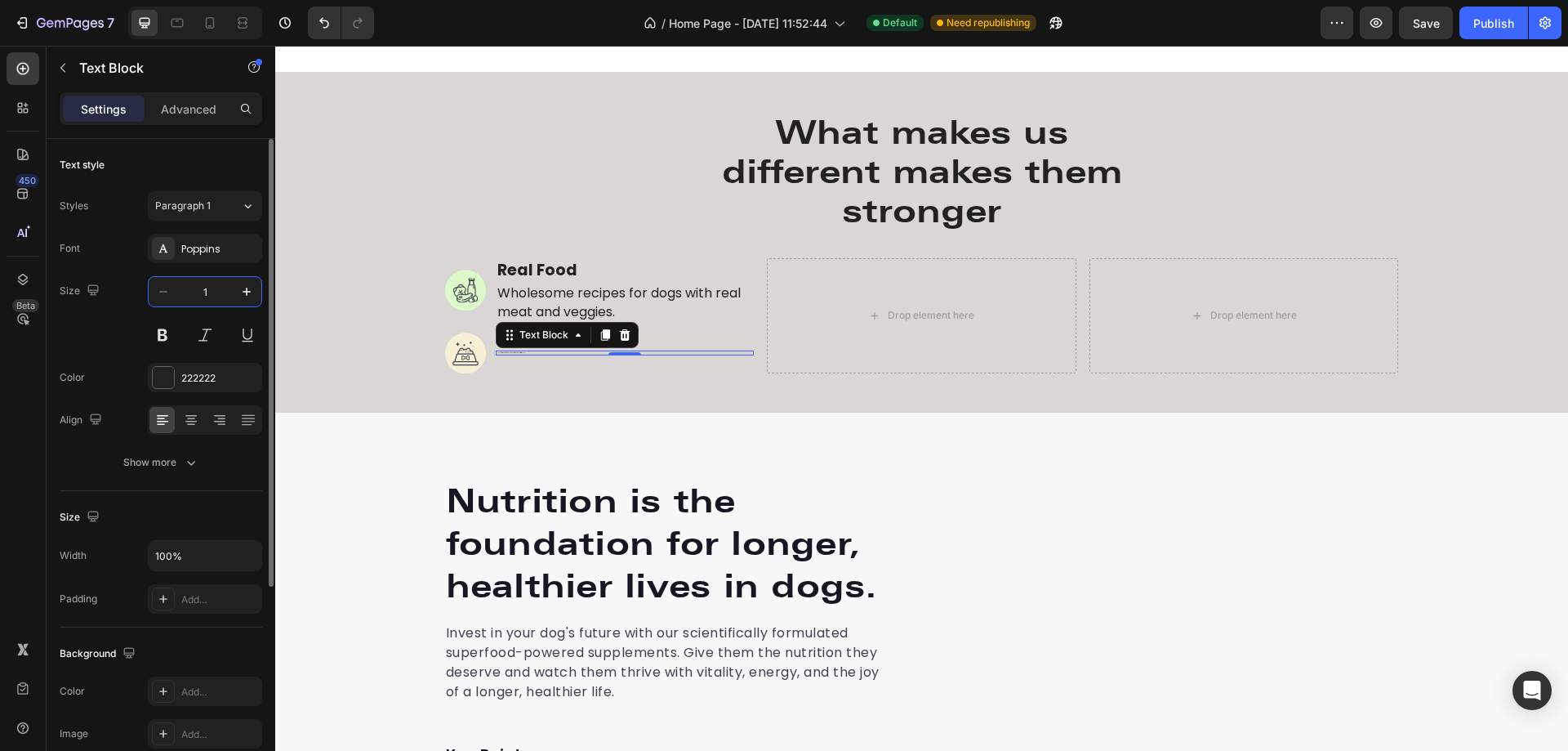
type input "16"
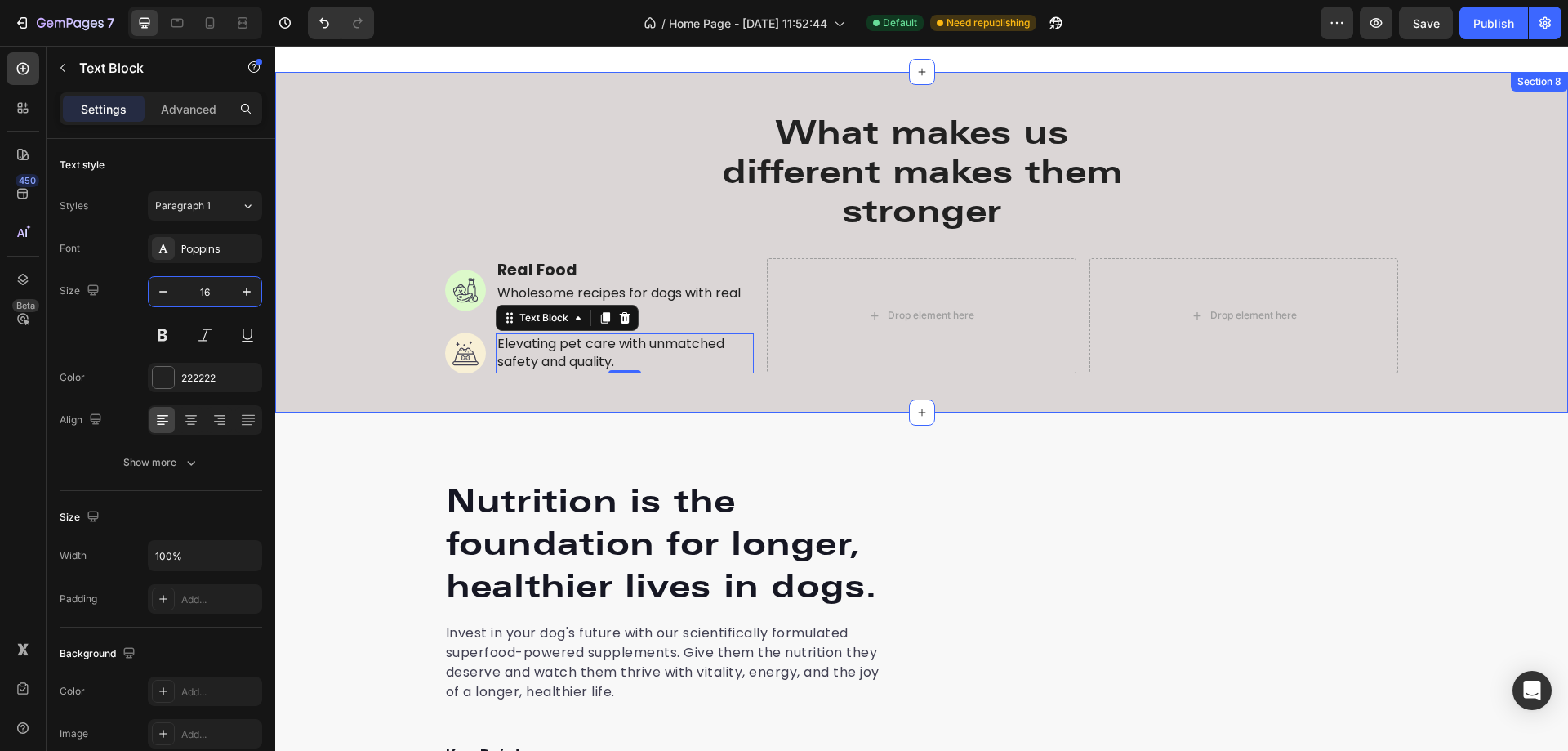
click at [589, 404] on div "What makes us different makes them stronger Heading Row Image Real Food Text Bl…" at bounding box center [921, 242] width 1293 height 342
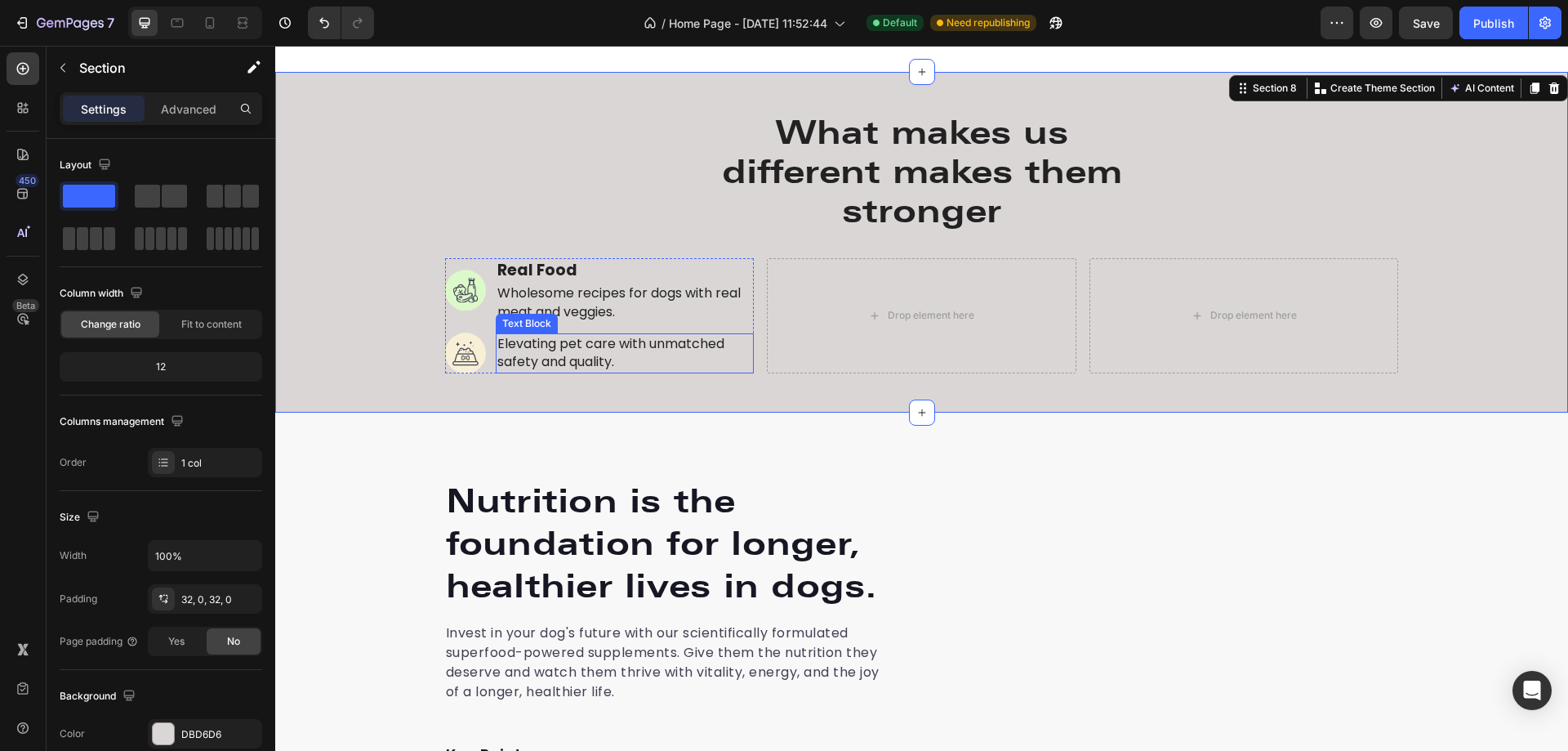
click at [589, 357] on p "Elevating pet care with unmatched safety and quality." at bounding box center [625, 353] width 256 height 36
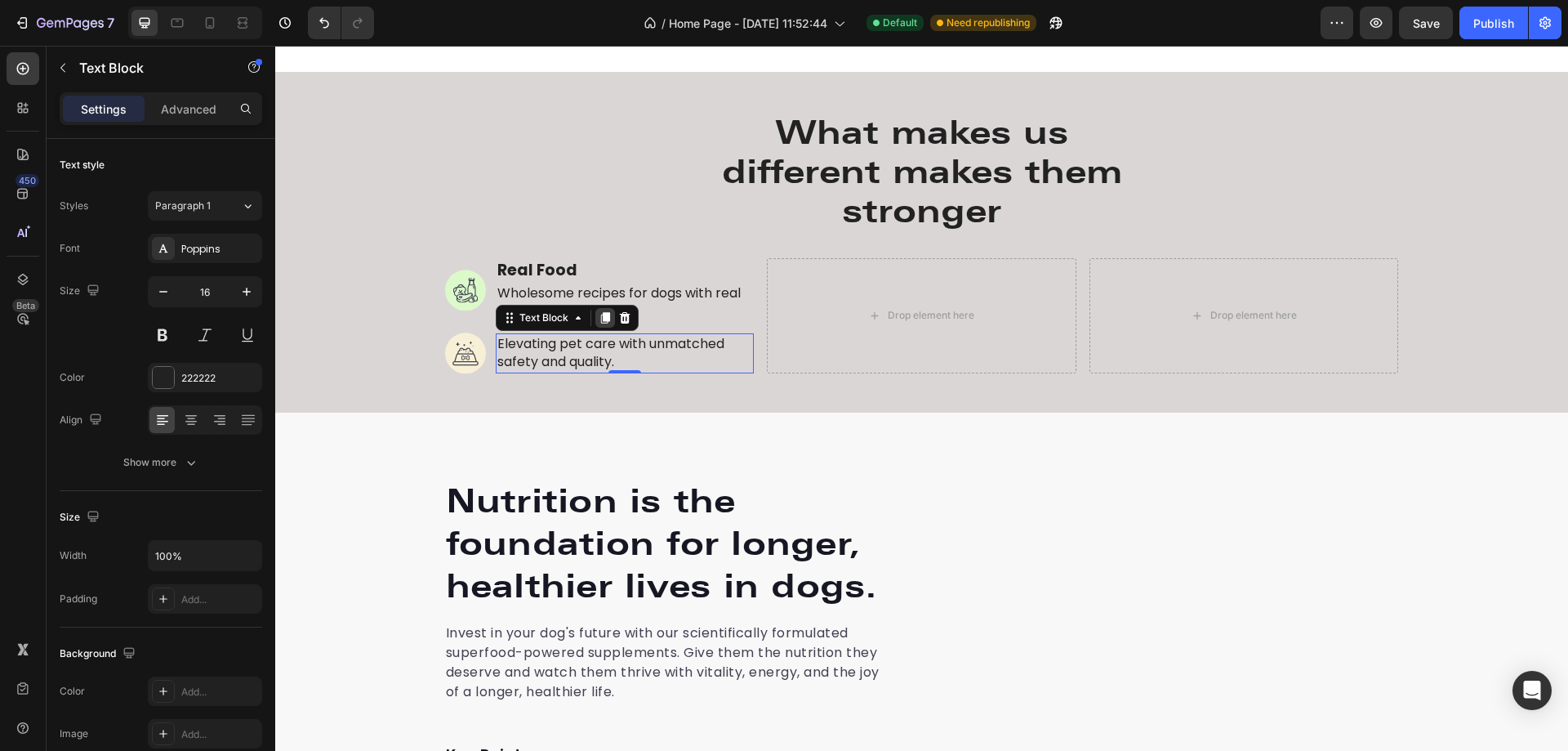
click at [600, 318] on icon at bounding box center [604, 318] width 9 height 12
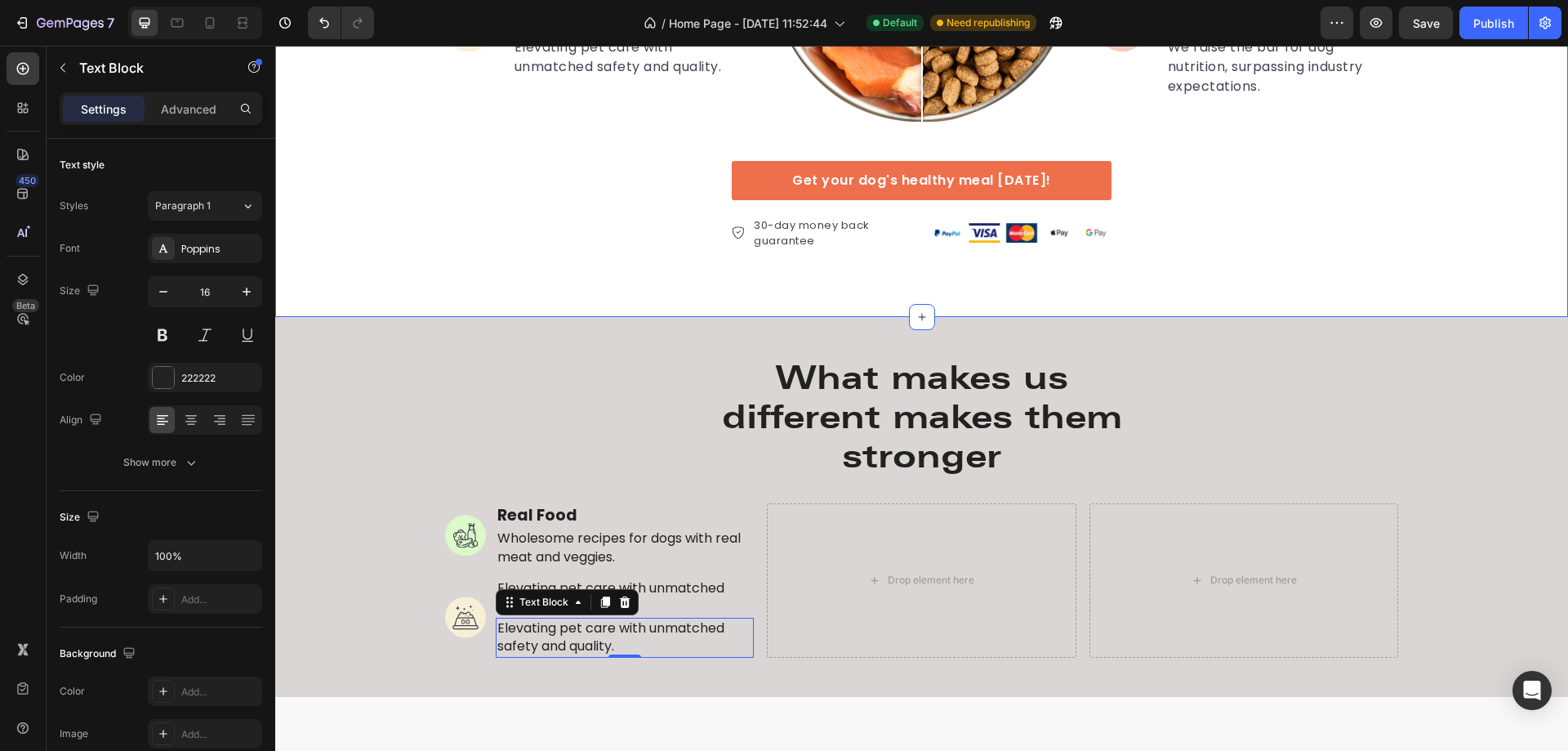
scroll to position [2994, 0]
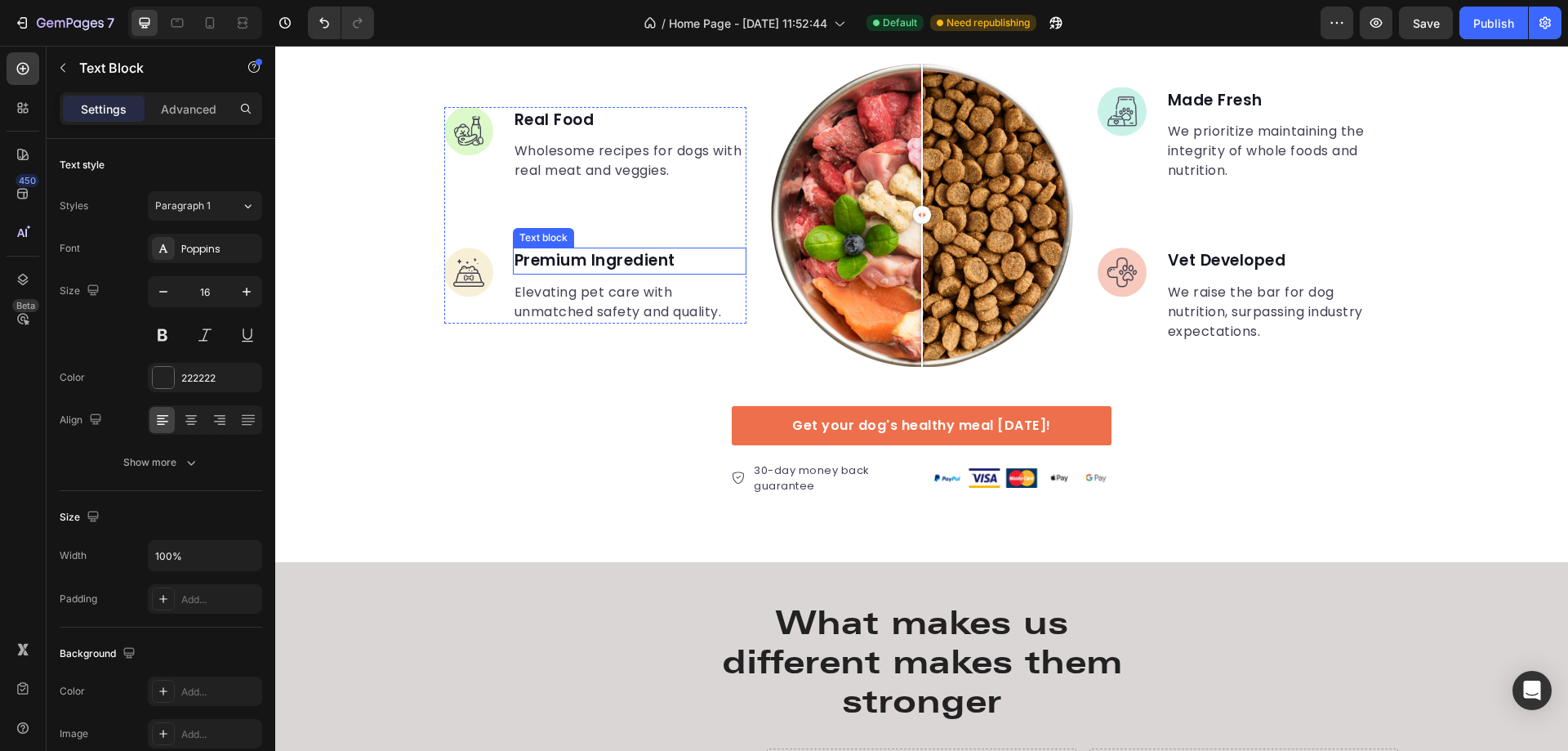
click at [555, 260] on p "Premium Ingredient" at bounding box center [629, 261] width 230 height 24
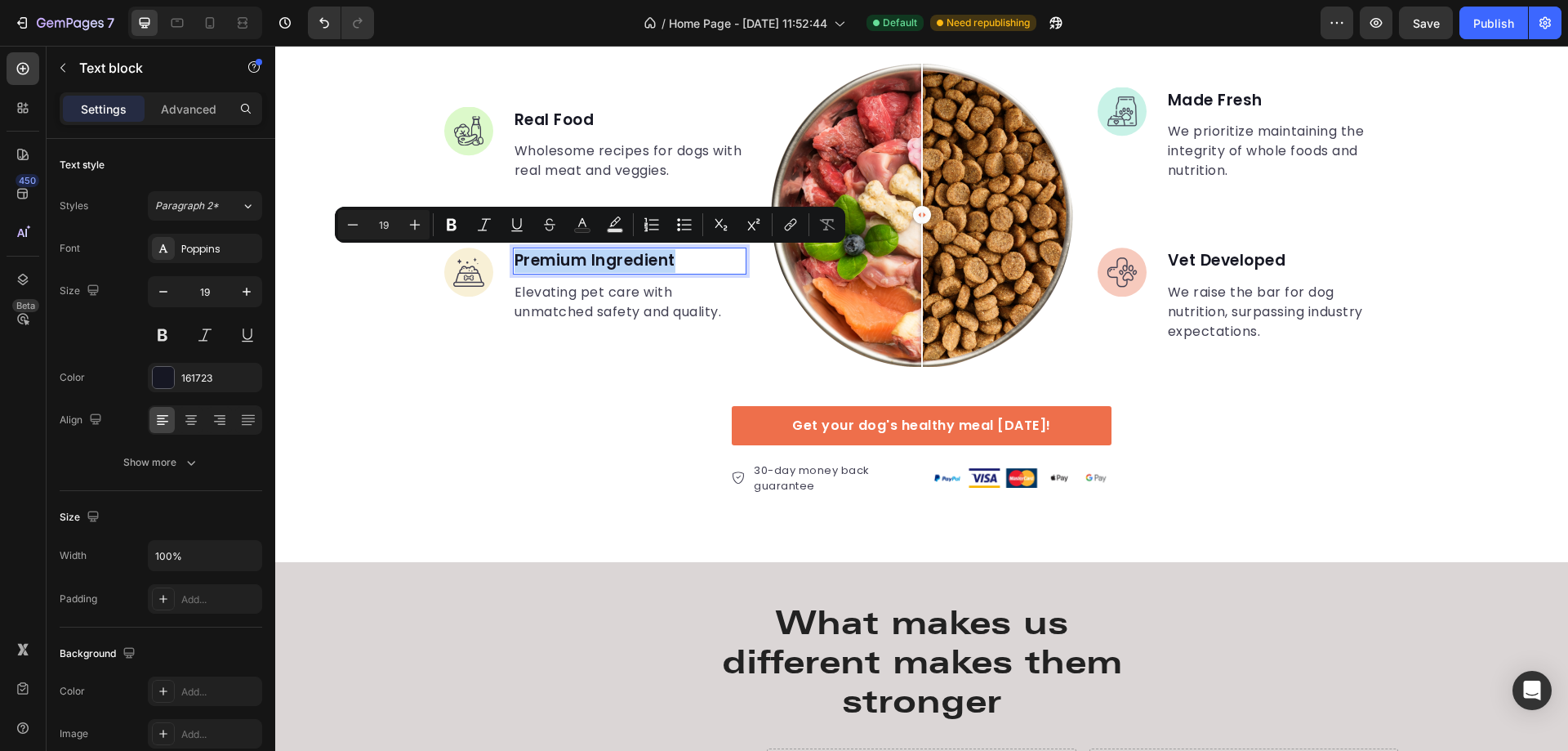
copy p "Premium Ingredient"
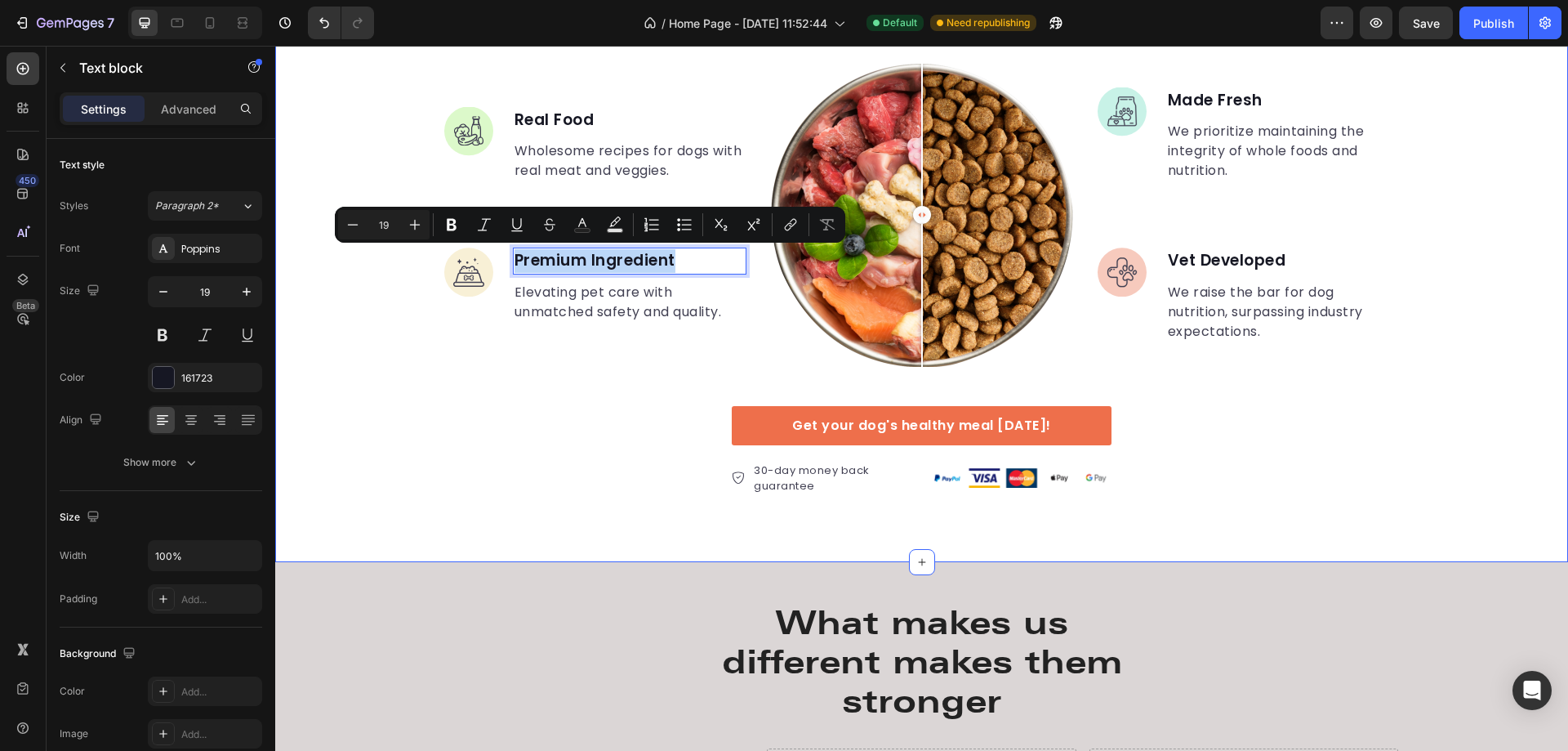
scroll to position [3320, 0]
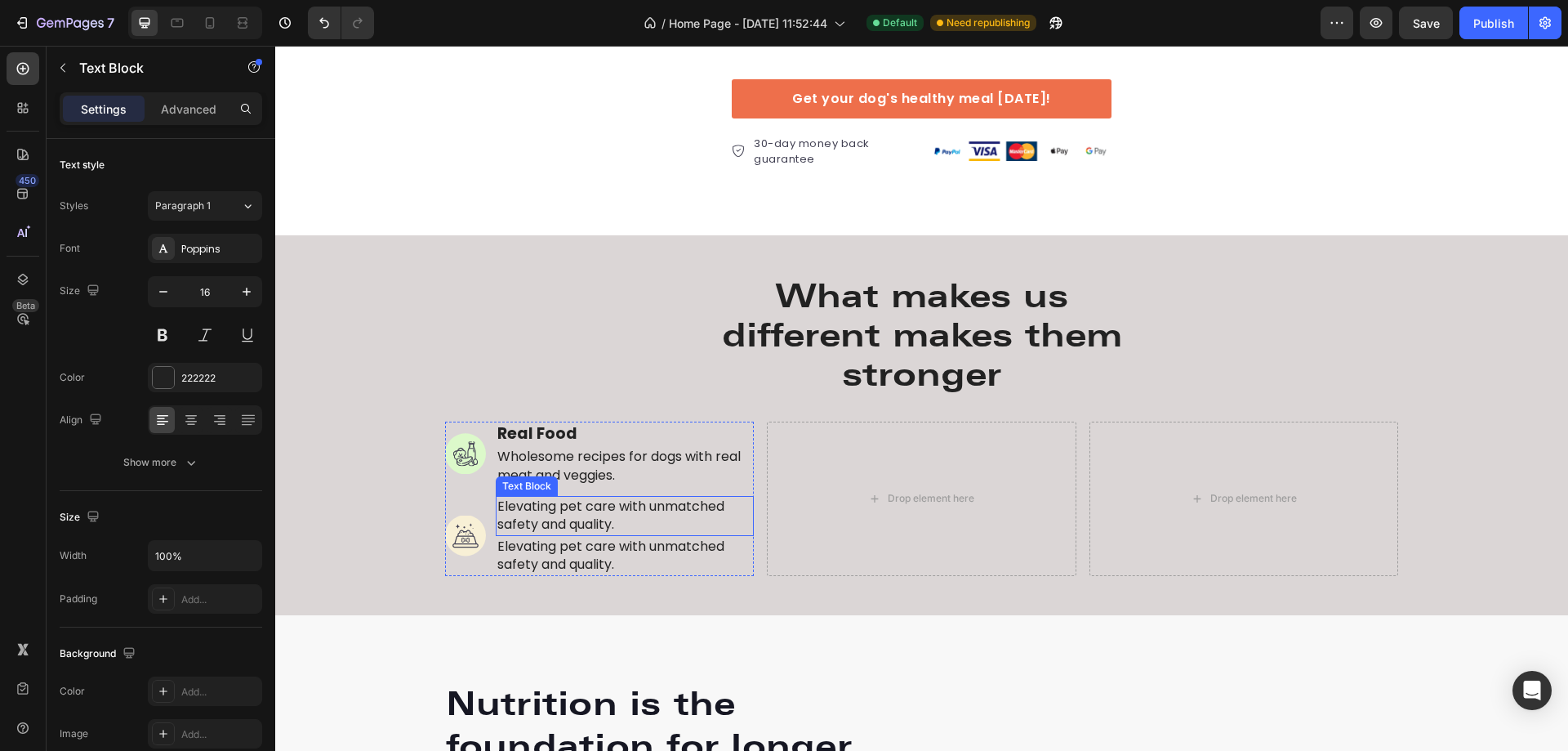
click at [569, 513] on p "Elevating pet care with unmatched safety and quality." at bounding box center [625, 515] width 256 height 36
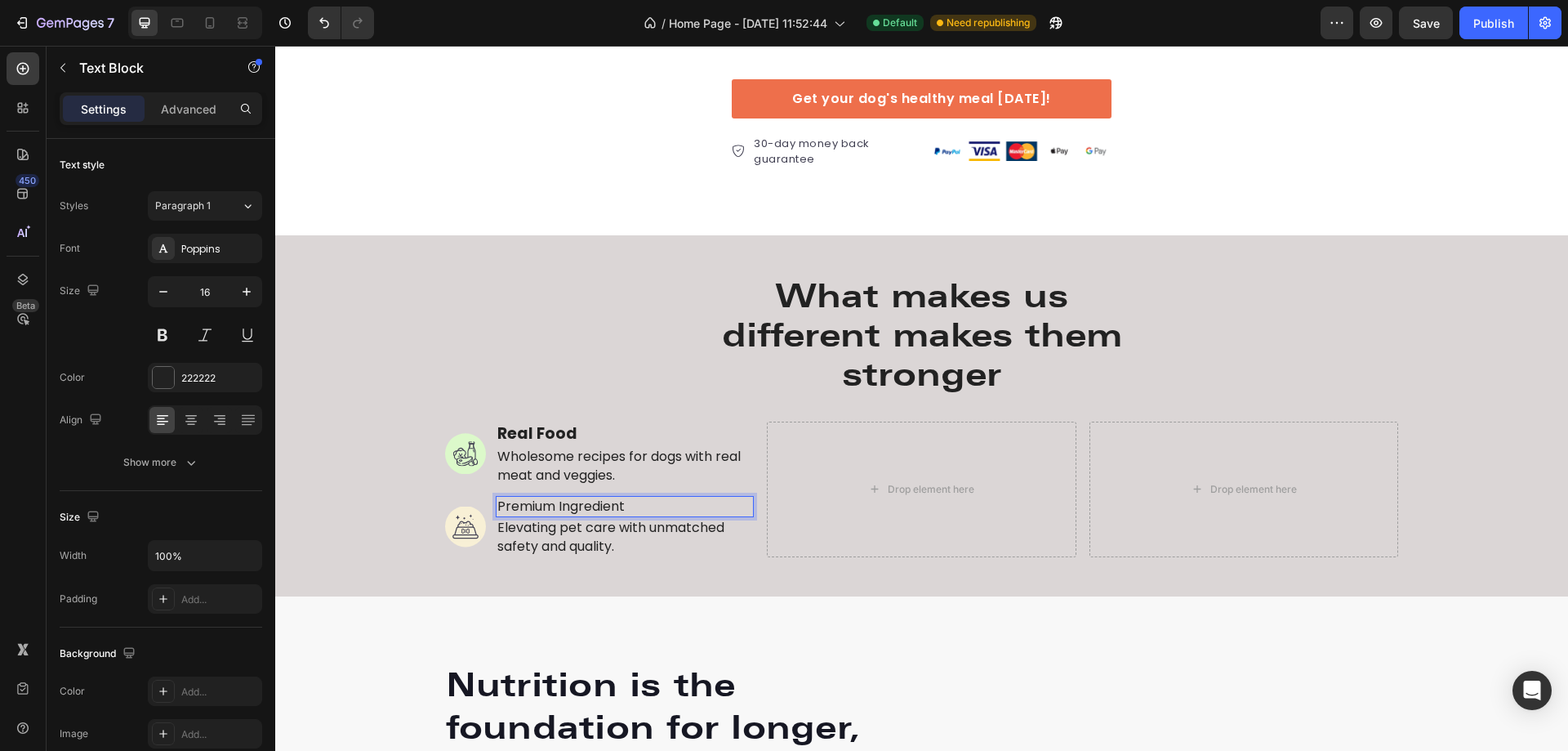
click at [577, 510] on p "Premium Ingredient" at bounding box center [625, 507] width 256 height 18
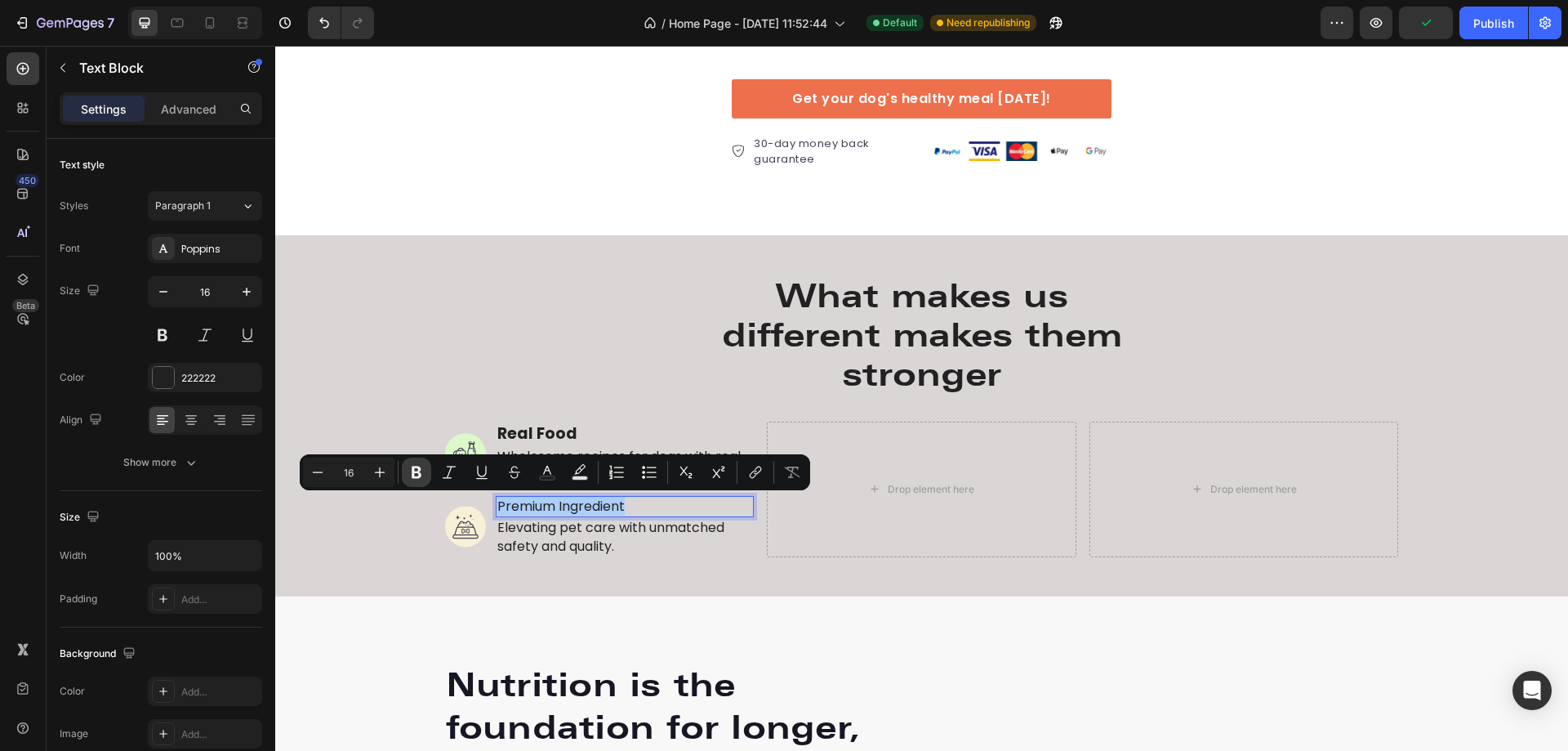
click at [414, 467] on icon "Editor contextual toolbar" at bounding box center [417, 473] width 10 height 12
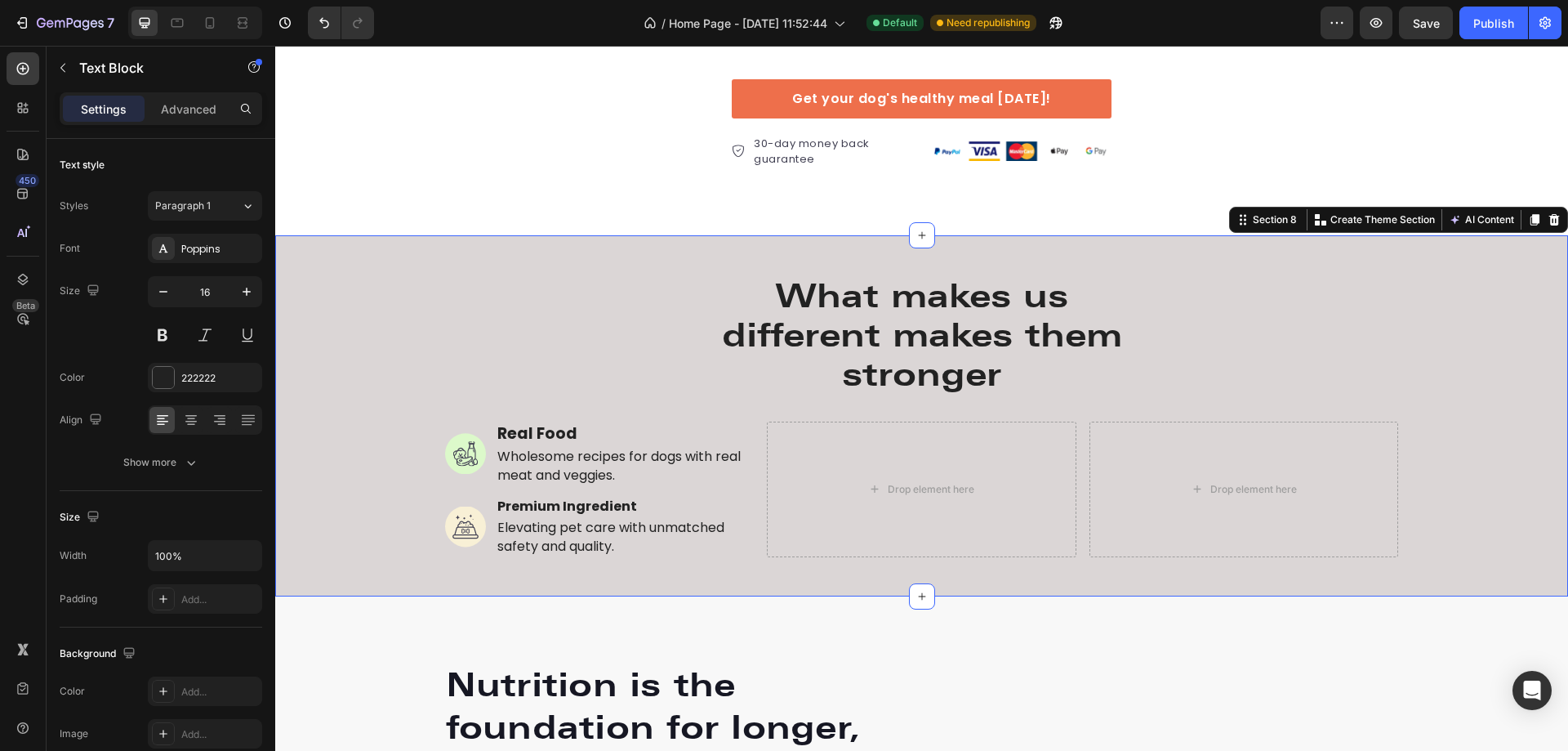
click at [350, 538] on div "What makes us different makes them stronger Heading Row Image Real Food Text Bl…" at bounding box center [921, 416] width 1293 height 309
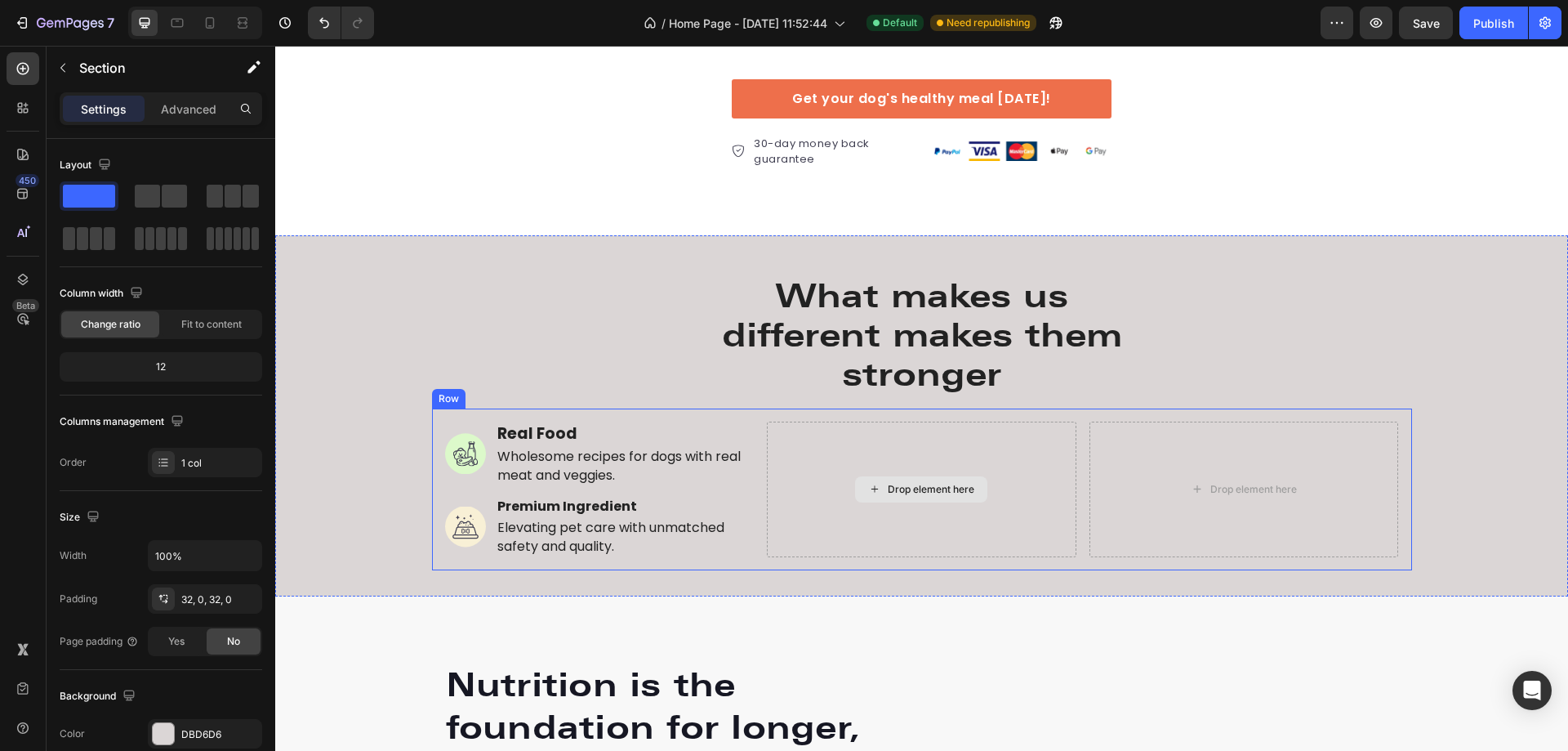
click at [882, 444] on div "Drop element here" at bounding box center [922, 490] width 309 height 136
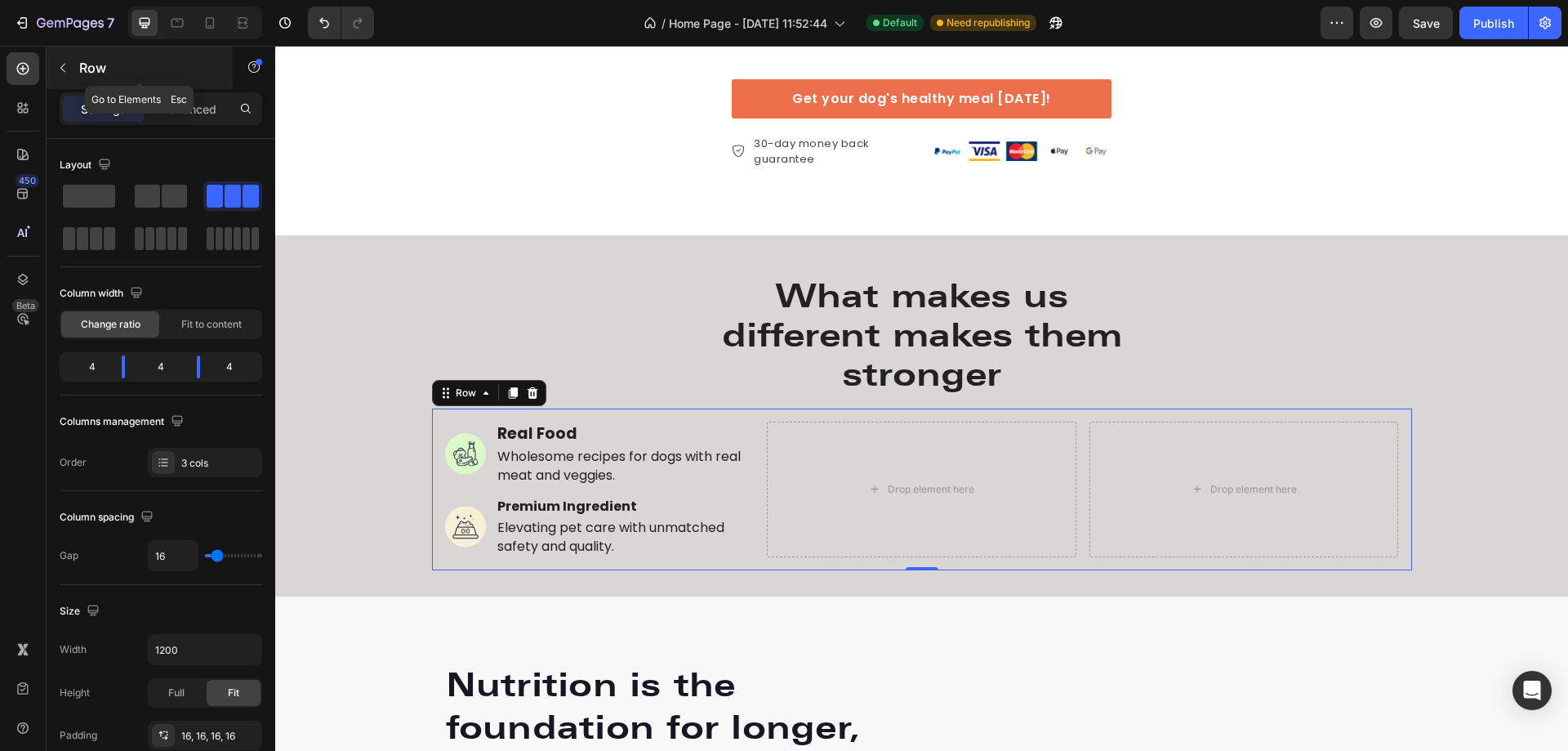
click at [61, 65] on icon "button" at bounding box center [62, 67] width 13 height 13
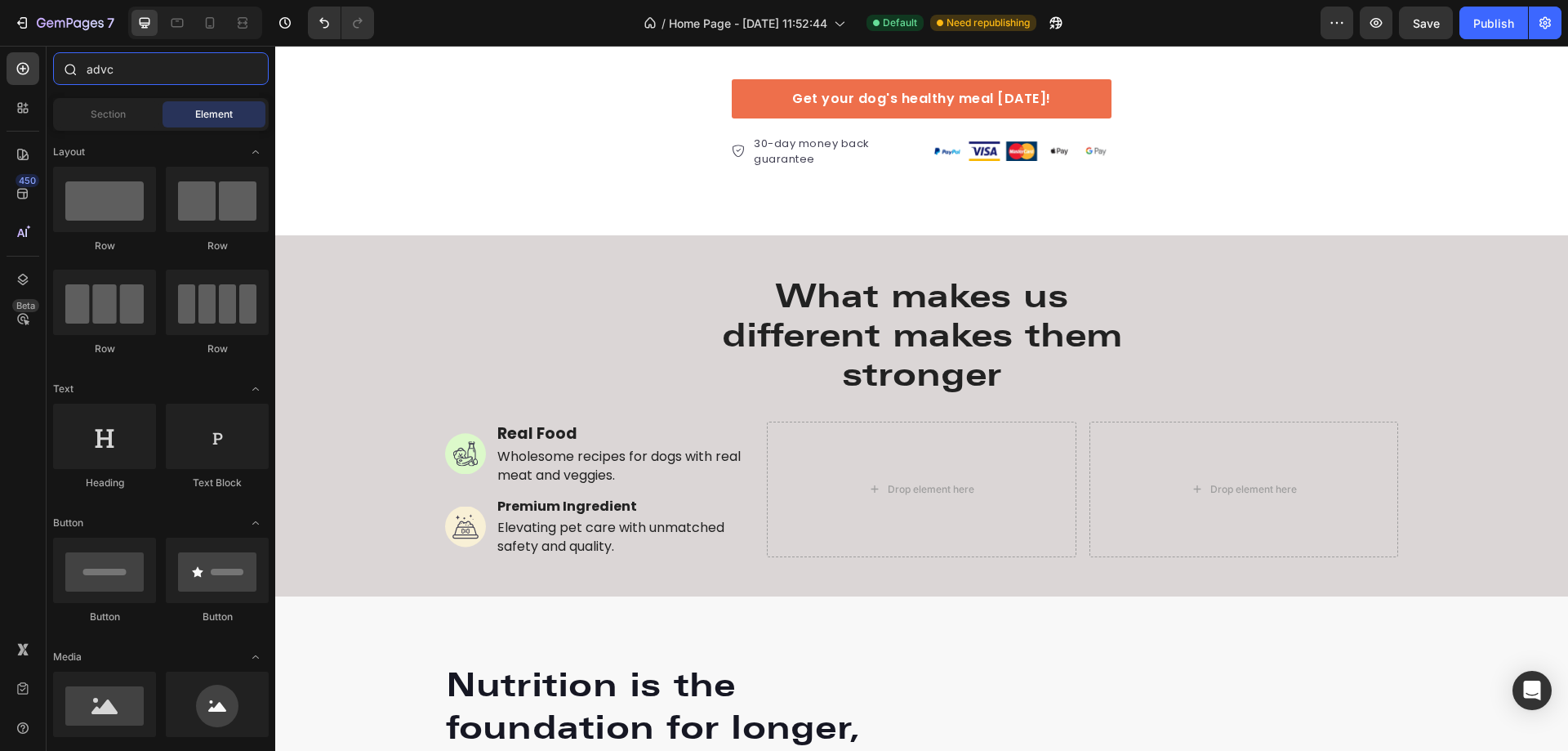
click at [88, 66] on input "advc" at bounding box center [161, 68] width 216 height 33
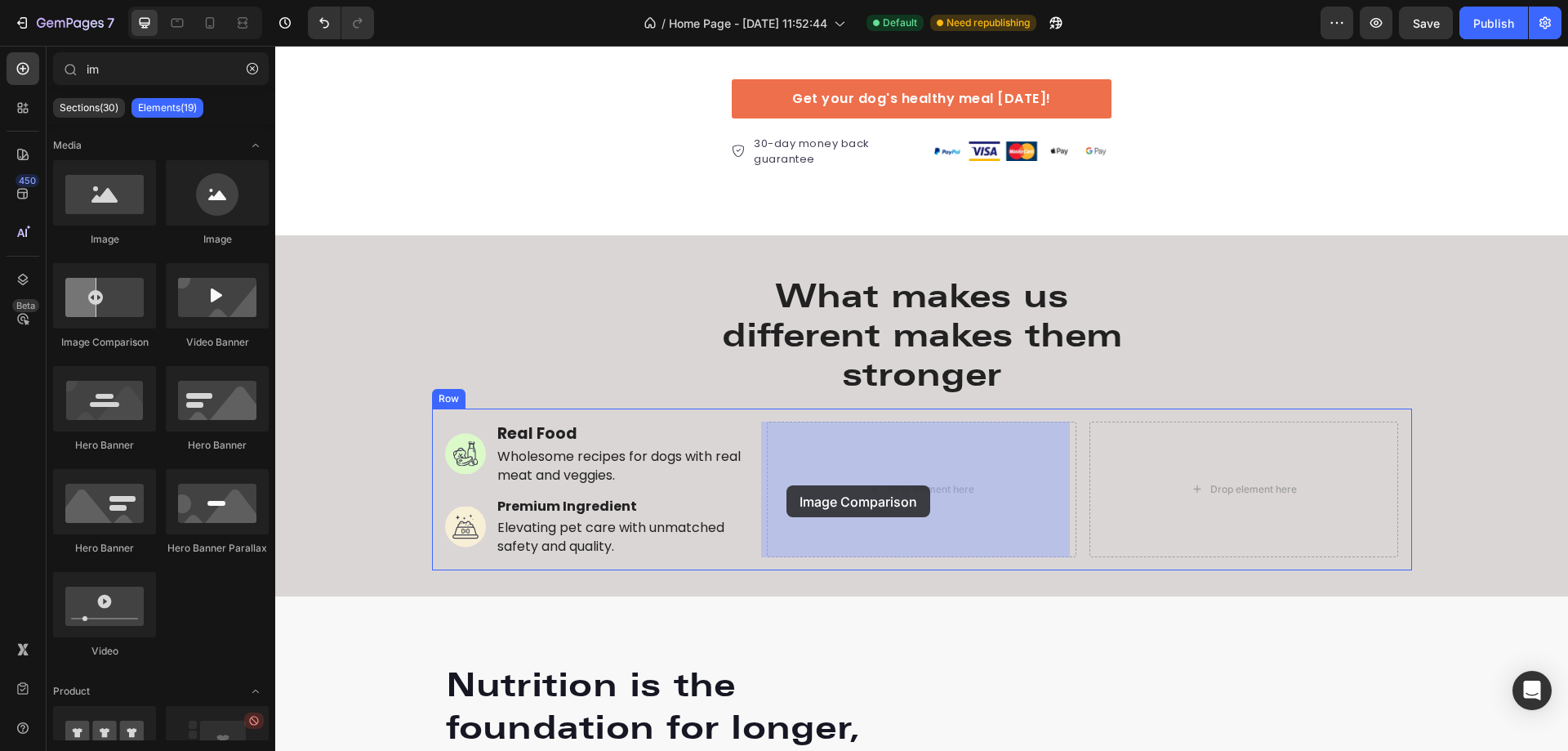
drag, startPoint x: 369, startPoint y: 357, endPoint x: 787, endPoint y: 486, distance: 437.5
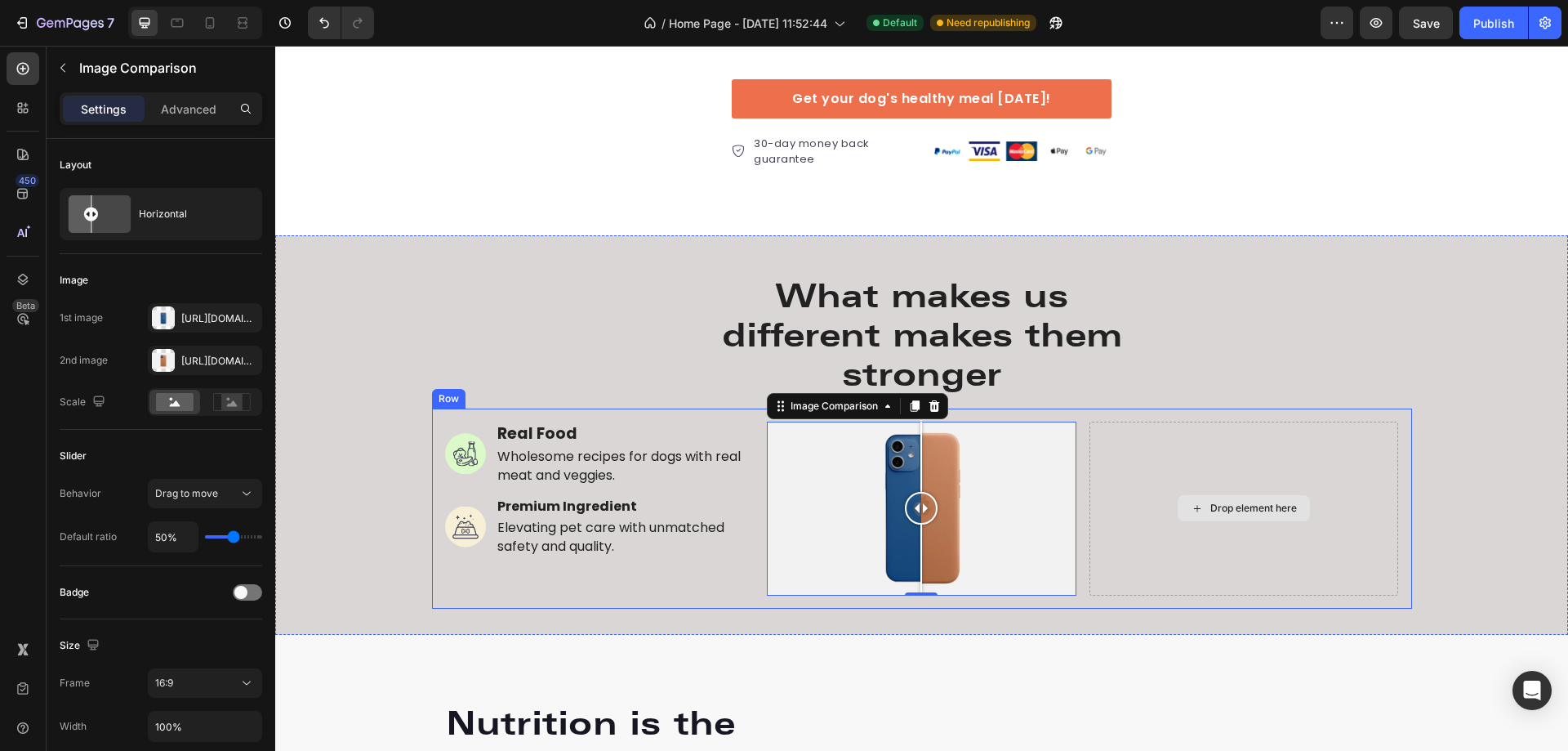
click at [1172, 445] on div "Drop element here" at bounding box center [1244, 509] width 309 height 174
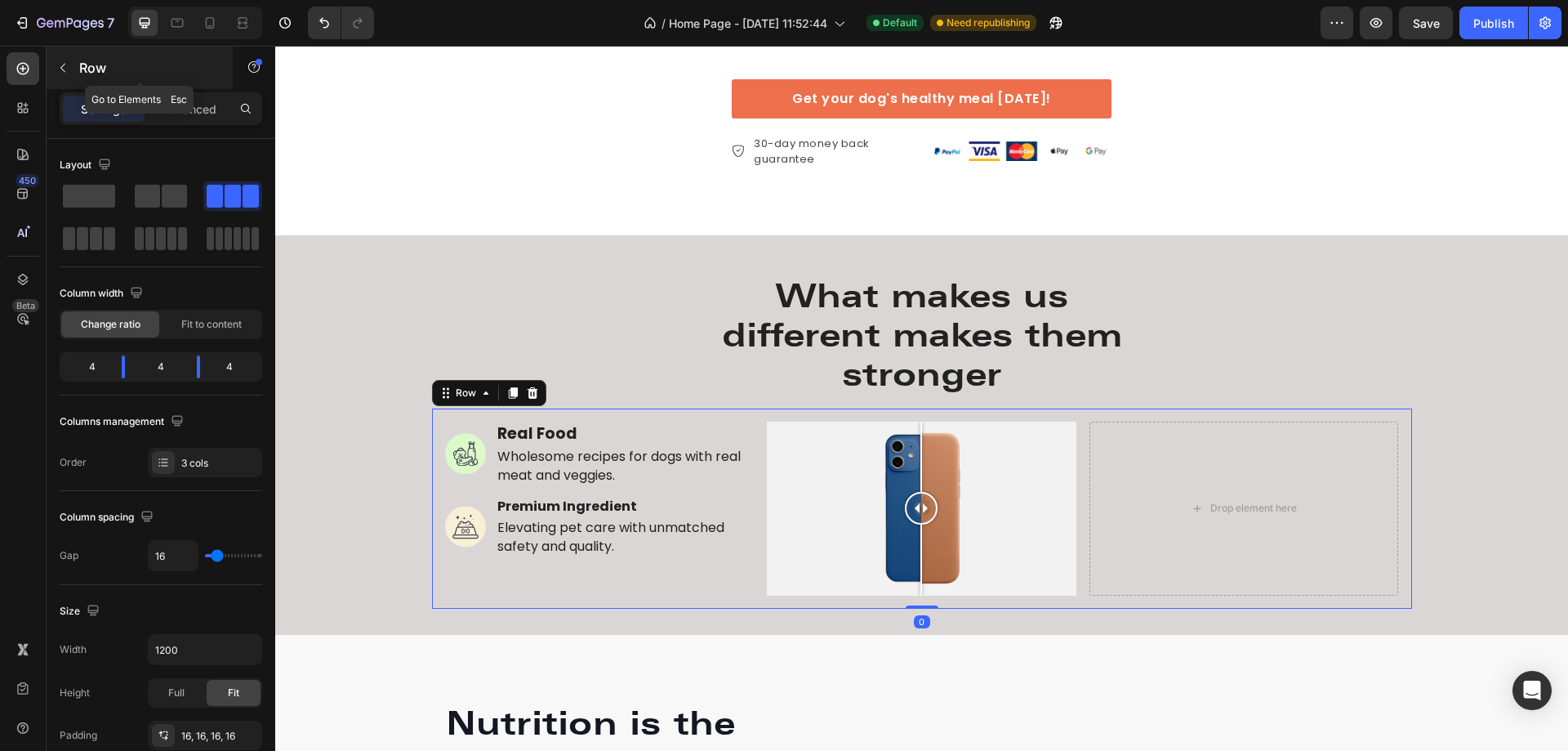
click at [60, 61] on icon "button" at bounding box center [62, 67] width 13 height 13
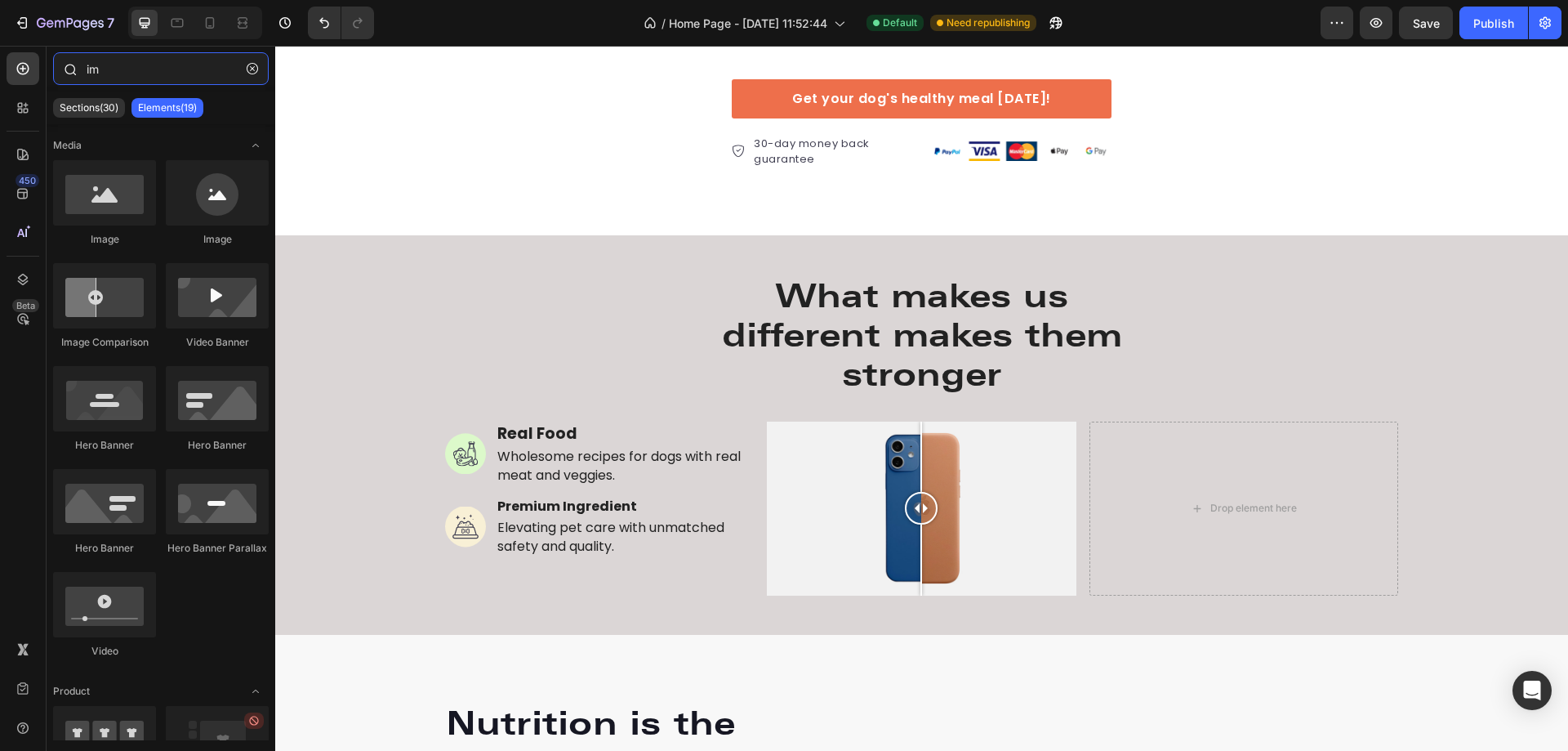
click at [132, 71] on input "im" at bounding box center [161, 68] width 216 height 33
drag, startPoint x: 132, startPoint y: 71, endPoint x: 64, endPoint y: 60, distance: 68.9
click at [64, 60] on div "im" at bounding box center [161, 72] width 229 height 39
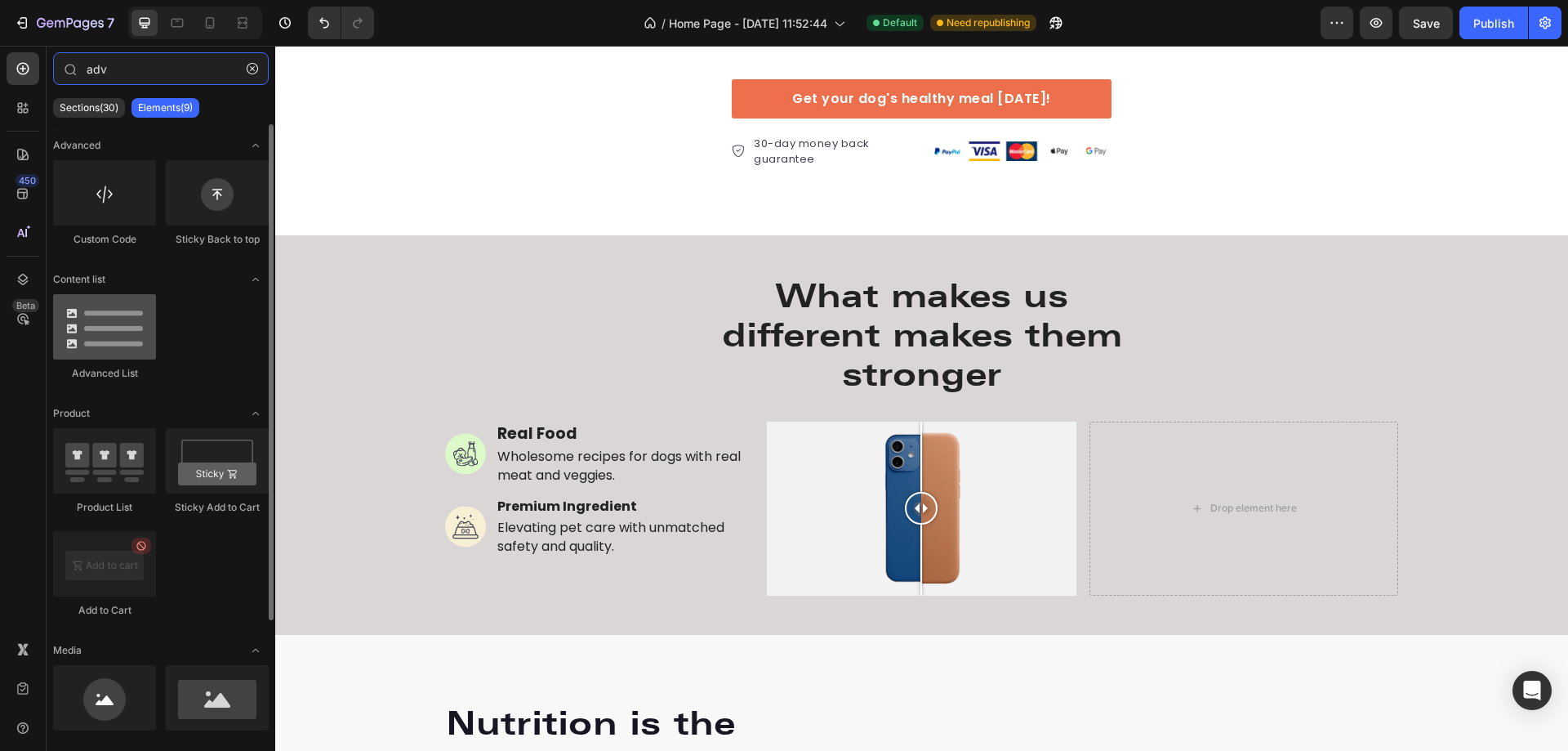
type input "adv"
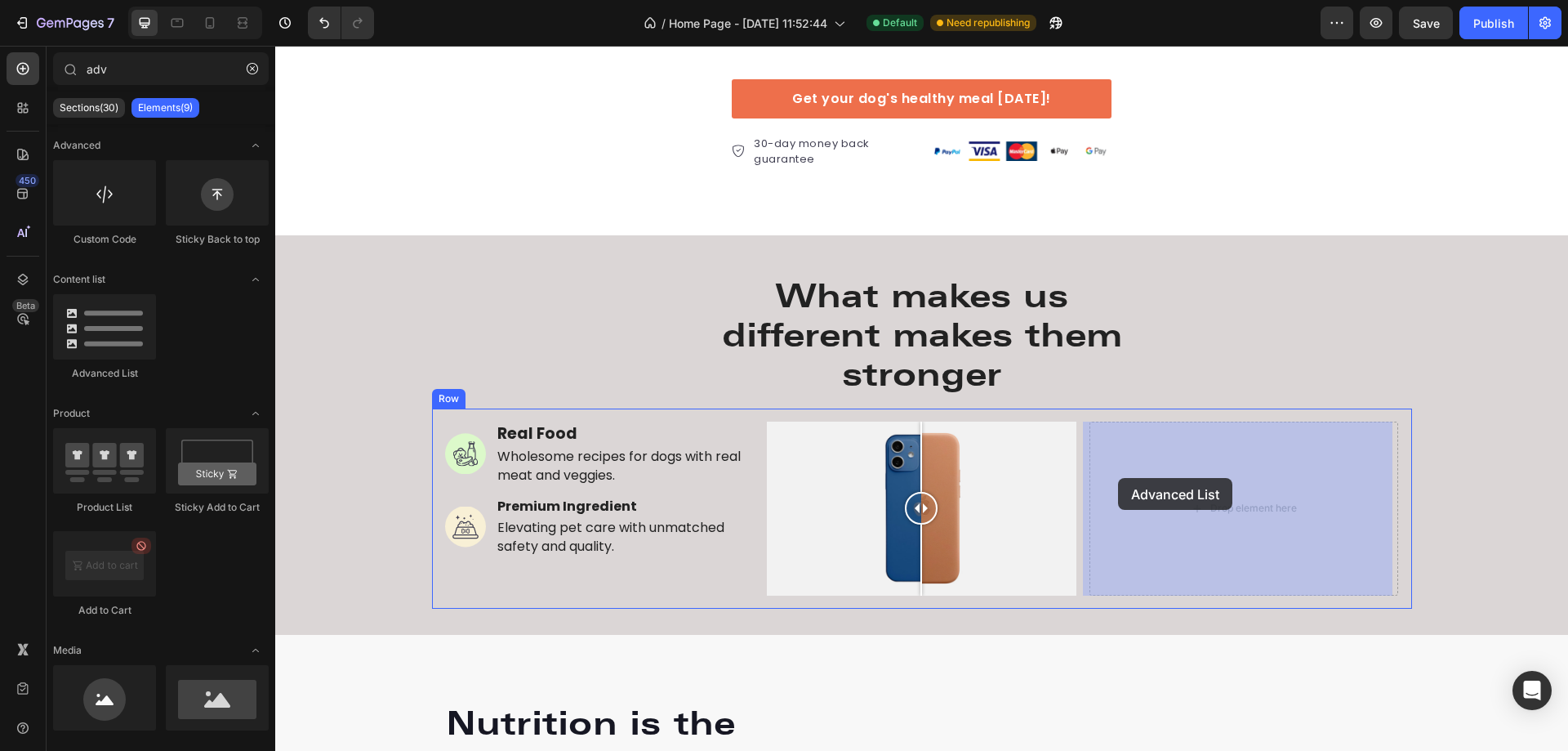
drag, startPoint x: 368, startPoint y: 377, endPoint x: 1119, endPoint y: 478, distance: 757.8
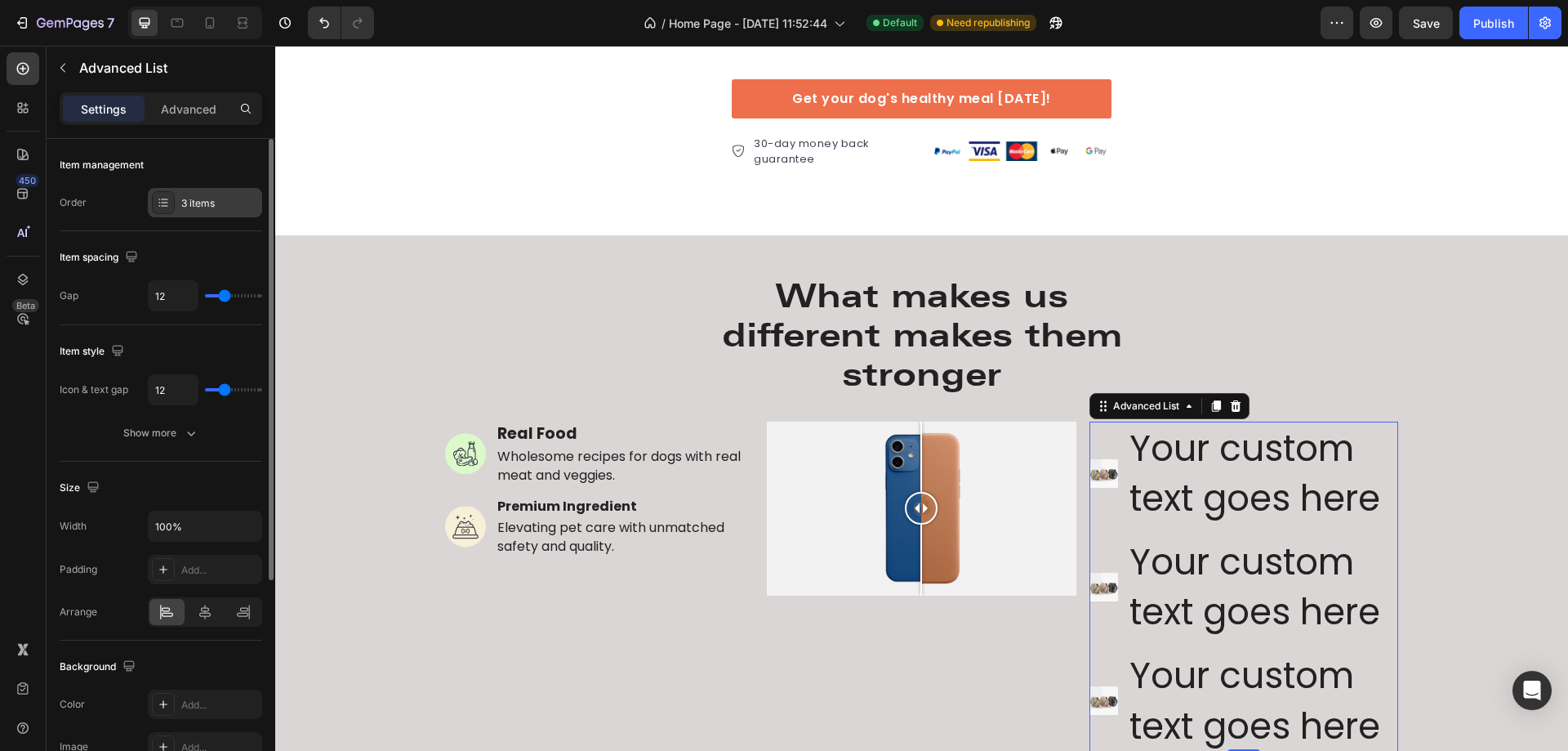
click at [199, 208] on div "3 items" at bounding box center [220, 203] width 77 height 15
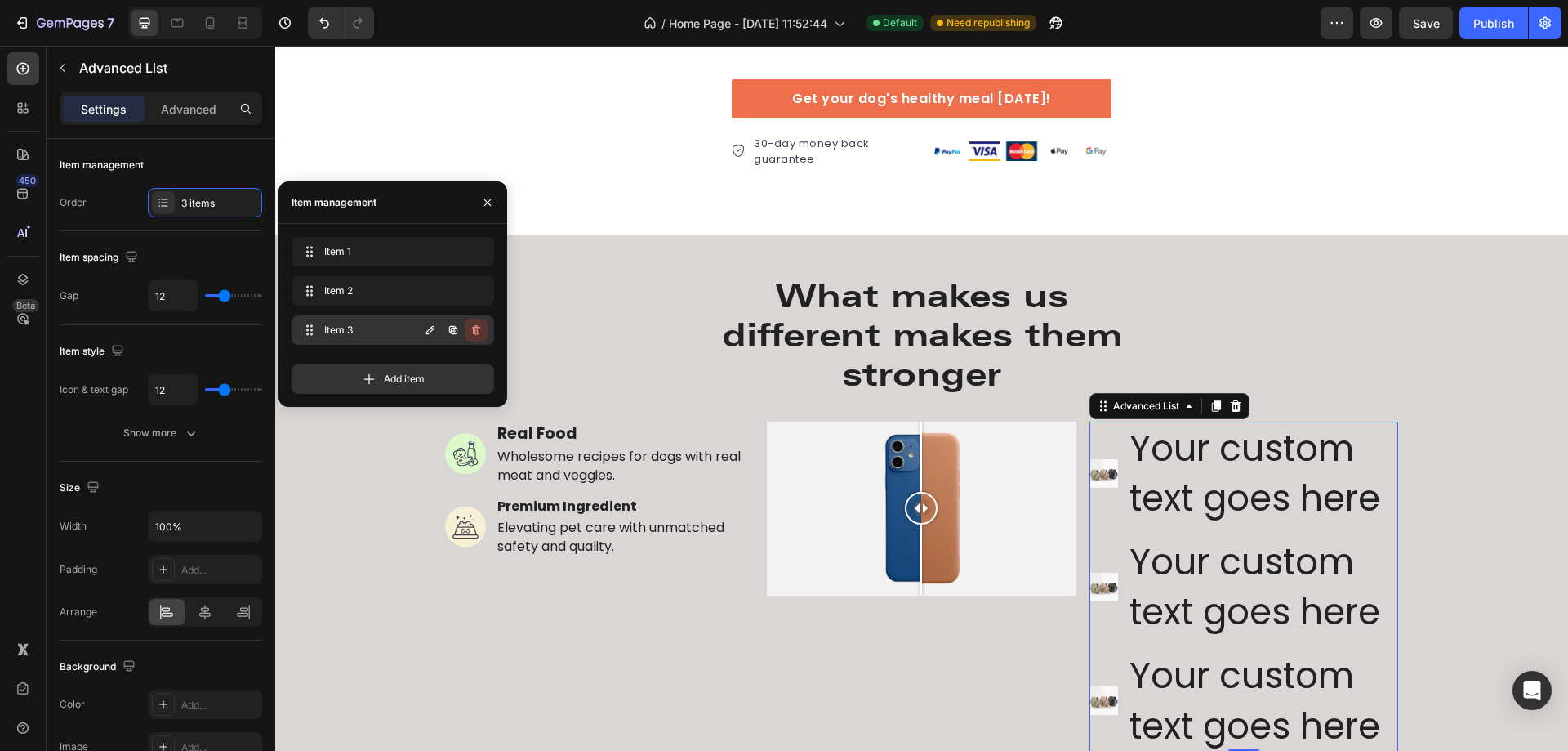
click at [472, 329] on icon "button" at bounding box center [476, 329] width 13 height 13
click at [481, 331] on button "Delete" at bounding box center [465, 329] width 45 height 23
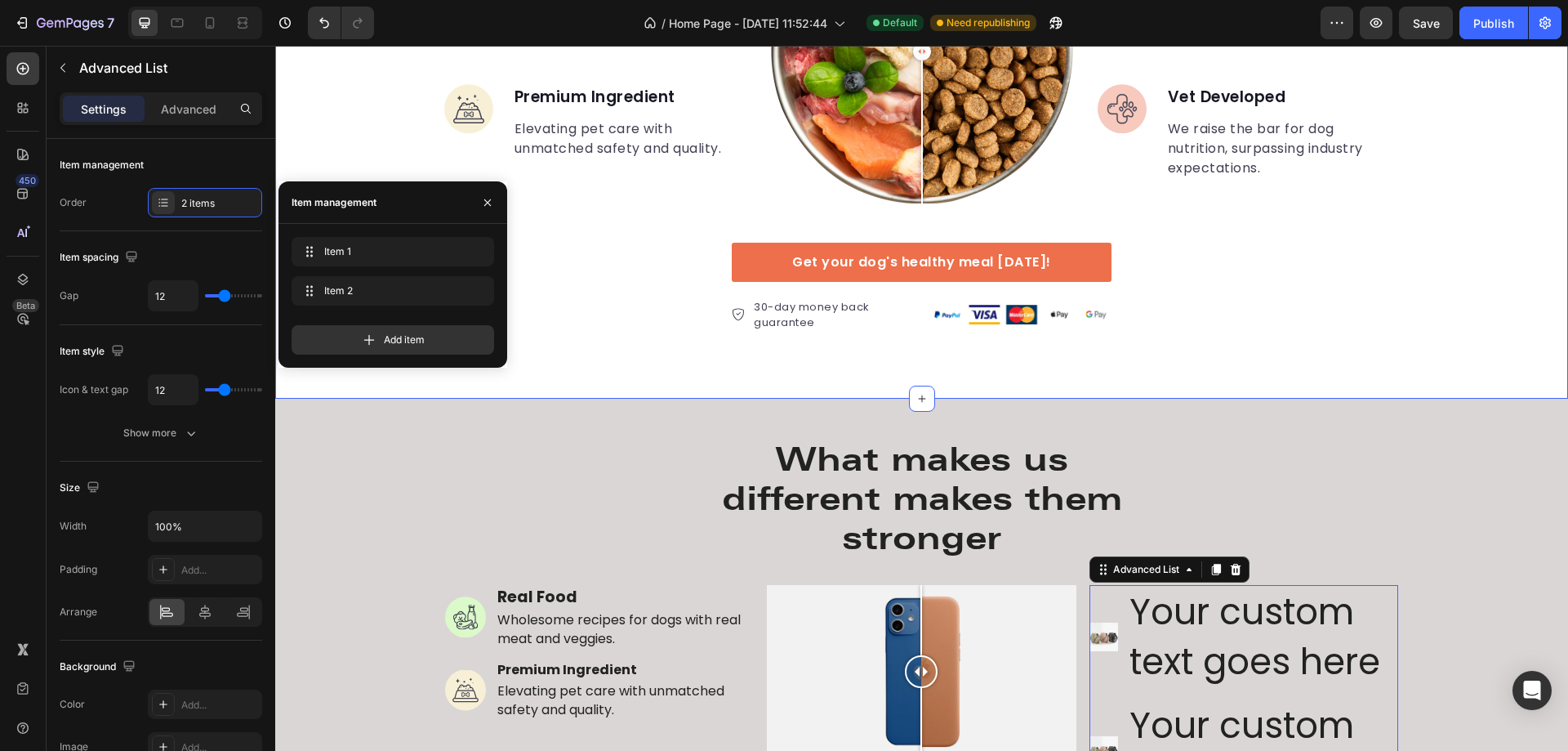
scroll to position [2912, 0]
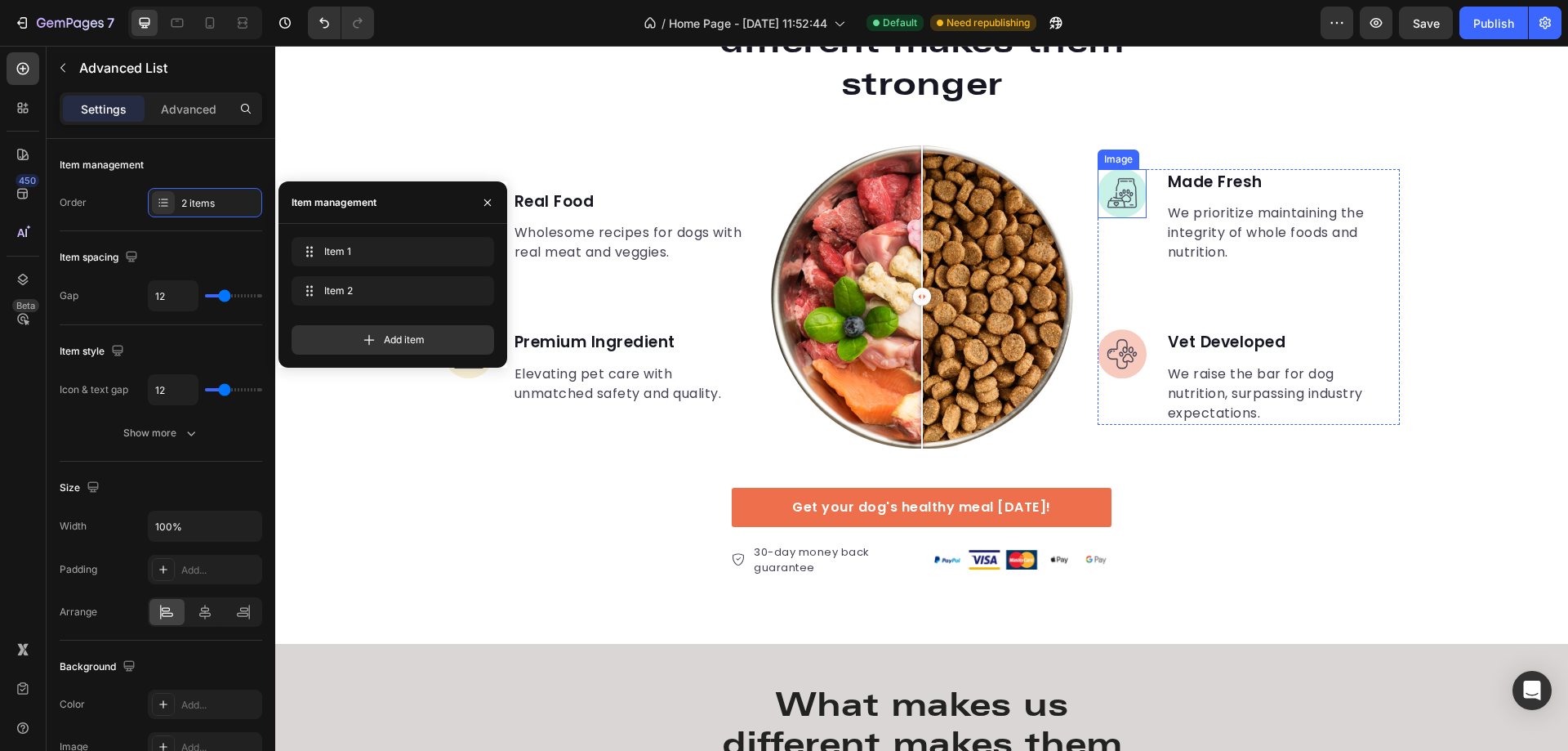
click at [1121, 191] on img at bounding box center [1123, 194] width 49 height 49
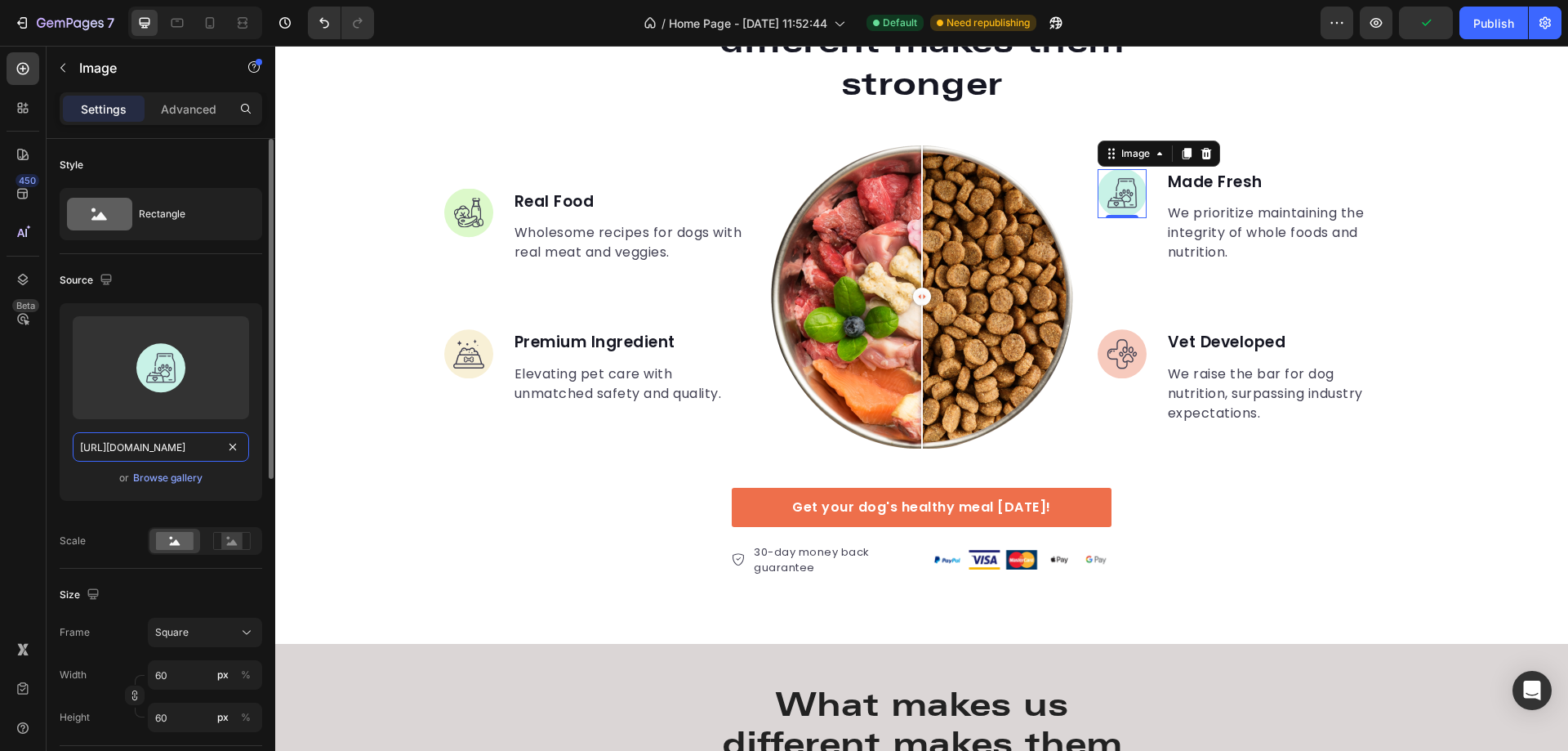
click at [187, 447] on input "[URL][DOMAIN_NAME]" at bounding box center [161, 447] width 176 height 30
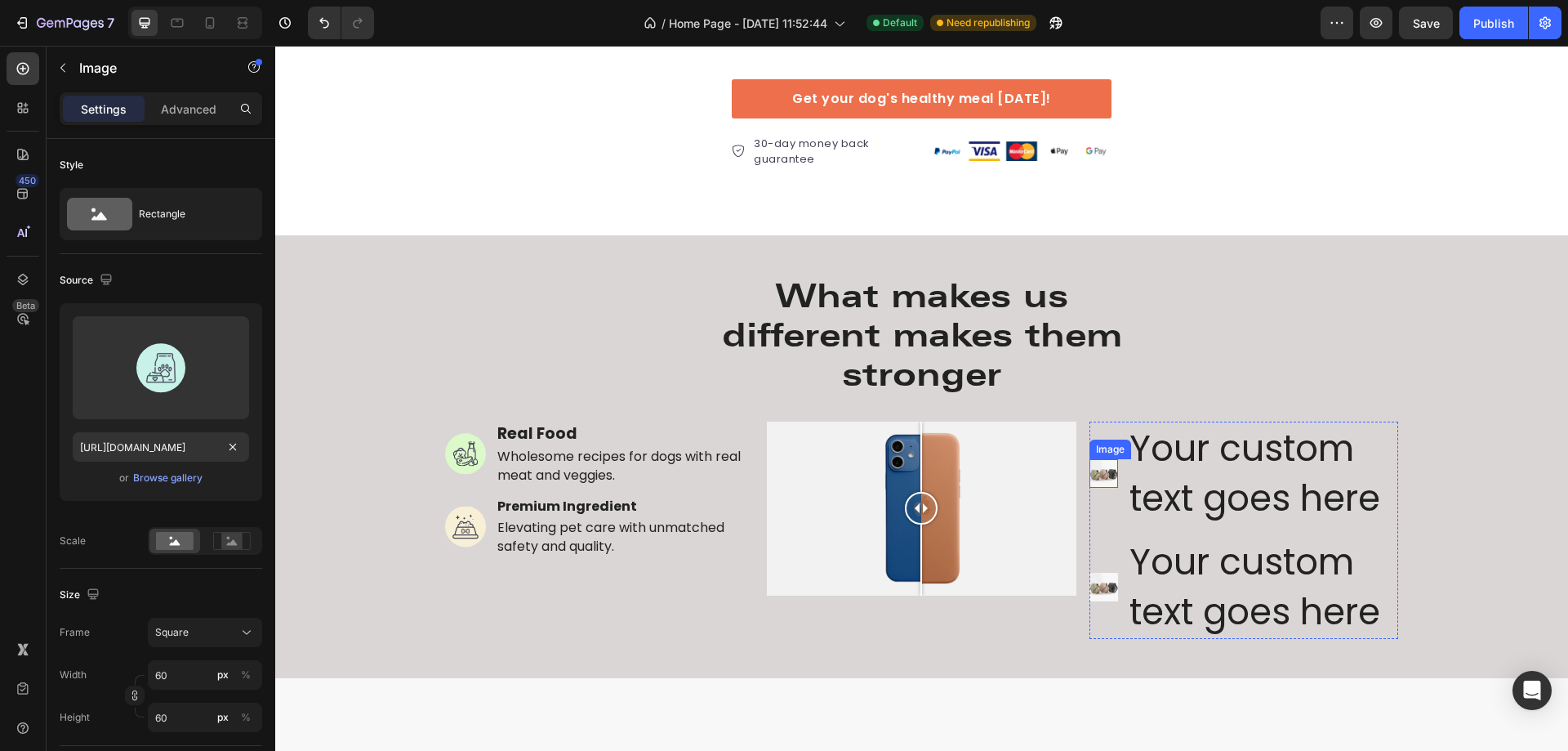
click at [1107, 472] on img at bounding box center [1103, 473] width 29 height 29
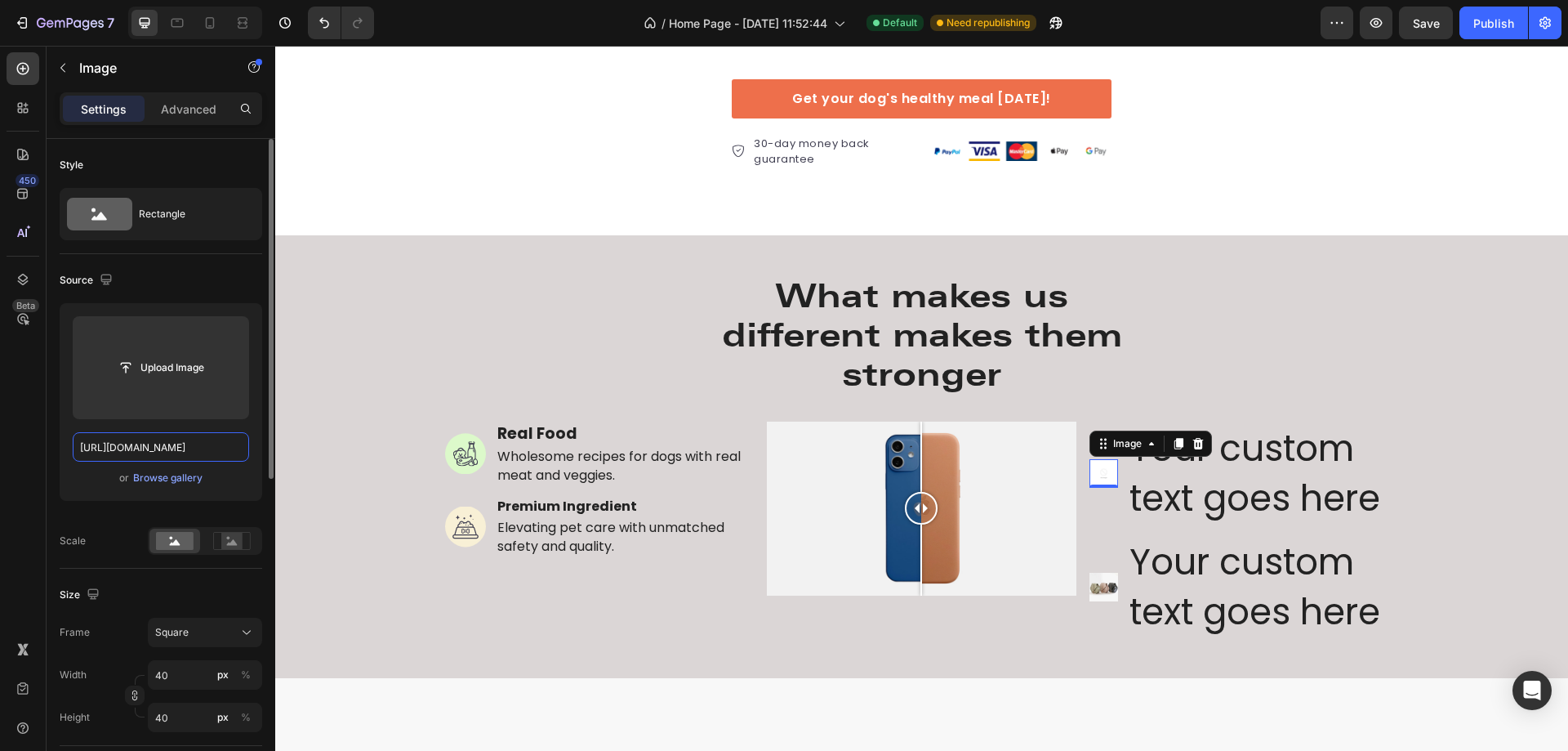
scroll to position [0, 0]
paste input "[URL][DOMAIN_NAME]"
type input "[URL][DOMAIN_NAME]"
click at [32, 440] on div "450 Beta" at bounding box center [23, 343] width 33 height 581
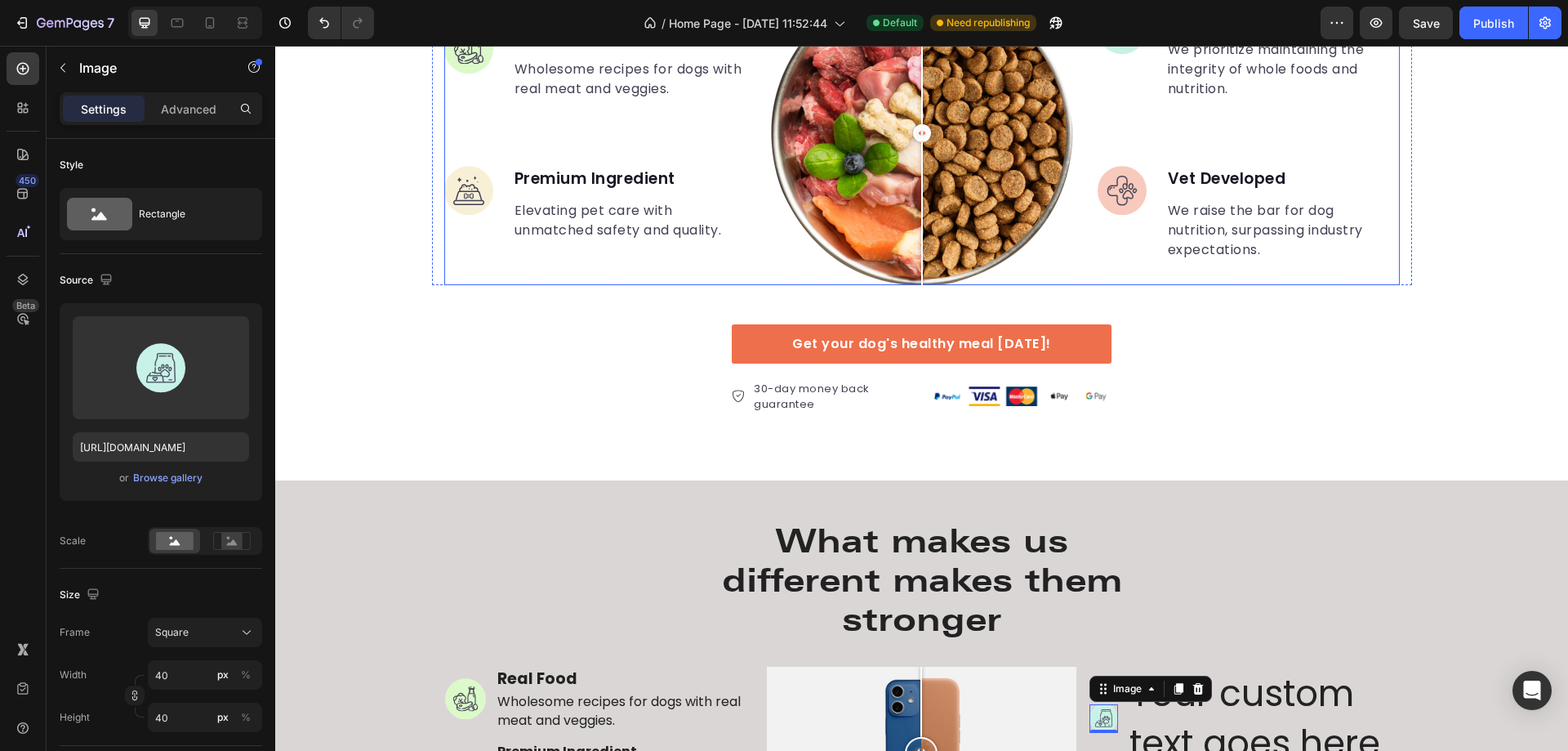
scroll to position [2912, 0]
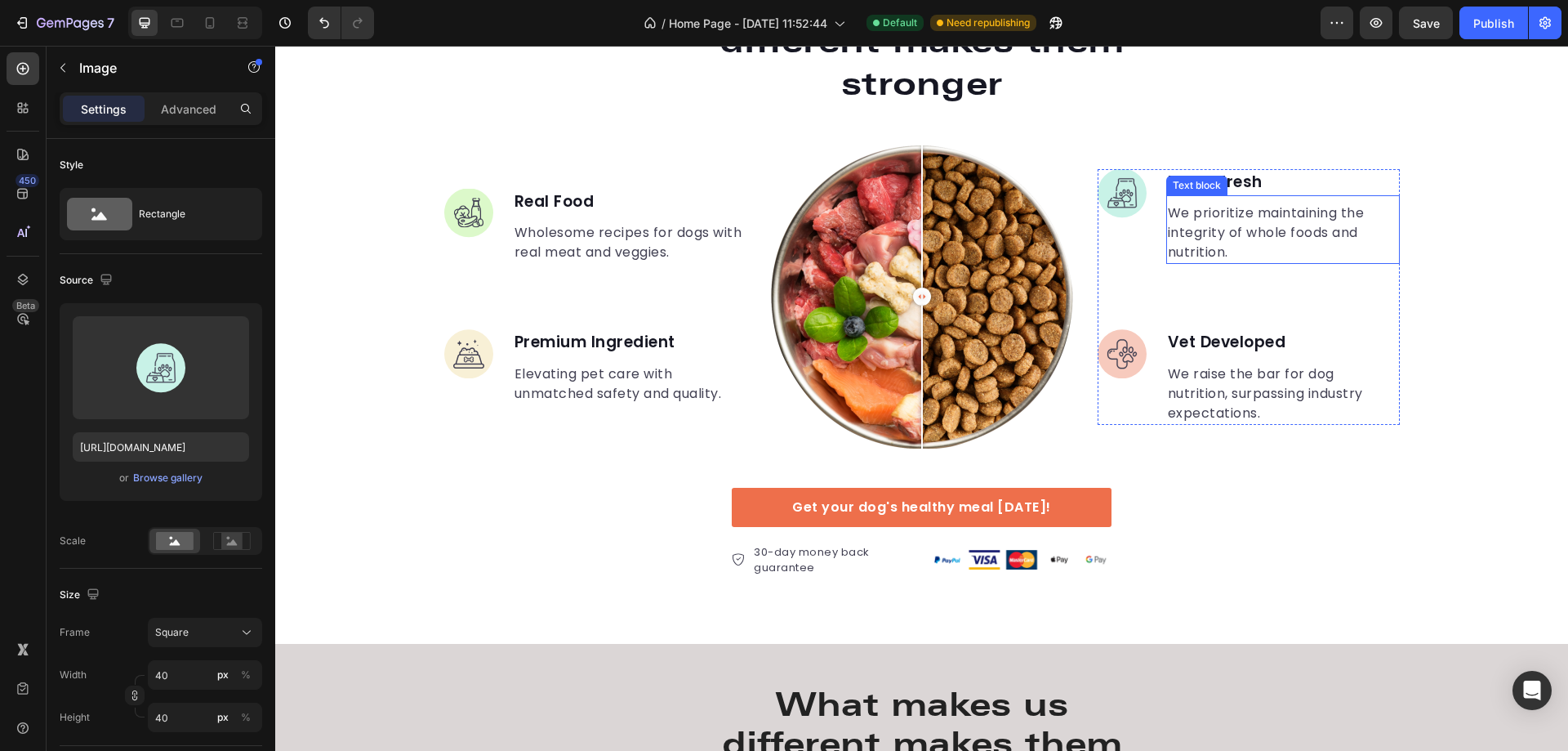
click at [1249, 231] on p "We prioritize maintaining the integrity of whole foods and nutrition." at bounding box center [1283, 233] width 230 height 59
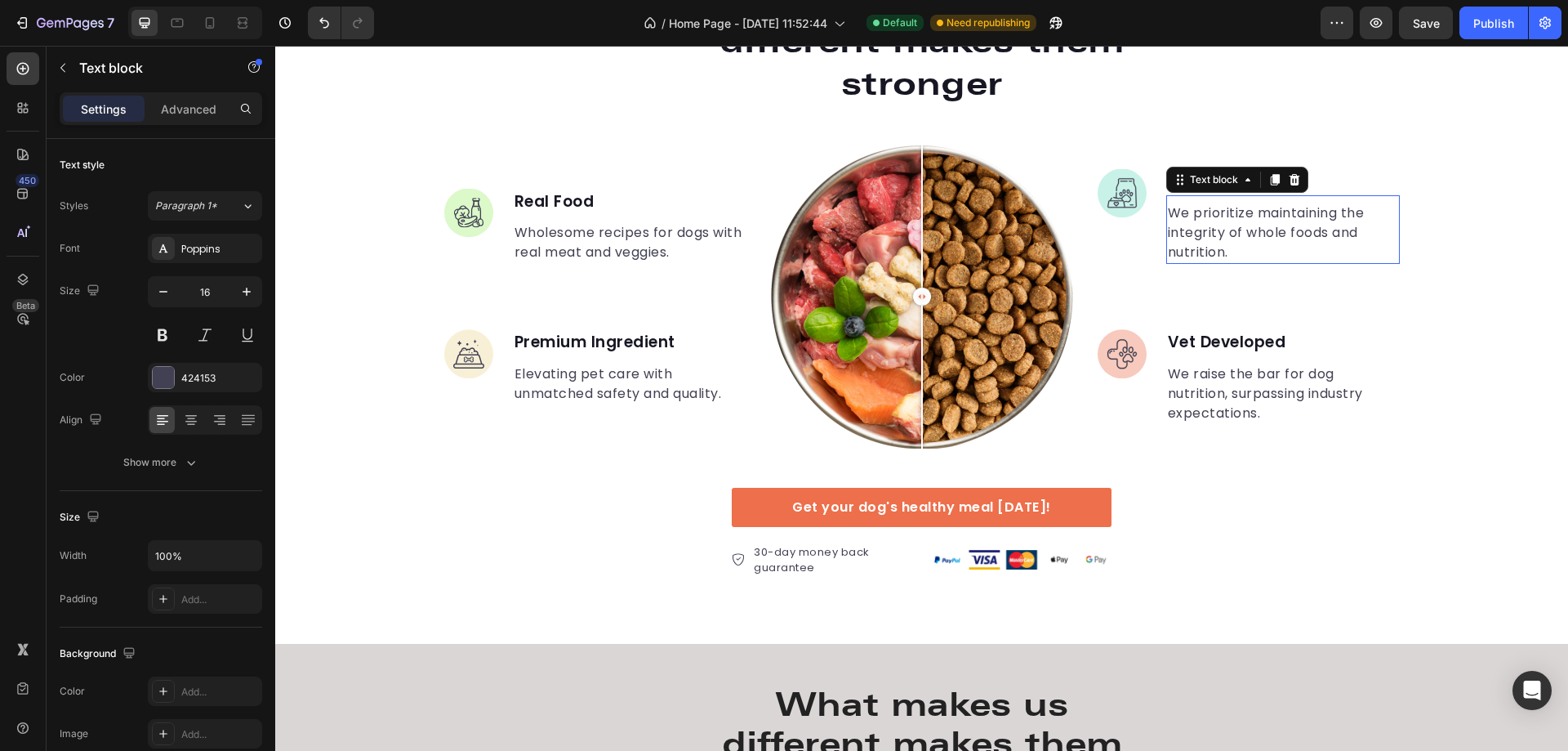
click at [1249, 231] on p "We prioritize maintaining the integrity of whole foods and nutrition." at bounding box center [1283, 233] width 230 height 59
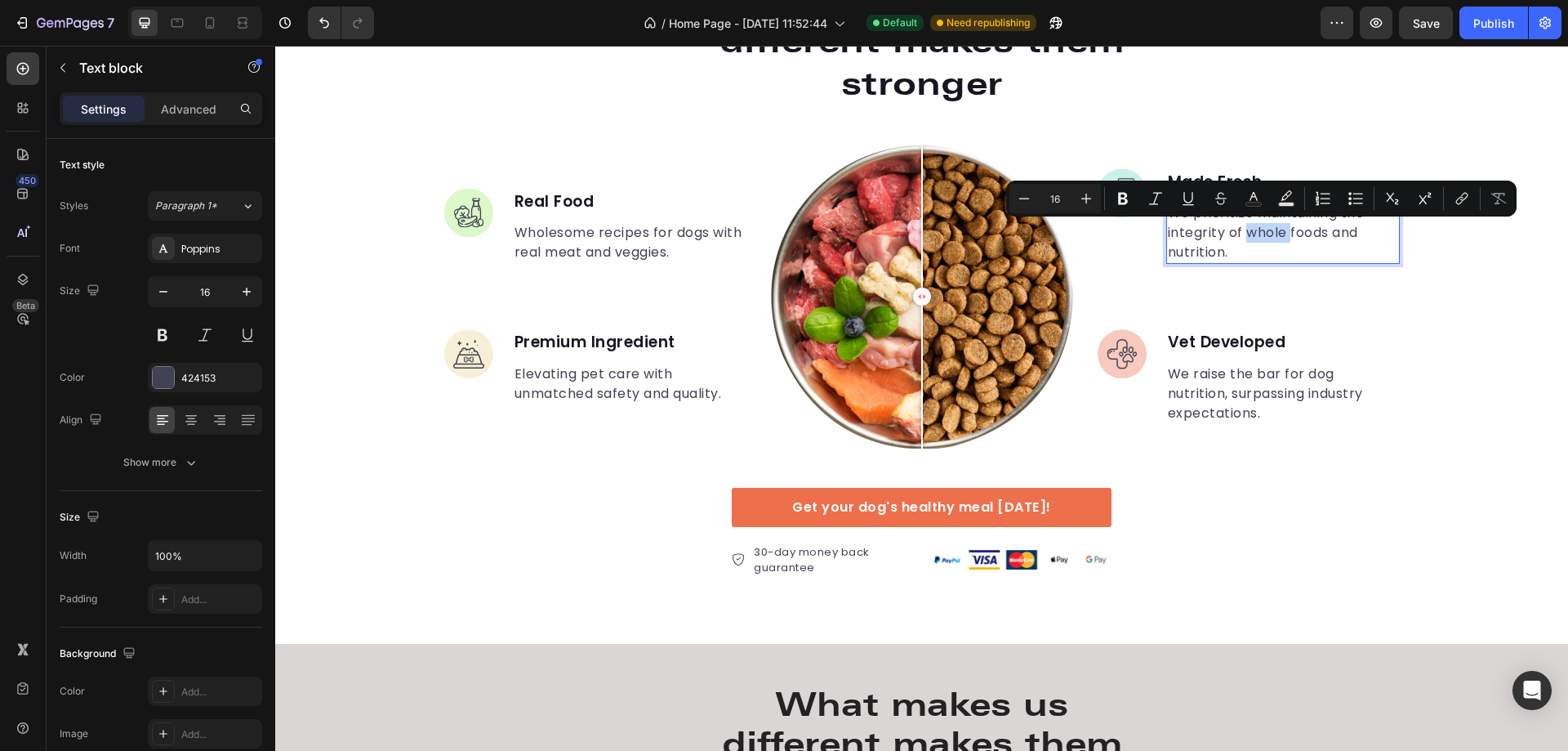
click at [1243, 229] on p "We prioritize maintaining the integrity of whole foods and nutrition." at bounding box center [1283, 233] width 230 height 59
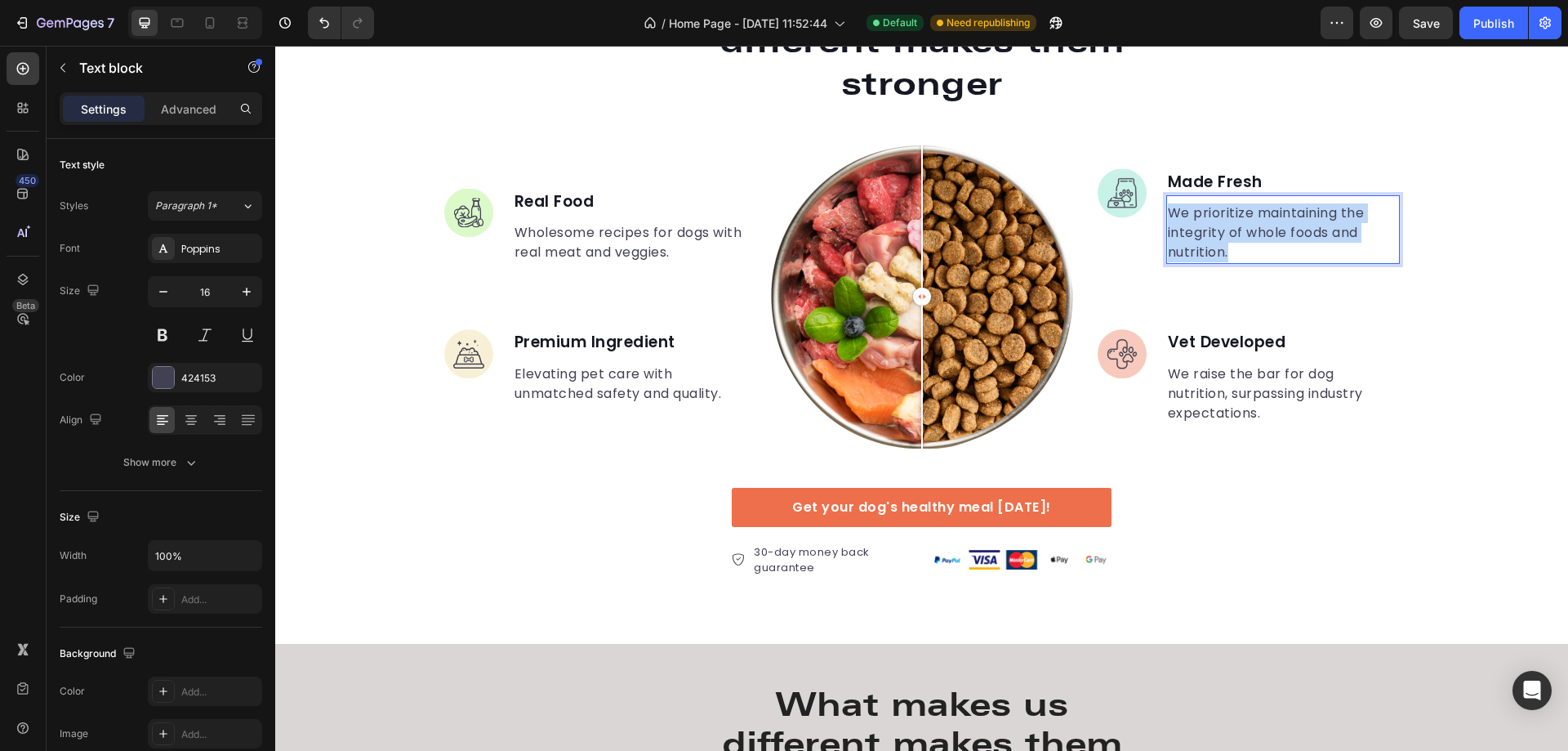
click at [1243, 229] on p "We prioritize maintaining the integrity of whole foods and nutrition." at bounding box center [1283, 233] width 230 height 59
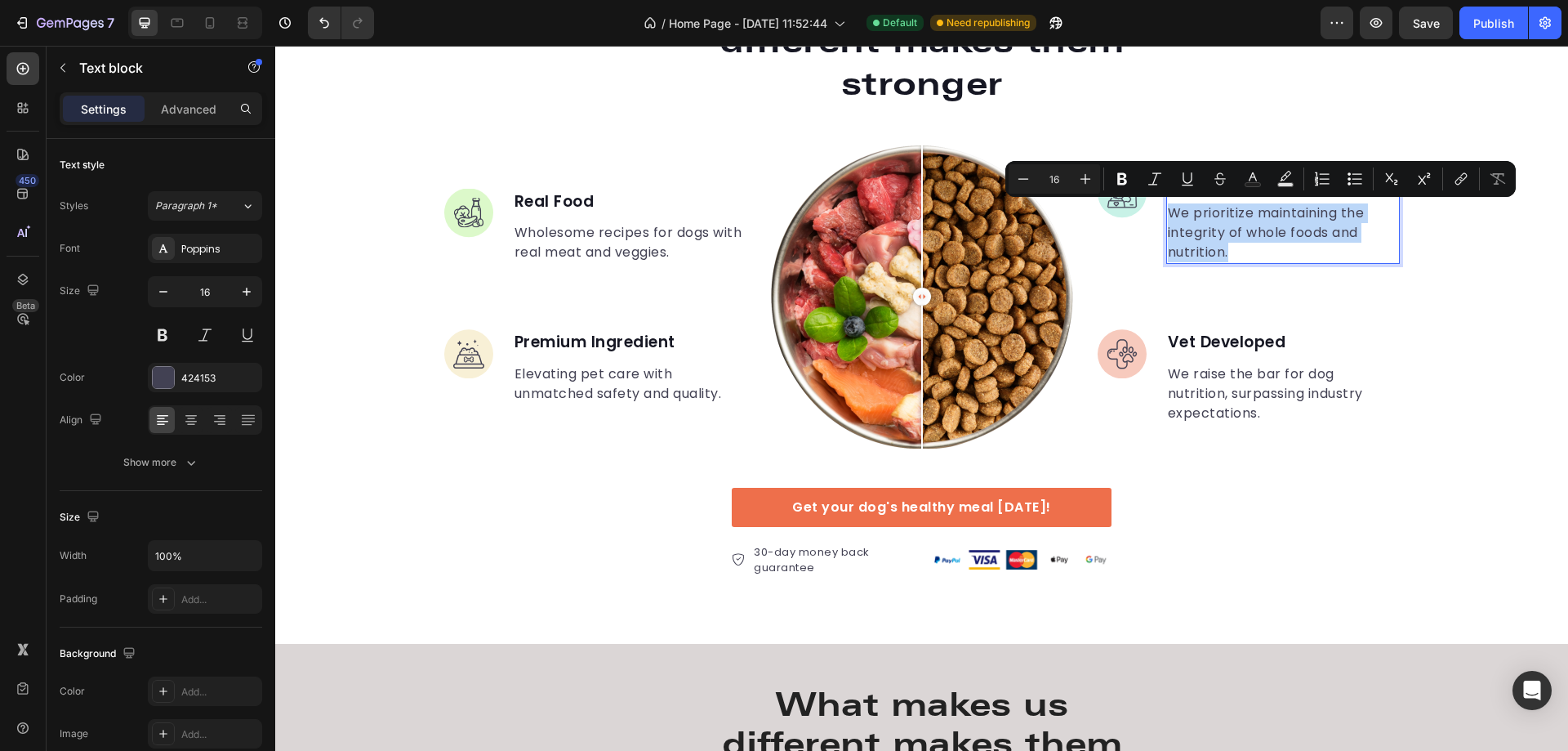
copy p "We prioritize maintaining the integrity of whole foods and nutrition."
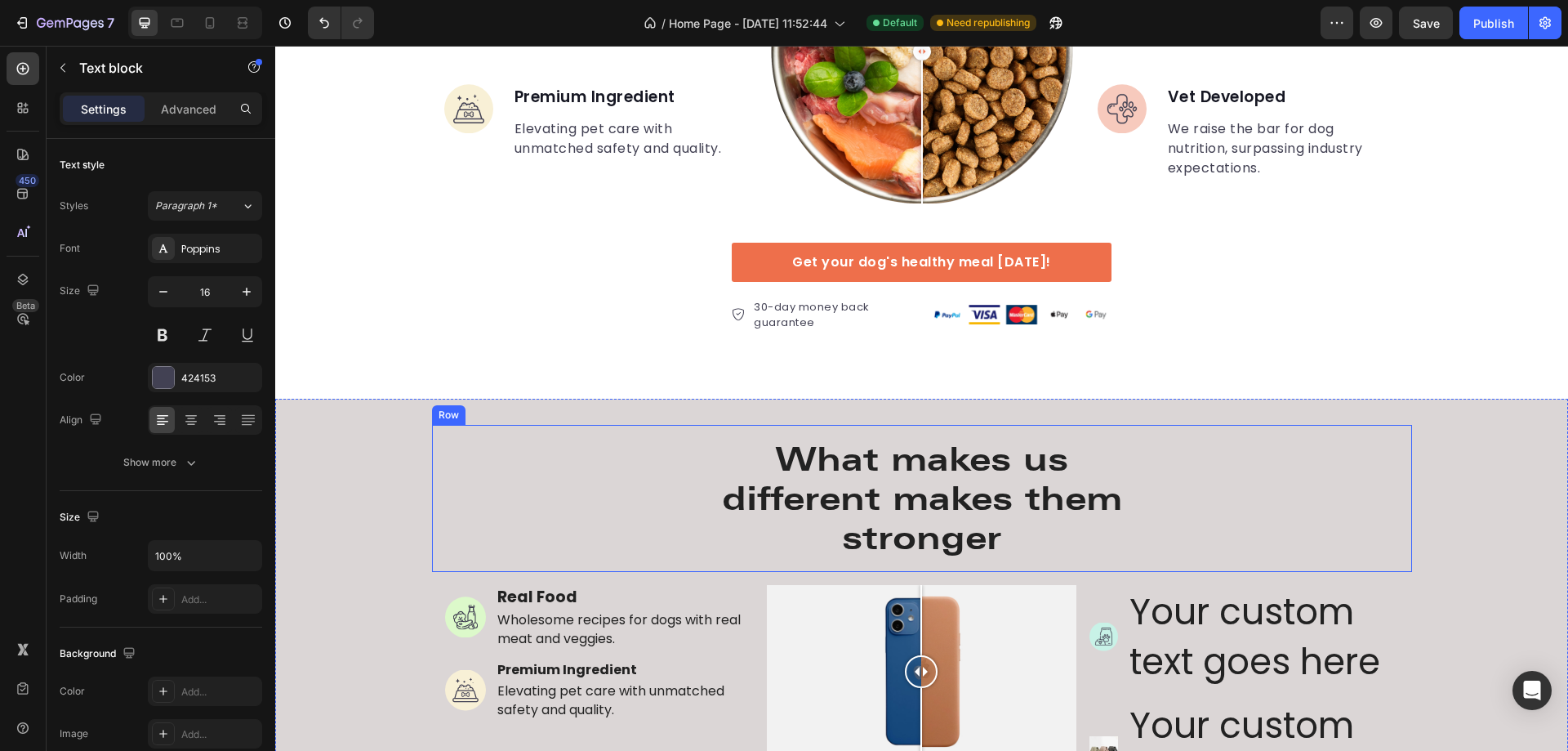
scroll to position [3320, 0]
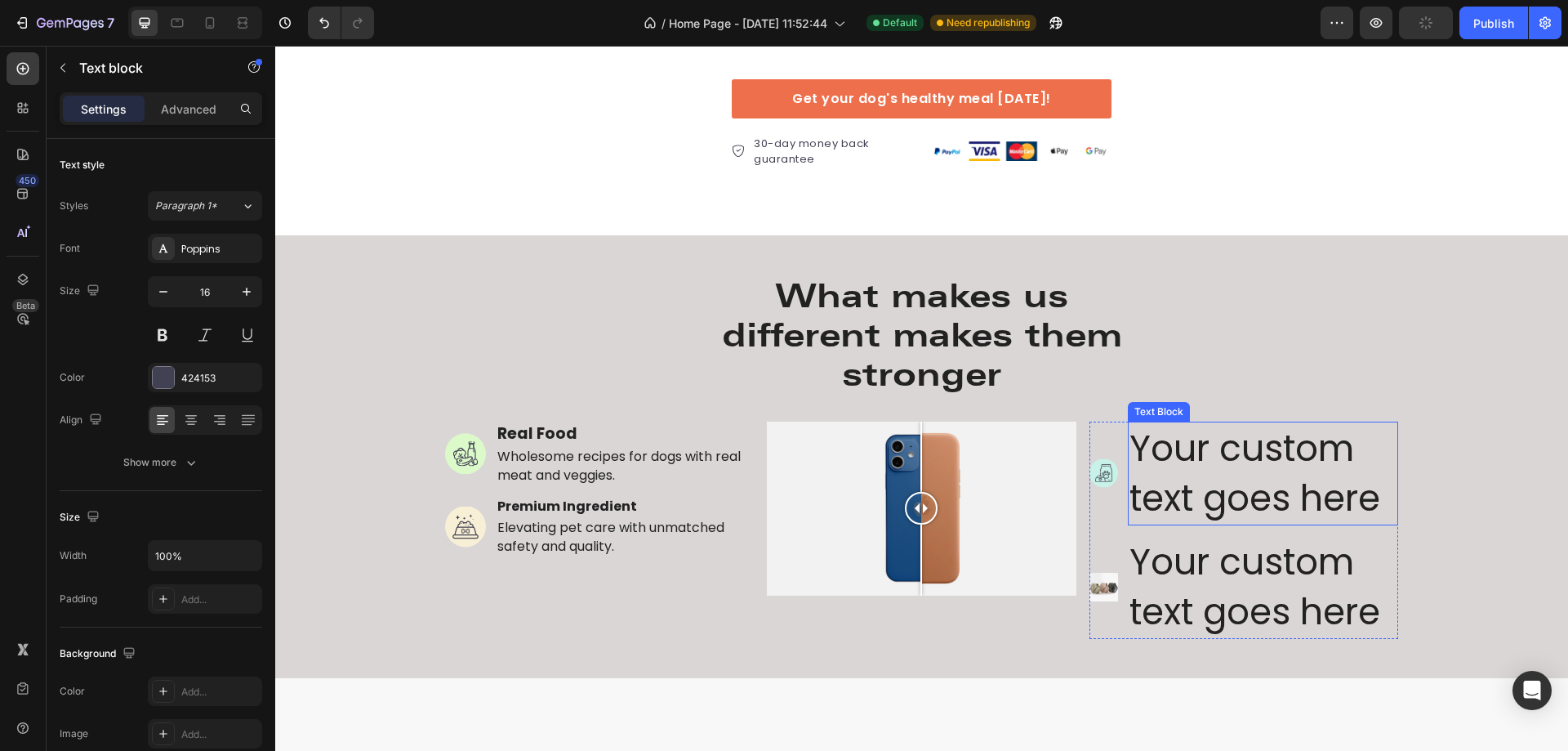
click at [1286, 476] on div "Your custom text goes here" at bounding box center [1263, 473] width 271 height 103
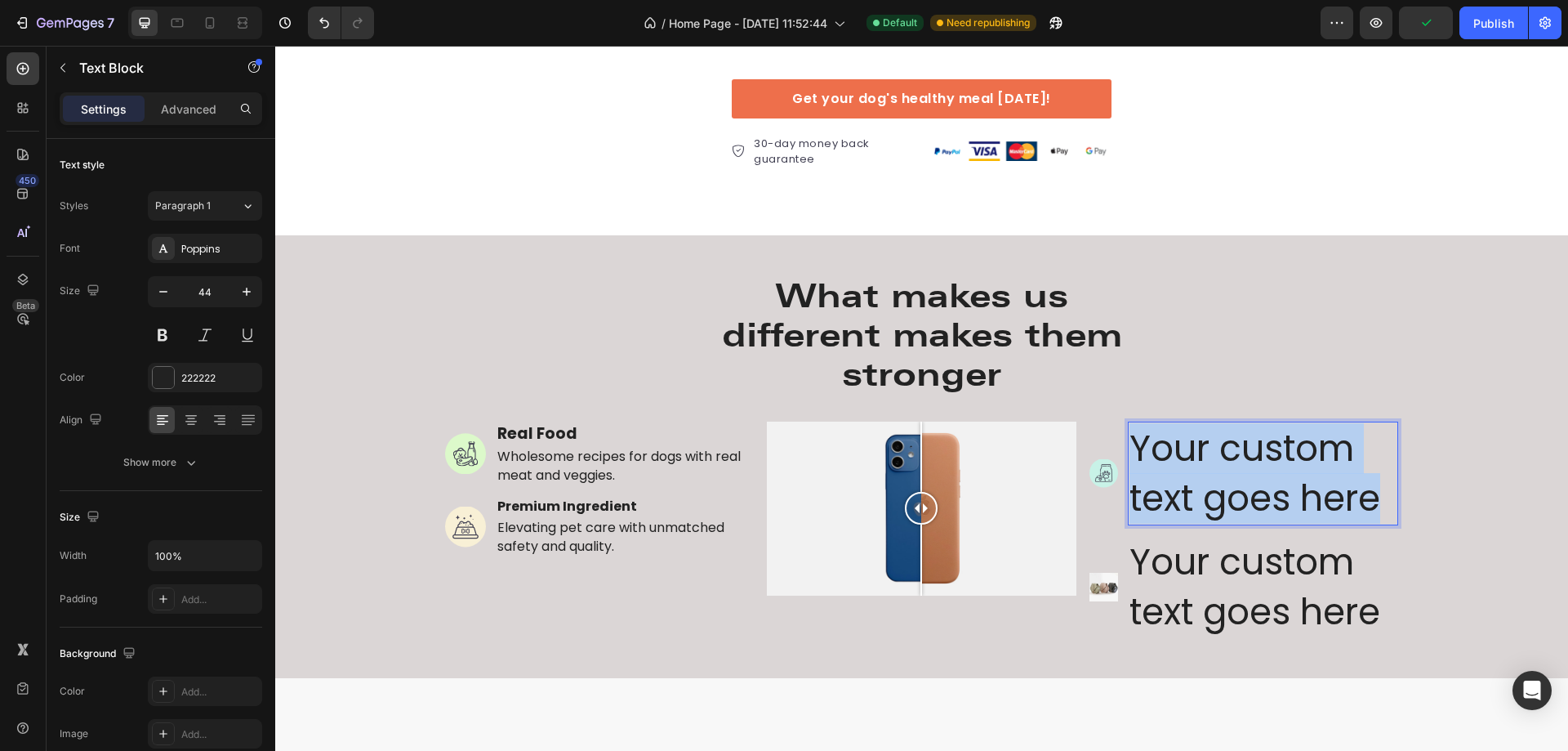
click at [1286, 476] on p "Your custom text goes here" at bounding box center [1264, 474] width 268 height 101
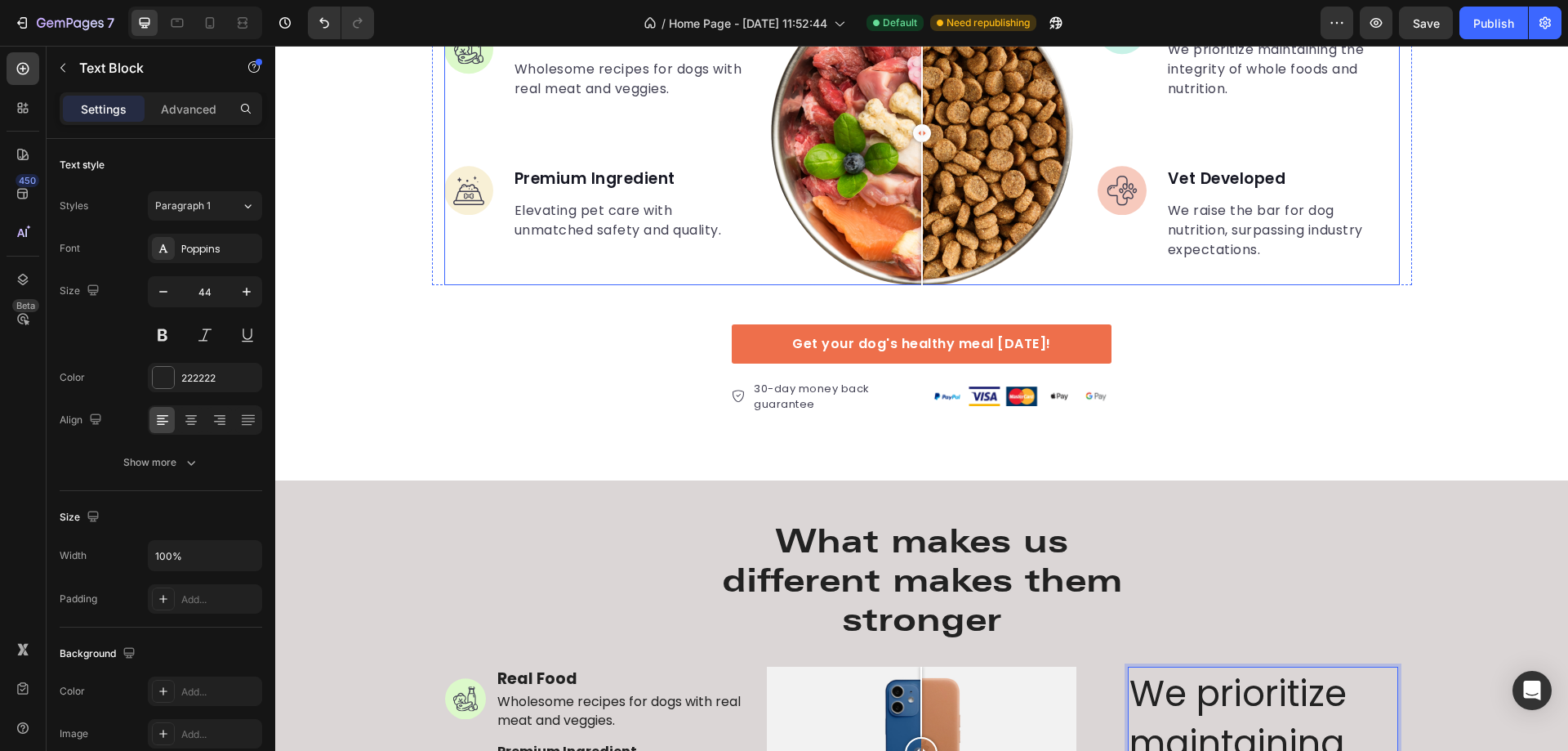
scroll to position [2831, 0]
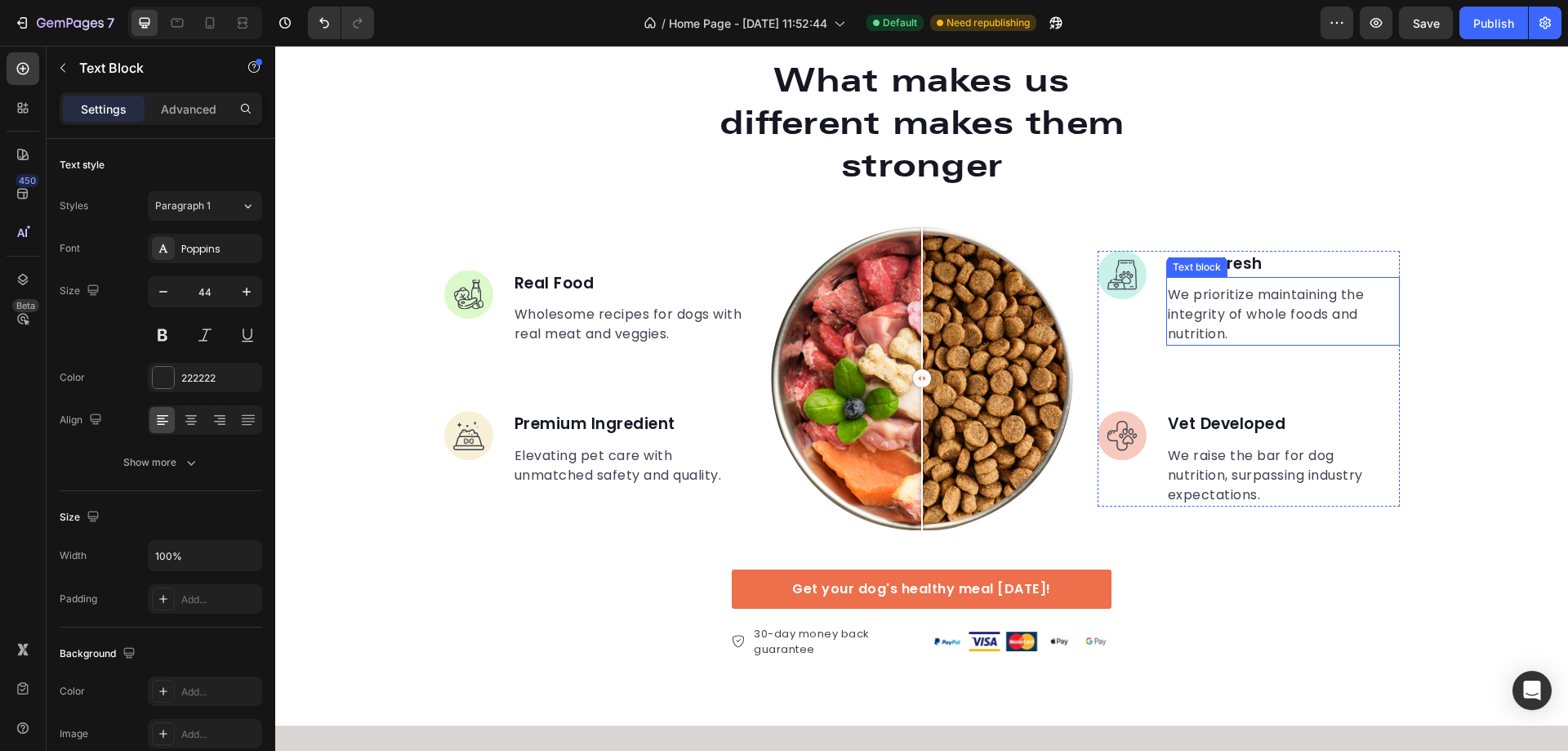
click at [1233, 308] on p "We prioritize maintaining the integrity of whole foods and nutrition." at bounding box center [1283, 314] width 230 height 59
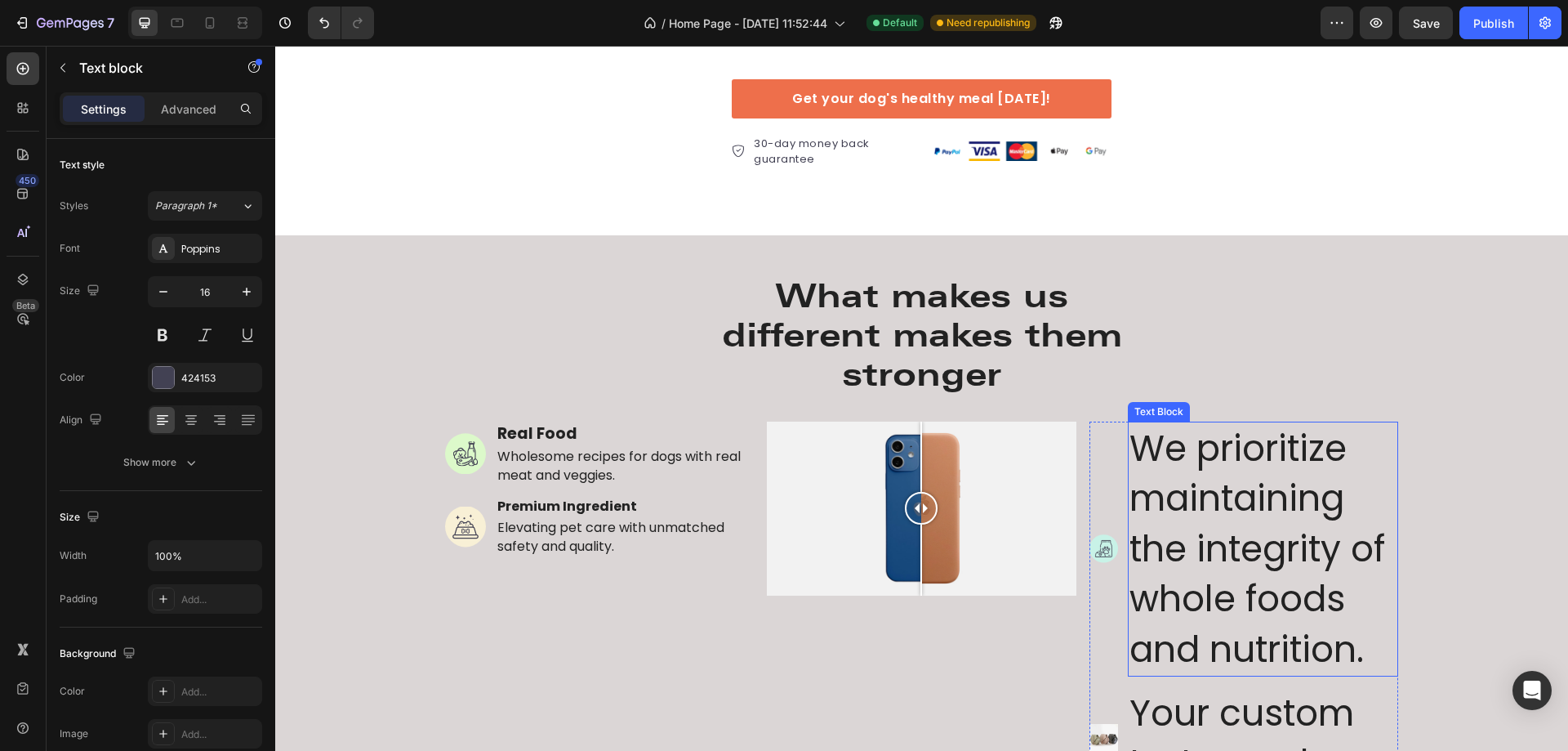
click at [1264, 534] on p "We prioritize maintaining the integrity of whole foods and nutrition." at bounding box center [1264, 549] width 268 height 251
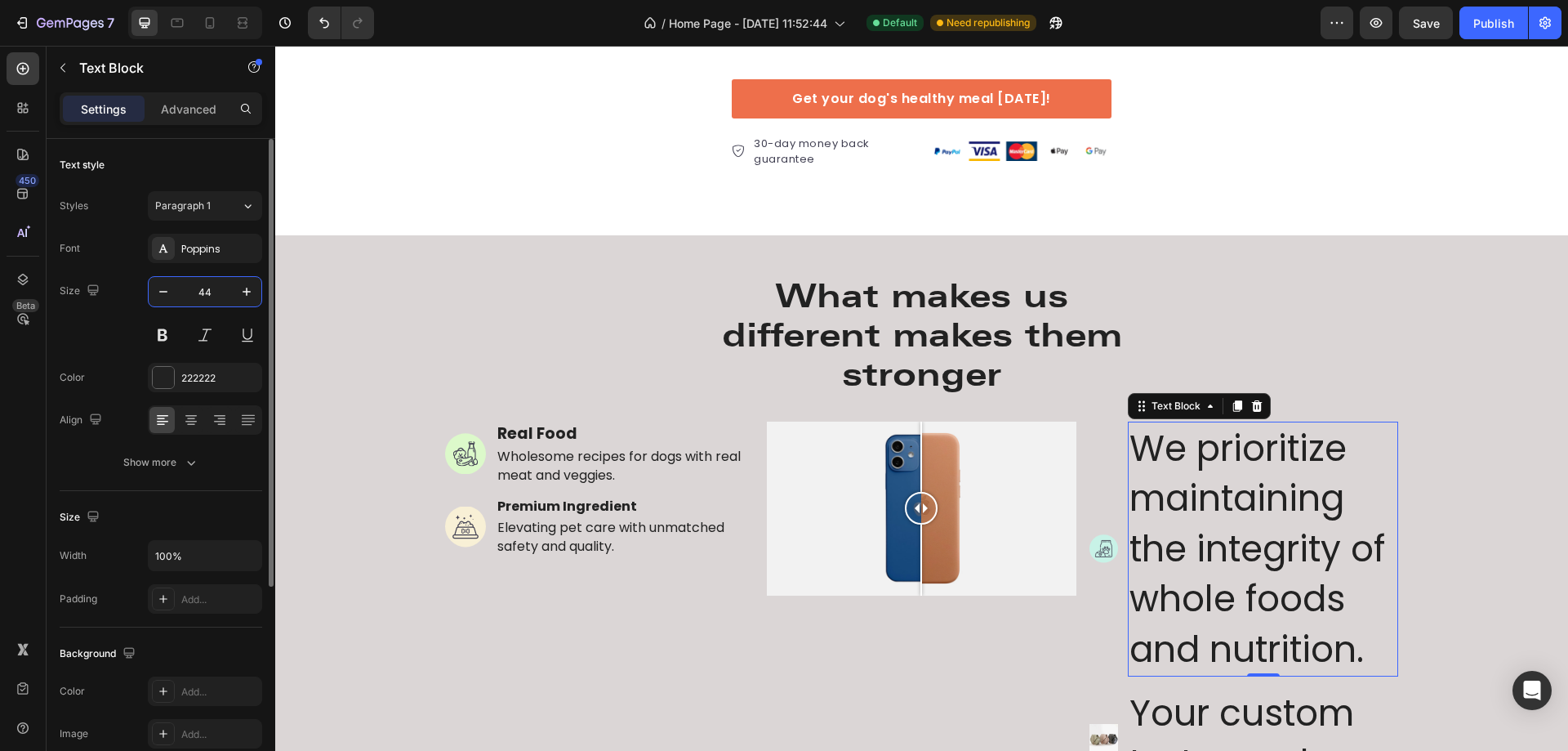
click at [217, 286] on input "44" at bounding box center [205, 292] width 54 height 30
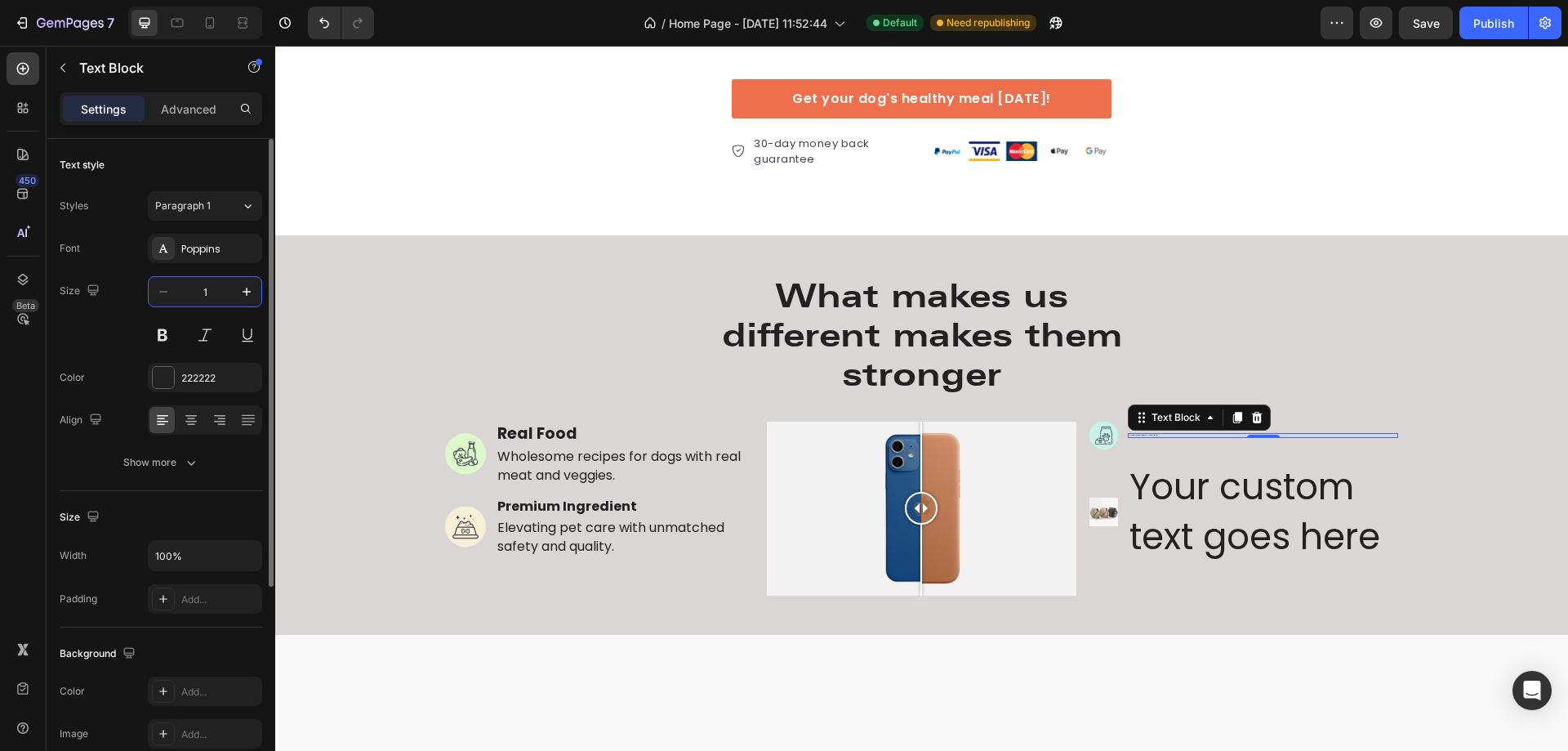
type input "16"
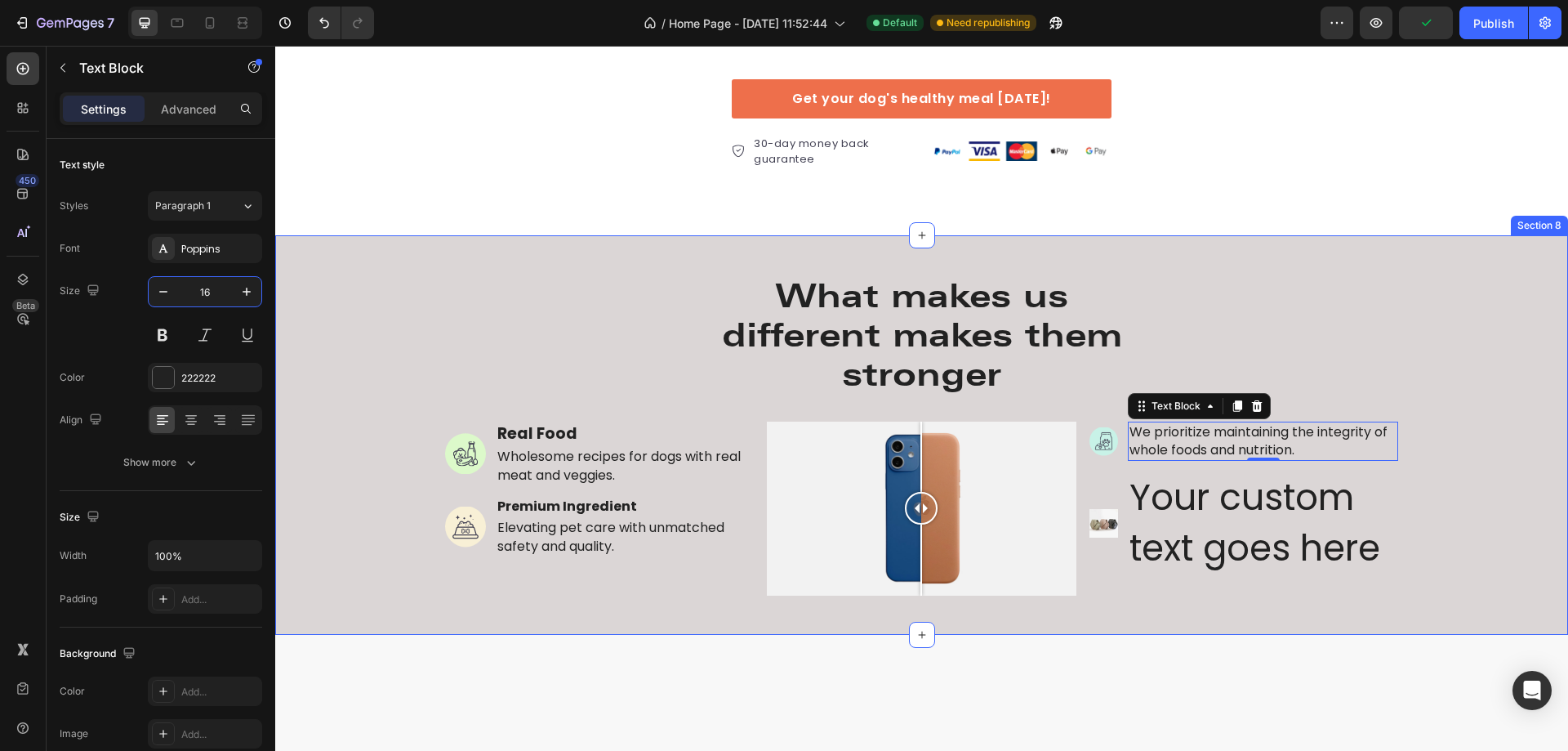
click at [1455, 425] on div "What makes us different makes them stronger Heading Row Image Real Food Text Bl…" at bounding box center [921, 435] width 1293 height 347
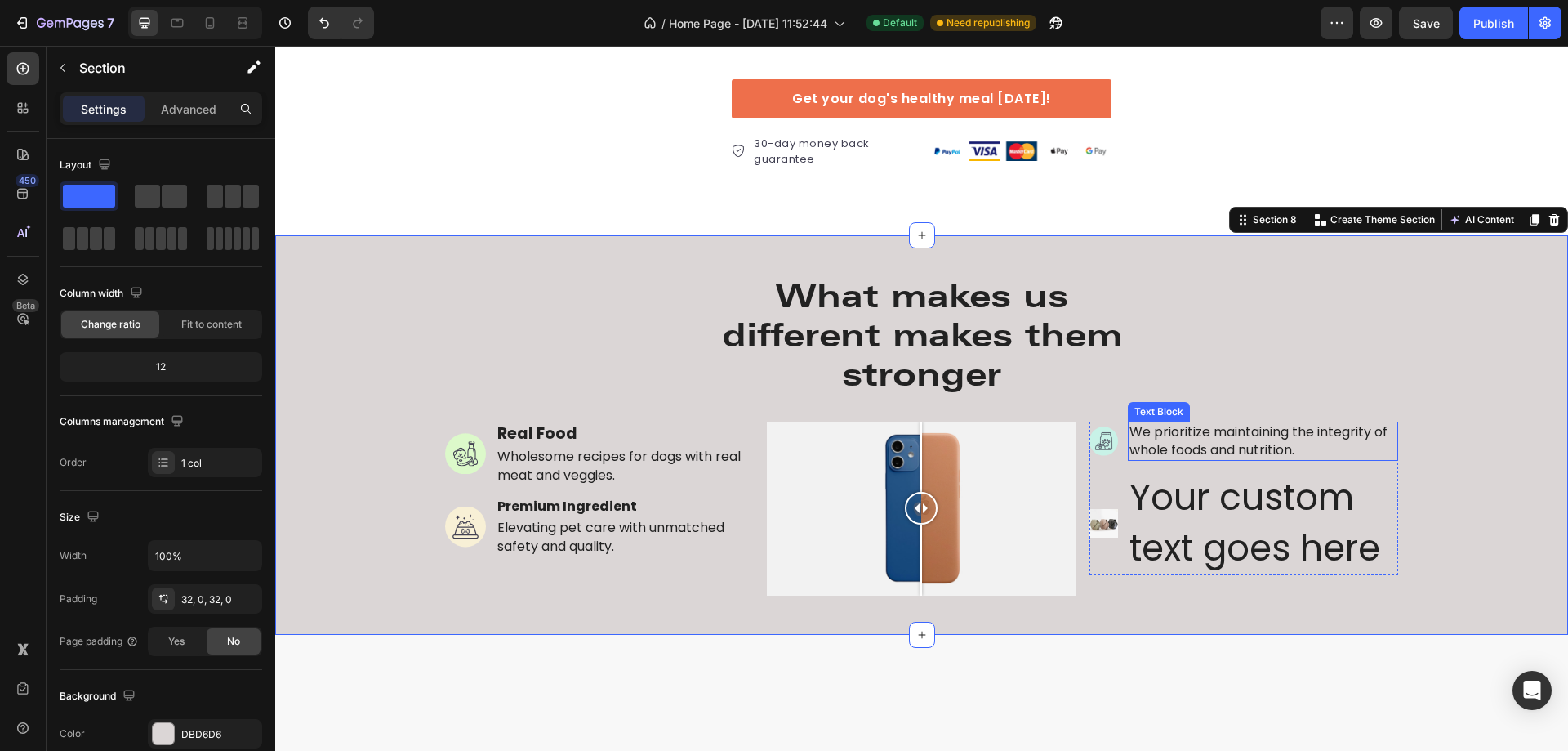
click at [1256, 443] on p "We prioritize maintaining the integrity of whole foods and nutrition." at bounding box center [1264, 442] width 268 height 36
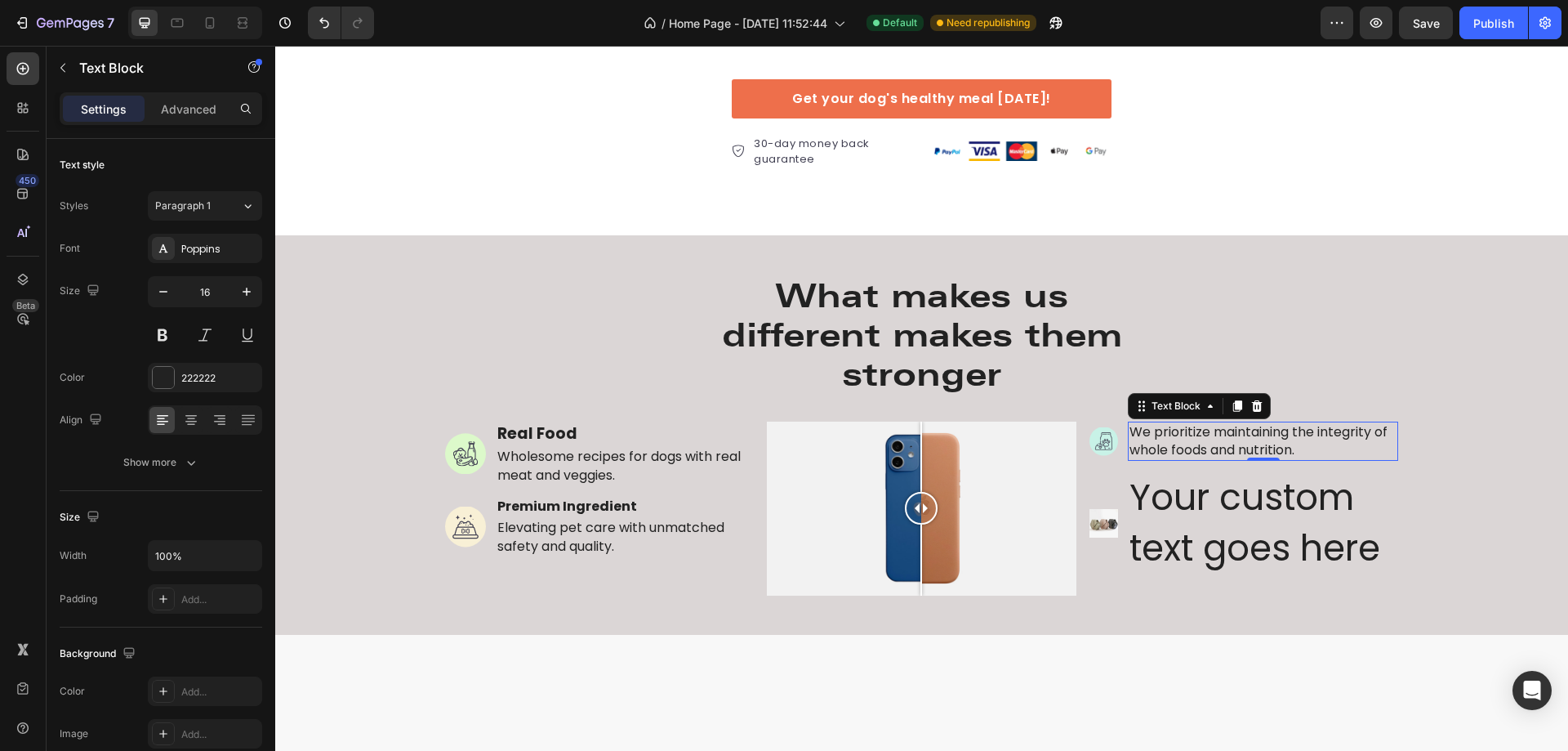
click at [1233, 403] on icon at bounding box center [1237, 406] width 9 height 12
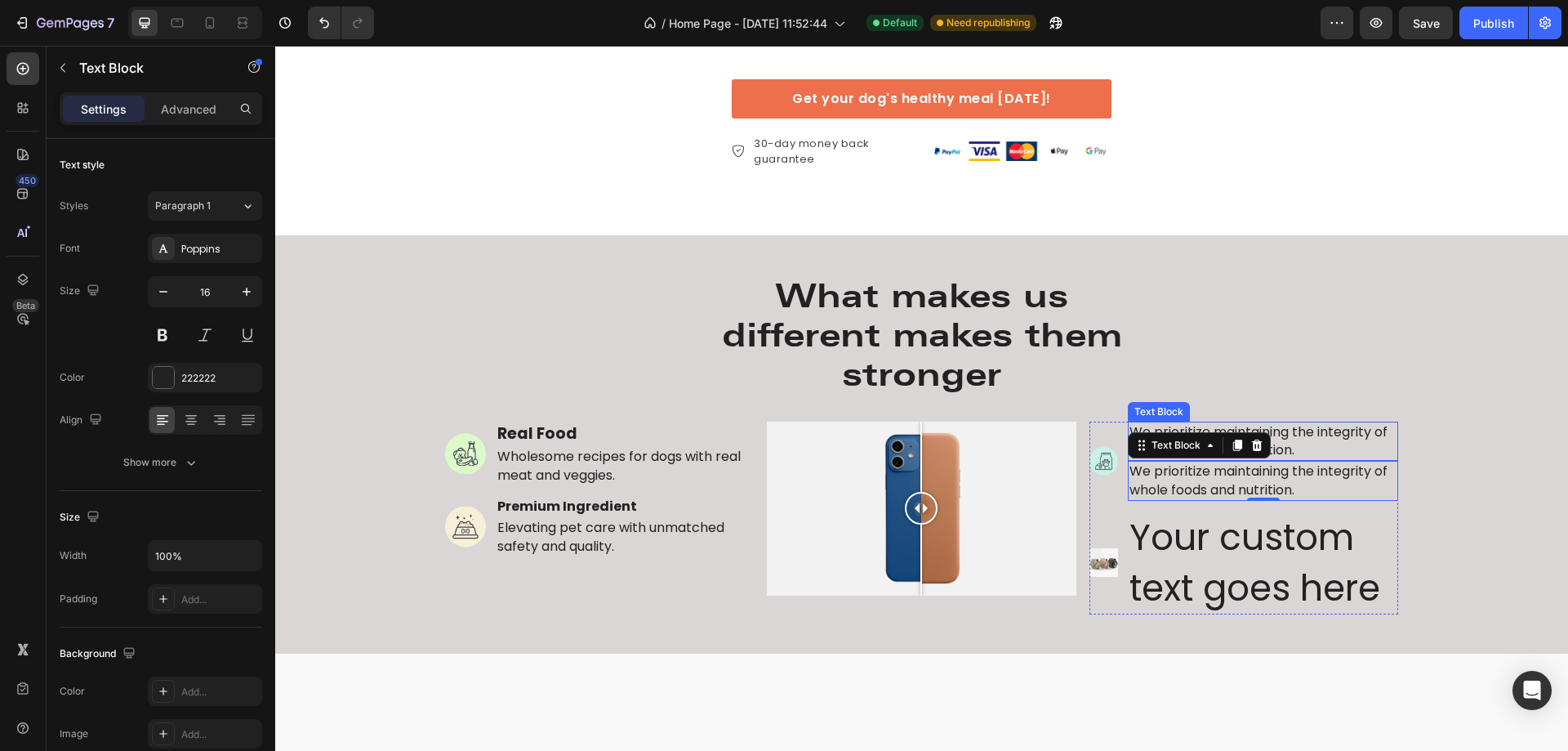
click at [1313, 439] on p "We prioritize maintaining the integrity of whole foods and nutrition." at bounding box center [1264, 442] width 268 height 36
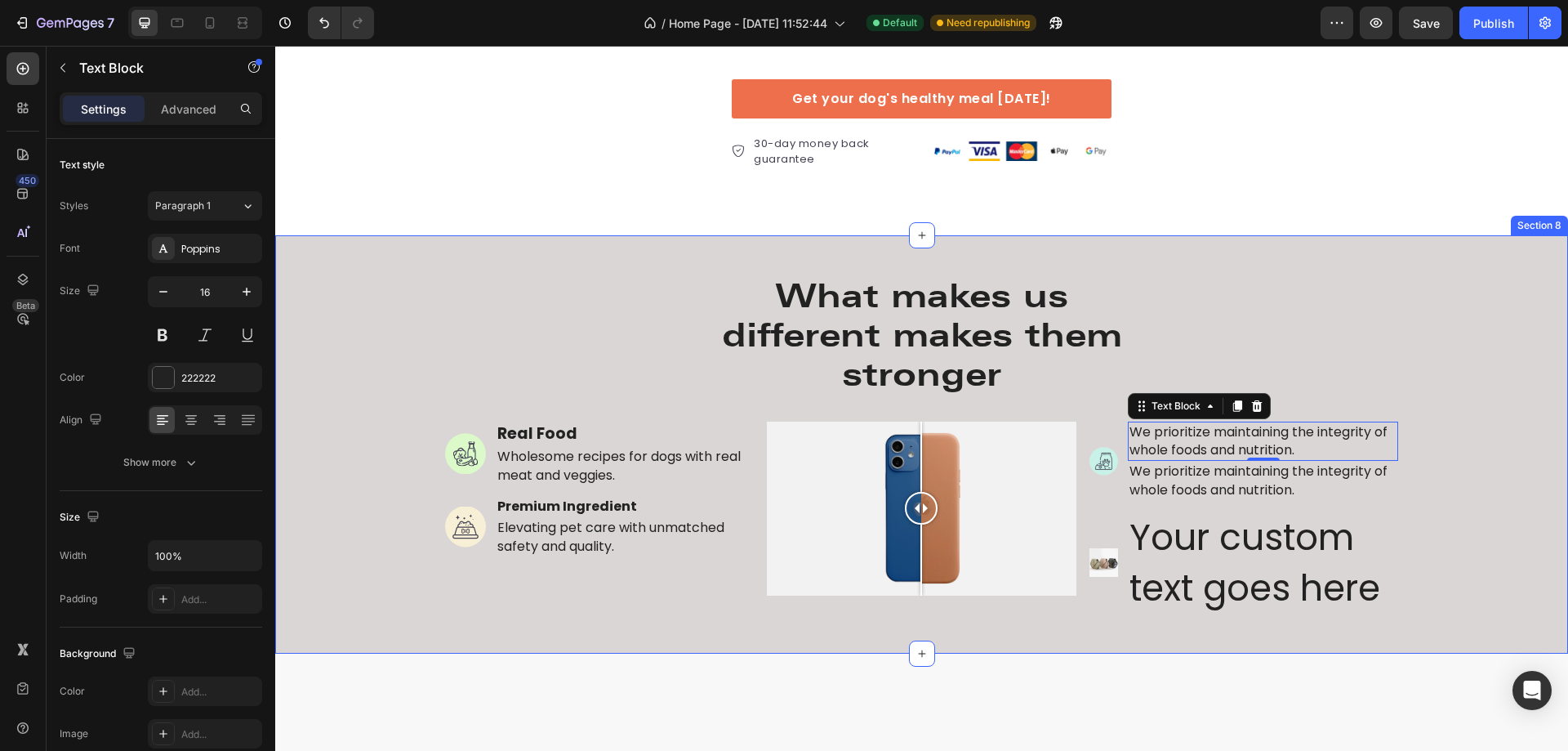
scroll to position [2994, 0]
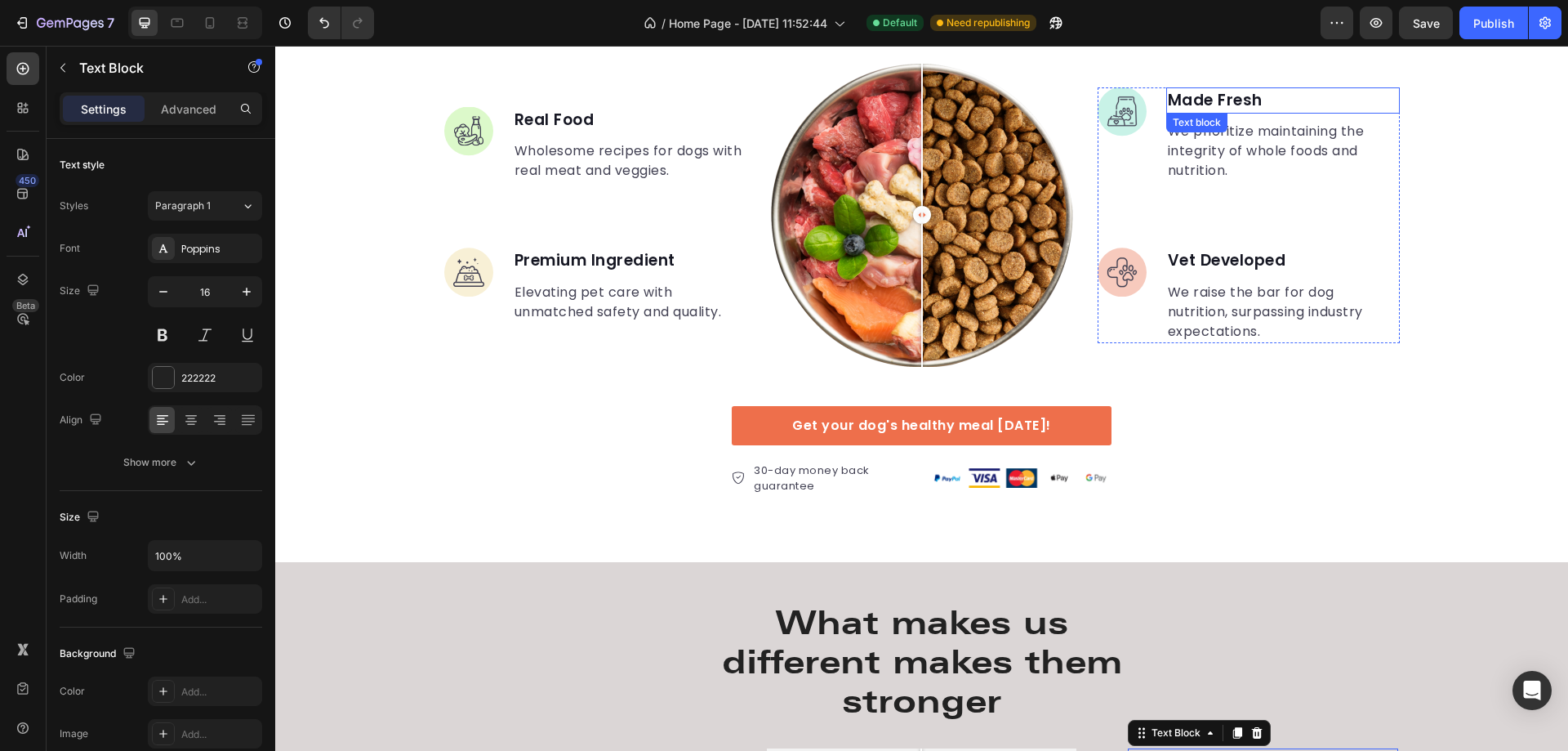
click at [1204, 100] on p "Made Fresh" at bounding box center [1283, 101] width 230 height 24
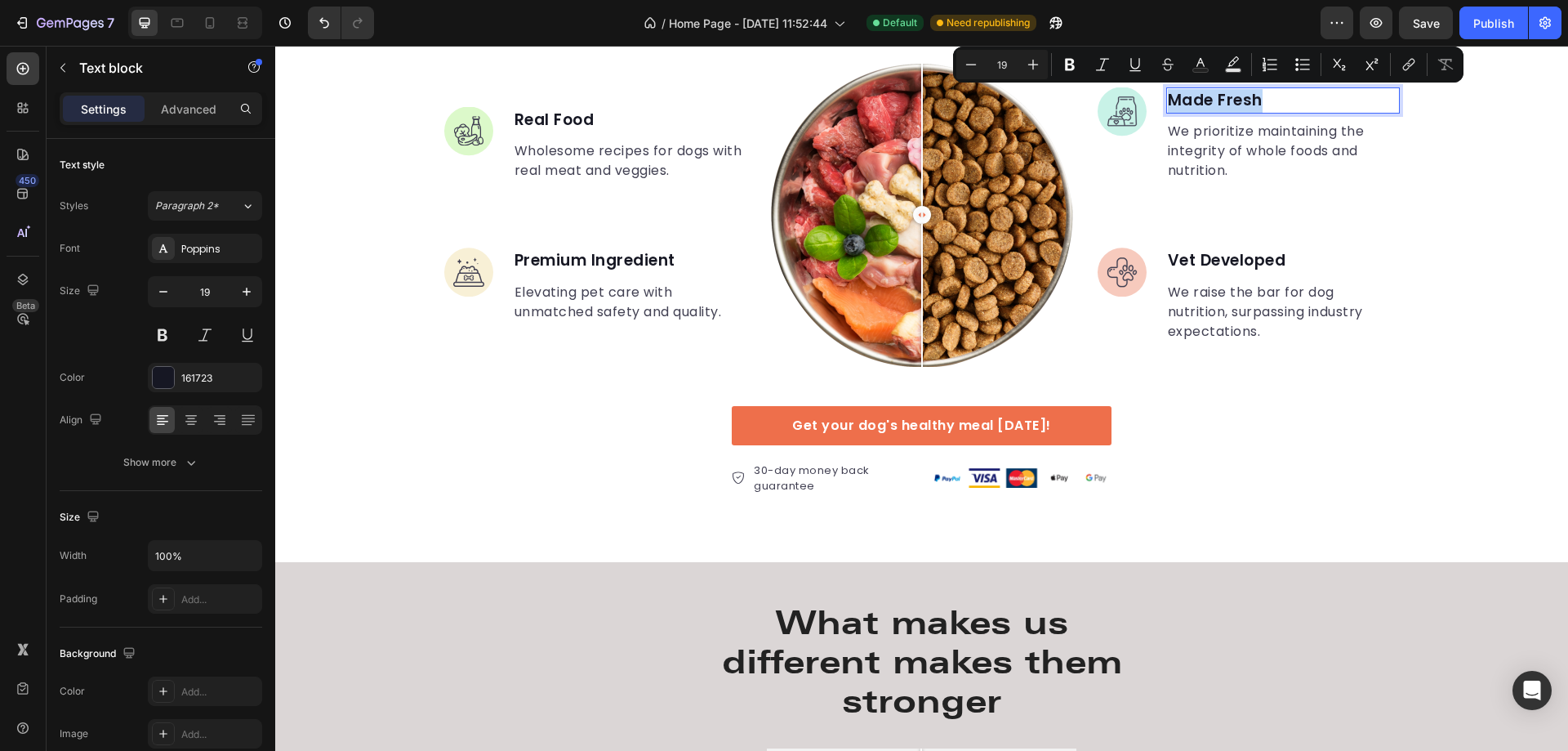
copy p "Made Fresh"
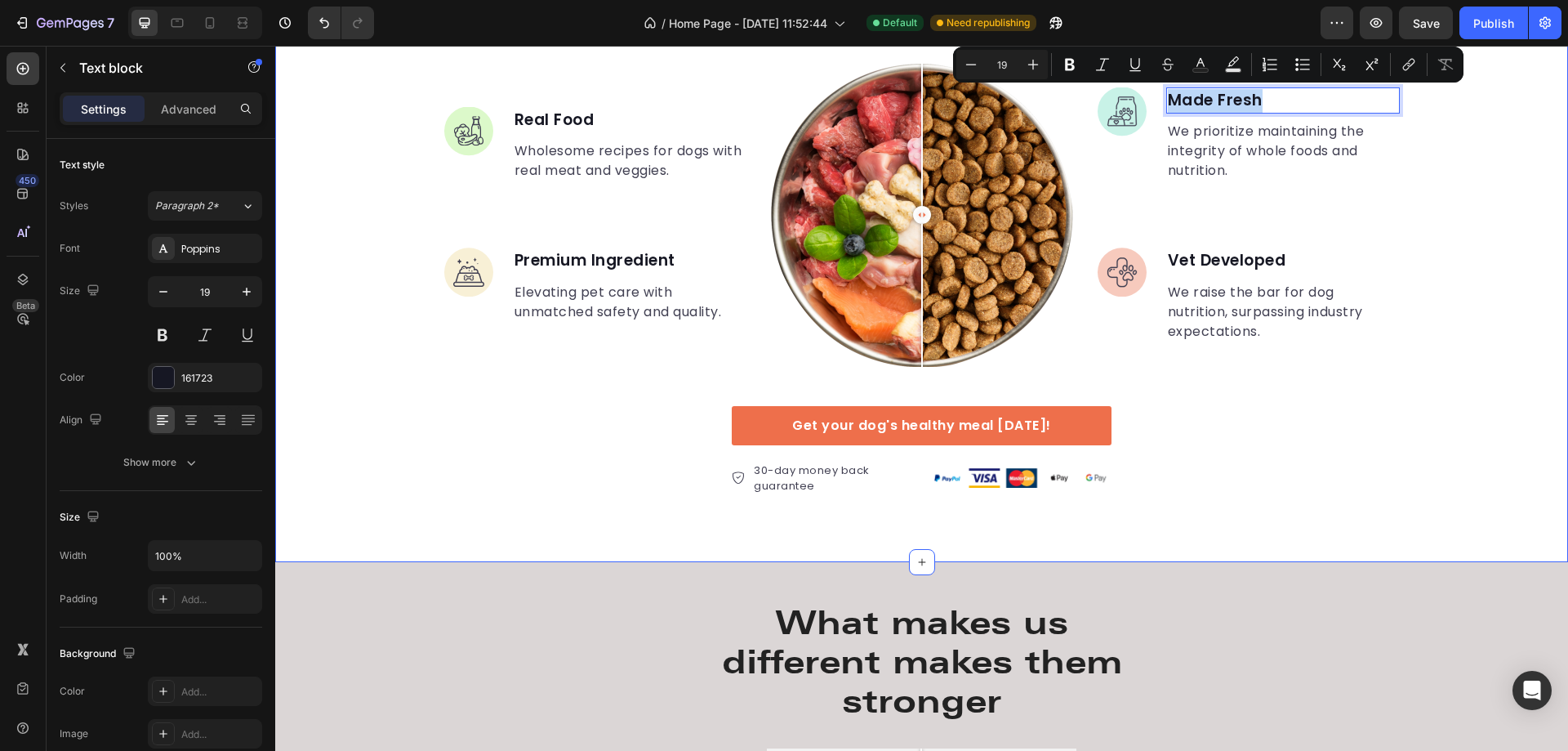
scroll to position [3402, 0]
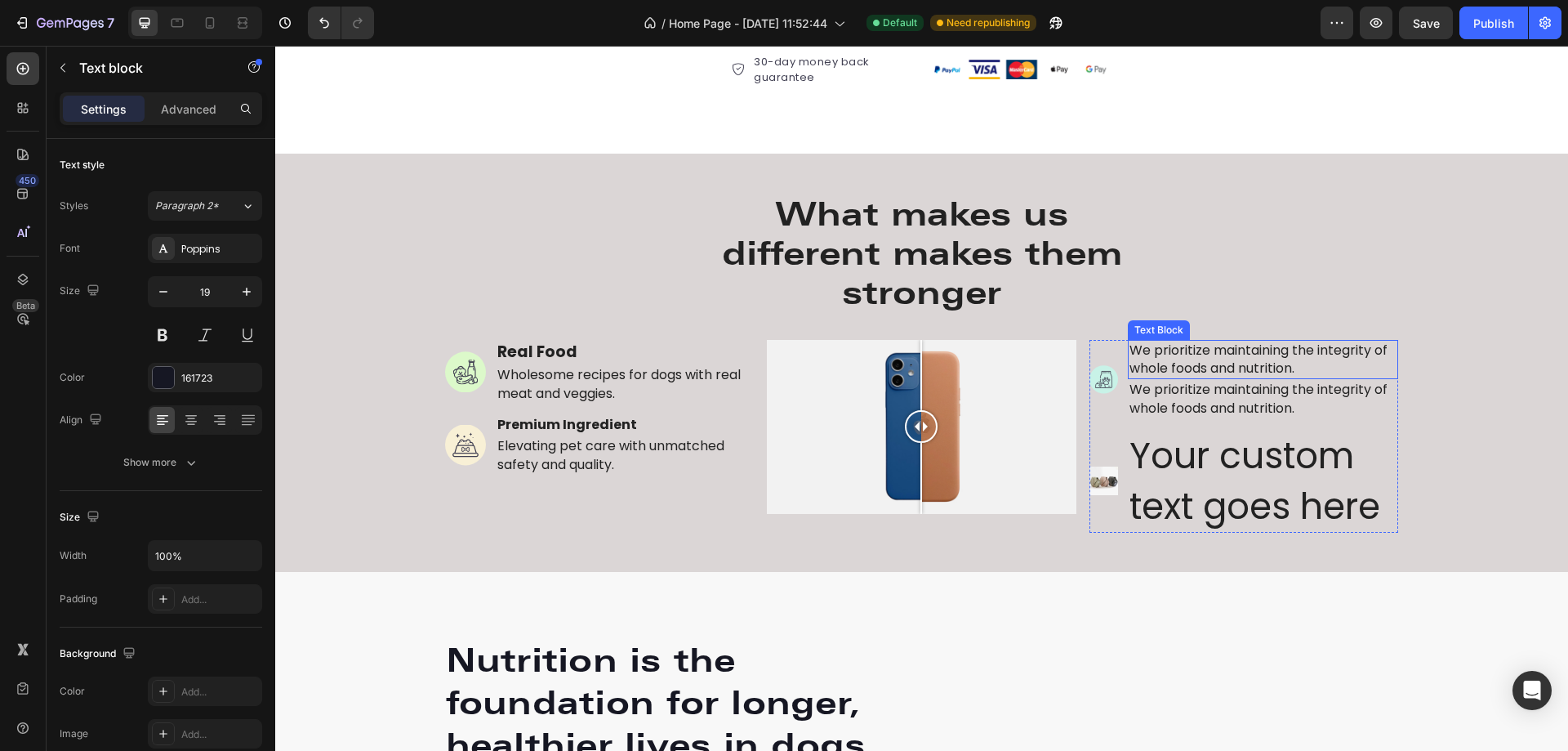
click at [1205, 350] on p "We prioritize maintaining the integrity of whole foods and nutrition." at bounding box center [1264, 360] width 268 height 36
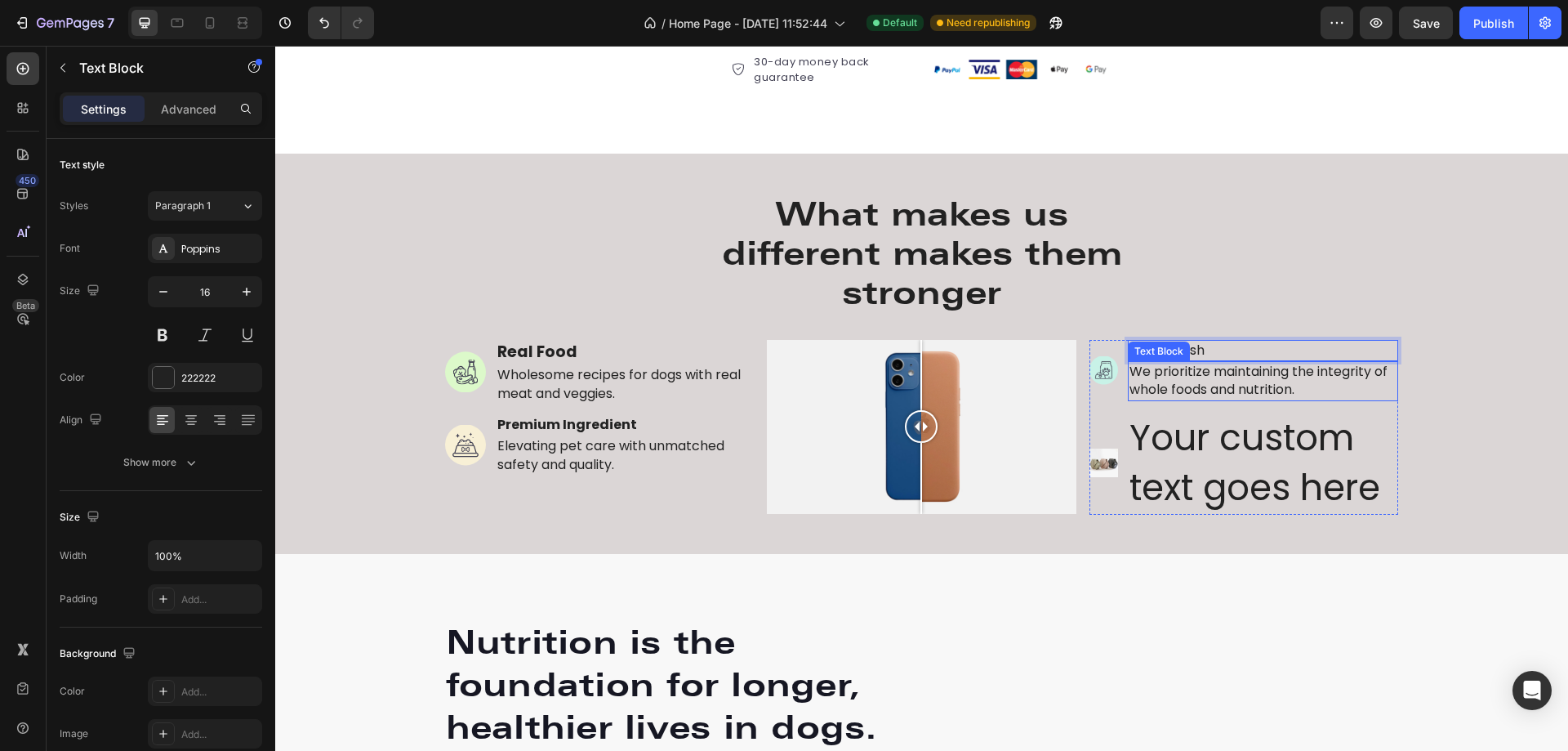
click at [1172, 387] on p "We prioritize maintaining the integrity of whole foods and nutrition." at bounding box center [1264, 380] width 268 height 36
click at [1309, 340] on div "Made Fresh" at bounding box center [1263, 351] width 271 height 22
click at [1174, 342] on p "Made Fresh" at bounding box center [1264, 351] width 268 height 18
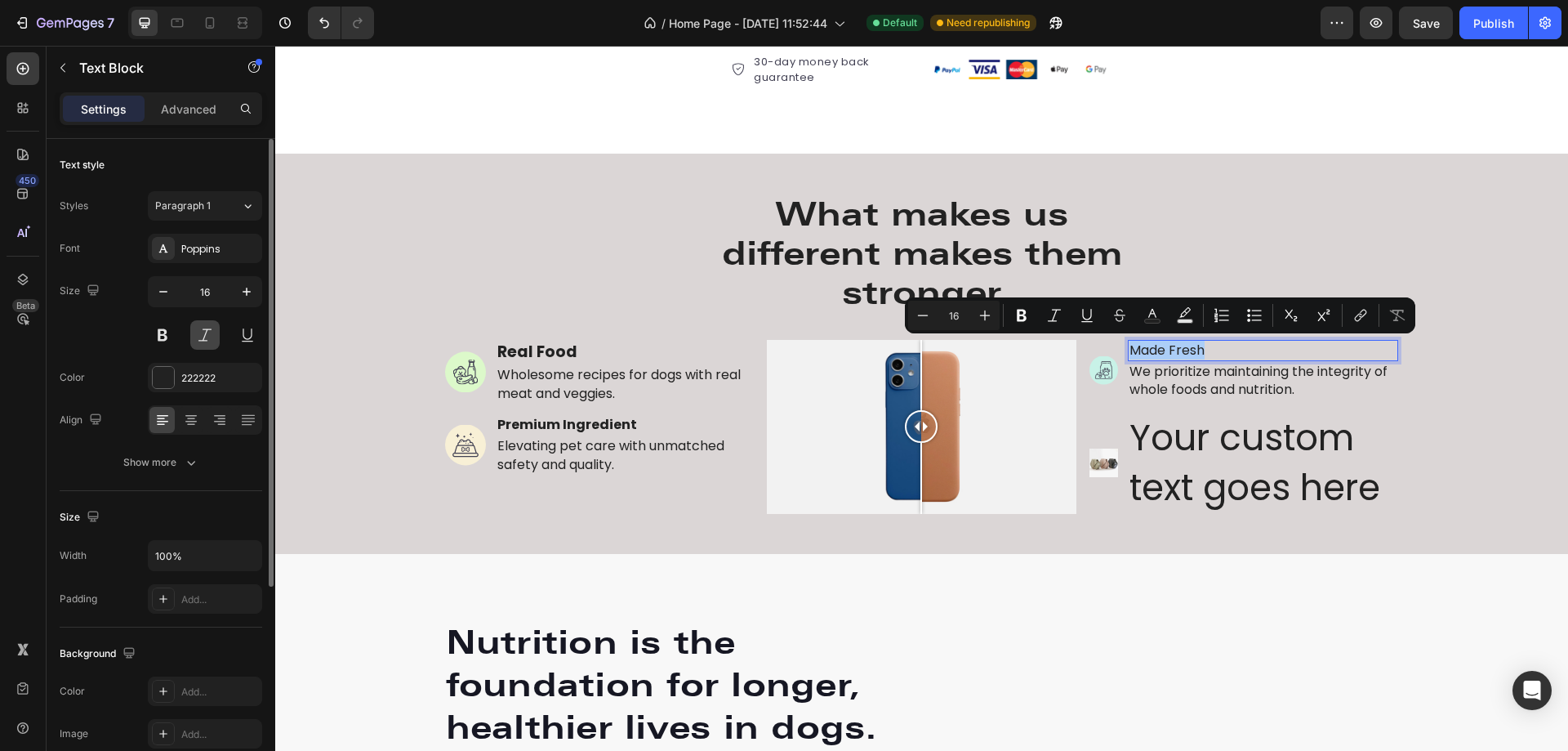
click at [164, 330] on button at bounding box center [163, 335] width 30 height 30
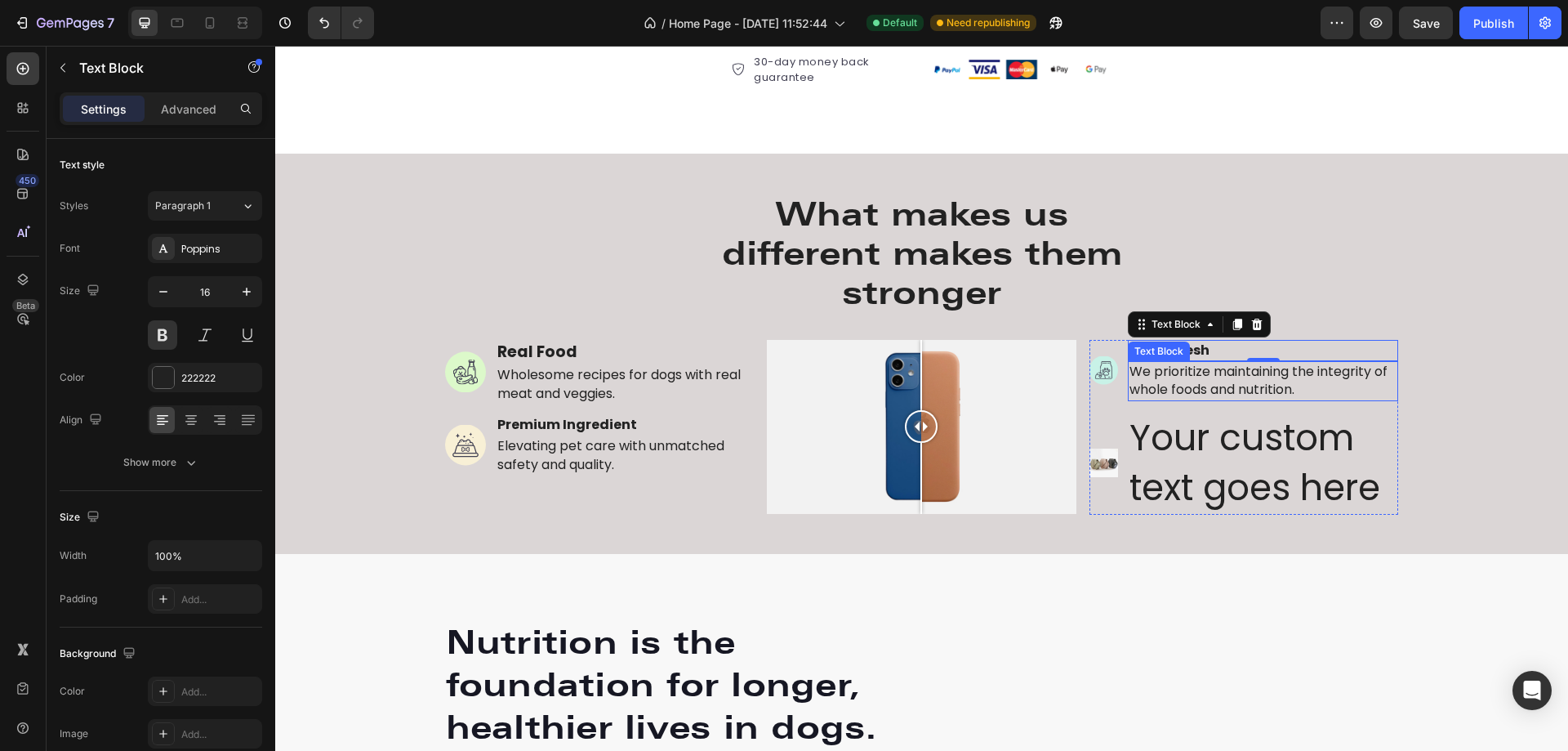
click at [1201, 393] on p "We prioritize maintaining the integrity of whole foods and nutrition." at bounding box center [1264, 380] width 268 height 36
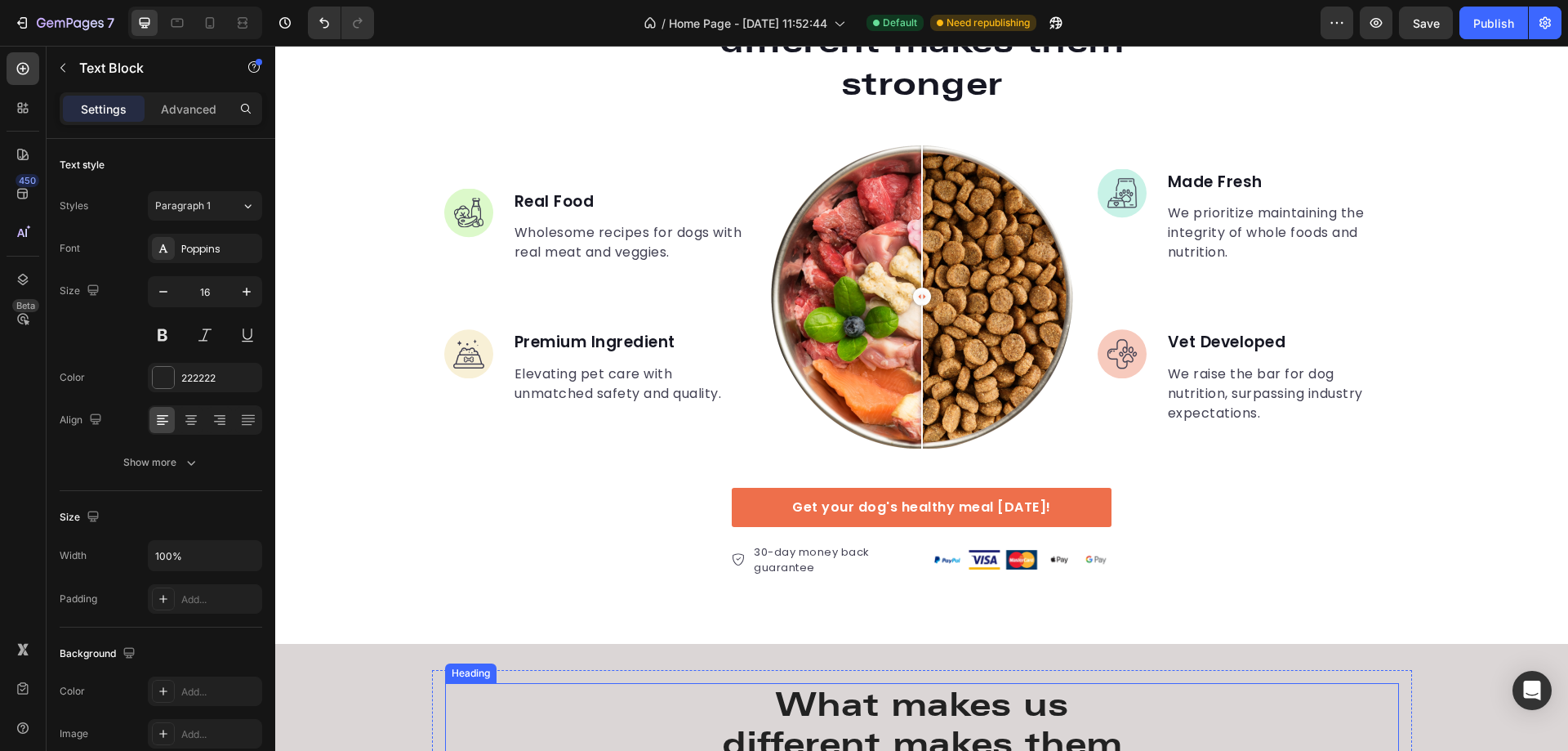
scroll to position [3320, 0]
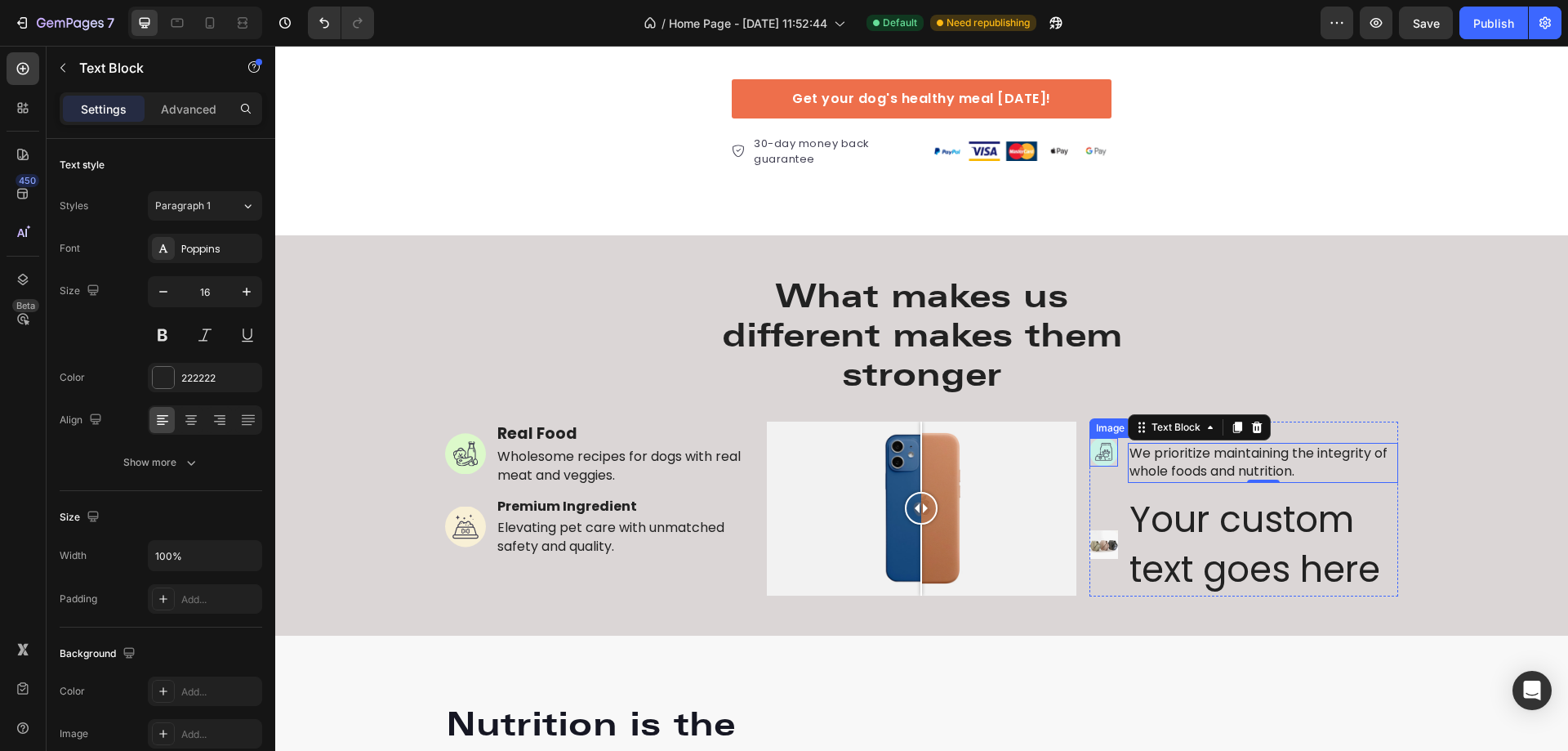
click at [1102, 457] on img at bounding box center [1103, 451] width 29 height 29
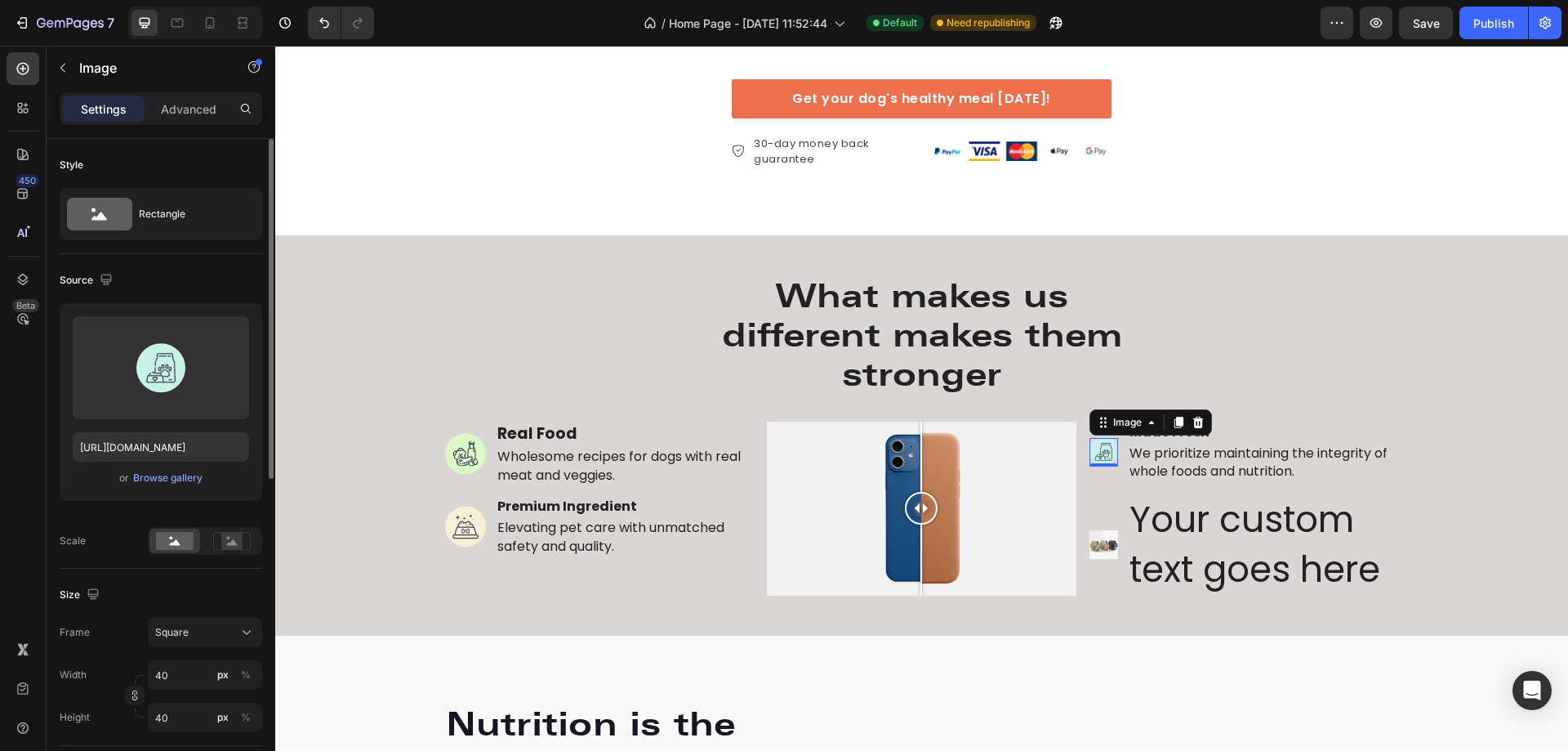
scroll to position [245, 0]
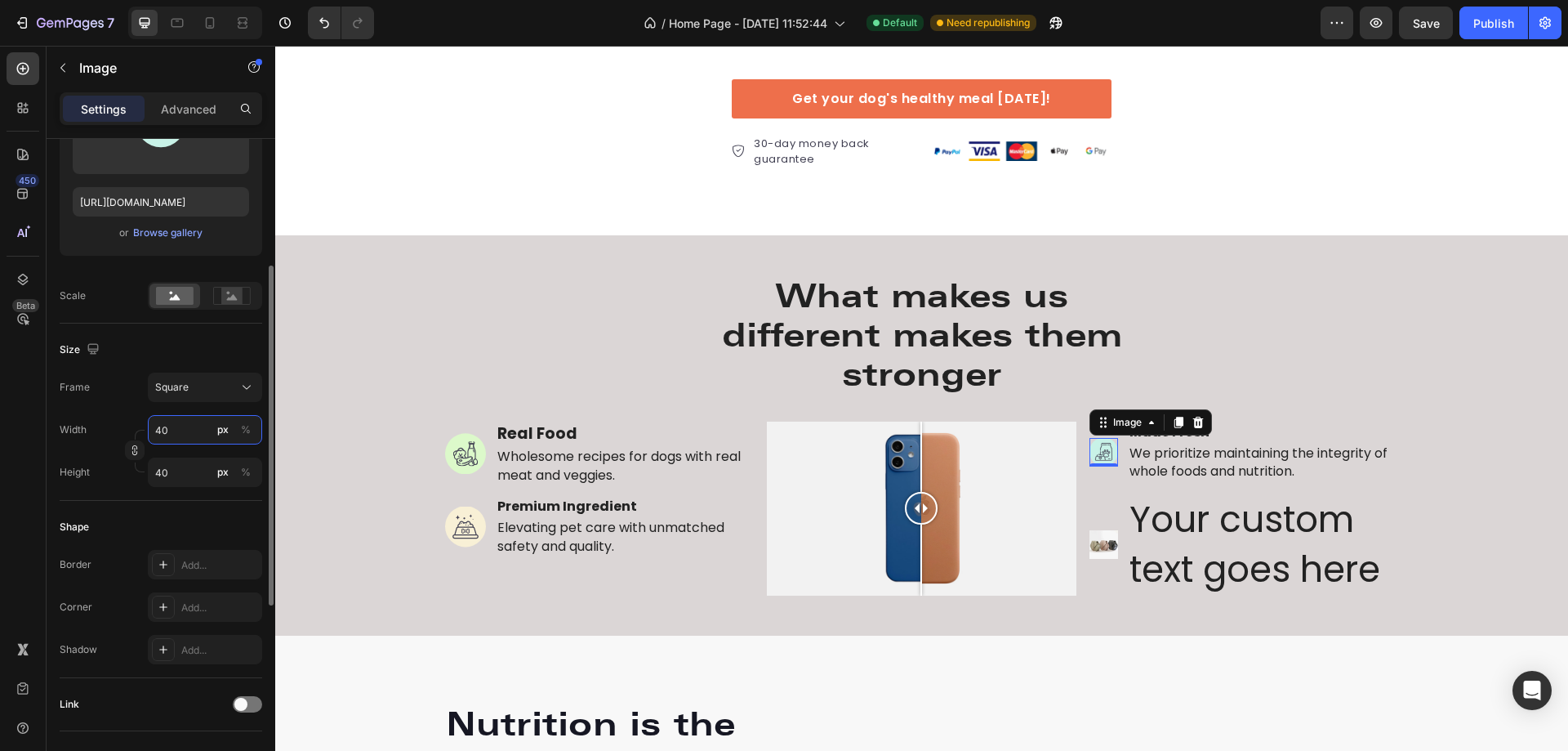
click at [175, 425] on input "40" at bounding box center [205, 430] width 114 height 30
type input "60"
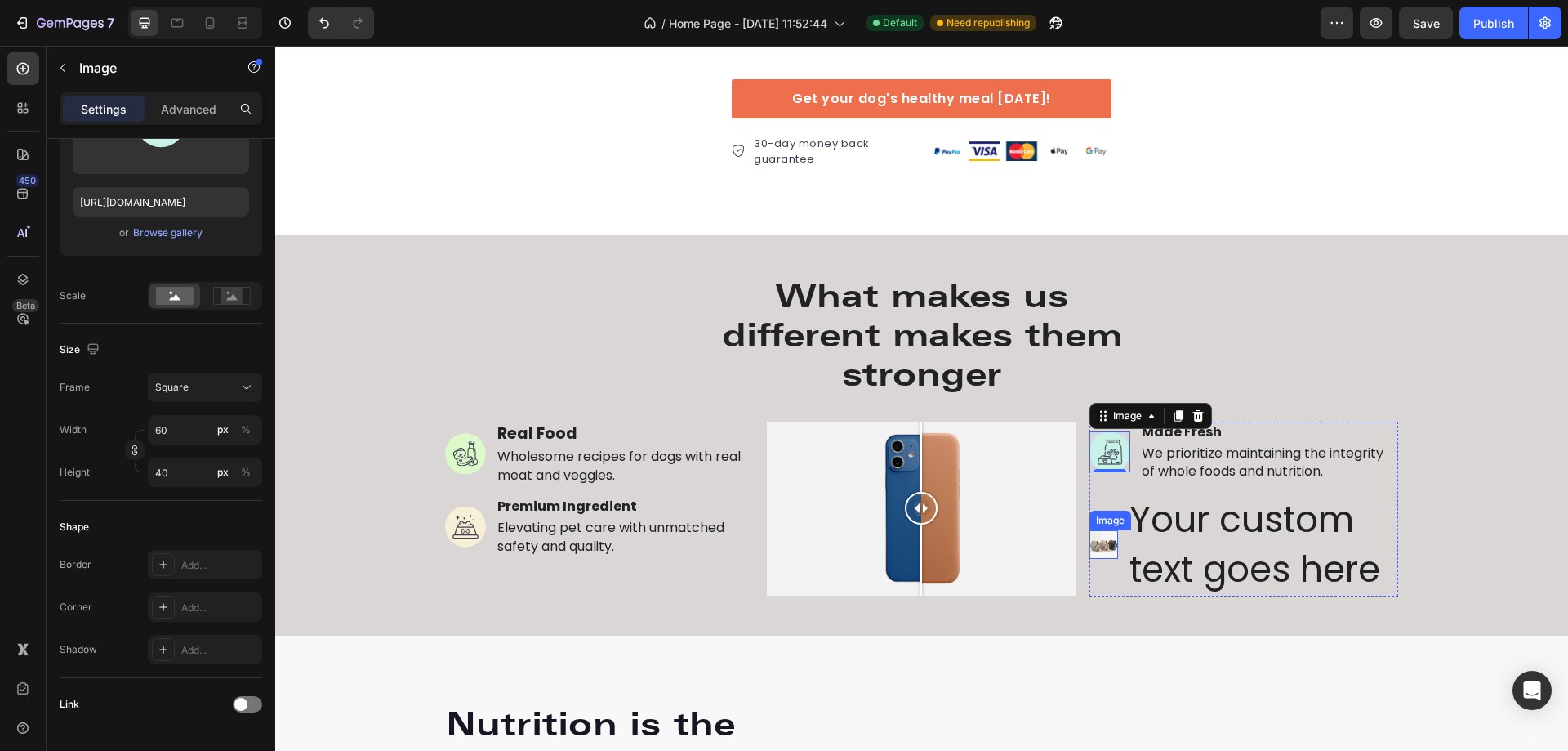
click at [1099, 538] on img at bounding box center [1103, 544] width 29 height 29
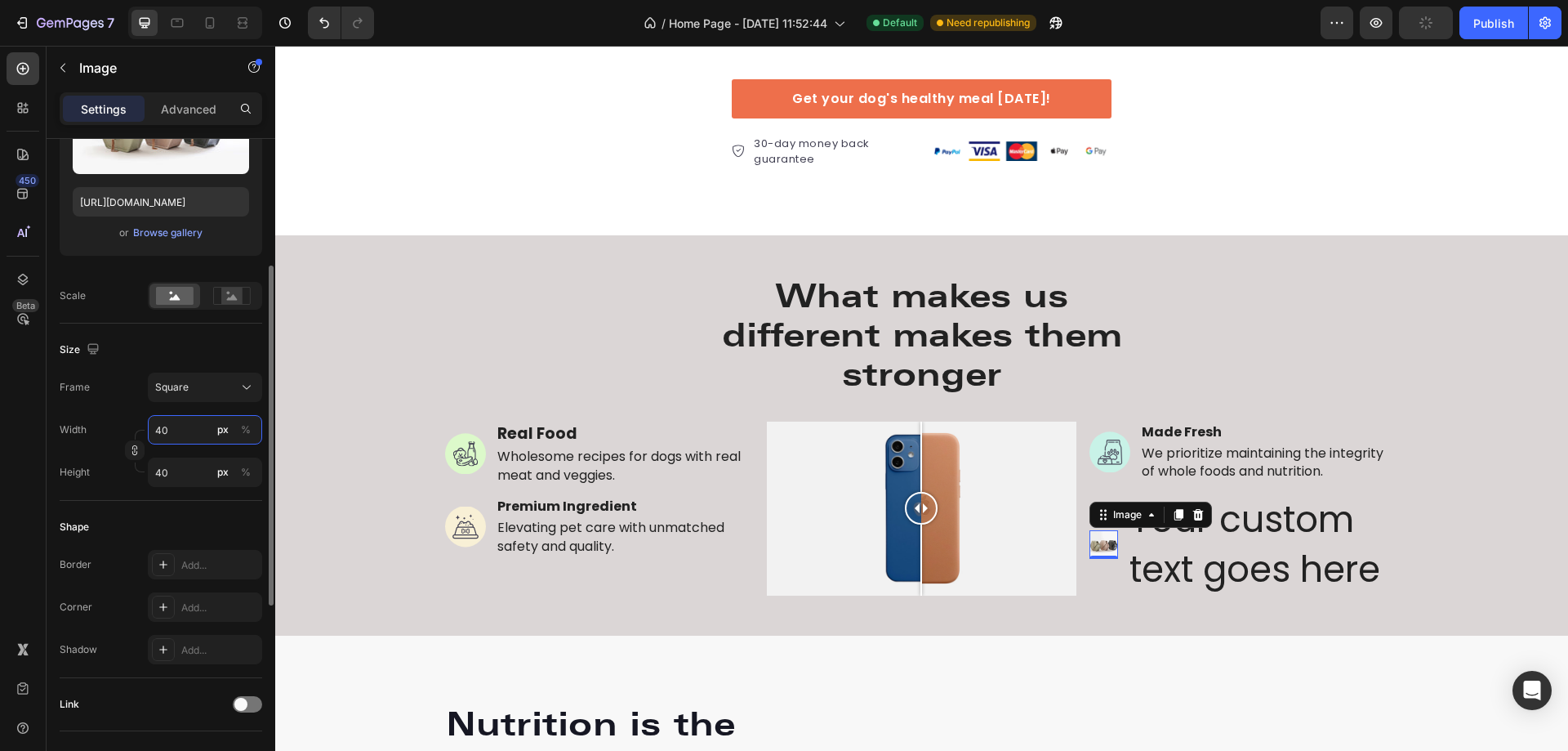
click at [166, 426] on input "40" at bounding box center [205, 430] width 114 height 30
type input "60"
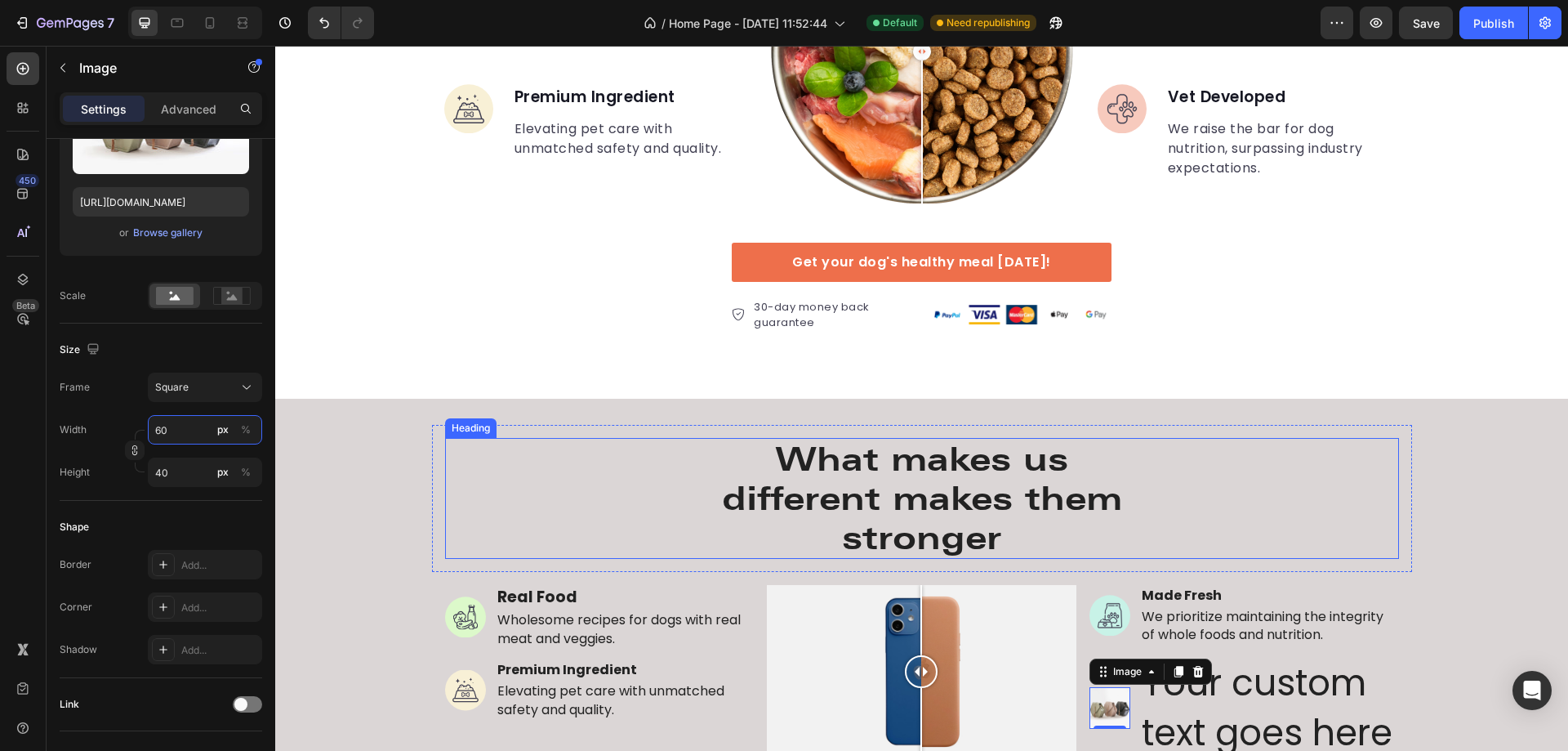
scroll to position [2994, 0]
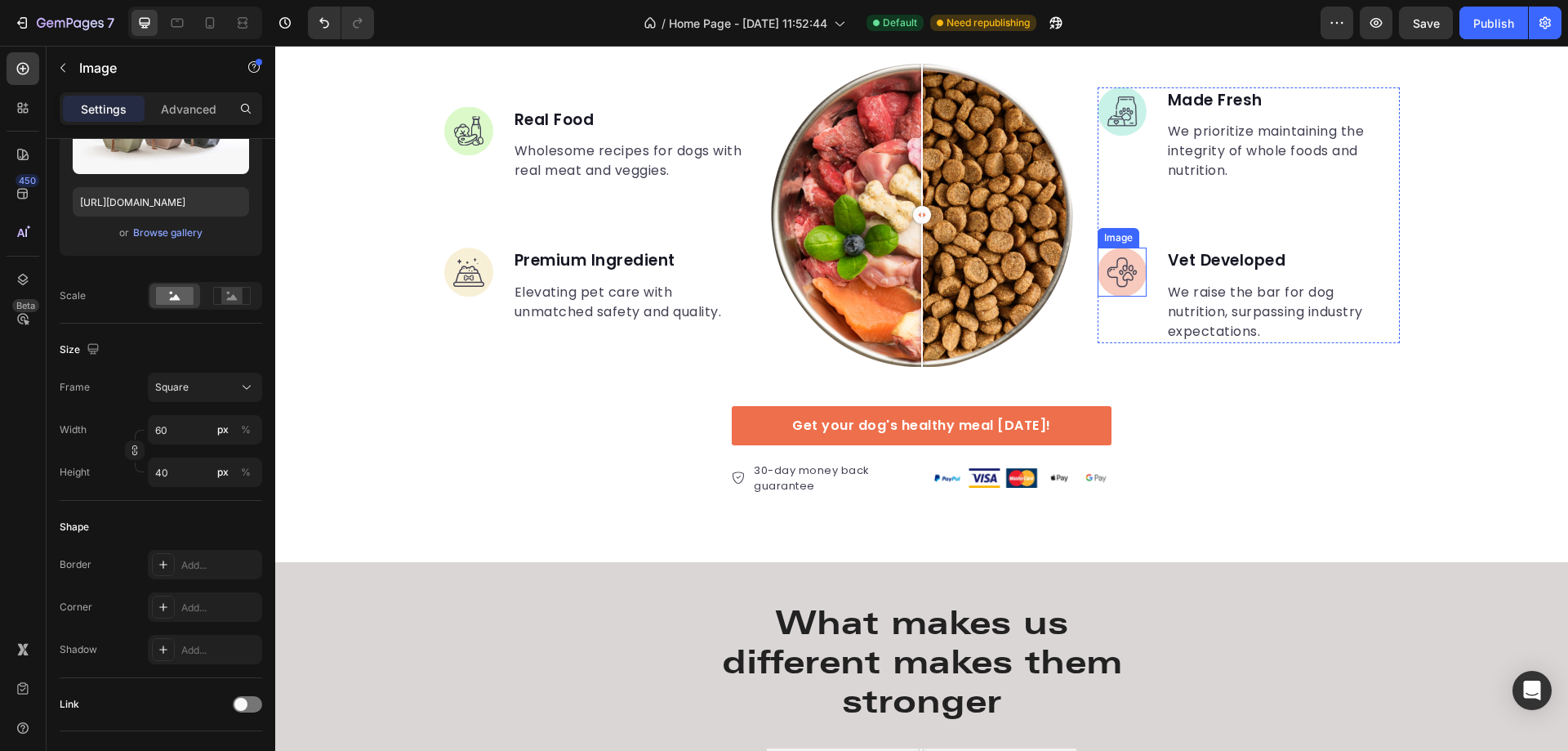
click at [1112, 272] on img at bounding box center [1123, 272] width 49 height 49
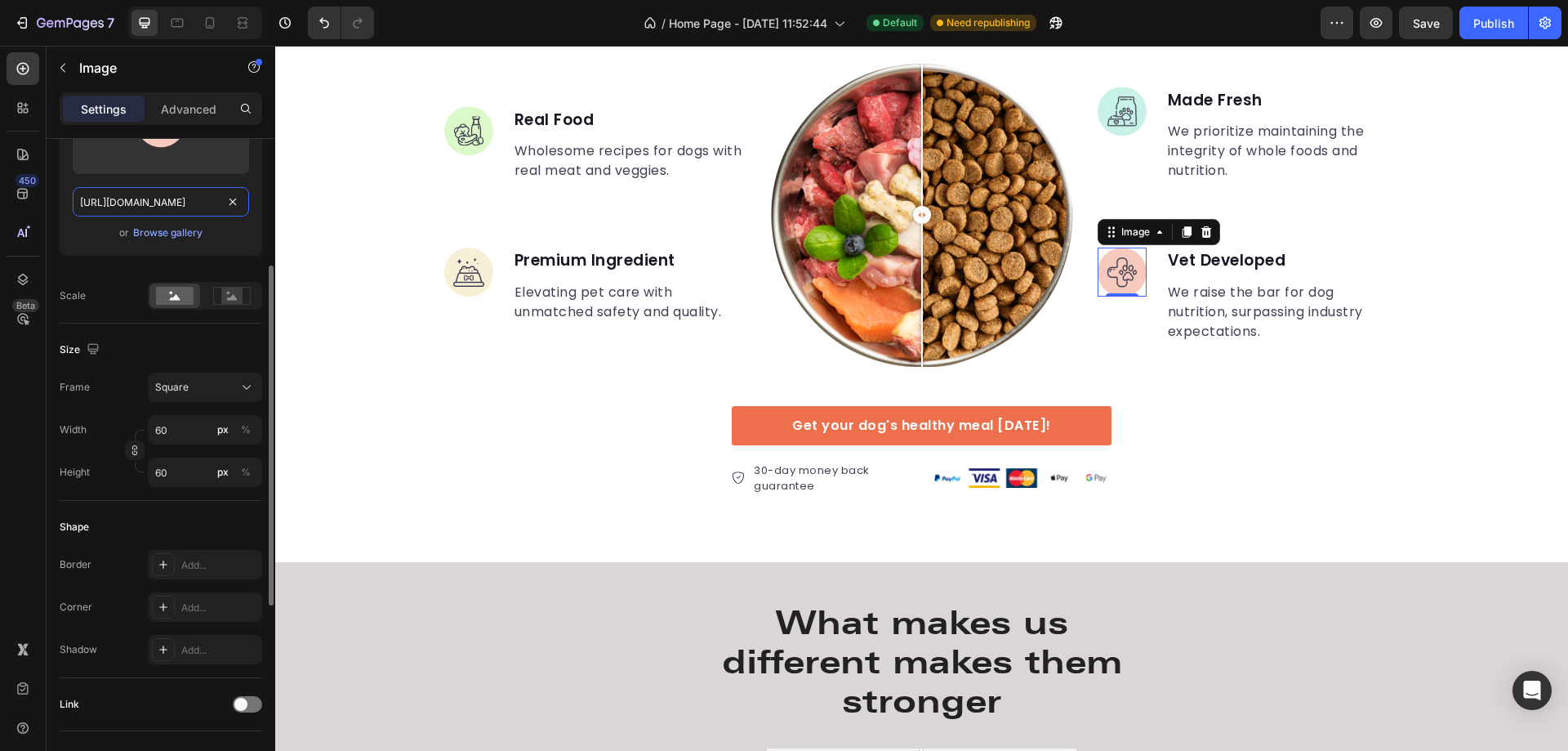
click at [185, 197] on input "[URL][DOMAIN_NAME]" at bounding box center [161, 202] width 176 height 30
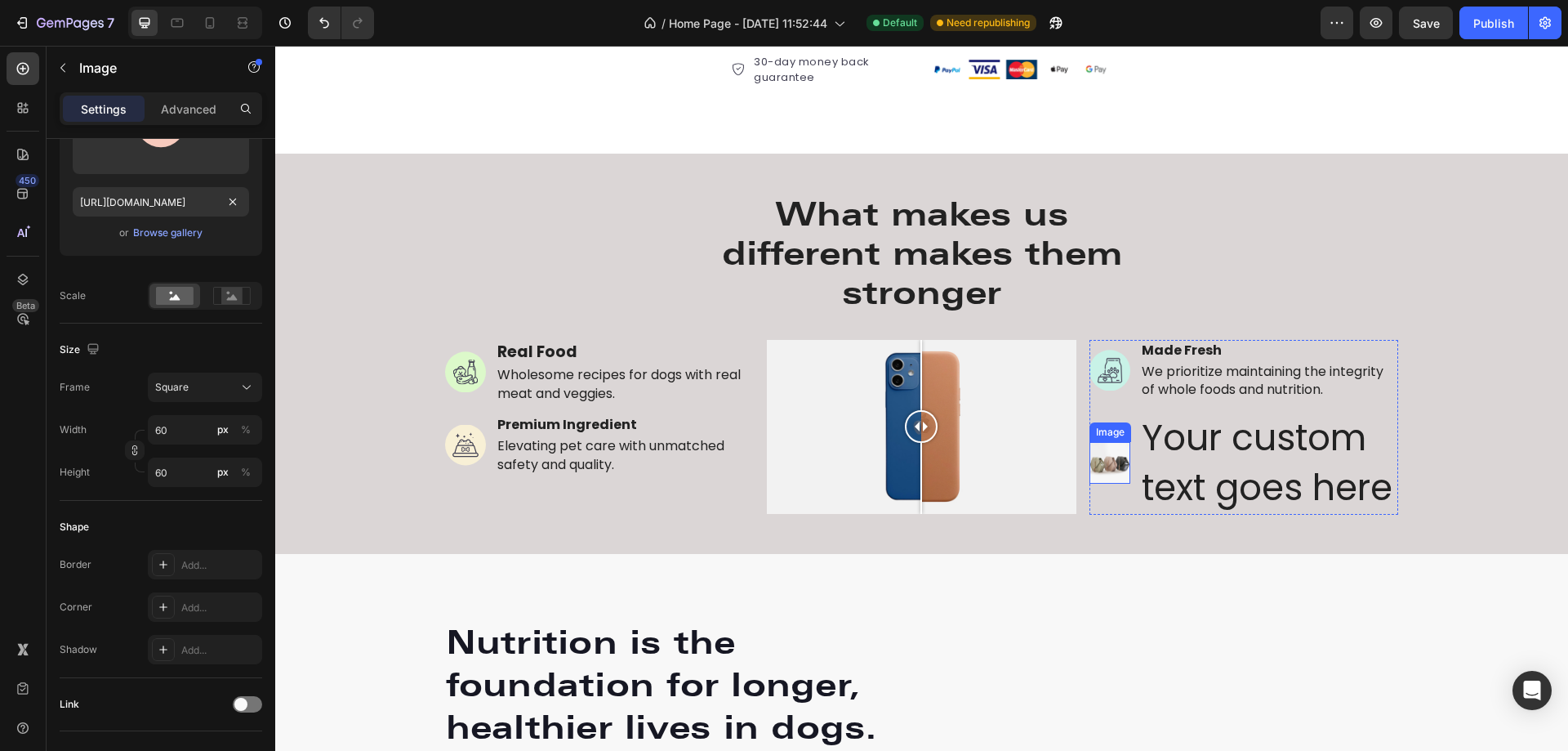
click at [1118, 471] on img at bounding box center [1109, 462] width 40 height 40
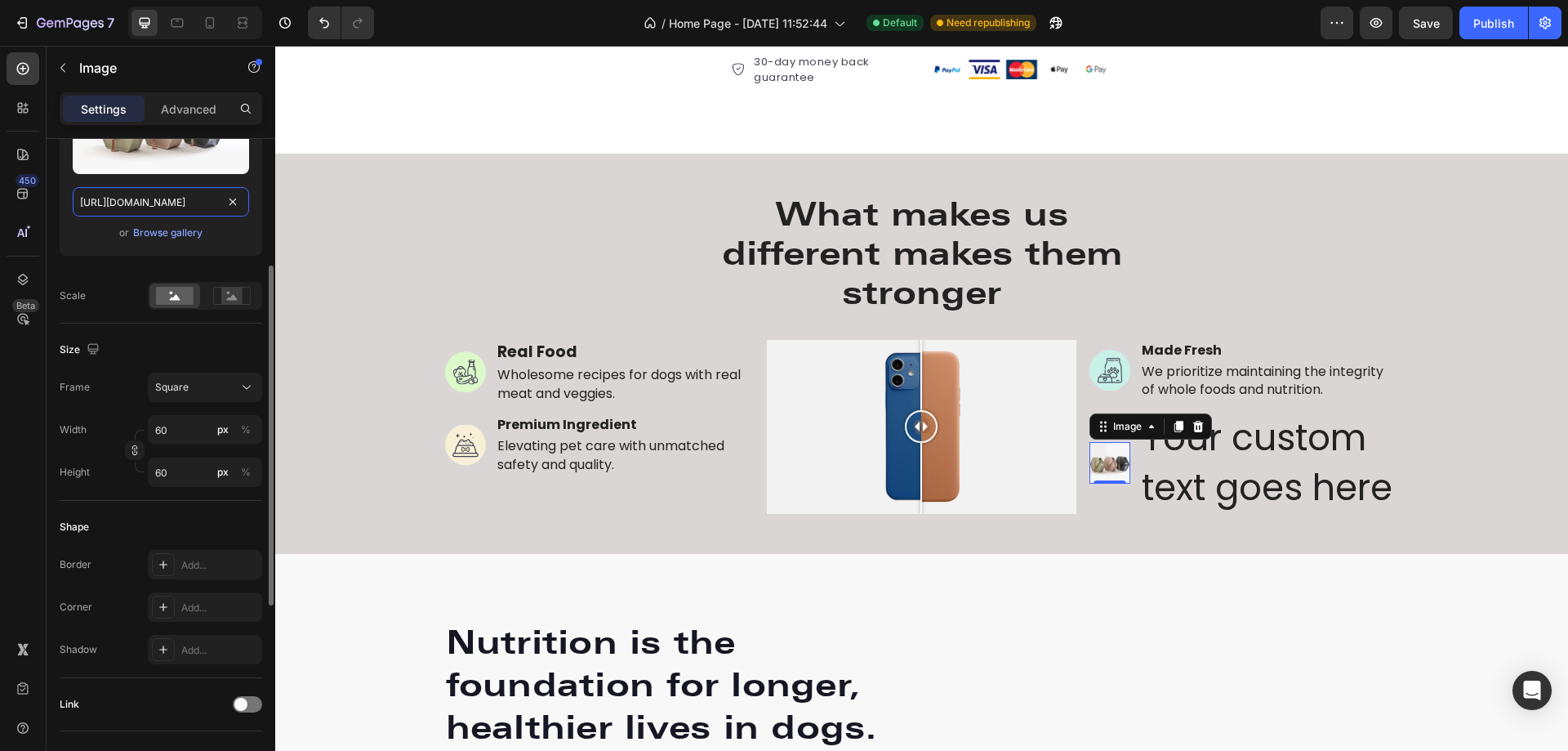
click at [197, 207] on input "[URL][DOMAIN_NAME]" at bounding box center [161, 202] width 176 height 30
paste input "[DOMAIN_NAME][URL]"
type input "[URL][DOMAIN_NAME]"
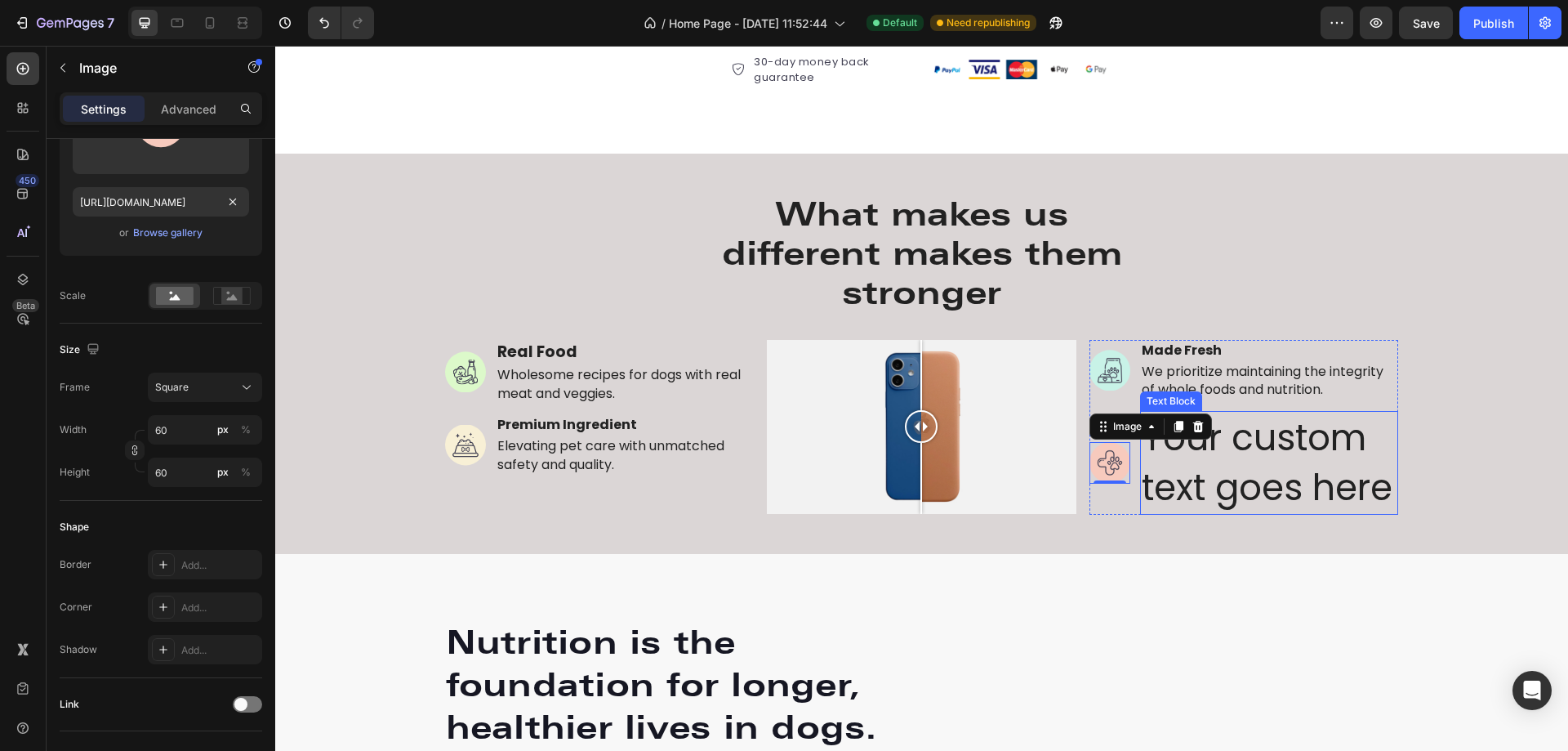
click at [1294, 477] on div "Your custom text goes here" at bounding box center [1270, 462] width 259 height 103
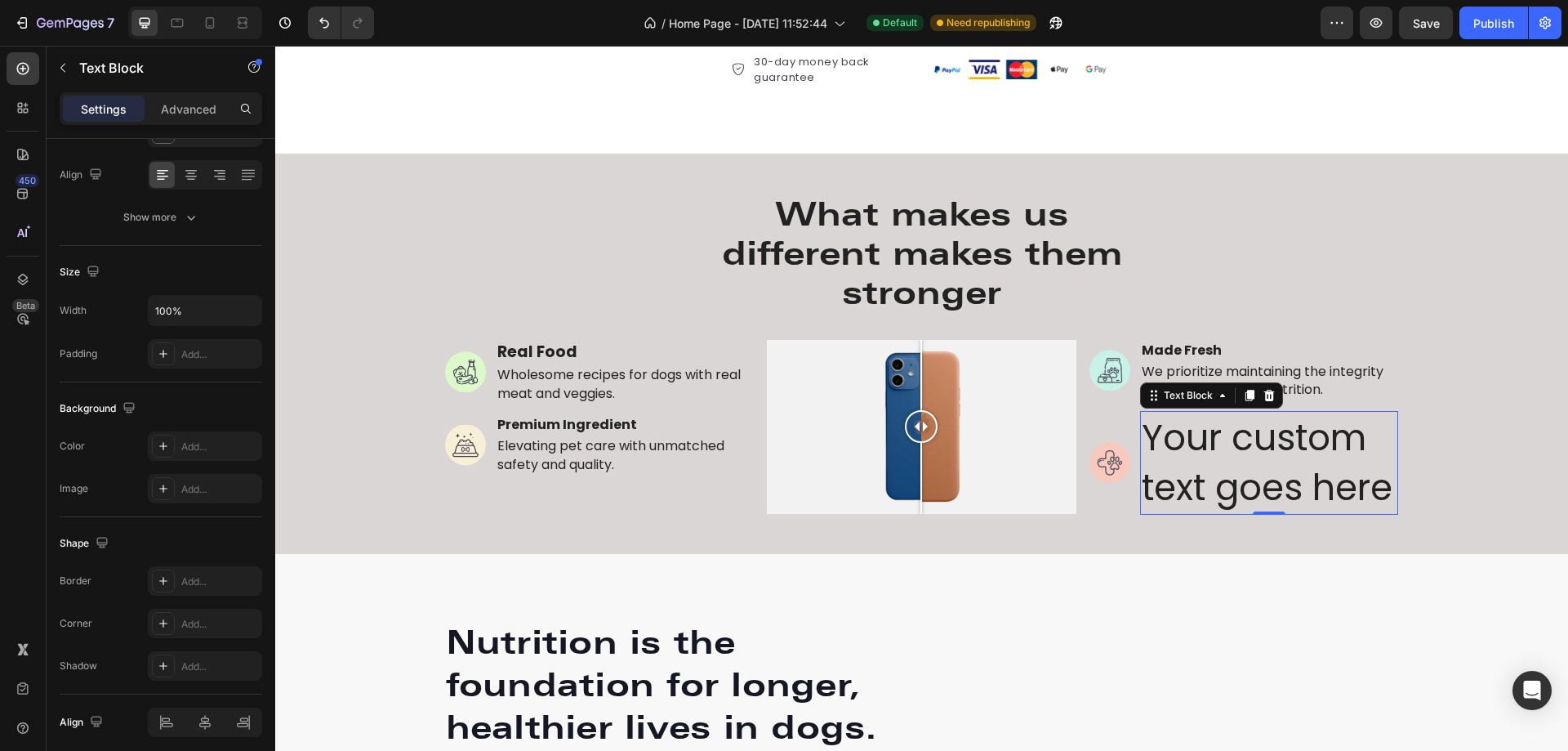
scroll to position [0, 0]
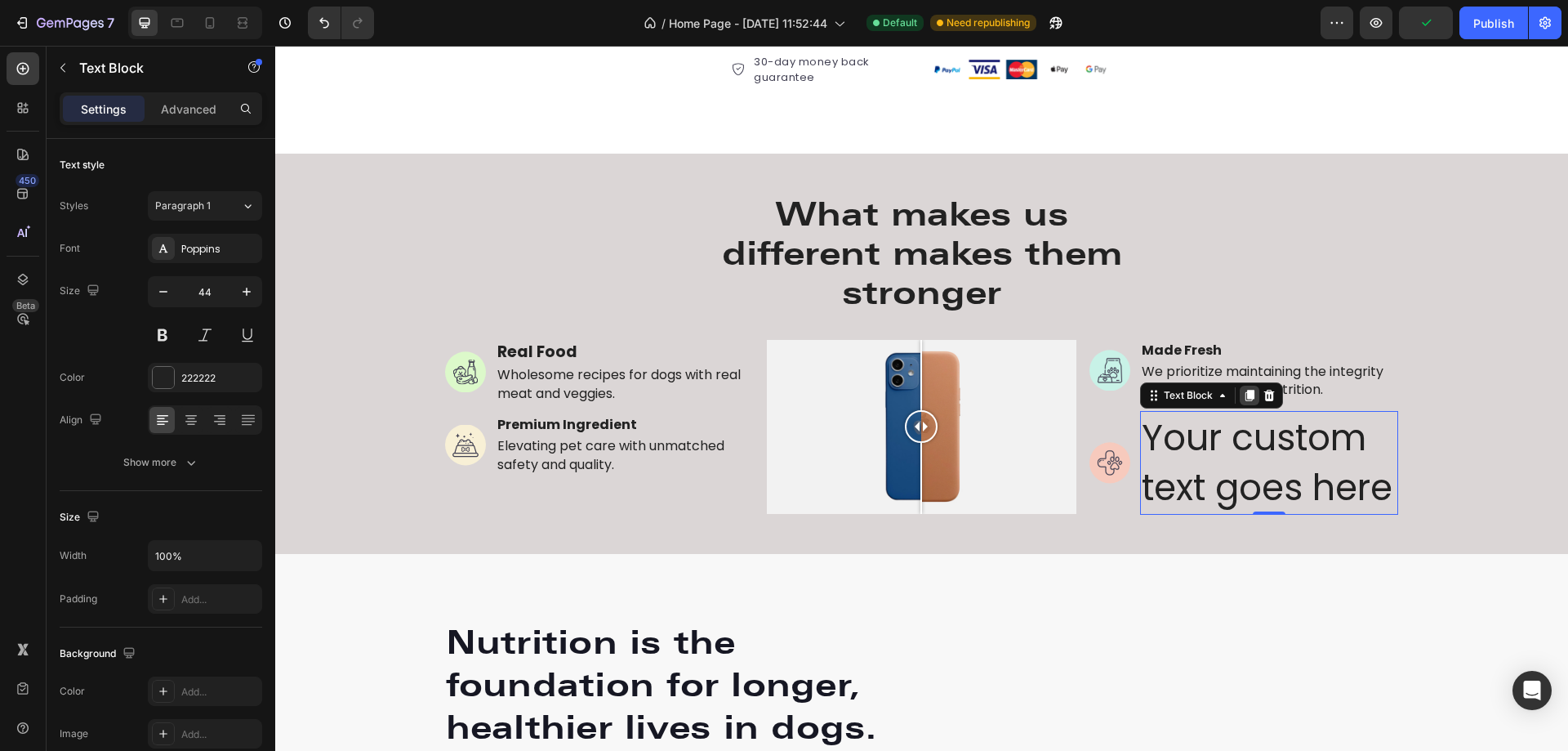
click at [1248, 396] on icon at bounding box center [1250, 396] width 9 height 12
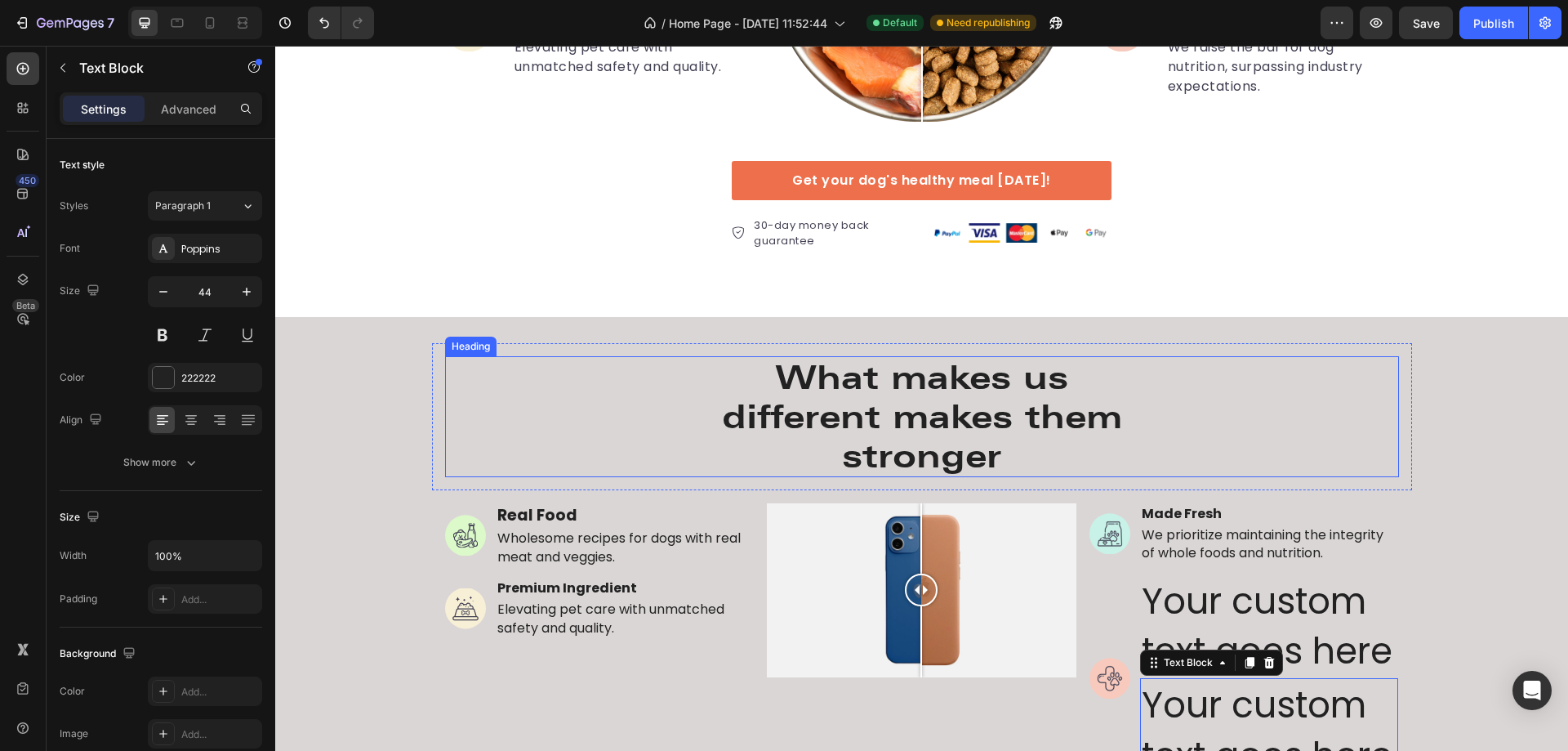
scroll to position [2912, 0]
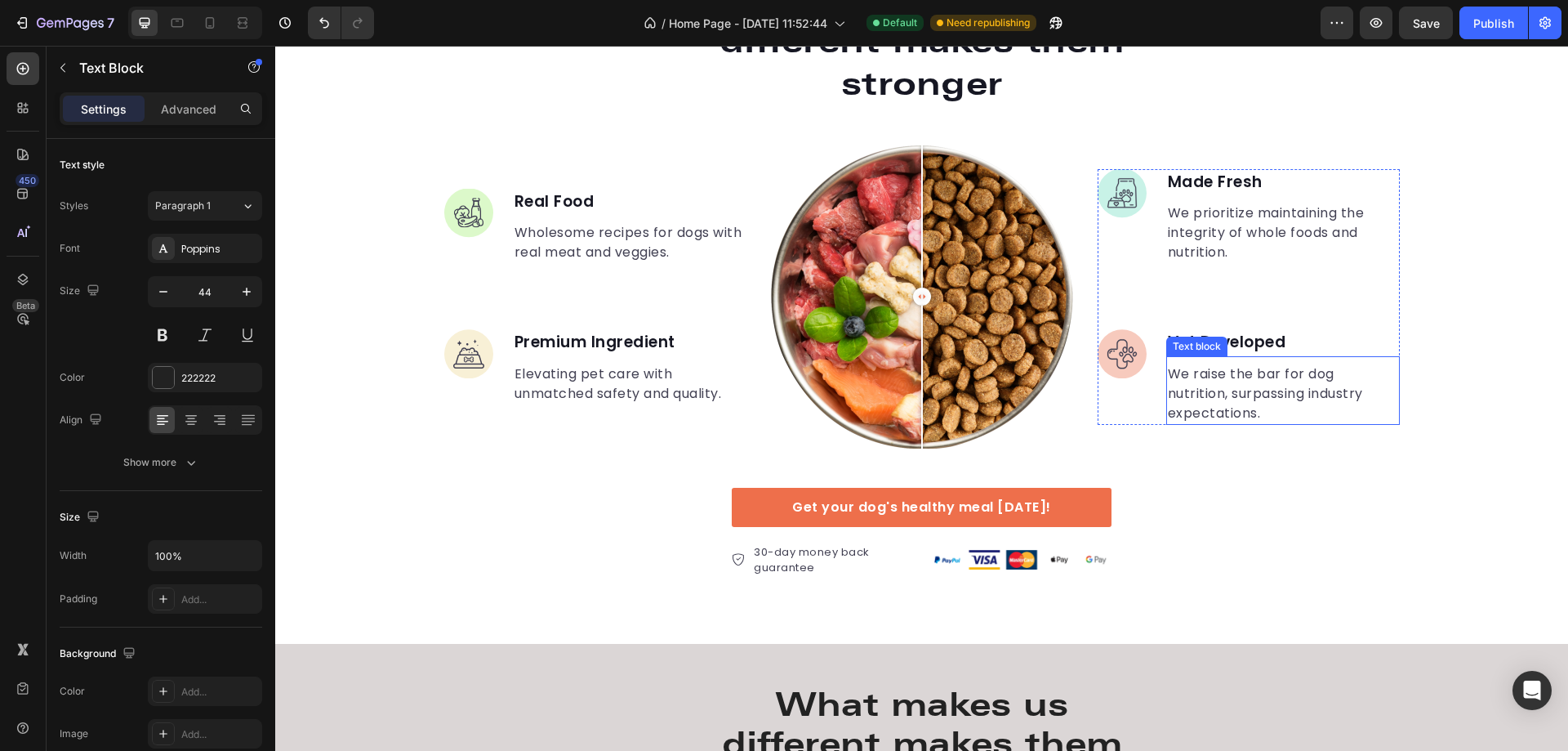
click at [1229, 386] on p "We raise the bar for dog nutrition, surpassing industry expectations." at bounding box center [1283, 394] width 230 height 59
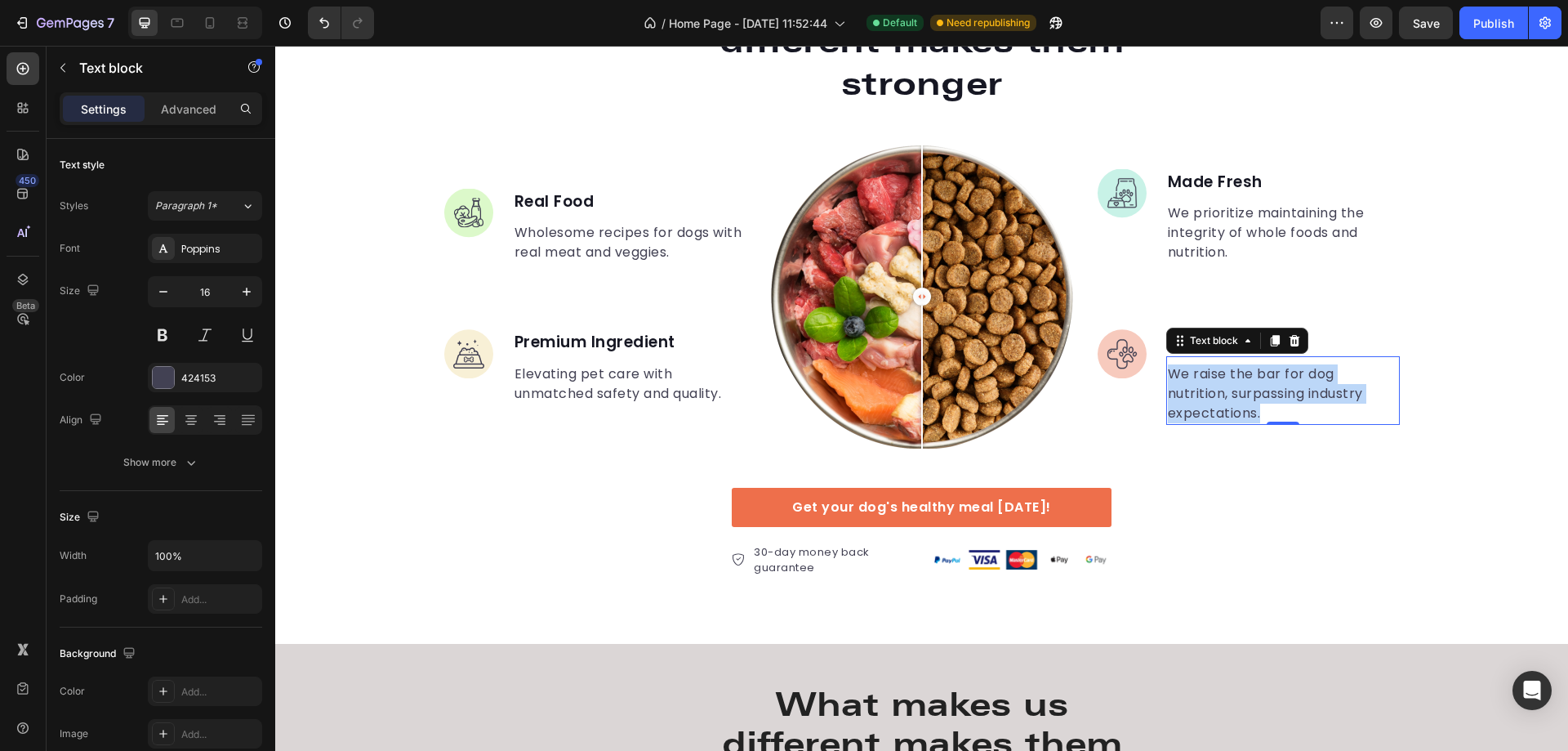
click at [1229, 386] on p "We raise the bar for dog nutrition, surpassing industry expectations." at bounding box center [1283, 394] width 230 height 59
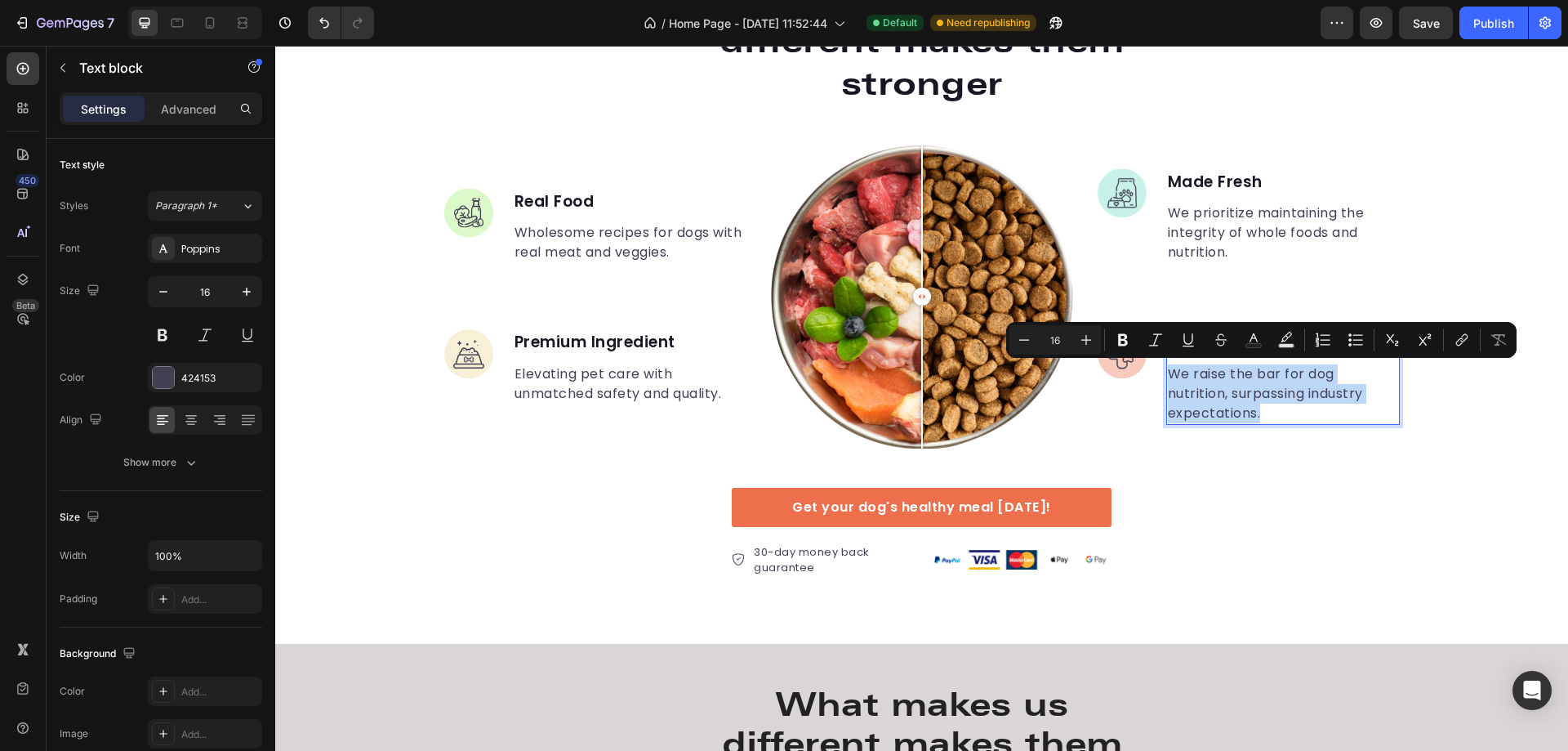
copy p "We raise the bar for dog nutrition, surpassing industry expectations."
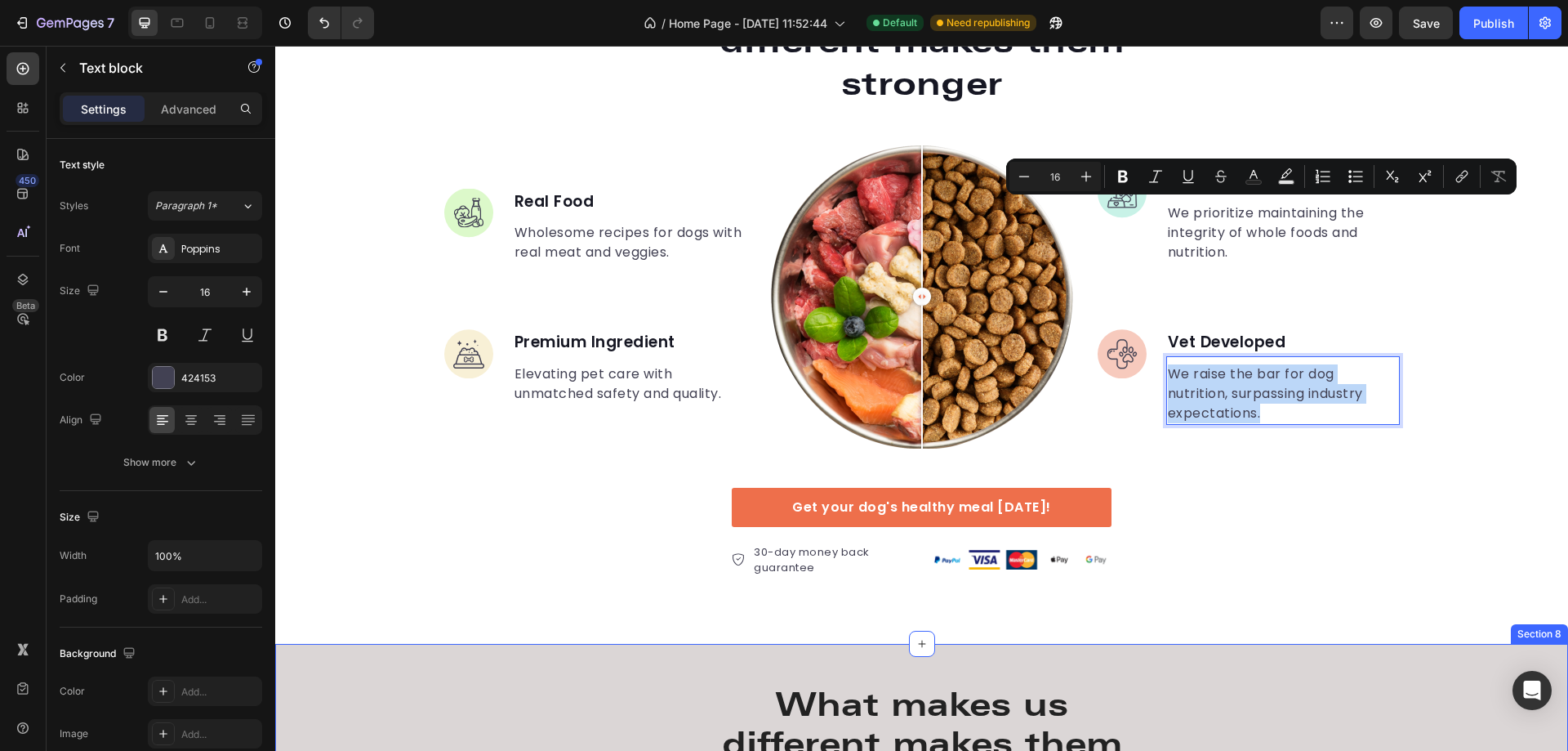
scroll to position [3320, 0]
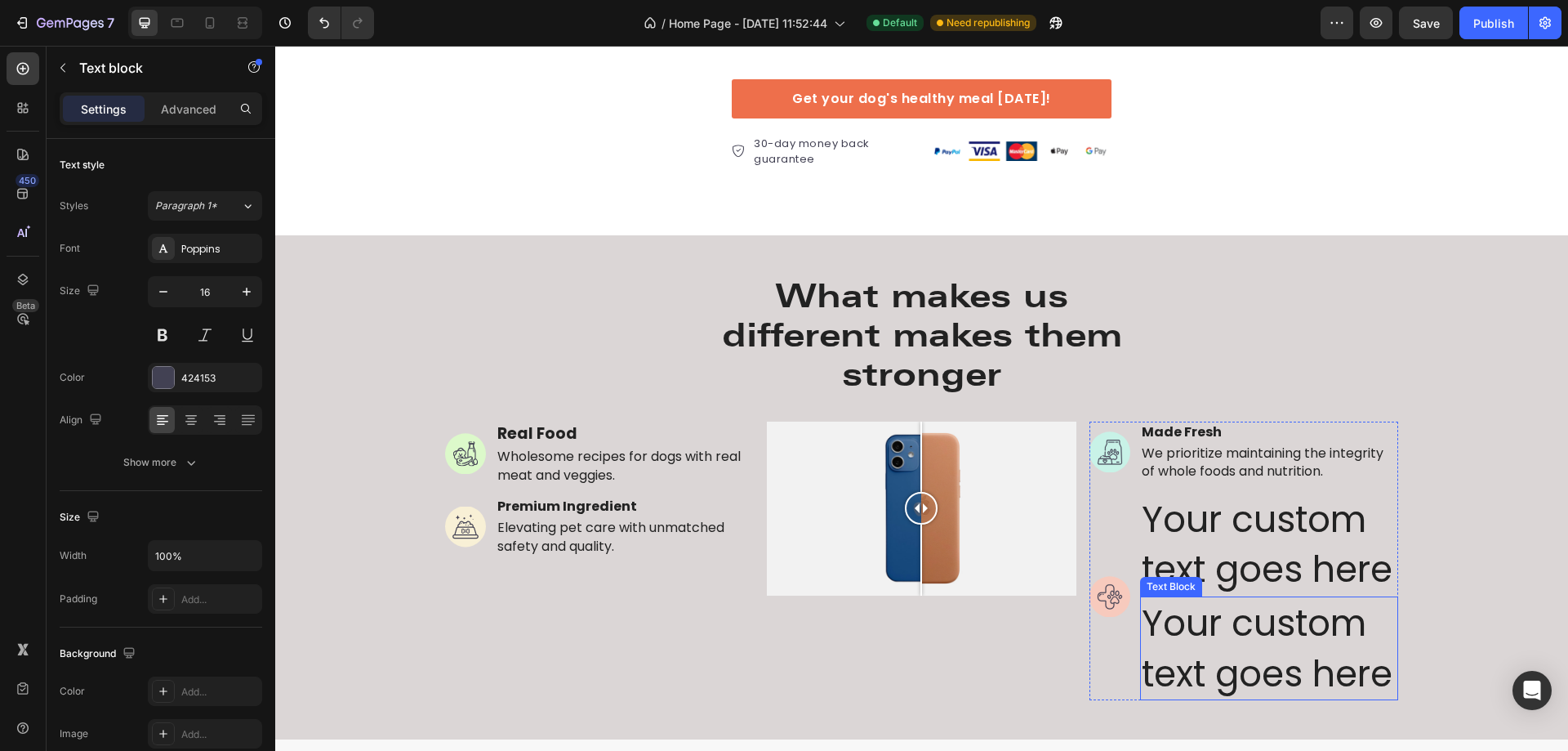
click at [1253, 654] on div "Your custom text goes here" at bounding box center [1270, 648] width 259 height 103
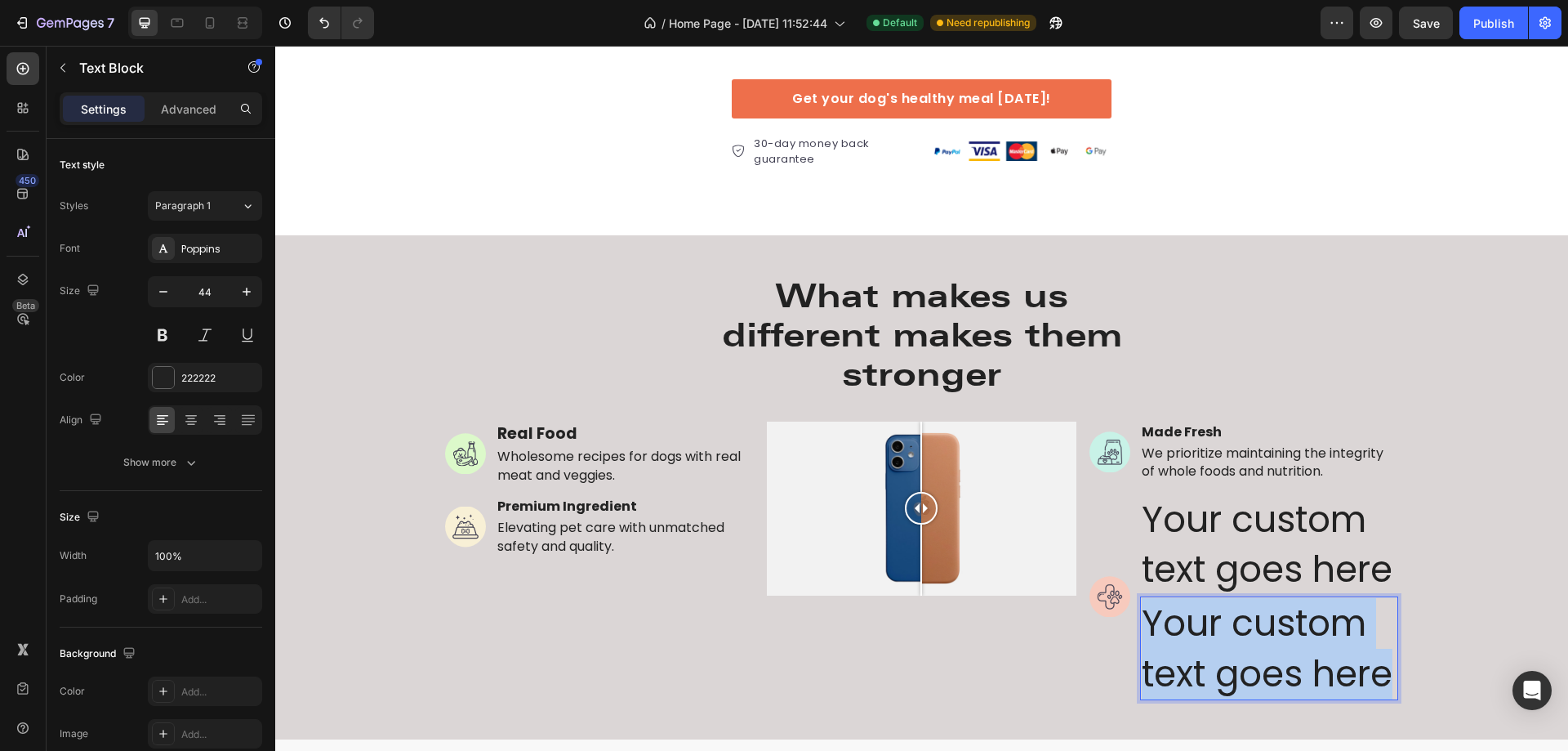
click at [1253, 654] on p "Your custom text goes here" at bounding box center [1270, 649] width 256 height 101
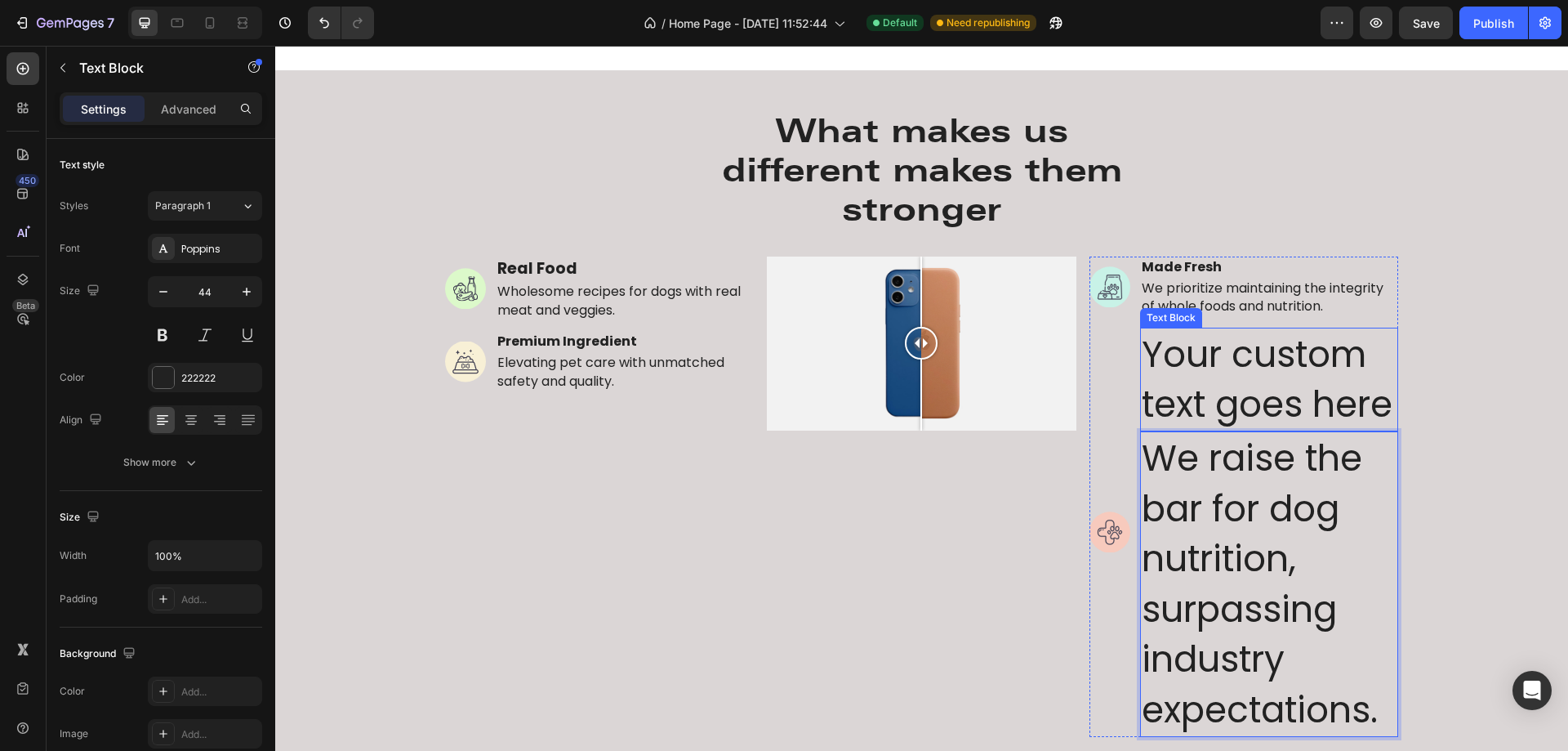
scroll to position [3404, 0]
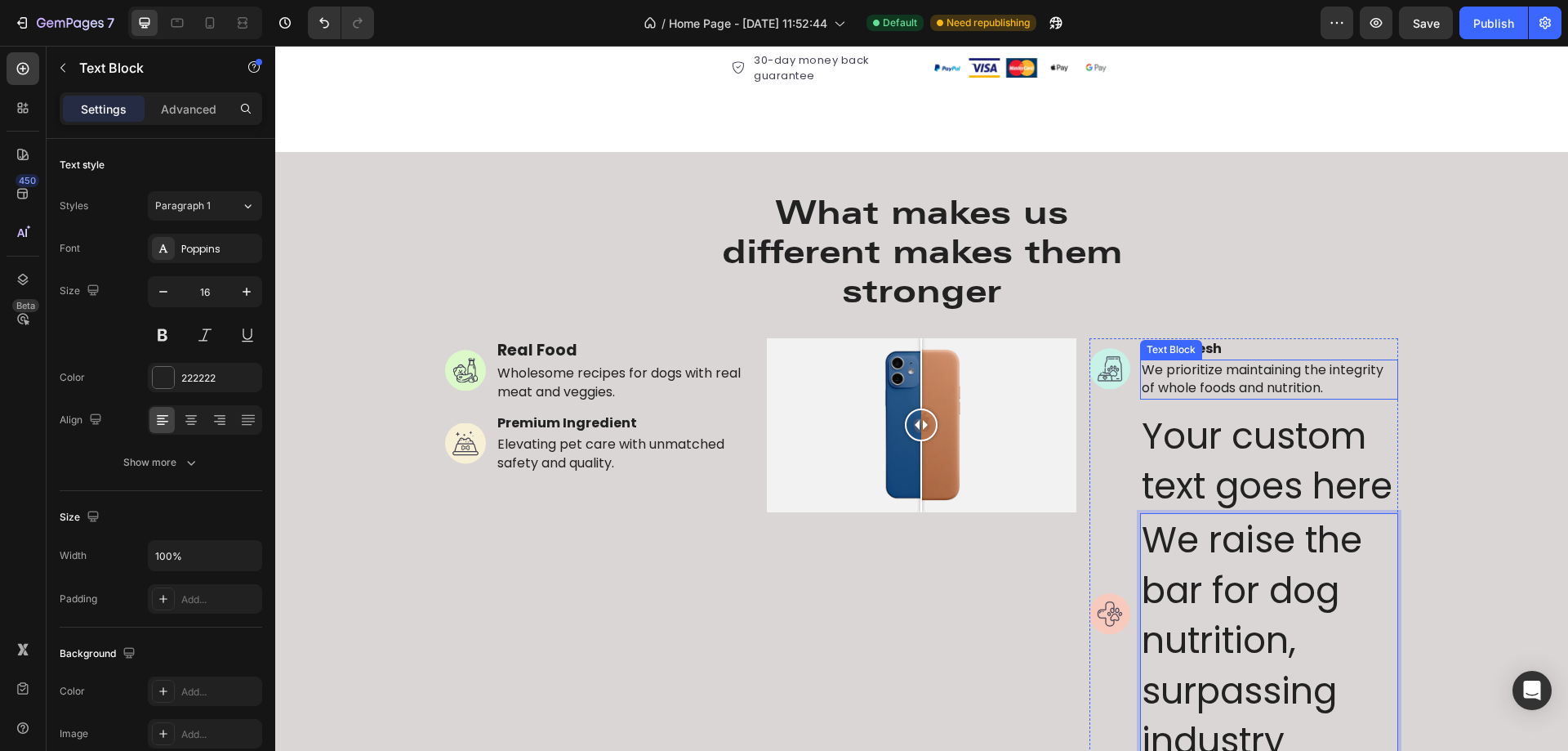
click at [1286, 371] on p "We prioritize maintaining the integrity of whole foods and nutrition." at bounding box center [1270, 379] width 256 height 36
click at [1230, 596] on p "We raise the bar for dog nutrition, surpassing industry expectations." at bounding box center [1270, 665] width 256 height 303
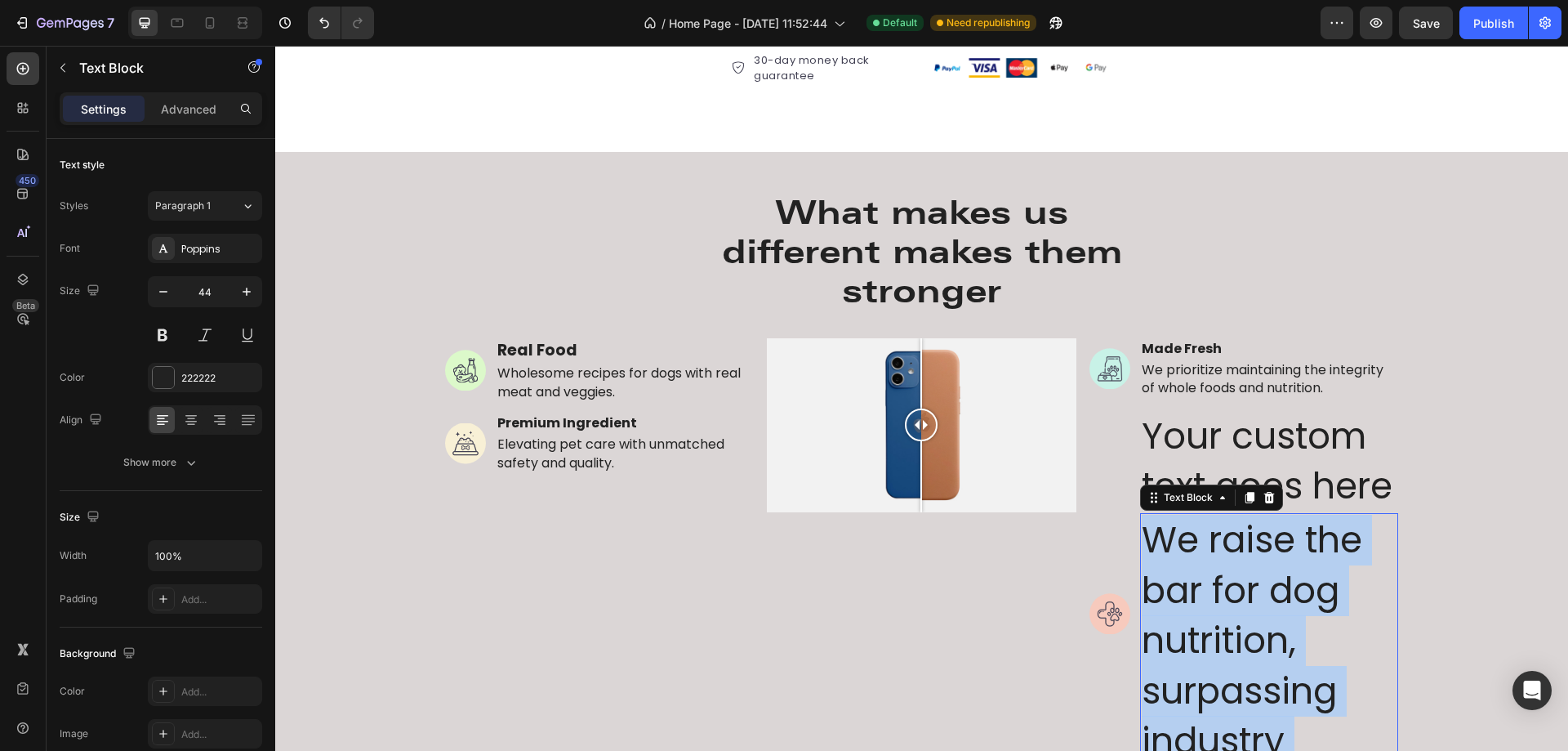
click at [1230, 596] on p "We raise the bar for dog nutrition, surpassing industry expectations." at bounding box center [1270, 665] width 256 height 303
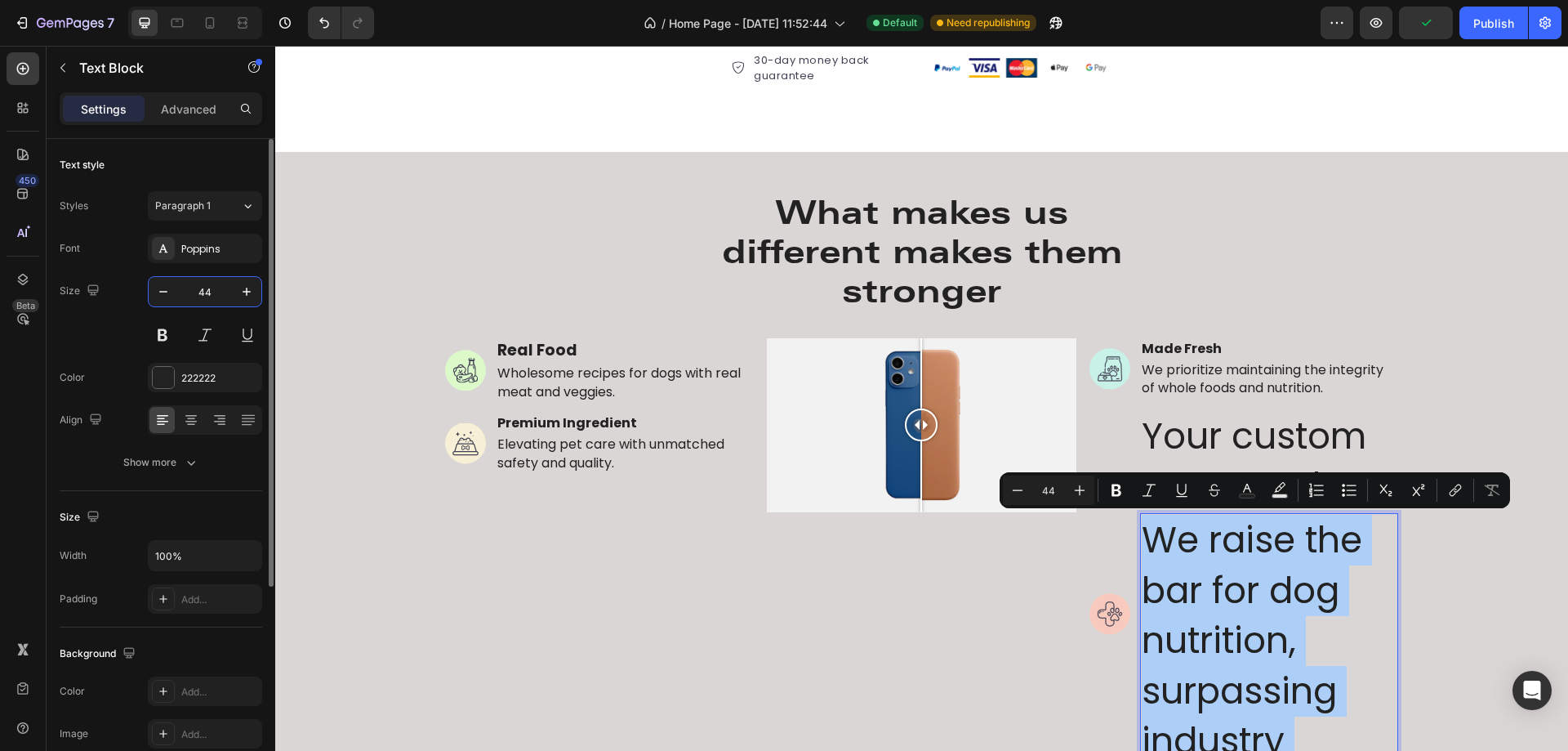
click at [213, 290] on input "44" at bounding box center [205, 292] width 54 height 30
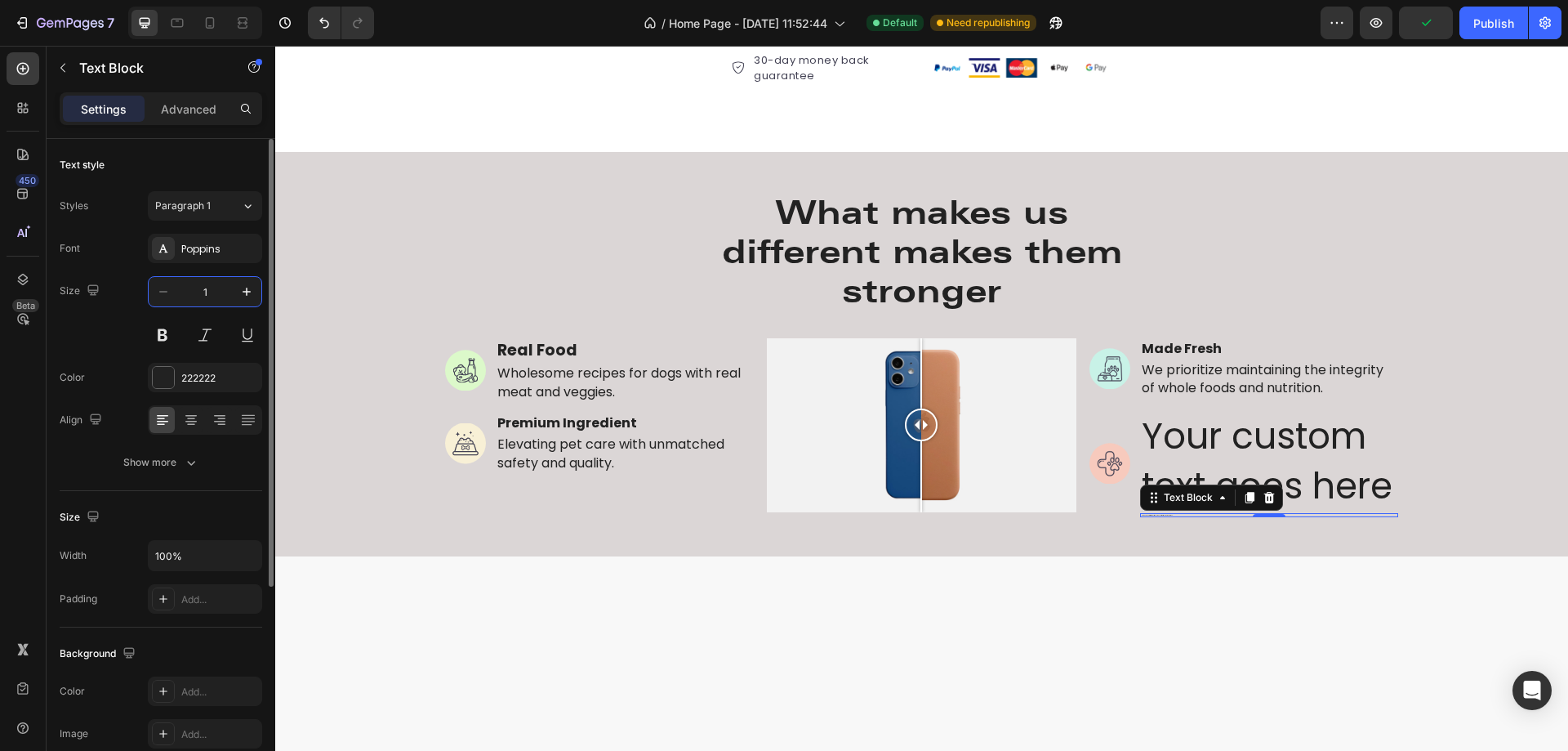
type input "16"
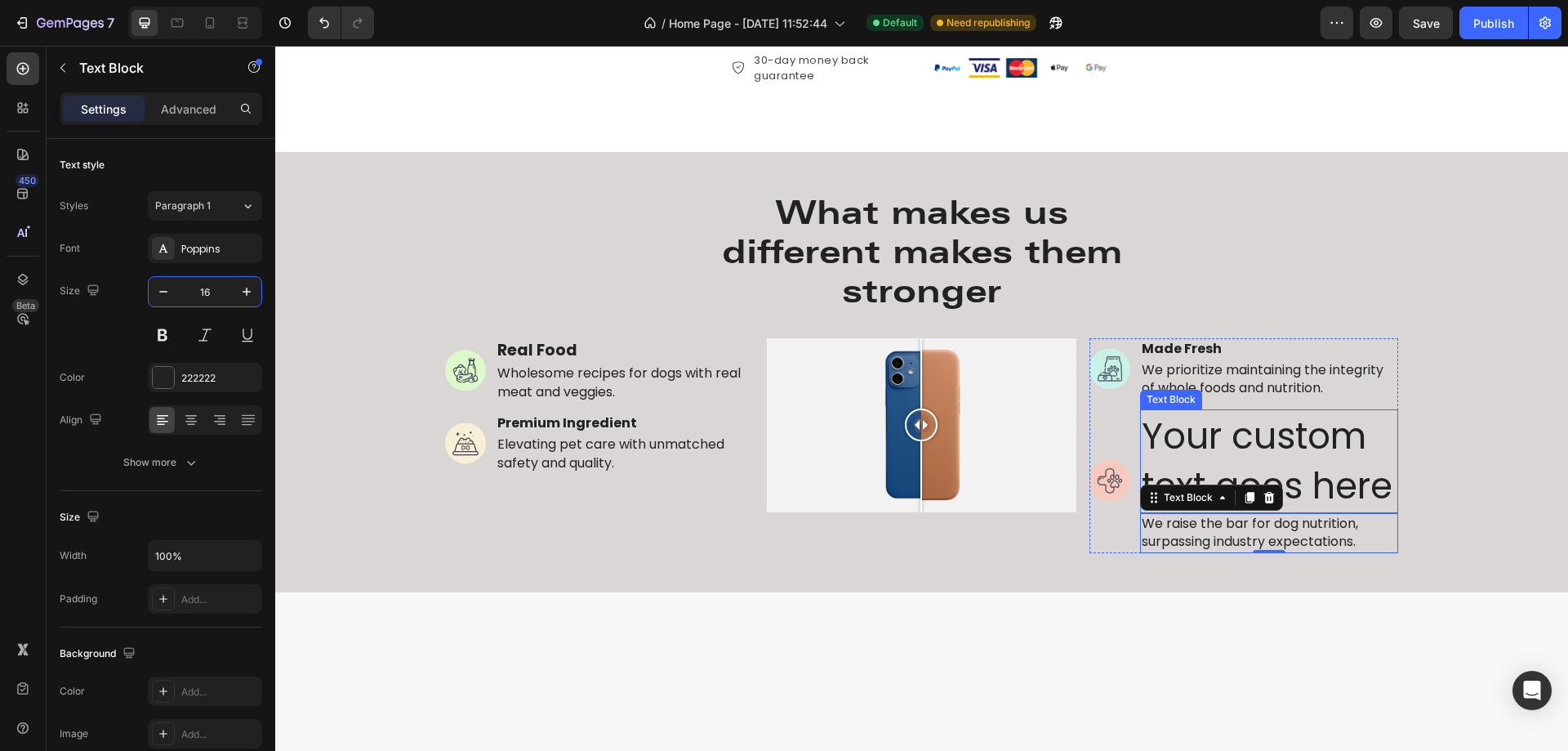
click at [1342, 438] on div "Your custom text goes here" at bounding box center [1270, 460] width 259 height 103
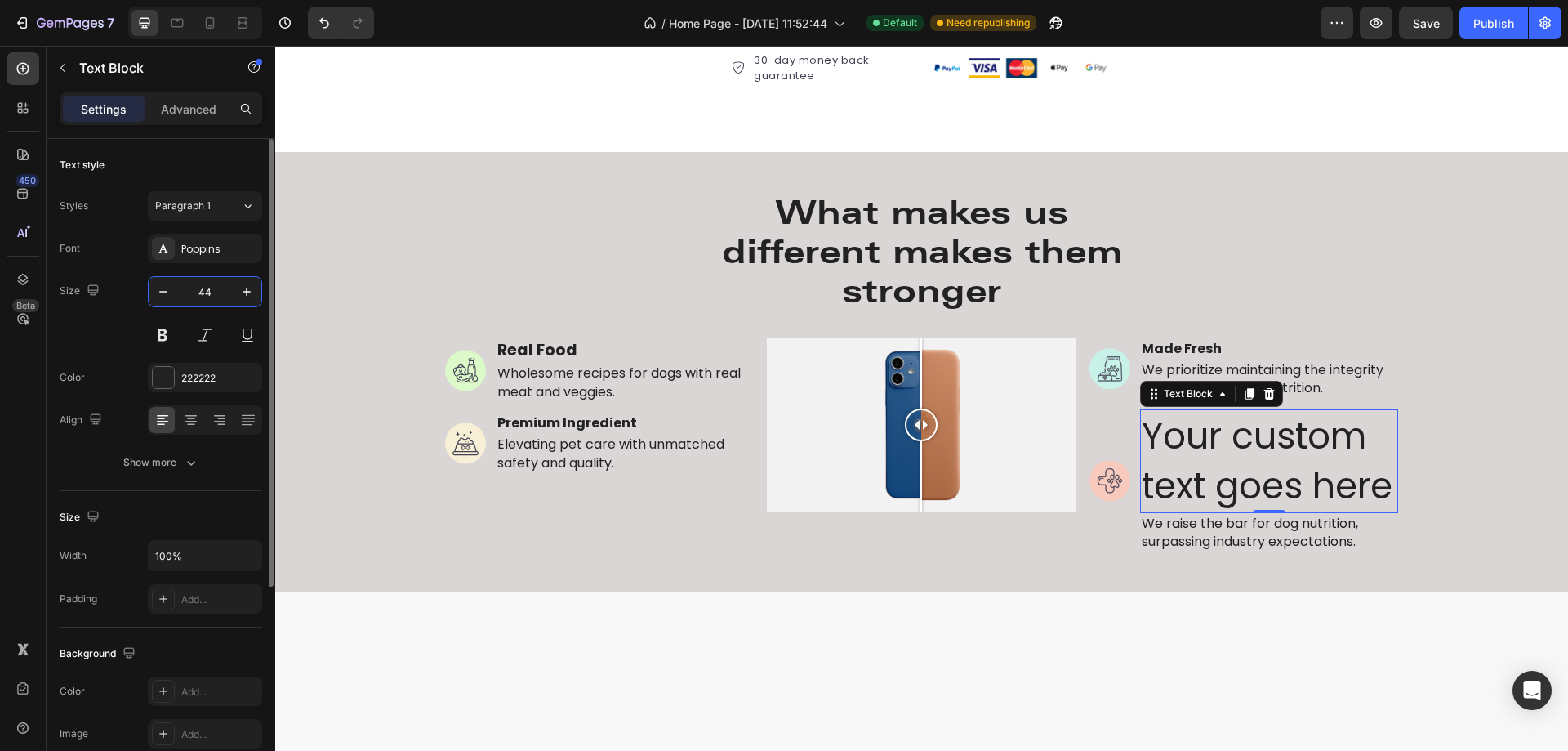
click at [189, 294] on input "44" at bounding box center [205, 292] width 54 height 30
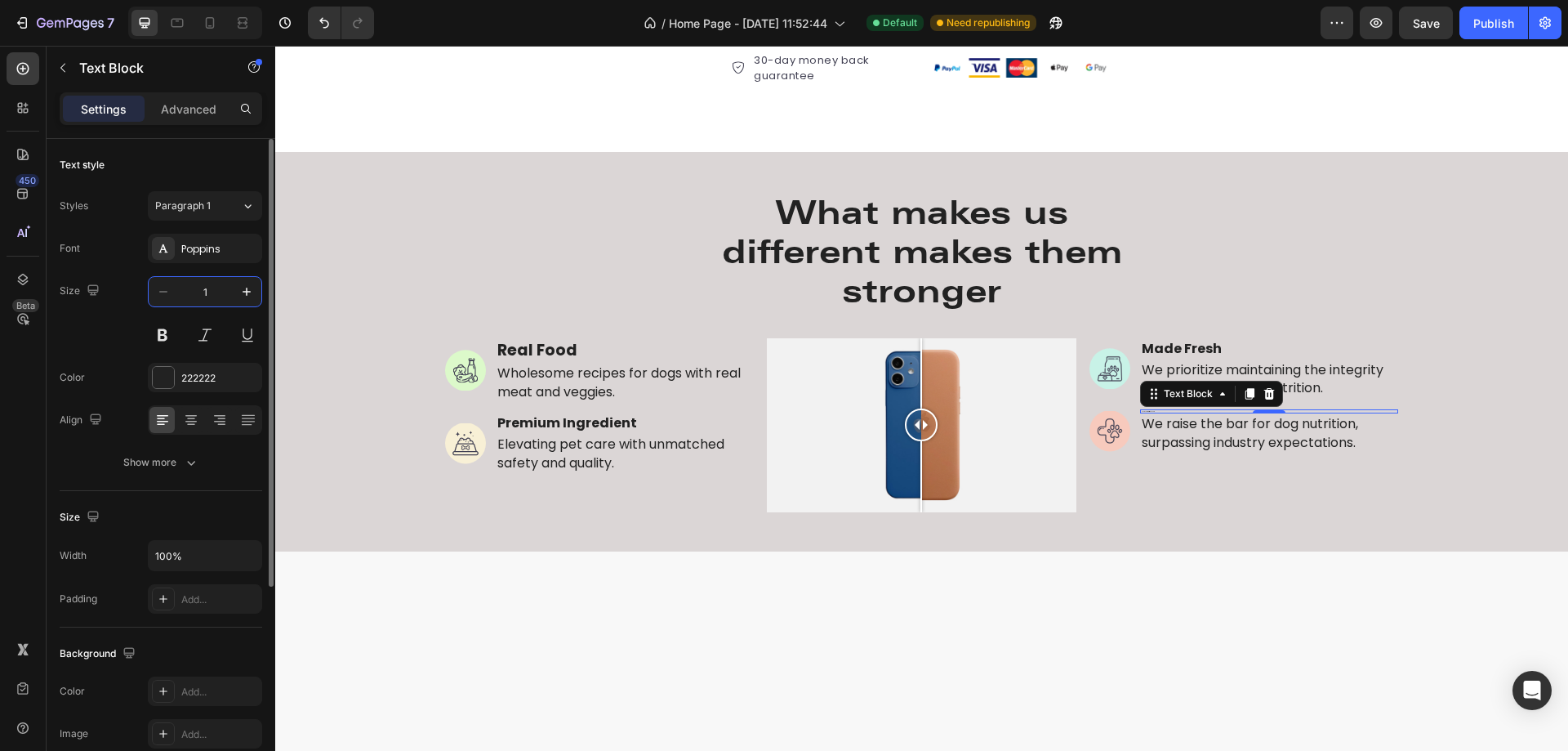
type input "16"
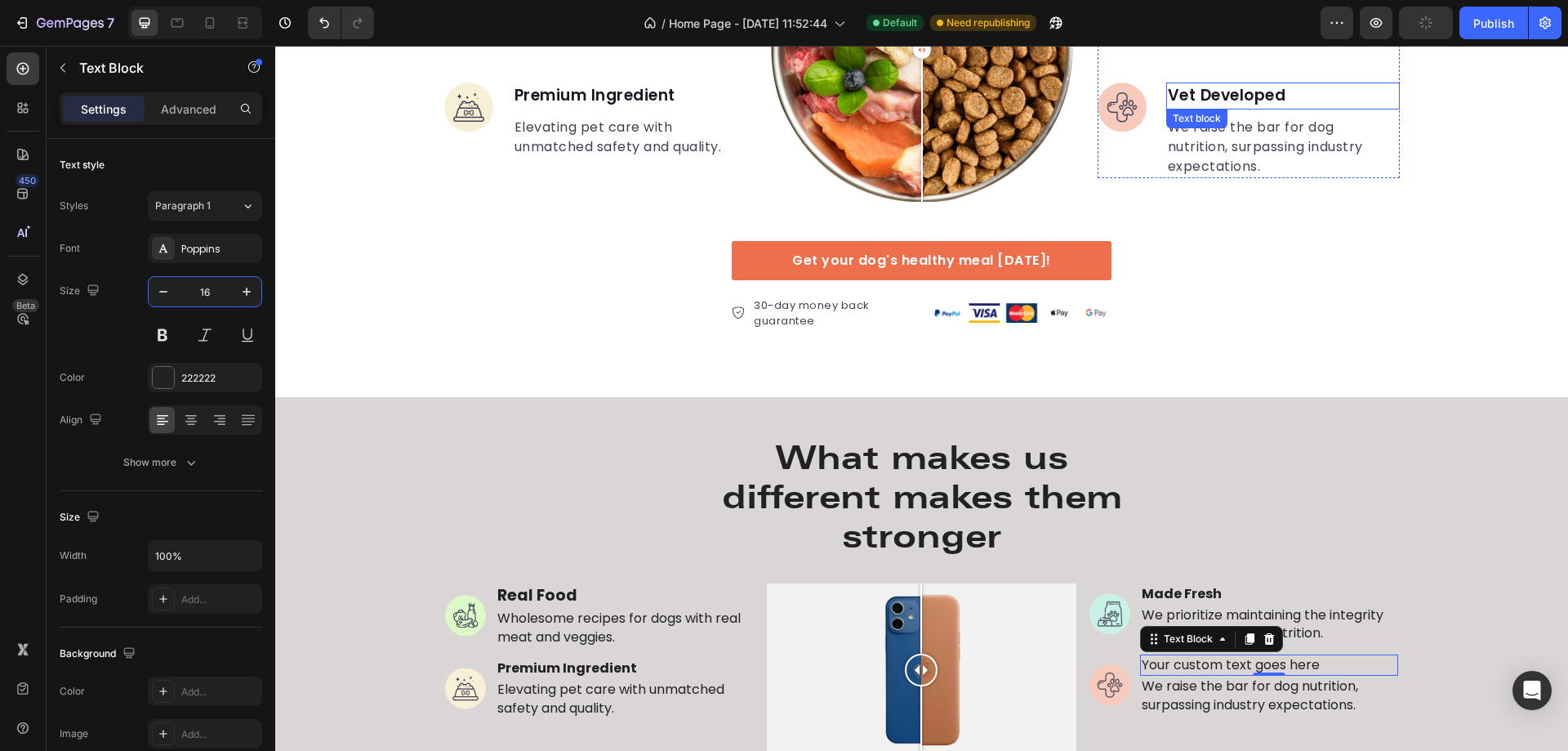
click at [1235, 99] on p "Vet Developed" at bounding box center [1283, 96] width 230 height 24
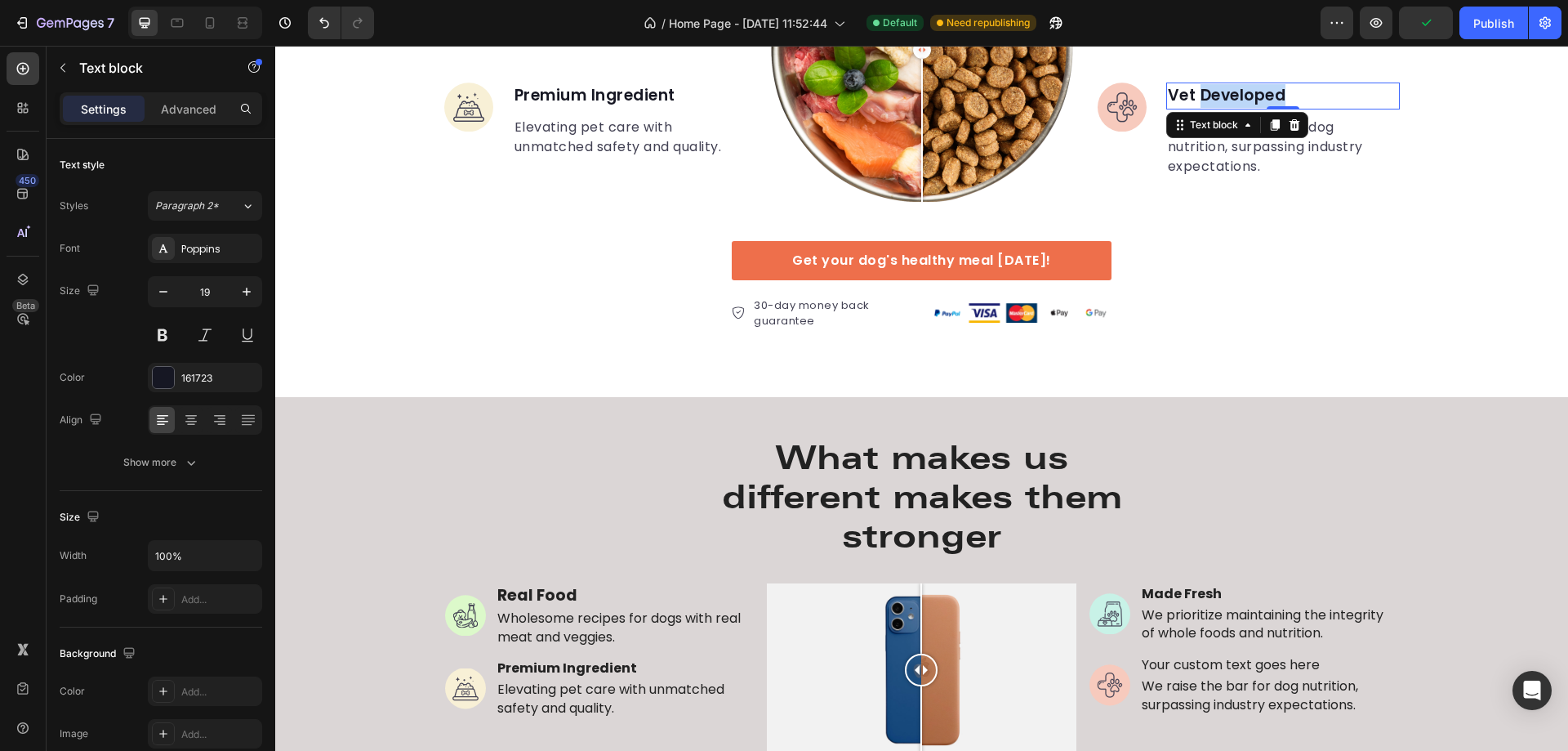
scroll to position [3145, 0]
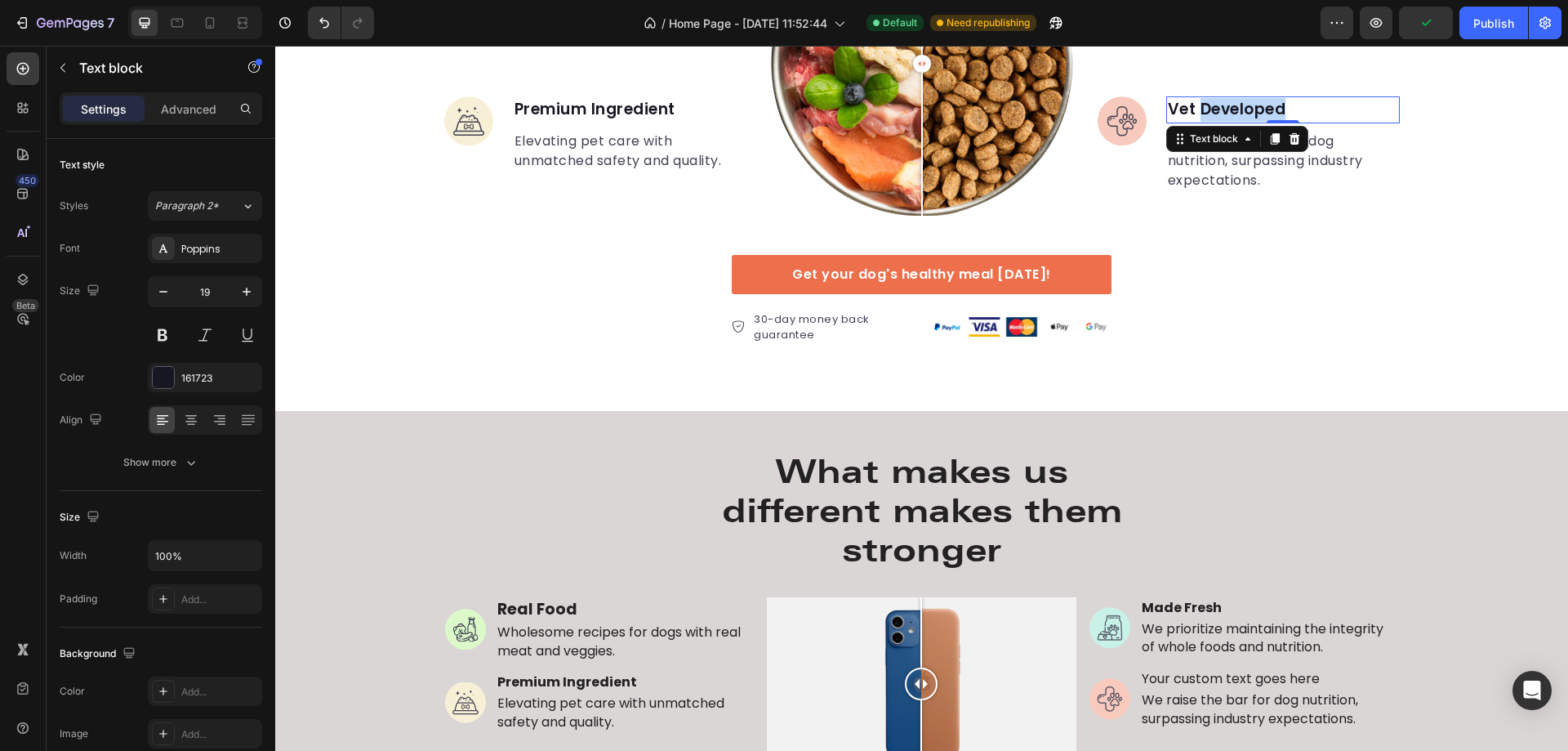
click at [1215, 106] on p "Vet Developed" at bounding box center [1283, 110] width 230 height 24
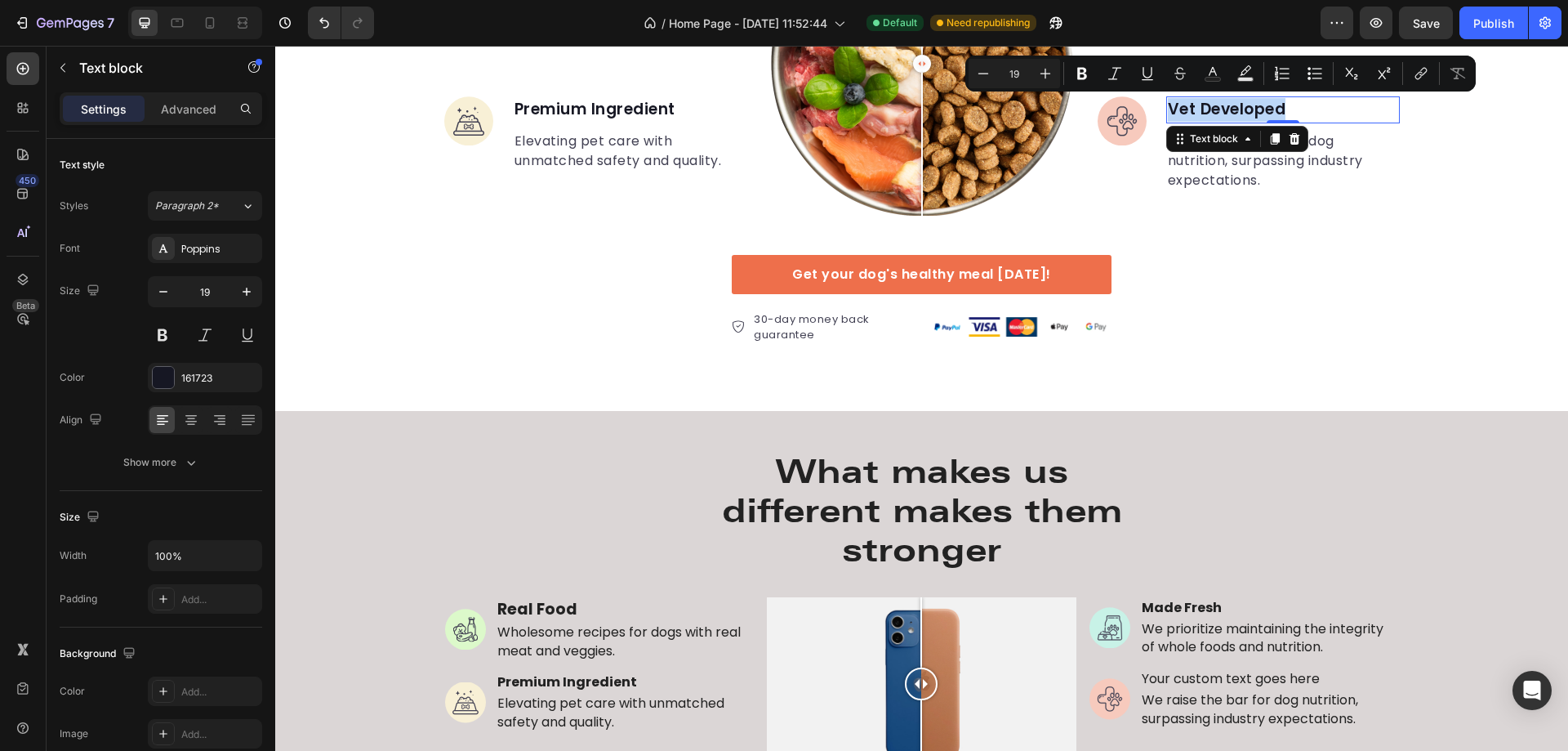
copy p "Vet Developed"
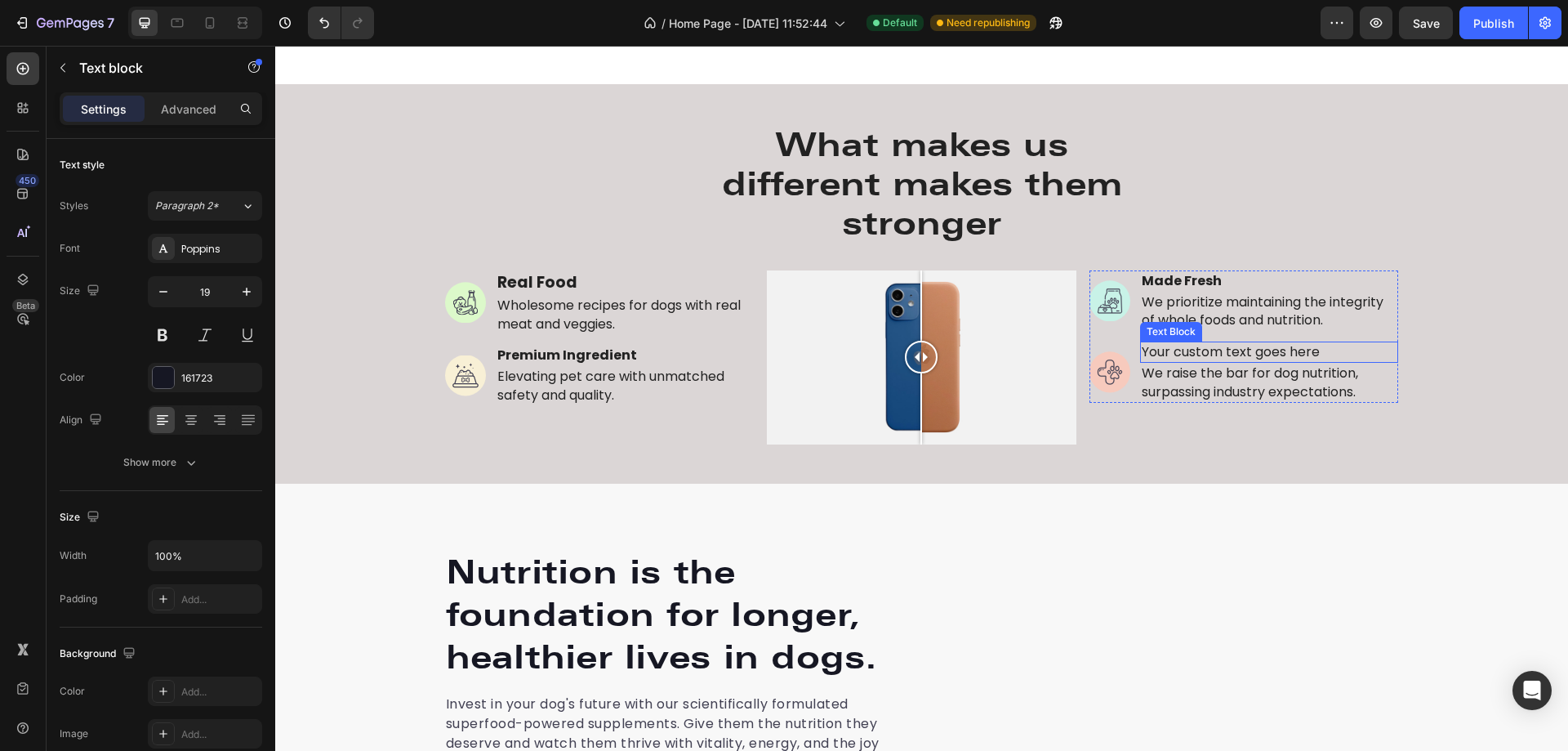
click at [1208, 352] on div "Your custom text goes here" at bounding box center [1270, 353] width 259 height 22
click at [1208, 352] on p "Your custom text goes here" at bounding box center [1270, 352] width 256 height 18
click at [1191, 354] on p "Vet Developed" at bounding box center [1270, 352] width 256 height 18
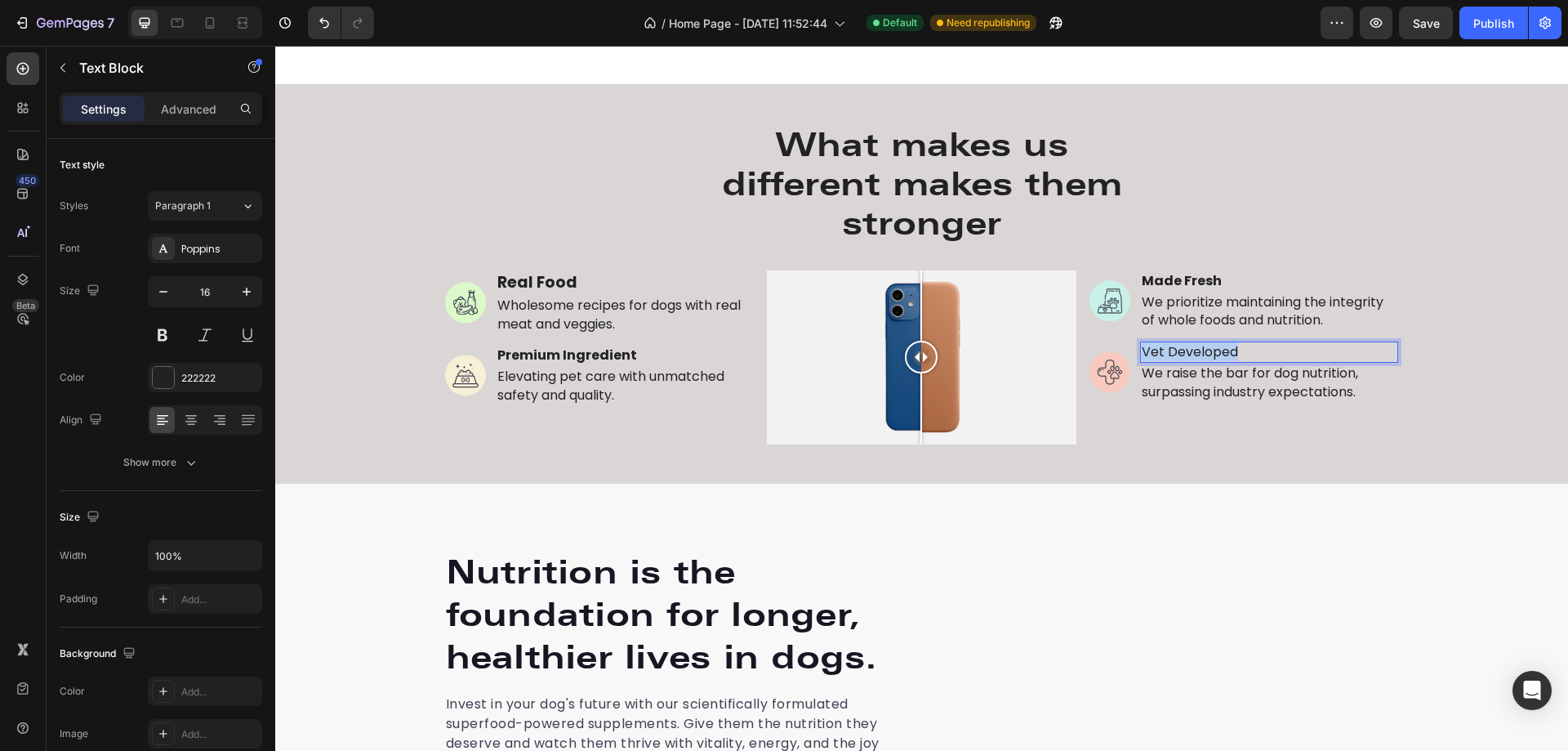
click at [1191, 354] on p "Vet Developed" at bounding box center [1270, 352] width 256 height 18
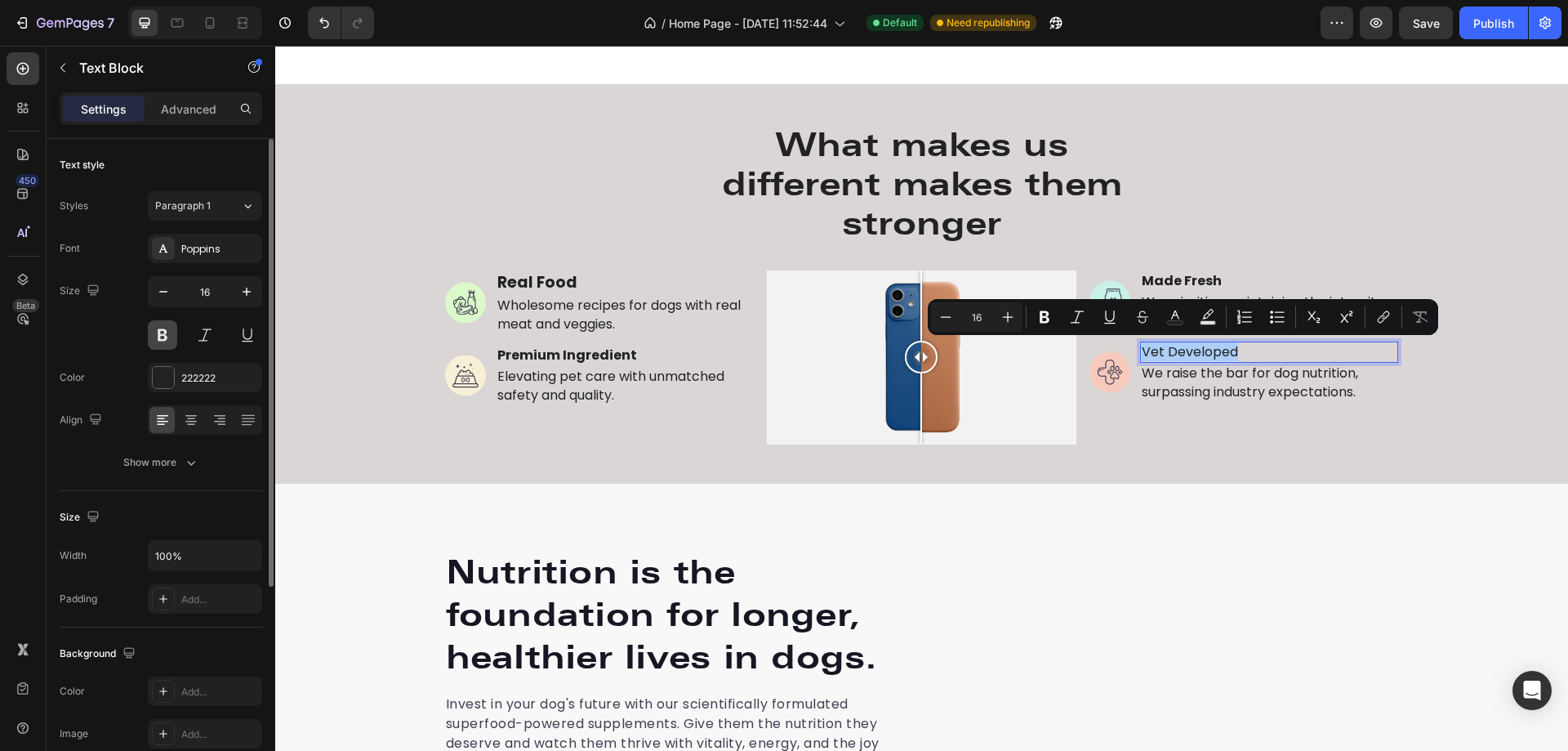
click at [165, 337] on button at bounding box center [163, 335] width 30 height 30
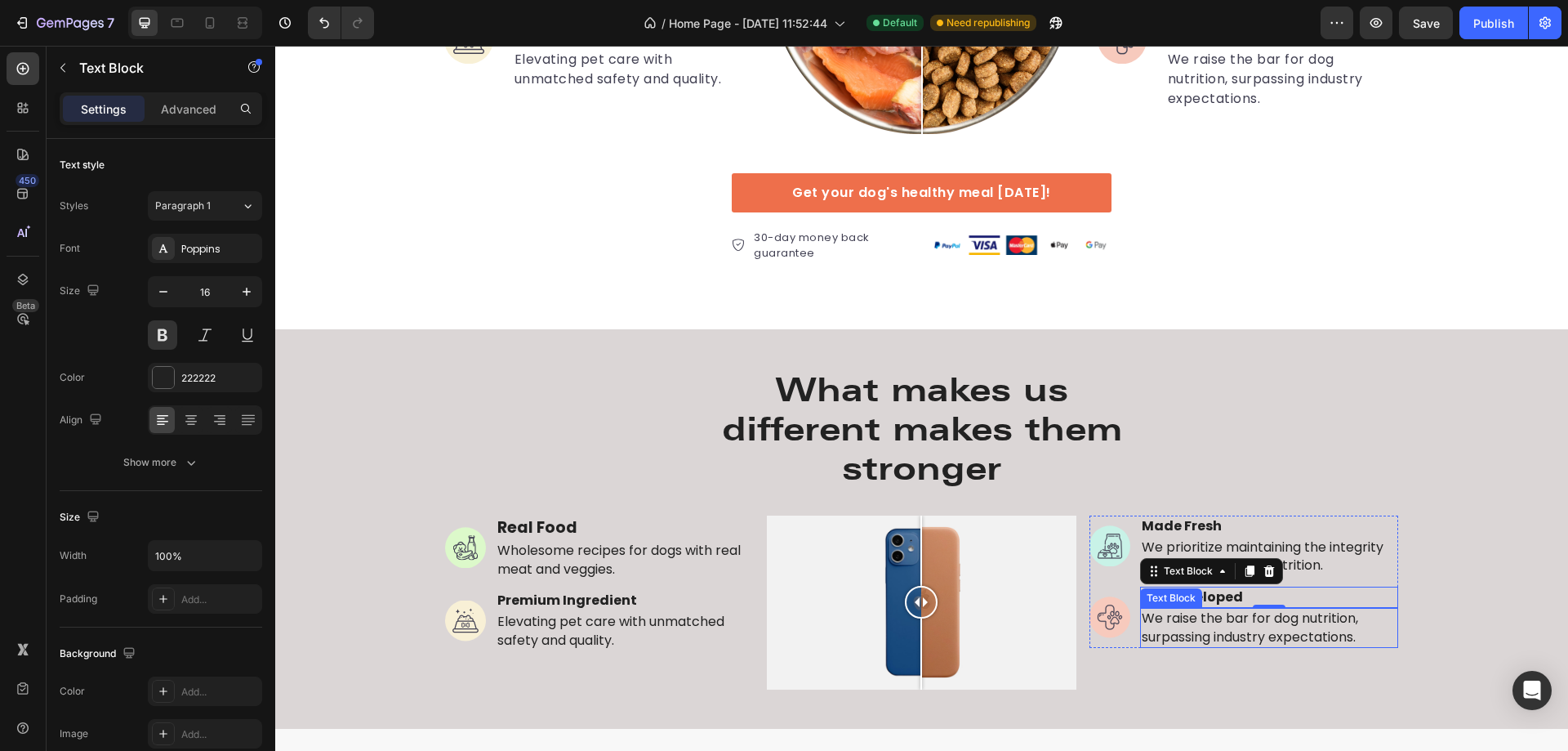
scroll to position [2981, 0]
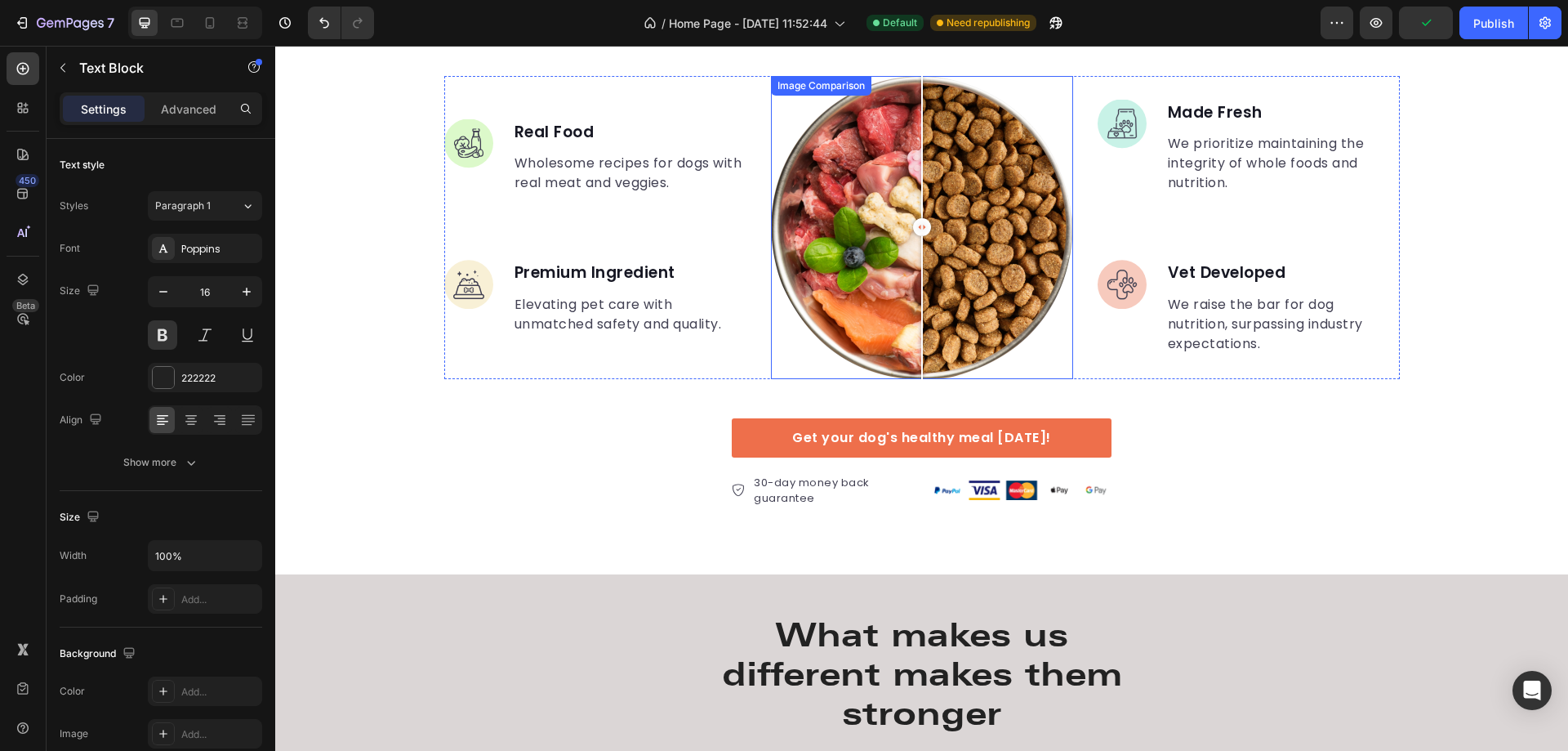
click at [964, 203] on div at bounding box center [922, 227] width 302 height 303
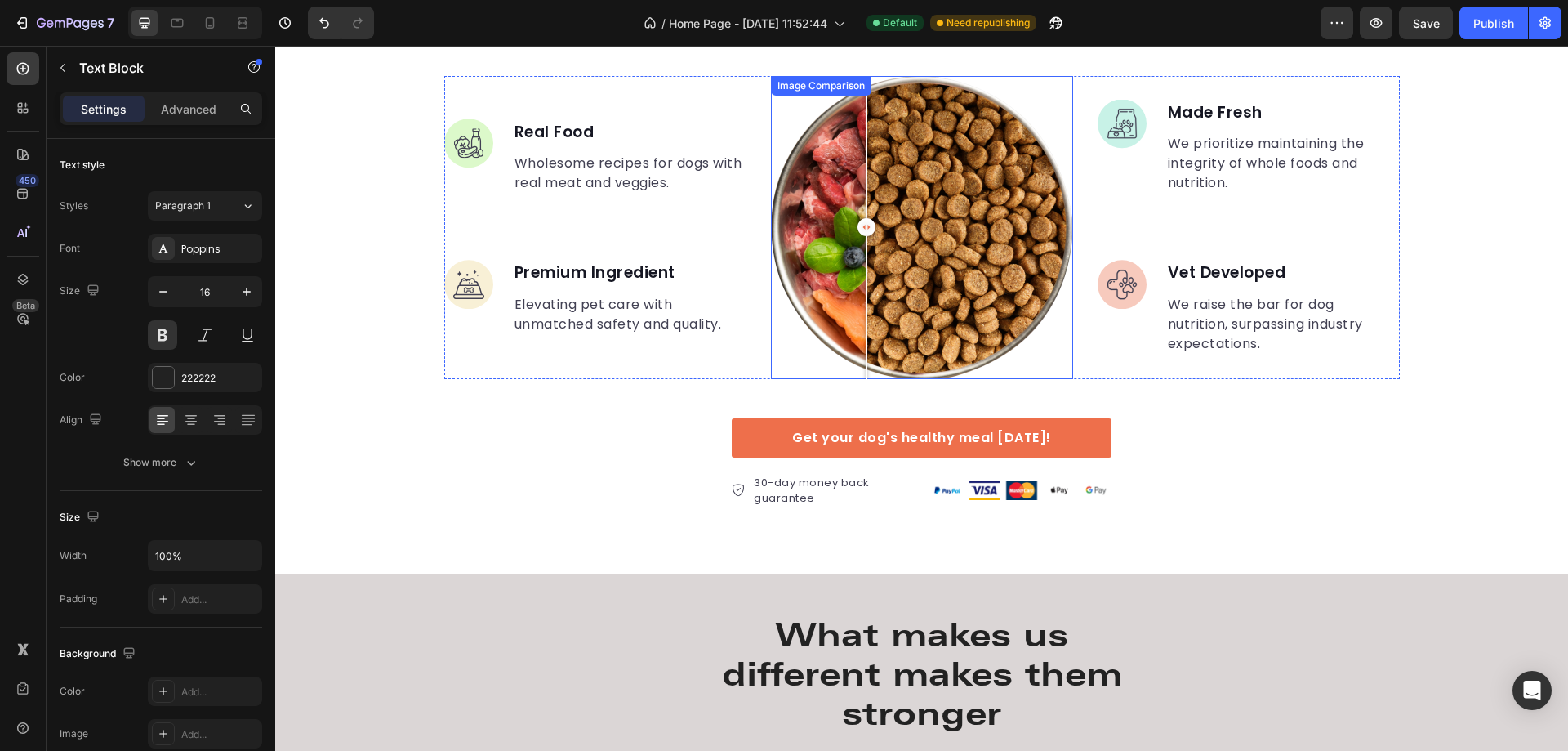
click at [860, 175] on div at bounding box center [922, 227] width 302 height 303
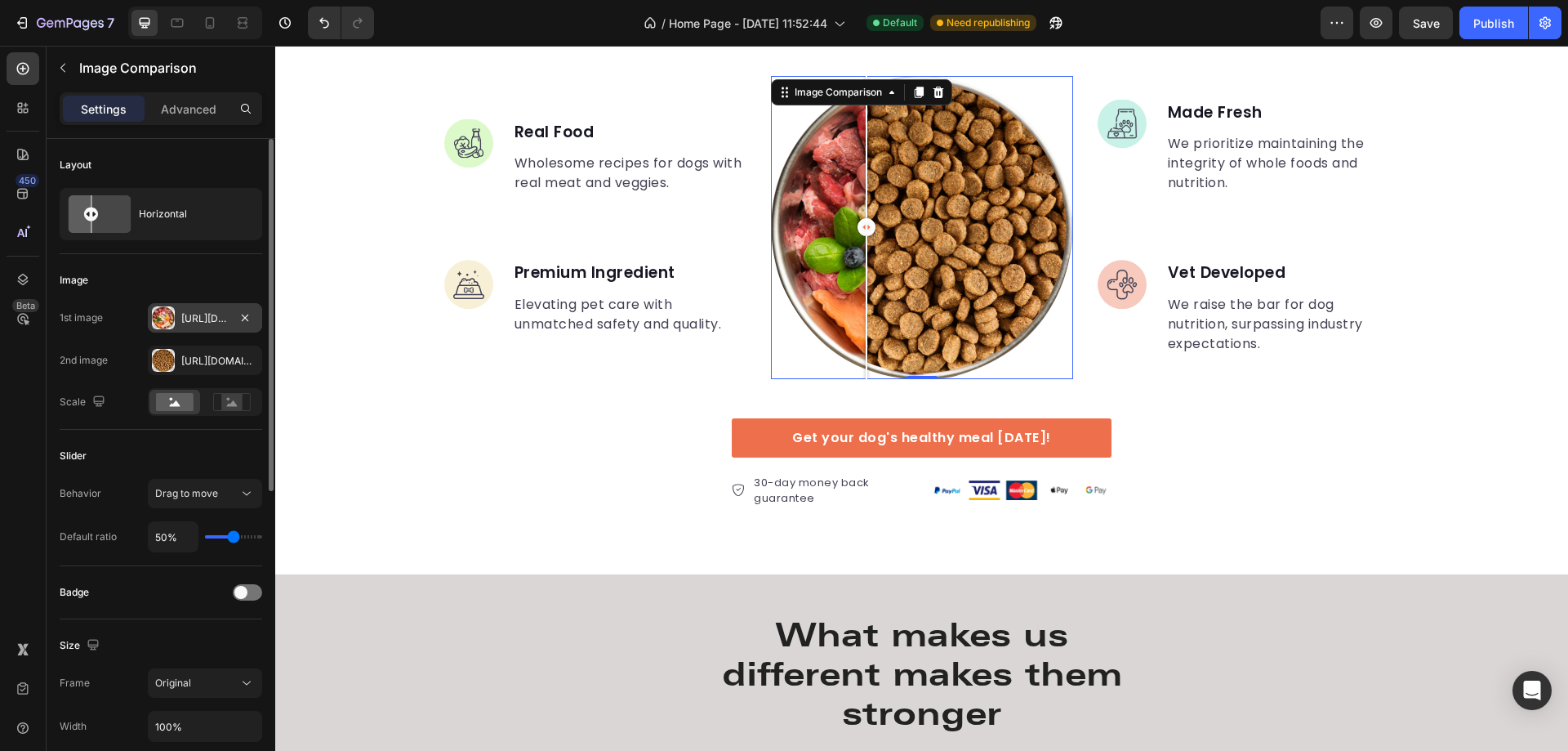
click at [213, 320] on div "[URL][DOMAIN_NAME]" at bounding box center [205, 318] width 47 height 15
click at [214, 320] on div "[URL][DOMAIN_NAME]" at bounding box center [205, 318] width 47 height 15
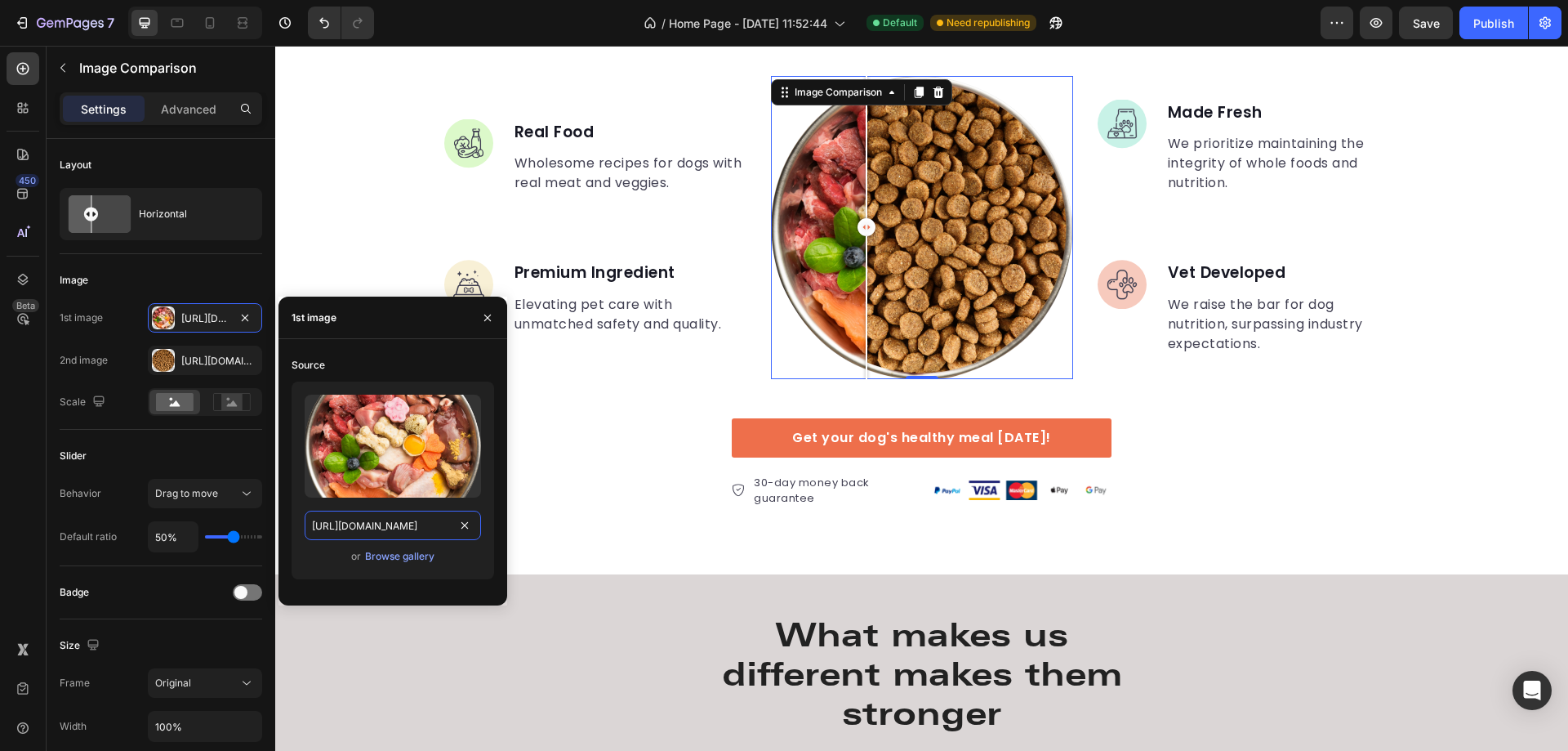
click at [395, 524] on input "[URL][DOMAIN_NAME]" at bounding box center [392, 525] width 176 height 30
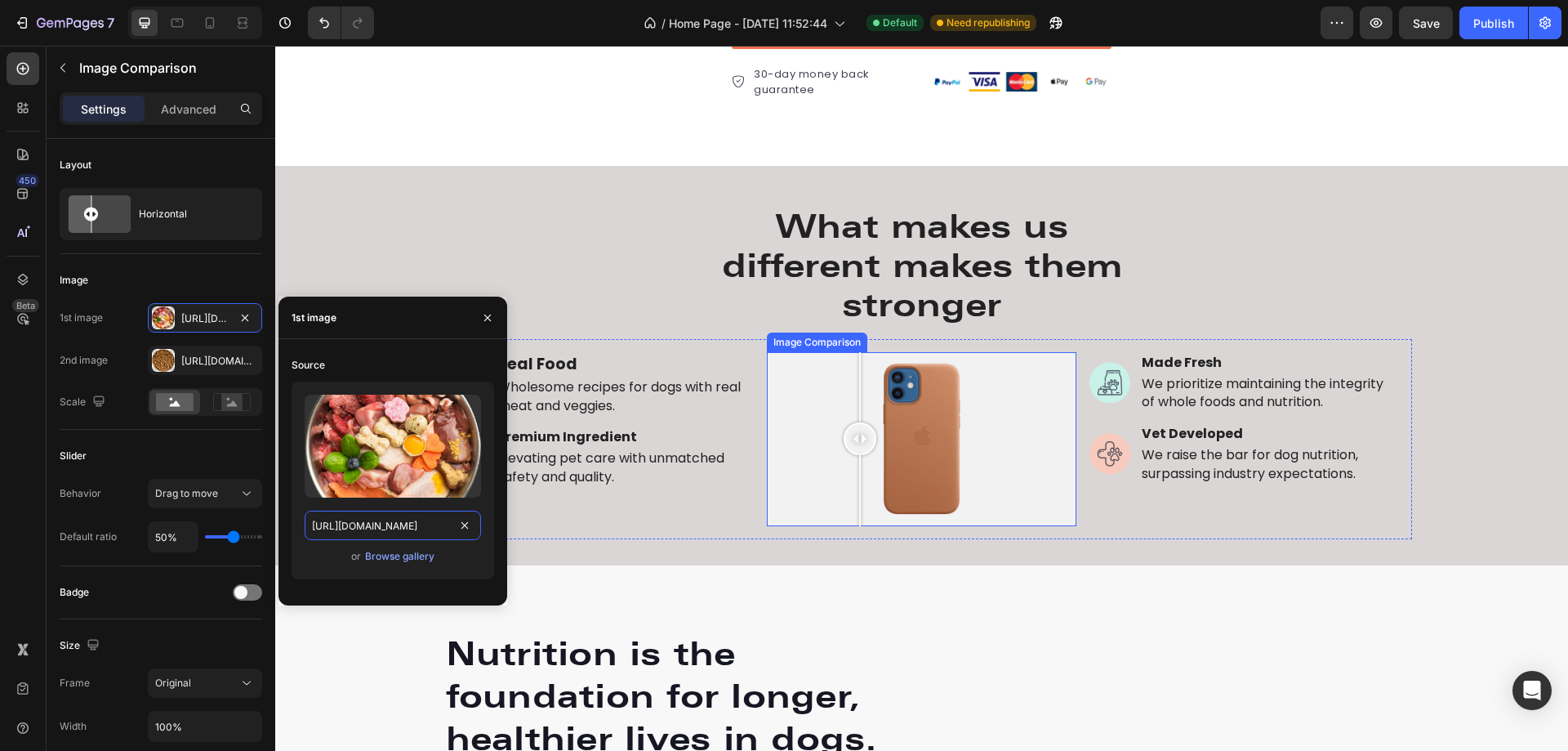
click at [854, 462] on div at bounding box center [922, 439] width 309 height 174
click at [782, 449] on div at bounding box center [922, 439] width 309 height 174
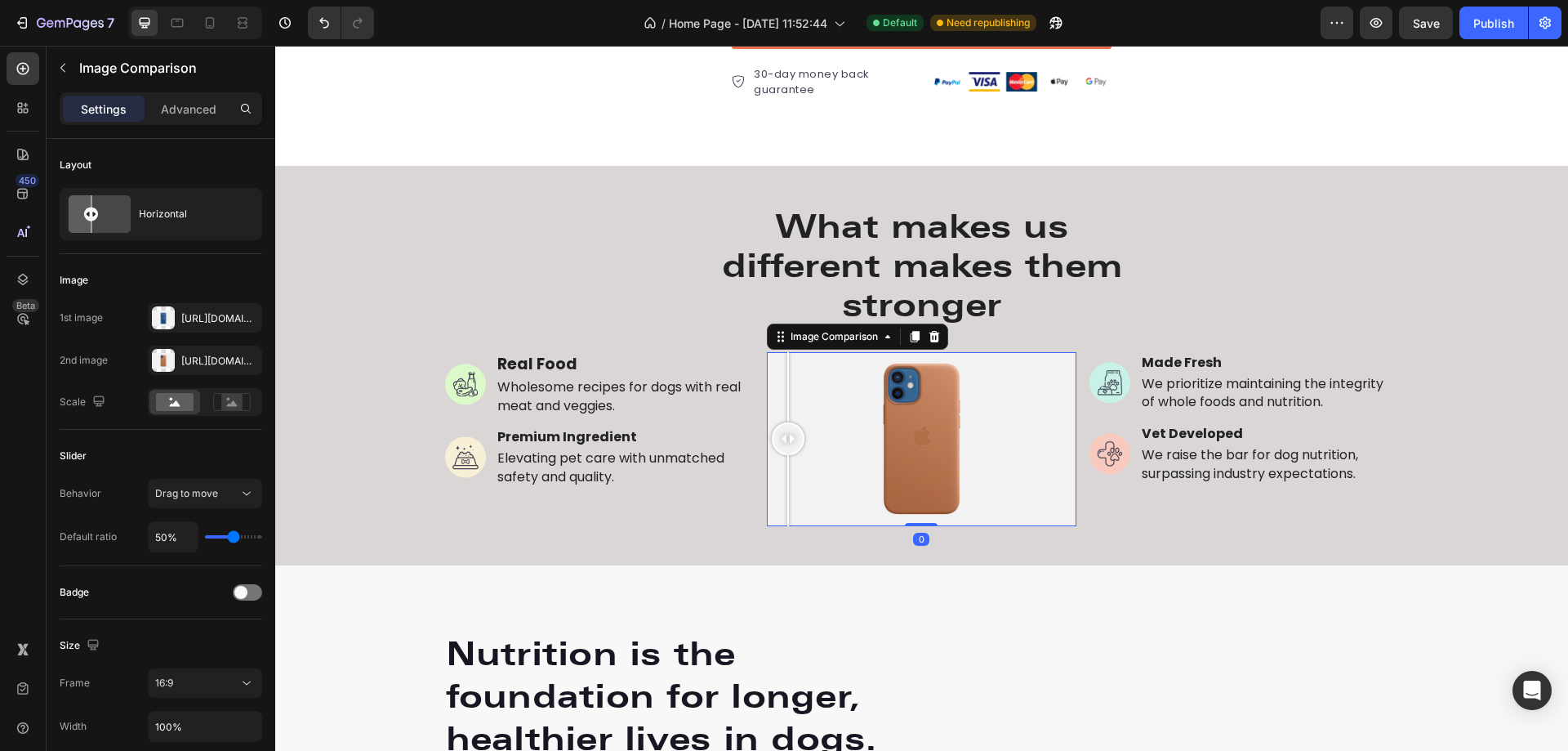
click at [921, 444] on div at bounding box center [922, 439] width 309 height 174
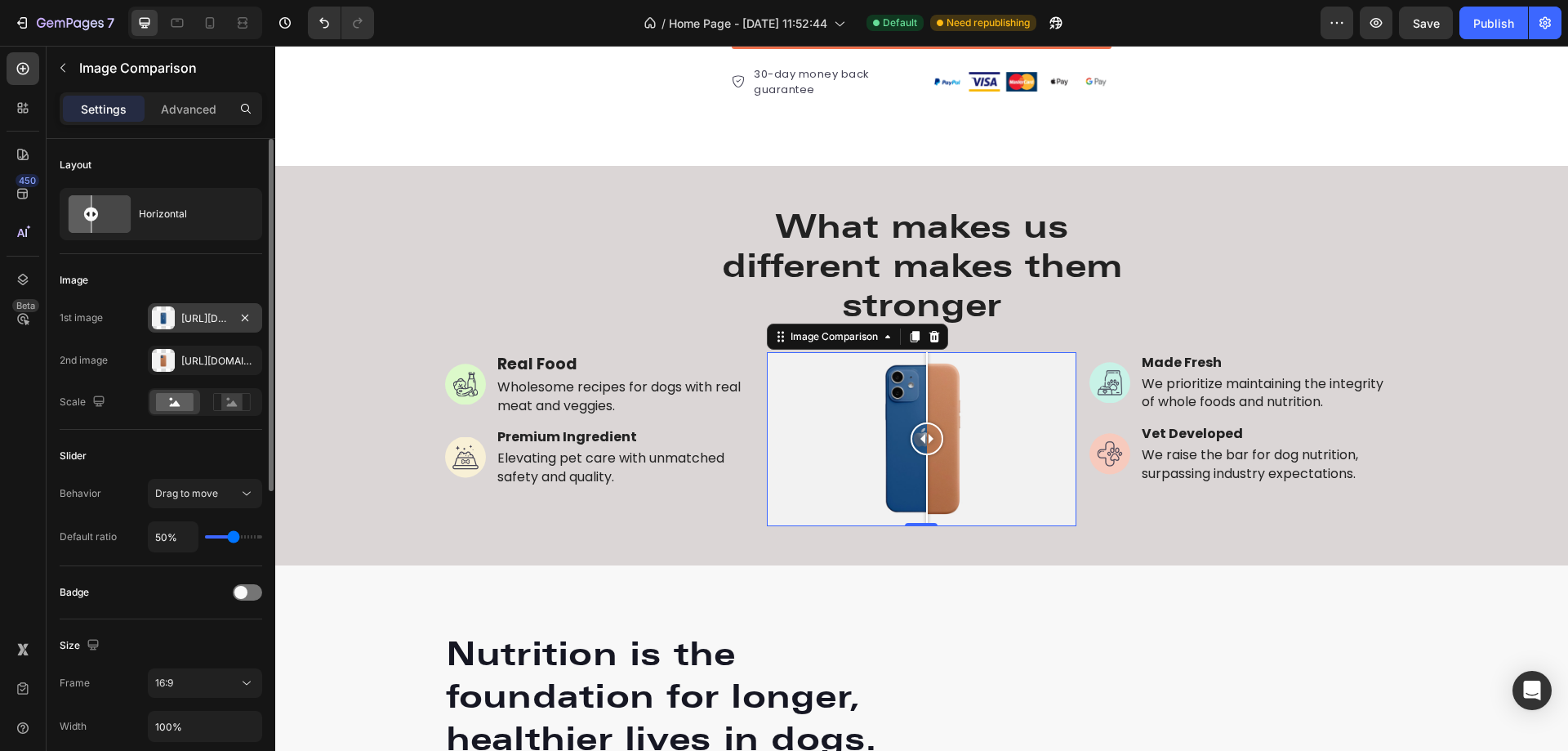
click at [217, 311] on div "[URL][DOMAIN_NAME]" at bounding box center [205, 318] width 47 height 15
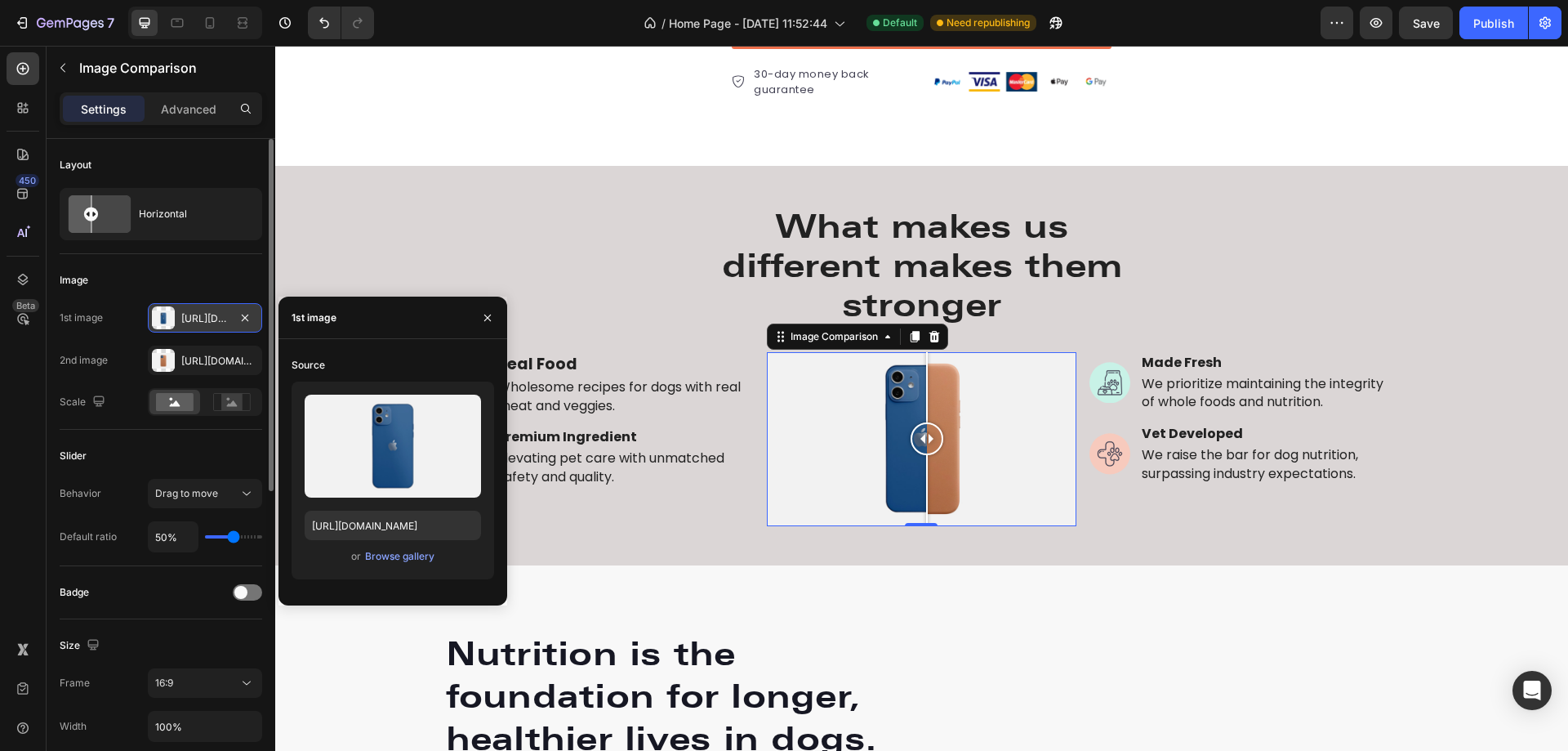
click at [217, 311] on div "[URL][DOMAIN_NAME]" at bounding box center [205, 318] width 47 height 15
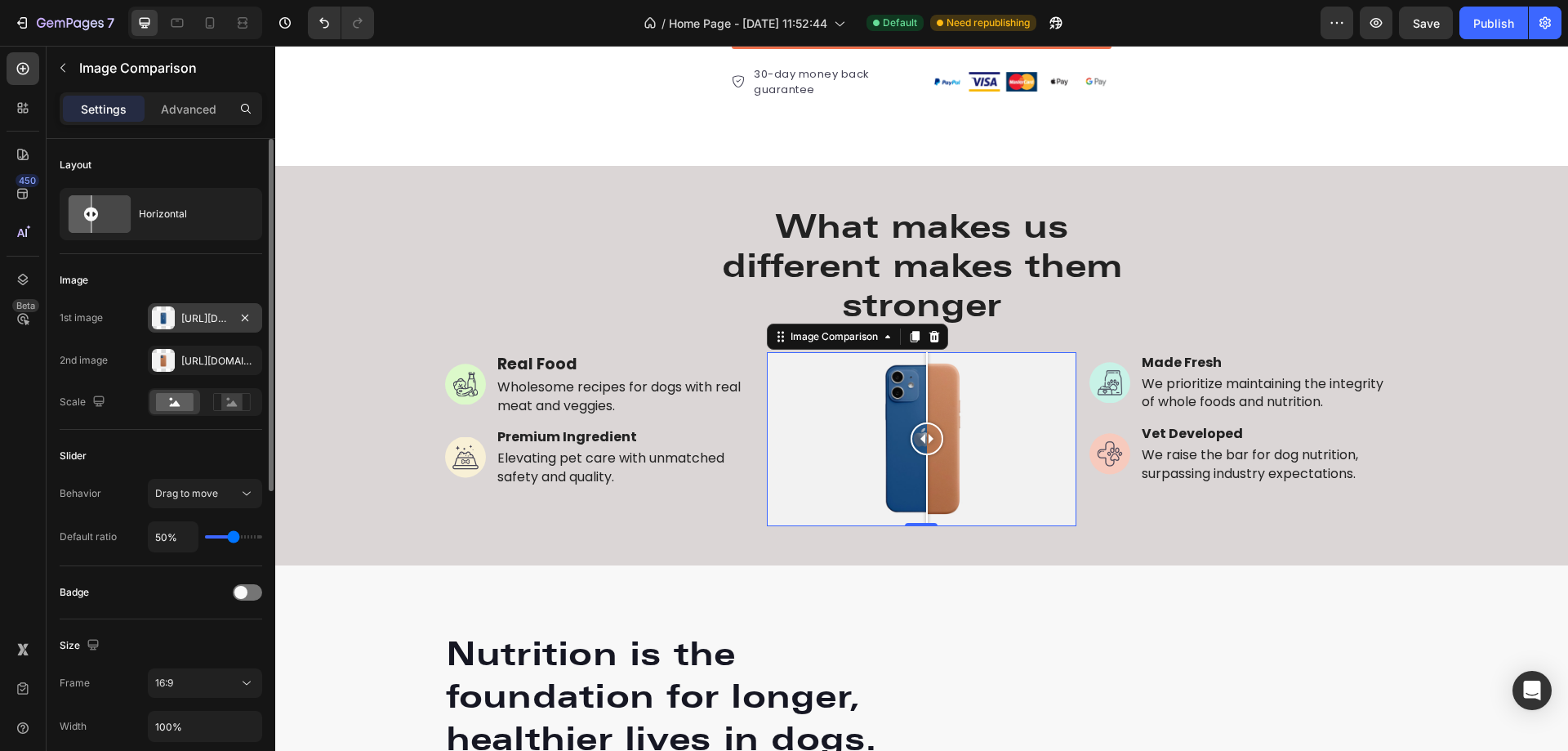
click at [217, 311] on div "[URL][DOMAIN_NAME]" at bounding box center [205, 318] width 47 height 15
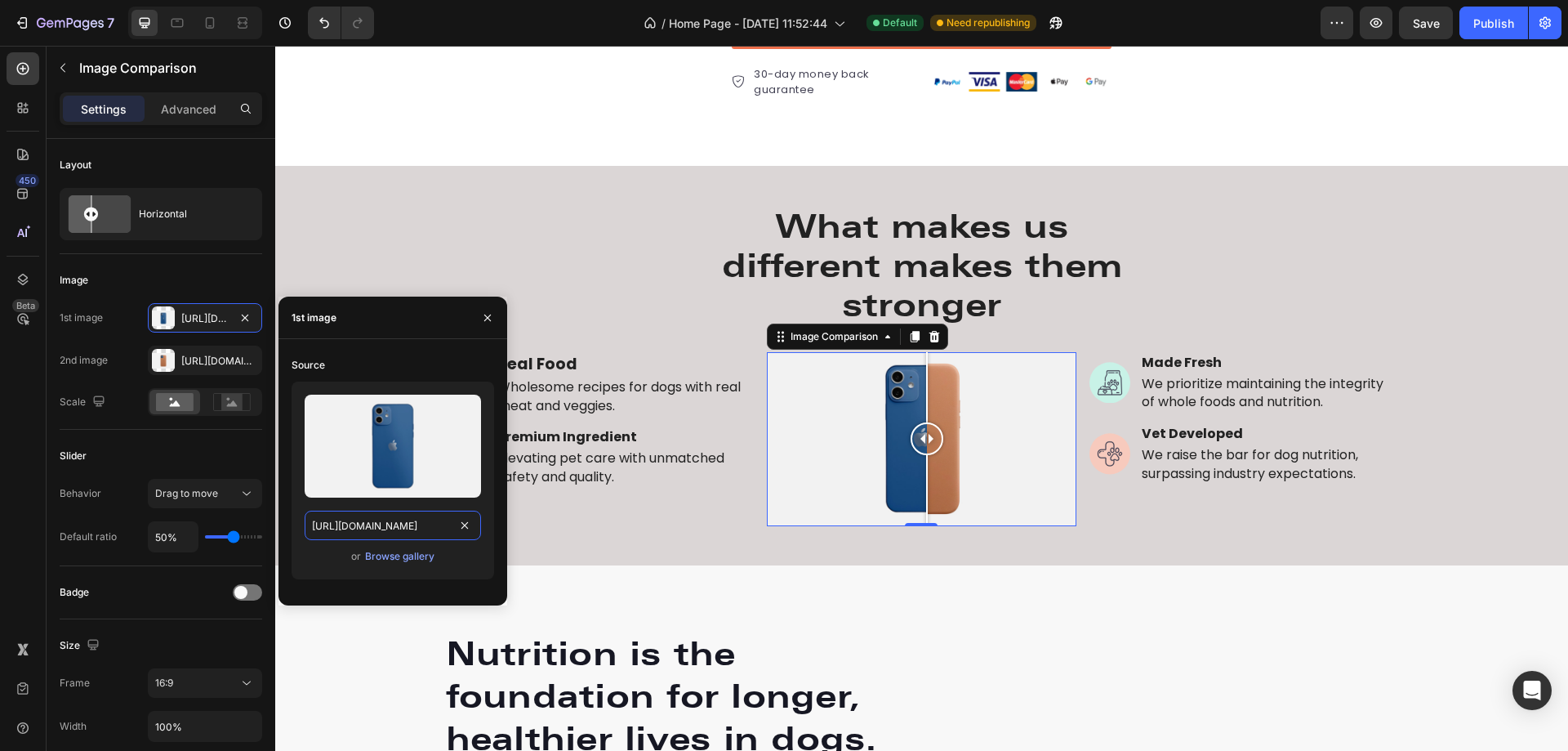
click at [409, 534] on input "[URL][DOMAIN_NAME]" at bounding box center [392, 525] width 176 height 30
paste input "[DOMAIN_NAME][URL]"
type input "[URL][DOMAIN_NAME]"
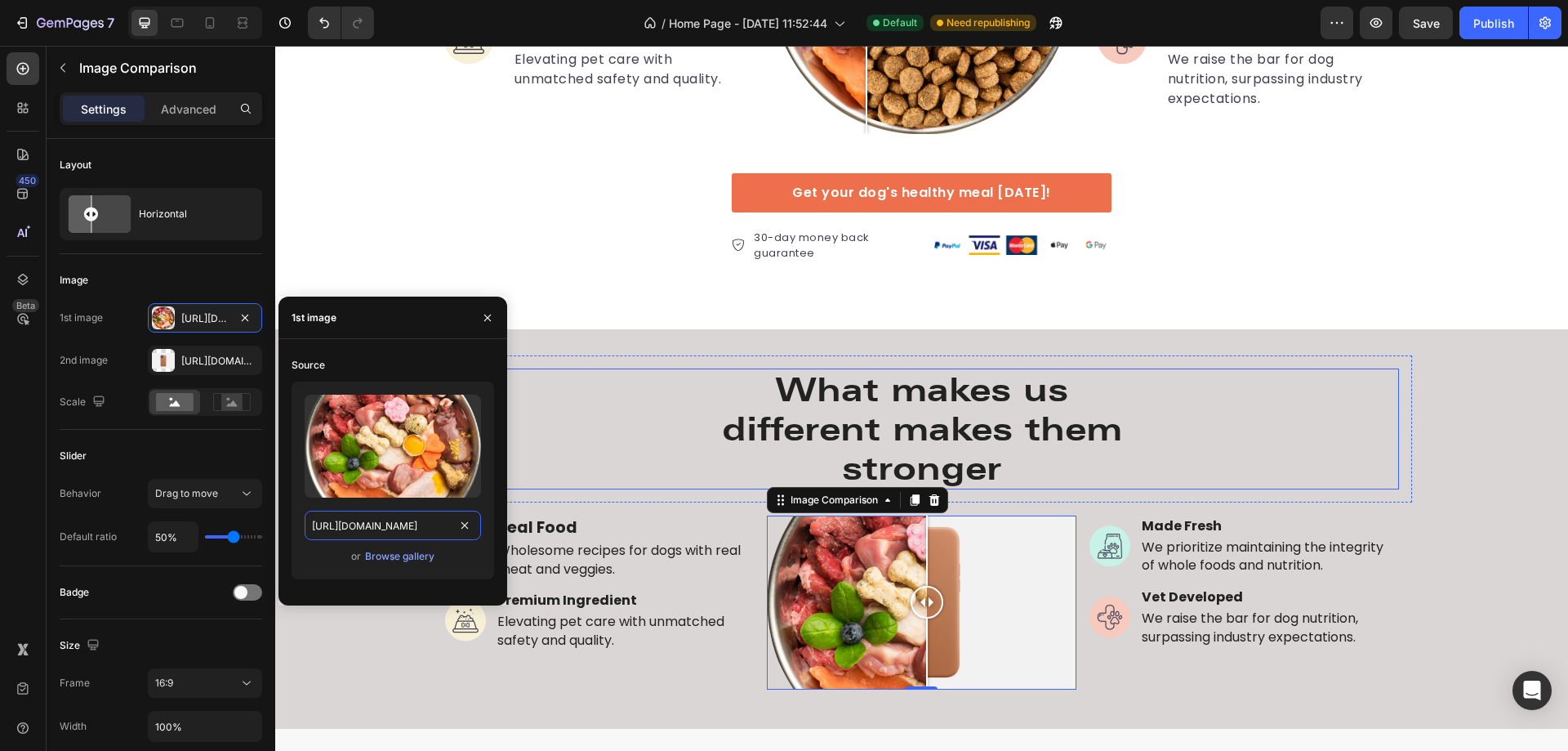
scroll to position [2981, 0]
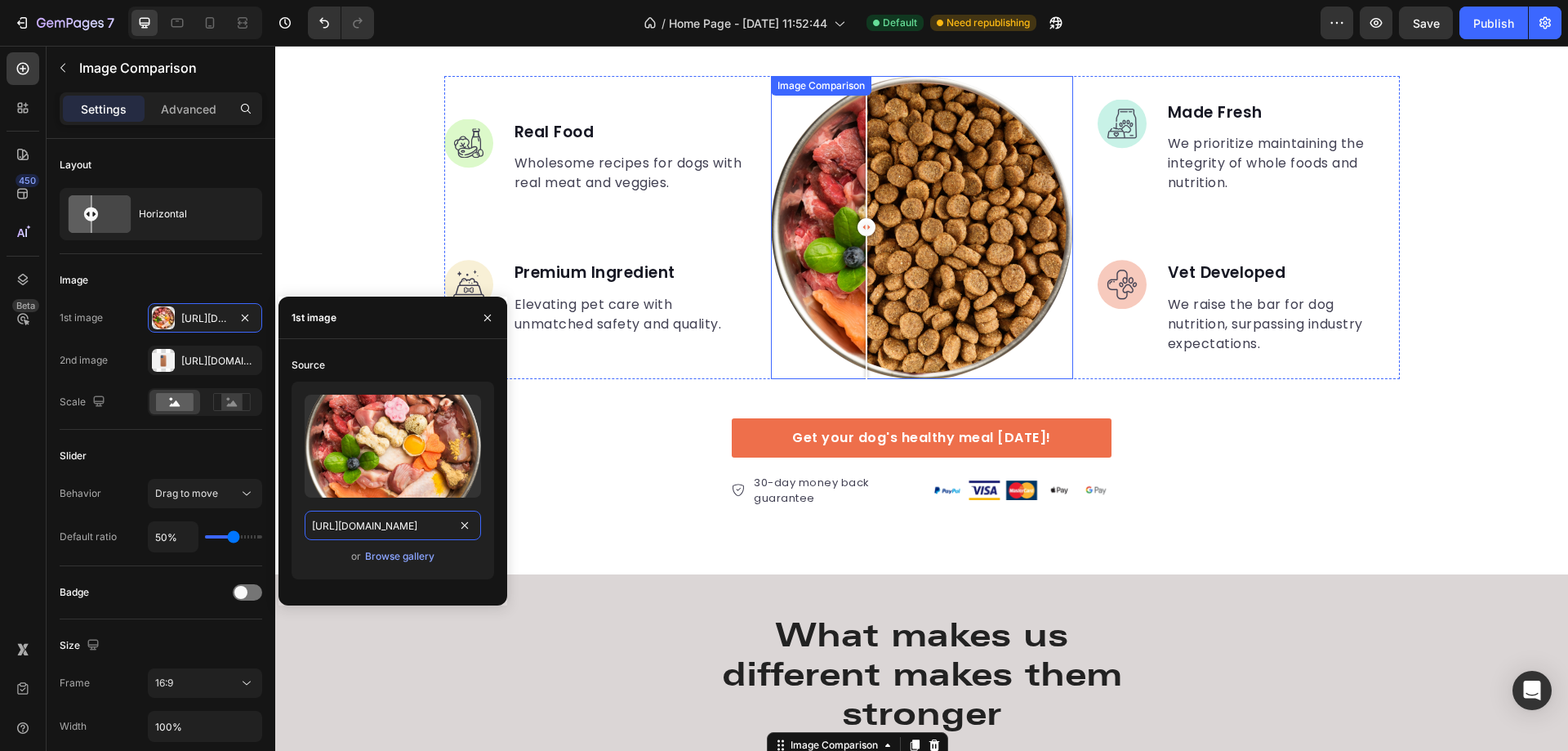
click at [908, 226] on div at bounding box center [922, 227] width 302 height 303
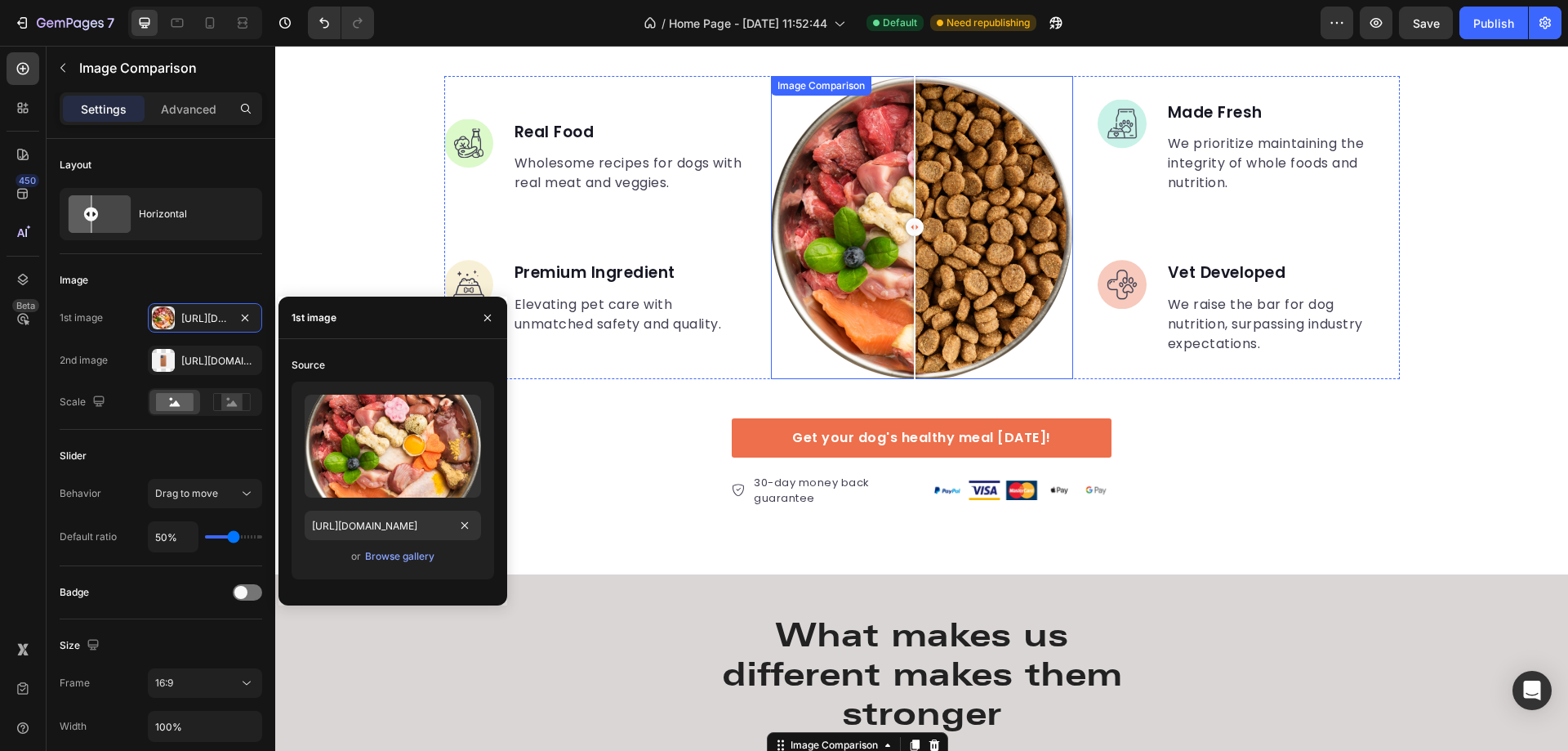
click at [1001, 212] on div at bounding box center [922, 227] width 302 height 303
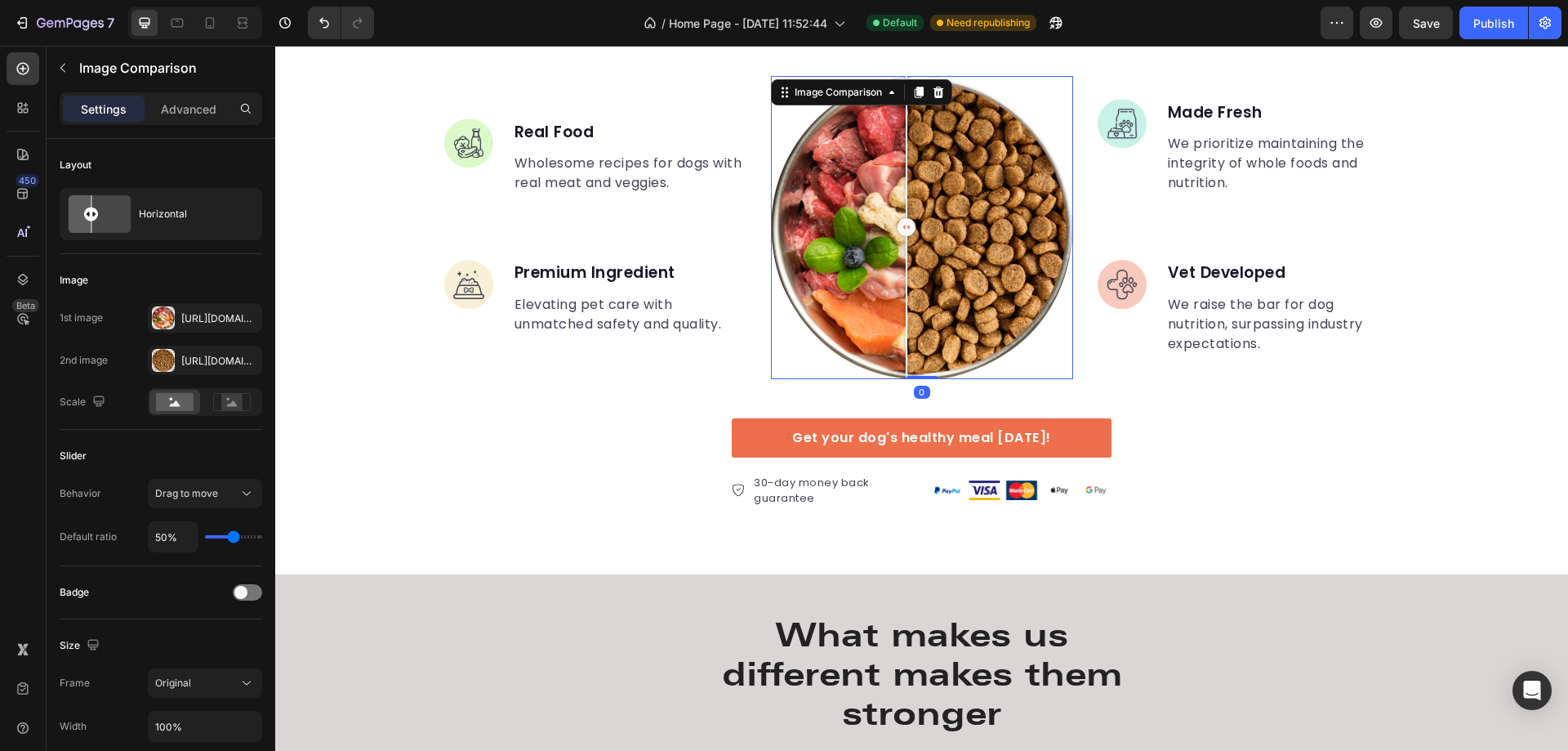
drag, startPoint x: 1001, startPoint y: 211, endPoint x: 900, endPoint y: 214, distance: 101.0
click at [900, 218] on div at bounding box center [906, 227] width 18 height 18
click at [219, 362] on div "[URL][DOMAIN_NAME]" at bounding box center [205, 361] width 47 height 15
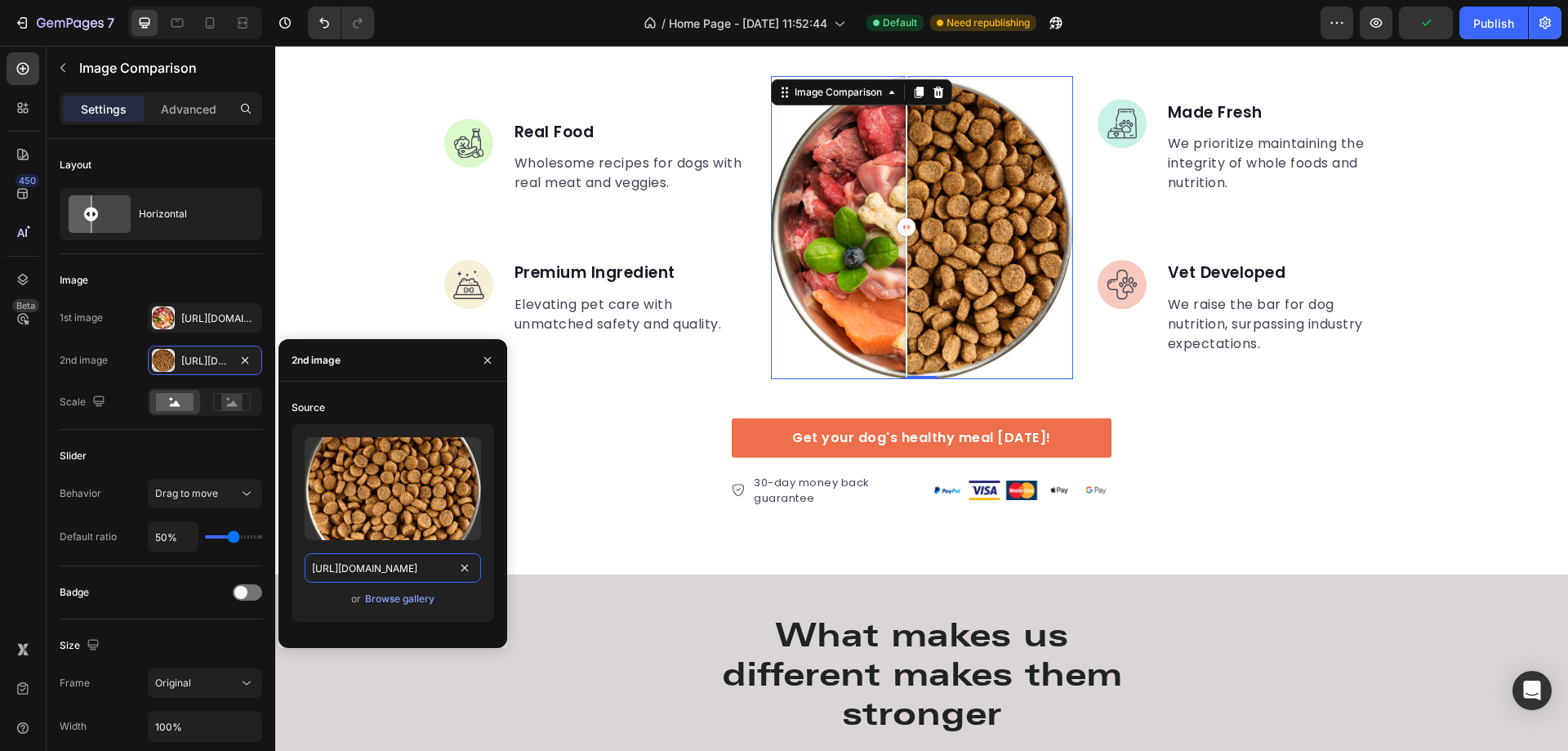
click at [380, 574] on input "[URL][DOMAIN_NAME]" at bounding box center [392, 568] width 176 height 30
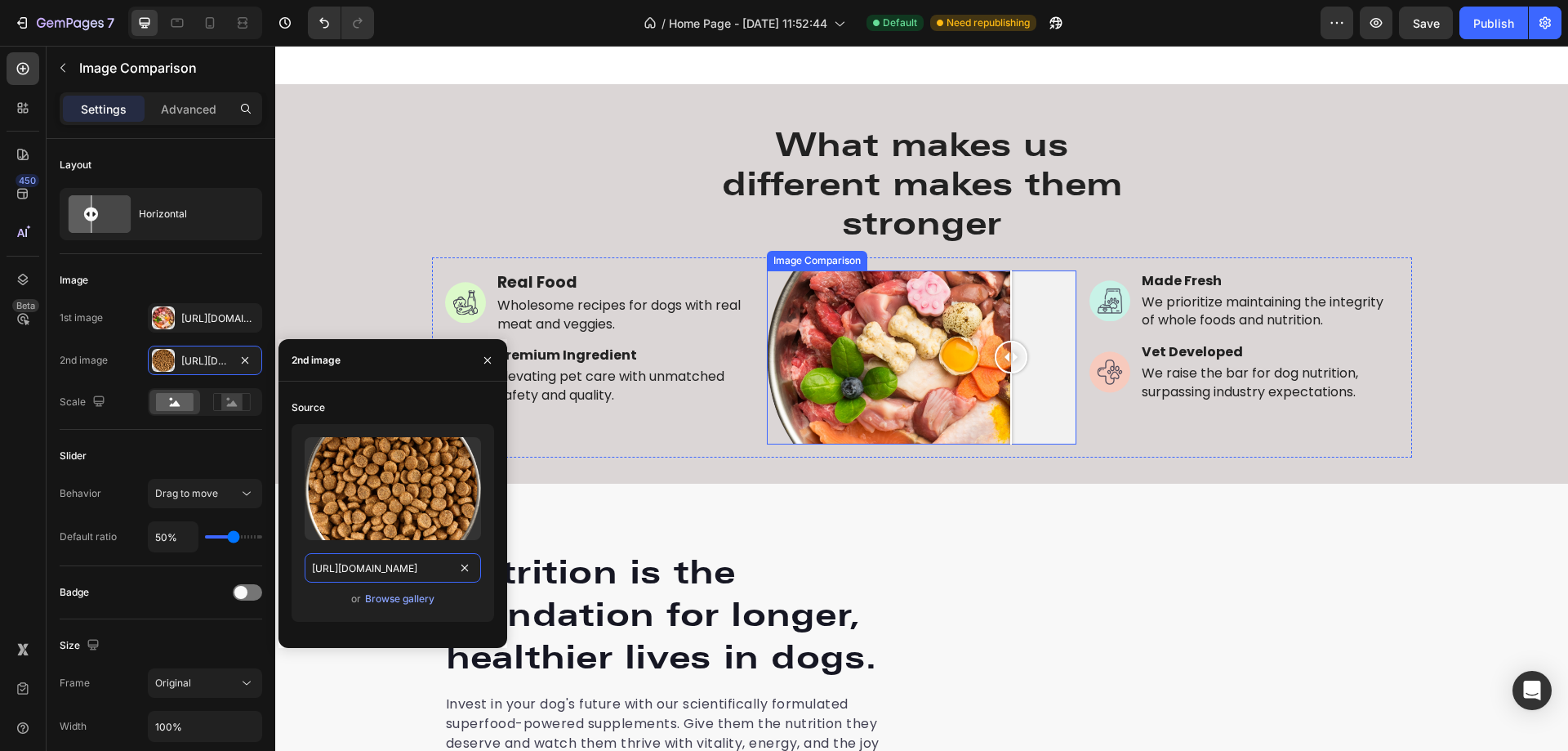
click at [1005, 350] on div at bounding box center [922, 357] width 309 height 174
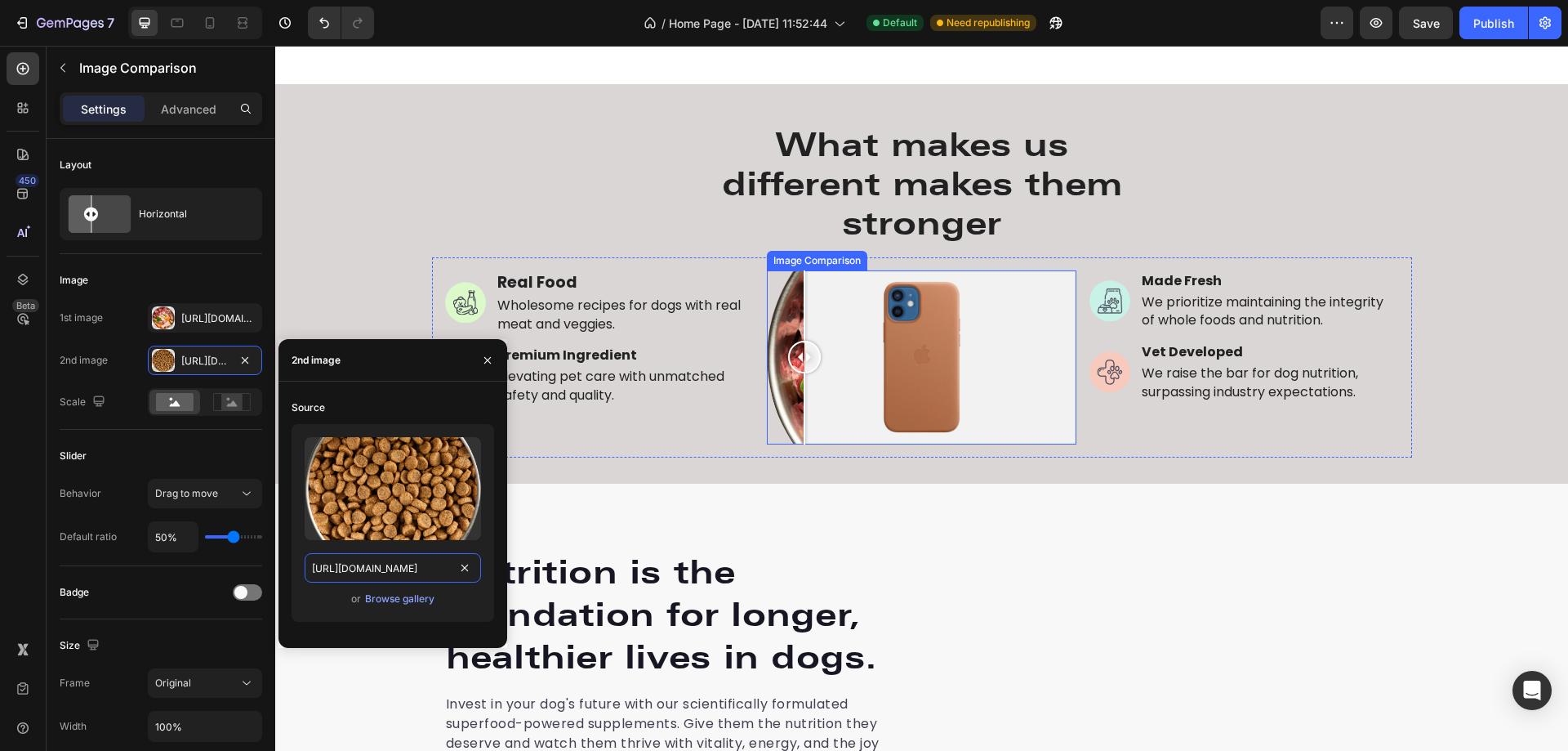
drag, startPoint x: 1005, startPoint y: 350, endPoint x: 796, endPoint y: 352, distance: 209.0
click at [796, 352] on div at bounding box center [804, 357] width 33 height 33
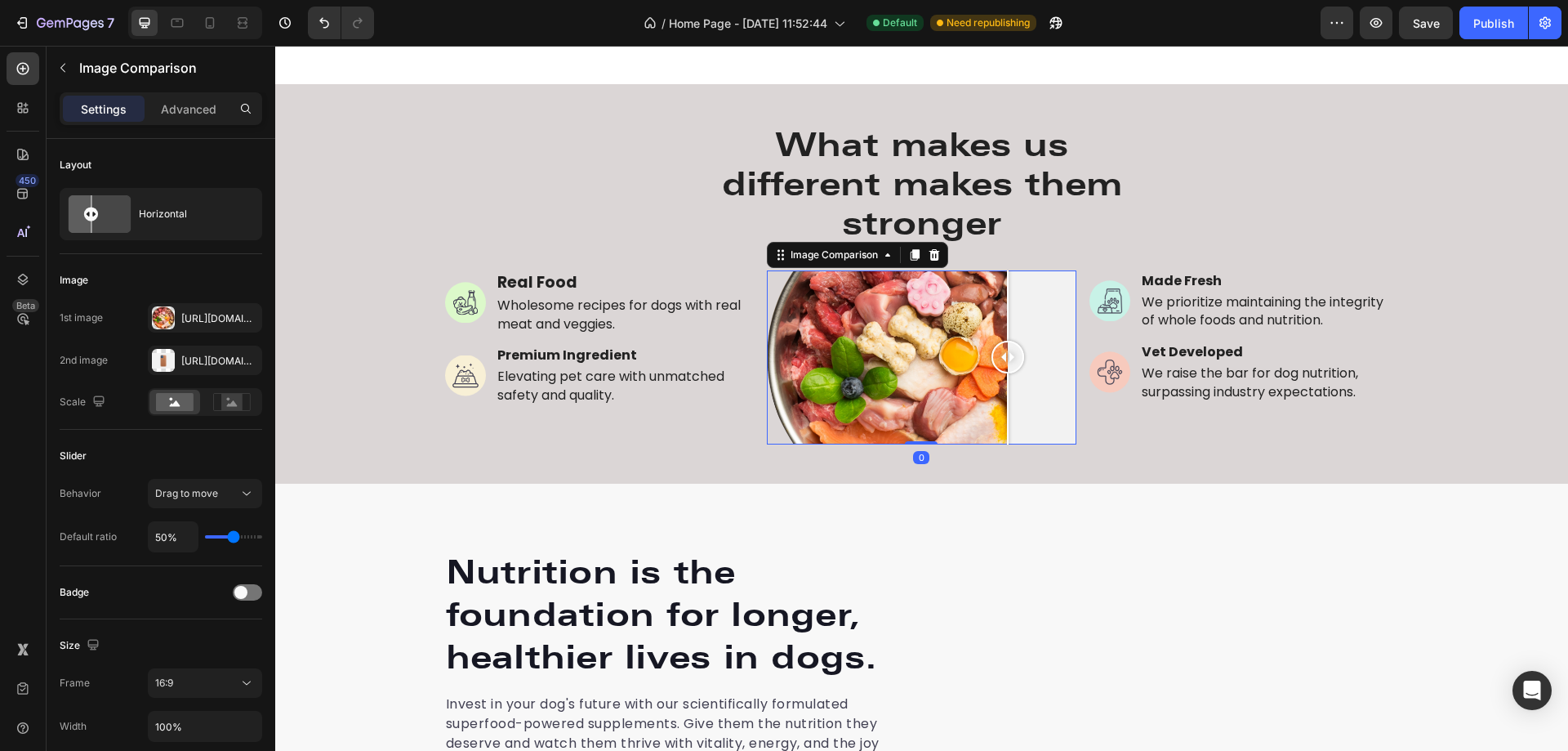
click at [1002, 347] on div at bounding box center [922, 357] width 309 height 174
click at [219, 361] on div "[URL][DOMAIN_NAME]" at bounding box center [205, 361] width 47 height 15
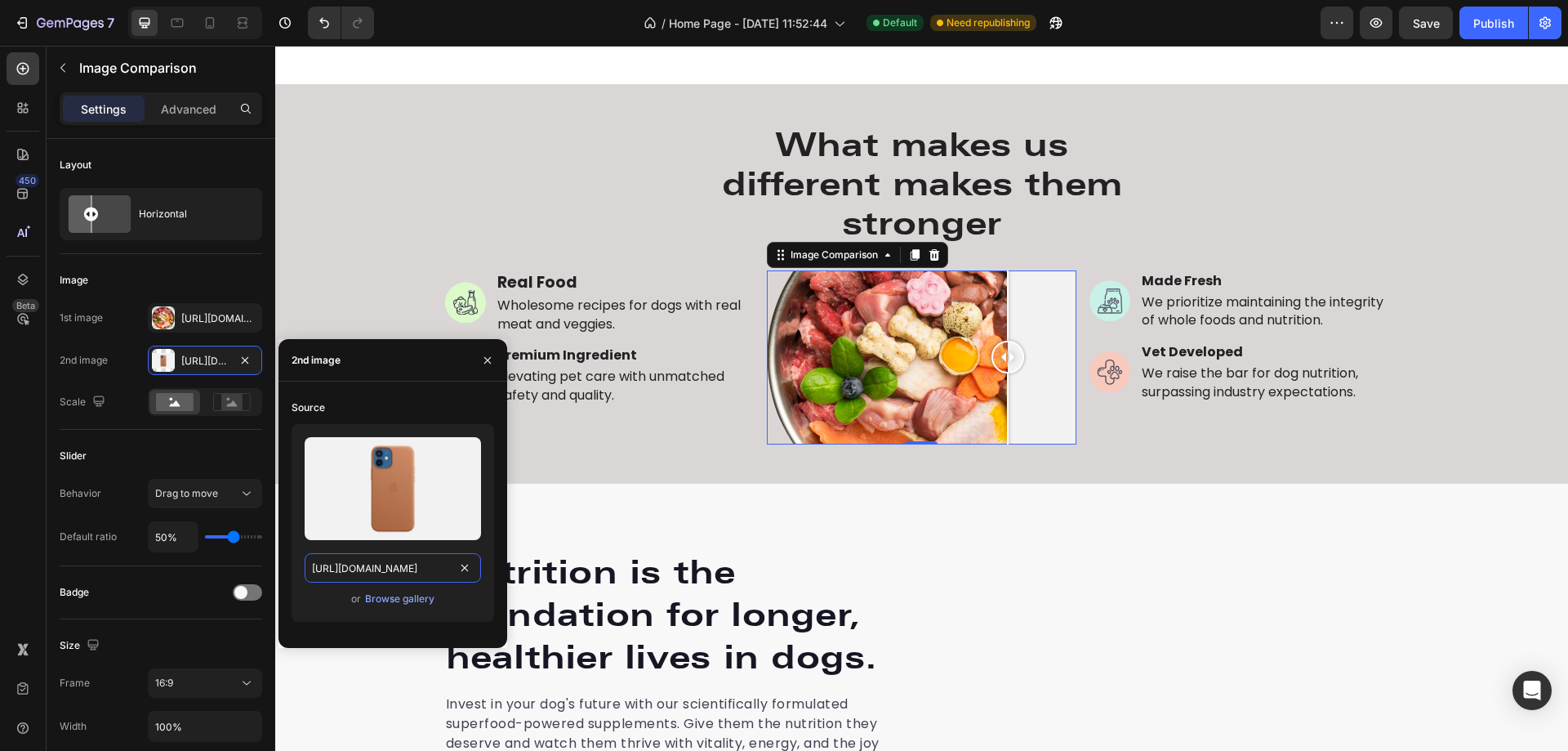
click at [414, 581] on input "[URL][DOMAIN_NAME]" at bounding box center [392, 568] width 176 height 30
paste input "[DOMAIN_NAME][URL]"
type input "[URL][DOMAIN_NAME]"
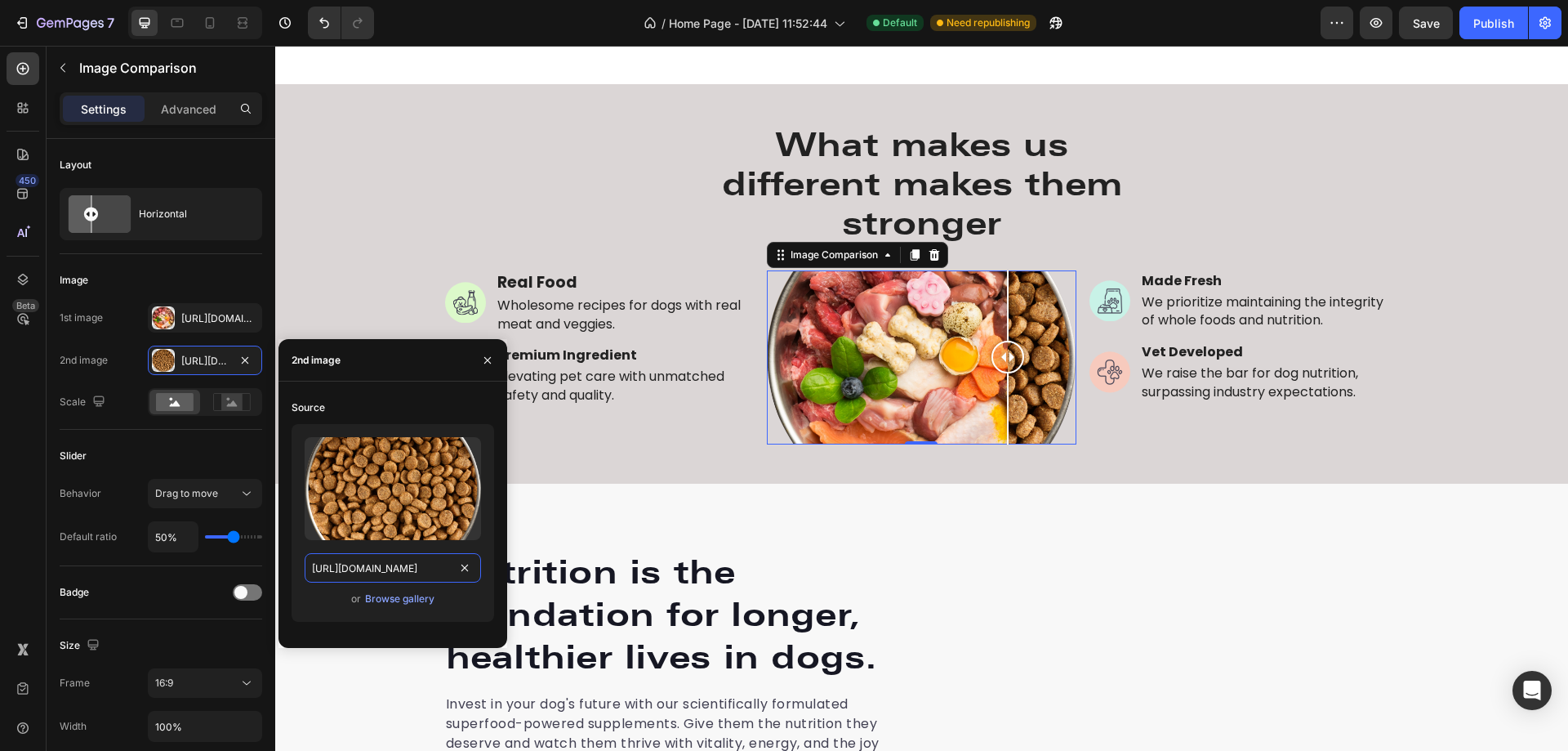
scroll to position [0, 674]
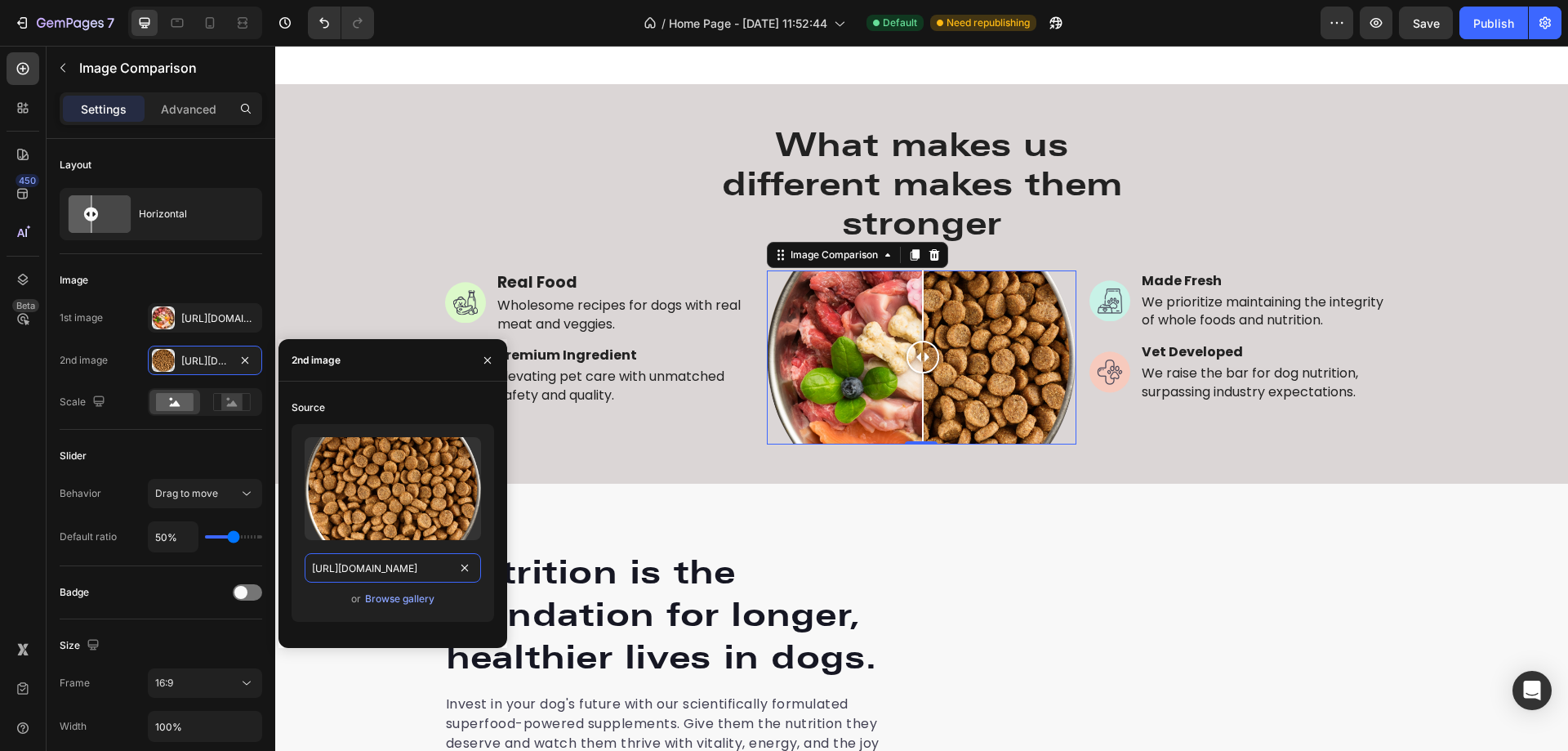
drag, startPoint x: 1001, startPoint y: 353, endPoint x: 916, endPoint y: 351, distance: 85.0
click at [916, 351] on div at bounding box center [922, 357] width 33 height 33
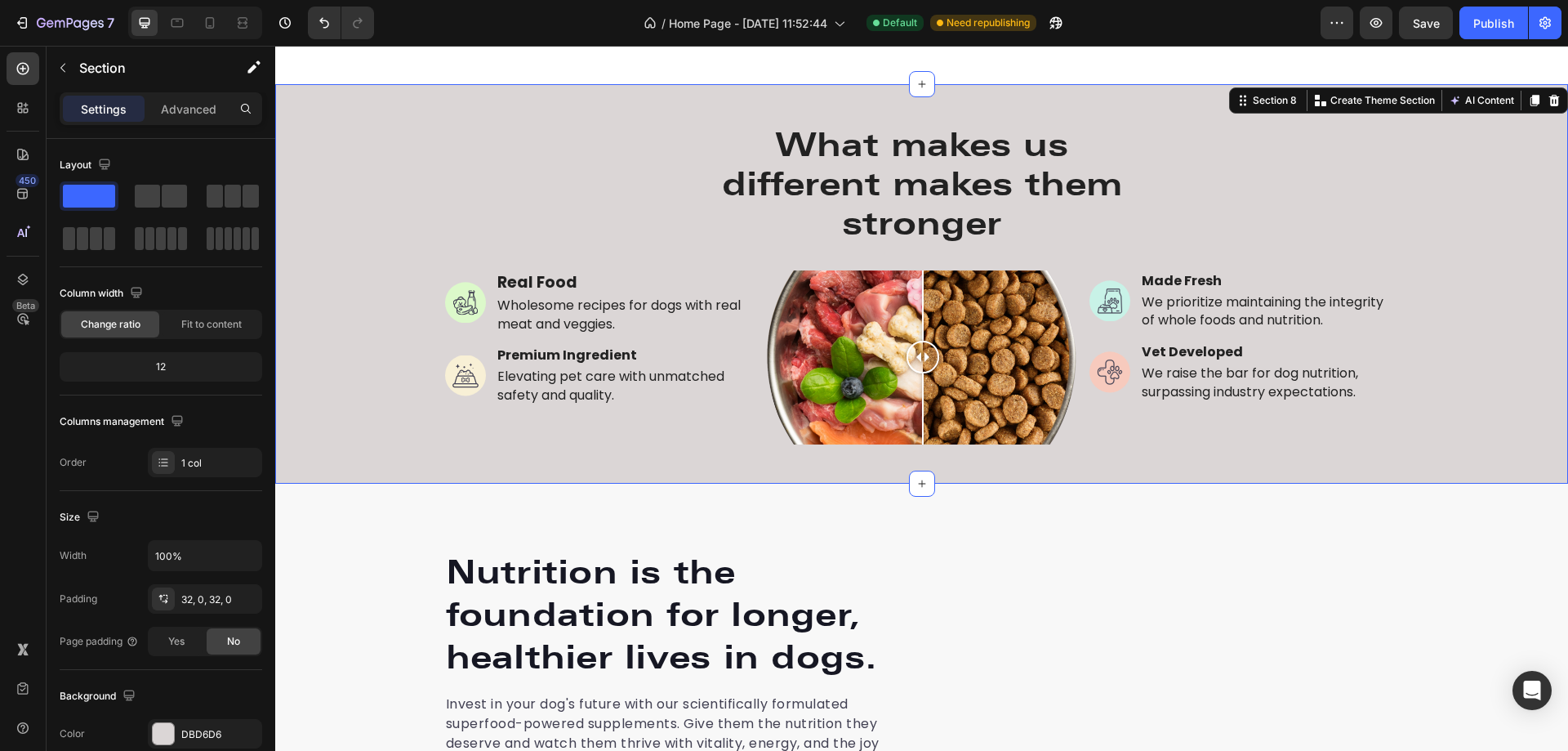
click at [1496, 236] on div "What makes us different makes them stronger Heading Row Image Real Food Text Bl…" at bounding box center [921, 284] width 1293 height 347
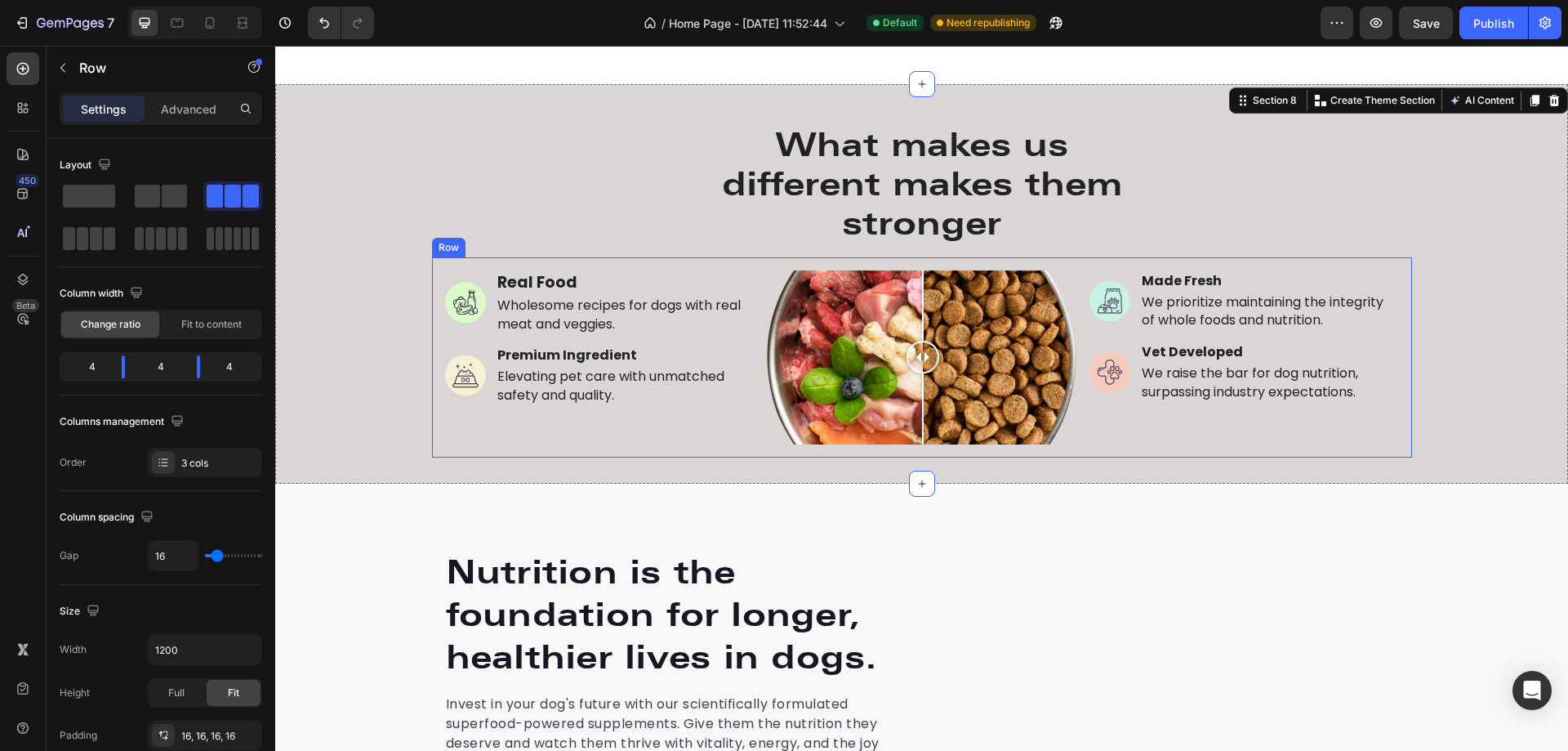
click at [1385, 429] on div "Image Made Fresh Text Block We prioritize maintaining the integrity of whole fo…" at bounding box center [1244, 357] width 309 height 174
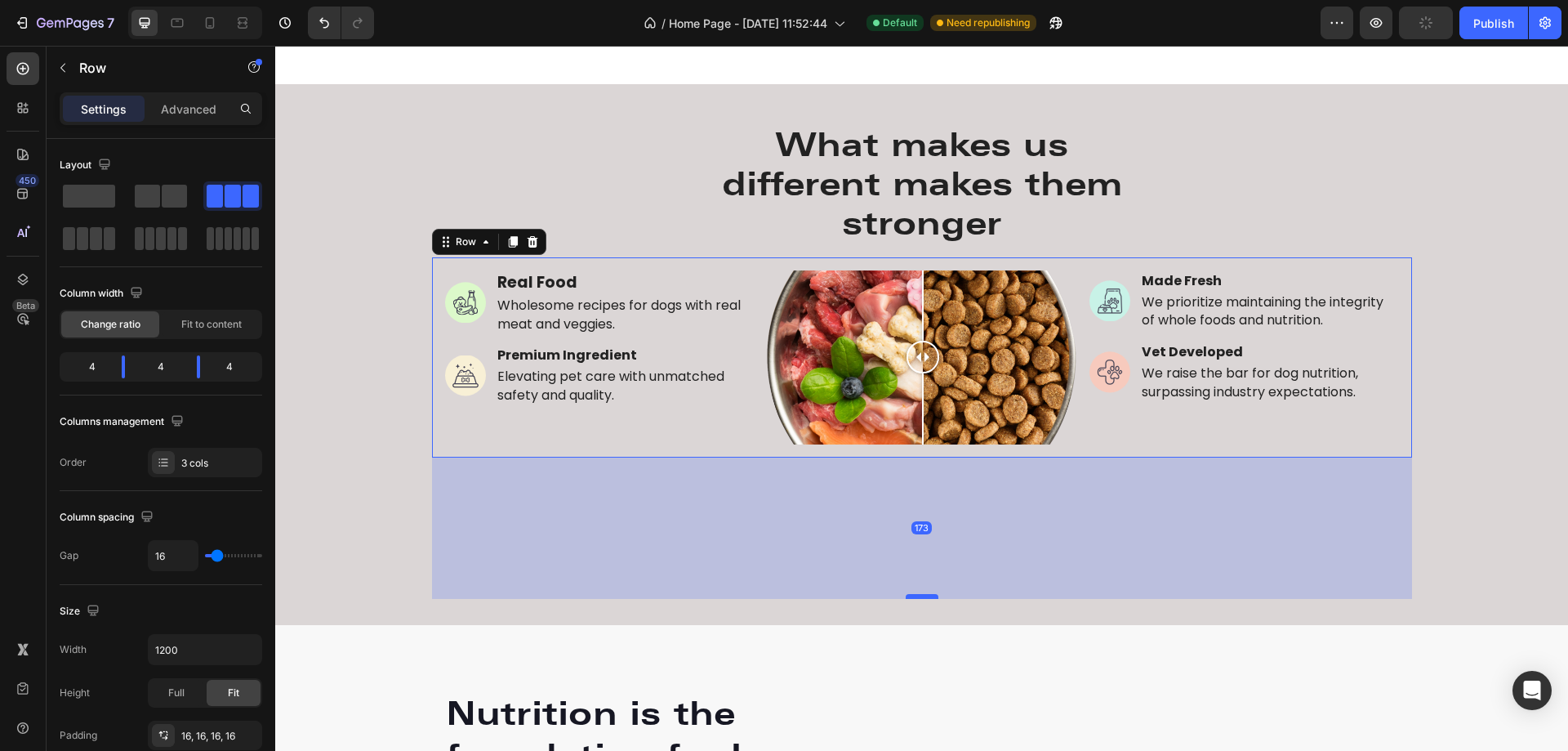
drag, startPoint x: 916, startPoint y: 453, endPoint x: 922, endPoint y: 612, distance: 159.1
click at [922, 599] on div at bounding box center [922, 596] width 33 height 5
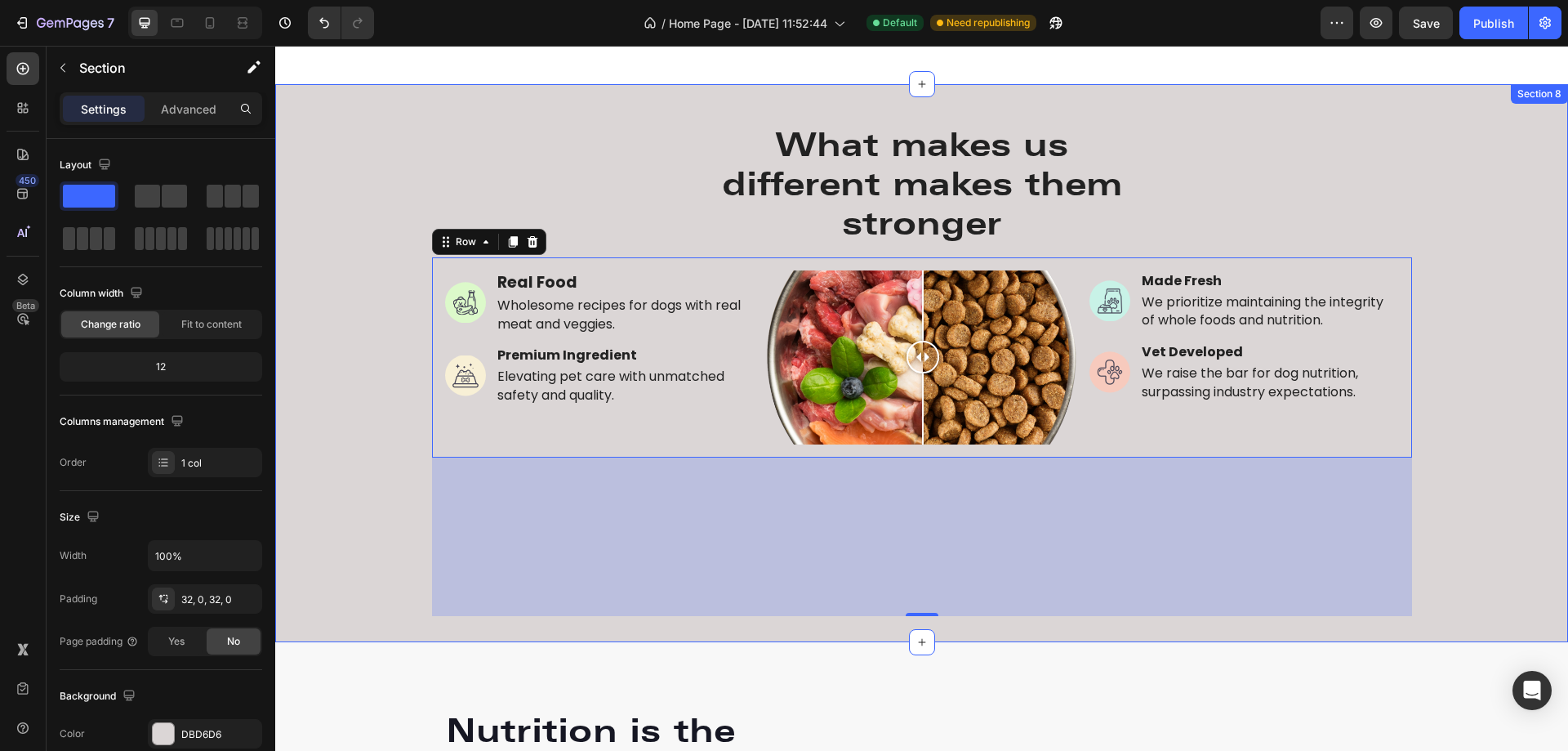
click at [1465, 263] on div "What makes us different makes them stronger Heading Row Image Real Food Text Bl…" at bounding box center [921, 363] width 1293 height 506
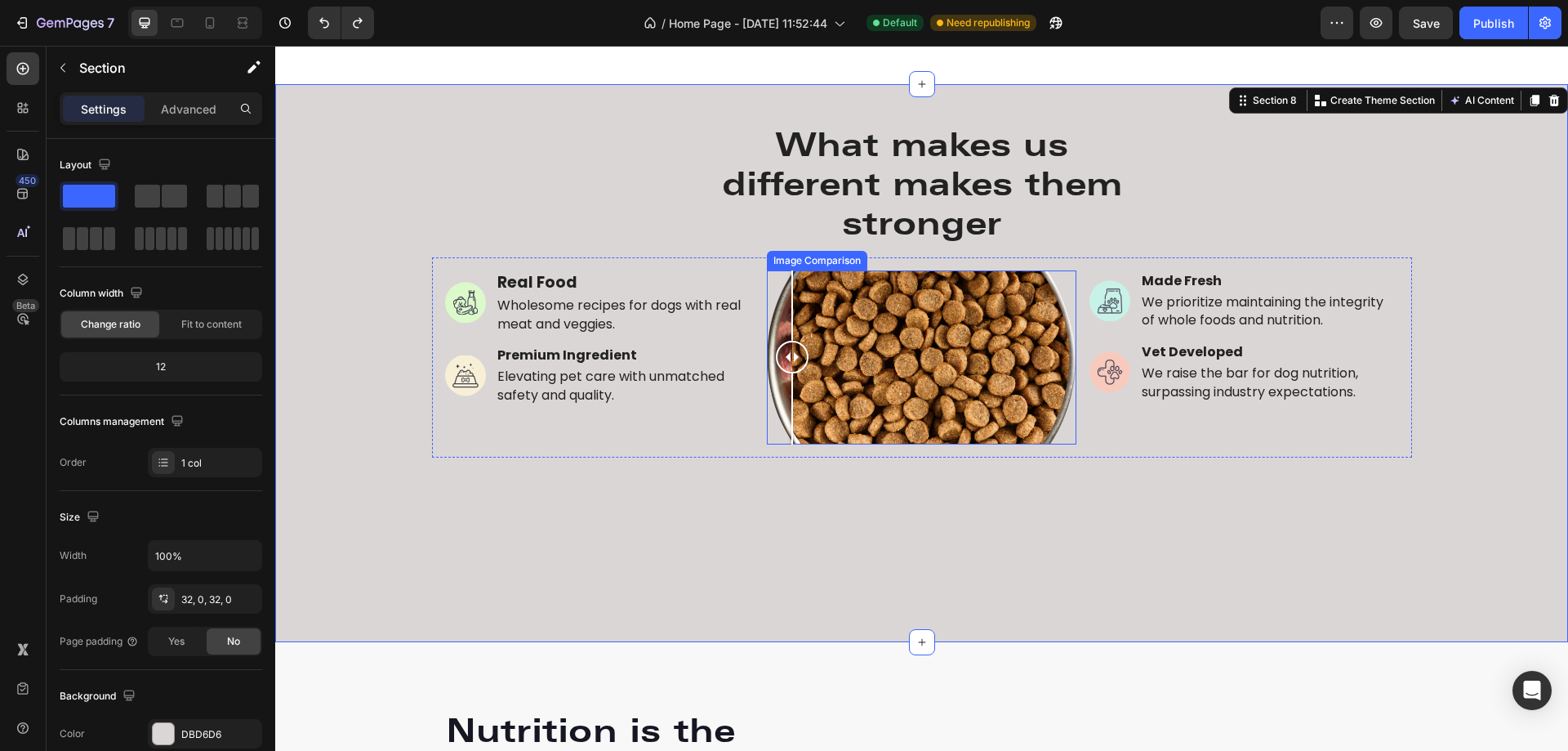
click at [787, 419] on div at bounding box center [922, 357] width 309 height 174
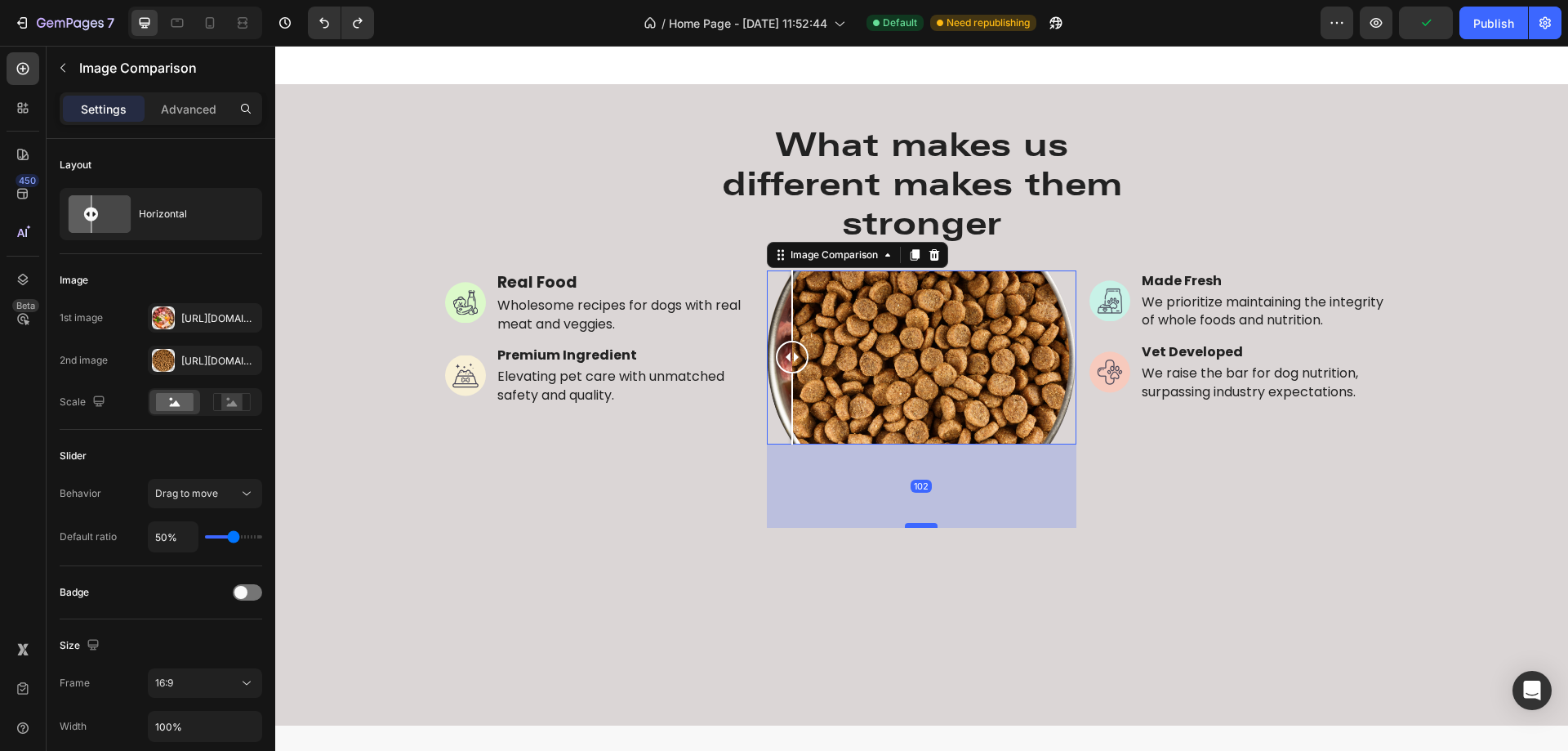
drag, startPoint x: 924, startPoint y: 442, endPoint x: 931, endPoint y: 524, distance: 82.3
click at [931, 524] on div at bounding box center [921, 525] width 33 height 5
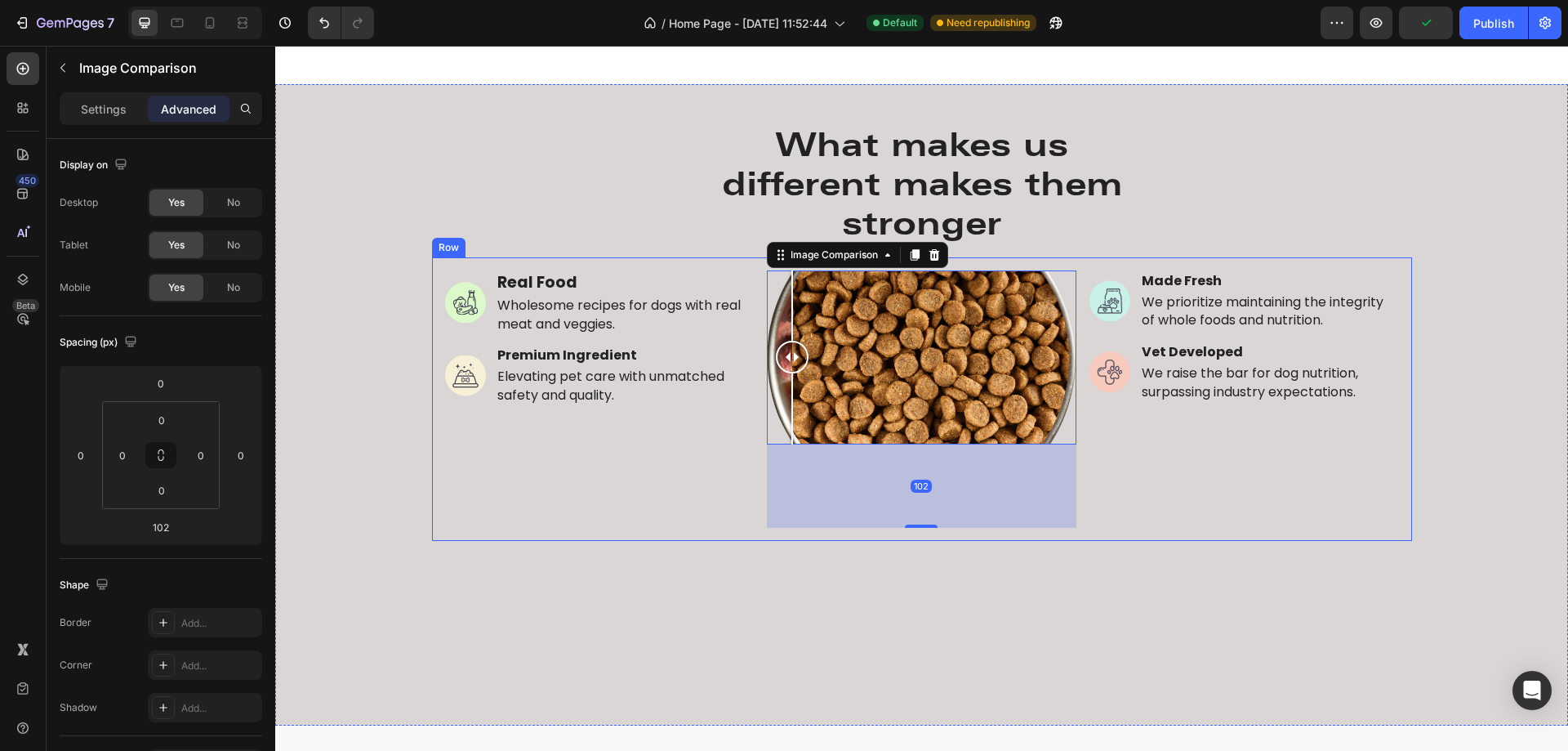
click at [1199, 481] on div "Image Made Fresh Text Block We prioritize maintaining the integrity of whole fo…" at bounding box center [1244, 398] width 309 height 257
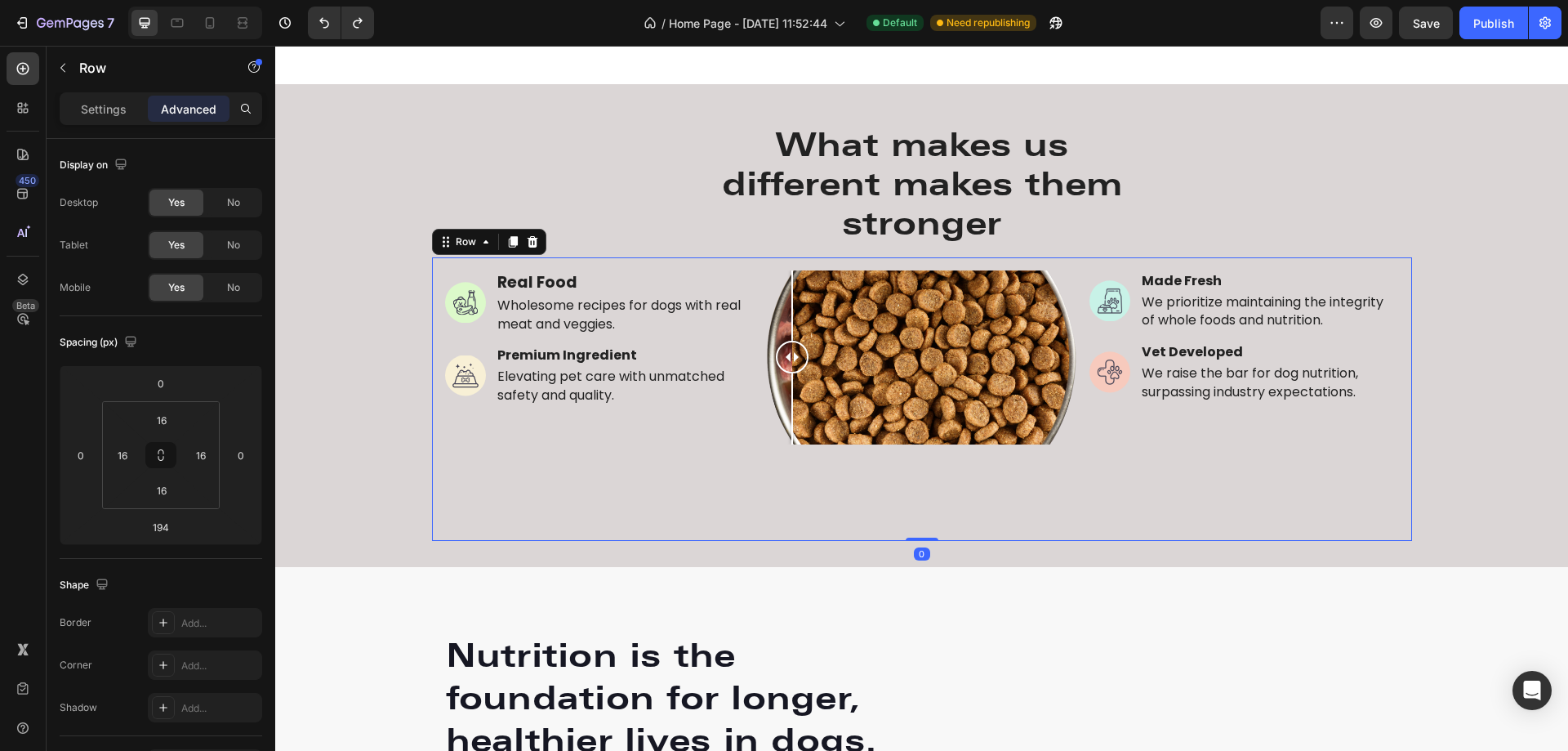
drag, startPoint x: 924, startPoint y: 697, endPoint x: 937, endPoint y: 529, distance: 168.5
click at [936, 530] on div "Image Real Food Text Block Wholesome recipes for dogs with real meat and veggie…" at bounding box center [922, 399] width 980 height 284
click at [1542, 315] on div "What makes us different makes them stronger Heading Row Image Real Food Text Bl…" at bounding box center [921, 325] width 1293 height 431
